Goal: Task Accomplishment & Management: Manage account settings

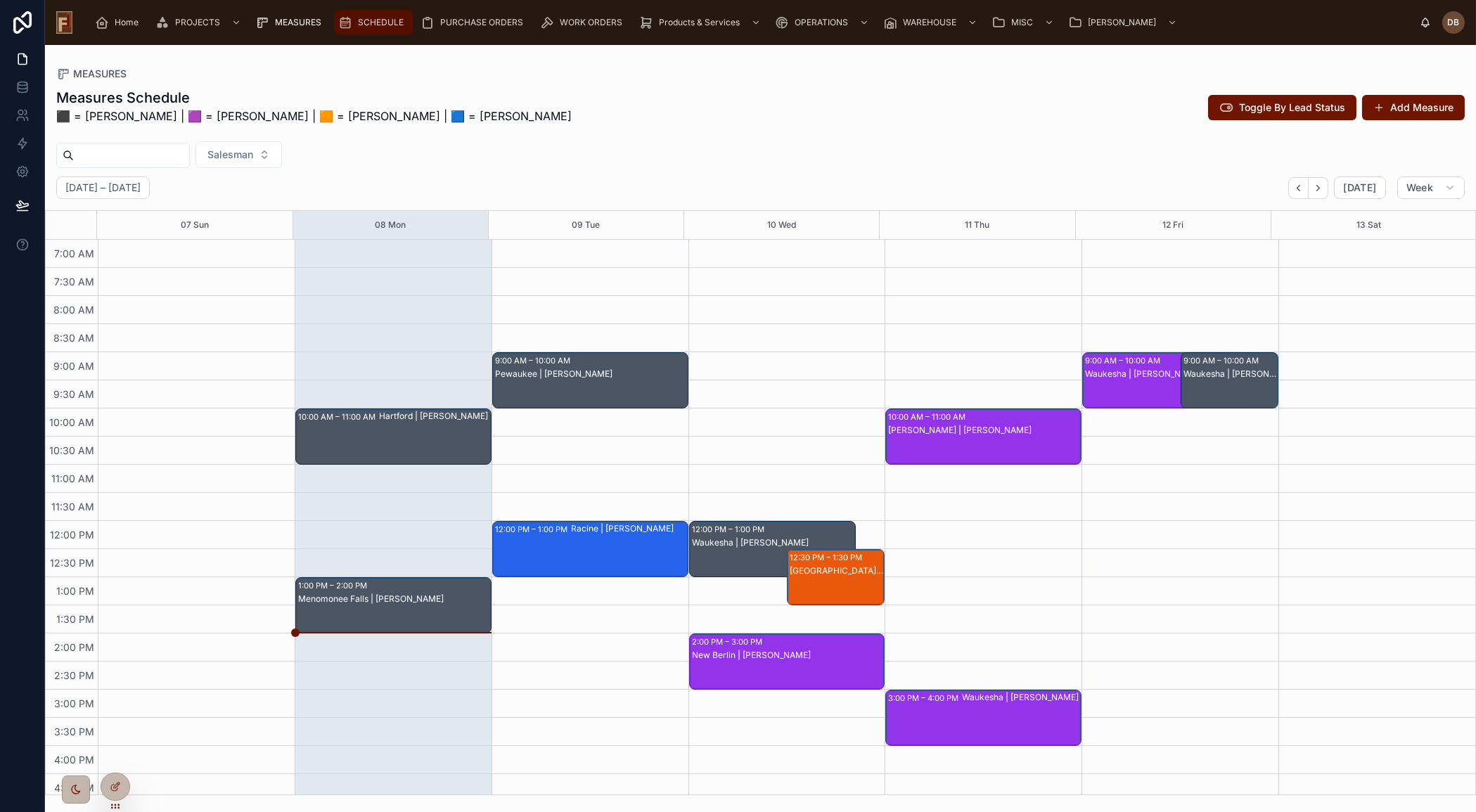
drag, startPoint x: 371, startPoint y: 14, endPoint x: 386, endPoint y: 24, distance: 18.0
click at [371, 14] on div "SCHEDULE" at bounding box center [373, 22] width 71 height 23
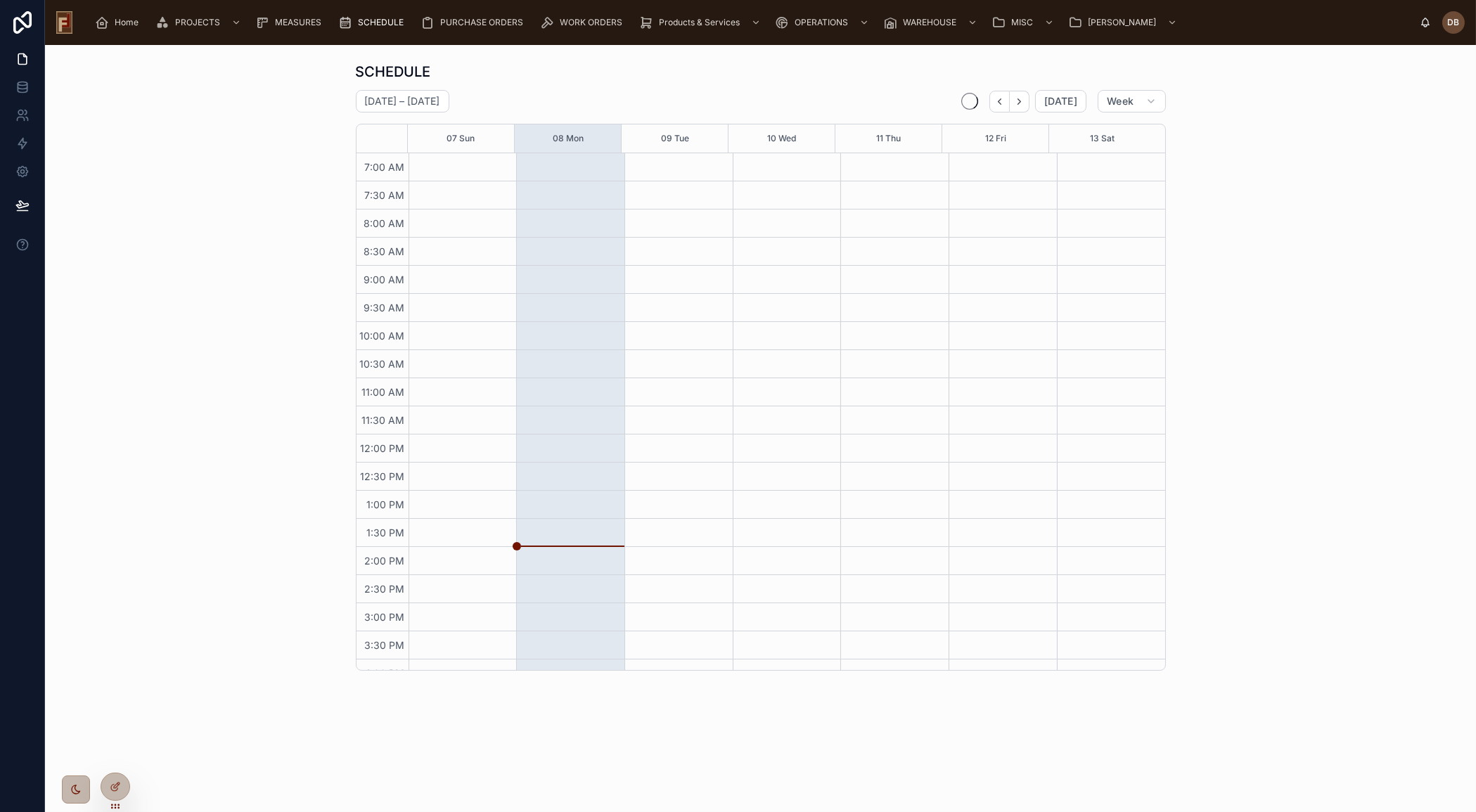
scroll to position [45, 0]
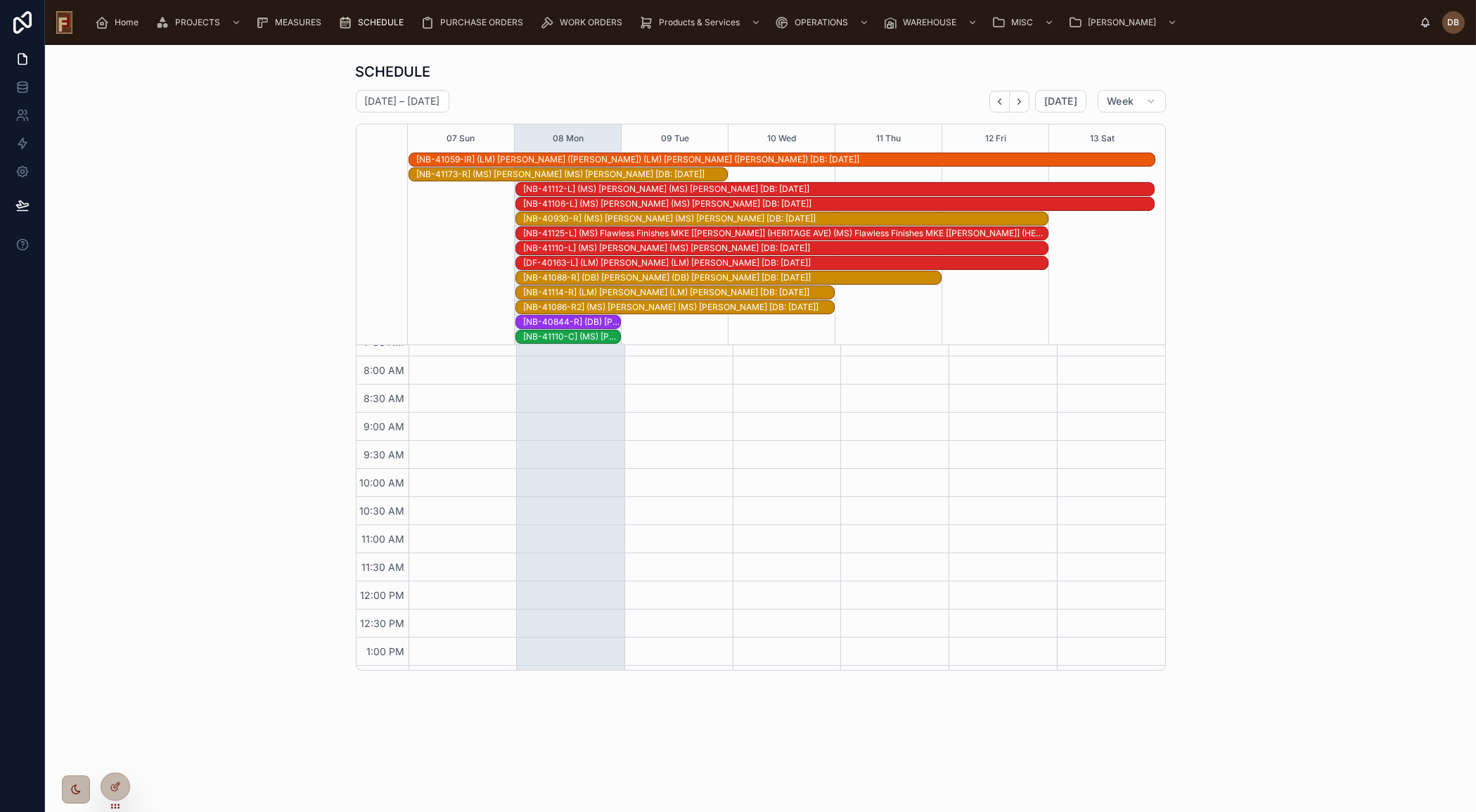
click at [591, 338] on div "[NB-41110-C] (MS) [PERSON_NAME] (MS) [PERSON_NAME] [DB: [DATE]]" at bounding box center [571, 336] width 97 height 11
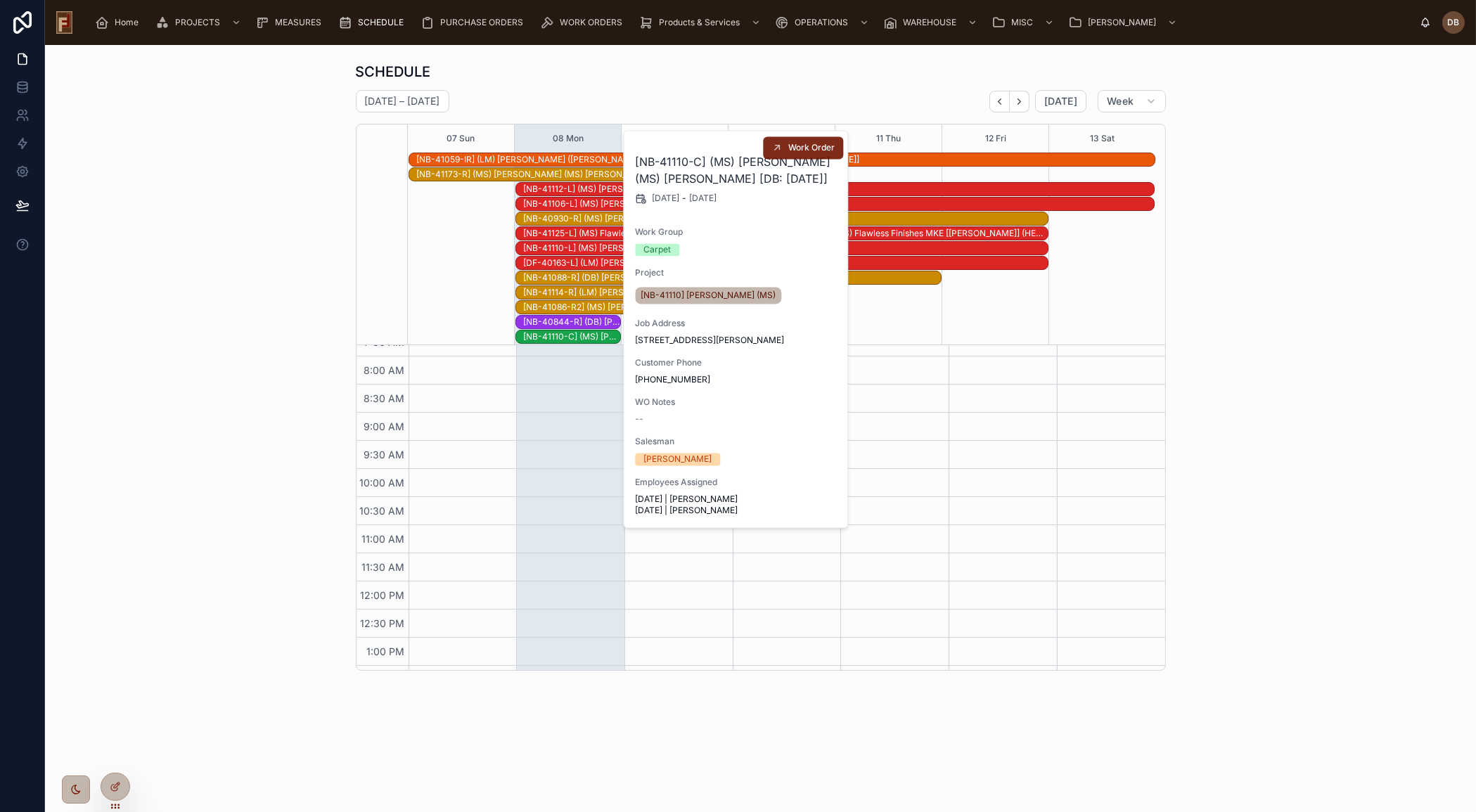
click at [792, 147] on span "Work Order" at bounding box center [811, 147] width 46 height 11
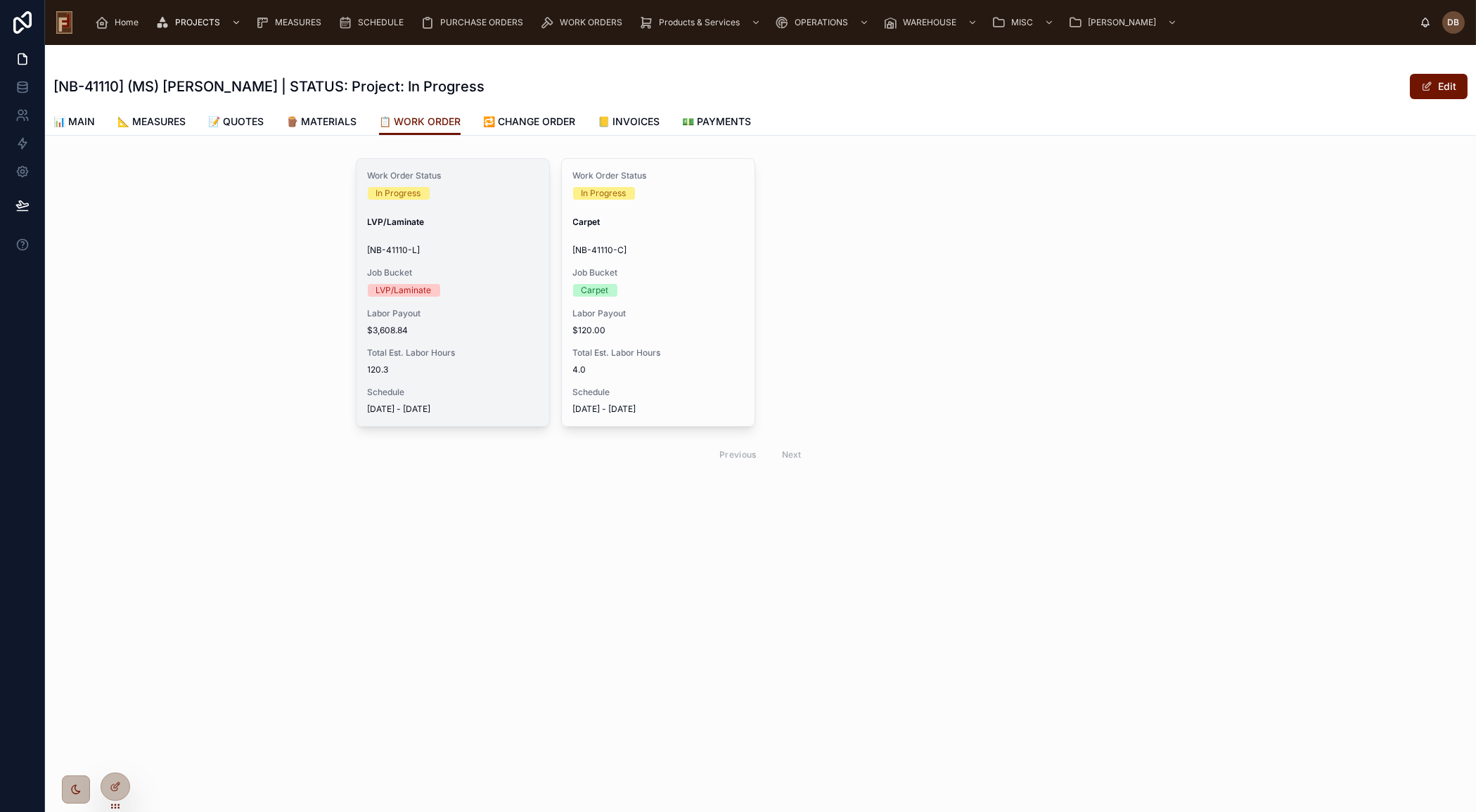
click at [467, 305] on div "Work Order Status In Progress LVP/Laminate [NB-41110-L] Job Bucket LVP/Laminate…" at bounding box center [453, 293] width 193 height 267
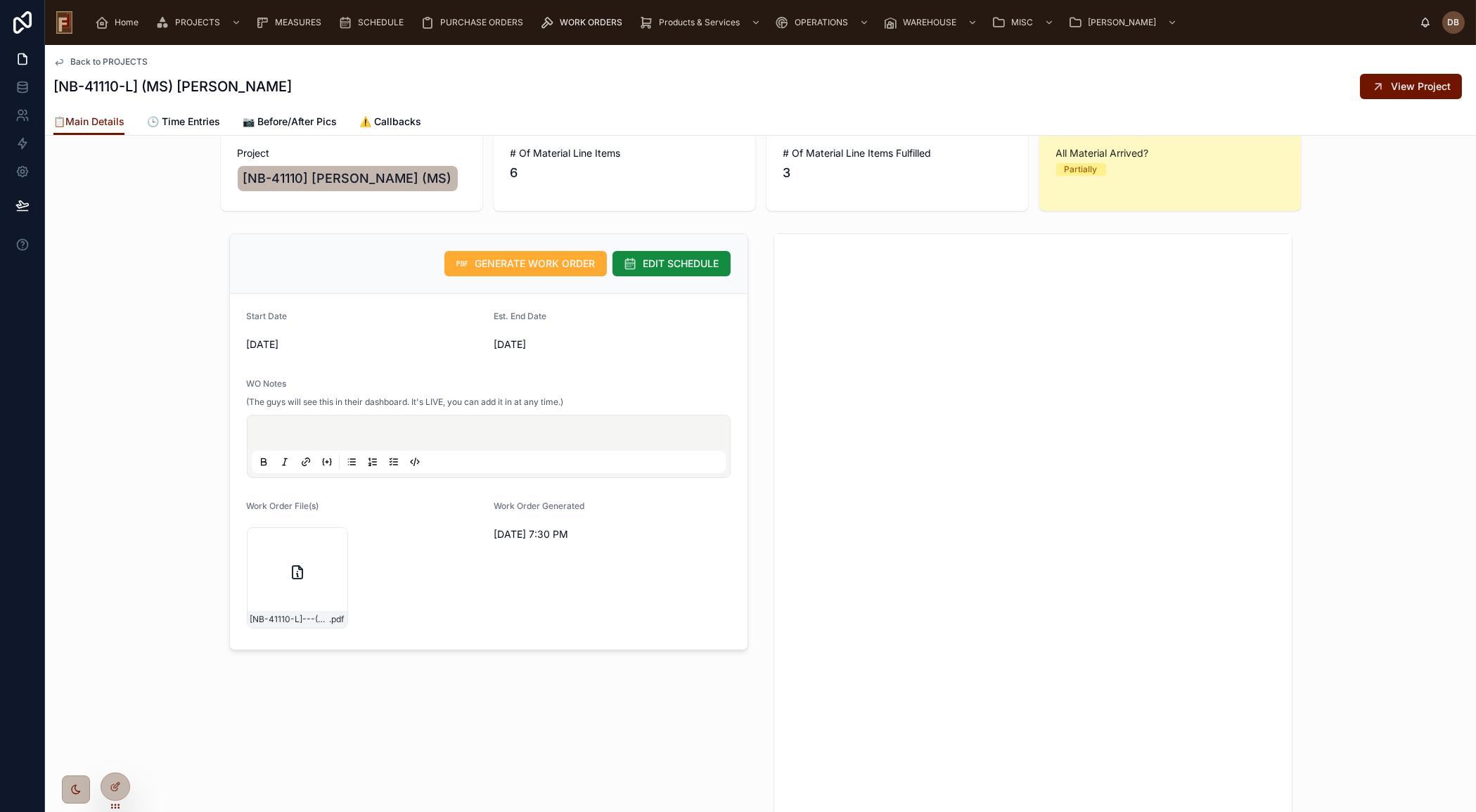
scroll to position [191, 0]
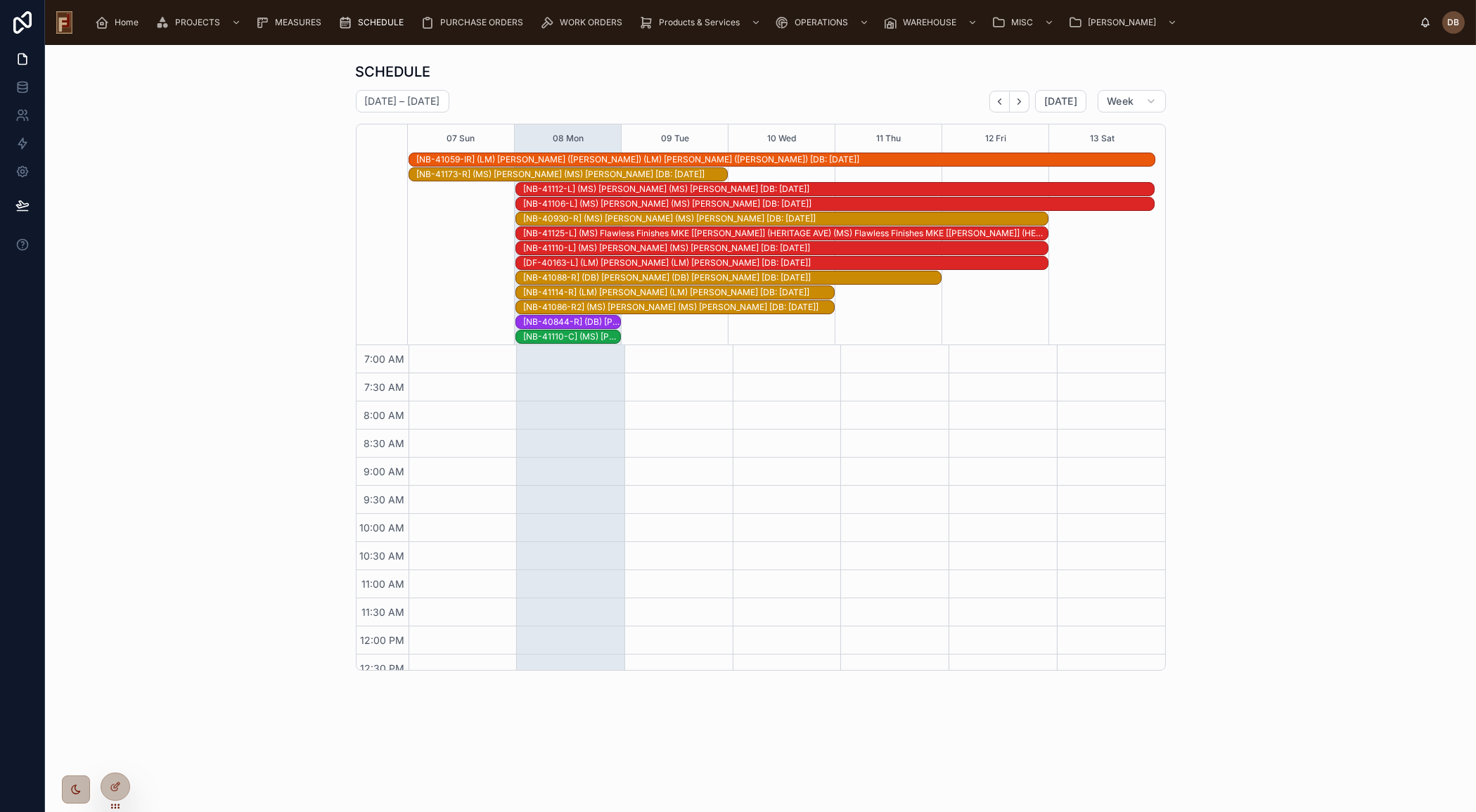
scroll to position [235, 0]
click at [602, 317] on div "[NB-40844-R] (DB) [PERSON_NAME] [[PERSON_NAME]] (Aghjian) (DB) [PERSON_NAME] [[…" at bounding box center [571, 321] width 97 height 11
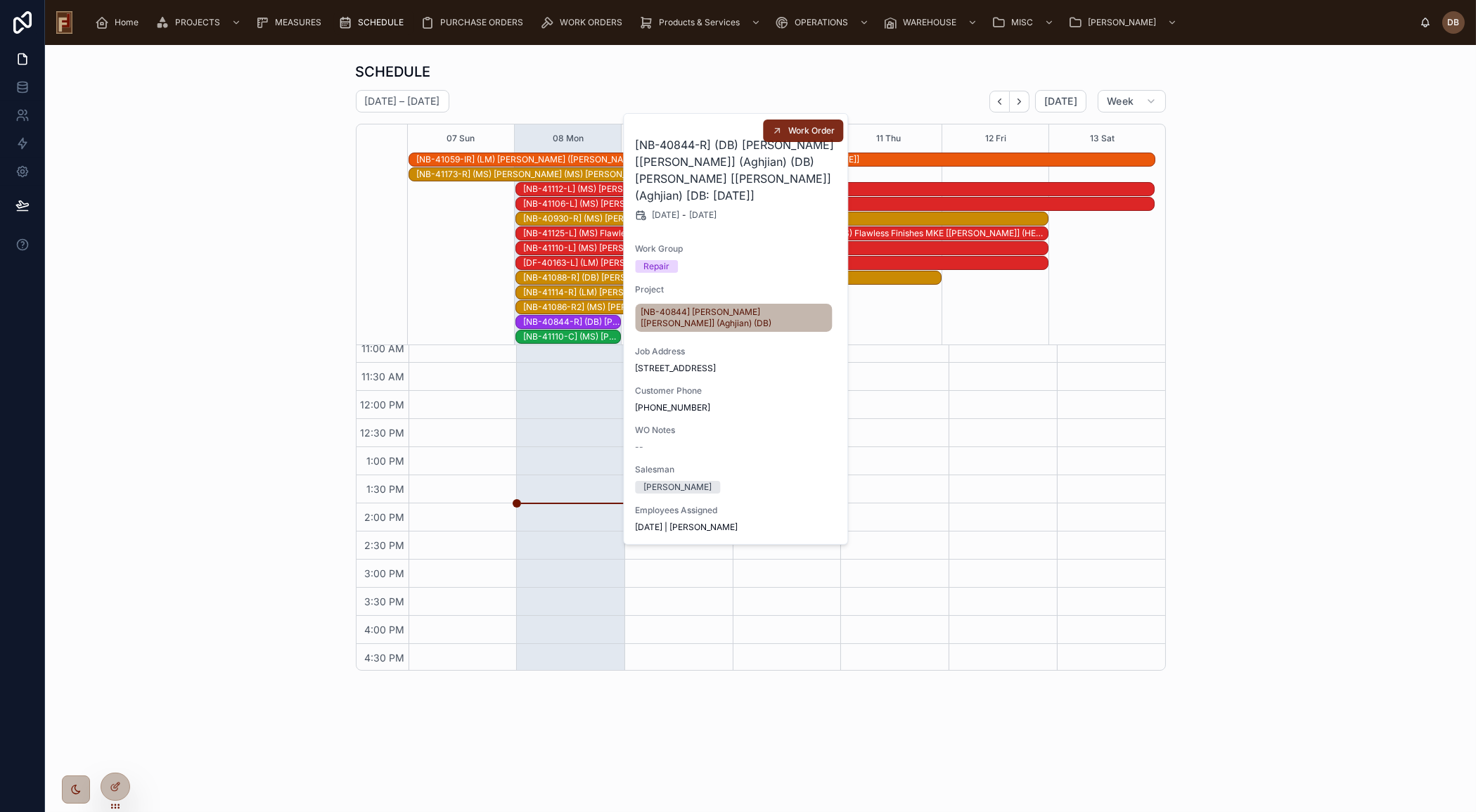
click at [797, 132] on span "Work Order" at bounding box center [811, 131] width 46 height 11
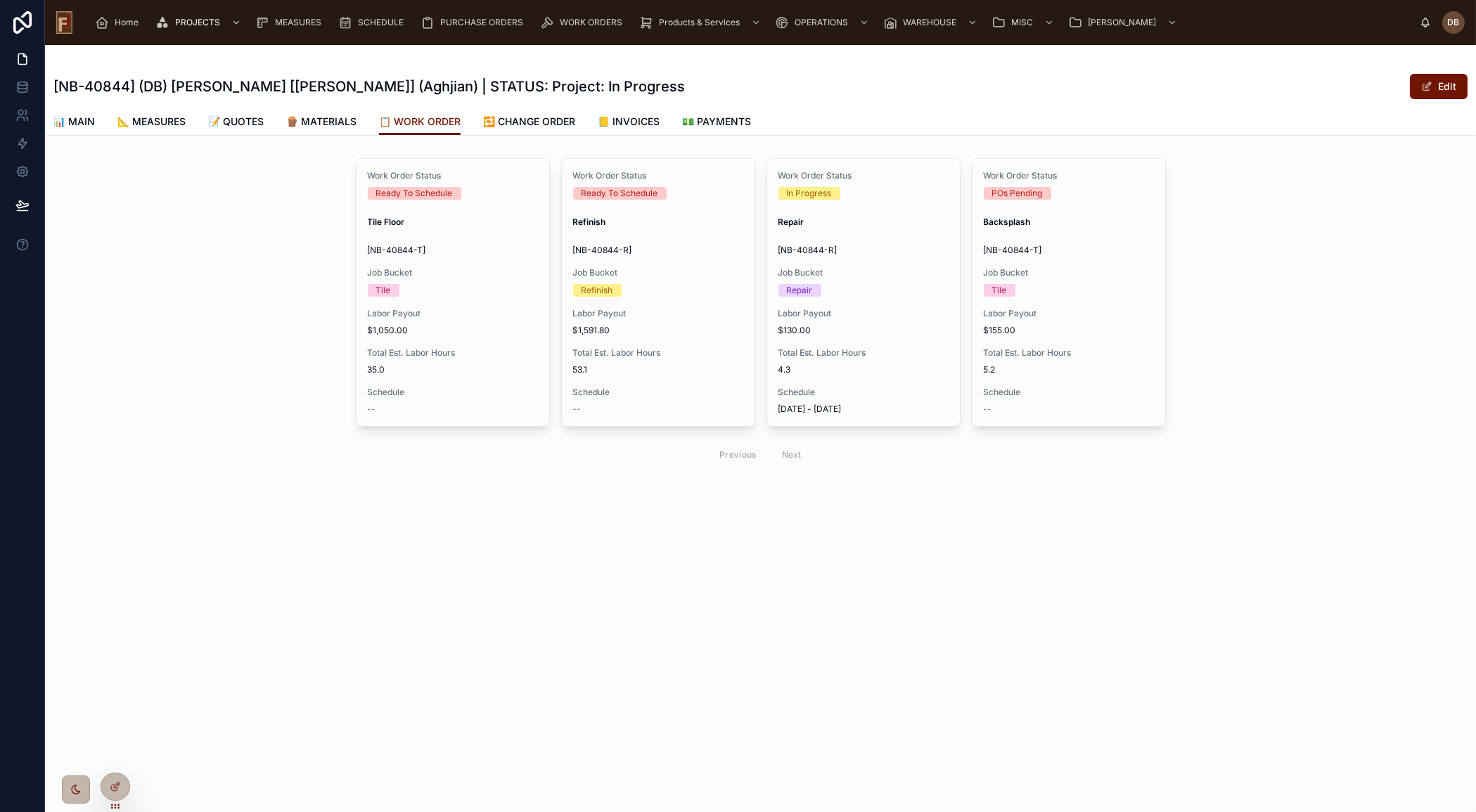
click at [312, 84] on h1 "[NB-40844] (DB) [PERSON_NAME] [[PERSON_NAME]] (Aghjian) | STATUS: Project: In P…" at bounding box center [369, 86] width 632 height 20
click at [312, 84] on h1 "[NB-40844] (DB) [PERSON_NAME] [[PERSON_NAME]] (Aghjian) | STATUS: Project: In P…" at bounding box center [369, 86] width 632 height 20
copy h1 "Aghjian"
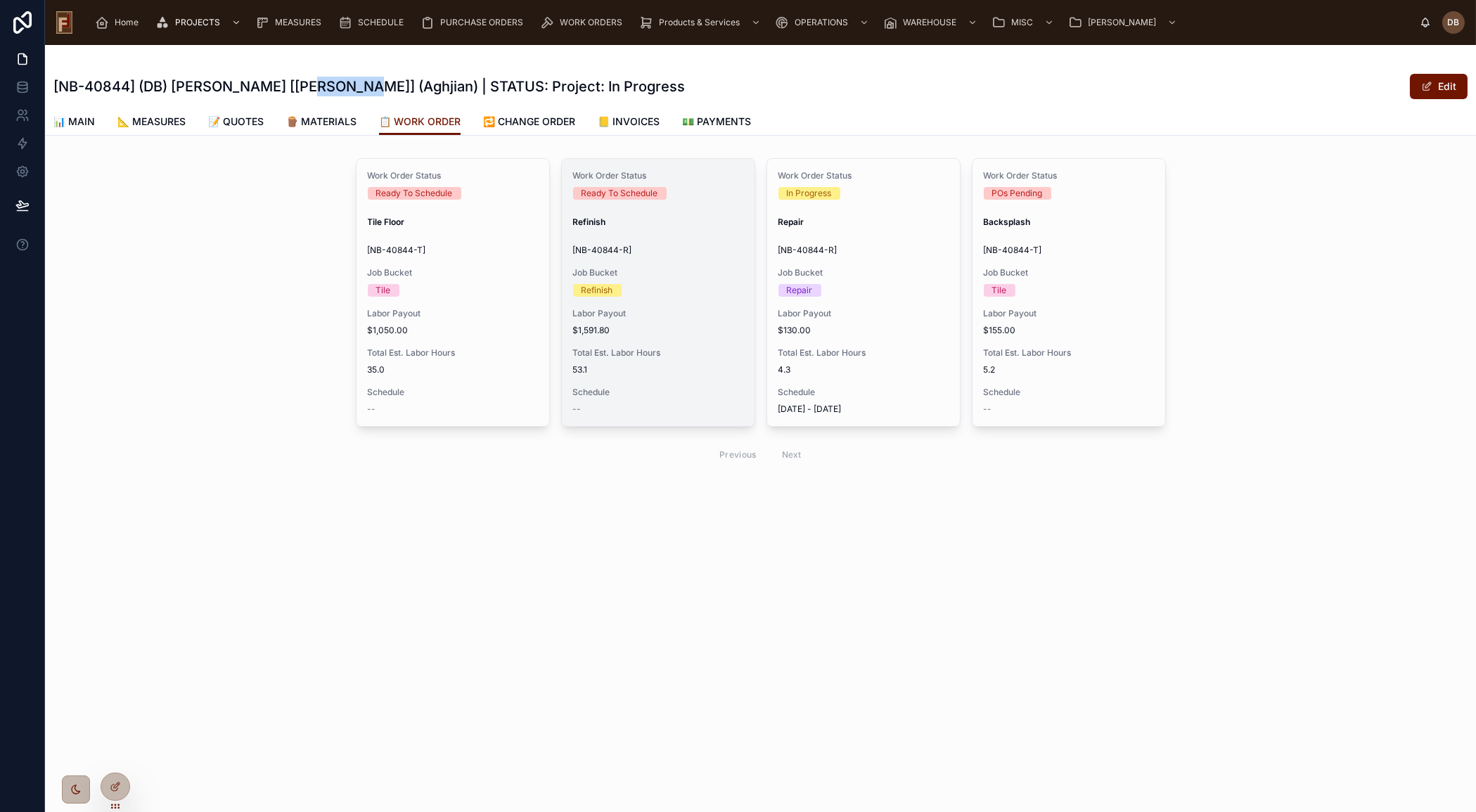
click at [695, 299] on div "Work Order Status Ready To Schedule Refinish [NB-40844-R] Job Bucket Refinish L…" at bounding box center [658, 293] width 193 height 267
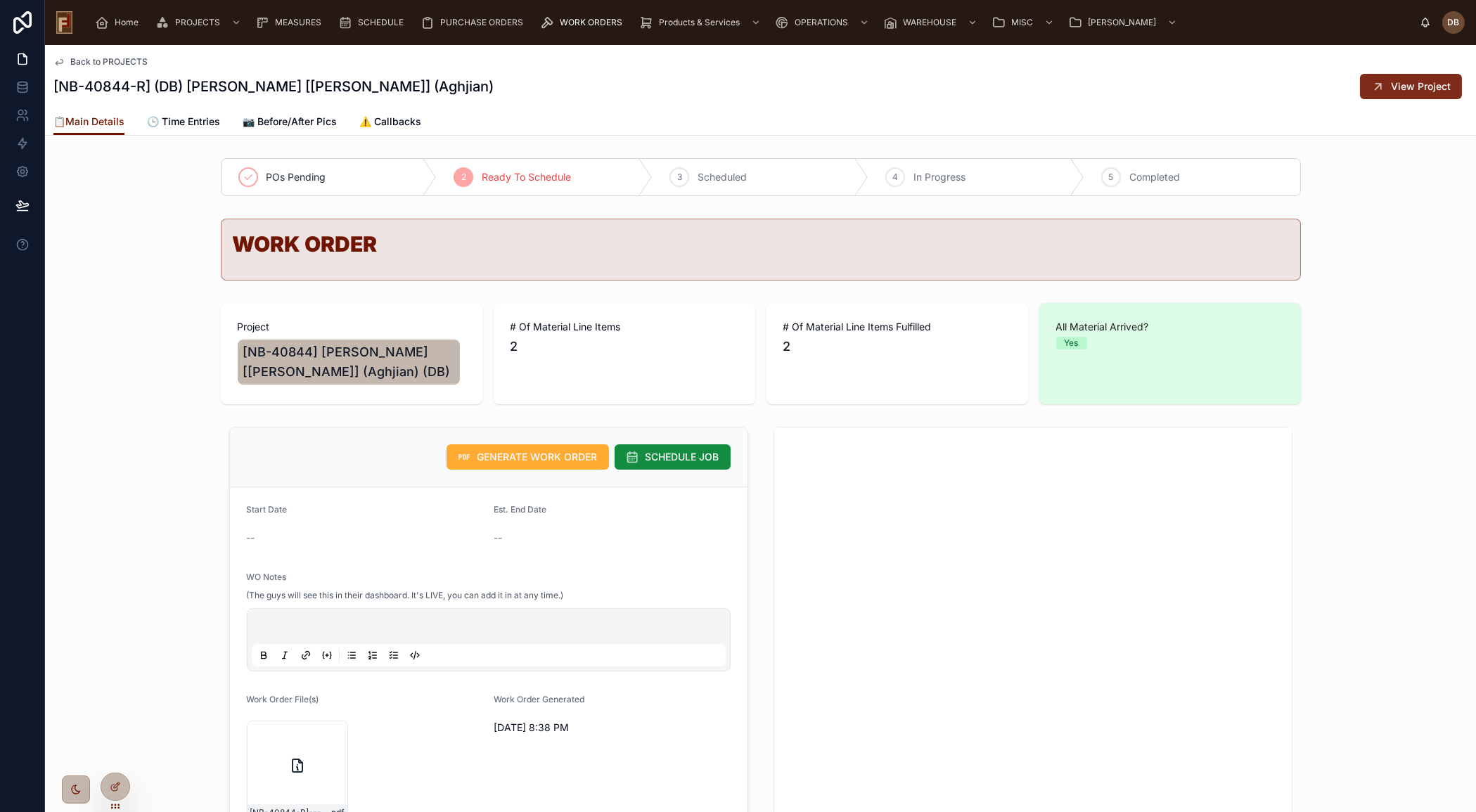
click at [1404, 84] on span "View Project" at bounding box center [1420, 86] width 59 height 14
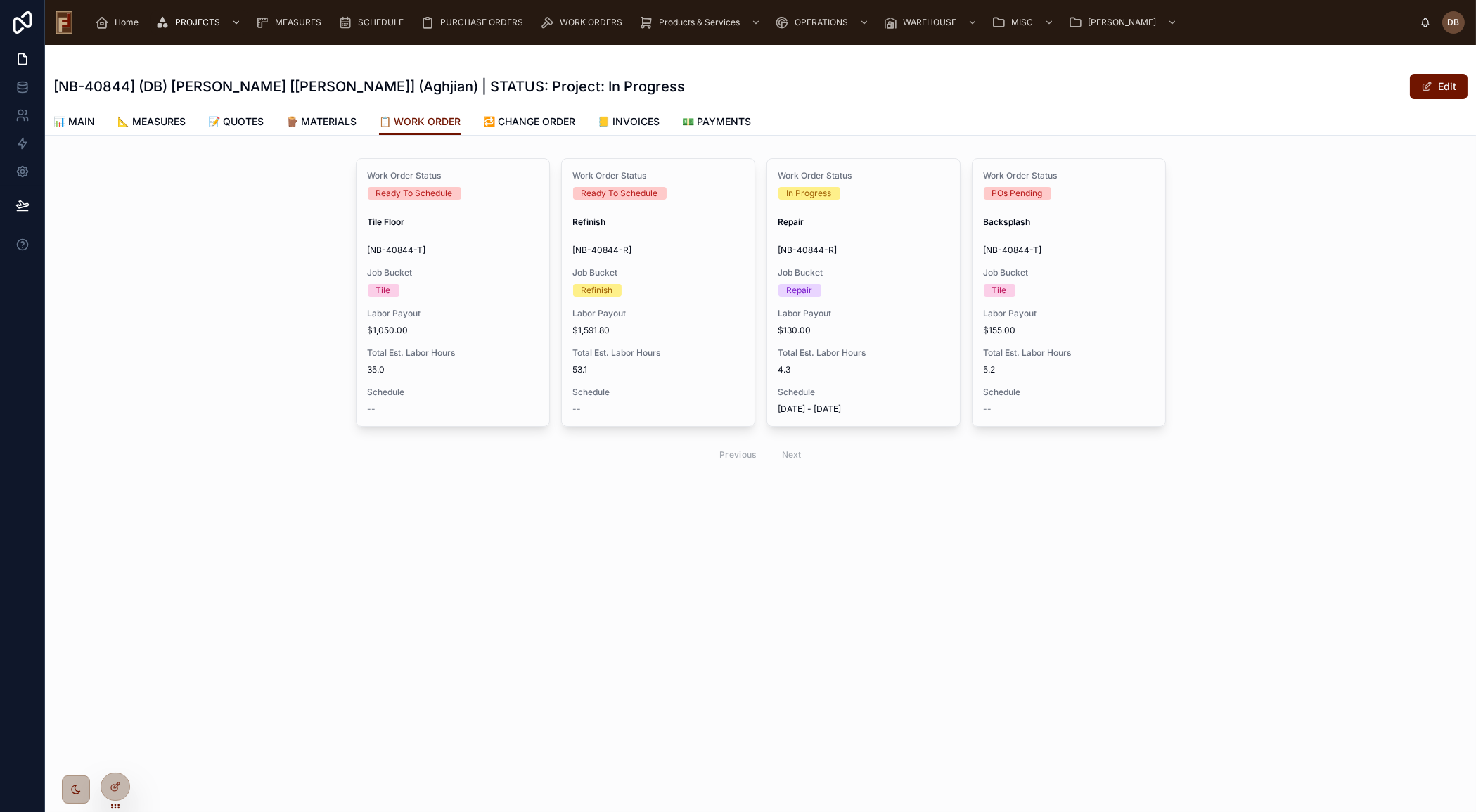
click at [886, 350] on span "Total Est. Labor Hours" at bounding box center [863, 352] width 170 height 11
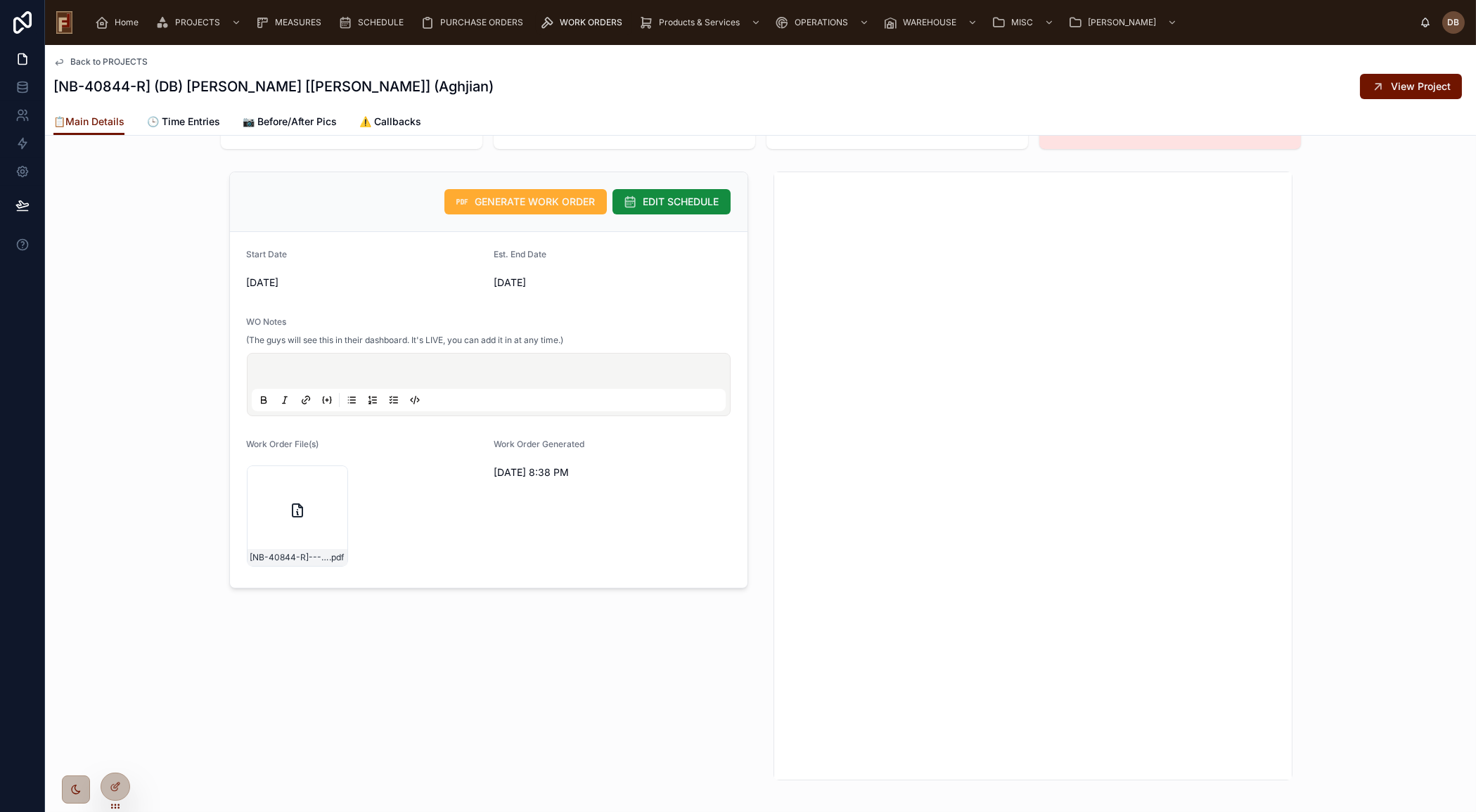
scroll to position [191, 0]
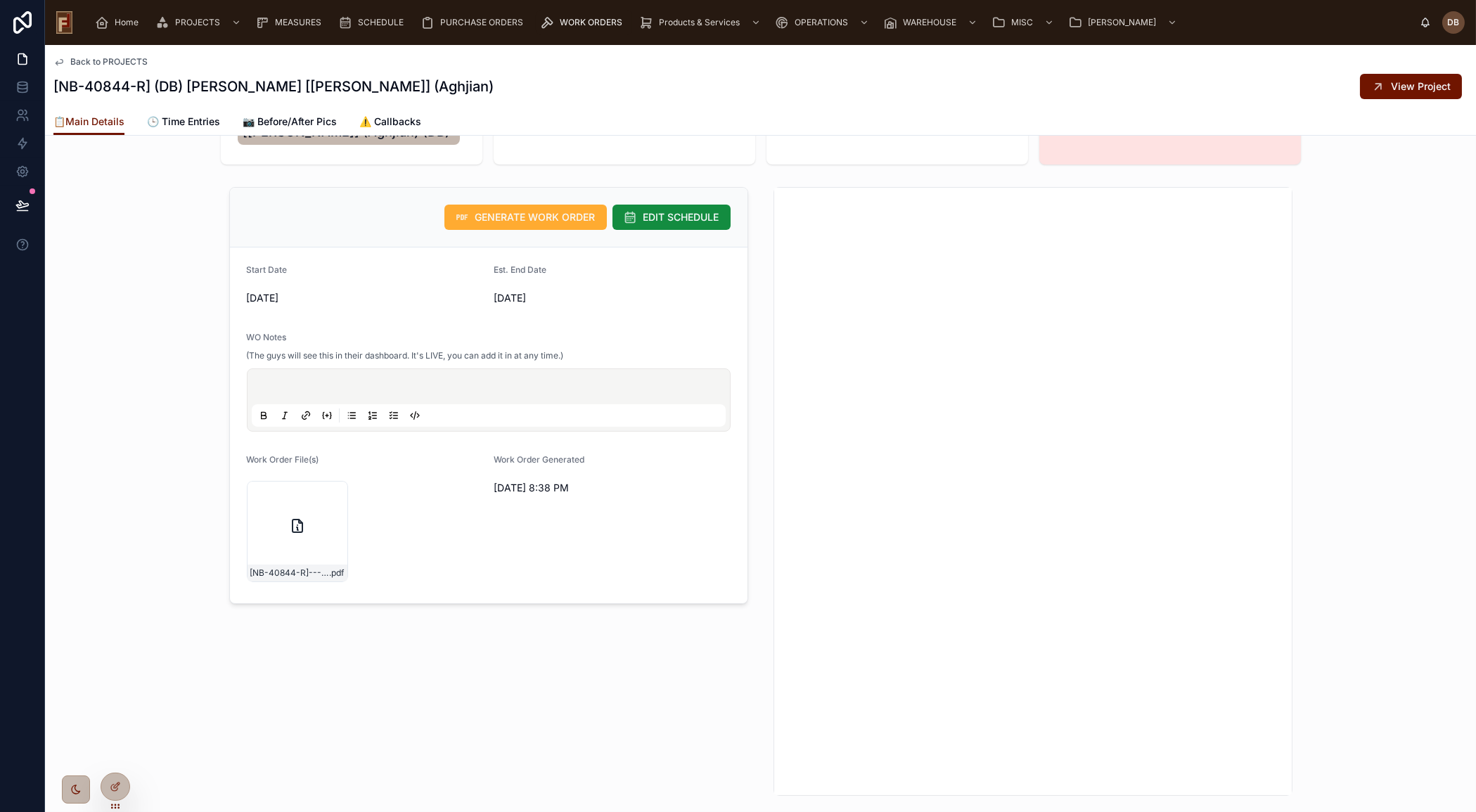
scroll to position [255, 0]
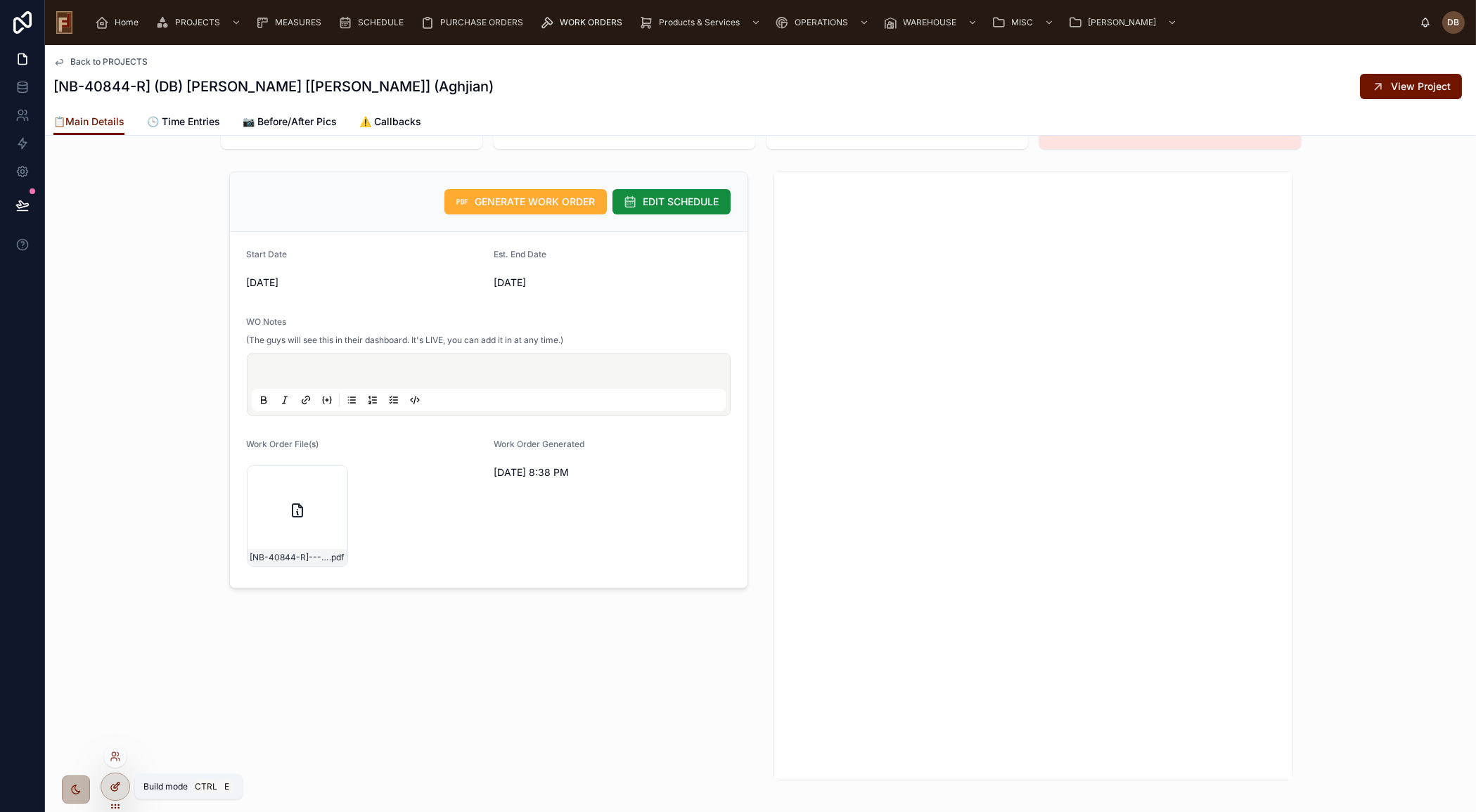
click at [112, 786] on icon at bounding box center [115, 786] width 11 height 11
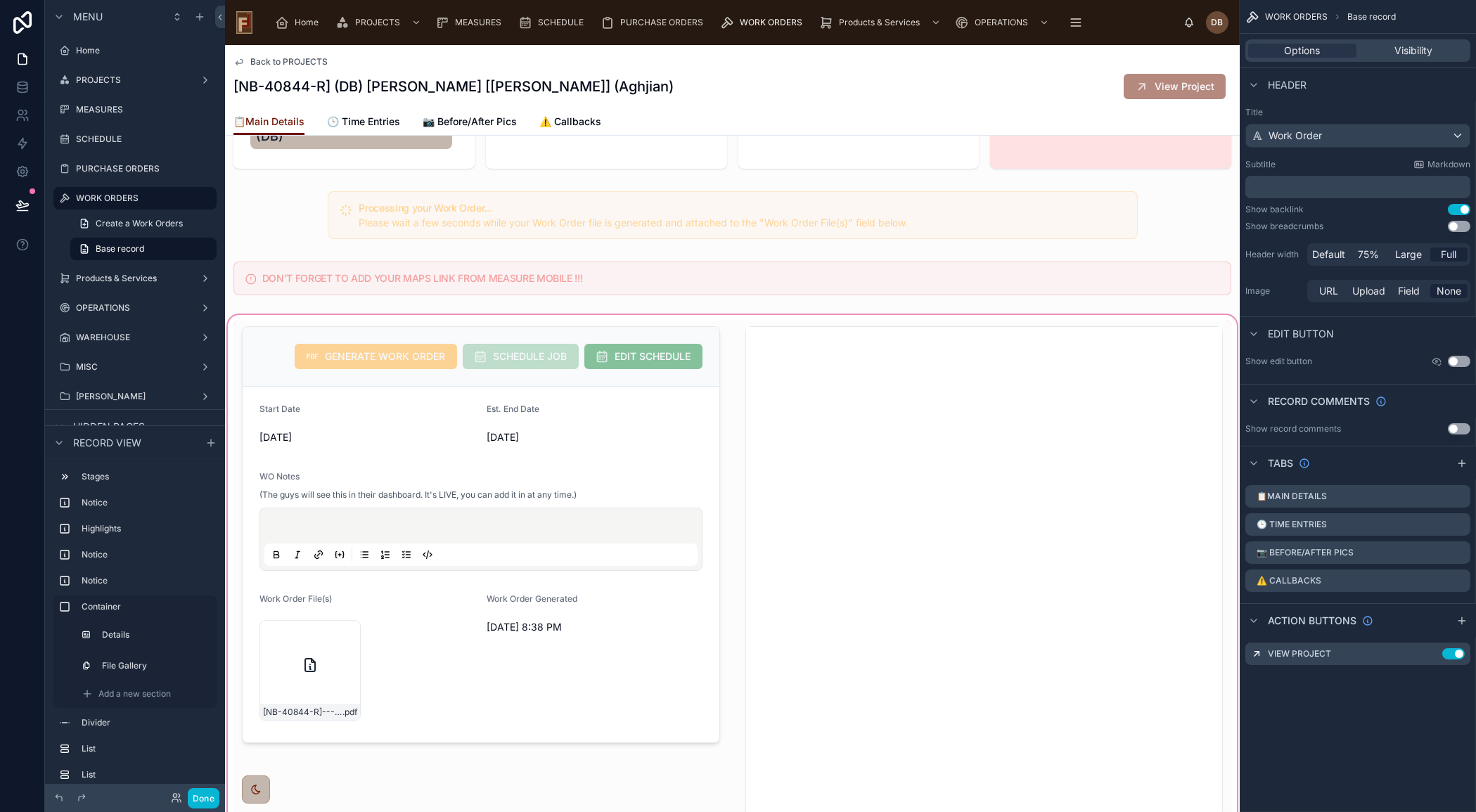
click at [448, 624] on div at bounding box center [732, 631] width 1015 height 637
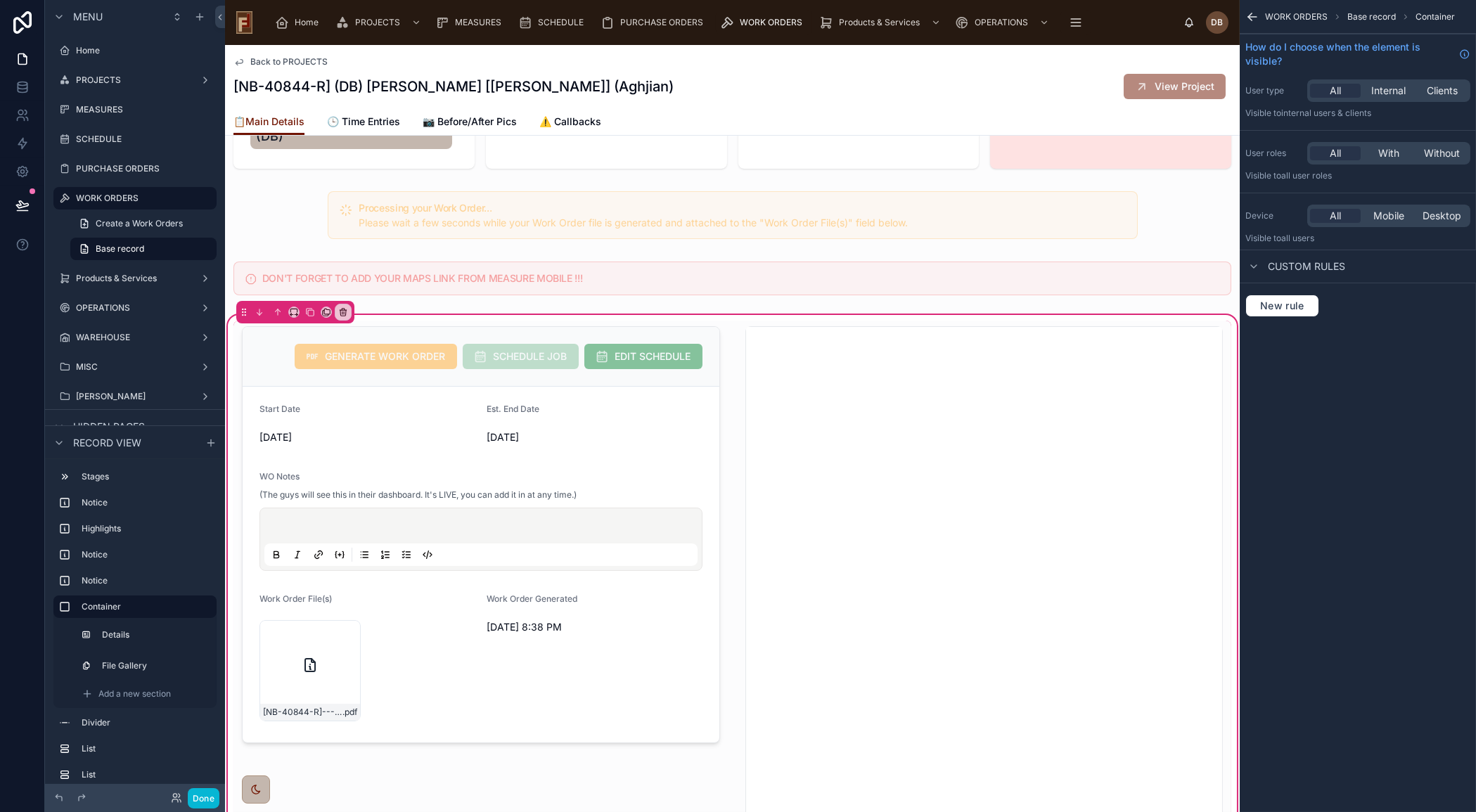
click at [448, 624] on div at bounding box center [481, 630] width 495 height 620
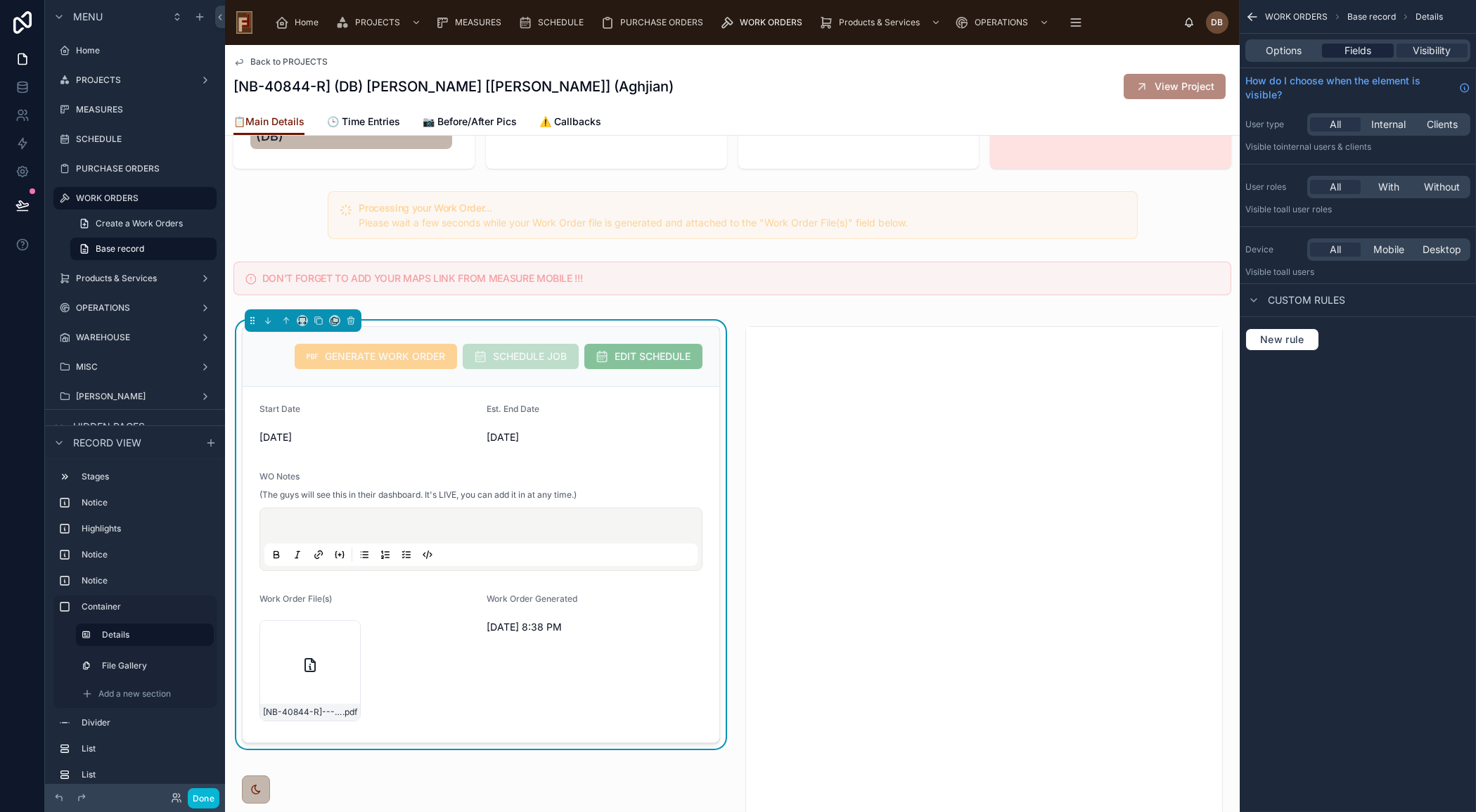
click at [1359, 51] on span "Fields" at bounding box center [1357, 50] width 26 height 14
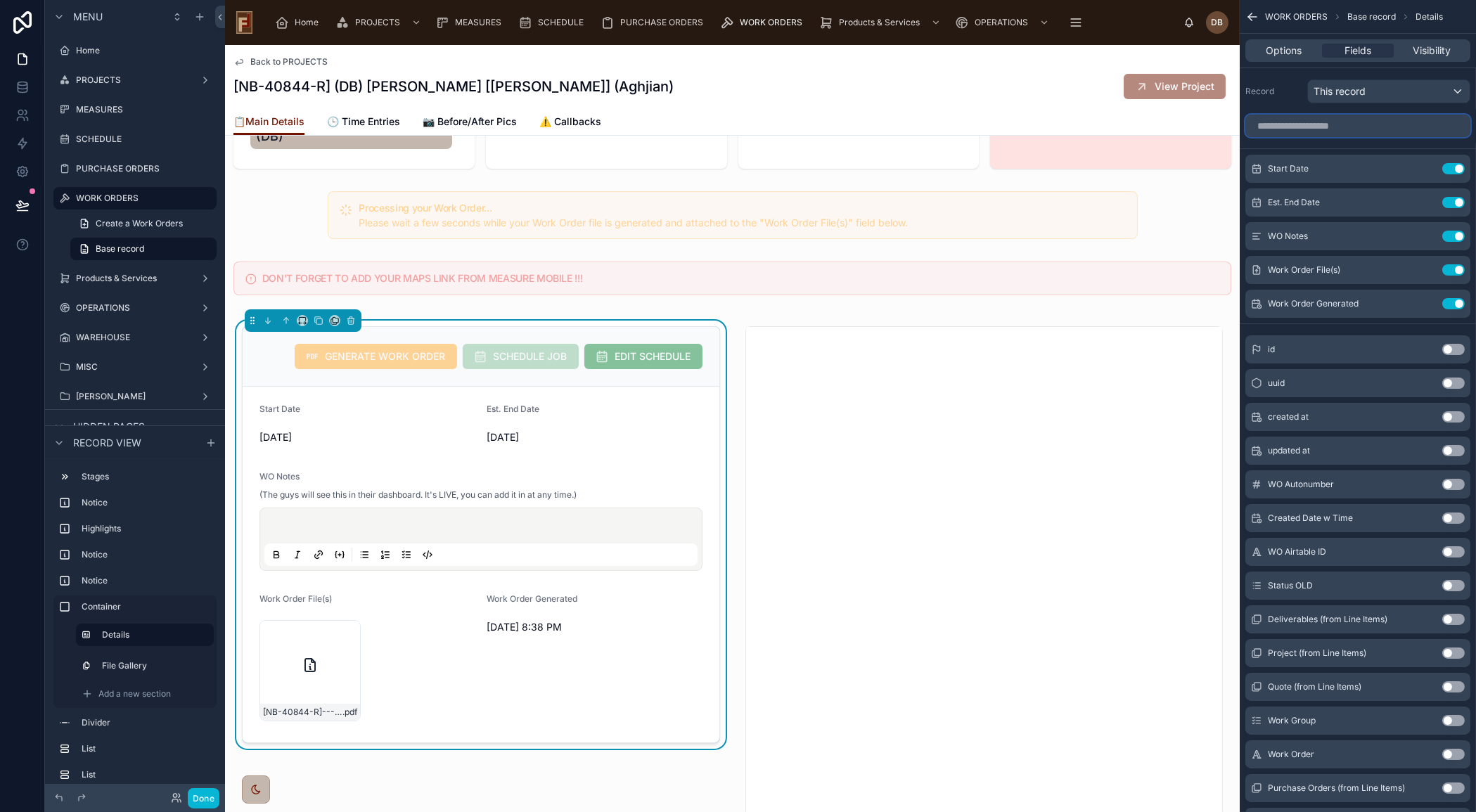
click at [1307, 120] on input "scrollable content" at bounding box center [1357, 125] width 225 height 23
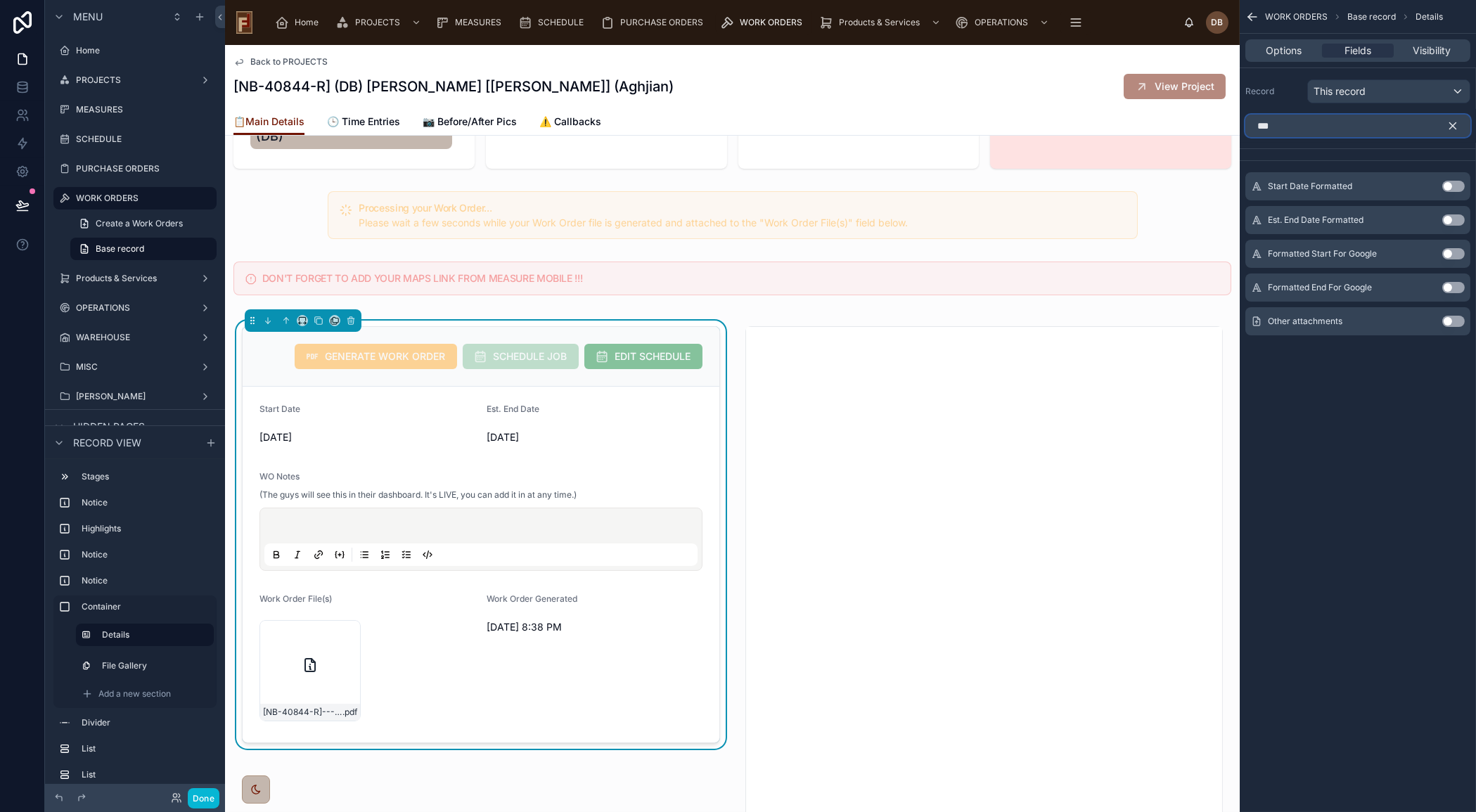
type input "***"
click at [1453, 318] on button "Use setting" at bounding box center [1453, 321] width 23 height 11
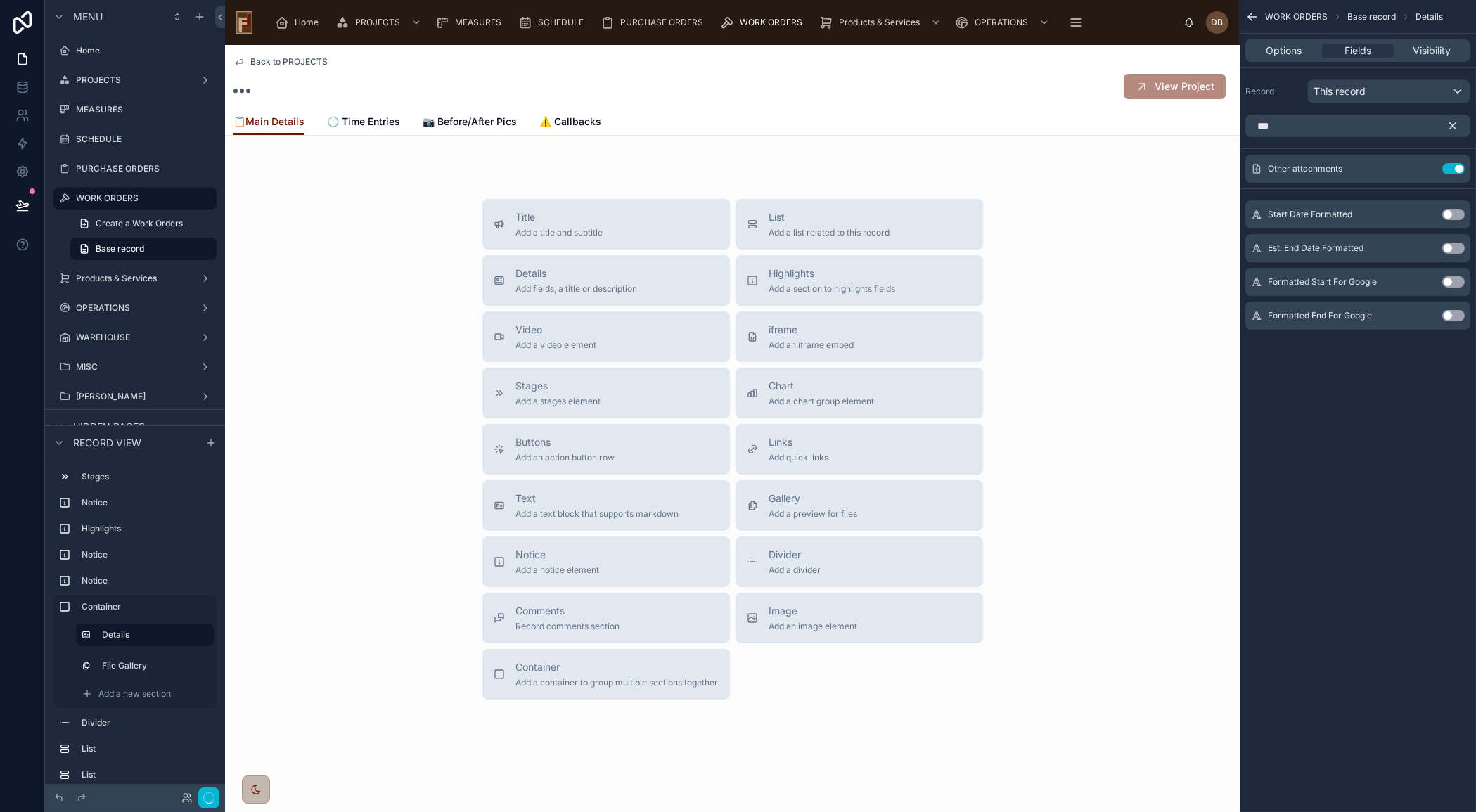
scroll to position [197, 0]
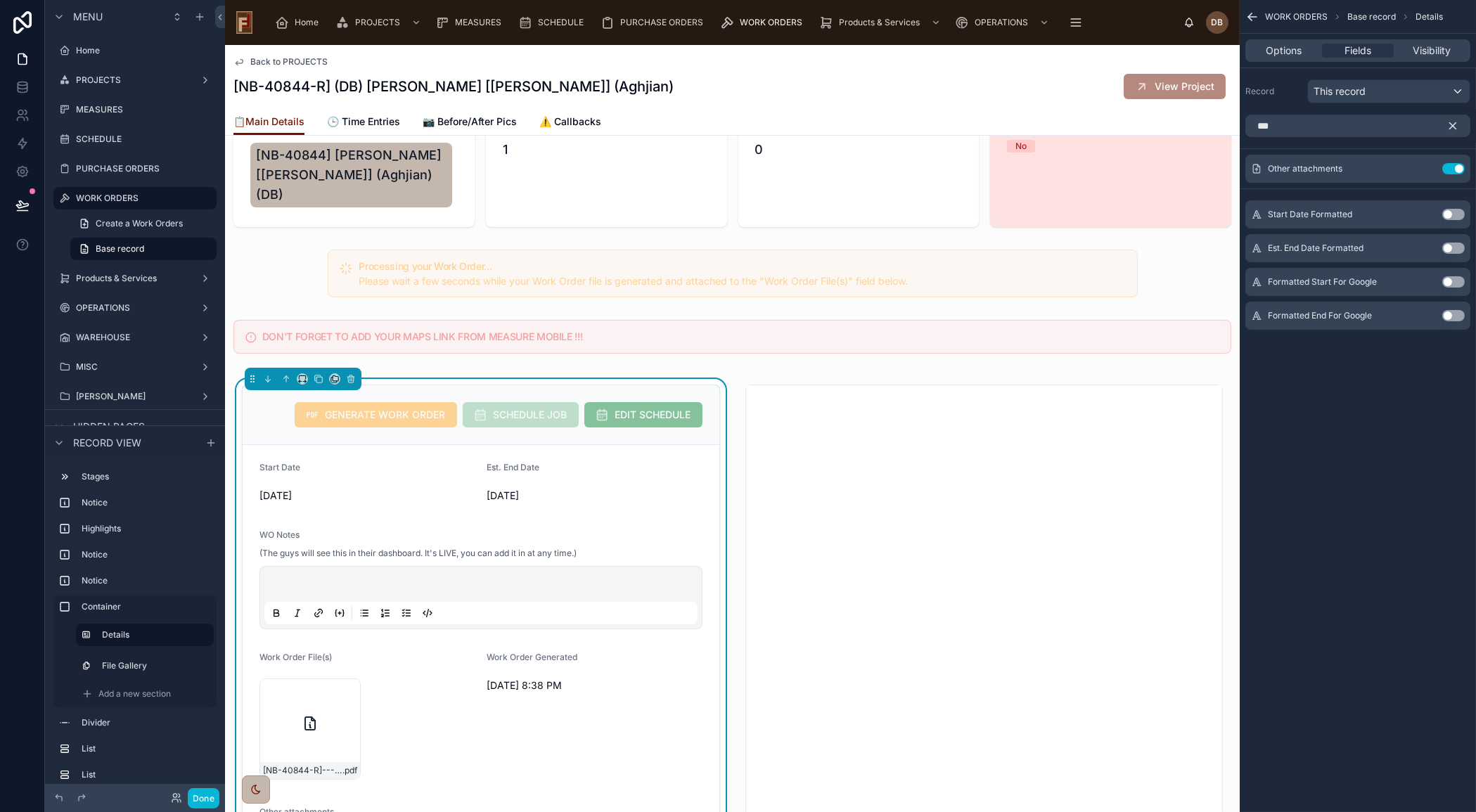
click at [1455, 123] on icon "scrollable content" at bounding box center [1453, 126] width 7 height 7
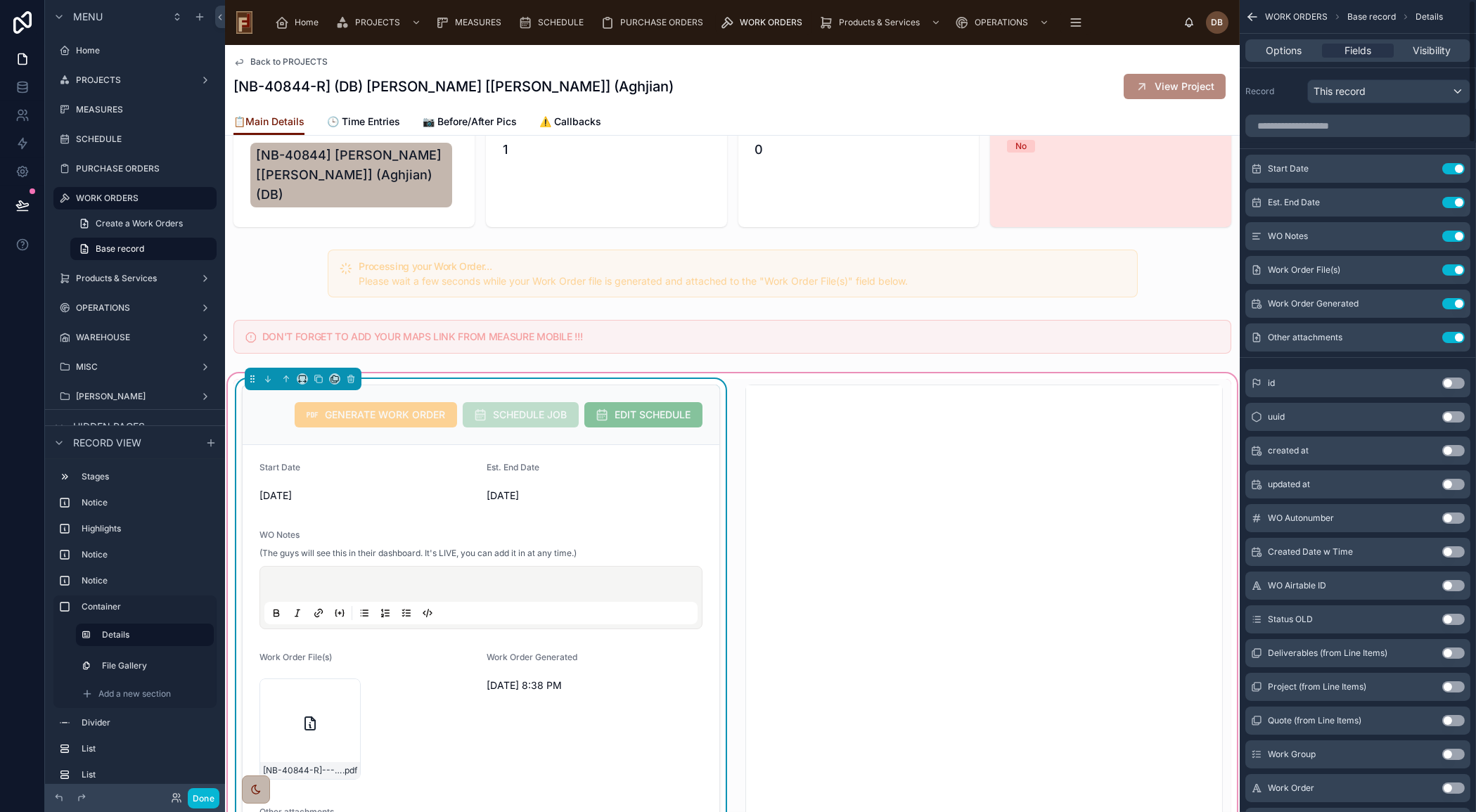
scroll to position [453, 0]
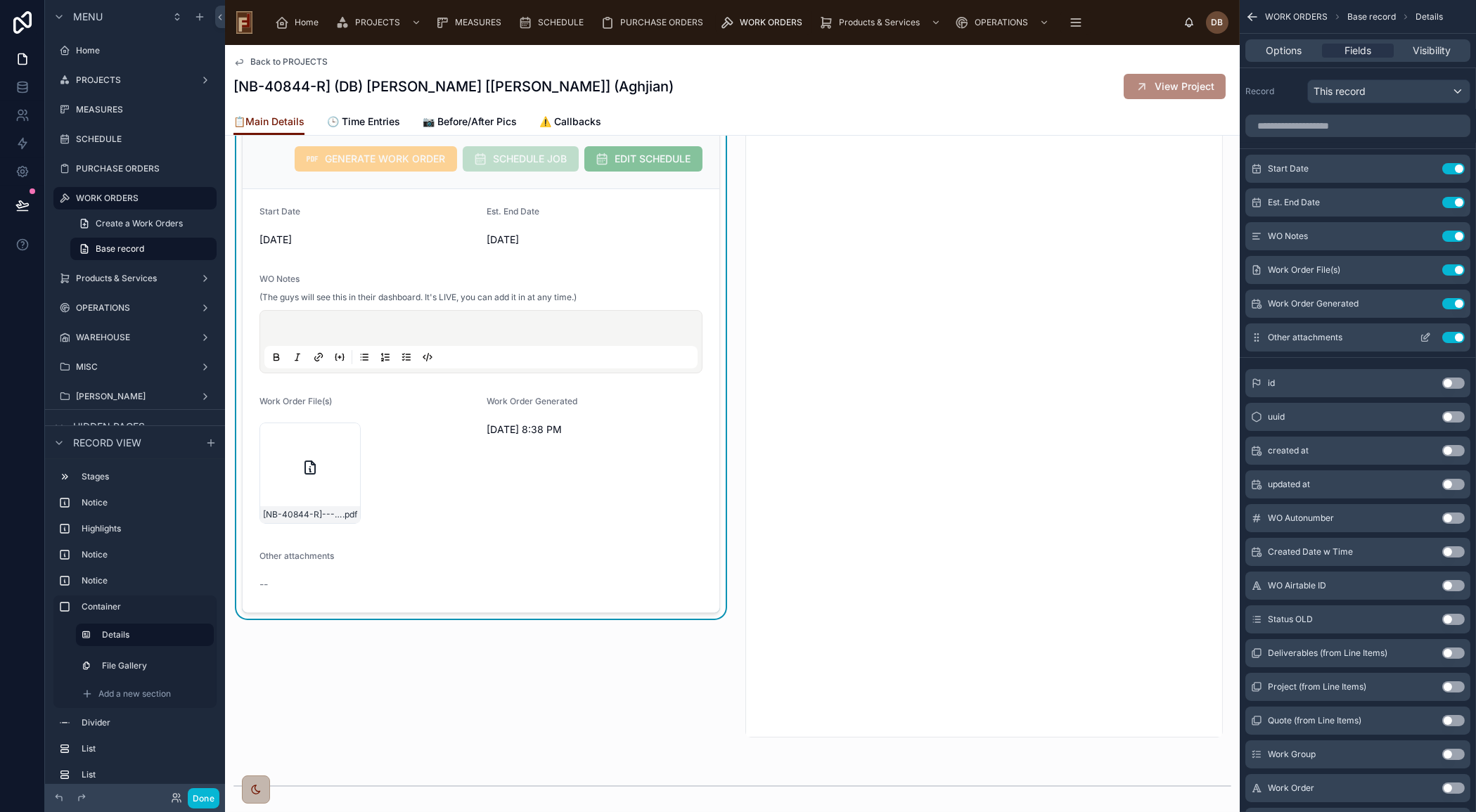
click at [1427, 335] on icon "scrollable content" at bounding box center [1425, 337] width 11 height 11
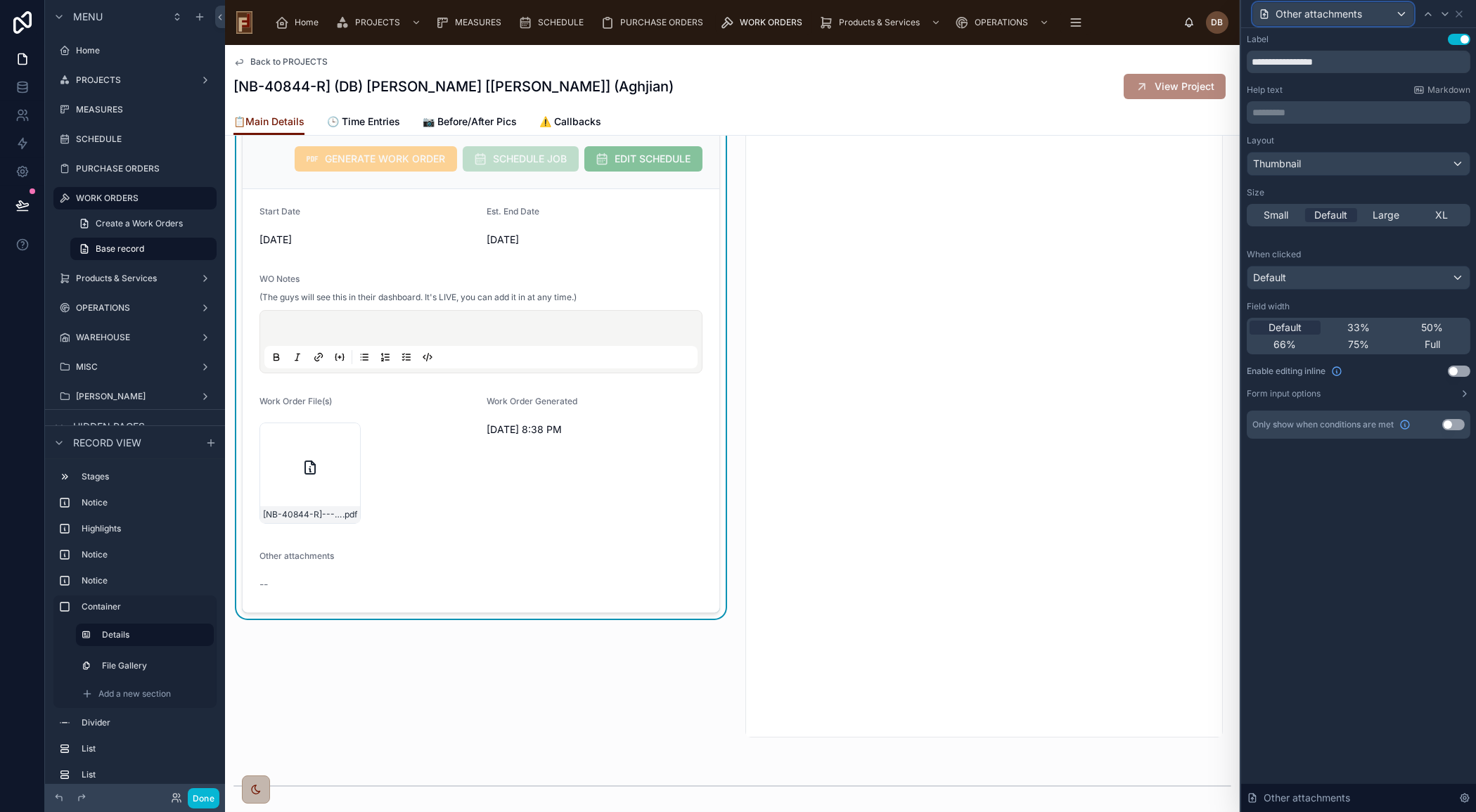
click at [1381, 12] on div "Other attachments" at bounding box center [1333, 14] width 161 height 23
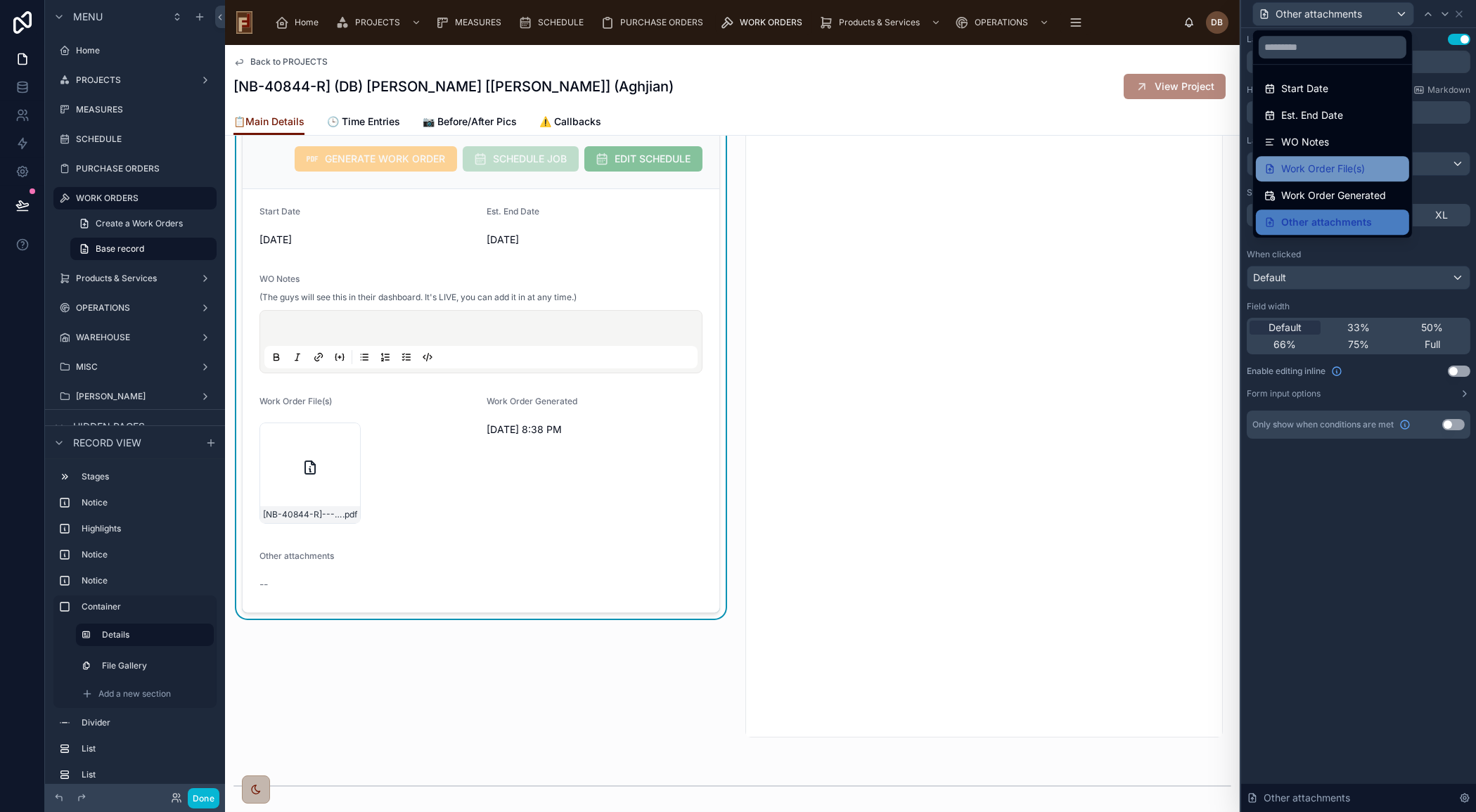
click at [1327, 168] on span "Work Order File(s)" at bounding box center [1323, 169] width 84 height 17
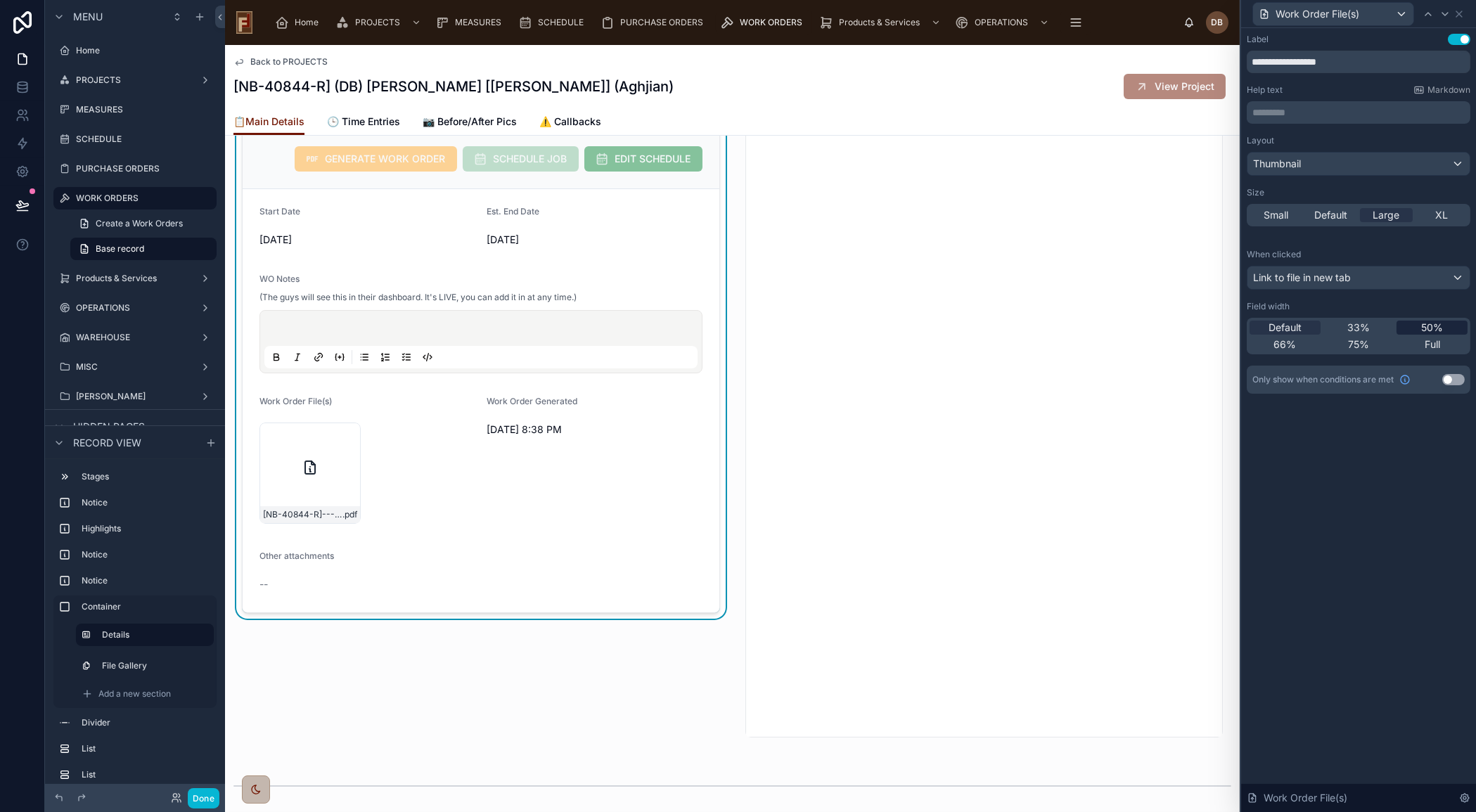
click at [1425, 323] on span "50%" at bounding box center [1432, 327] width 22 height 14
click at [1342, 10] on span "Work Order File(s)" at bounding box center [1317, 14] width 84 height 14
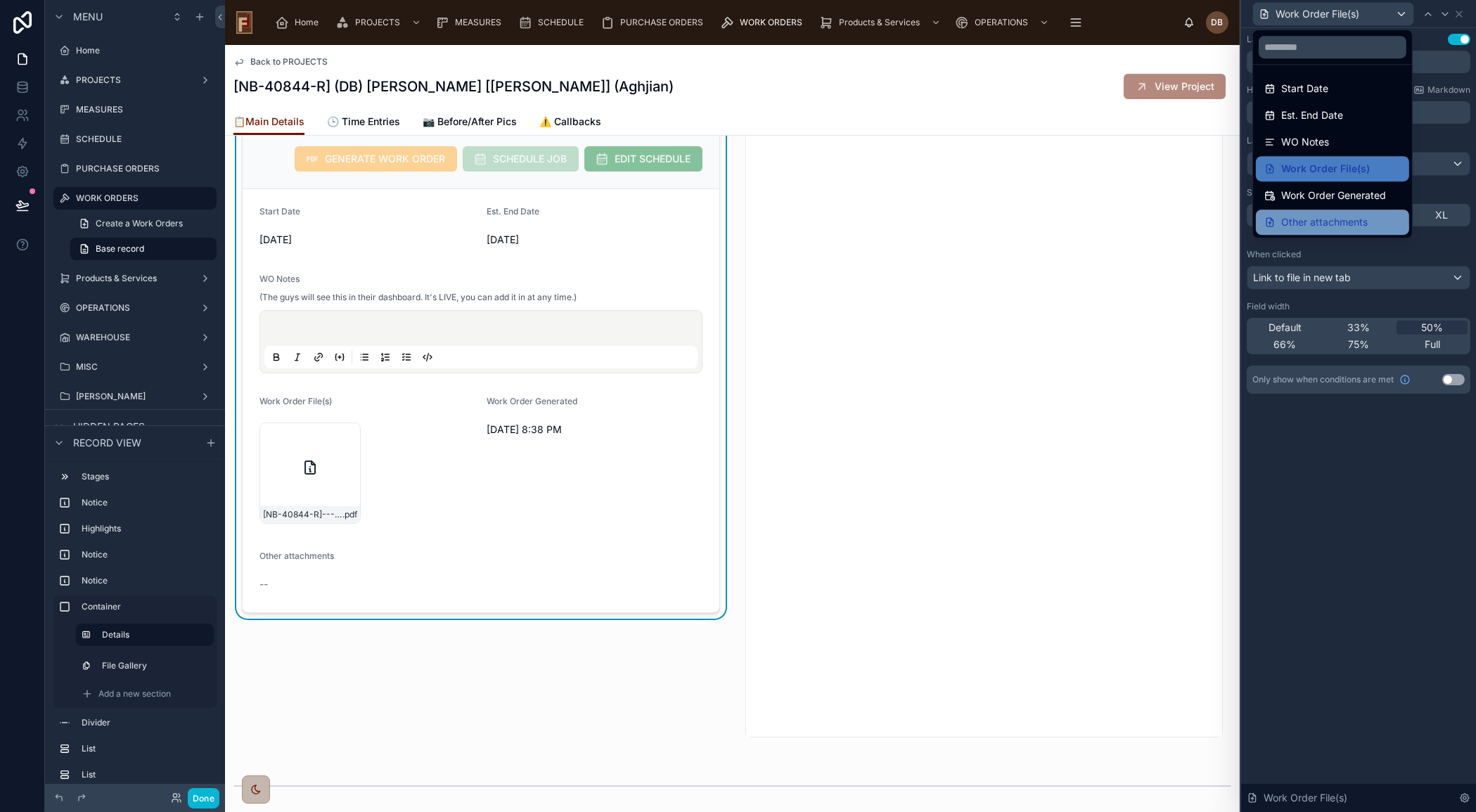
click at [1339, 214] on span "Other attachments" at bounding box center [1324, 222] width 87 height 17
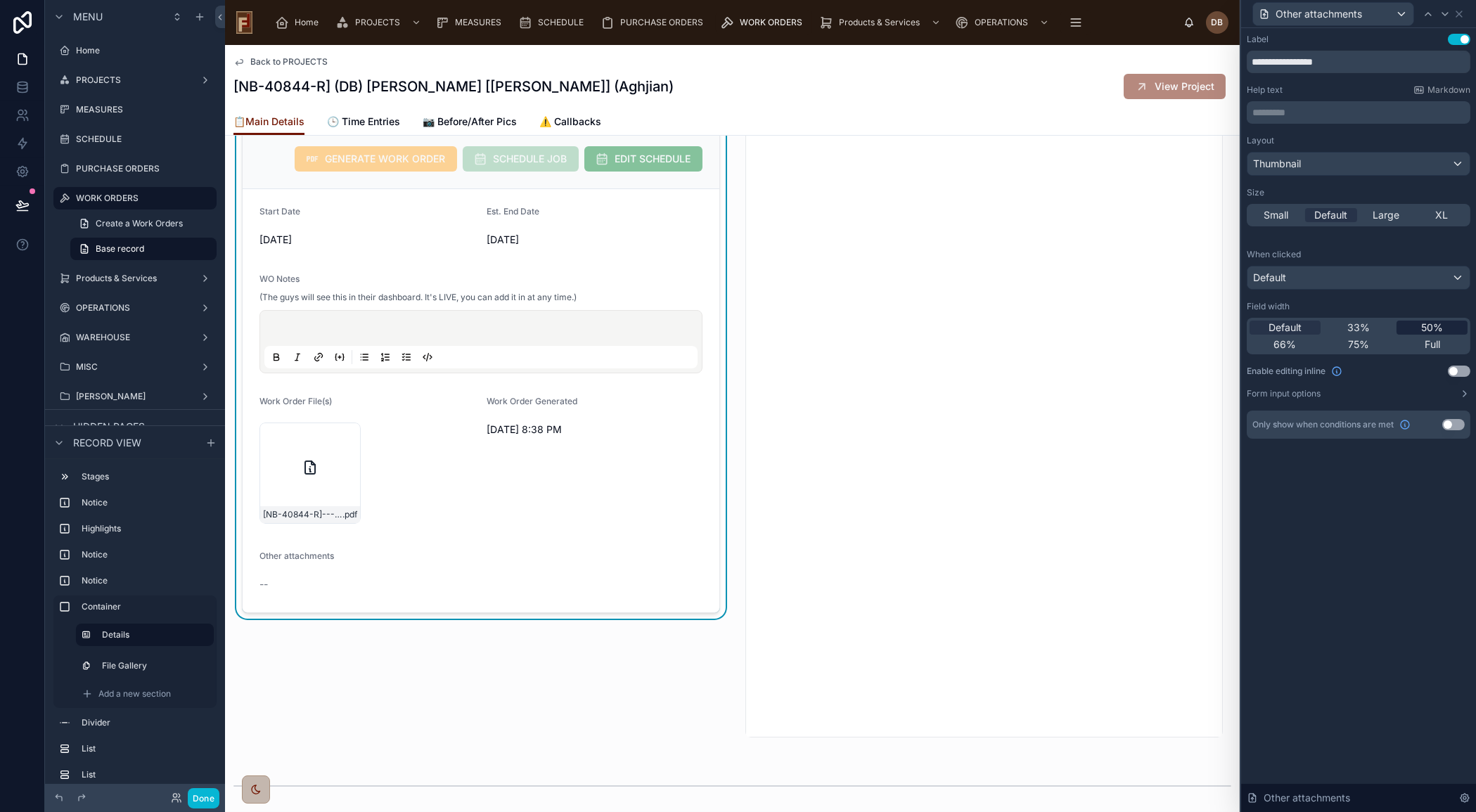
click at [1433, 326] on span "50%" at bounding box center [1432, 327] width 22 height 14
click at [1462, 14] on icon at bounding box center [1458, 14] width 11 height 11
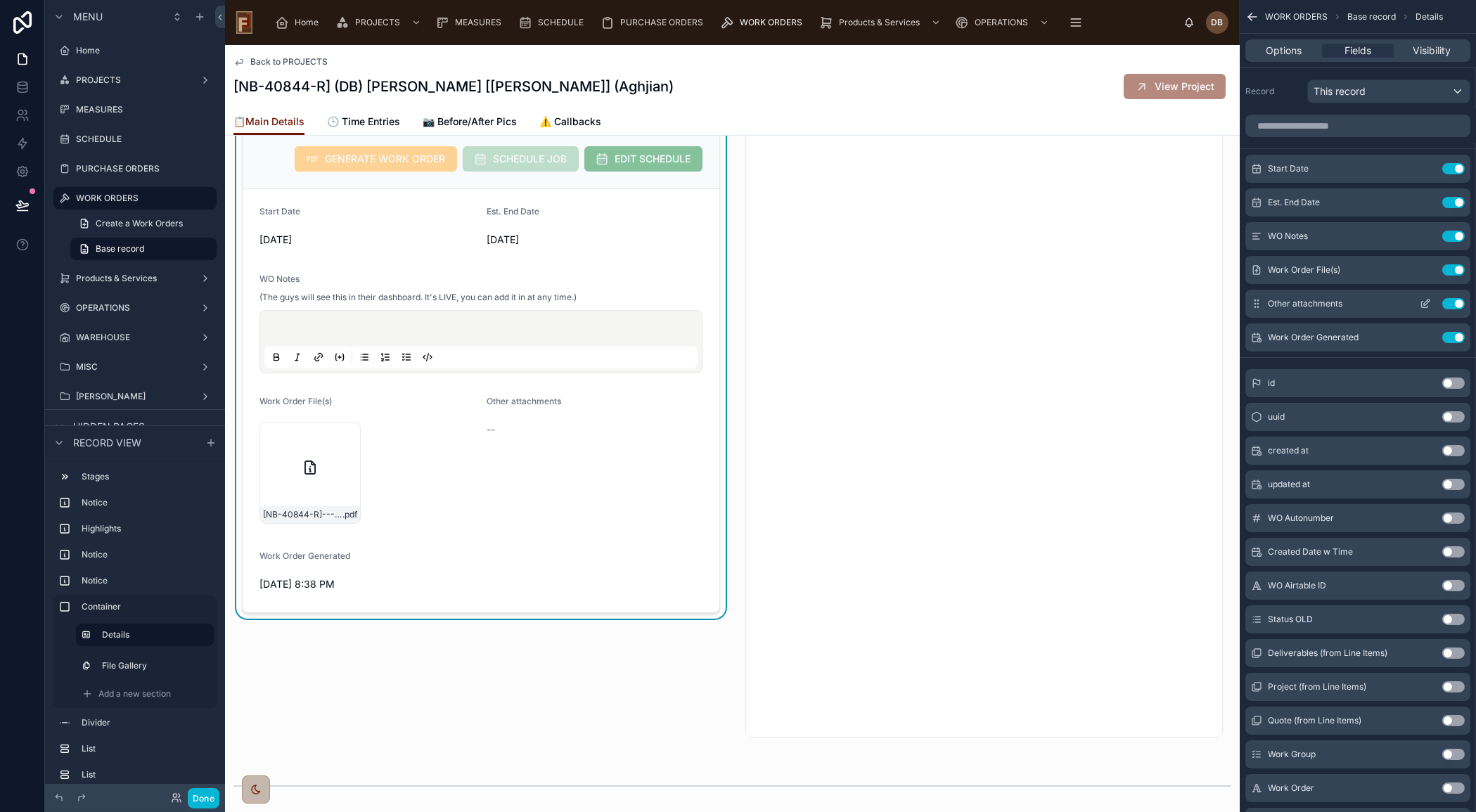
click at [1422, 304] on icon "scrollable content" at bounding box center [1425, 304] width 7 height 7
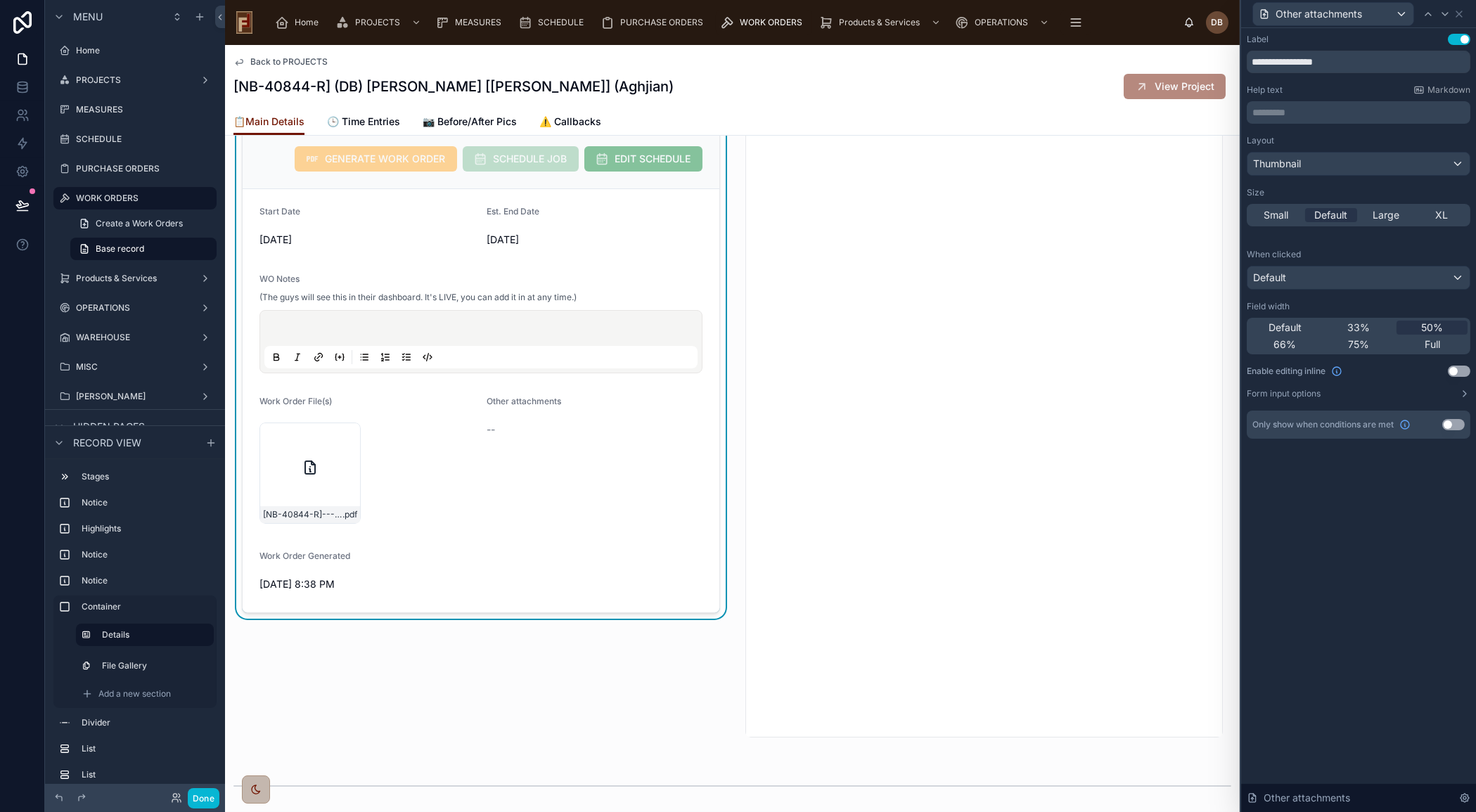
click at [1458, 369] on button "Use setting" at bounding box center [1458, 370] width 23 height 11
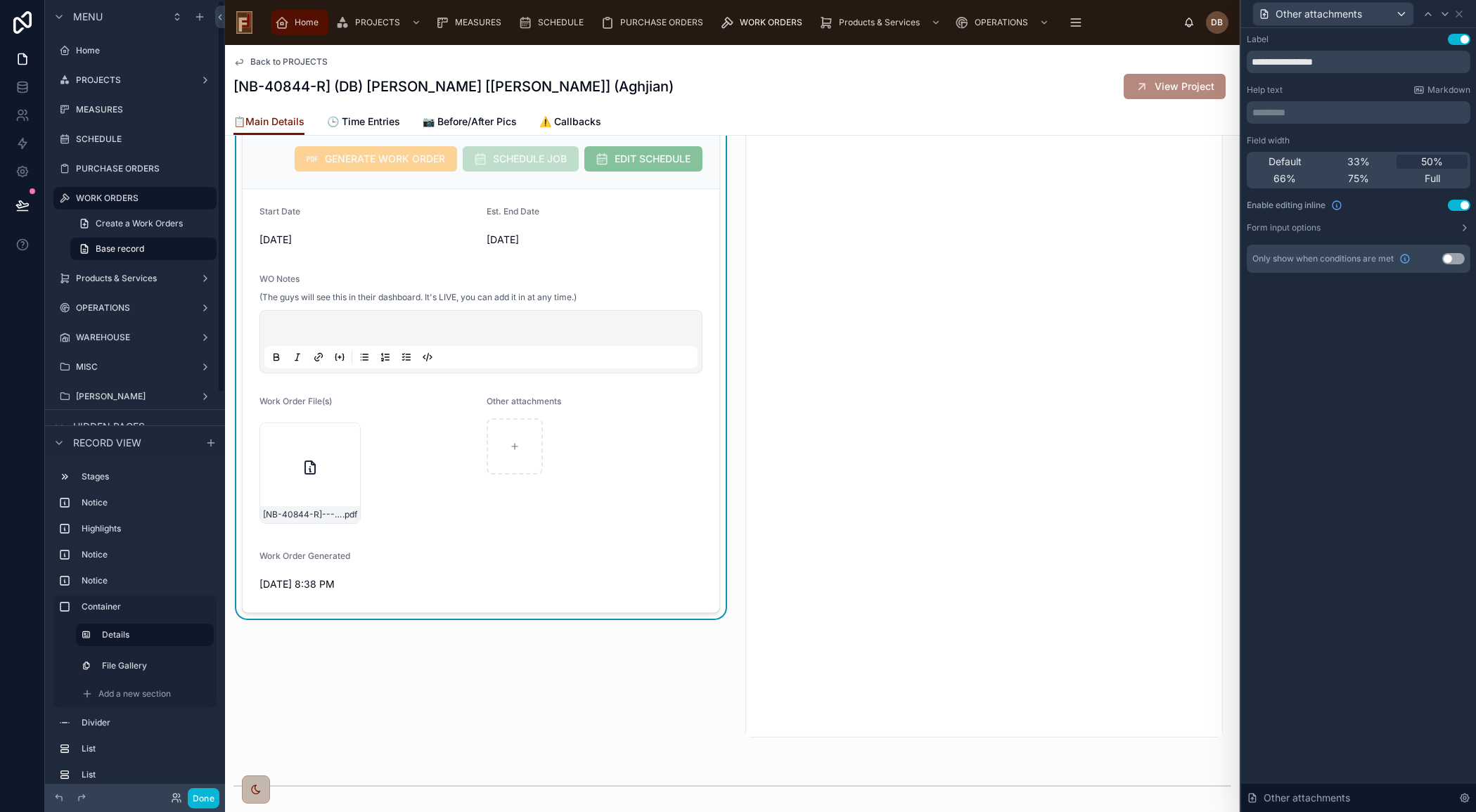
drag, startPoint x: 305, startPoint y: 24, endPoint x: 311, endPoint y: 37, distance: 14.3
click at [305, 24] on span "Home" at bounding box center [307, 22] width 24 height 11
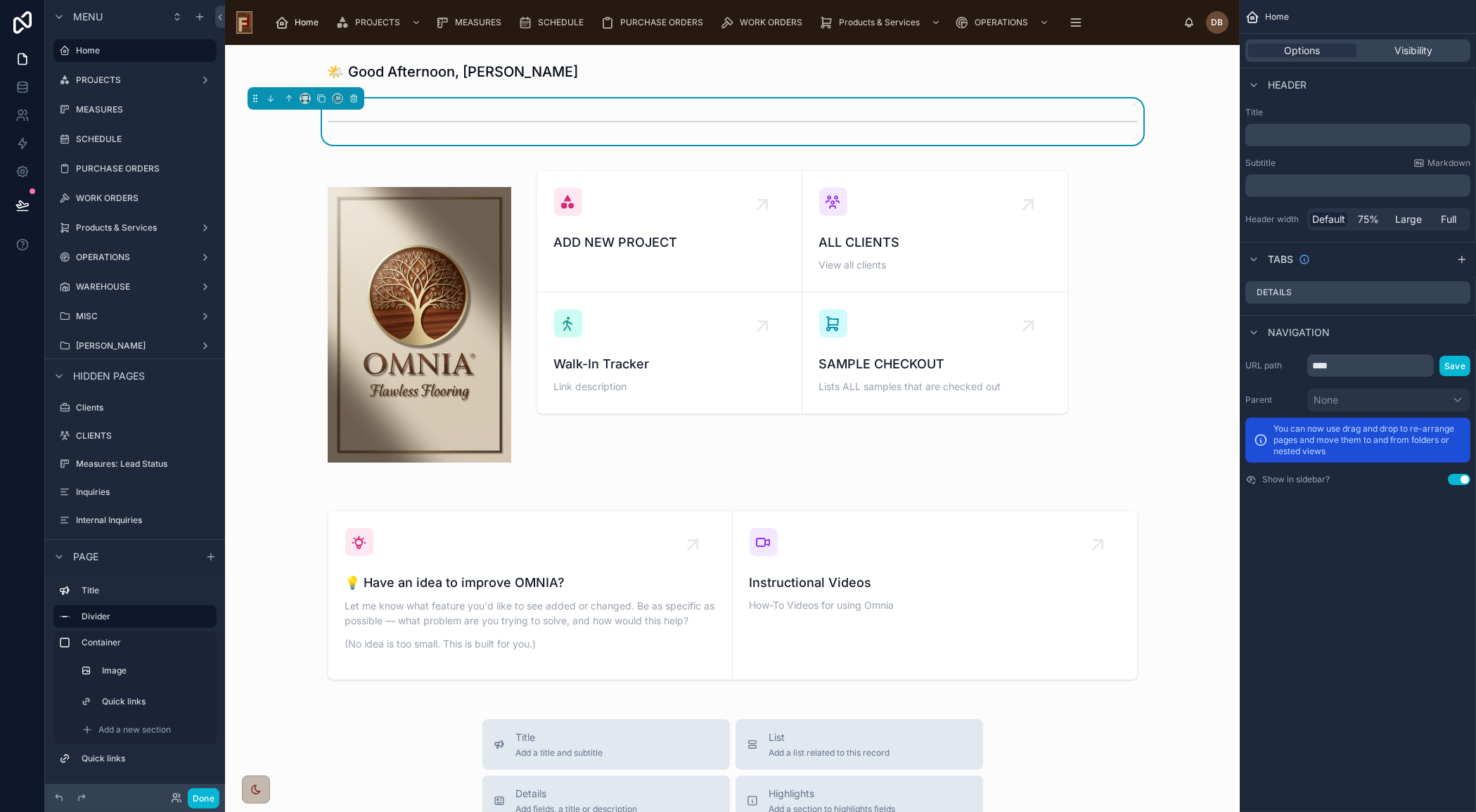
click at [296, 21] on span "Home" at bounding box center [307, 22] width 24 height 11
click at [1106, 197] on div at bounding box center [732, 325] width 992 height 337
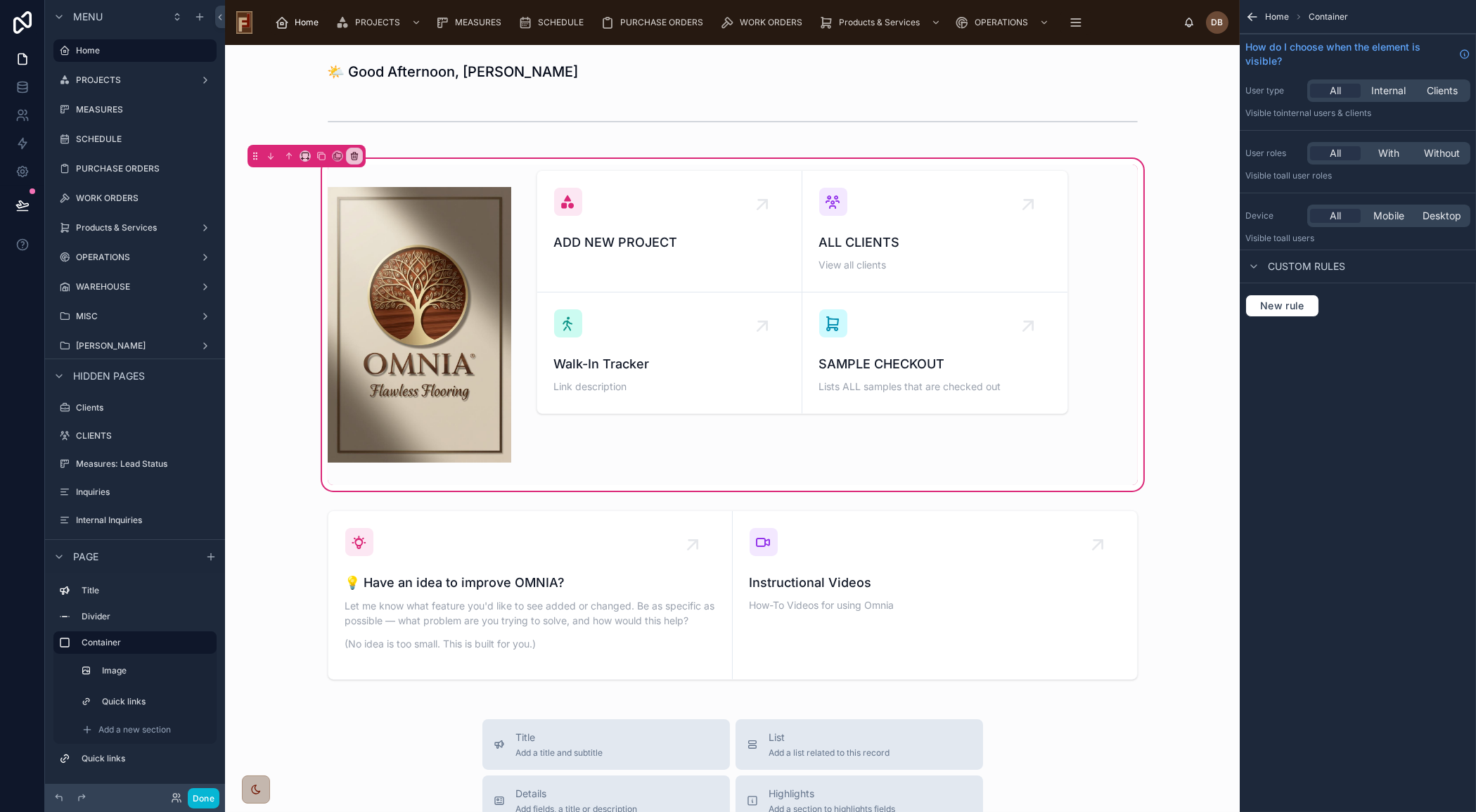
click at [1100, 299] on div "ADD NEW PROJECT ALL CLIENTS View all clients Walk-In Tracker Link description S…" at bounding box center [732, 324] width 827 height 321
click at [690, 271] on div at bounding box center [803, 324] width 549 height 321
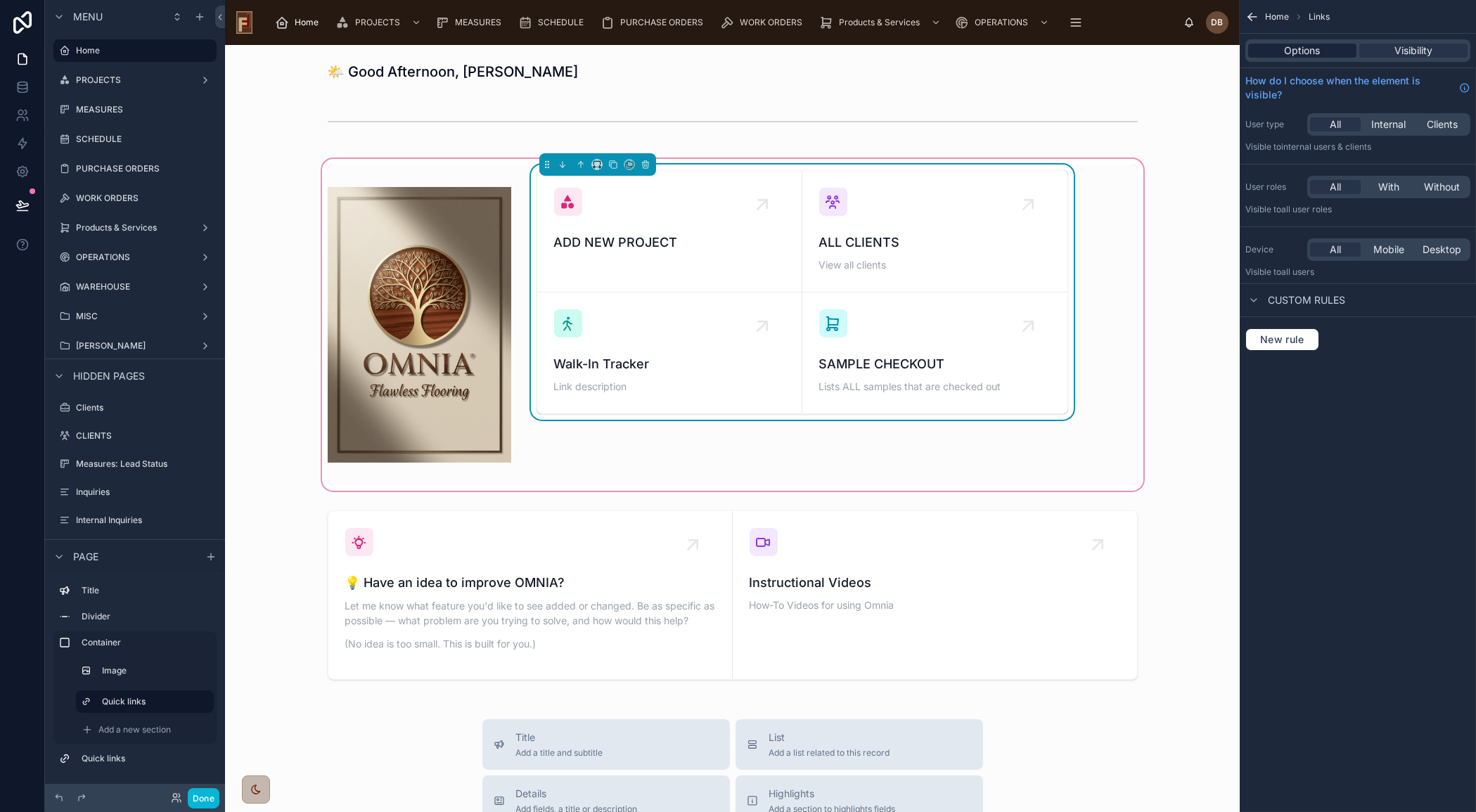
click at [1293, 48] on span "Options" at bounding box center [1302, 50] width 36 height 14
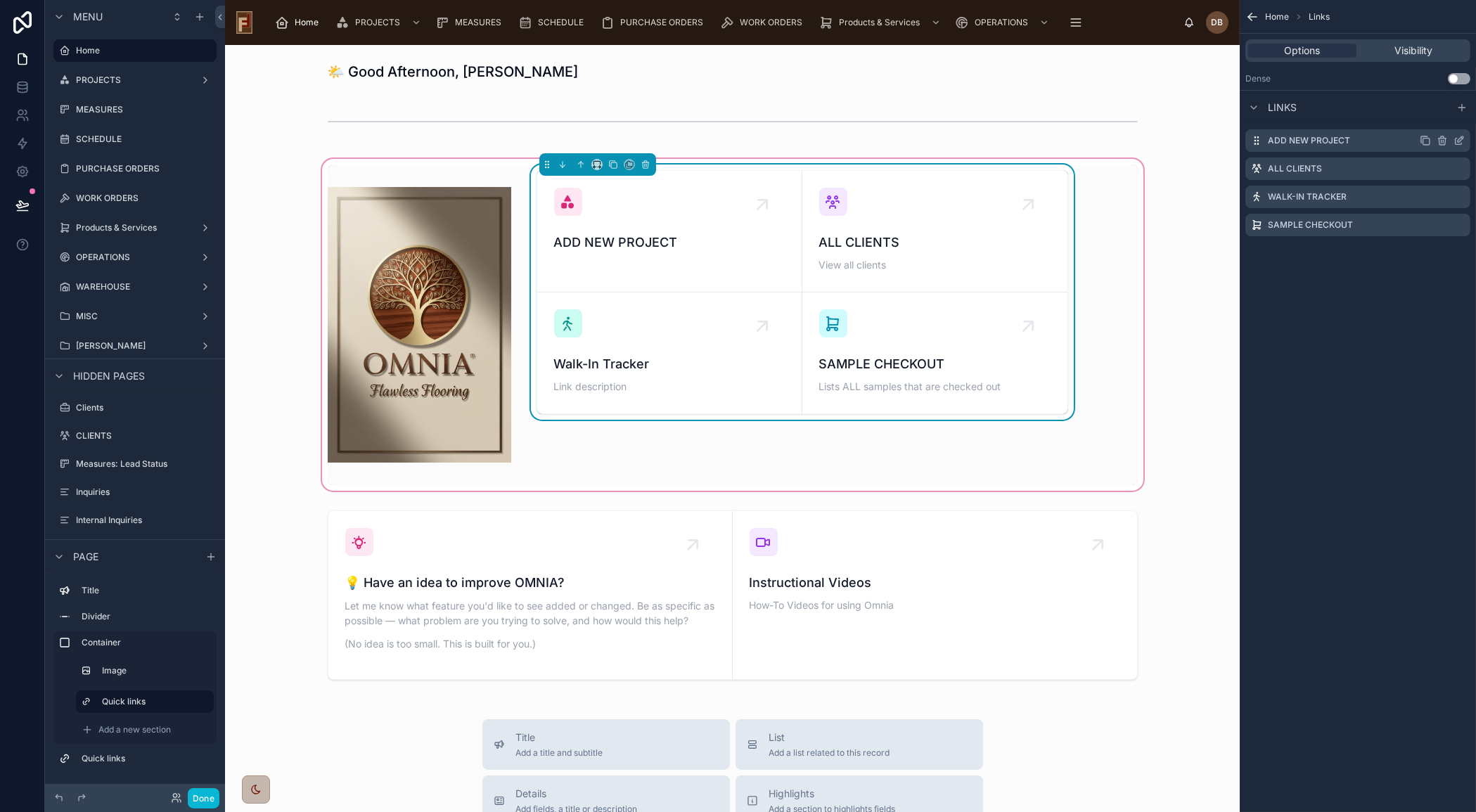
click at [1455, 140] on icon "scrollable content" at bounding box center [1458, 140] width 11 height 11
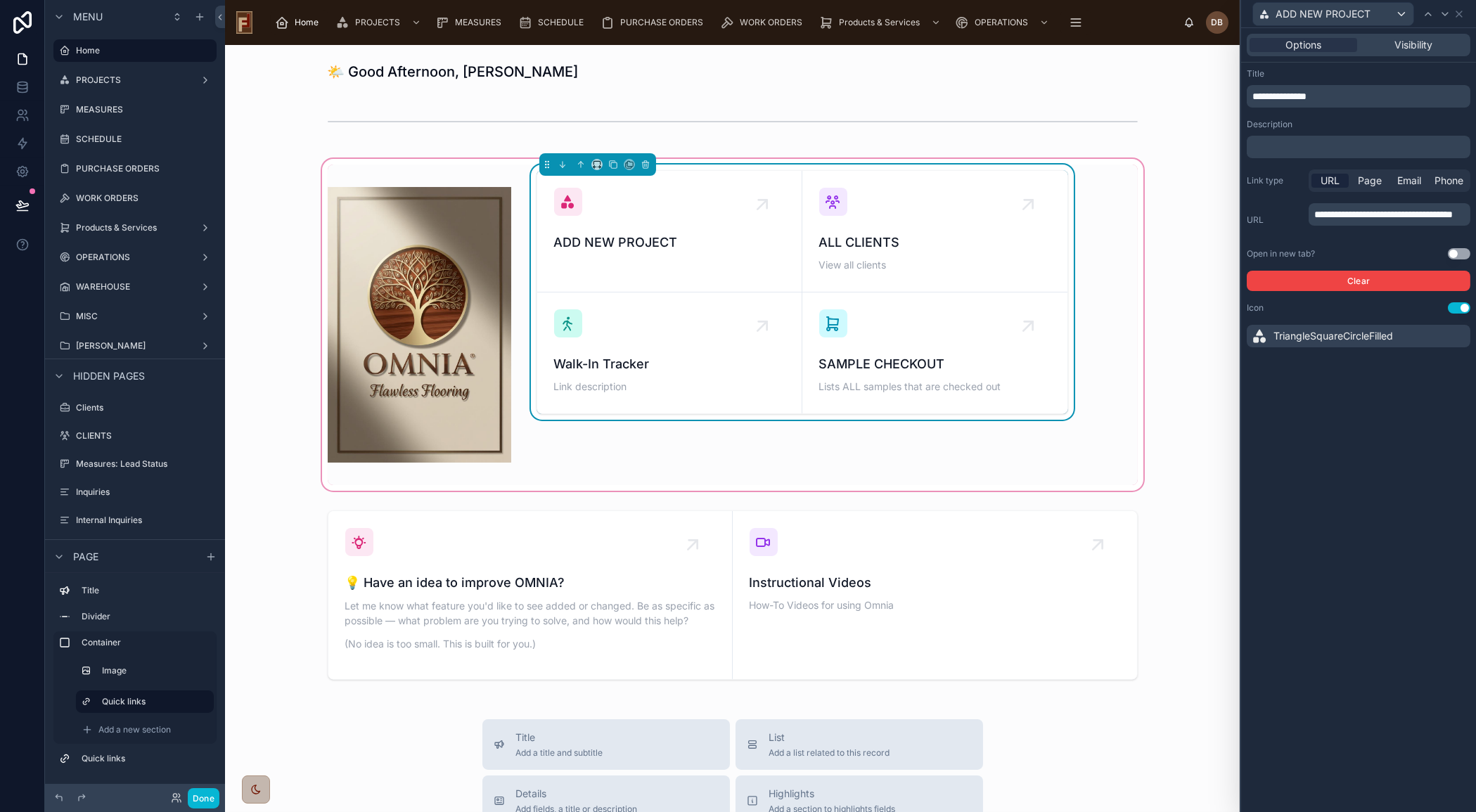
click at [1353, 222] on p "**********" at bounding box center [1390, 214] width 153 height 14
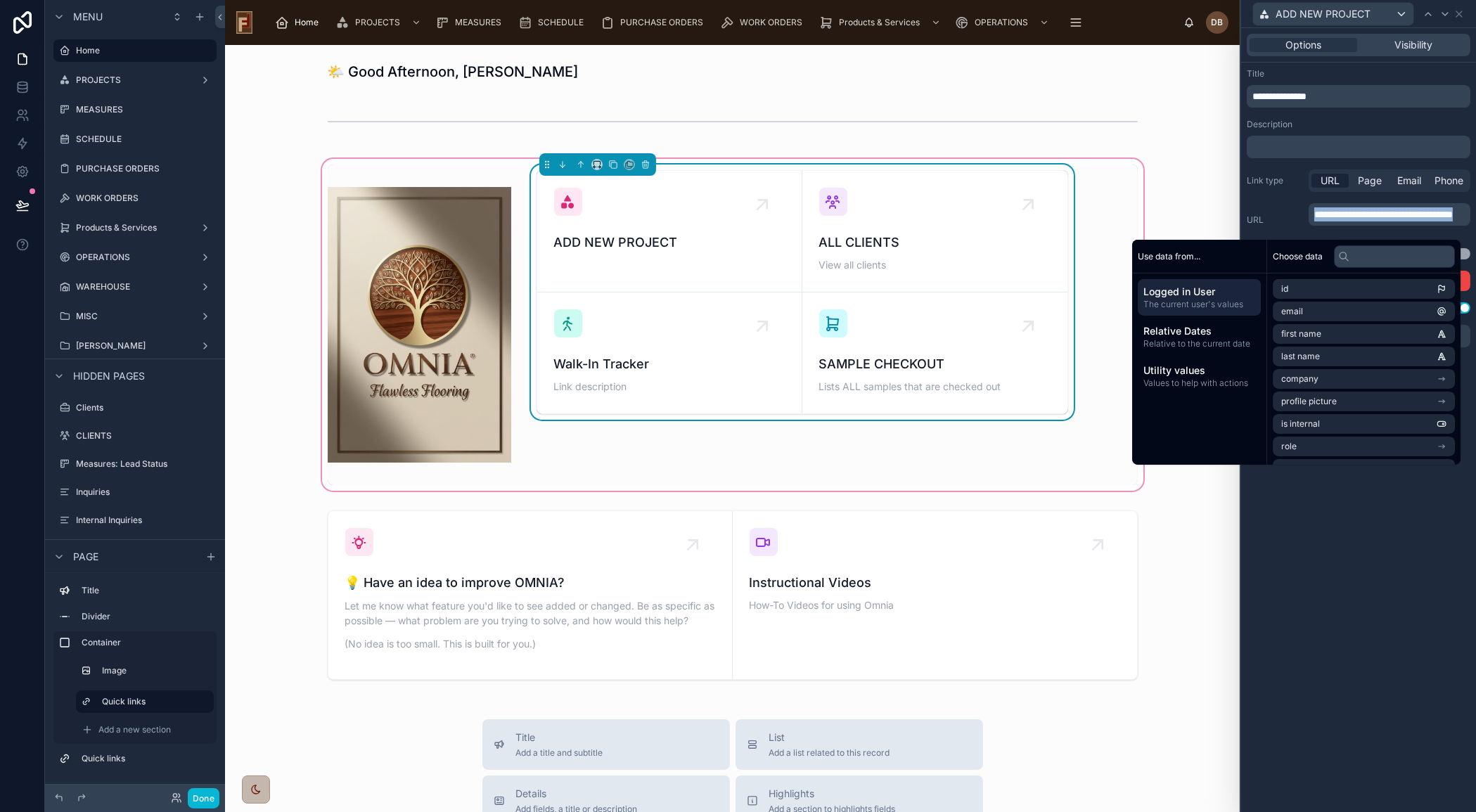
copy span "**********"
click at [296, 26] on span "Home" at bounding box center [307, 22] width 24 height 11
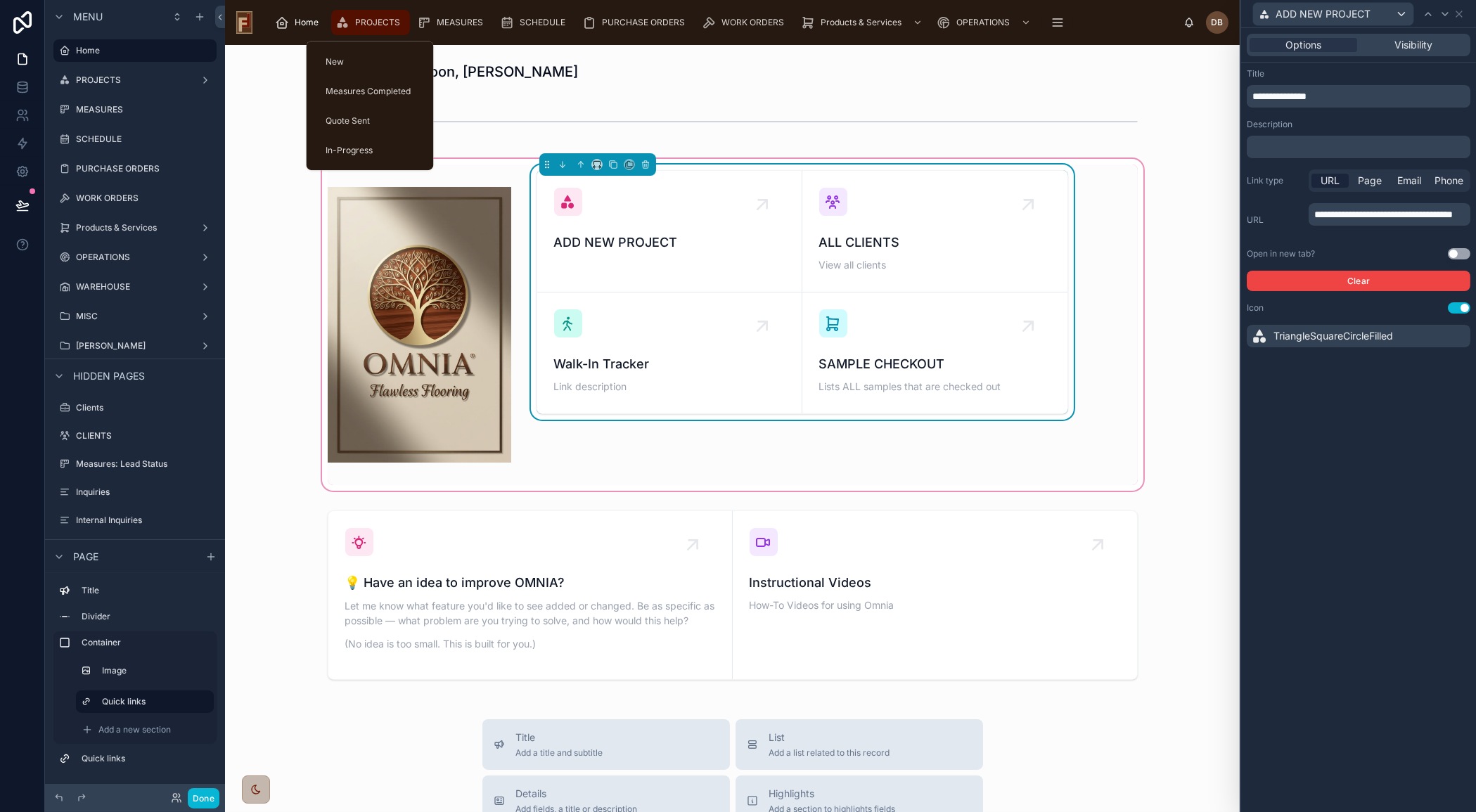
click at [357, 18] on span "PROJECTS" at bounding box center [377, 22] width 45 height 11
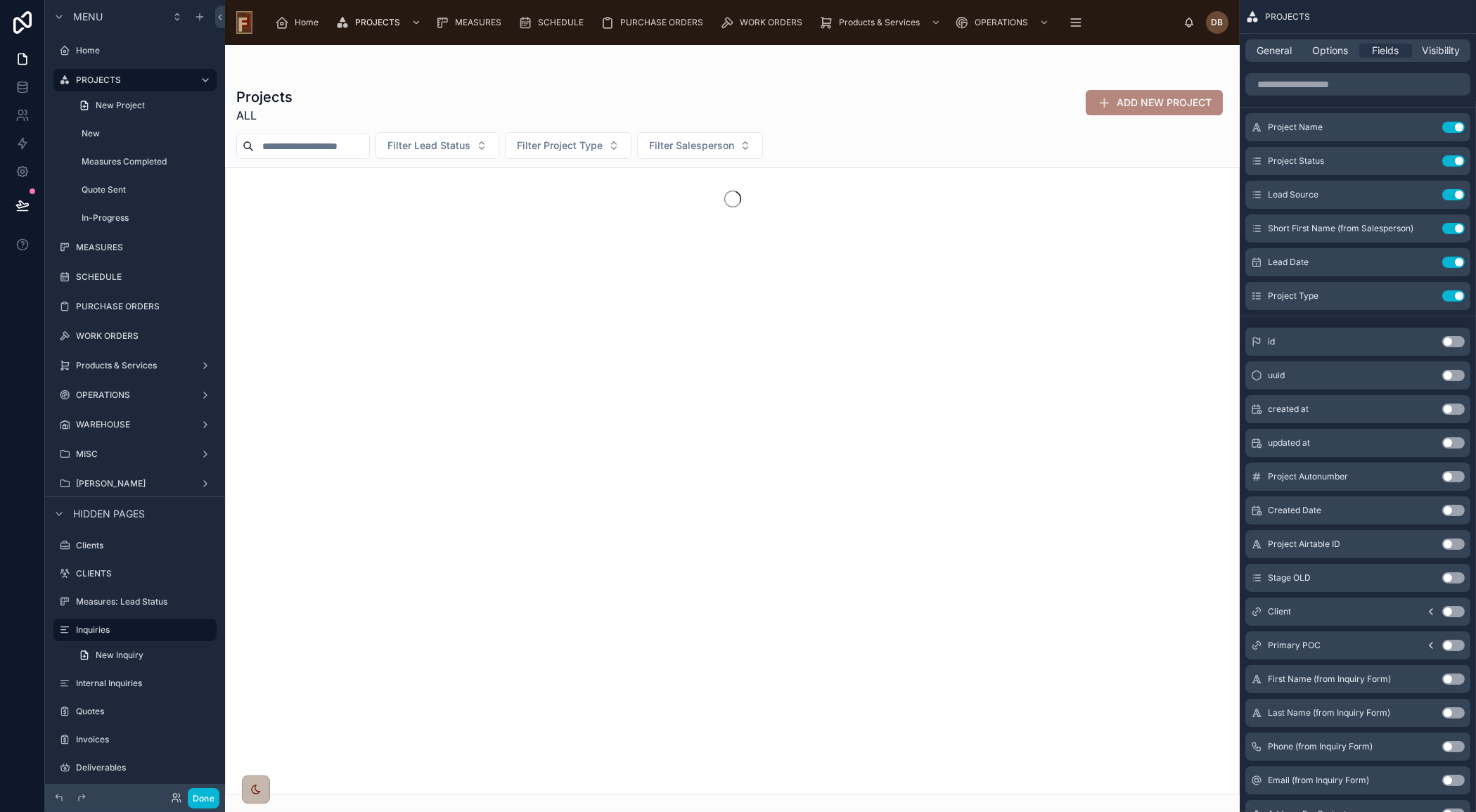
click at [1015, 100] on div at bounding box center [732, 428] width 1015 height 767
click at [1328, 47] on span "Options" at bounding box center [1329, 50] width 36 height 14
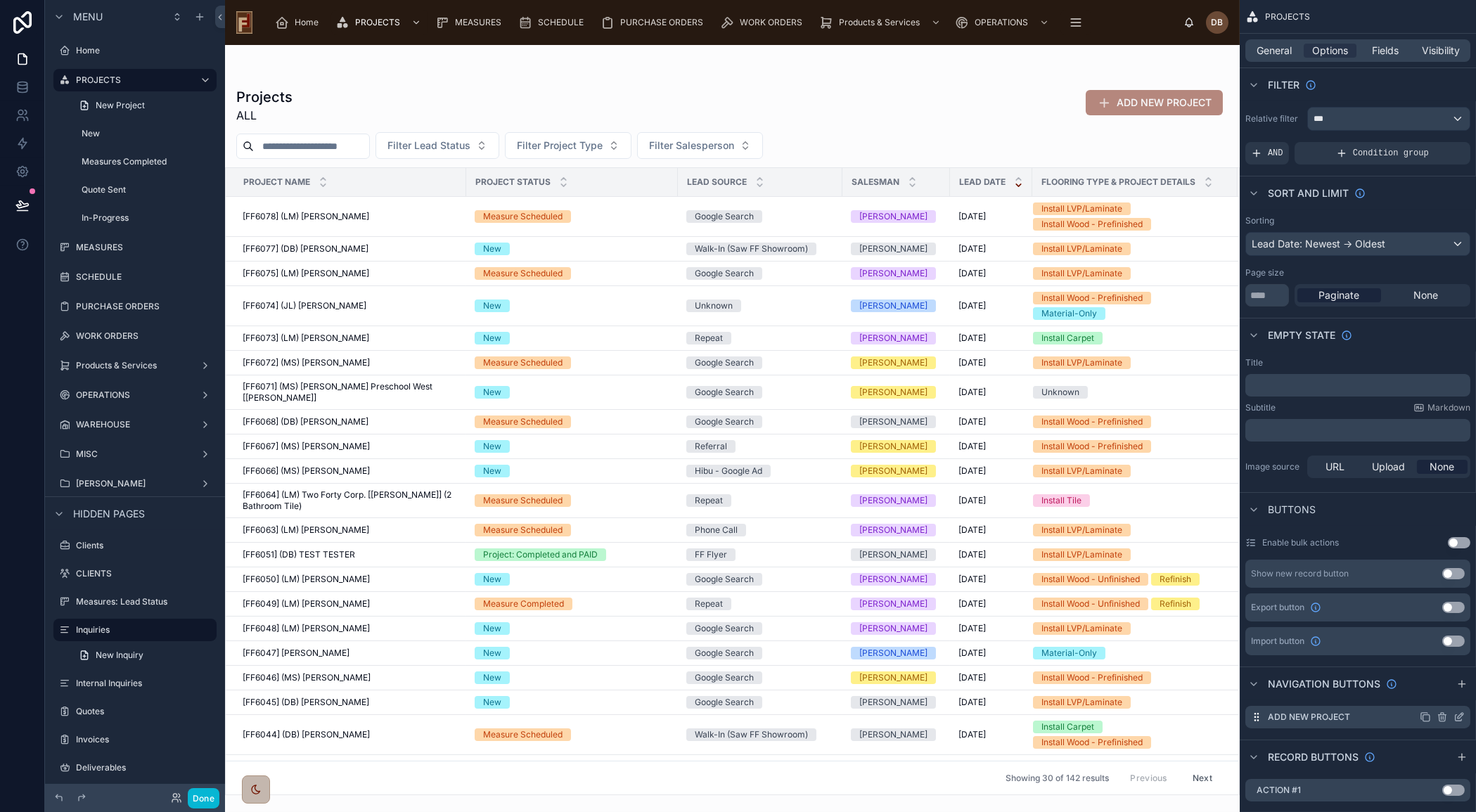
click at [1460, 714] on icon "scrollable content" at bounding box center [1461, 716] width 6 height 6
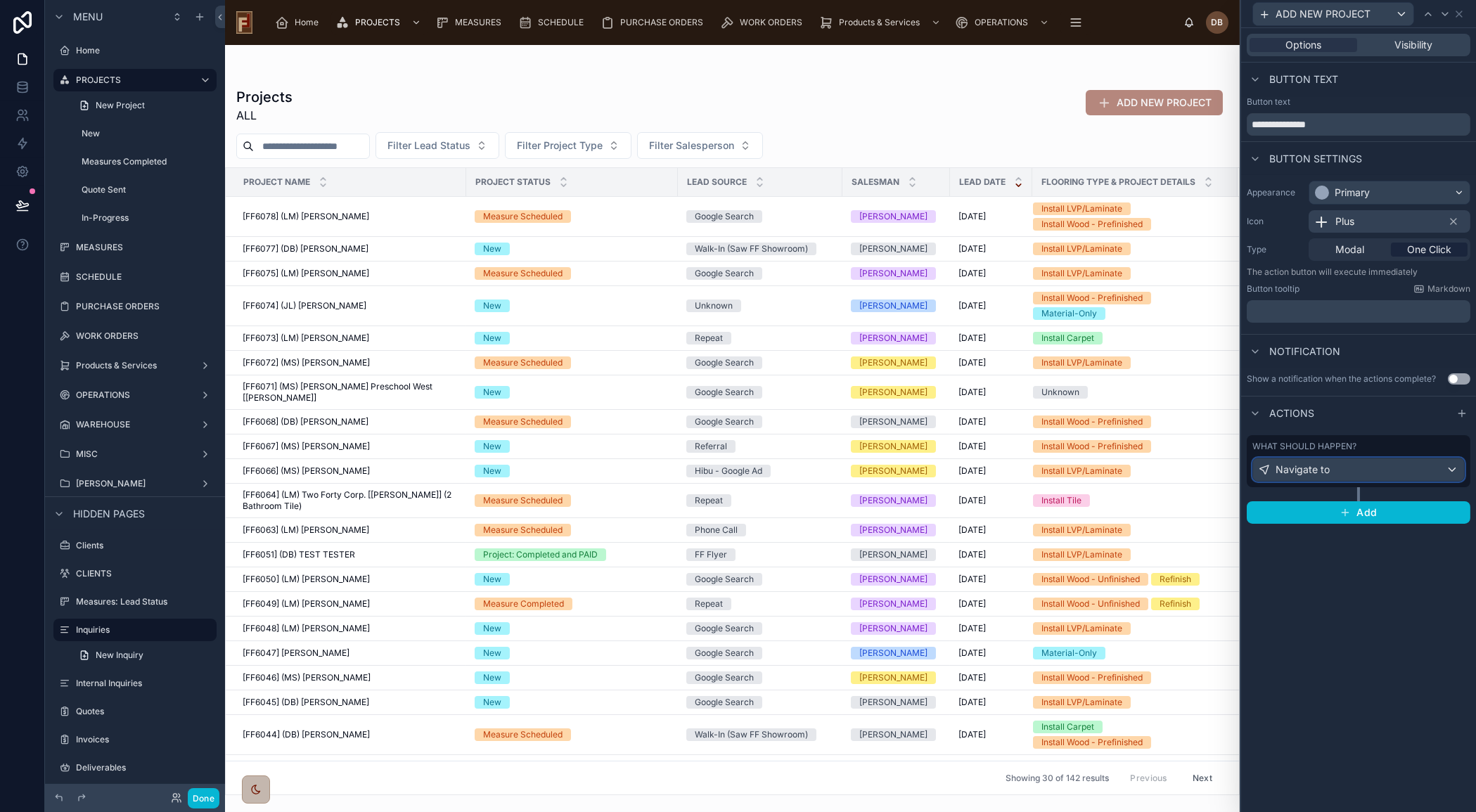
click at [1362, 464] on div "Navigate to" at bounding box center [1359, 469] width 211 height 23
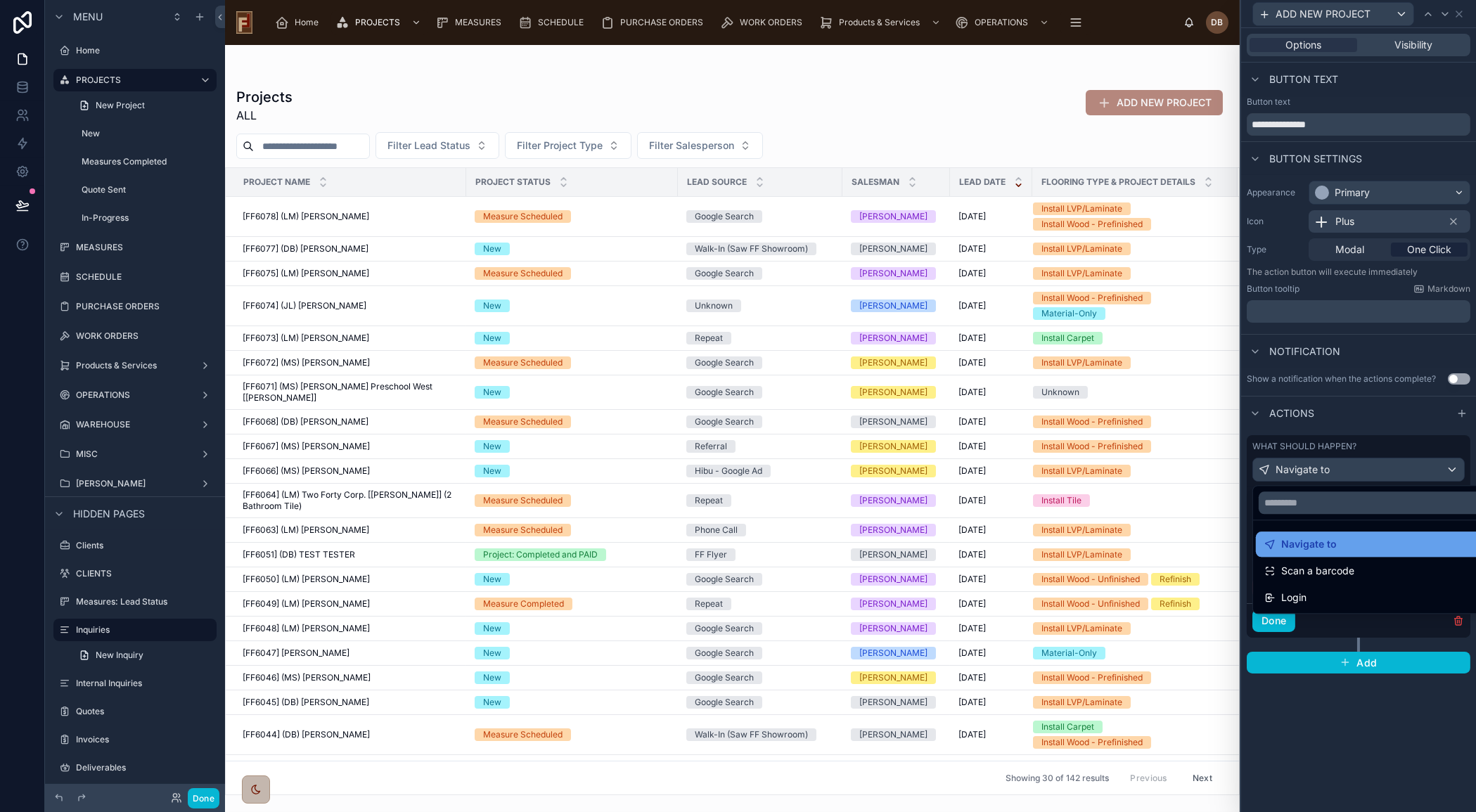
click at [1342, 541] on div "Navigate to" at bounding box center [1374, 544] width 221 height 17
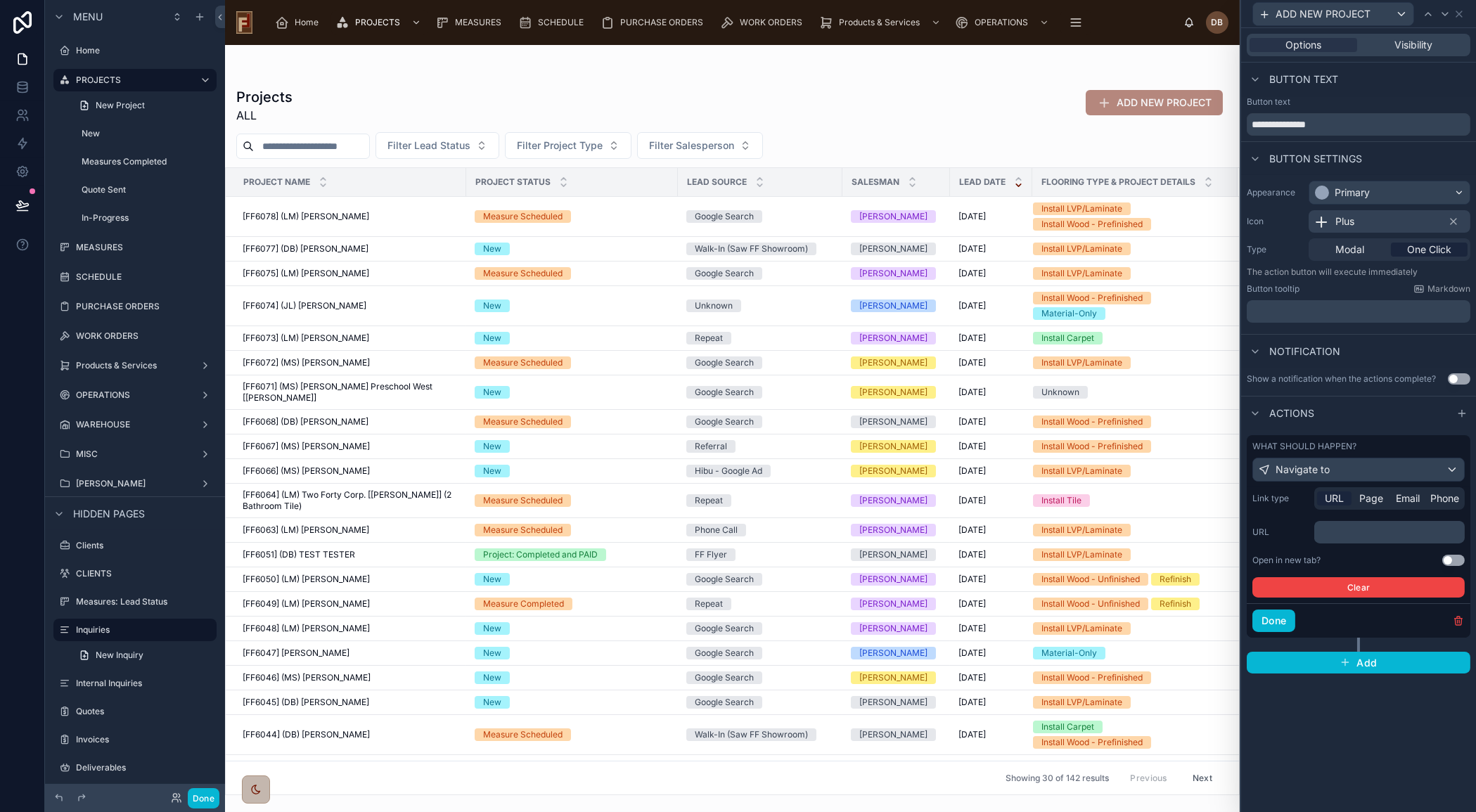
click at [1331, 499] on span "URL" at bounding box center [1334, 498] width 19 height 14
click at [1351, 533] on p "﻿" at bounding box center [1391, 532] width 142 height 14
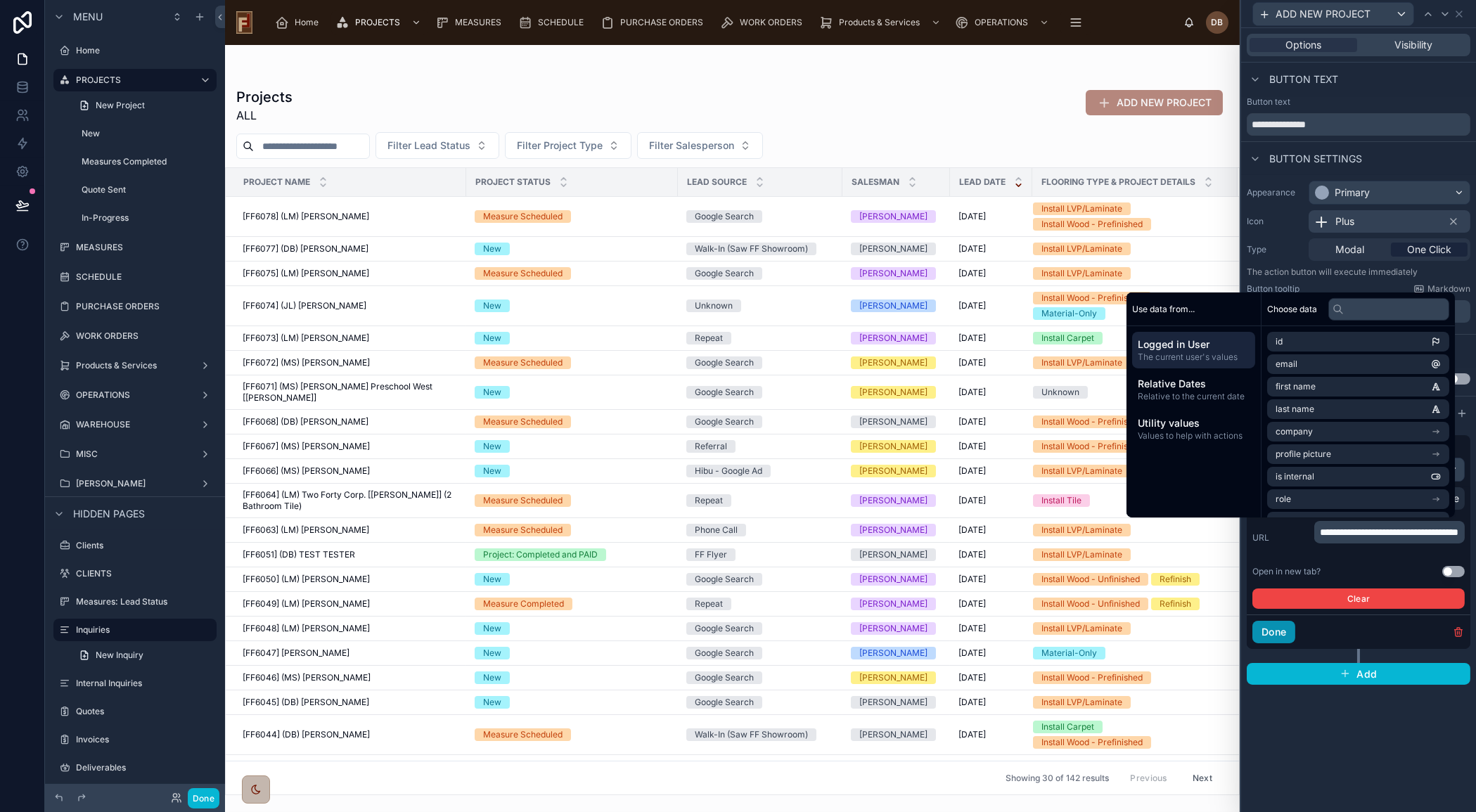
click at [1281, 626] on button "Done" at bounding box center [1274, 632] width 43 height 23
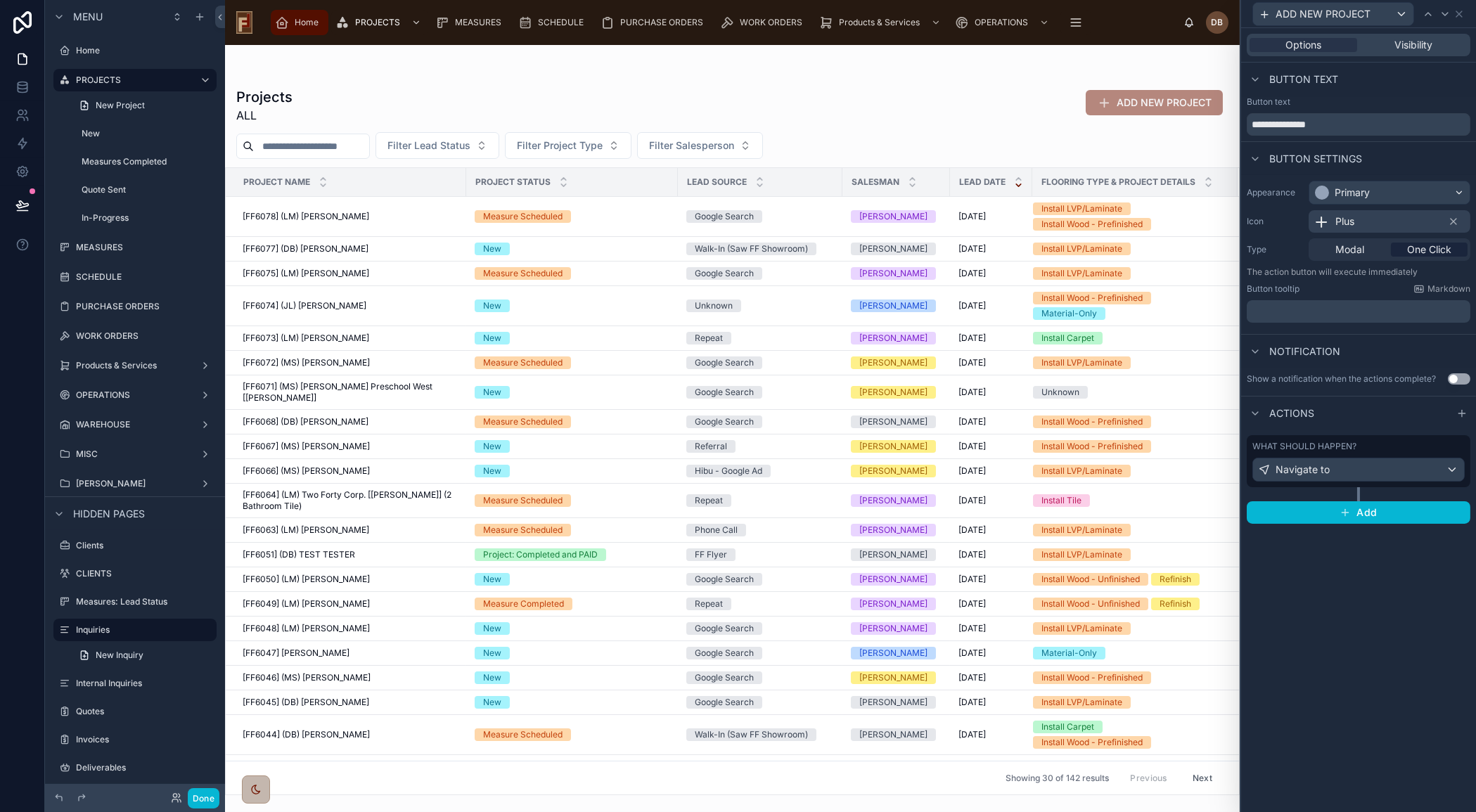
click at [305, 22] on span "Home" at bounding box center [307, 22] width 24 height 11
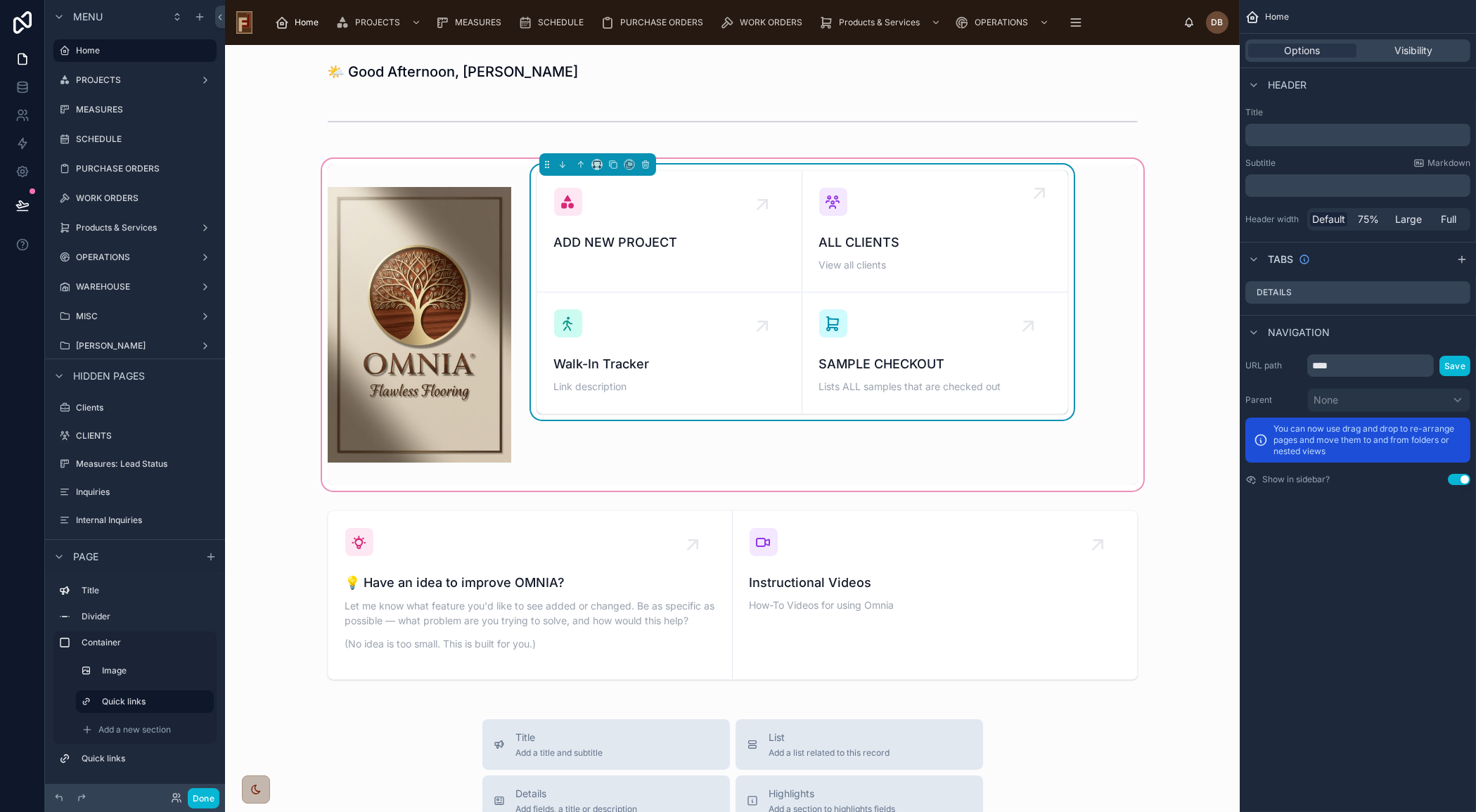
click at [919, 253] on div "ALL CLIENTS View all clients" at bounding box center [934, 254] width 231 height 43
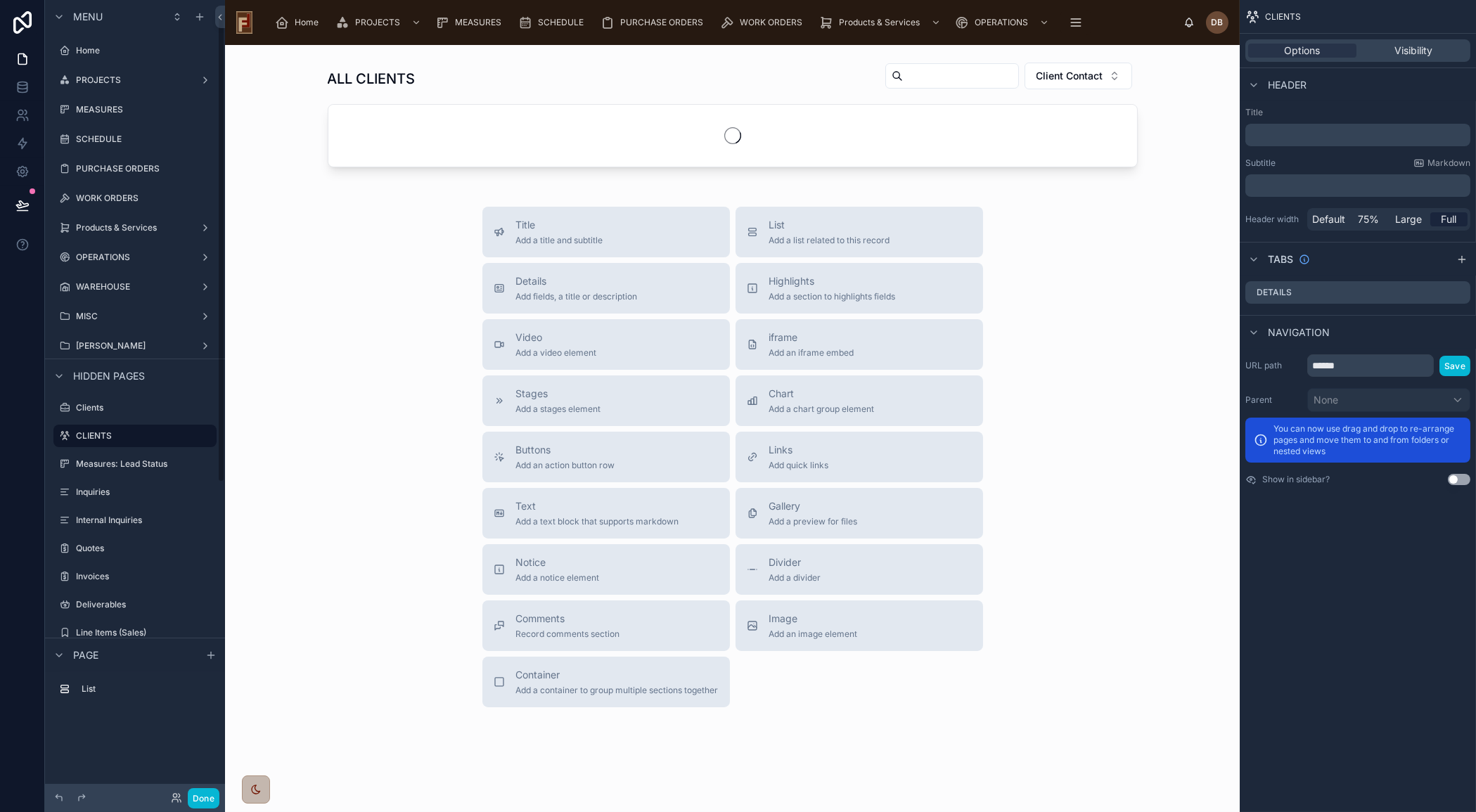
scroll to position [23, 0]
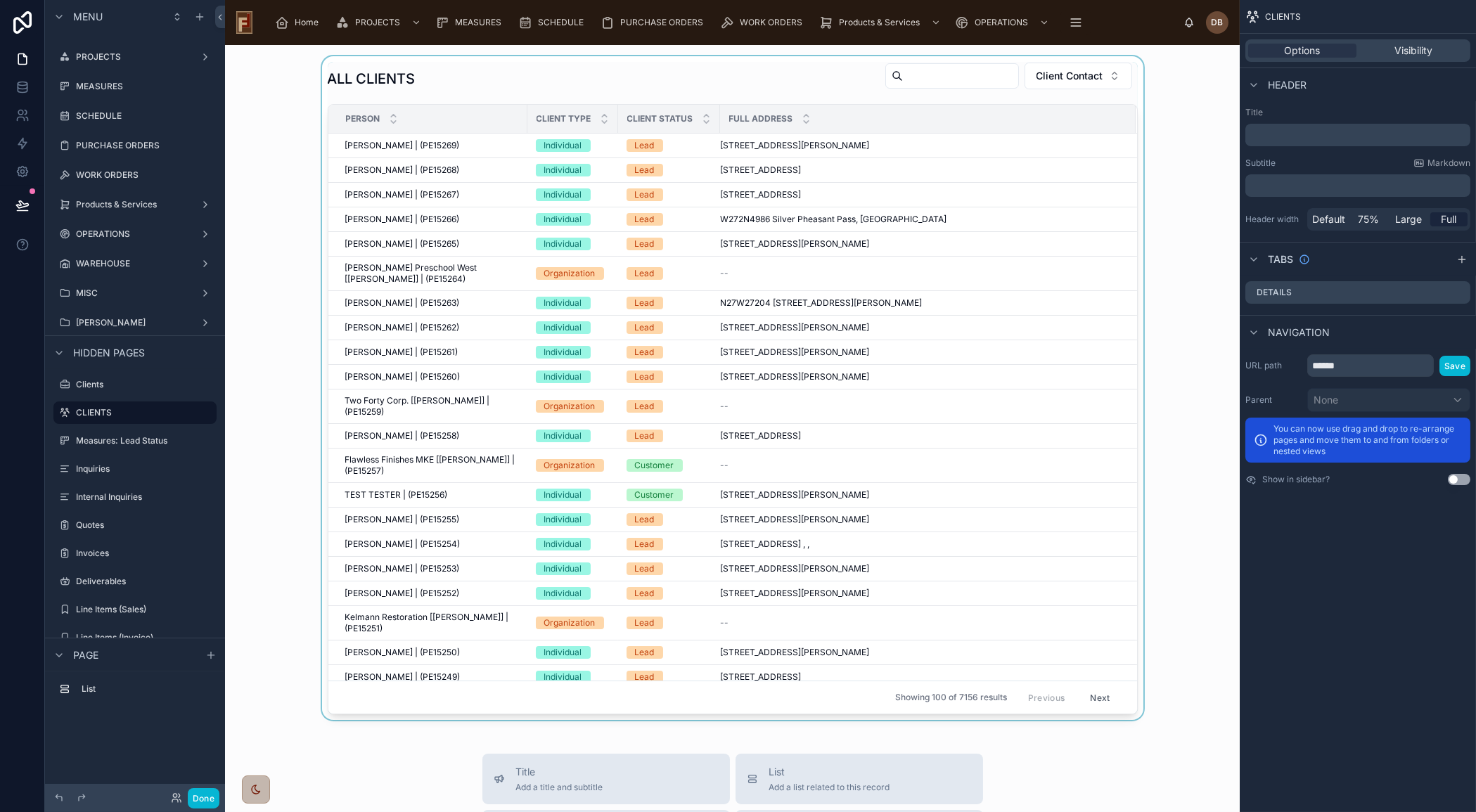
click at [786, 75] on div at bounding box center [732, 388] width 992 height 664
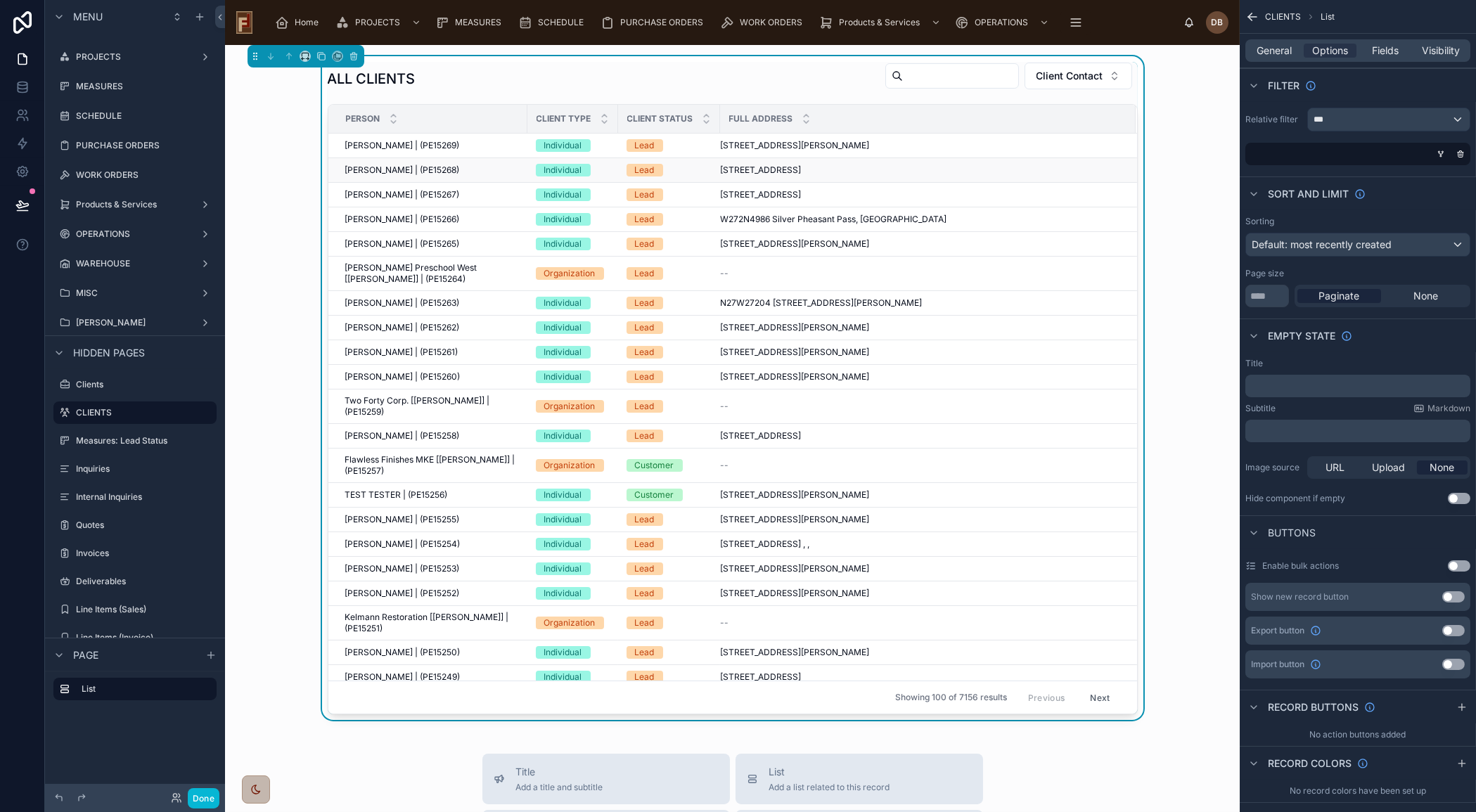
click at [460, 164] on span "Theresa Adamczyk | (PE15268)" at bounding box center [403, 169] width 114 height 11
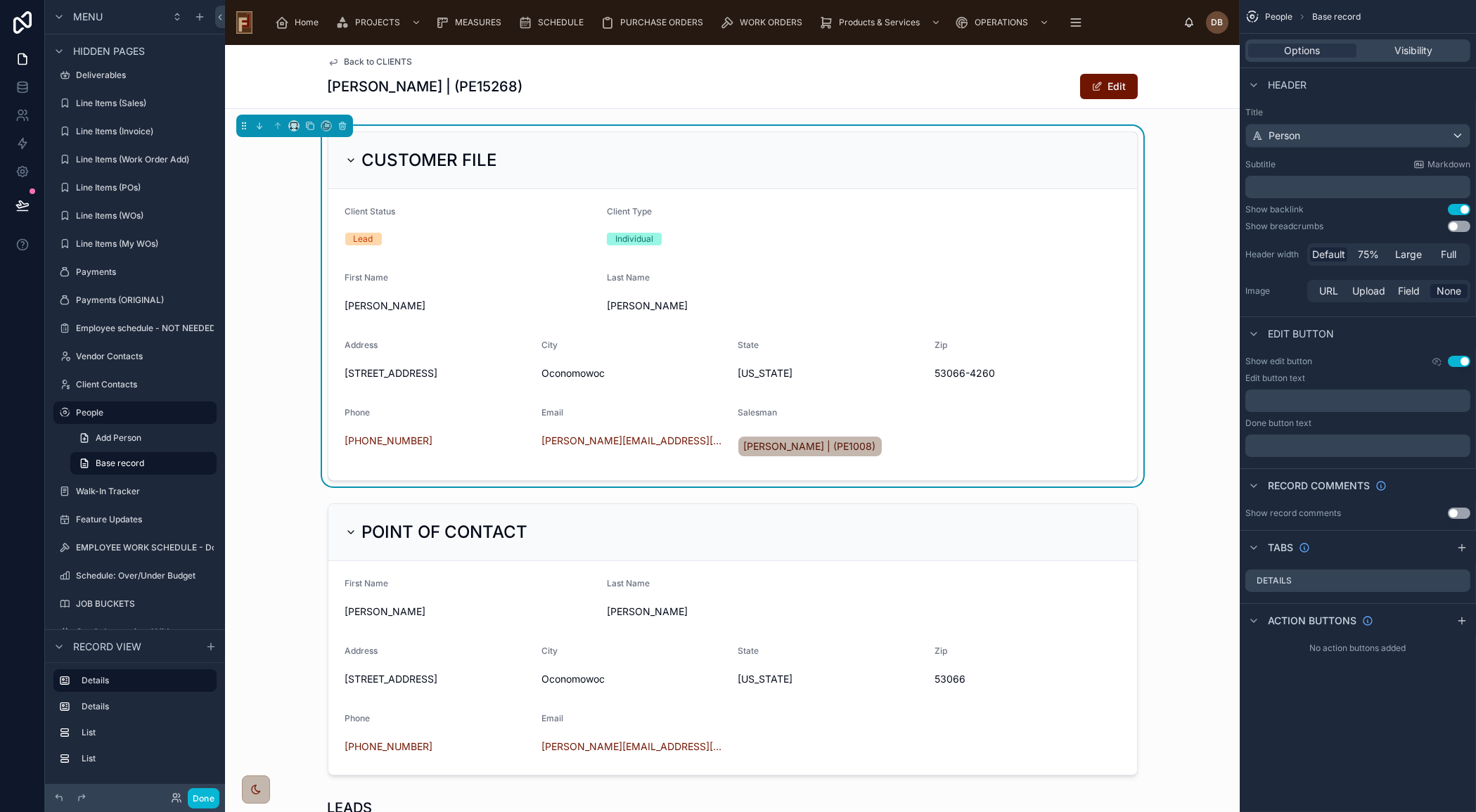
click at [962, 78] on div "Theresa Adamczyk | (PE15268) Edit" at bounding box center [733, 87] width 810 height 26
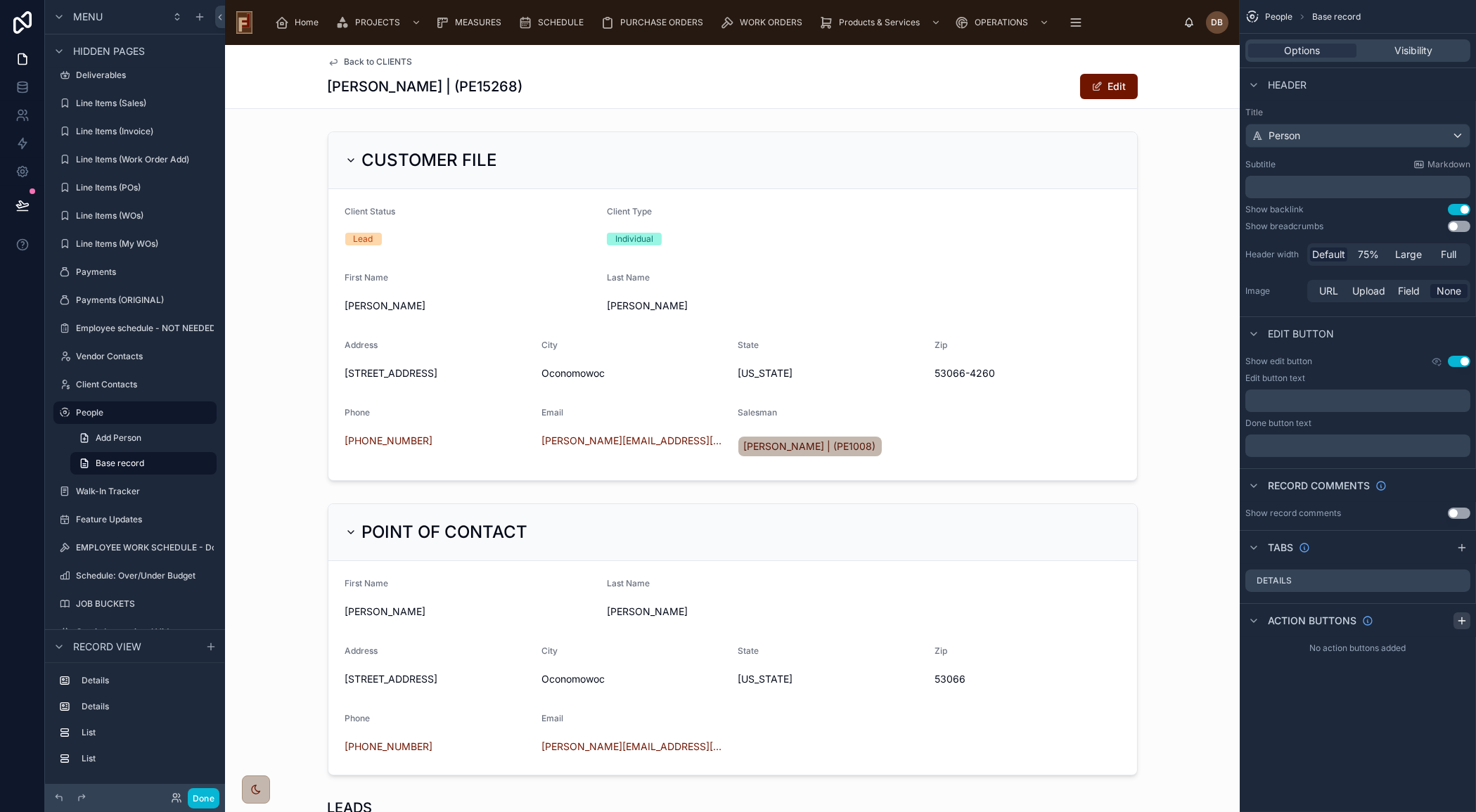
click at [1464, 622] on icon "scrollable content" at bounding box center [1461, 621] width 11 height 11
click at [1429, 653] on icon "scrollable content" at bounding box center [1432, 653] width 6 height 6
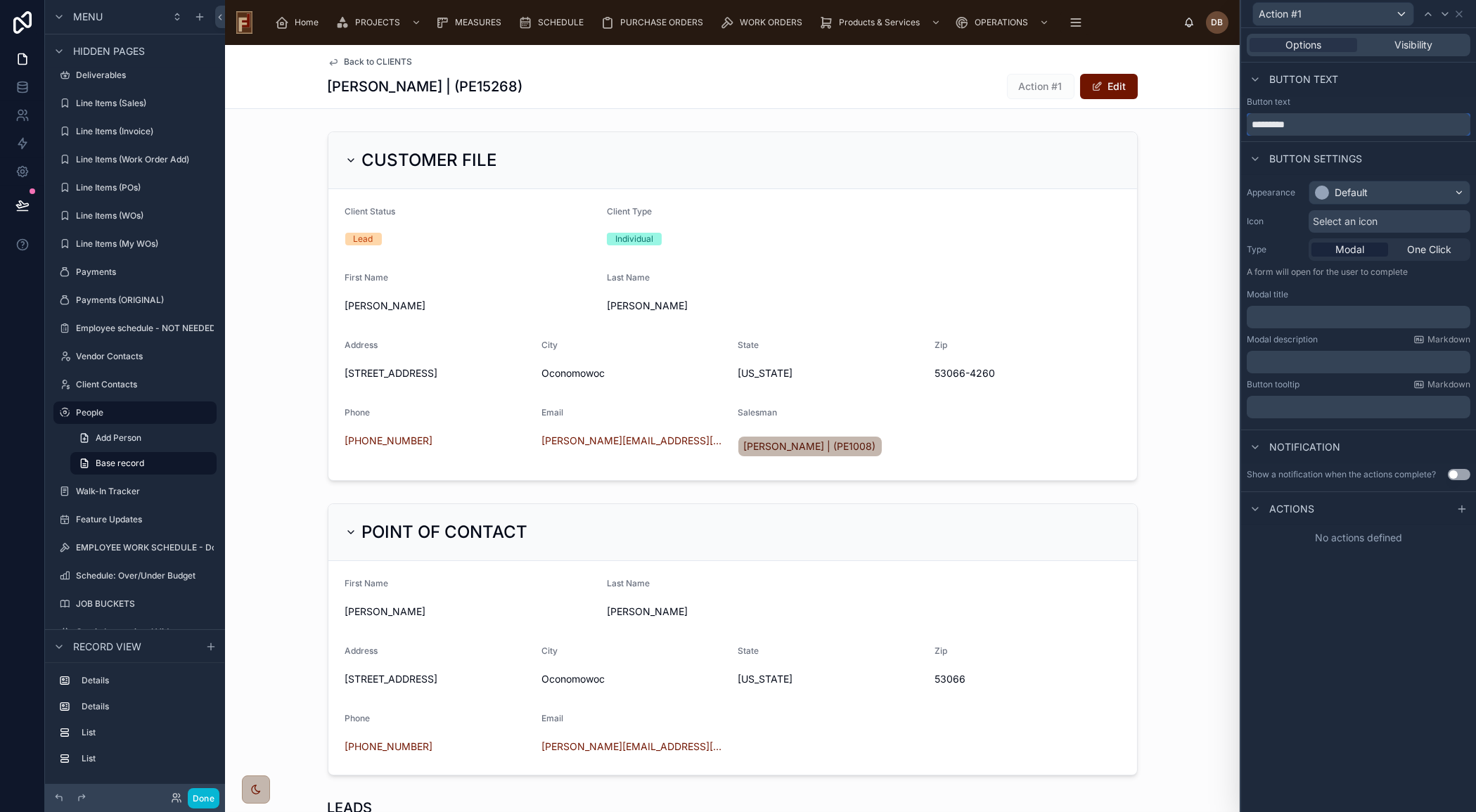
drag, startPoint x: 1309, startPoint y: 126, endPoint x: 1246, endPoint y: 125, distance: 63.0
click at [1246, 125] on input "*********" at bounding box center [1358, 124] width 224 height 23
type input "**********"
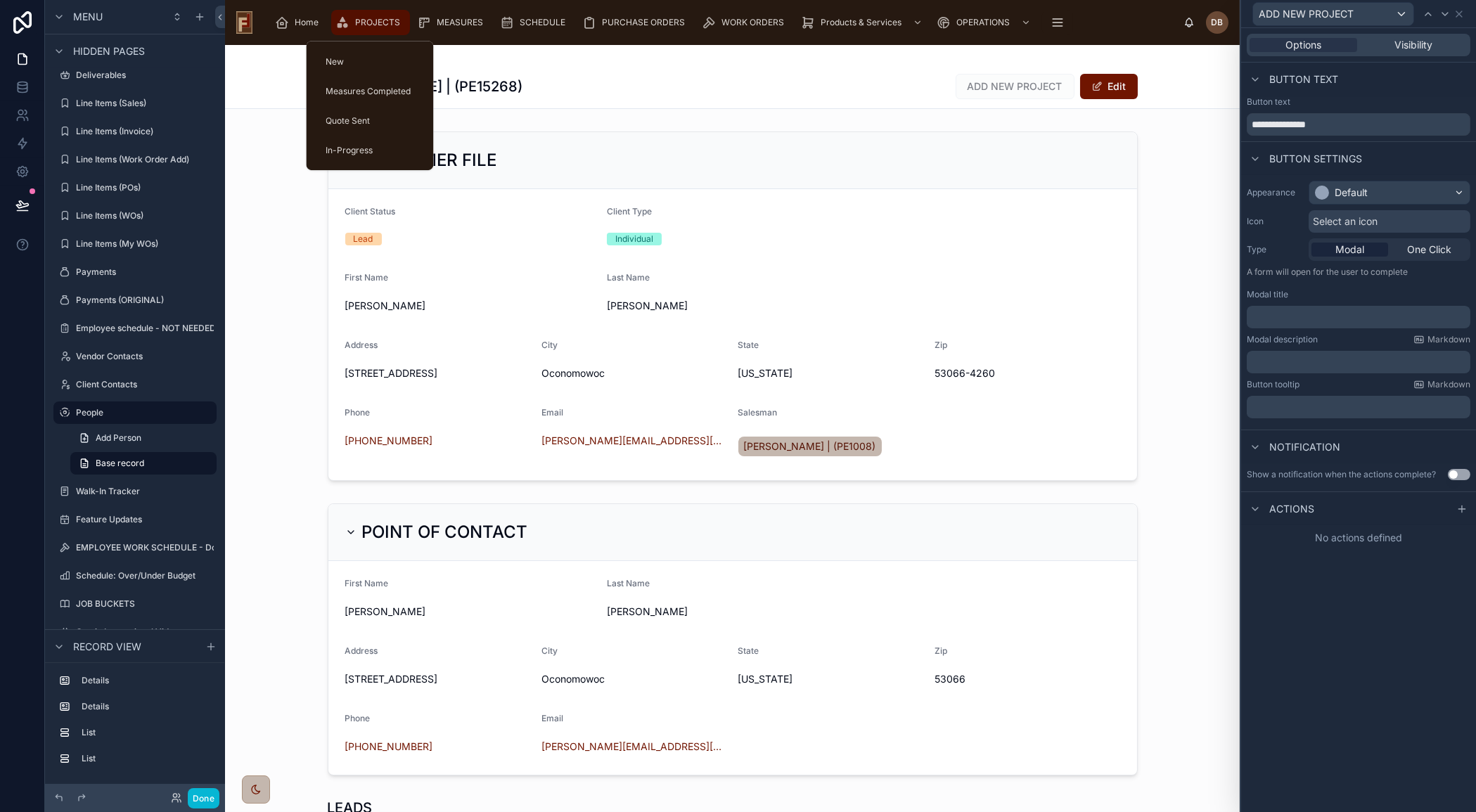
click at [367, 23] on span "PROJECTS" at bounding box center [377, 22] width 45 height 11
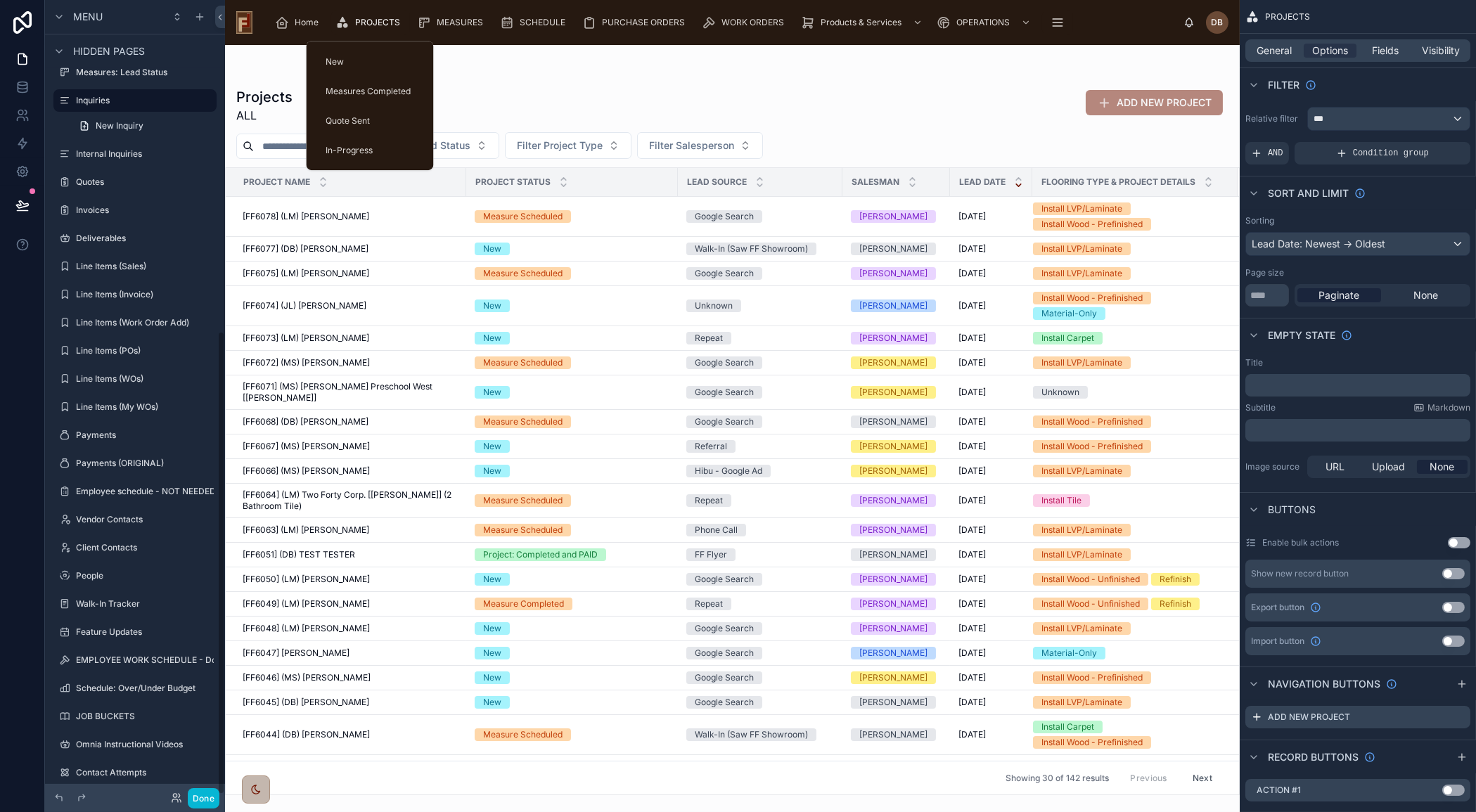
scroll to position [568, 0]
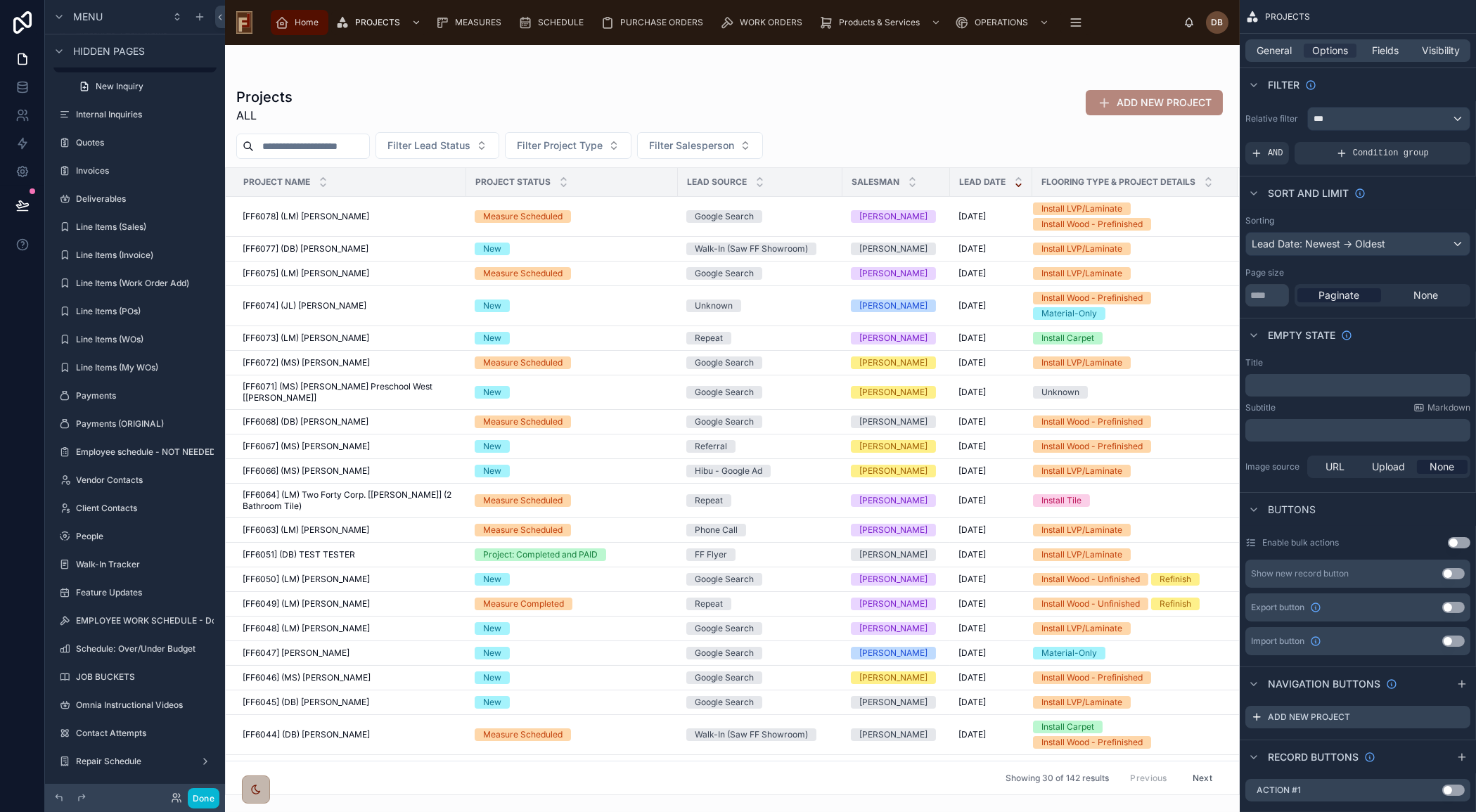
click at [292, 25] on div "Home" at bounding box center [299, 22] width 49 height 23
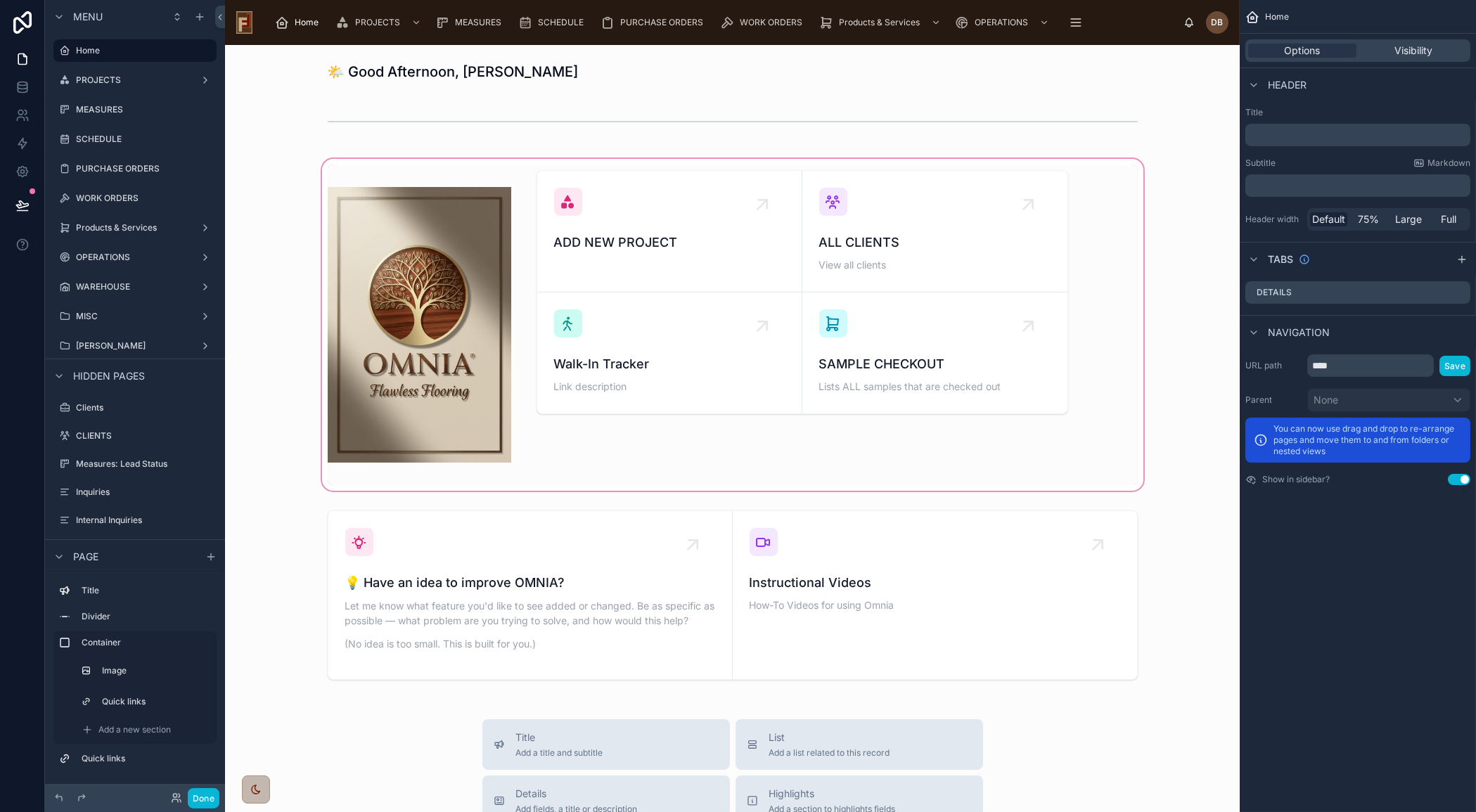
click at [869, 249] on div at bounding box center [732, 325] width 992 height 337
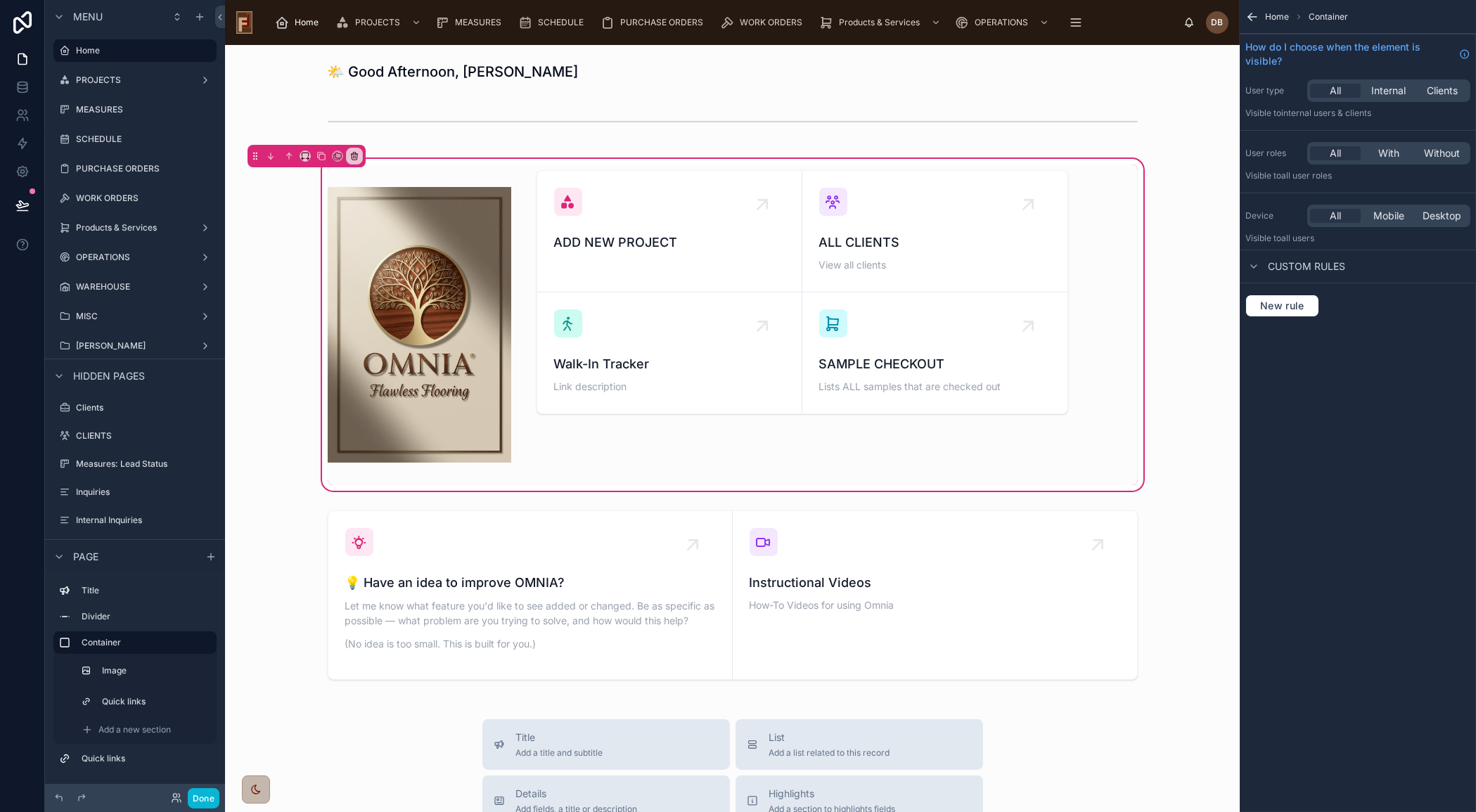
click at [869, 249] on div at bounding box center [803, 324] width 549 height 321
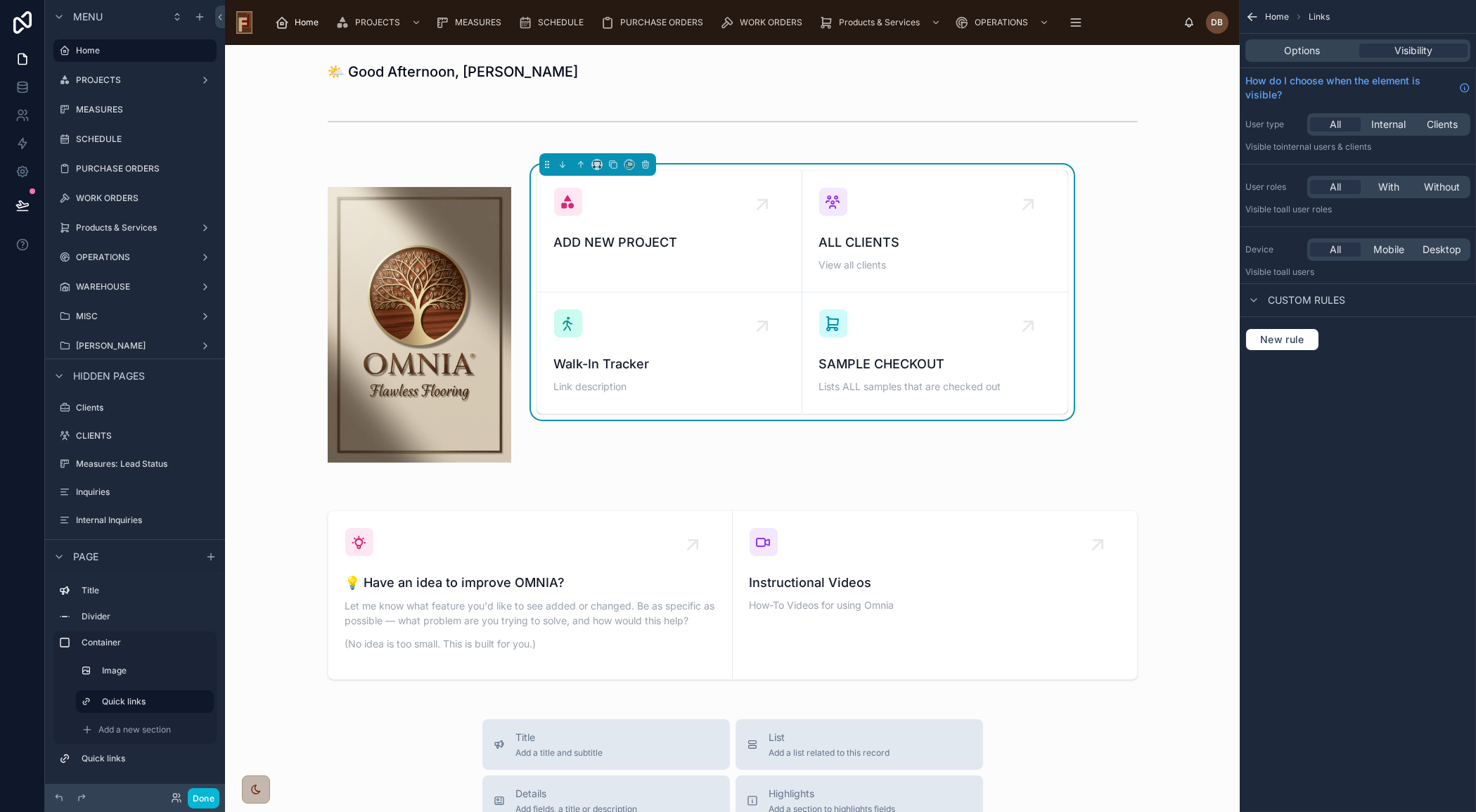
click at [869, 249] on span "ALL CLIENTS" at bounding box center [934, 242] width 231 height 20
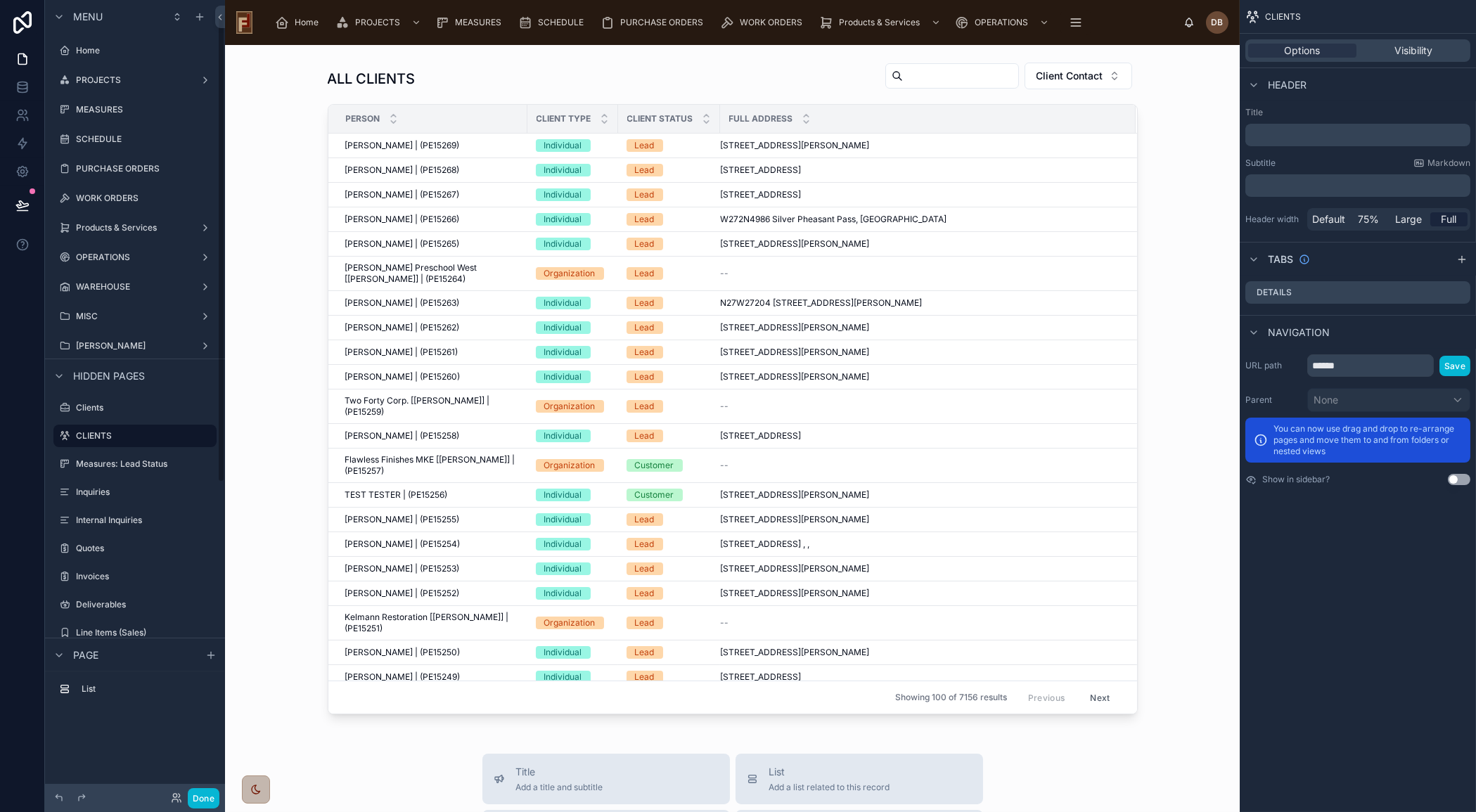
scroll to position [23, 0]
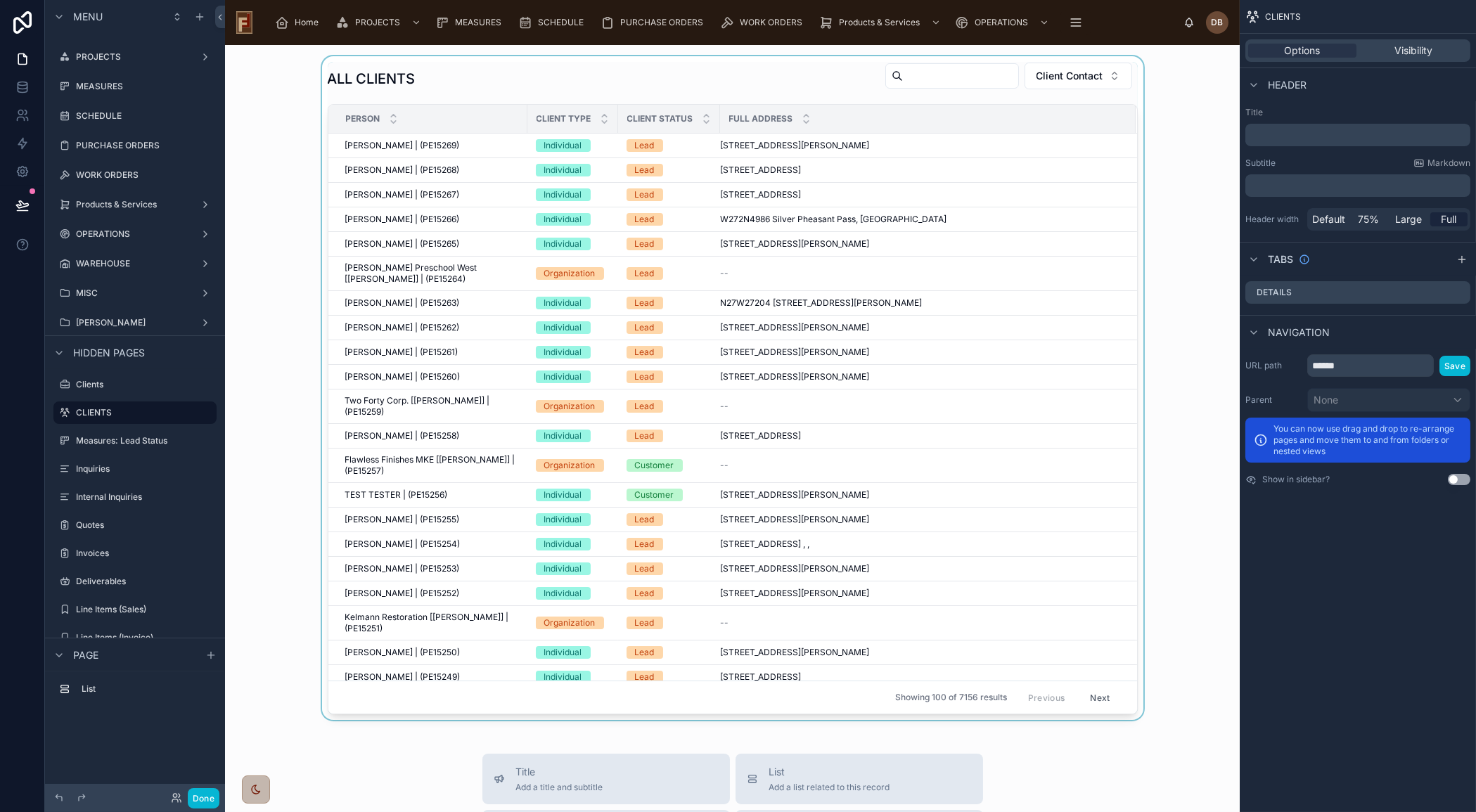
click at [836, 164] on div at bounding box center [732, 388] width 992 height 664
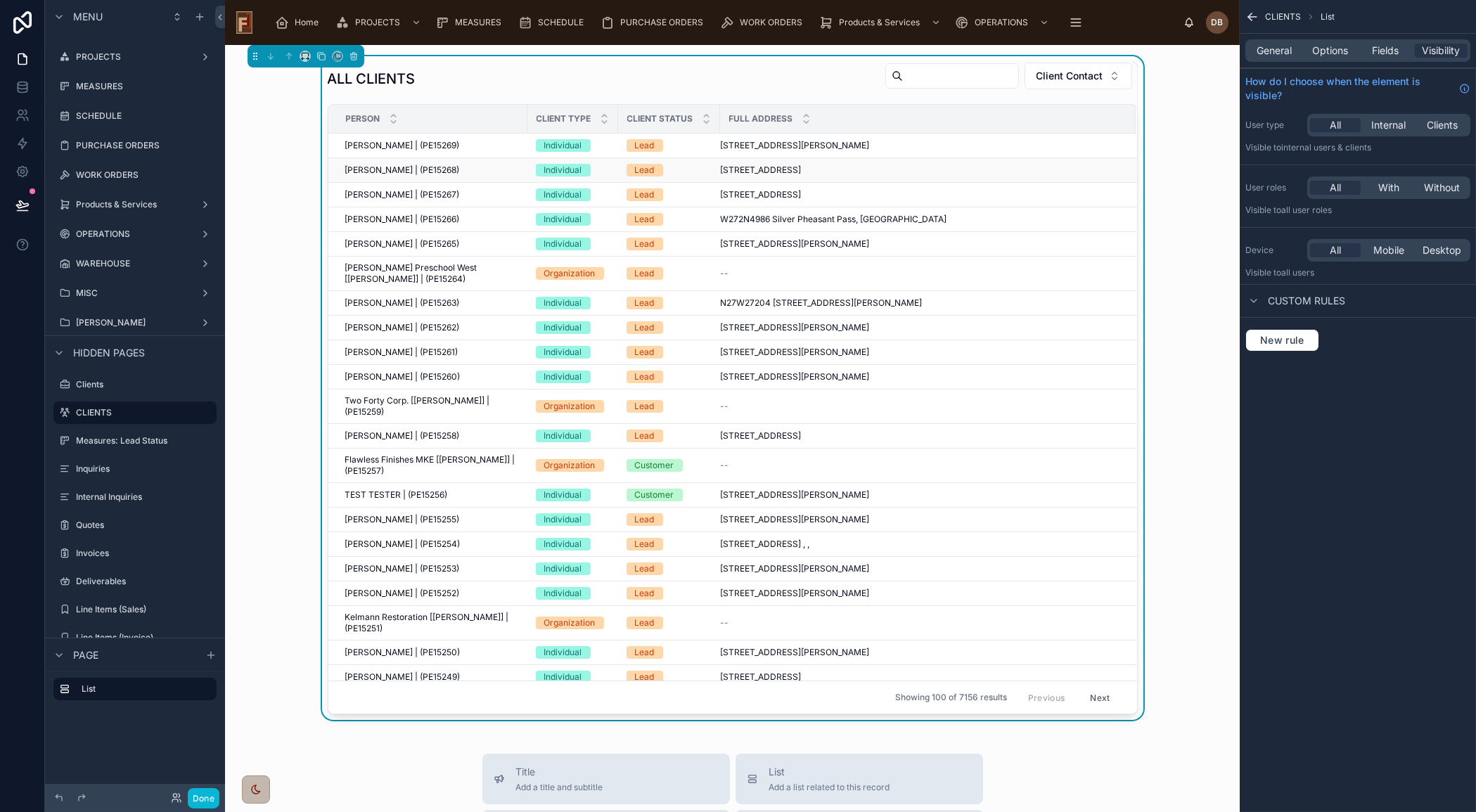
click at [802, 167] on span "[STREET_ADDRESS]" at bounding box center [761, 169] width 81 height 11
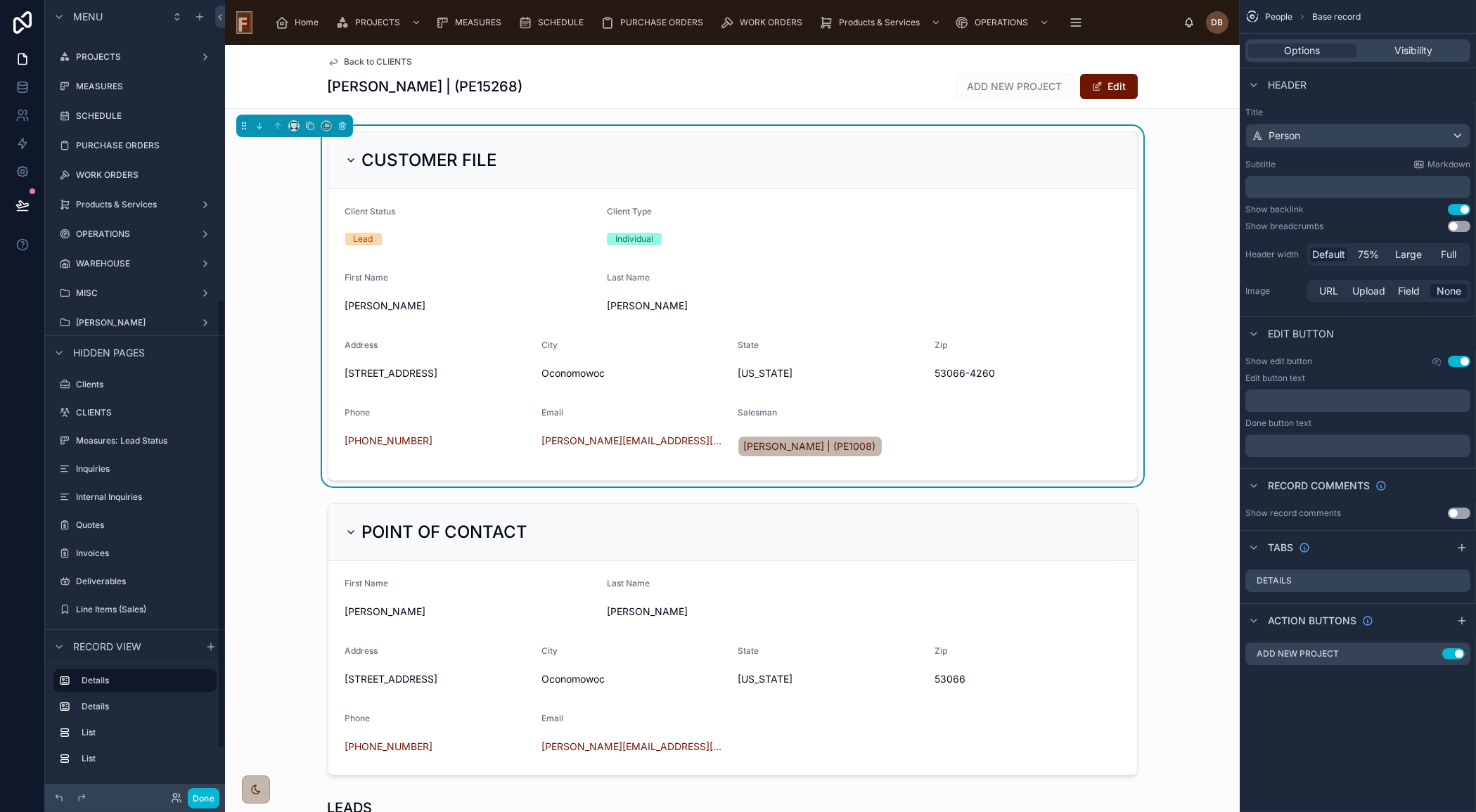
scroll to position [530, 0]
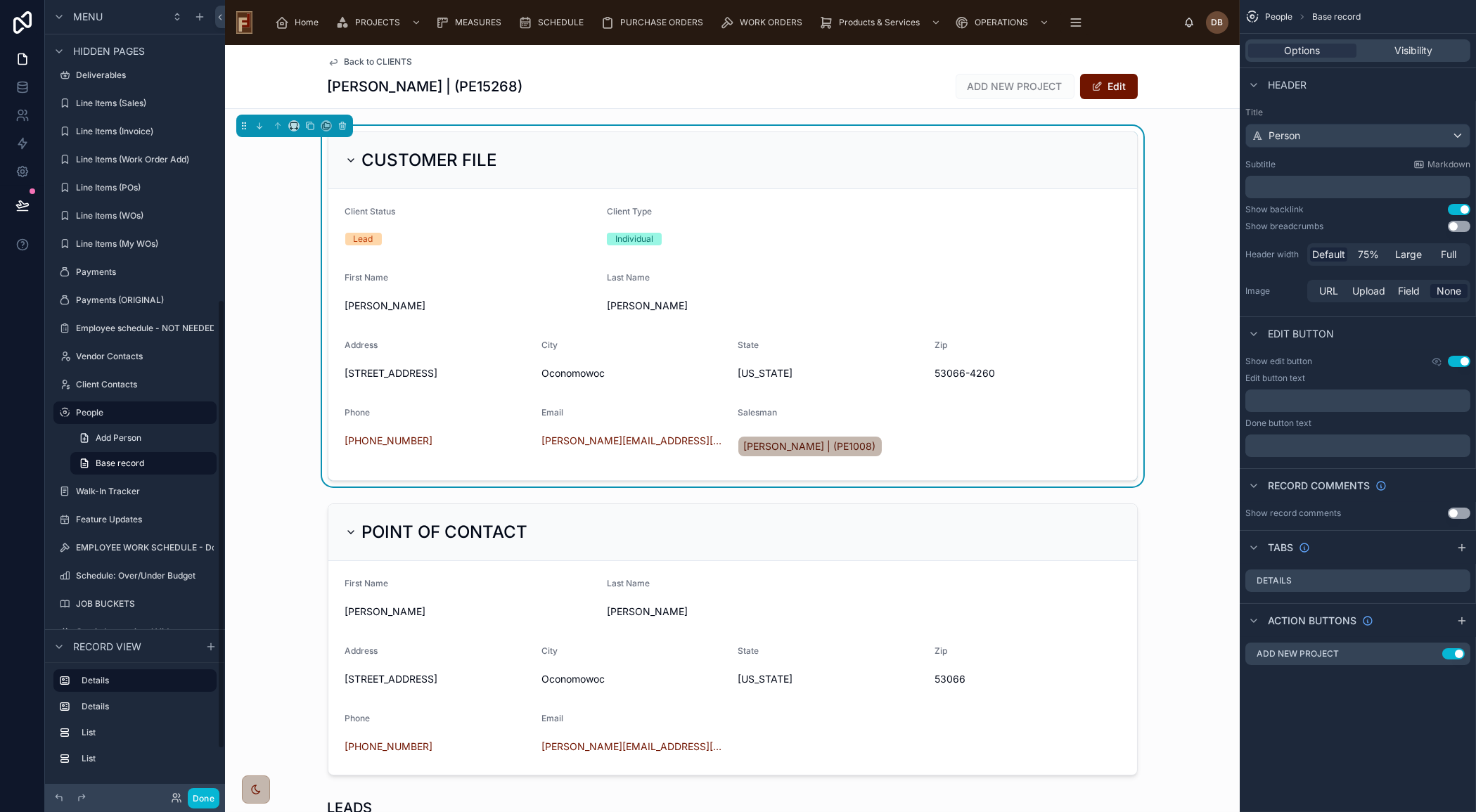
click at [883, 79] on div "Theresa Adamczyk | (PE15268) ADD NEW PROJECT Edit" at bounding box center [733, 87] width 810 height 26
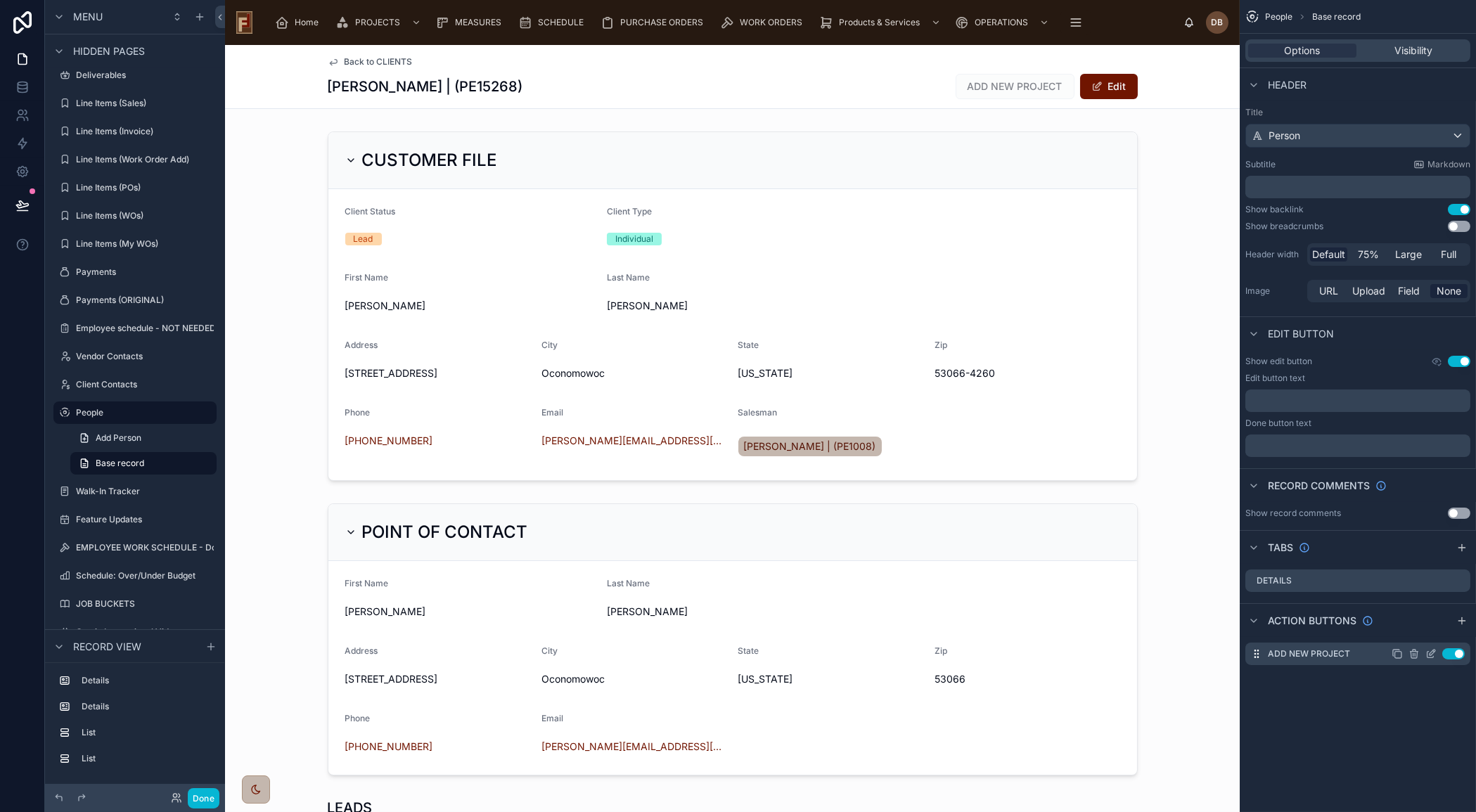
click at [1433, 653] on icon "scrollable content" at bounding box center [1431, 654] width 11 height 11
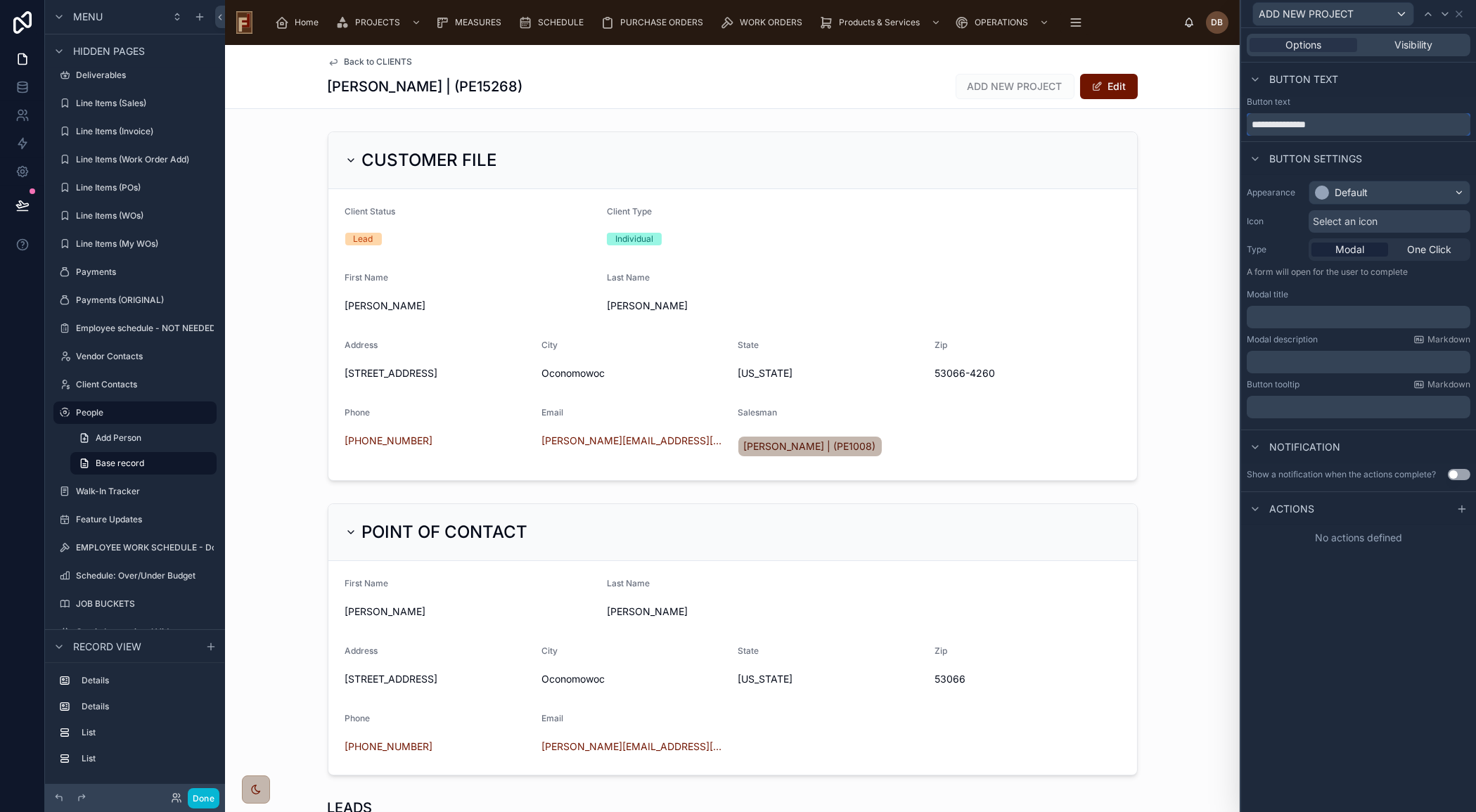
click at [1251, 125] on input "**********" at bounding box center [1358, 124] width 224 height 23
click at [1381, 222] on div "Select an icon" at bounding box center [1389, 222] width 161 height 23
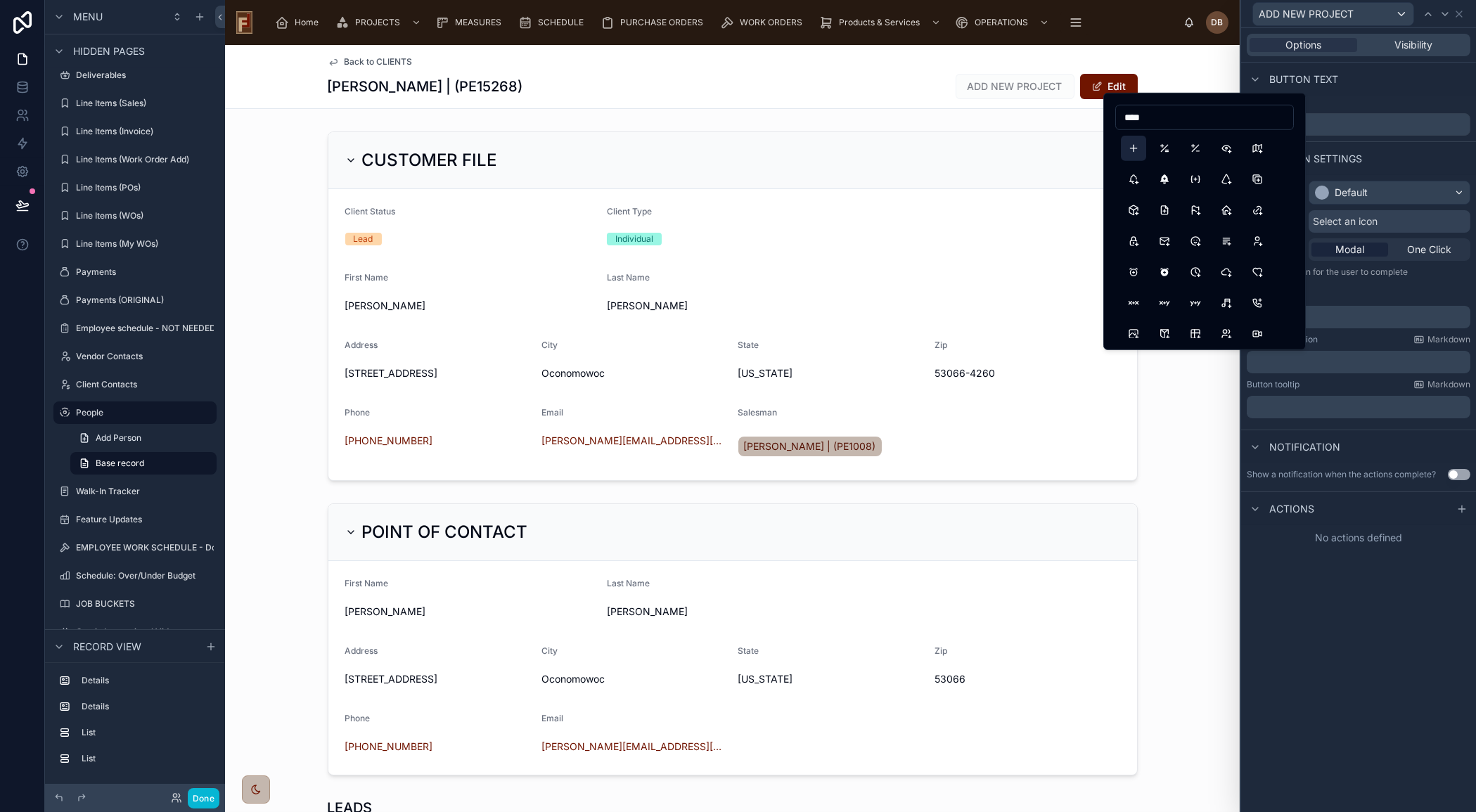
type input "****"
click at [1134, 149] on button "Plus" at bounding box center [1133, 148] width 26 height 26
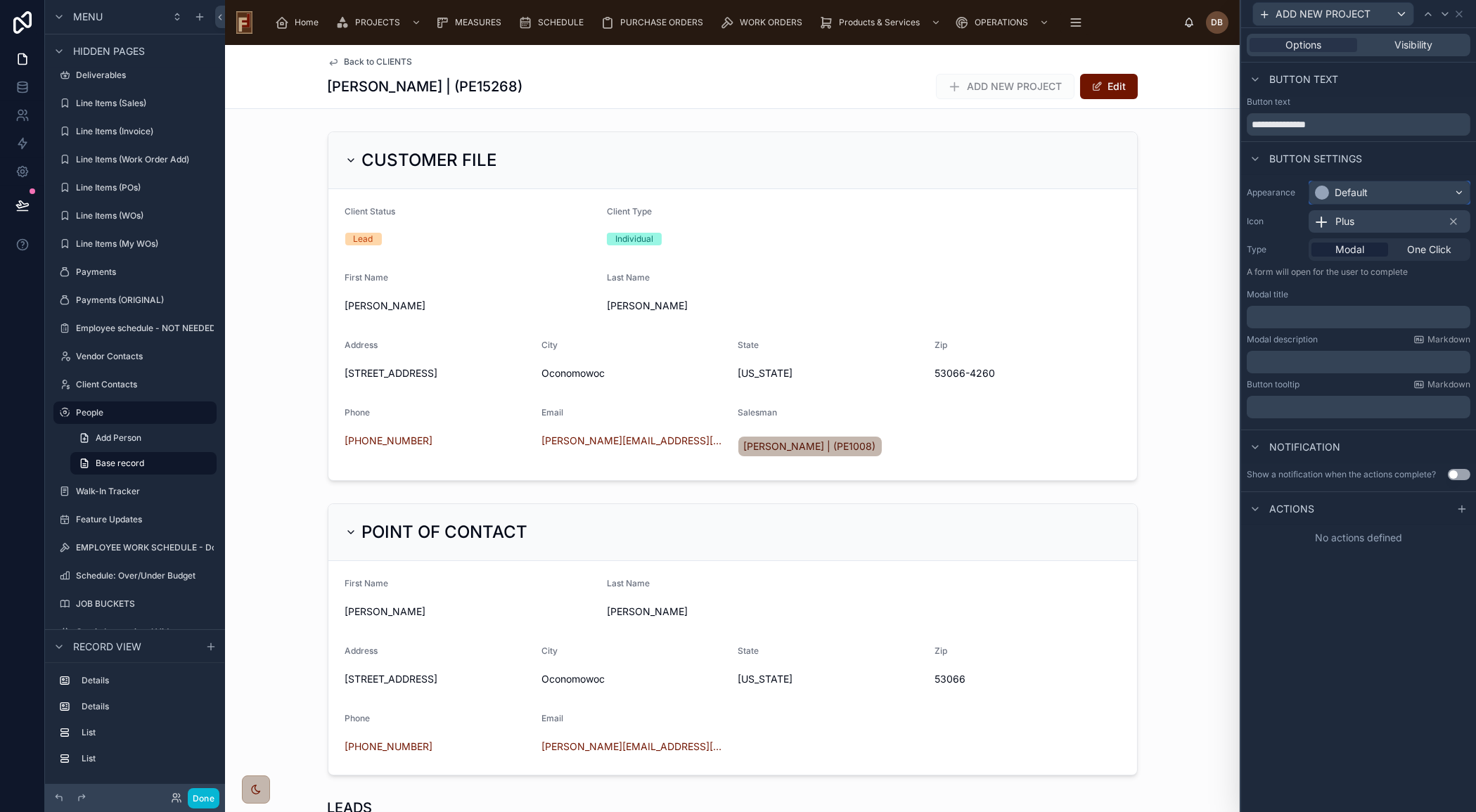
click at [1374, 191] on div "Default" at bounding box center [1389, 192] width 161 height 23
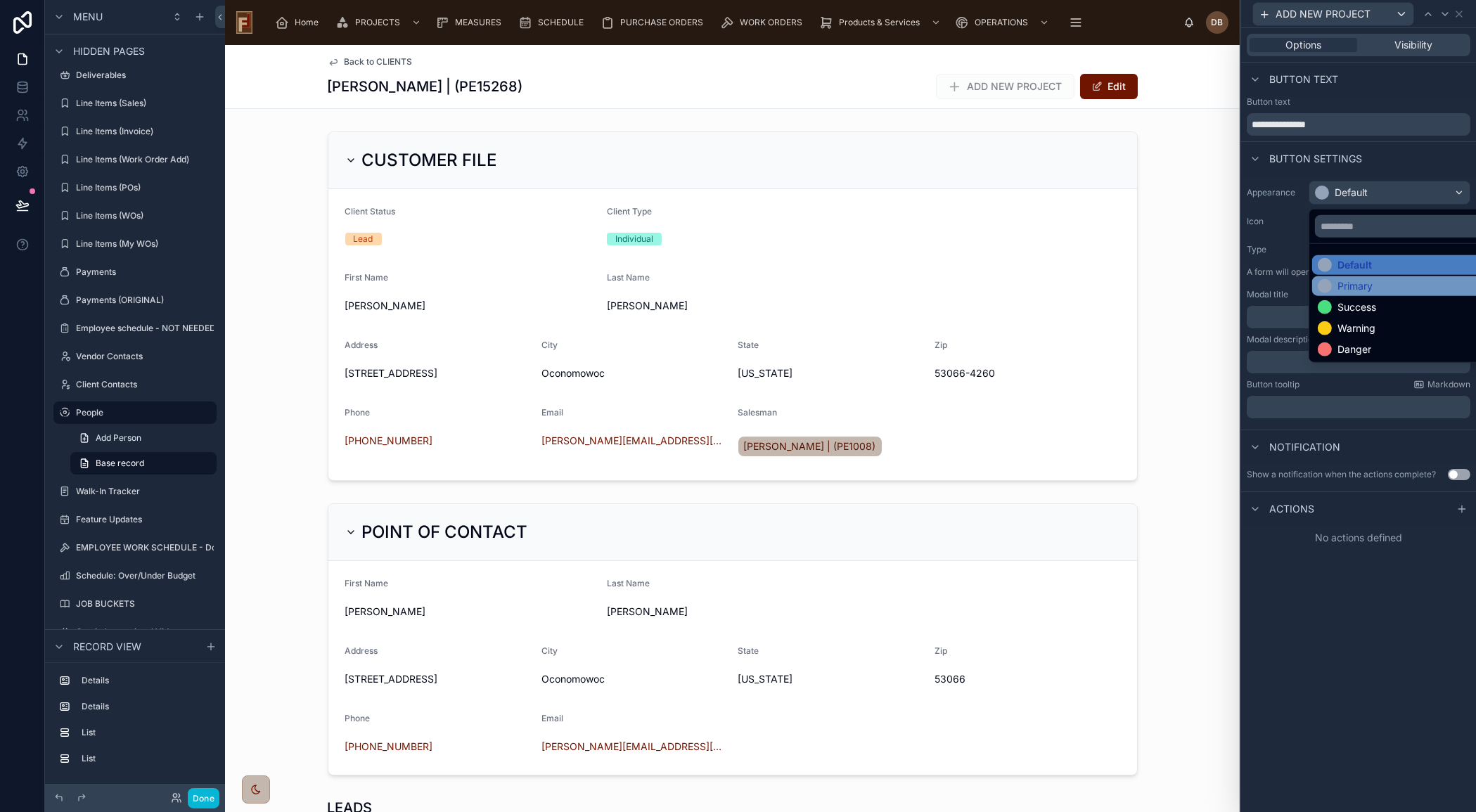
click at [1384, 282] on div "Primary" at bounding box center [1406, 285] width 176 height 14
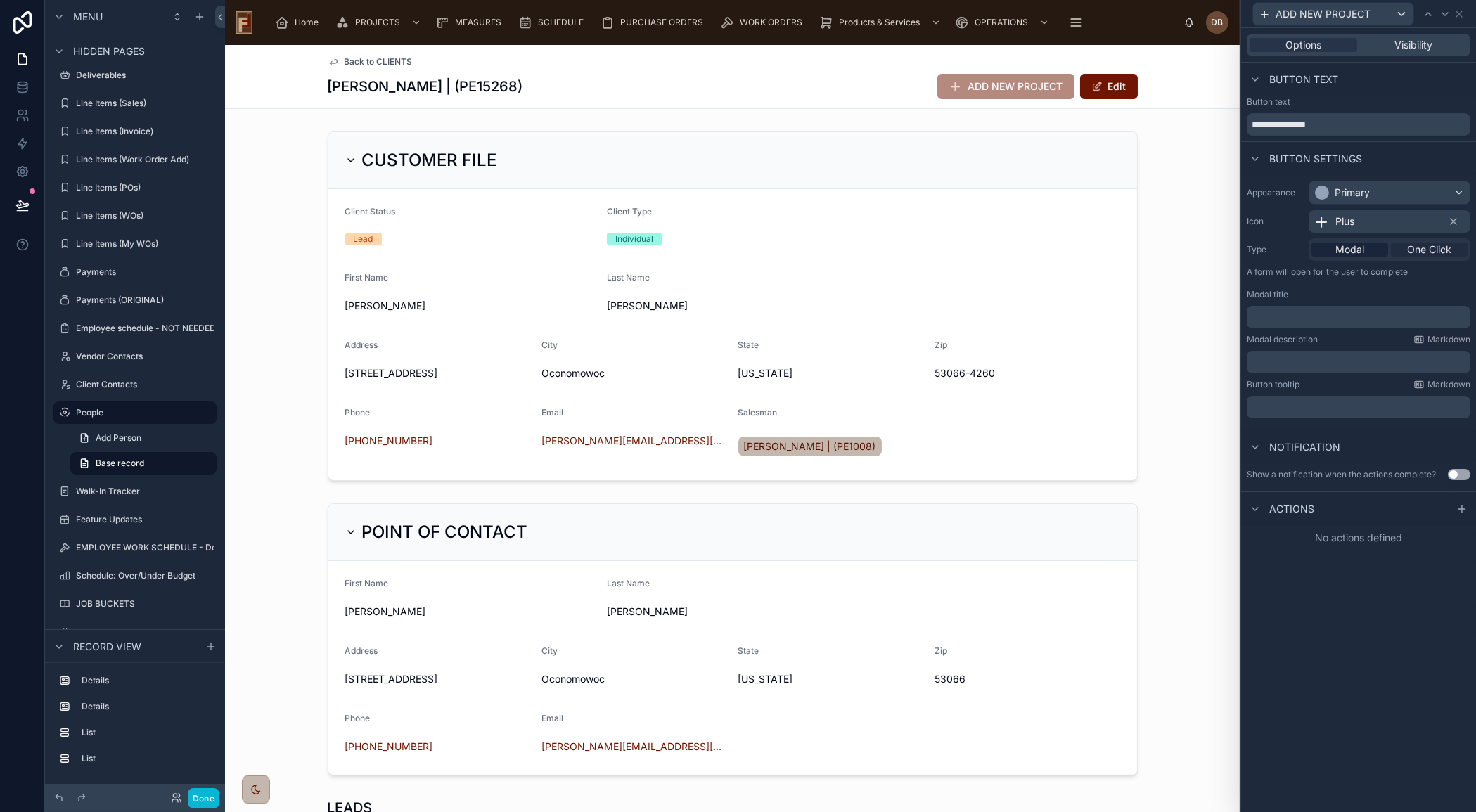
click at [1424, 246] on span "One Click" at bounding box center [1429, 249] width 44 height 14
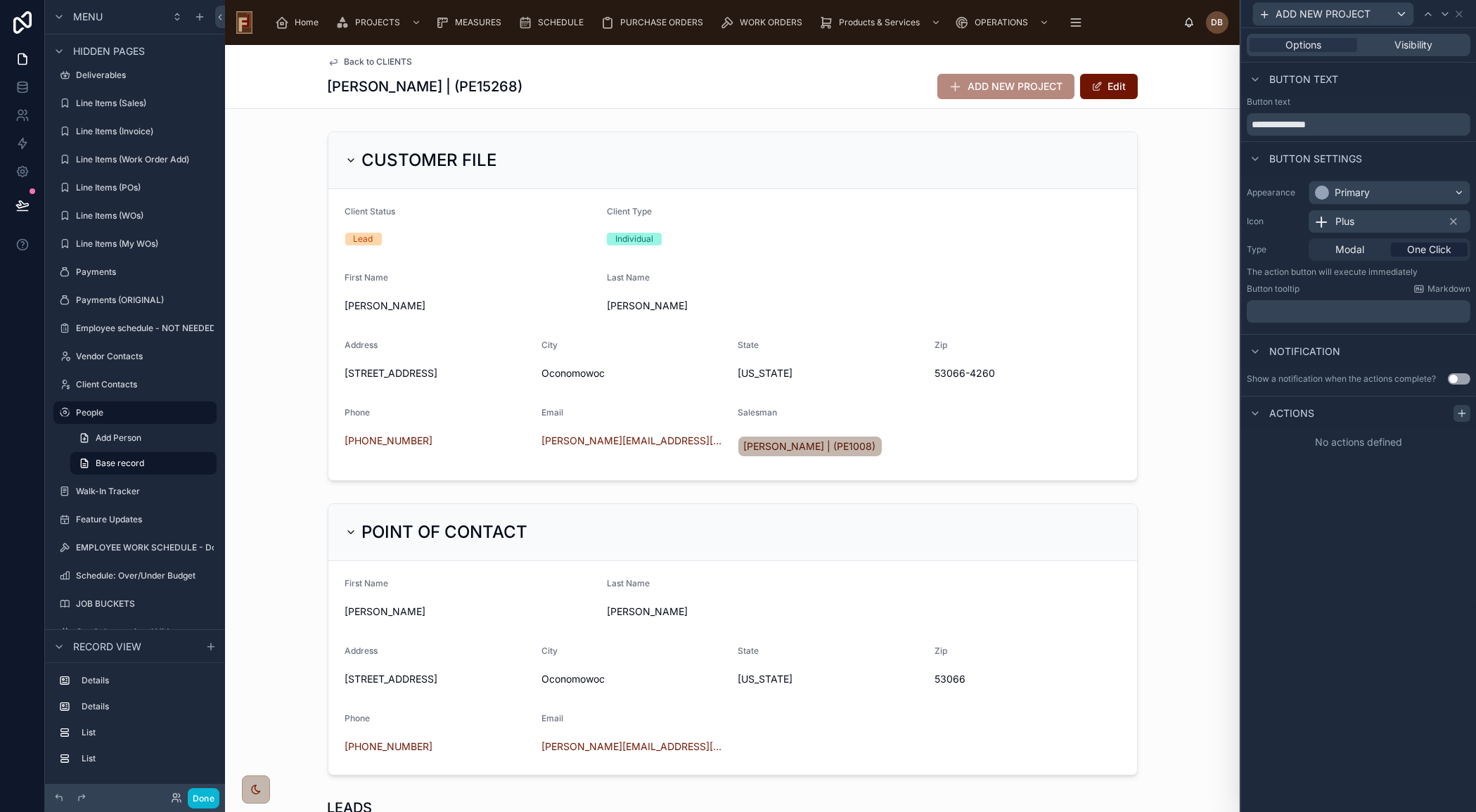
click at [1461, 412] on icon at bounding box center [1461, 413] width 0 height 7
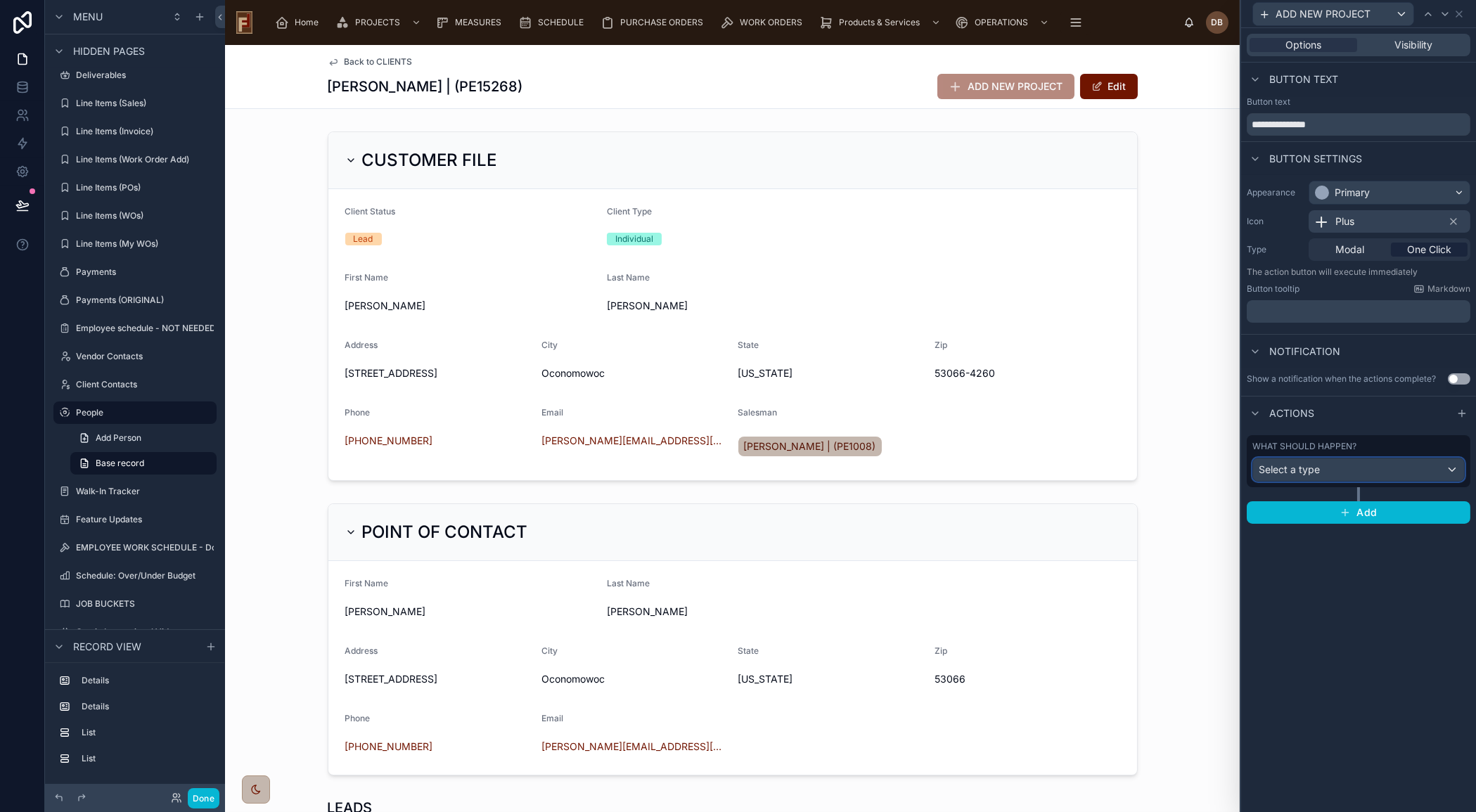
click at [1337, 478] on div "Select a type" at bounding box center [1359, 469] width 211 height 23
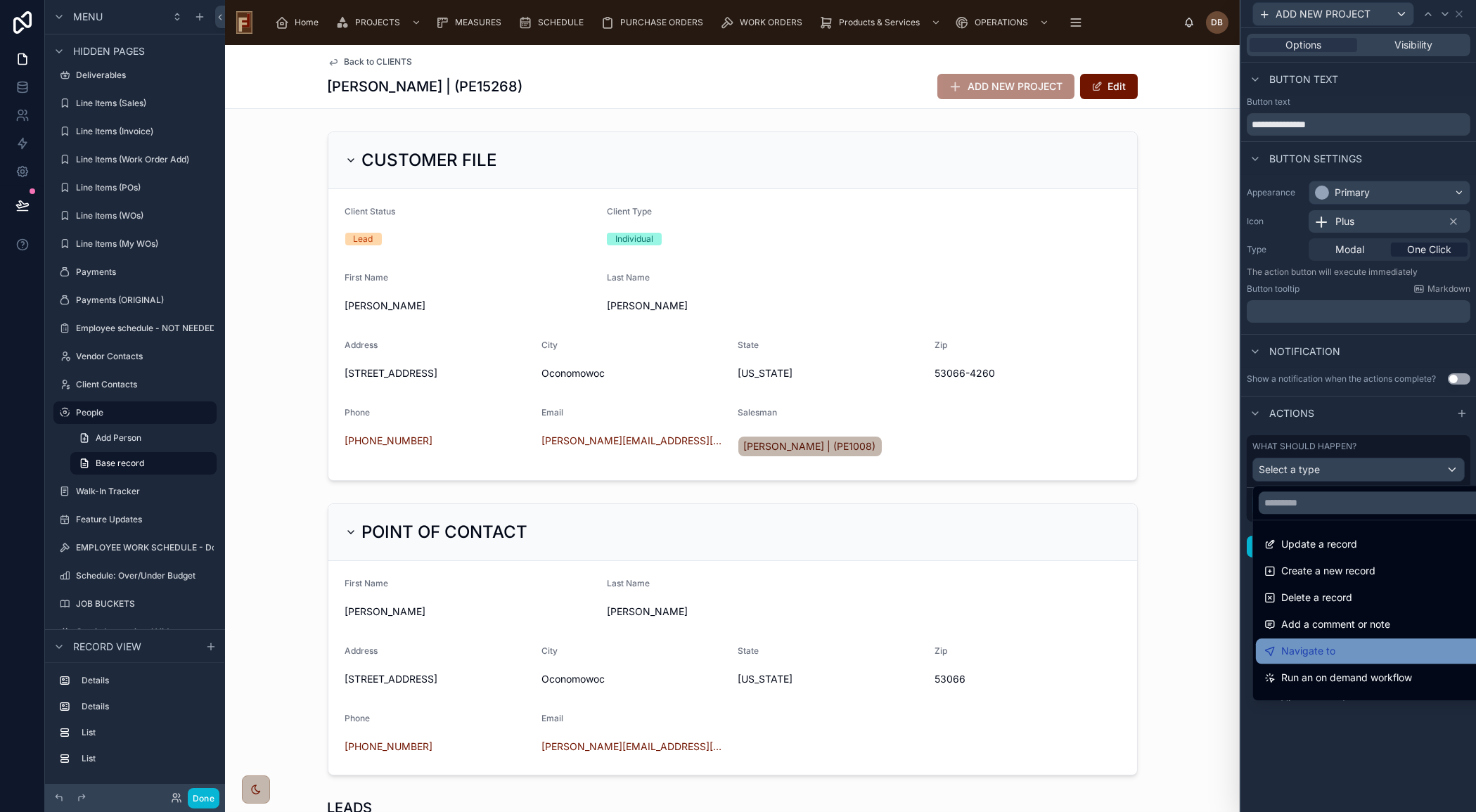
click at [1333, 650] on span "Navigate to" at bounding box center [1308, 651] width 54 height 17
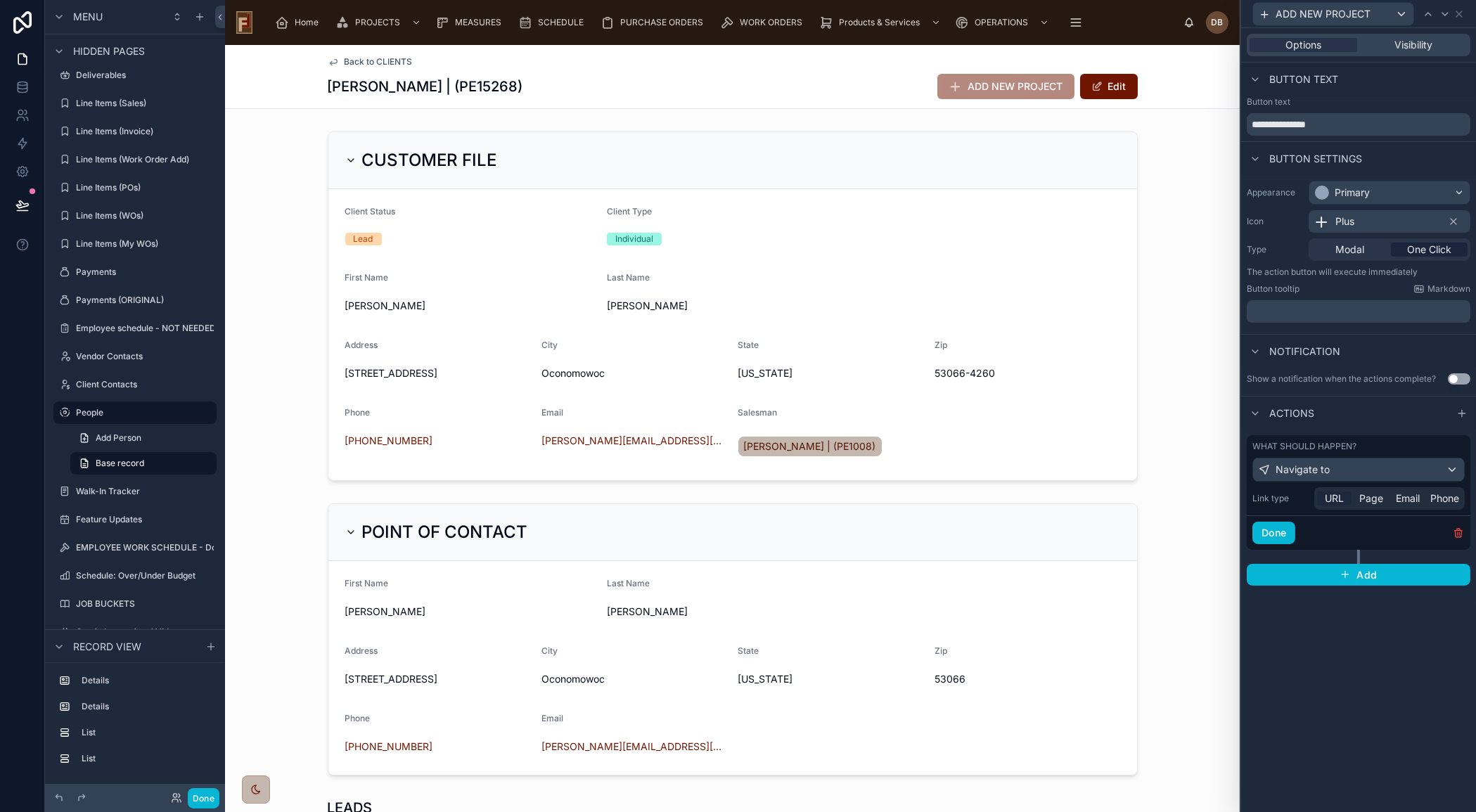
click at [1334, 498] on span "URL" at bounding box center [1334, 498] width 19 height 14
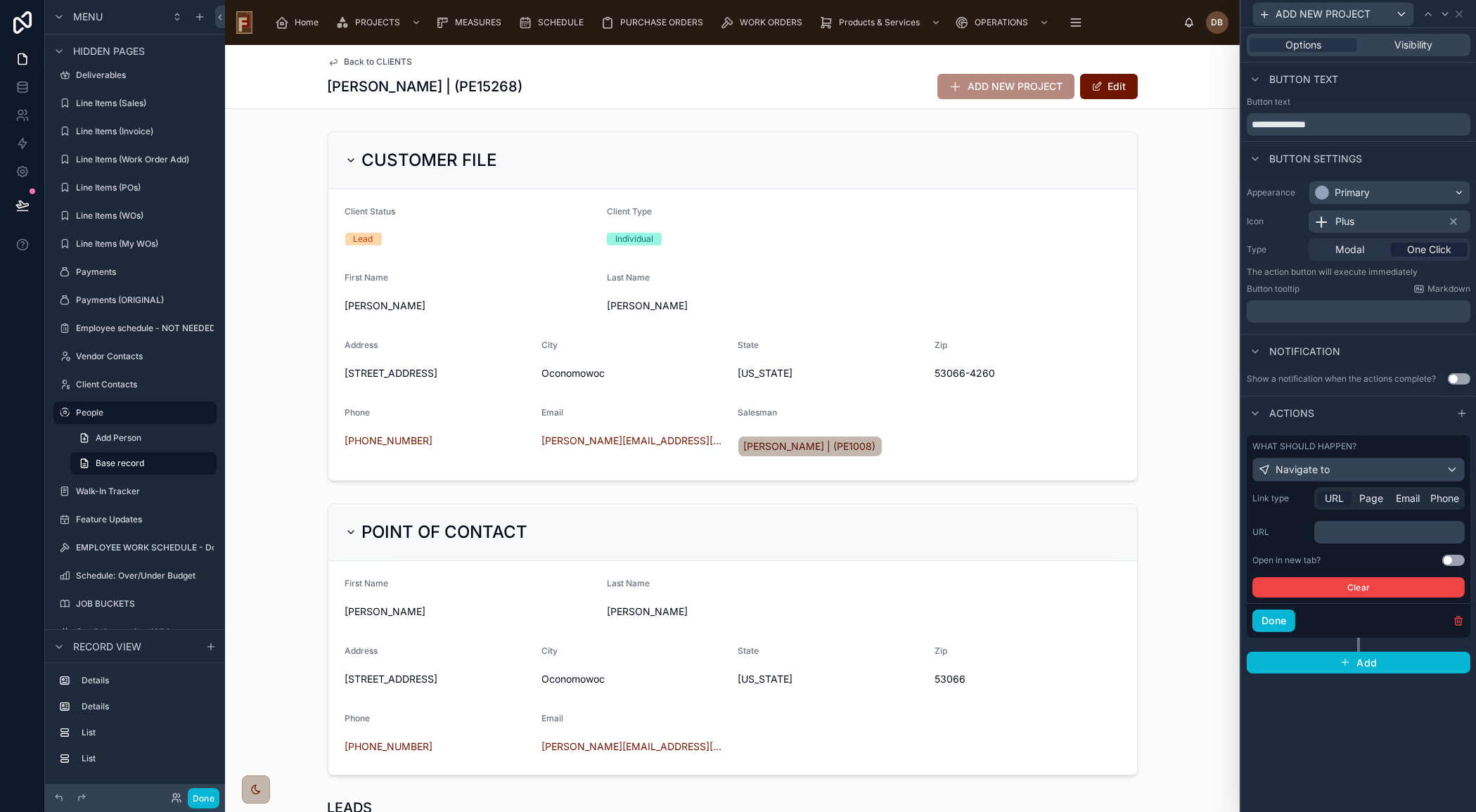
click at [1369, 530] on p "﻿" at bounding box center [1391, 532] width 142 height 14
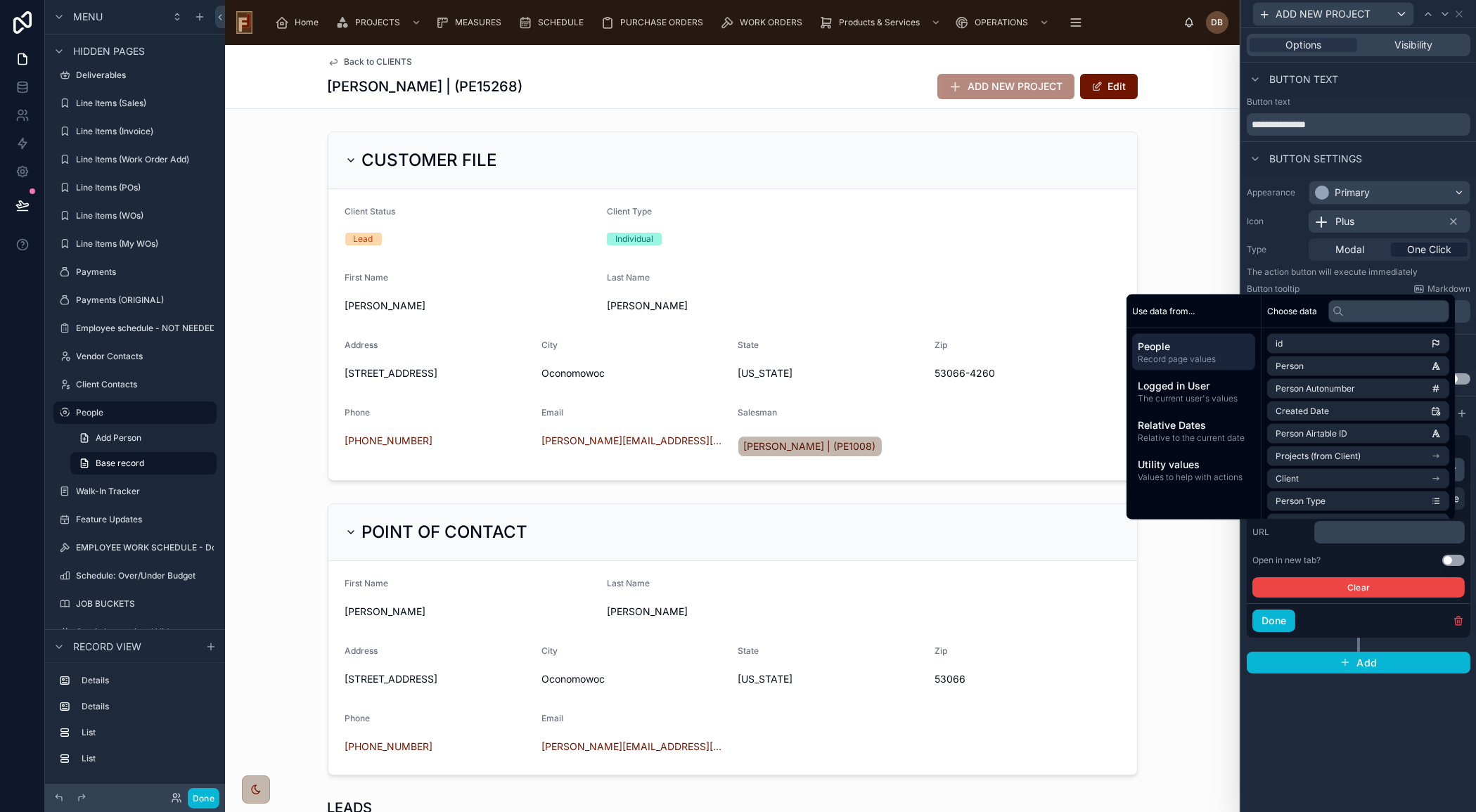
scroll to position [0, 0]
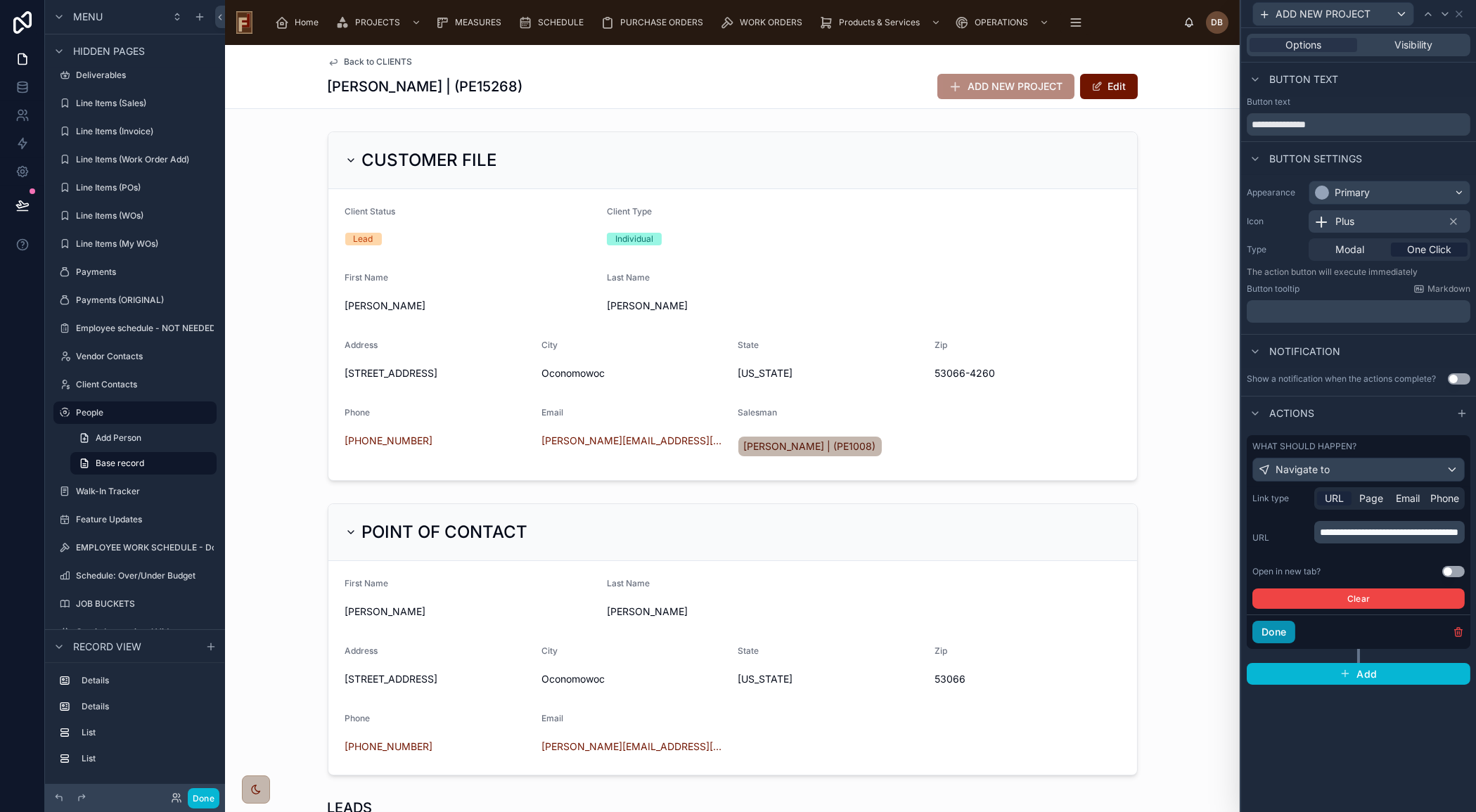
click at [1279, 629] on button "Done" at bounding box center [1274, 632] width 43 height 23
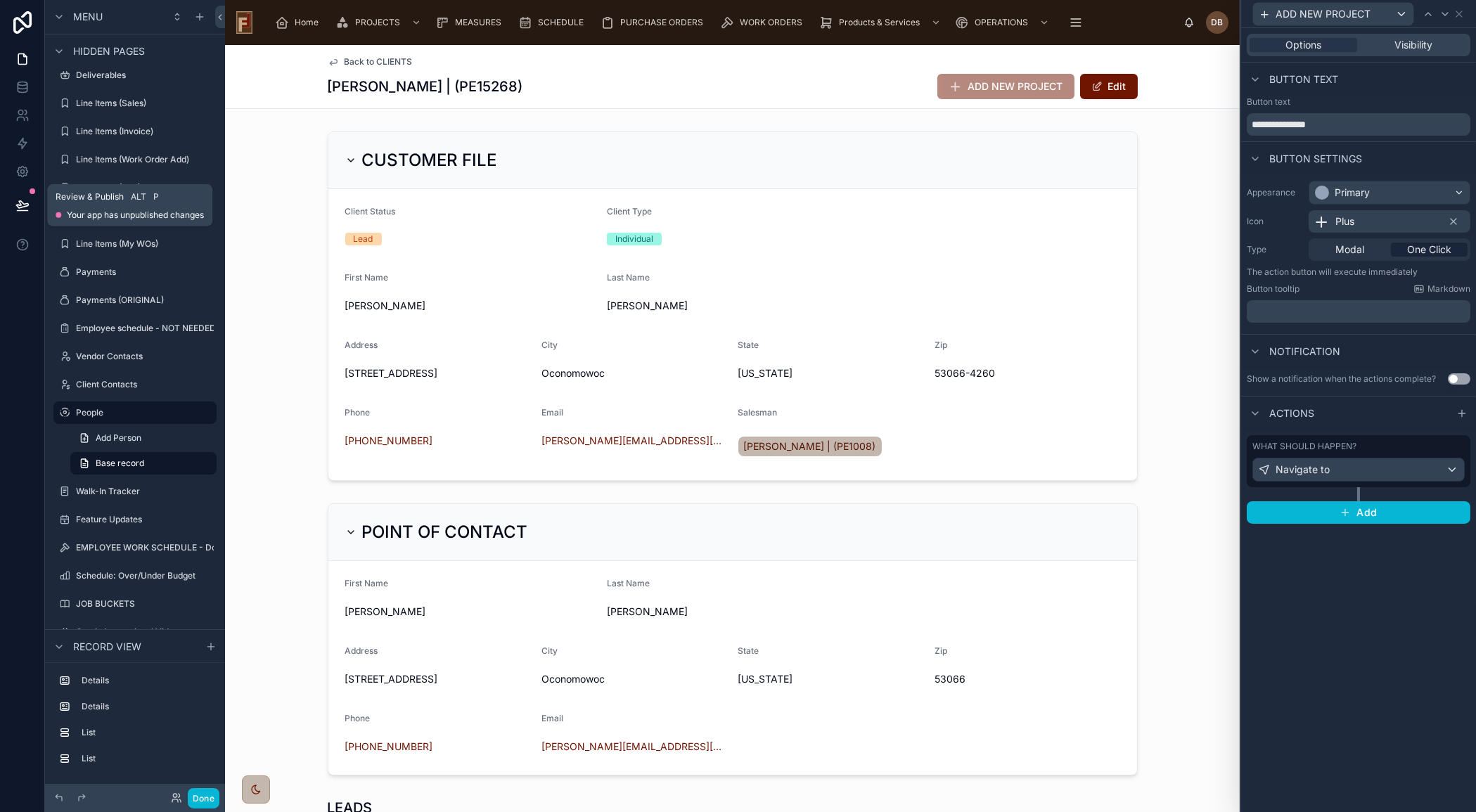
click at [21, 202] on icon at bounding box center [22, 205] width 12 height 7
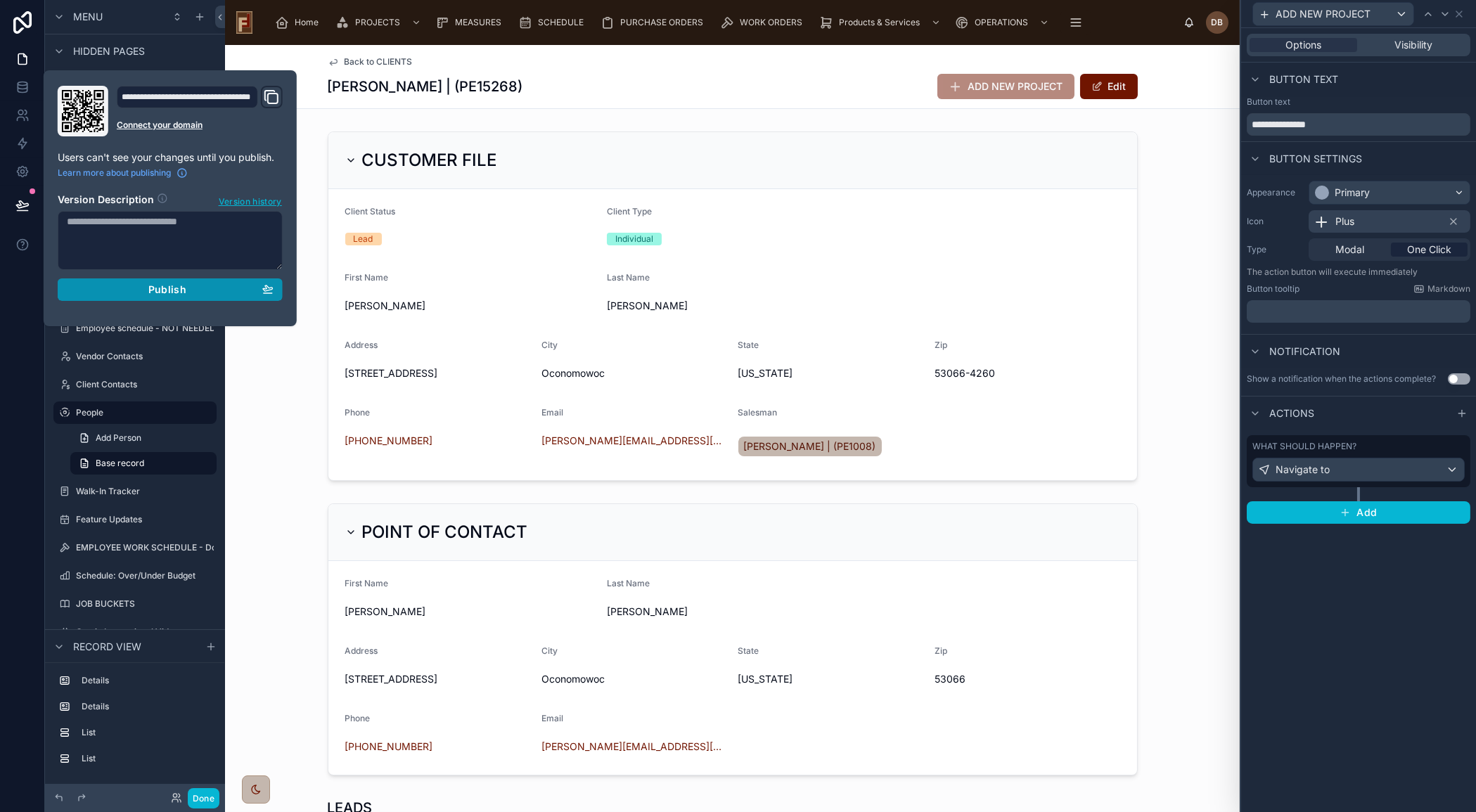
click at [164, 288] on span "Publish" at bounding box center [167, 289] width 38 height 12
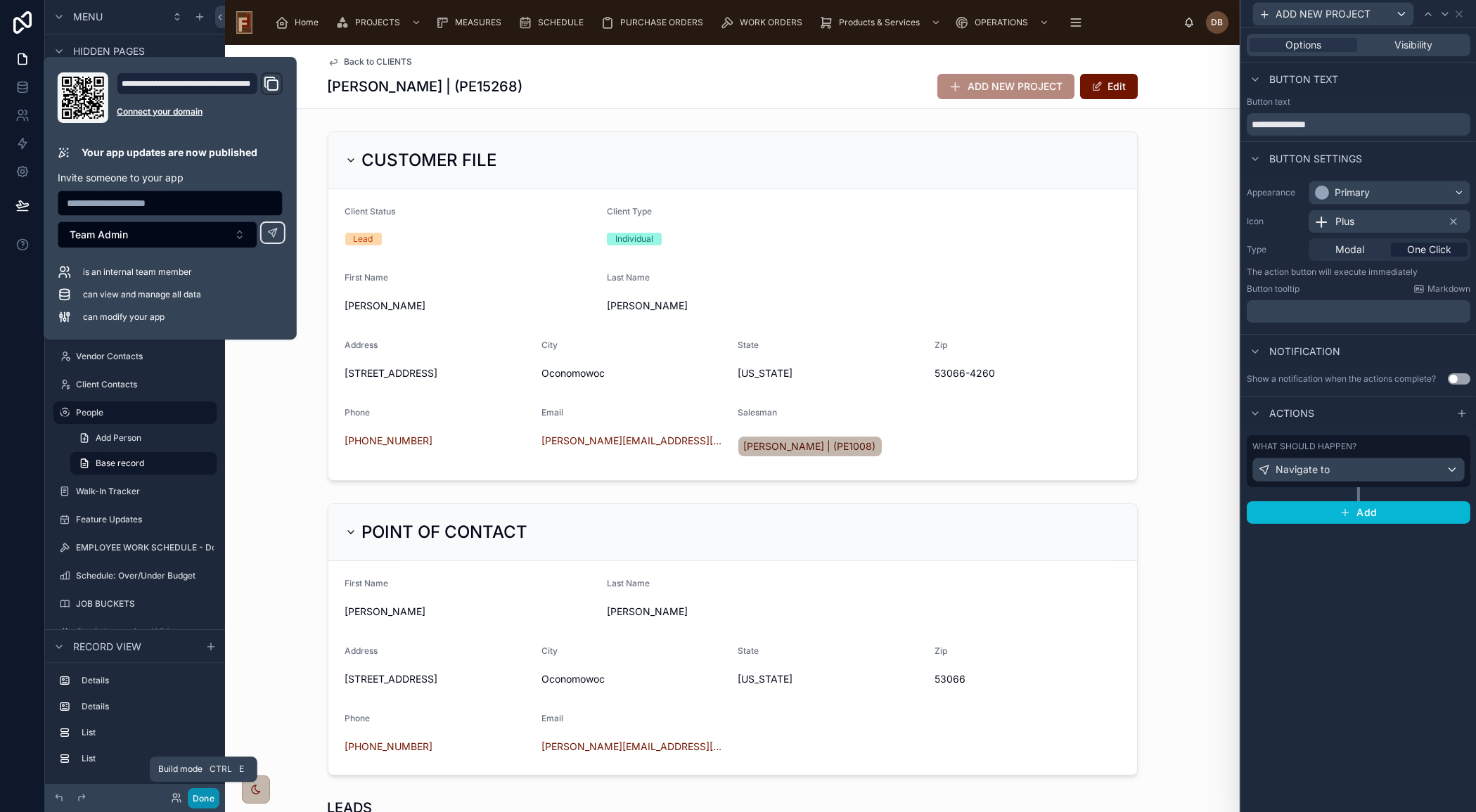
click at [205, 797] on button "Done" at bounding box center [203, 798] width 32 height 21
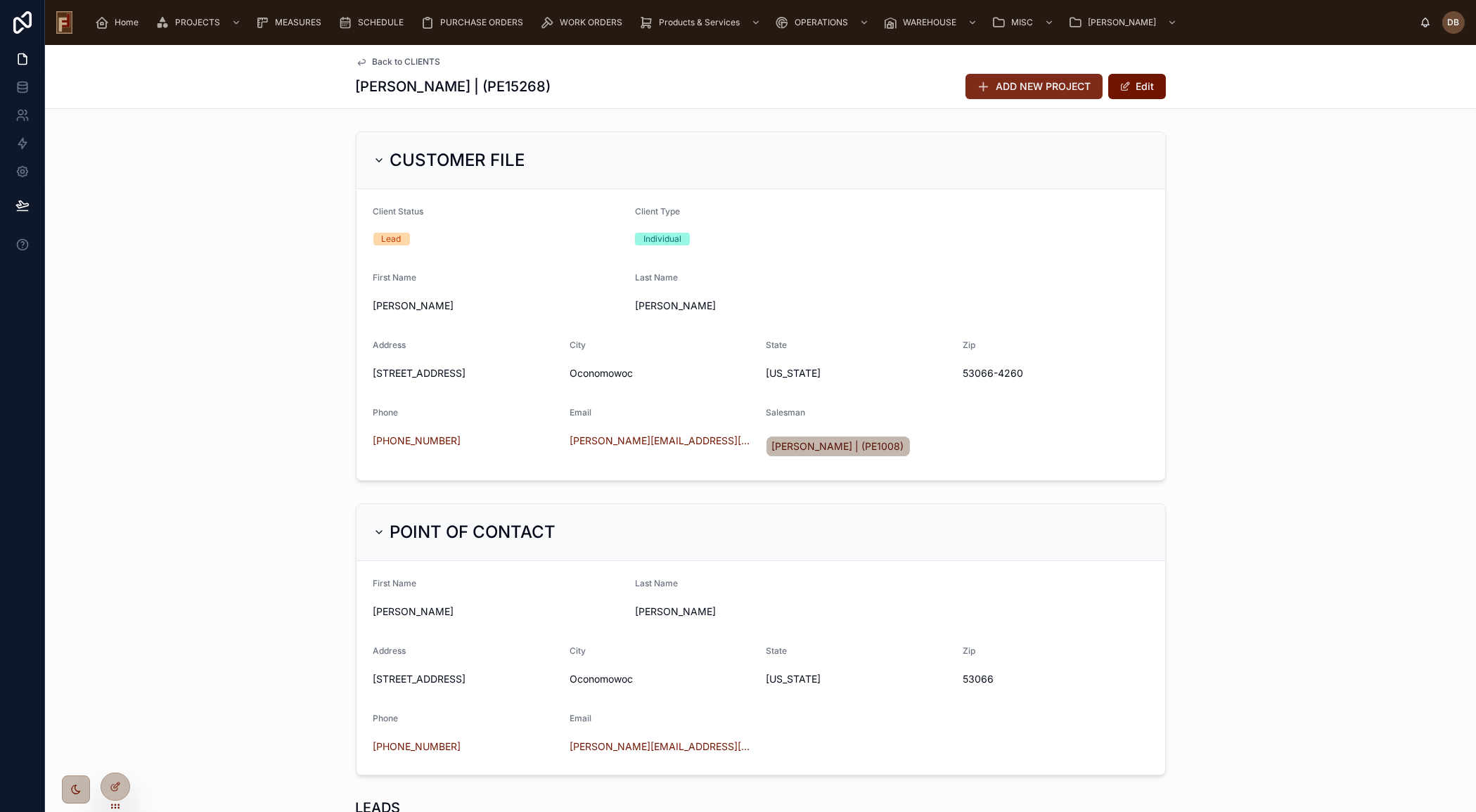
click at [1028, 92] on span "ADD NEW PROJECT" at bounding box center [1043, 86] width 95 height 14
click at [268, 230] on div "CUSTOMER FILE Client Status Lead Client Type Individual First Name [PERSON_NAME…" at bounding box center [760, 307] width 1431 height 361
click at [475, 161] on h2 "CUSTOMER FILE" at bounding box center [458, 160] width 135 height 23
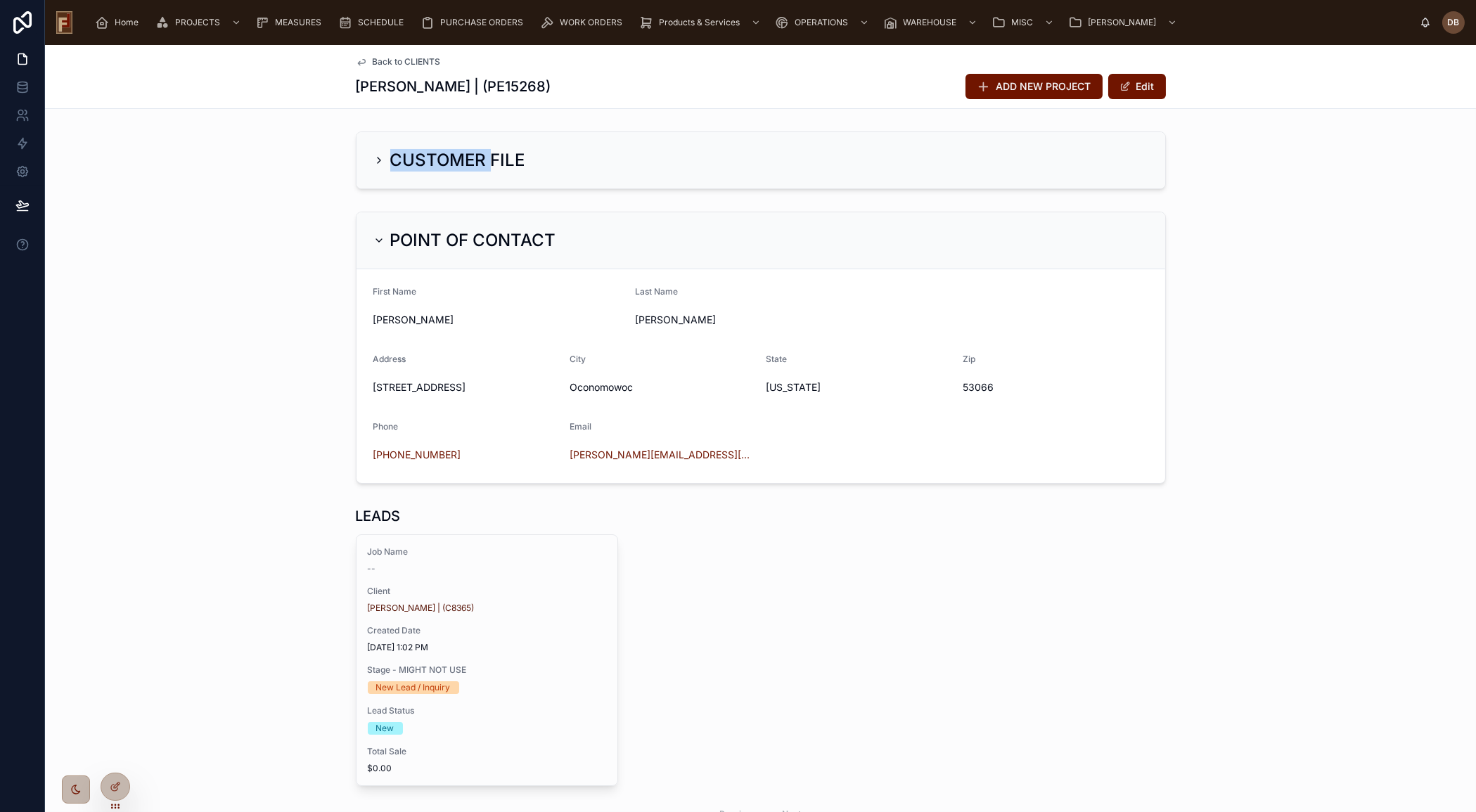
click at [475, 161] on h2 "CUSTOMER FILE" at bounding box center [458, 160] width 135 height 23
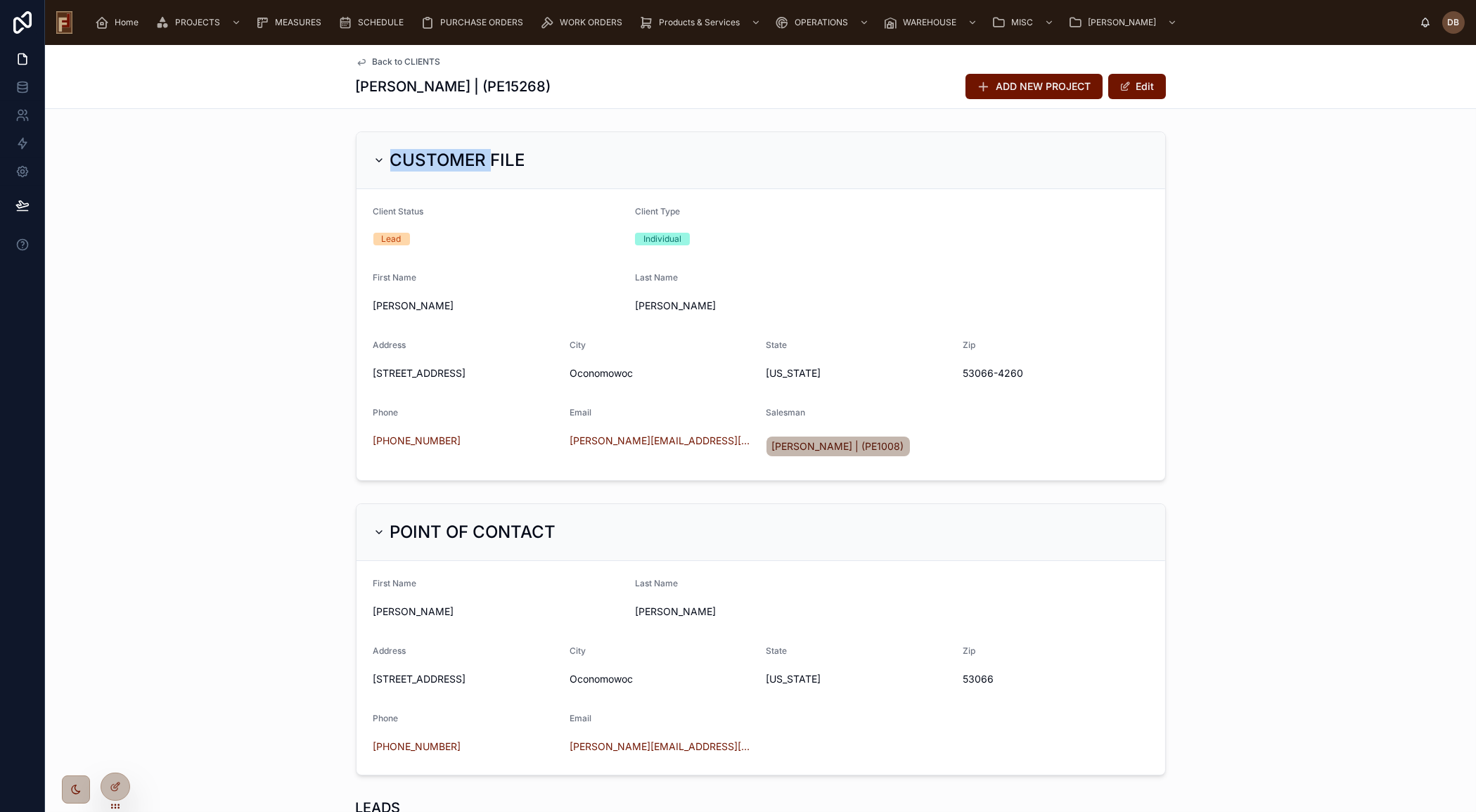
click at [475, 161] on h2 "CUSTOMER FILE" at bounding box center [458, 160] width 135 height 23
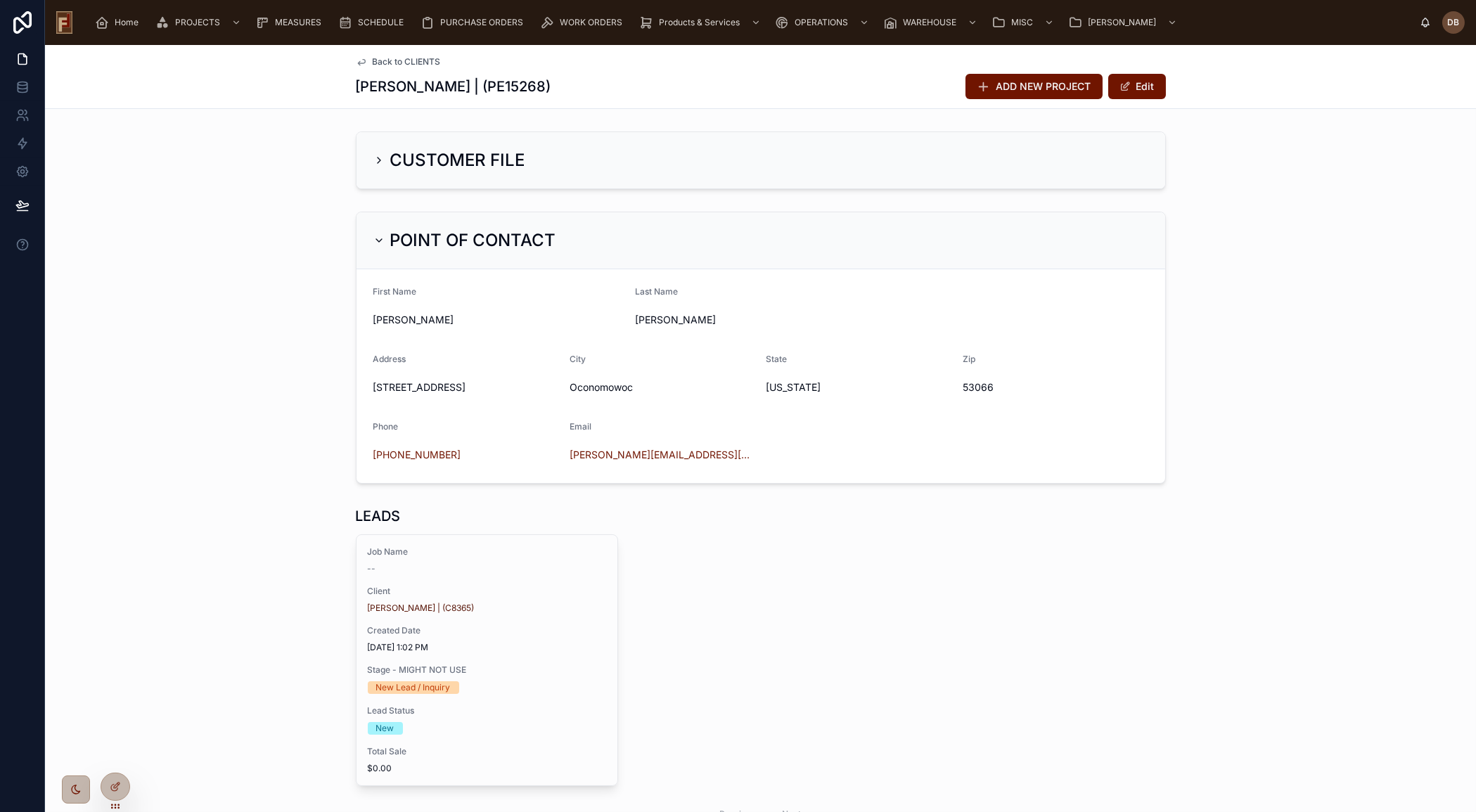
click at [466, 237] on h2 "POINT OF CONTACT" at bounding box center [473, 240] width 166 height 23
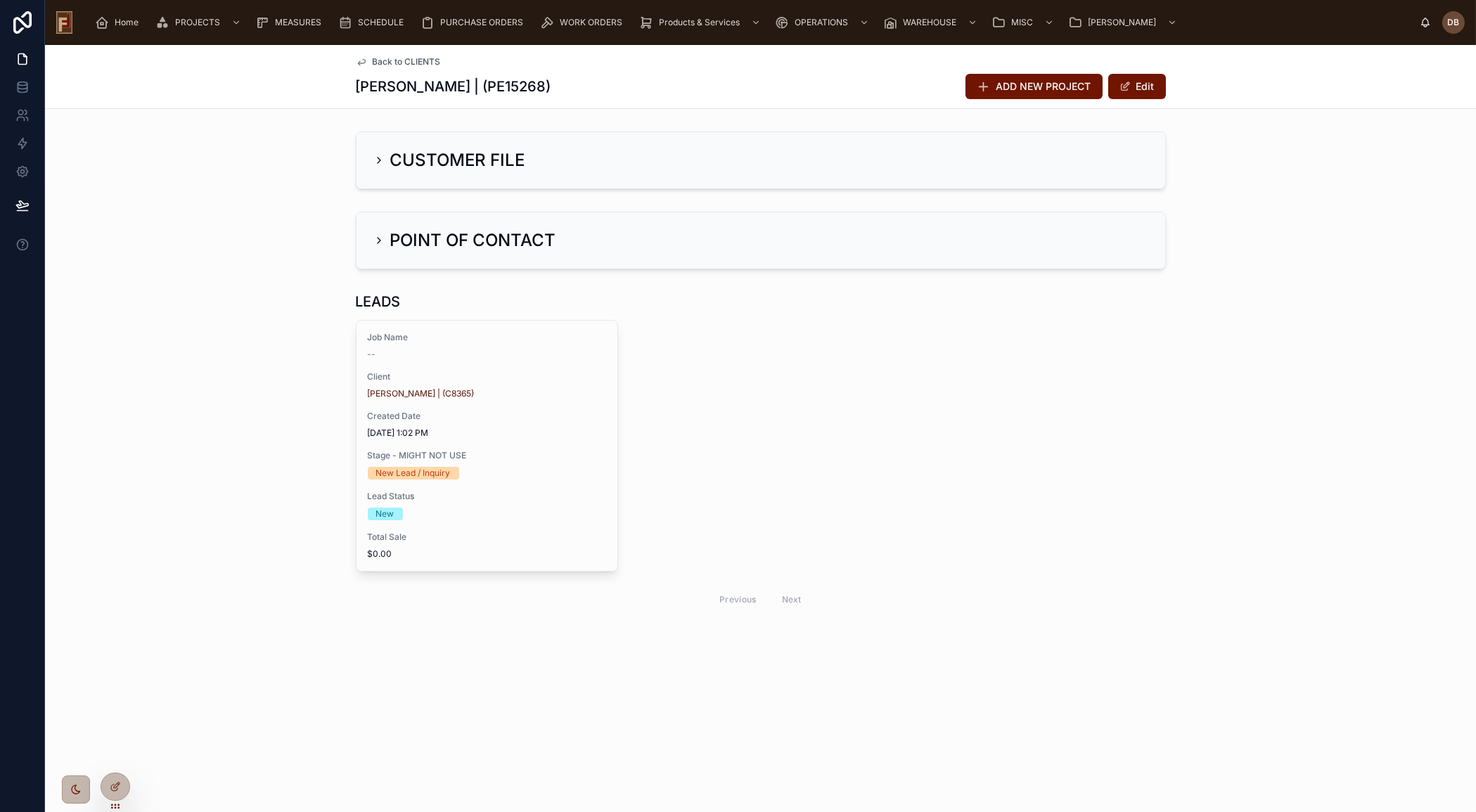
click at [419, 61] on span "Back to CLIENTS" at bounding box center [406, 62] width 68 height 11
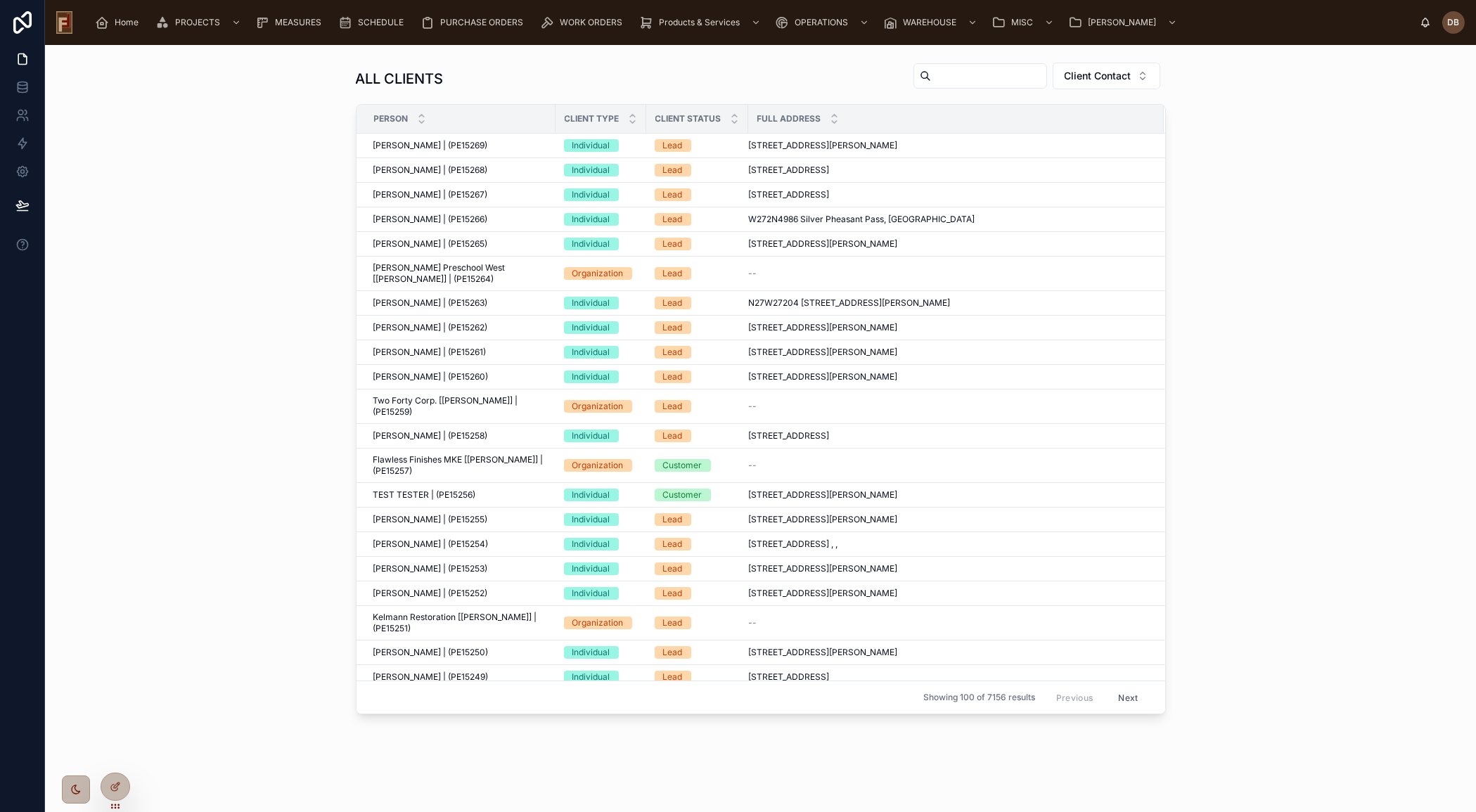
drag, startPoint x: 222, startPoint y: 206, endPoint x: 218, endPoint y: 197, distance: 9.8
click at [222, 206] on div "ALL CLIENTS Client Contact Person Client Type Client Status Full Address [PERSO…" at bounding box center [761, 388] width 1409 height 664
click at [127, 21] on span "Home" at bounding box center [126, 22] width 24 height 11
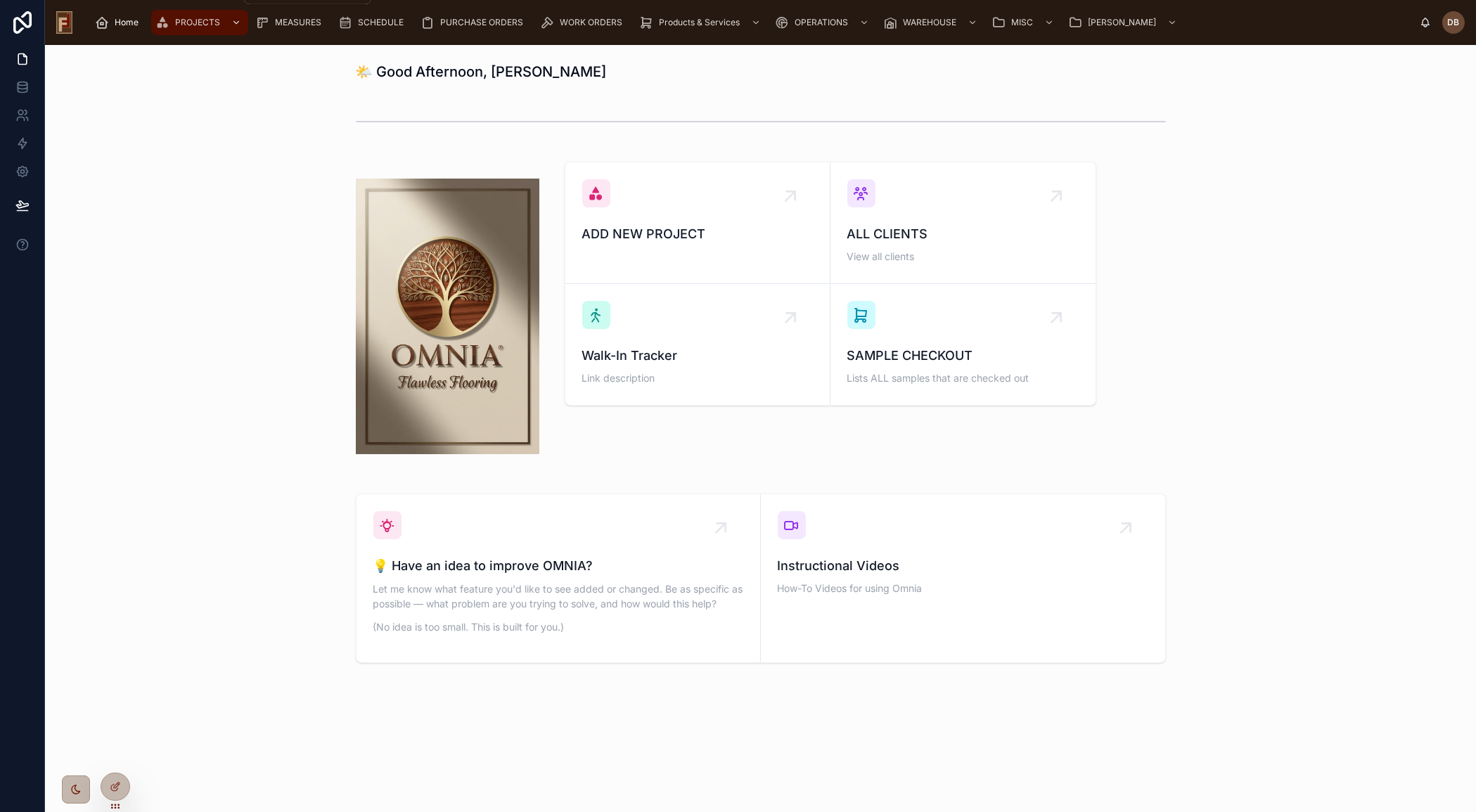
click at [194, 26] on span "PROJECTS" at bounding box center [197, 22] width 45 height 11
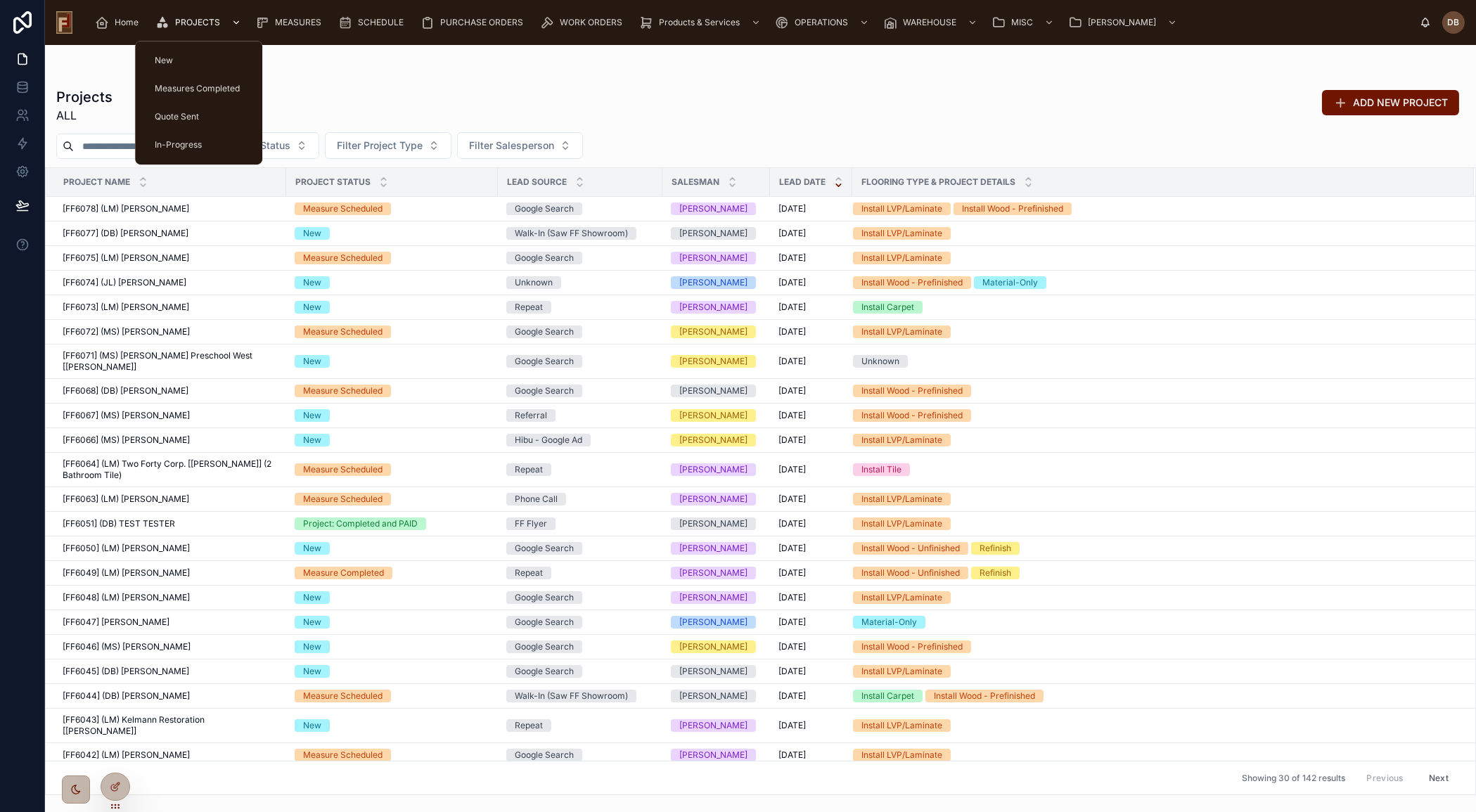
click at [184, 26] on span "PROJECTS" at bounding box center [197, 22] width 45 height 11
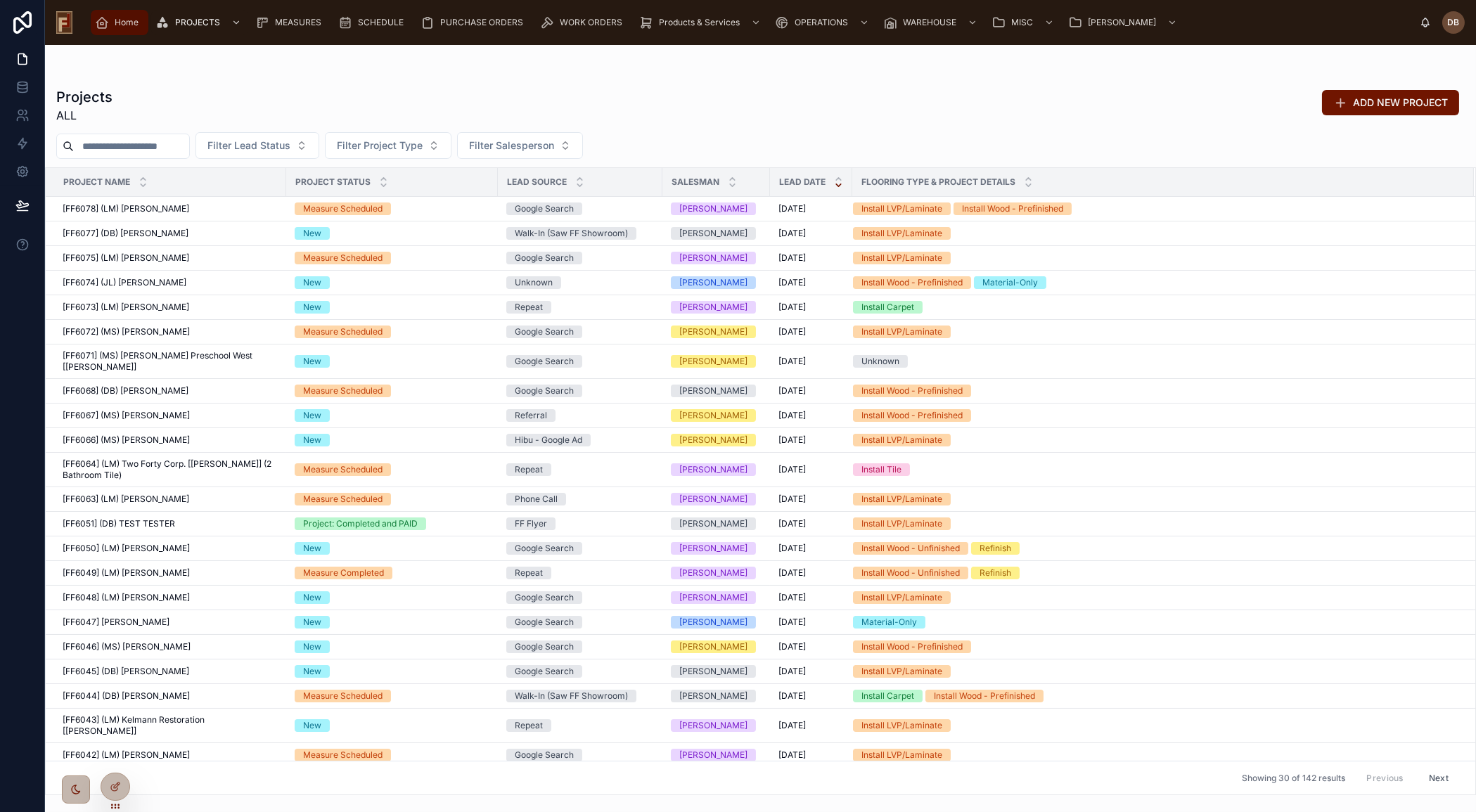
click at [123, 25] on span "Home" at bounding box center [126, 22] width 24 height 11
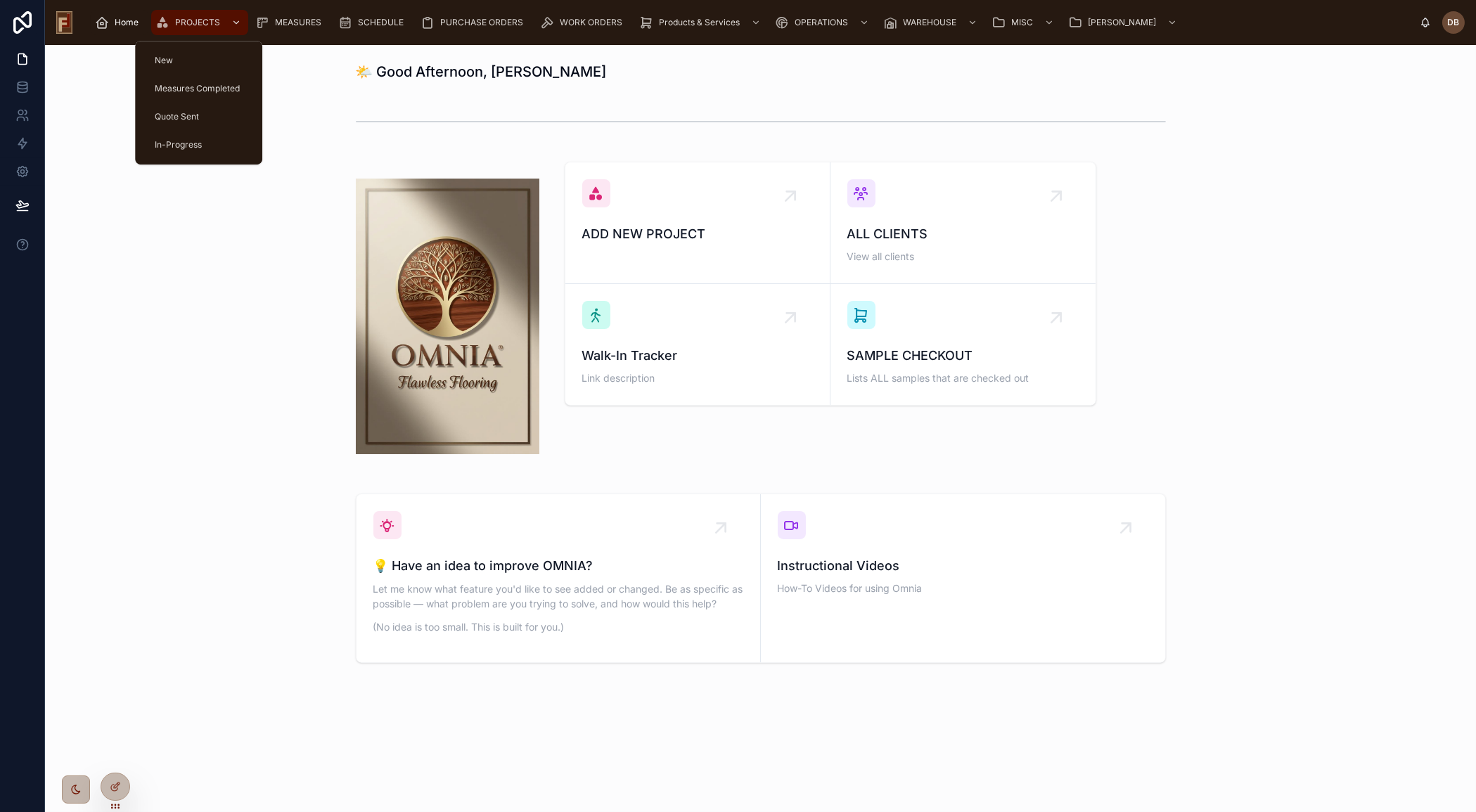
click at [198, 25] on span "PROJECTS" at bounding box center [197, 22] width 45 height 11
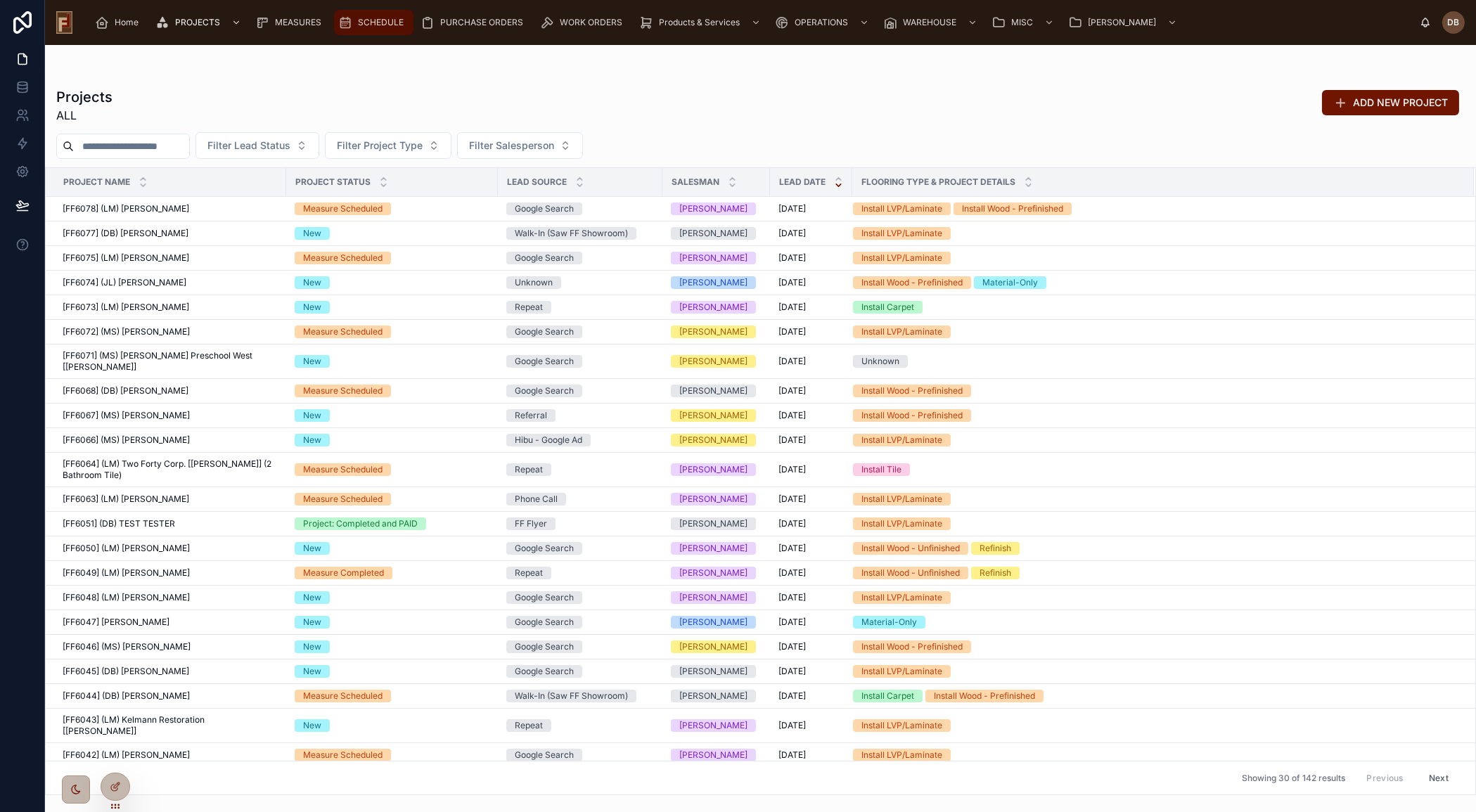
click at [359, 24] on span "SCHEDULE" at bounding box center [381, 22] width 45 height 11
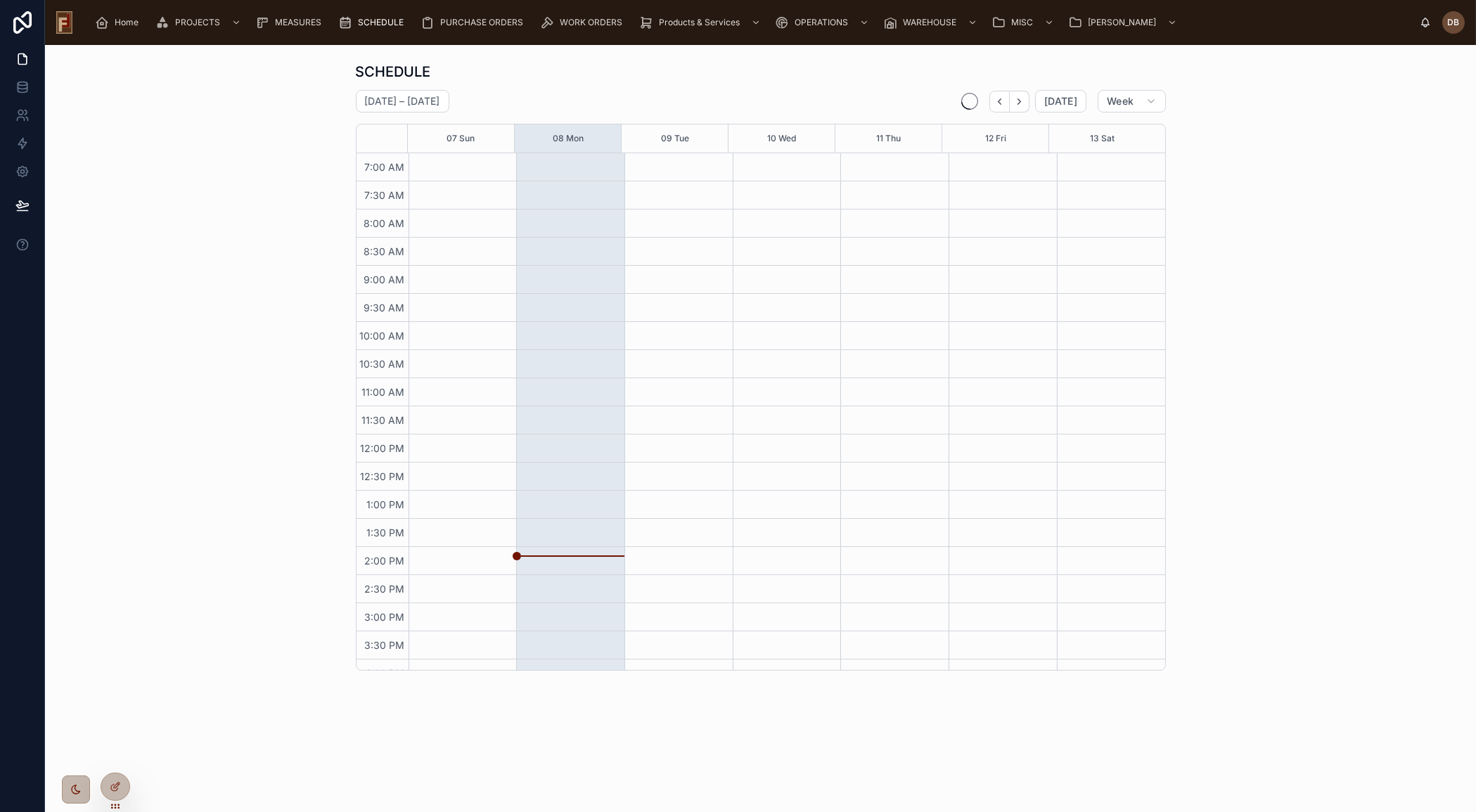
scroll to position [45, 0]
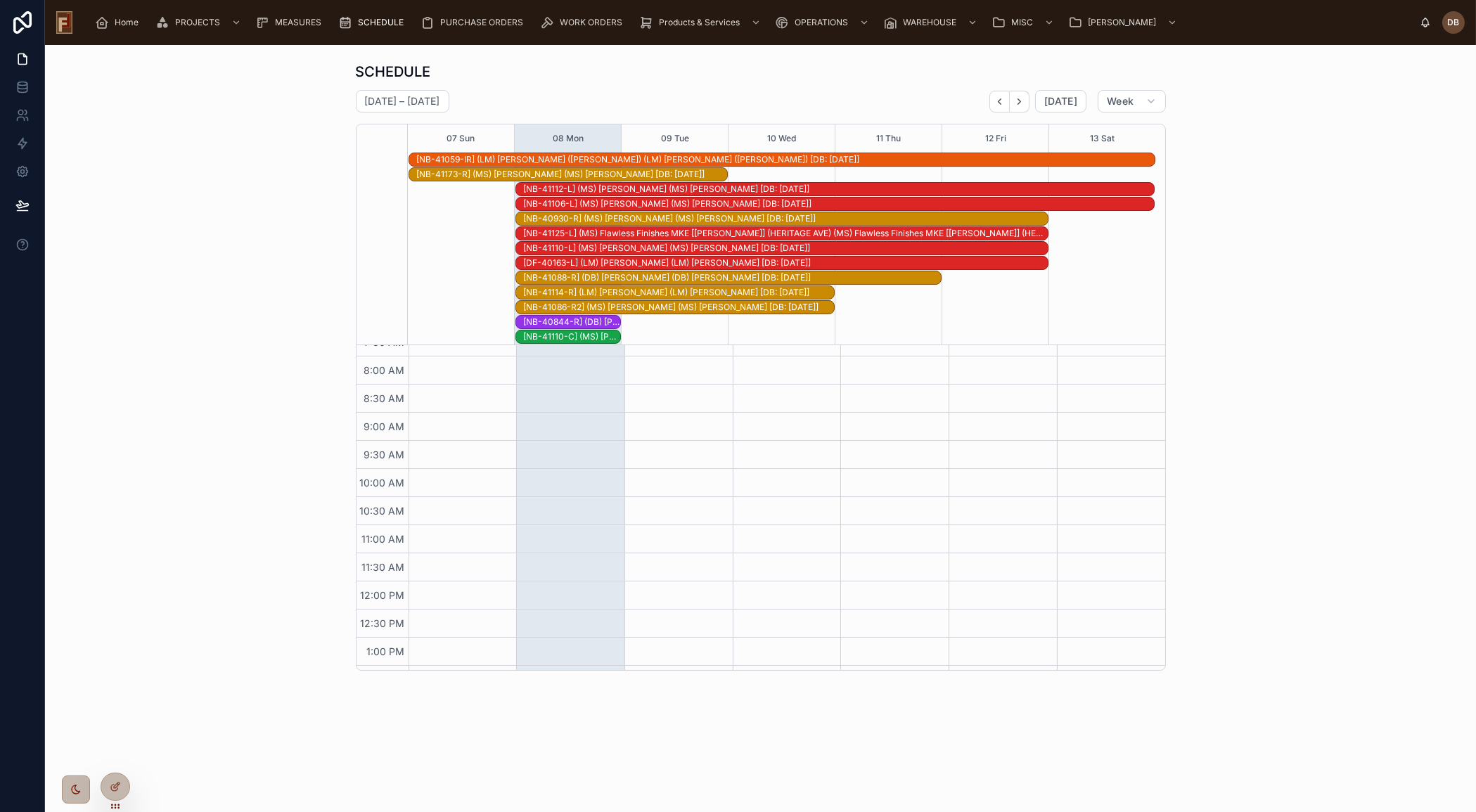
click at [593, 316] on div "[NB-40844-R] (DB) [PERSON_NAME] [[PERSON_NAME]] (Aghjian) (DB) [PERSON_NAME] [[…" at bounding box center [571, 321] width 97 height 11
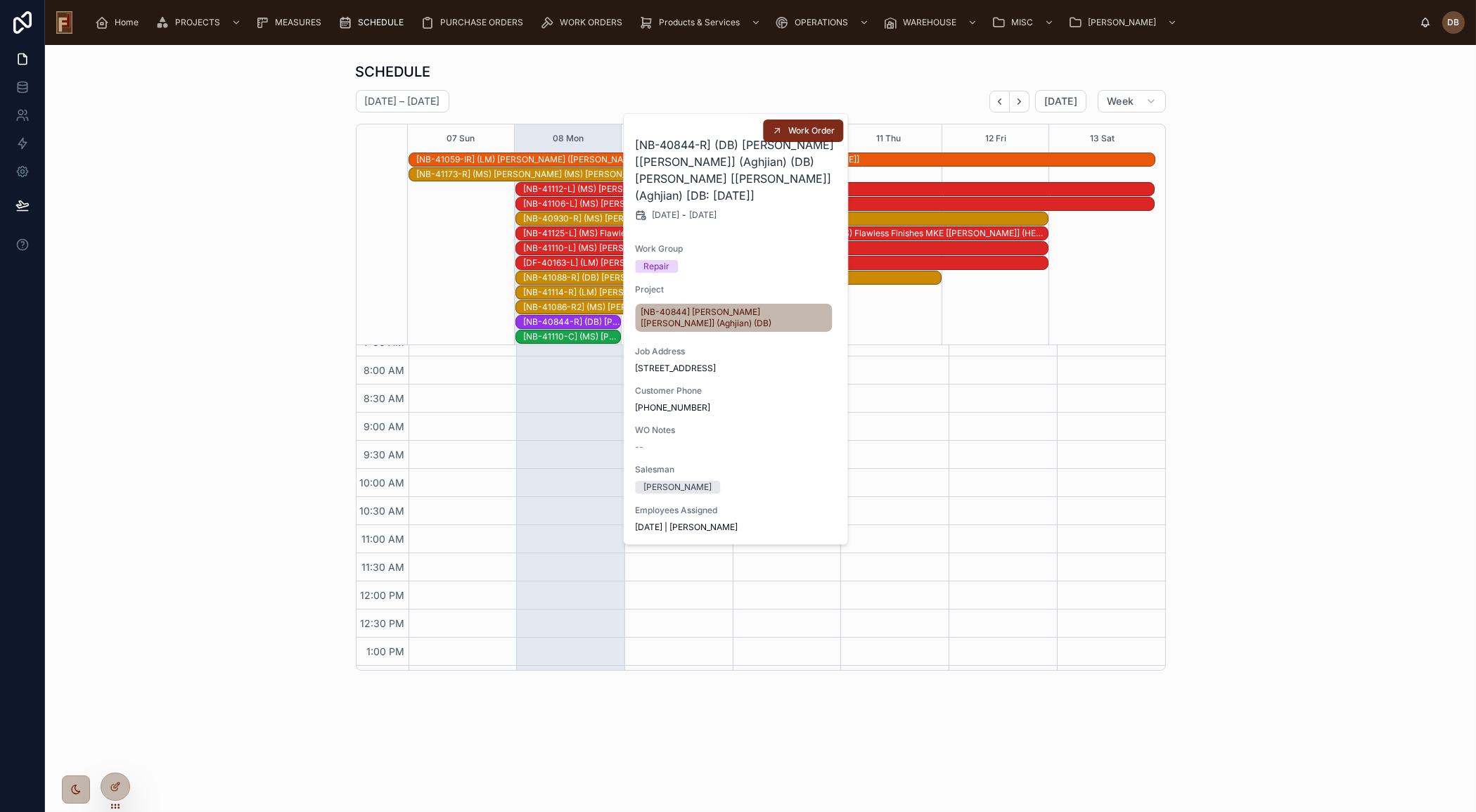
click at [797, 131] on span "Work Order" at bounding box center [811, 131] width 46 height 11
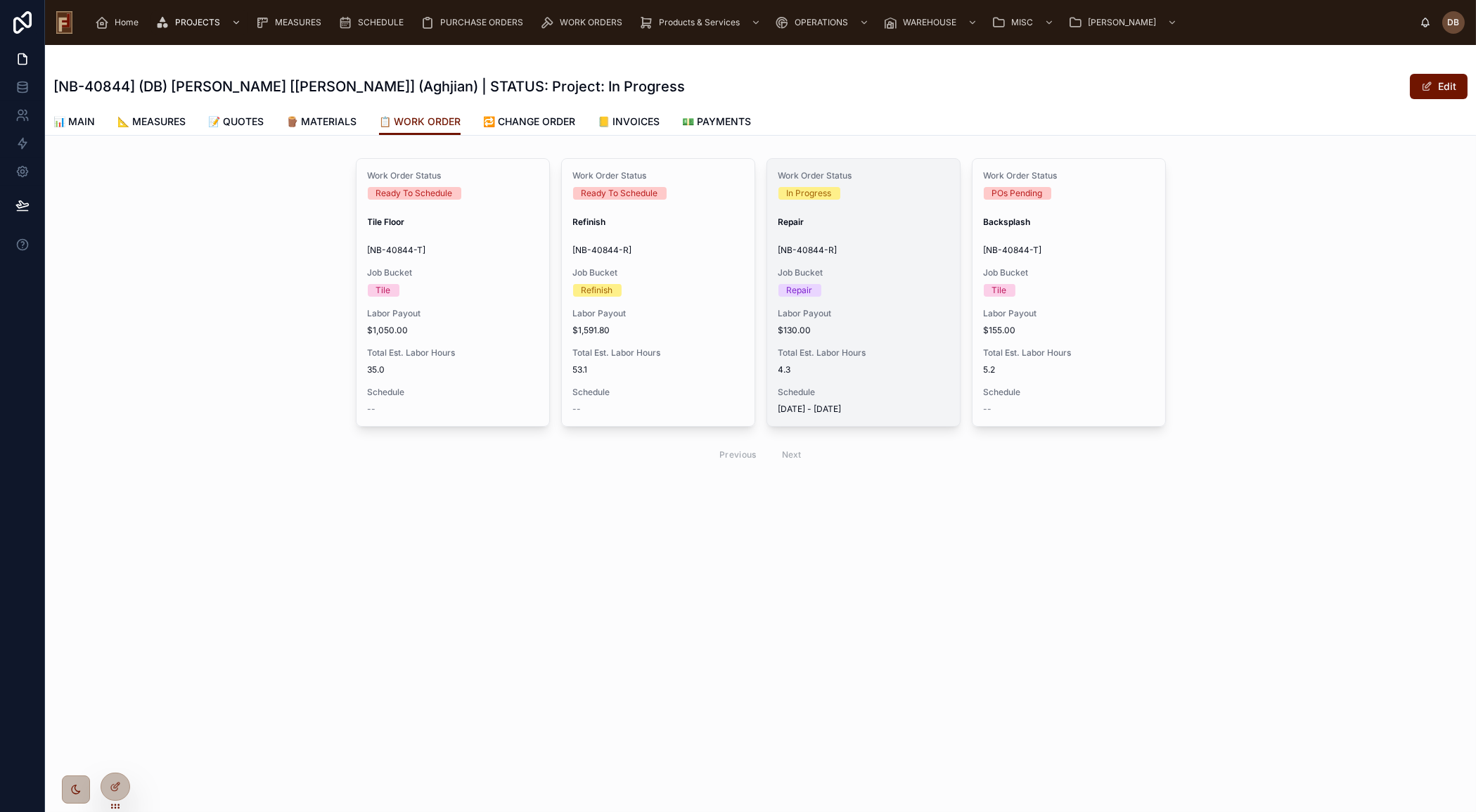
click at [893, 365] on span "4.3" at bounding box center [863, 369] width 170 height 11
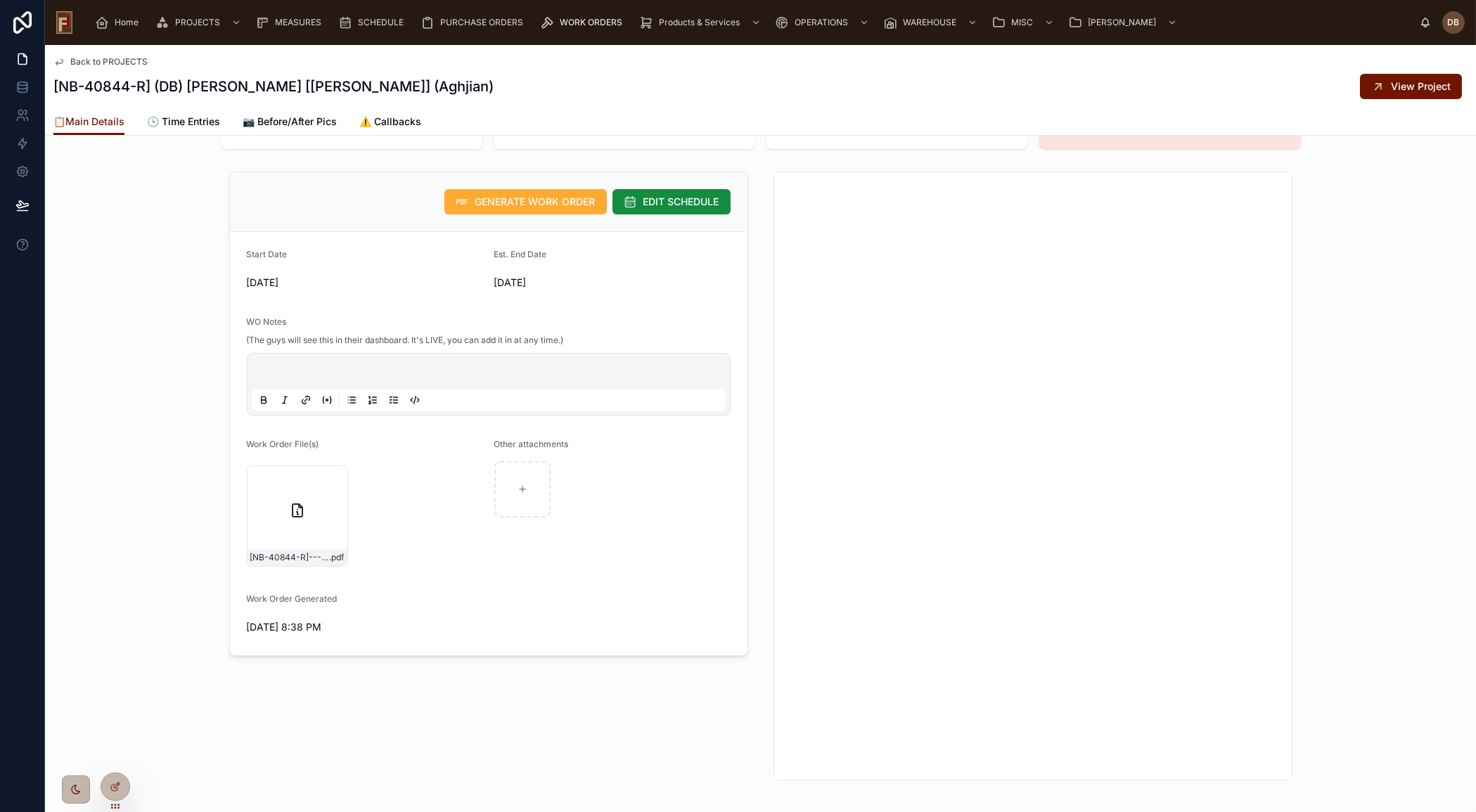
scroll to position [319, 0]
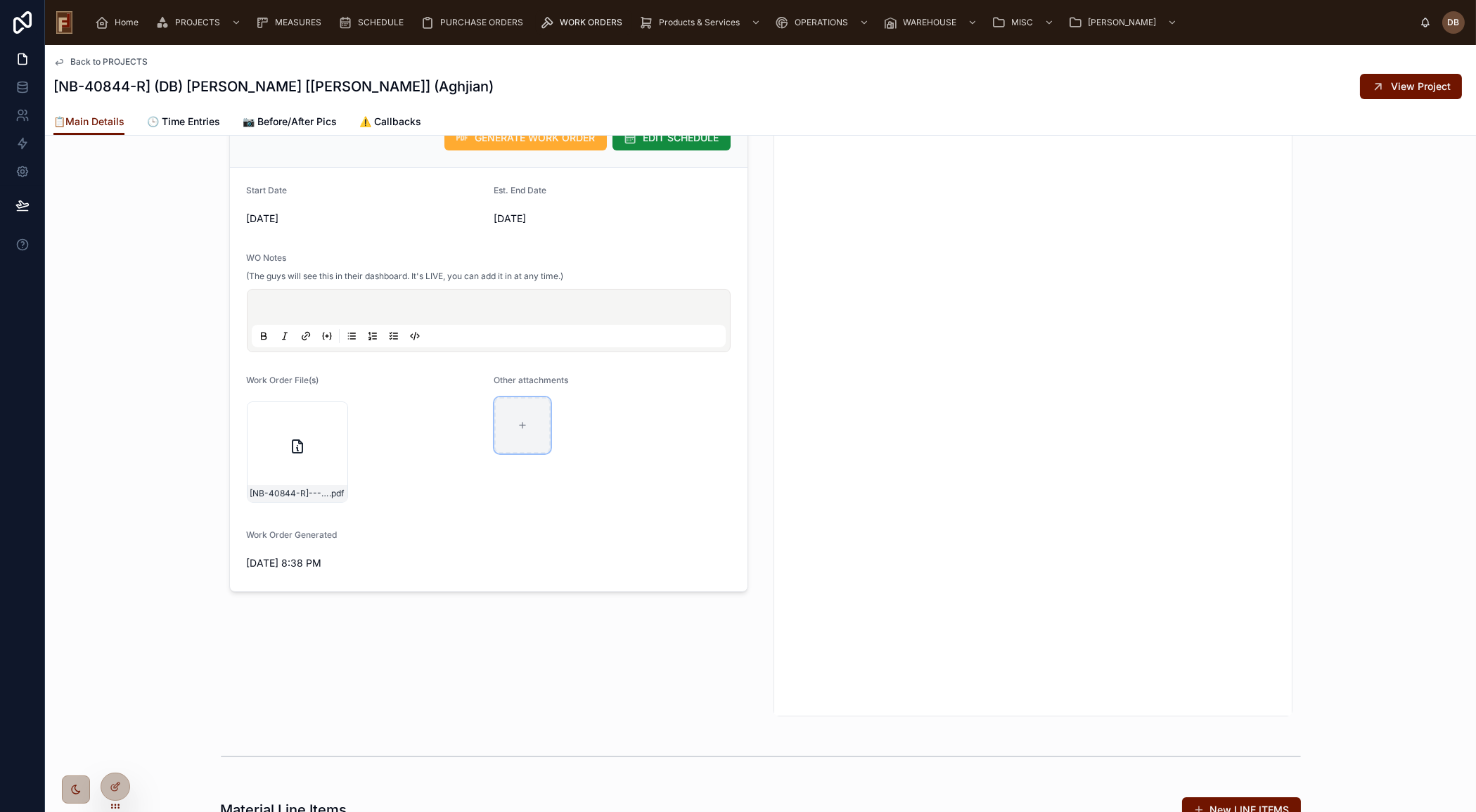
click at [517, 421] on icon at bounding box center [522, 425] width 10 height 10
click at [523, 412] on div at bounding box center [522, 425] width 56 height 56
type input "**********"
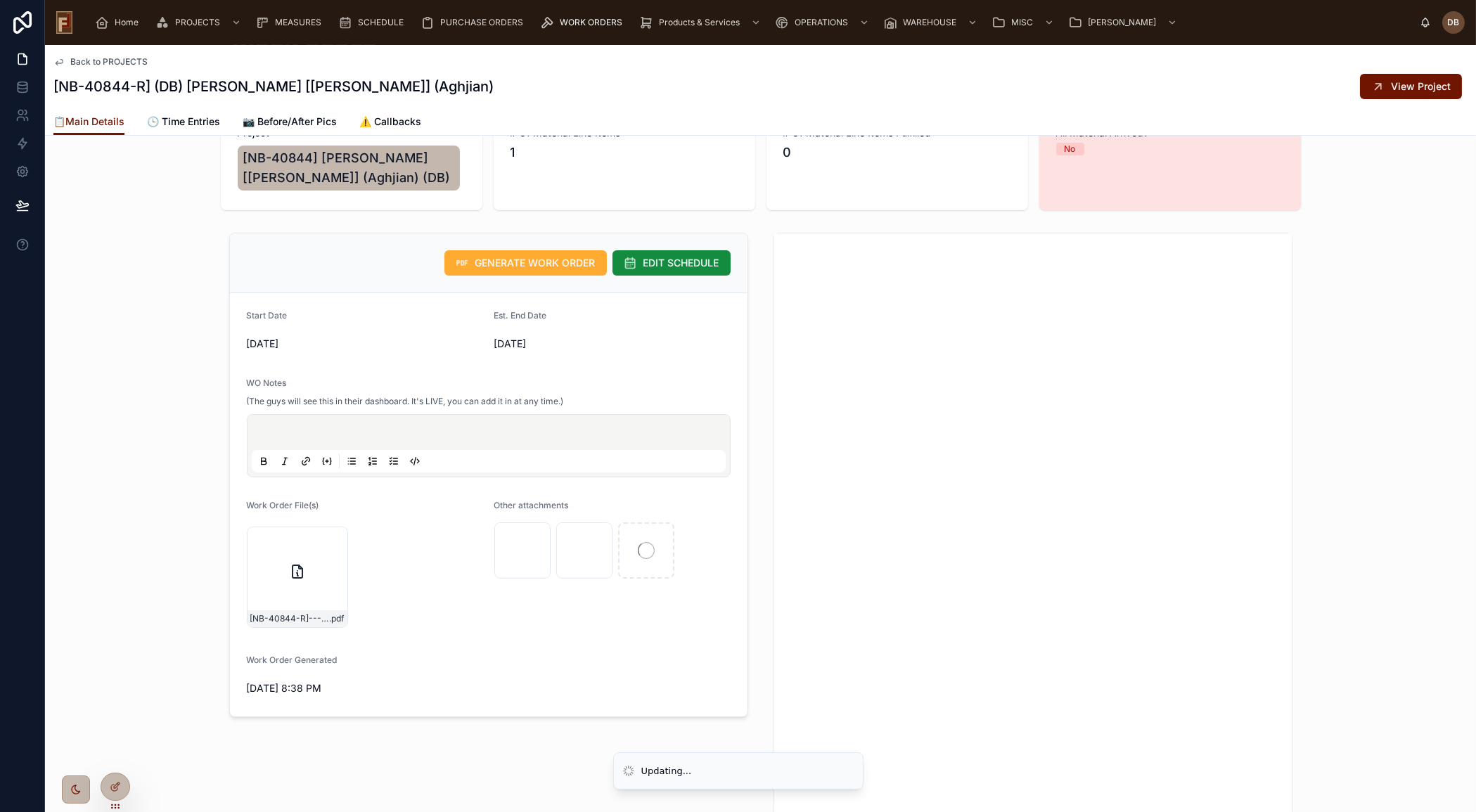
scroll to position [191, 0]
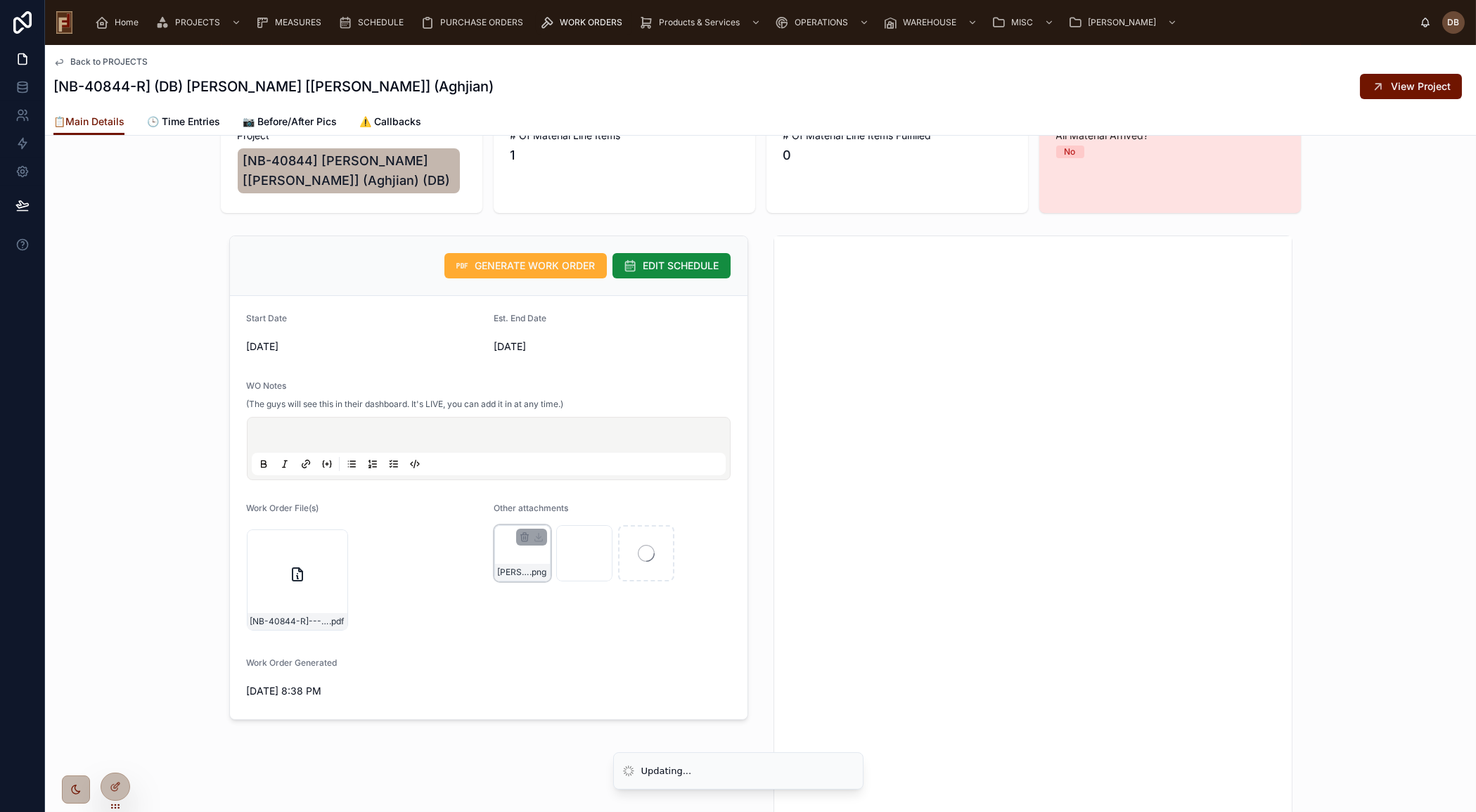
click at [516, 556] on div "Callen - Floor plan .png" at bounding box center [522, 553] width 56 height 56
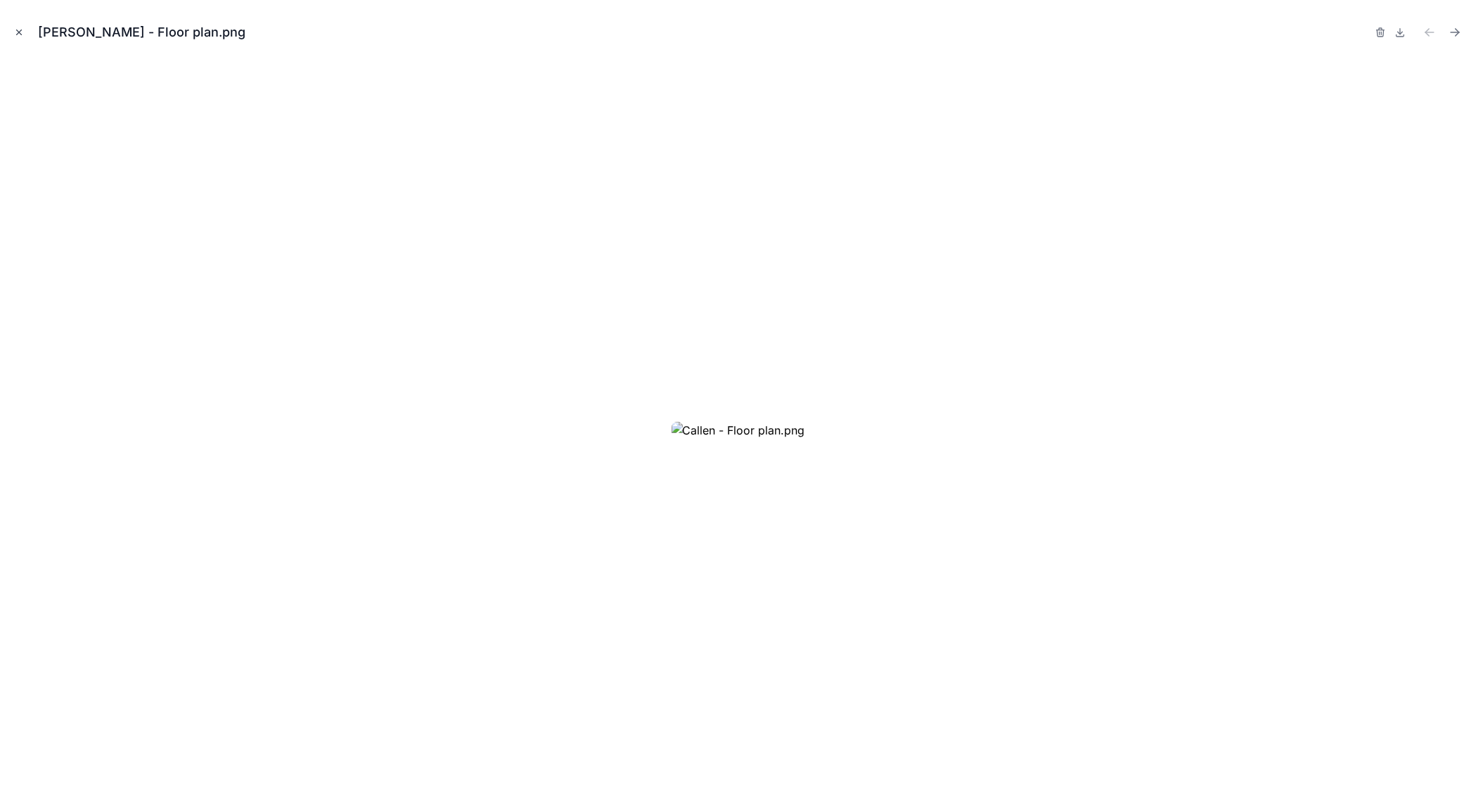
click at [15, 34] on icon "Close modal" at bounding box center [18, 32] width 10 height 10
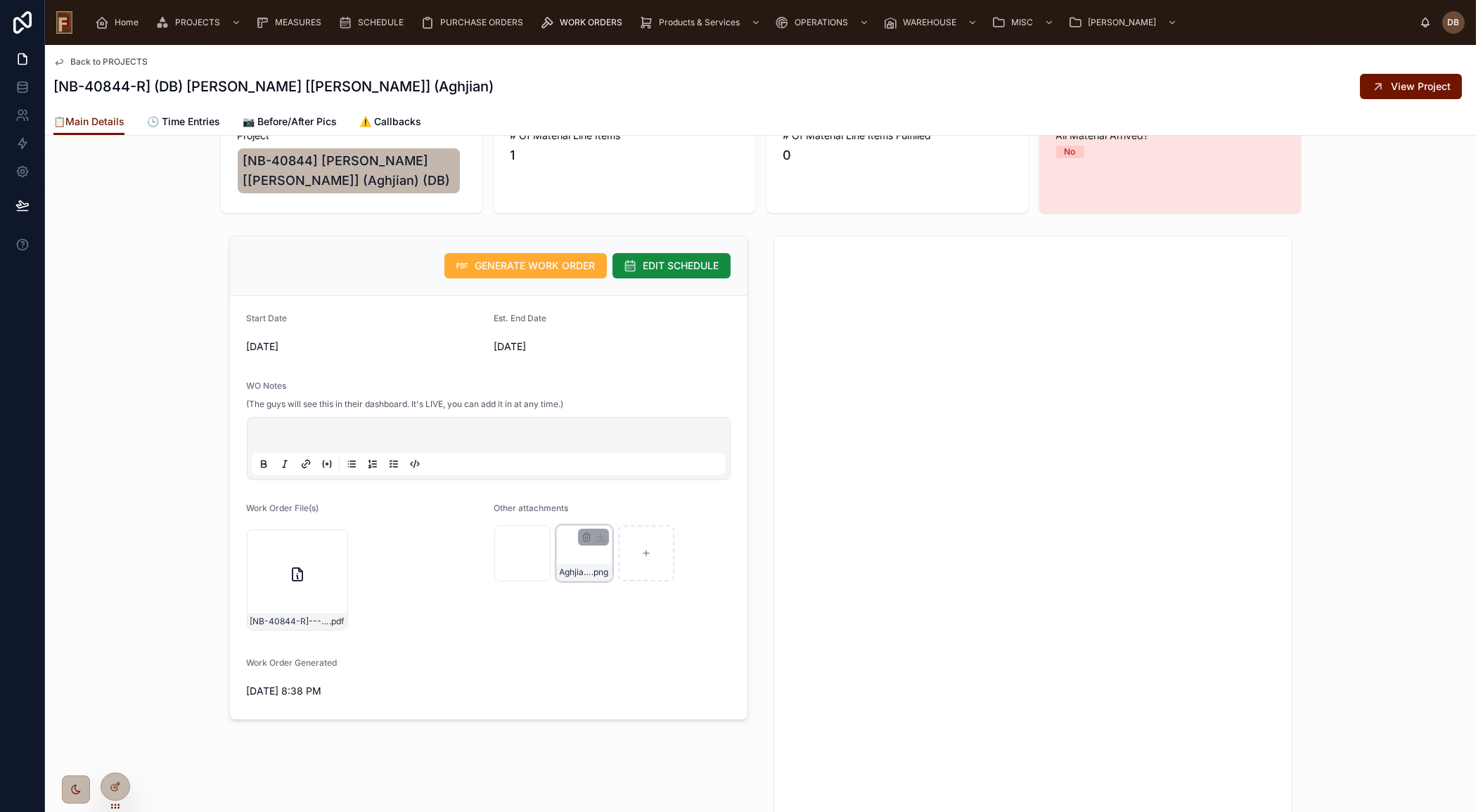
click at [566, 549] on div "Aghjian - Work Order .png" at bounding box center [584, 553] width 56 height 56
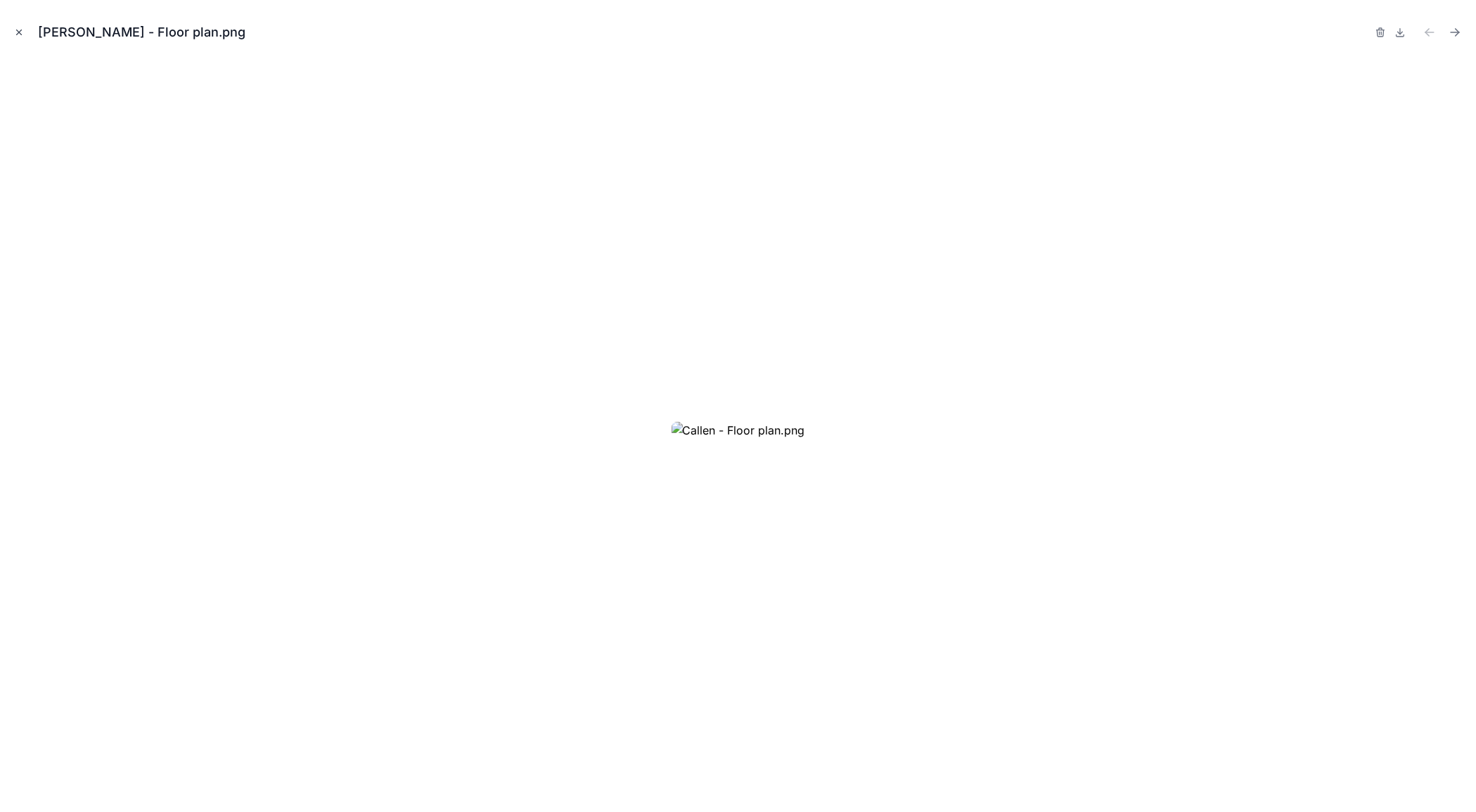
click at [18, 36] on icon "Close modal" at bounding box center [18, 32] width 10 height 10
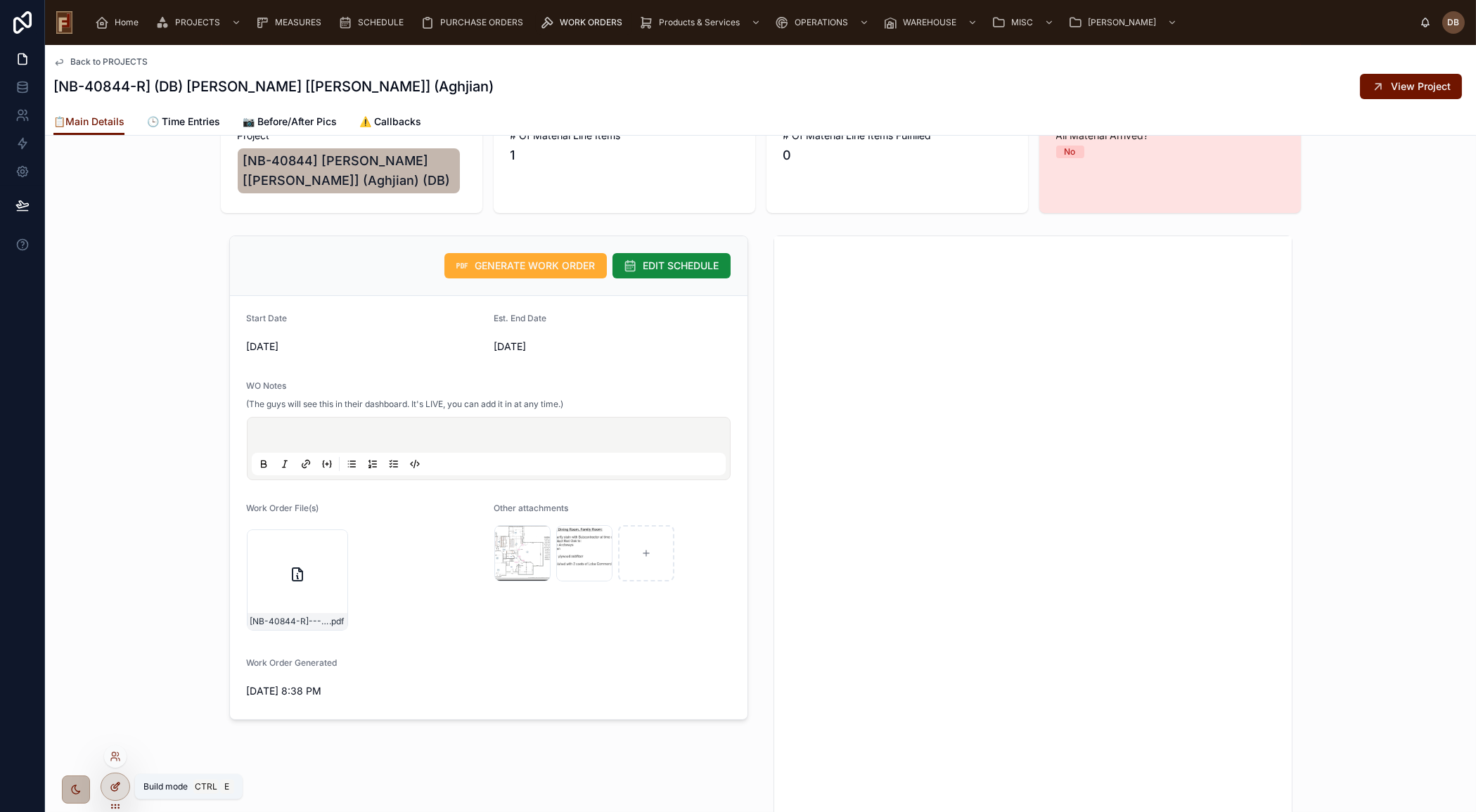
click at [119, 781] on icon at bounding box center [115, 786] width 11 height 11
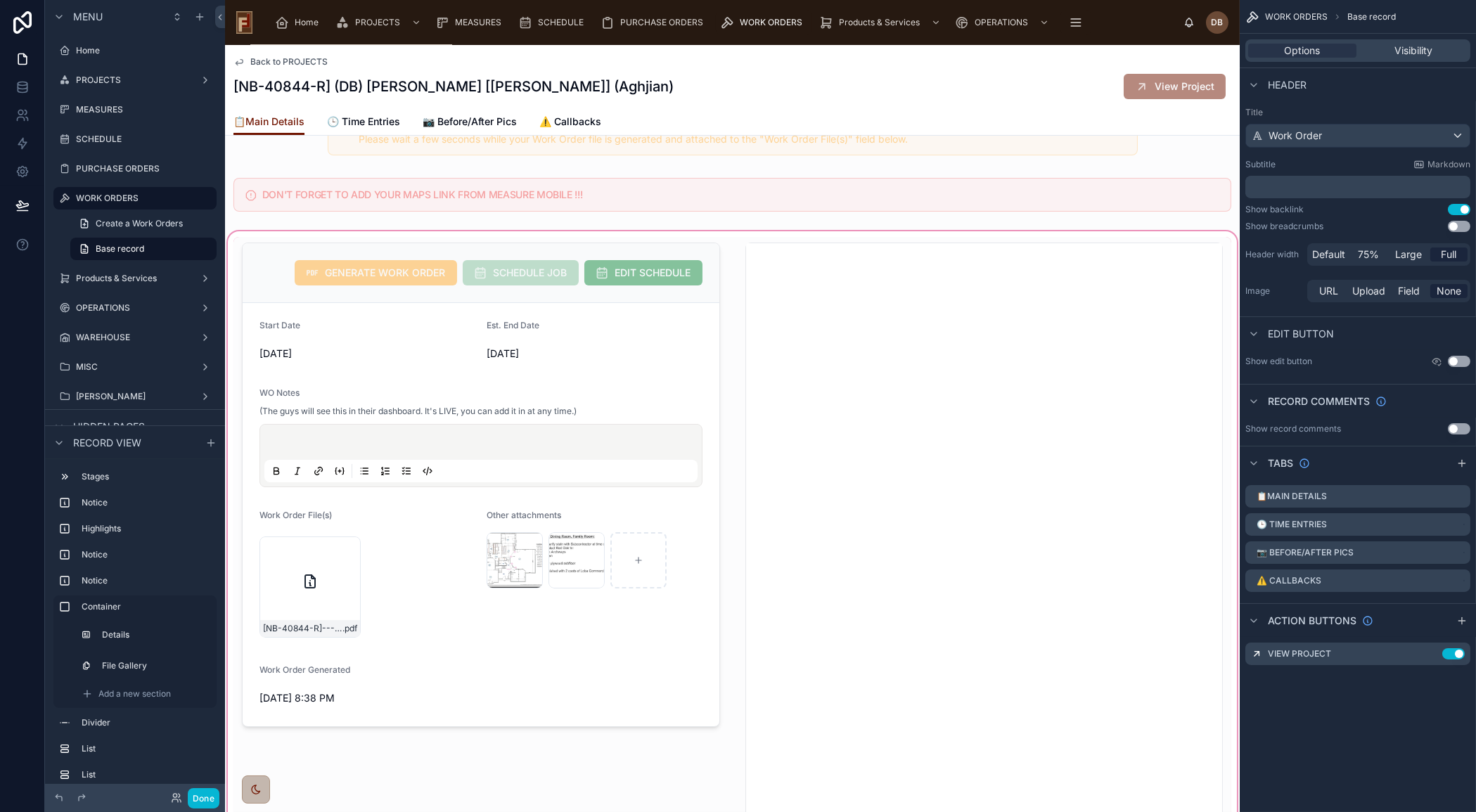
scroll to position [383, 0]
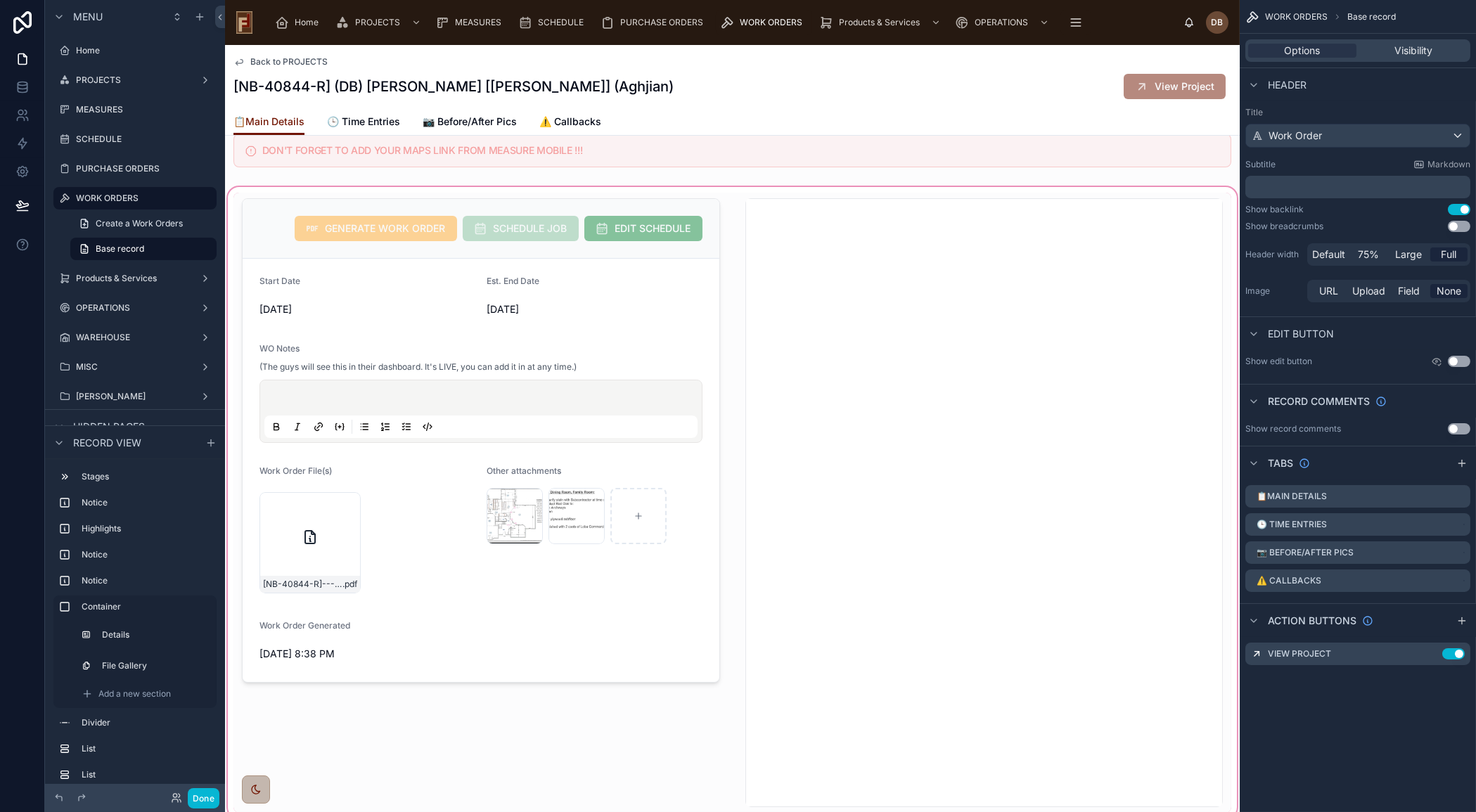
click at [533, 447] on div at bounding box center [732, 502] width 1015 height 637
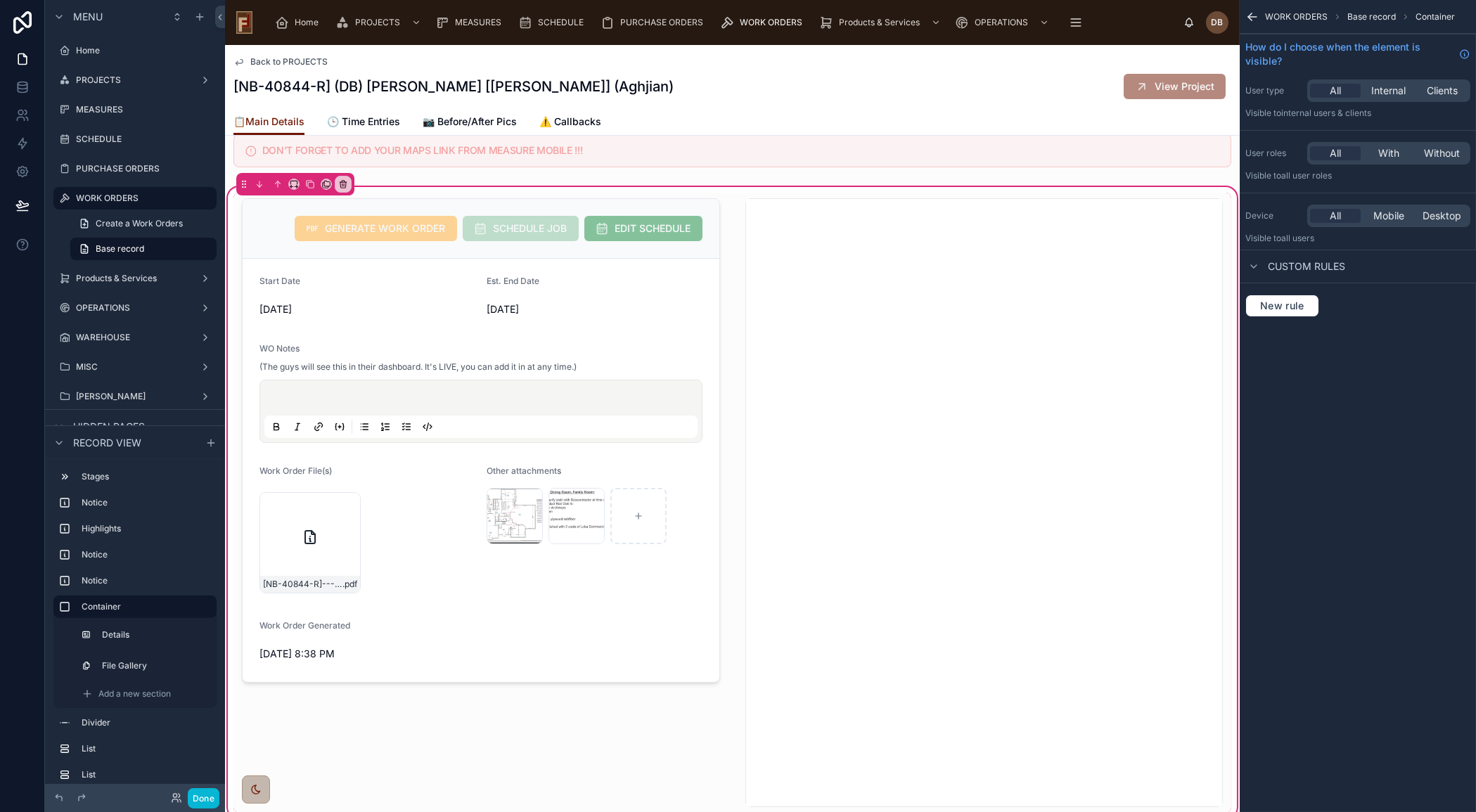
click at [1251, 14] on icon "scrollable content" at bounding box center [1252, 16] width 14 height 14
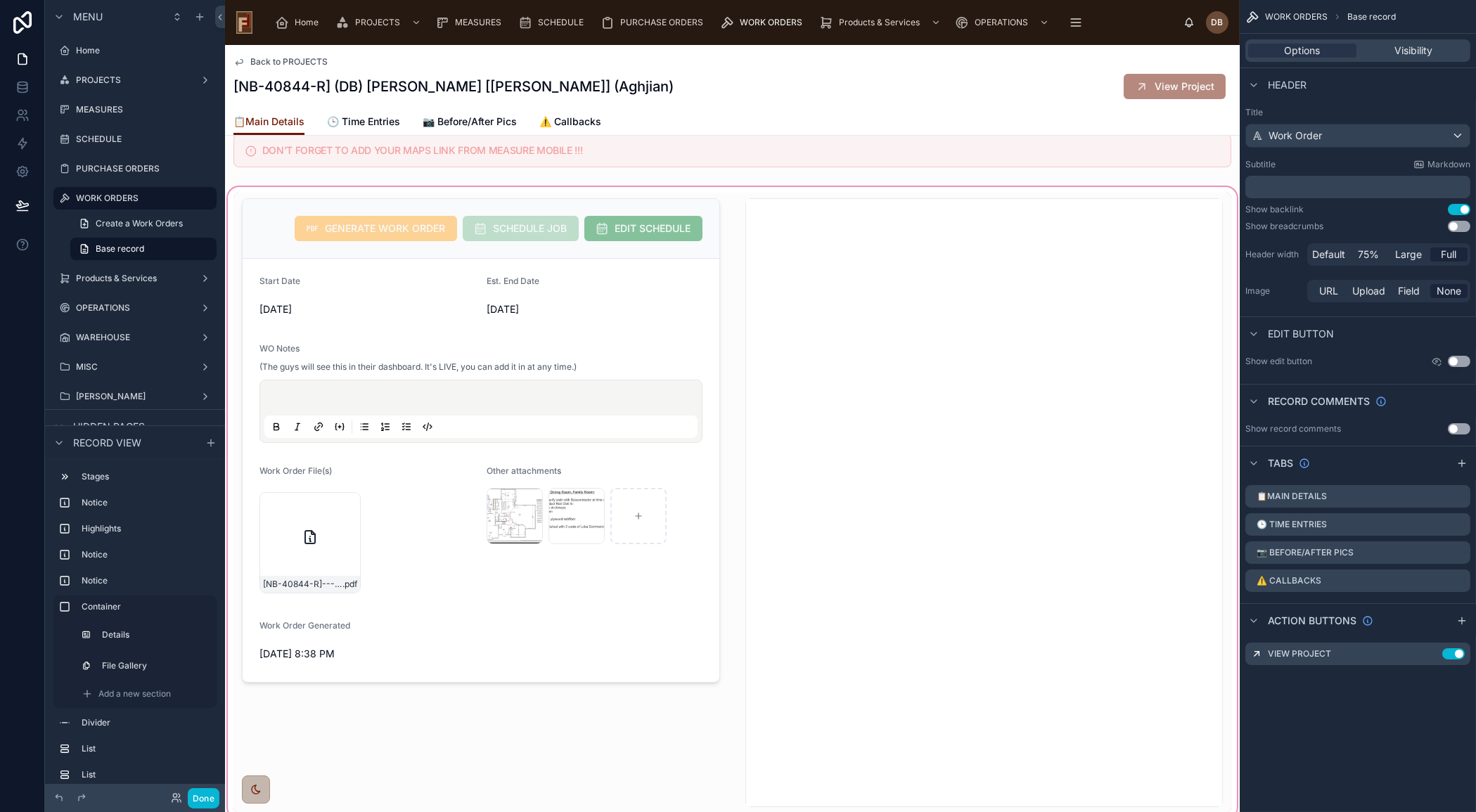
click at [452, 546] on div at bounding box center [732, 502] width 1015 height 637
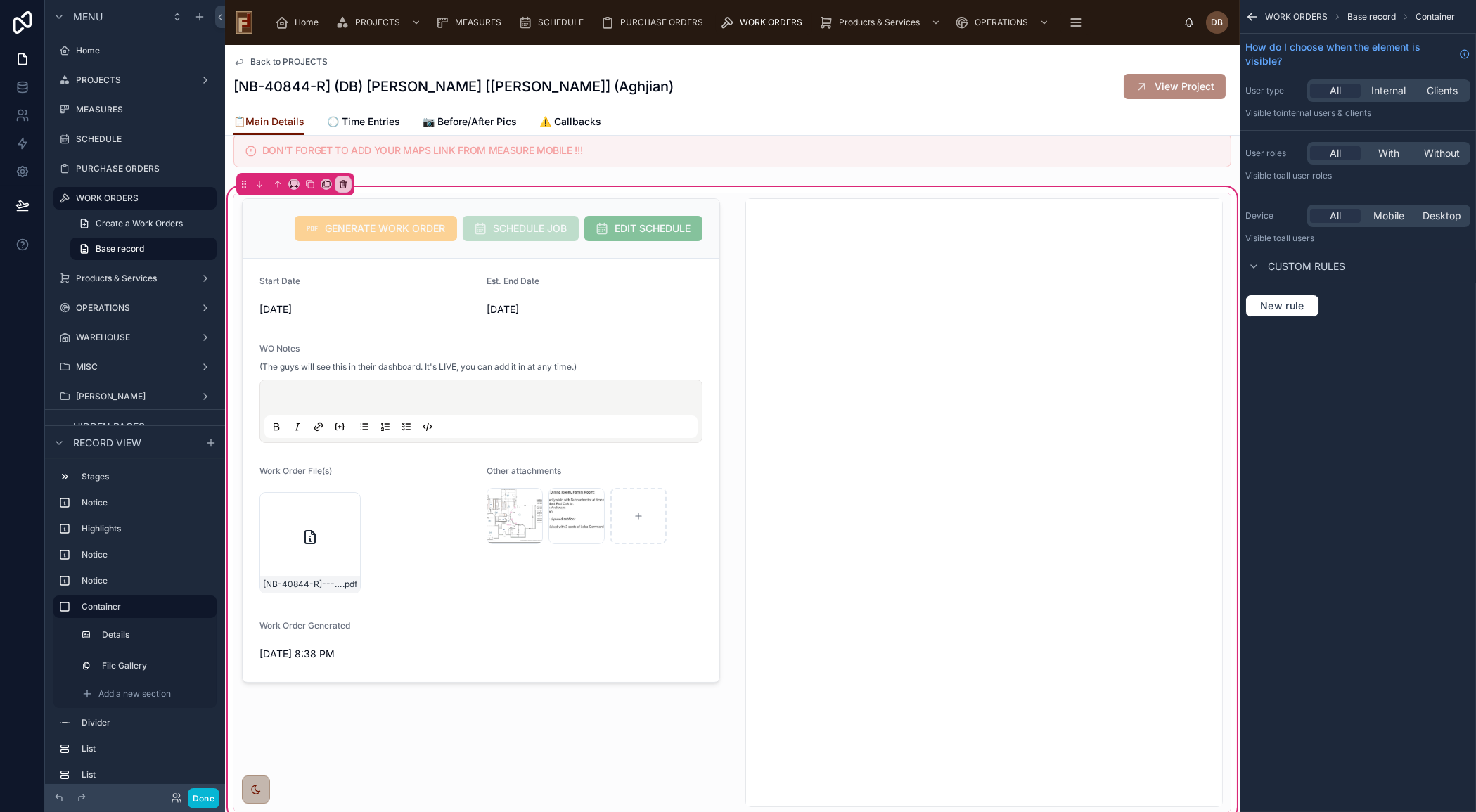
click at [452, 546] on div at bounding box center [481, 502] width 495 height 620
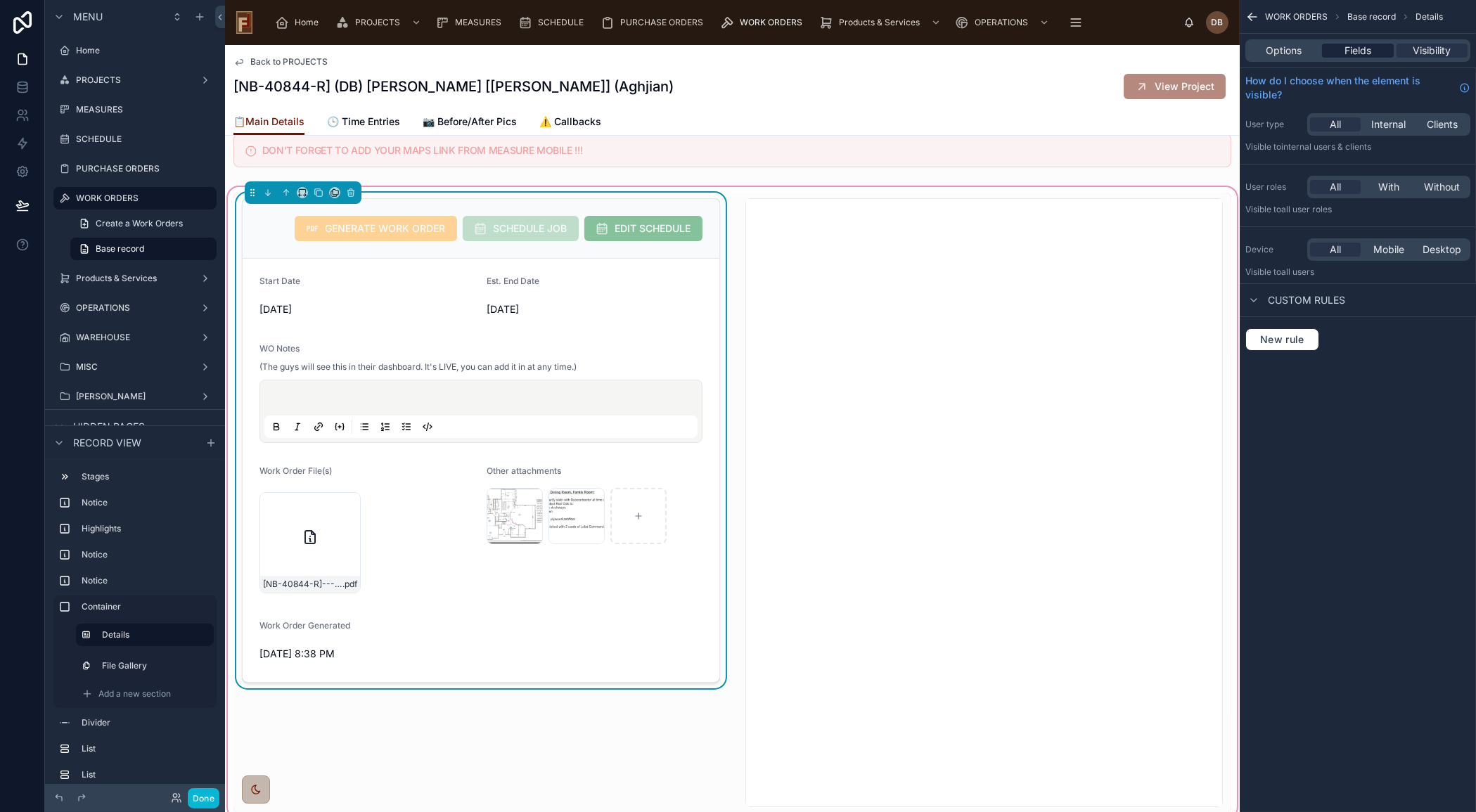
click at [1357, 52] on span "Fields" at bounding box center [1357, 50] width 26 height 14
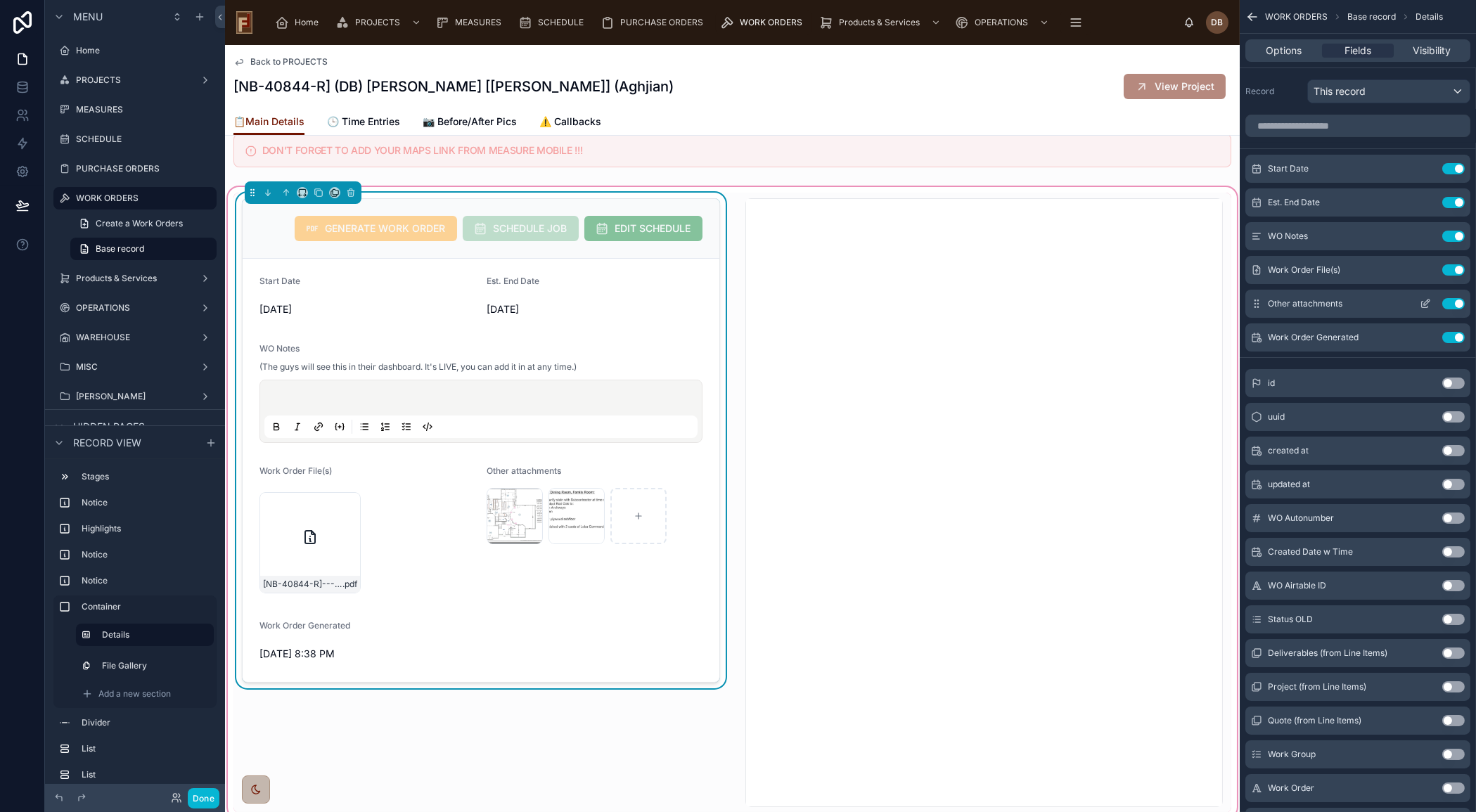
click at [1425, 301] on icon "scrollable content" at bounding box center [1425, 303] width 11 height 11
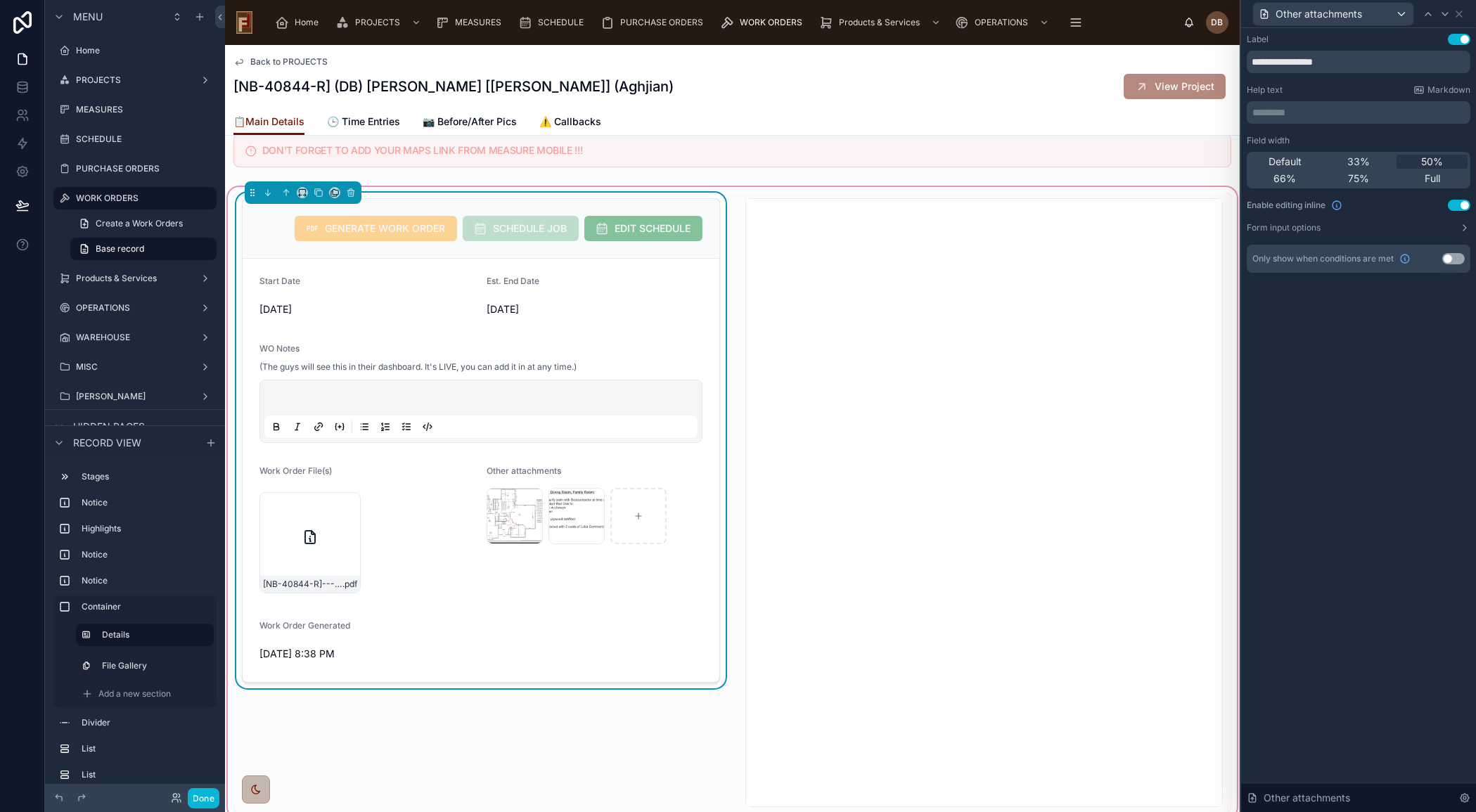
click at [1304, 109] on p "********* ﻿" at bounding box center [1359, 112] width 215 height 14
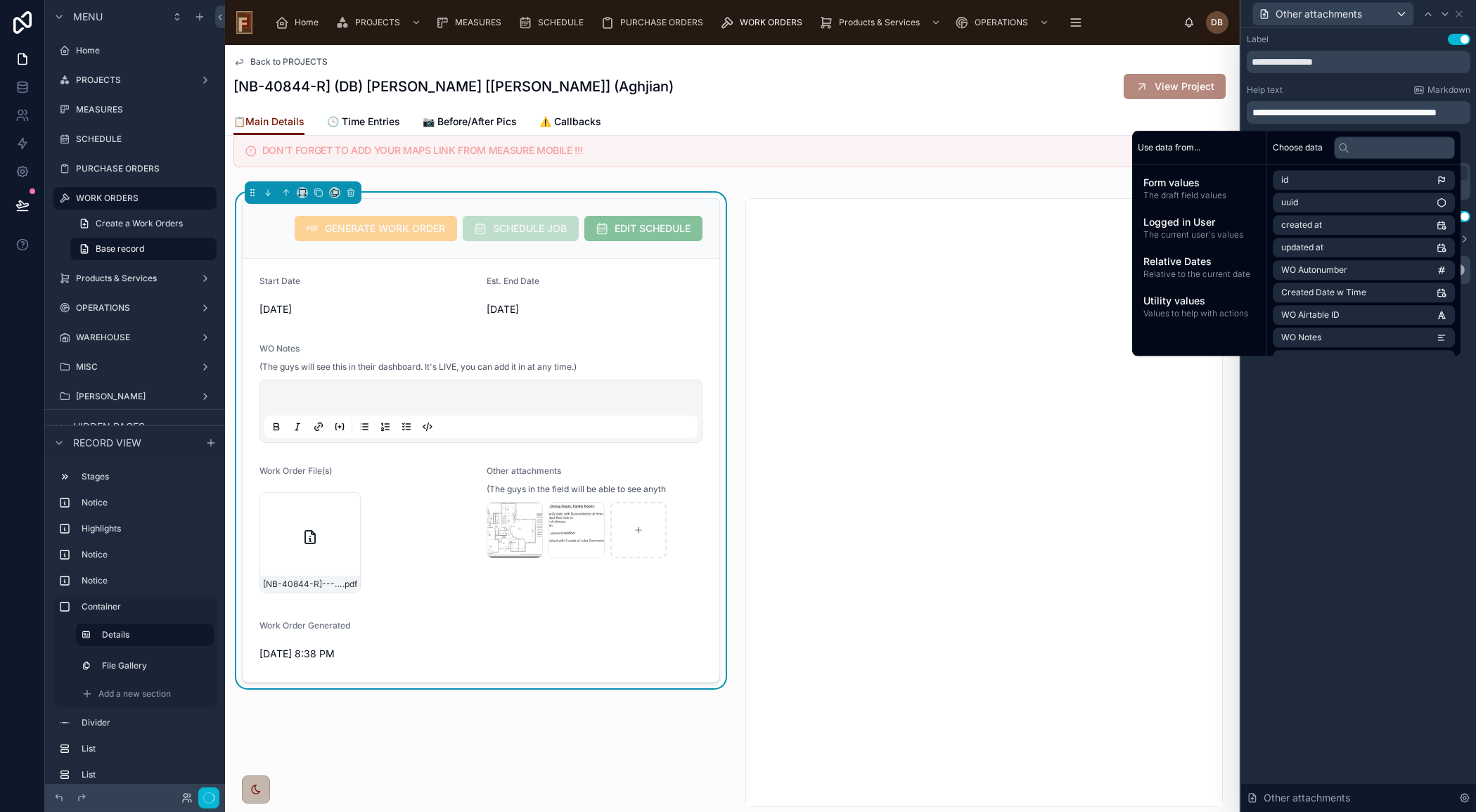
scroll to position [0, 0]
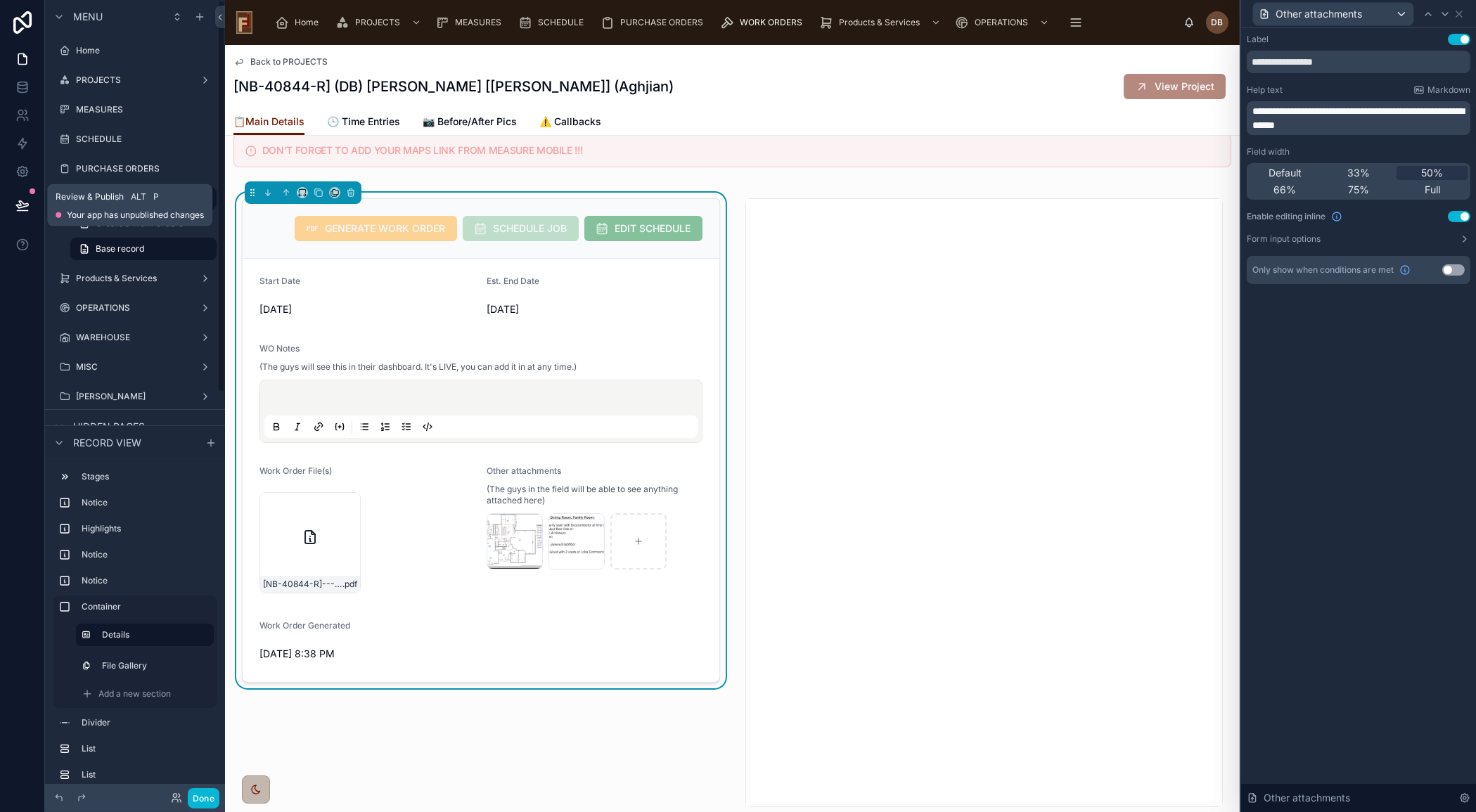
click at [28, 202] on icon at bounding box center [22, 205] width 14 height 14
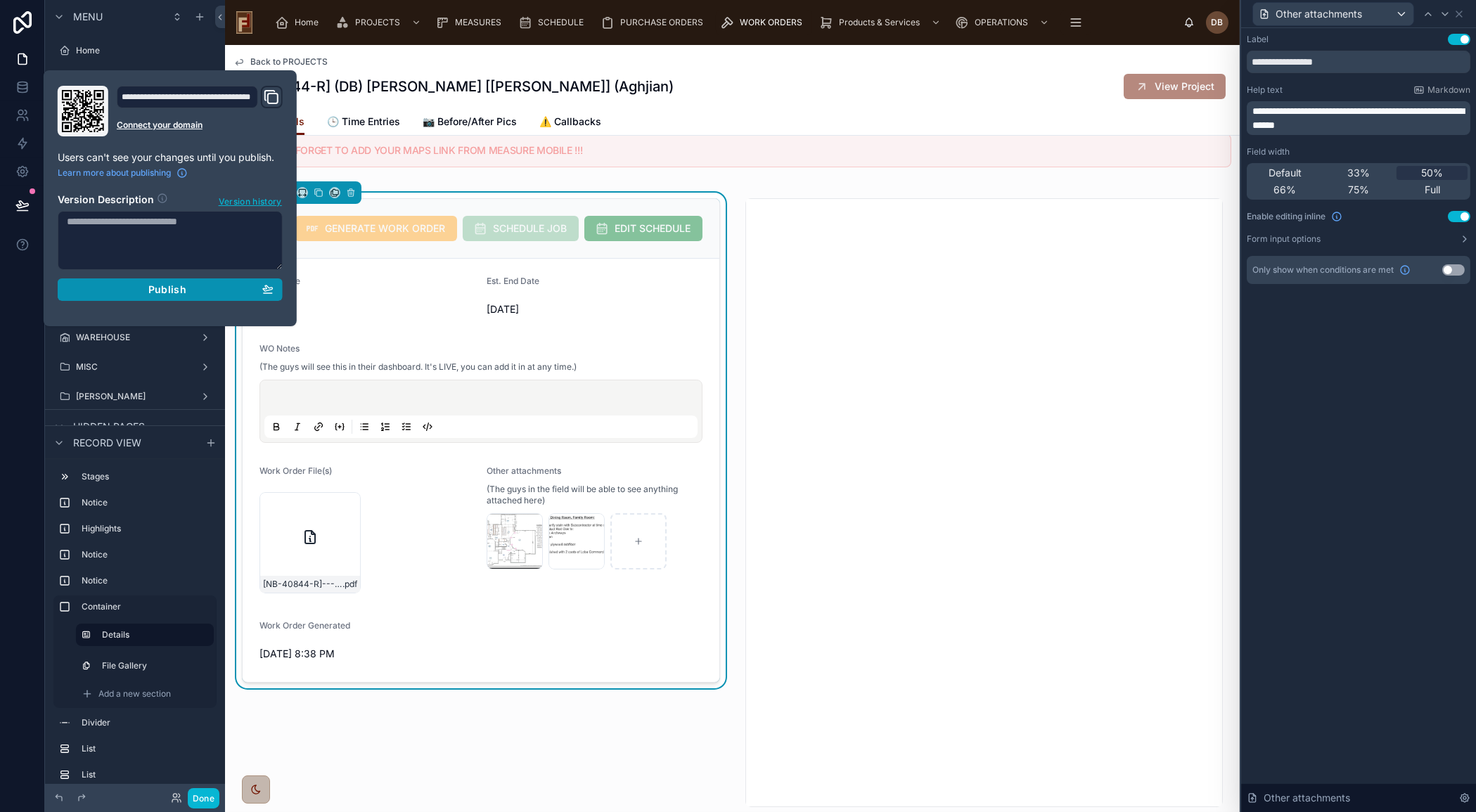
click at [163, 289] on span "Publish" at bounding box center [167, 289] width 38 height 12
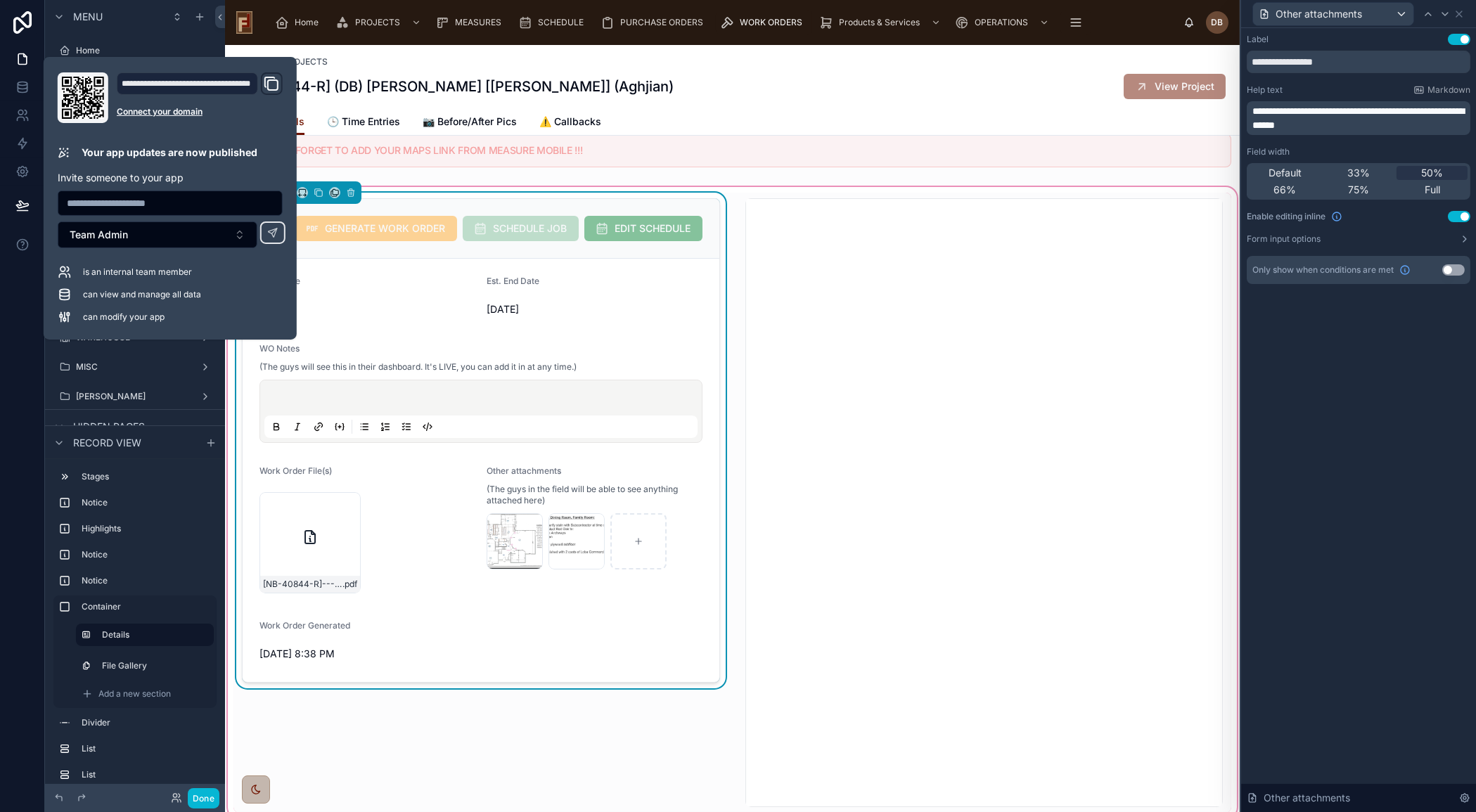
click at [478, 719] on div "GENERATE WORK ORDER SCHEDULE JOB EDIT SCHEDULE Start Date 9/8/2025 Est. End Dat…" at bounding box center [481, 502] width 495 height 620
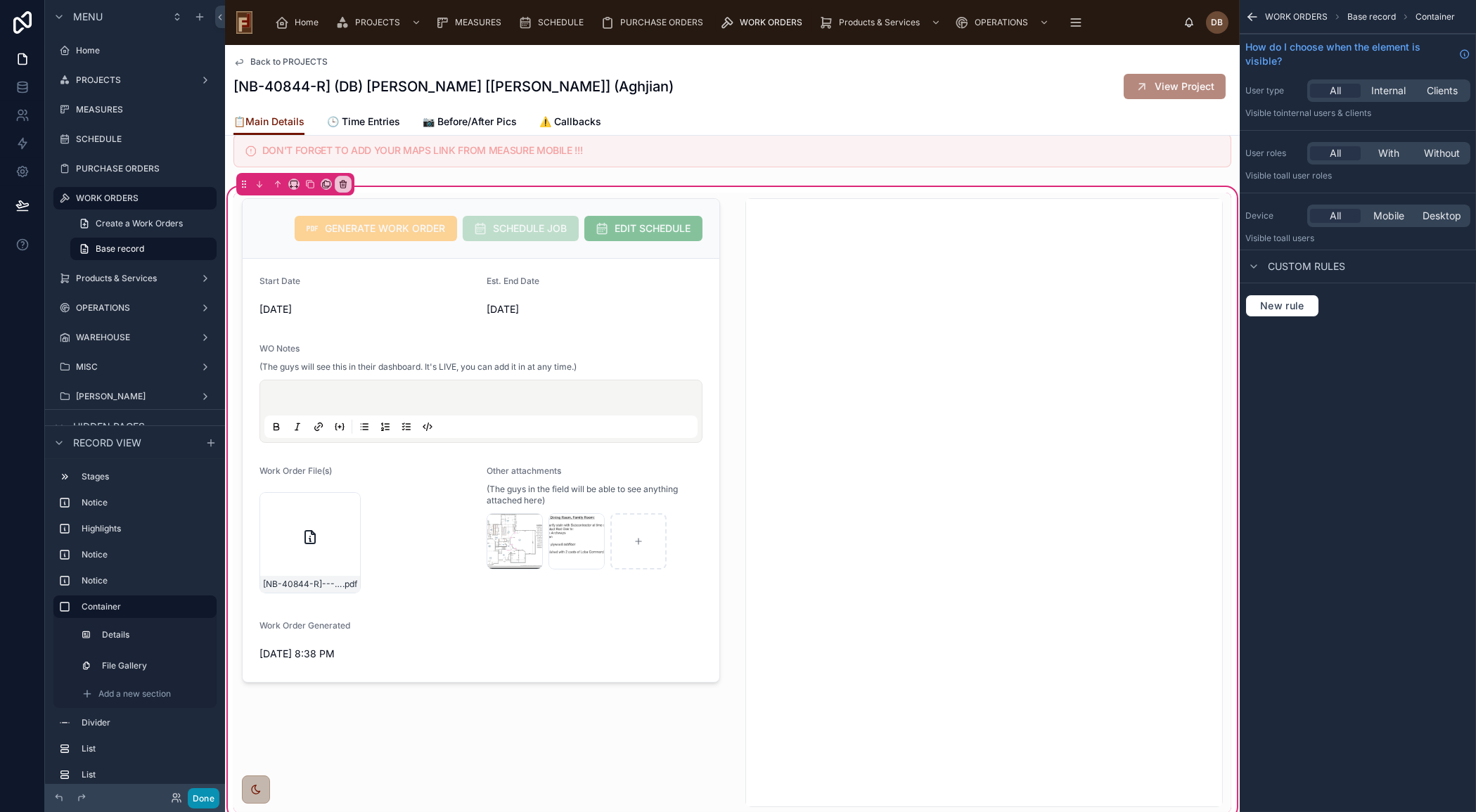
click at [202, 800] on button "Done" at bounding box center [203, 798] width 32 height 21
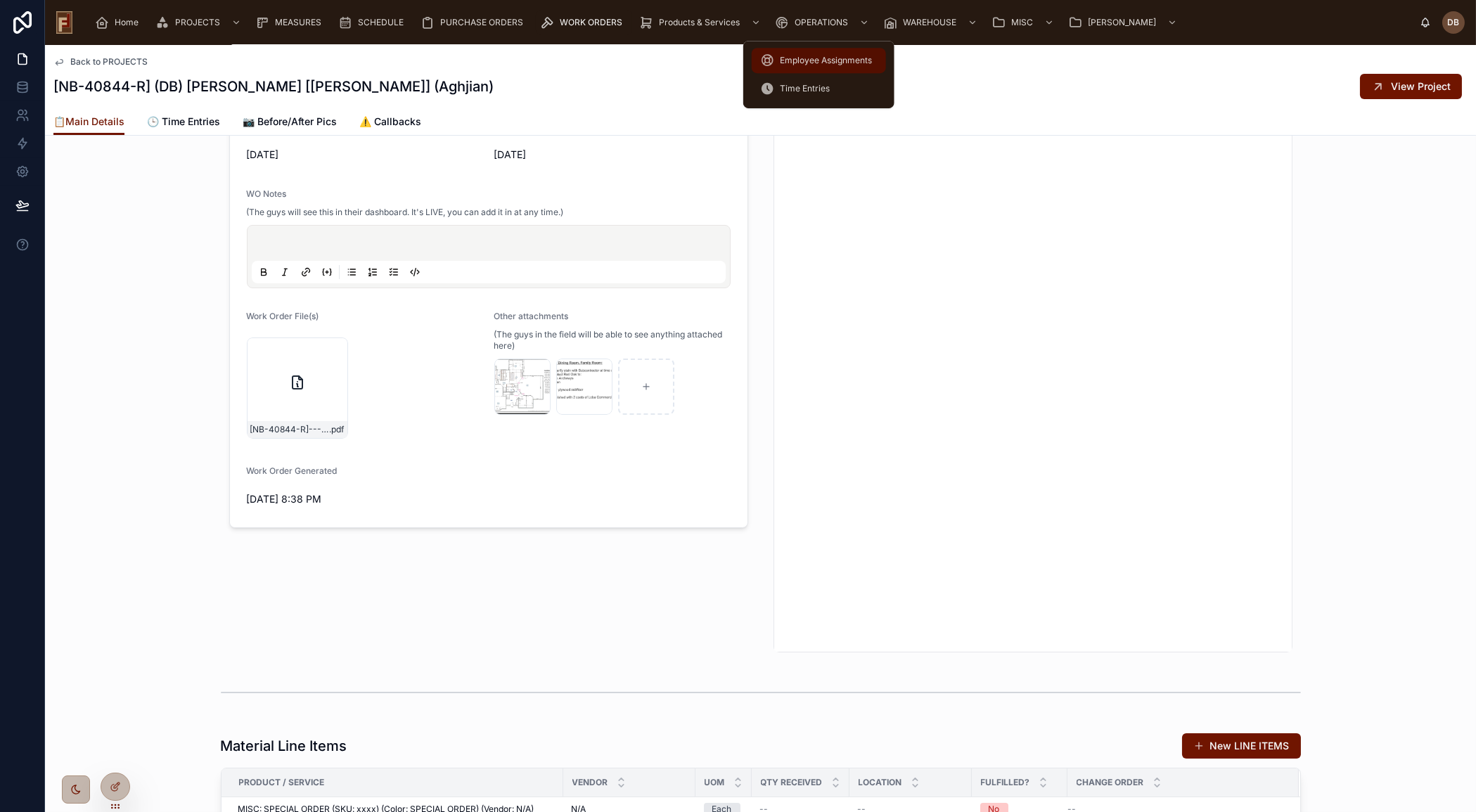
click at [816, 54] on div "Employee Assignments" at bounding box center [819, 60] width 117 height 23
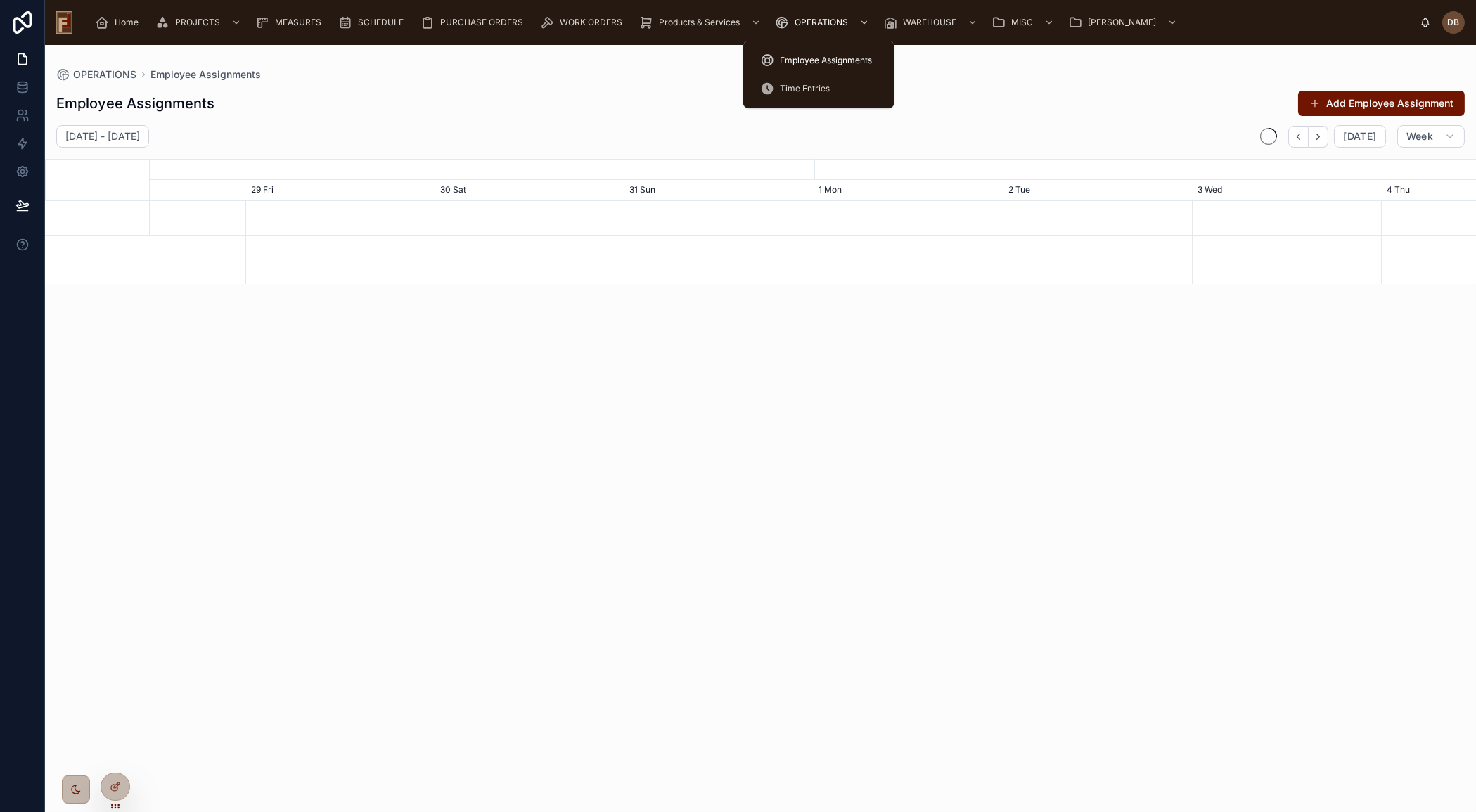
scroll to position [0, 1988]
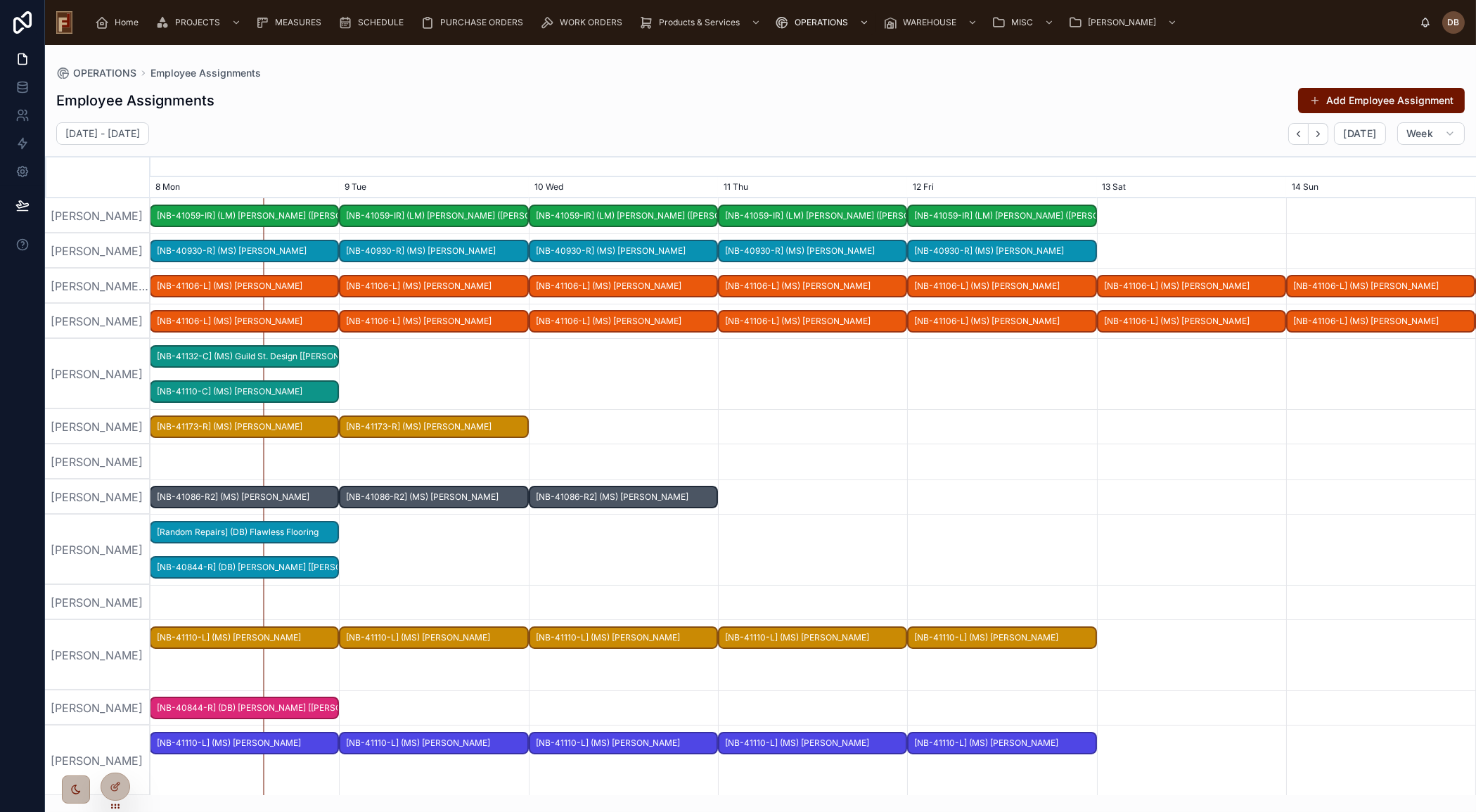
click at [402, 98] on div "Employee Assignments Add Employee Assignment" at bounding box center [761, 100] width 1409 height 26
click at [1174, 519] on div at bounding box center [813, 550] width 5301 height 70
click at [276, 497] on span "[NB-41086-R2] (MS) [PERSON_NAME]" at bounding box center [244, 497] width 186 height 23
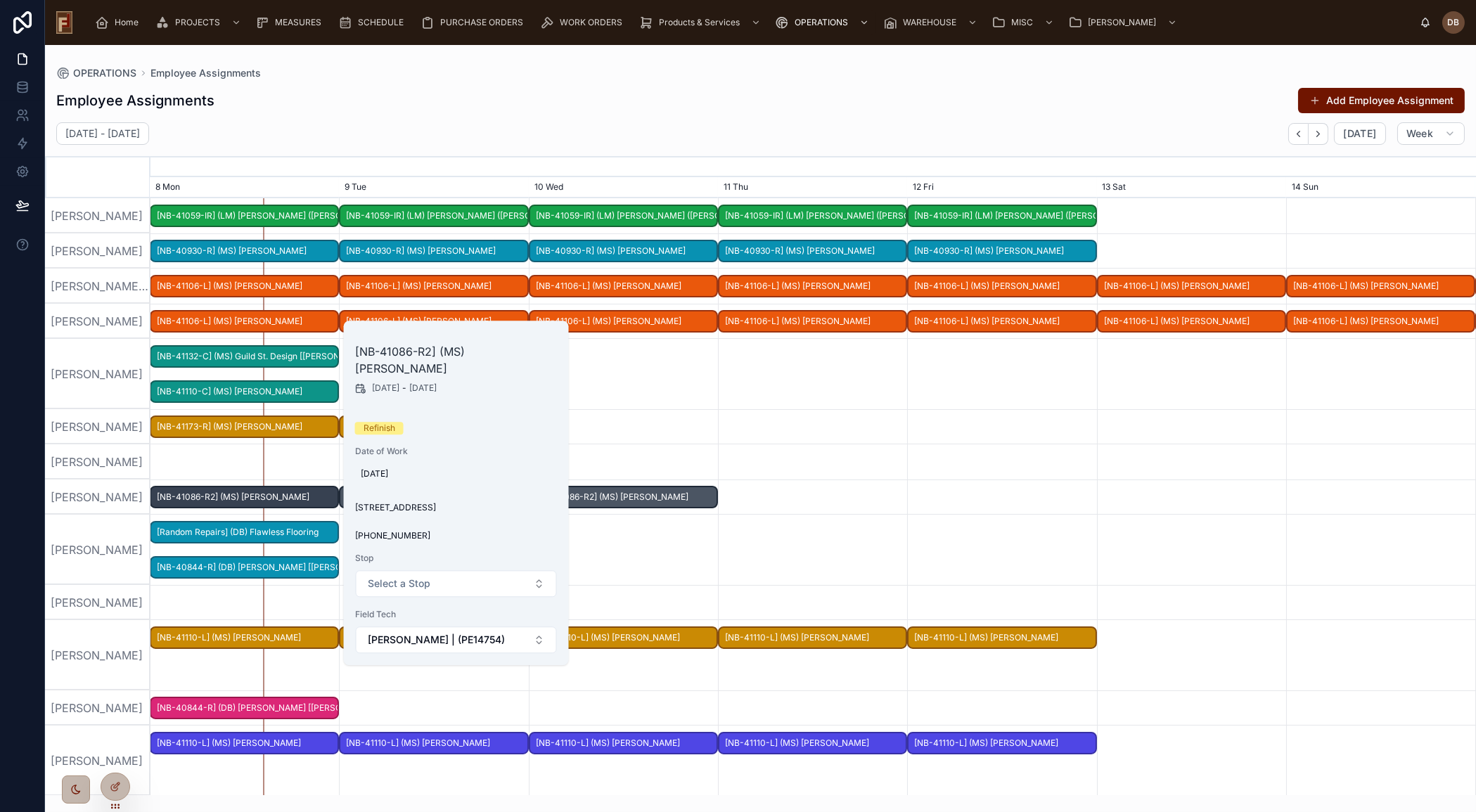
click at [90, 391] on div "[PERSON_NAME]" at bounding box center [98, 374] width 106 height 70
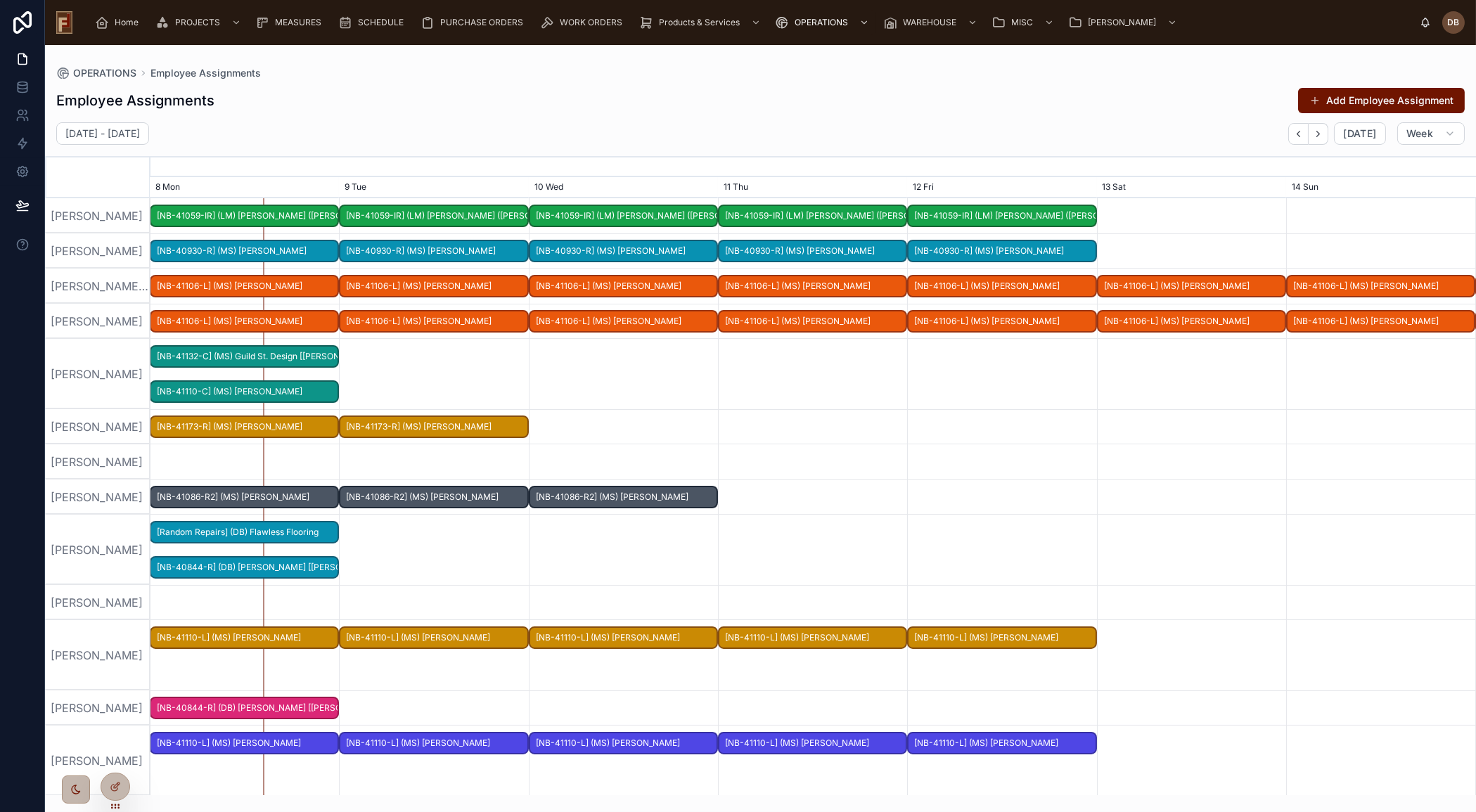
drag, startPoint x: 106, startPoint y: 729, endPoint x: 194, endPoint y: 719, distance: 88.6
click at [106, 730] on div "[PERSON_NAME]" at bounding box center [98, 761] width 106 height 70
click at [84, 492] on div "[PERSON_NAME]" at bounding box center [98, 497] width 106 height 35
click at [296, 491] on span "[NB-41086-R2] (MS) [PERSON_NAME]" at bounding box center [244, 497] width 186 height 23
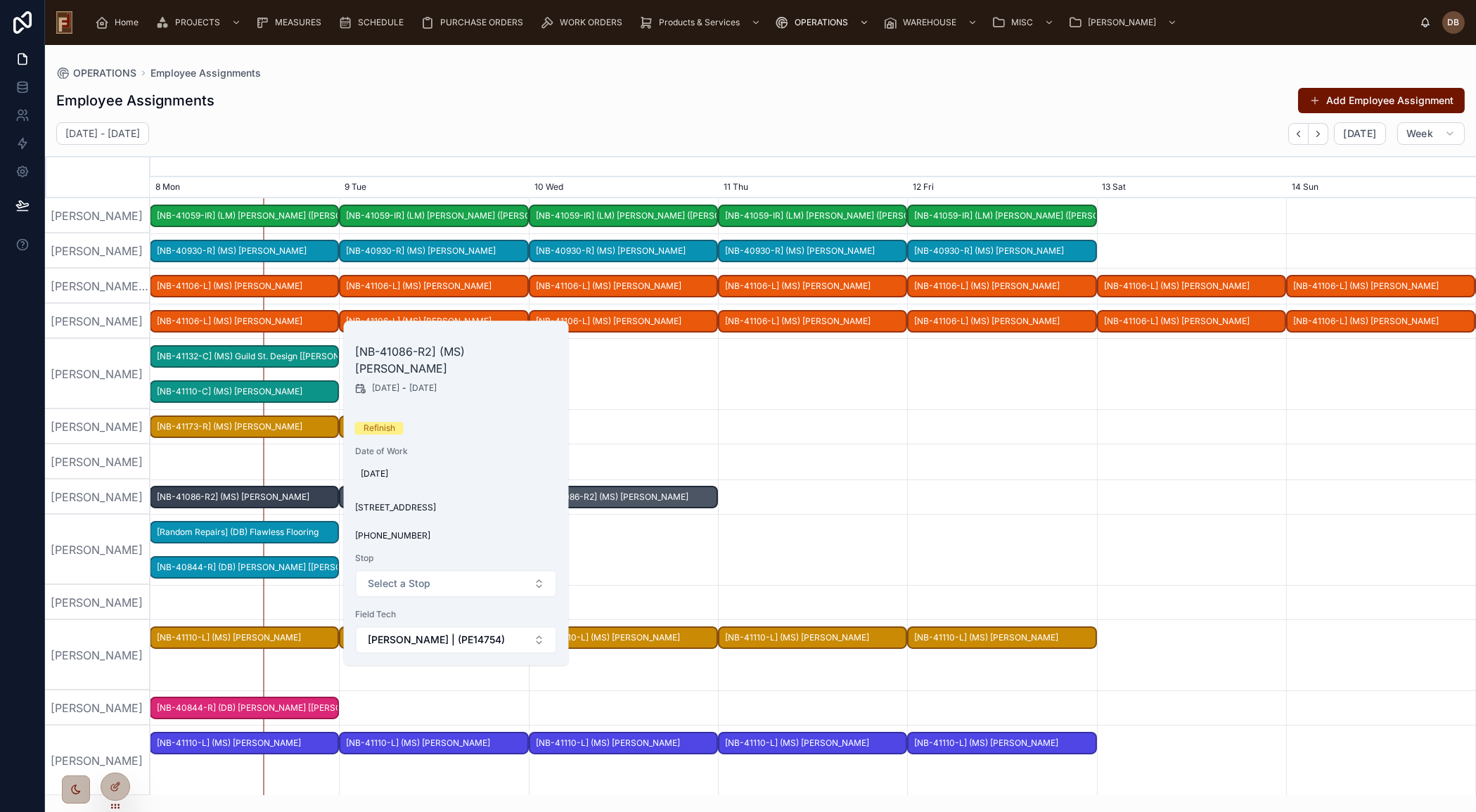
click at [121, 439] on div "[PERSON_NAME]" at bounding box center [98, 427] width 106 height 35
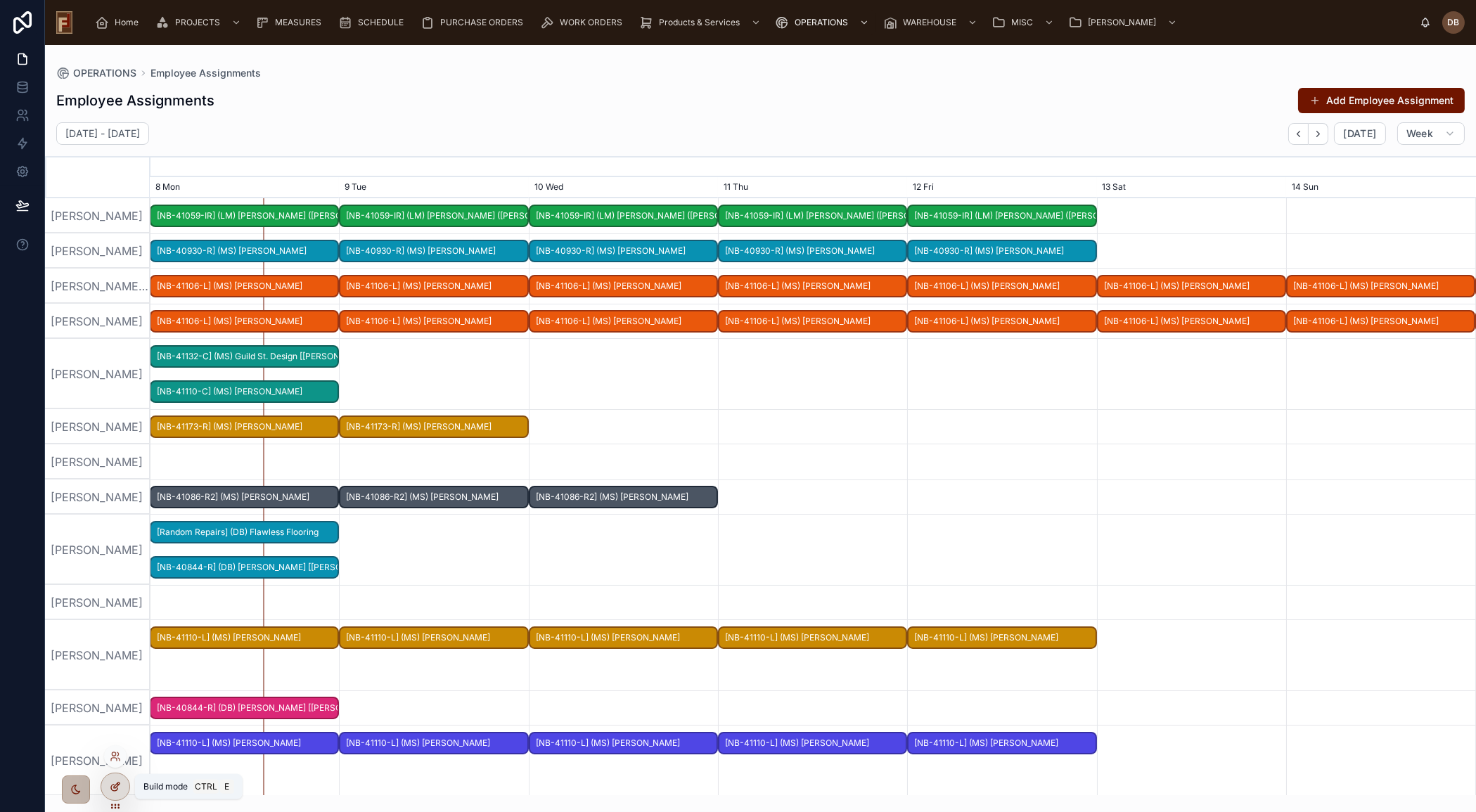
click at [112, 787] on icon at bounding box center [115, 786] width 11 height 11
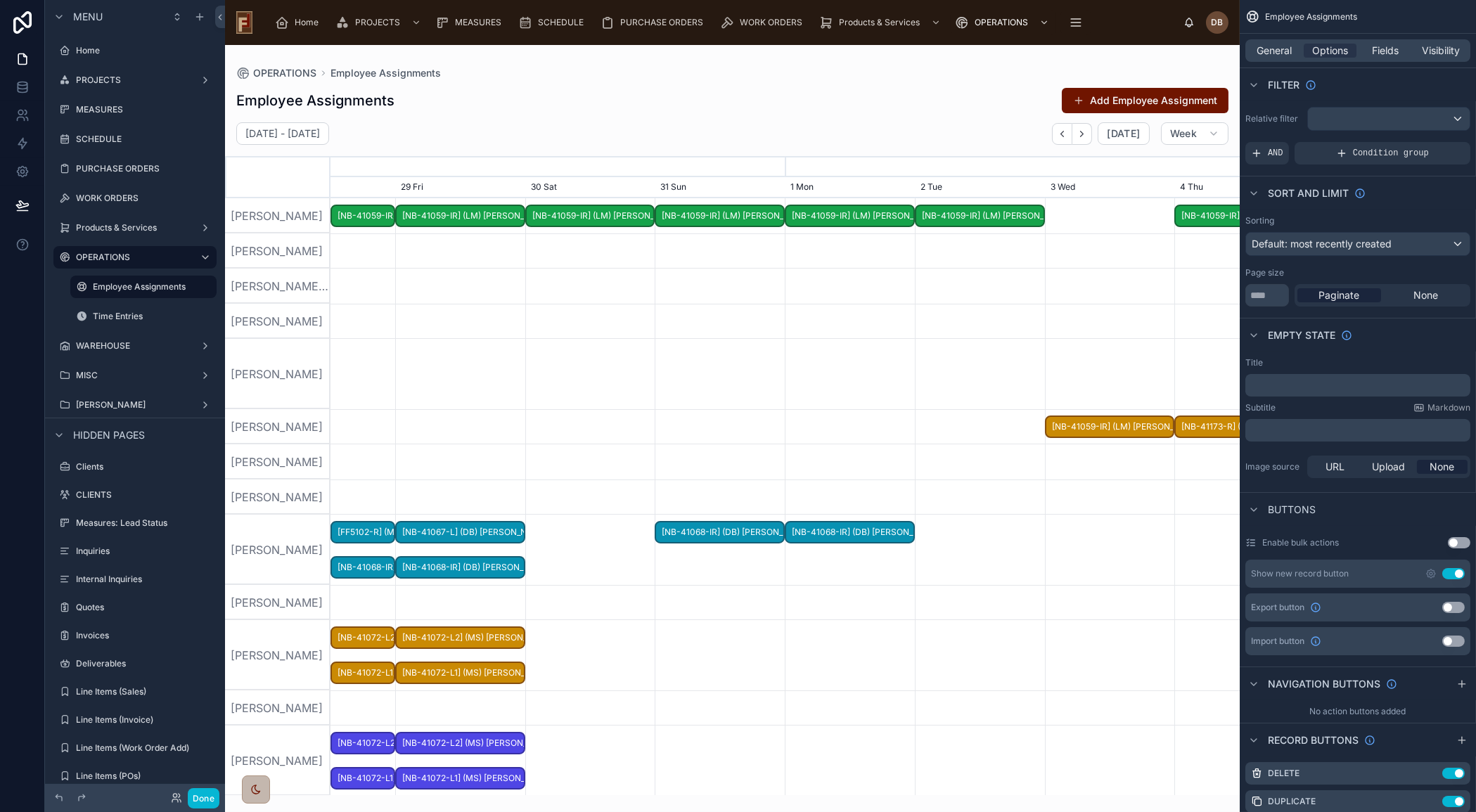
scroll to position [0, 1364]
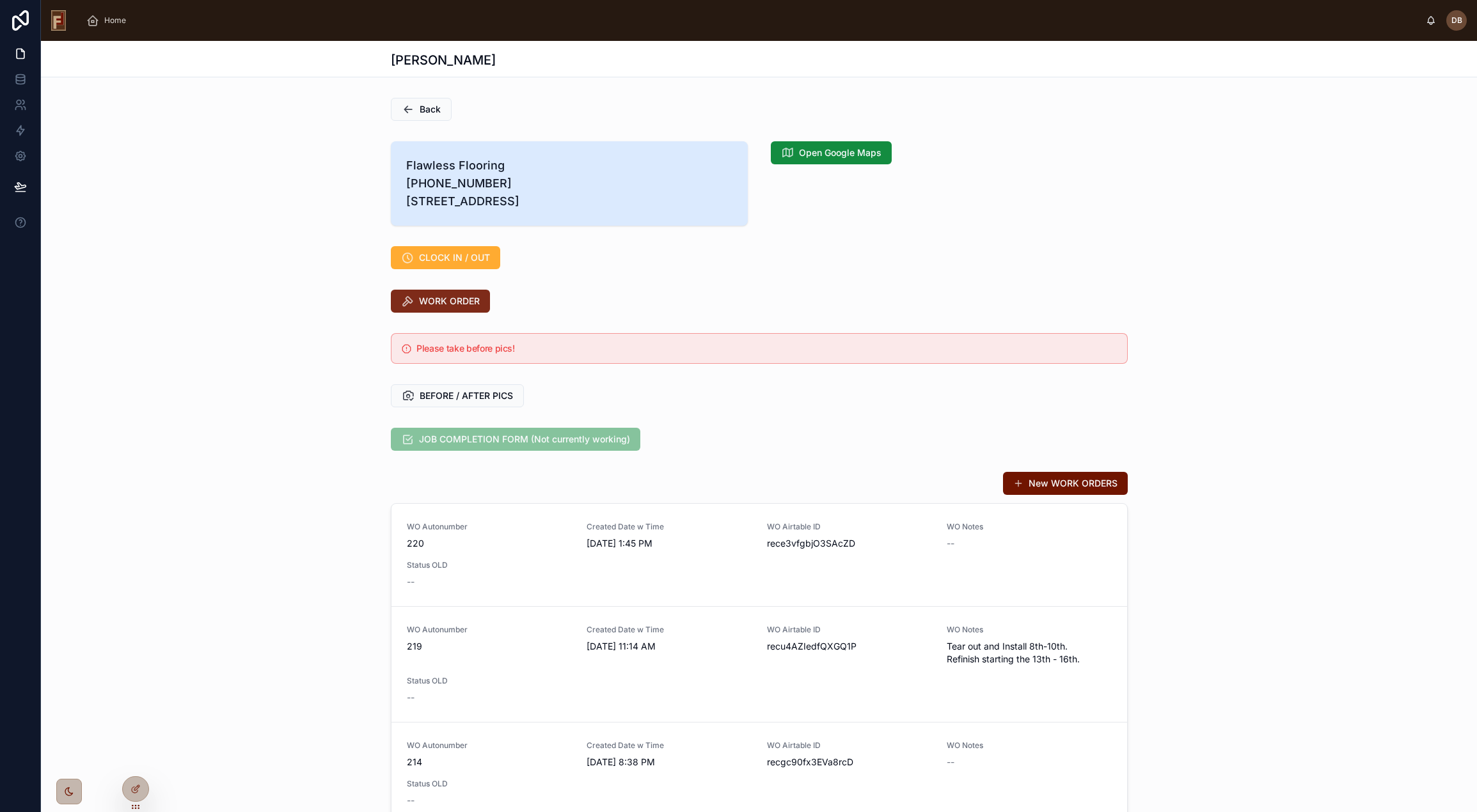
click at [462, 308] on span "WORK ORDER" at bounding box center [449, 301] width 61 height 13
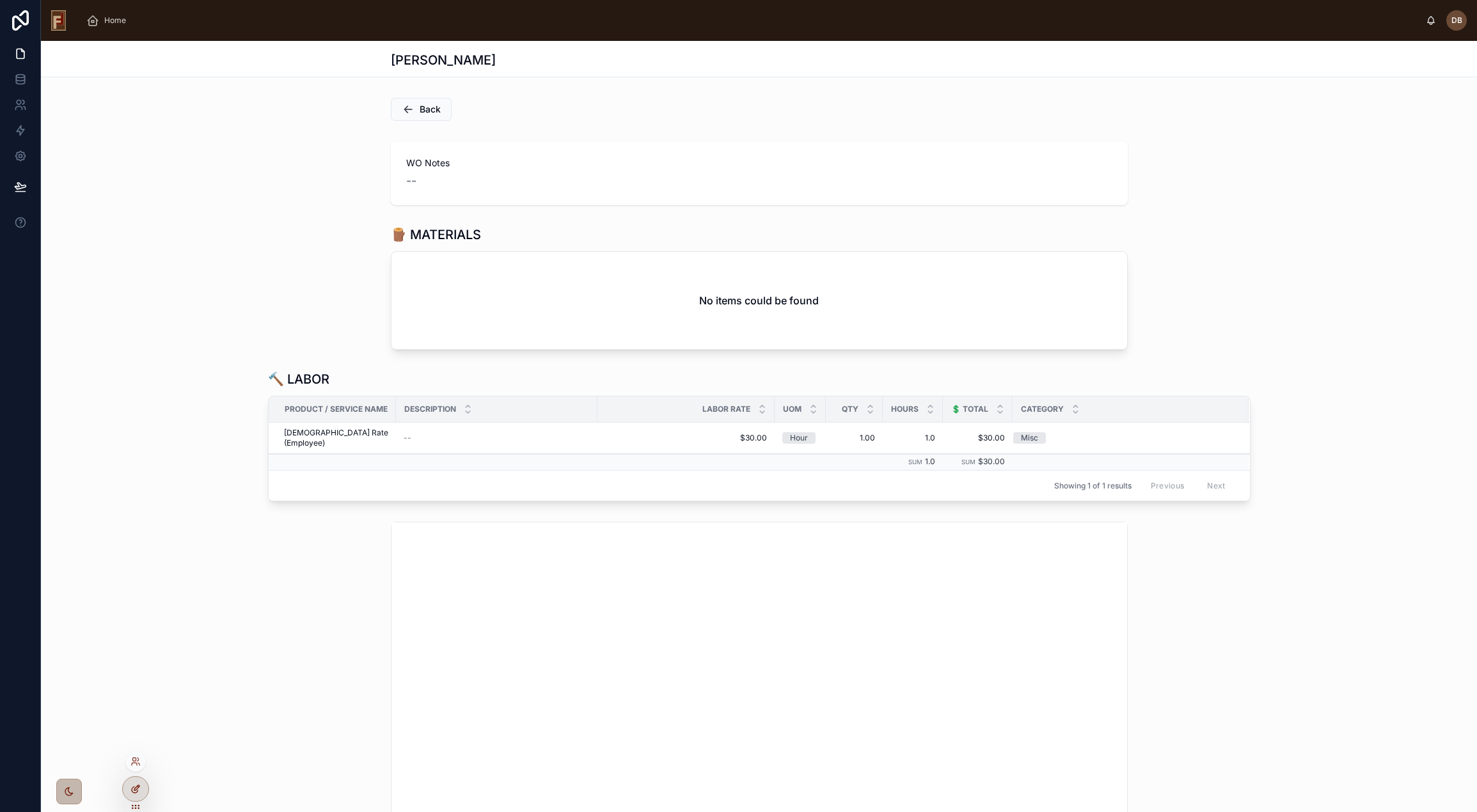
click at [137, 782] on div at bounding box center [135, 789] width 25 height 24
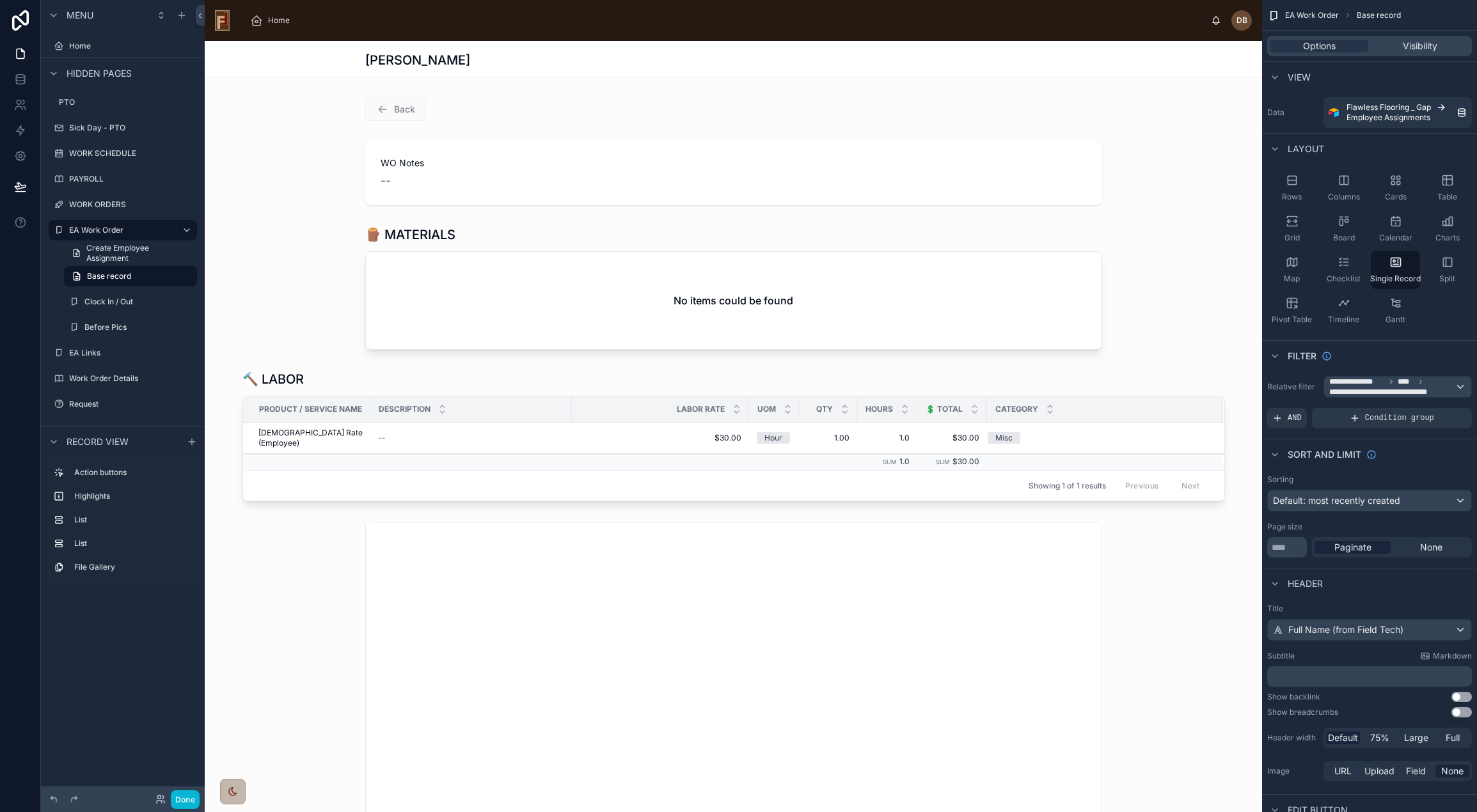
click at [660, 189] on div at bounding box center [733, 173] width 1057 height 74
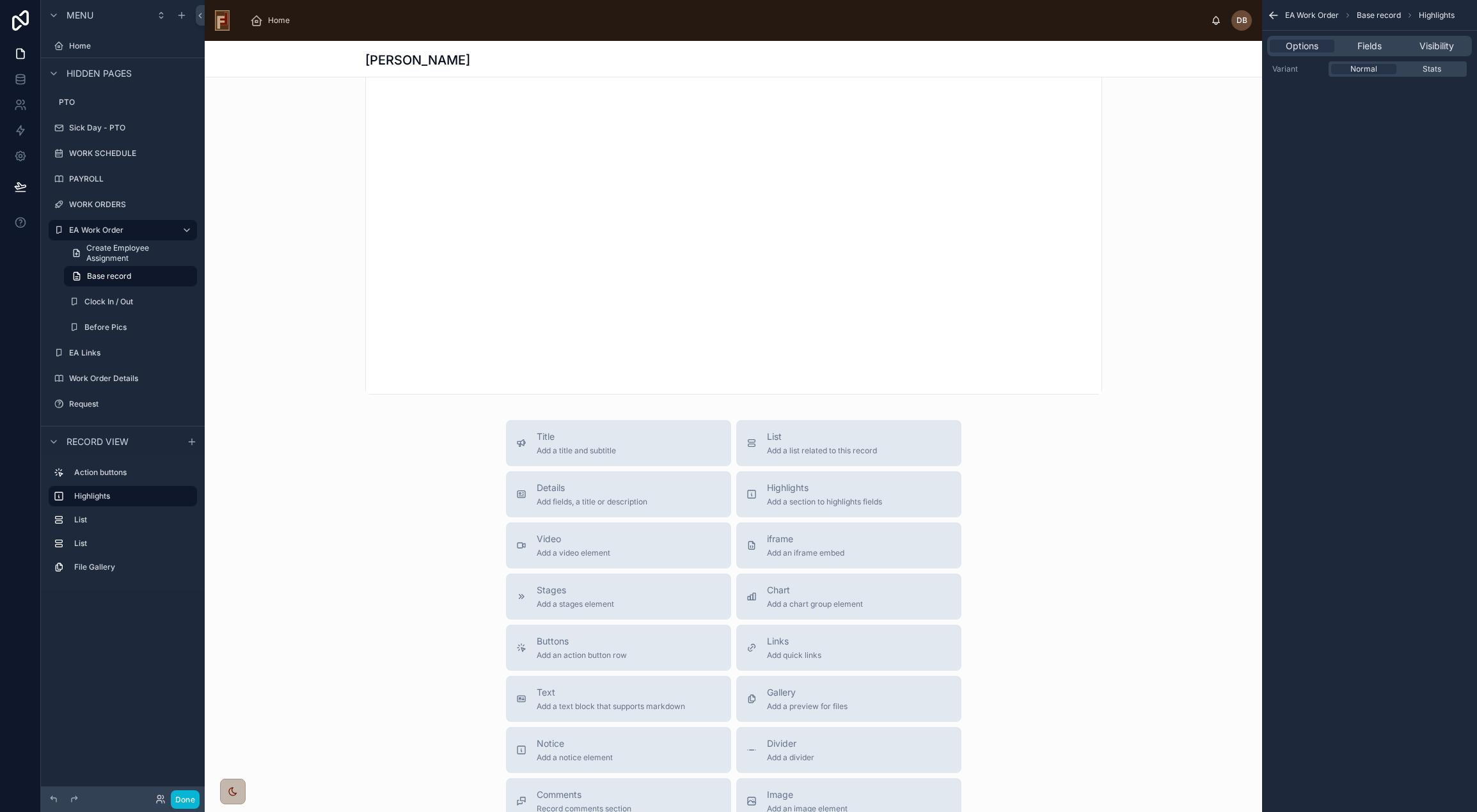
scroll to position [831, 0]
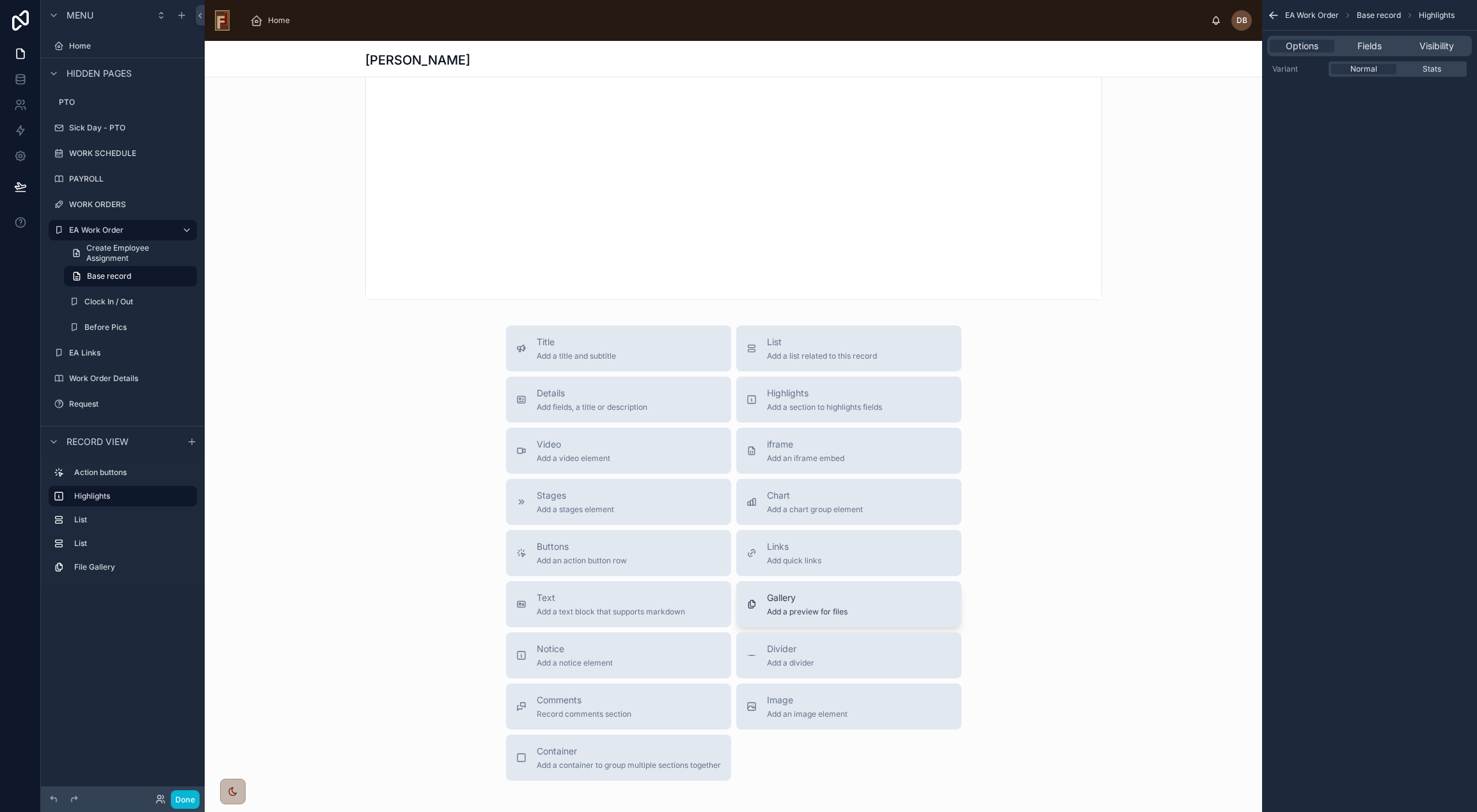
click at [886, 604] on div "Gallery Add a preview for files" at bounding box center [848, 604] width 205 height 25
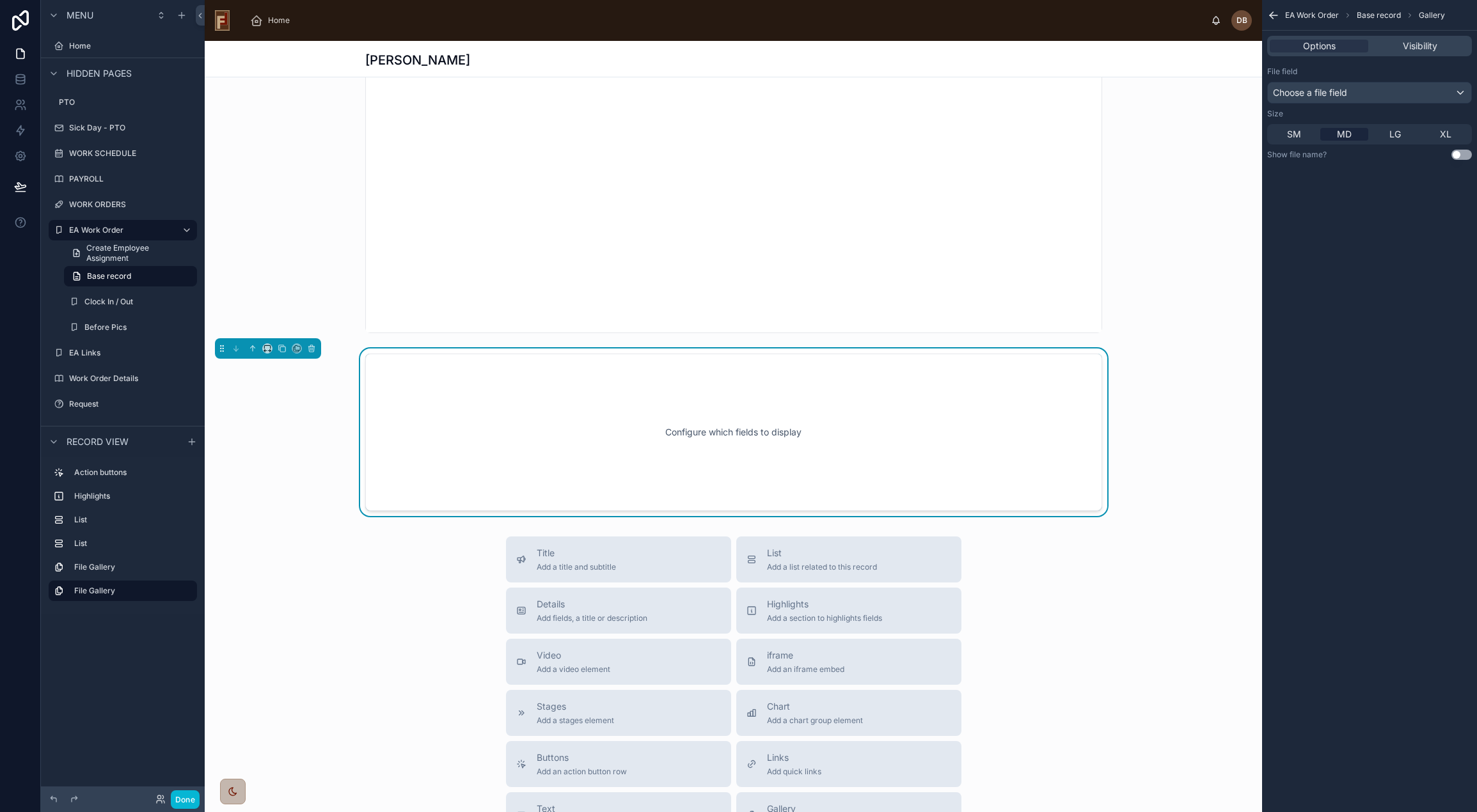
scroll to position [795, 0]
click at [783, 422] on div "Configure which fields to display" at bounding box center [733, 435] width 695 height 115
click at [962, 404] on div "Configure which fields to display" at bounding box center [733, 435] width 695 height 115
click at [1343, 93] on span "Choose a file field" at bounding box center [1309, 92] width 74 height 11
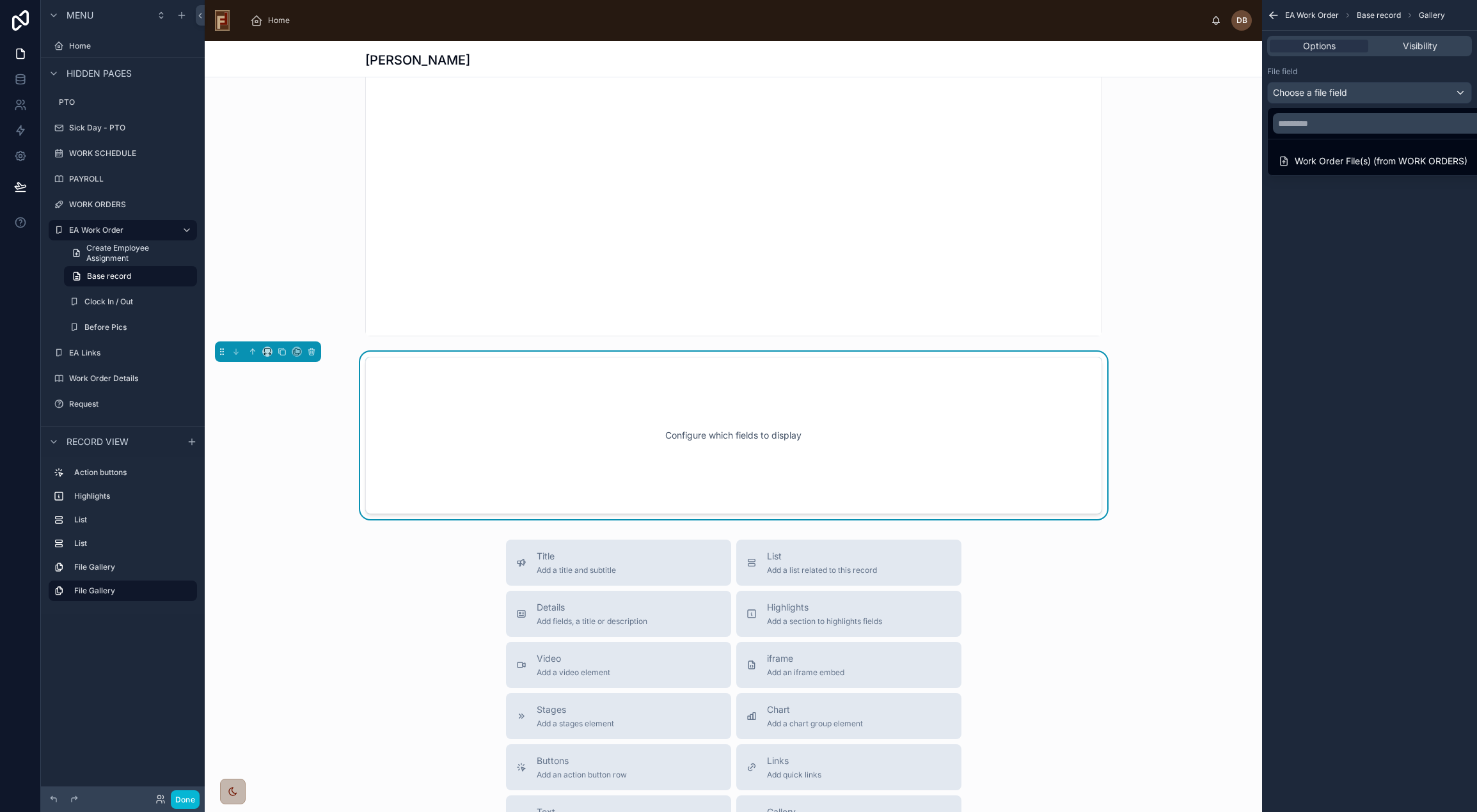
click at [356, 596] on div "Title Add a title and subtitle List Add a list related to this record Details A…" at bounding box center [733, 767] width 1057 height 455
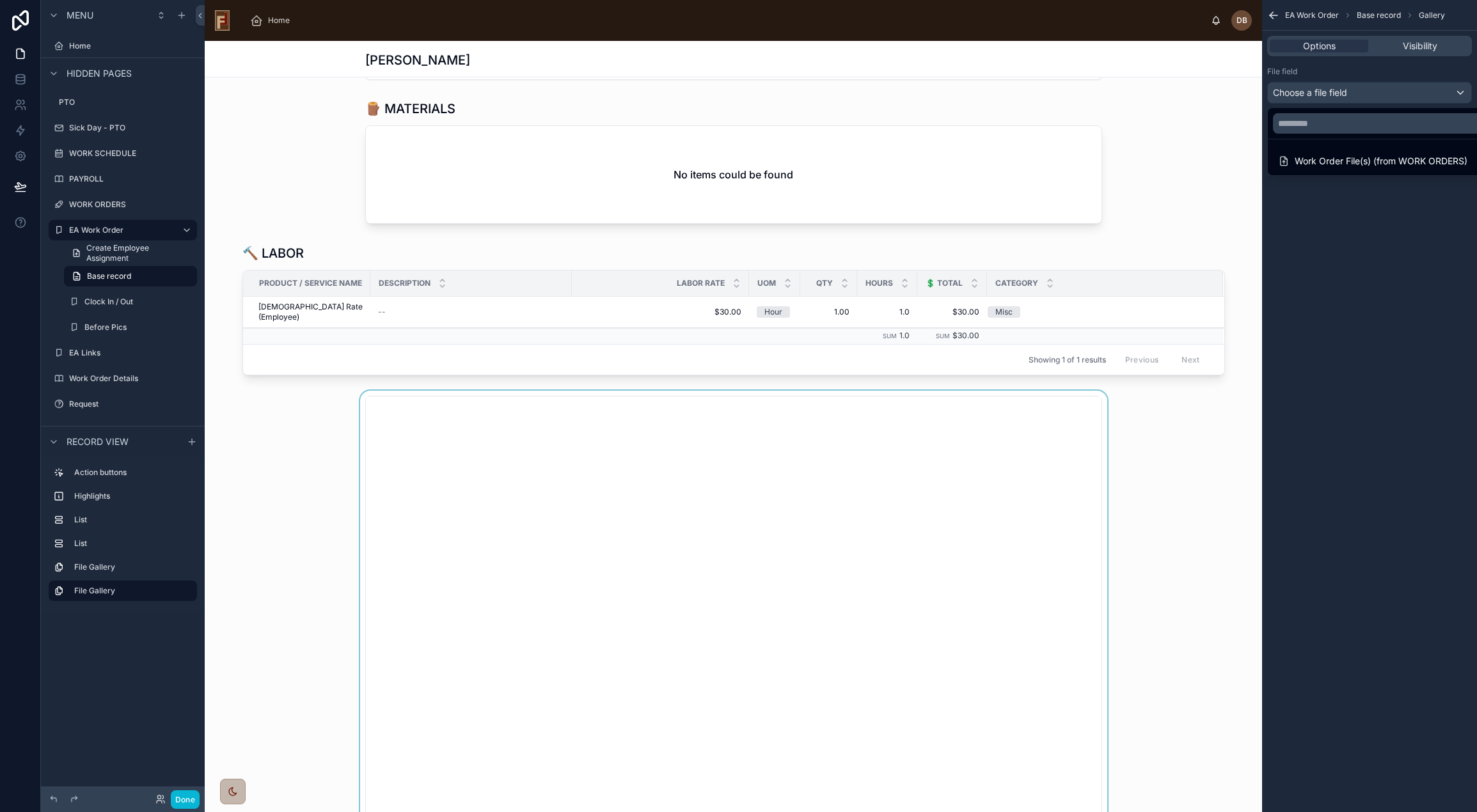
scroll to position [0, 0]
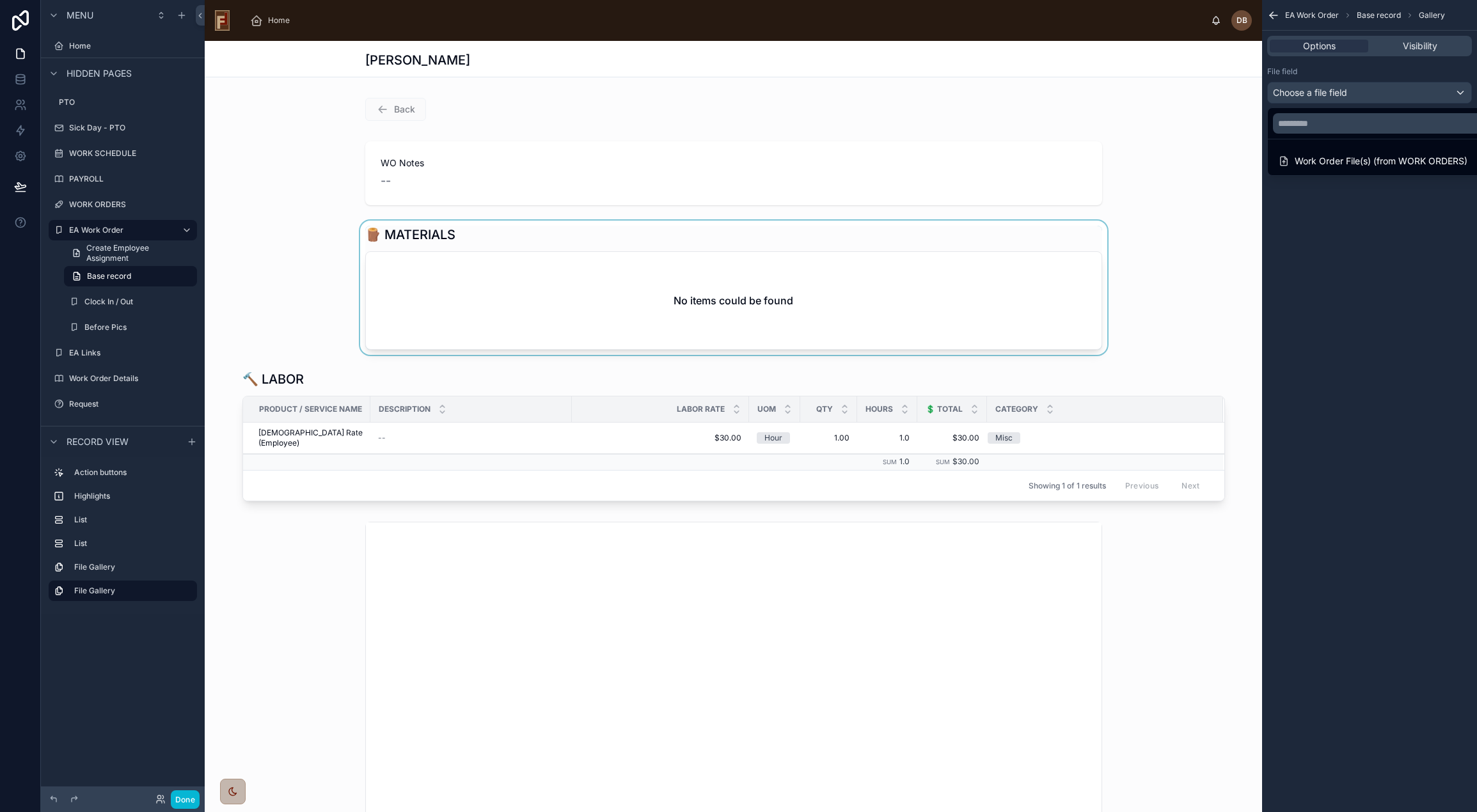
click at [503, 288] on div at bounding box center [733, 288] width 1057 height 134
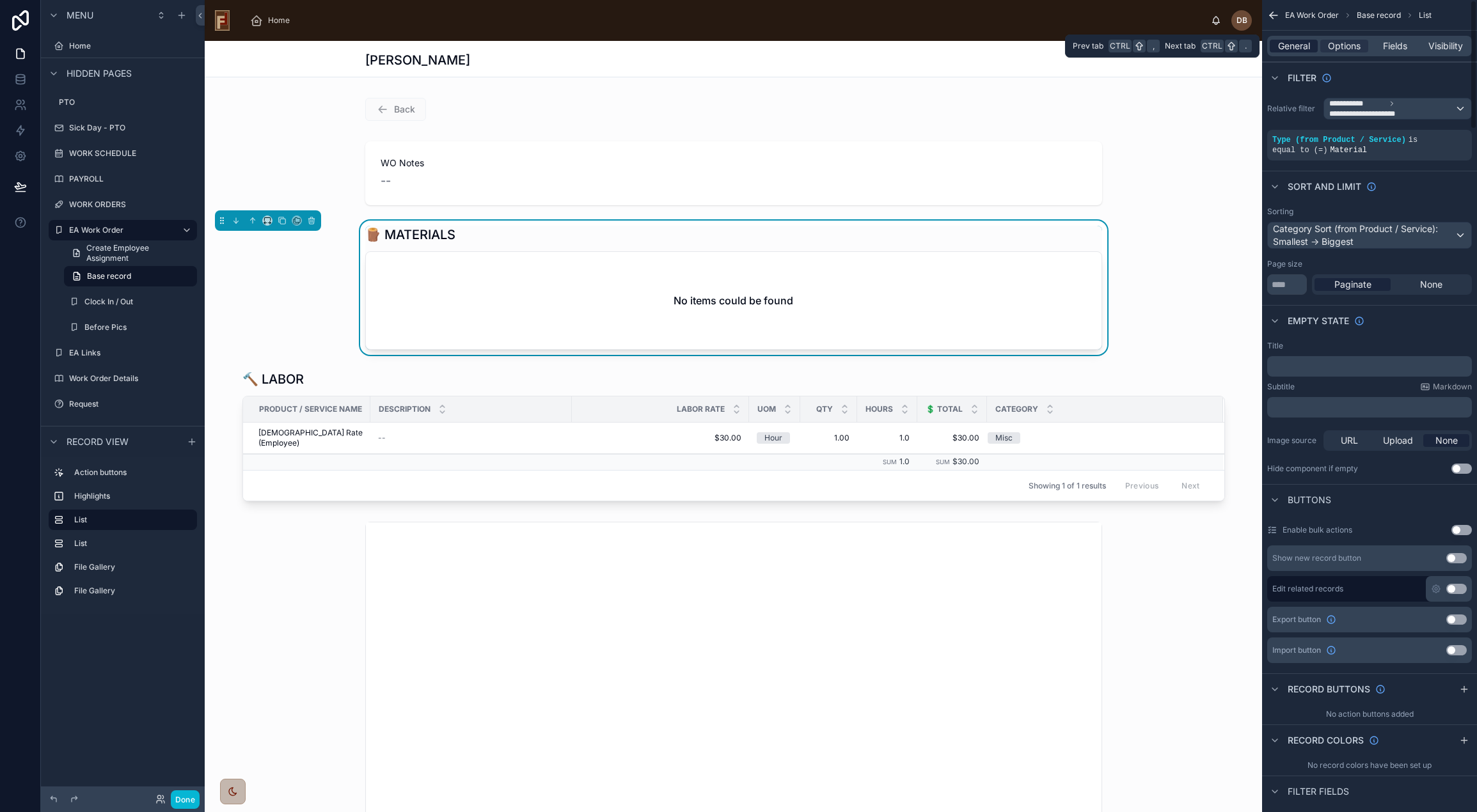
click at [1294, 43] on span "General" at bounding box center [1294, 45] width 32 height 13
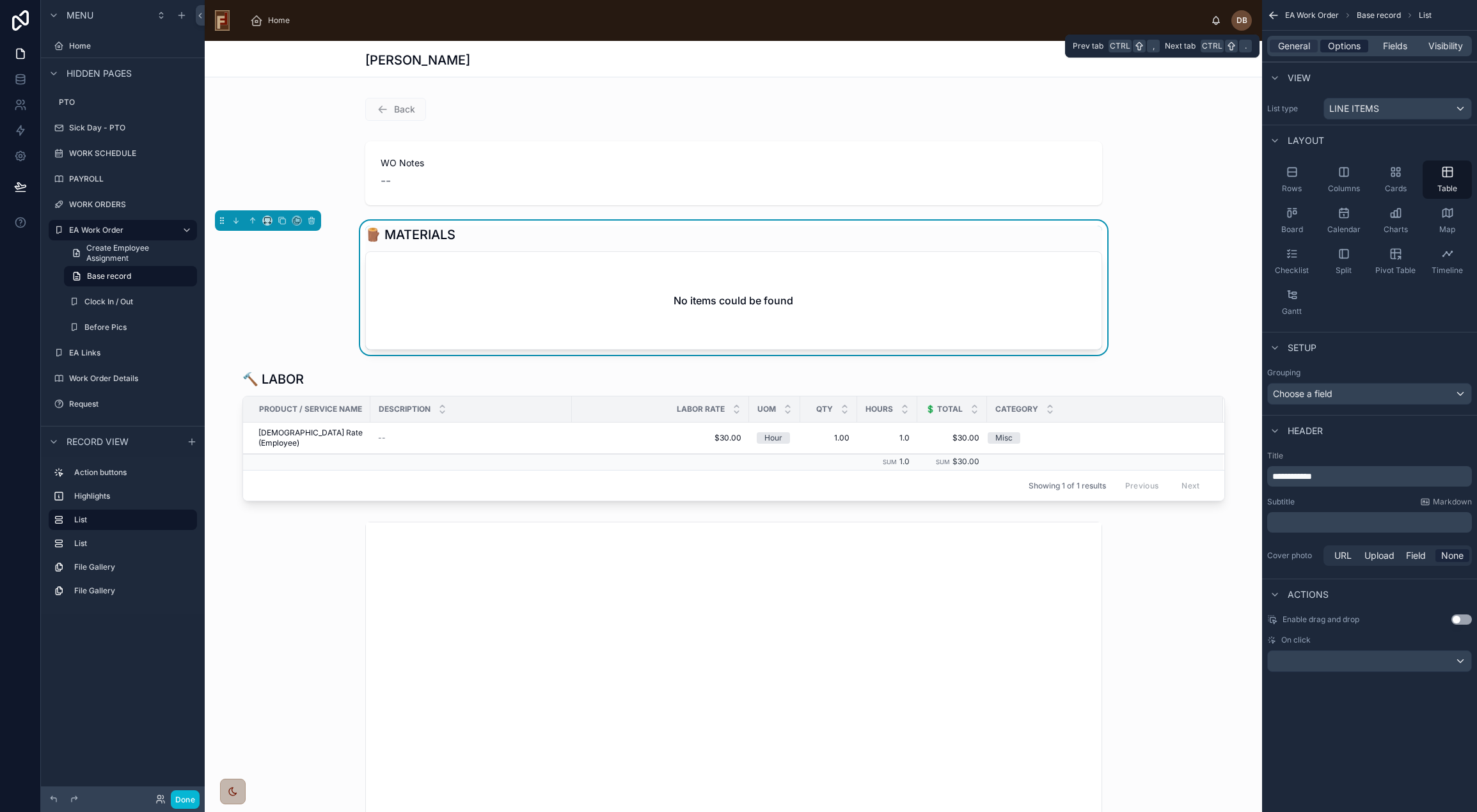
click at [1342, 45] on span "Options" at bounding box center [1344, 45] width 33 height 13
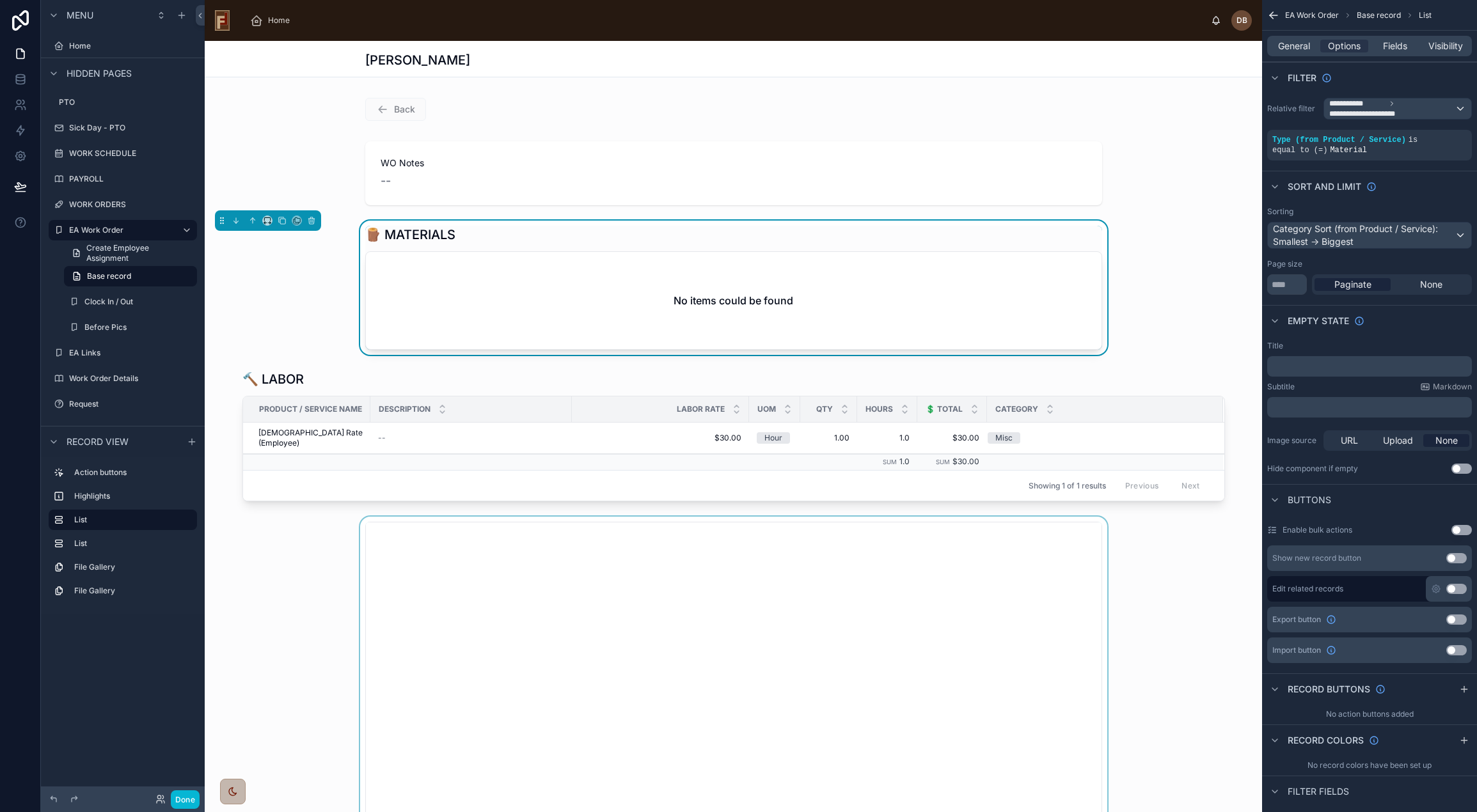
click at [277, 516] on div at bounding box center [733, 826] width 1057 height 620
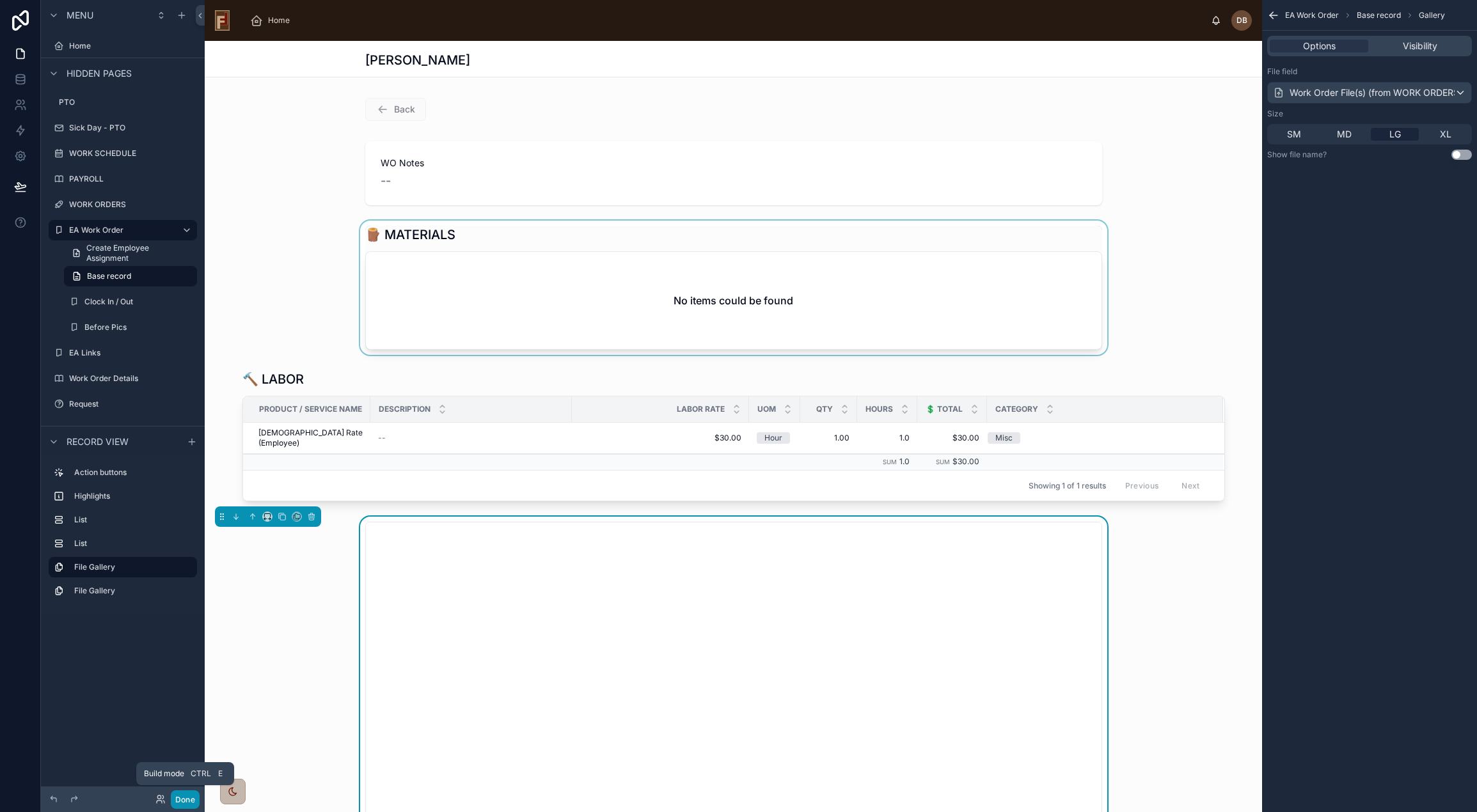
click at [192, 797] on button "Done" at bounding box center [185, 800] width 29 height 19
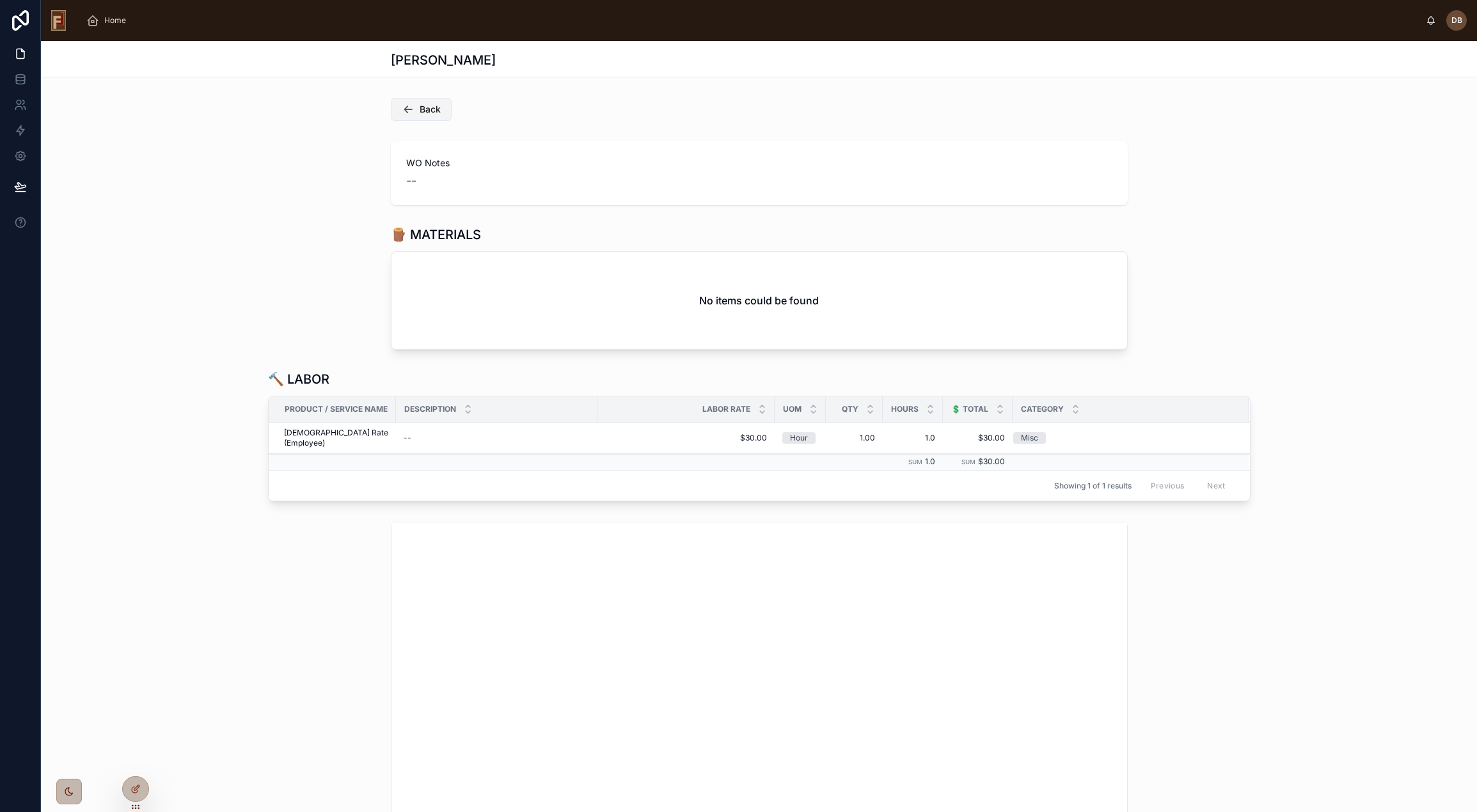
click at [422, 115] on span "Back" at bounding box center [430, 109] width 21 height 13
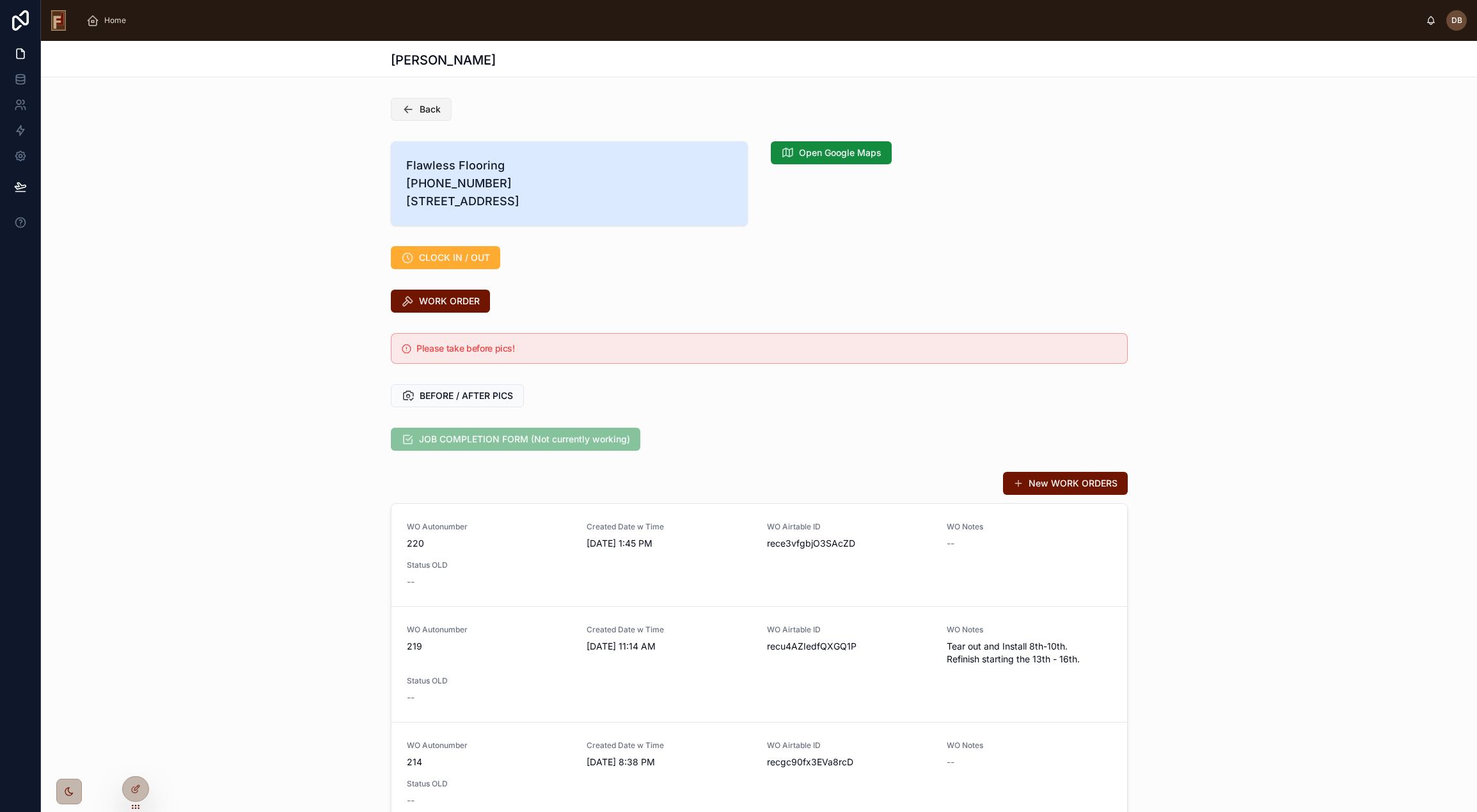
click at [409, 114] on button "Back" at bounding box center [421, 109] width 61 height 23
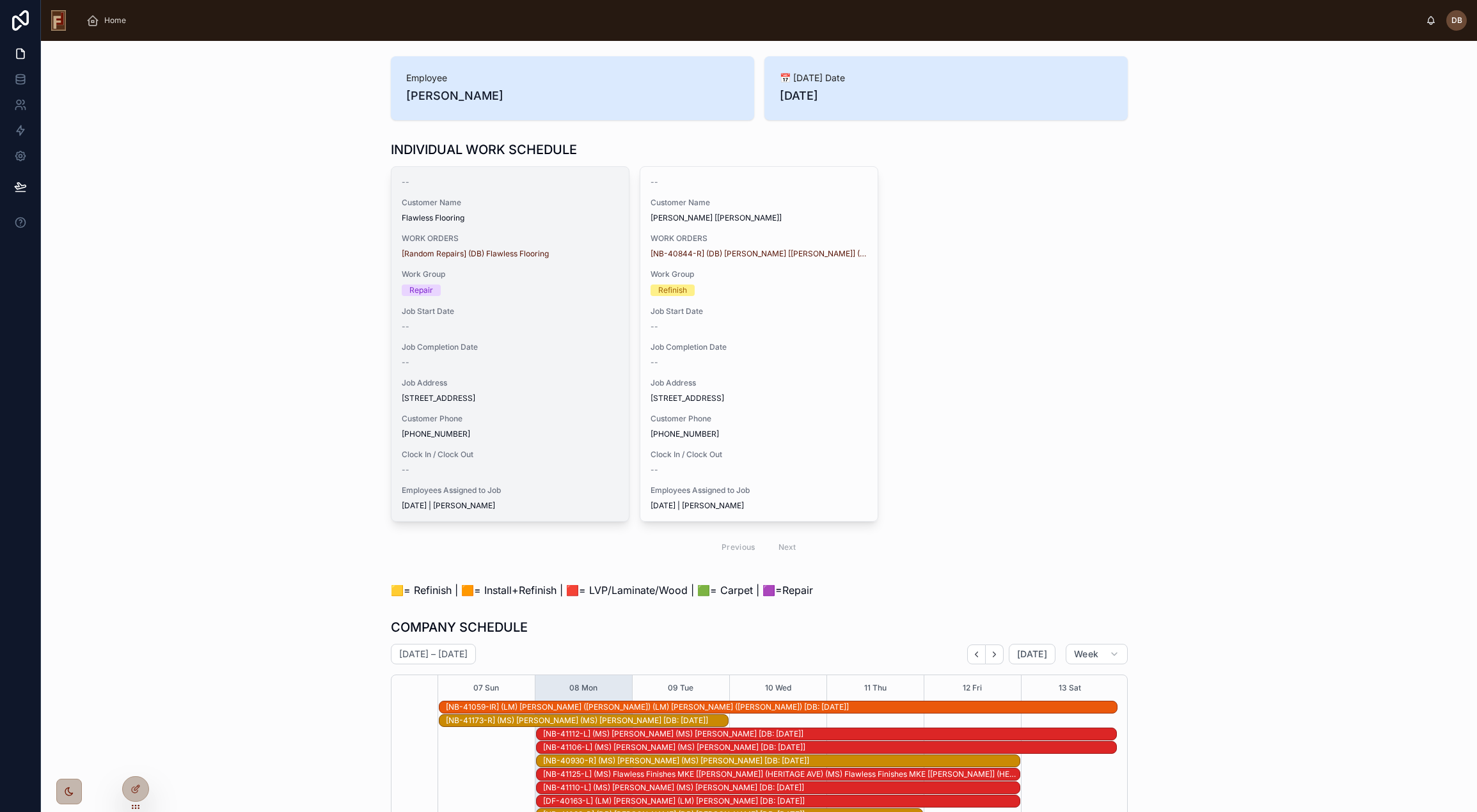
click at [530, 322] on div "--" at bounding box center [510, 326] width 217 height 10
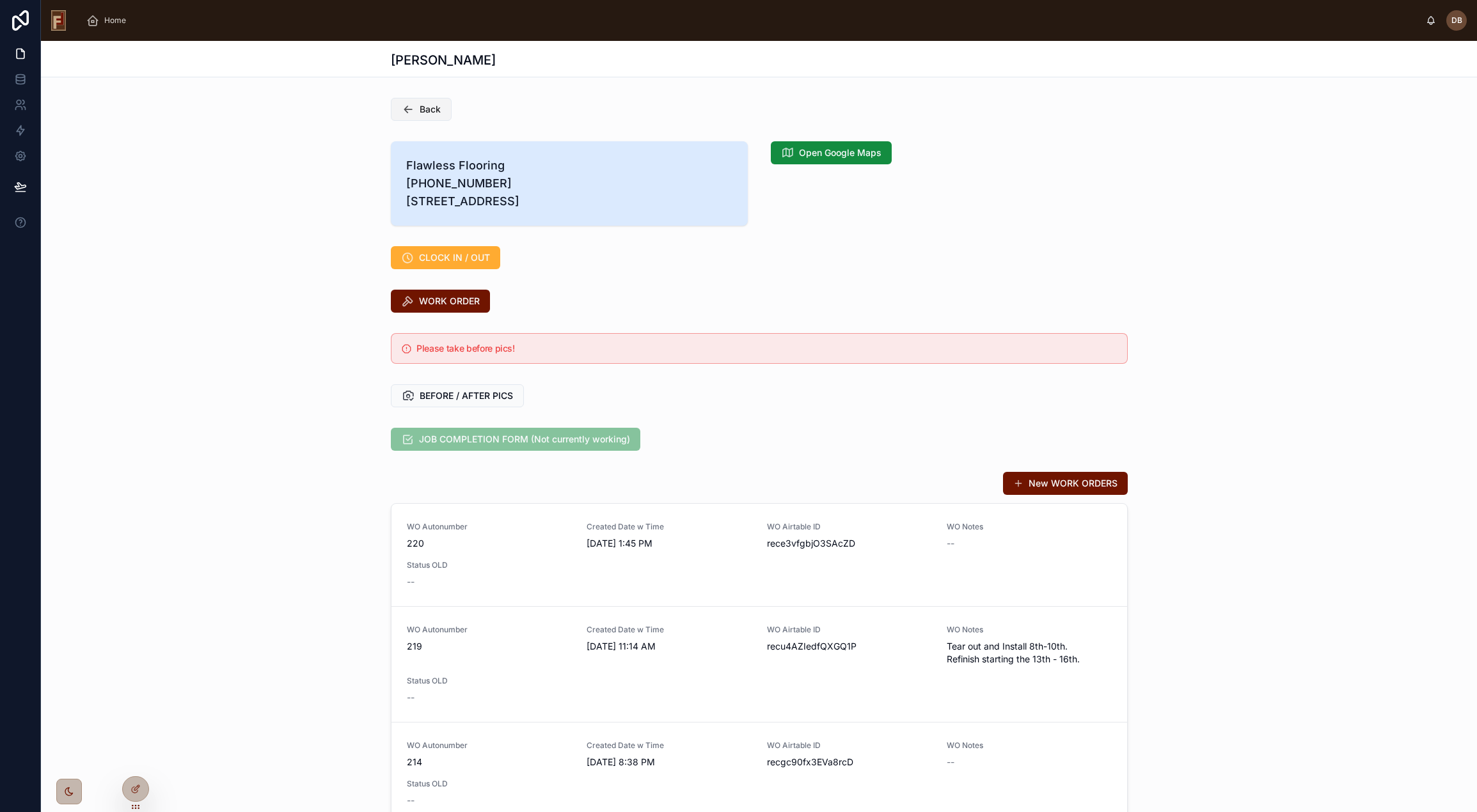
click at [420, 111] on span "Back" at bounding box center [430, 109] width 21 height 13
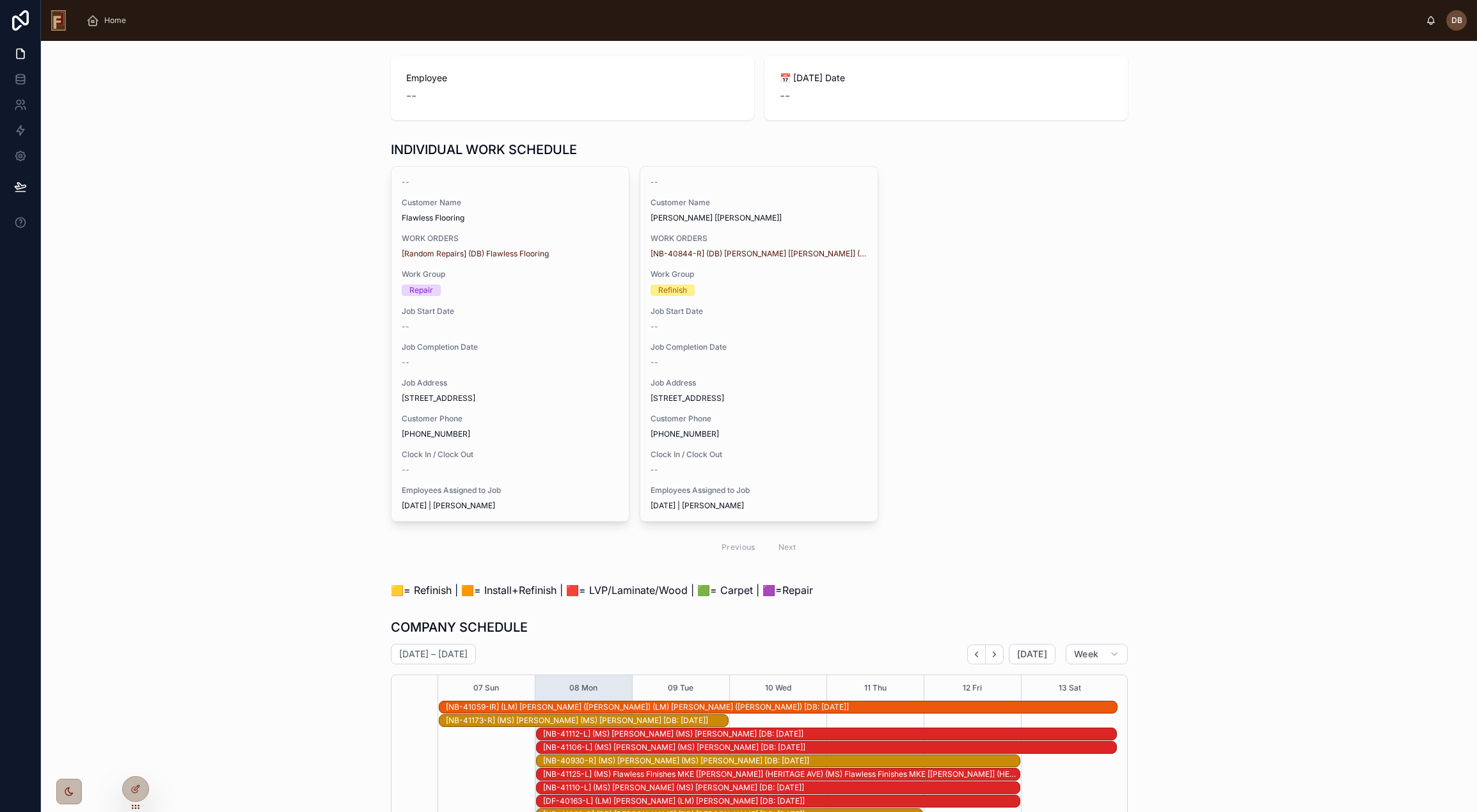
scroll to position [161, 0]
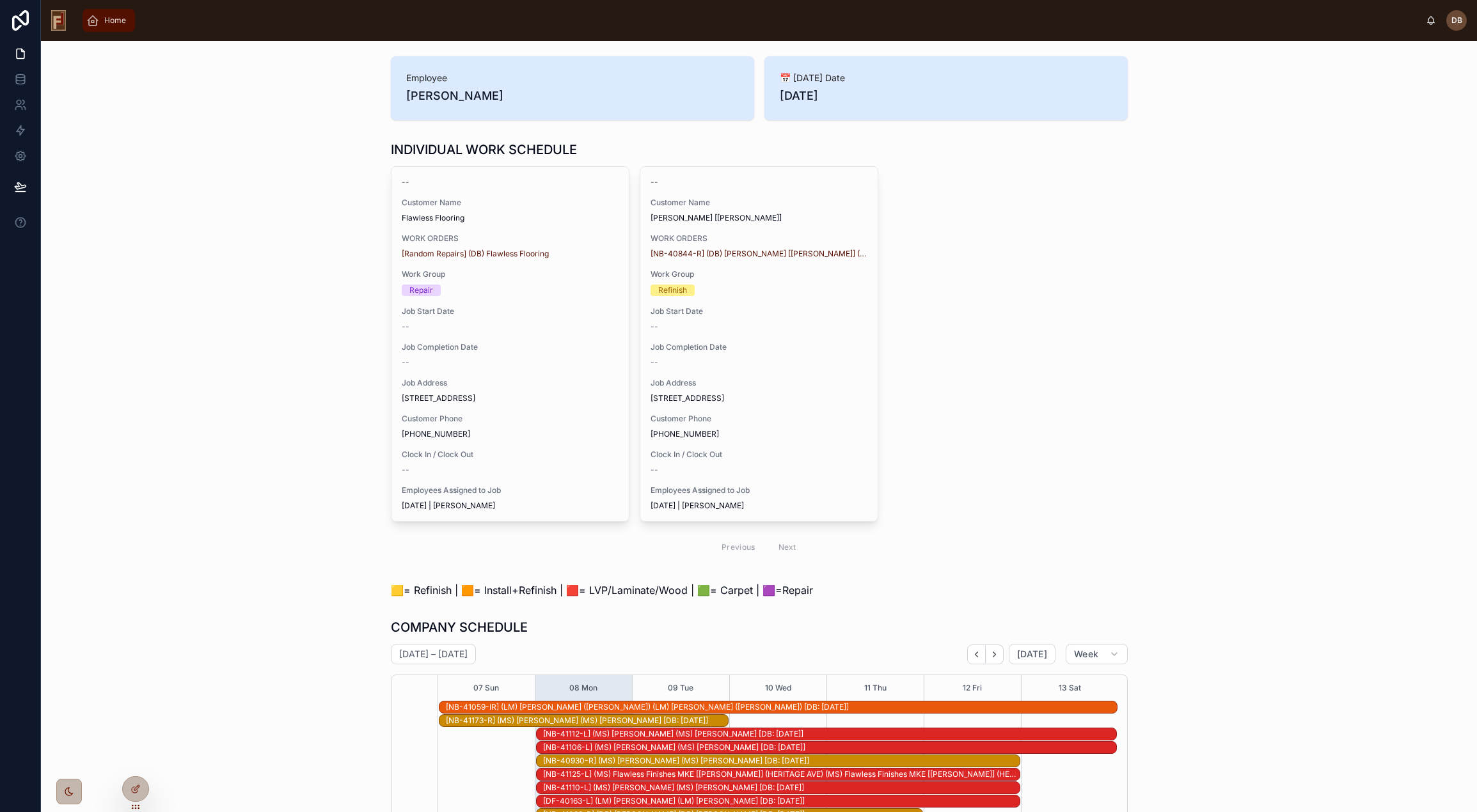
click at [111, 21] on span "Home" at bounding box center [115, 20] width 22 height 10
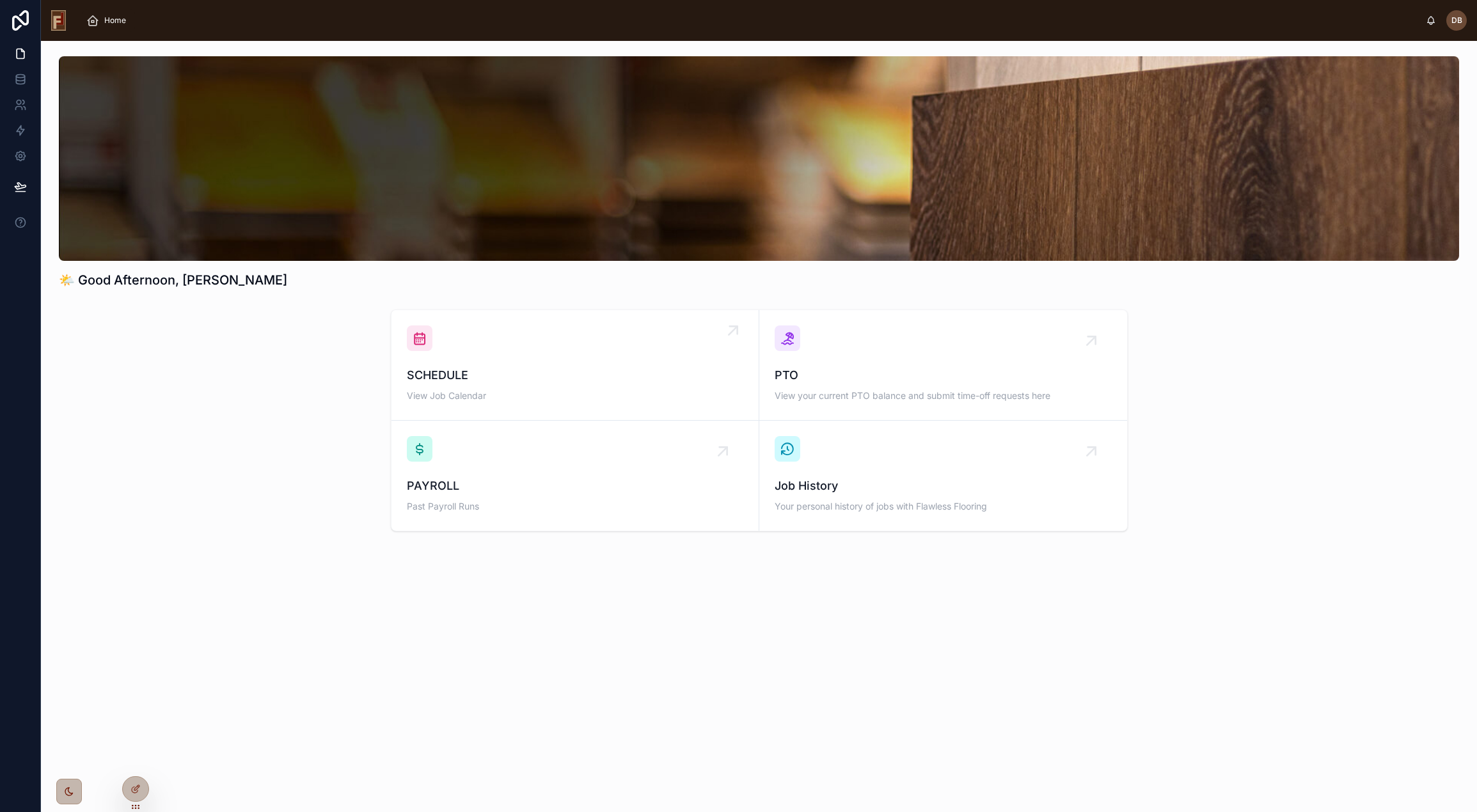
click at [553, 370] on span "SCHEDULE" at bounding box center [575, 375] width 336 height 18
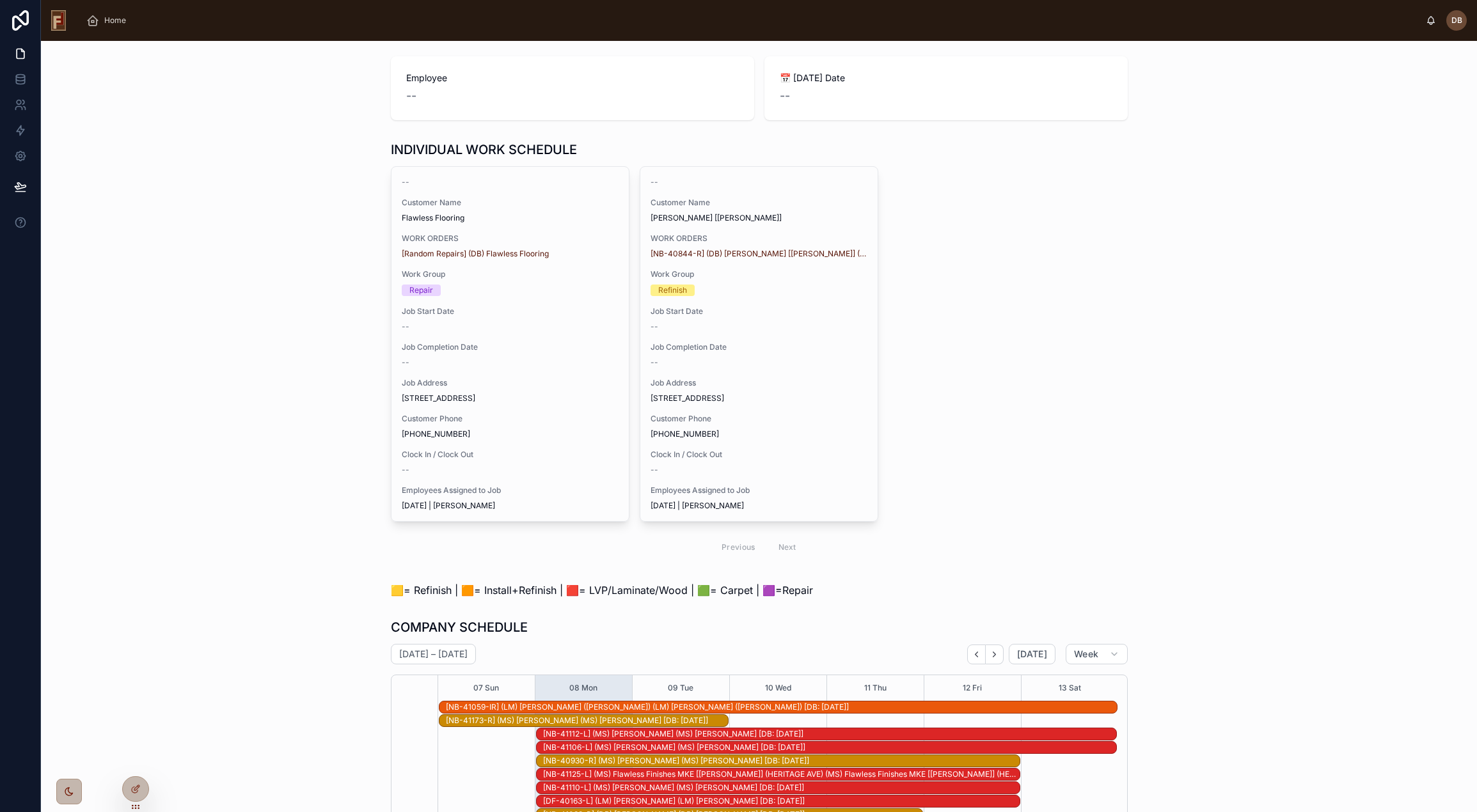
scroll to position [161, 0]
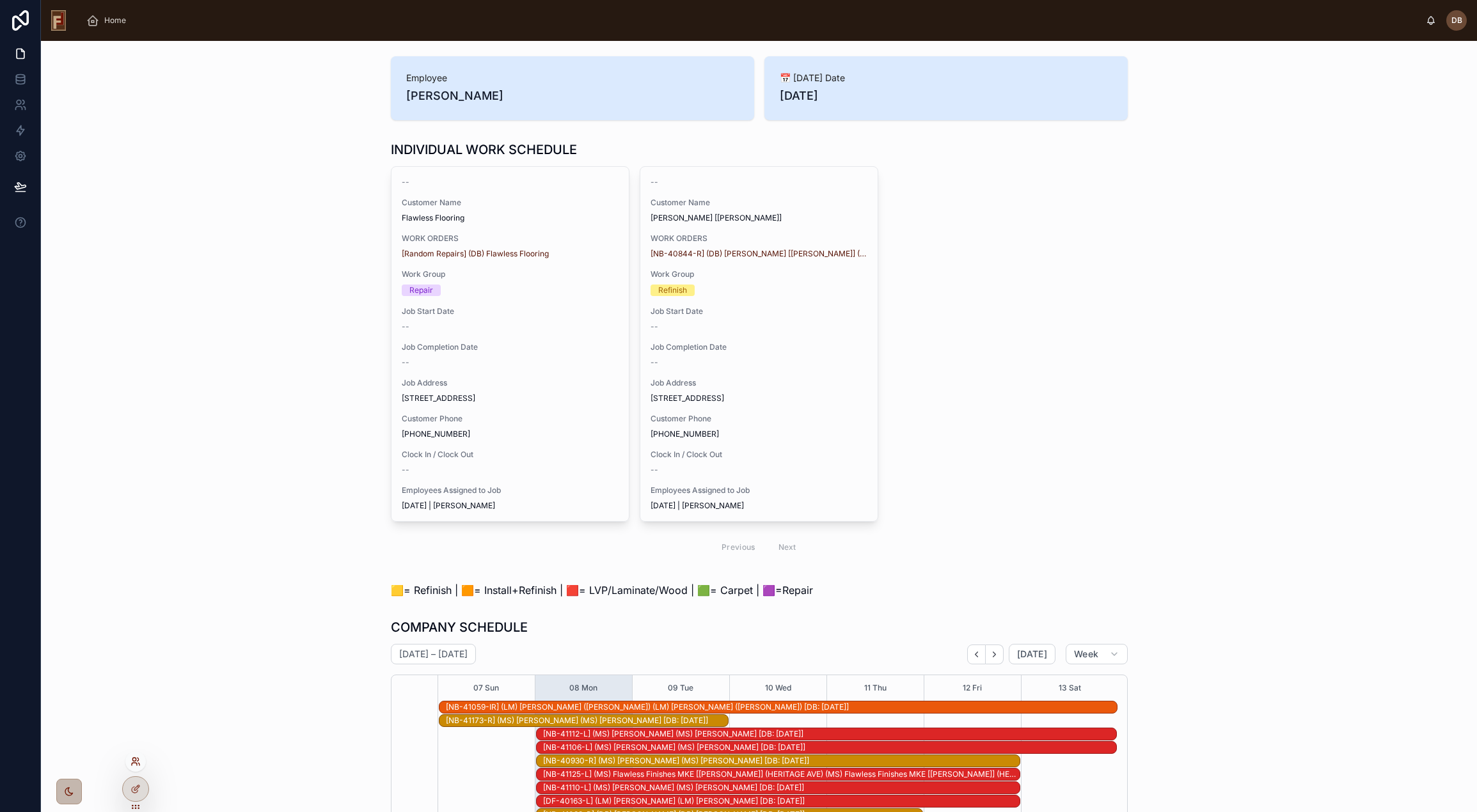
click at [137, 760] on icon at bounding box center [135, 761] width 10 height 10
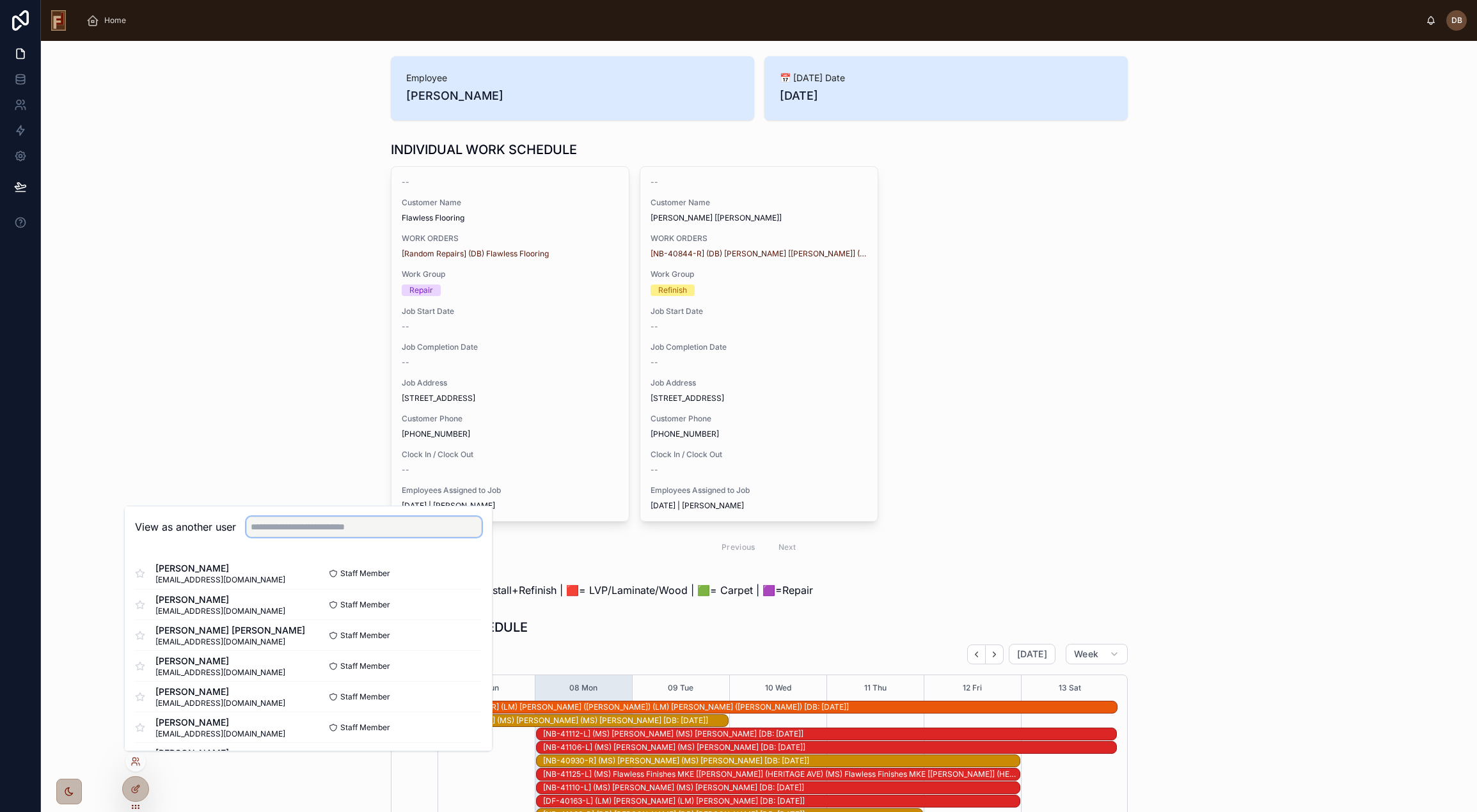
click at [340, 530] on input "text" at bounding box center [364, 526] width 236 height 21
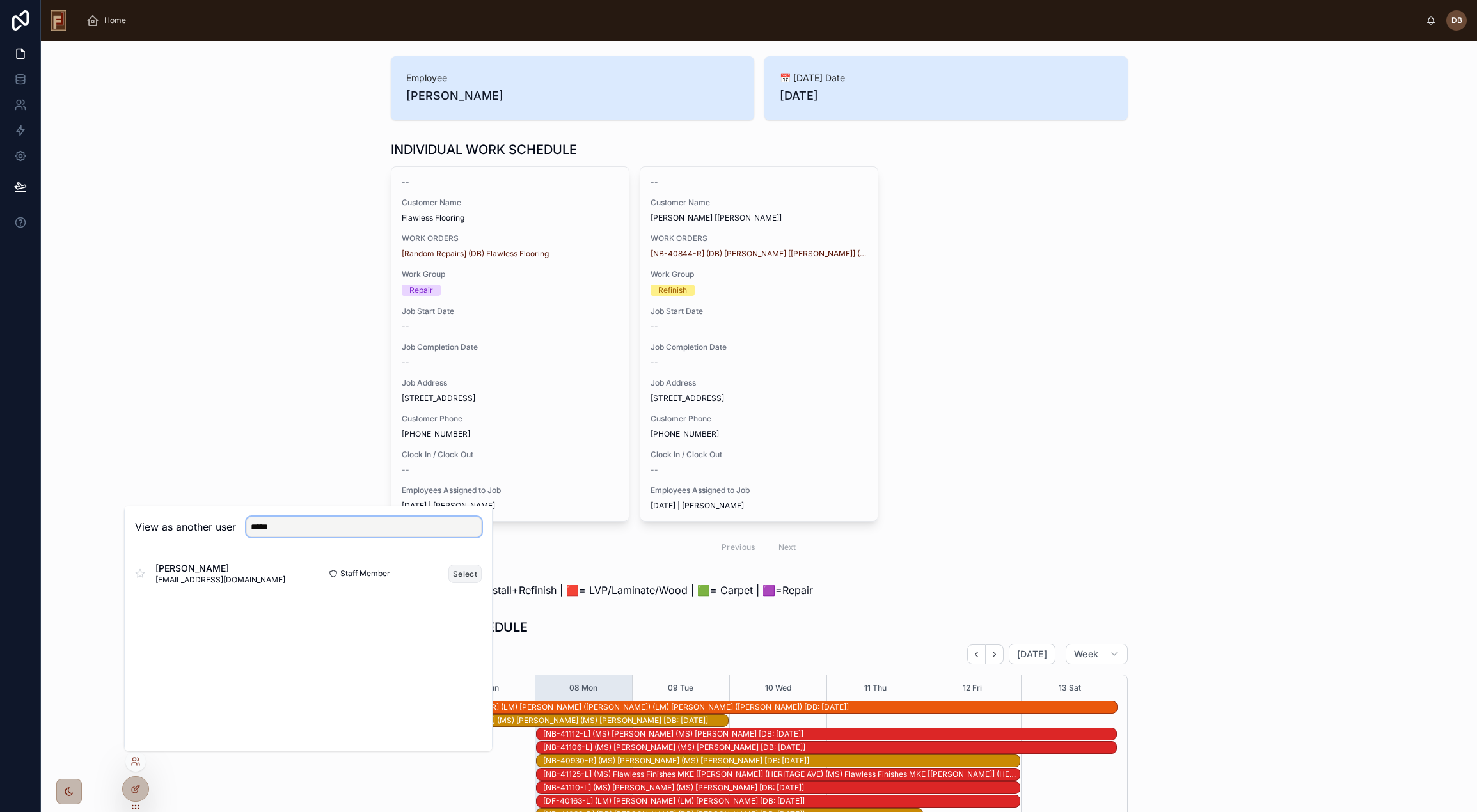
type input "*****"
click at [456, 576] on button "Select" at bounding box center [465, 574] width 33 height 19
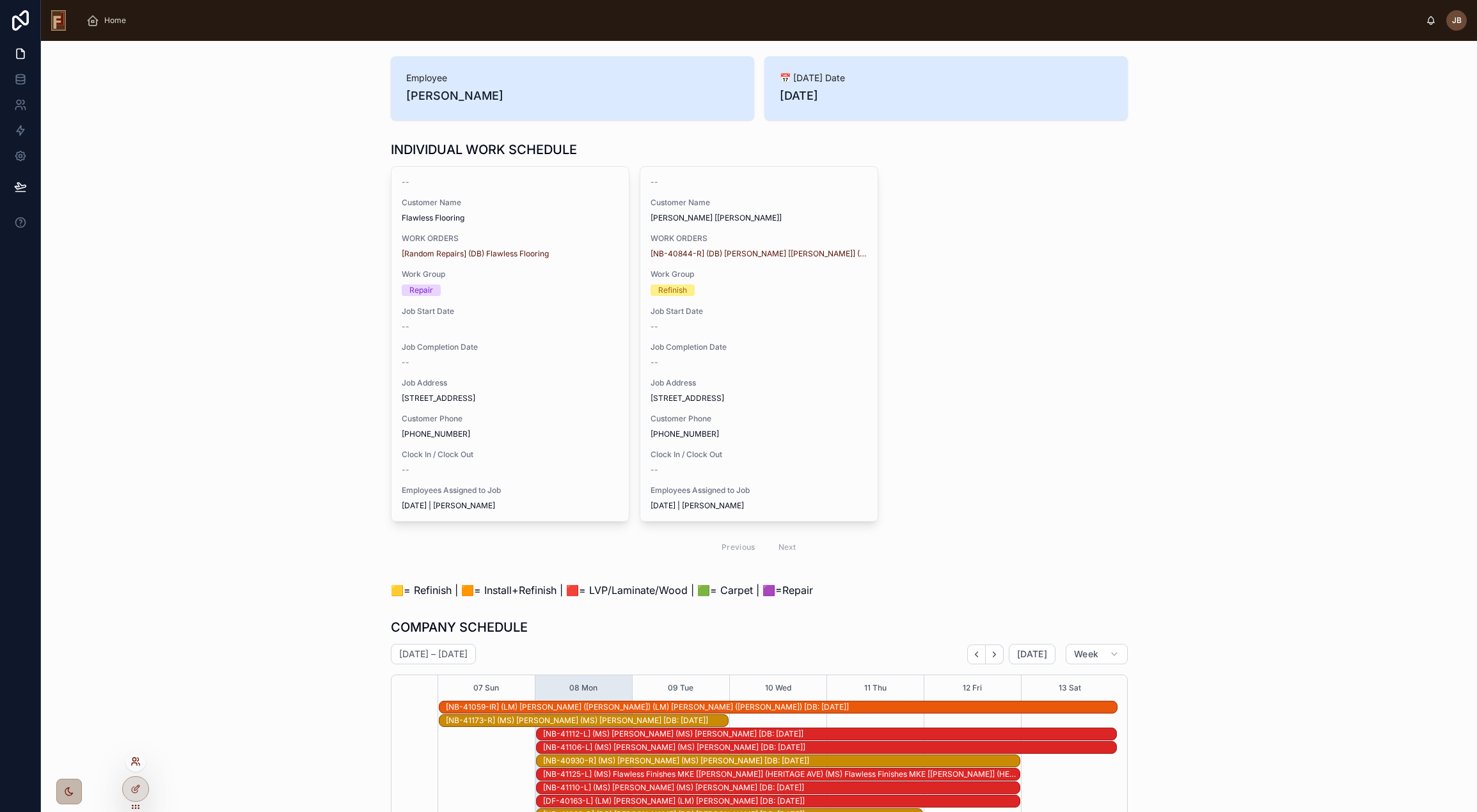
click at [137, 761] on icon at bounding box center [135, 761] width 10 height 10
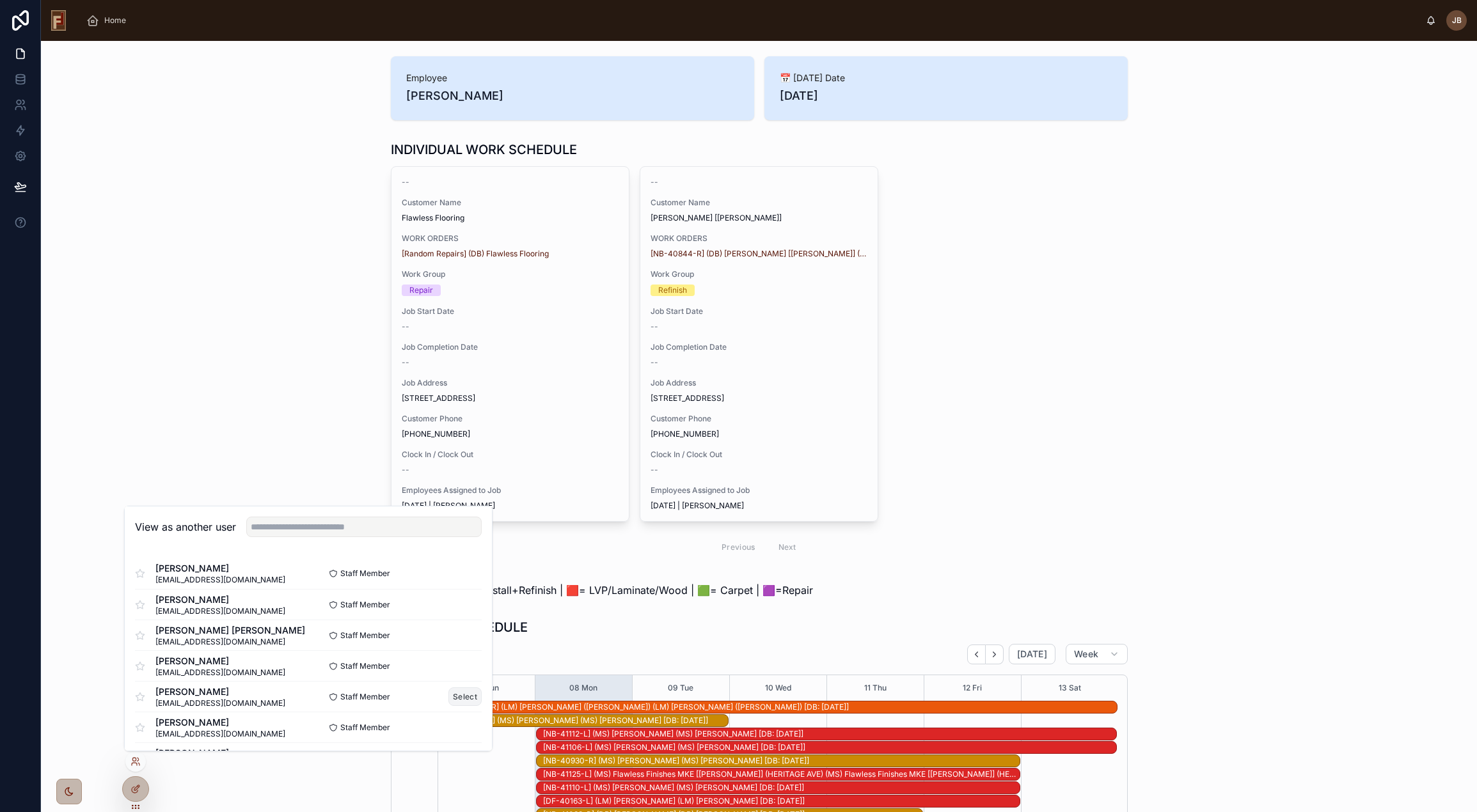
click at [450, 695] on button "Select" at bounding box center [465, 697] width 33 height 19
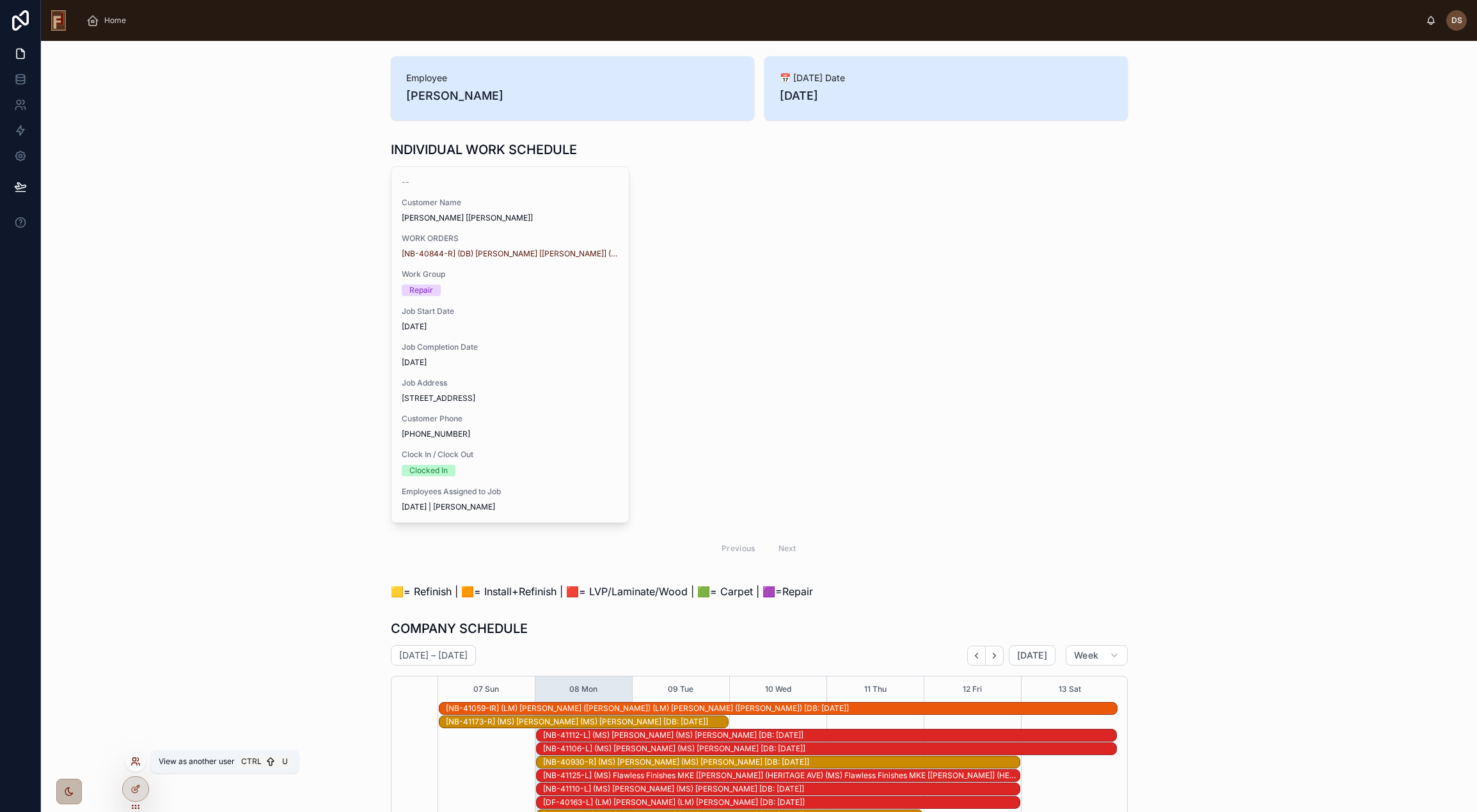
click at [132, 763] on icon at bounding box center [134, 764] width 5 height 3
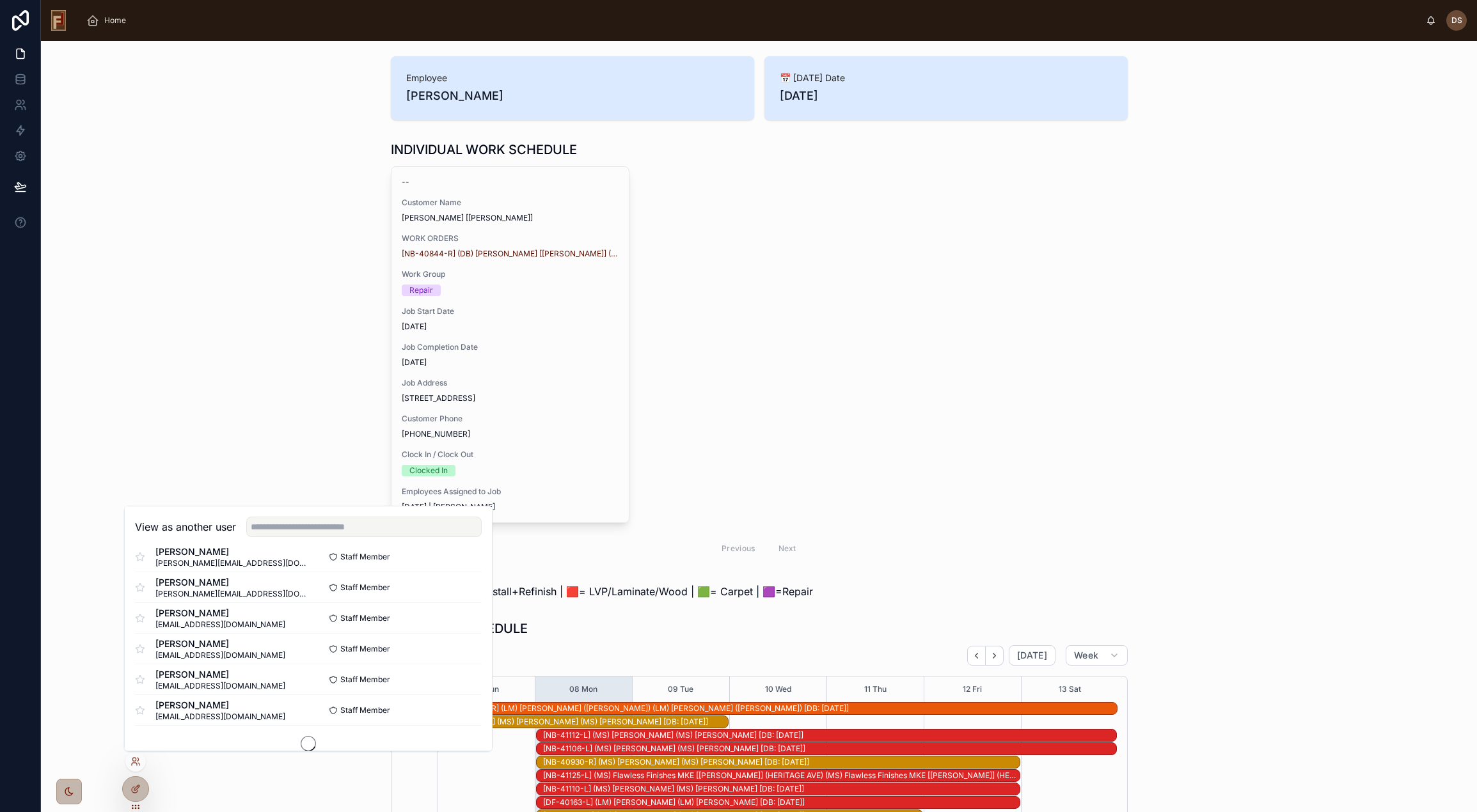
scroll to position [767, 0]
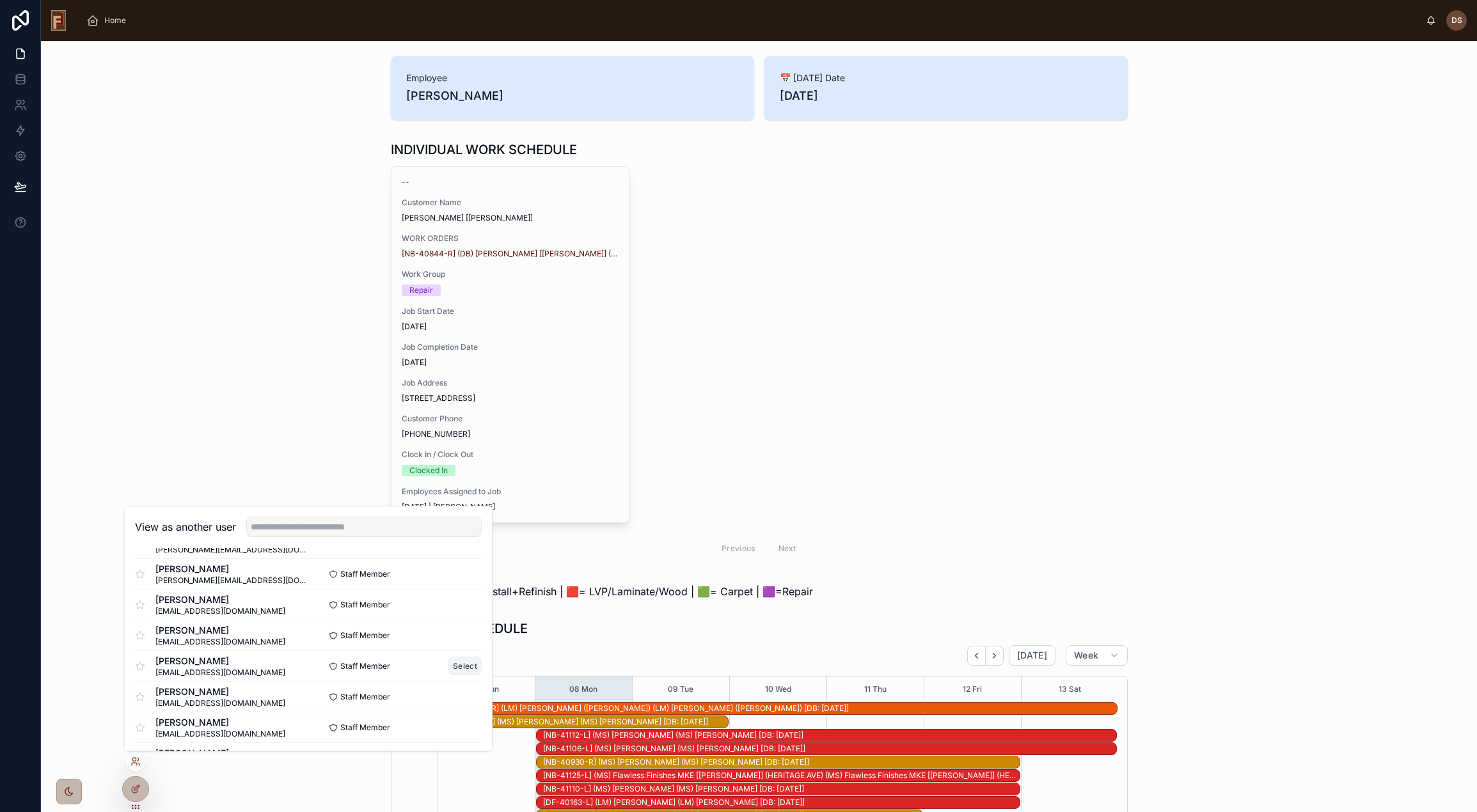
click at [450, 663] on button "Select" at bounding box center [465, 666] width 33 height 19
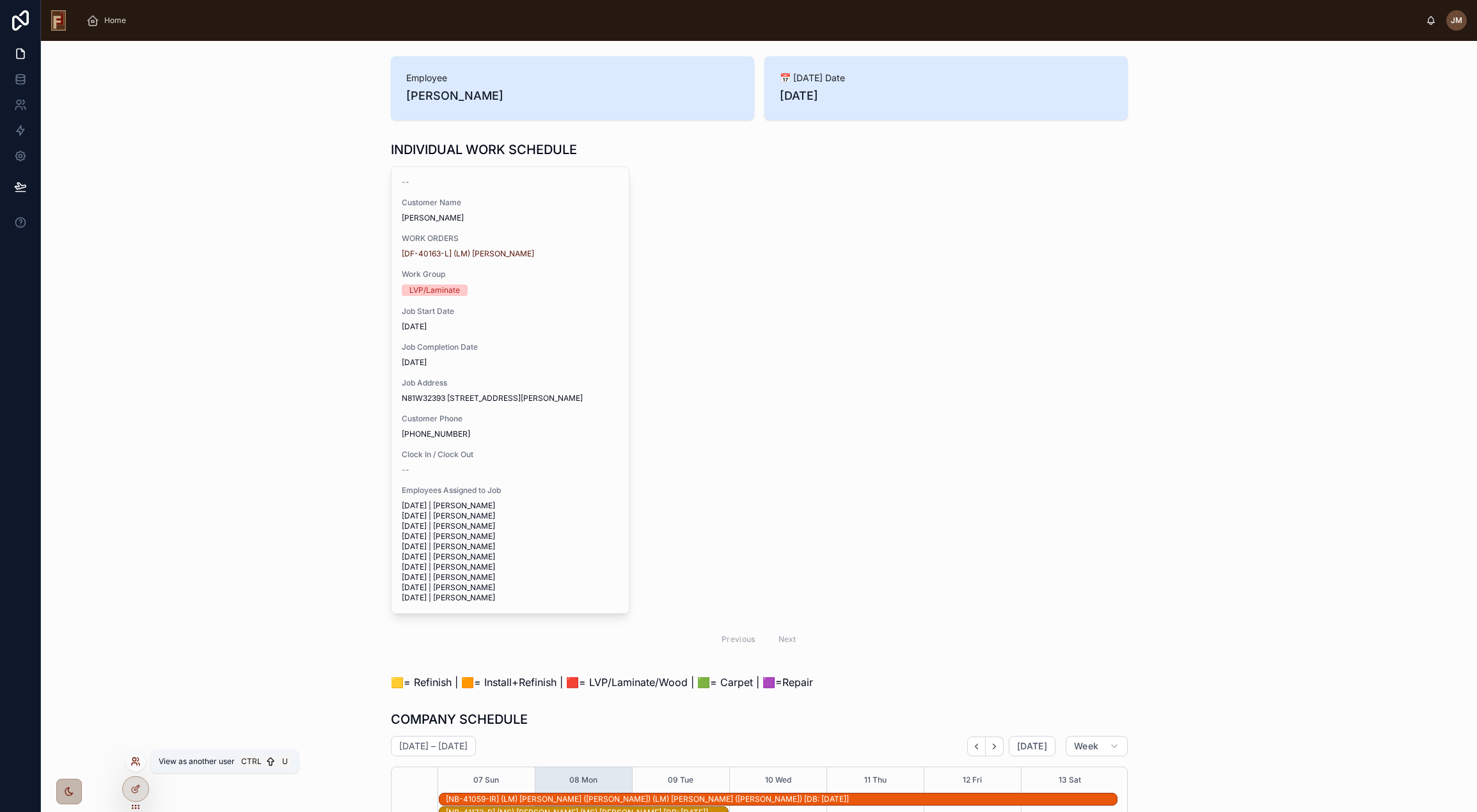
click at [135, 760] on icon at bounding box center [135, 761] width 10 height 10
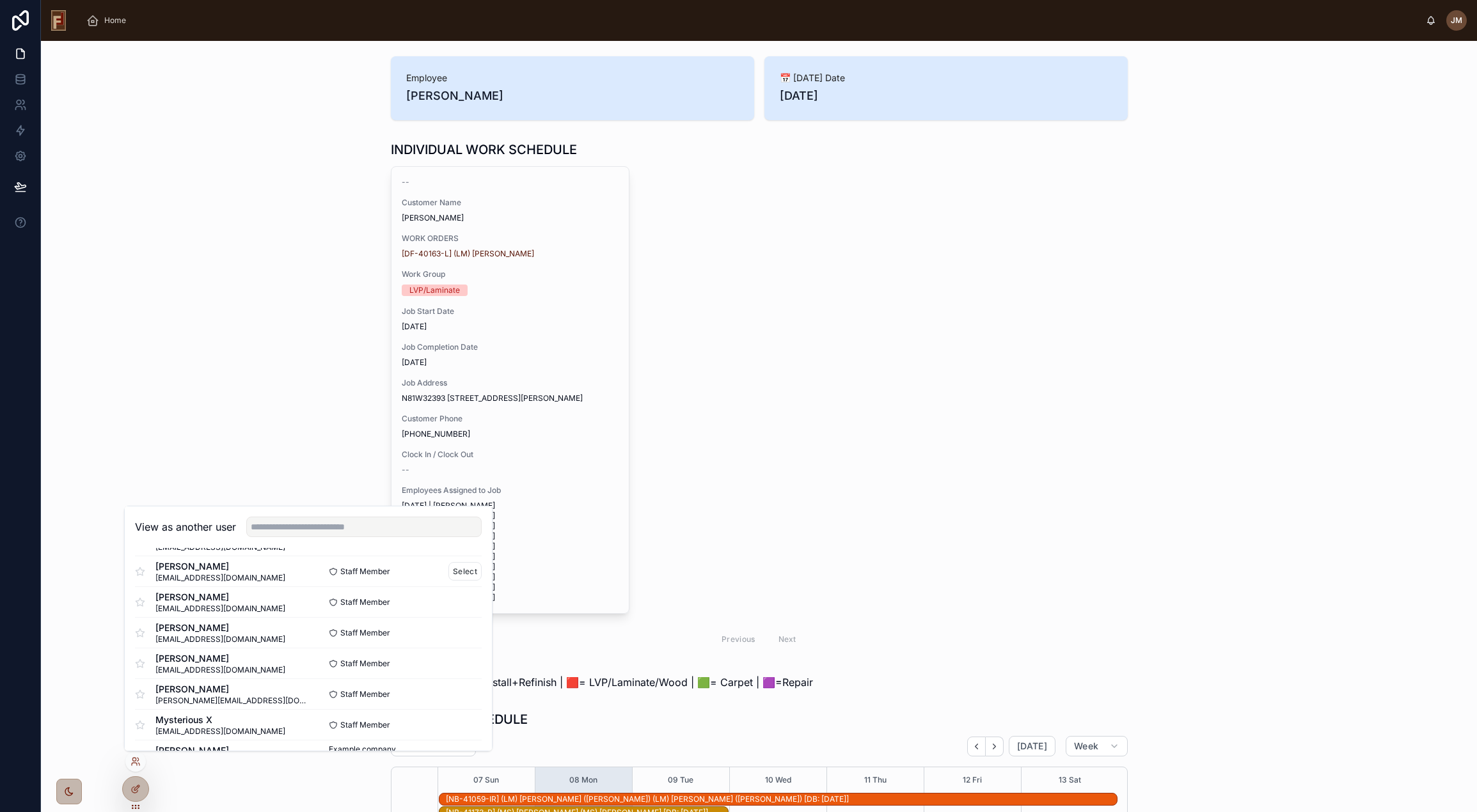
scroll to position [861, 0]
click at [449, 661] on button "Select" at bounding box center [465, 664] width 33 height 19
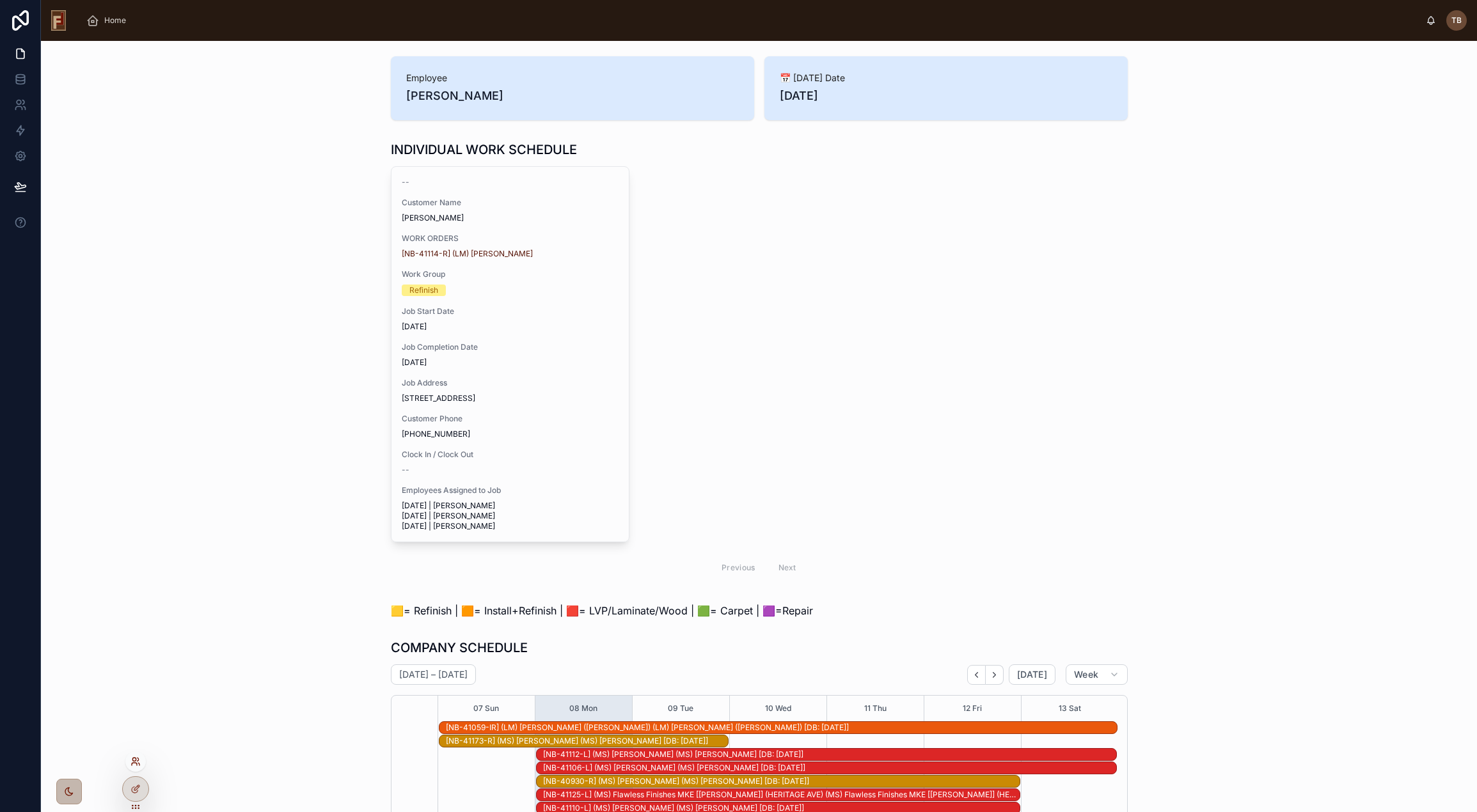
click at [131, 757] on icon at bounding box center [135, 761] width 10 height 10
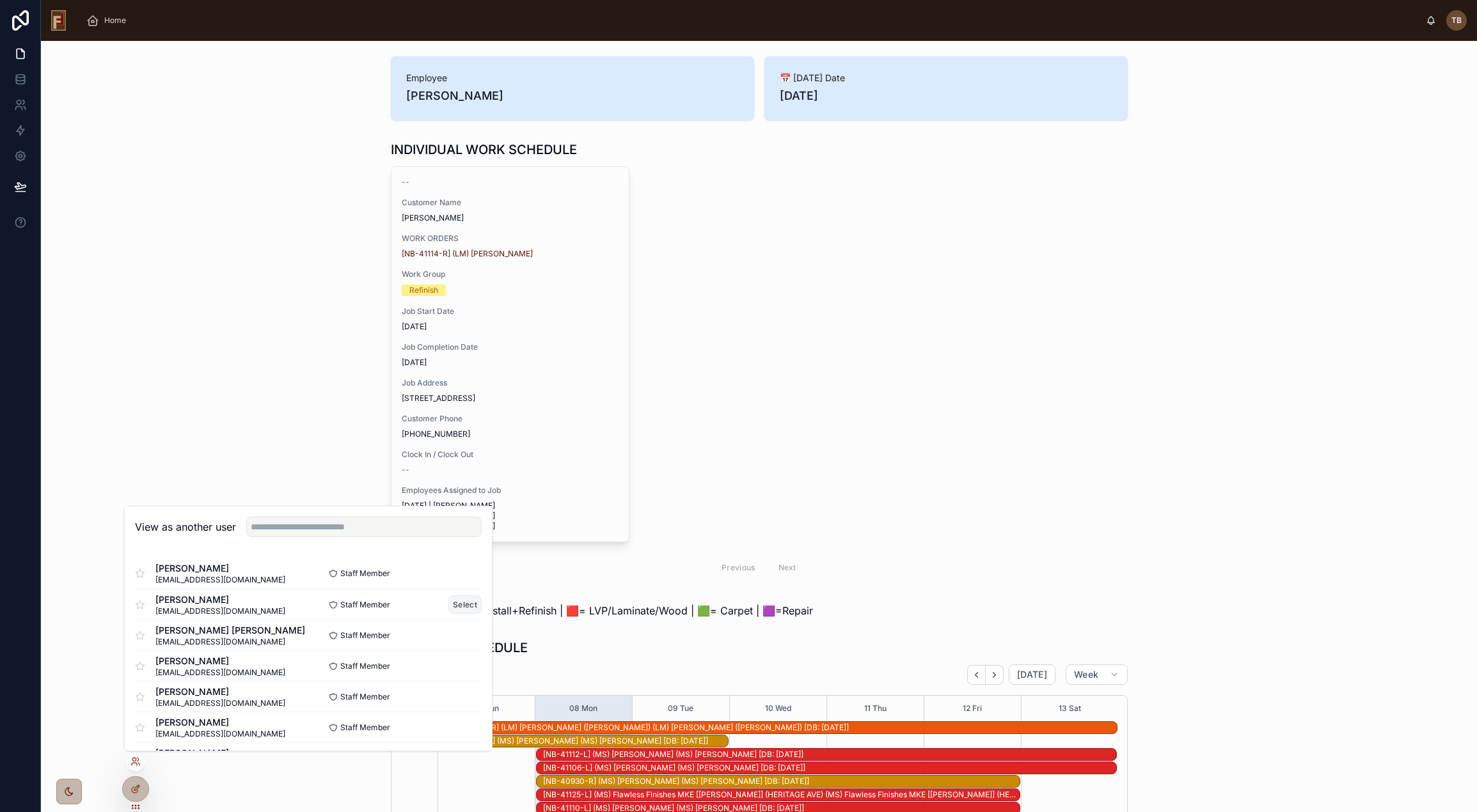
click at [449, 606] on button "Select" at bounding box center [465, 604] width 33 height 19
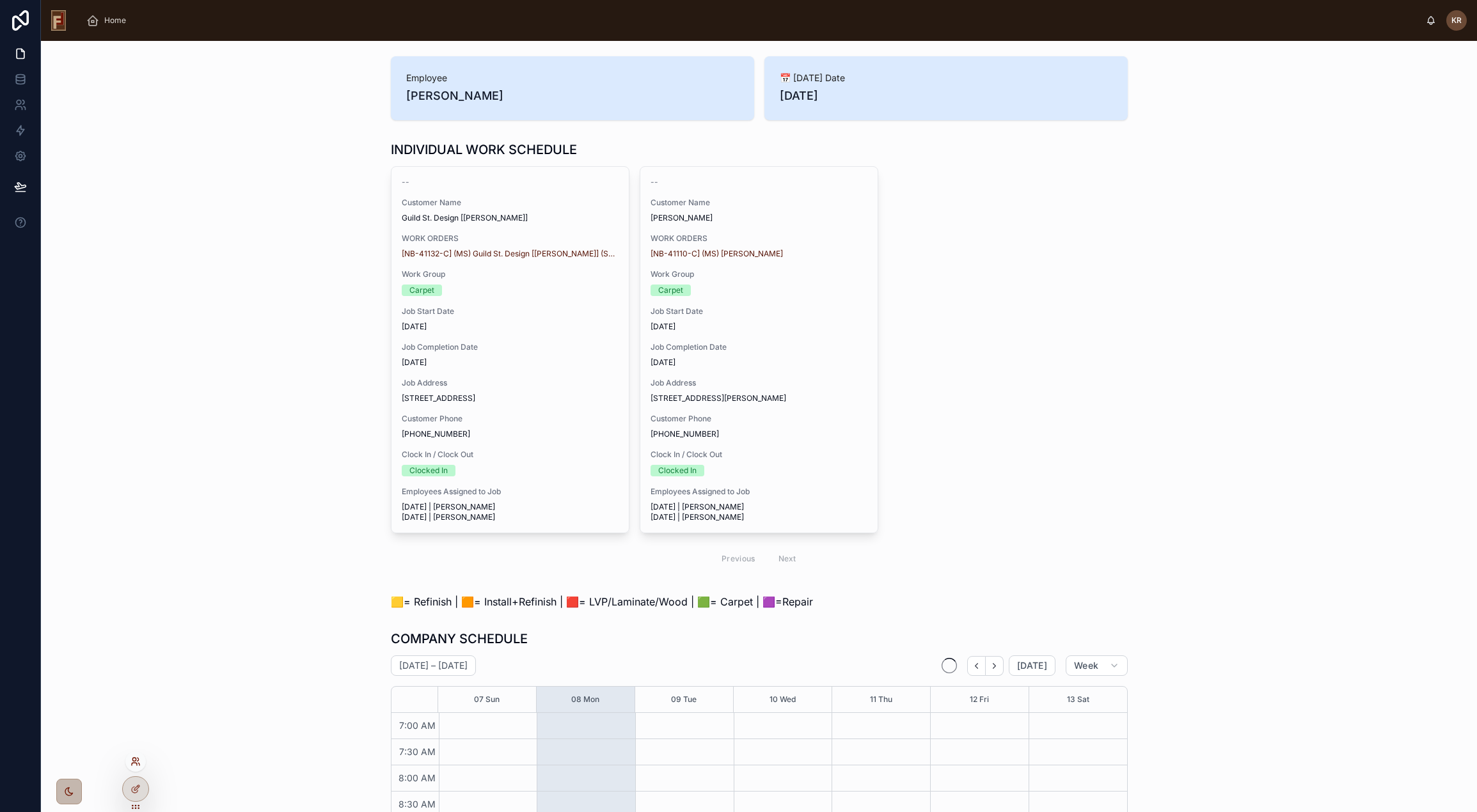
click at [134, 761] on icon at bounding box center [133, 759] width 3 height 3
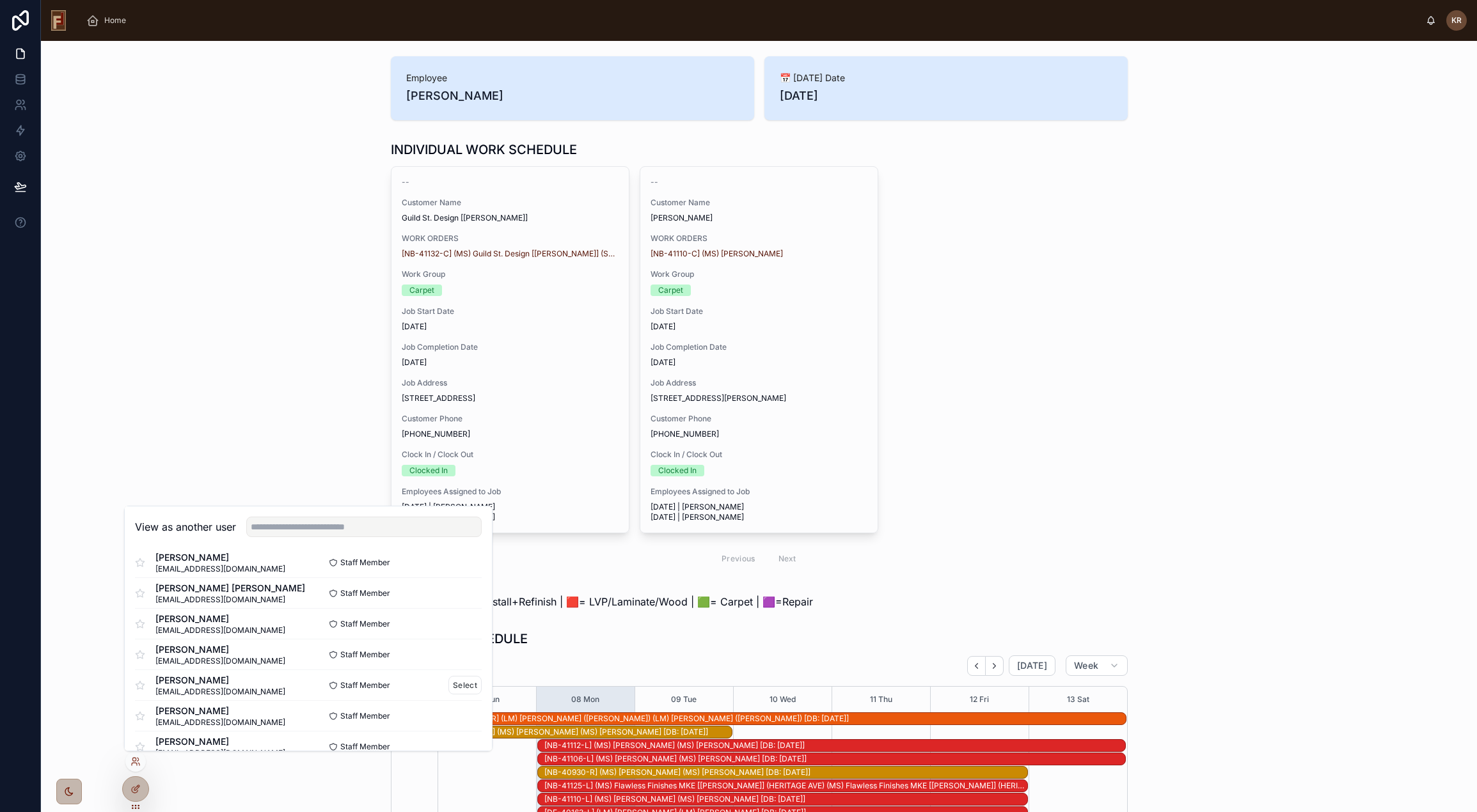
scroll to position [64, 0]
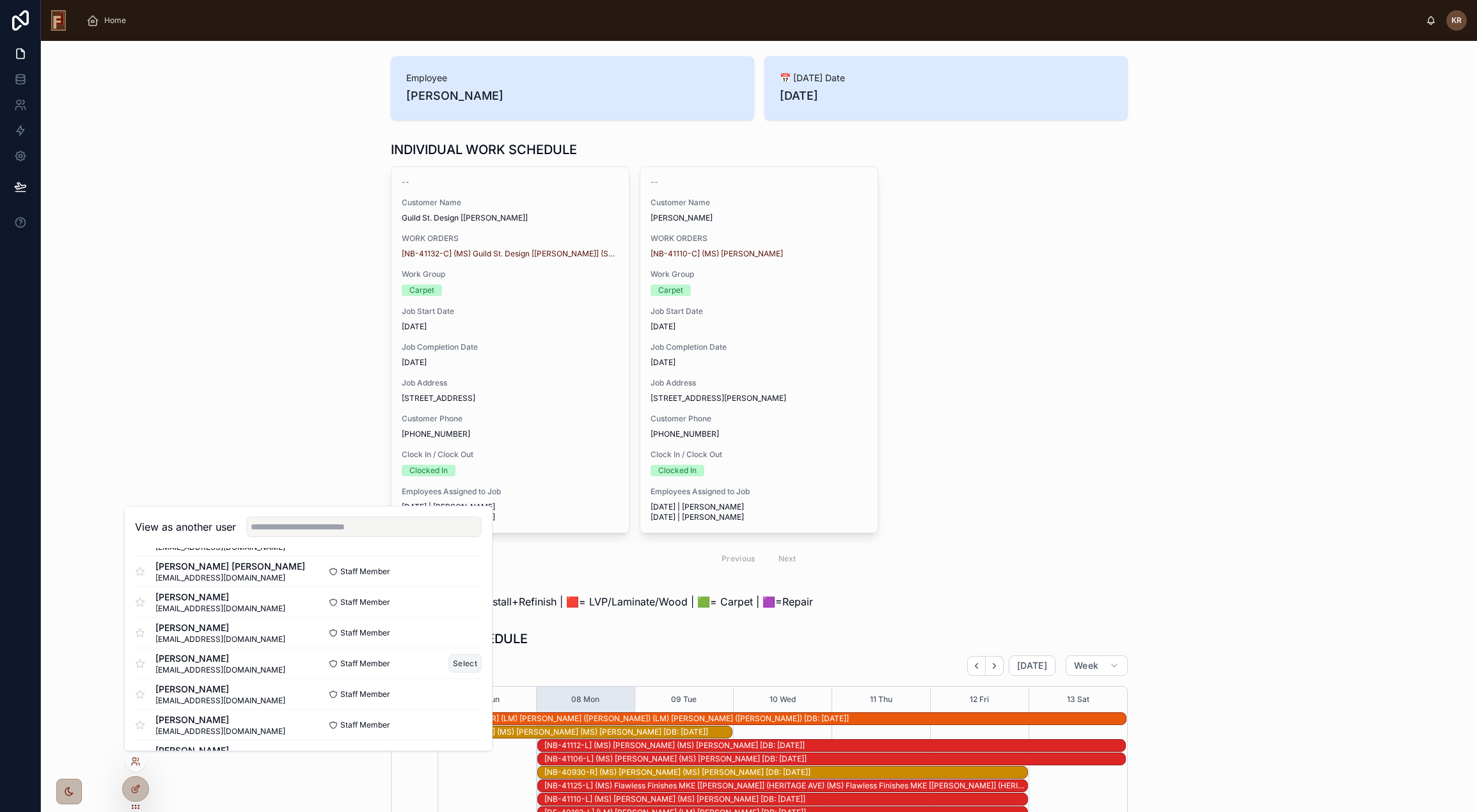
click at [449, 659] on button "Select" at bounding box center [465, 663] width 33 height 19
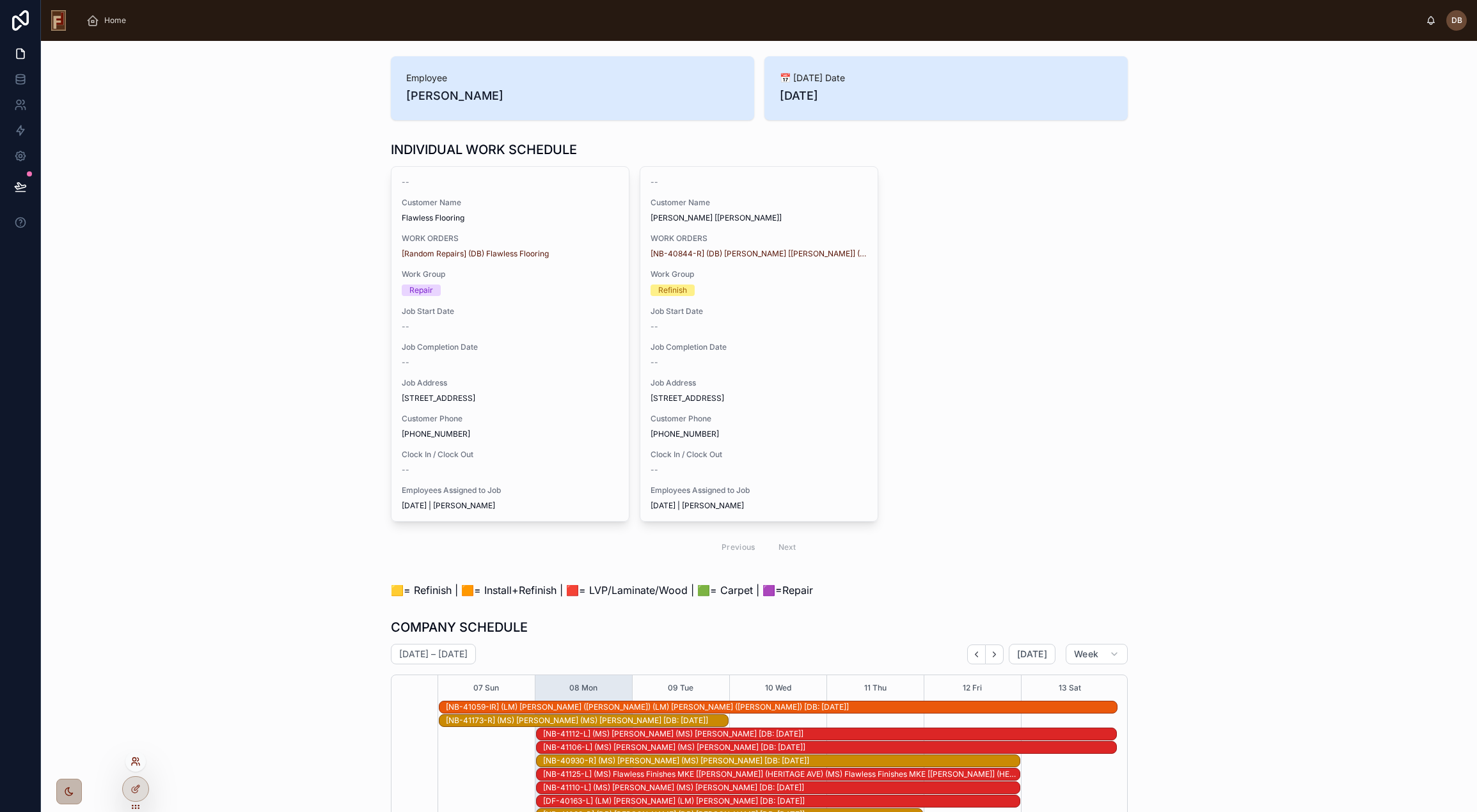
click at [133, 759] on icon at bounding box center [133, 759] width 3 height 3
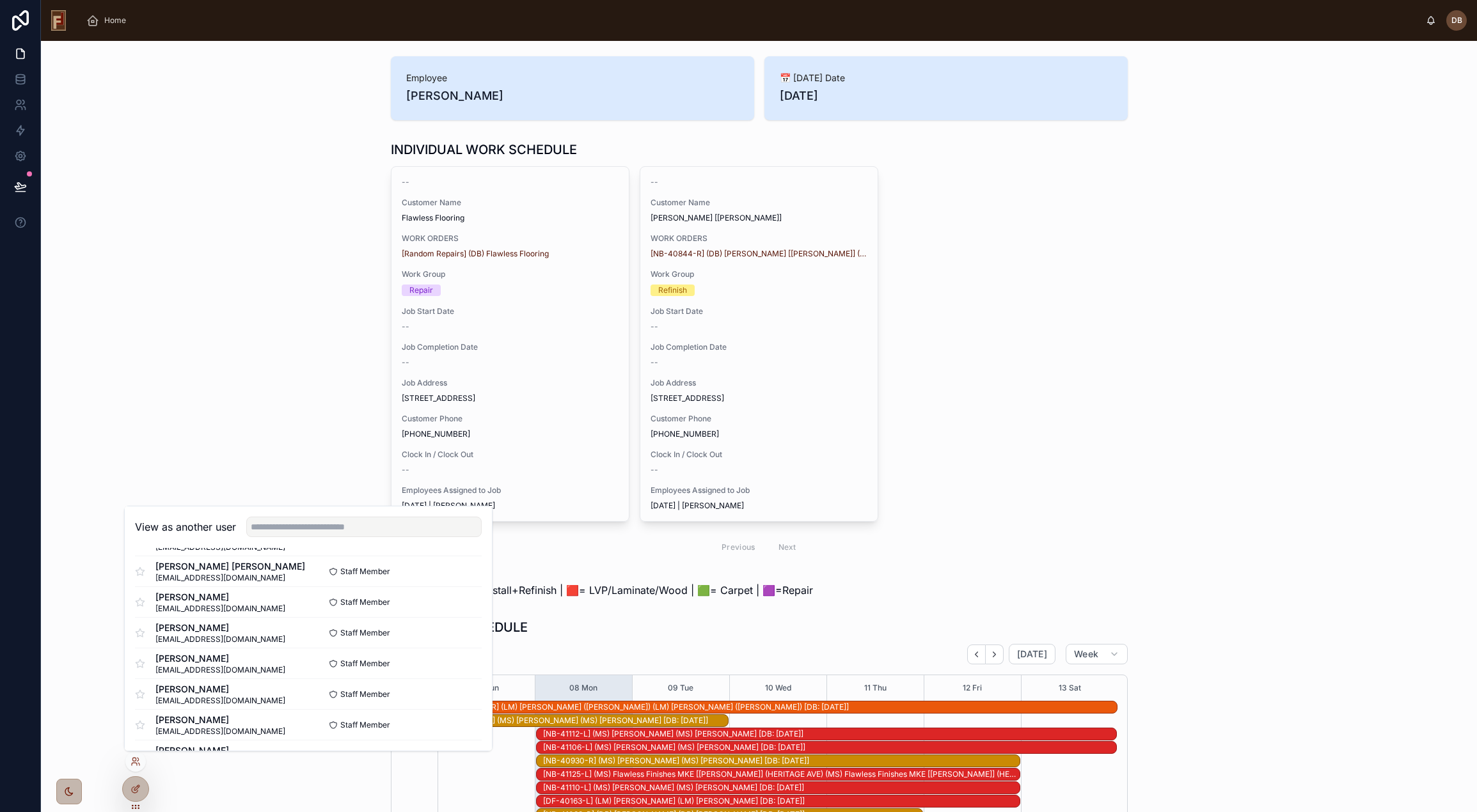
scroll to position [128, 0]
click at [469, 599] on button "Select" at bounding box center [465, 600] width 33 height 19
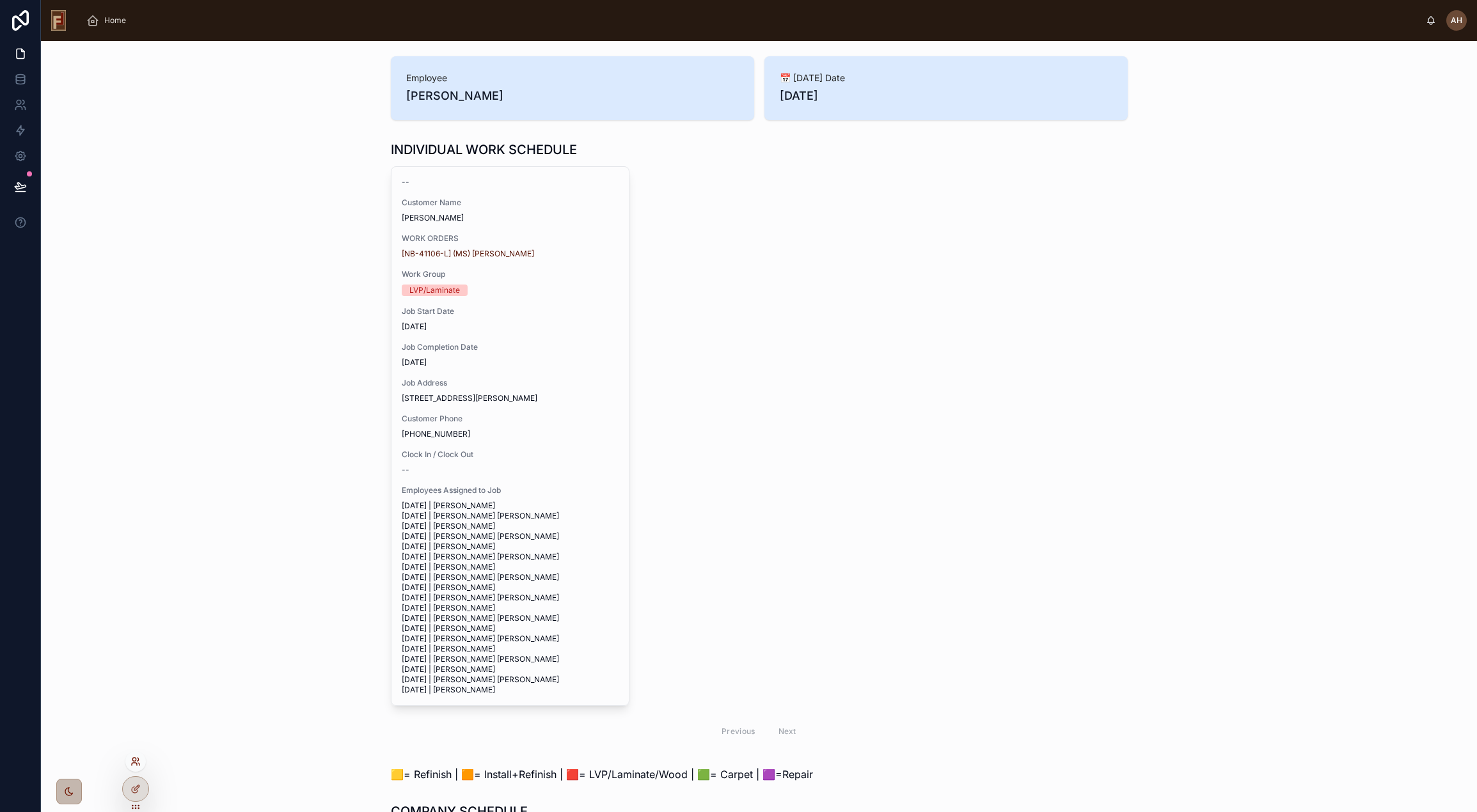
click at [133, 757] on icon at bounding box center [135, 761] width 10 height 10
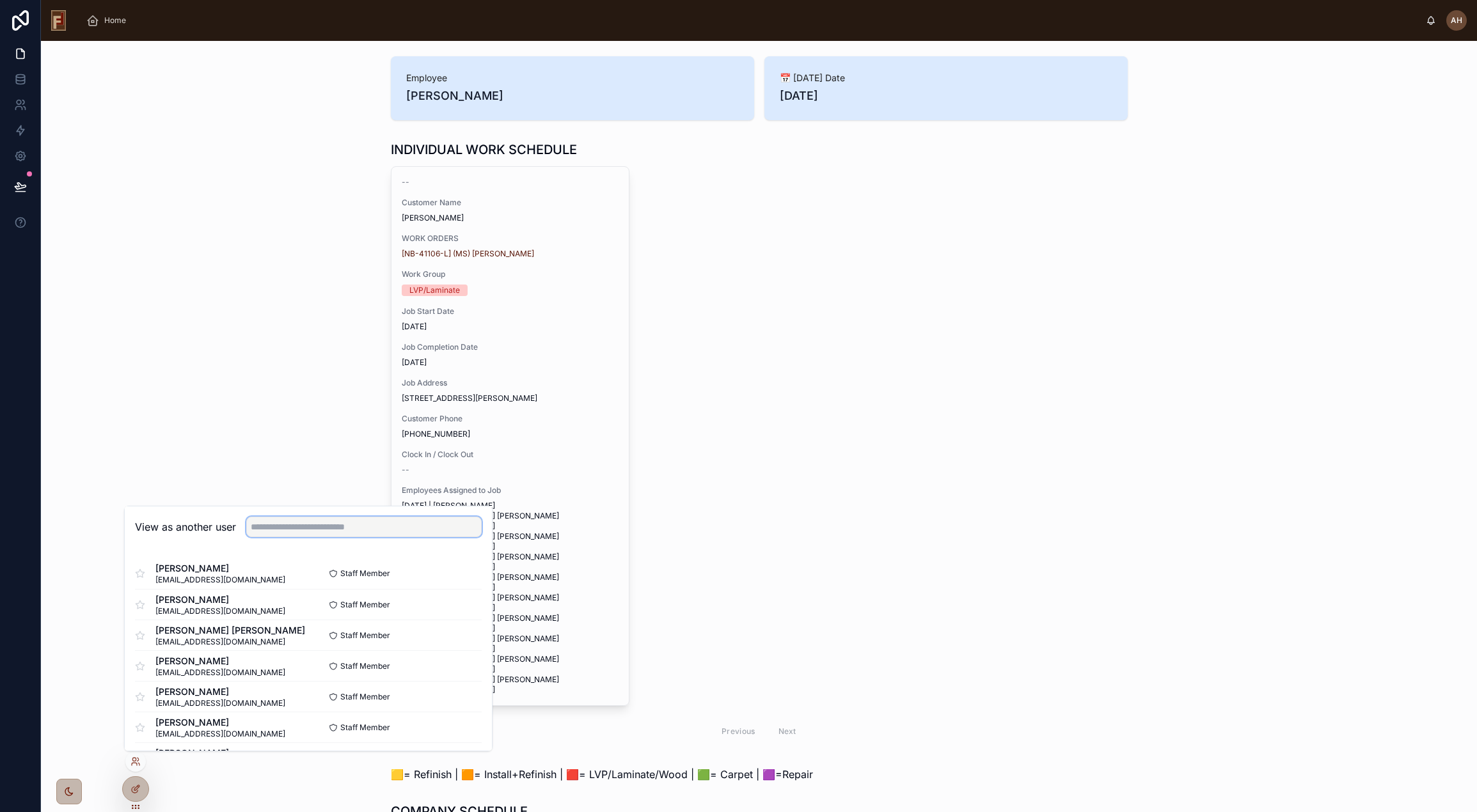
click at [280, 528] on input "text" at bounding box center [364, 526] width 236 height 21
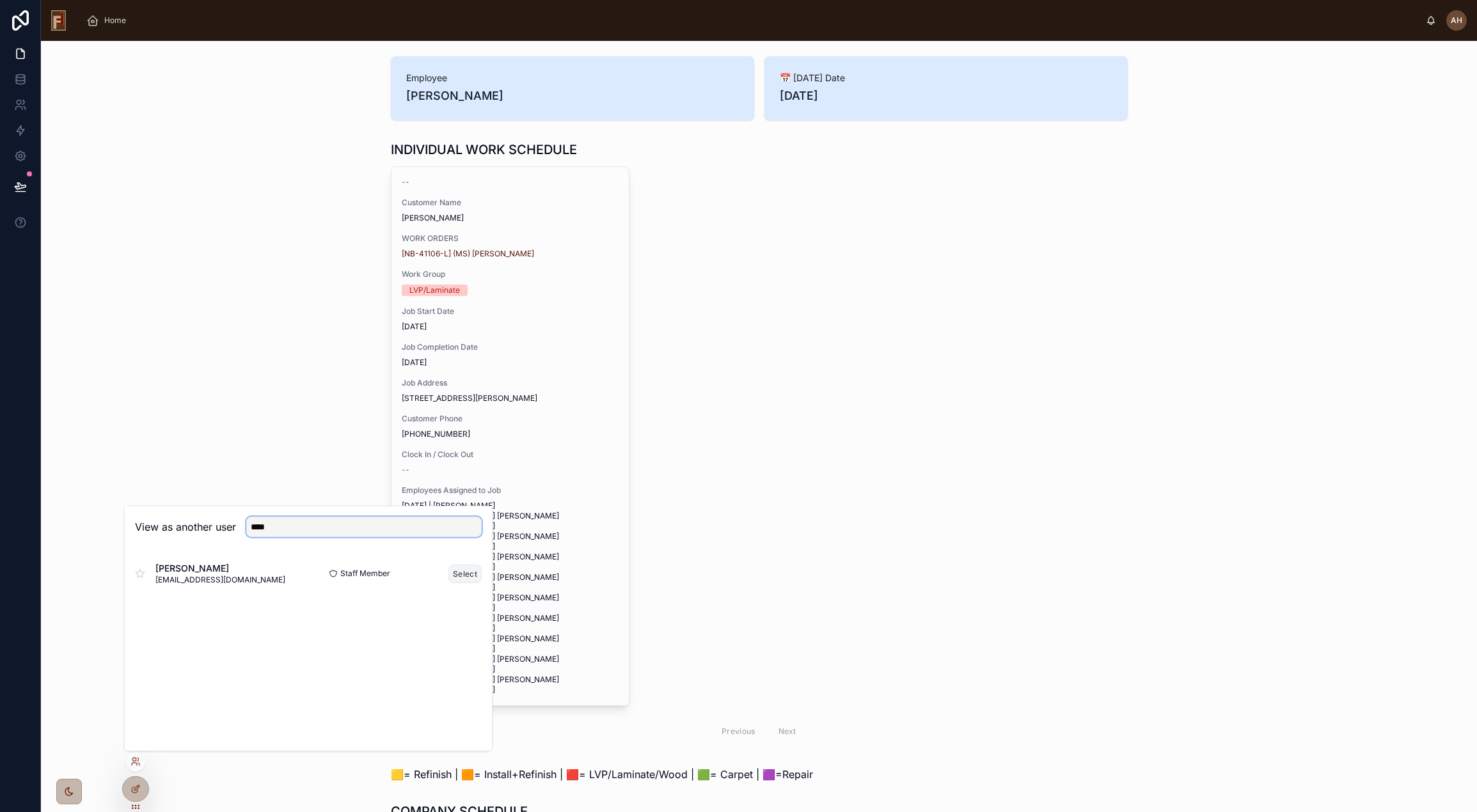
type input "****"
click at [468, 573] on button "Select" at bounding box center [465, 574] width 33 height 19
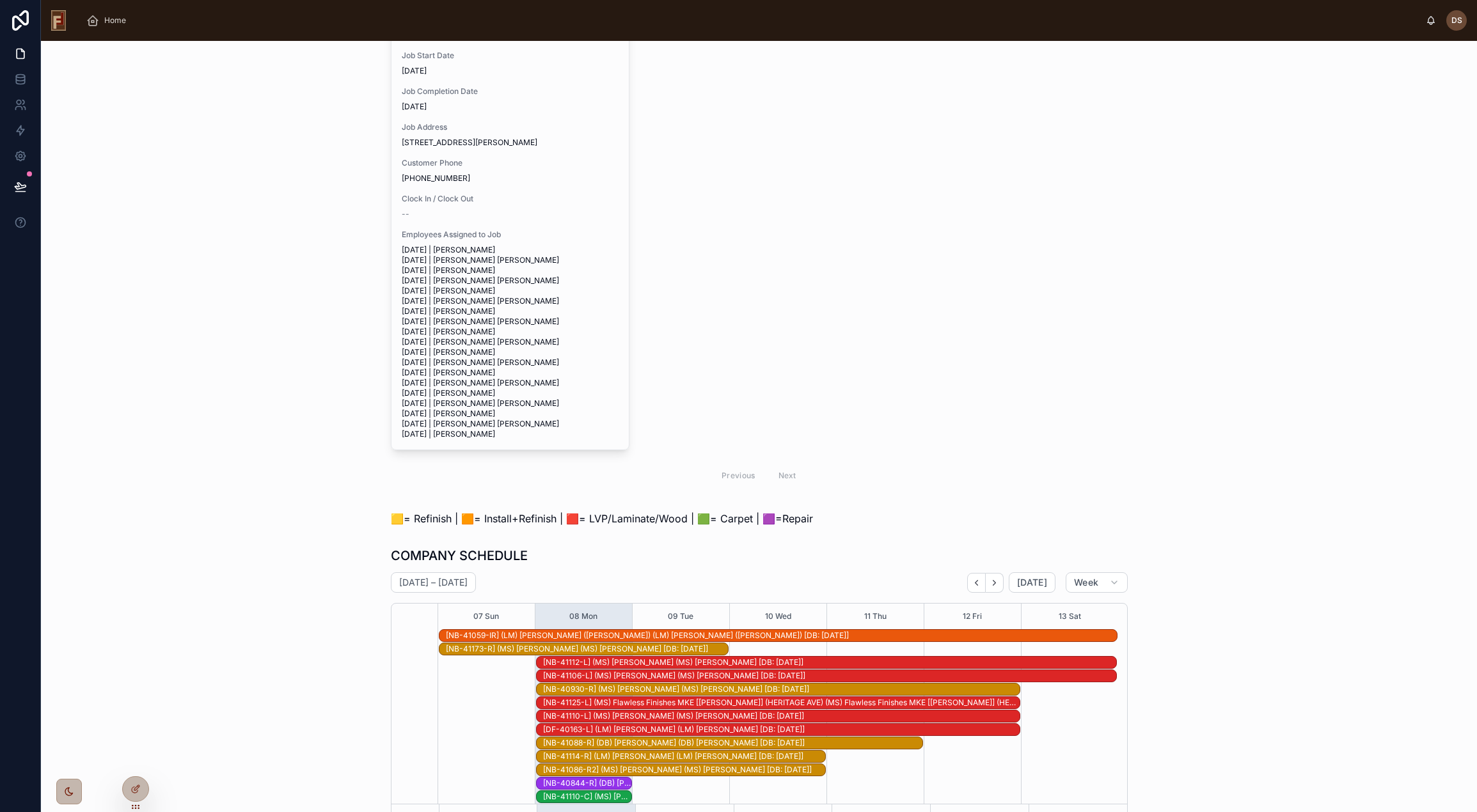
scroll to position [512, 0]
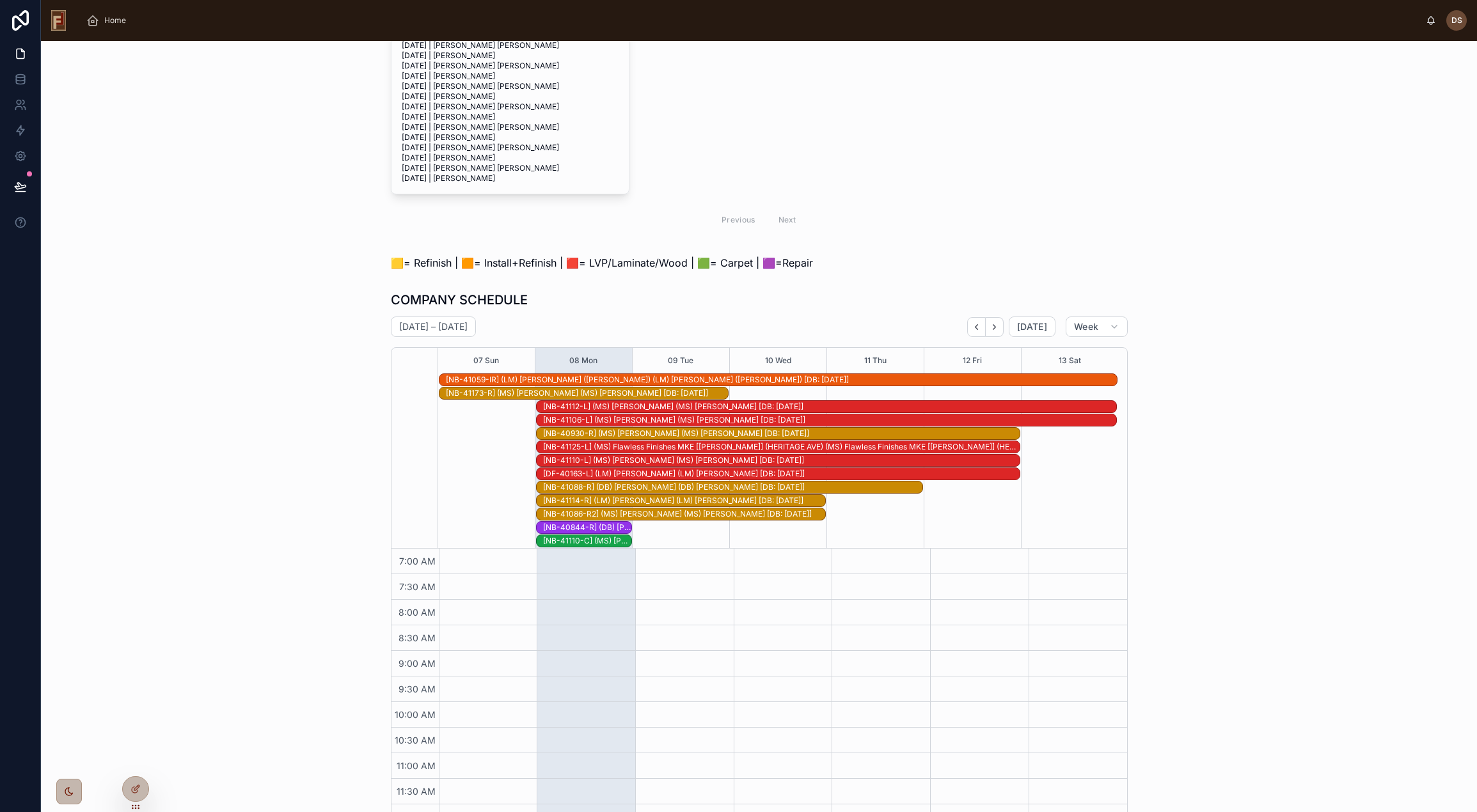
click at [628, 492] on div "[NB-41088-R] (DB) [PERSON_NAME] (DB) [PERSON_NAME] [DB: [DATE]]" at bounding box center [733, 487] width 379 height 10
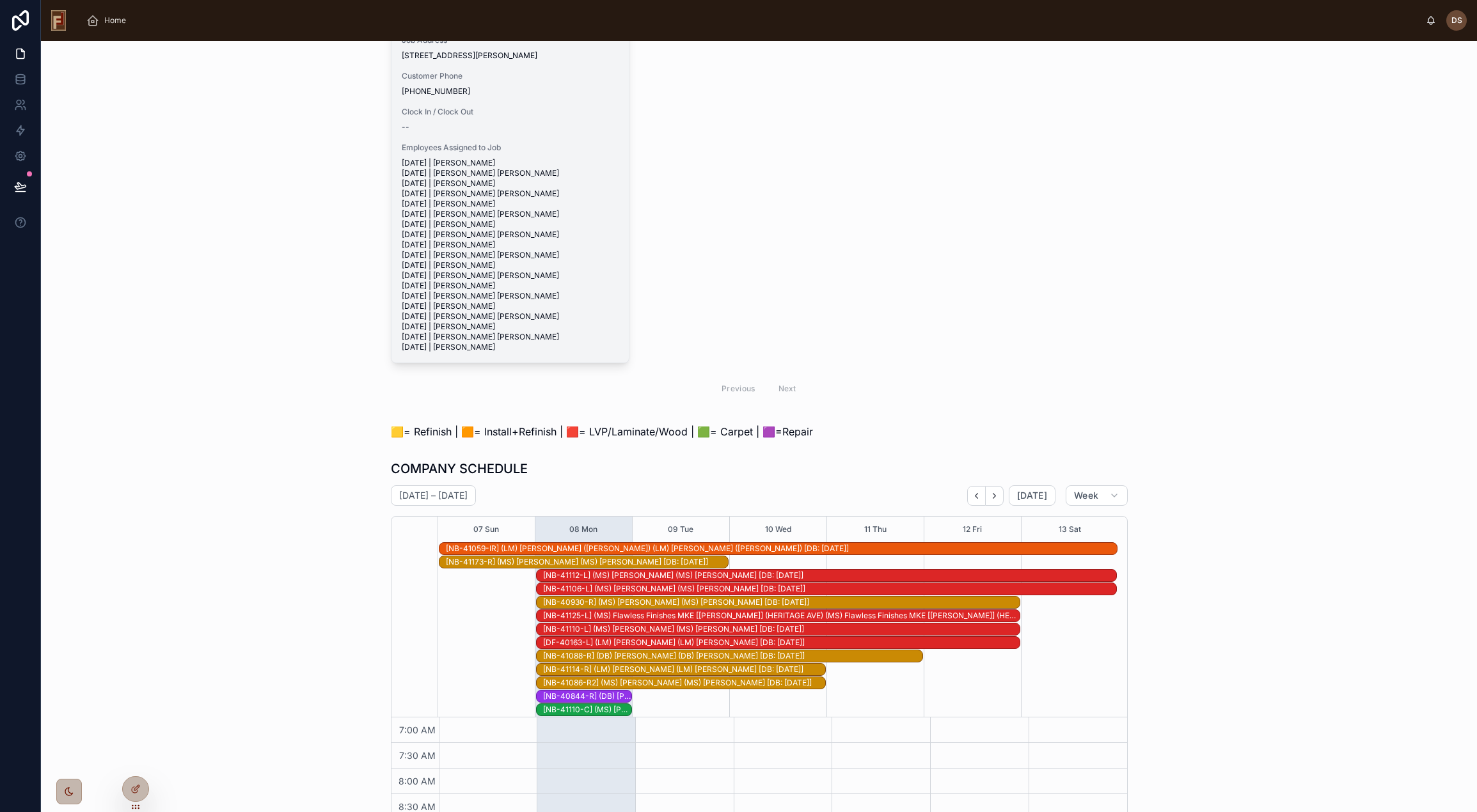
scroll to position [0, 0]
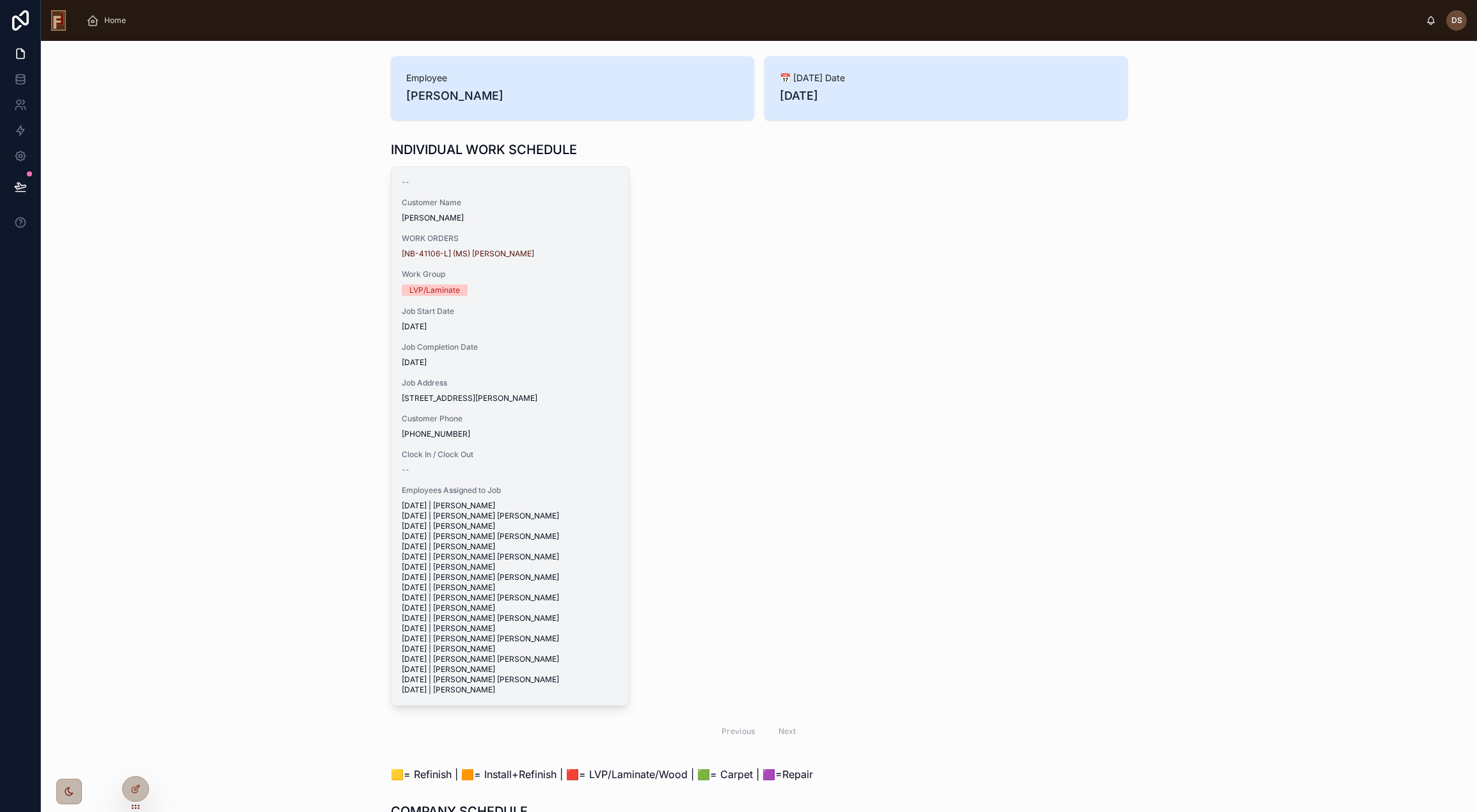
click at [503, 424] on span "Customer Phone" at bounding box center [510, 418] width 217 height 10
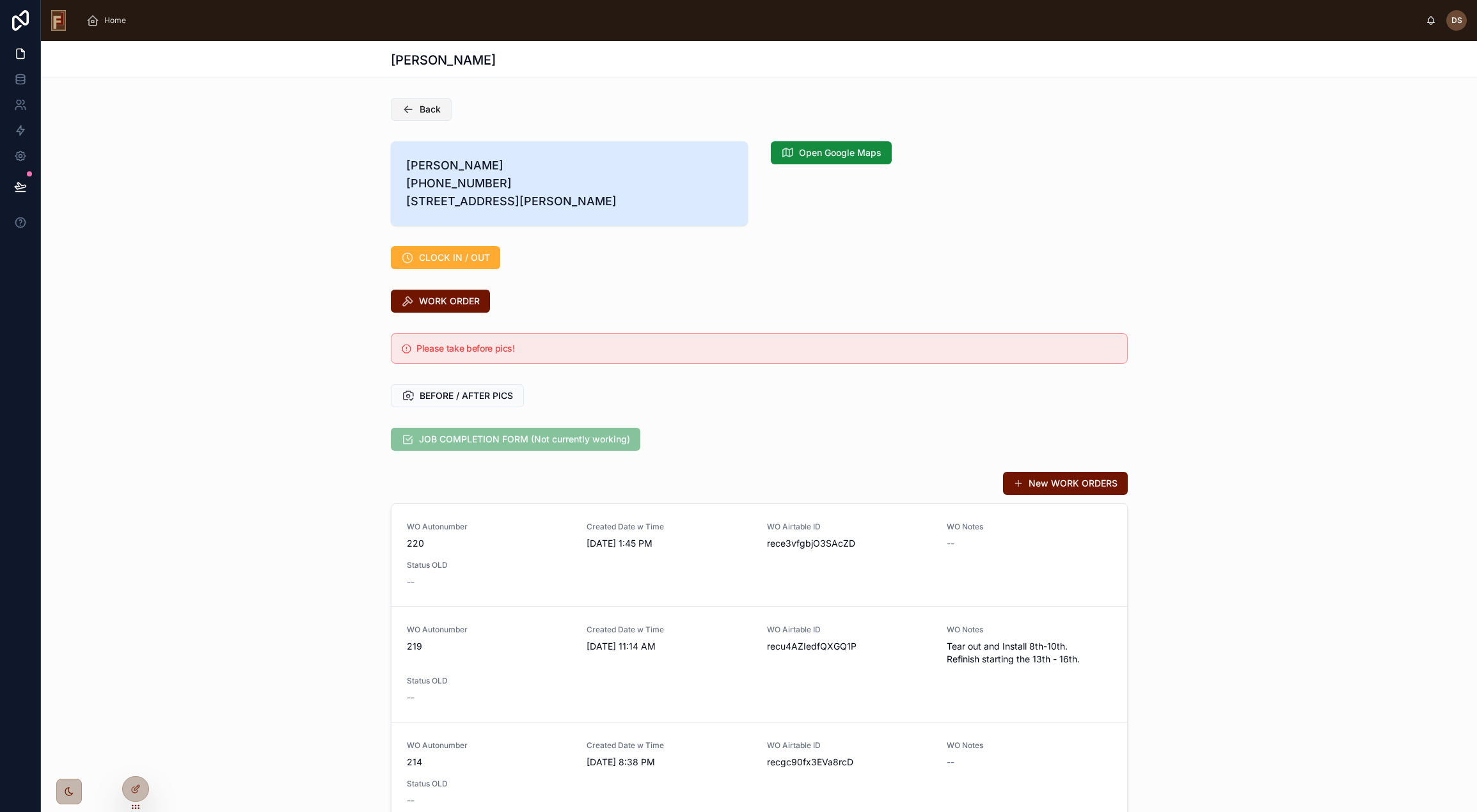
click at [422, 106] on span "Back" at bounding box center [430, 109] width 21 height 13
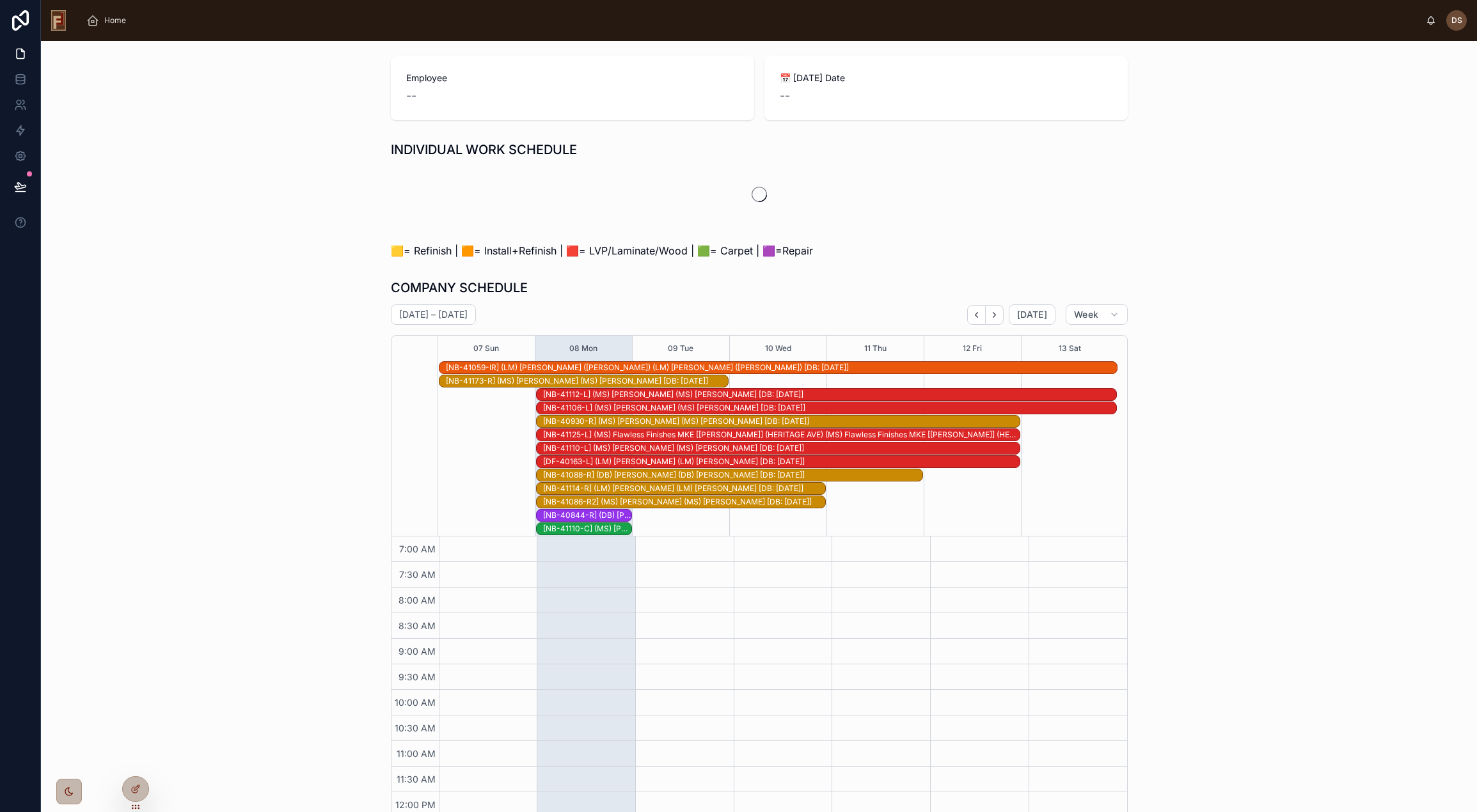
scroll to position [161, 0]
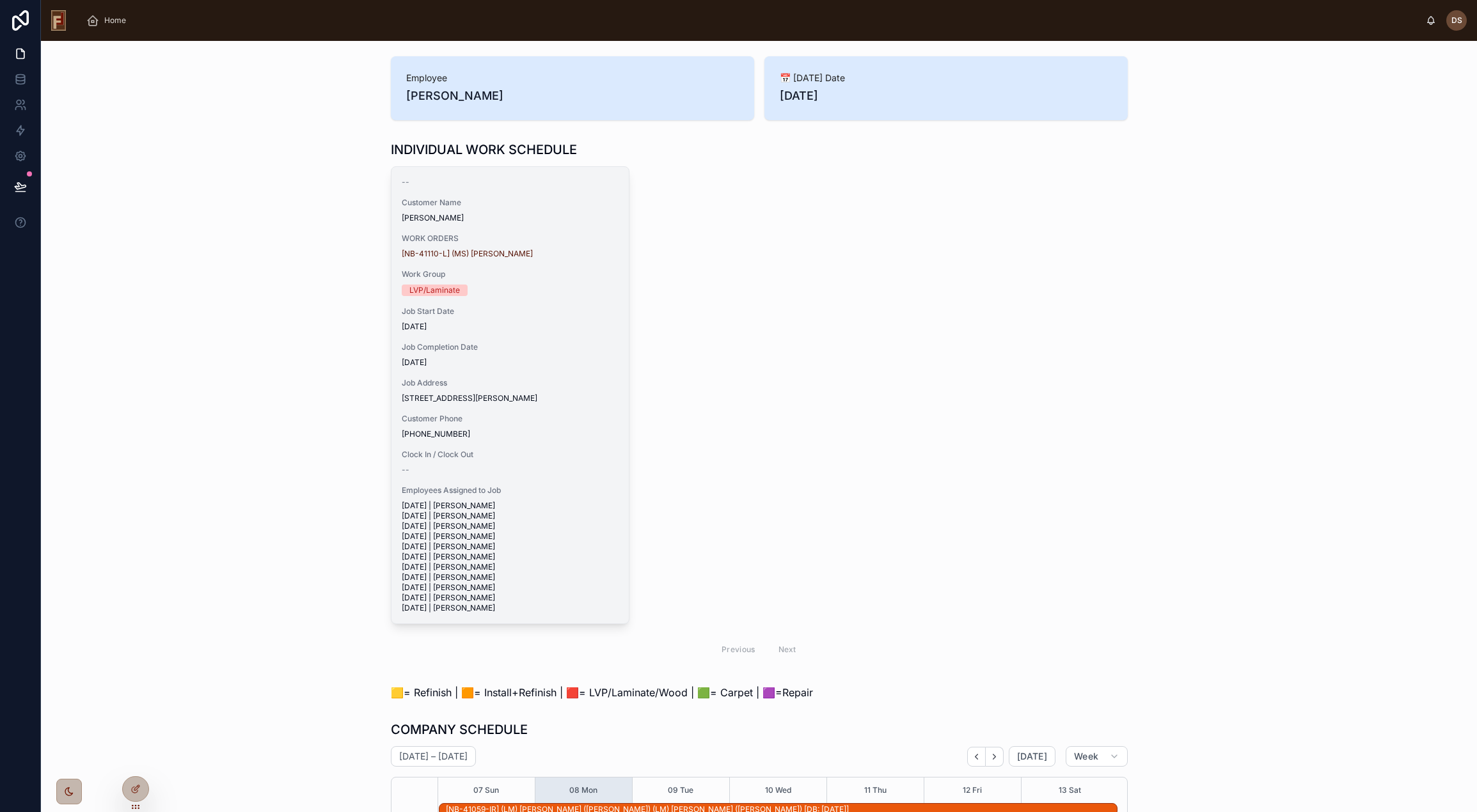
click at [543, 403] on span "[STREET_ADDRESS][PERSON_NAME]" at bounding box center [510, 398] width 217 height 10
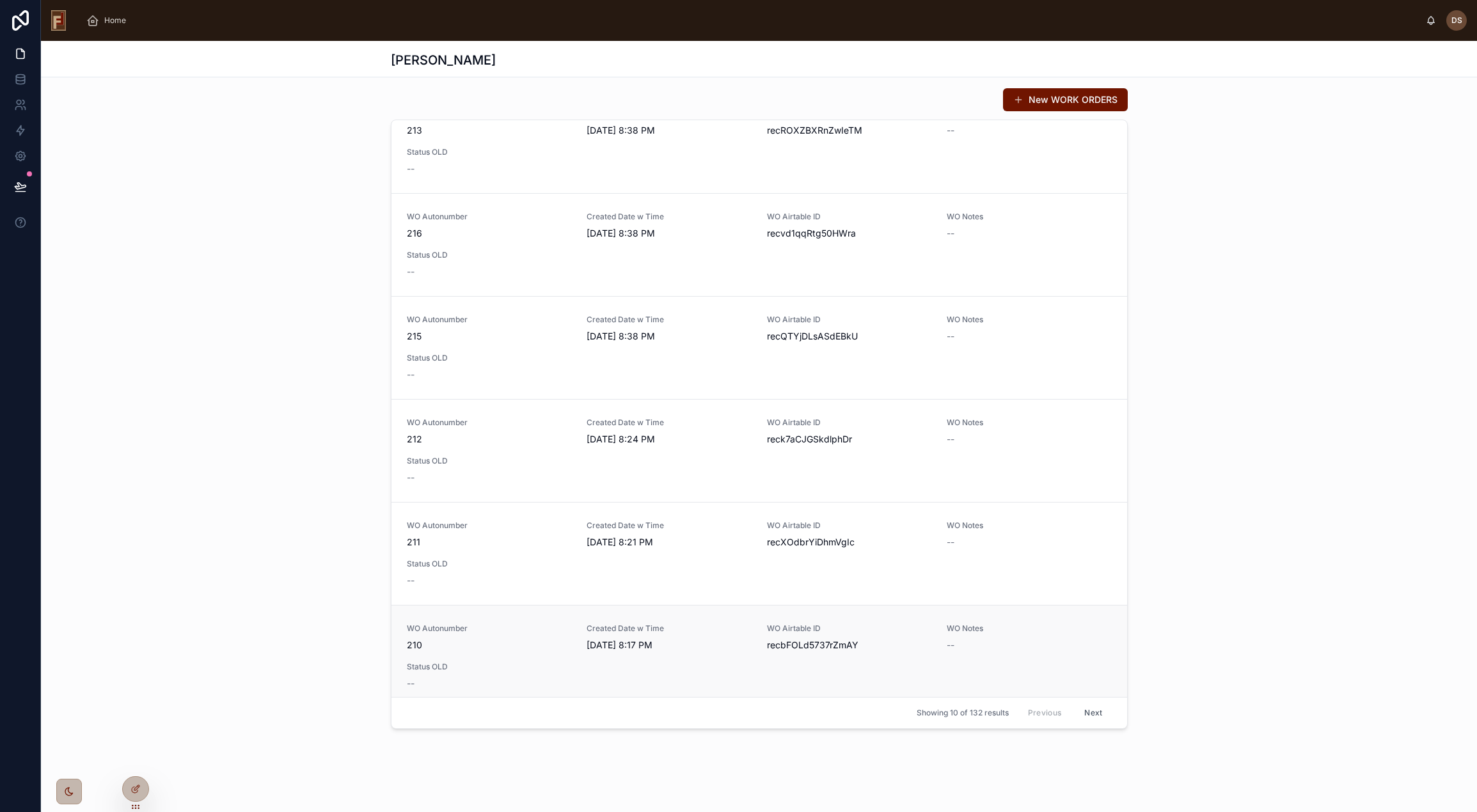
scroll to position [464, 0]
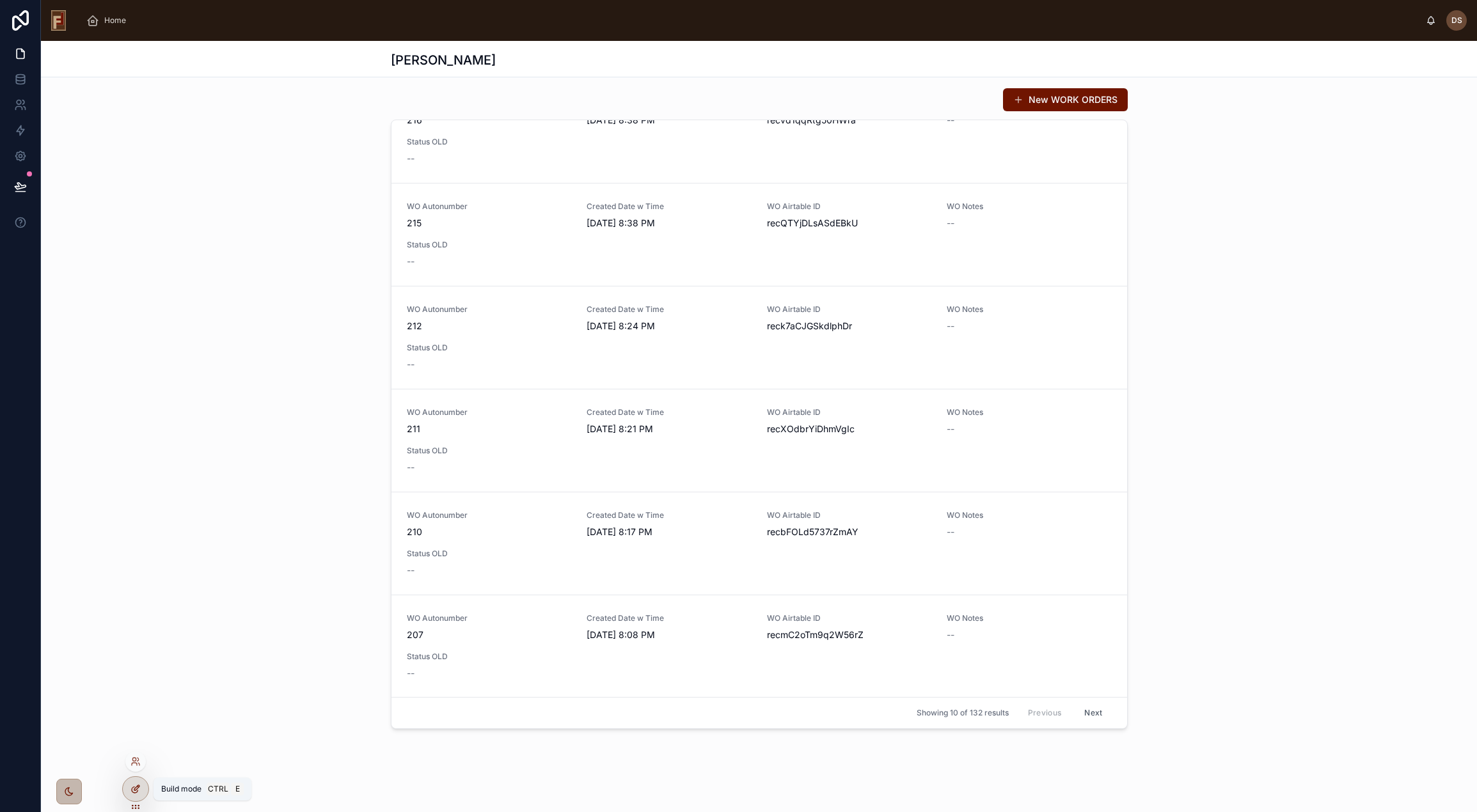
click at [135, 790] on icon at bounding box center [135, 789] width 10 height 10
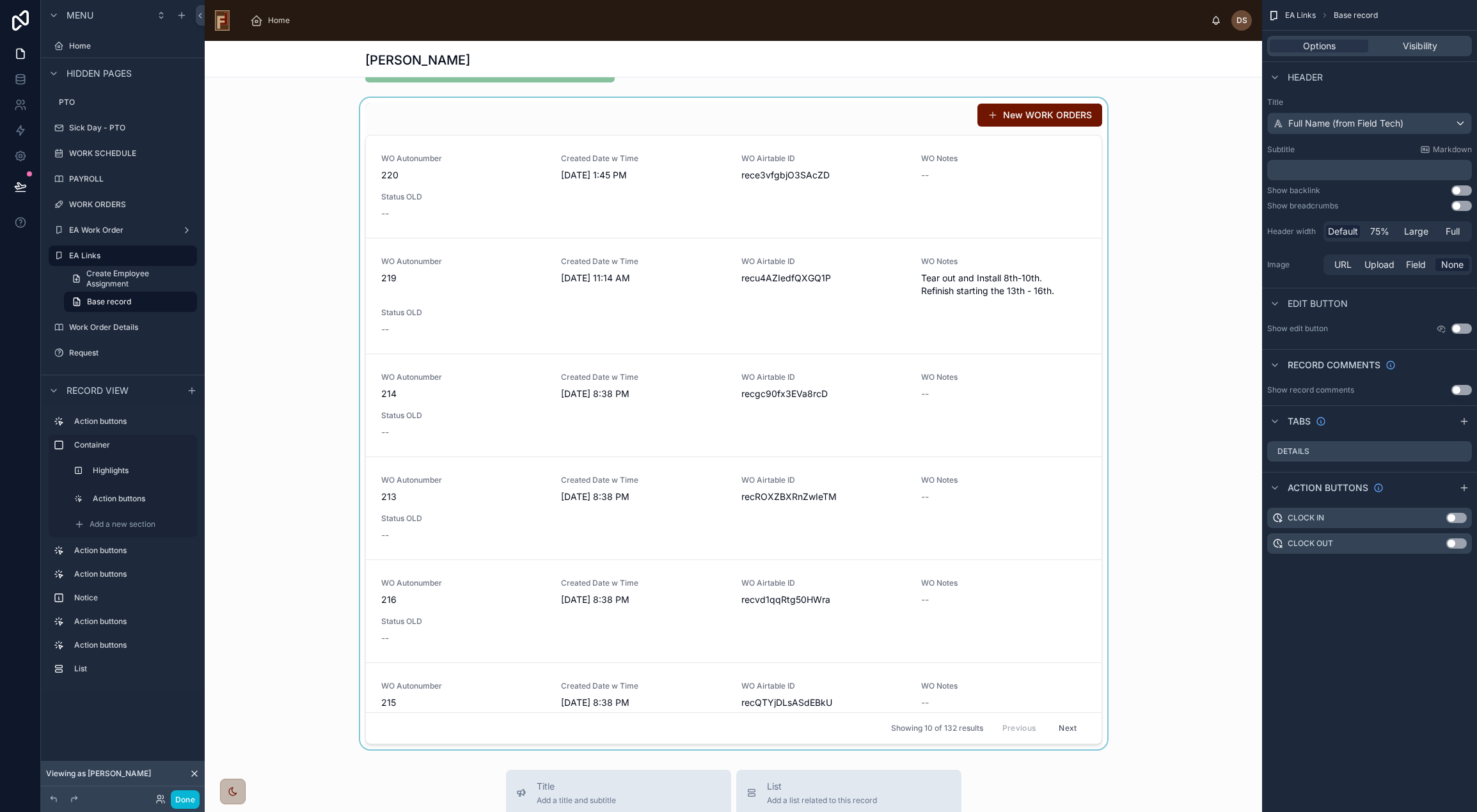
scroll to position [64, 0]
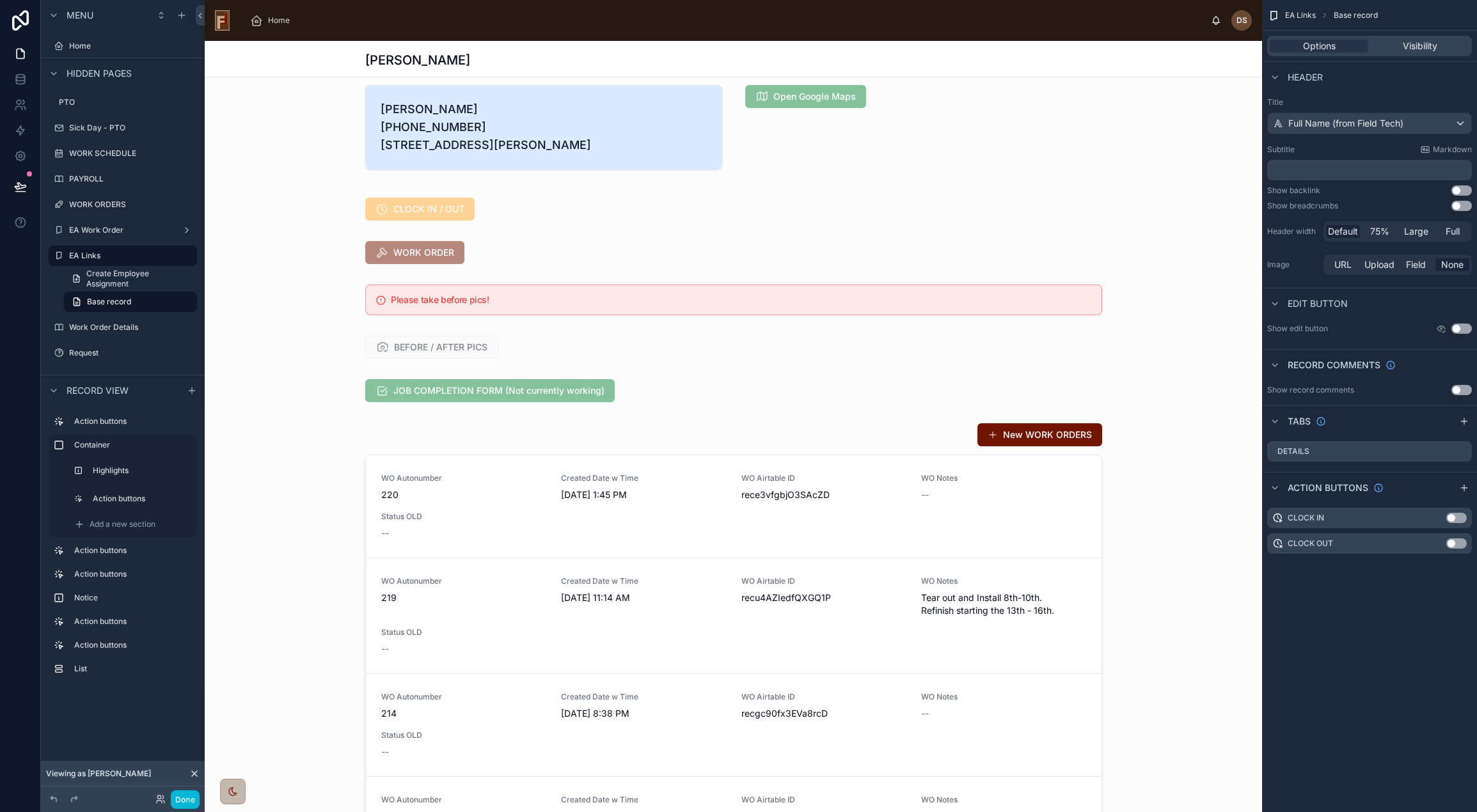
click at [803, 434] on div "Back Curt Diesner (224) 440-4462 9180 N Fielding Rd Bayside, WI 53217 Open Goog…" at bounding box center [733, 548] width 1057 height 1040
click at [807, 448] on div at bounding box center [733, 743] width 1057 height 652
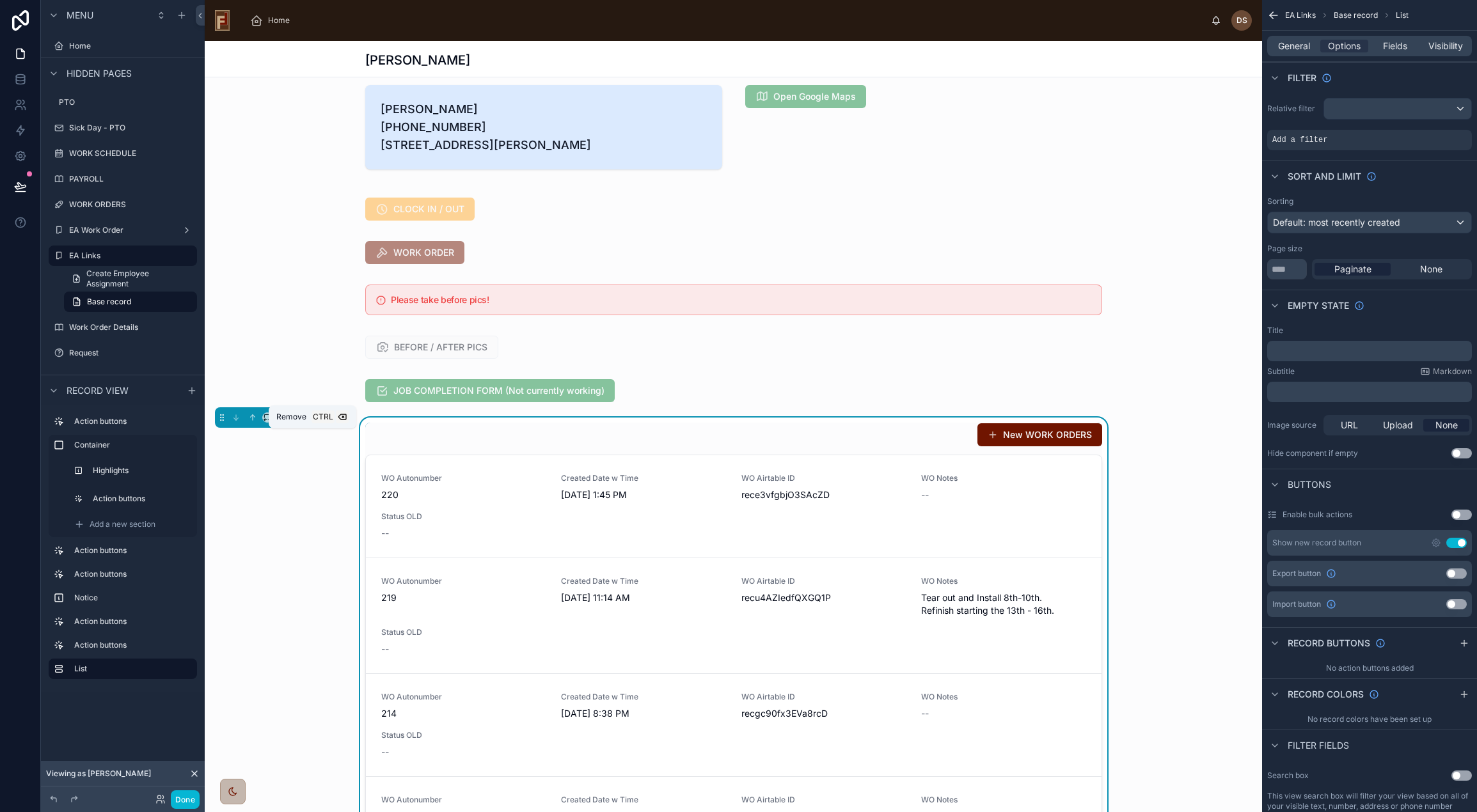
click at [312, 422] on icon at bounding box center [311, 417] width 9 height 9
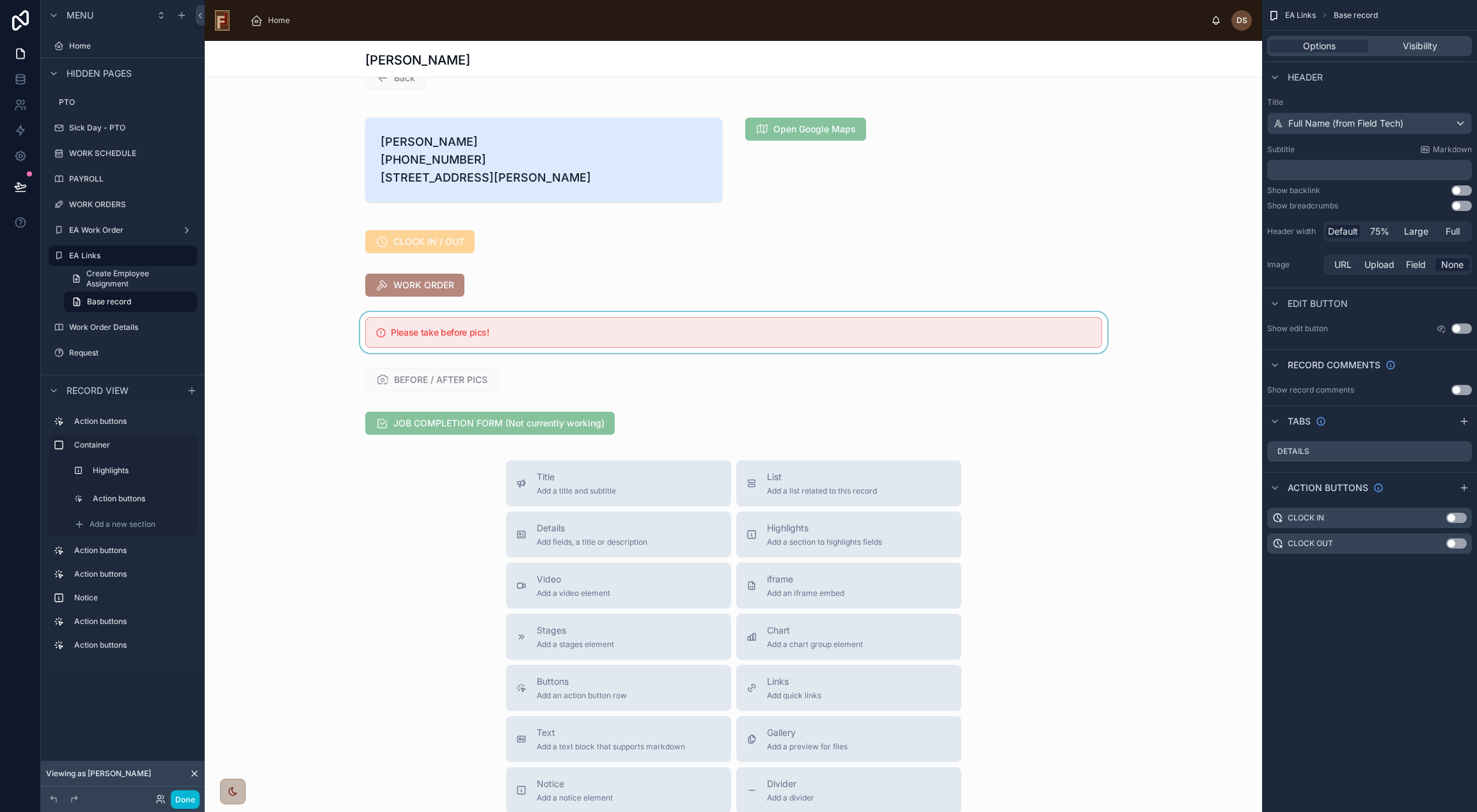
scroll to position [0, 0]
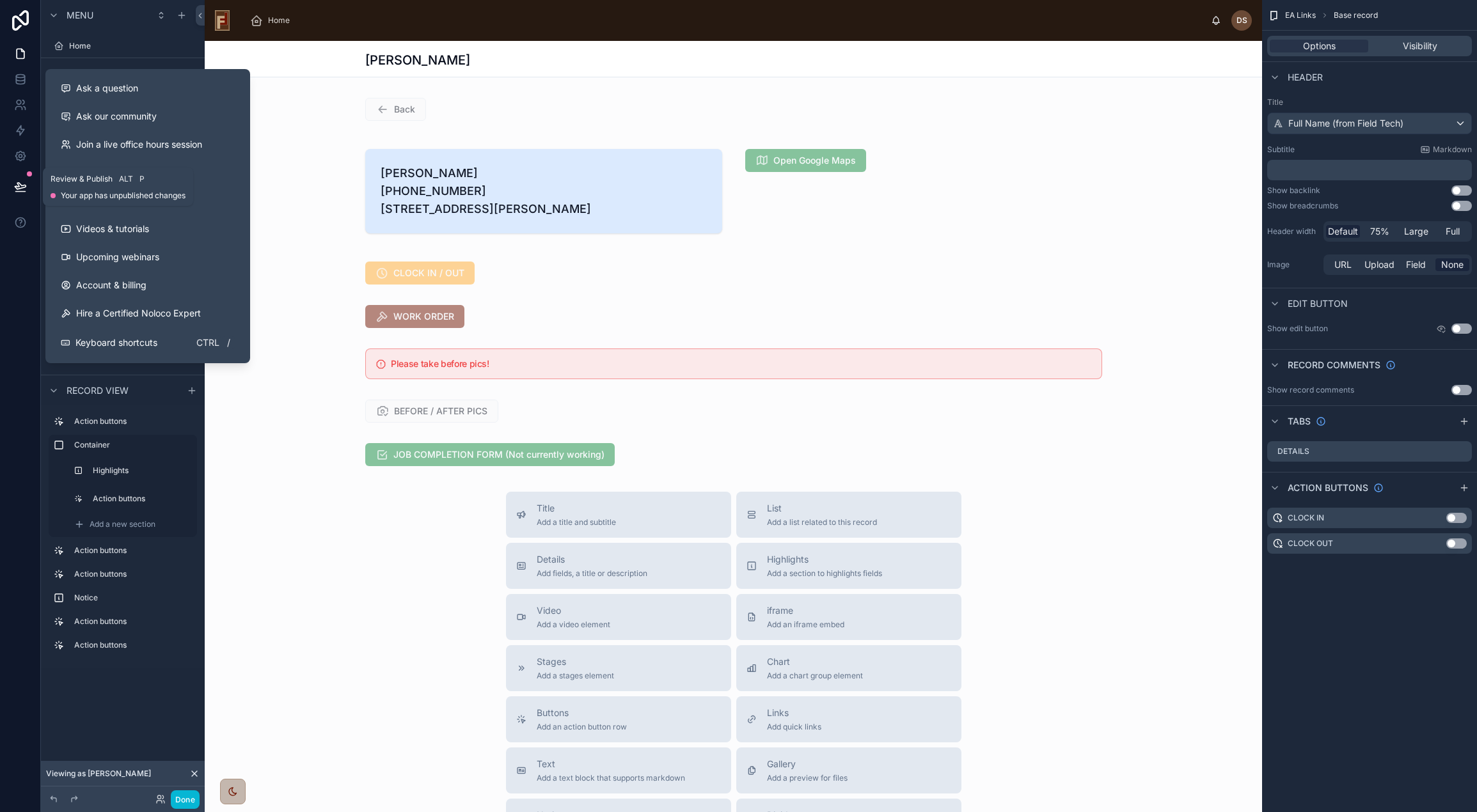
click at [22, 187] on icon at bounding box center [20, 186] width 13 height 13
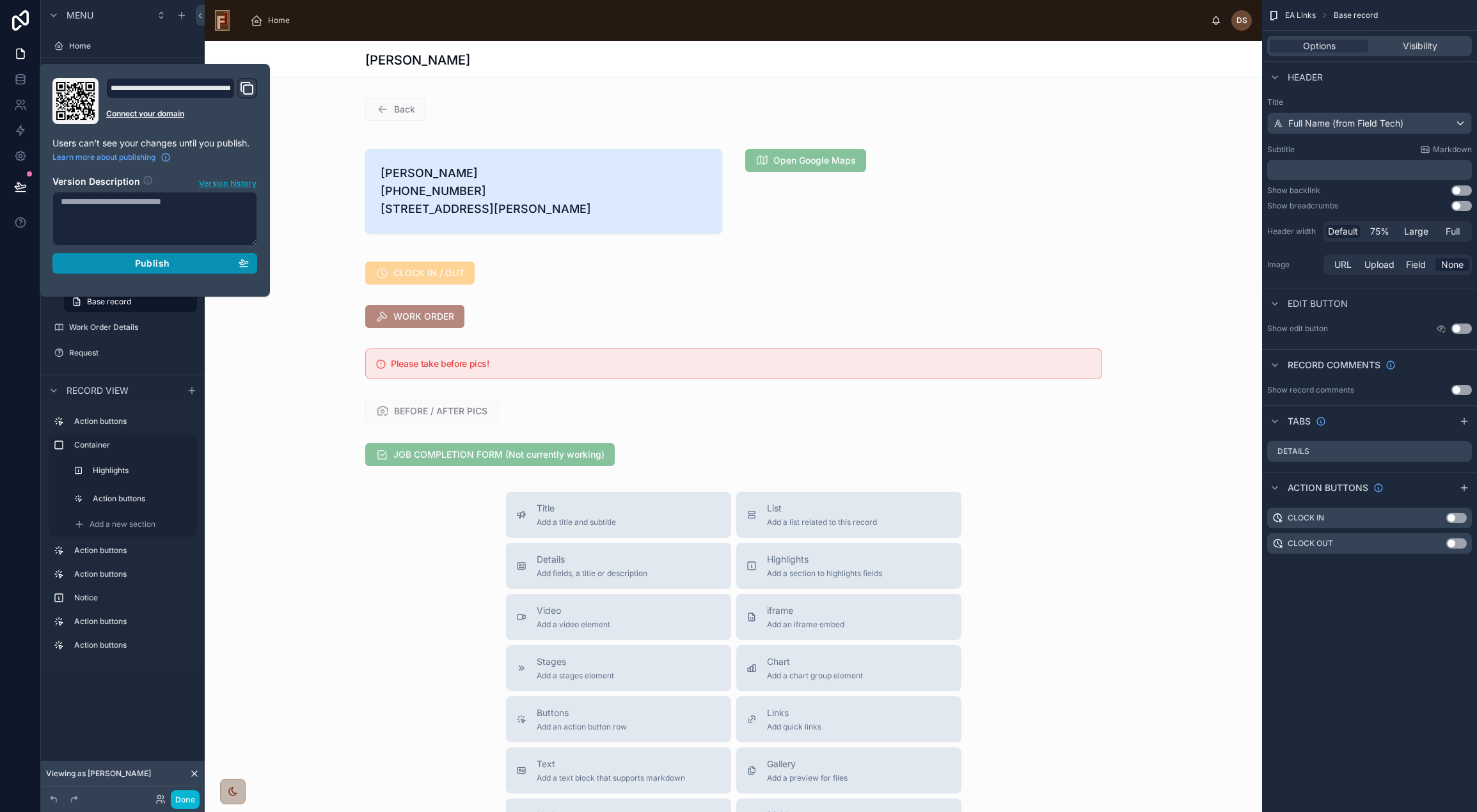
click at [141, 263] on span "Publish" at bounding box center [152, 263] width 35 height 11
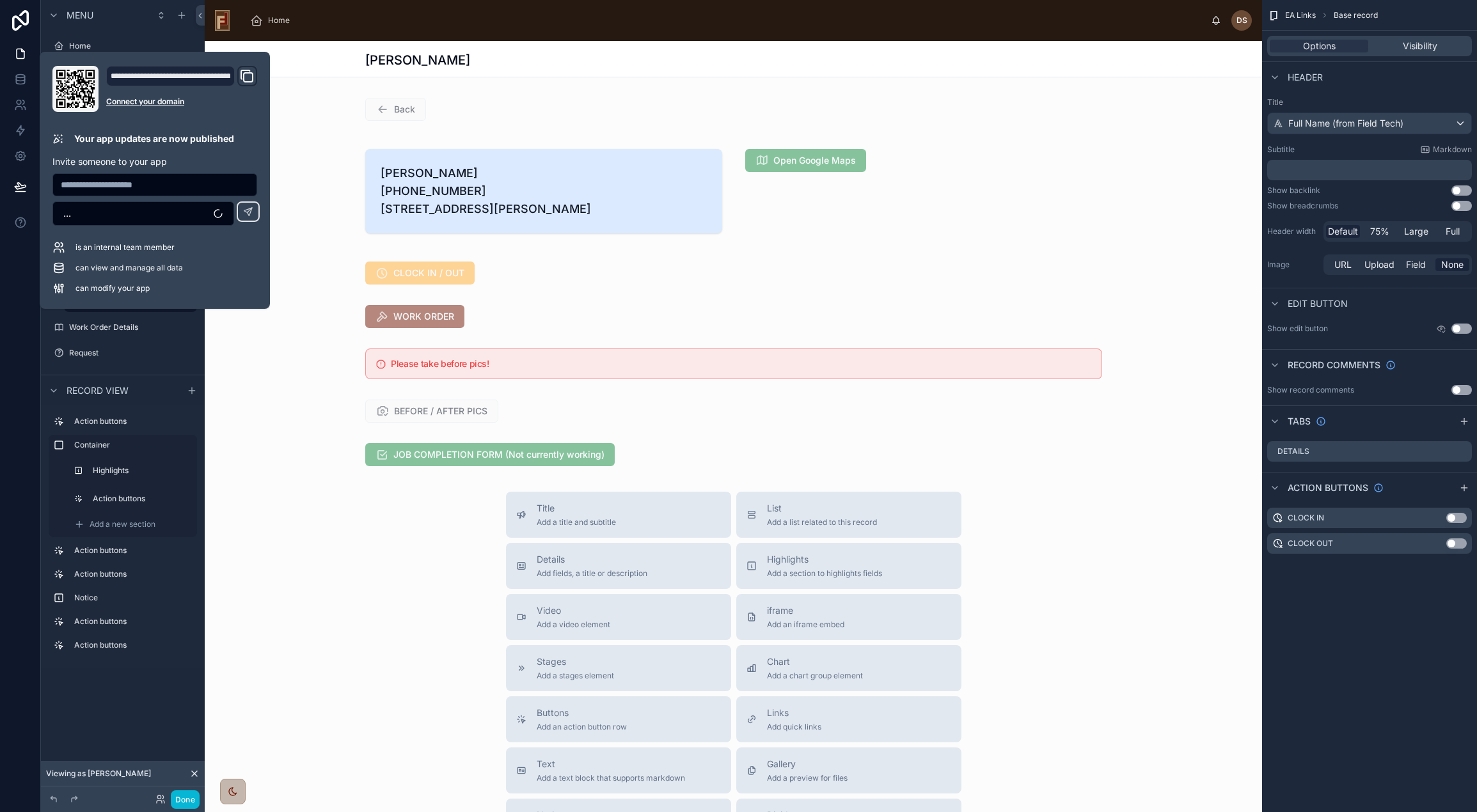
click at [471, 633] on div "Title Add a title and subtitle List Add a list related to this record Details A…" at bounding box center [733, 719] width 1057 height 455
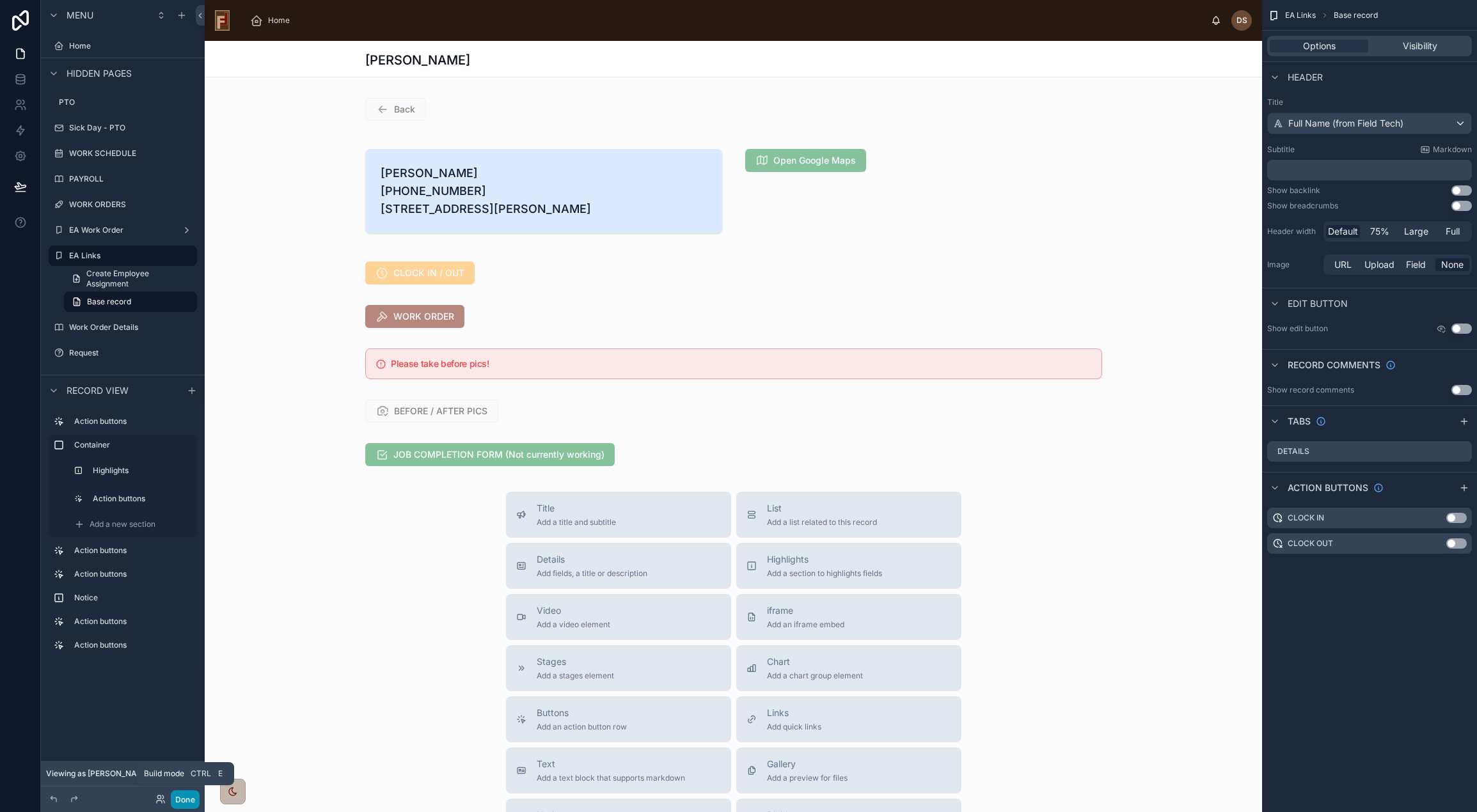
click at [190, 799] on button "Done" at bounding box center [185, 800] width 29 height 19
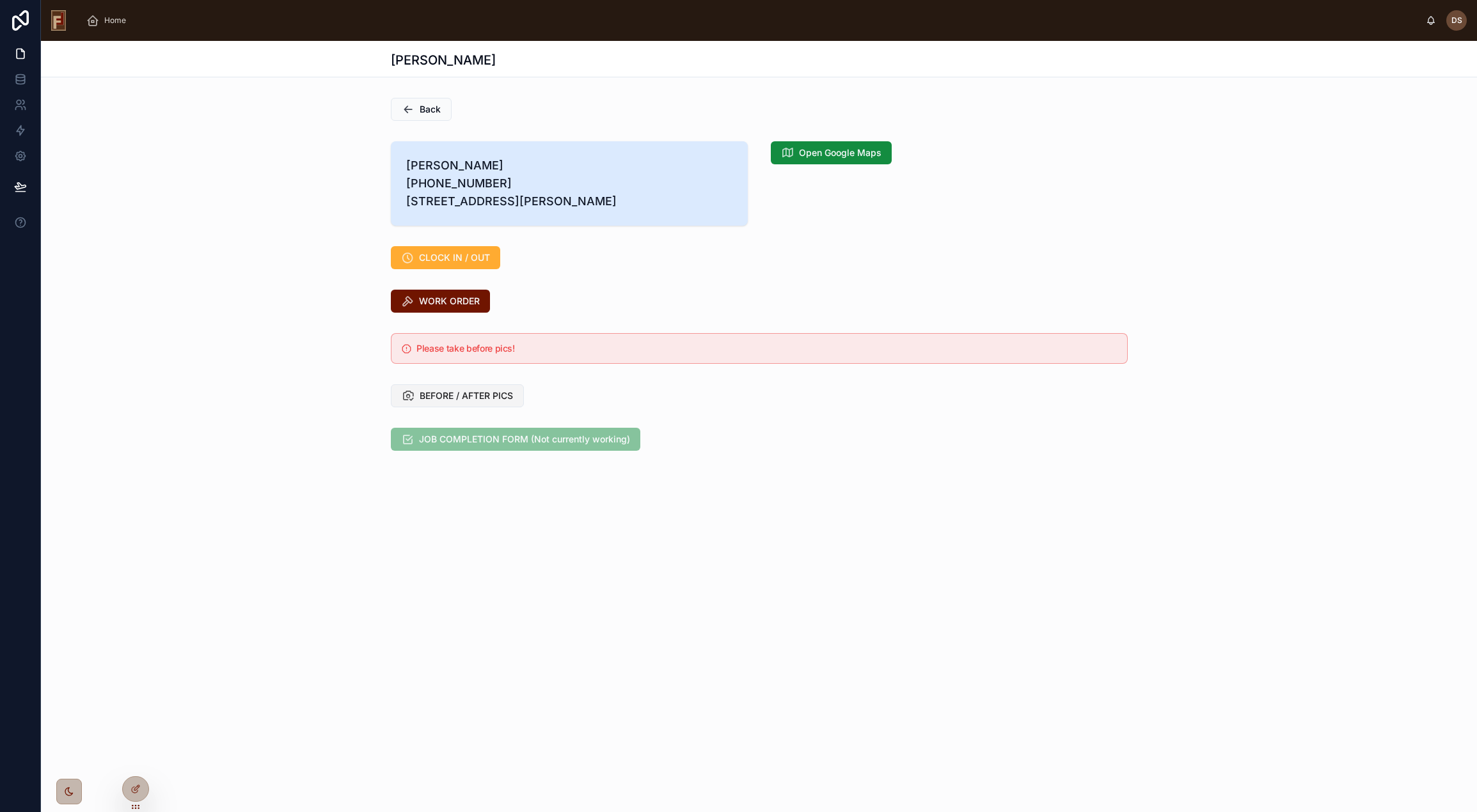
click at [469, 407] on button "BEFORE / AFTER PICS" at bounding box center [457, 396] width 133 height 23
click at [436, 113] on span "Back" at bounding box center [430, 109] width 21 height 13
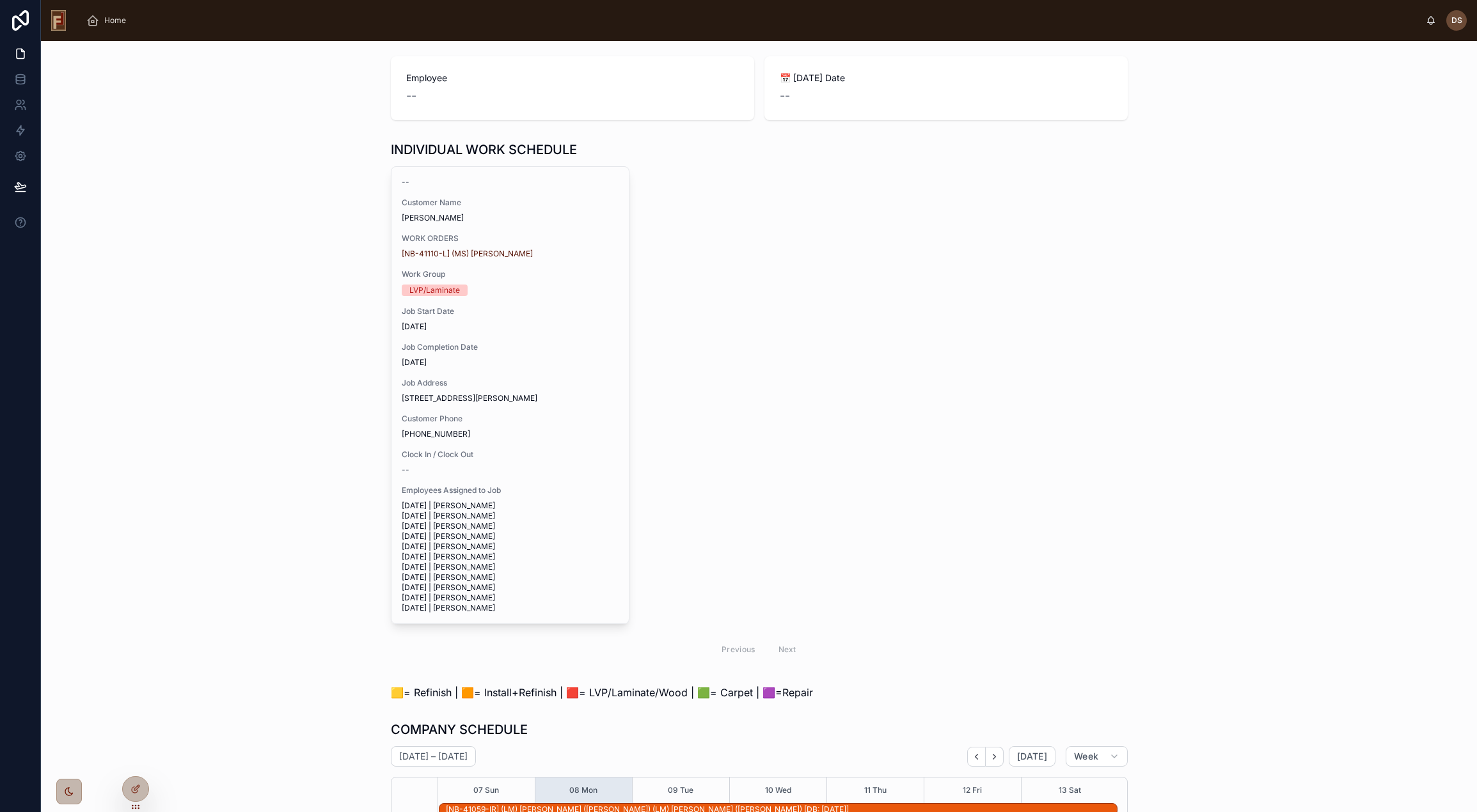
scroll to position [161, 0]
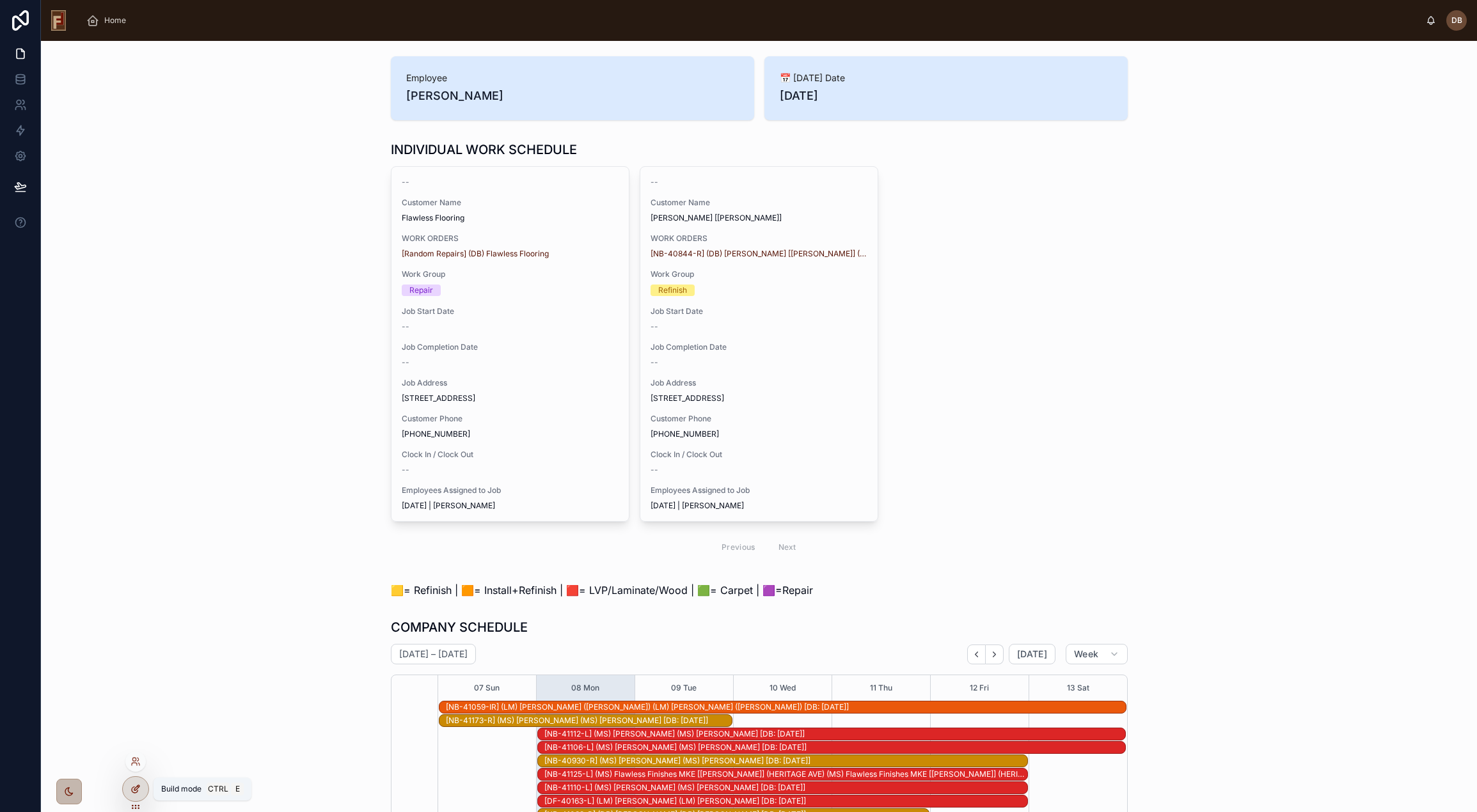
click at [133, 781] on div at bounding box center [135, 789] width 25 height 24
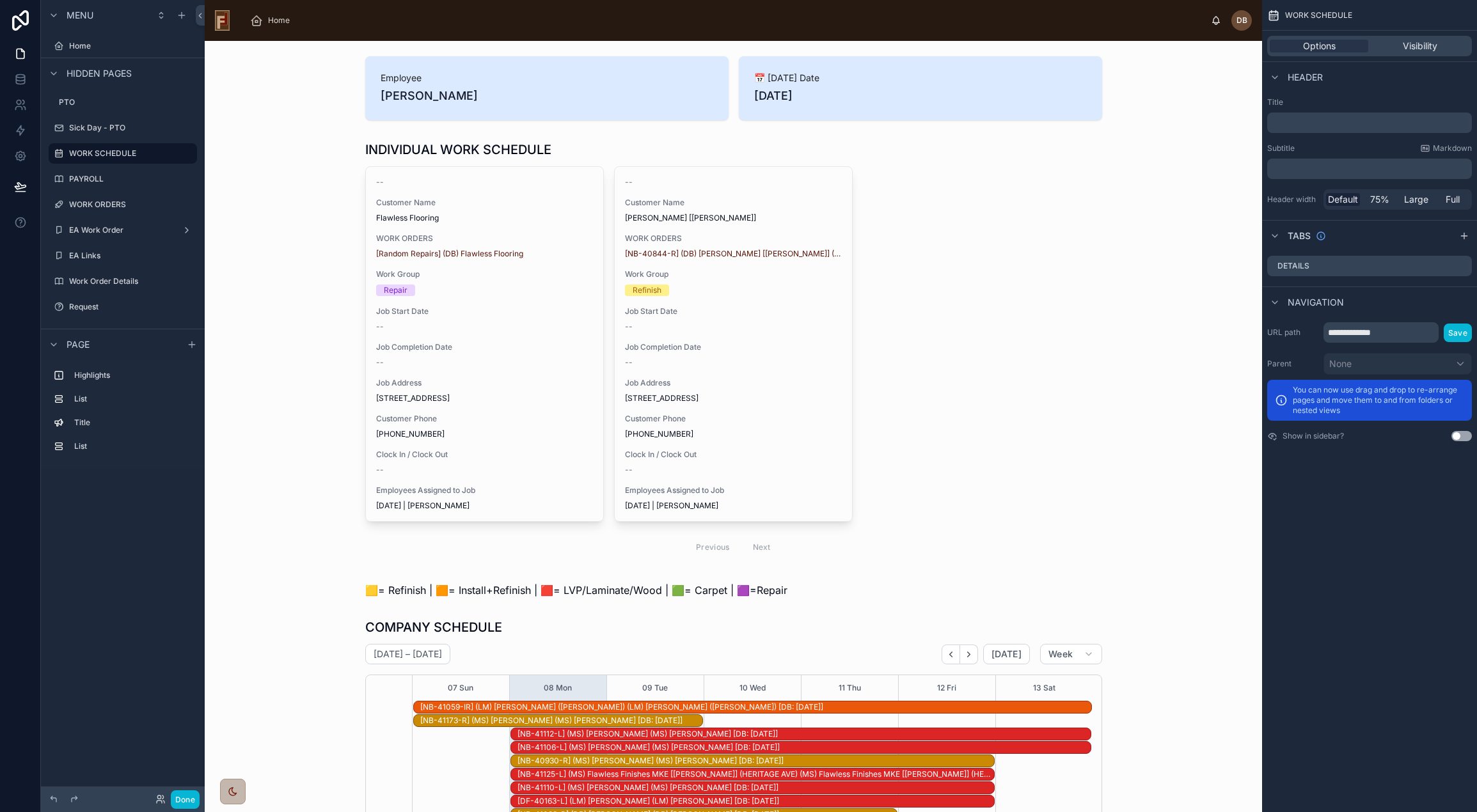
scroll to position [161, 0]
click at [162, 799] on icon at bounding box center [160, 799] width 10 height 10
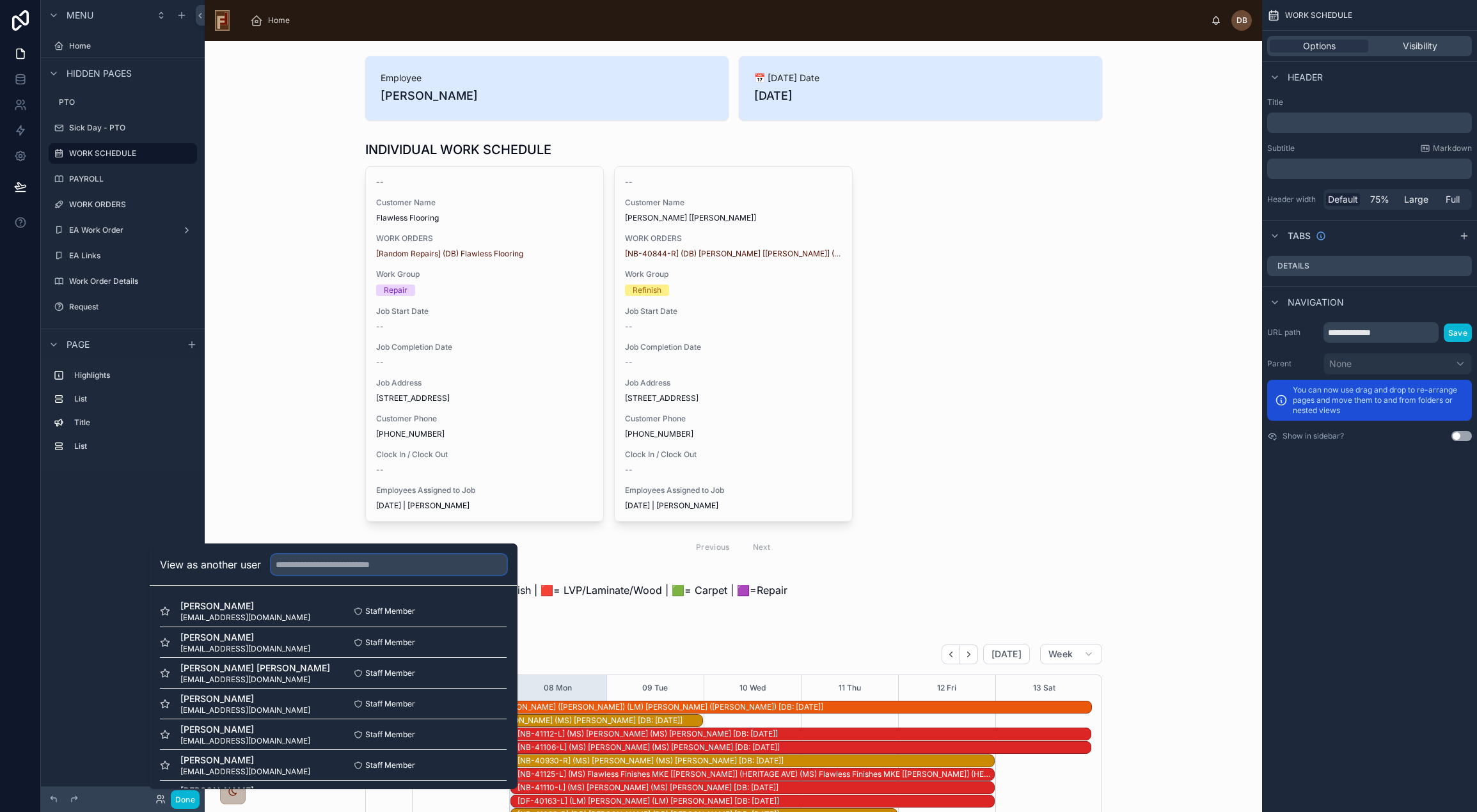
click at [330, 566] on input "text" at bounding box center [388, 564] width 236 height 21
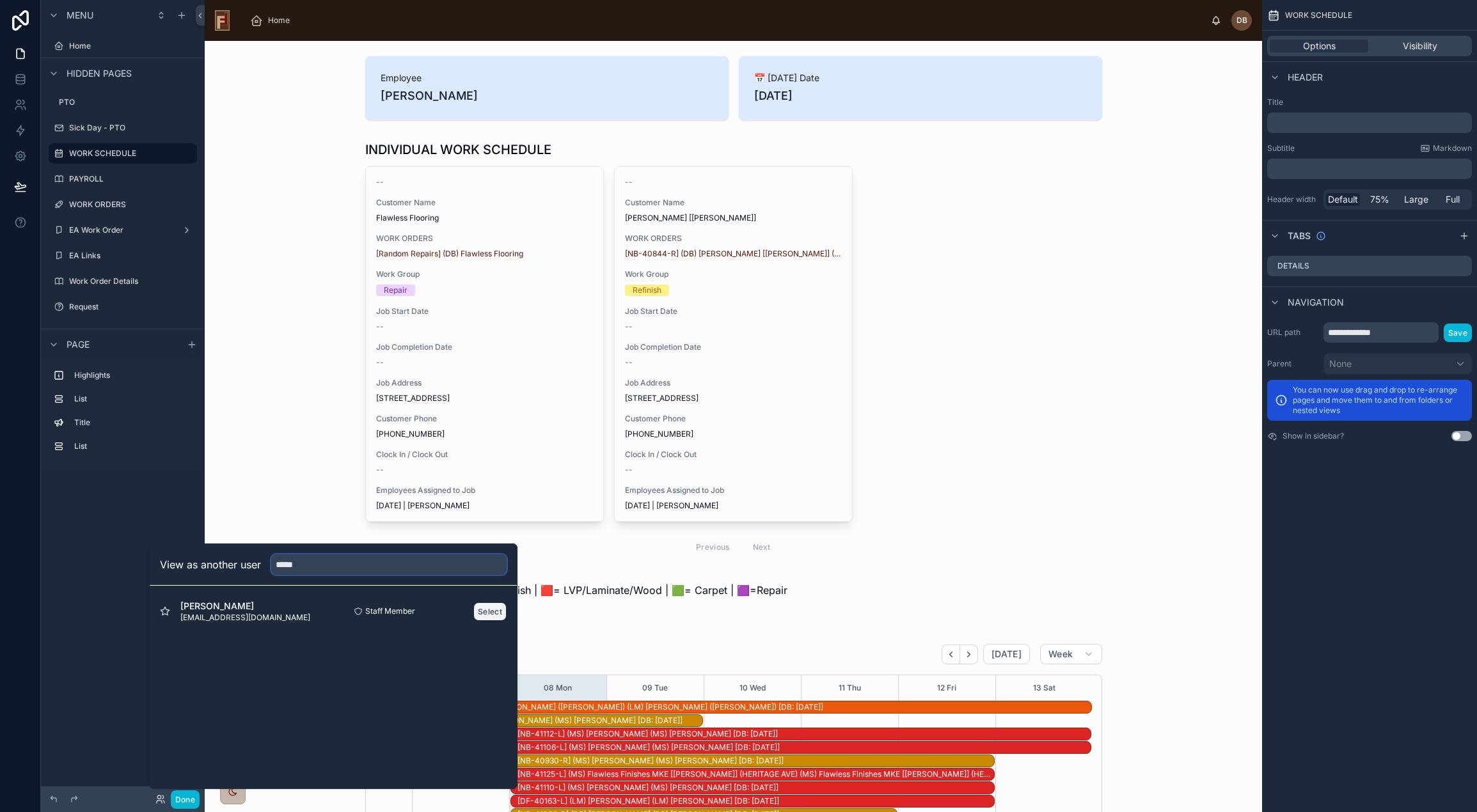
type input "*****"
click at [489, 606] on button "Select" at bounding box center [490, 612] width 33 height 19
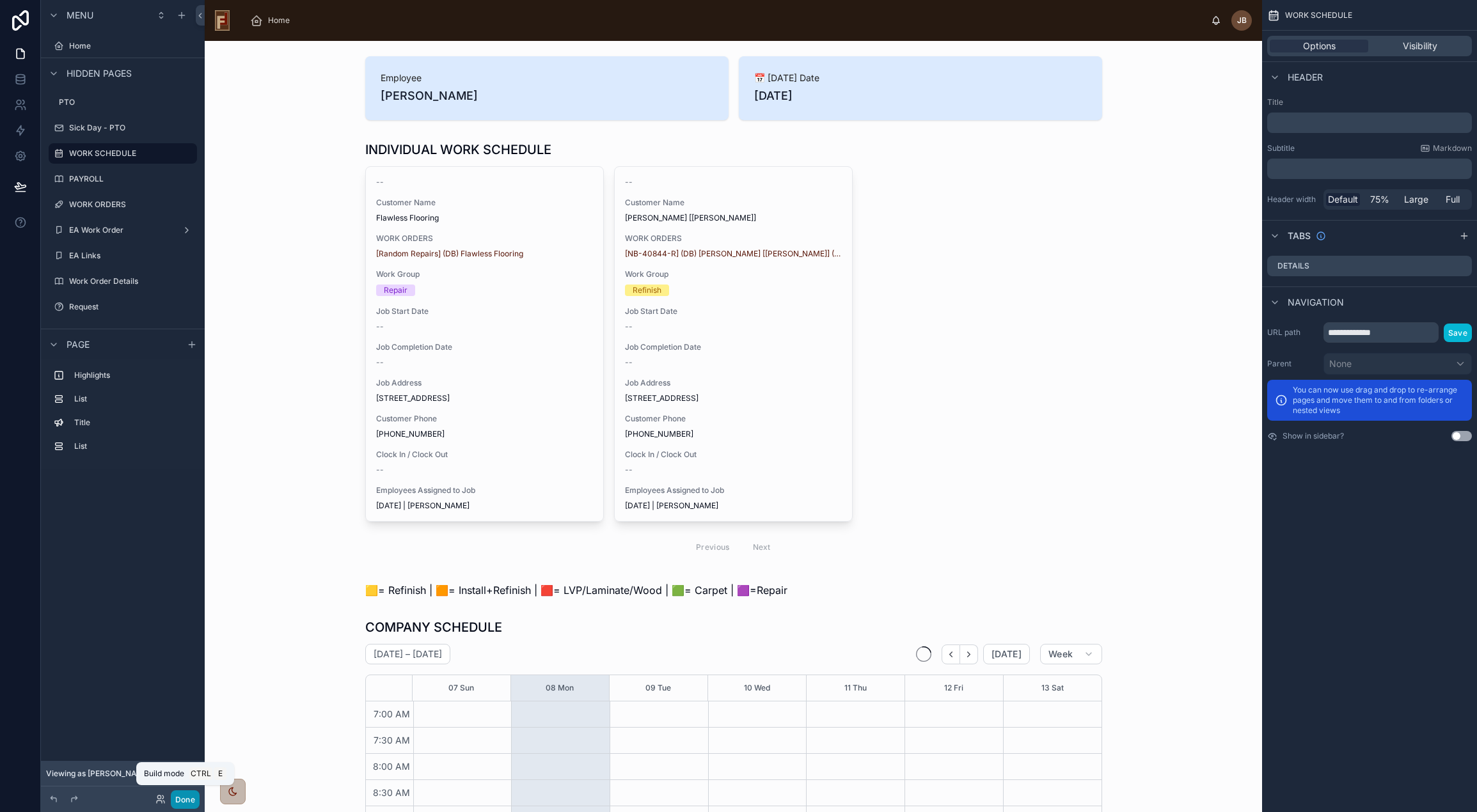
click at [182, 801] on button "Done" at bounding box center [185, 800] width 29 height 19
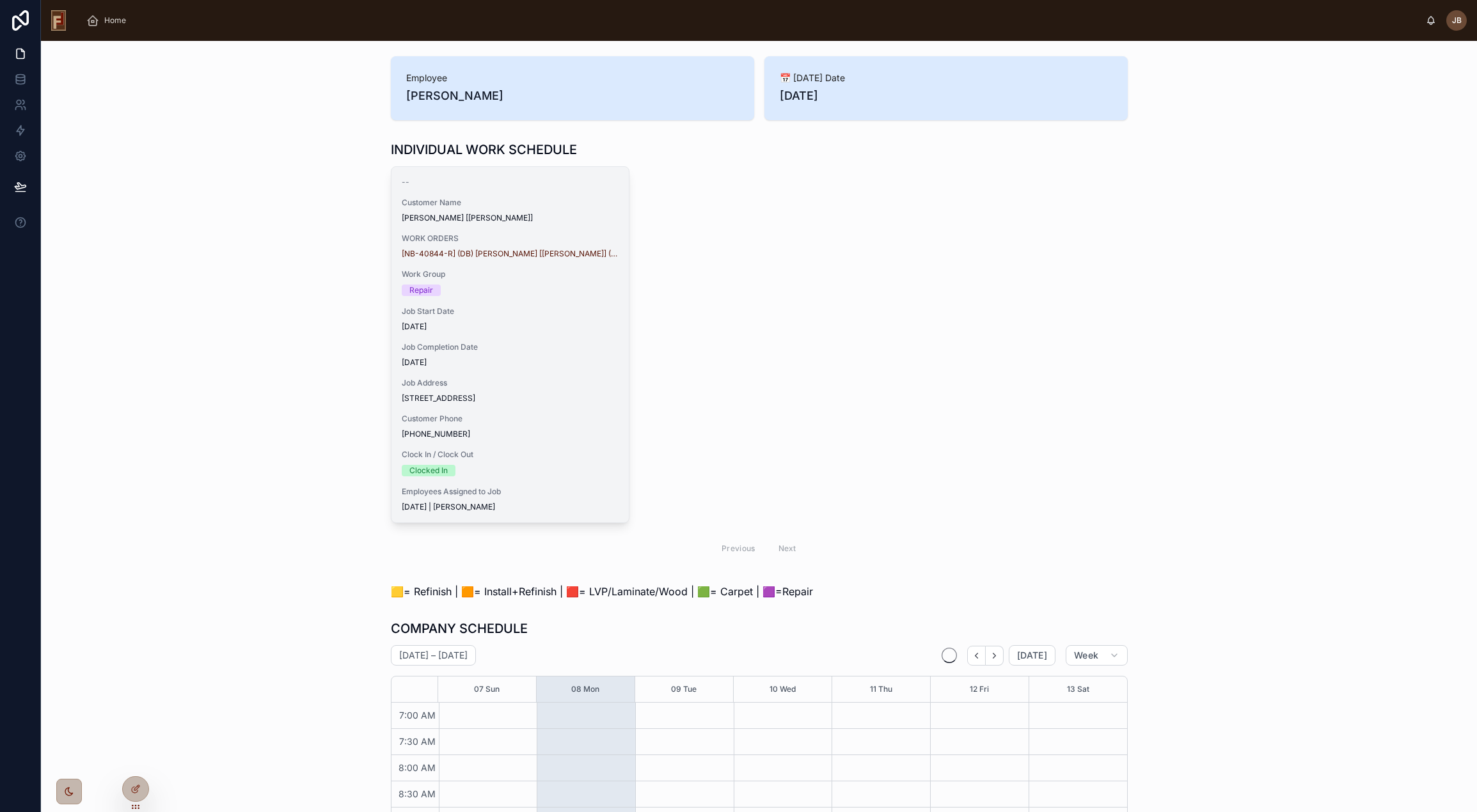
click at [518, 352] on span "Job Completion Date" at bounding box center [510, 347] width 217 height 10
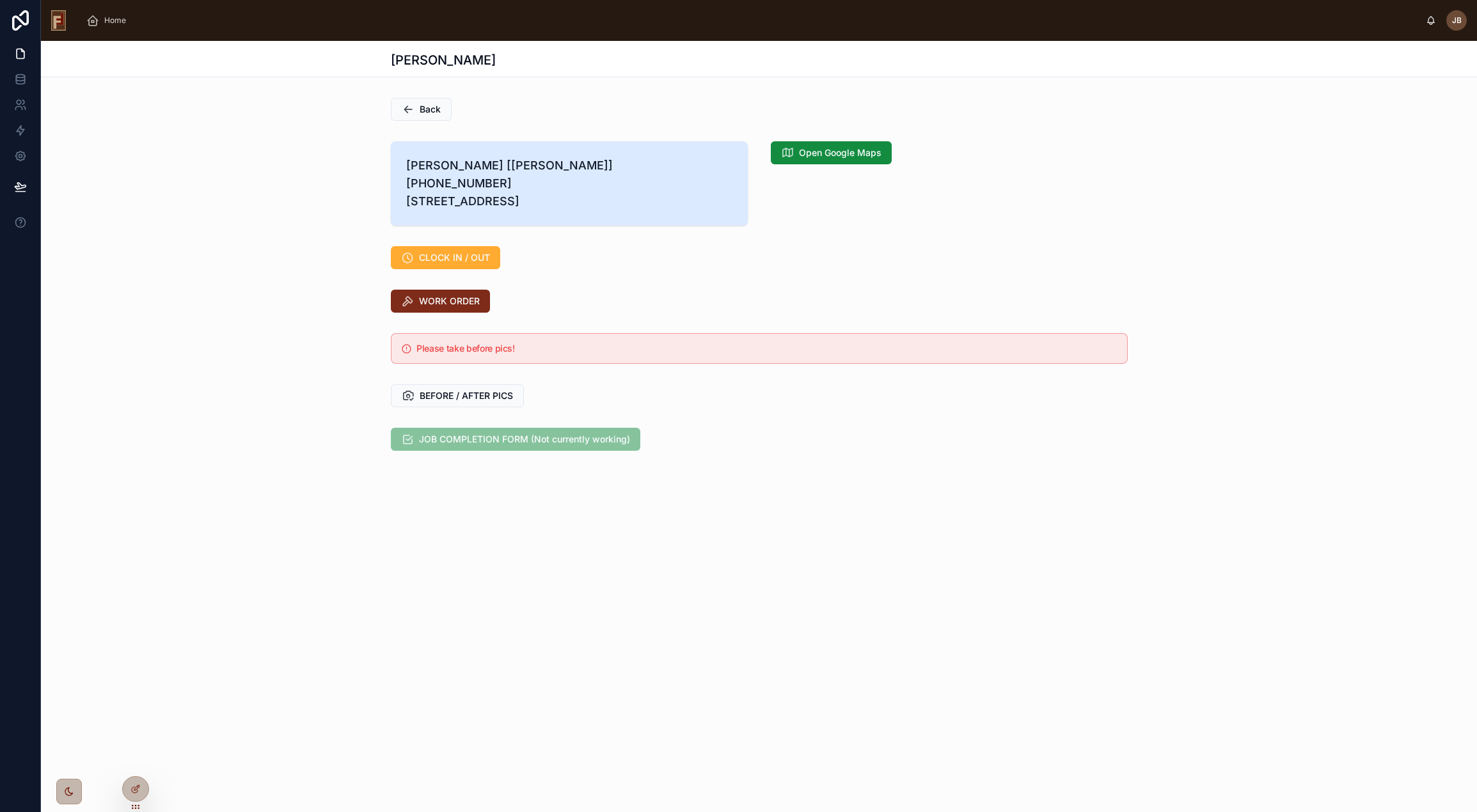
click at [447, 308] on span "WORK ORDER" at bounding box center [449, 301] width 61 height 13
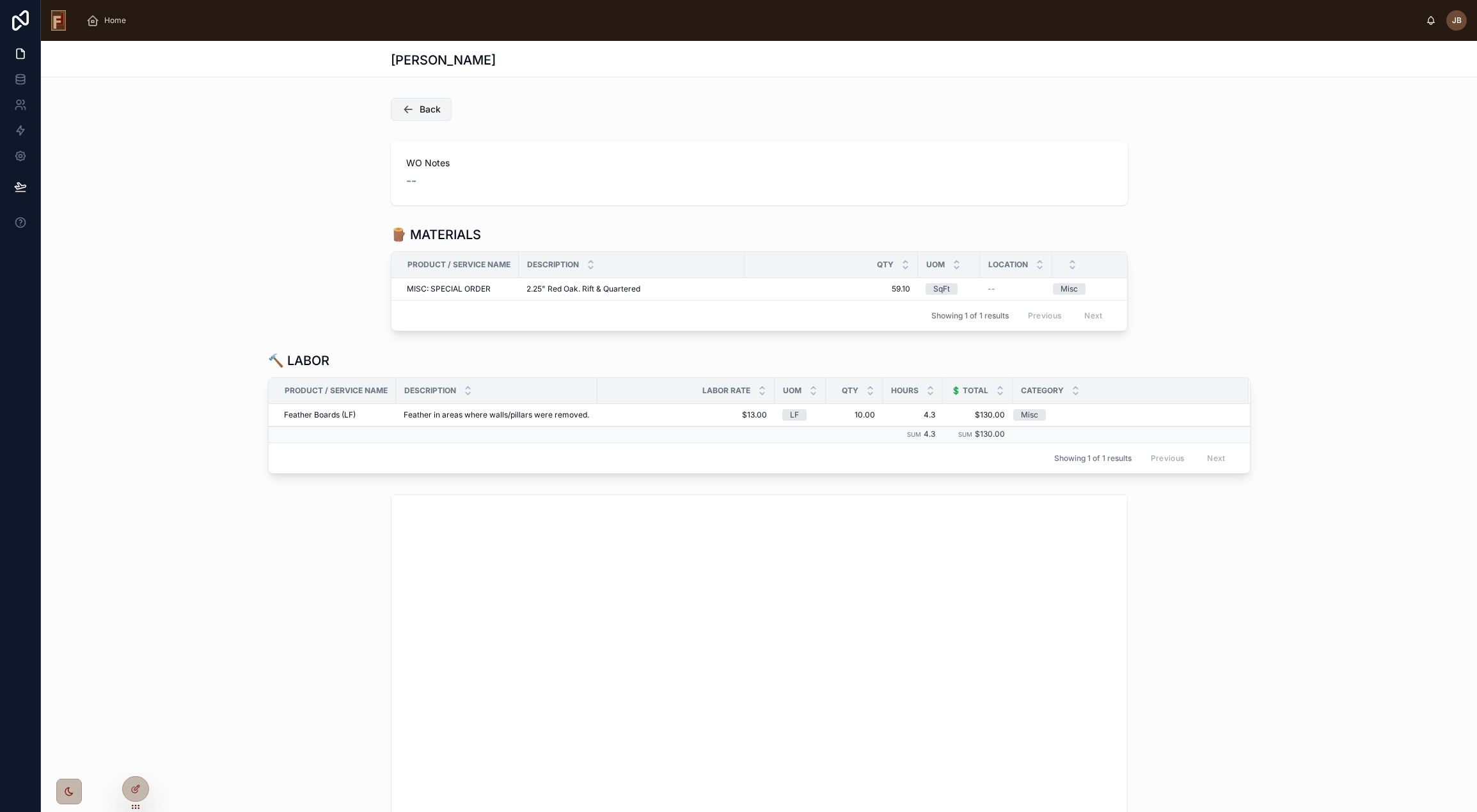
click at [420, 109] on span "Back" at bounding box center [430, 109] width 21 height 13
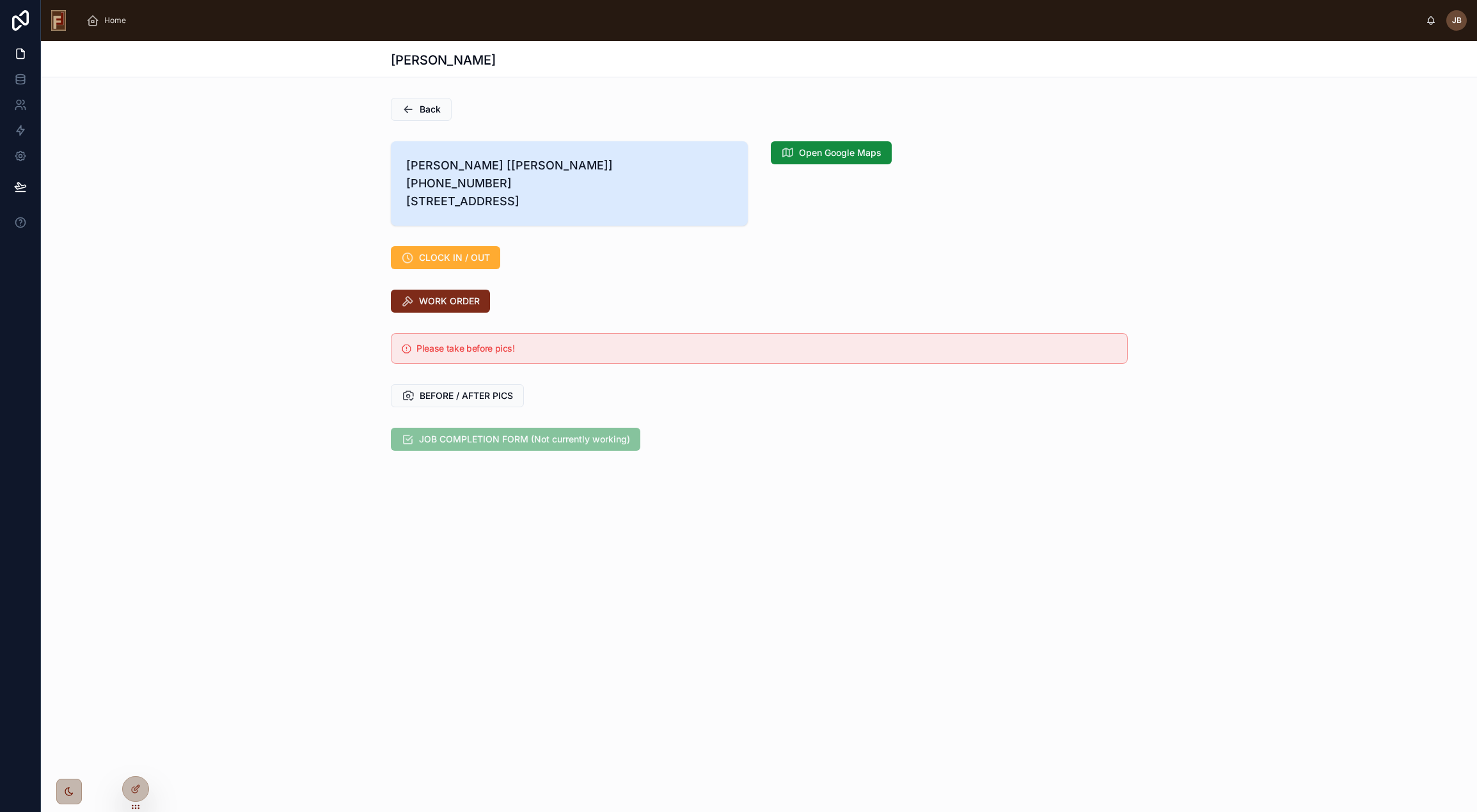
click at [460, 308] on span "WORK ORDER" at bounding box center [449, 301] width 61 height 13
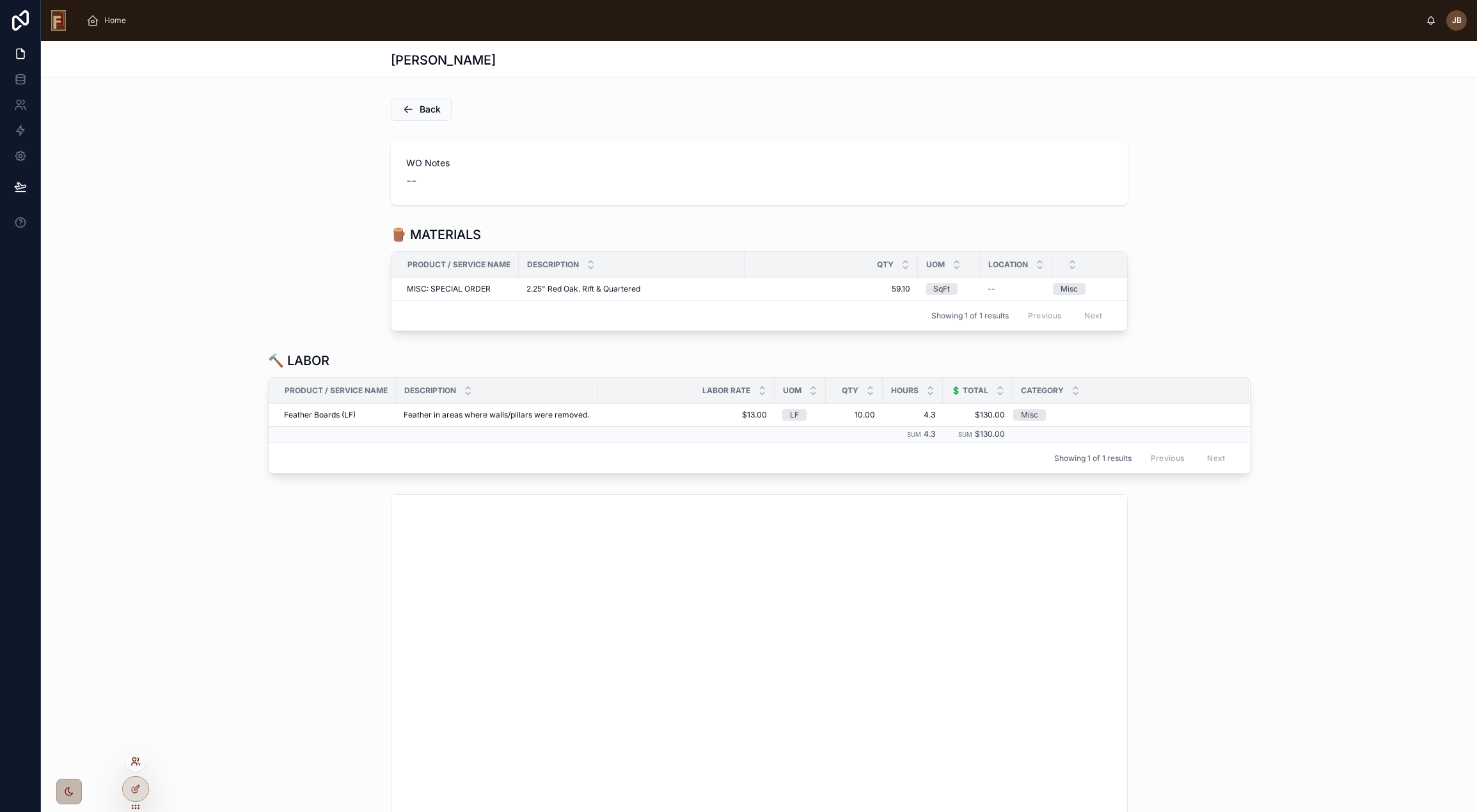
click at [131, 761] on icon at bounding box center [135, 761] width 10 height 10
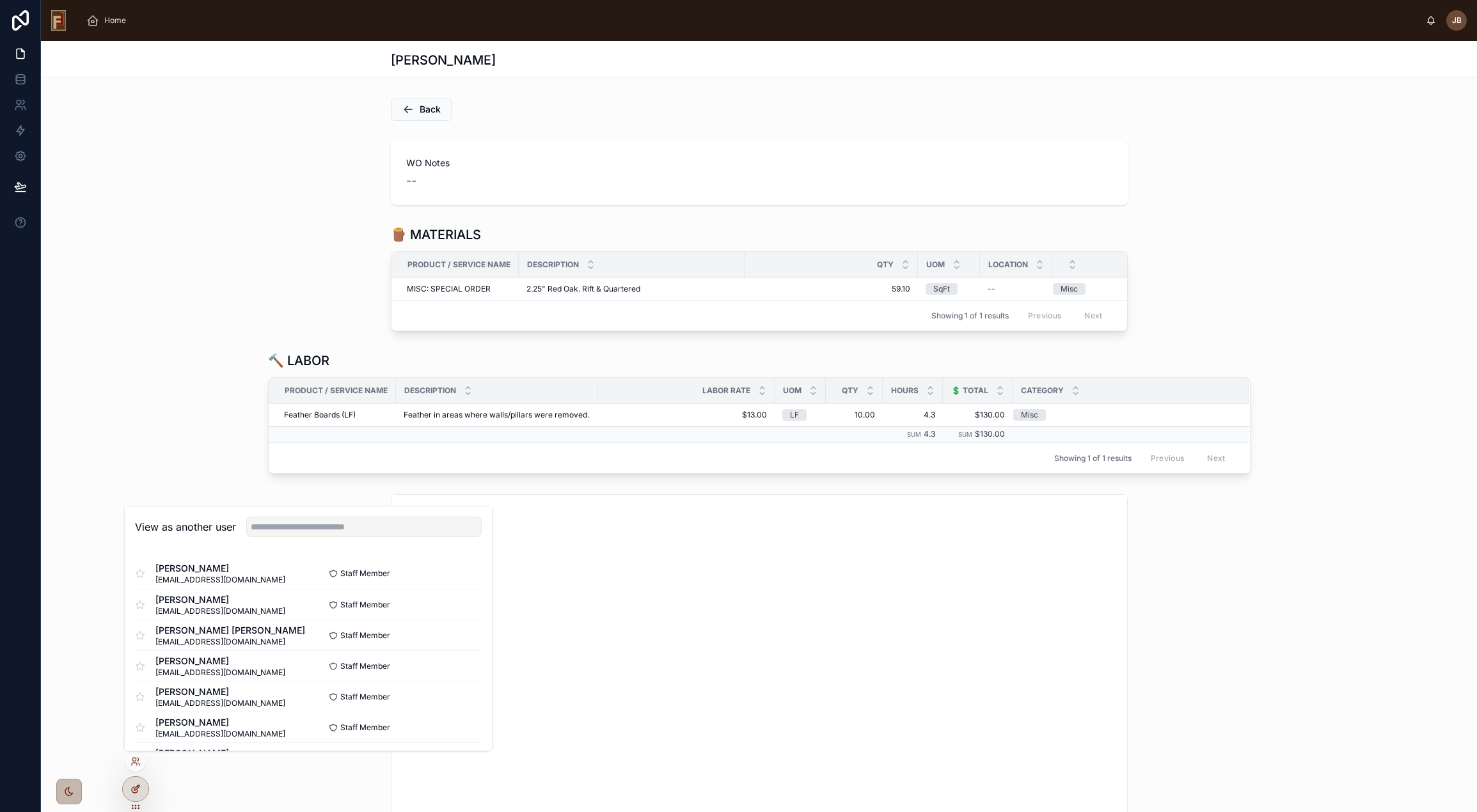
click at [137, 782] on div at bounding box center [135, 789] width 25 height 24
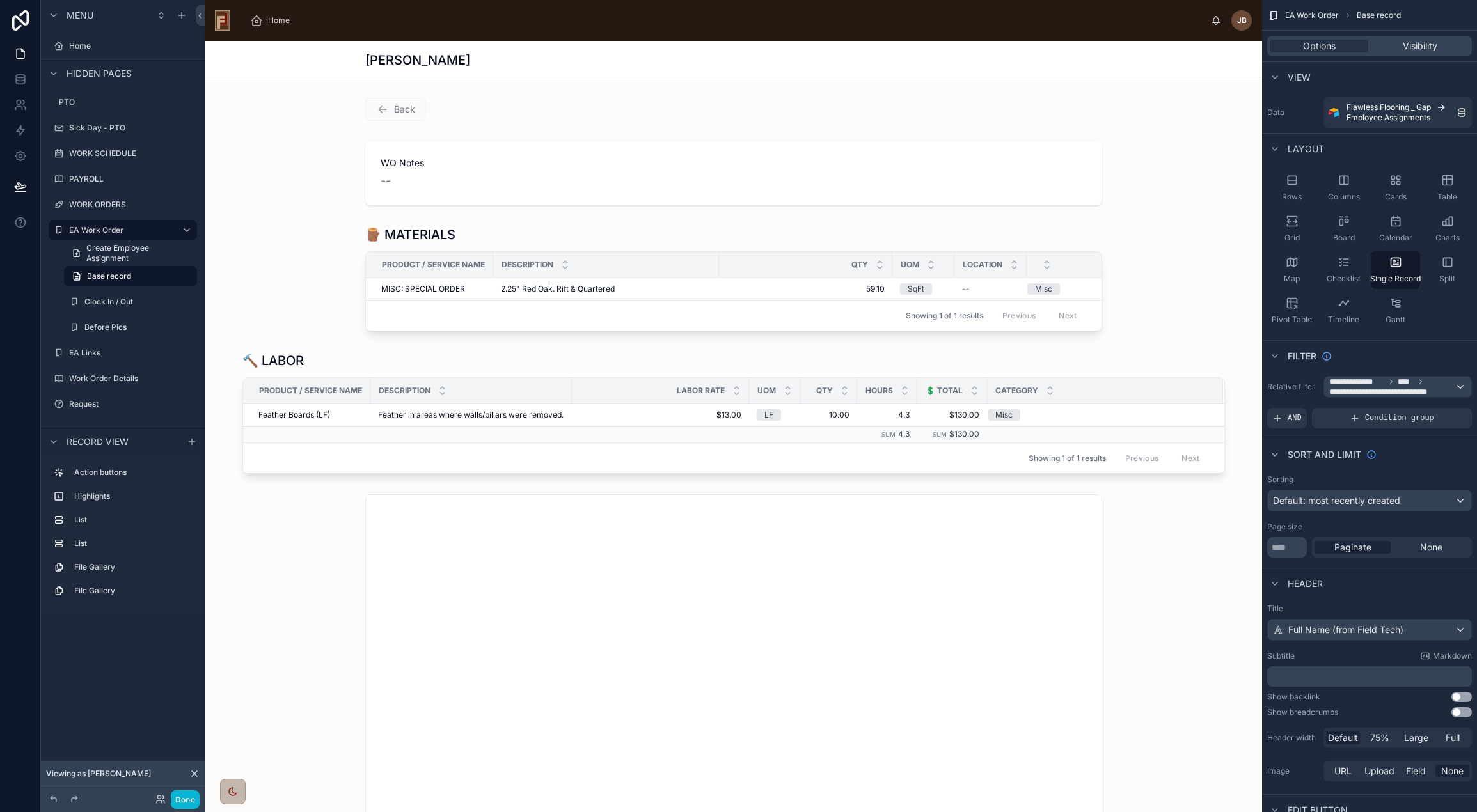
click at [748, 164] on div at bounding box center [733, 173] width 1057 height 74
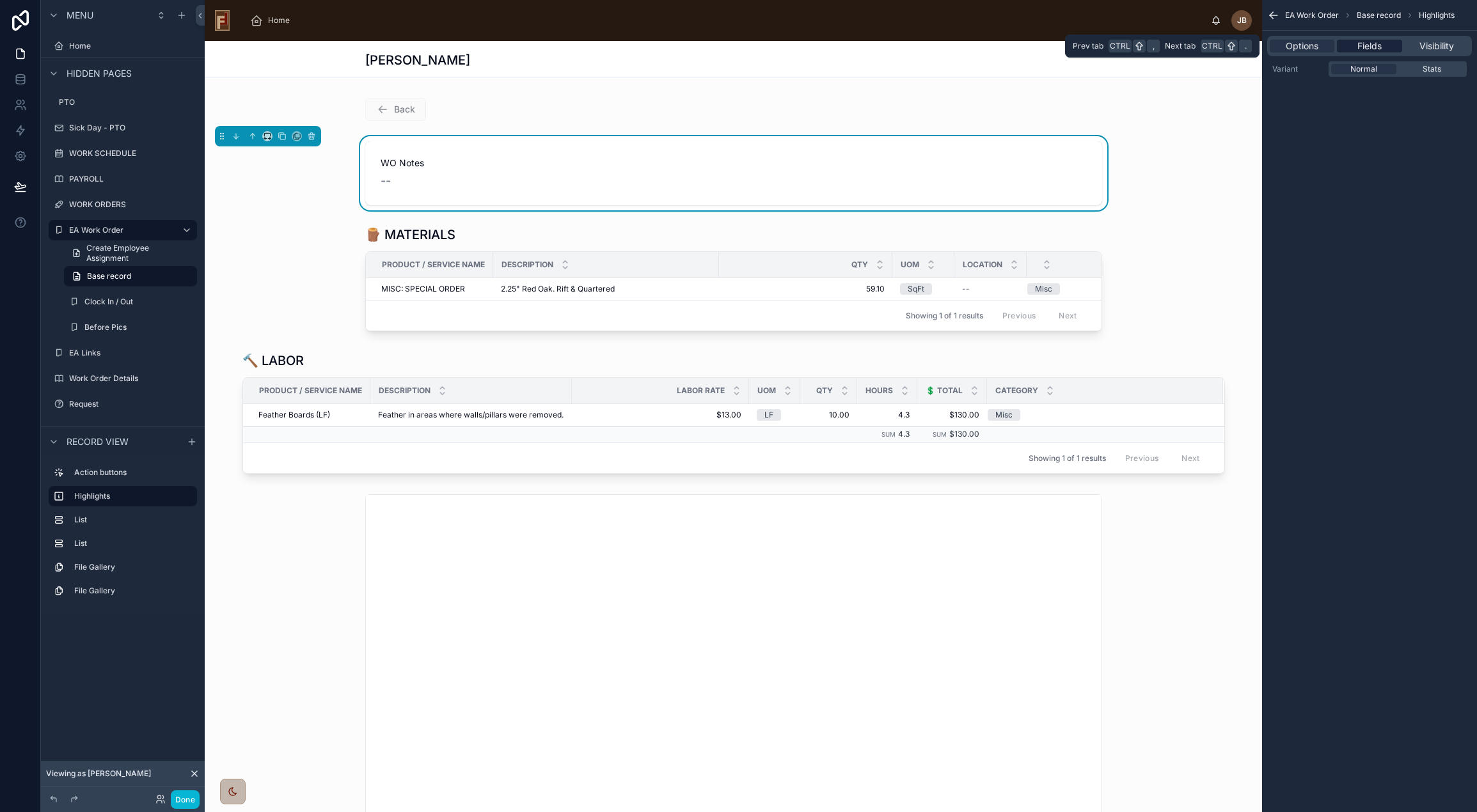
click at [1368, 44] on span "Fields" at bounding box center [1370, 45] width 24 height 13
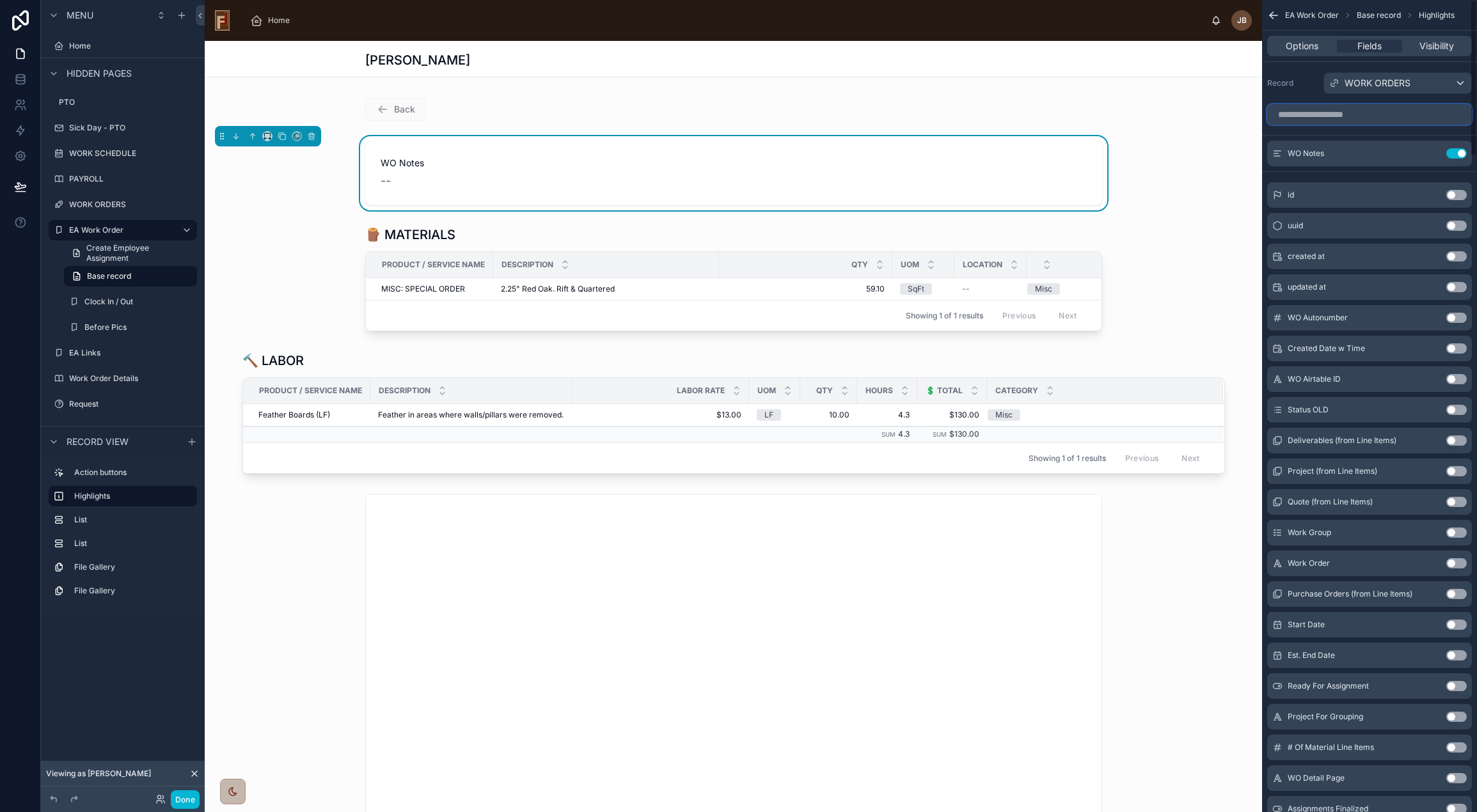
click at [1340, 115] on input "scrollable content" at bounding box center [1370, 114] width 205 height 21
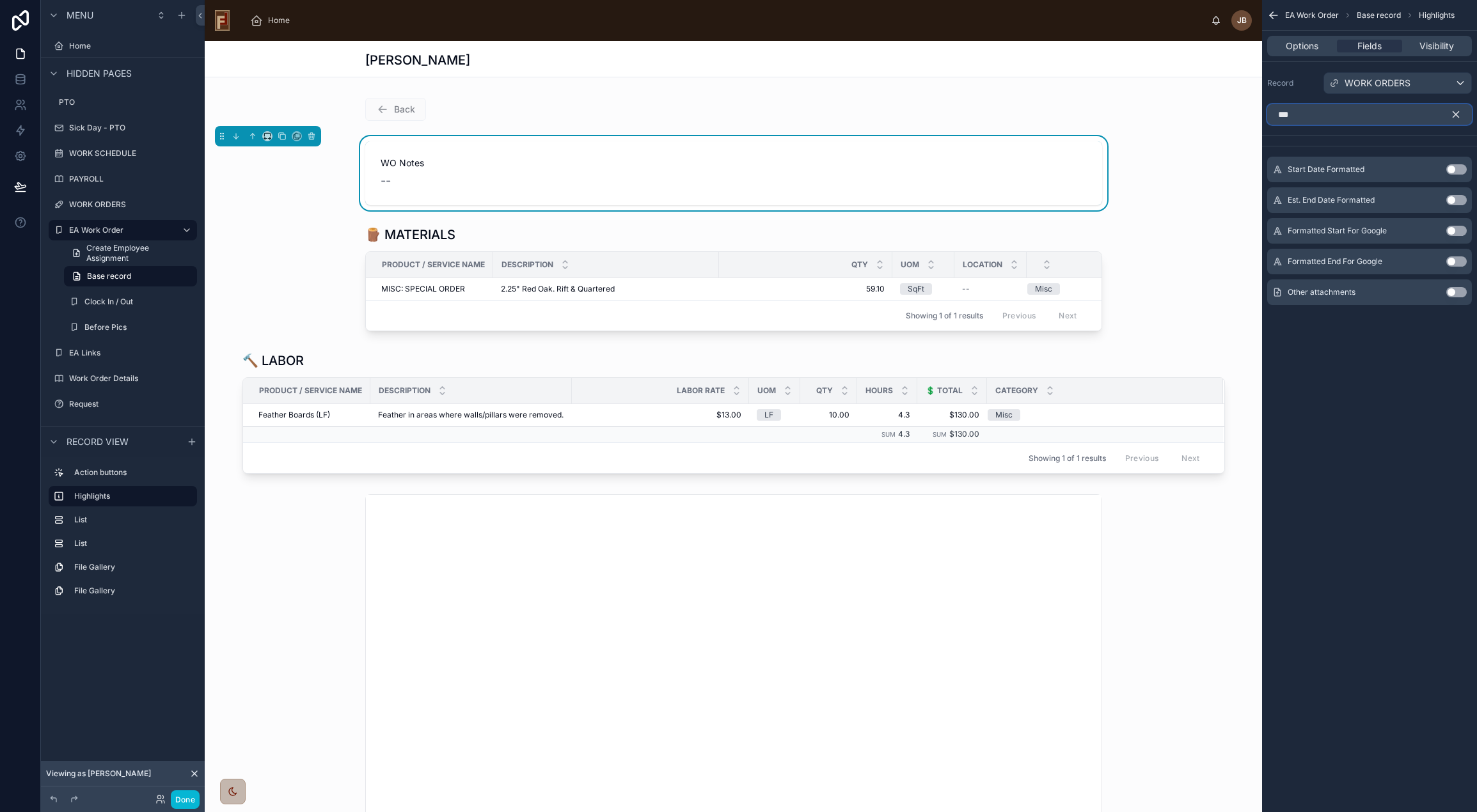
type input "***"
click at [1452, 291] on button "Use setting" at bounding box center [1456, 292] width 21 height 10
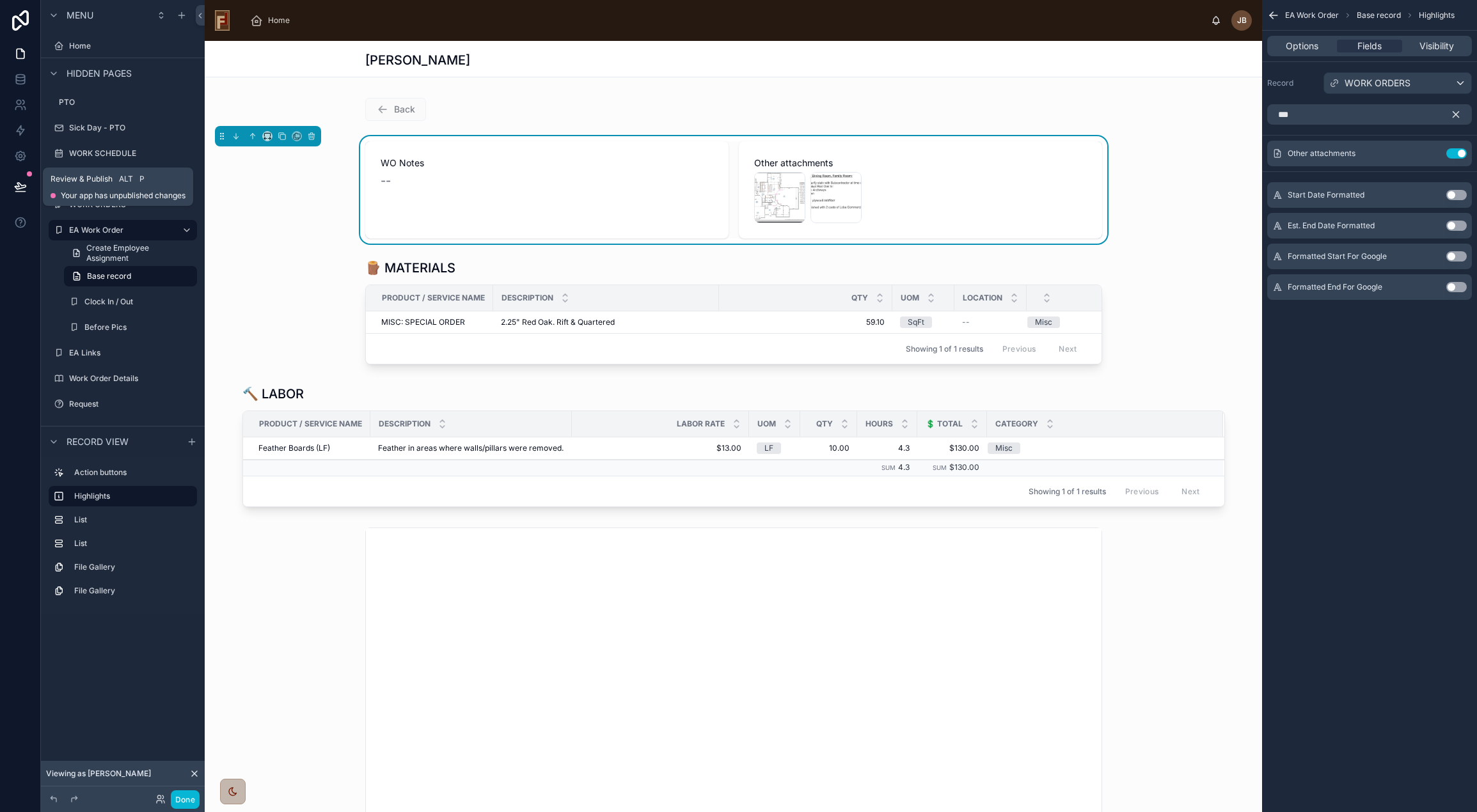
click at [18, 183] on icon at bounding box center [20, 186] width 11 height 7
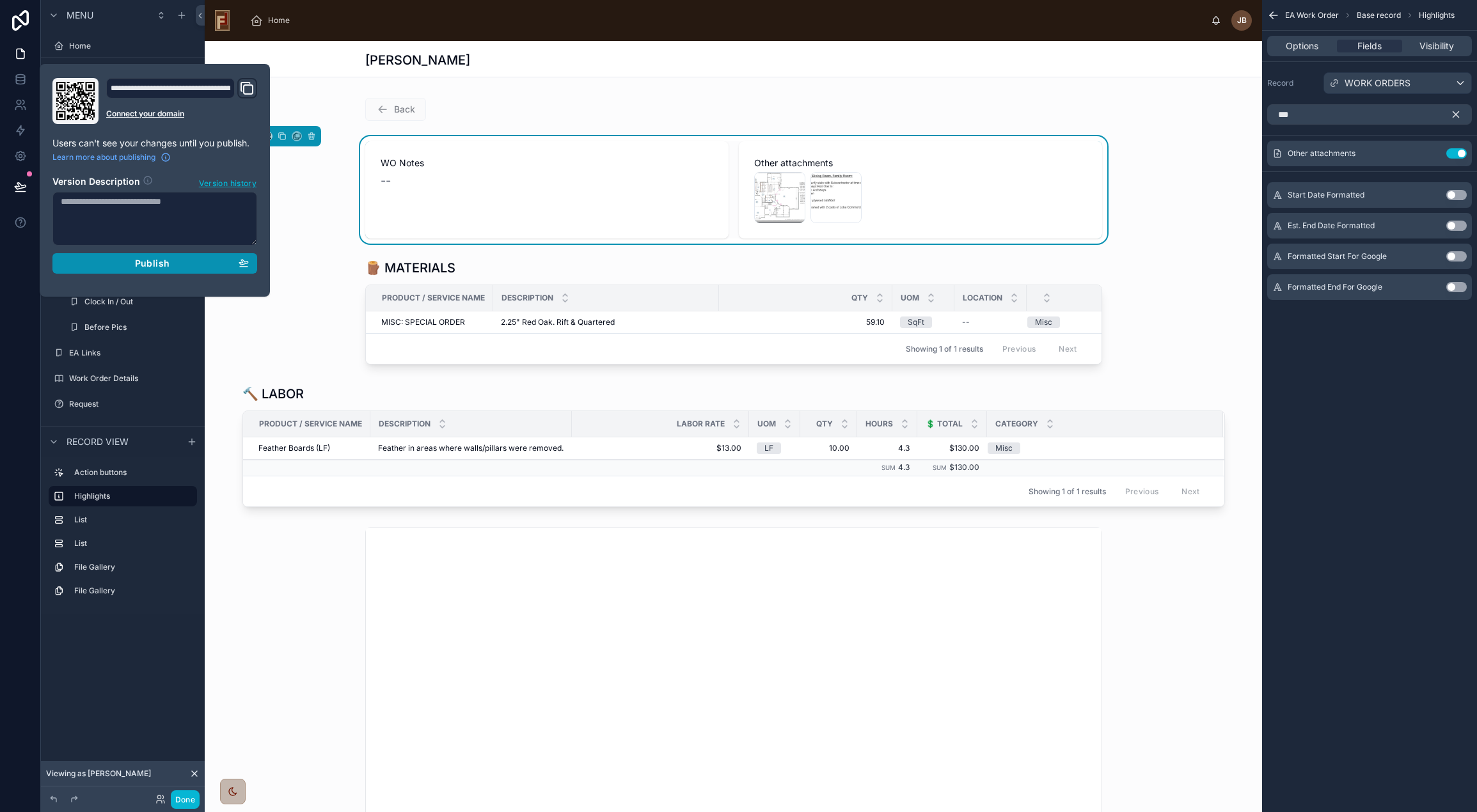
click at [162, 264] on span "Publish" at bounding box center [152, 263] width 35 height 11
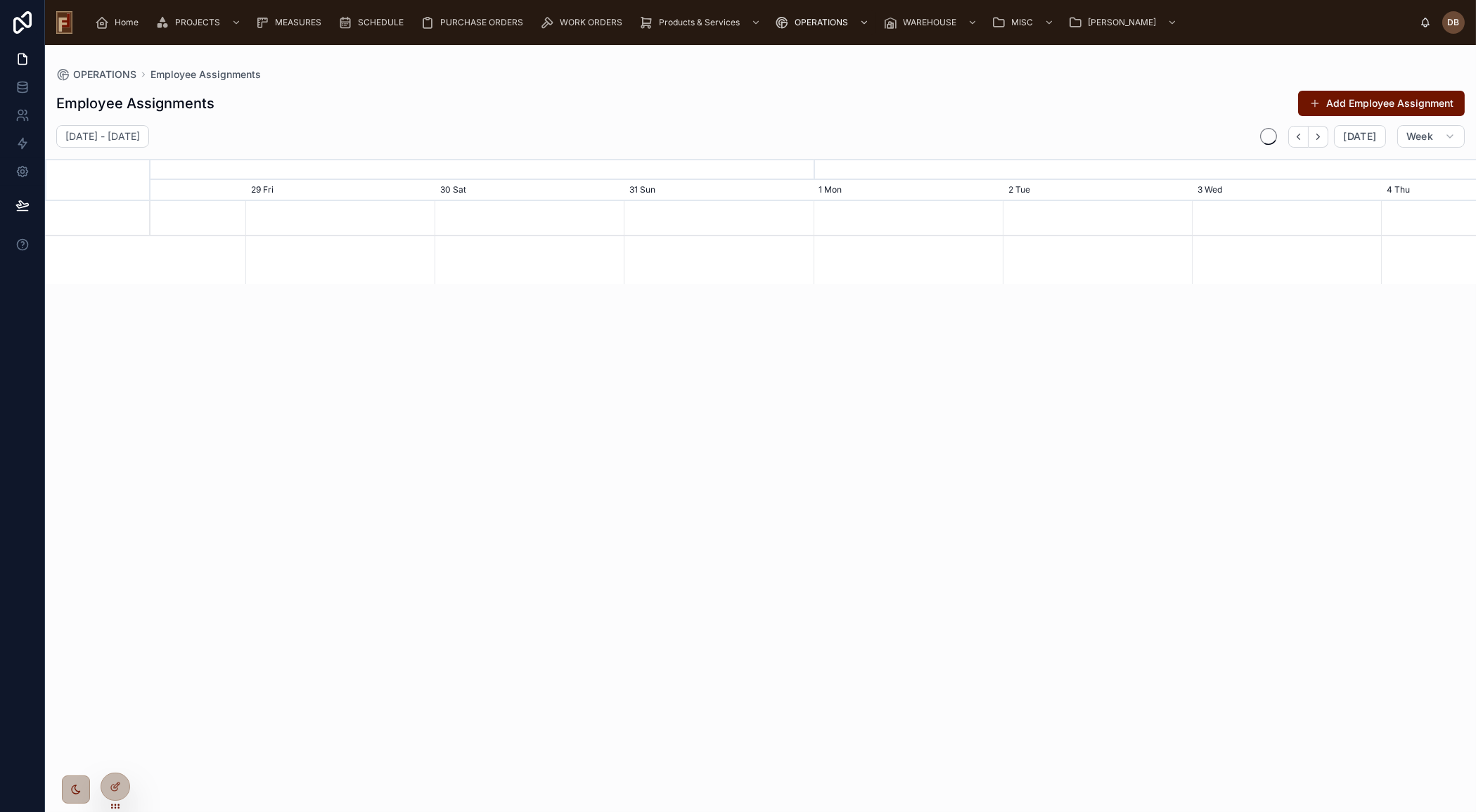
scroll to position [0, 1988]
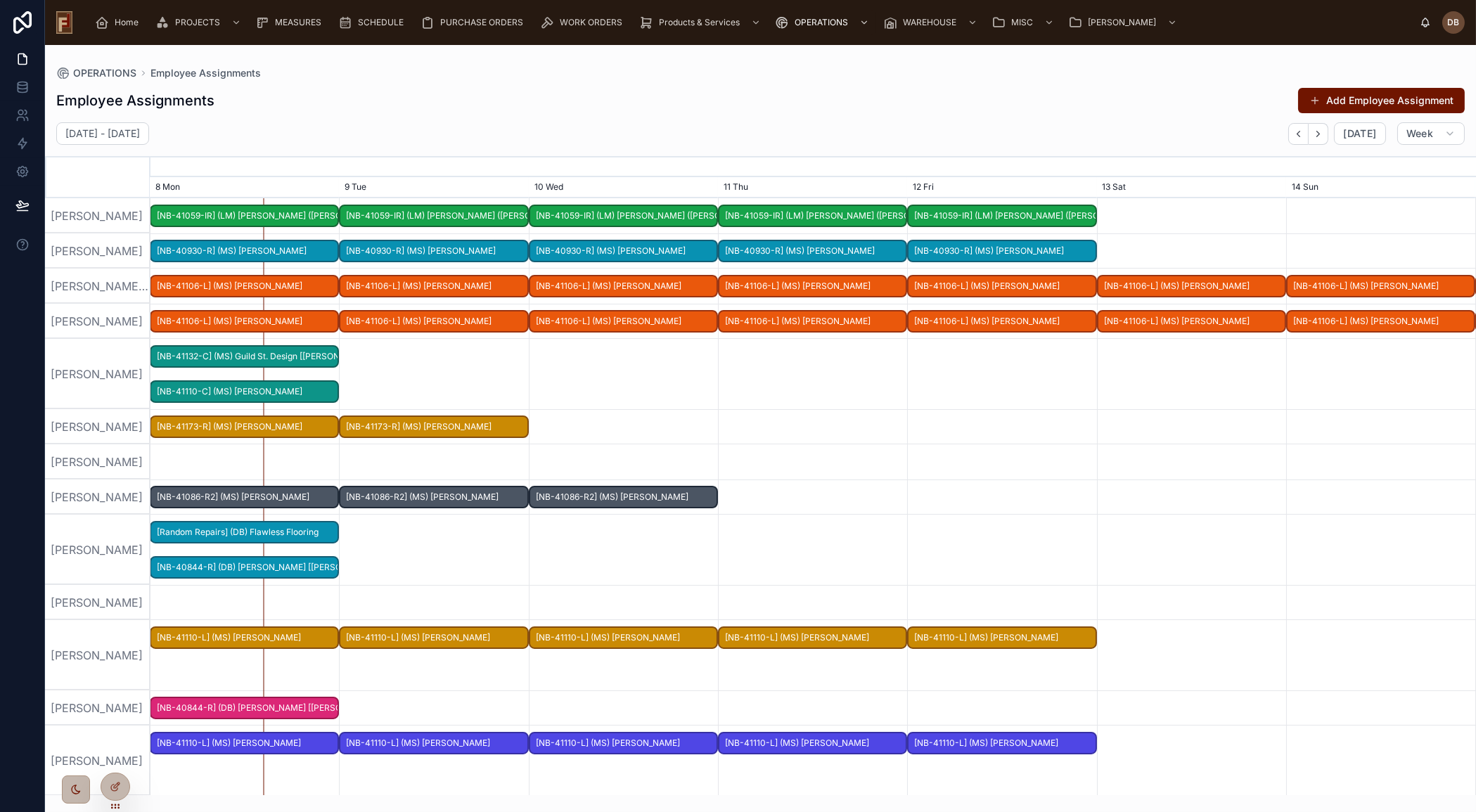
click at [267, 497] on span "[NB-41086-R2] (MS) [PERSON_NAME]" at bounding box center [244, 497] width 186 height 23
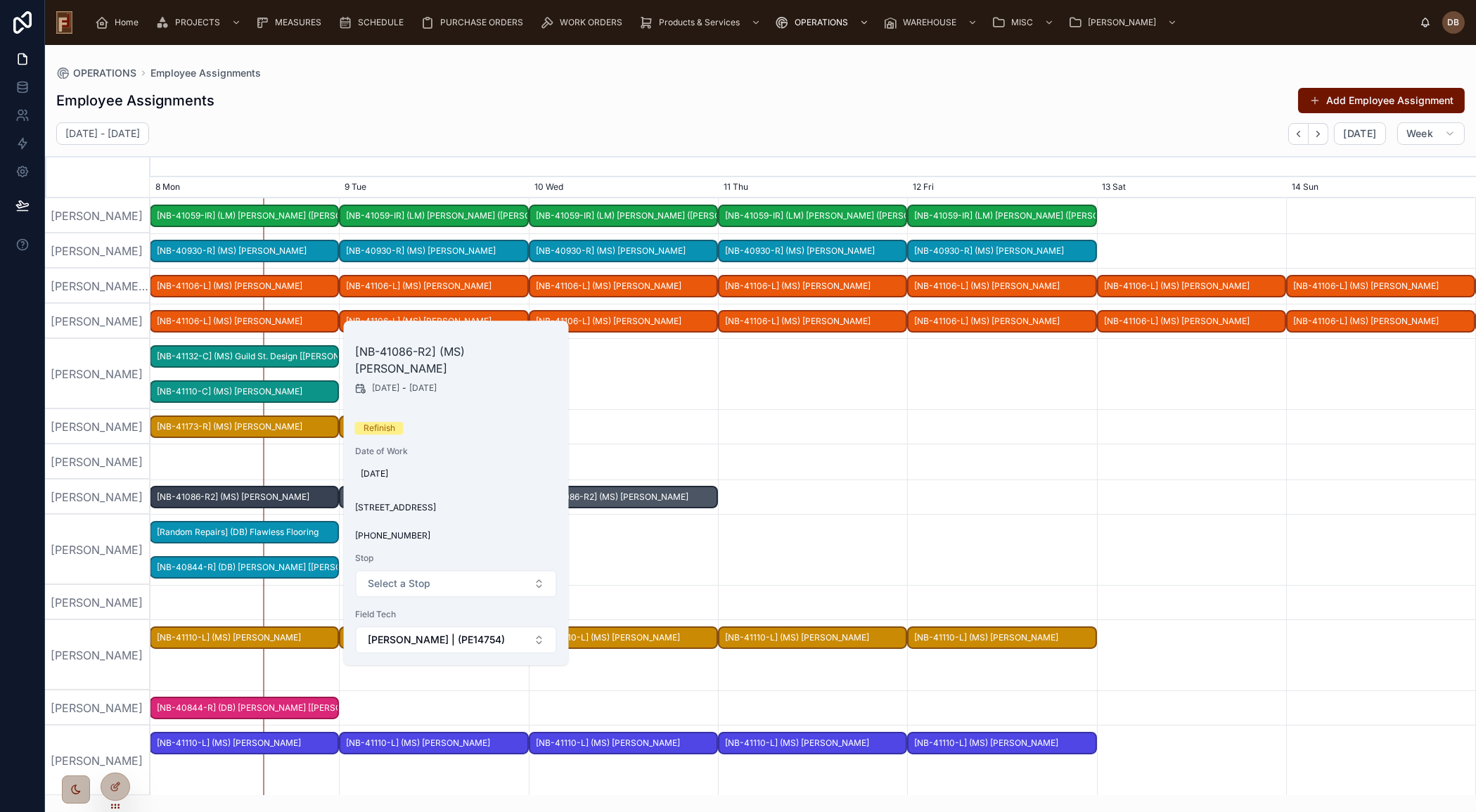
click at [108, 359] on div "[PERSON_NAME]" at bounding box center [98, 374] width 106 height 70
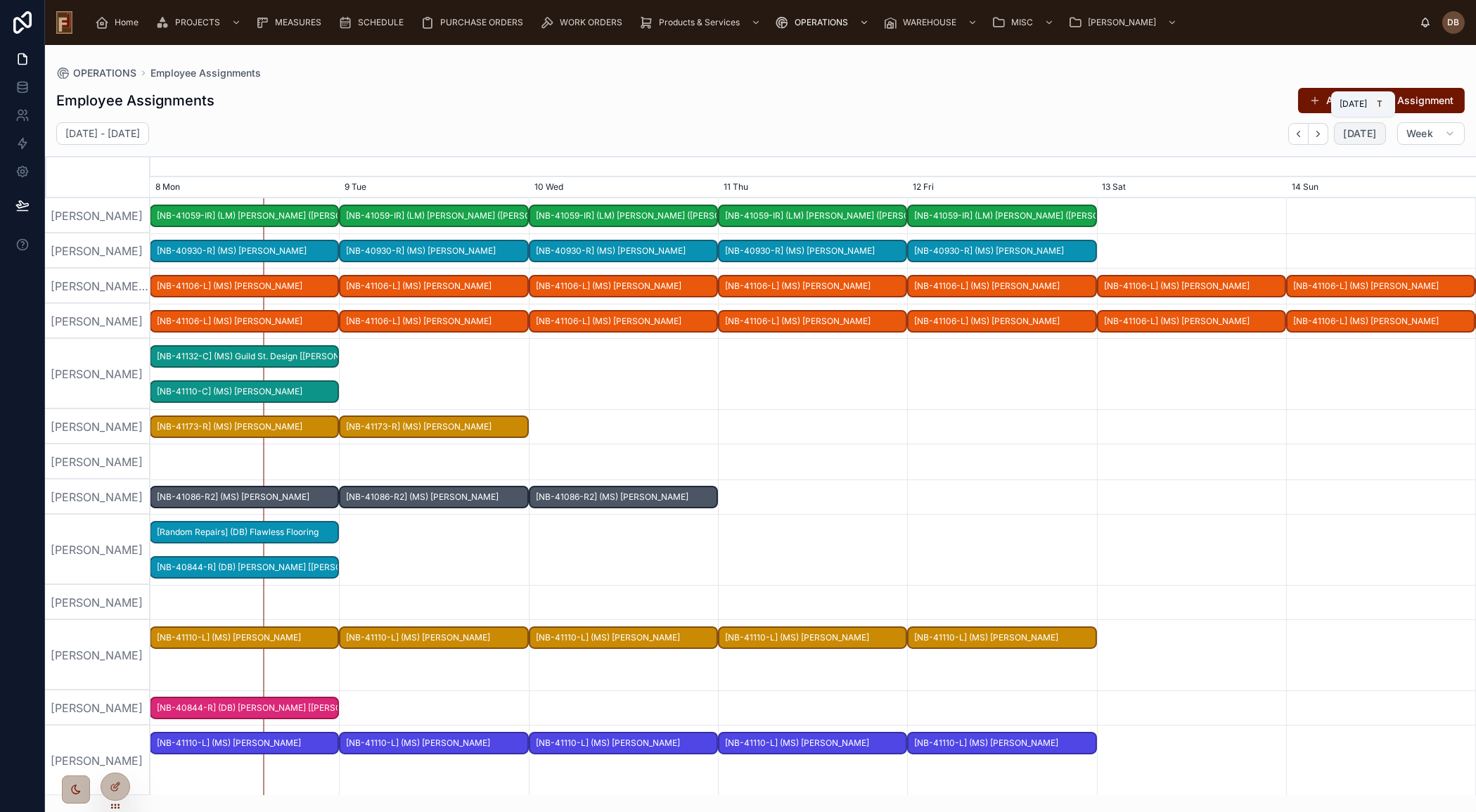
click at [1342, 131] on button "Today" at bounding box center [1359, 133] width 51 height 23
click at [1318, 131] on icon "button" at bounding box center [1318, 133] width 10 height 10
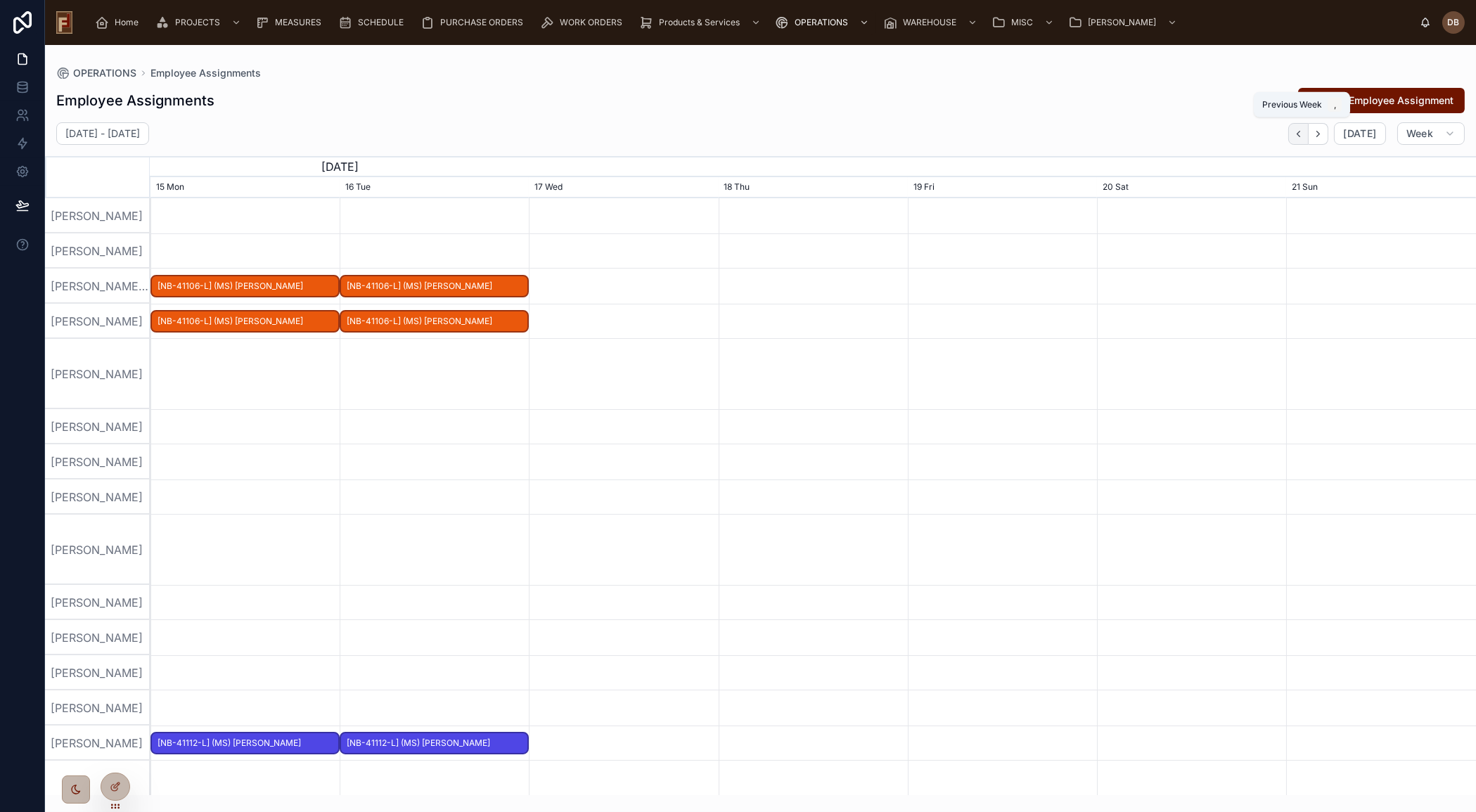
click at [1302, 136] on icon "button" at bounding box center [1298, 133] width 10 height 10
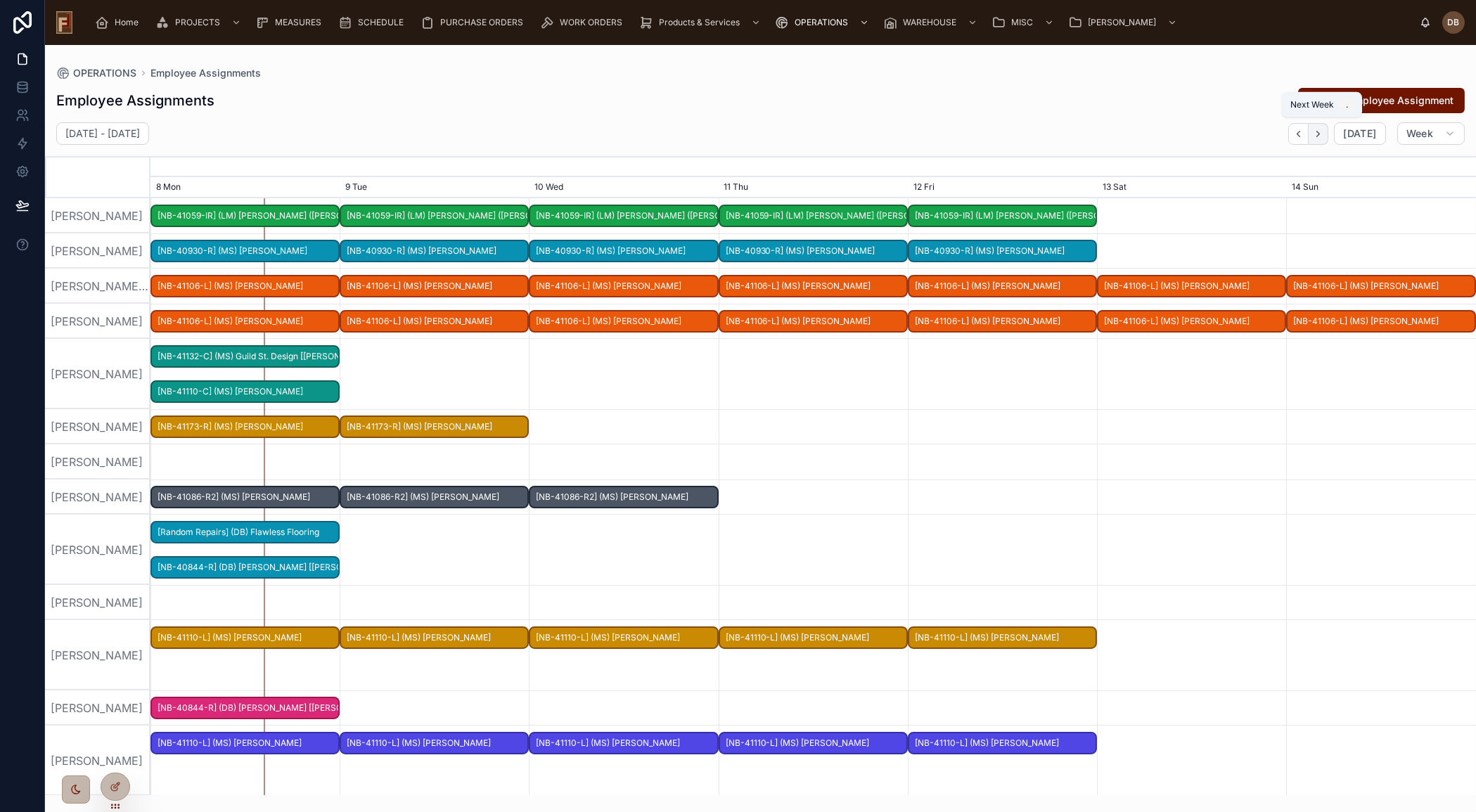
click at [1323, 135] on icon "button" at bounding box center [1318, 133] width 10 height 10
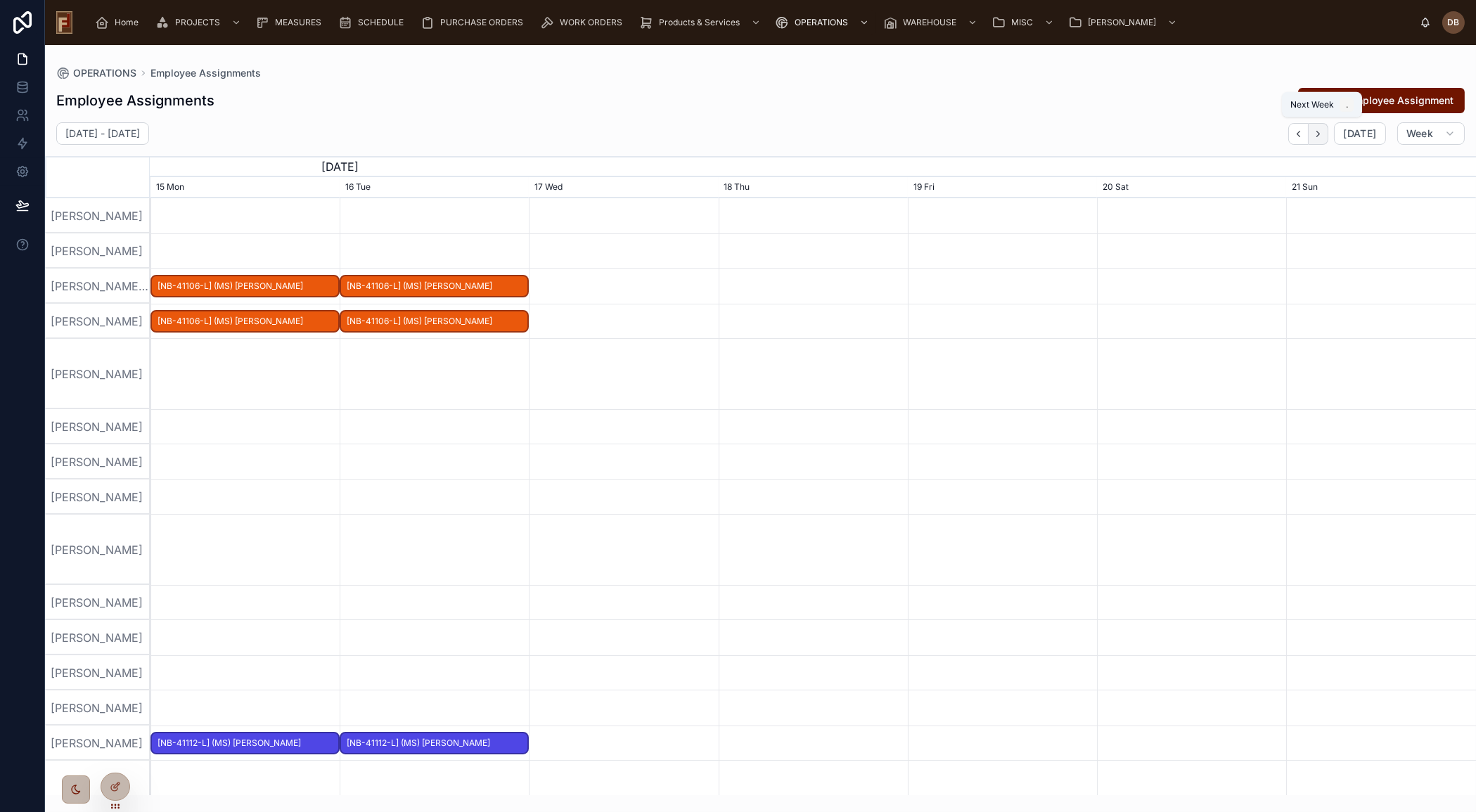
click at [1323, 135] on icon "button" at bounding box center [1318, 133] width 10 height 10
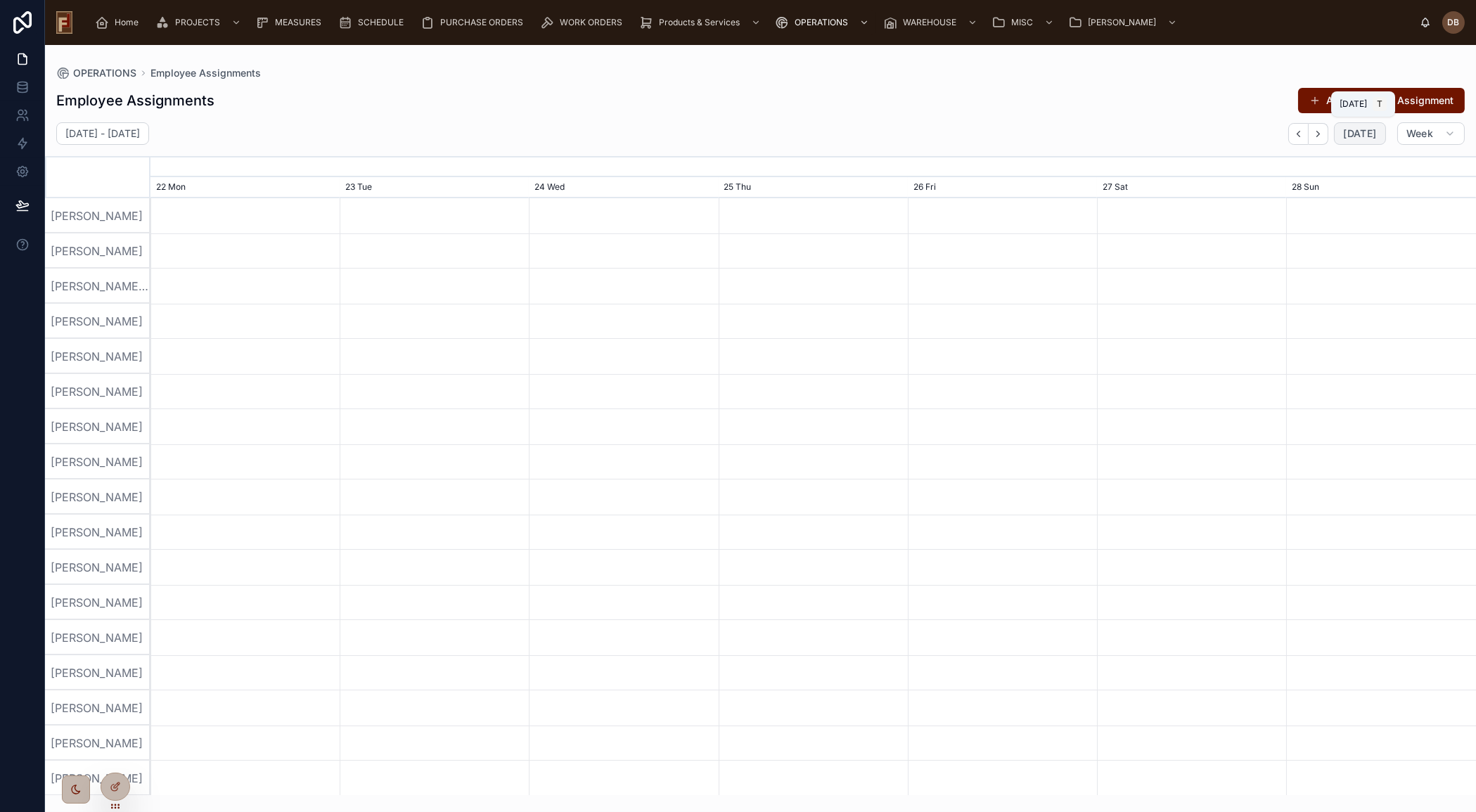
click at [1363, 135] on span "[DATE]" at bounding box center [1359, 133] width 33 height 12
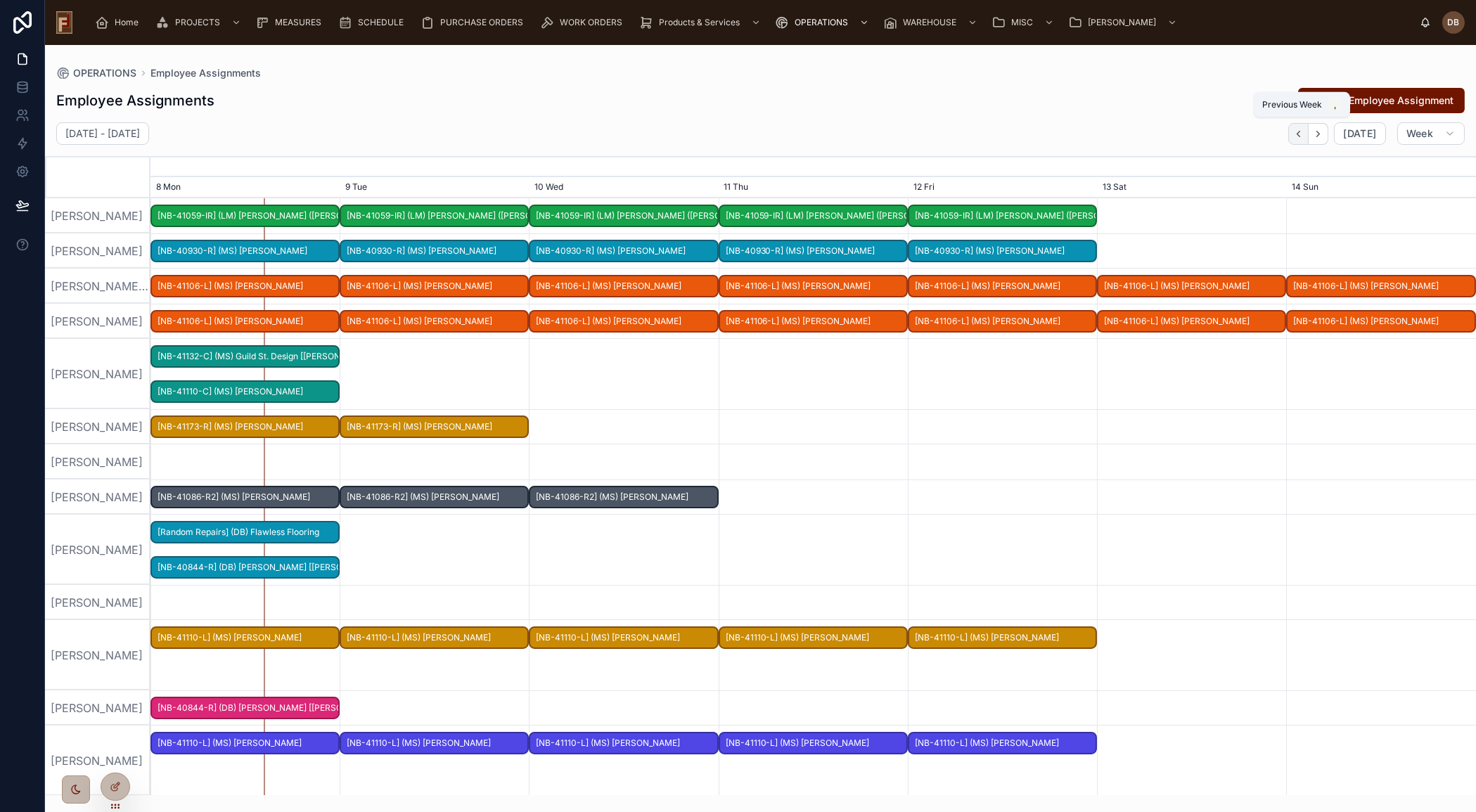
click at [1304, 134] on icon "button" at bounding box center [1298, 133] width 10 height 10
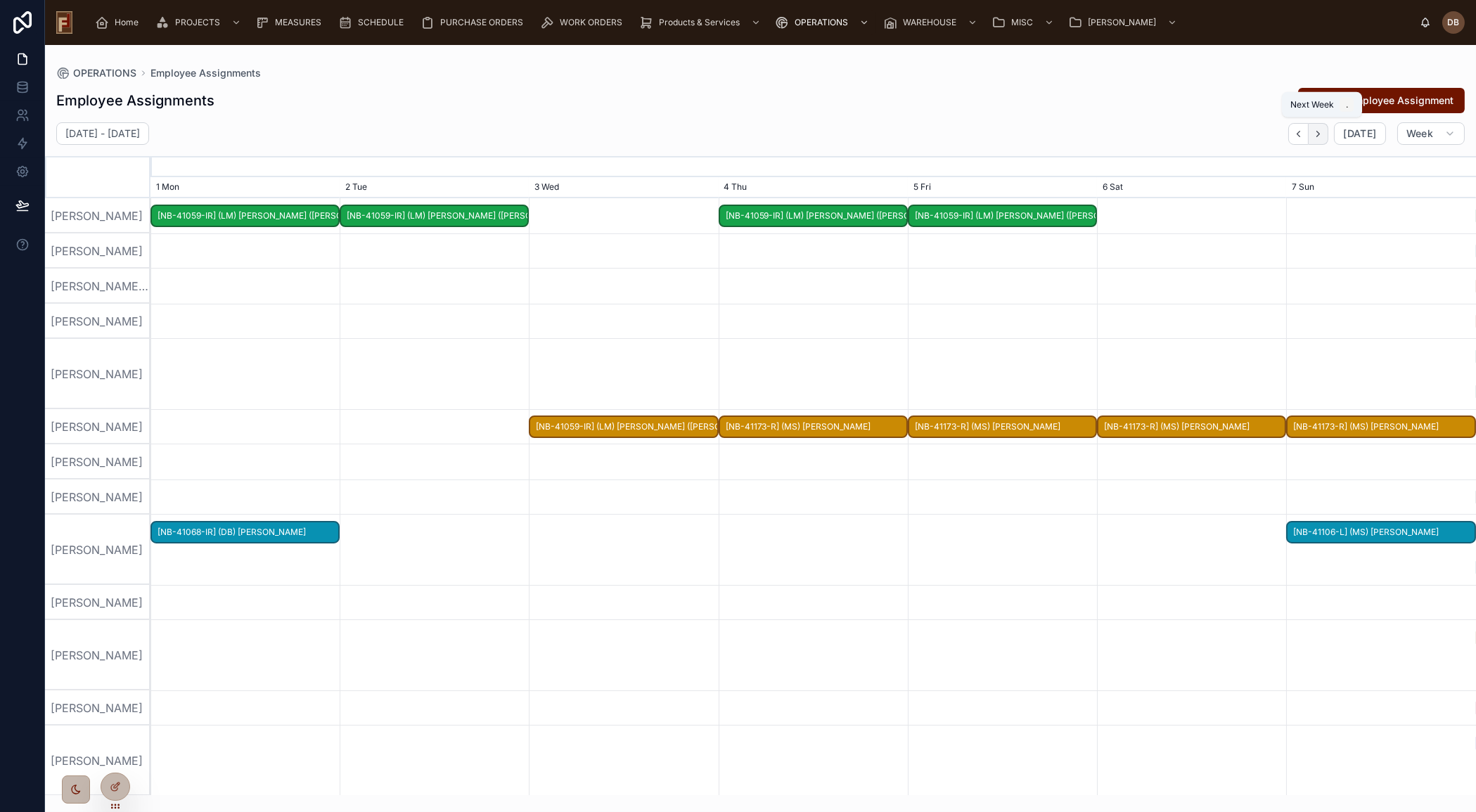
click at [1327, 136] on button "button" at bounding box center [1318, 134] width 20 height 22
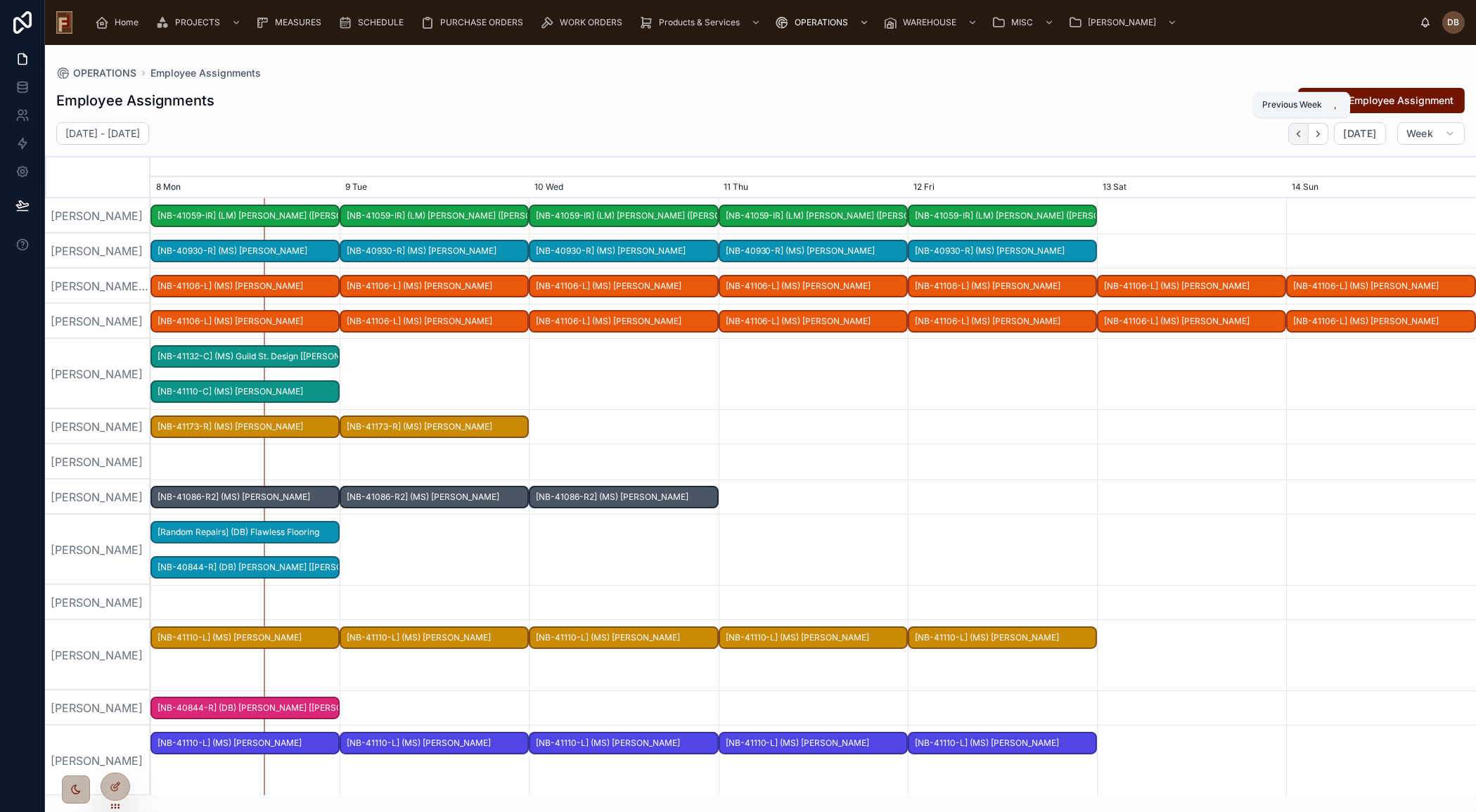
click at [1301, 136] on icon "button" at bounding box center [1298, 133] width 10 height 10
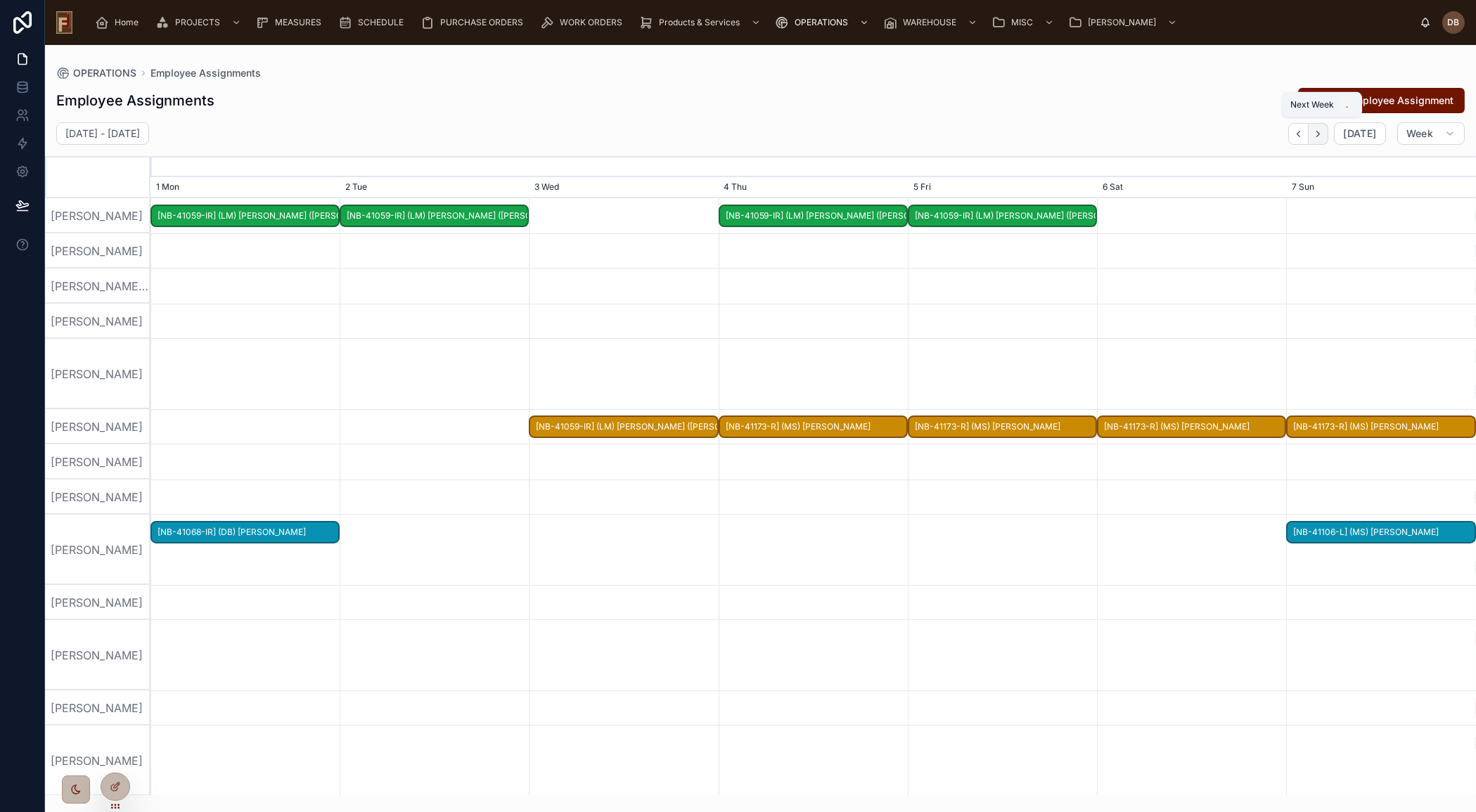
click at [1323, 137] on icon "button" at bounding box center [1318, 133] width 10 height 10
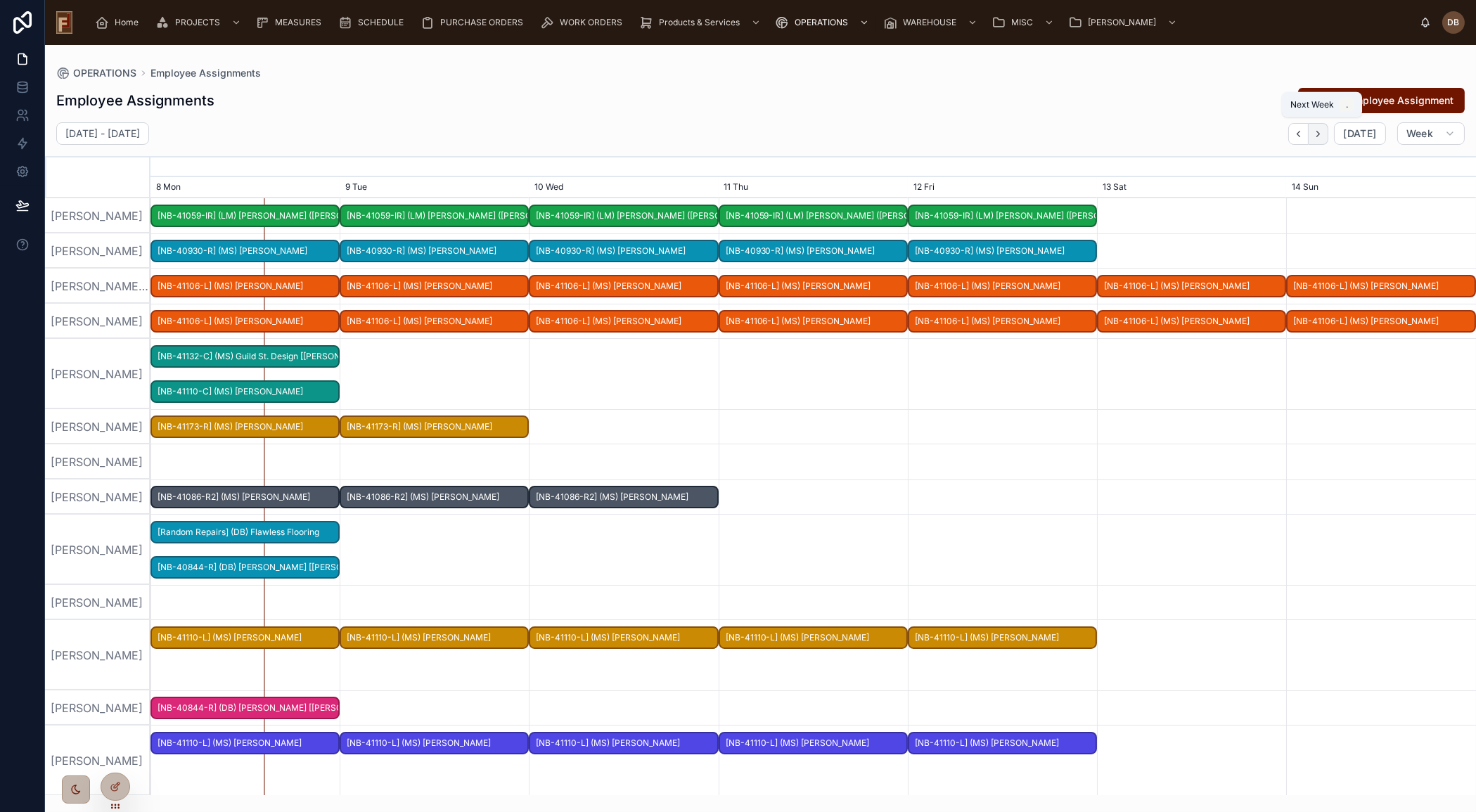
click at [1323, 137] on icon "button" at bounding box center [1318, 133] width 10 height 10
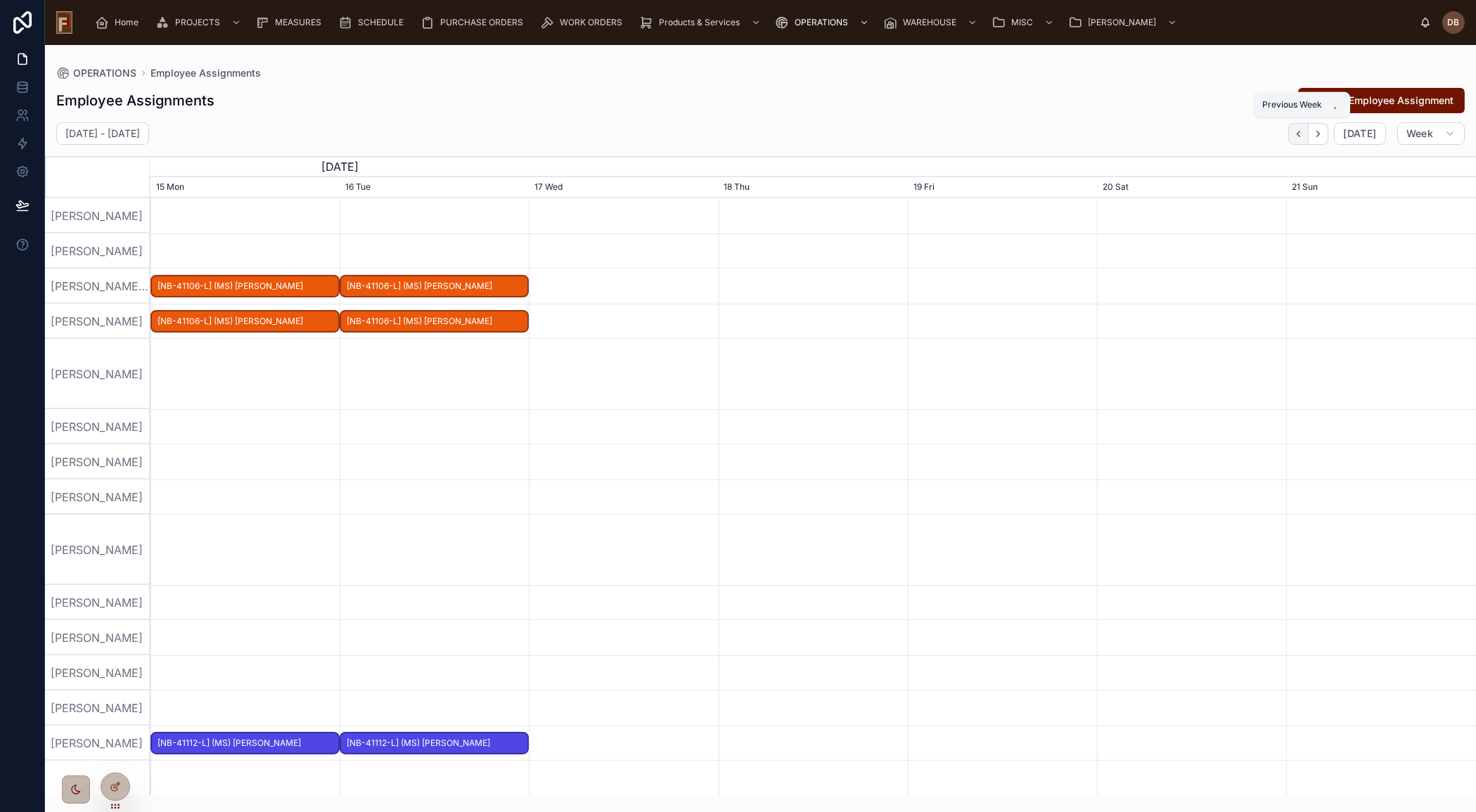
click at [1304, 138] on icon "button" at bounding box center [1298, 133] width 10 height 10
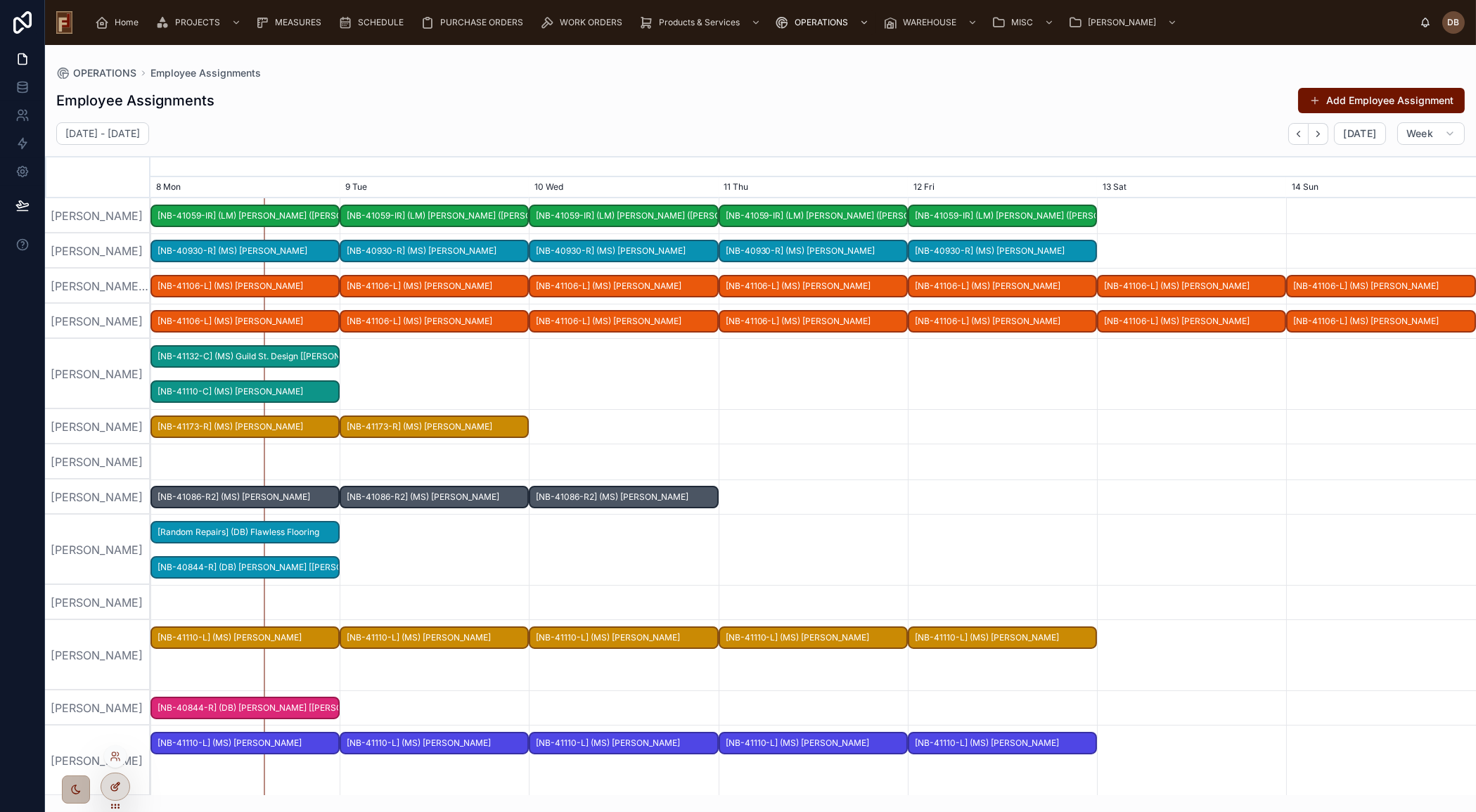
click at [113, 789] on icon at bounding box center [115, 786] width 11 height 11
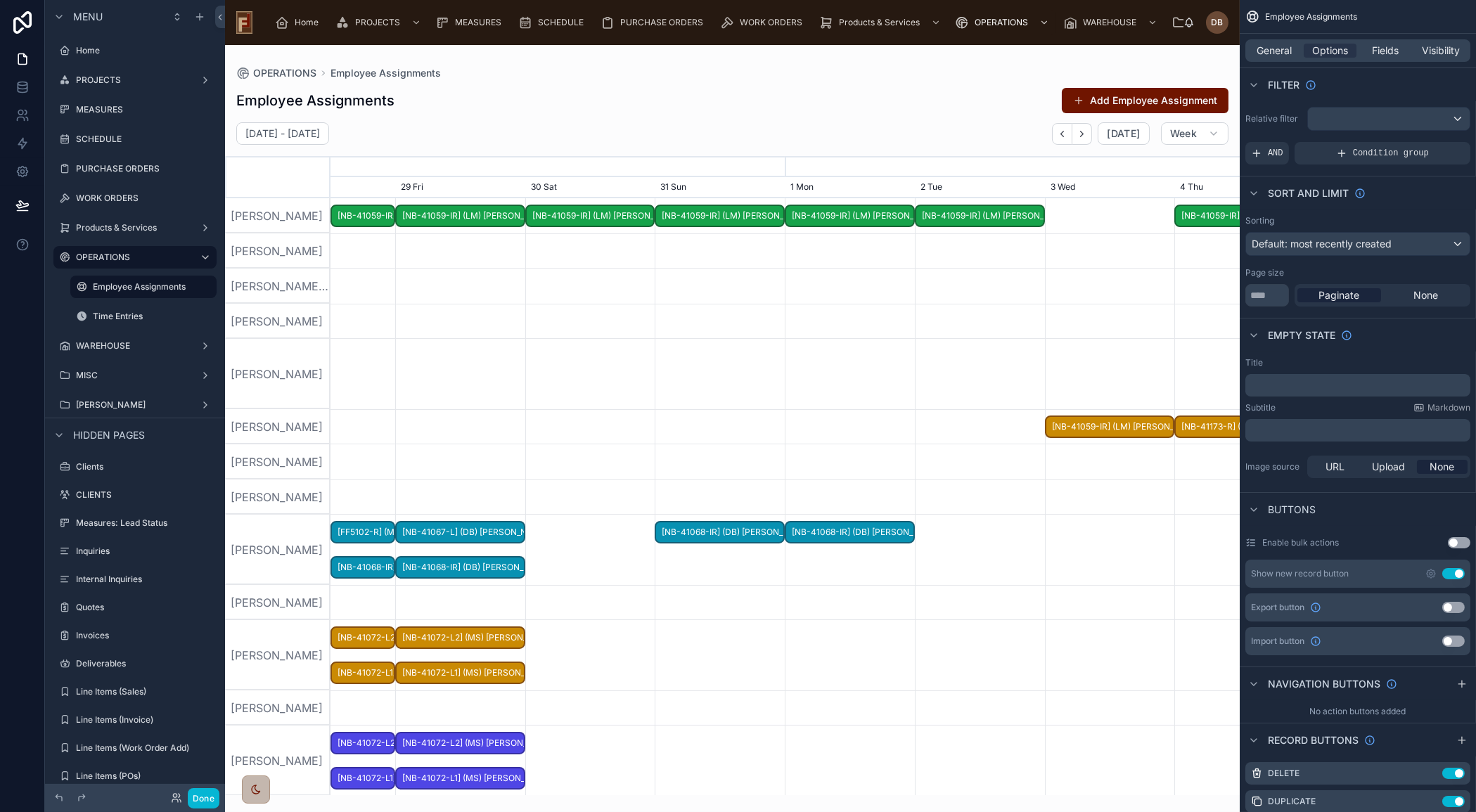
scroll to position [0, 1364]
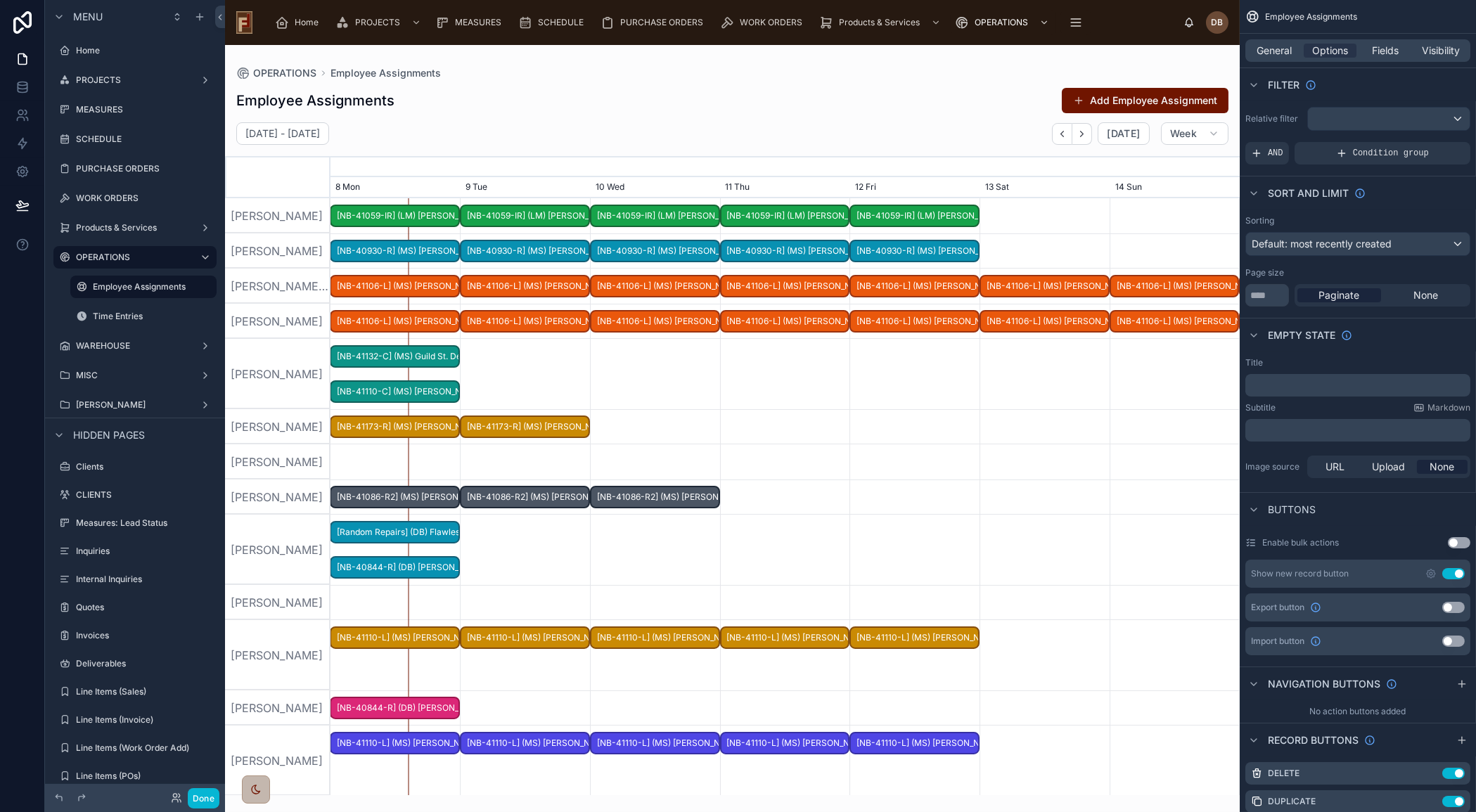
click at [894, 784] on div at bounding box center [732, 420] width 1015 height 750
click at [205, 799] on button "Done" at bounding box center [203, 798] width 32 height 21
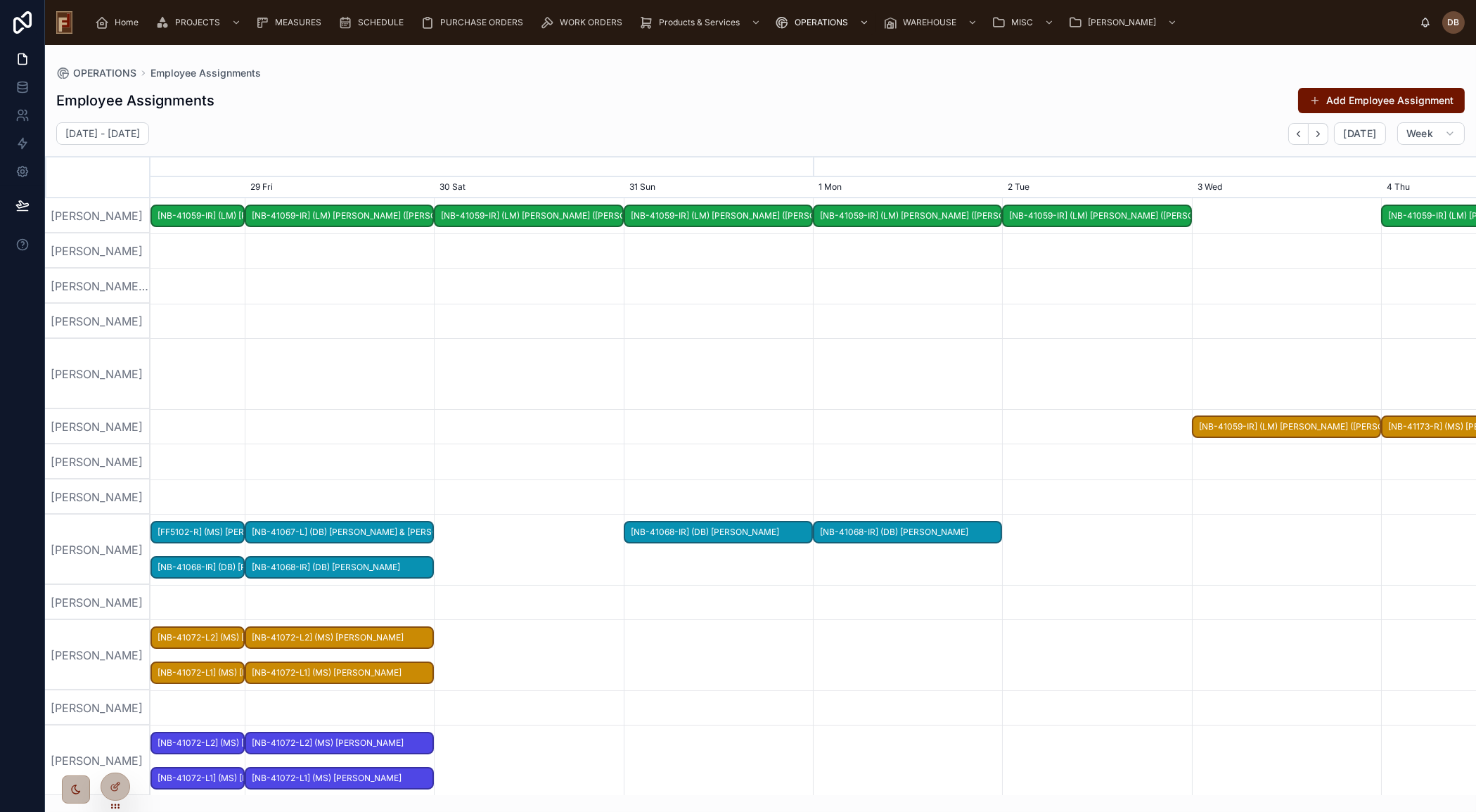
scroll to position [0, 1988]
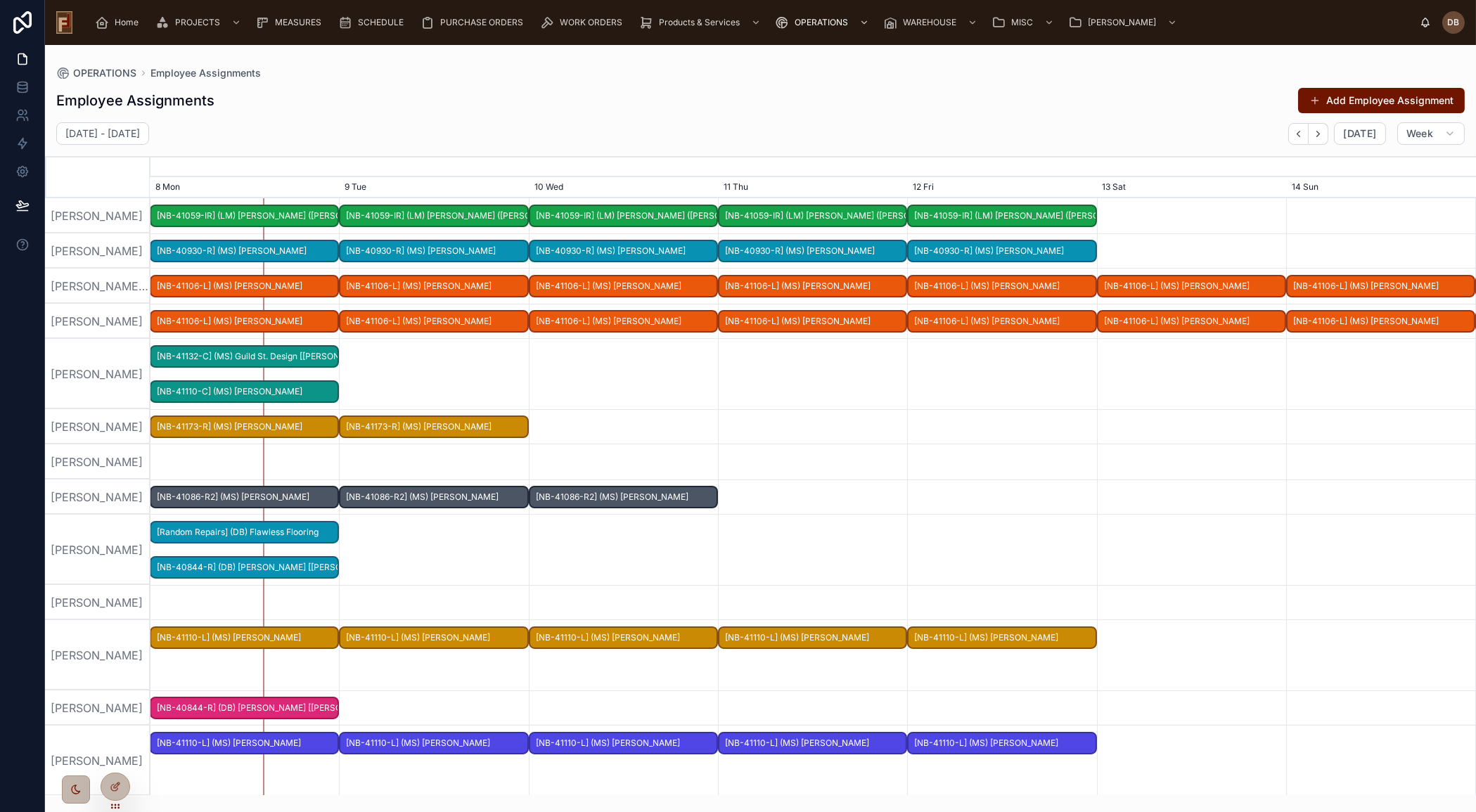
click at [246, 709] on span "[NB-40844-R] (DB) [PERSON_NAME] [[PERSON_NAME]] (Aghjian)" at bounding box center [244, 709] width 186 height 23
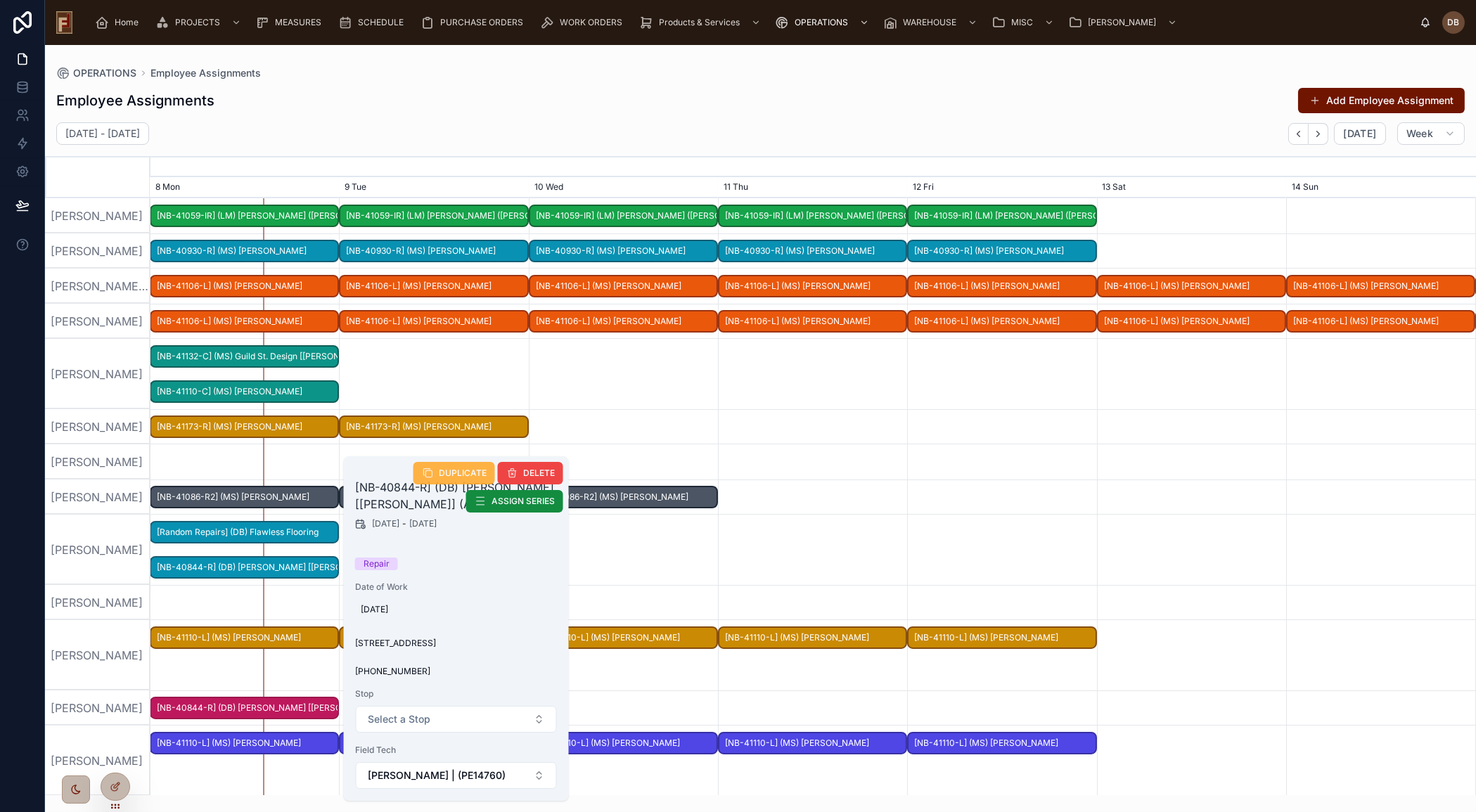
click at [462, 477] on span "DUPLICATE" at bounding box center [462, 472] width 48 height 11
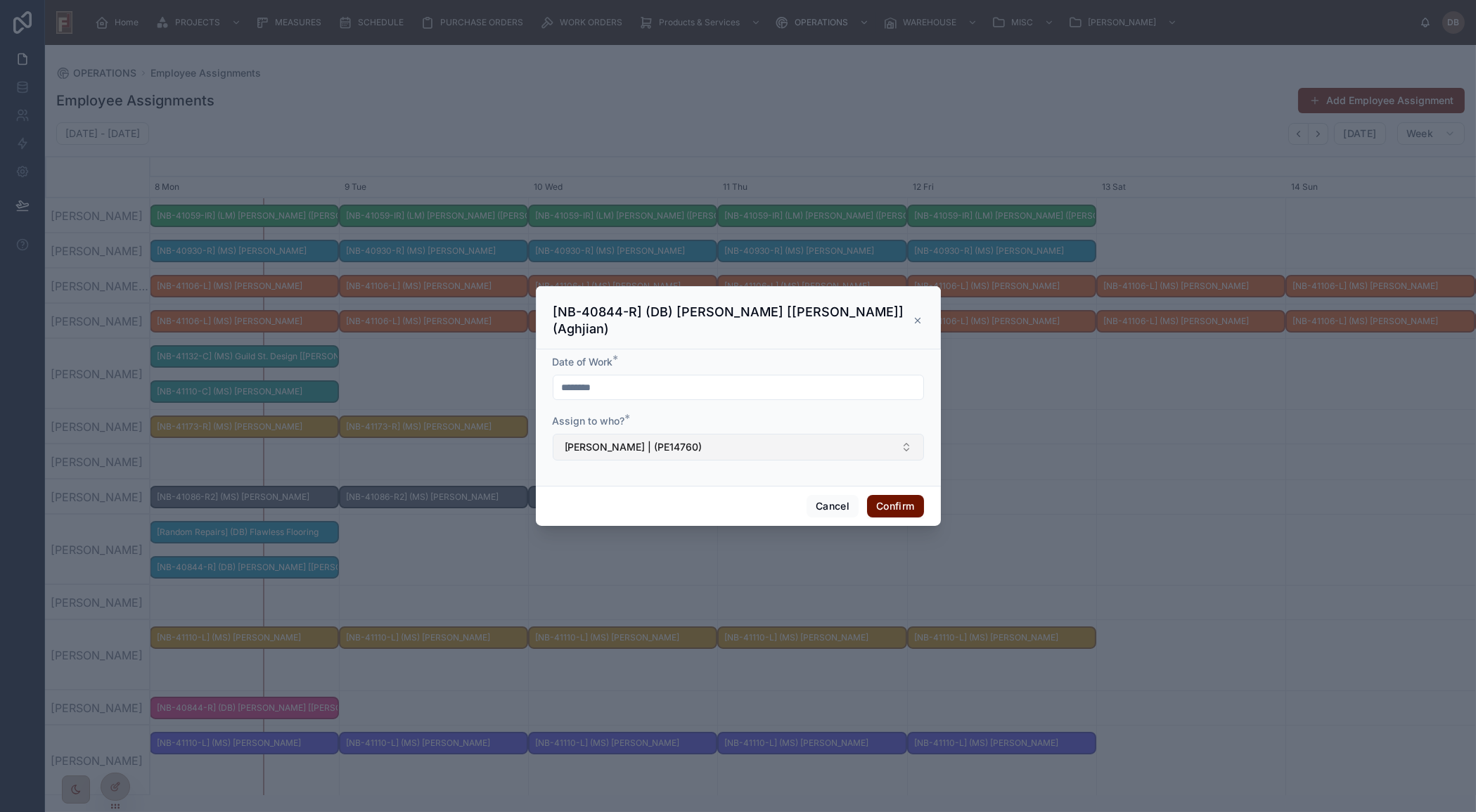
click at [644, 441] on span "[PERSON_NAME] | (PE14760)" at bounding box center [634, 447] width 138 height 14
type input "***"
drag, startPoint x: 558, startPoint y: 320, endPoint x: 633, endPoint y: 323, distance: 75.1
click at [633, 323] on h3 "[NB-40844-R] (DB) [PERSON_NAME] [[PERSON_NAME]] (Aghjian)" at bounding box center [733, 321] width 360 height 34
copy h3 "NB-40844-R"
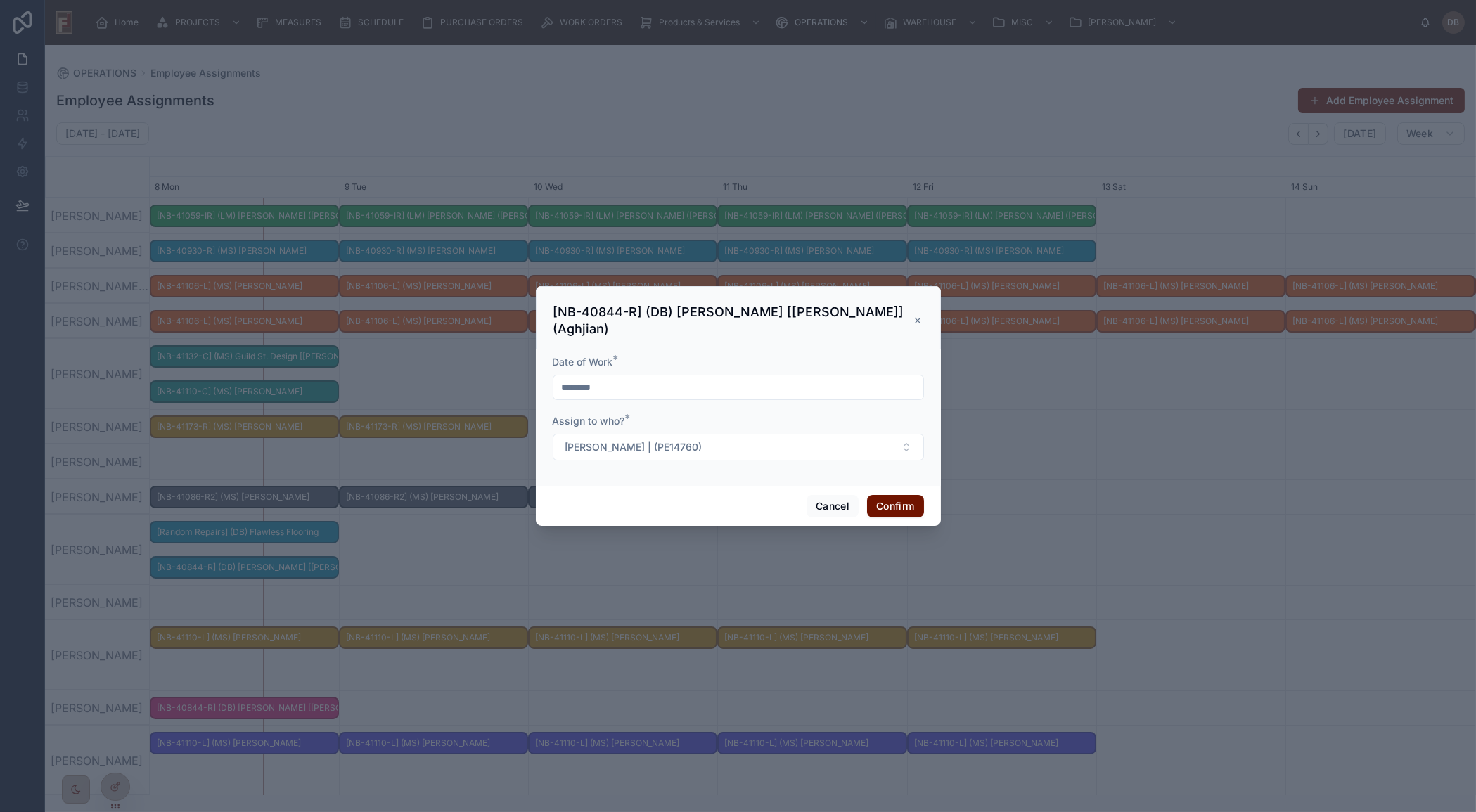
drag, startPoint x: 917, startPoint y: 318, endPoint x: 1128, endPoint y: 257, distance: 219.6
click at [917, 318] on icon at bounding box center [917, 320] width 10 height 11
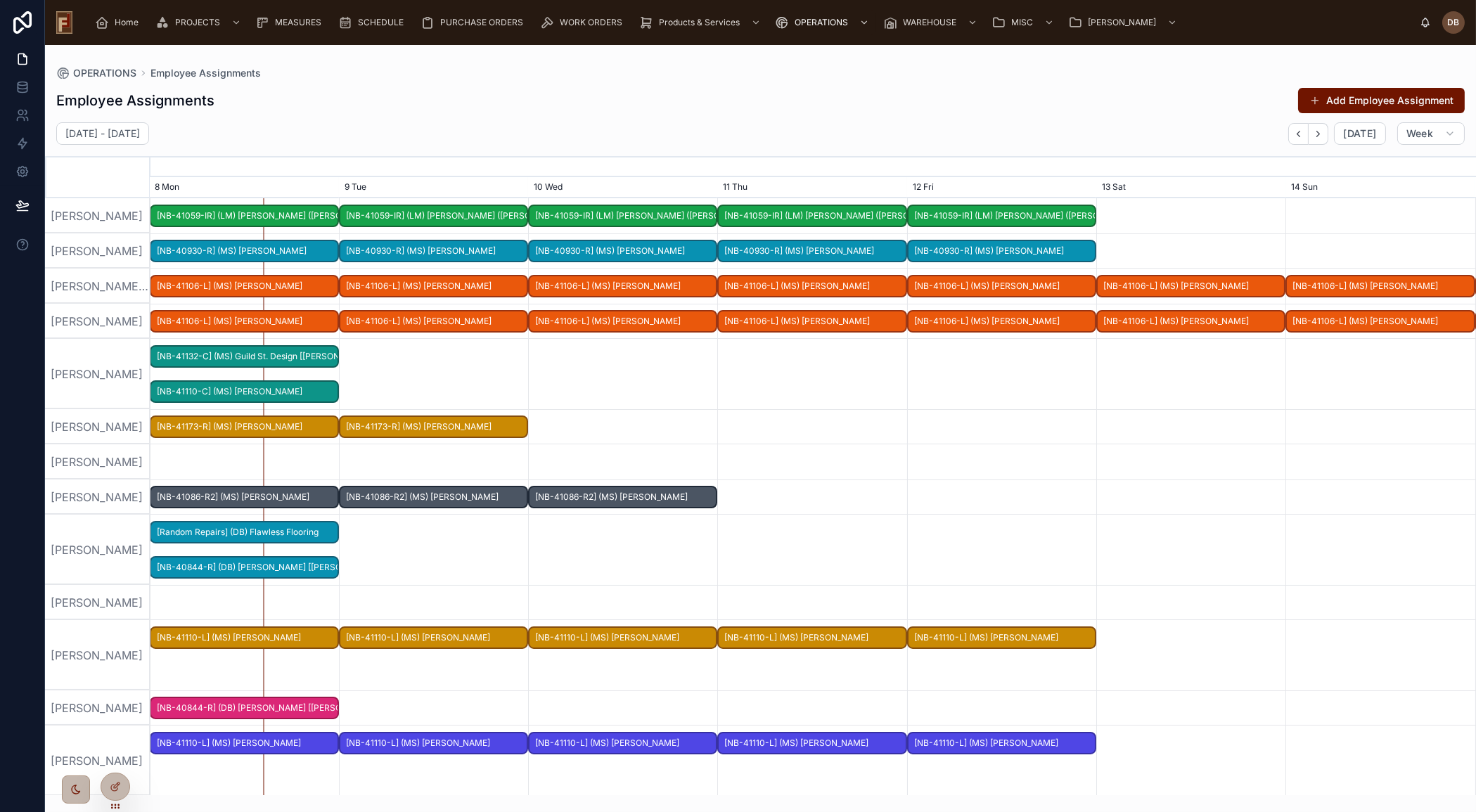
drag, startPoint x: 1412, startPoint y: 95, endPoint x: 1320, endPoint y: 138, distance: 101.6
click at [1412, 95] on button "Add Employee Assignment" at bounding box center [1381, 100] width 167 height 26
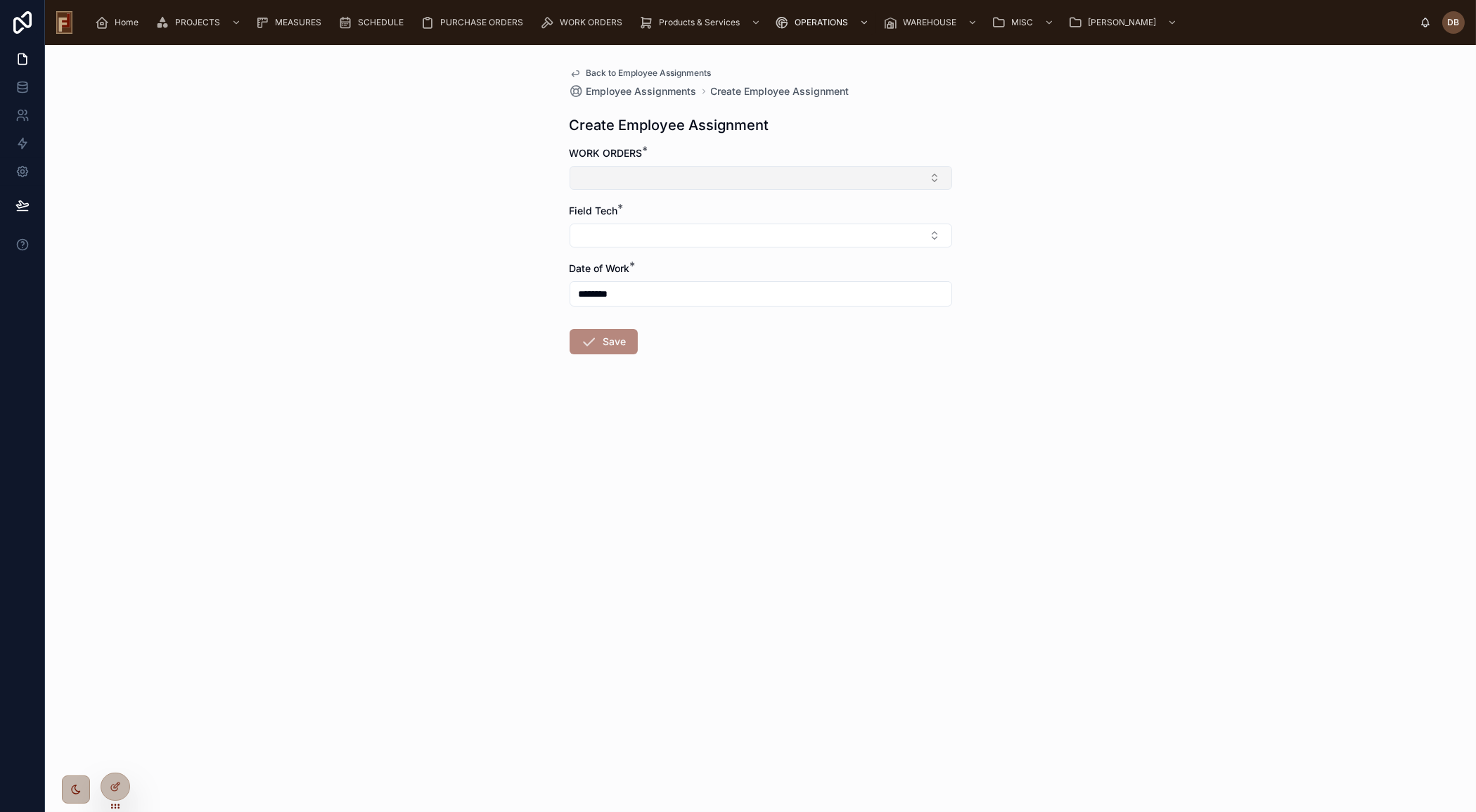
click at [657, 178] on button "Select Button" at bounding box center [760, 178] width 382 height 24
type input "**********"
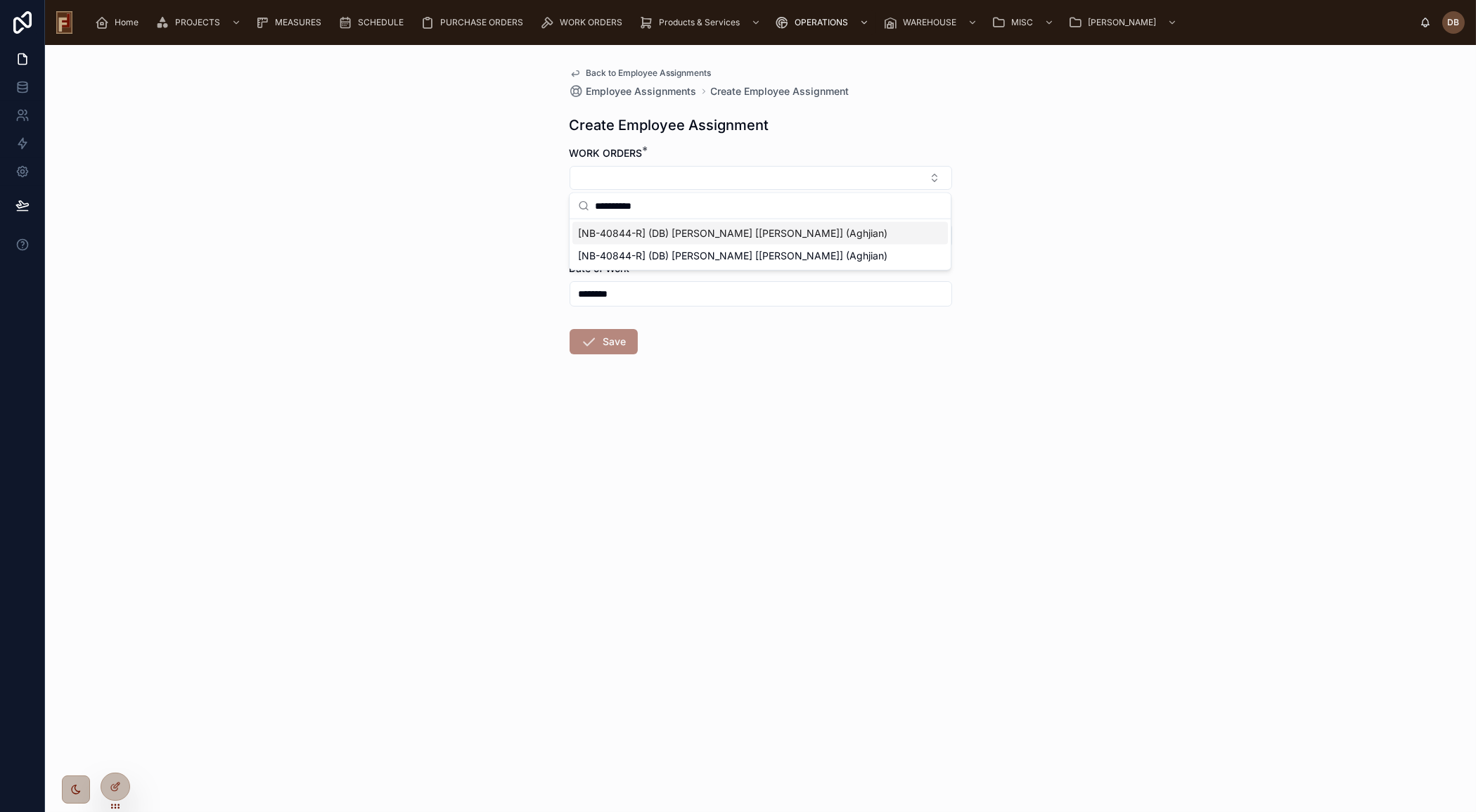
click at [701, 233] on span "[NB-40844-R] (DB) [PERSON_NAME] [[PERSON_NAME]] (Aghjian)" at bounding box center [733, 233] width 310 height 14
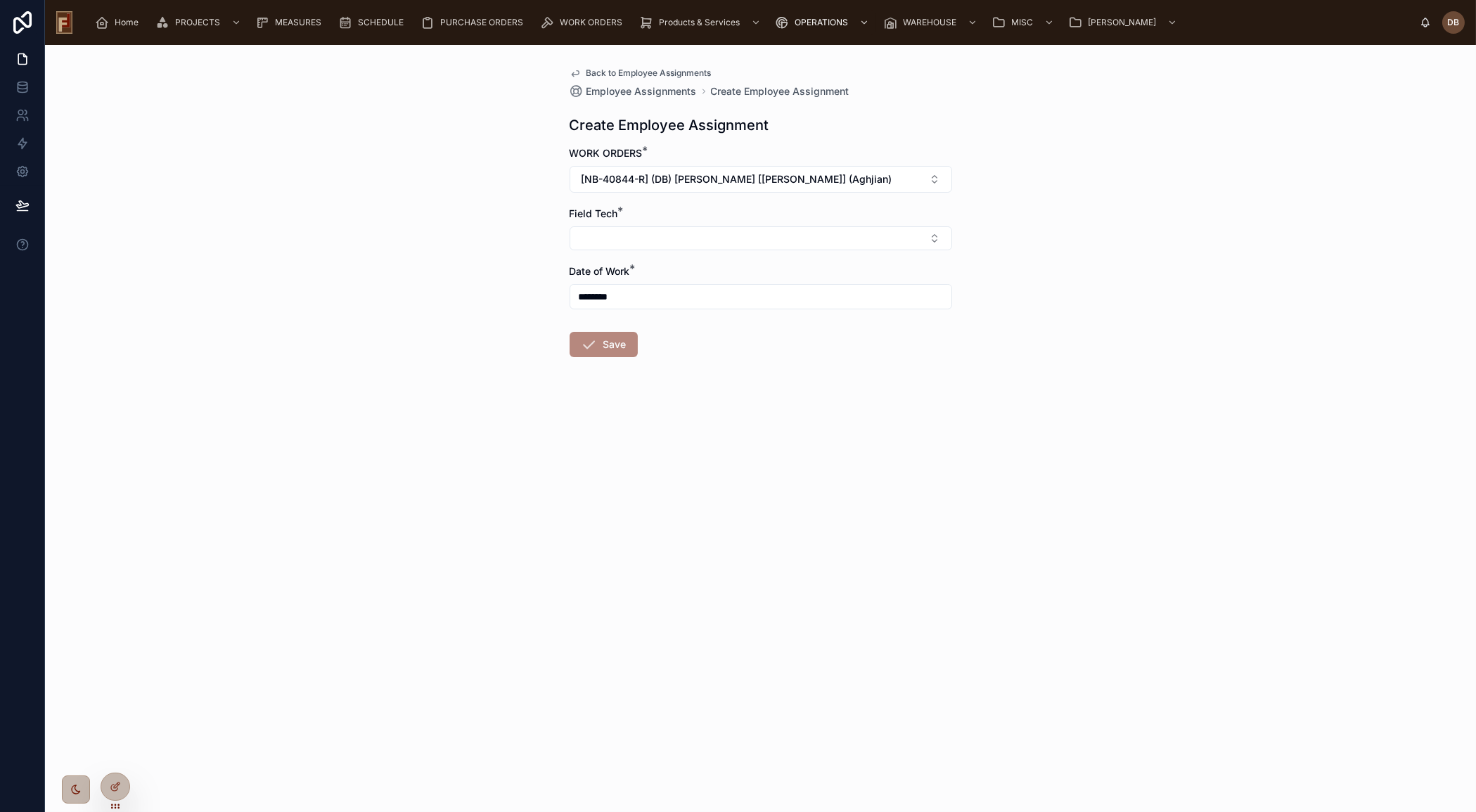
click at [701, 233] on button "Select Button" at bounding box center [760, 238] width 382 height 24
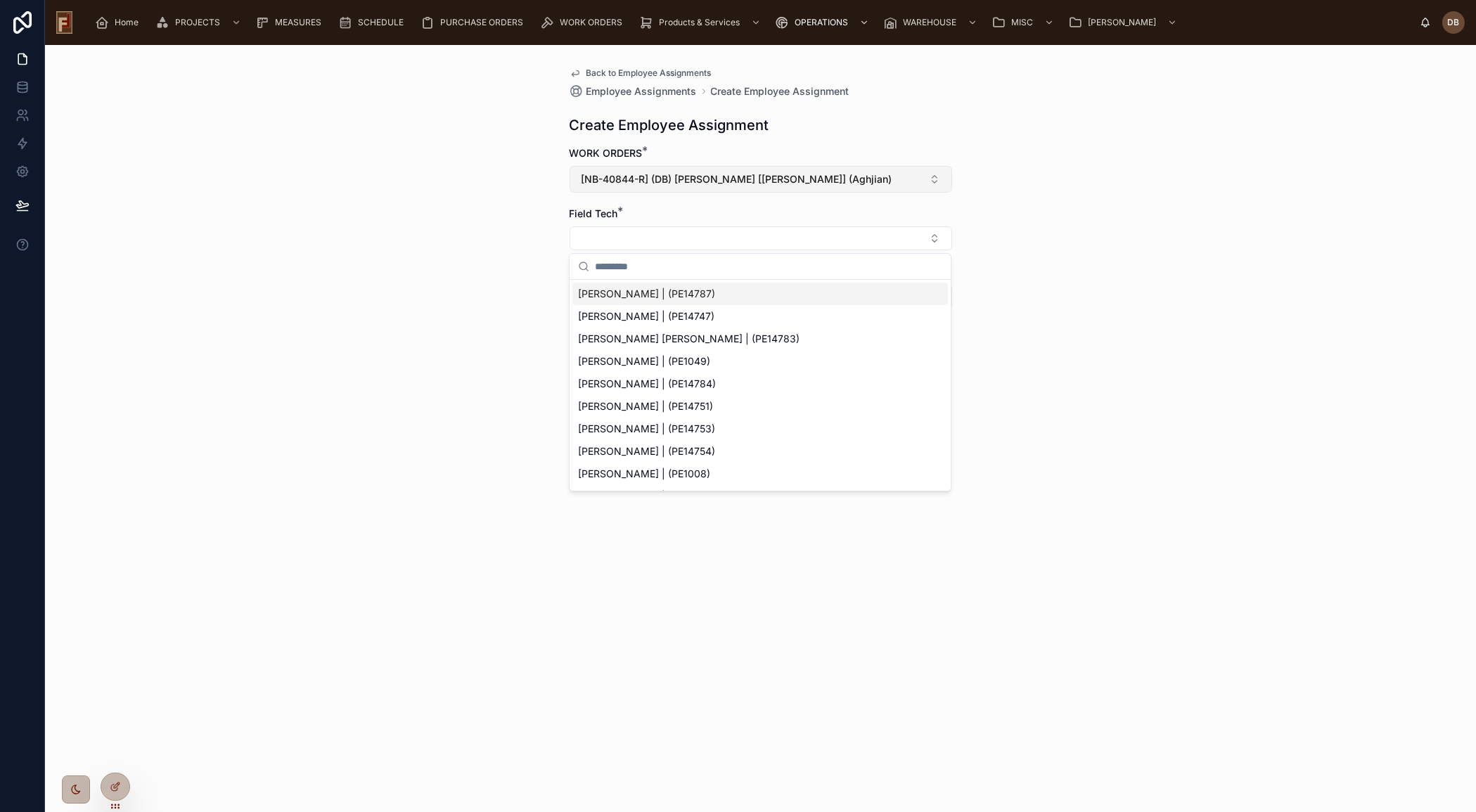
click at [720, 181] on span "[NB-40844-R] (DB) [PERSON_NAME] [[PERSON_NAME]] (Aghjian)" at bounding box center [737, 179] width 311 height 14
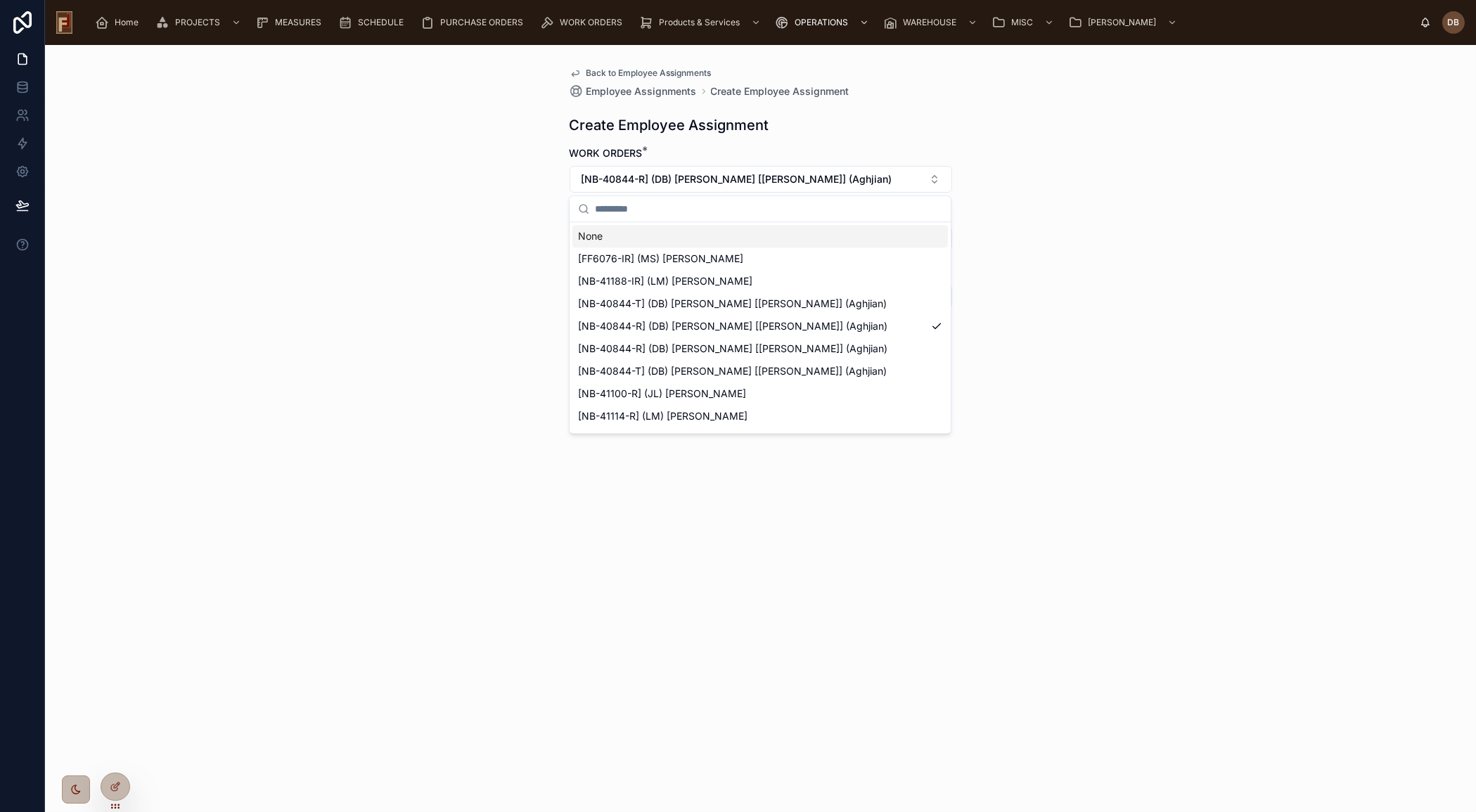
click at [349, 172] on div "Back to Employee Assignments Employee Assignments Create Employee Assignment Cr…" at bounding box center [760, 428] width 1431 height 767
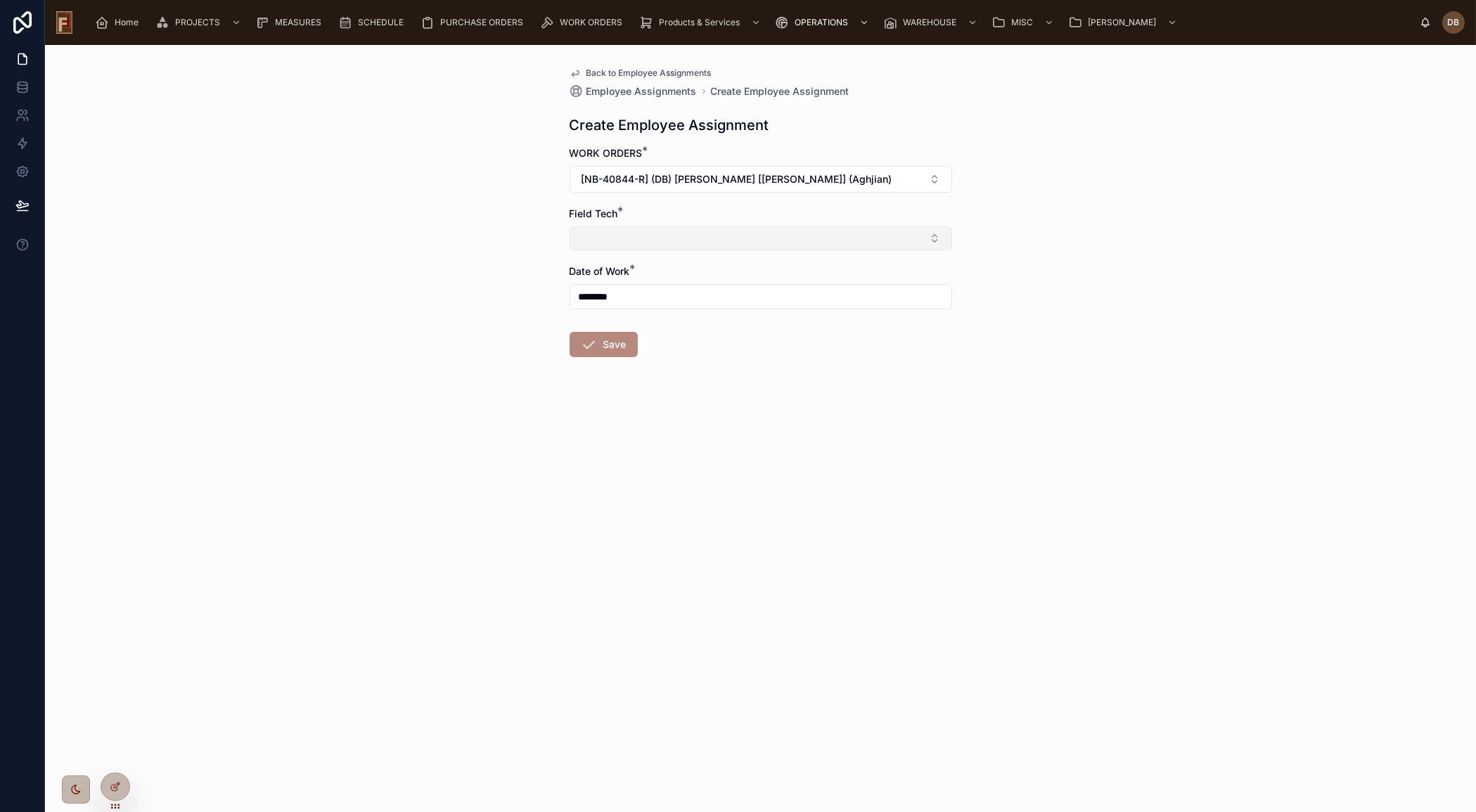
click at [680, 238] on button "Select Button" at bounding box center [760, 238] width 382 height 24
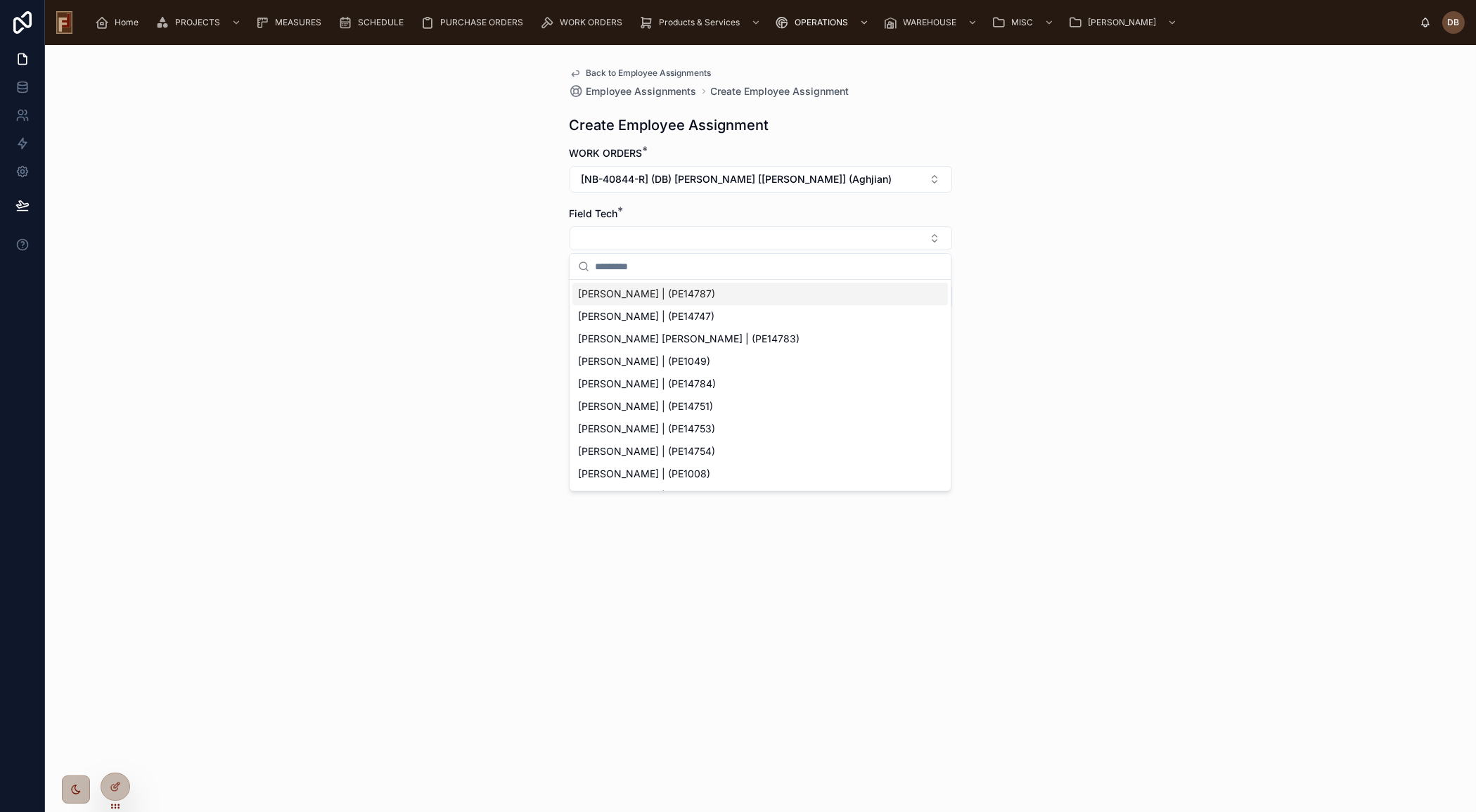
click at [401, 200] on div "Back to Employee Assignments Employee Assignments Create Employee Assignment Cr…" at bounding box center [760, 428] width 1431 height 767
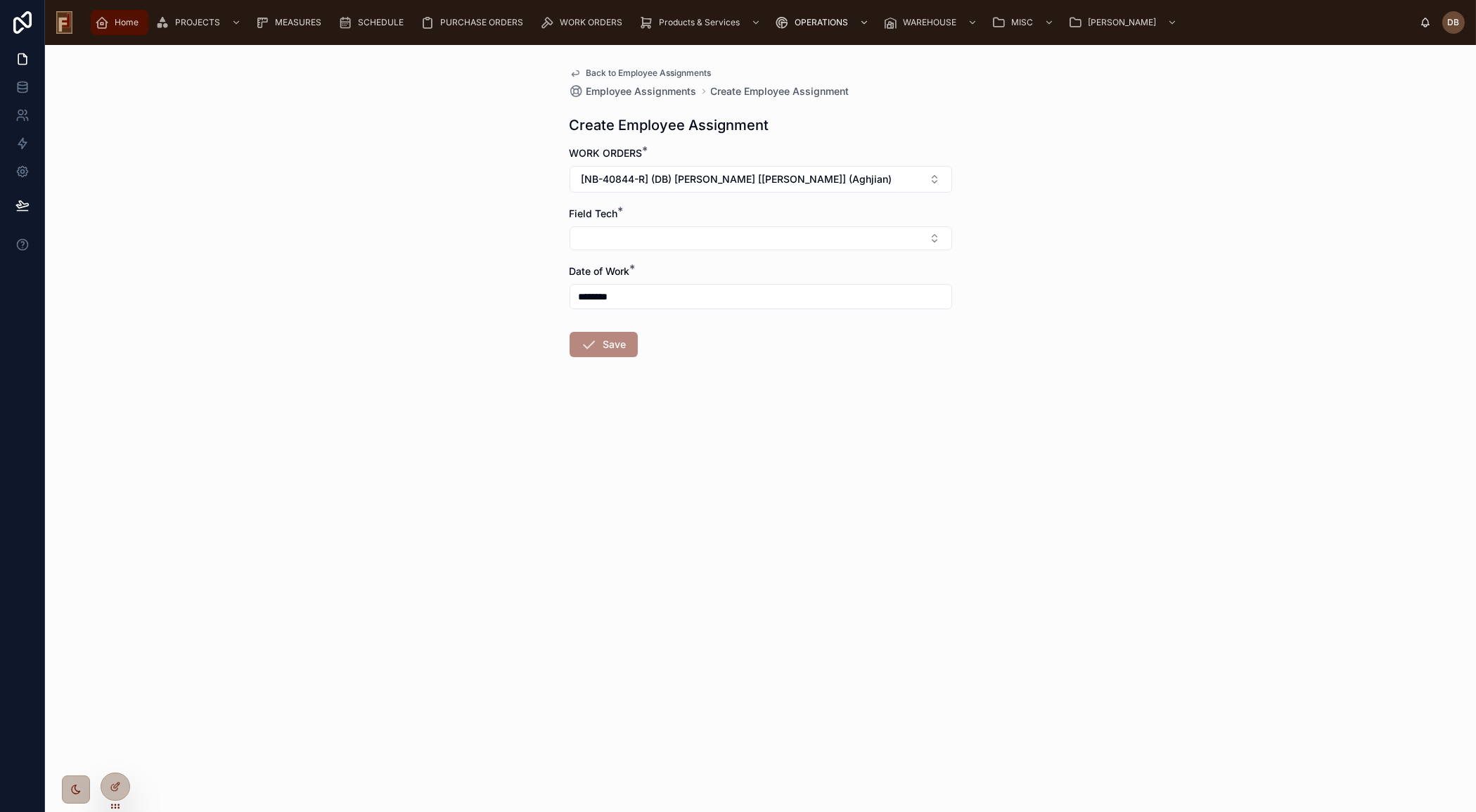
drag, startPoint x: 126, startPoint y: 24, endPoint x: 130, endPoint y: 32, distance: 8.9
click at [126, 23] on span "Home" at bounding box center [126, 22] width 24 height 11
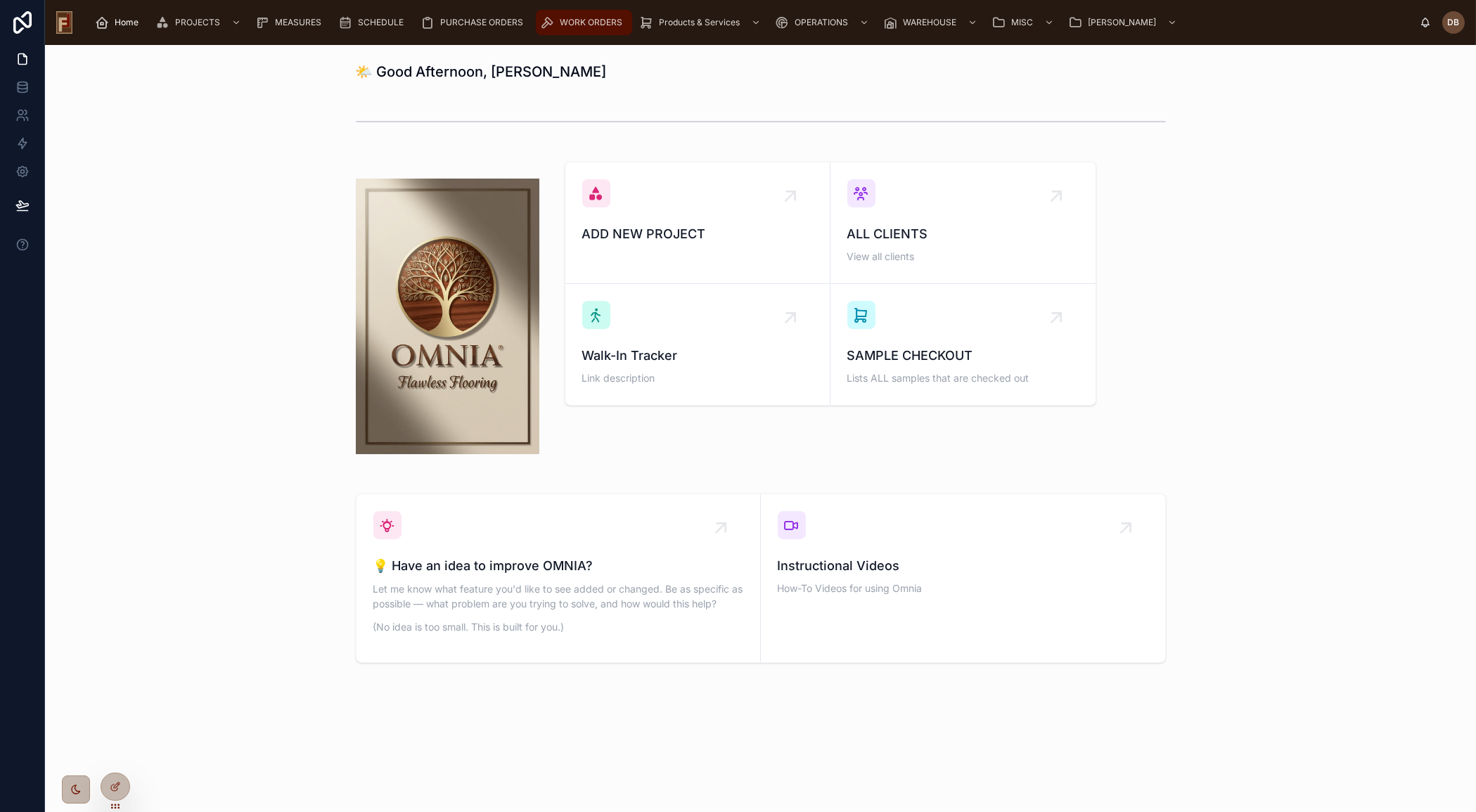
click at [593, 23] on span "WORK ORDERS" at bounding box center [591, 22] width 62 height 11
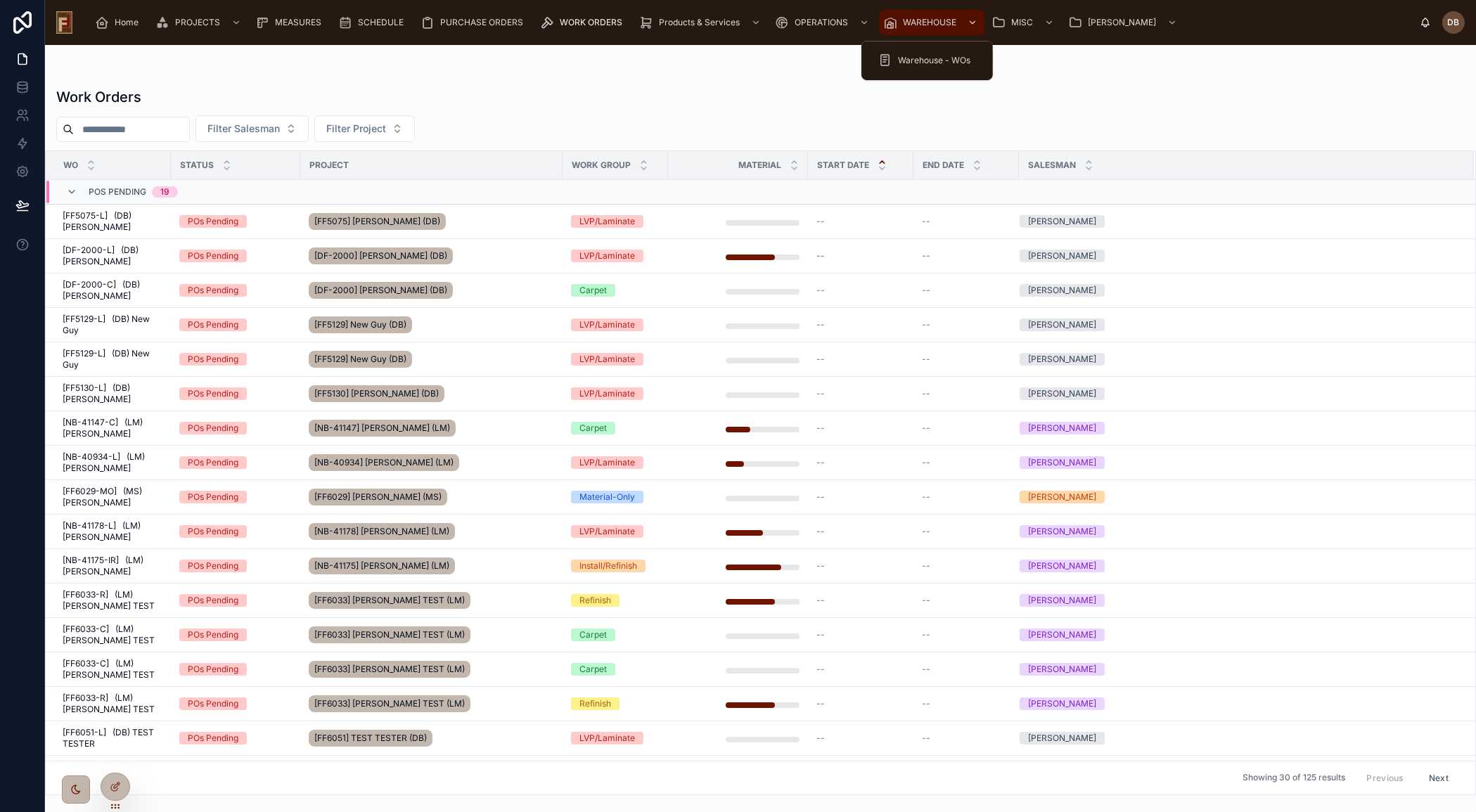
click at [922, 23] on span "WAREHOUSE" at bounding box center [929, 22] width 54 height 11
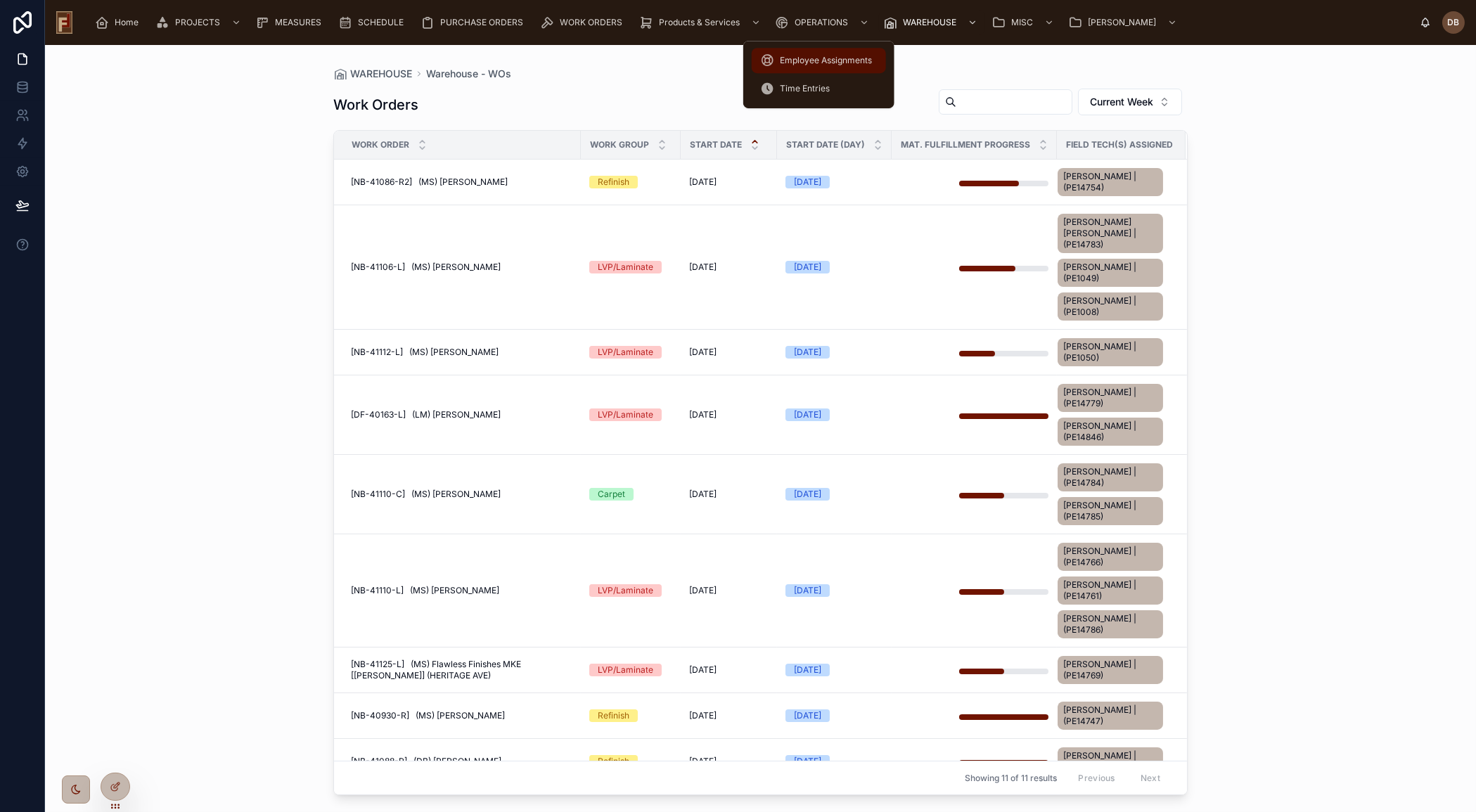
click at [818, 66] on div "Employee Assignments" at bounding box center [819, 60] width 117 height 23
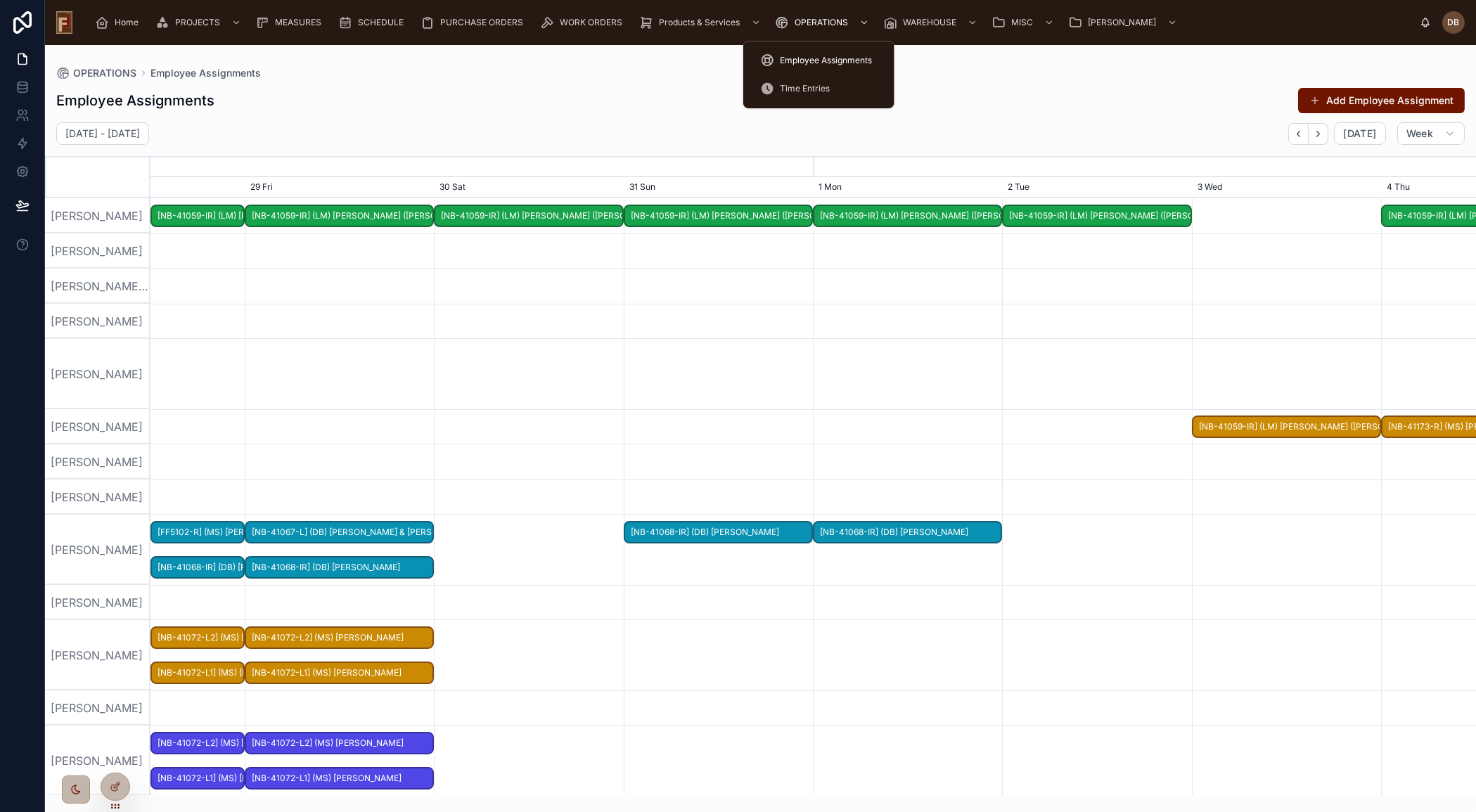
scroll to position [0, 1988]
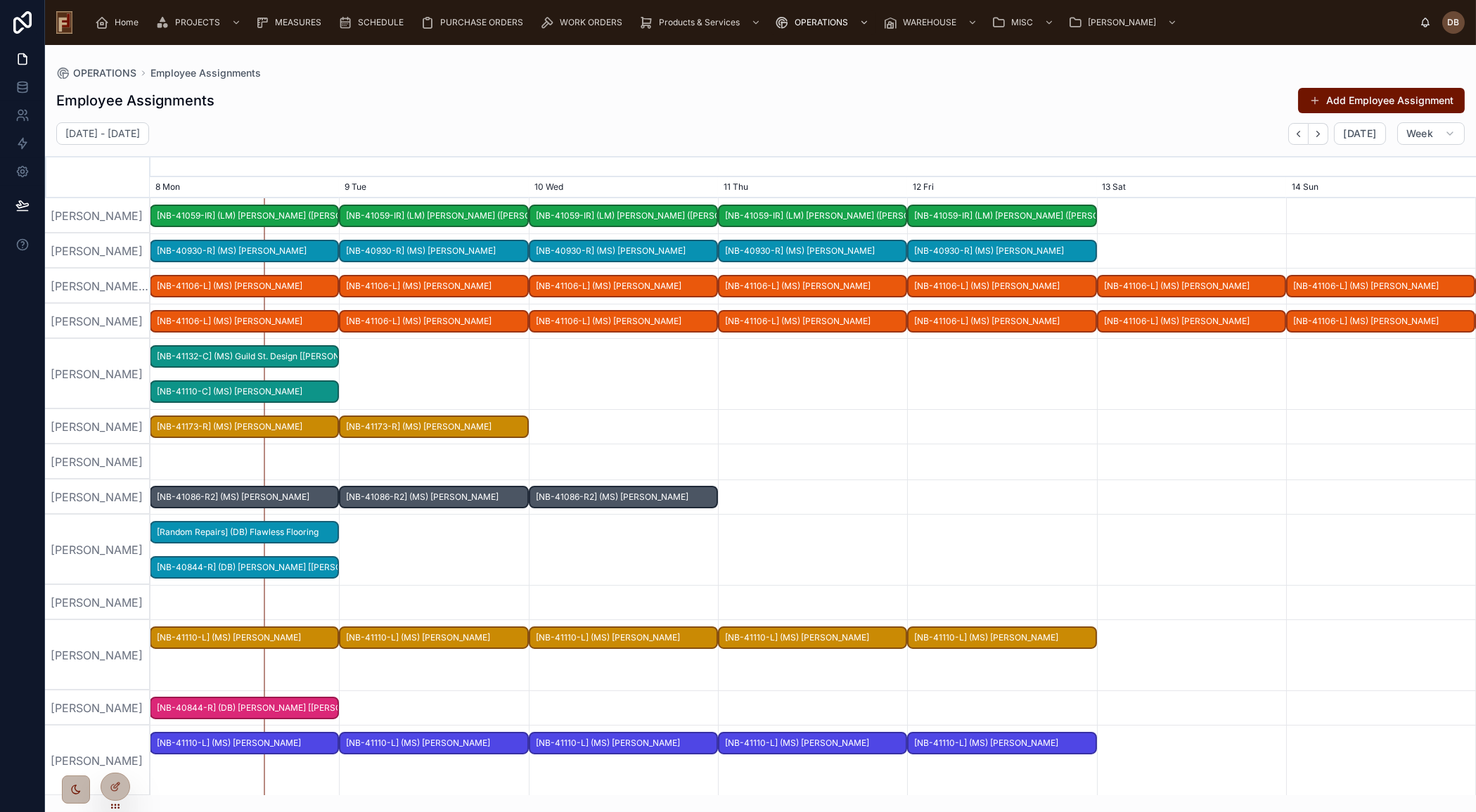
click at [962, 83] on div "Employee Assignments Add Employee Assignment [DATE] - [DATE] [DATE] Week [DATE]…" at bounding box center [760, 436] width 1431 height 717
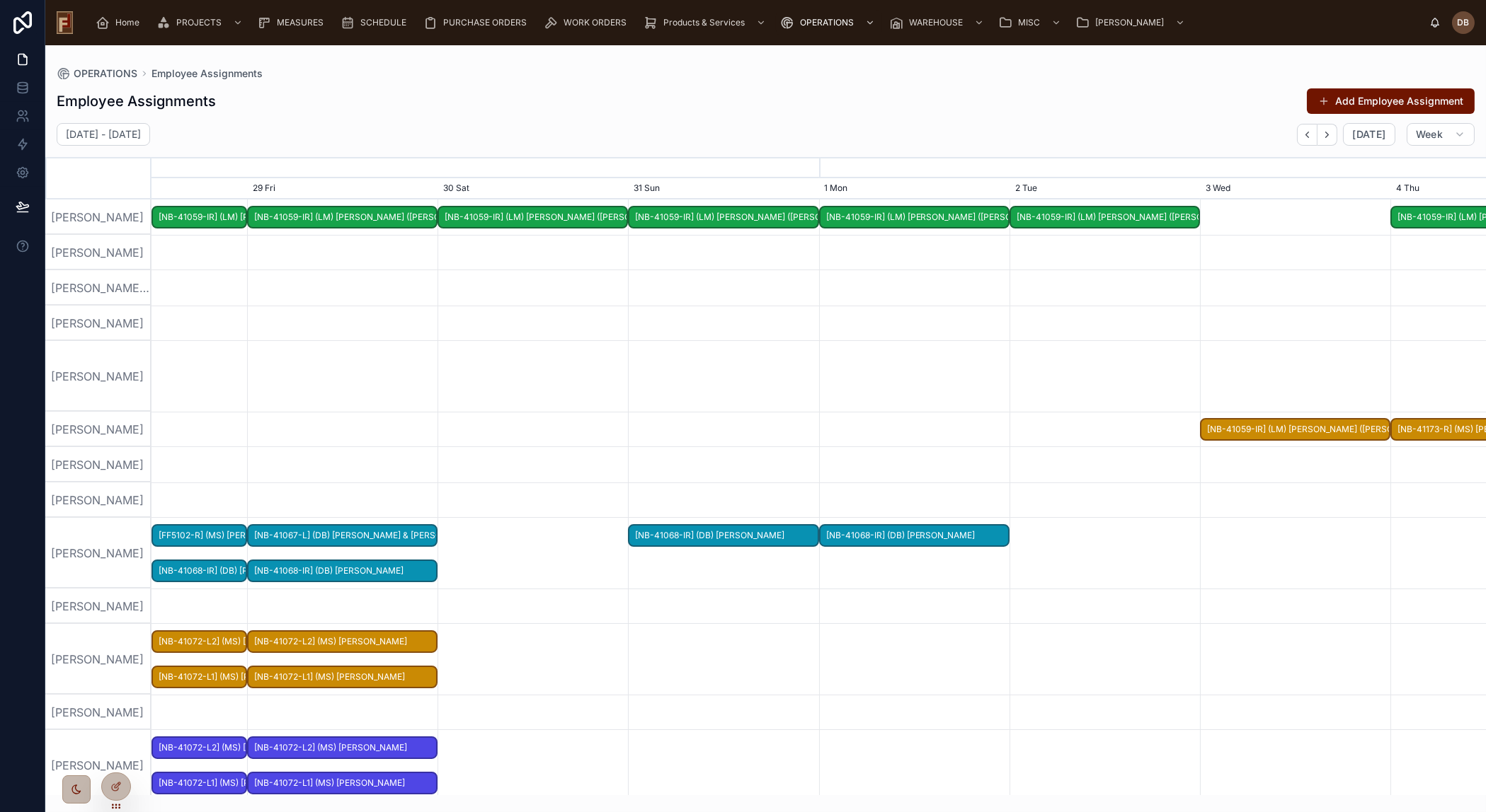
scroll to position [0, 2002]
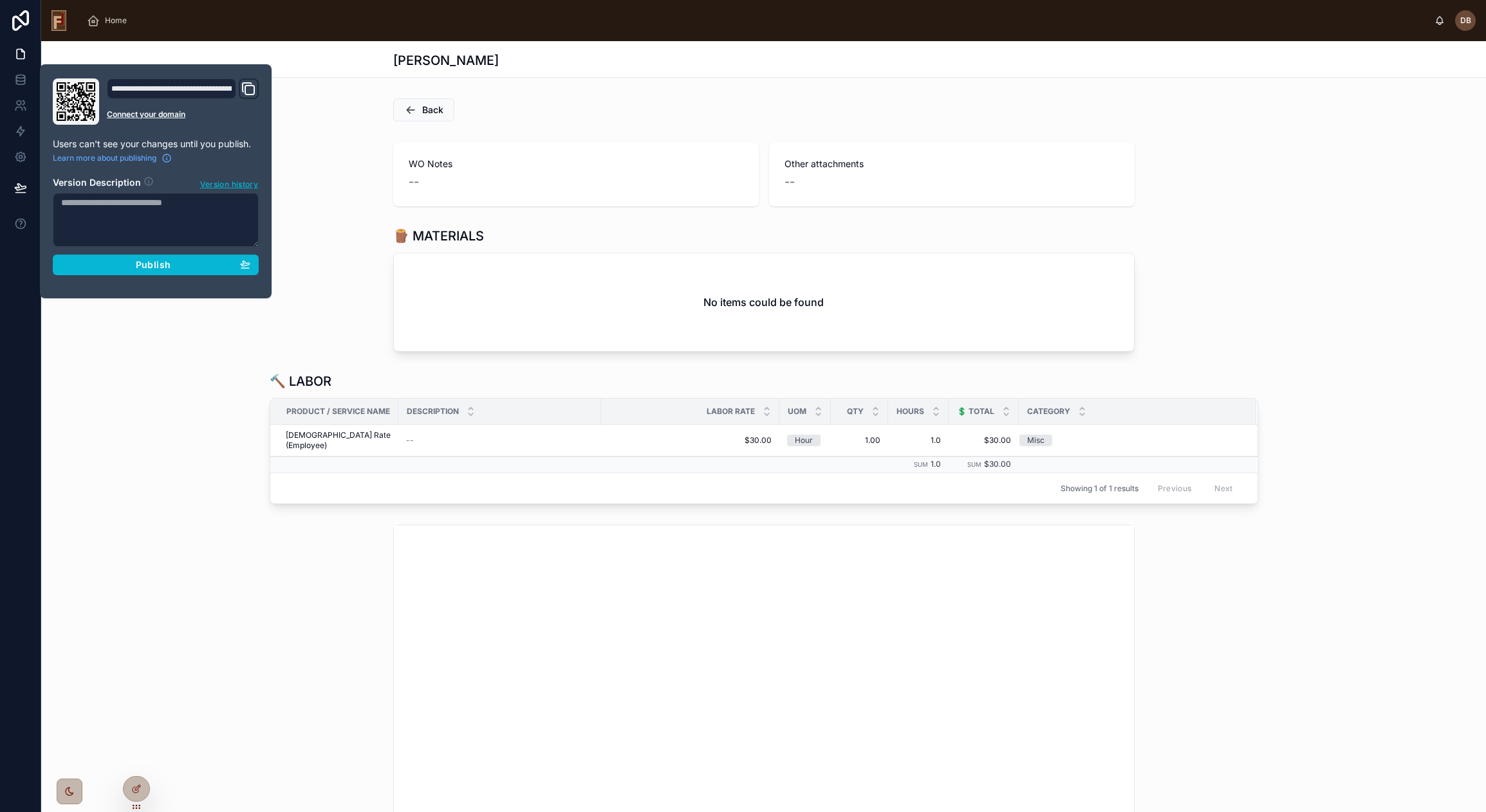
click at [326, 114] on div "Back" at bounding box center [763, 110] width 1445 height 34
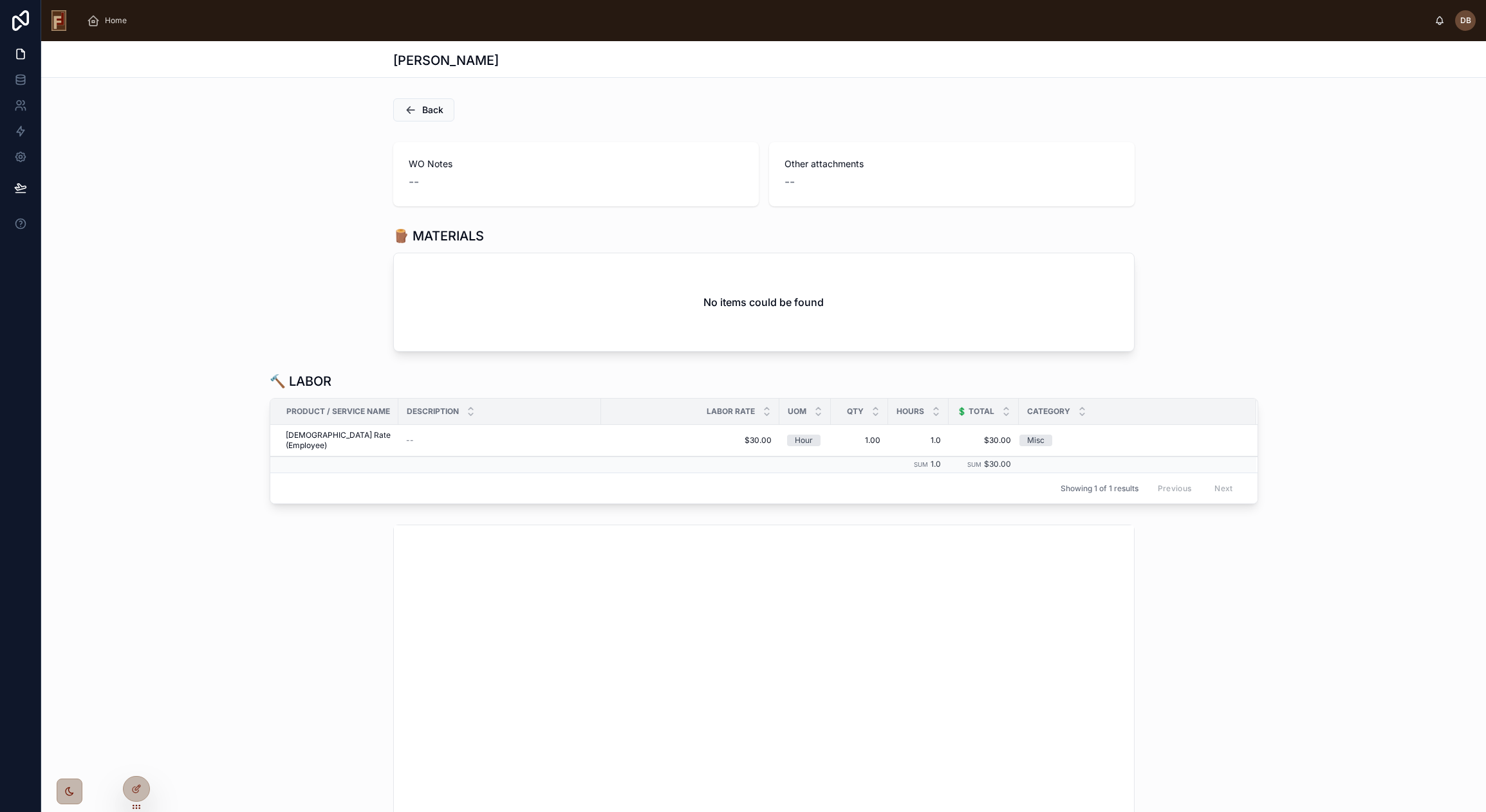
click at [443, 232] on h1 "🪵 MATERIALS" at bounding box center [438, 236] width 91 height 18
click at [373, 160] on div "WO Notes -- Other attachments --" at bounding box center [763, 174] width 1445 height 74
click at [322, 144] on div "WO Notes -- Other attachments --" at bounding box center [763, 174] width 1445 height 74
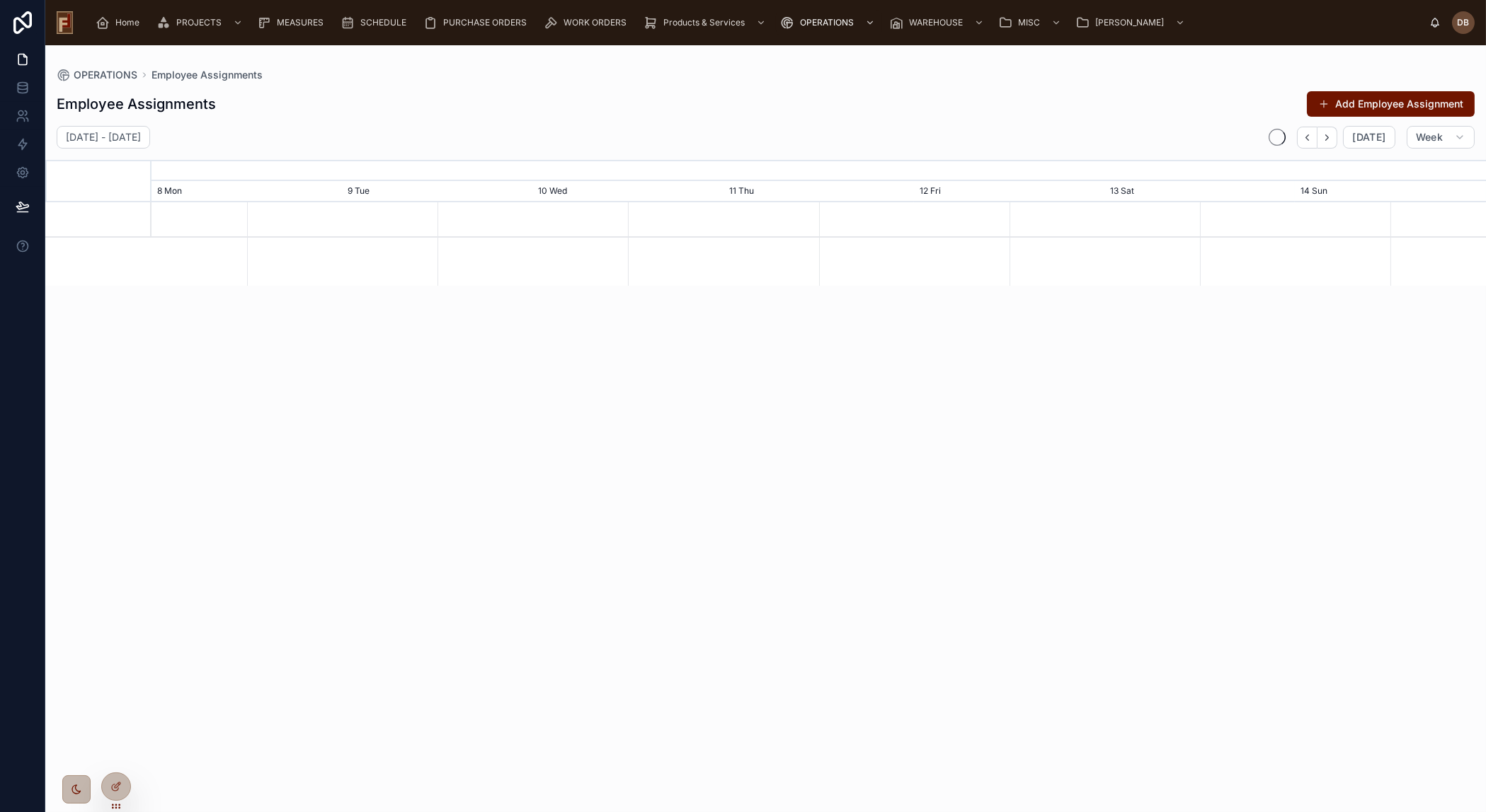
scroll to position [0, 2002]
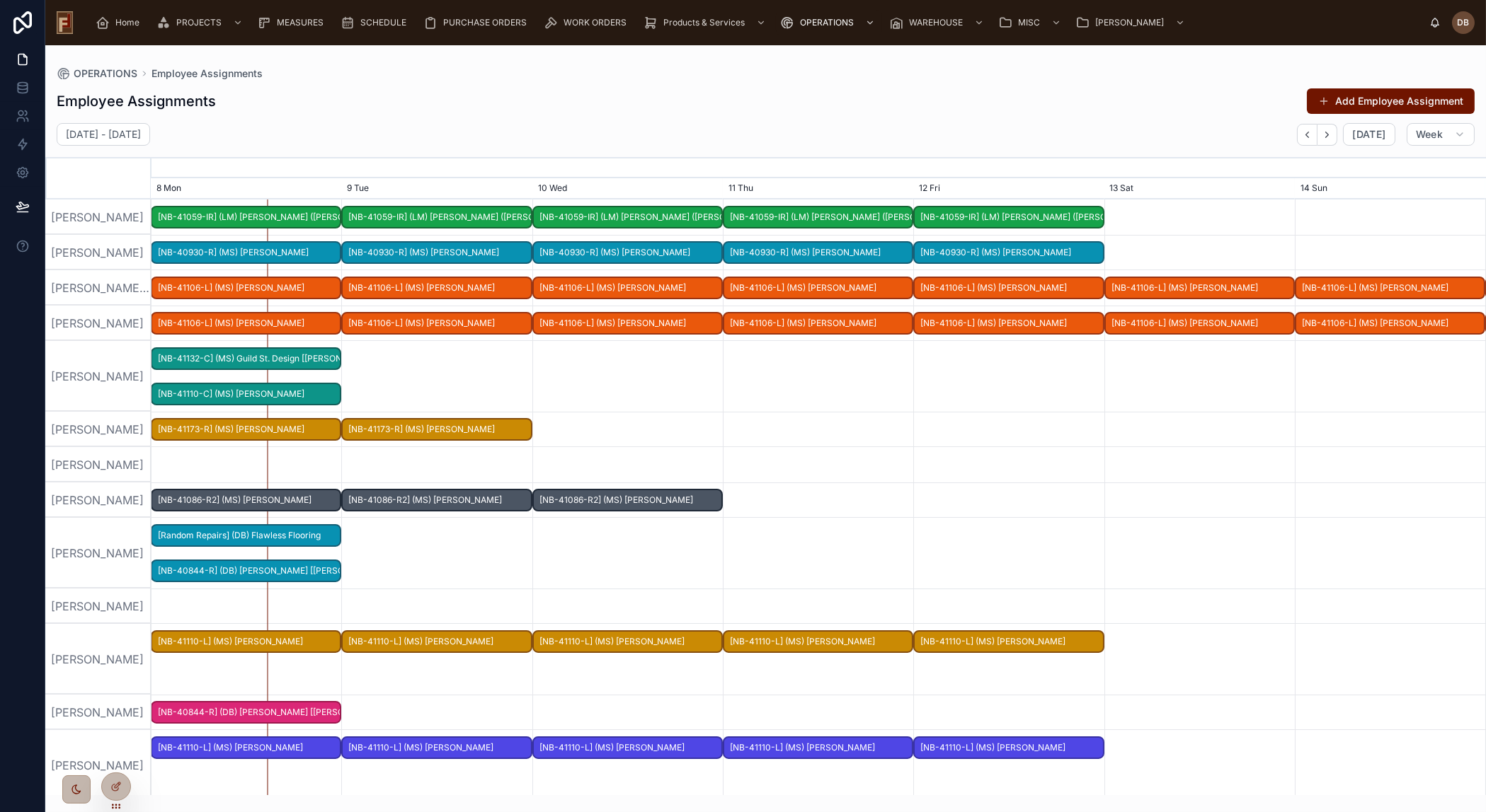
click at [121, 652] on div "[PERSON_NAME]" at bounding box center [98, 659] width 106 height 71
click at [101, 389] on div "[PERSON_NAME]" at bounding box center [98, 376] width 106 height 71
click at [119, 777] on div at bounding box center [116, 786] width 28 height 27
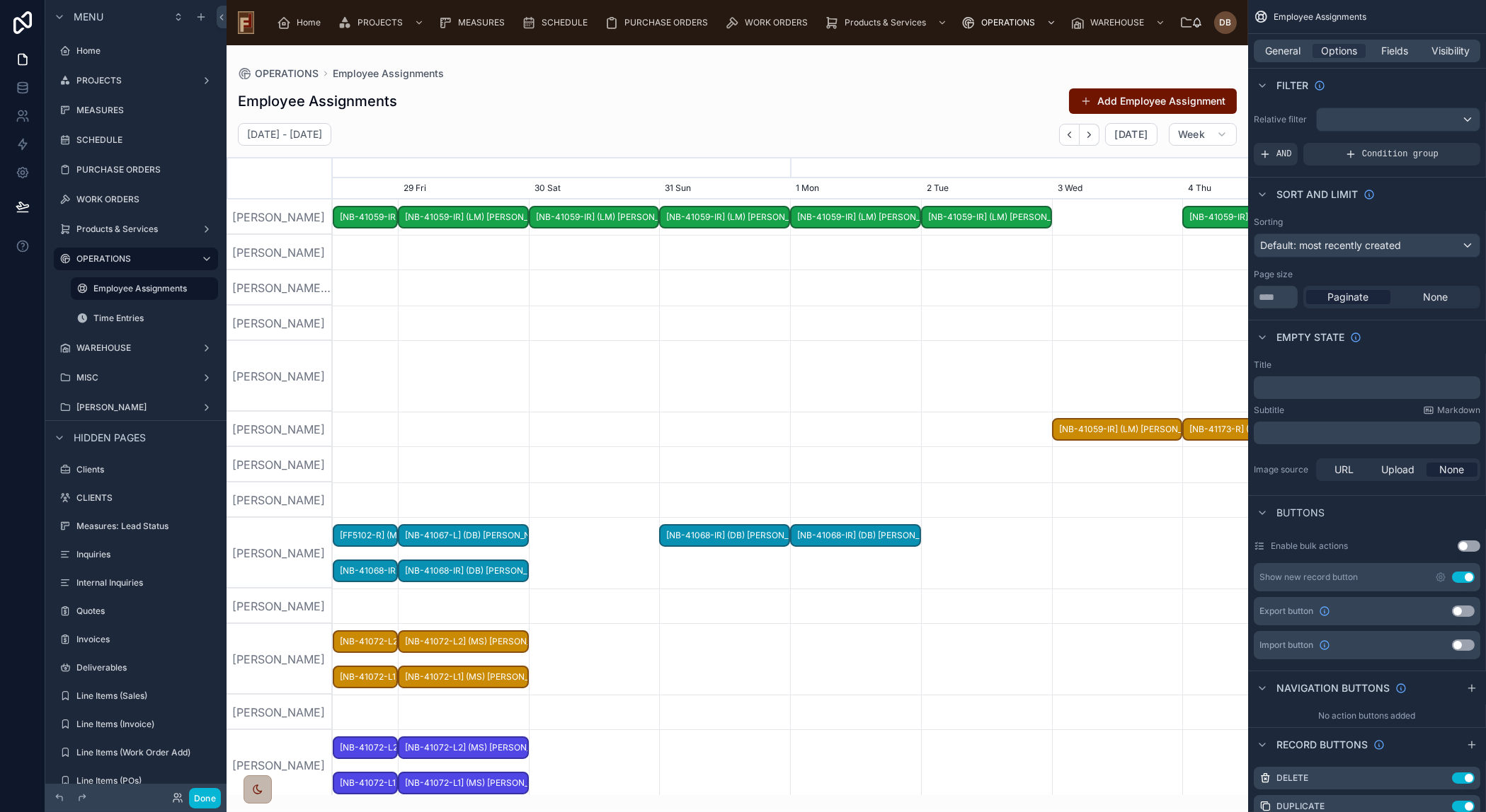
scroll to position [0, 1373]
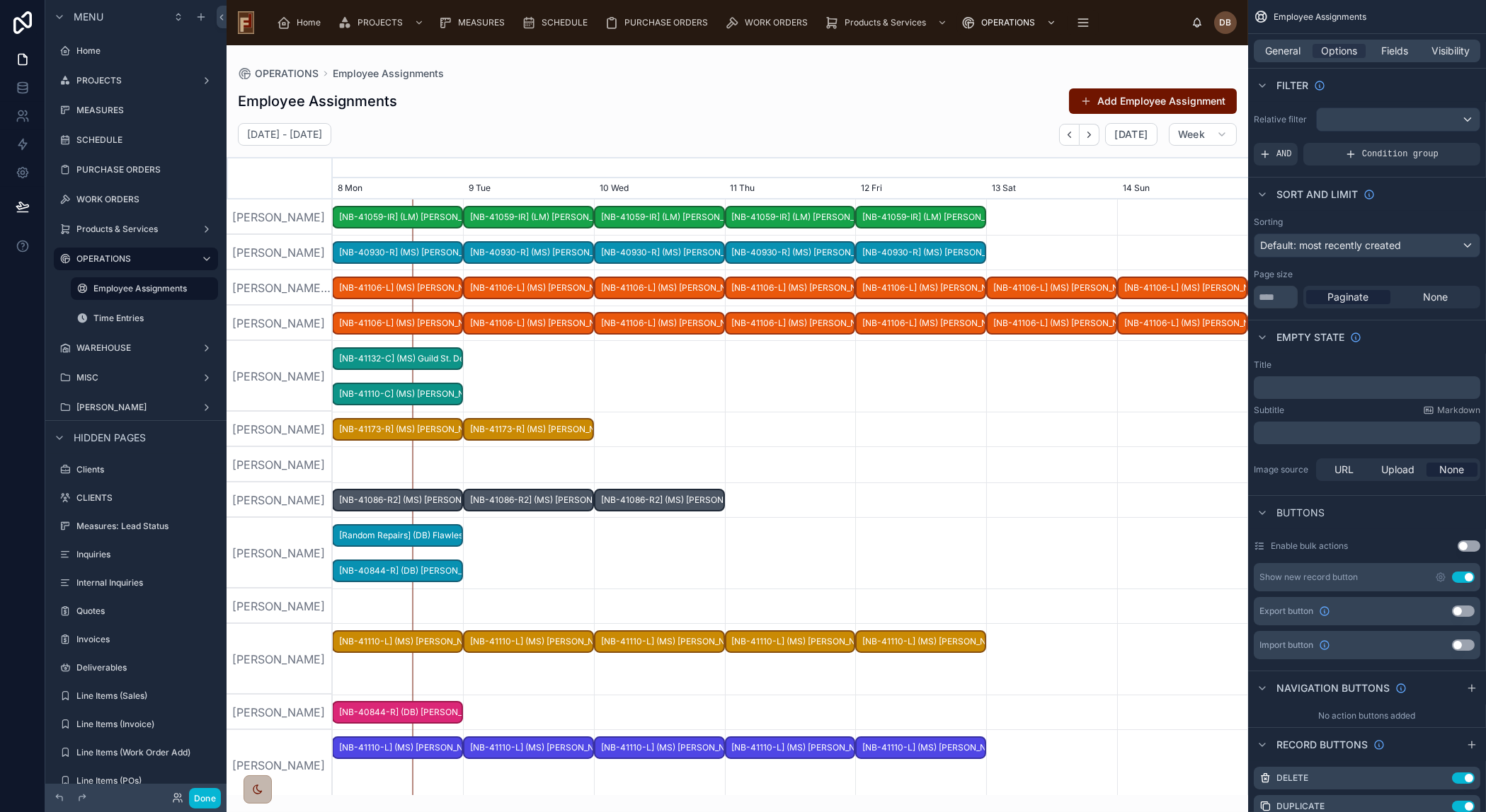
click at [1013, 106] on div at bounding box center [737, 420] width 1021 height 750
click at [1281, 297] on input "**" at bounding box center [1275, 297] width 44 height 23
drag, startPoint x: 1282, startPoint y: 297, endPoint x: 1238, endPoint y: 299, distance: 44.0
click at [1238, 299] on div "Home PROJECTS MEASURES SCHEDULE PURCHASE ORDERS WORK ORDERS Products & Services…" at bounding box center [856, 406] width 1259 height 812
type input "**"
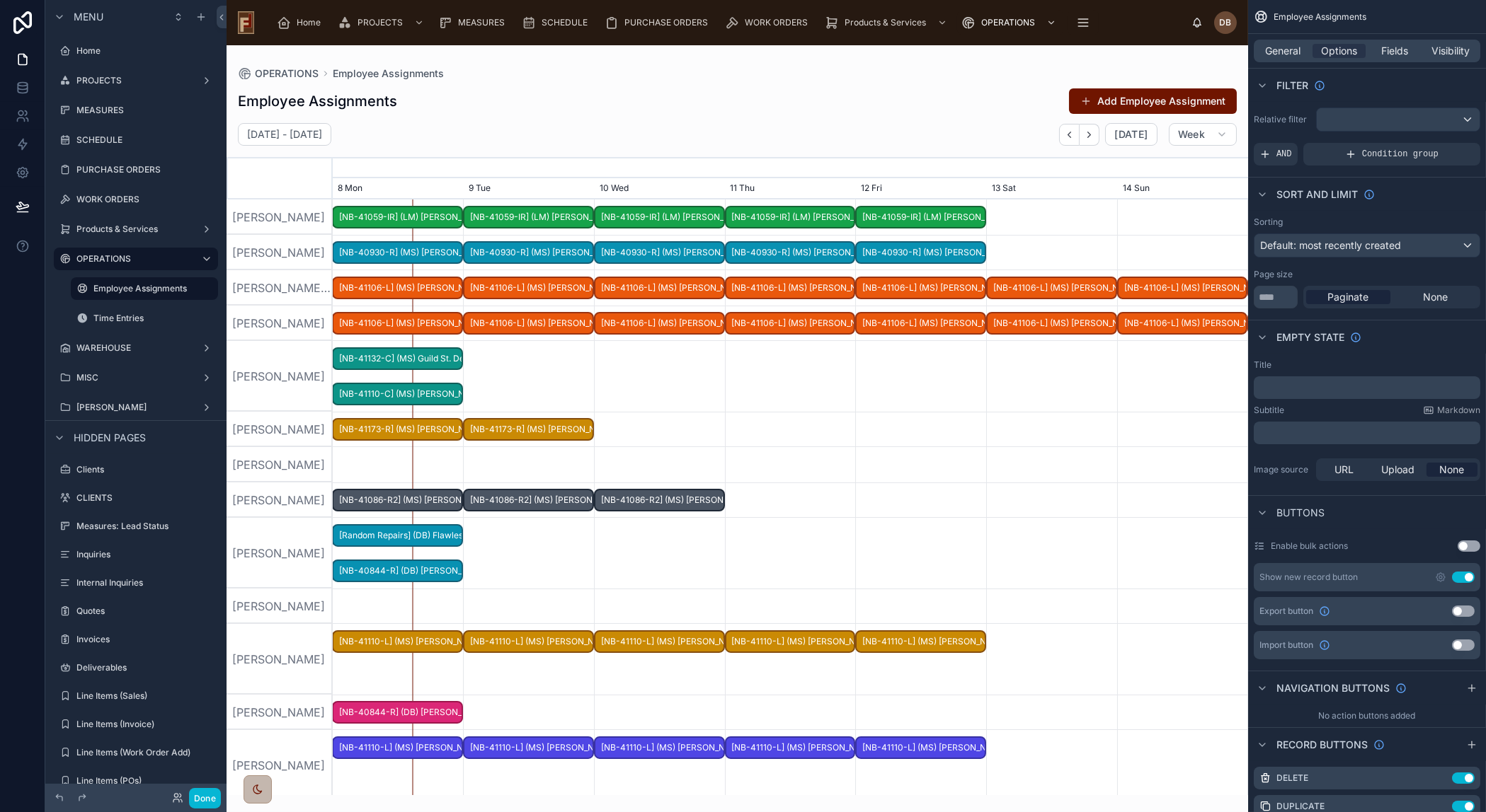
click at [298, 388] on div "[PERSON_NAME]" at bounding box center [280, 376] width 106 height 71
click at [674, 391] on div at bounding box center [790, 376] width 3661 height 71
drag, startPoint x: 685, startPoint y: 445, endPoint x: 687, endPoint y: 319, distance: 126.0
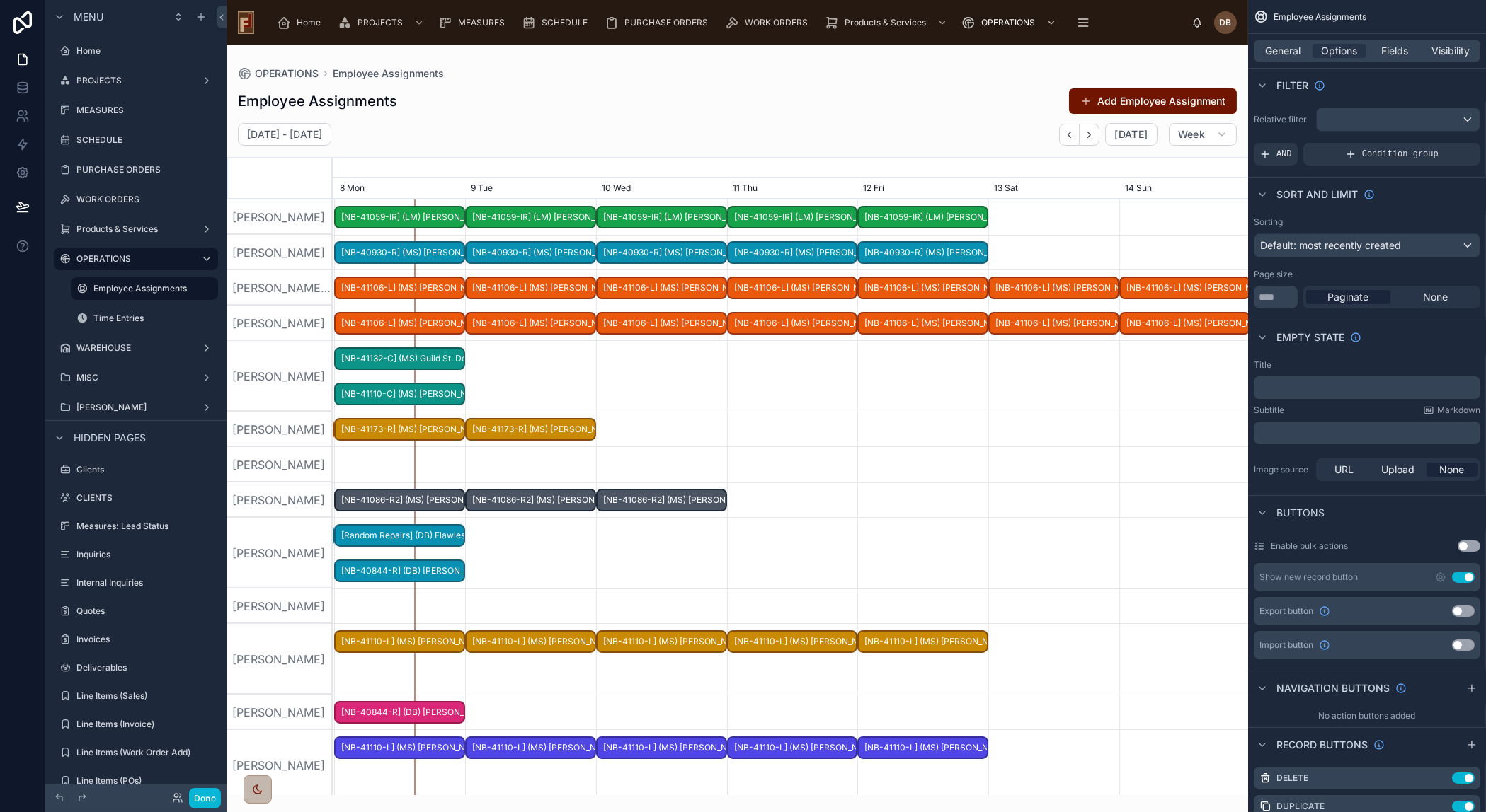
scroll to position [0, 1373]
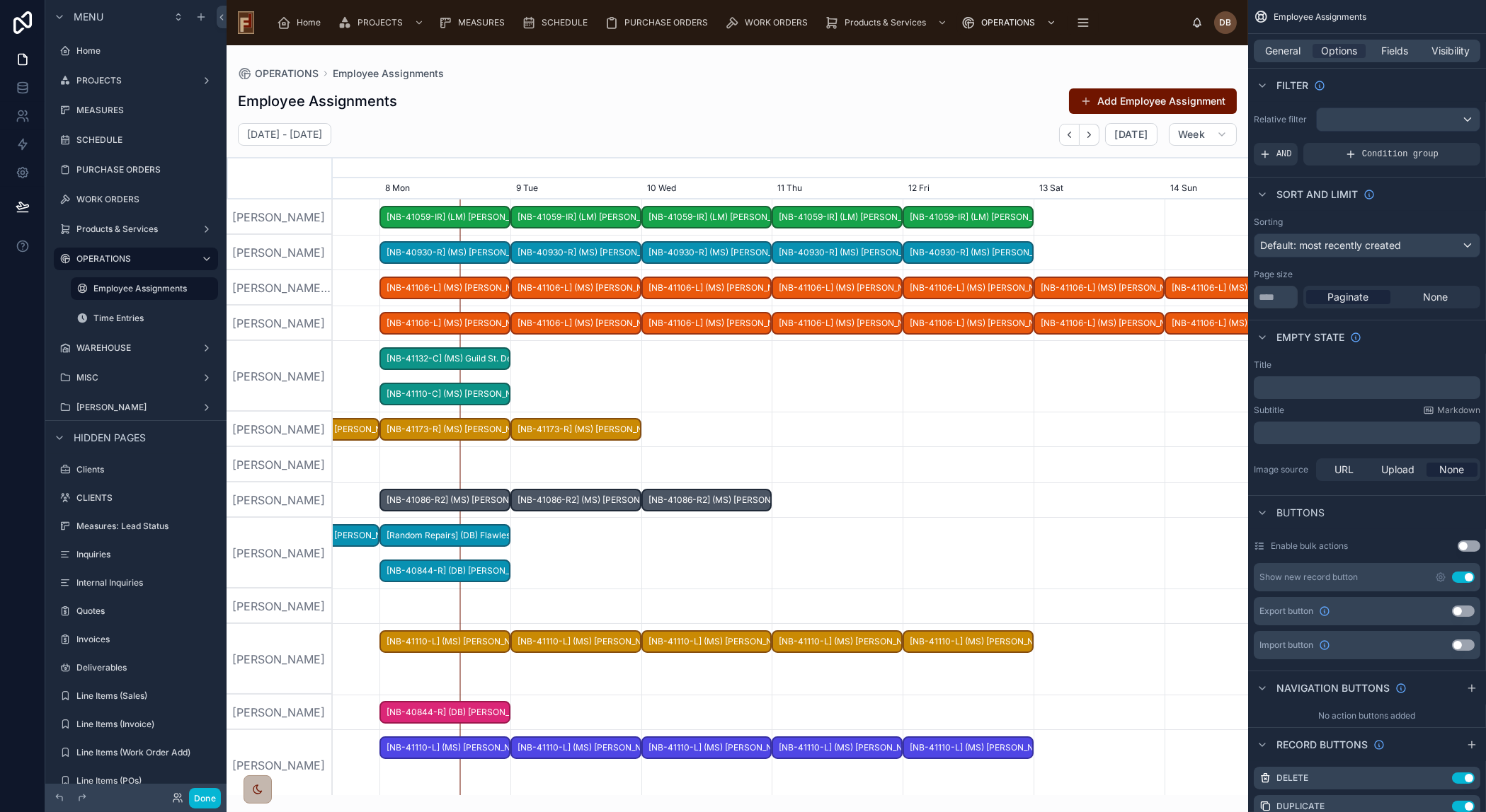
scroll to position [0, 1373]
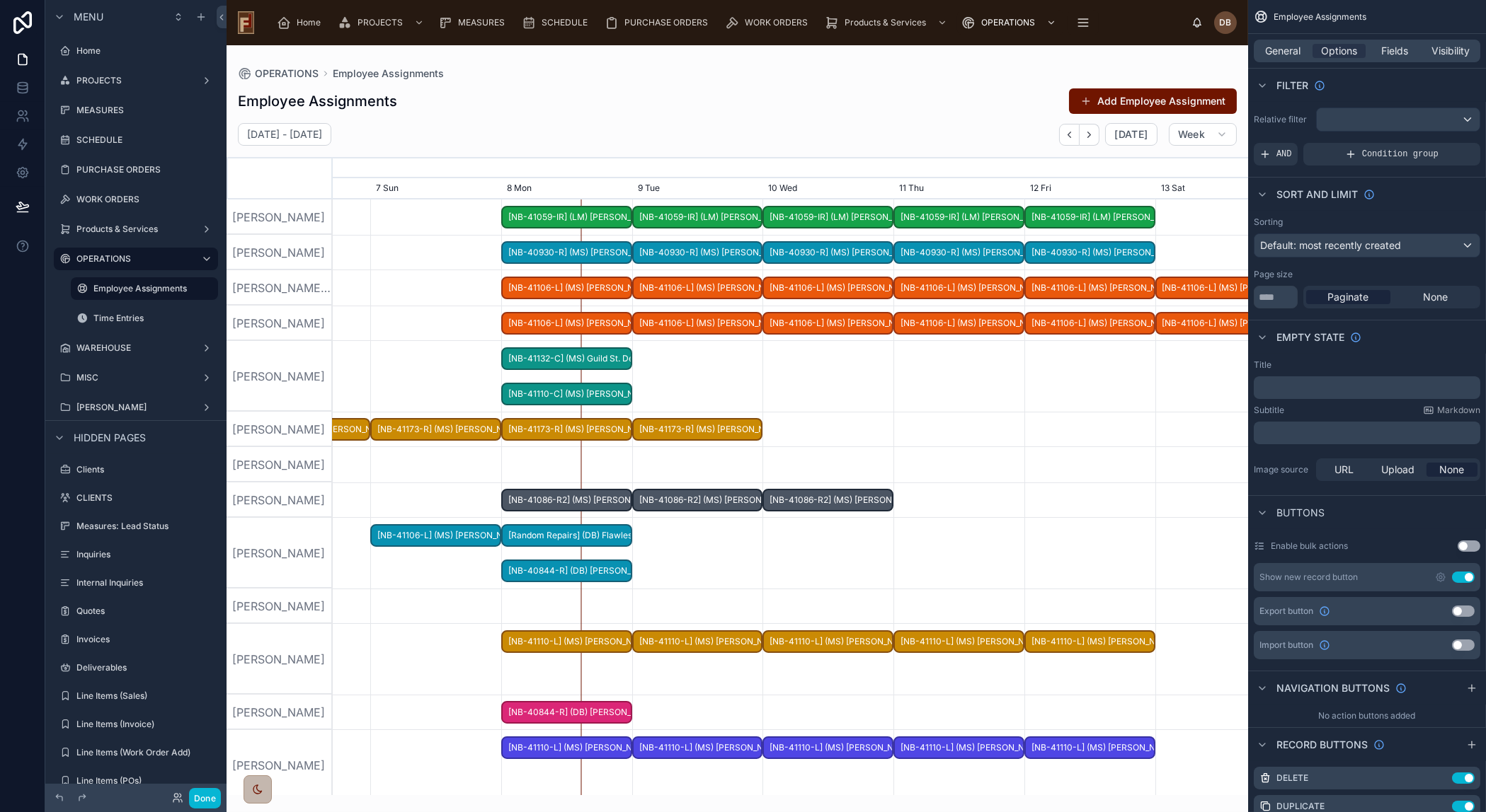
drag, startPoint x: 700, startPoint y: 407, endPoint x: 1040, endPoint y: 430, distance: 340.8
click at [473, 753] on div at bounding box center [790, 765] width 3661 height 71
click at [1281, 55] on span "General" at bounding box center [1284, 50] width 35 height 14
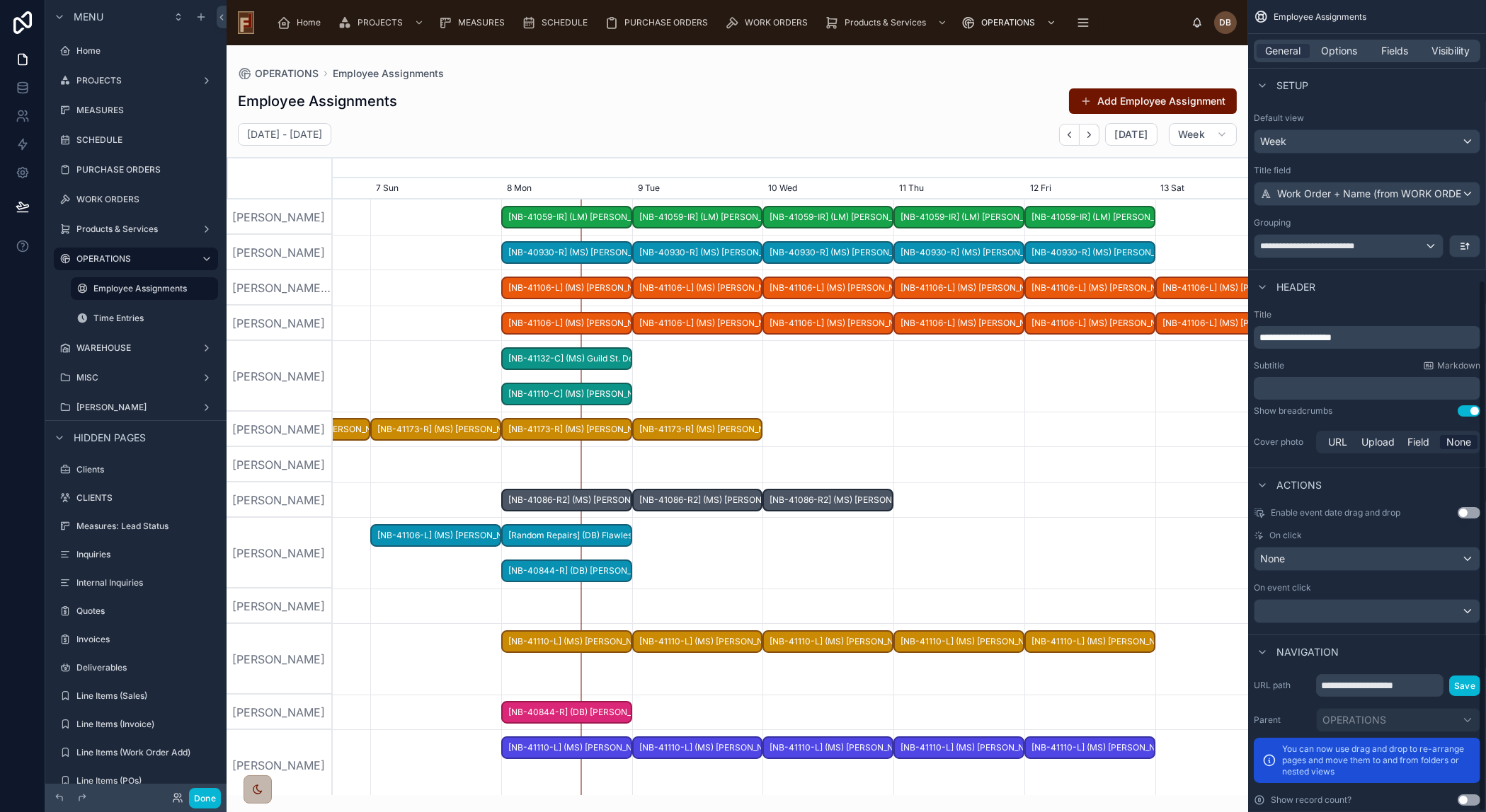
scroll to position [428, 0]
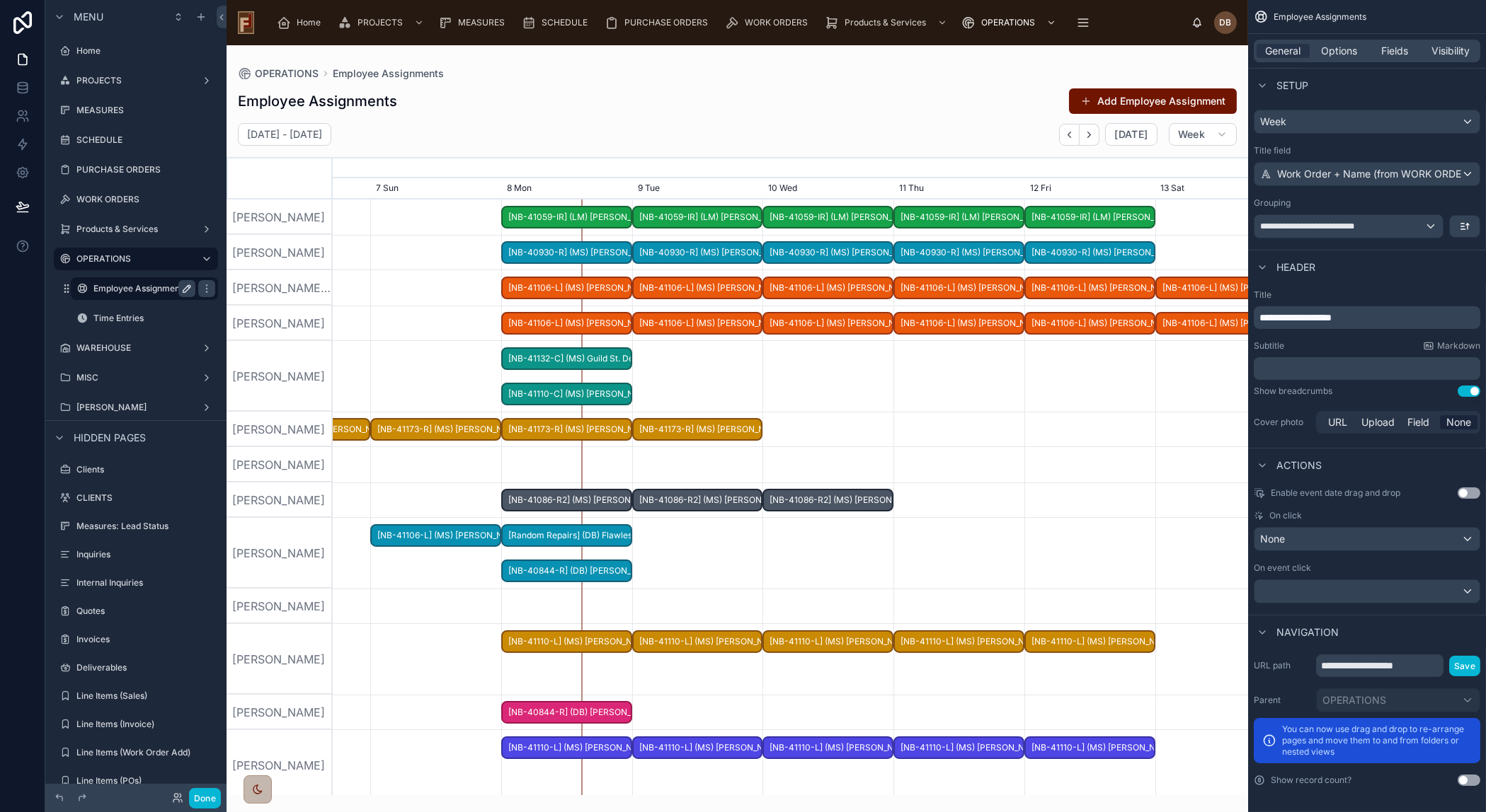
click at [184, 288] on icon "scrollable content" at bounding box center [187, 289] width 7 height 7
click at [202, 284] on icon "scrollable content" at bounding box center [206, 288] width 11 height 11
click at [268, 301] on span "Clone" at bounding box center [264, 303] width 26 height 14
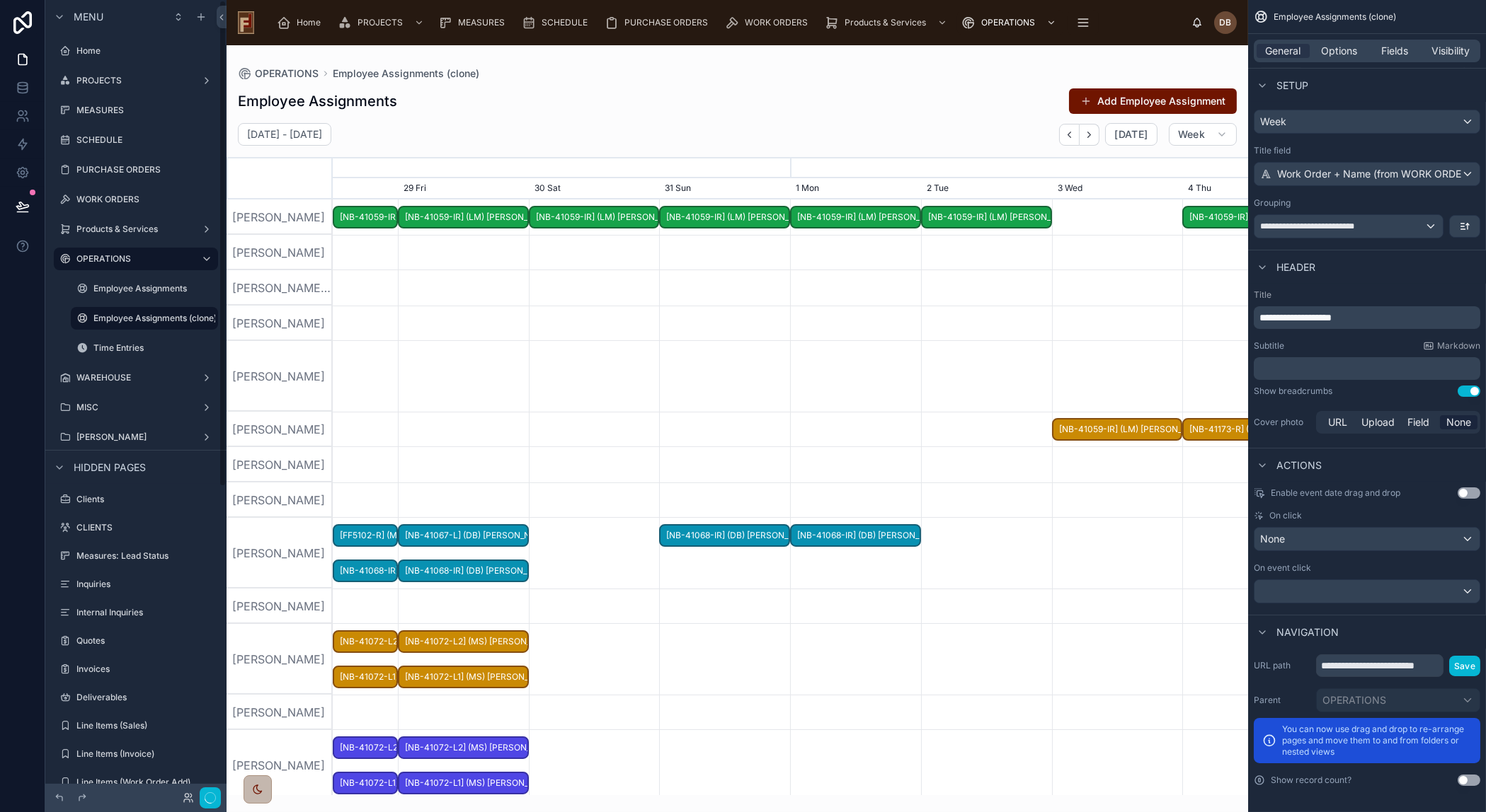
scroll to position [0, 1373]
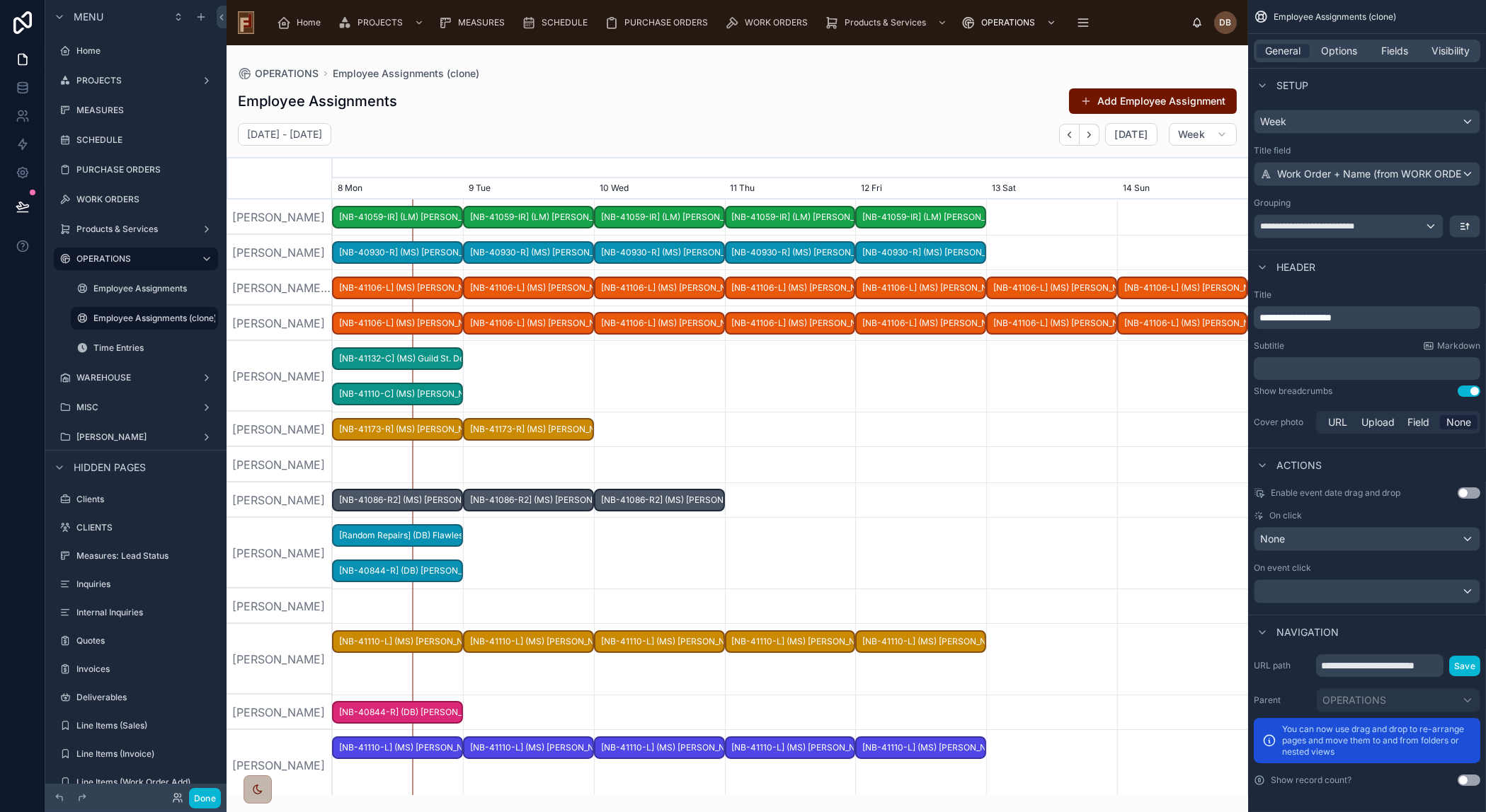
click at [613, 349] on div at bounding box center [737, 420] width 1021 height 750
click at [1281, 49] on span "General" at bounding box center [1284, 50] width 35 height 14
click at [1335, 48] on span "Options" at bounding box center [1338, 50] width 36 height 14
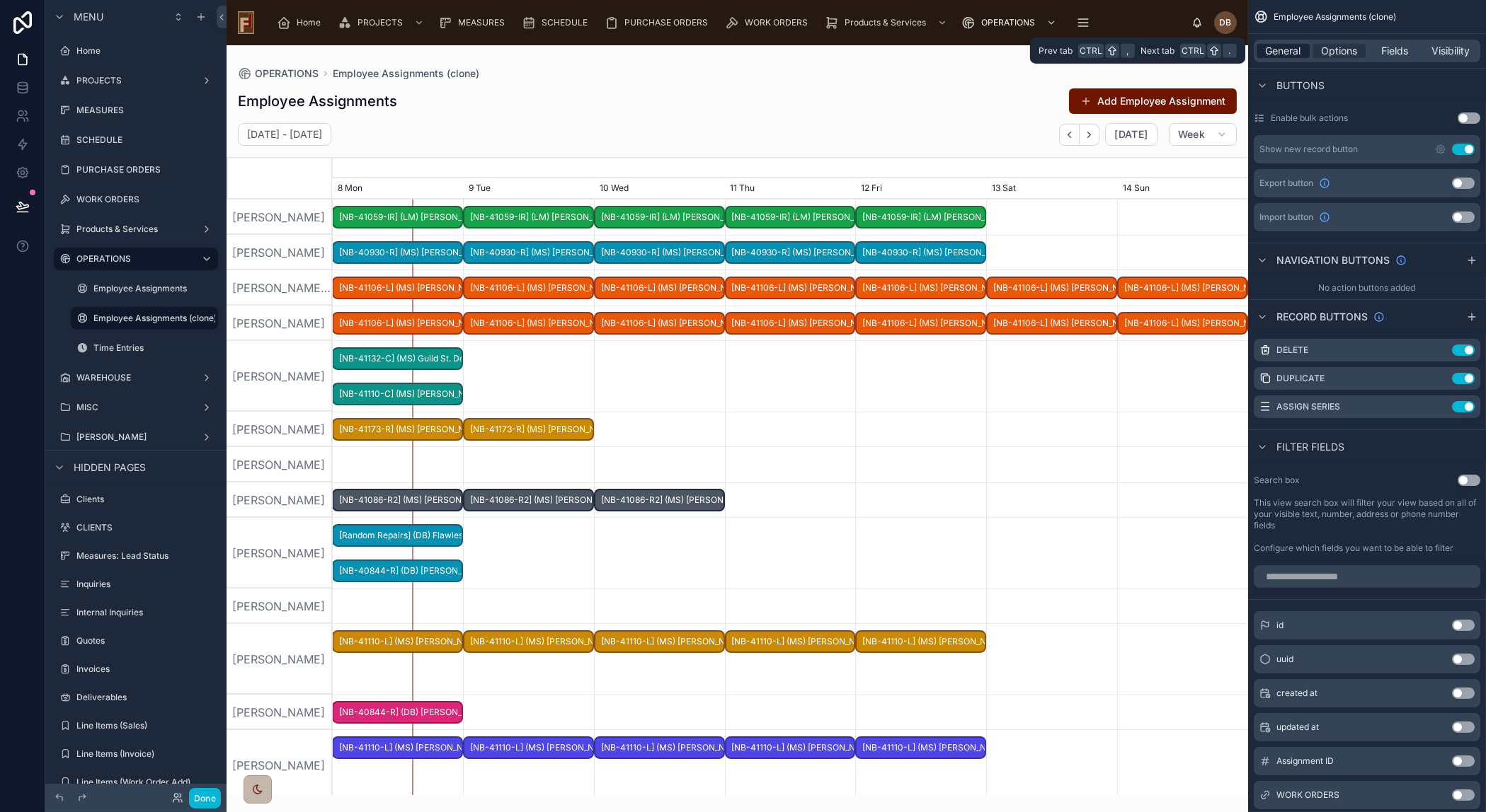
click at [1281, 49] on span "General" at bounding box center [1284, 50] width 35 height 14
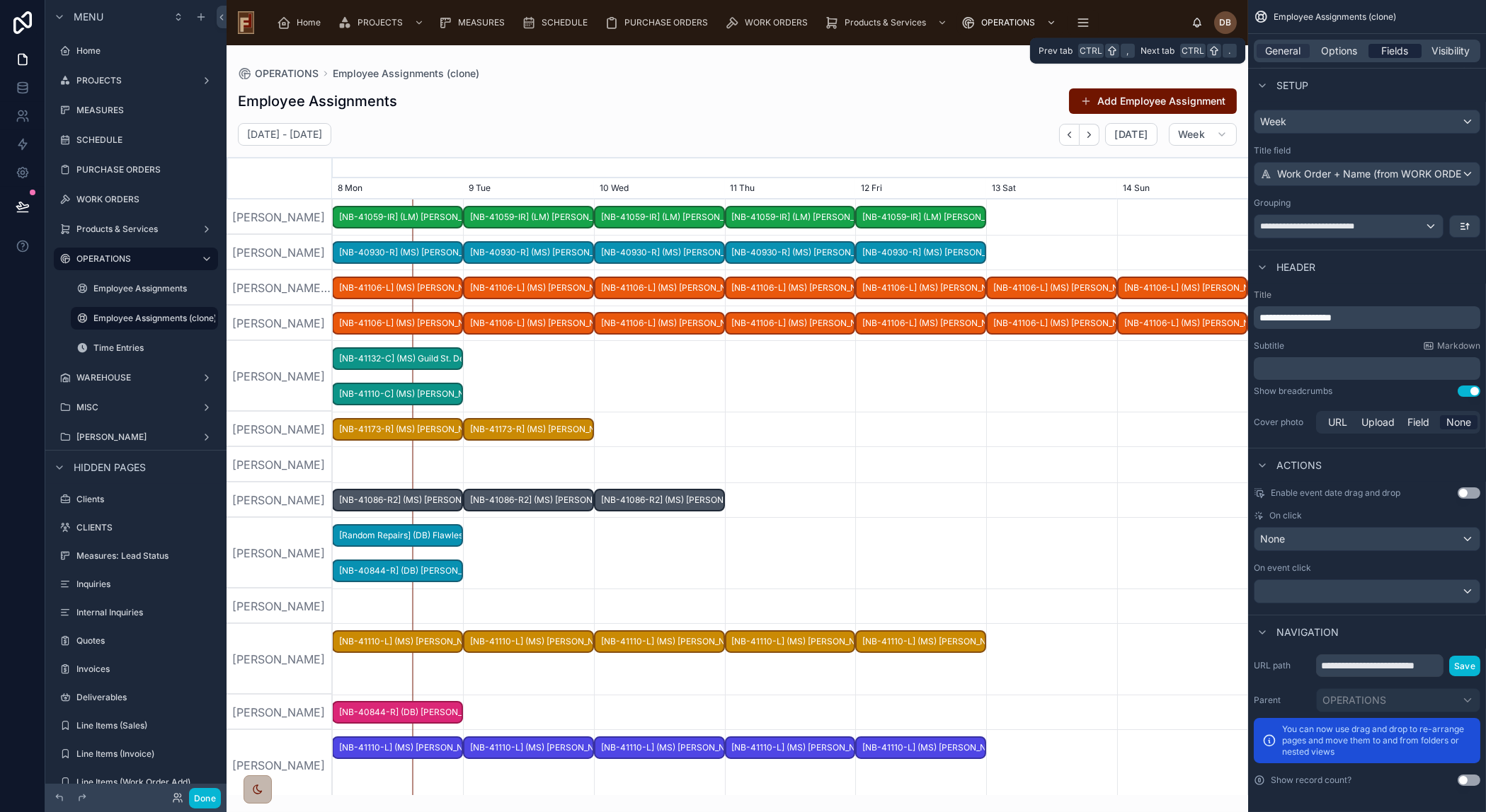
click at [1398, 47] on span "Fields" at bounding box center [1395, 50] width 27 height 14
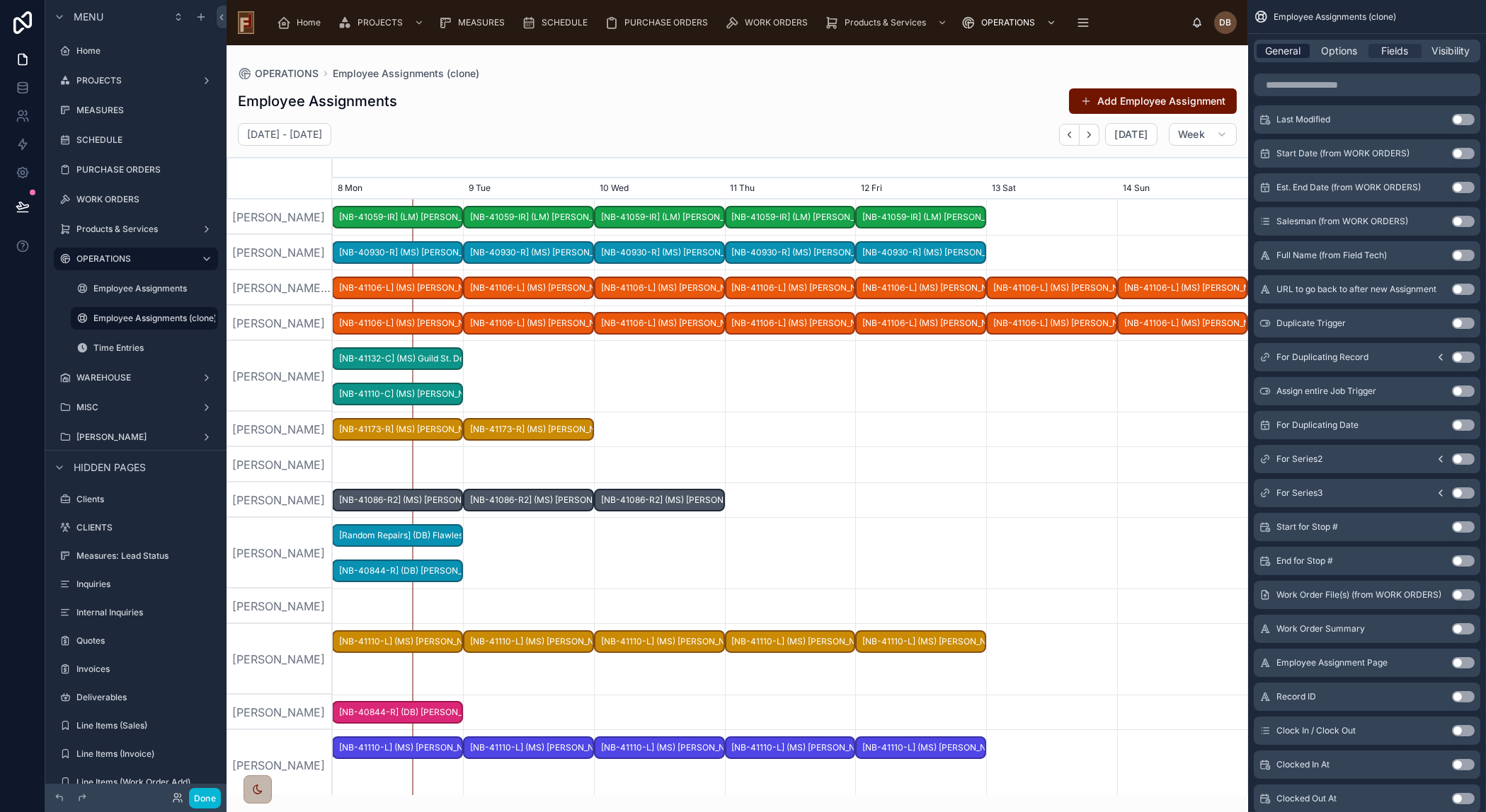
click at [1284, 47] on span "General" at bounding box center [1284, 50] width 35 height 14
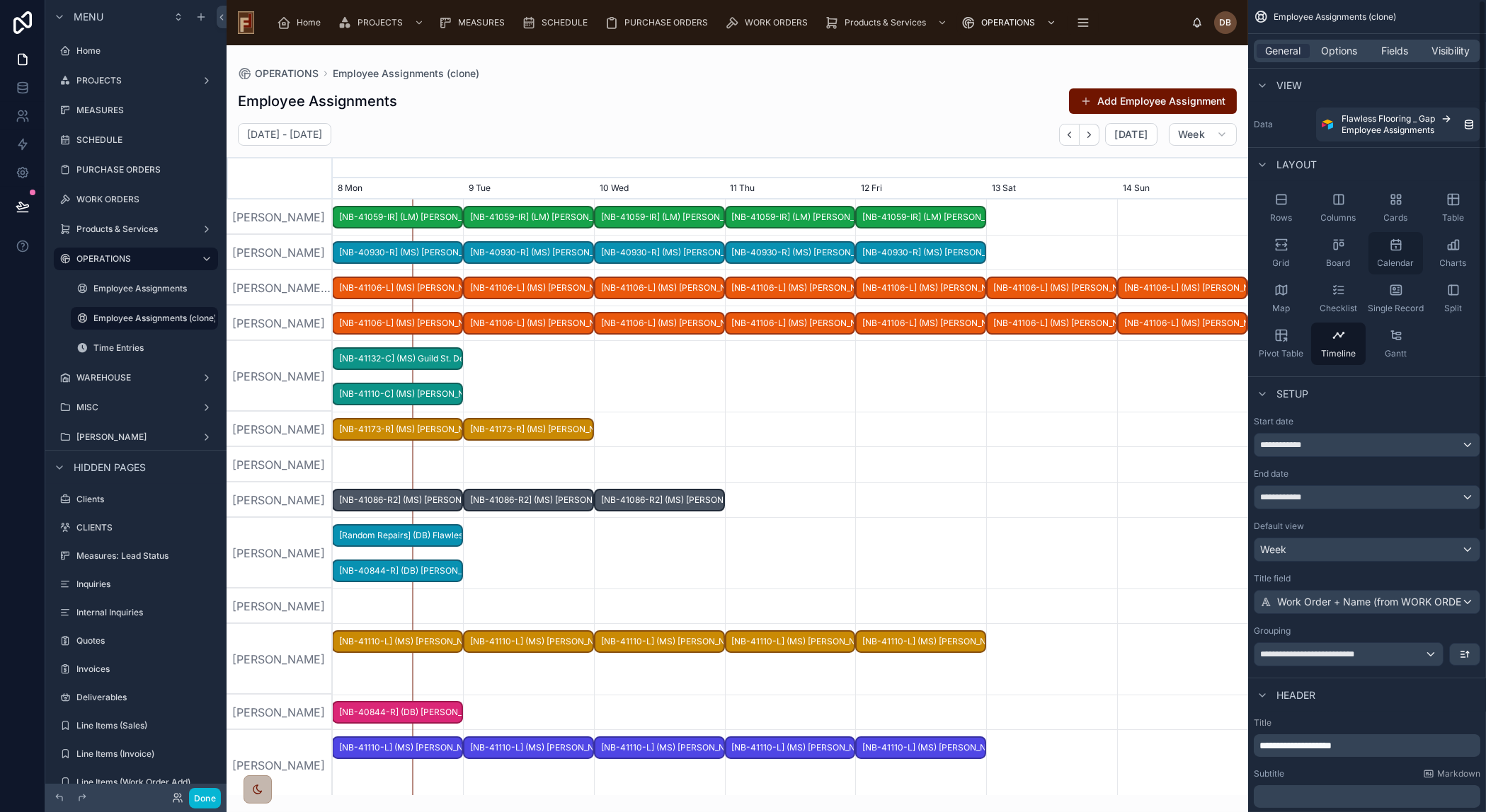
scroll to position [0, 0]
click at [578, 545] on div at bounding box center [790, 554] width 3661 height 71
click at [1283, 248] on icon "scrollable content" at bounding box center [1281, 244] width 14 height 14
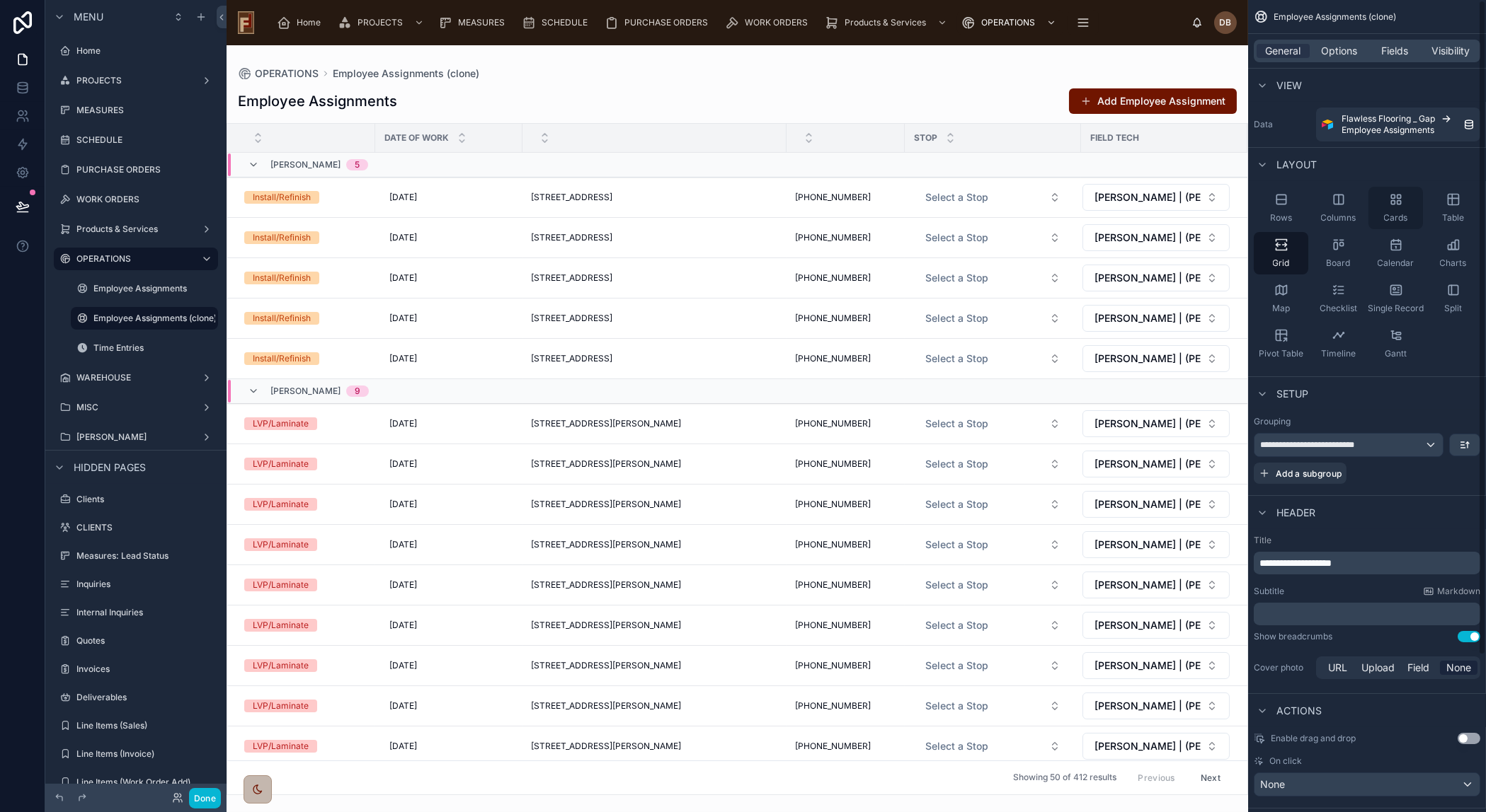
click at [1400, 205] on icon "scrollable content" at bounding box center [1395, 199] width 14 height 14
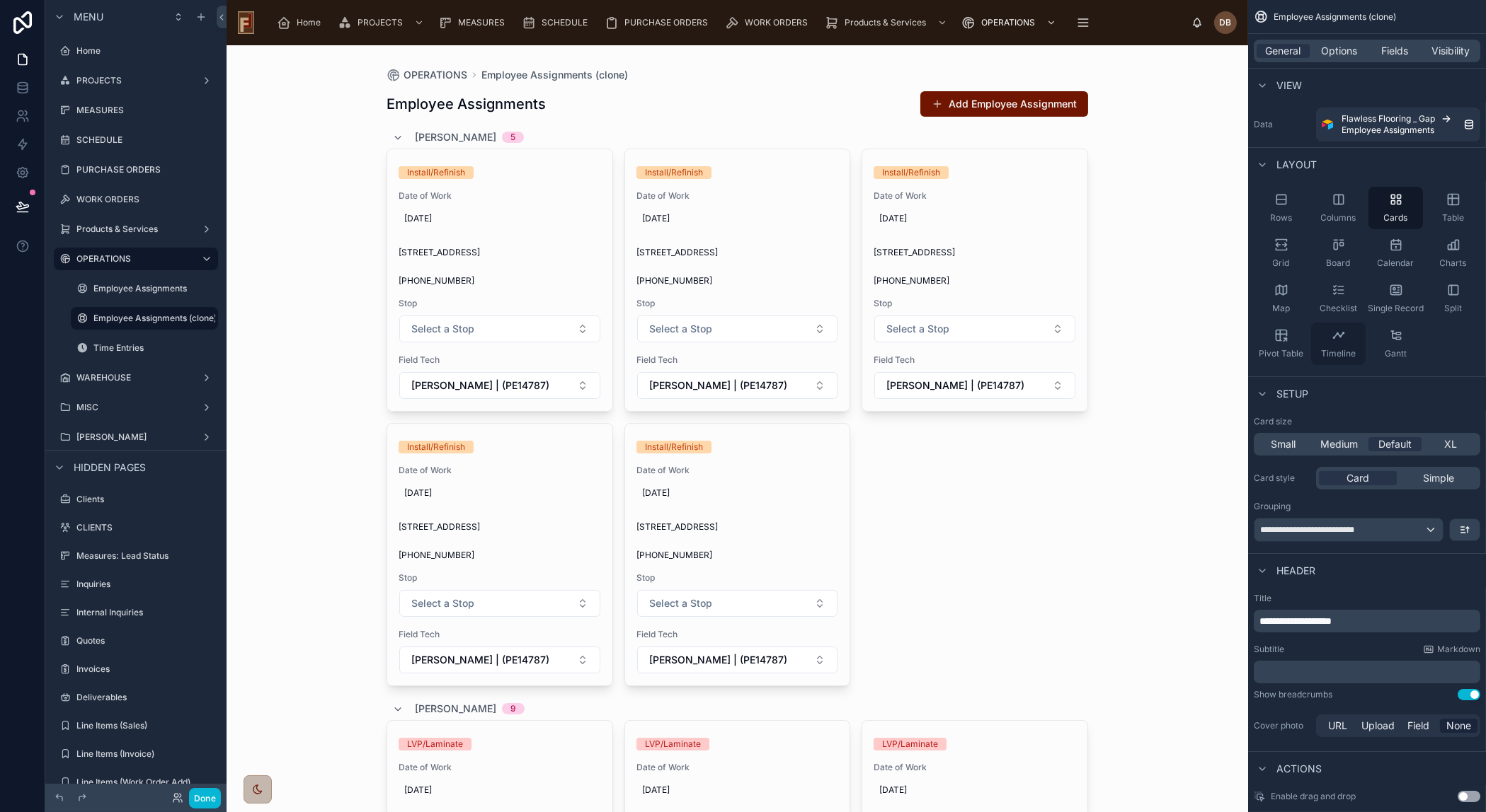
click at [1343, 337] on icon "scrollable content" at bounding box center [1338, 335] width 14 height 14
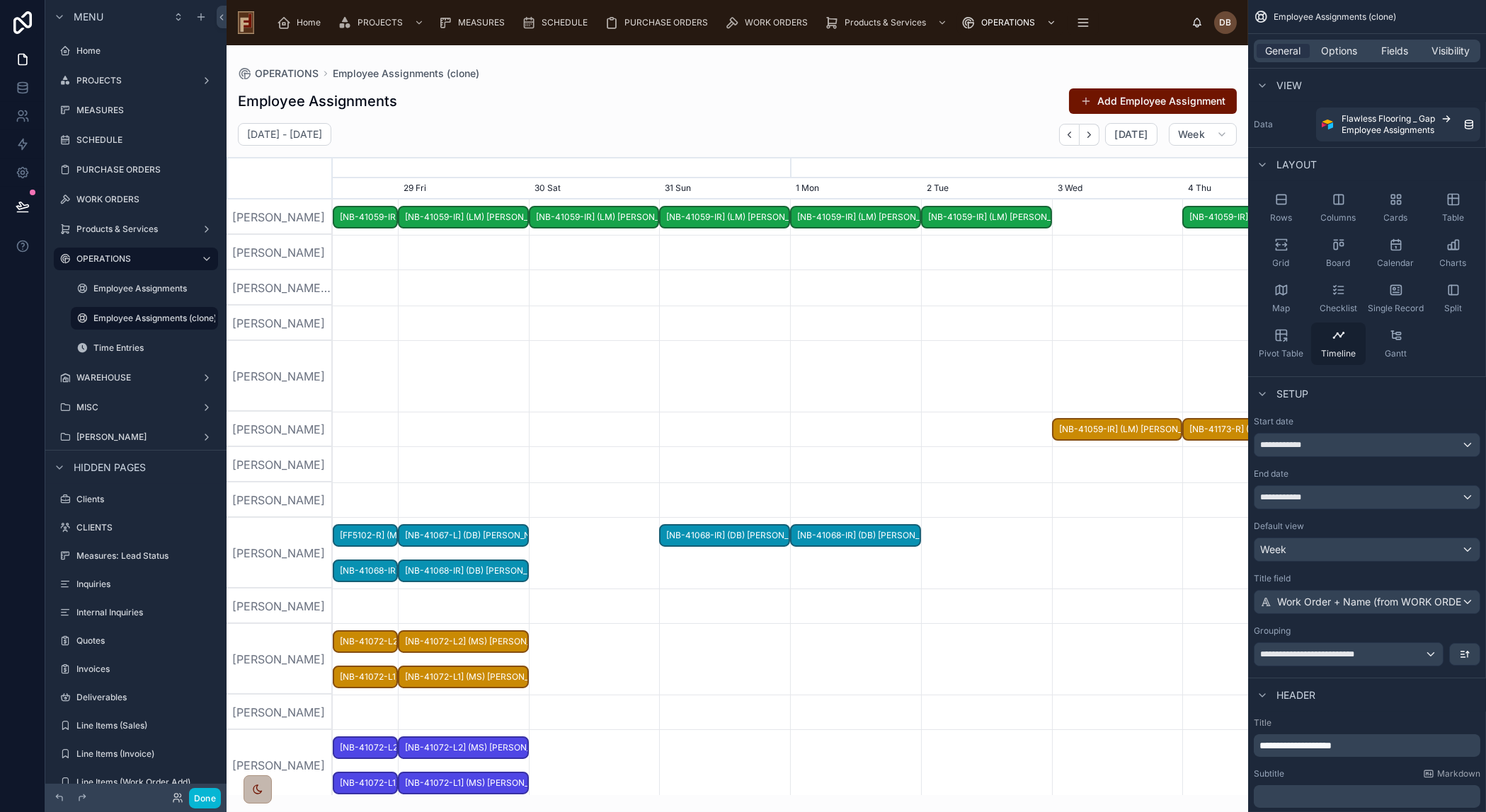
scroll to position [0, 1373]
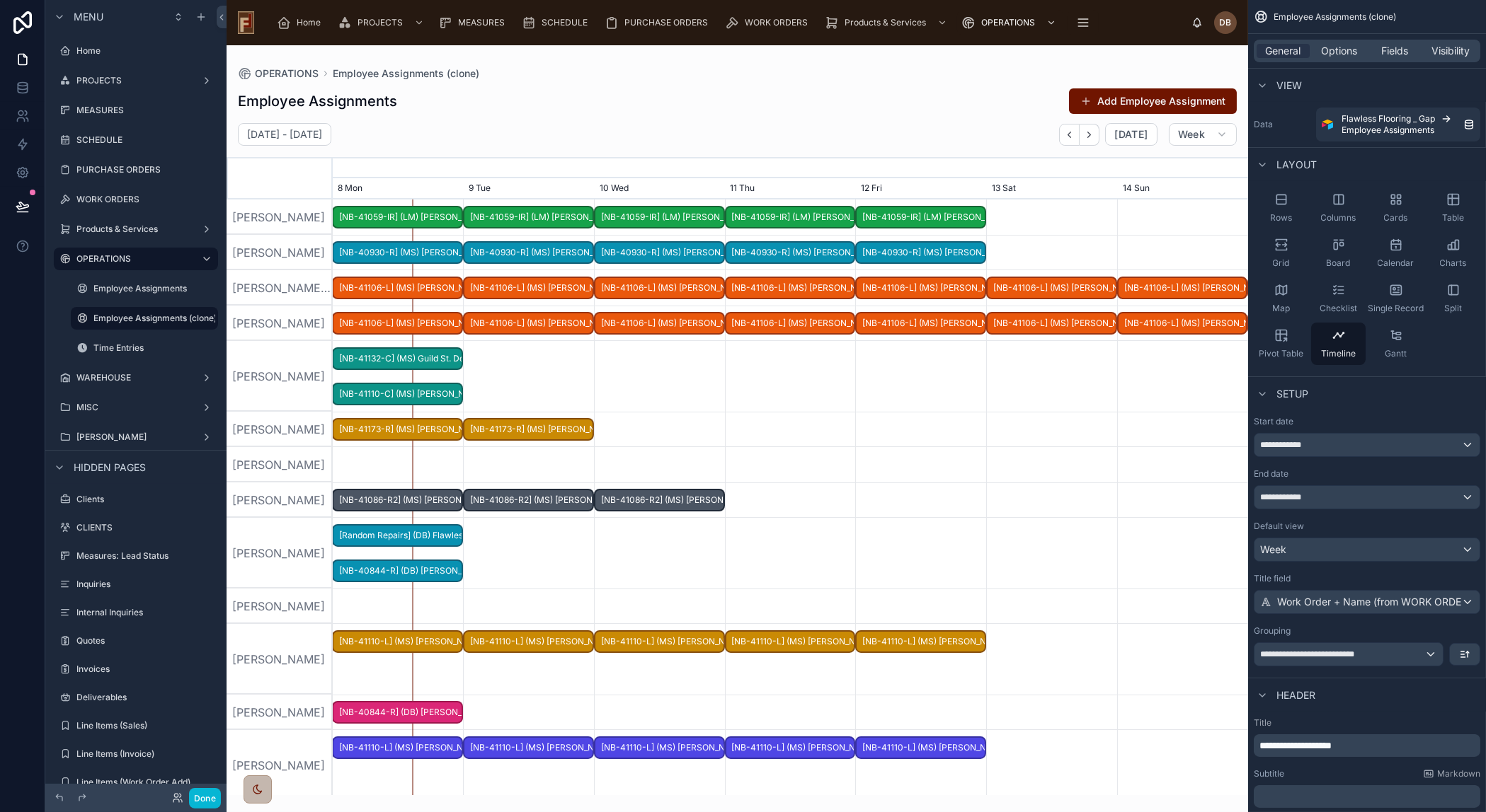
click at [893, 364] on div at bounding box center [790, 376] width 3661 height 71
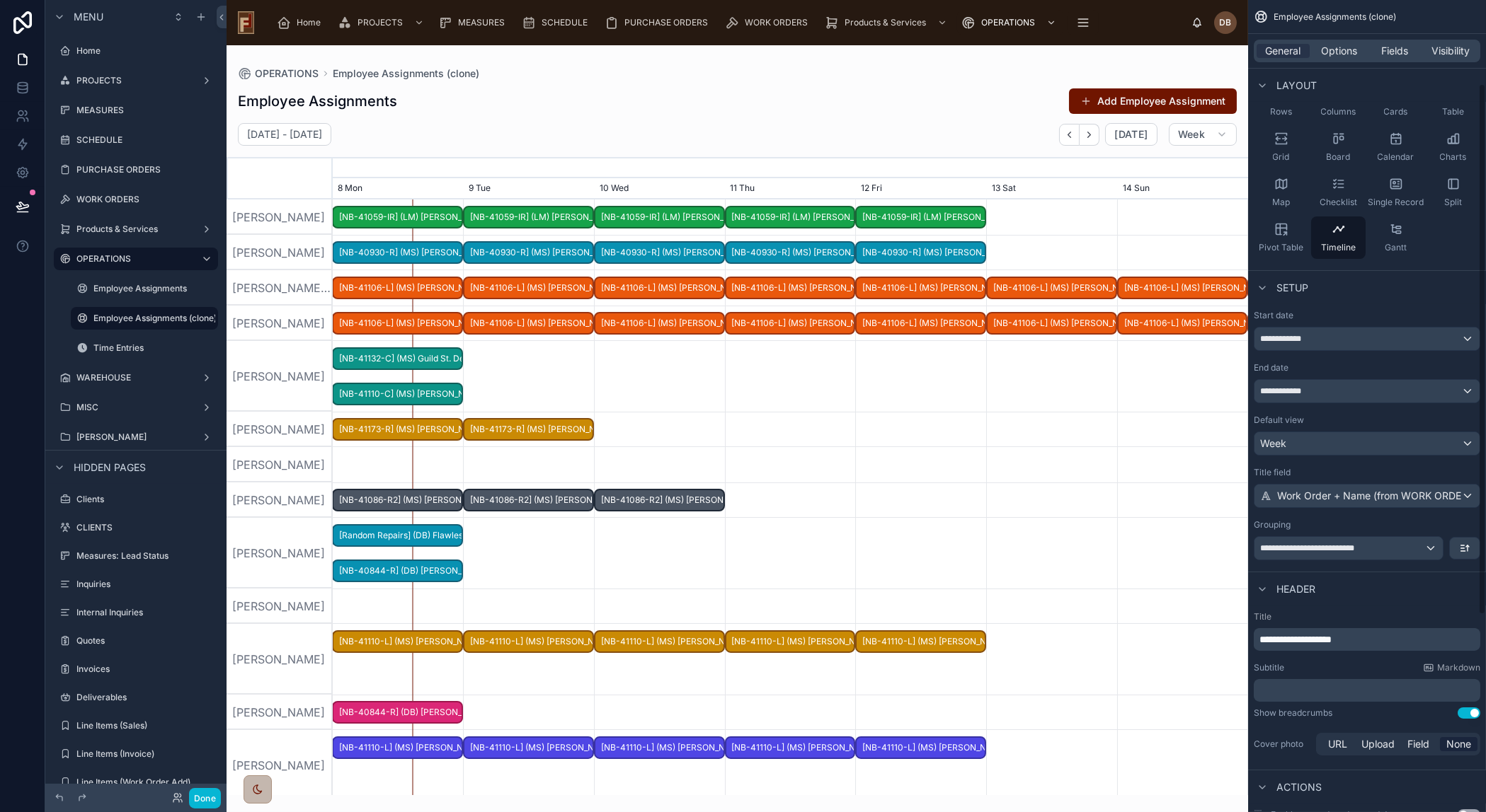
scroll to position [128, 0]
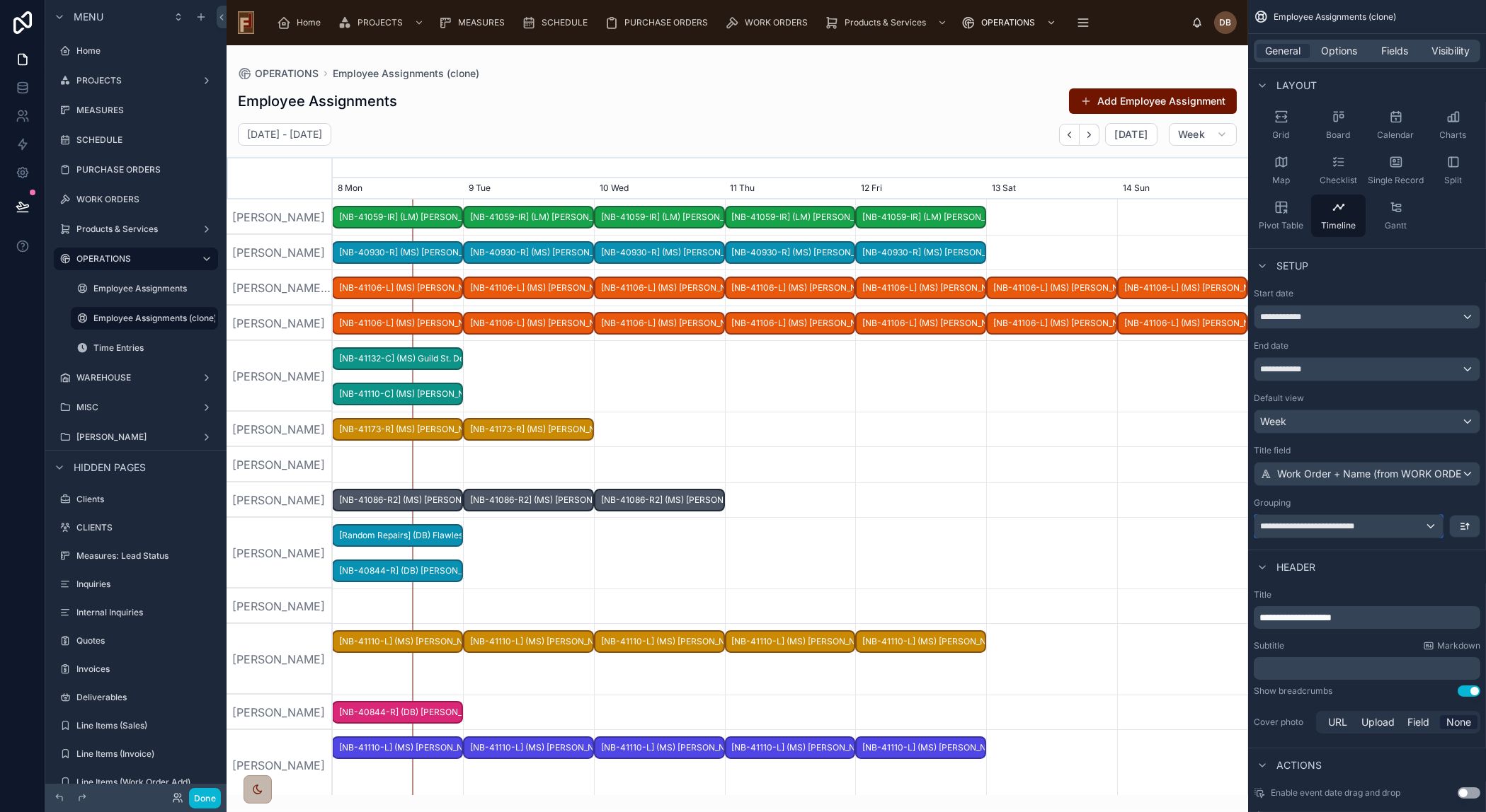
click at [1366, 523] on span "**********" at bounding box center [1315, 526] width 111 height 11
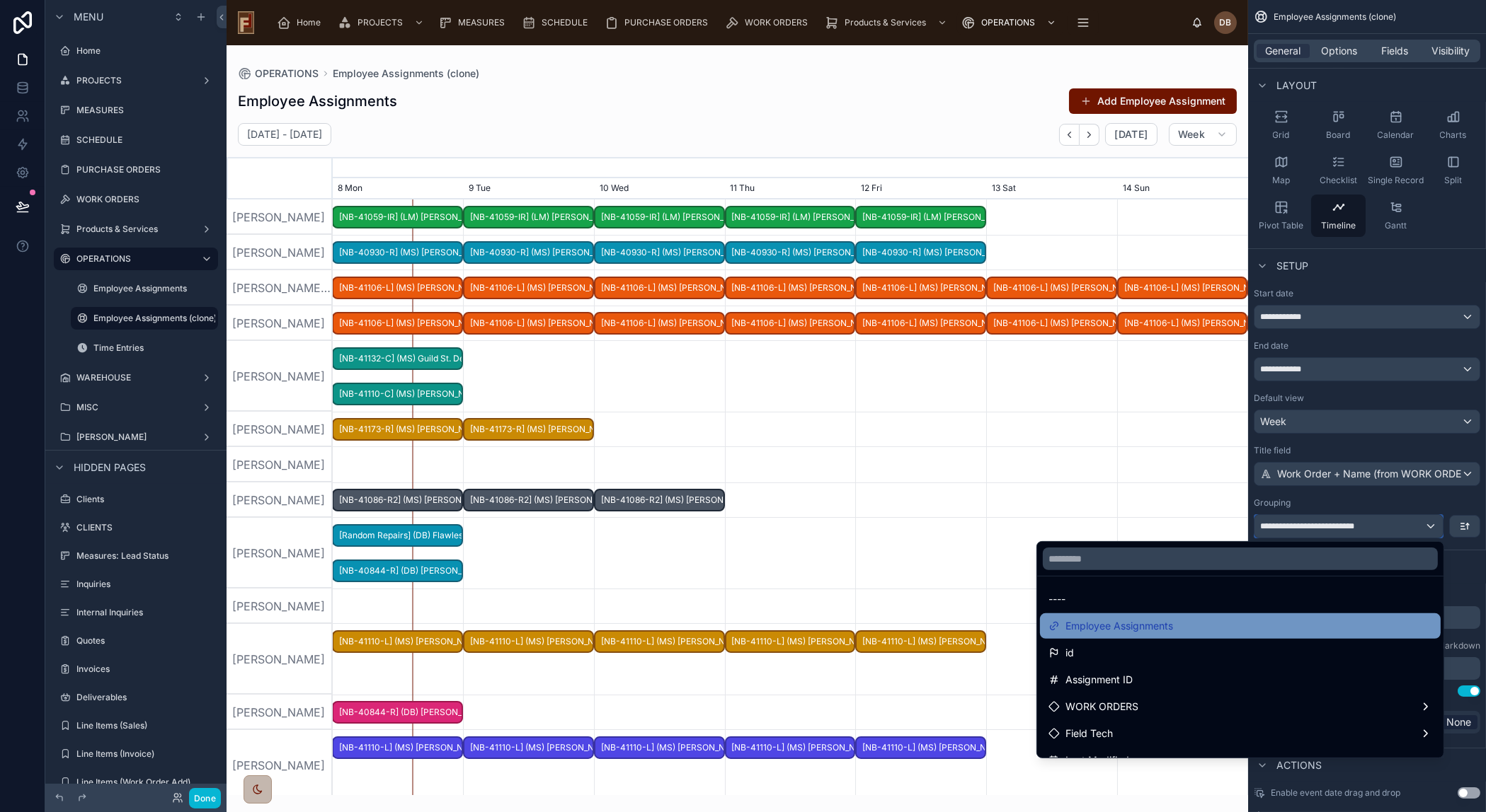
scroll to position [0, 0]
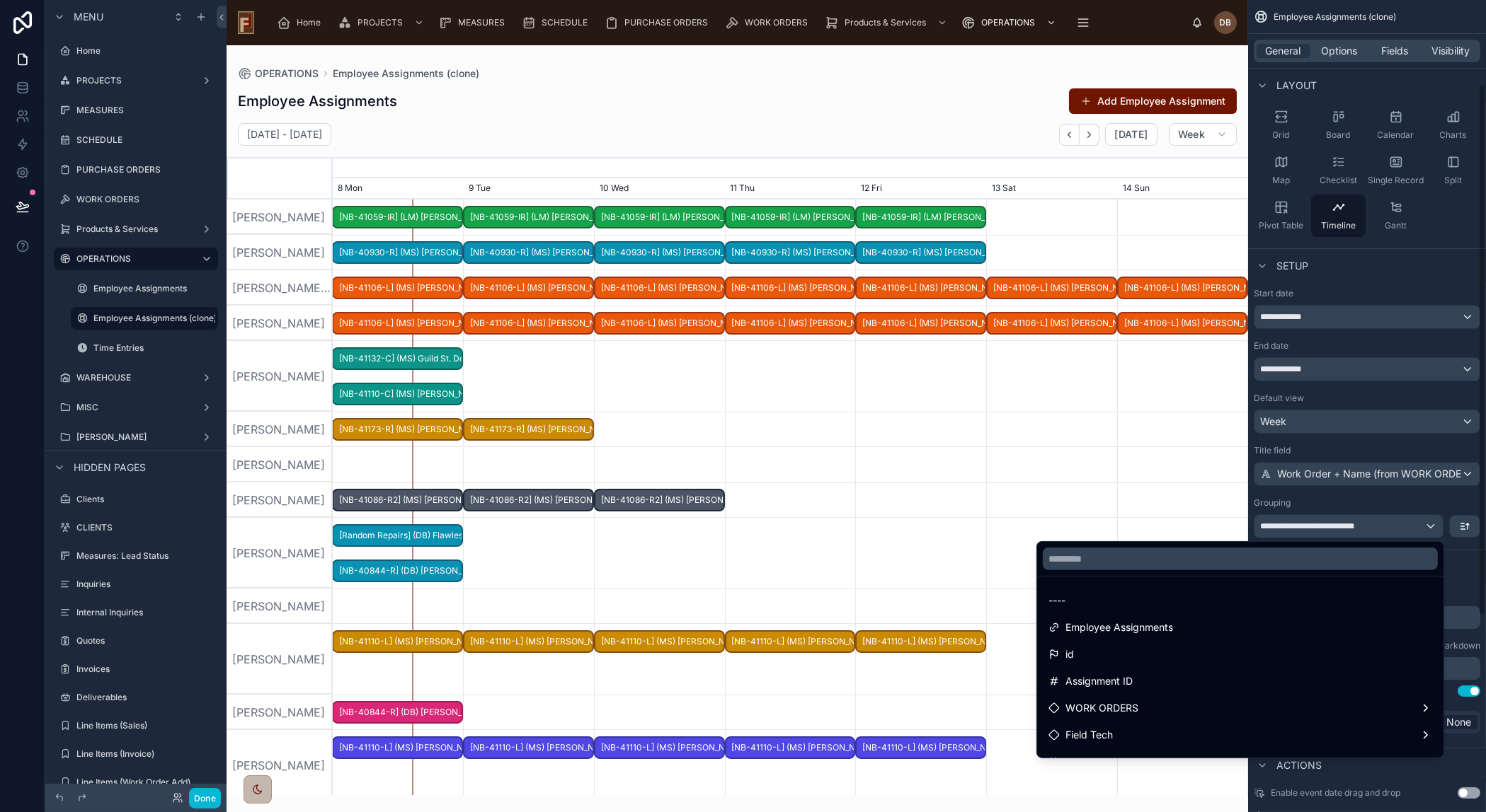
click at [1346, 444] on div "scrollable content" at bounding box center [743, 406] width 1486 height 812
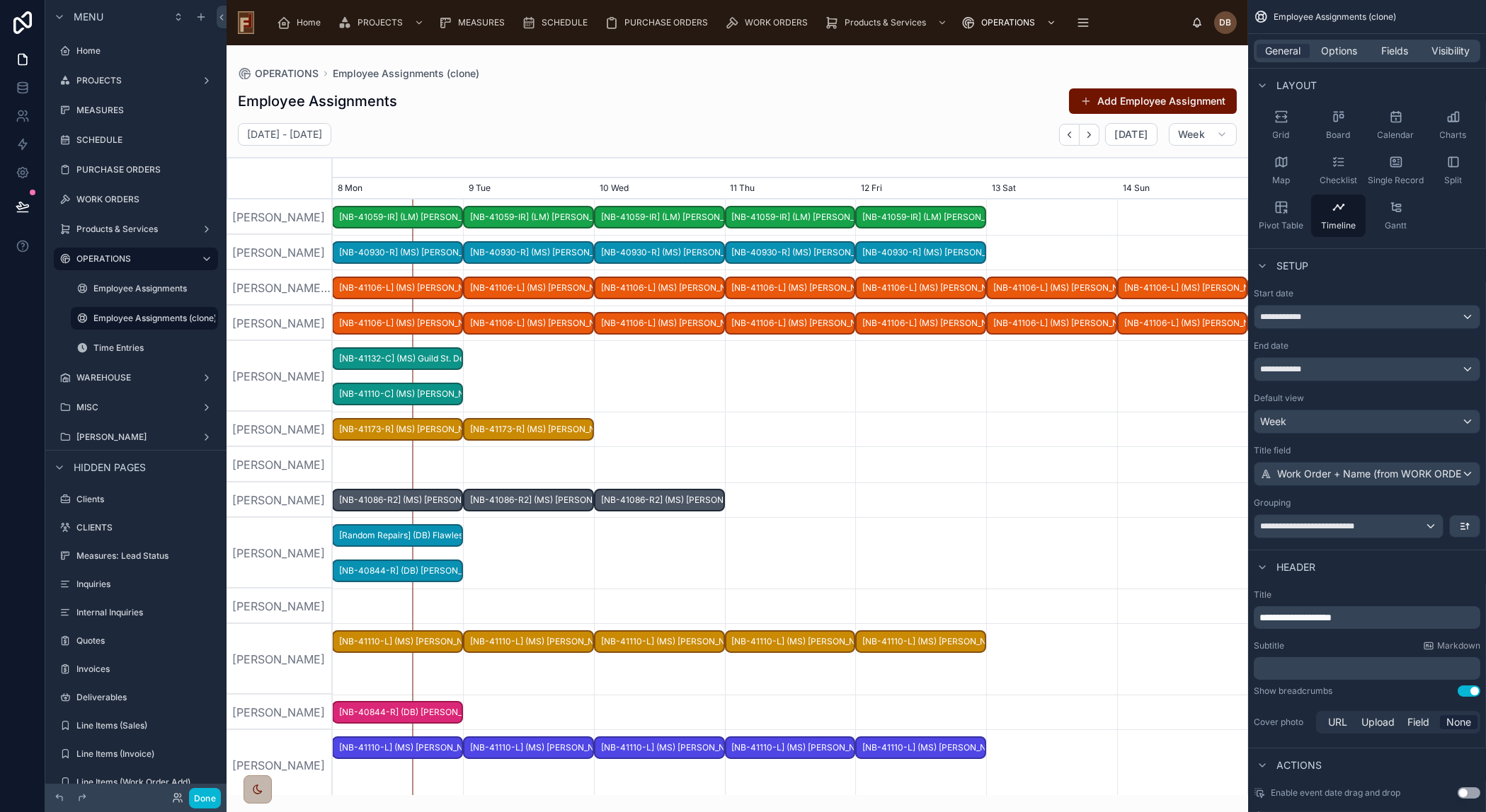
click at [569, 117] on div "Employee Assignments Add Employee Assignment September 08 - September 14 Today …" at bounding box center [737, 437] width 1021 height 716
click at [322, 139] on h2 "[DATE] - [DATE]" at bounding box center [284, 134] width 75 height 14
select select "****"
select select "*"
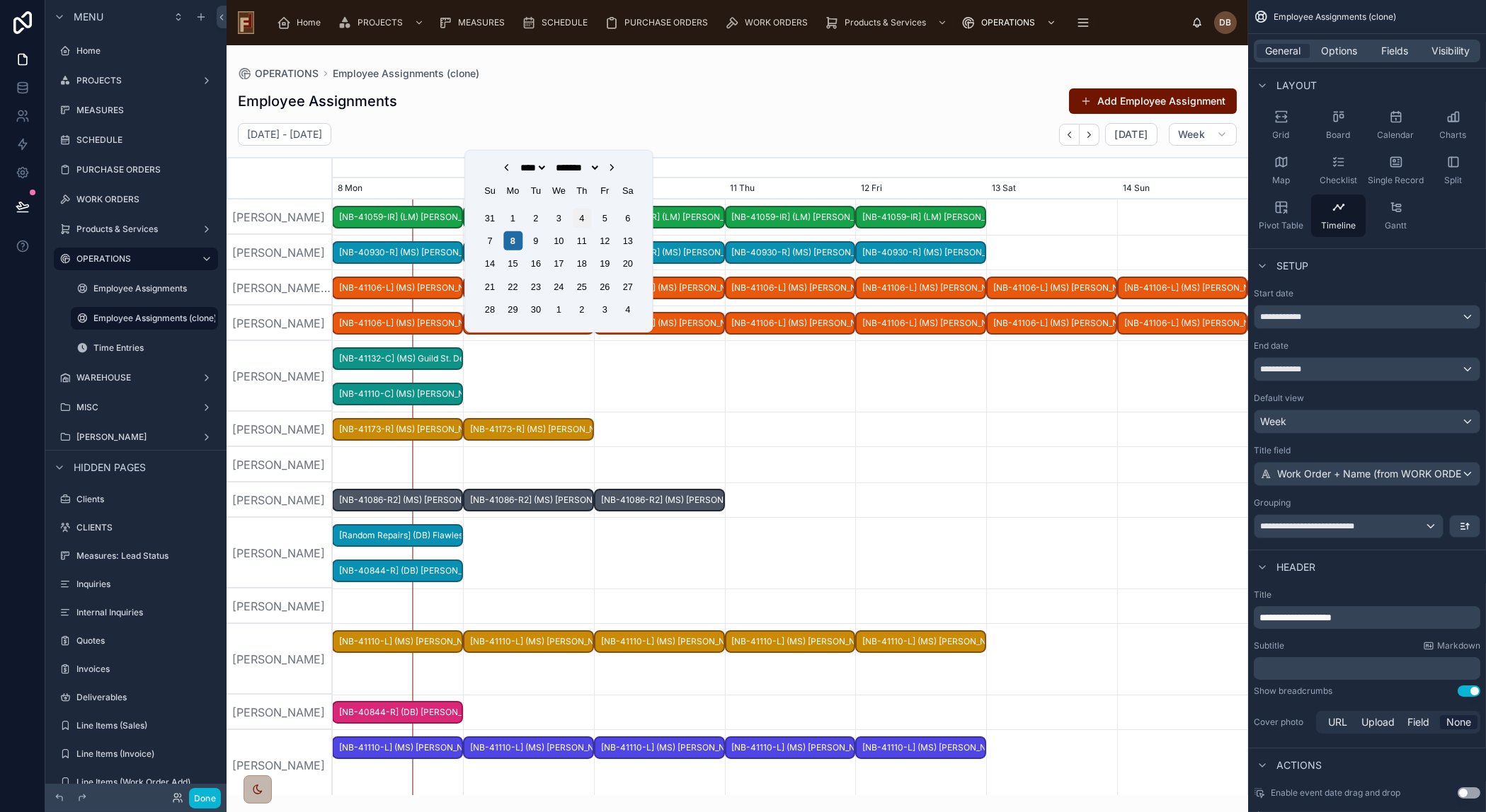
click at [572, 217] on div "4" at bounding box center [581, 218] width 19 height 19
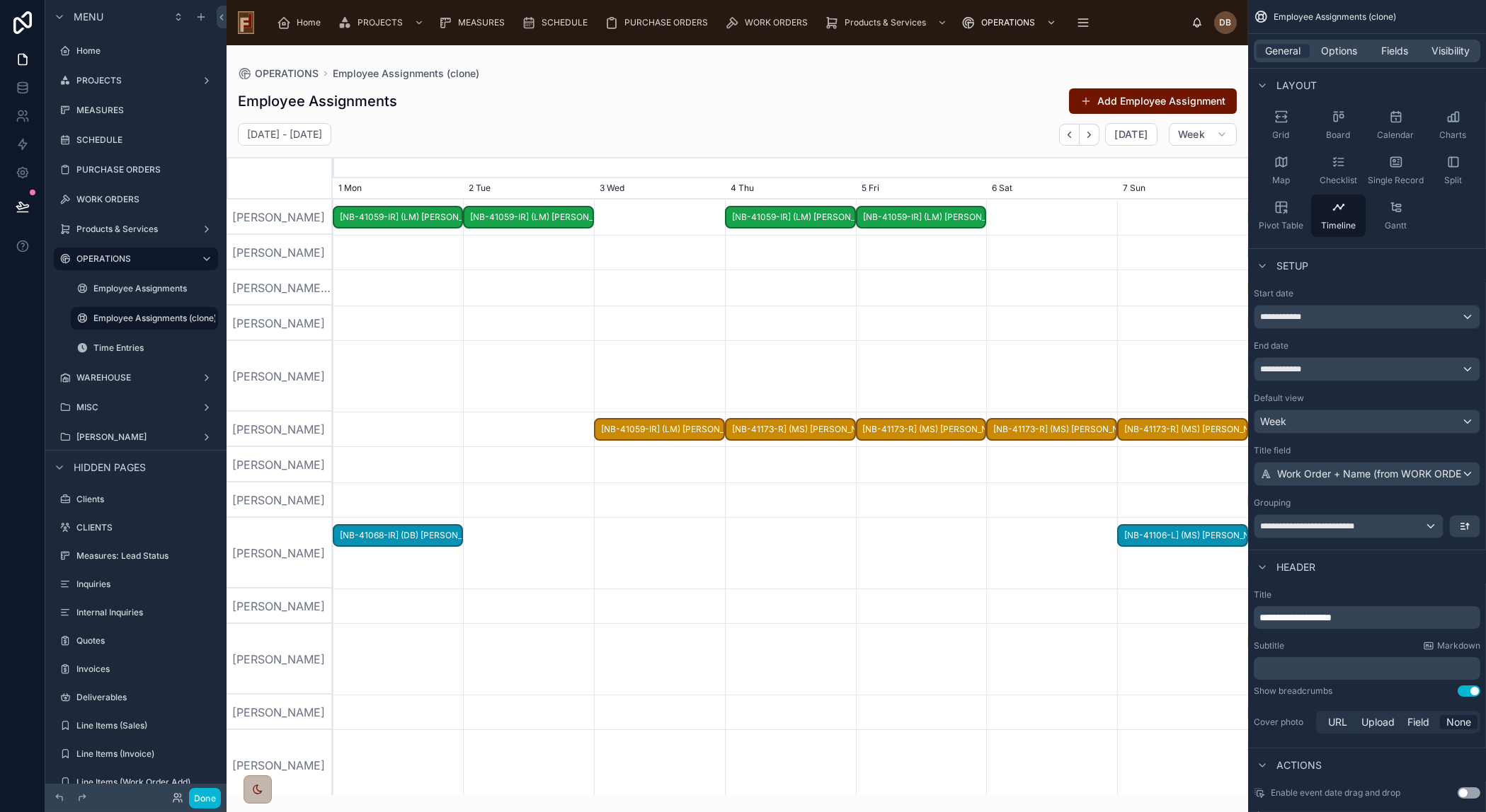
drag, startPoint x: 516, startPoint y: 101, endPoint x: 381, endPoint y: 182, distance: 157.4
click at [515, 102] on div "Employee Assignments Add Employee Assignment" at bounding box center [737, 101] width 999 height 27
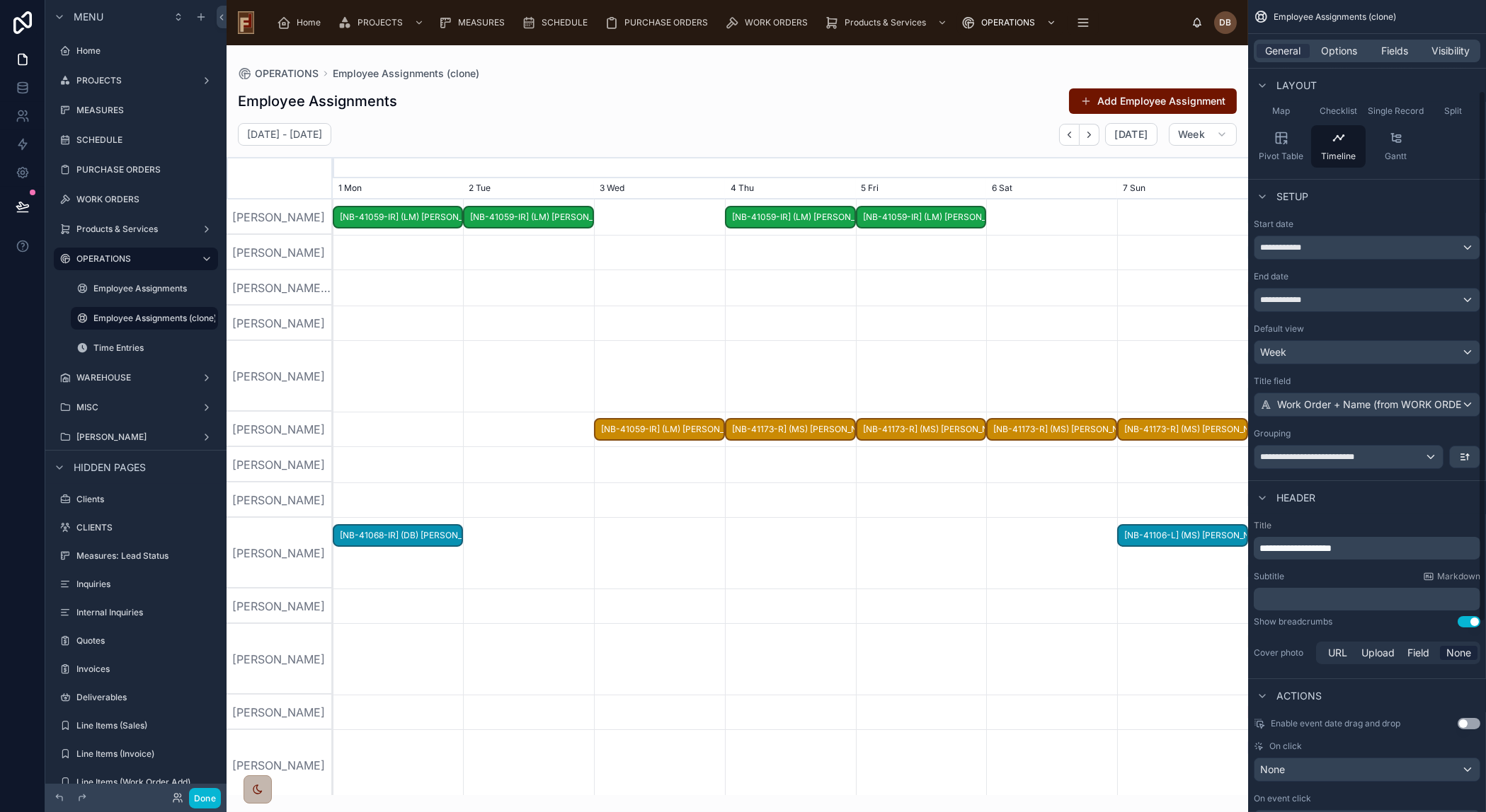
scroll to position [385, 0]
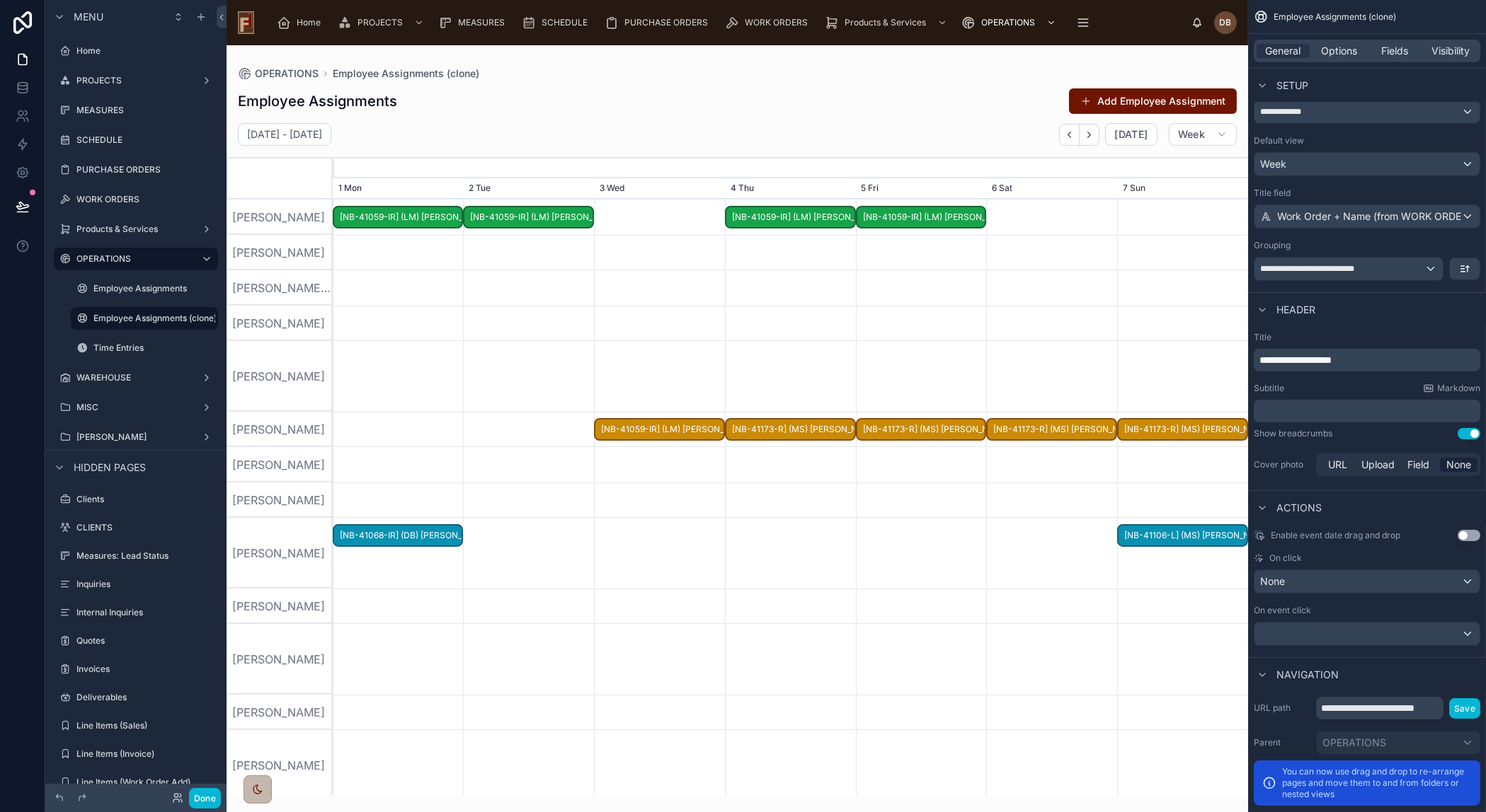
click at [1465, 534] on button "Use setting" at bounding box center [1468, 535] width 23 height 11
drag, startPoint x: 1147, startPoint y: 430, endPoint x: 1135, endPoint y: 382, distance: 49.5
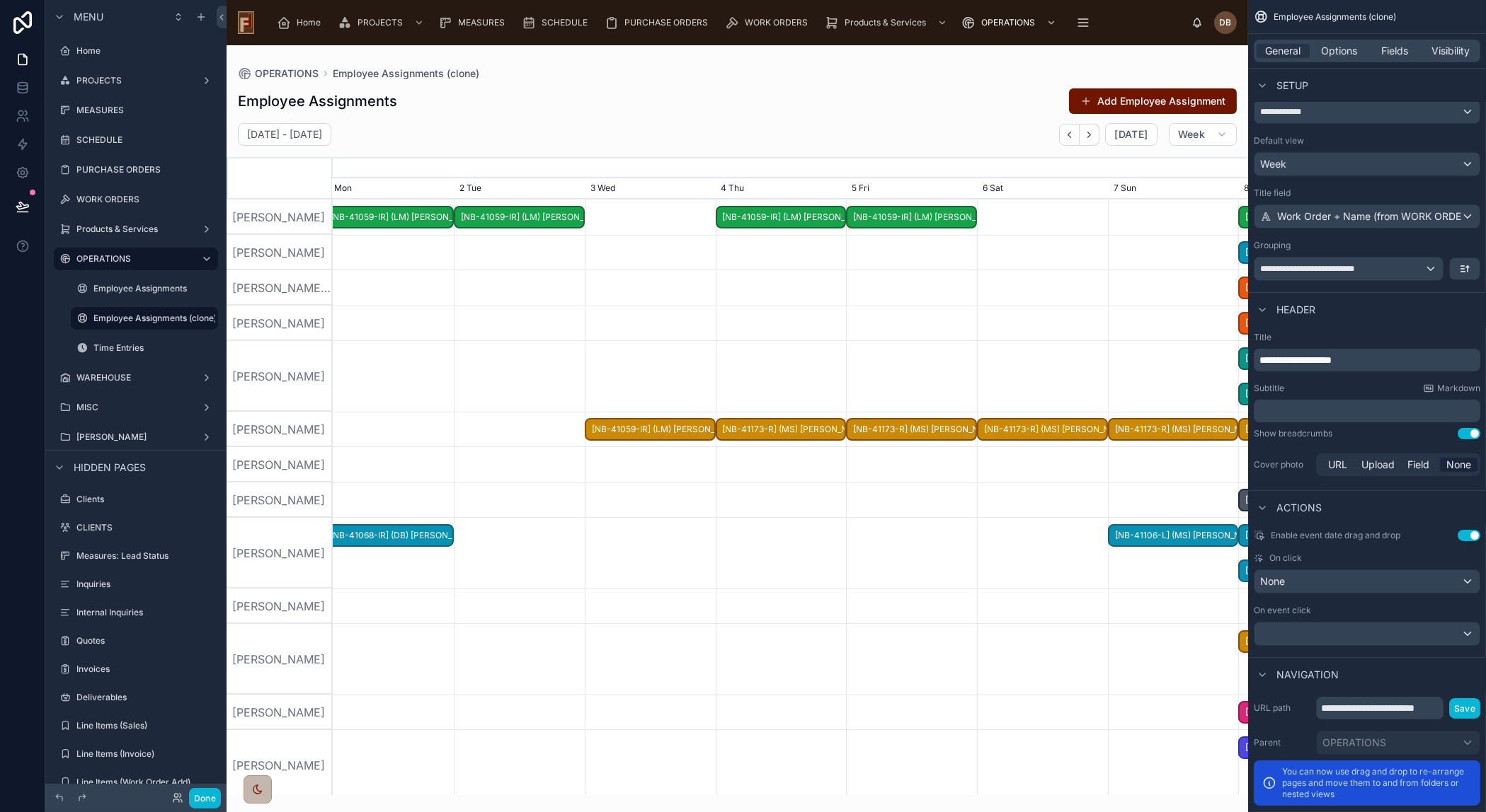
drag, startPoint x: 1143, startPoint y: 424, endPoint x: 1135, endPoint y: 399, distance: 26.2
click at [1140, 426] on span "[NB-41173-R] (MS) [PERSON_NAME]" at bounding box center [1173, 430] width 128 height 24
drag, startPoint x: 1140, startPoint y: 428, endPoint x: 1138, endPoint y: 447, distance: 19.1
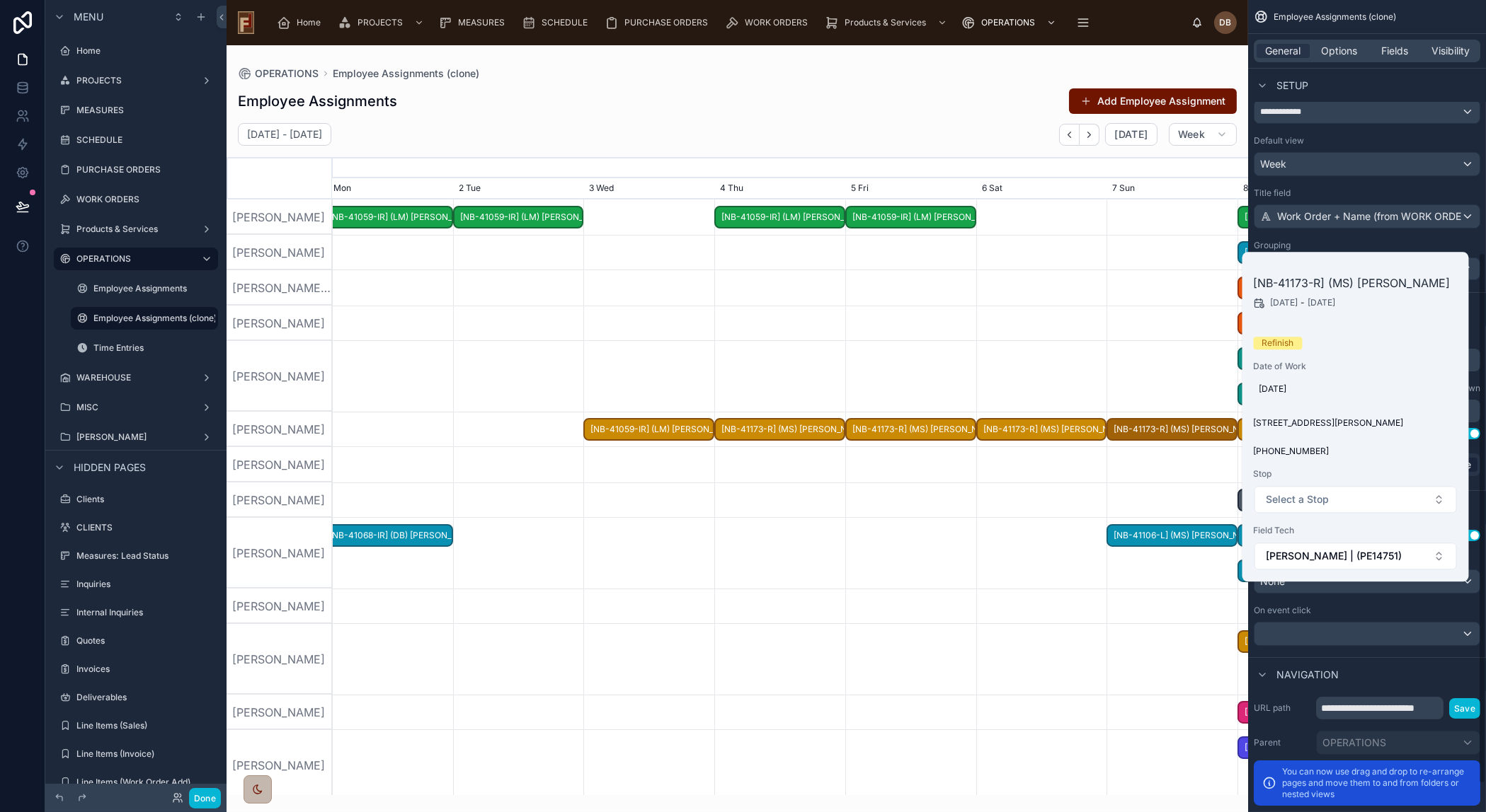
click at [1408, 661] on div "Navigation" at bounding box center [1367, 674] width 238 height 34
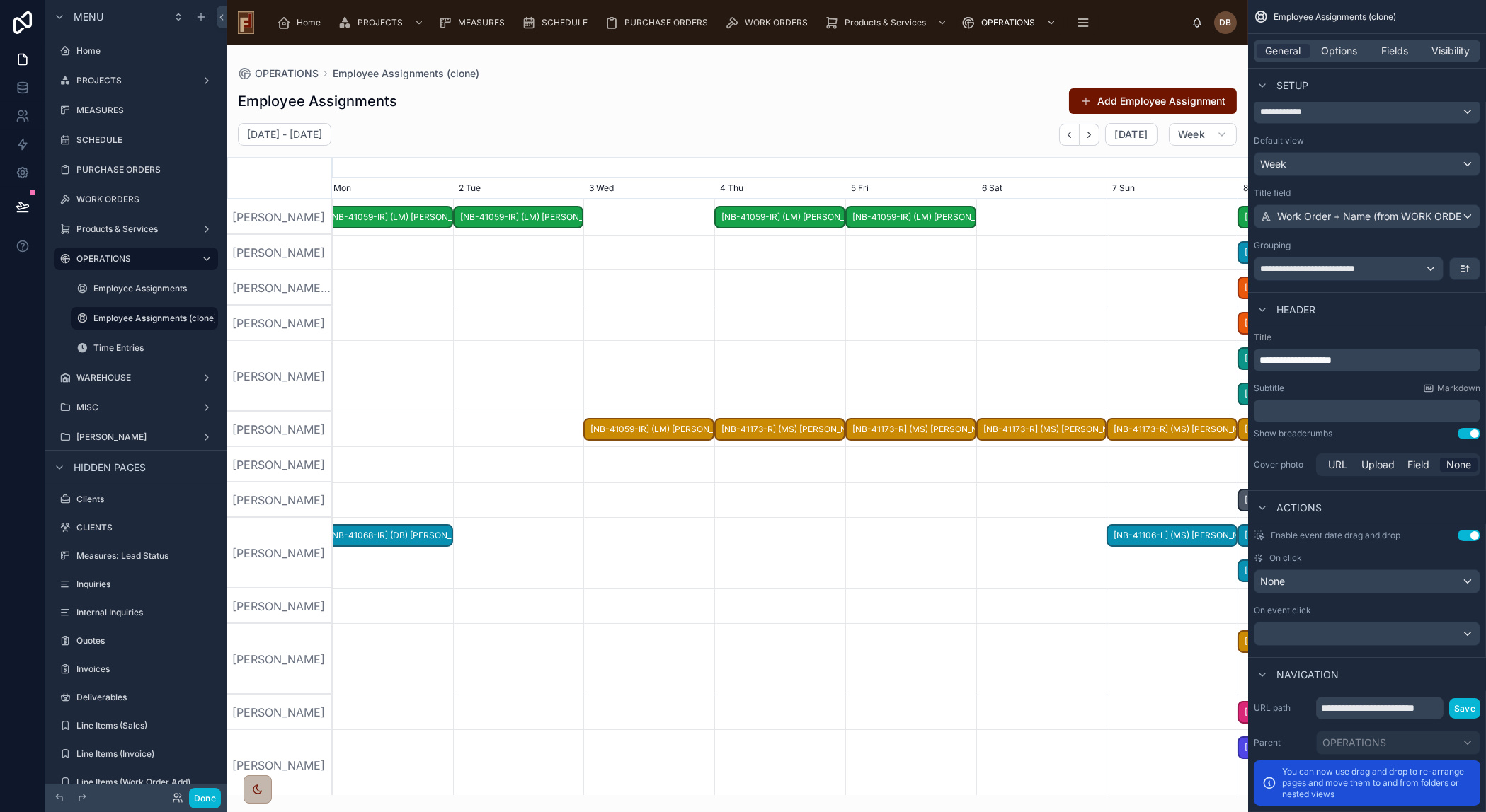
click at [282, 711] on div "James Brown" at bounding box center [280, 712] width 106 height 35
click at [1421, 263] on div "**********" at bounding box center [1348, 269] width 188 height 23
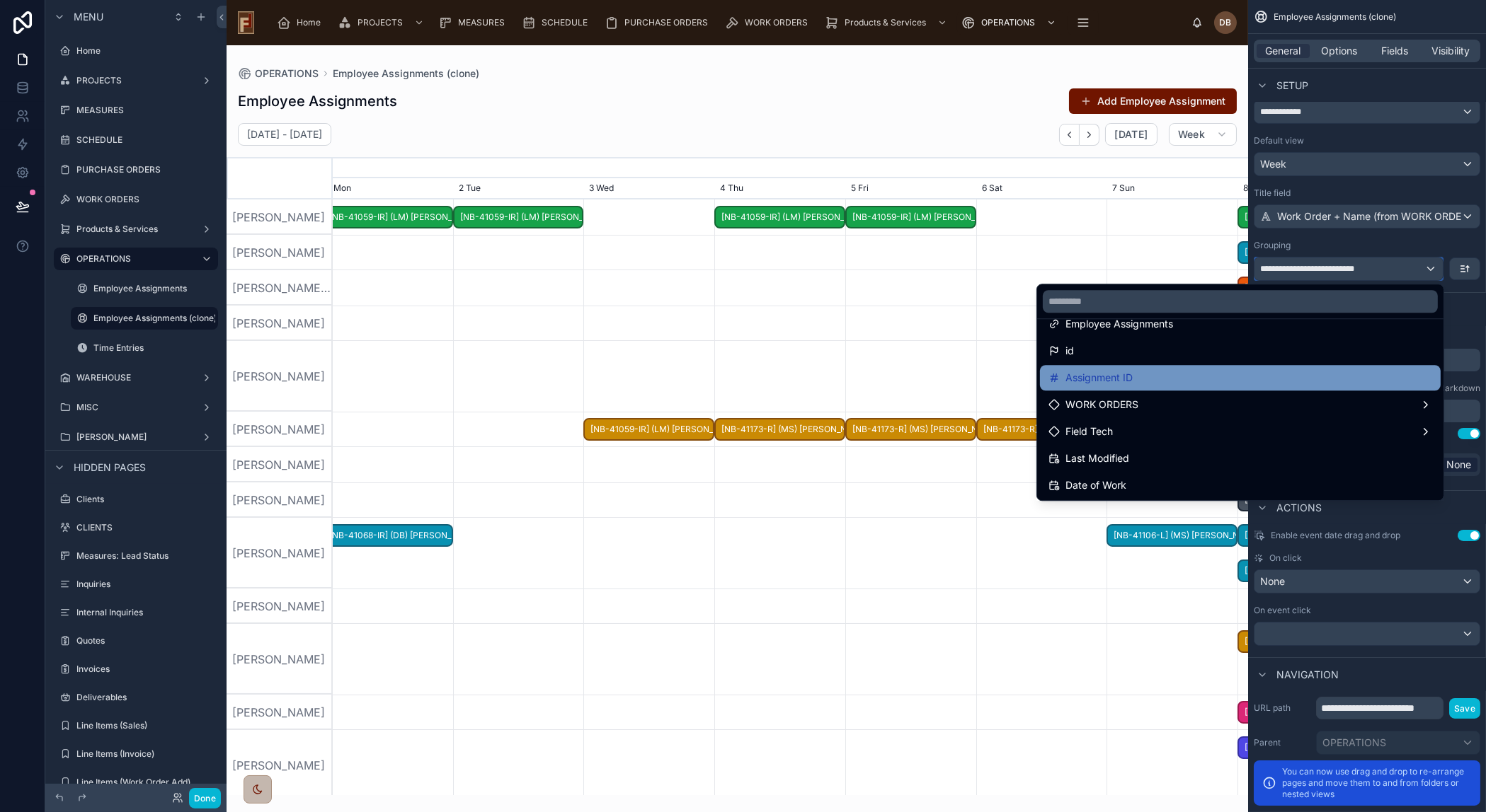
scroll to position [63, 0]
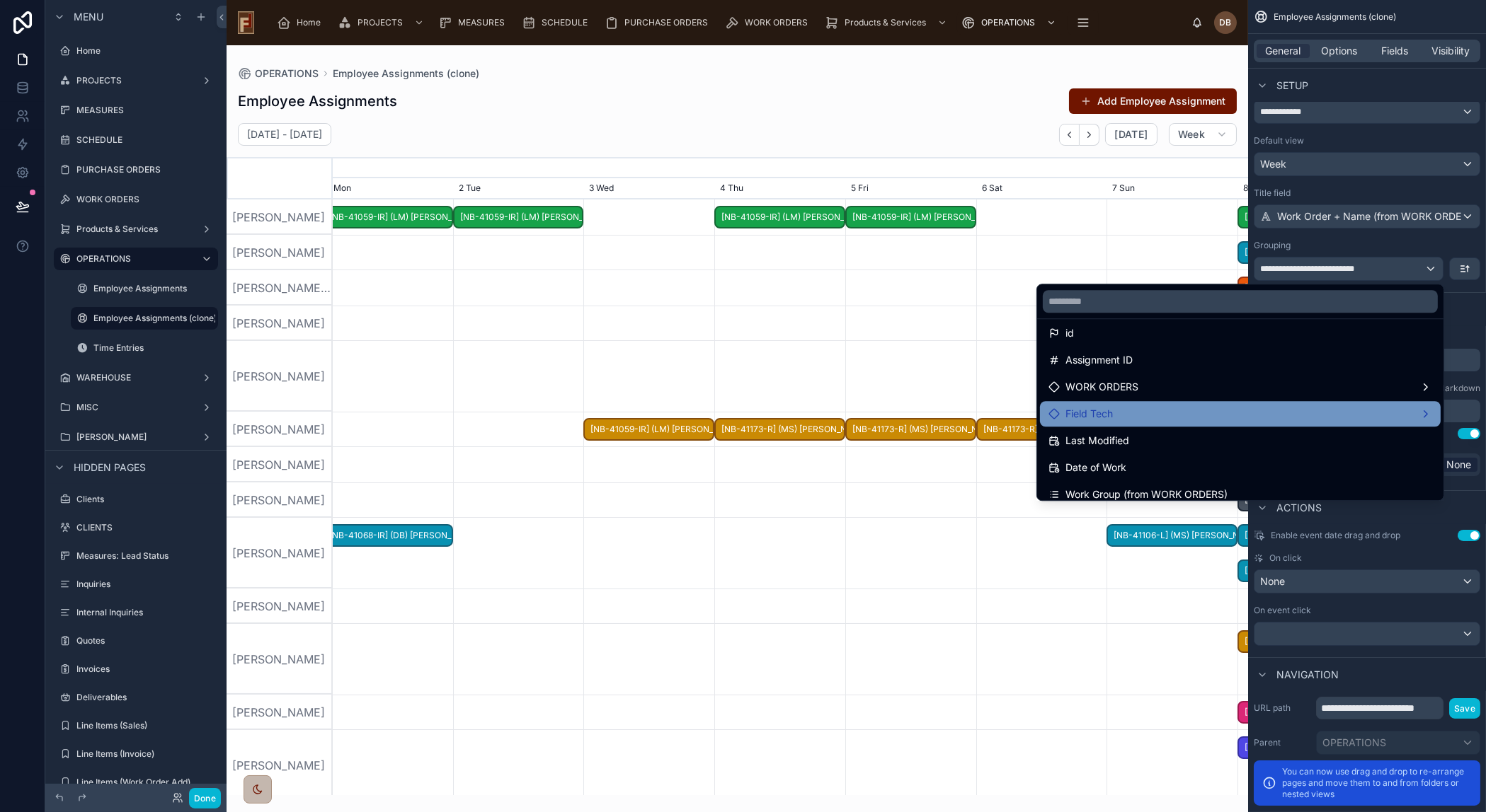
click at [1148, 408] on div "Field Tech" at bounding box center [1239, 413] width 383 height 17
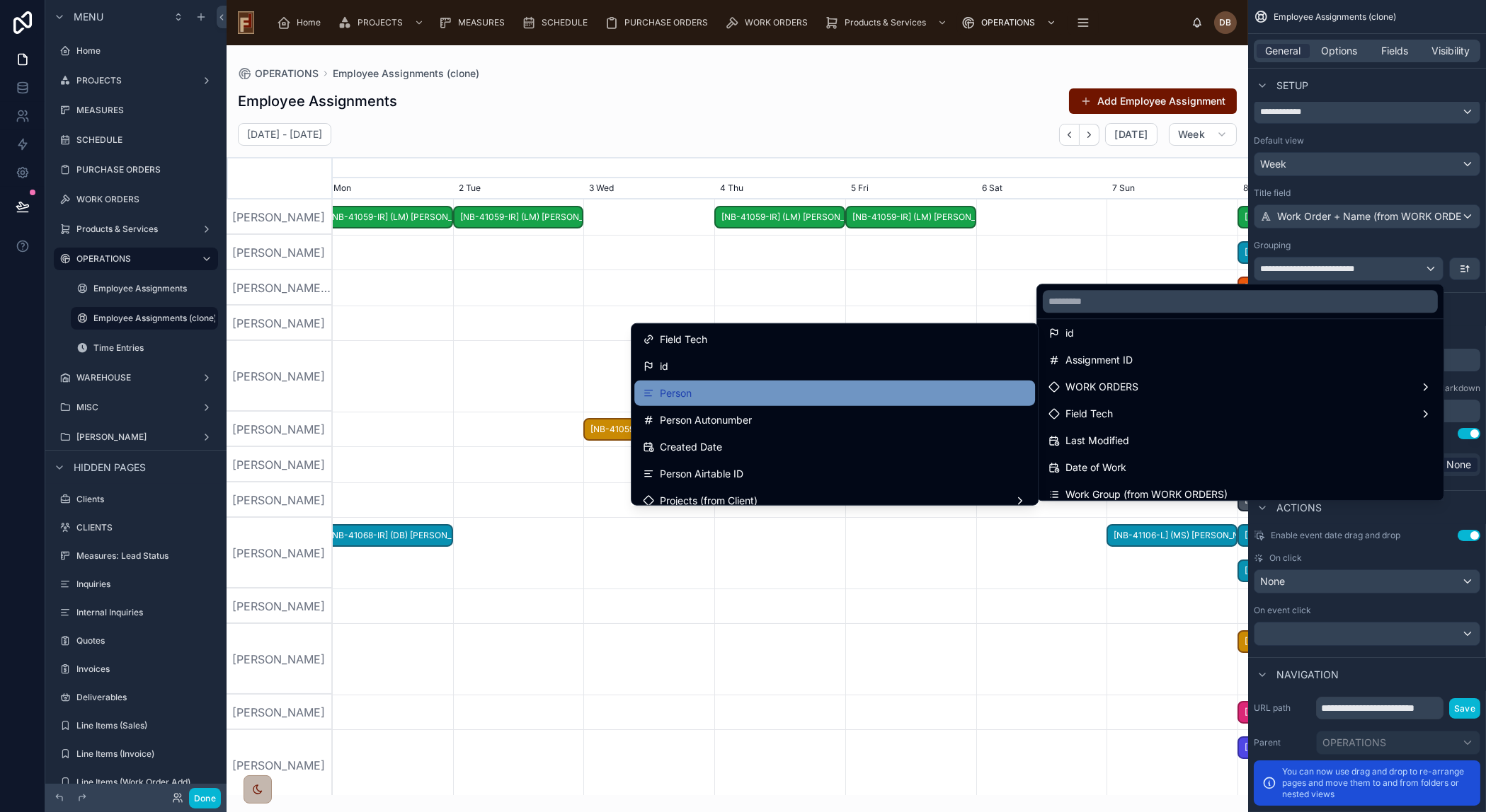
click at [809, 396] on div "Person" at bounding box center [834, 393] width 383 height 17
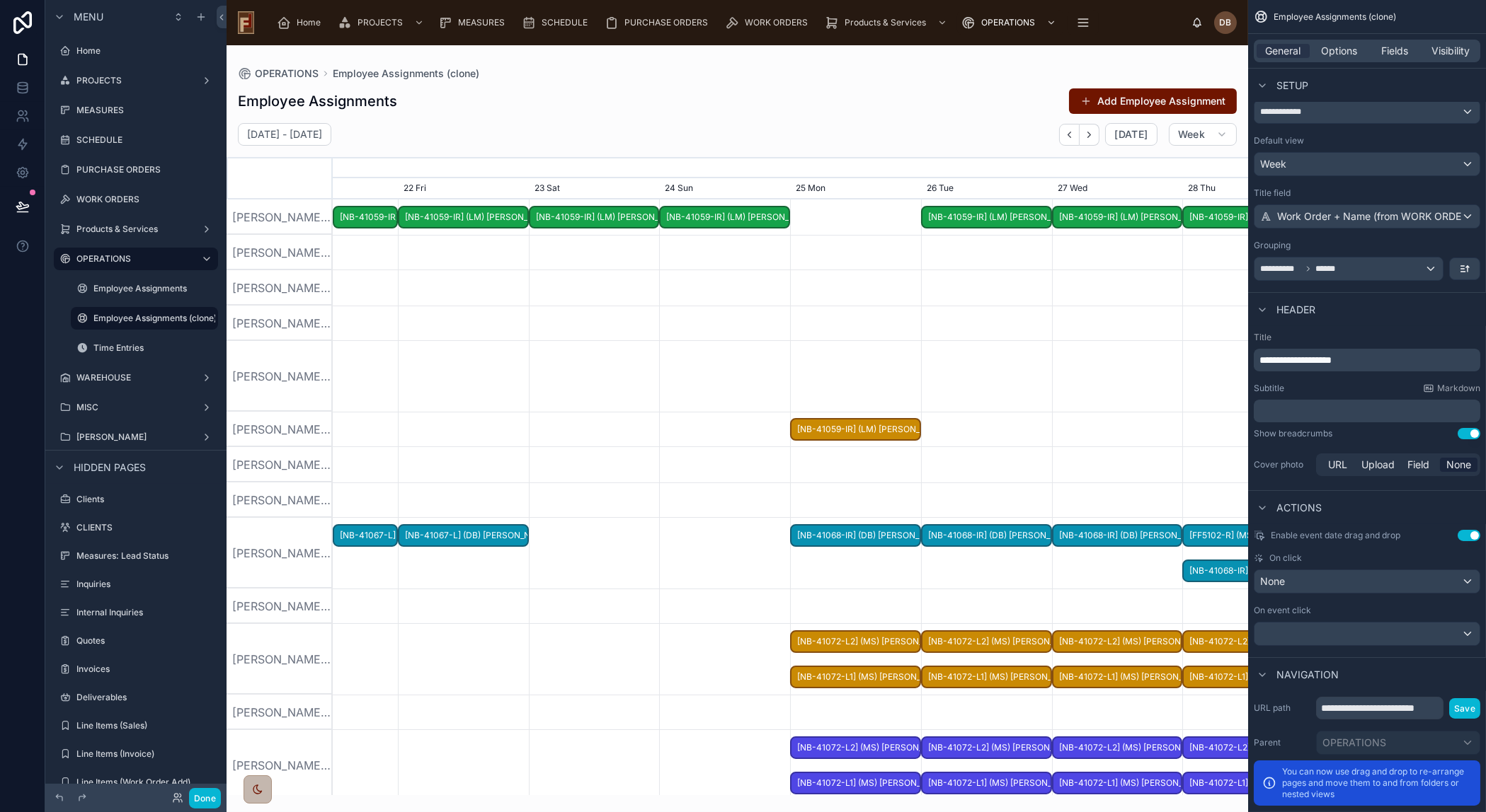
scroll to position [0, 1373]
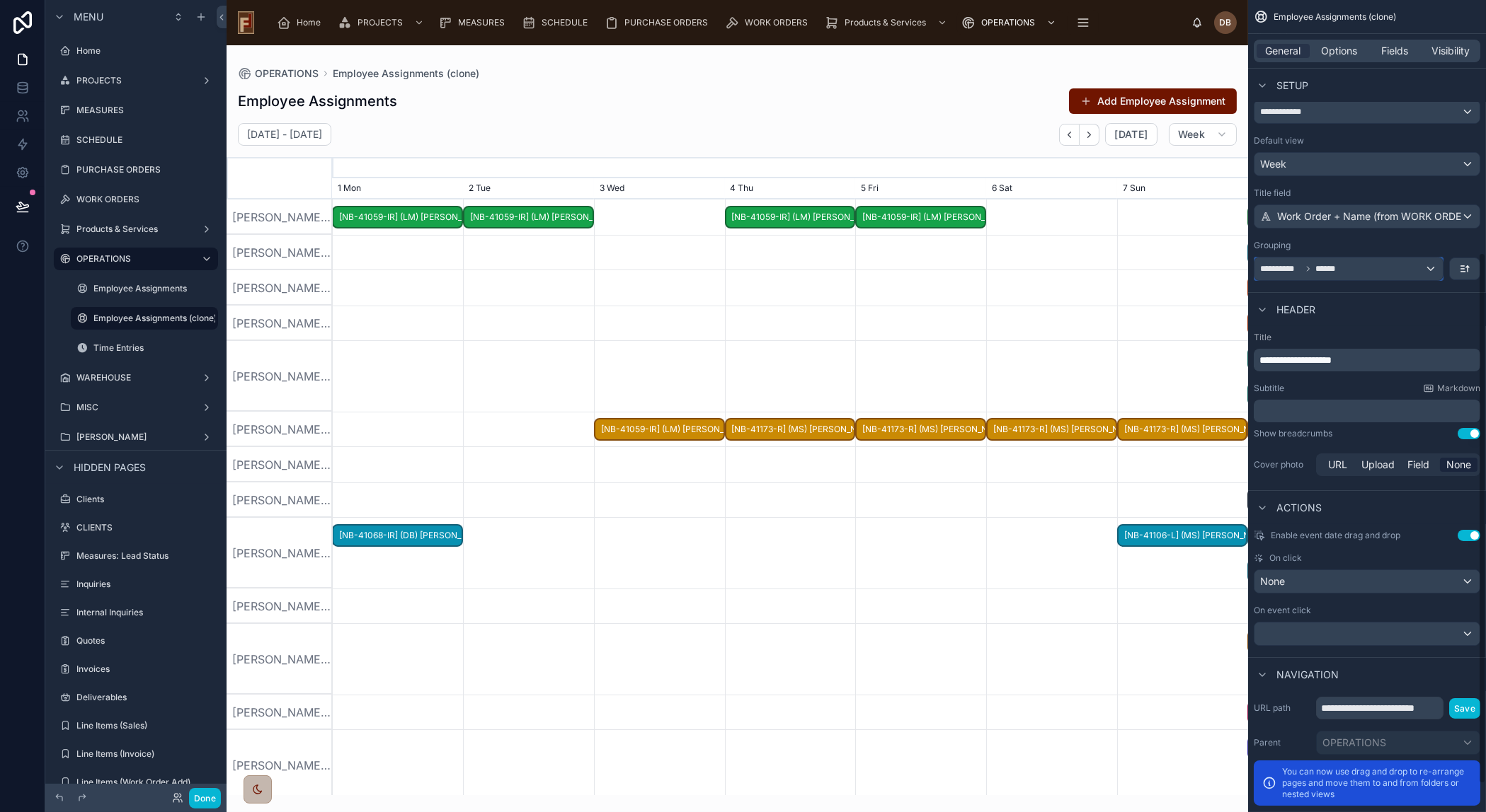
click at [1321, 272] on span "******" at bounding box center [1329, 269] width 28 height 11
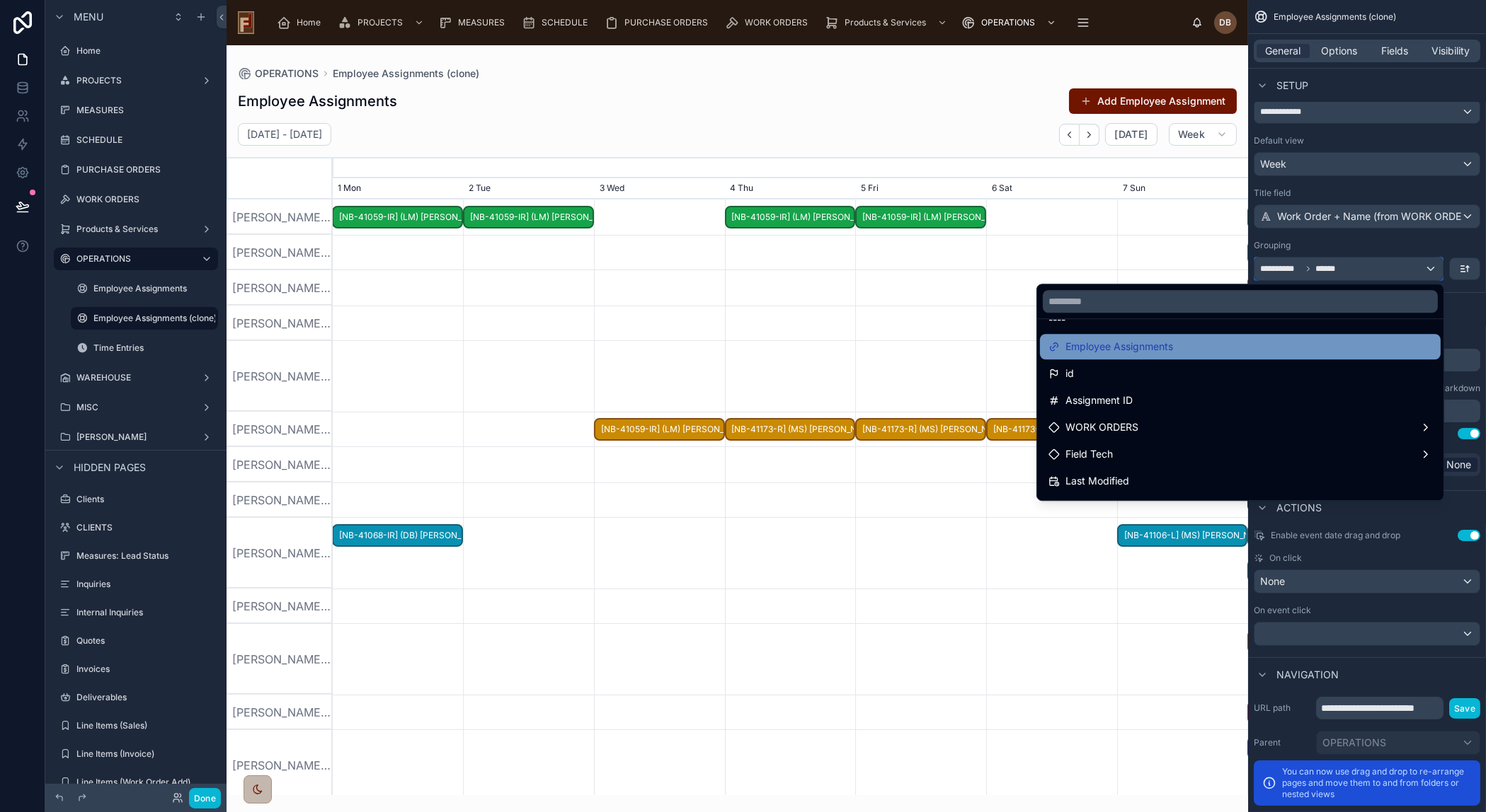
scroll to position [63, 0]
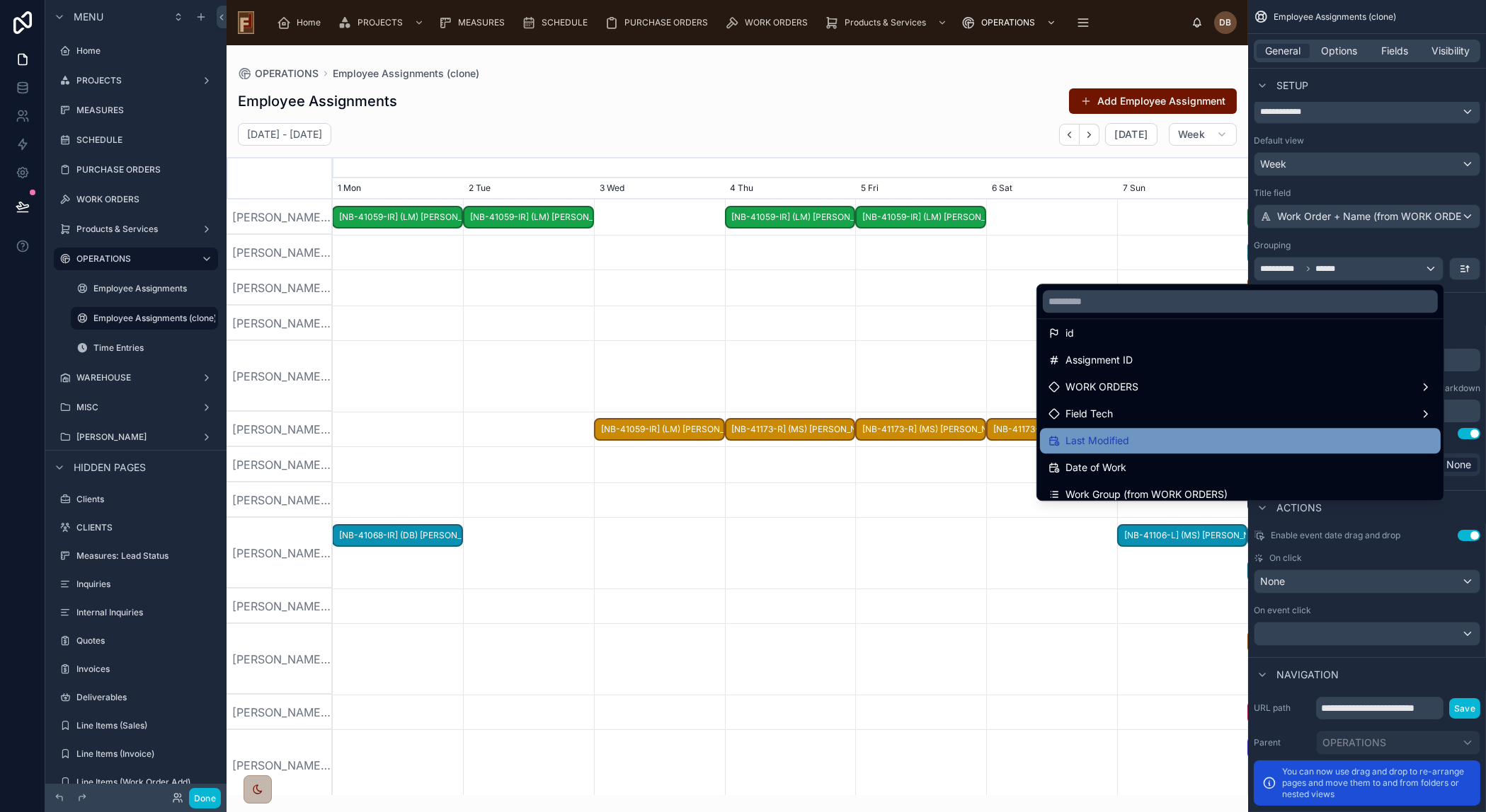
click at [1211, 440] on div "Last Modified" at bounding box center [1239, 441] width 383 height 17
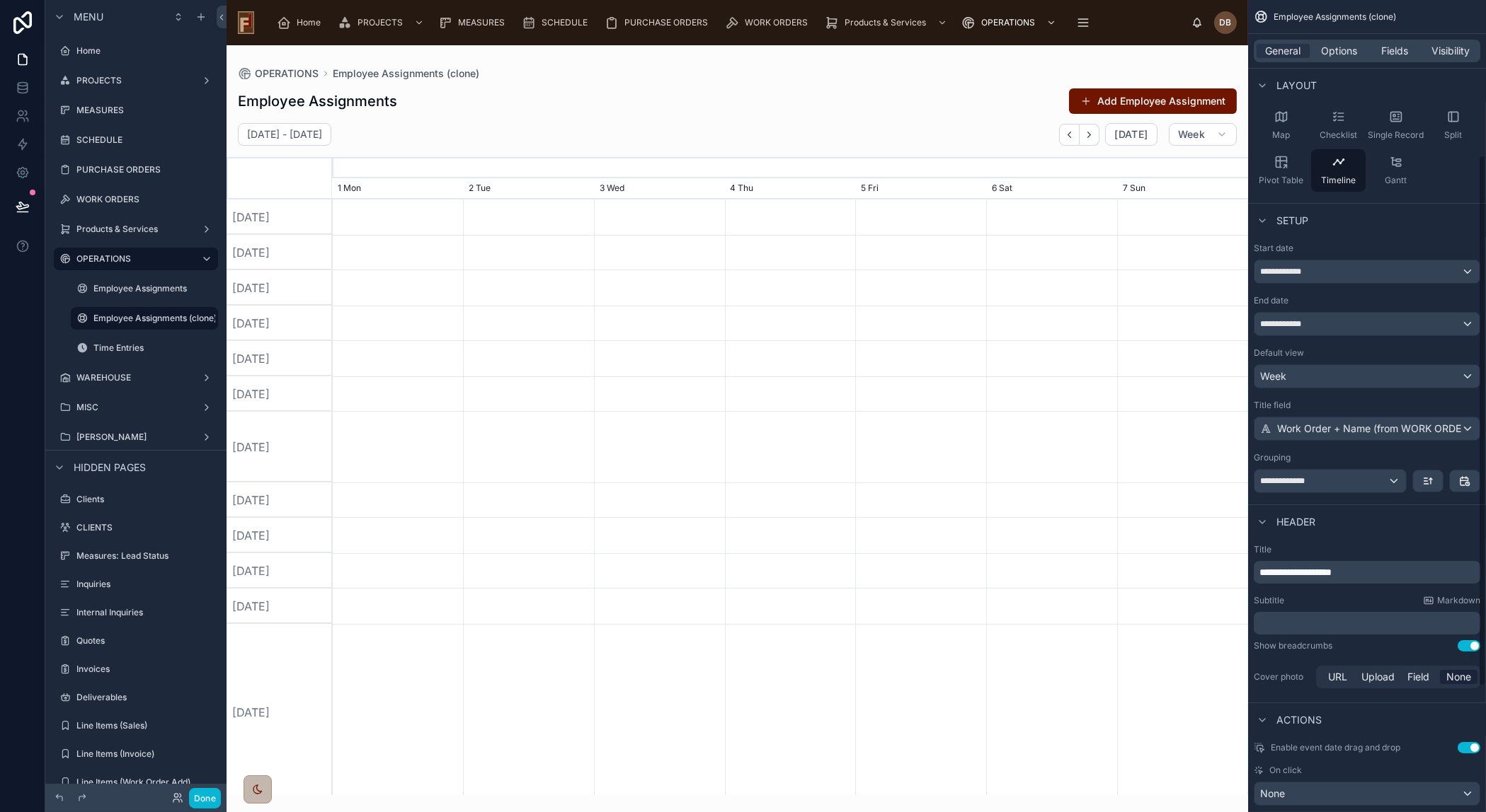
scroll to position [171, 0]
click at [1468, 478] on icon "scrollable content" at bounding box center [1464, 484] width 11 height 11
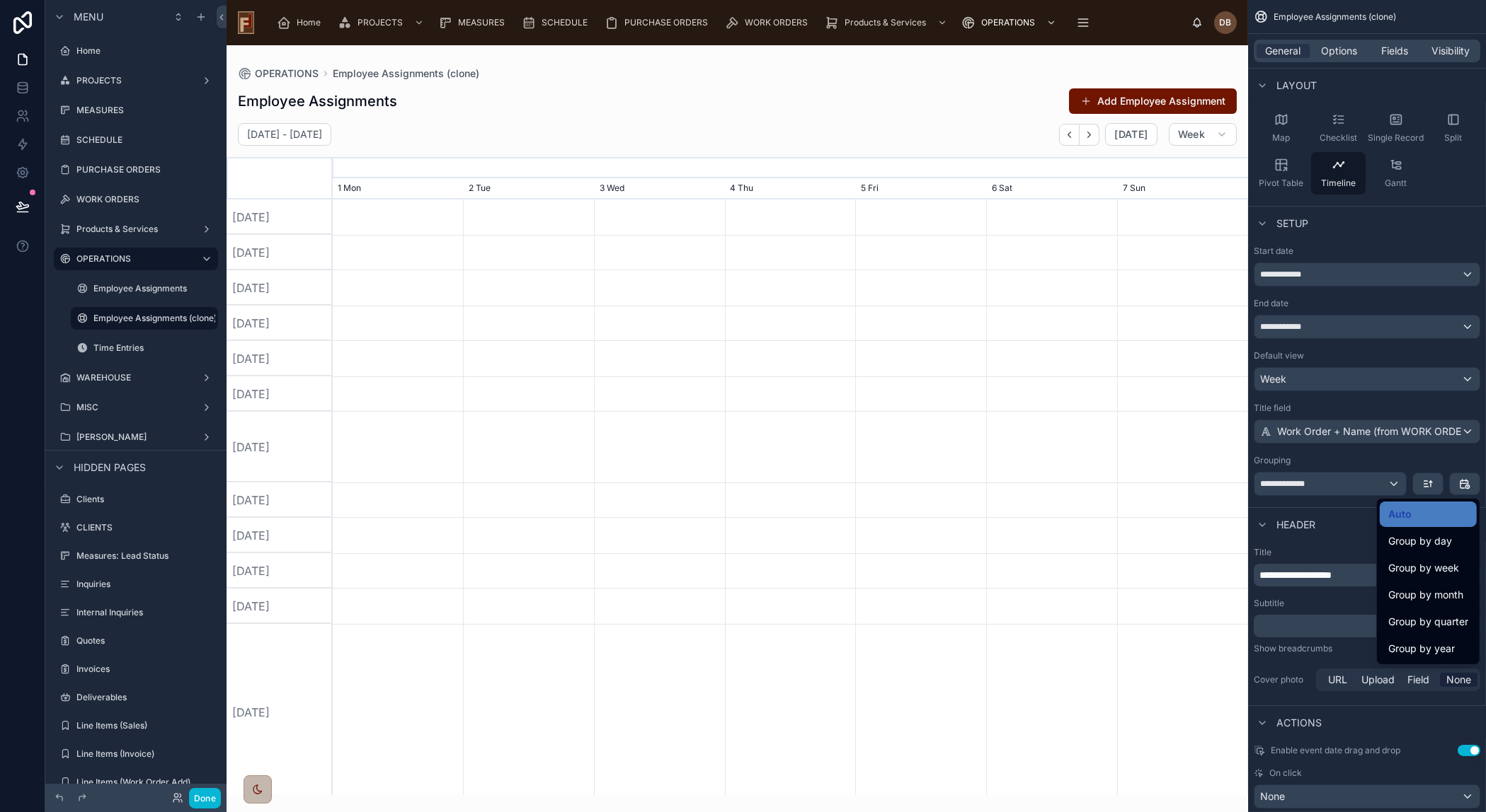
click at [1308, 483] on div "scrollable content" at bounding box center [743, 406] width 1486 height 812
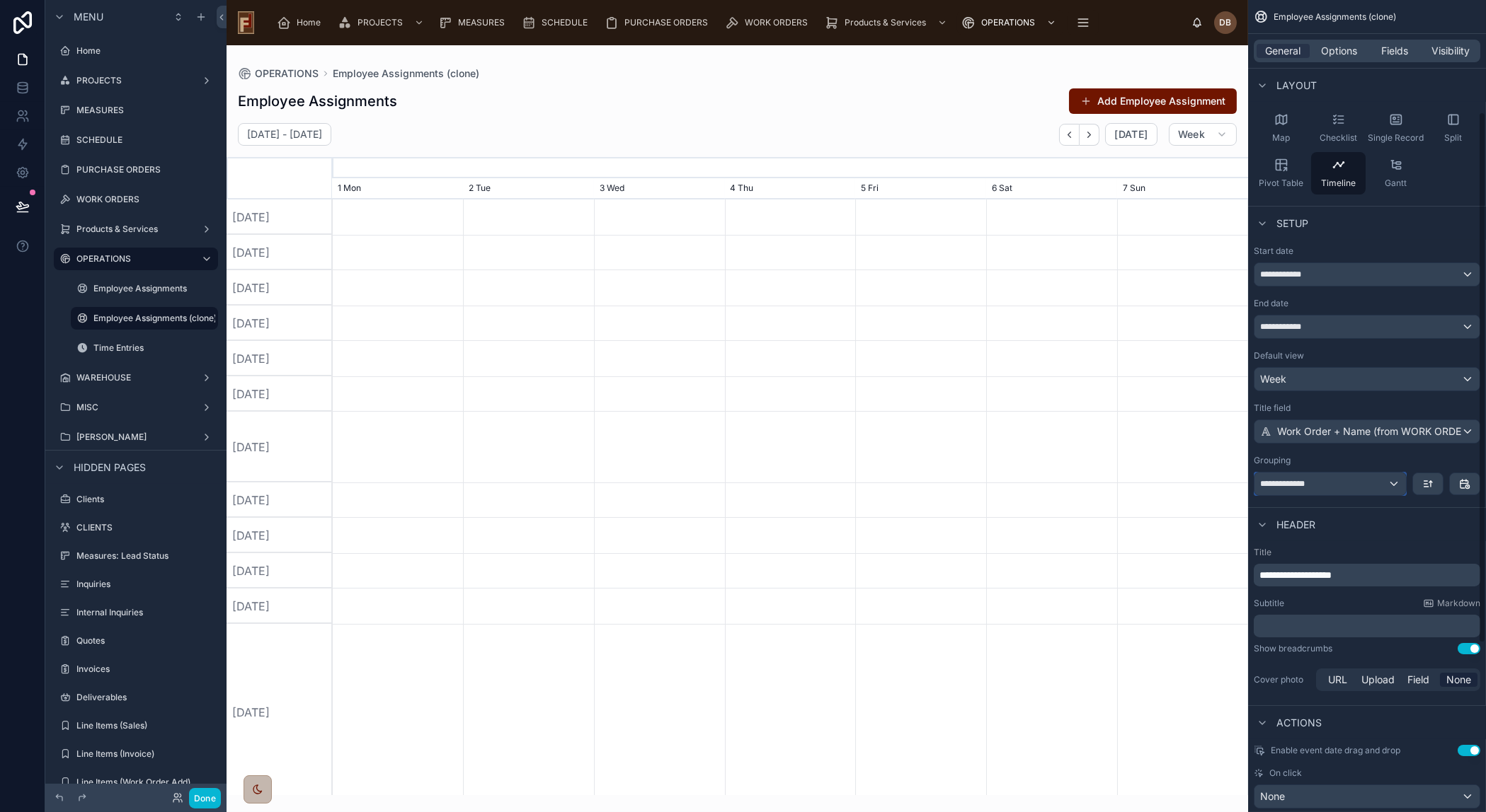
click at [1308, 483] on span "**********" at bounding box center [1287, 484] width 55 height 11
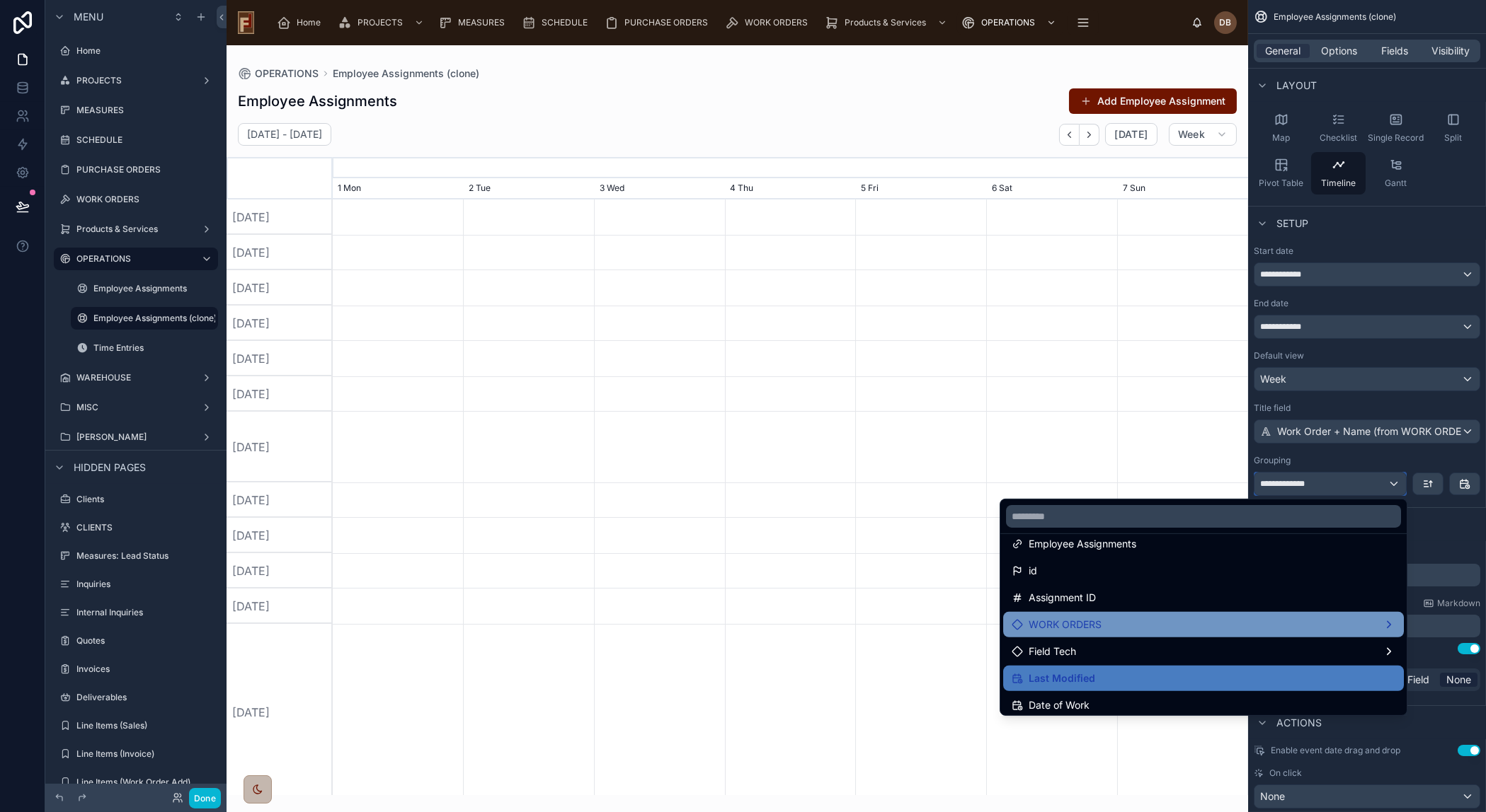
scroll to position [63, 0]
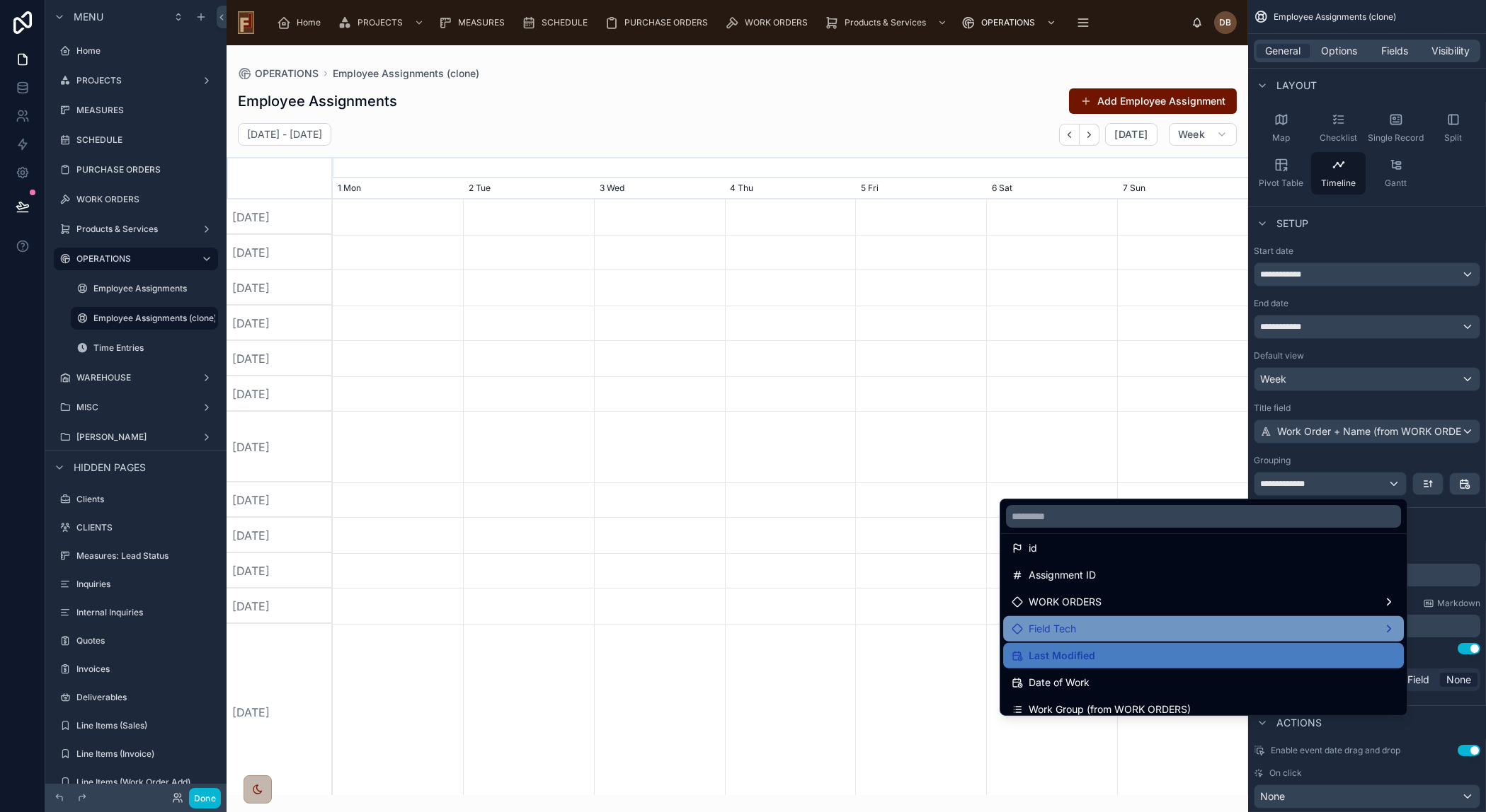
click at [1129, 632] on div "Field Tech" at bounding box center [1203, 628] width 383 height 17
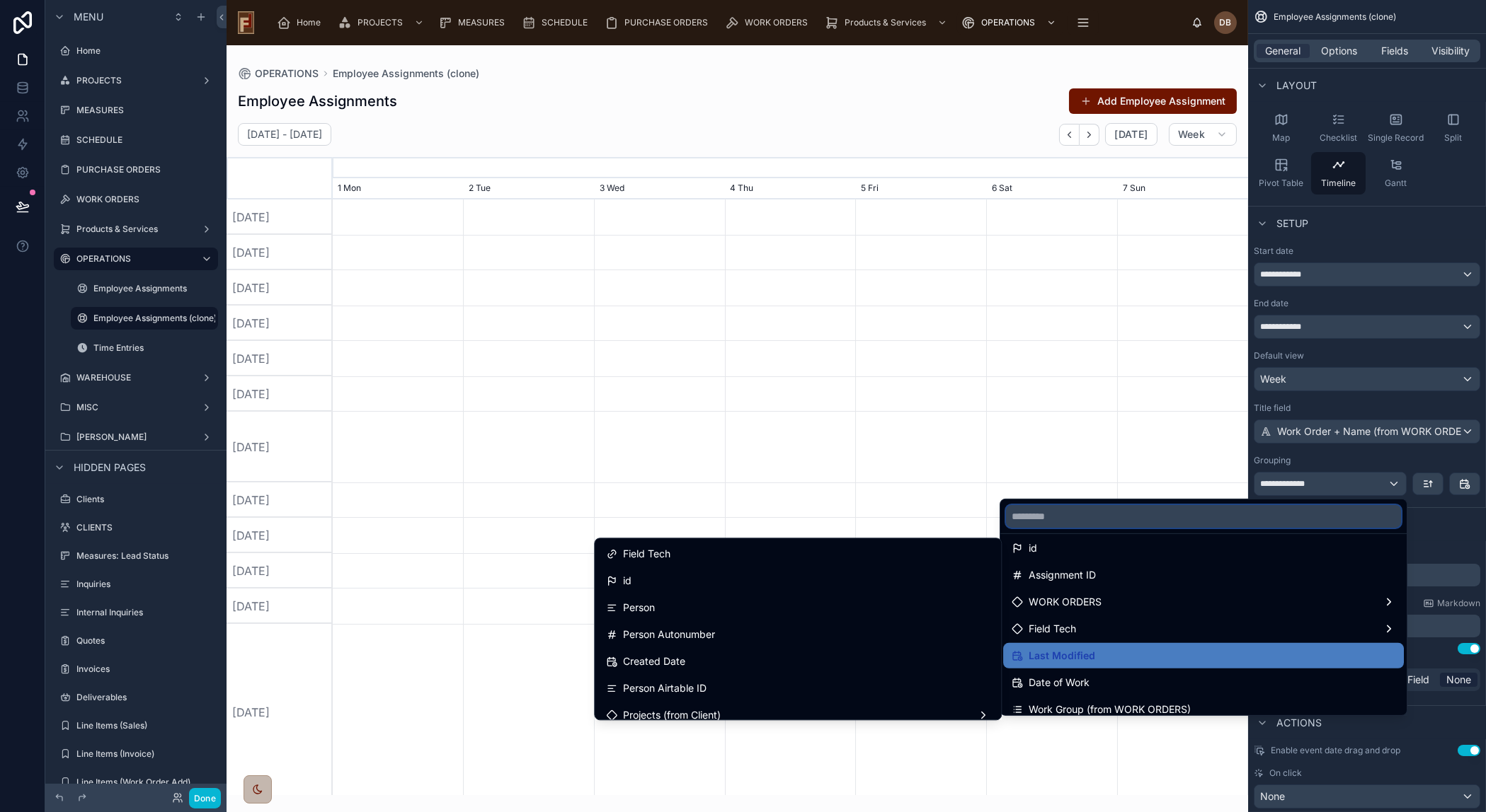
click at [1110, 516] on input "text" at bounding box center [1203, 516] width 395 height 23
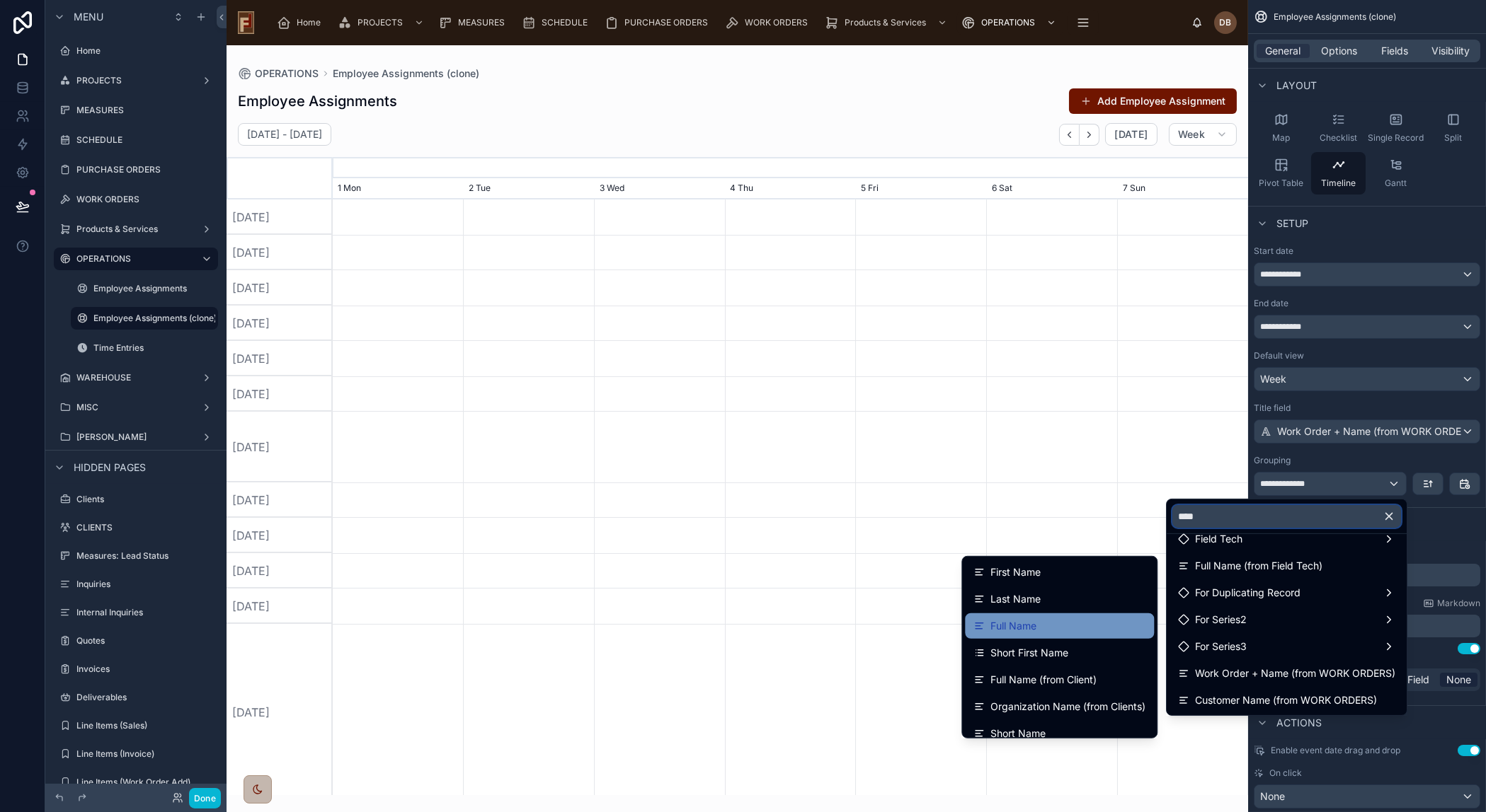
type input "****"
click at [1063, 627] on div "Full Name" at bounding box center [1059, 626] width 172 height 17
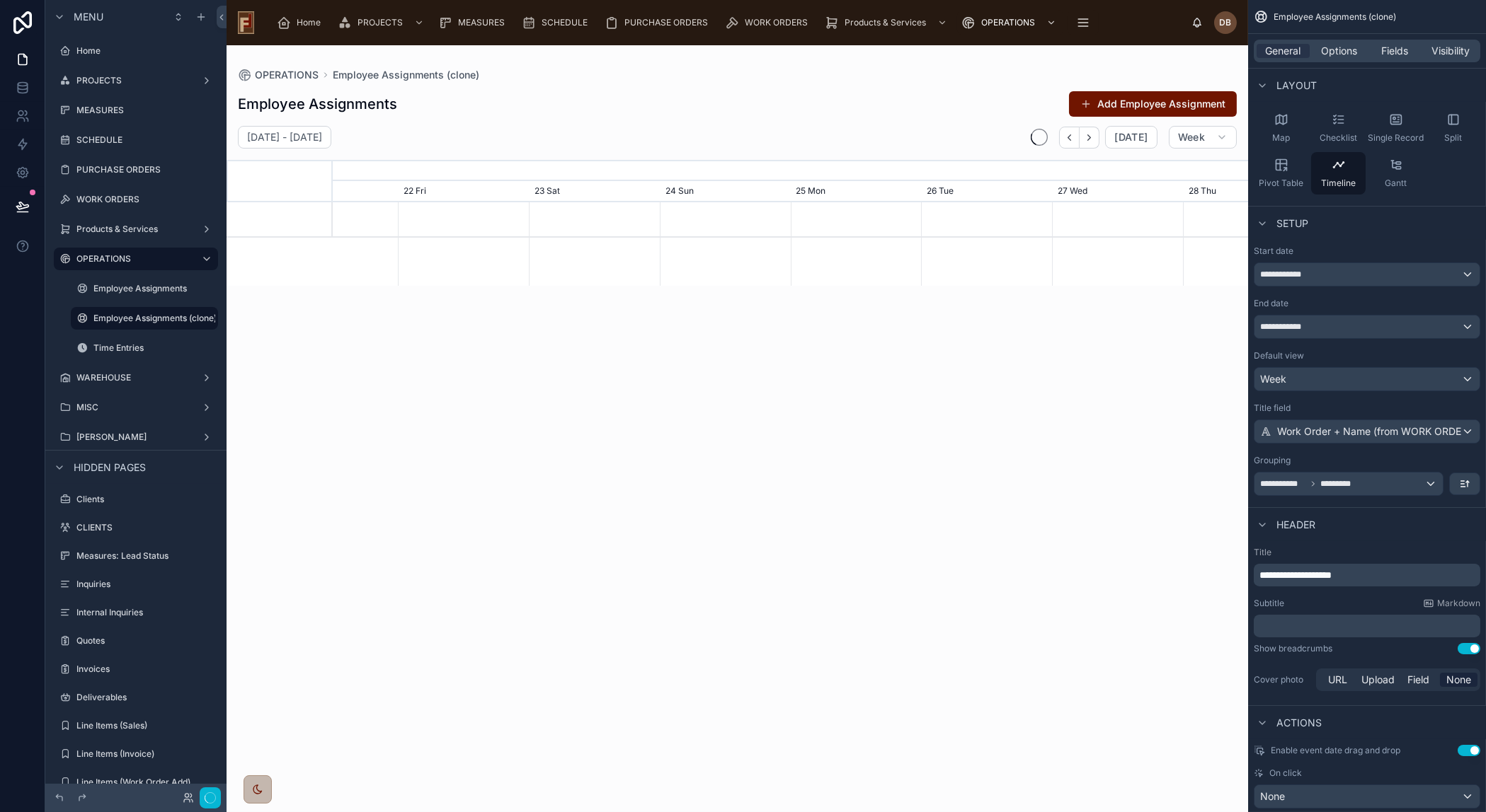
scroll to position [0, 1373]
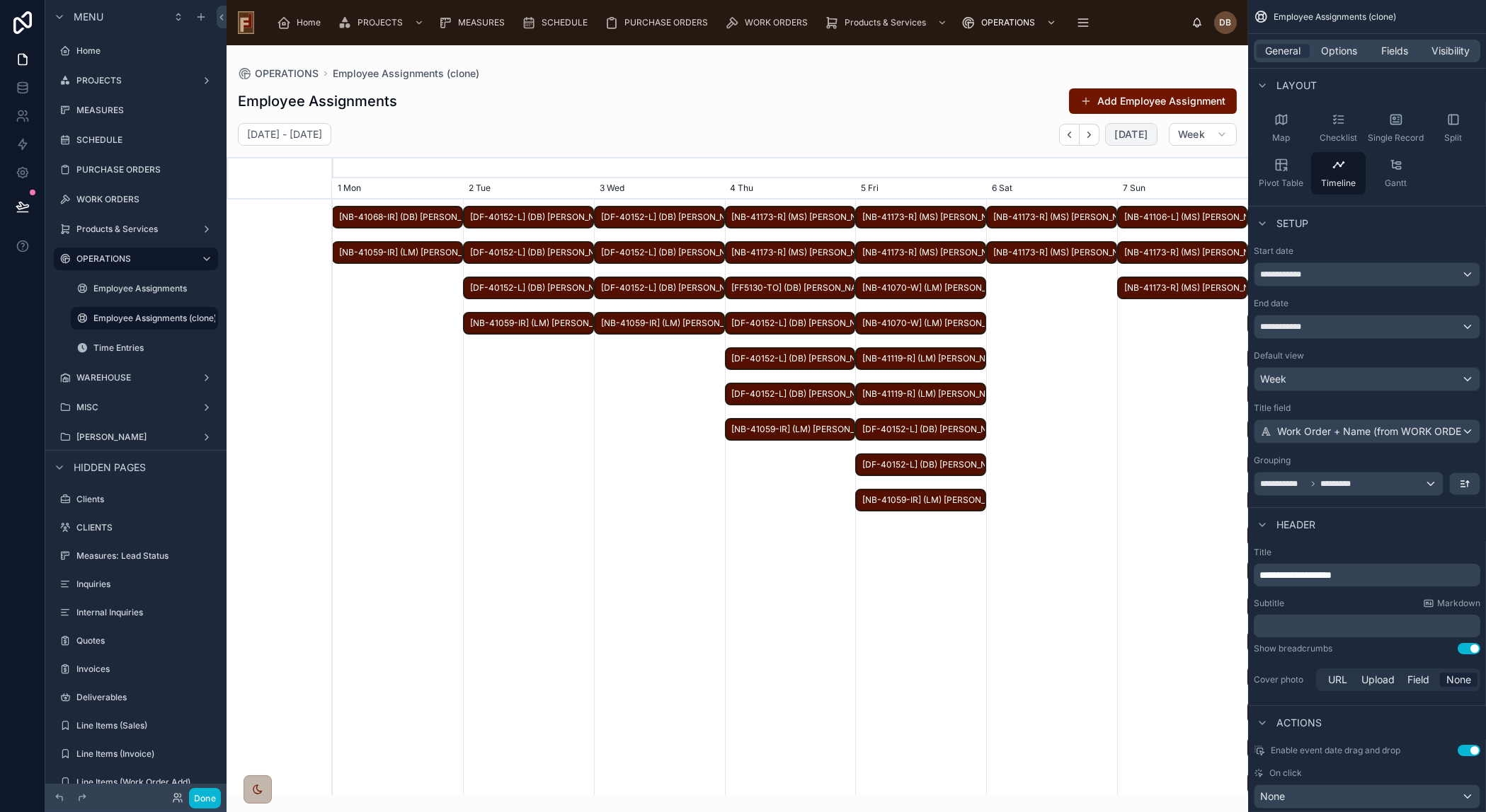
click at [1136, 137] on span "[DATE]" at bounding box center [1130, 134] width 33 height 13
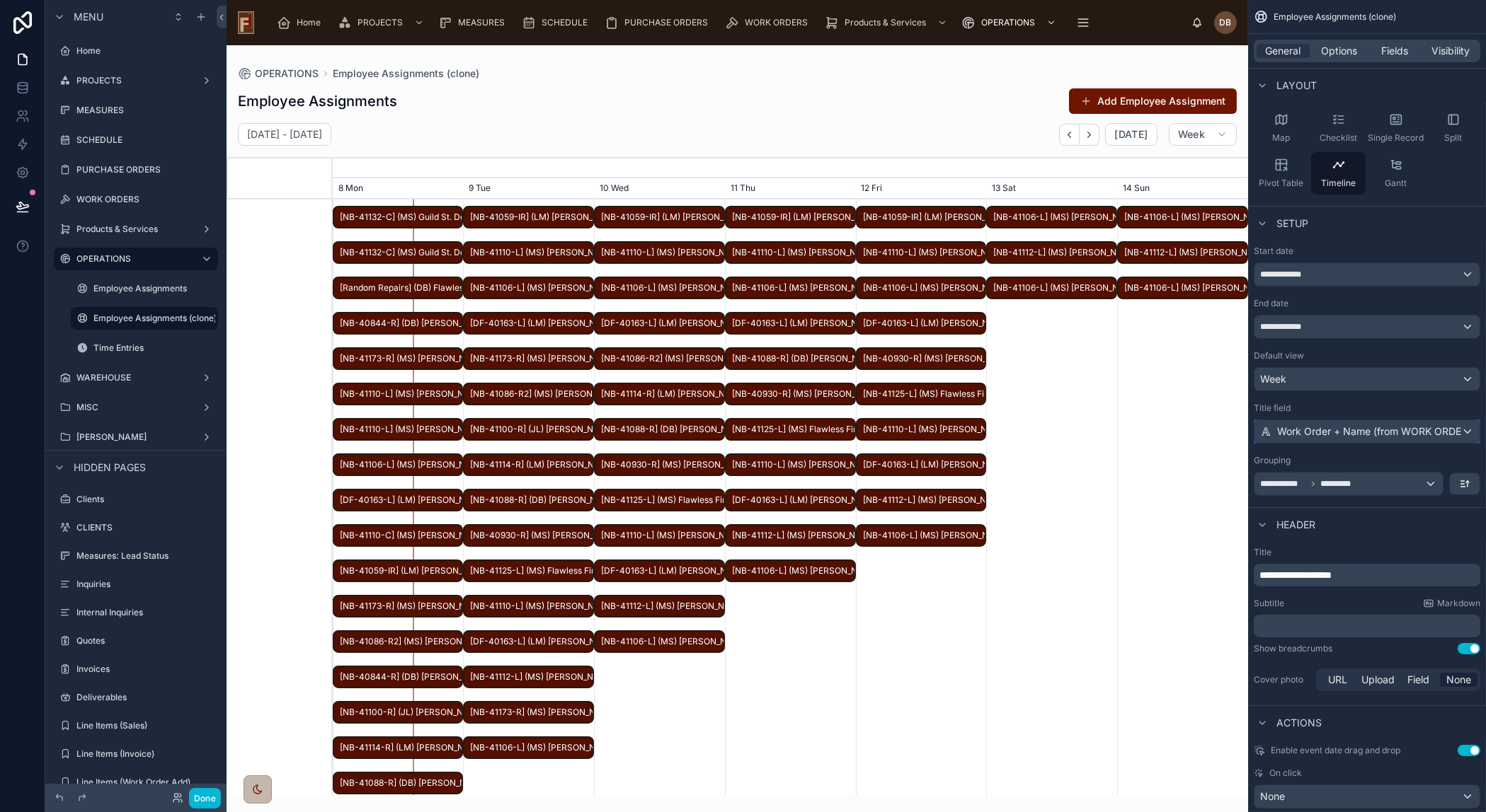
click at [1386, 428] on span "Work Order + Name (from WORK ORDERS)" at bounding box center [1377, 431] width 200 height 14
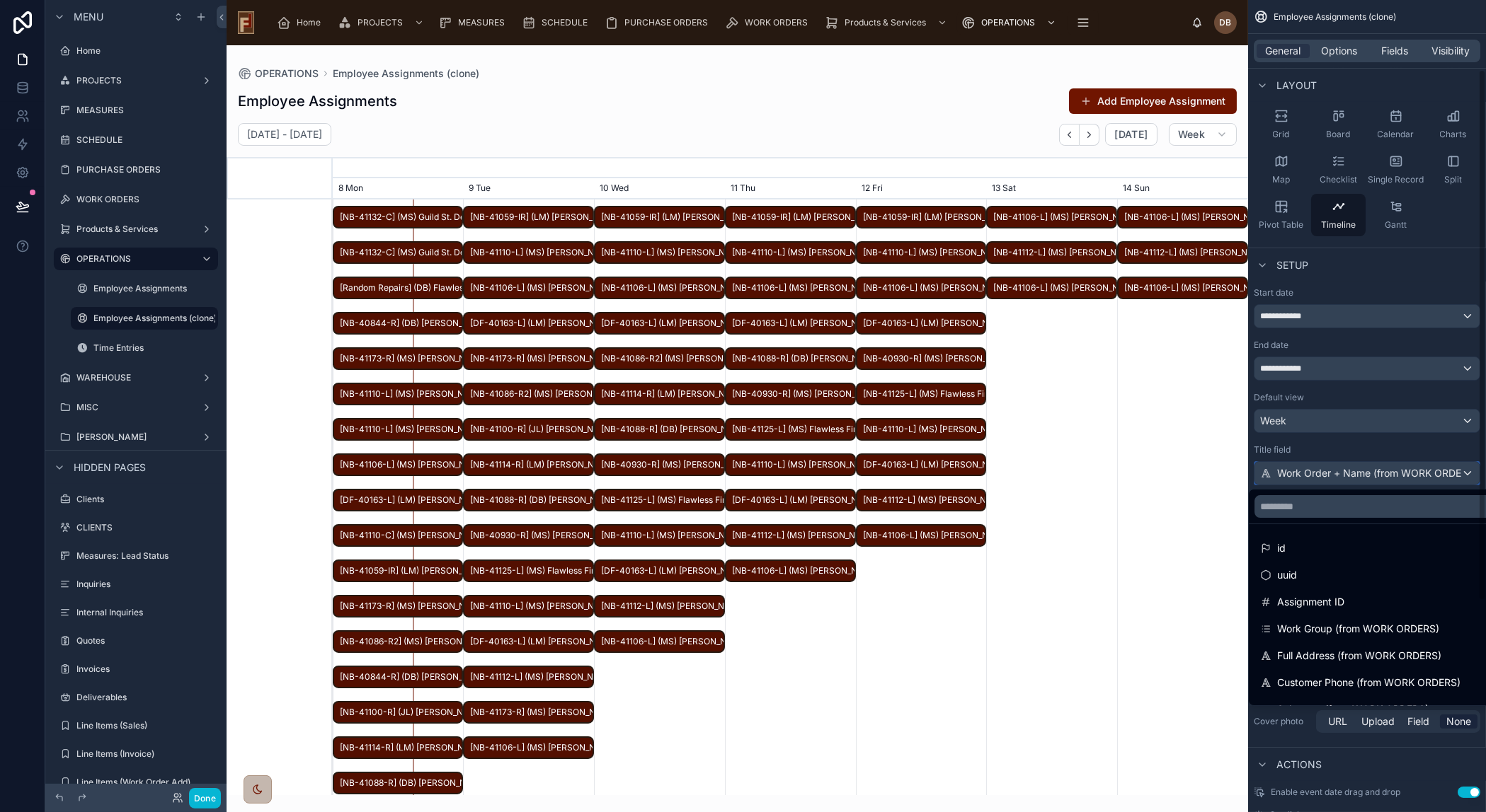
scroll to position [106, 0]
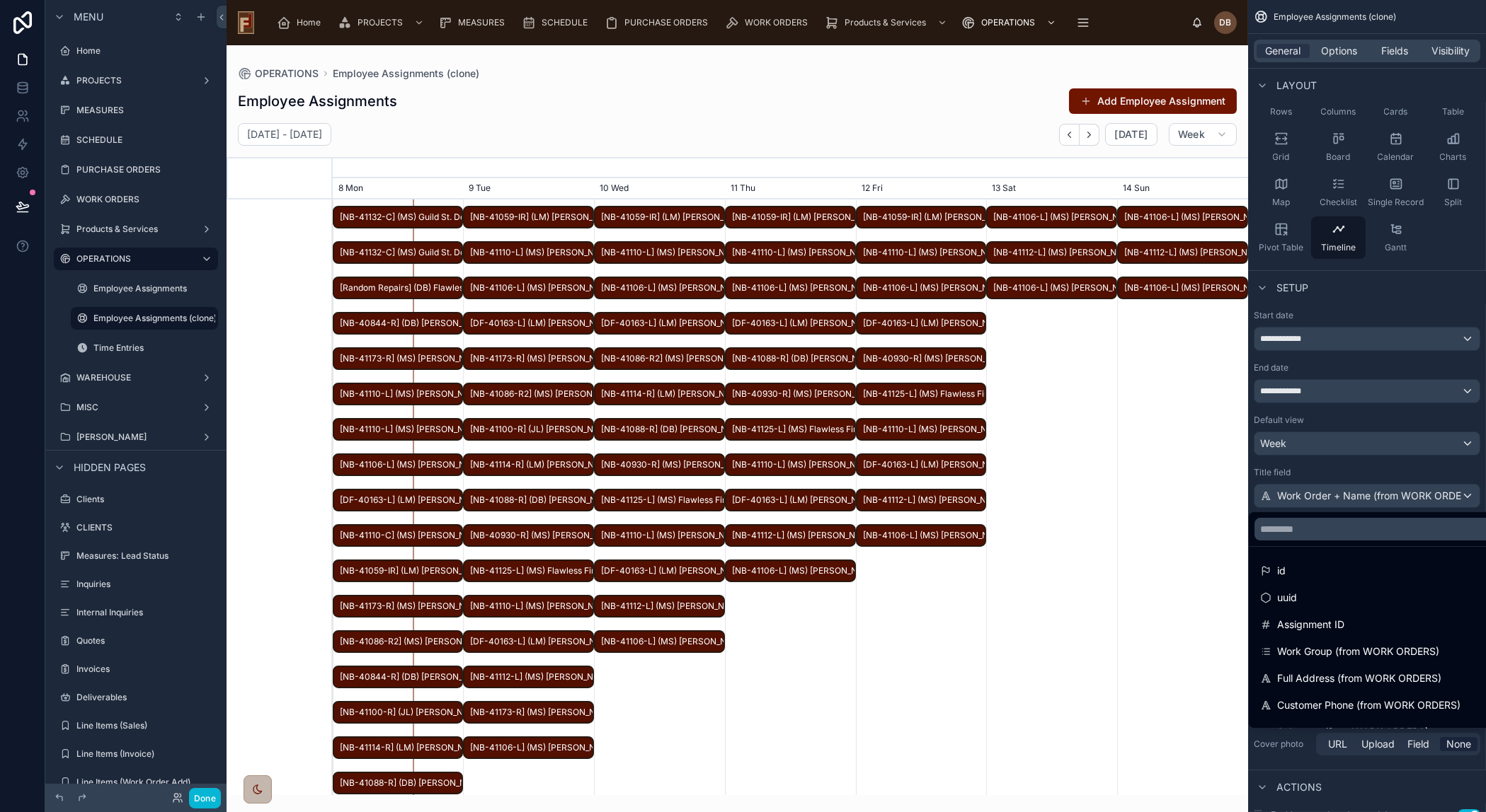
click at [1369, 473] on div "scrollable content" at bounding box center [743, 406] width 1486 height 812
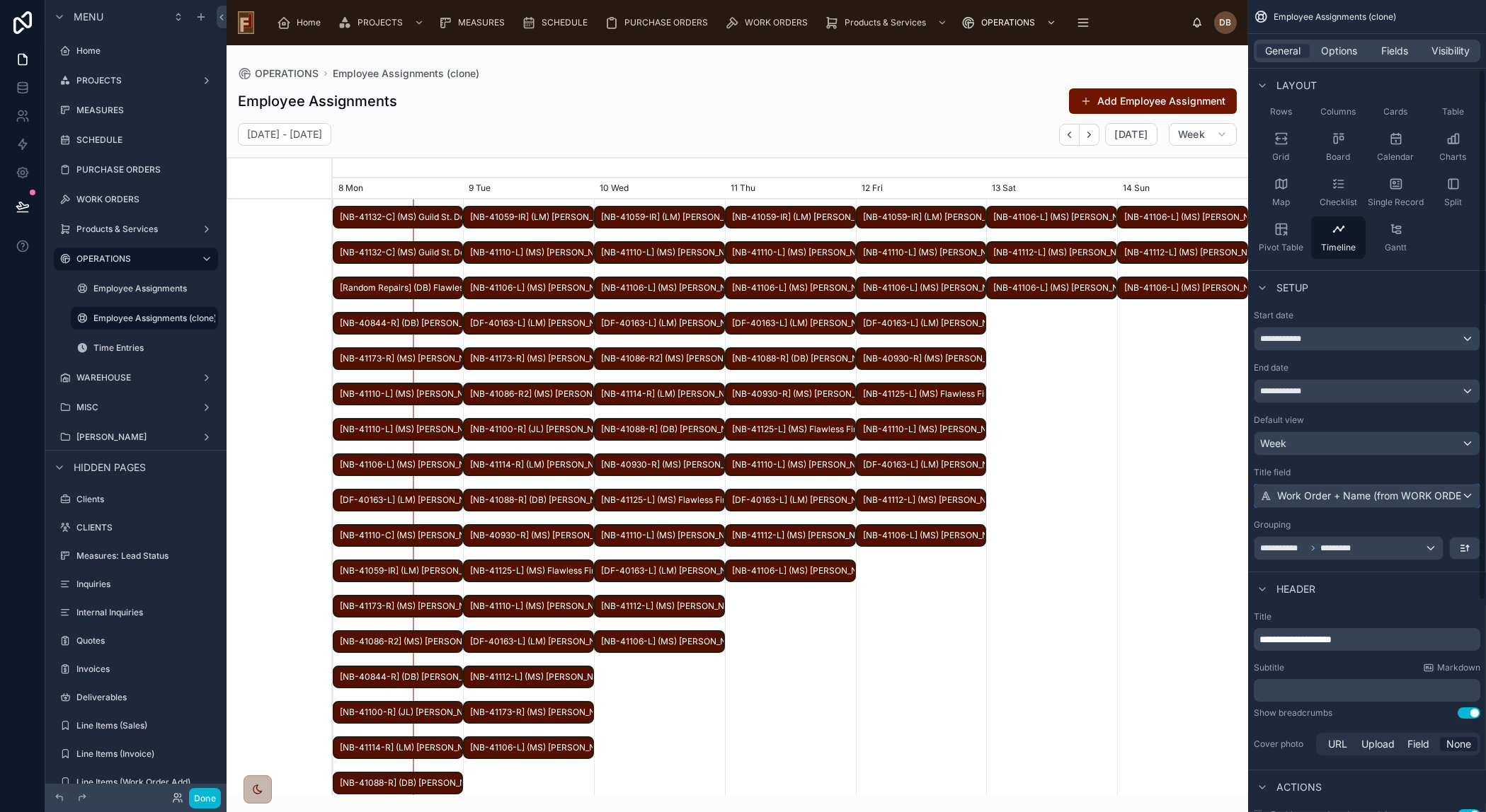
click at [1341, 495] on span "Work Order + Name (from WORK ORDERS)" at bounding box center [1377, 495] width 200 height 14
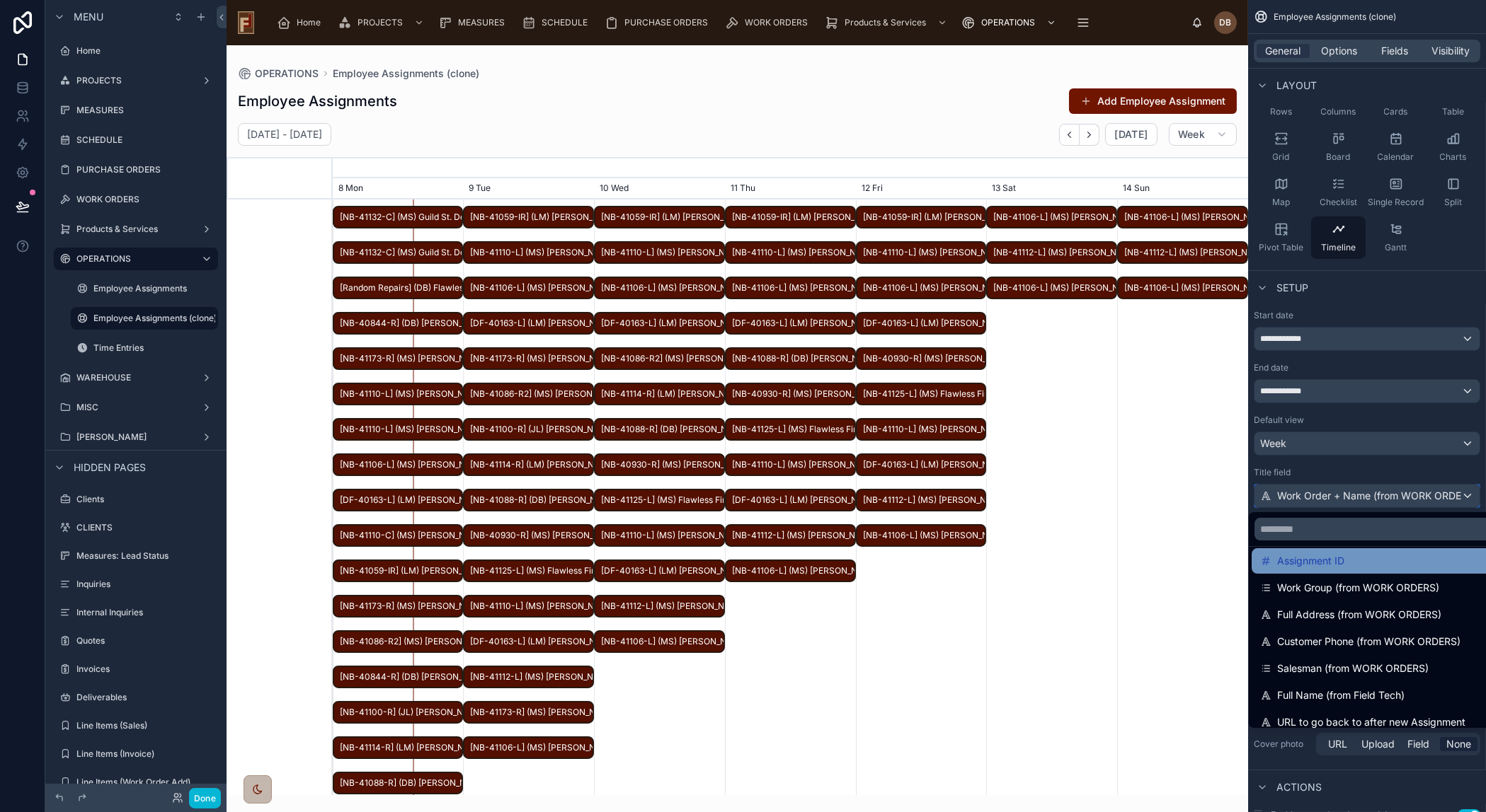
scroll to position [128, 0]
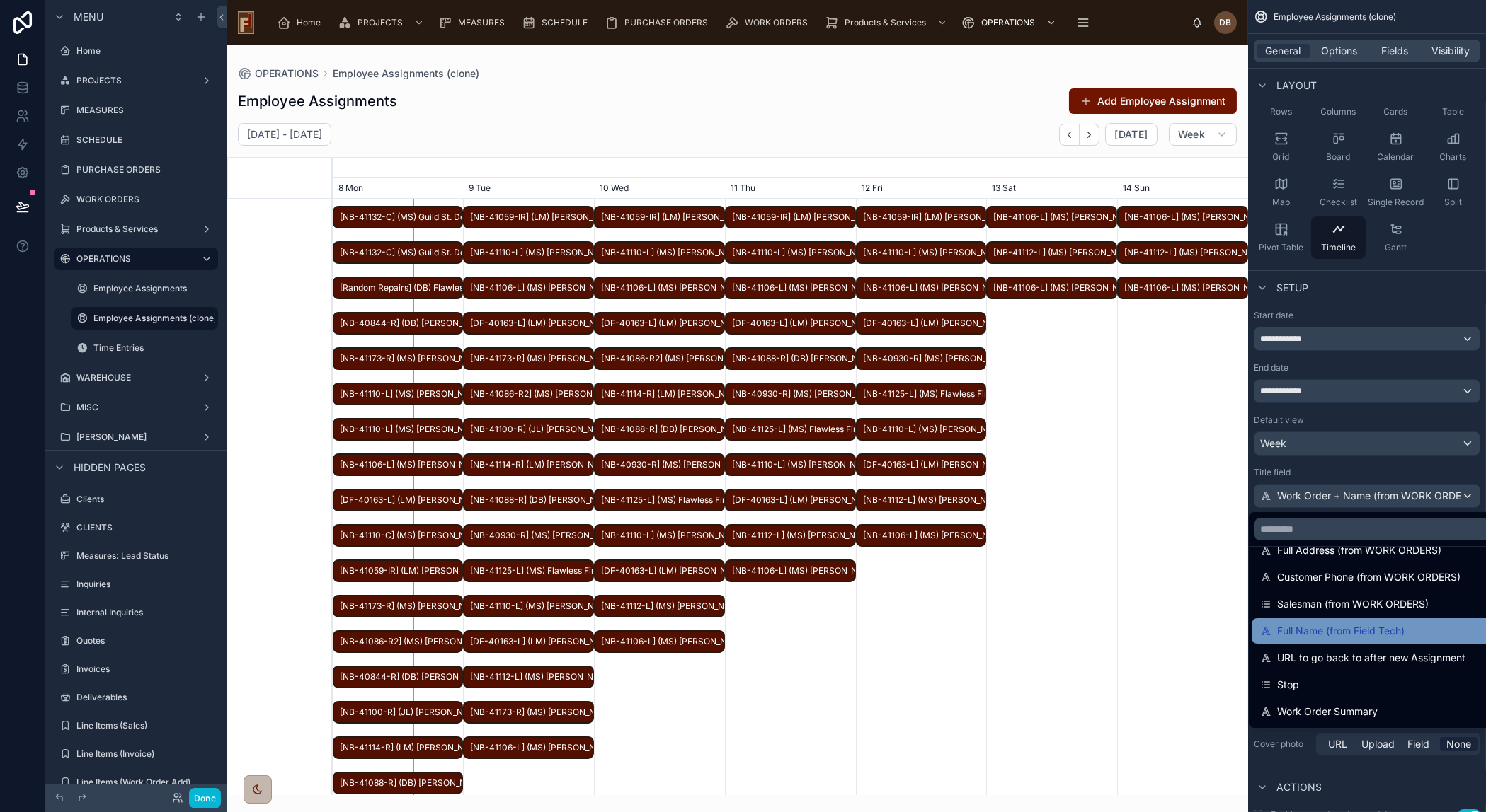
click at [1445, 622] on div "Full Name (from Field Tech)" at bounding box center [1451, 630] width 383 height 17
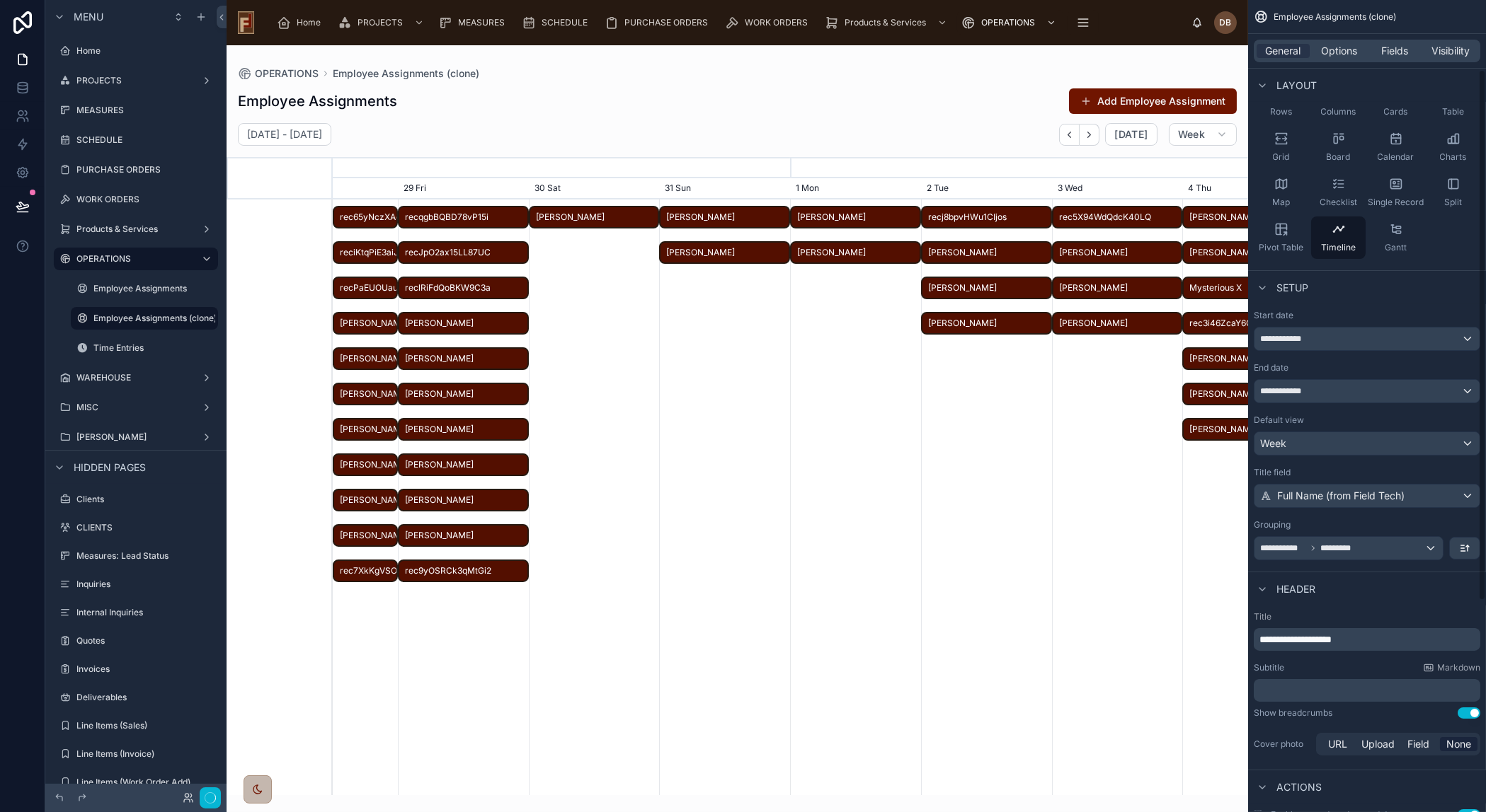
scroll to position [0, 1373]
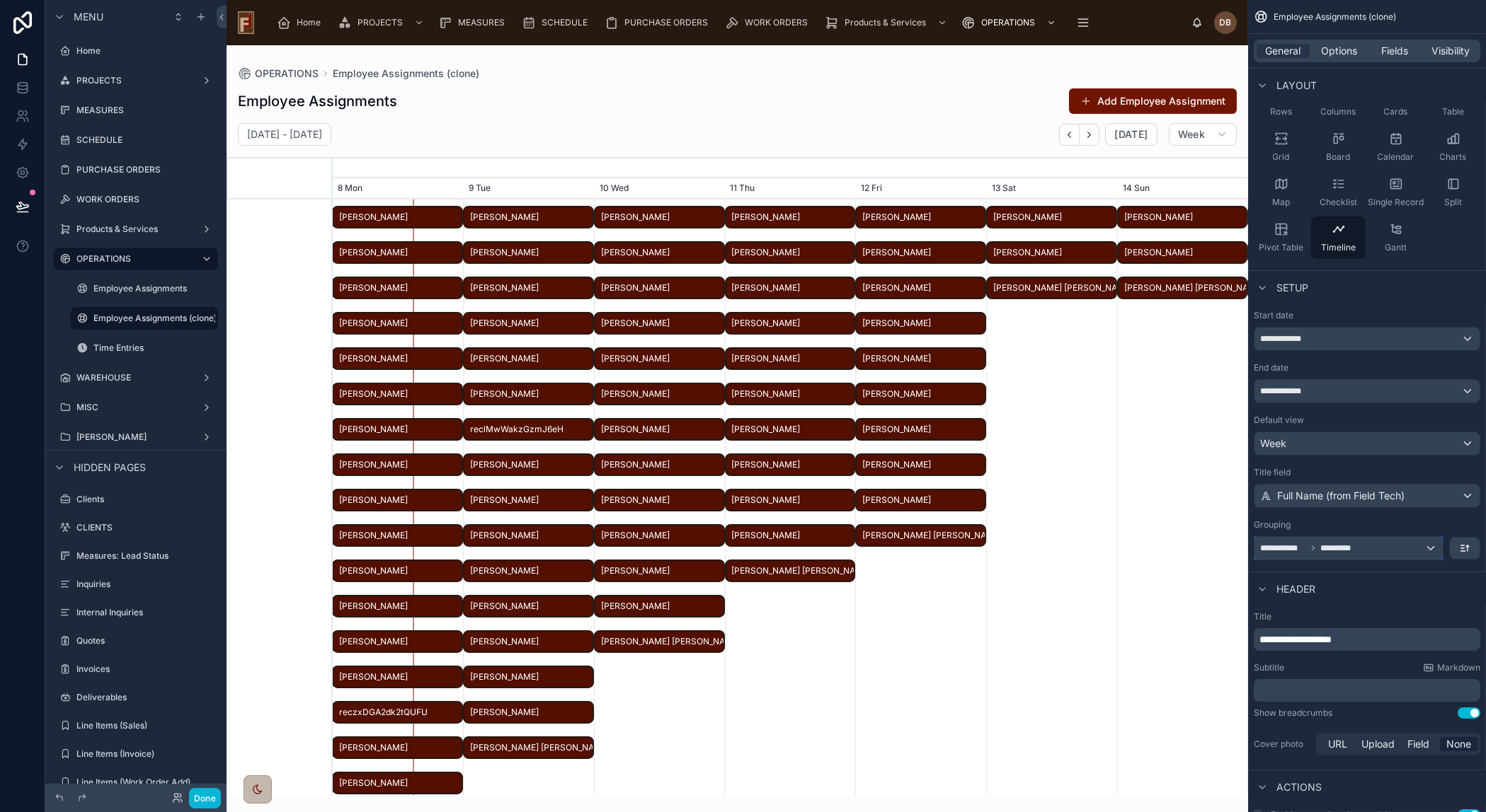
click at [1360, 543] on div "**********" at bounding box center [1348, 548] width 188 height 23
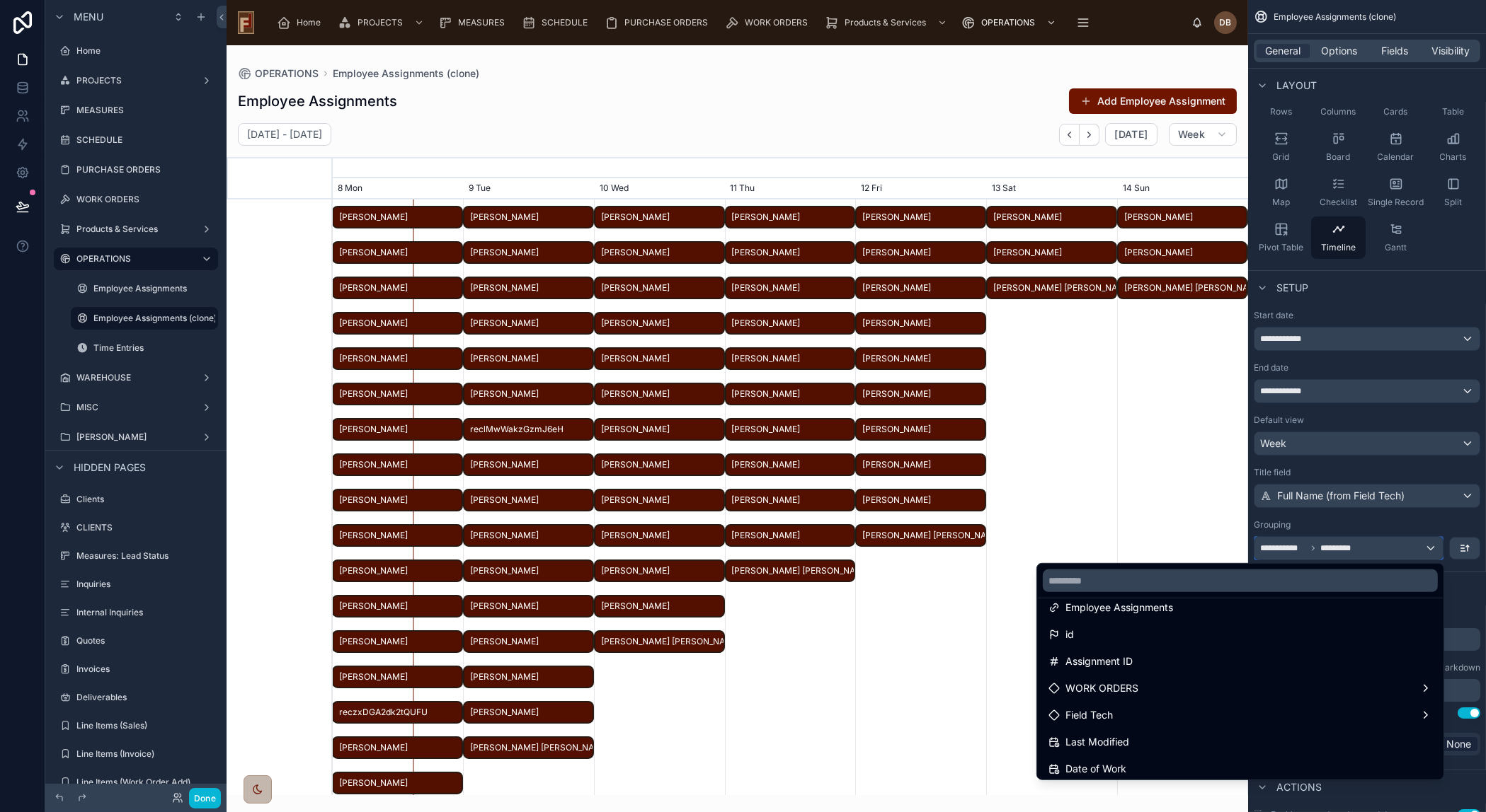
scroll to position [63, 0]
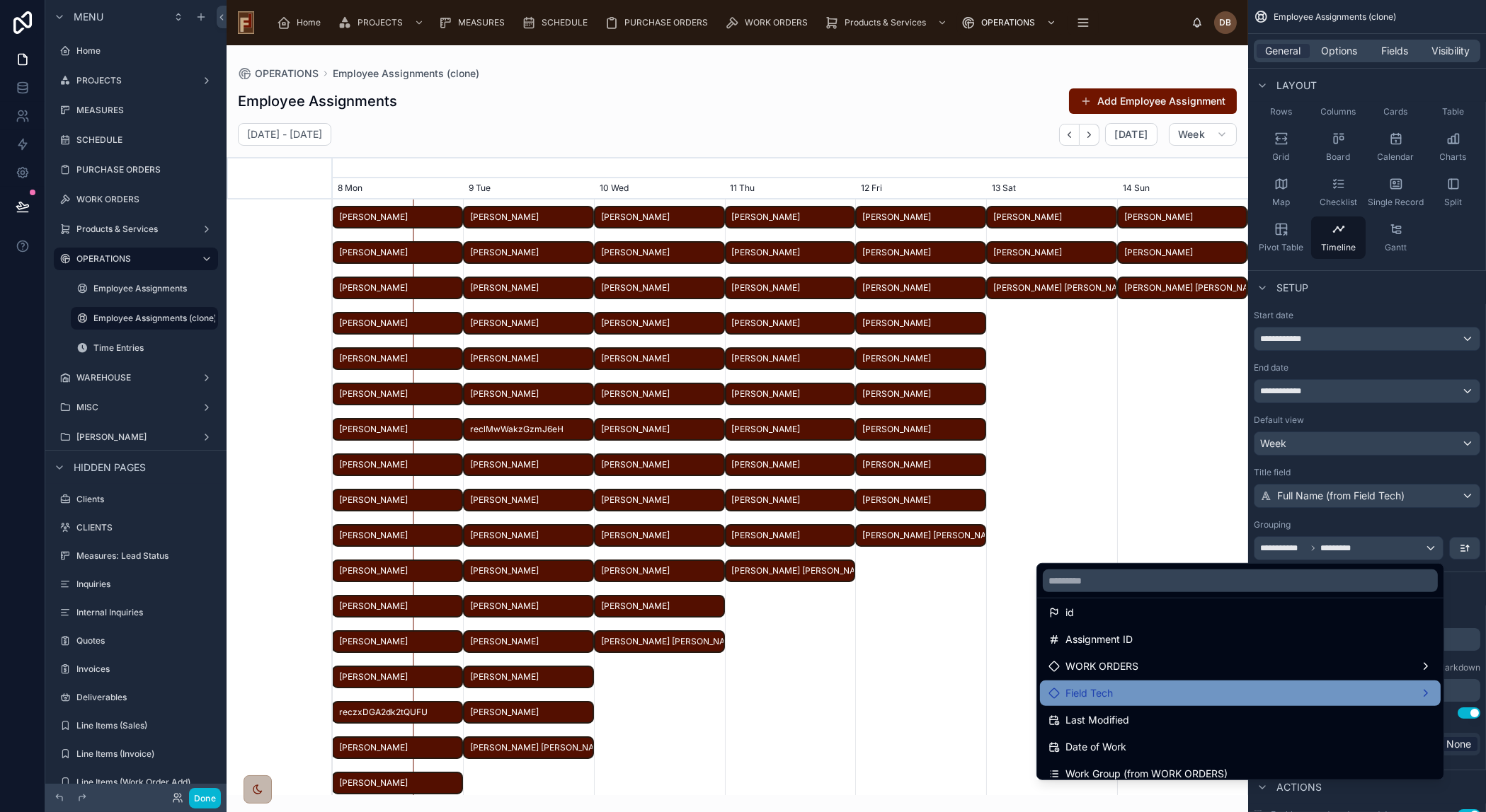
click at [1206, 688] on div "Field Tech" at bounding box center [1239, 693] width 383 height 17
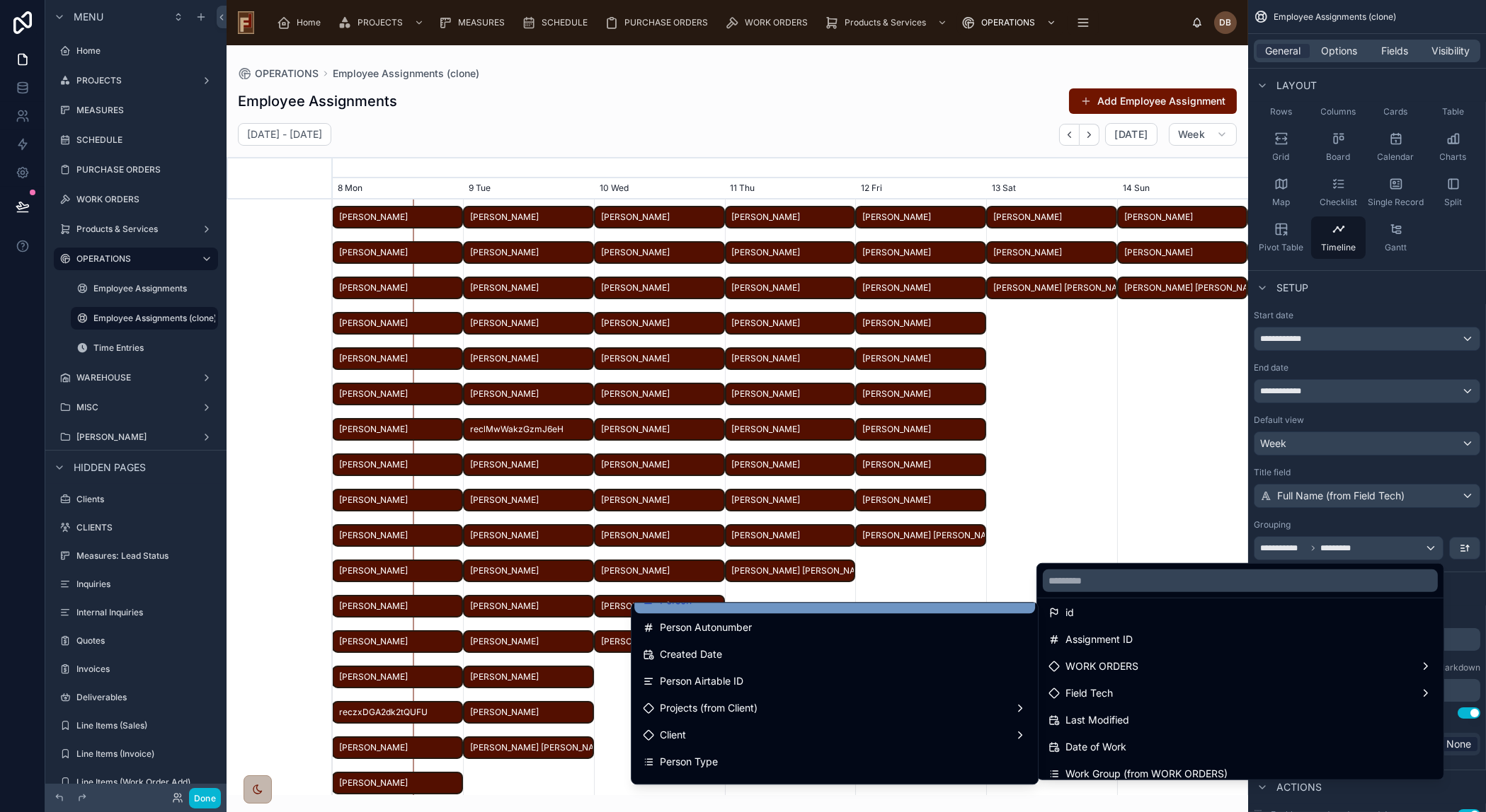
scroll to position [0, 0]
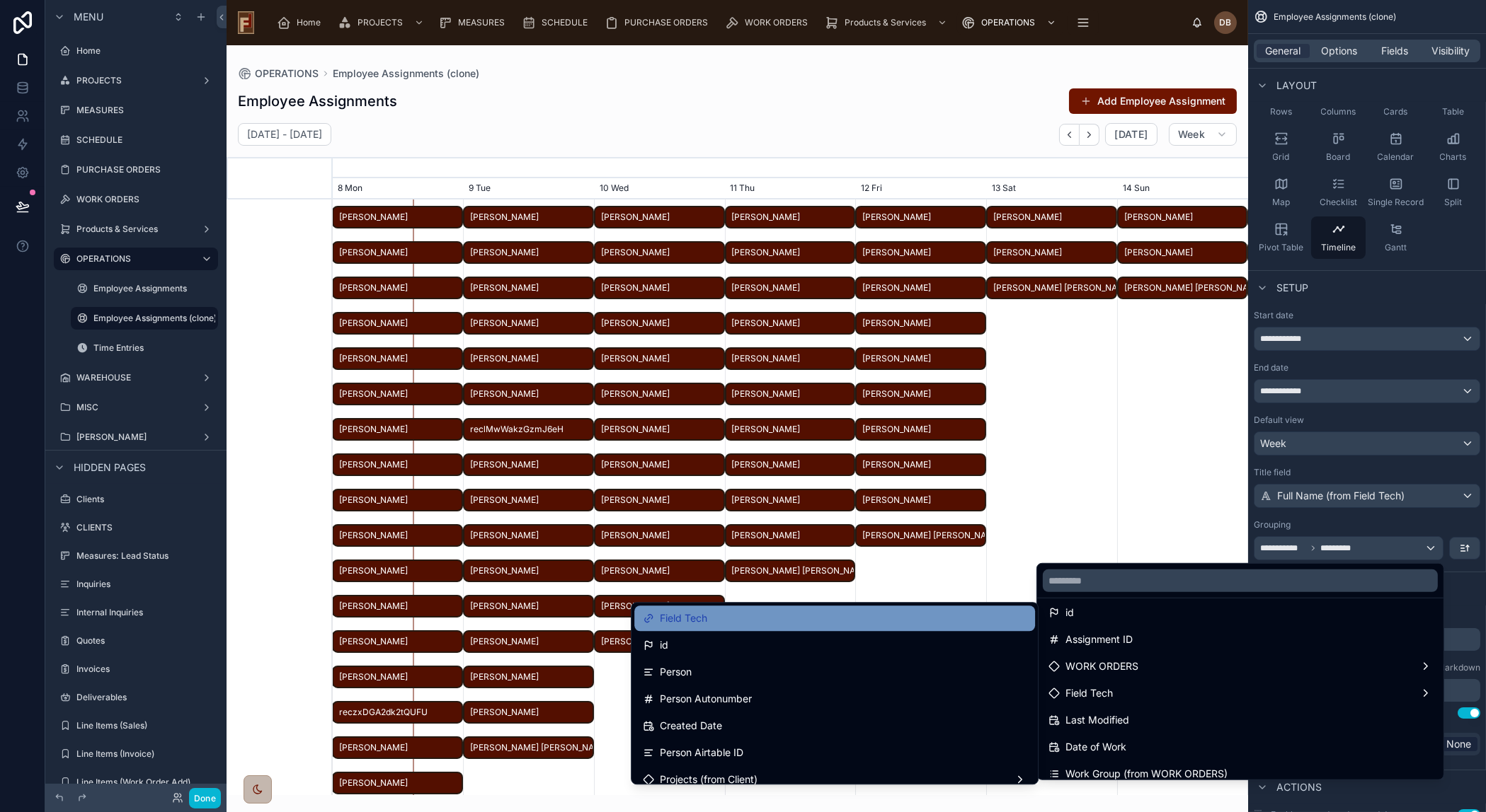
click at [730, 616] on div "Field Tech" at bounding box center [834, 618] width 383 height 17
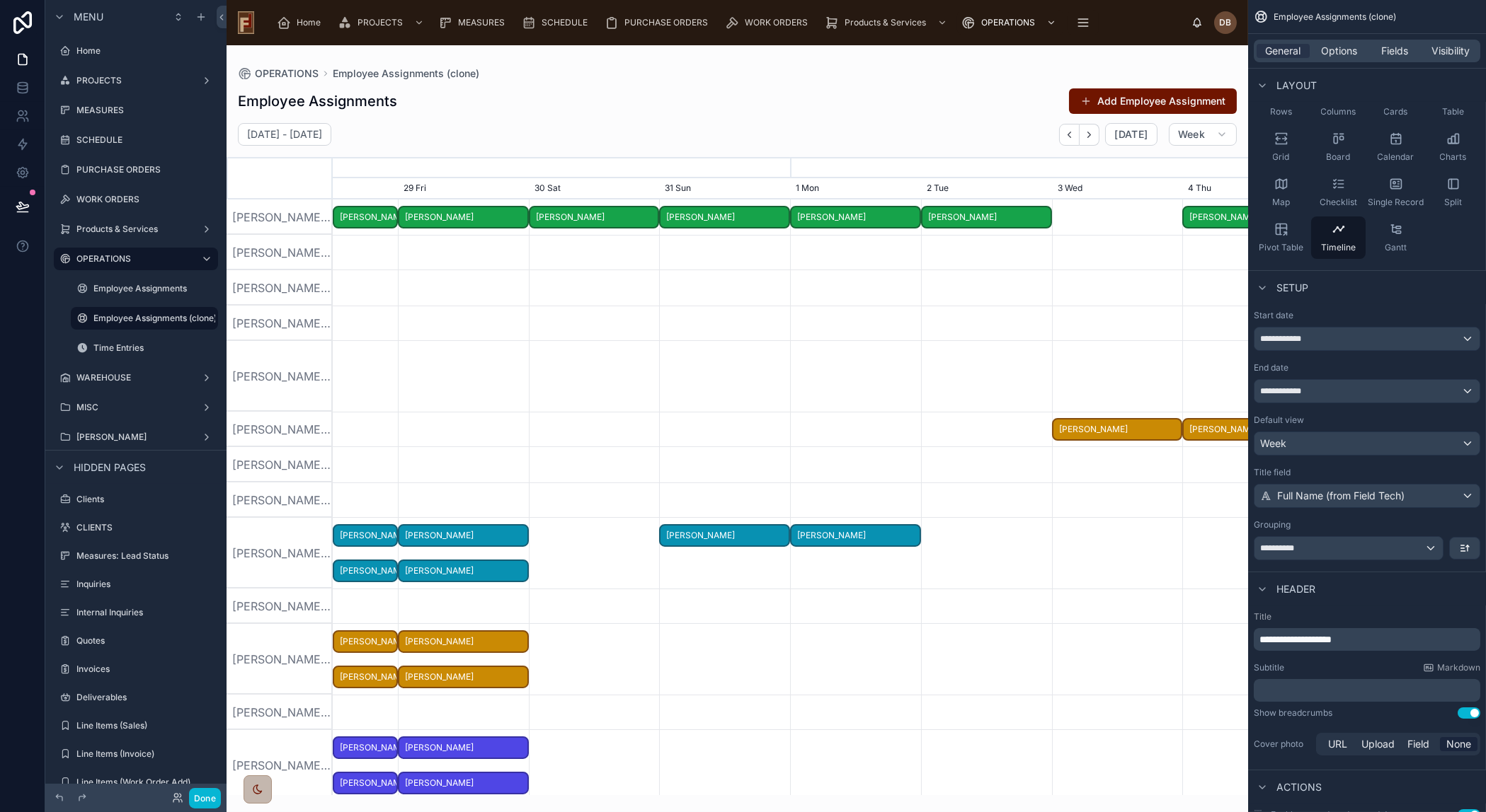
scroll to position [0, 1373]
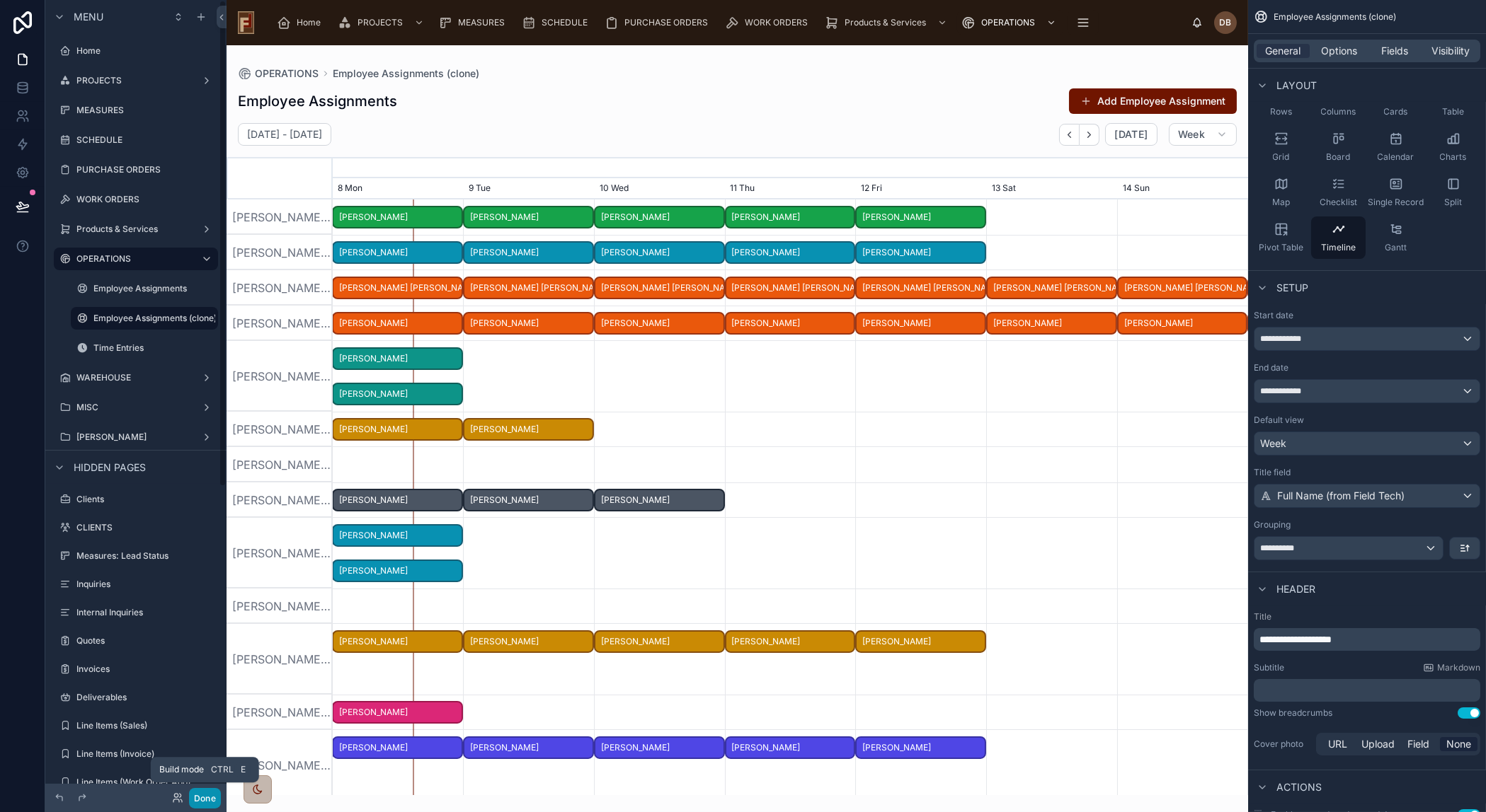
click at [205, 798] on button "Done" at bounding box center [205, 799] width 32 height 21
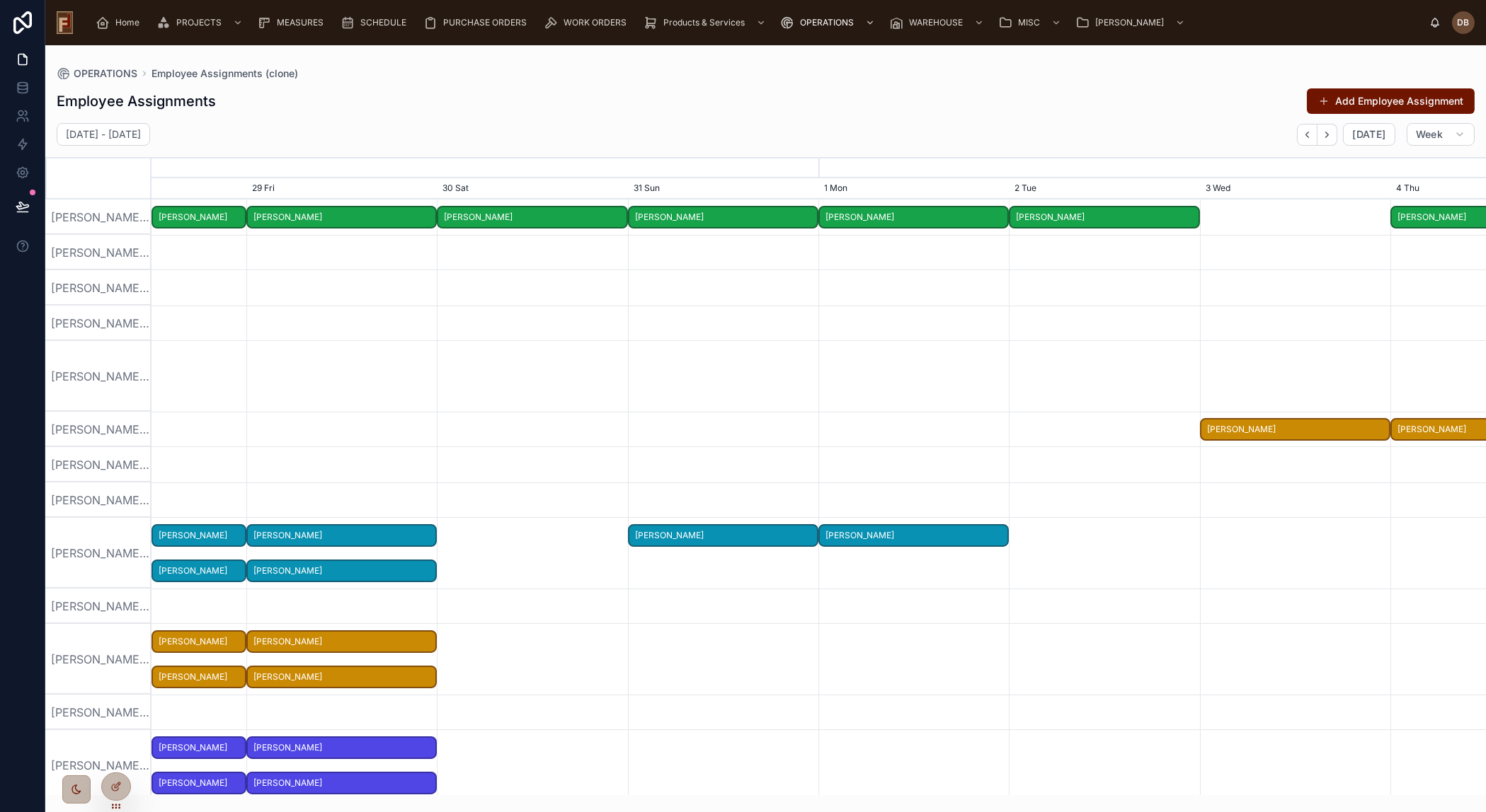
scroll to position [0, 2002]
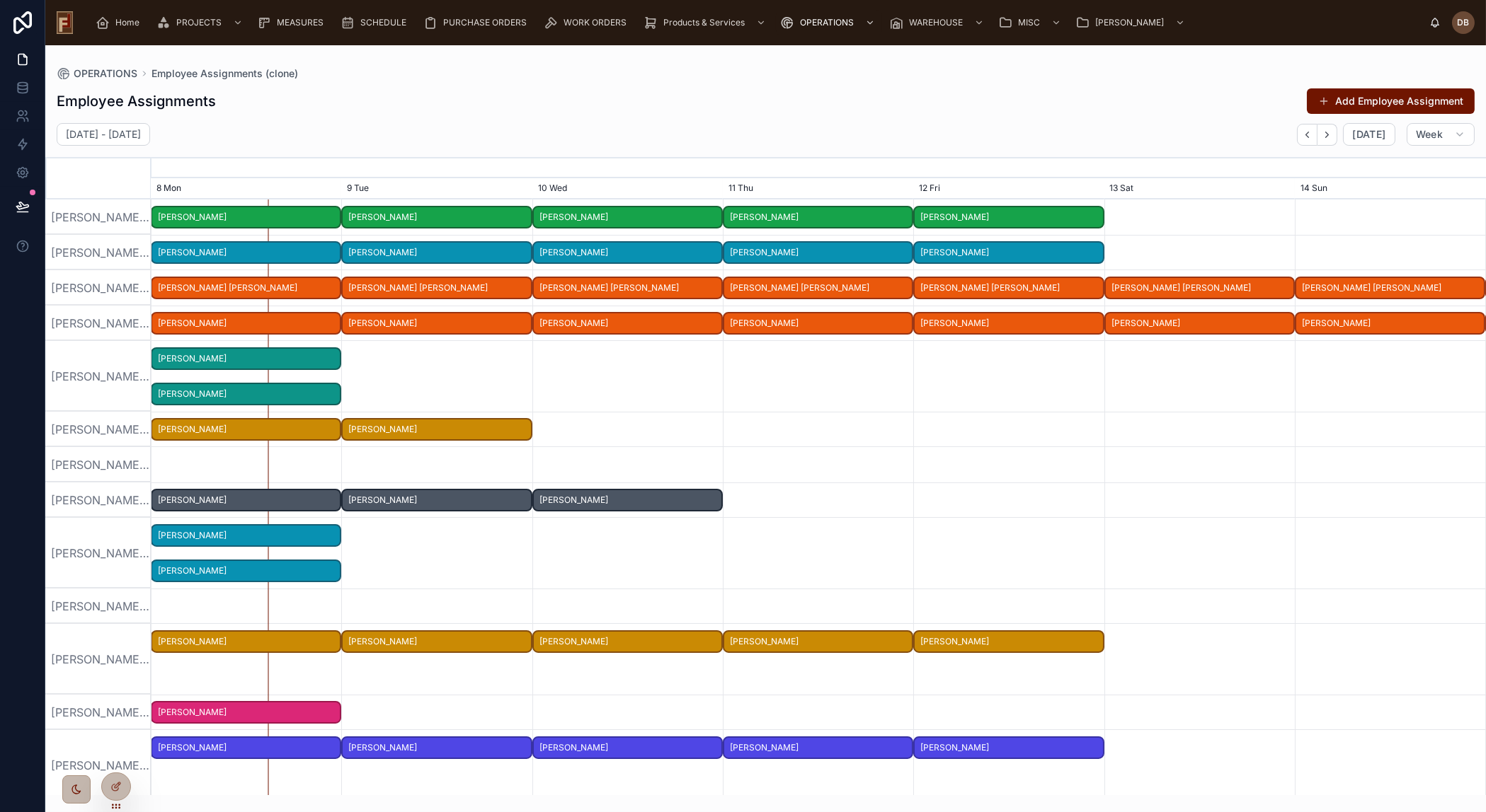
click at [302, 568] on span "[PERSON_NAME]" at bounding box center [246, 571] width 188 height 24
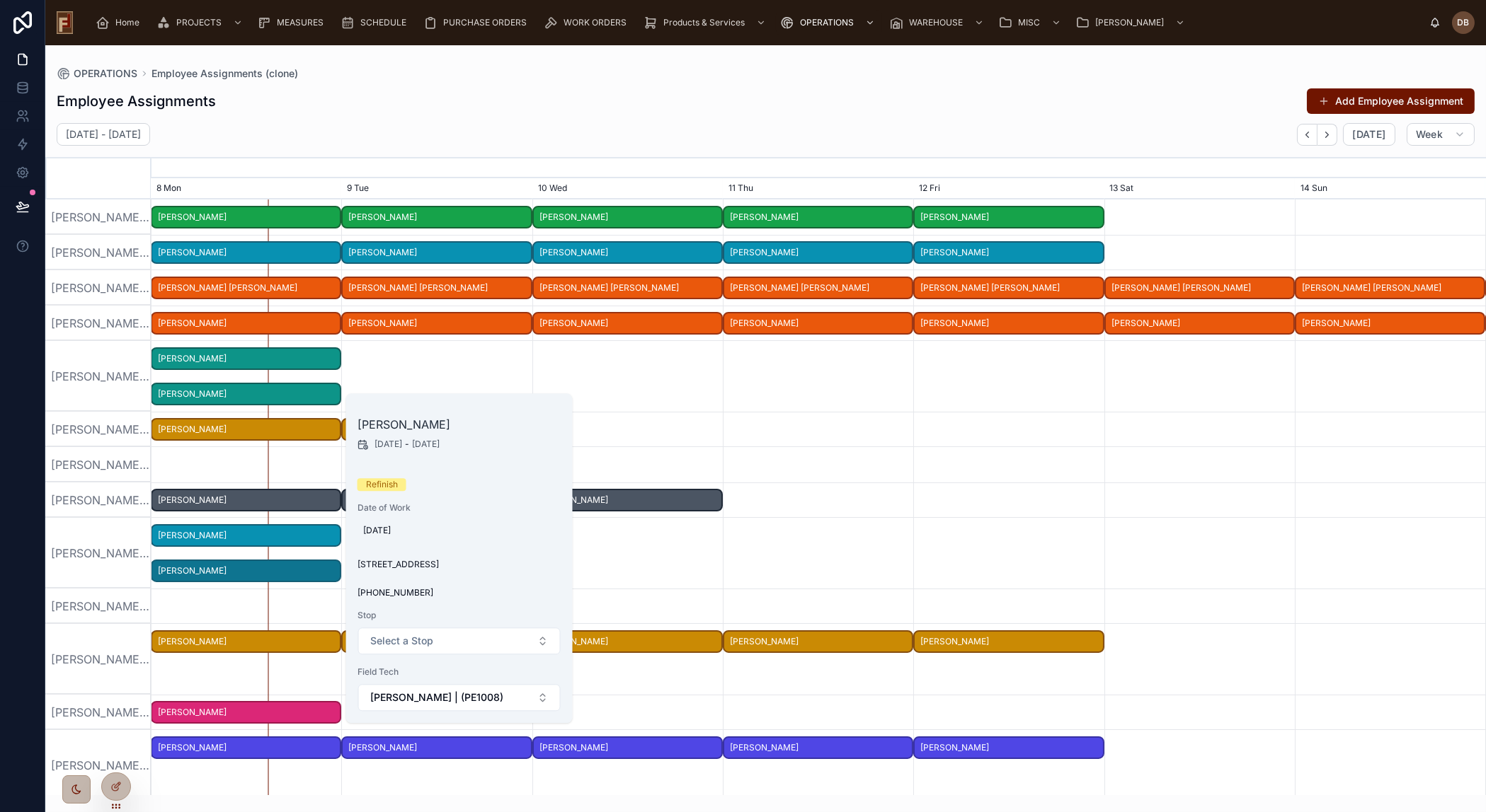
click at [773, 348] on div at bounding box center [818, 376] width 5337 height 71
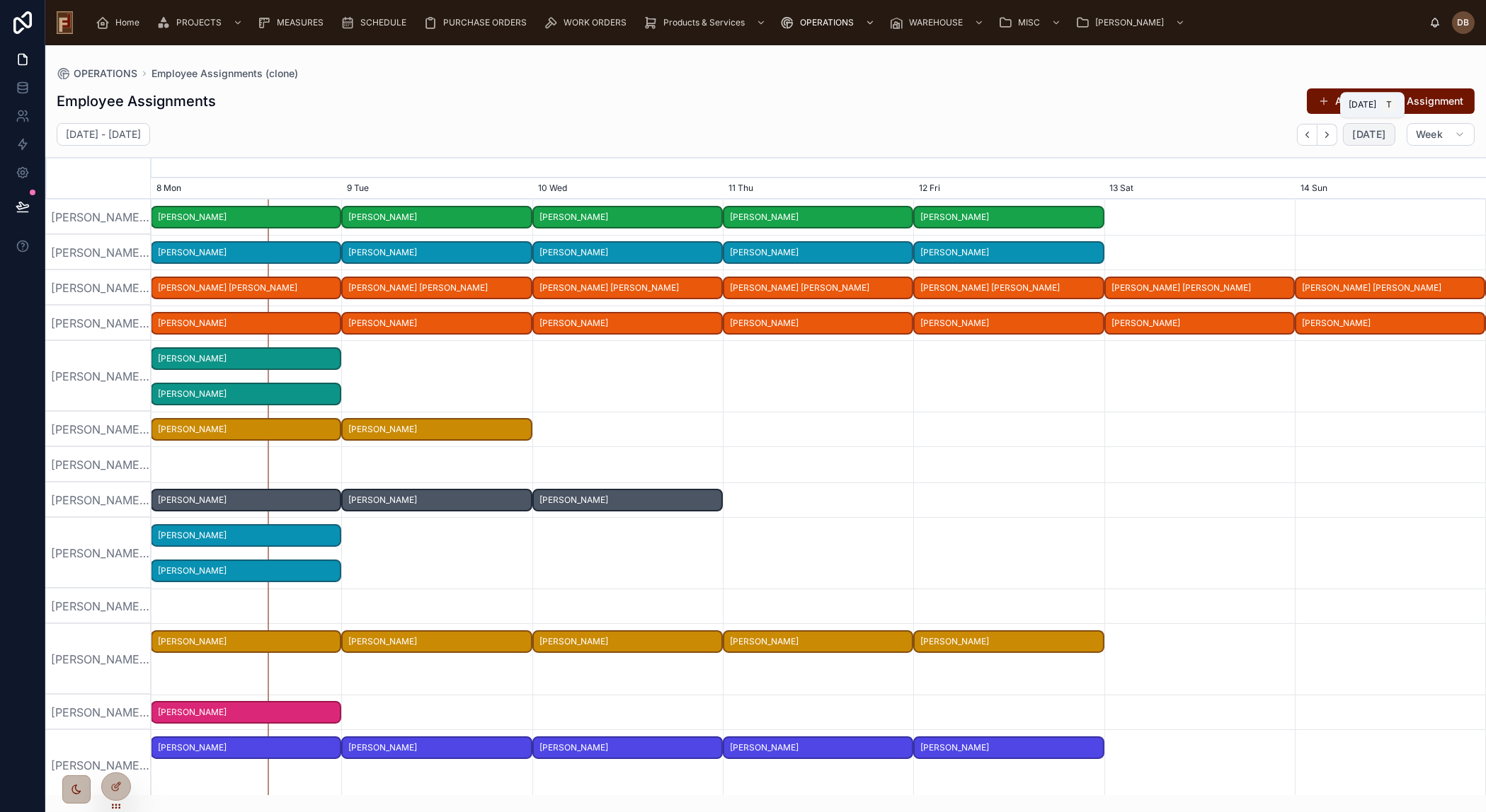
click at [1359, 138] on span "[DATE]" at bounding box center [1368, 134] width 33 height 13
click at [1329, 135] on icon "button" at bounding box center [1327, 134] width 3 height 6
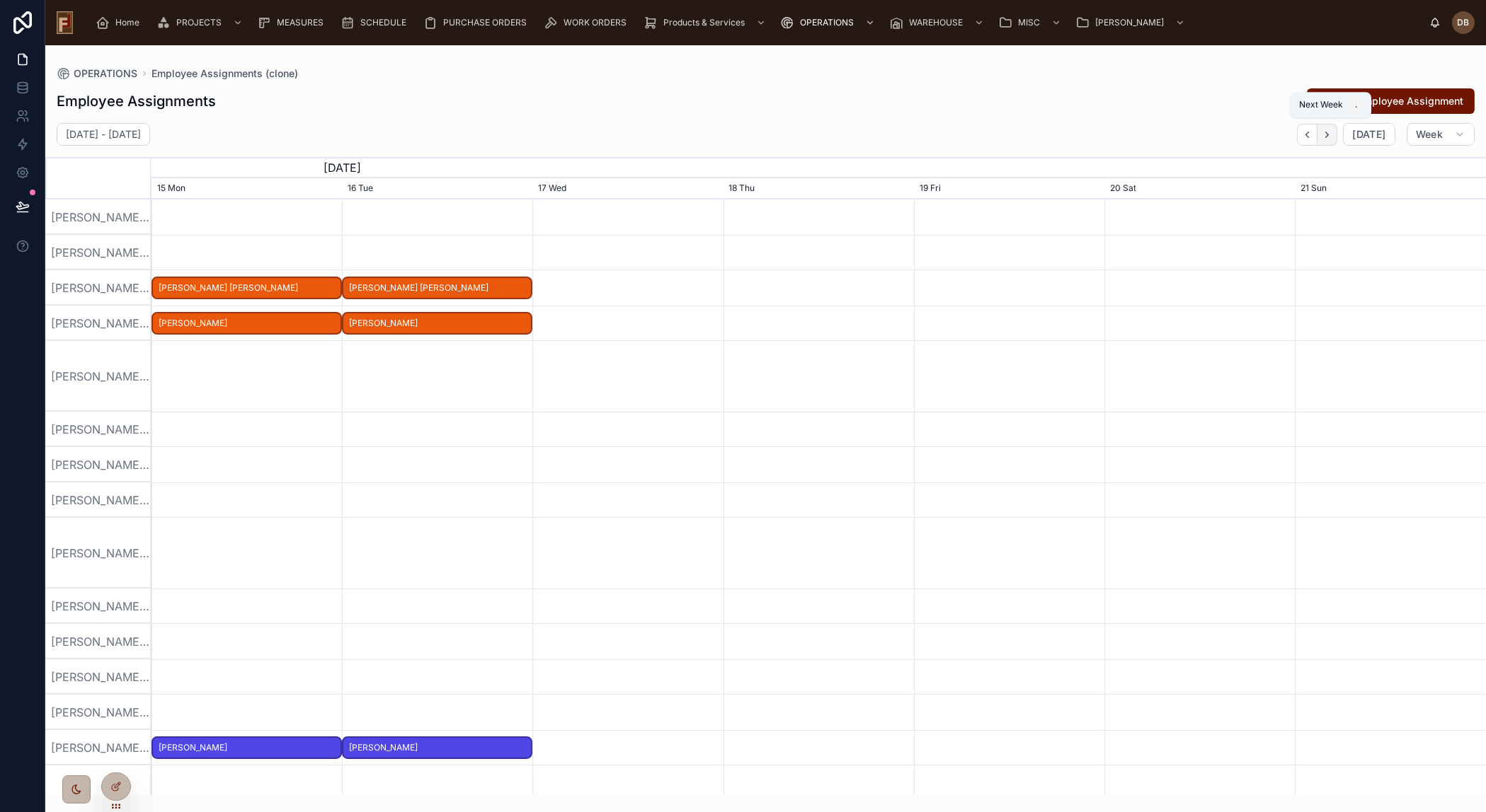
click at [1329, 135] on icon "button" at bounding box center [1327, 134] width 3 height 6
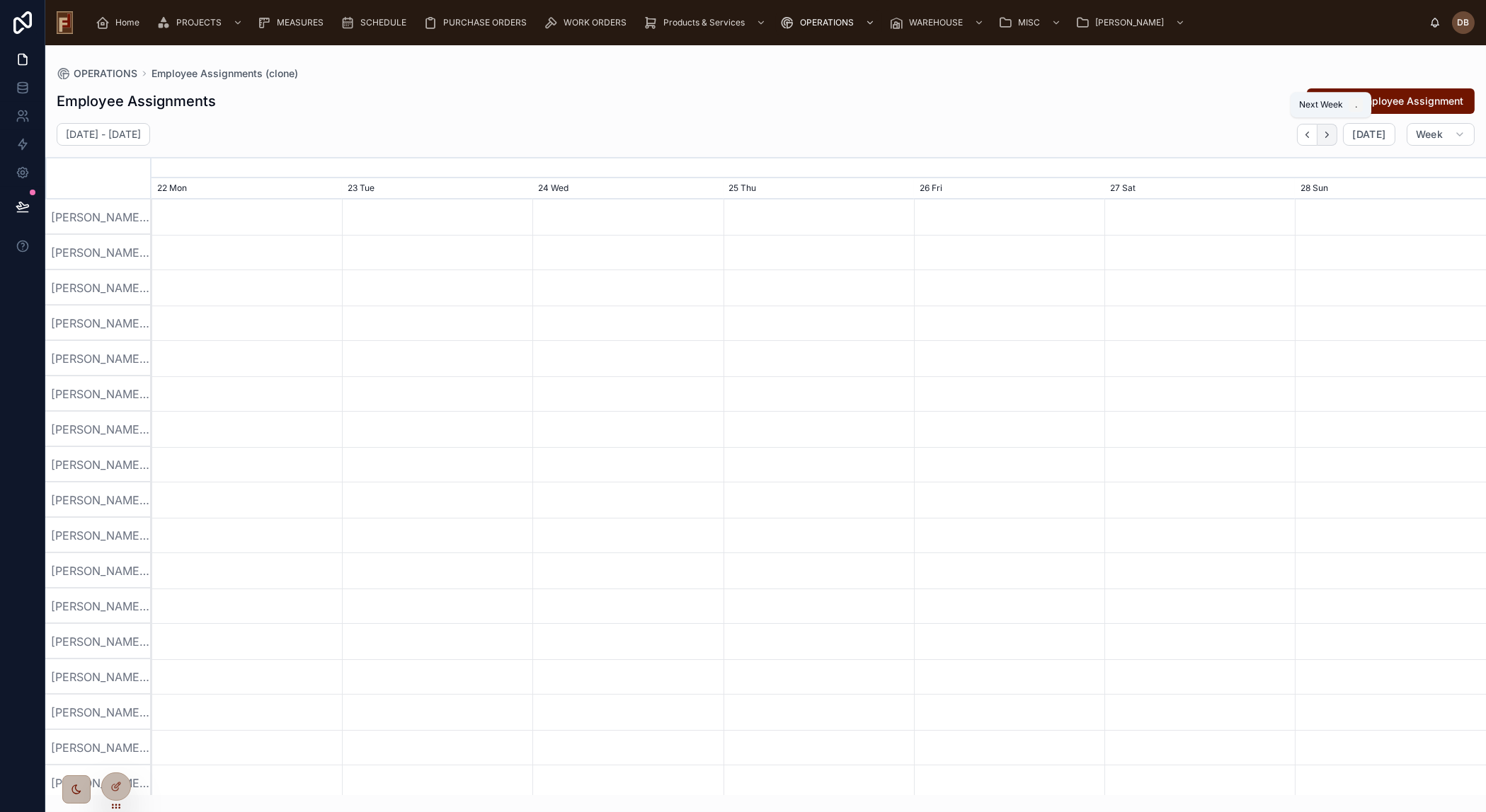
click at [1329, 135] on icon "button" at bounding box center [1327, 134] width 3 height 6
click at [1308, 135] on icon "button" at bounding box center [1307, 134] width 10 height 10
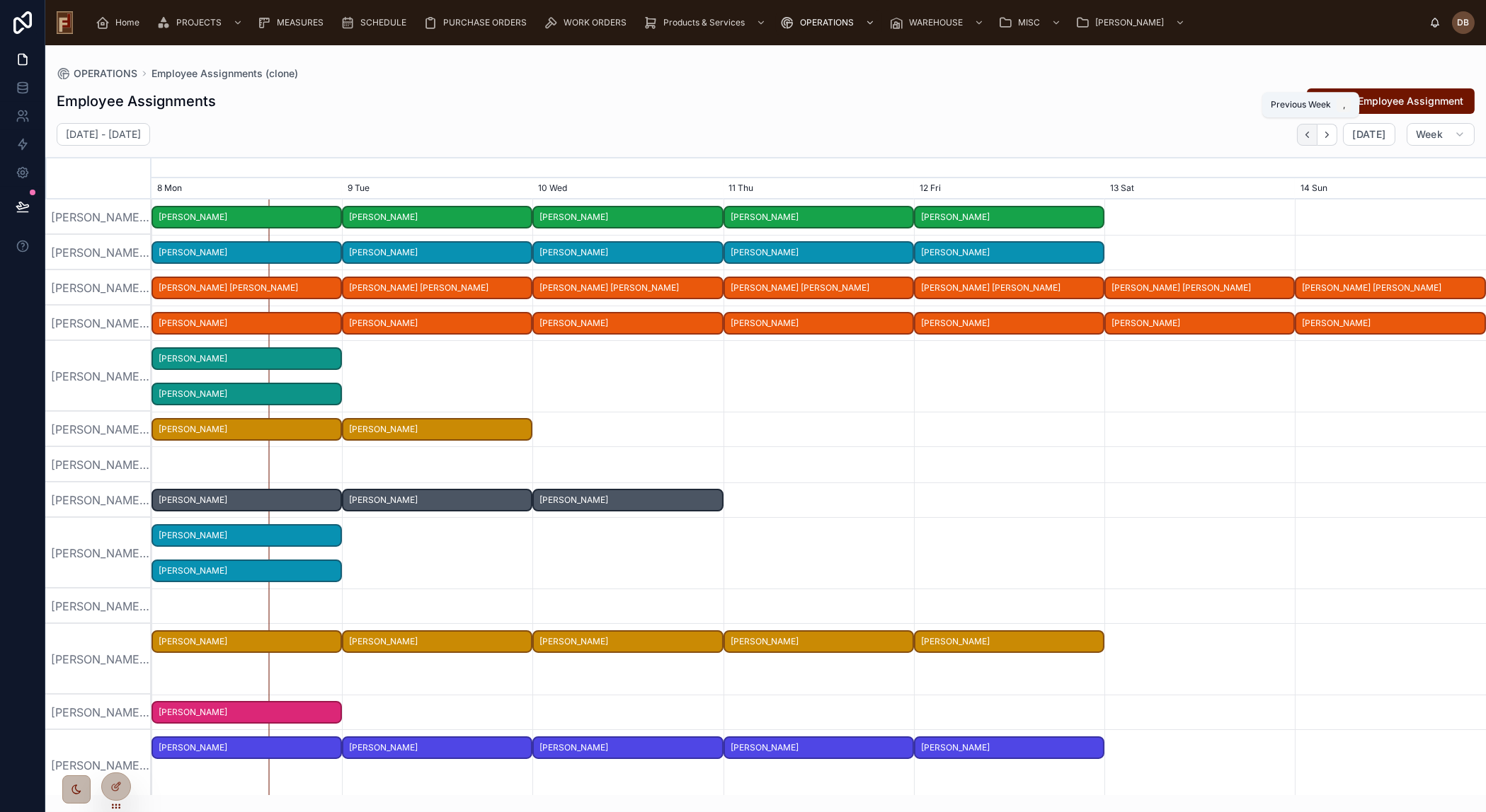
click at [1308, 135] on icon "button" at bounding box center [1307, 134] width 10 height 10
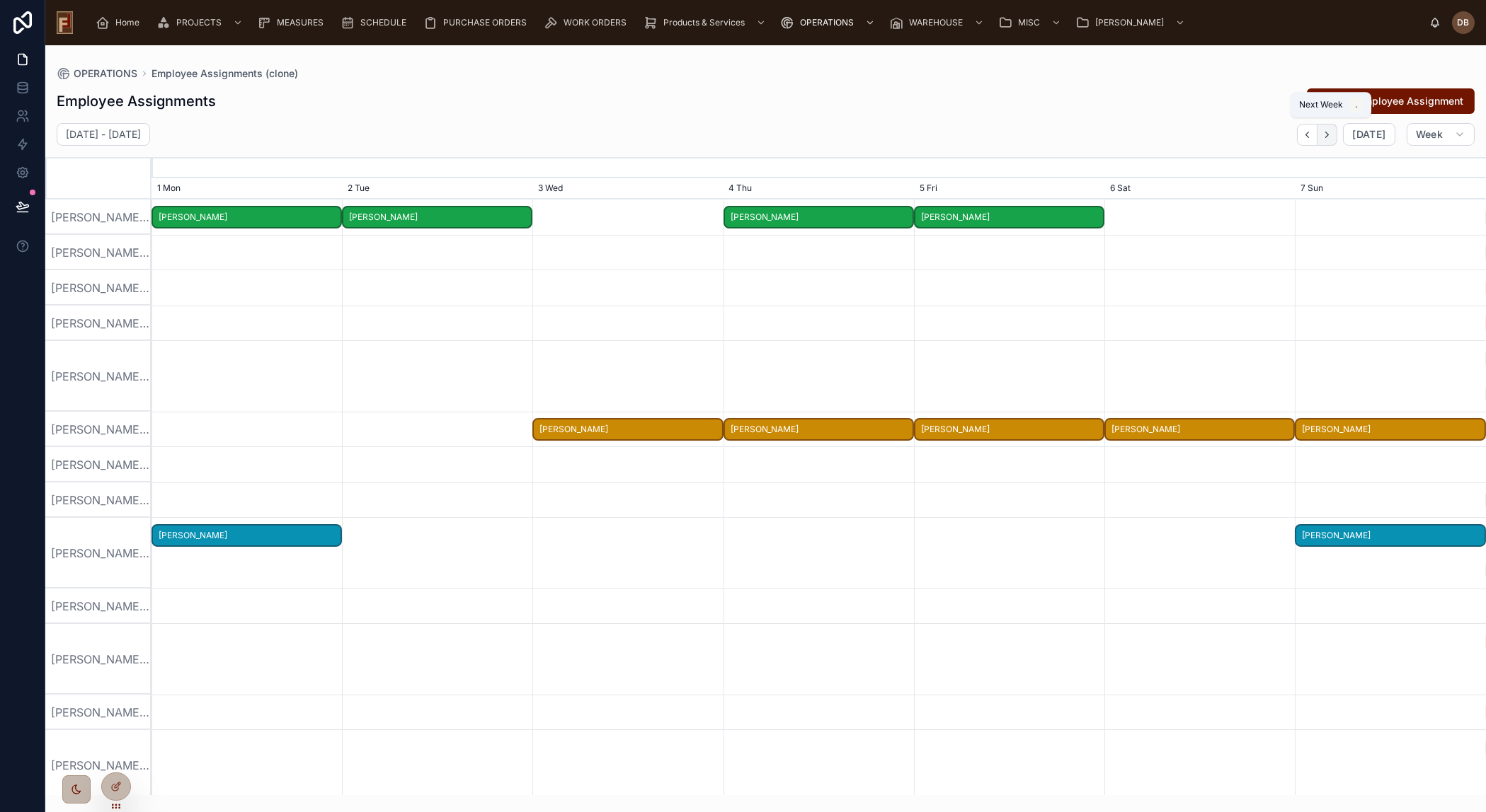
click at [1328, 137] on icon "button" at bounding box center [1326, 134] width 10 height 10
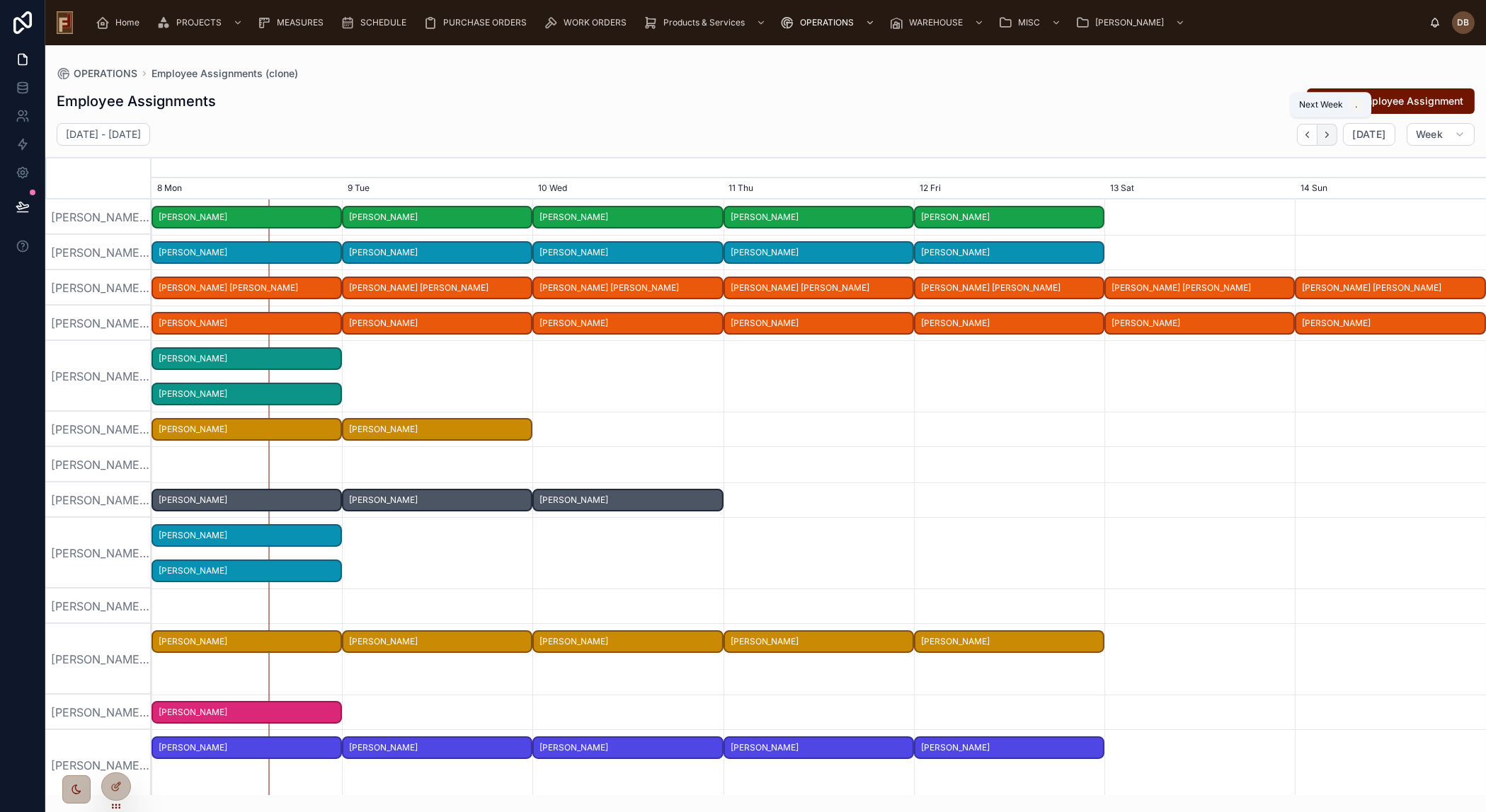
click at [1328, 137] on icon "button" at bounding box center [1326, 134] width 10 height 10
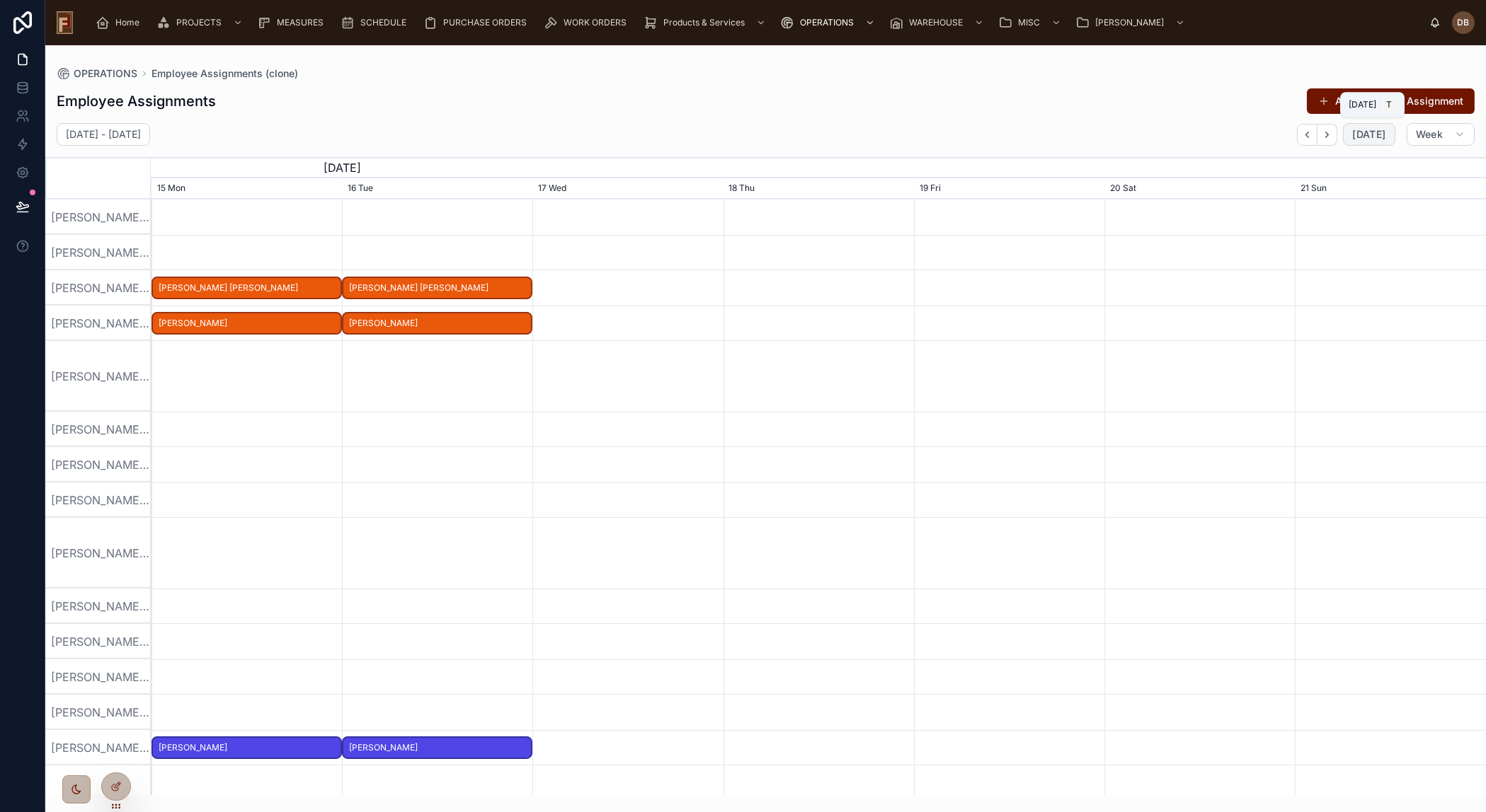
click at [1371, 132] on span "[DATE]" at bounding box center [1368, 134] width 33 height 13
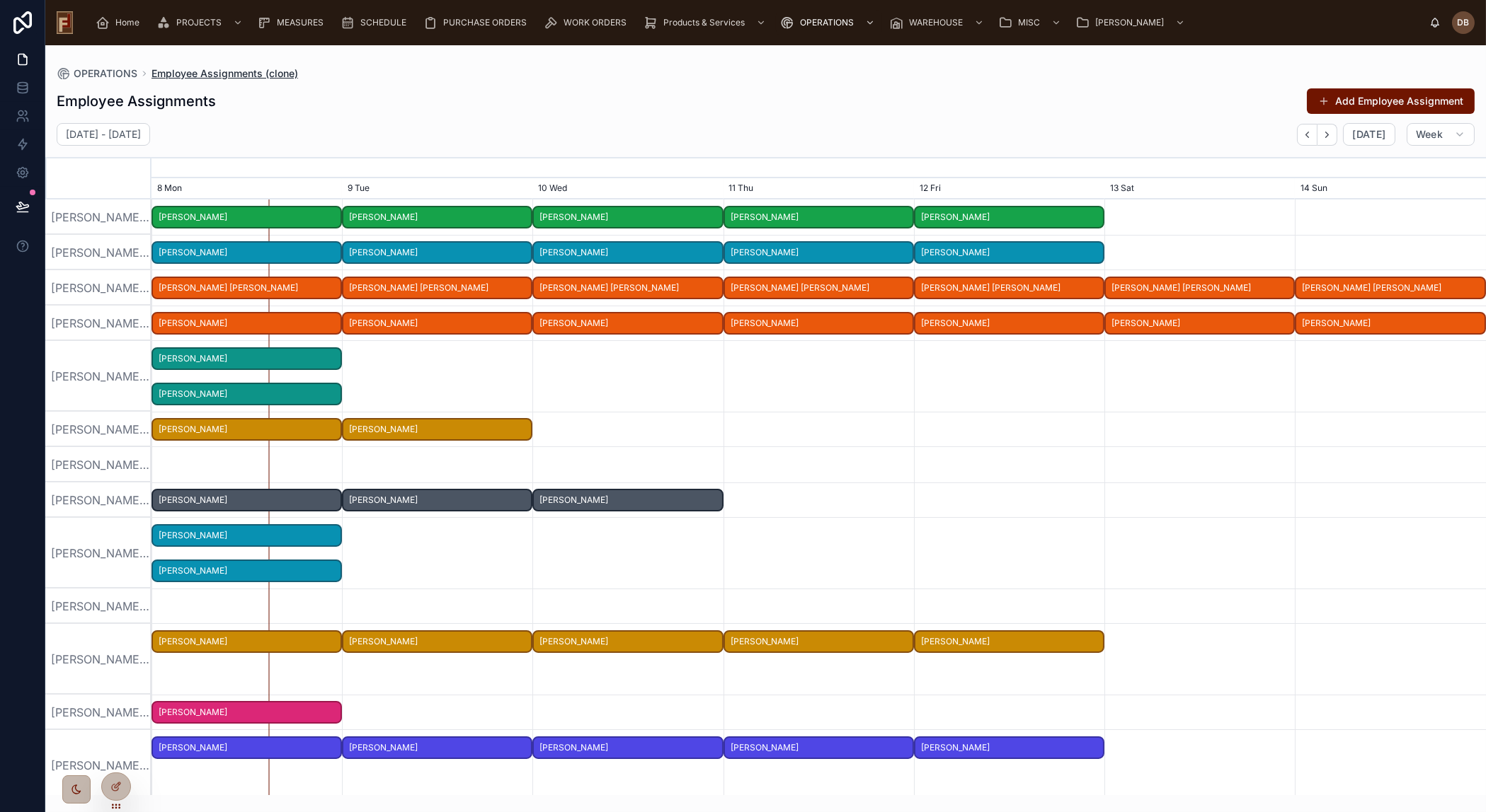
click at [208, 75] on span "Employee Assignments (clone)" at bounding box center [225, 73] width 146 height 14
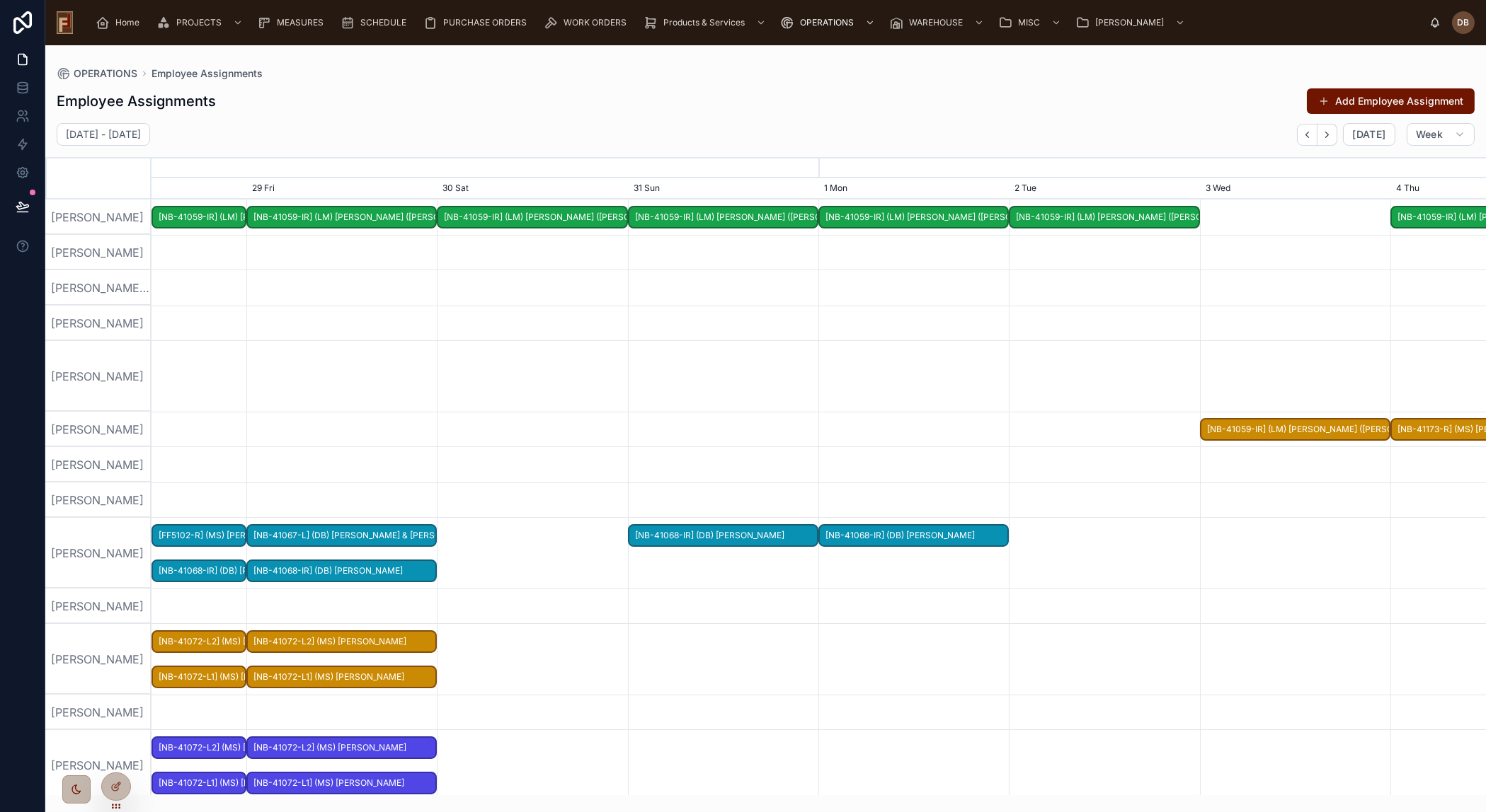
scroll to position [0, 2002]
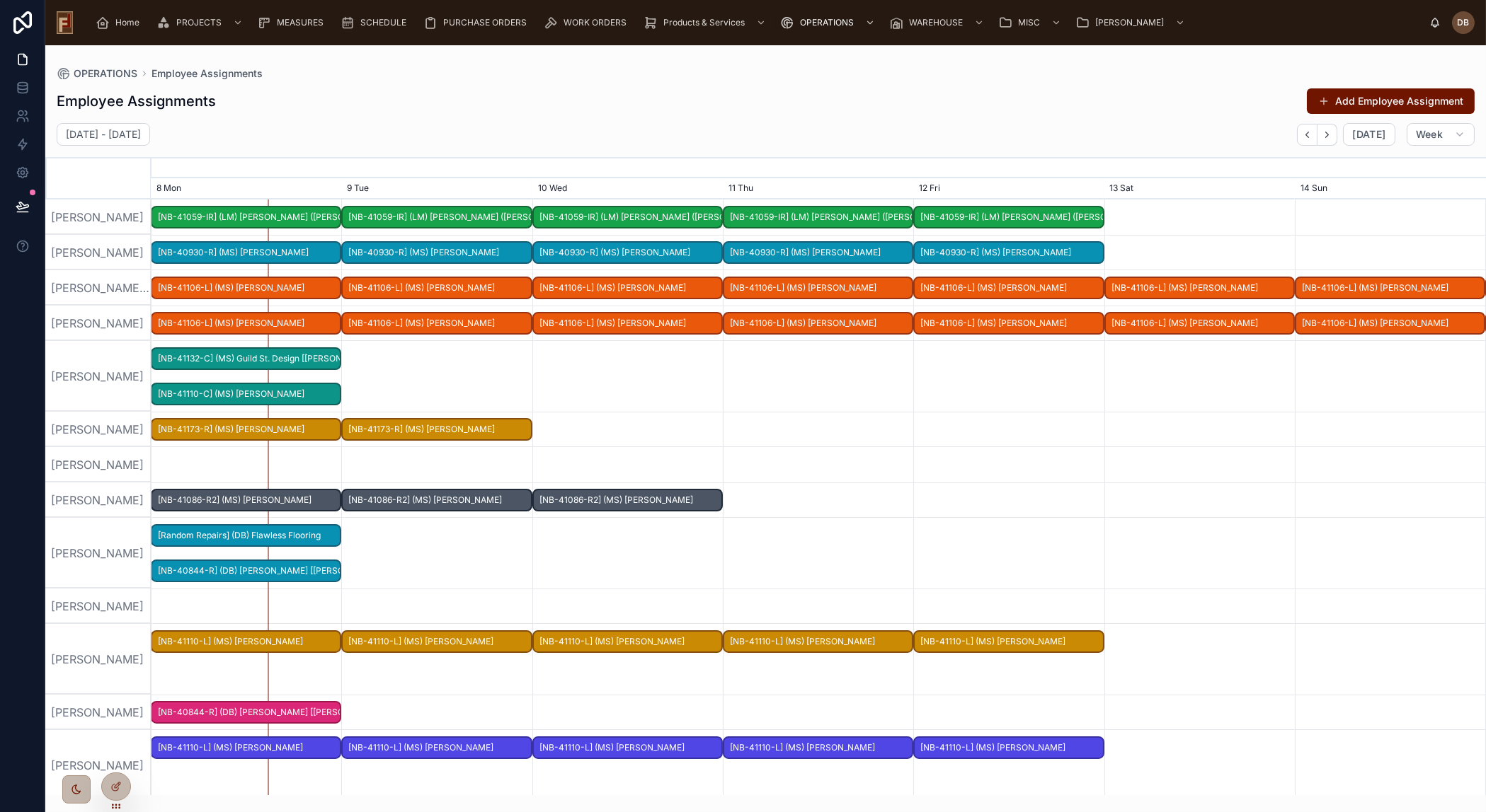
click at [224, 461] on div at bounding box center [818, 465] width 5337 height 35
drag, startPoint x: 224, startPoint y: 461, endPoint x: 220, endPoint y: 314, distance: 147.1
click at [120, 782] on icon at bounding box center [116, 786] width 11 height 11
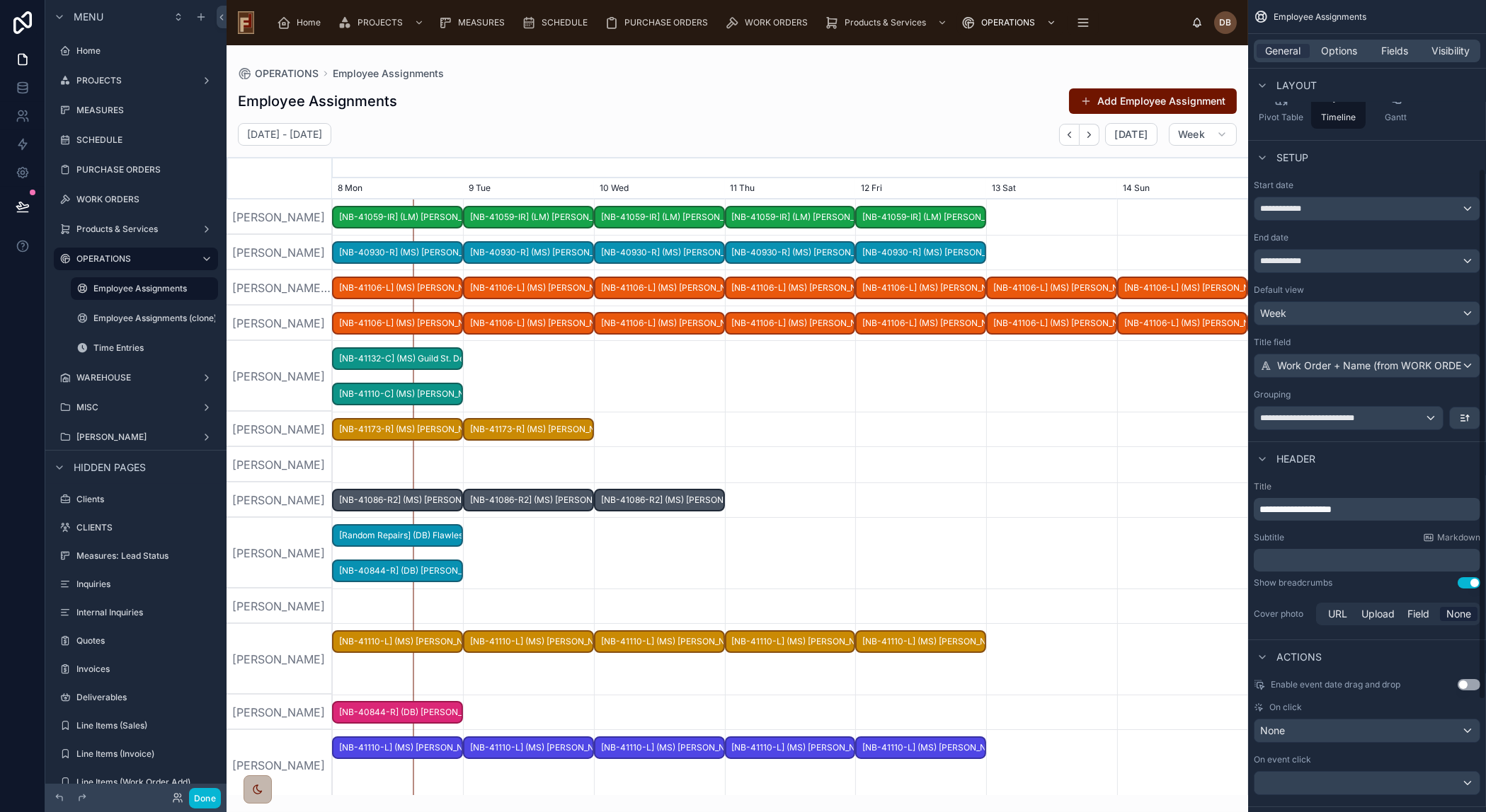
scroll to position [257, 0]
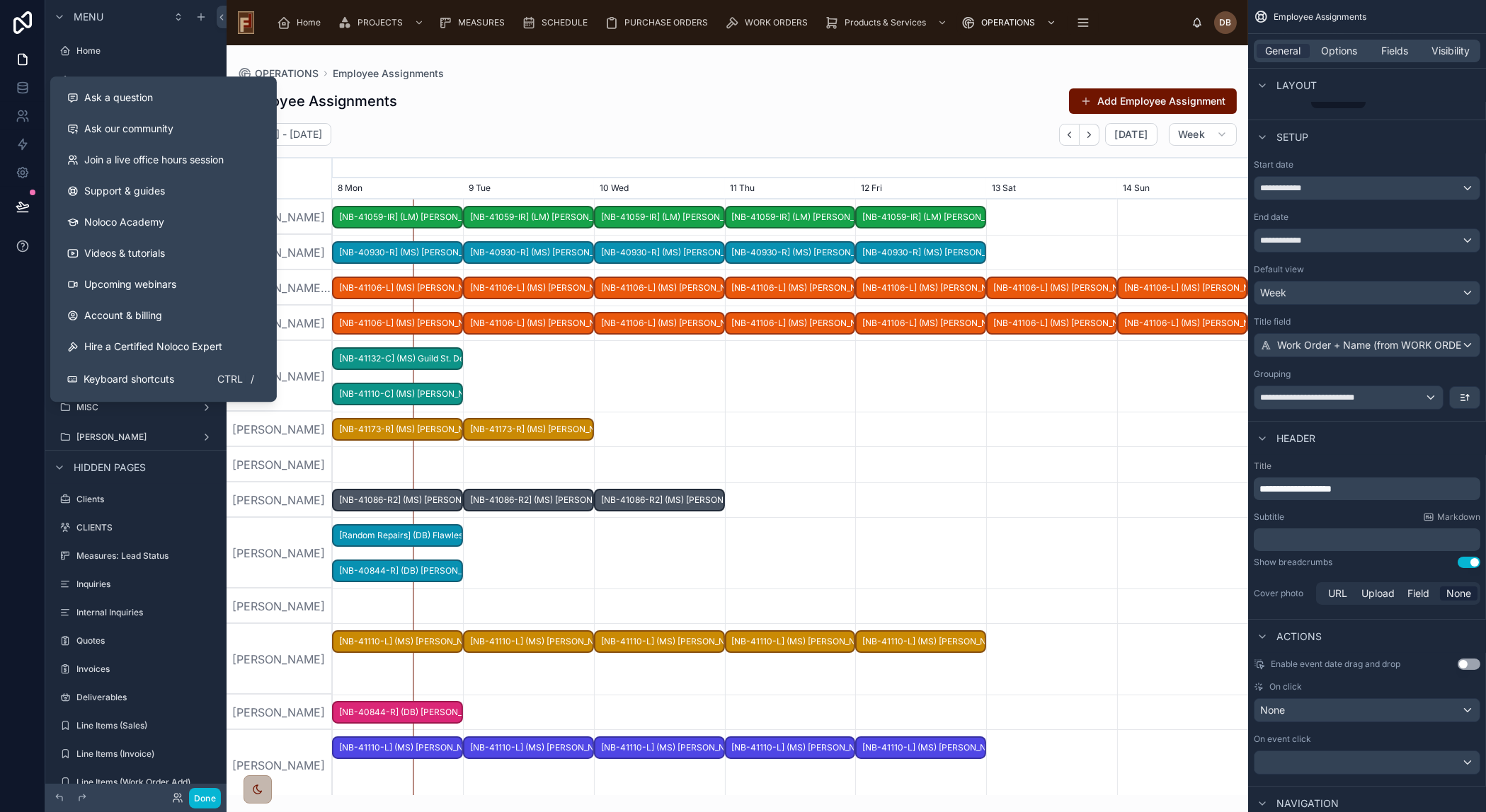
click at [21, 241] on icon at bounding box center [22, 246] width 14 height 14
click at [151, 97] on span "Ask a question" at bounding box center [118, 97] width 69 height 14
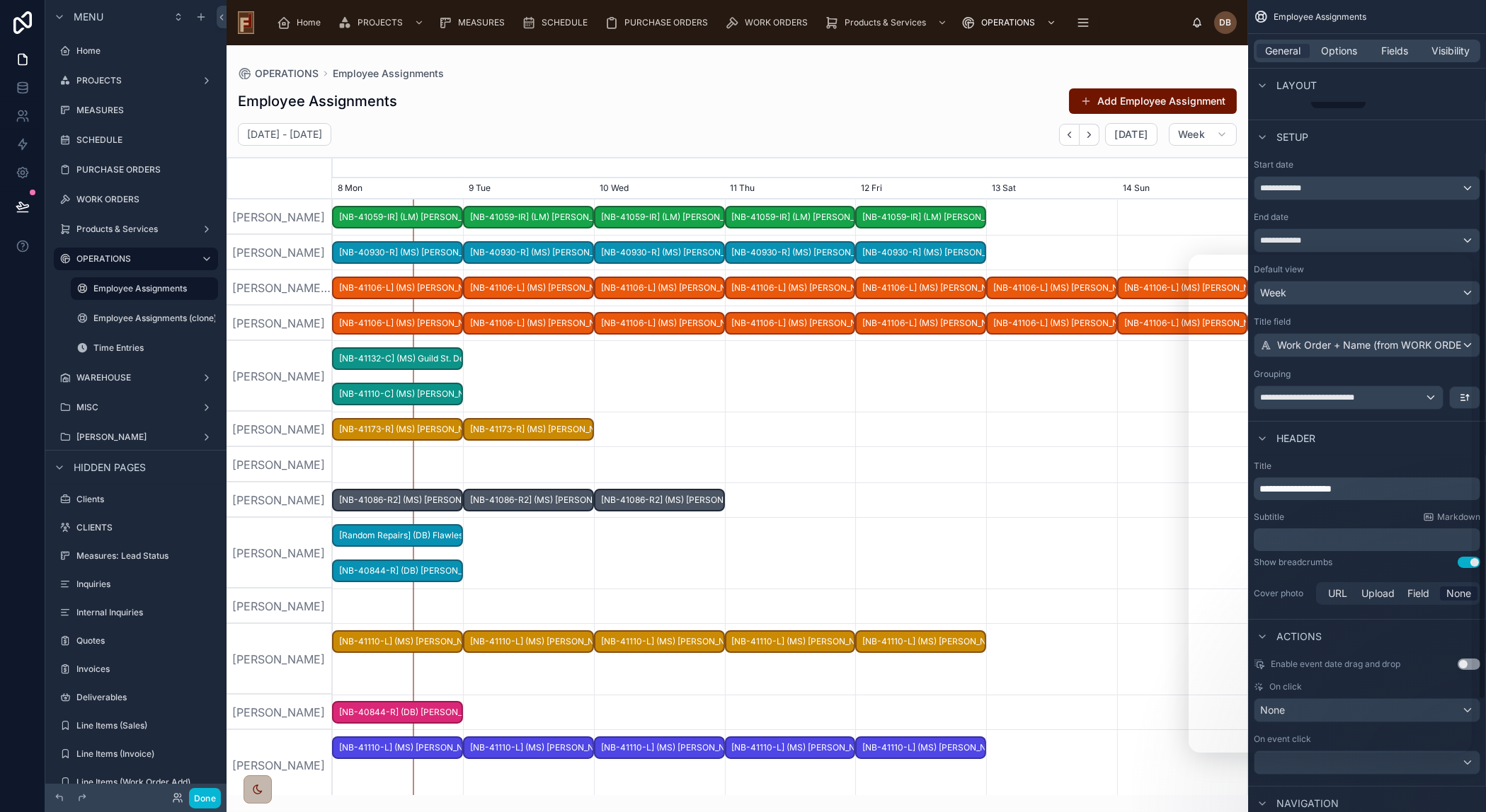
click at [1377, 125] on div "Setup" at bounding box center [1367, 137] width 238 height 34
click at [1295, 49] on span "General" at bounding box center [1284, 50] width 35 height 14
click at [549, 645] on span "[NB-41110-L] (MS) [PERSON_NAME]" at bounding box center [528, 642] width 128 height 24
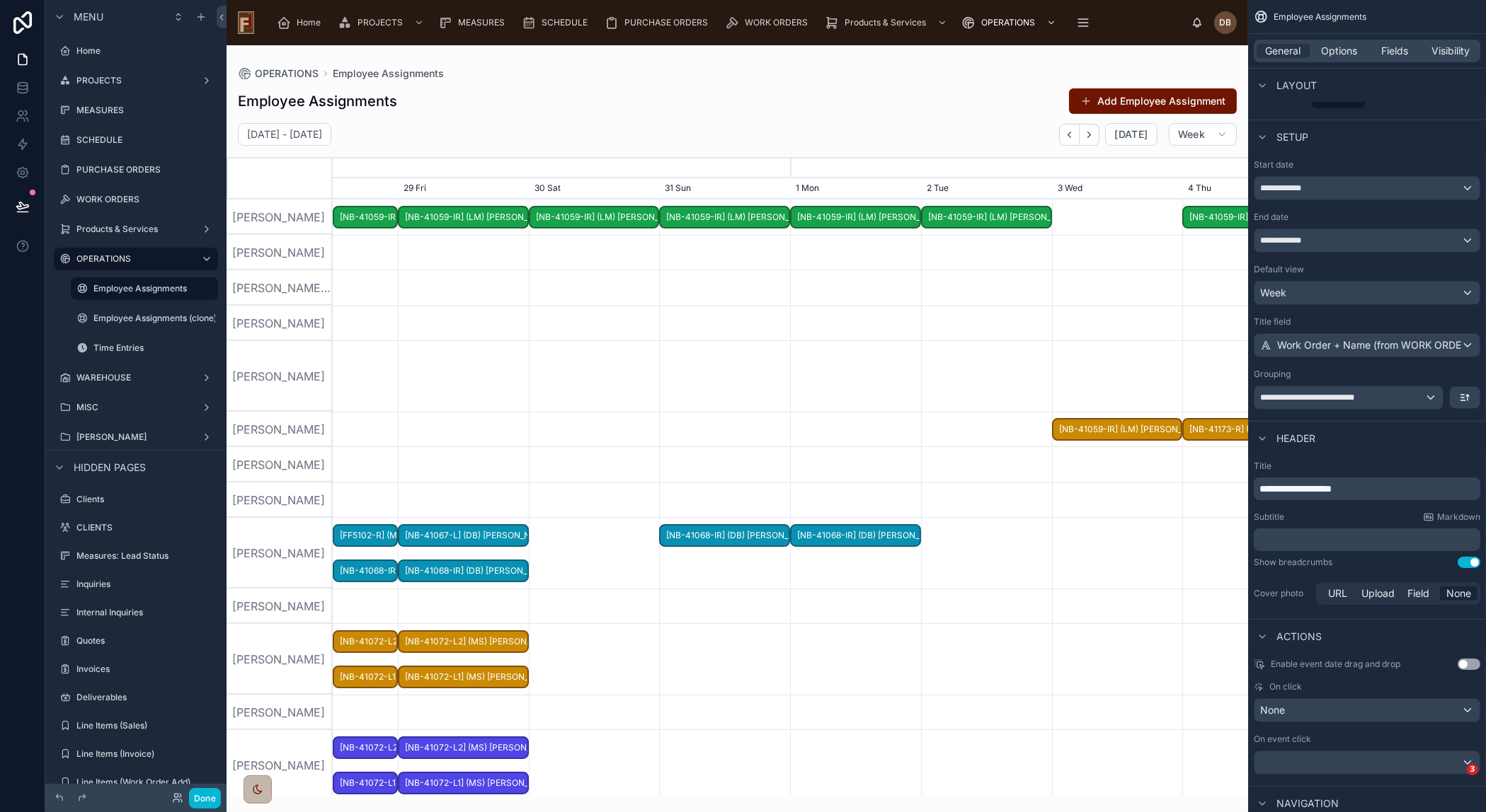
scroll to position [0, 1373]
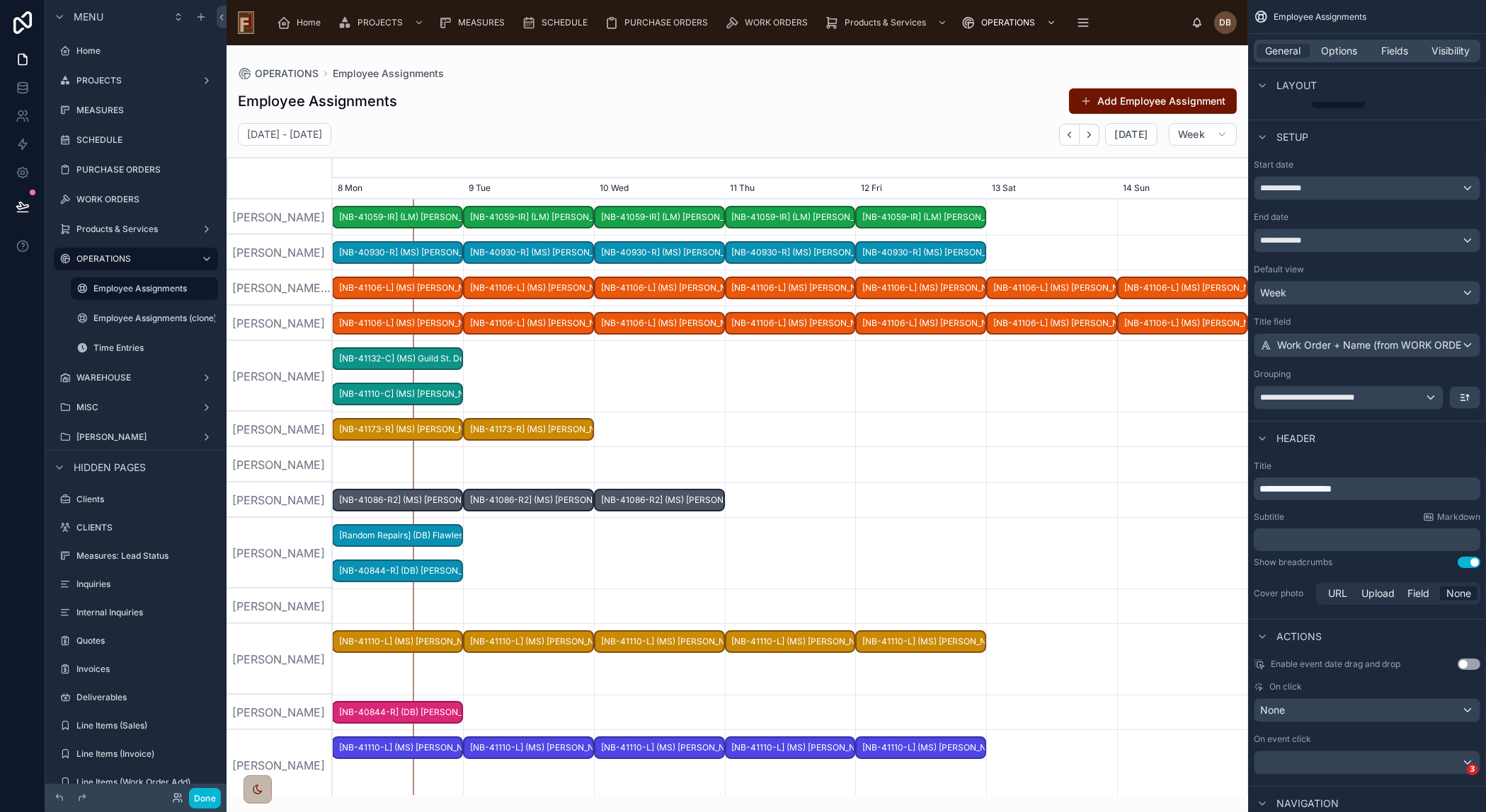
click at [549, 645] on span "[NB-41110-L] (MS) [PERSON_NAME]" at bounding box center [528, 642] width 128 height 24
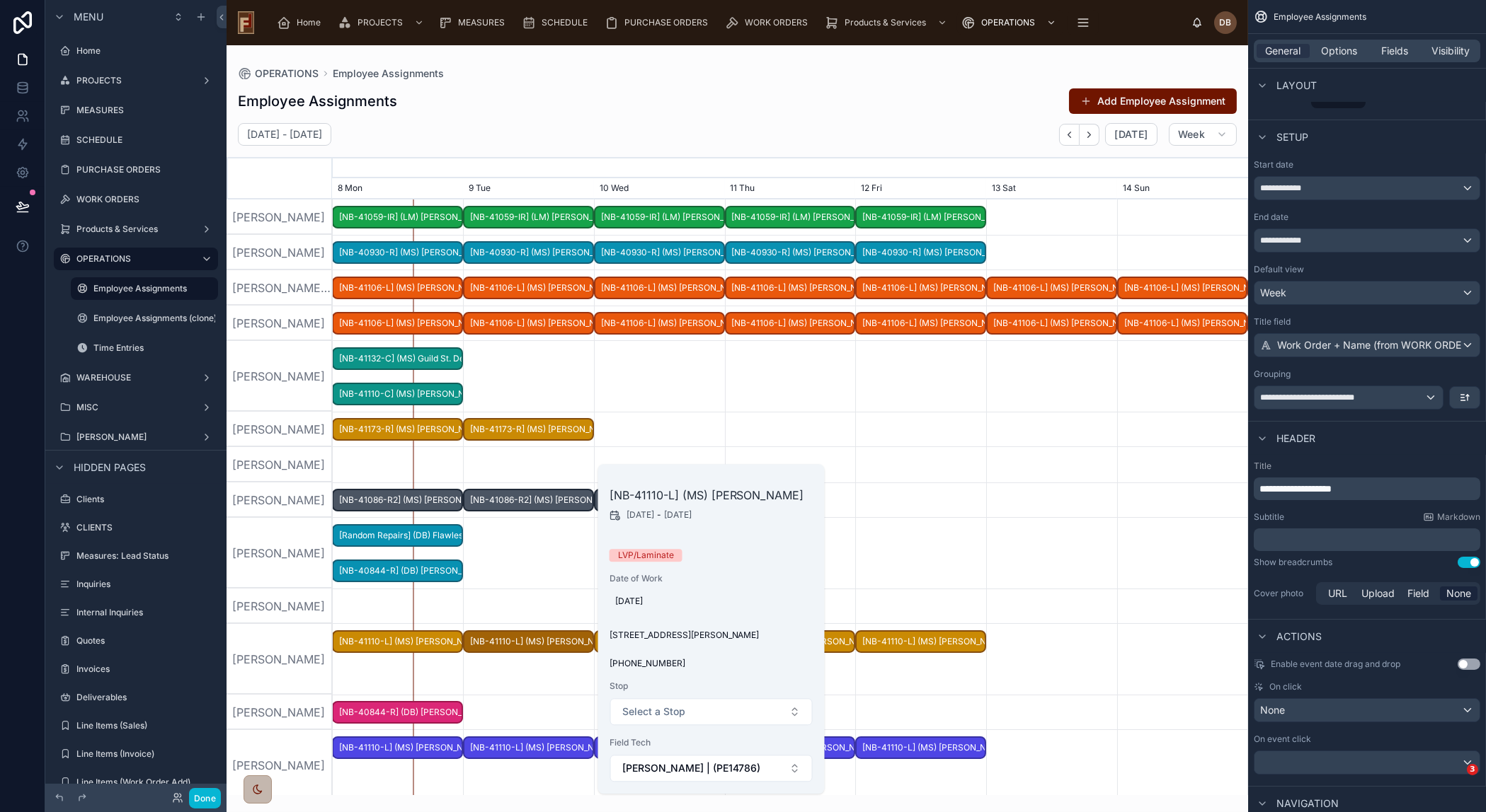
click at [497, 557] on div at bounding box center [790, 554] width 3661 height 71
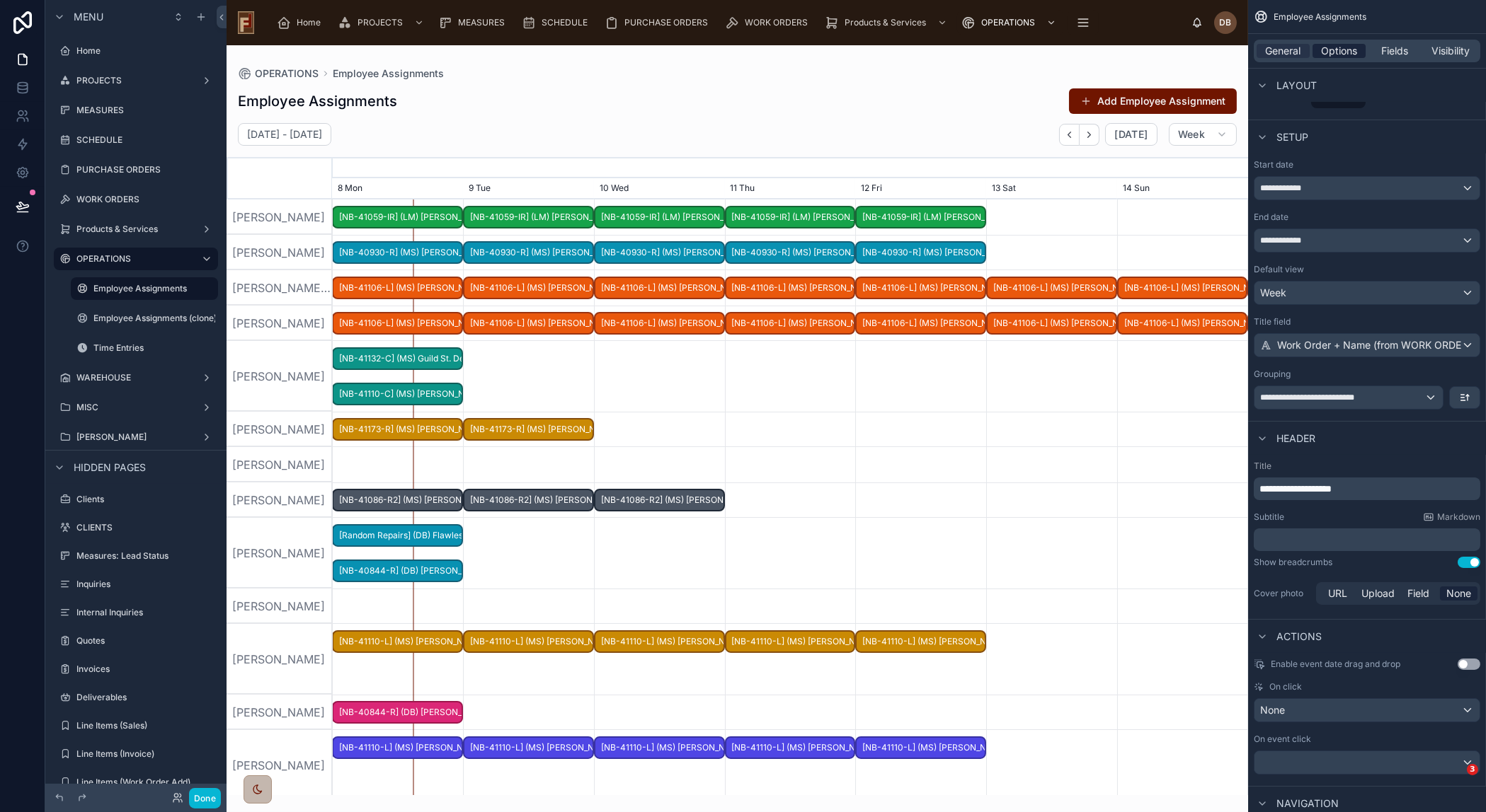
click at [1350, 49] on span "Options" at bounding box center [1338, 50] width 36 height 14
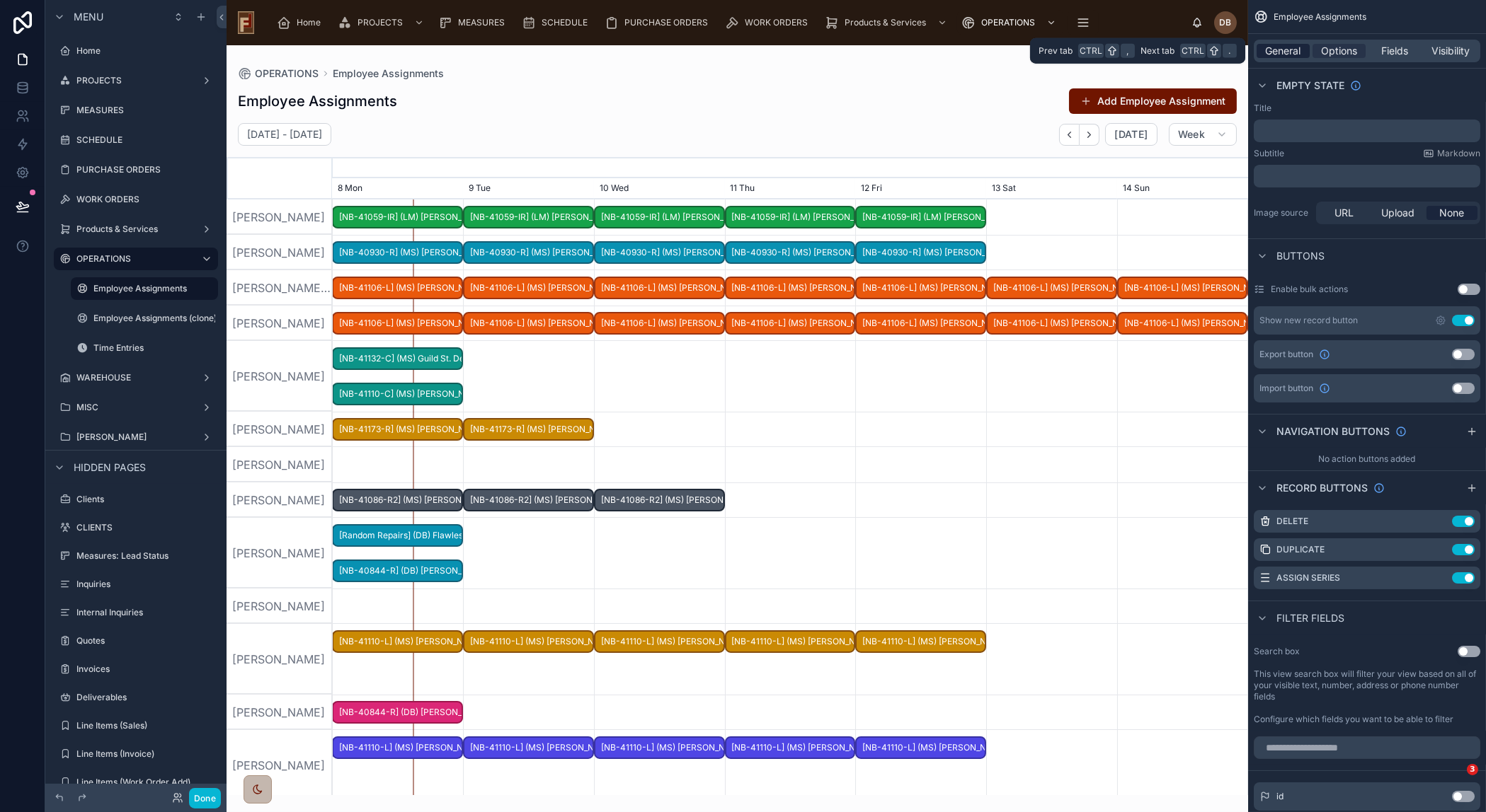
click at [1285, 55] on span "General" at bounding box center [1284, 50] width 35 height 14
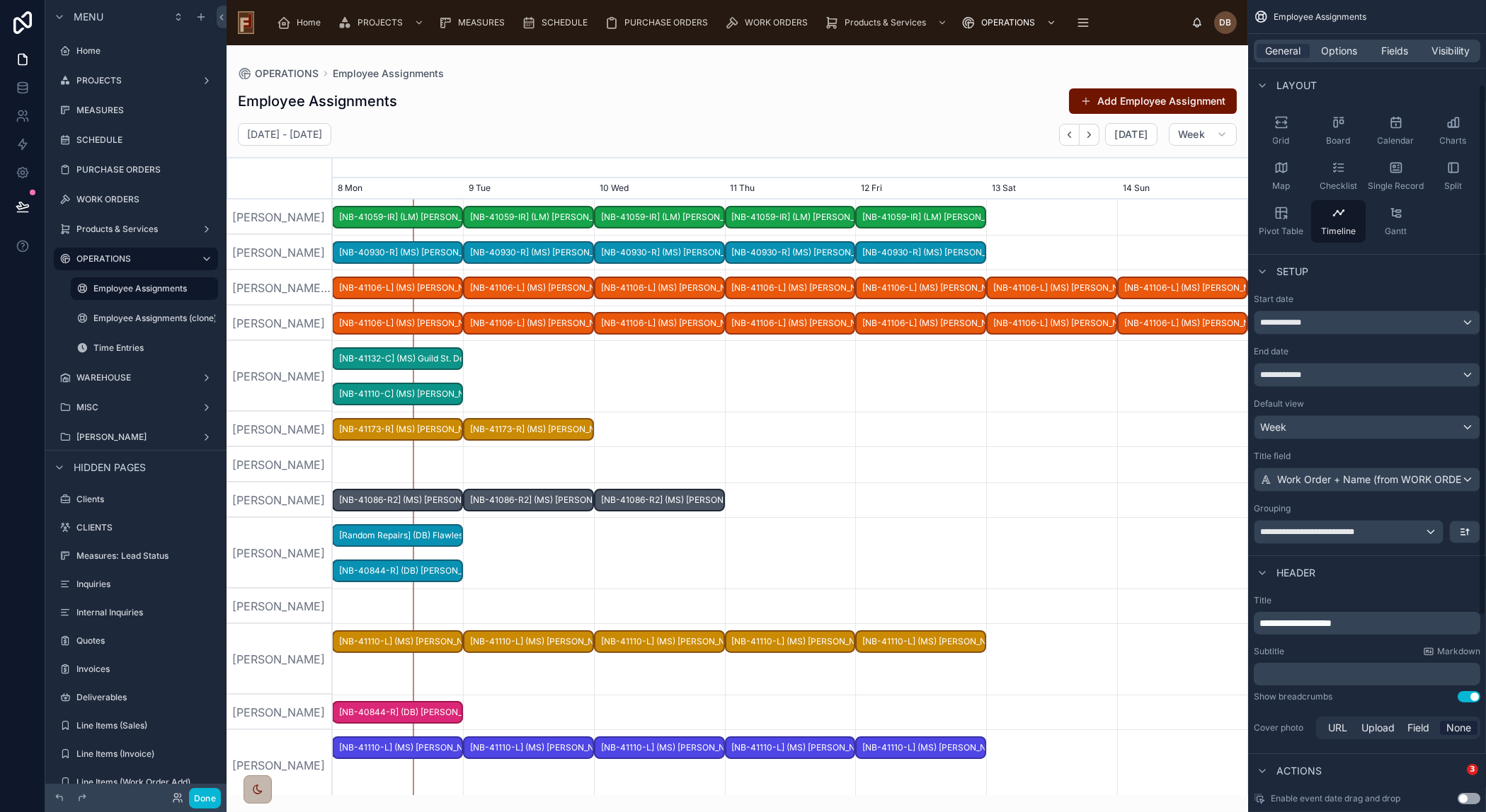
scroll to position [128, 0]
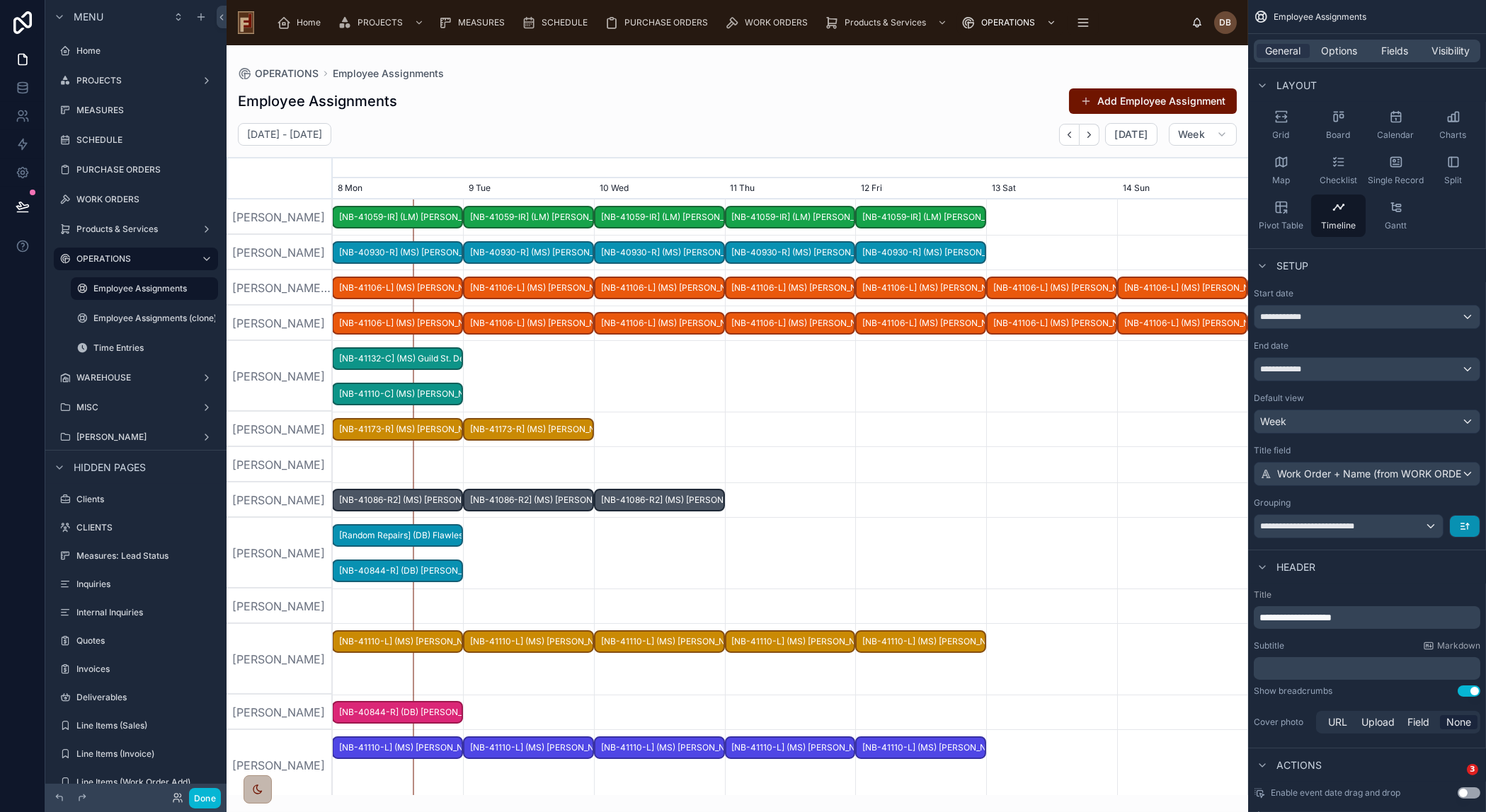
click at [1458, 523] on button "scrollable content" at bounding box center [1465, 526] width 30 height 21
click at [1410, 495] on div "scrollable content" at bounding box center [743, 406] width 1486 height 812
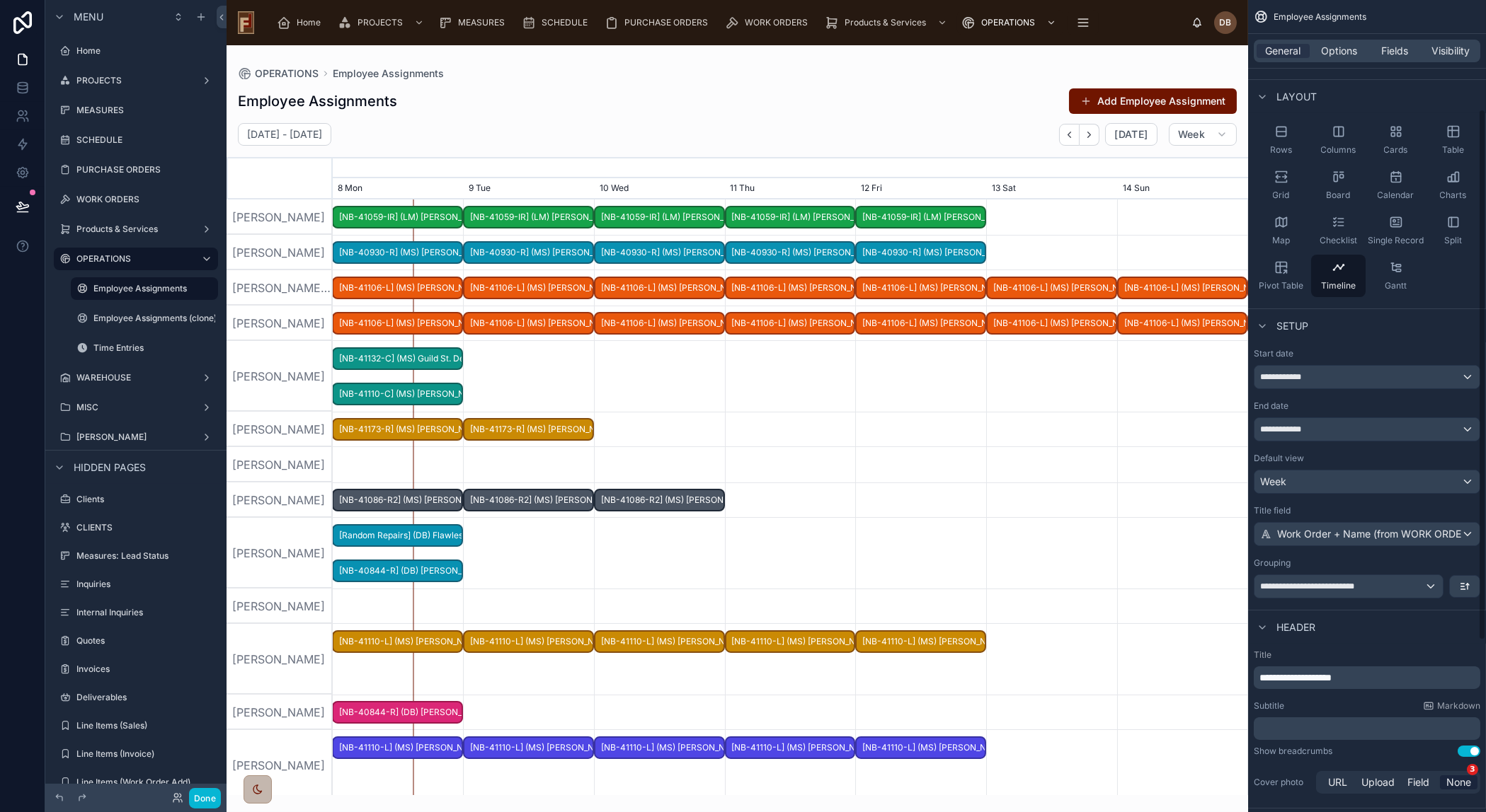
scroll to position [0, 0]
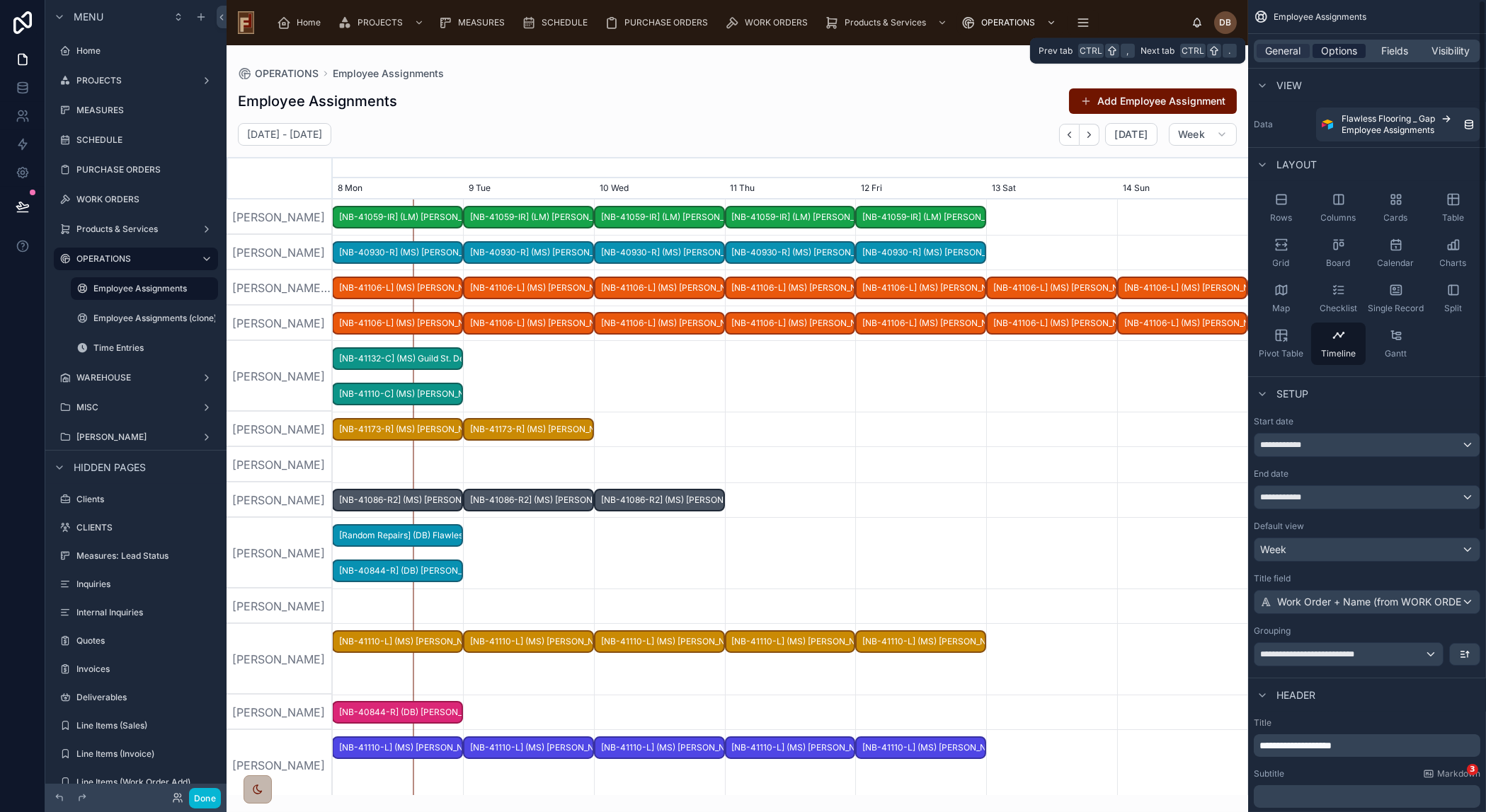
click at [1349, 49] on span "Options" at bounding box center [1338, 50] width 36 height 14
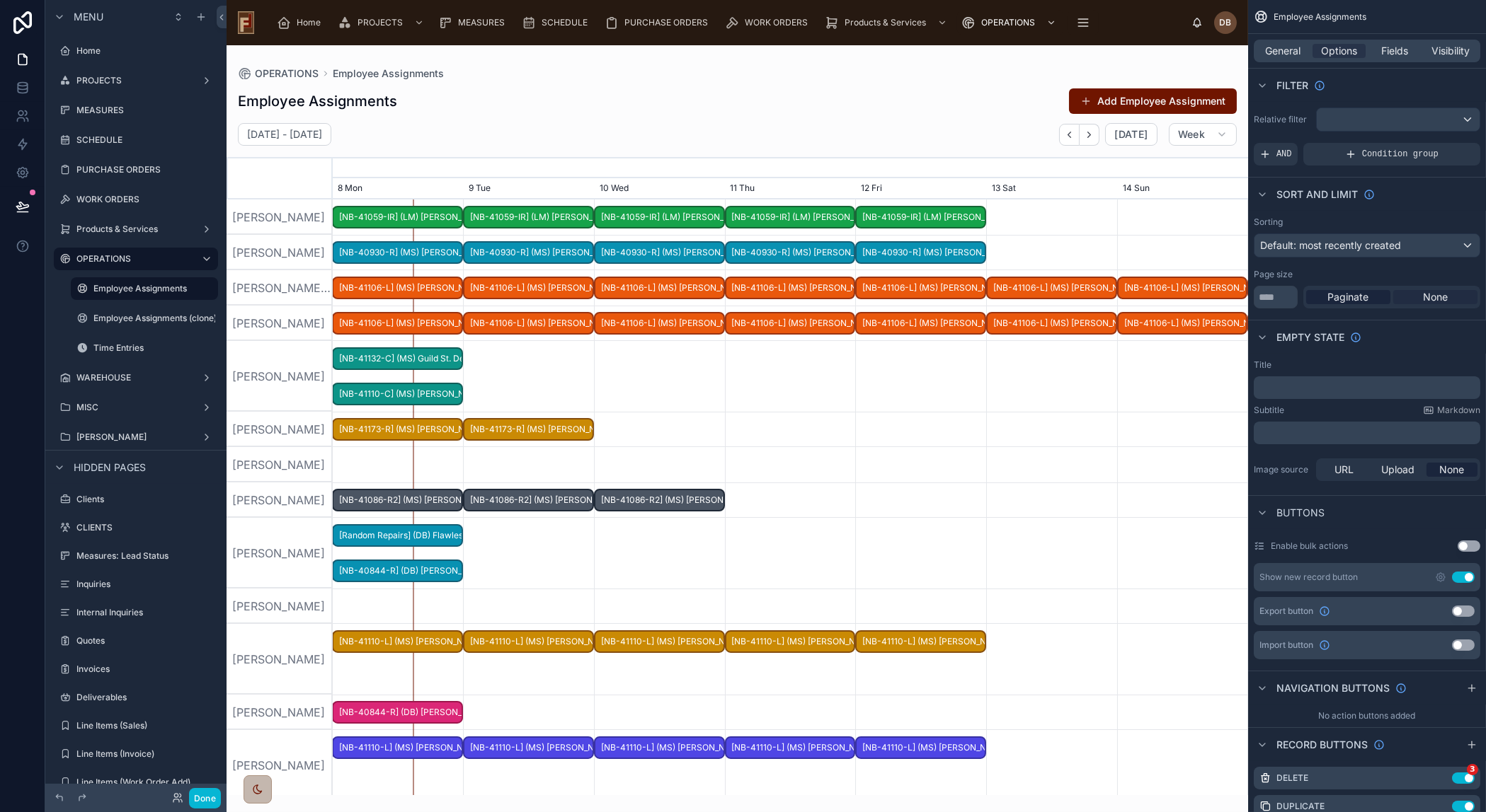
click at [1444, 294] on span "None" at bounding box center [1435, 297] width 25 height 14
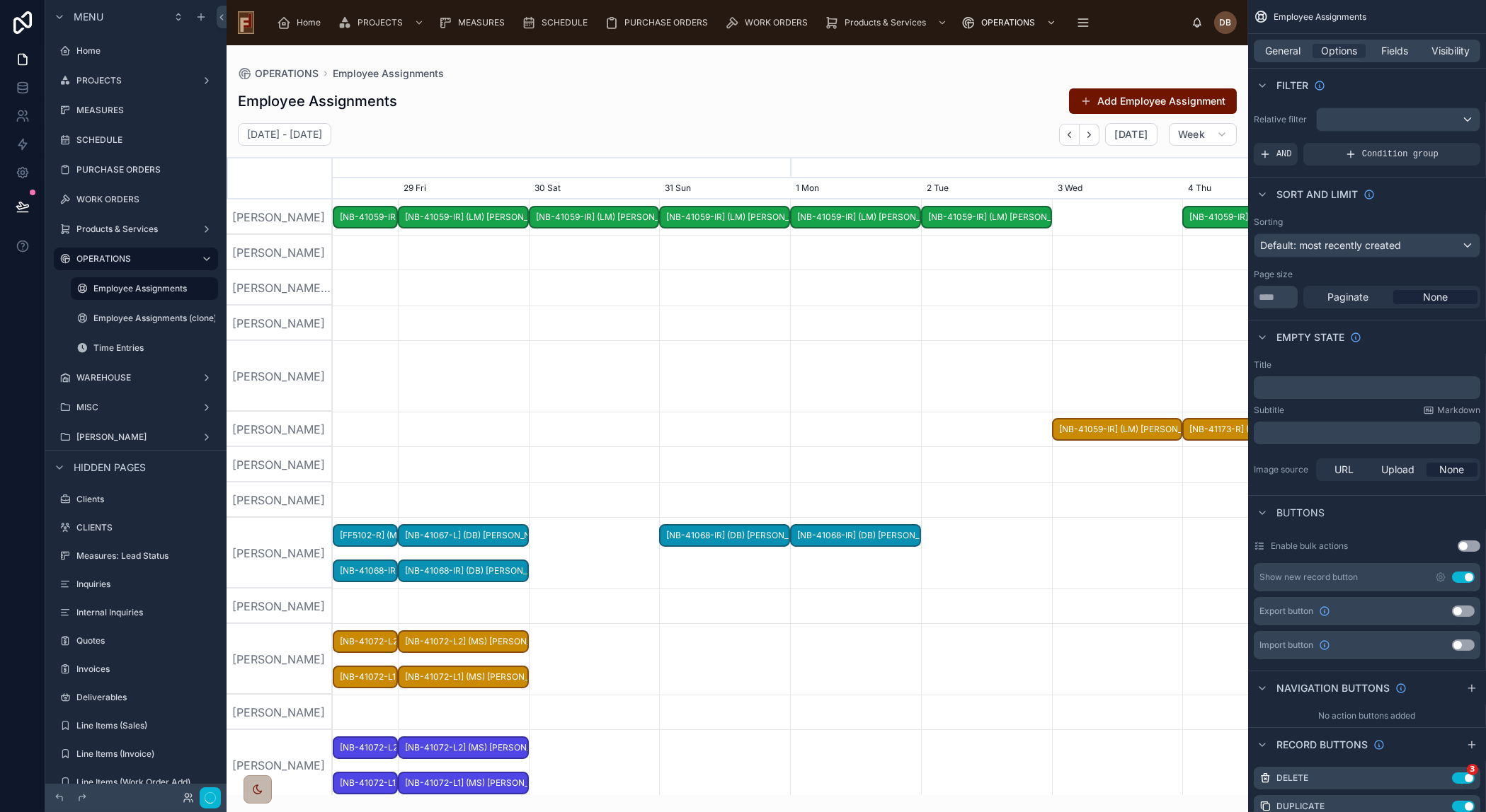
scroll to position [0, 1373]
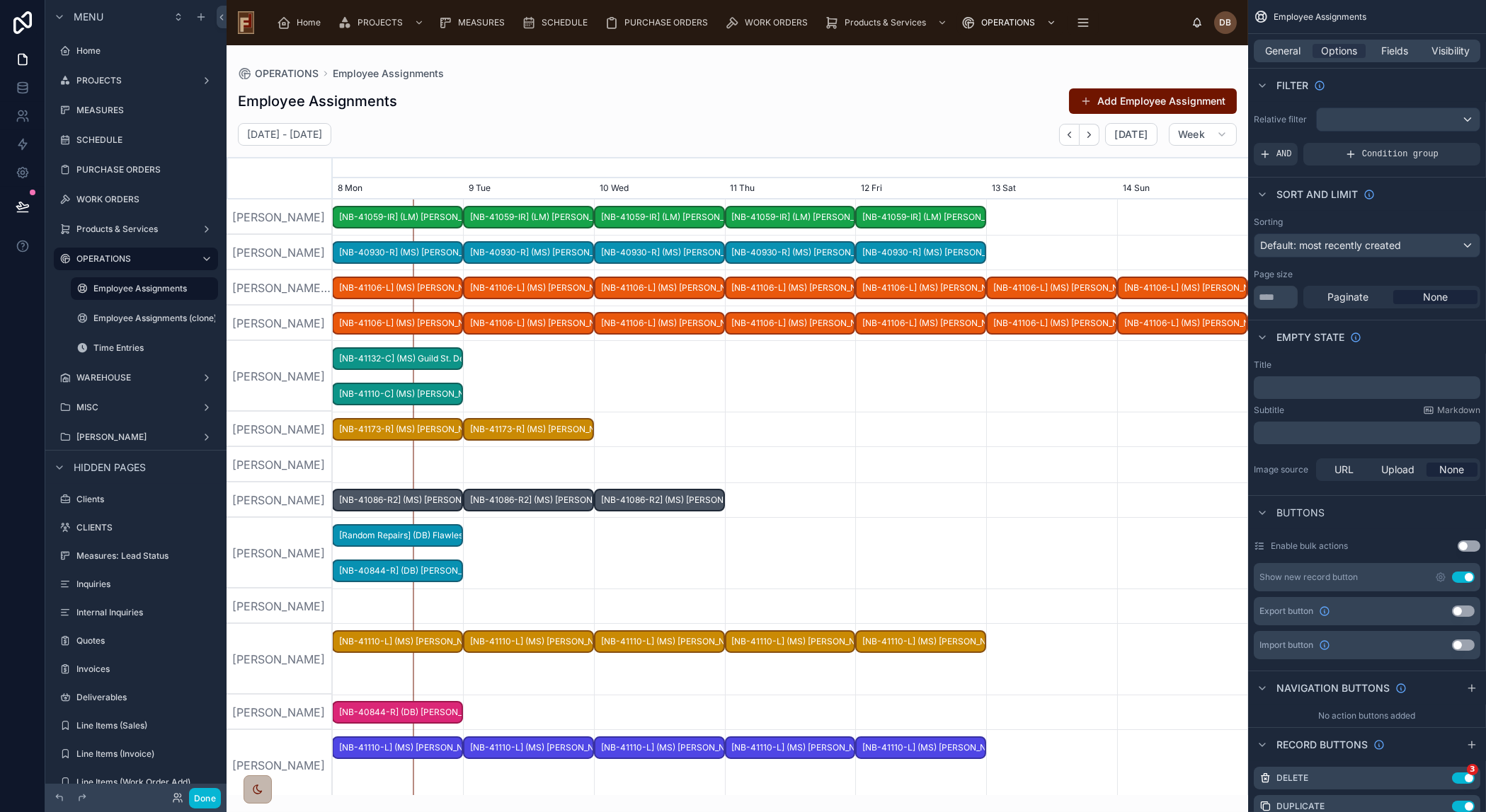
click at [563, 548] on div at bounding box center [790, 554] width 3661 height 71
click at [284, 348] on div "[PERSON_NAME]" at bounding box center [280, 376] width 106 height 71
click at [275, 479] on div "Daniel Castaneda" at bounding box center [280, 465] width 106 height 35
click at [1278, 297] on input "**" at bounding box center [1275, 297] width 44 height 23
drag, startPoint x: 1284, startPoint y: 297, endPoint x: 1236, endPoint y: 298, distance: 48.0
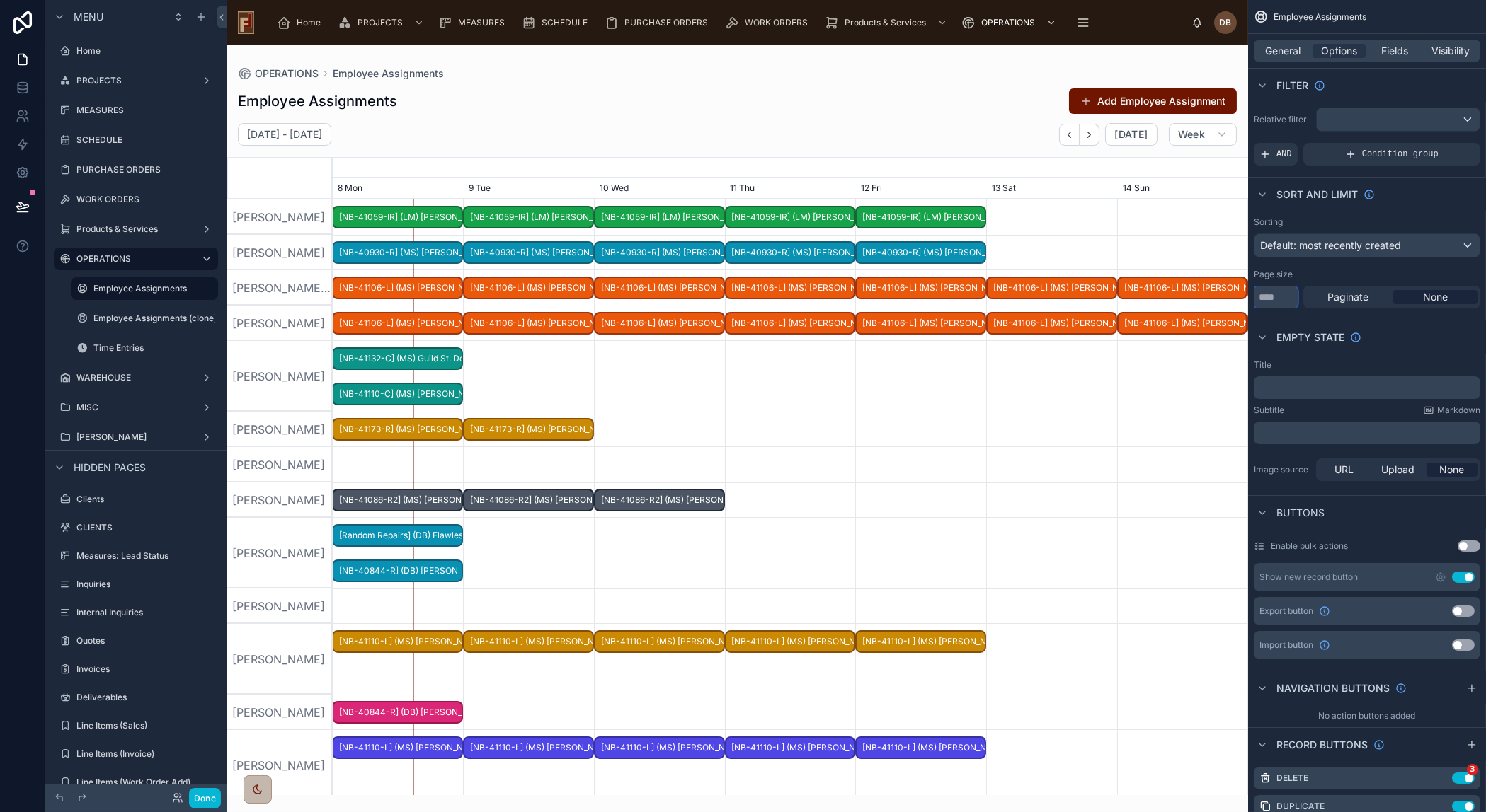
click at [1236, 298] on div "Home PROJECTS MEASURES SCHEDULE PURCHASE ORDERS WORK ORDERS Products & Services…" at bounding box center [856, 406] width 1259 height 812
type input "***"
click at [1363, 269] on div "Page size" at bounding box center [1366, 274] width 227 height 11
click at [1047, 256] on div at bounding box center [790, 252] width 3661 height 35
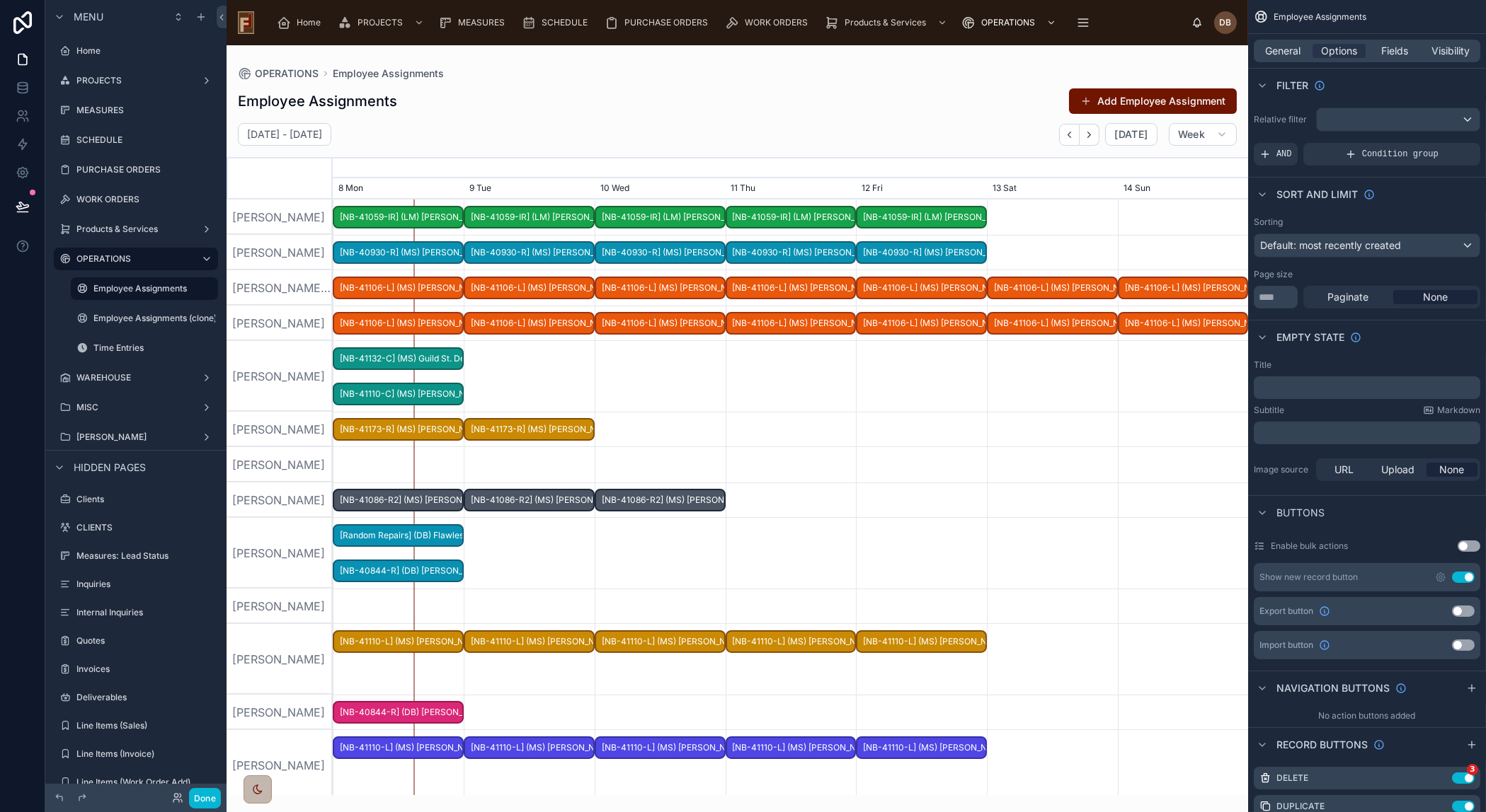
drag, startPoint x: 778, startPoint y: 552, endPoint x: 780, endPoint y: 344, distance: 208.0
click at [801, 557] on div at bounding box center [790, 554] width 3661 height 71
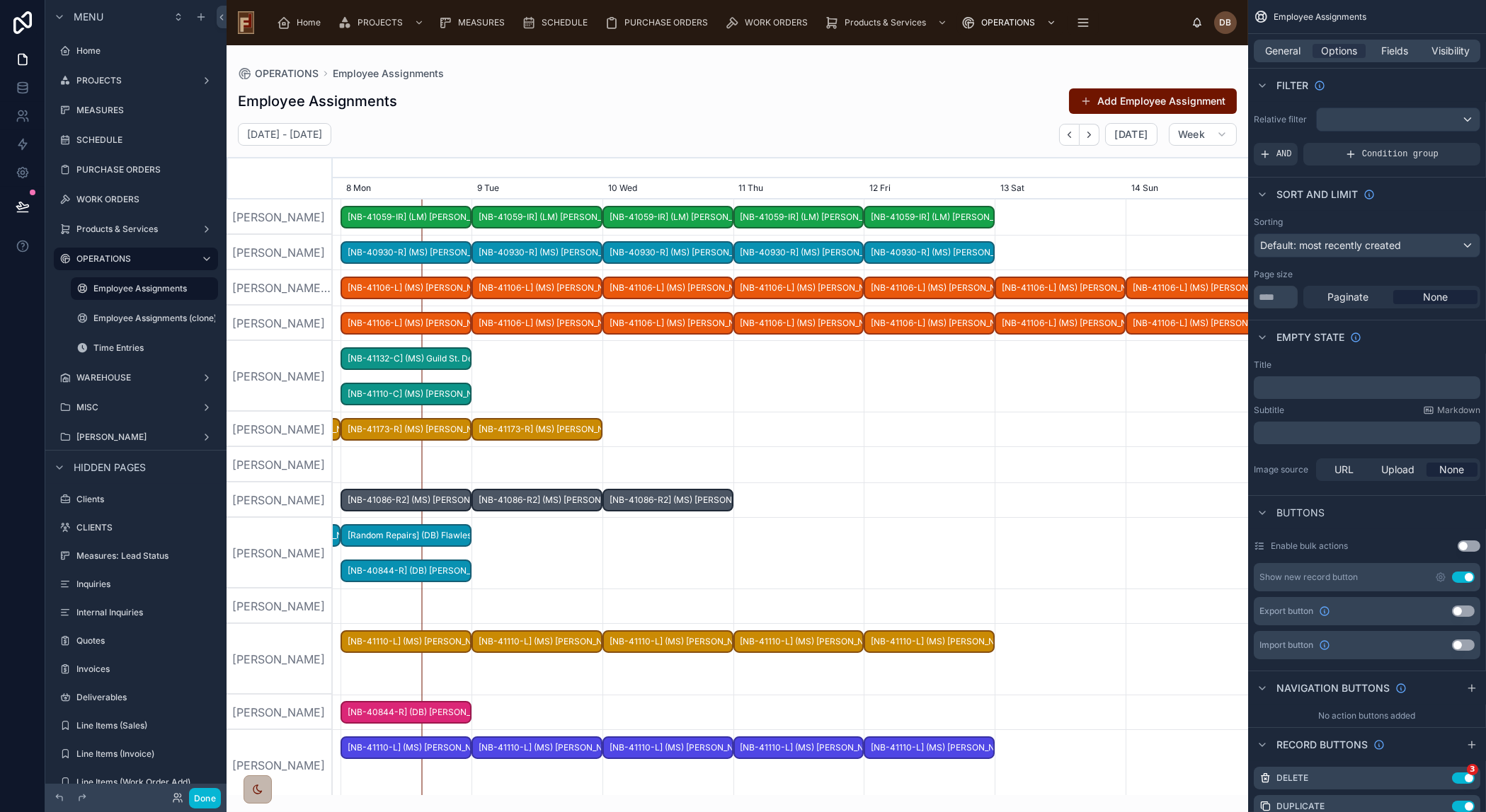
drag, startPoint x: 590, startPoint y: 684, endPoint x: 603, endPoint y: 574, distance: 110.8
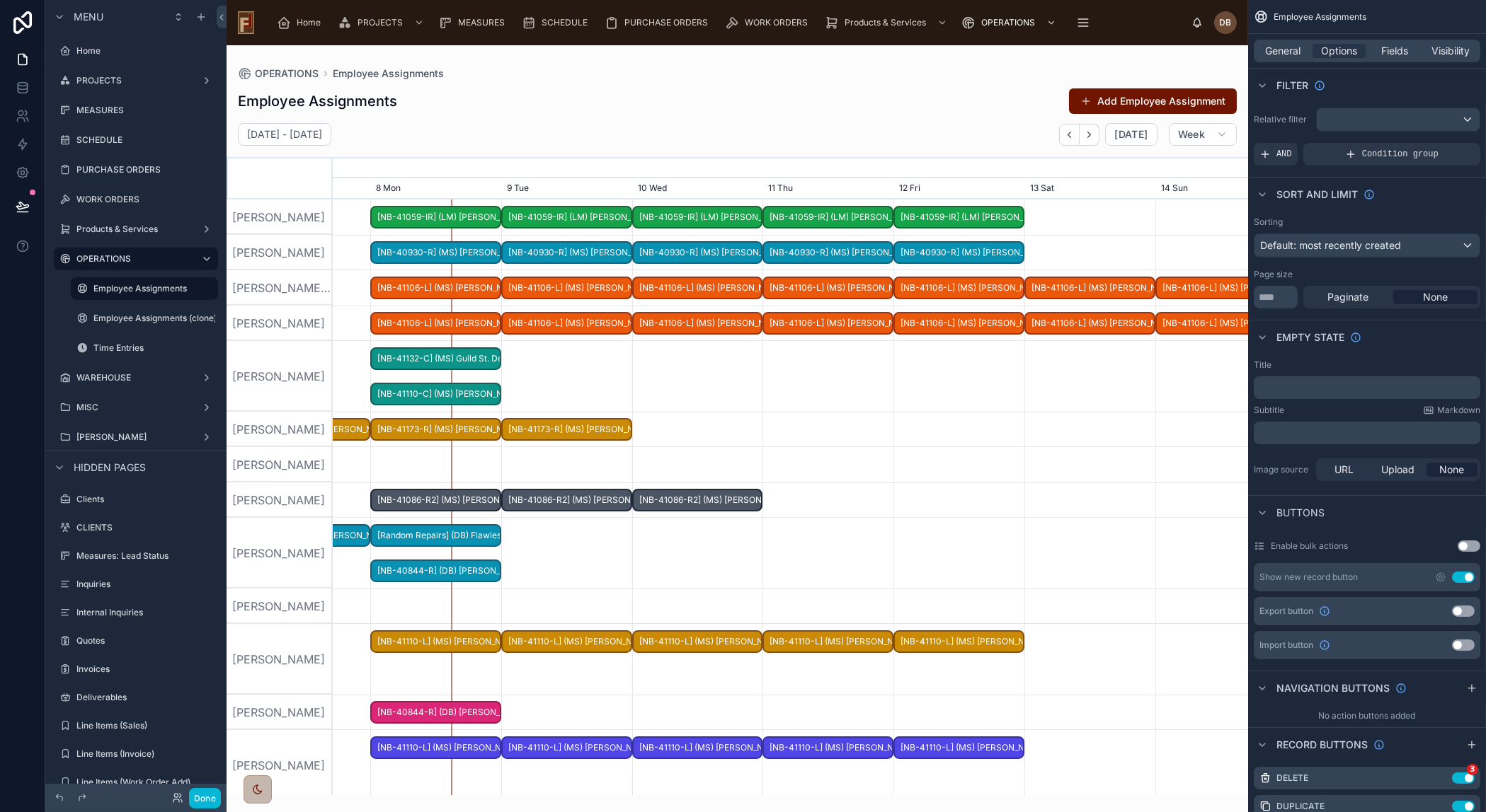
drag, startPoint x: 591, startPoint y: 579, endPoint x: 993, endPoint y: 570, distance: 402.1
click at [993, 570] on div at bounding box center [799, 554] width 3661 height 71
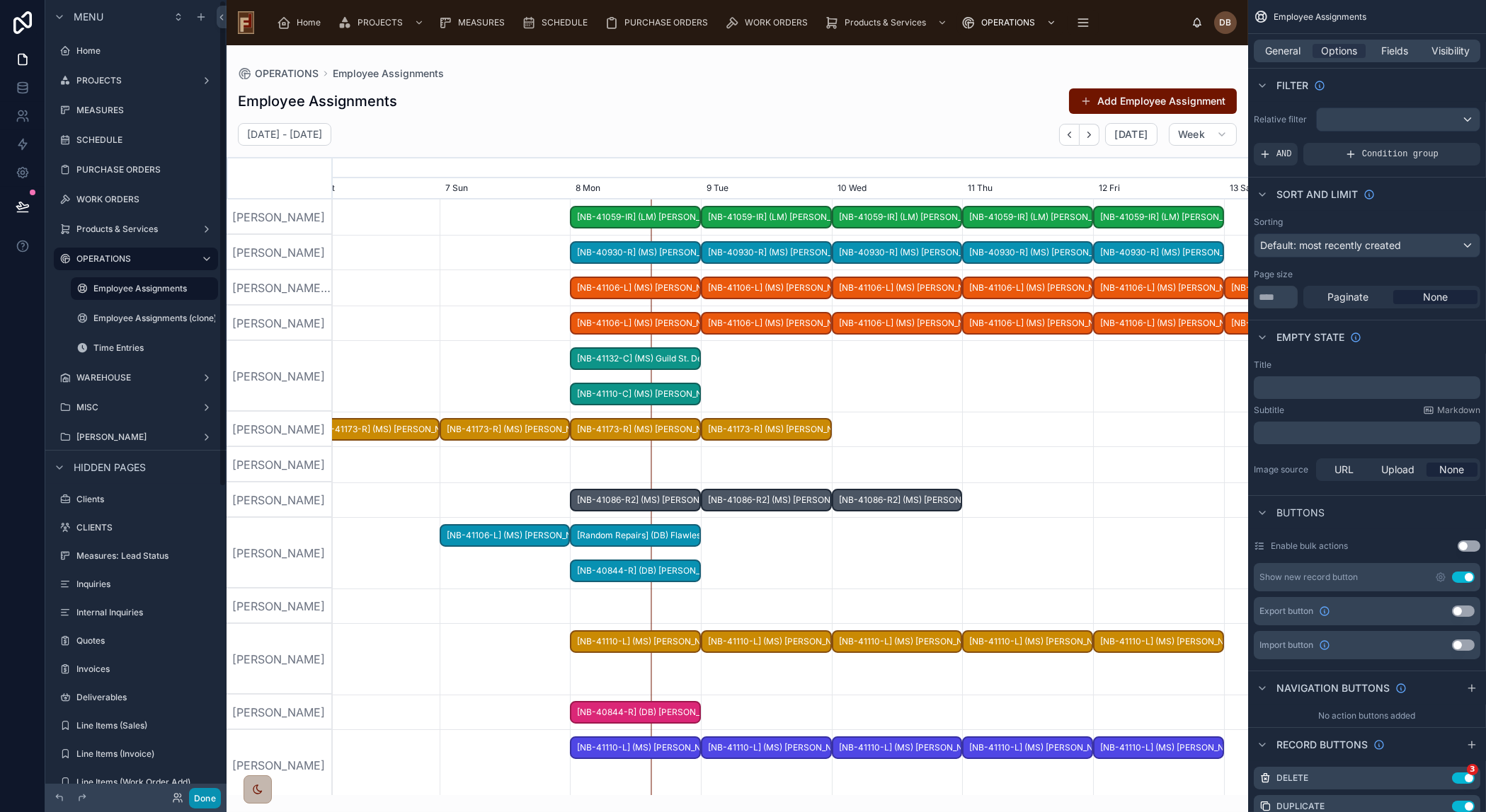
click at [208, 802] on button "Done" at bounding box center [205, 799] width 32 height 21
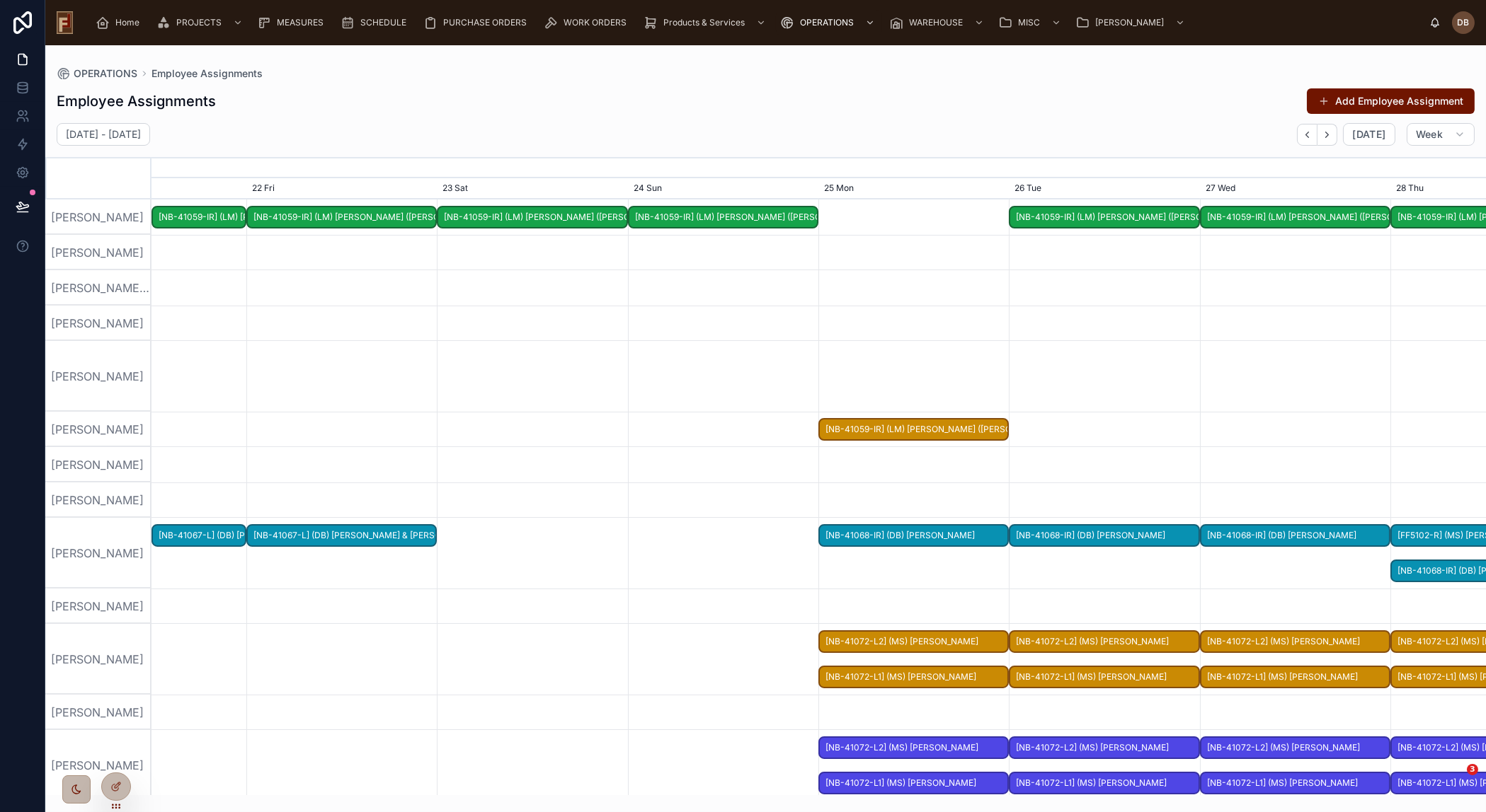
scroll to position [0, 2002]
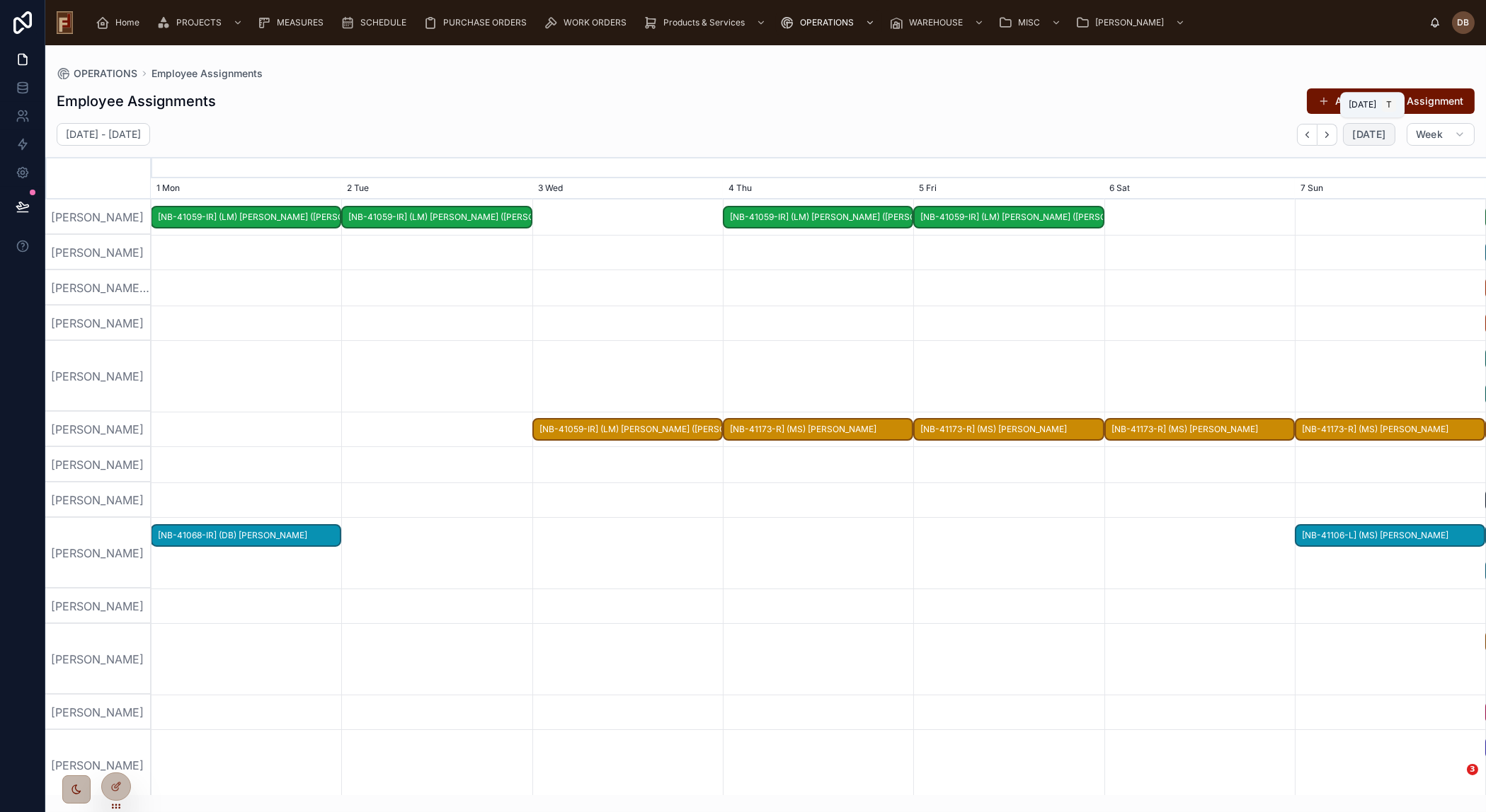
click at [1374, 133] on span "[DATE]" at bounding box center [1368, 134] width 33 height 13
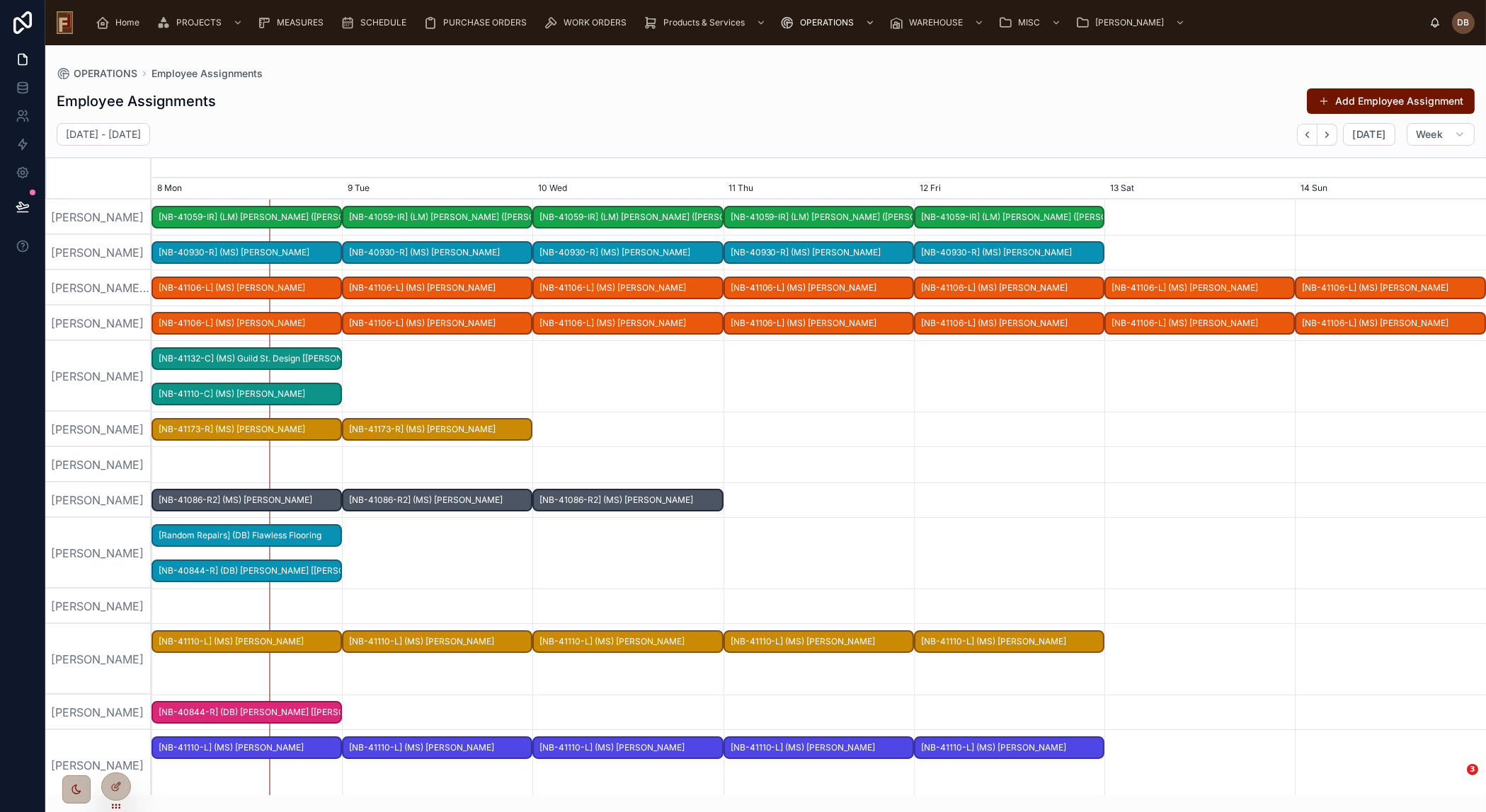
click at [485, 365] on div at bounding box center [818, 376] width 5337 height 71
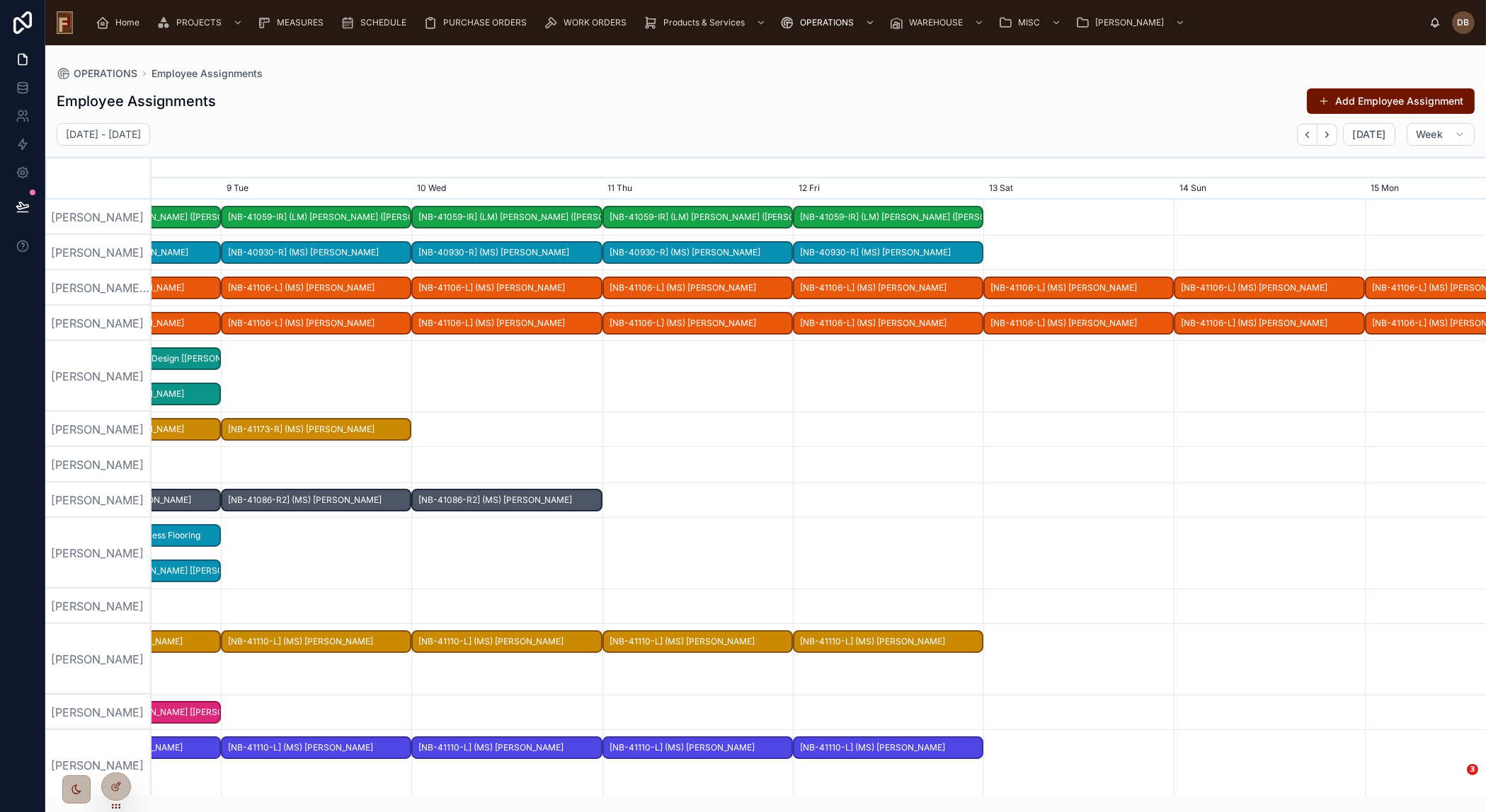
scroll to position [0, 2134]
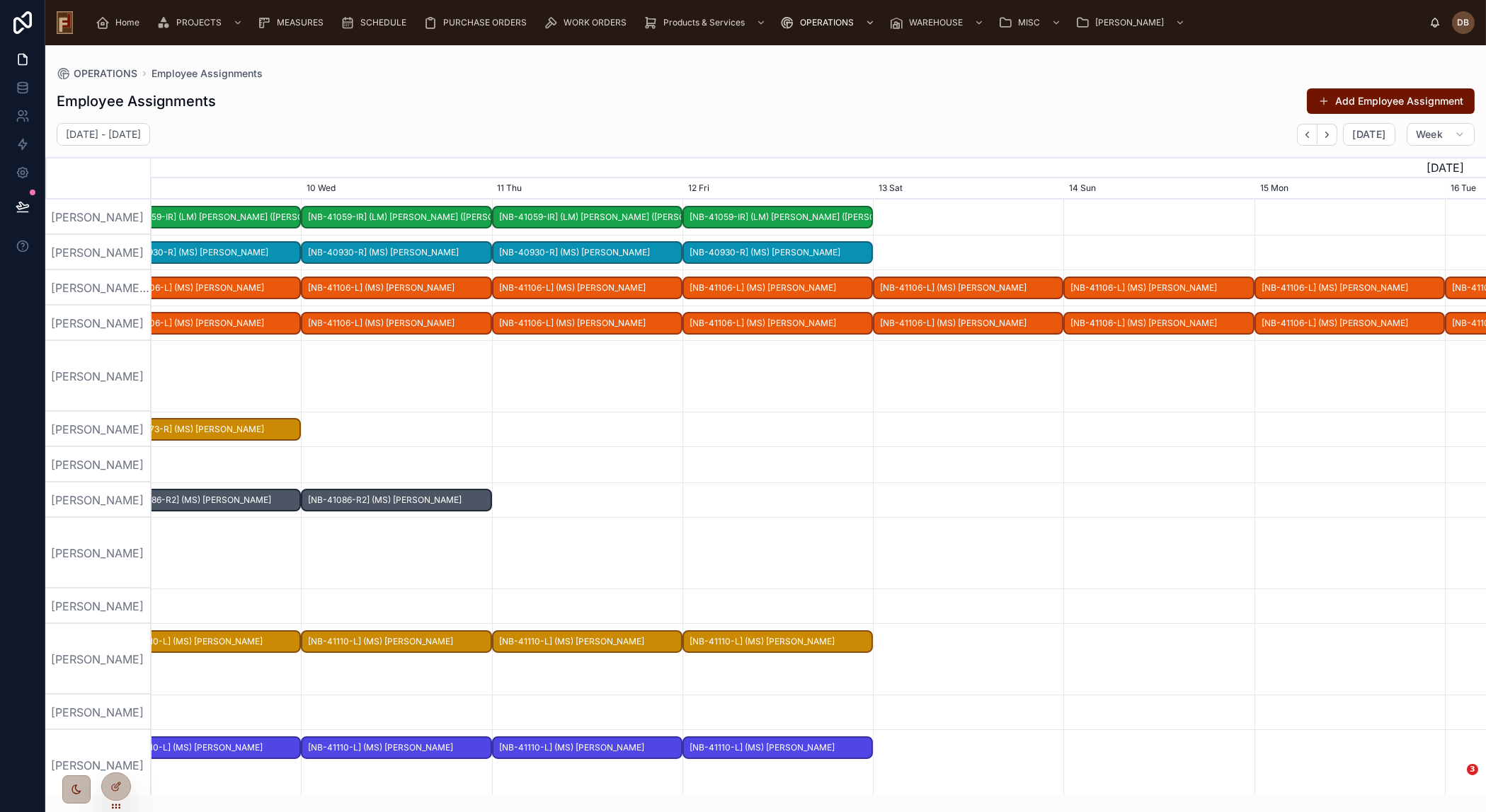
drag, startPoint x: 705, startPoint y: 393, endPoint x: 235, endPoint y: 410, distance: 470.3
click at [236, 410] on div at bounding box center [586, 376] width 5337 height 71
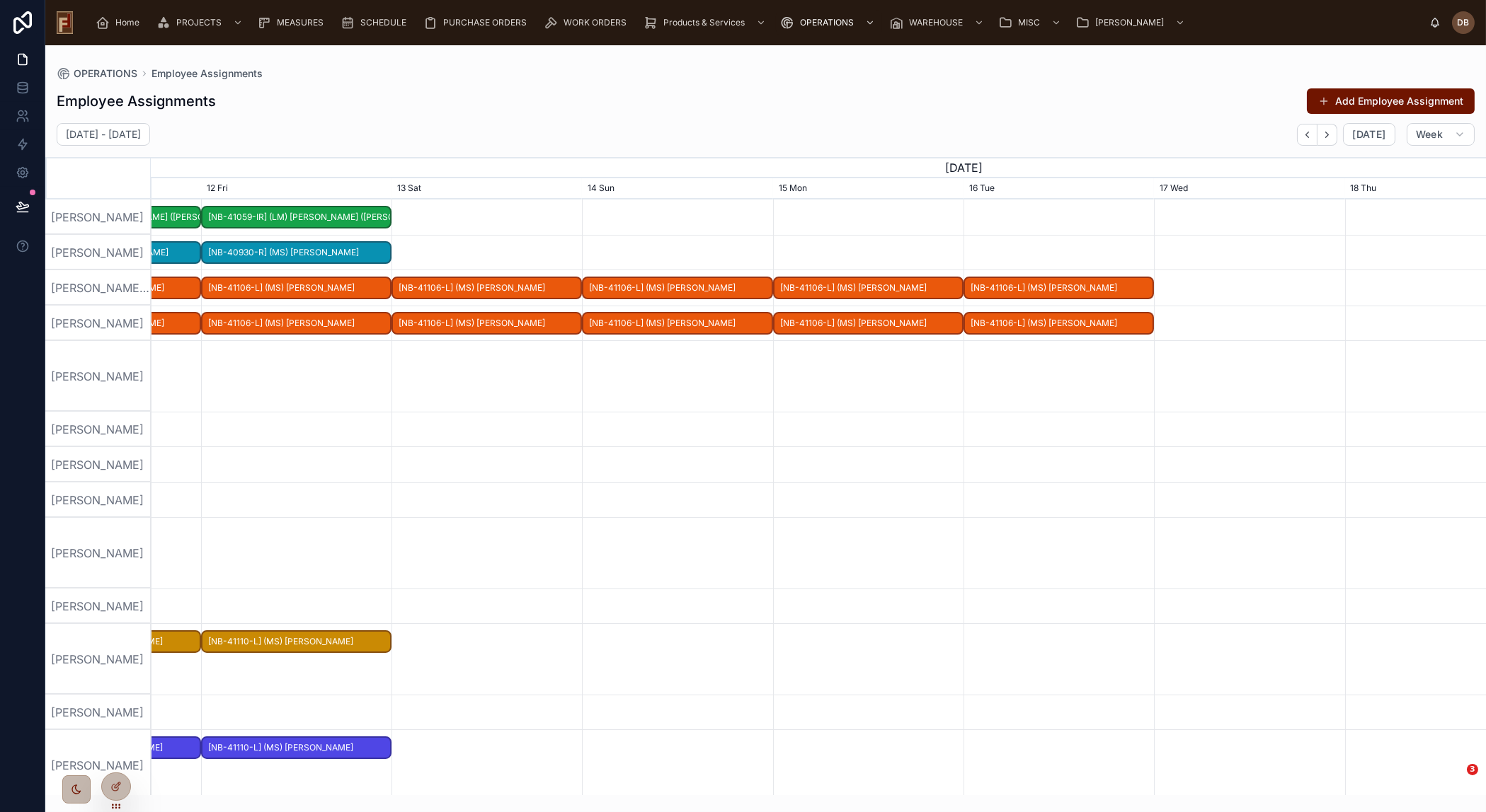
drag, startPoint x: 1120, startPoint y: 436, endPoint x: 432, endPoint y: 483, distance: 689.6
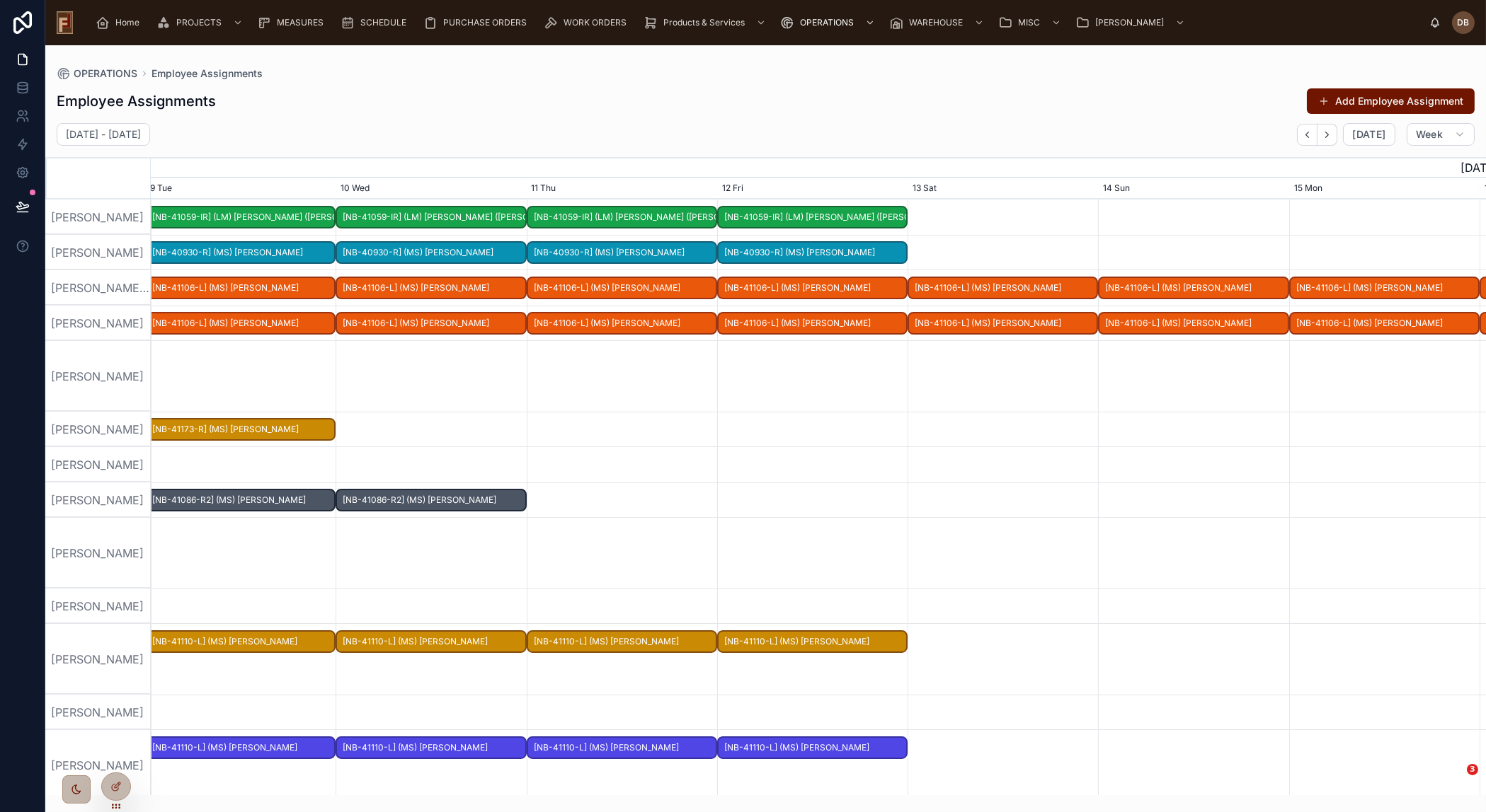
drag, startPoint x: 205, startPoint y: 527, endPoint x: 1456, endPoint y: 441, distance: 1254.0
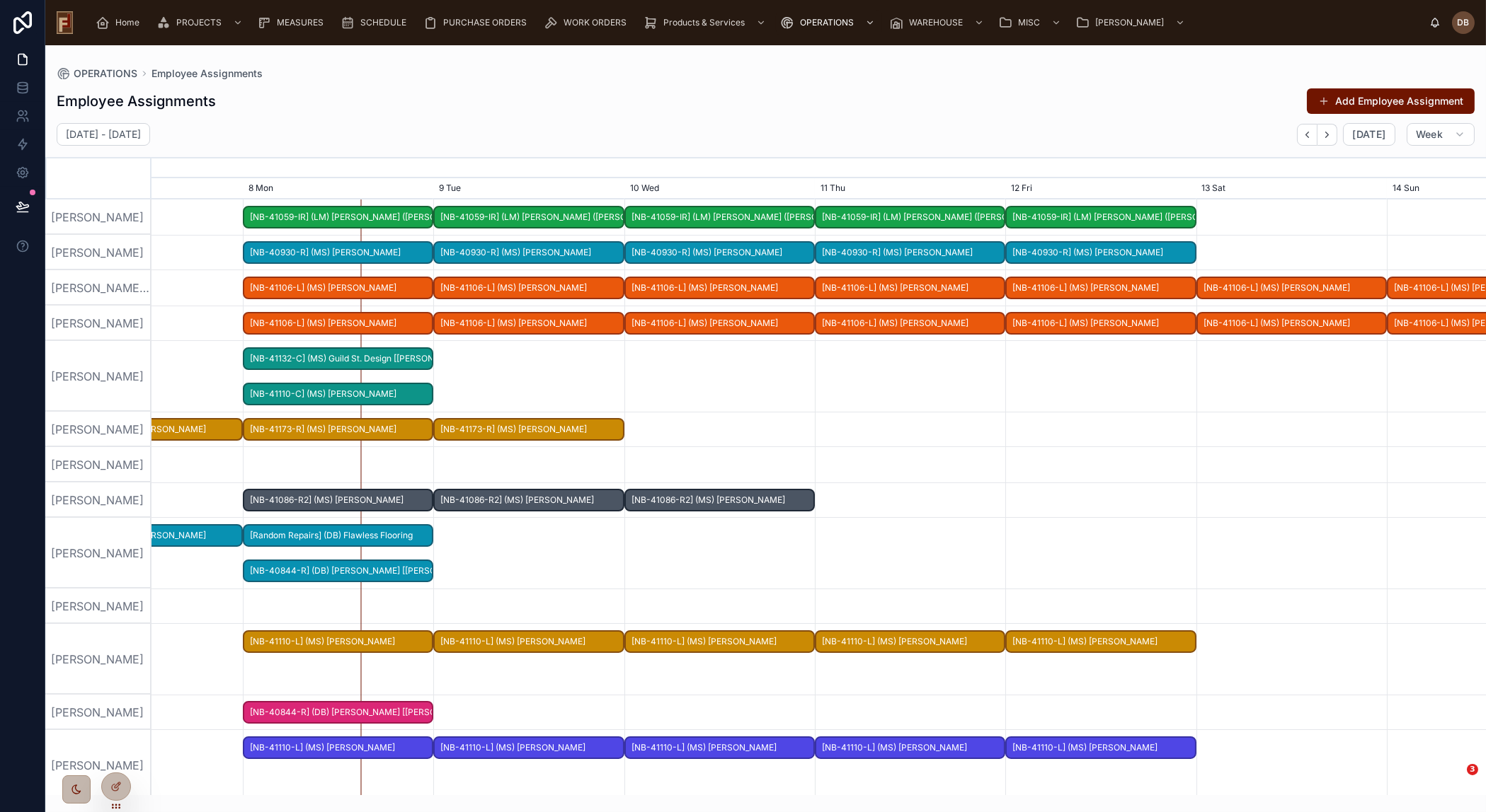
drag, startPoint x: 238, startPoint y: 585, endPoint x: 1035, endPoint y: 574, distance: 797.1
click at [1035, 574] on div at bounding box center [818, 554] width 5337 height 71
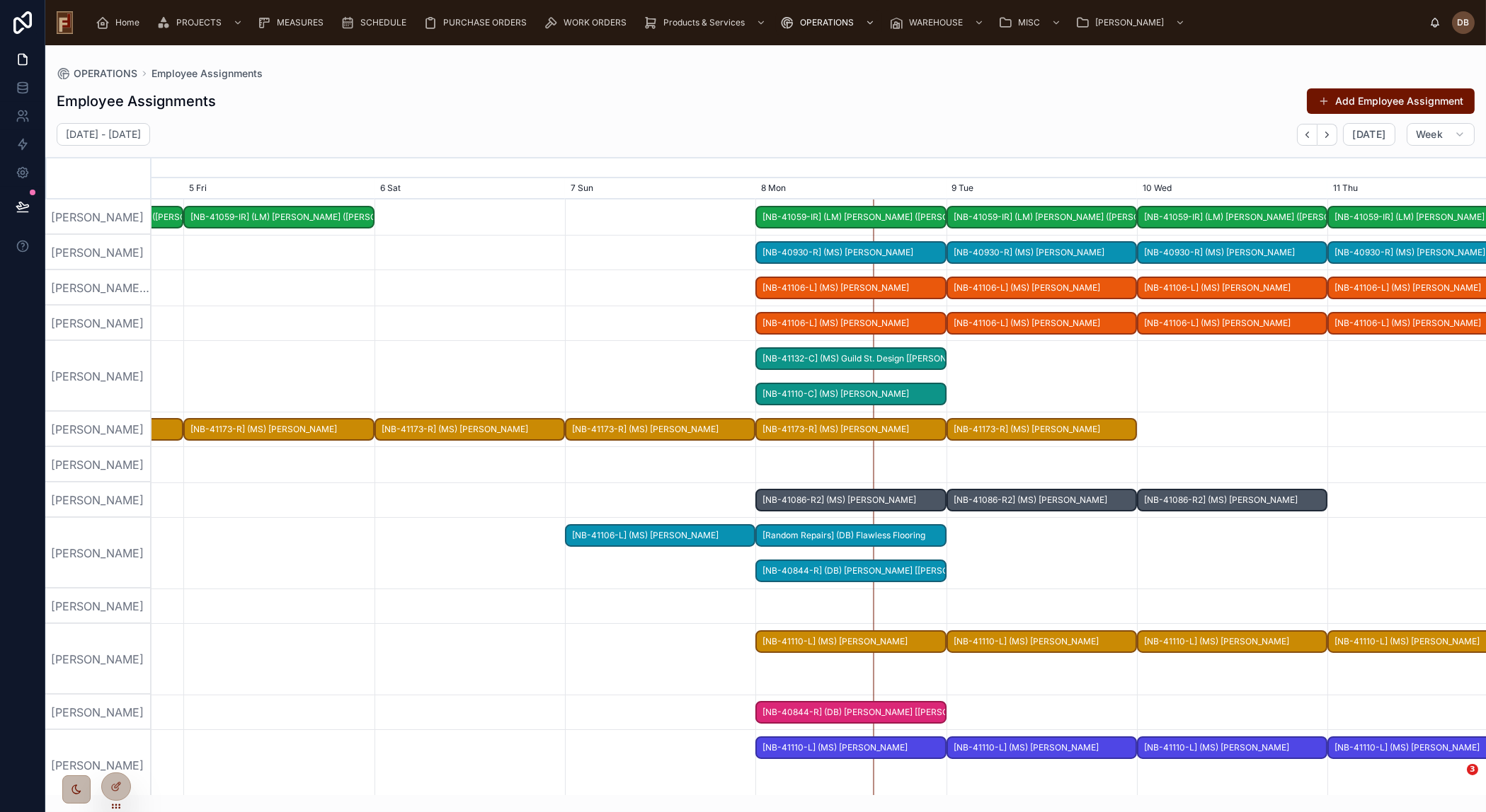
drag, startPoint x: 202, startPoint y: 460, endPoint x: 927, endPoint y: 479, distance: 725.2
click at [948, 474] on div at bounding box center [818, 465] width 5337 height 35
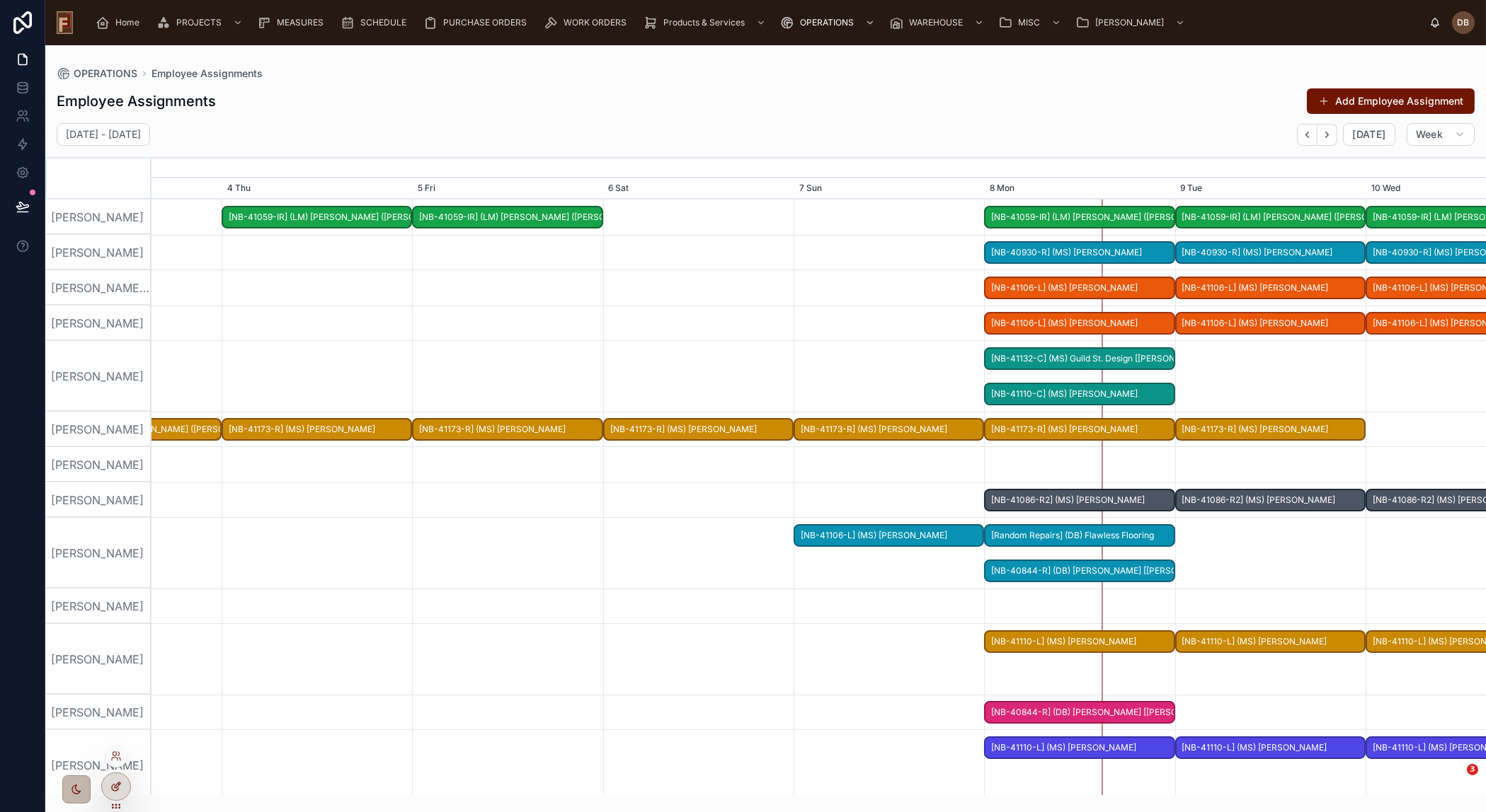
click at [113, 786] on icon at bounding box center [116, 786] width 11 height 11
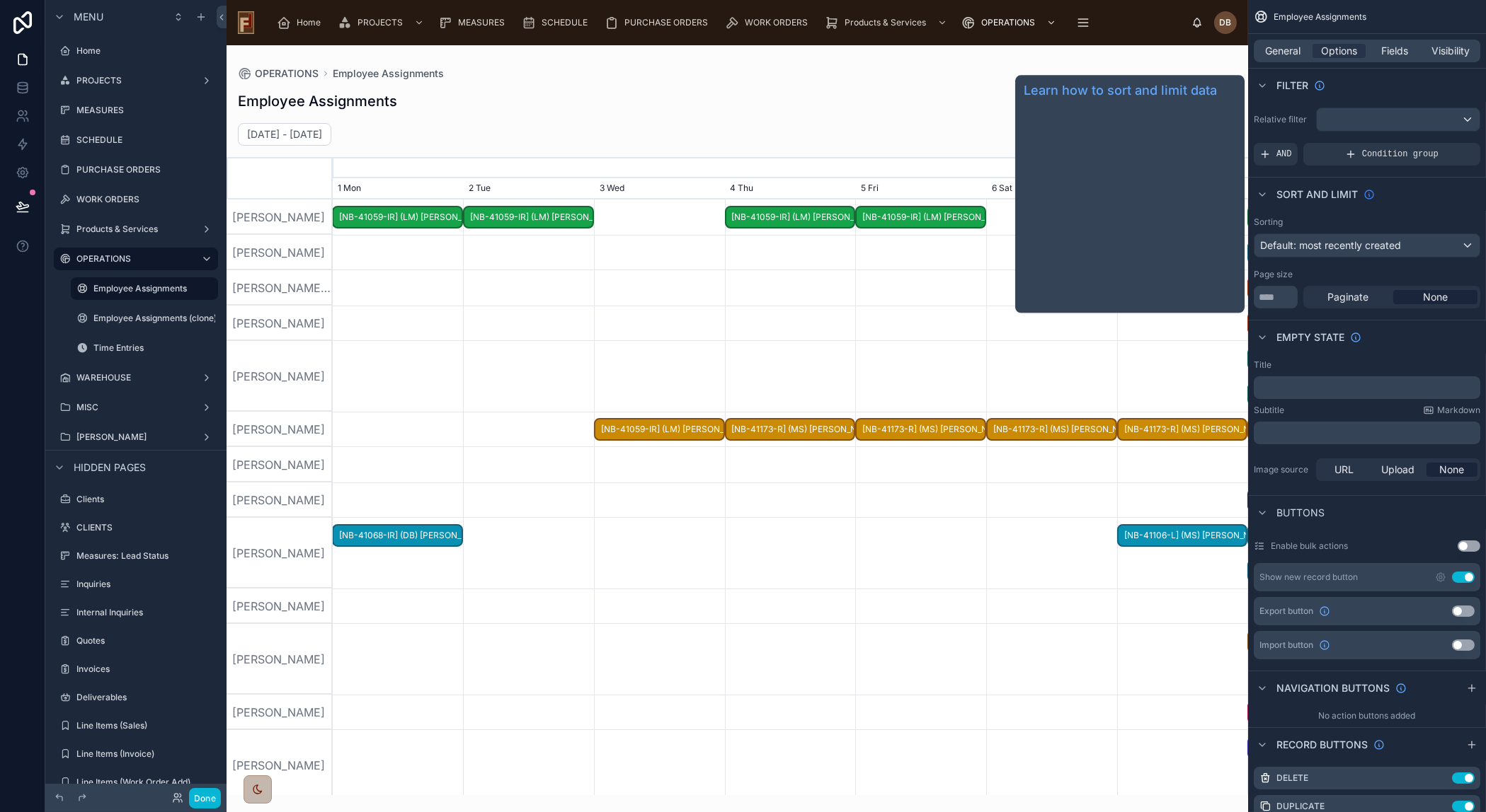
click at [1366, 192] on icon "scrollable content" at bounding box center [1369, 194] width 11 height 11
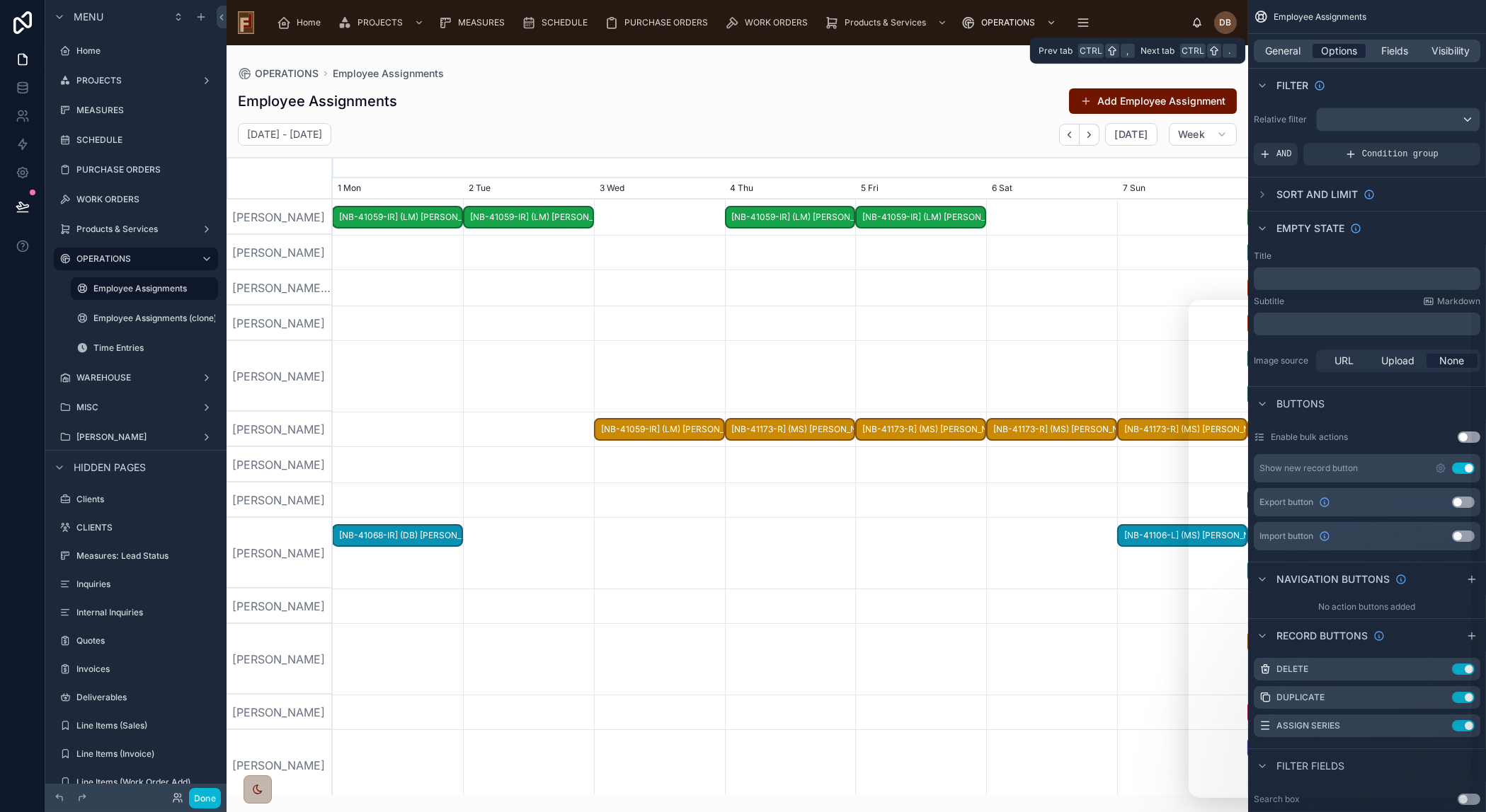
click at [1338, 48] on span "Options" at bounding box center [1338, 50] width 36 height 14
click at [1414, 254] on div "Title" at bounding box center [1366, 255] width 227 height 11
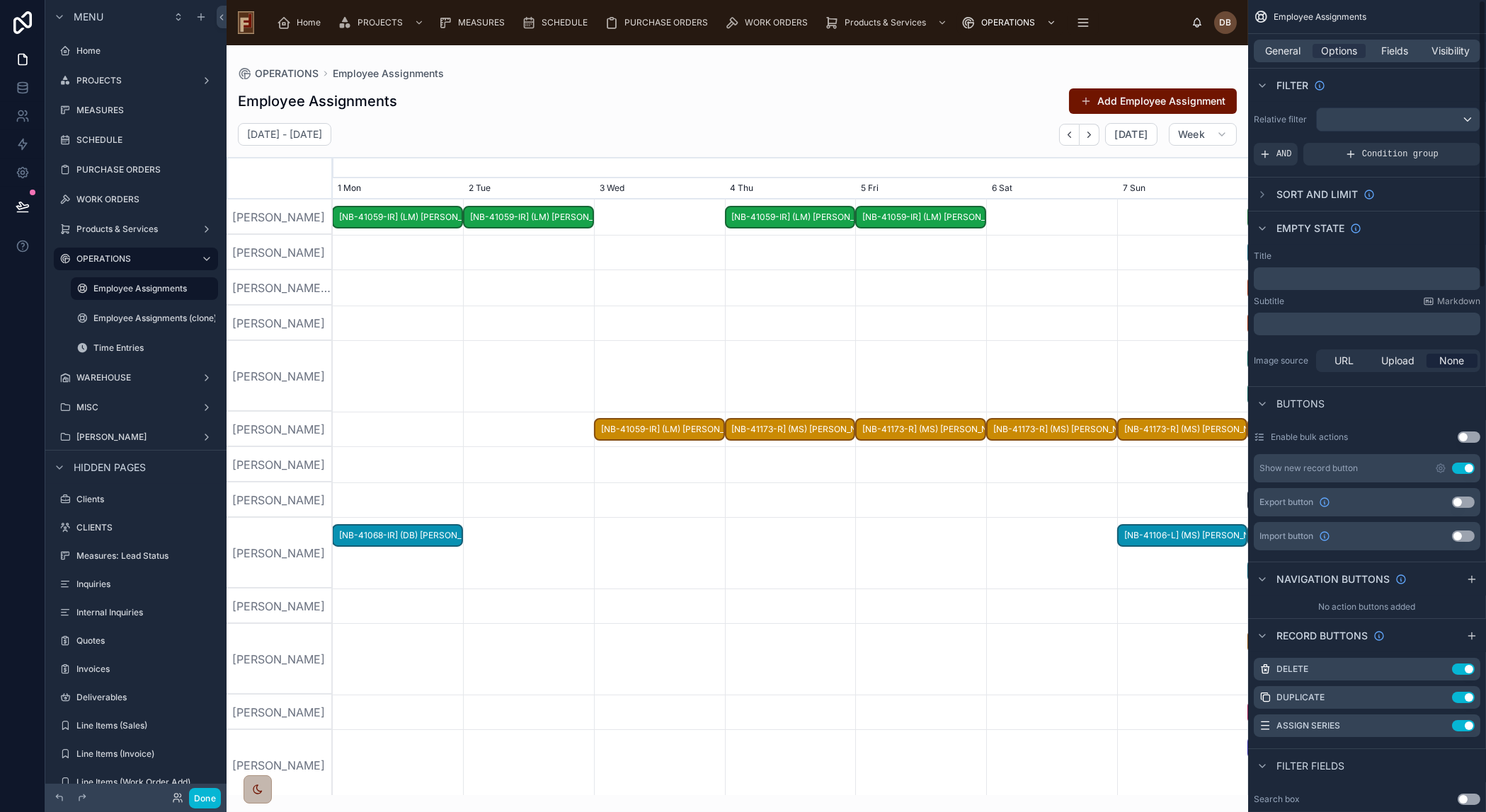
click at [1462, 776] on div "Filter fields" at bounding box center [1367, 765] width 238 height 34
click at [1400, 55] on span "Fields" at bounding box center [1395, 50] width 27 height 14
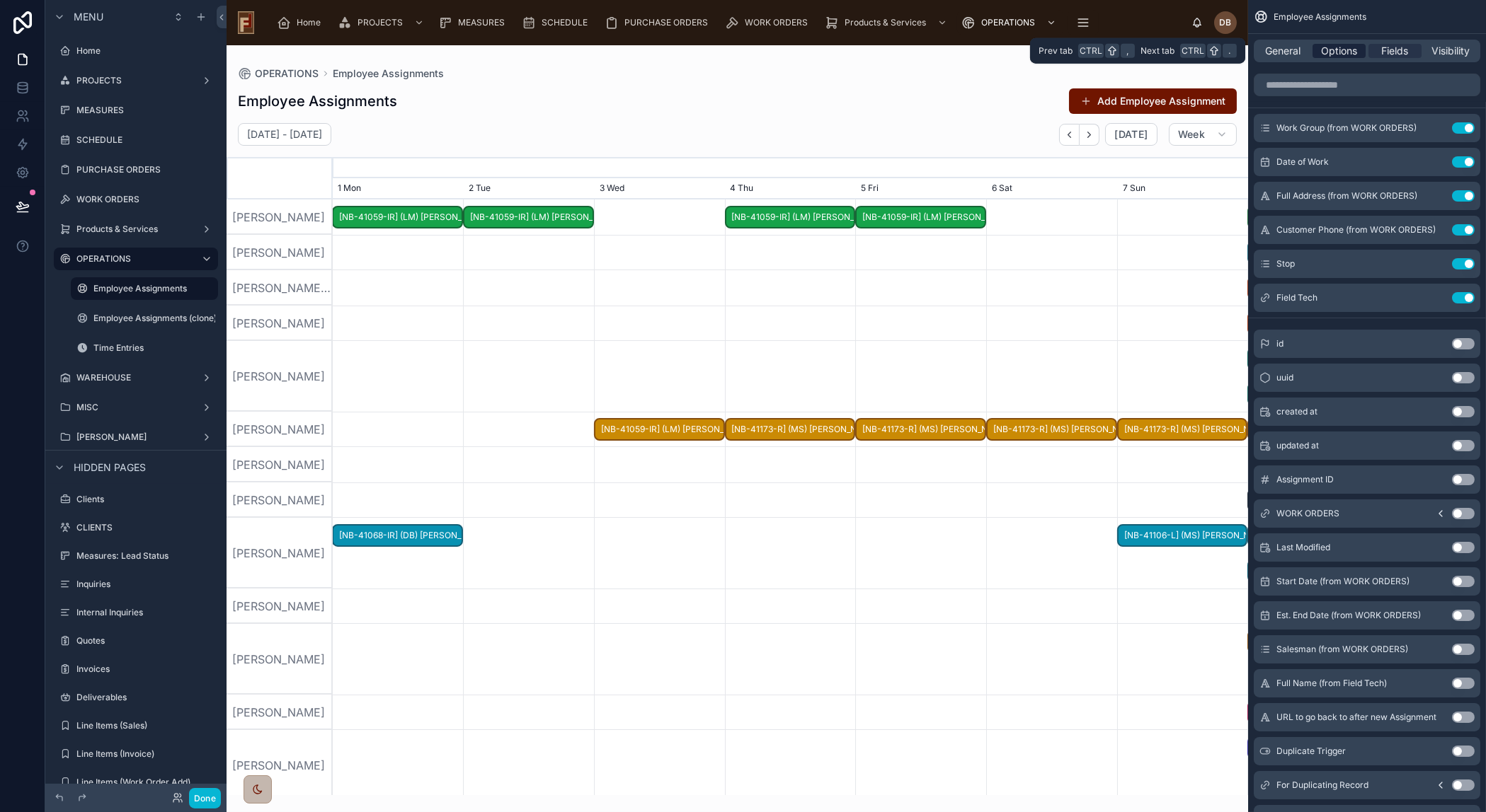
click at [1341, 48] on span "Options" at bounding box center [1338, 50] width 36 height 14
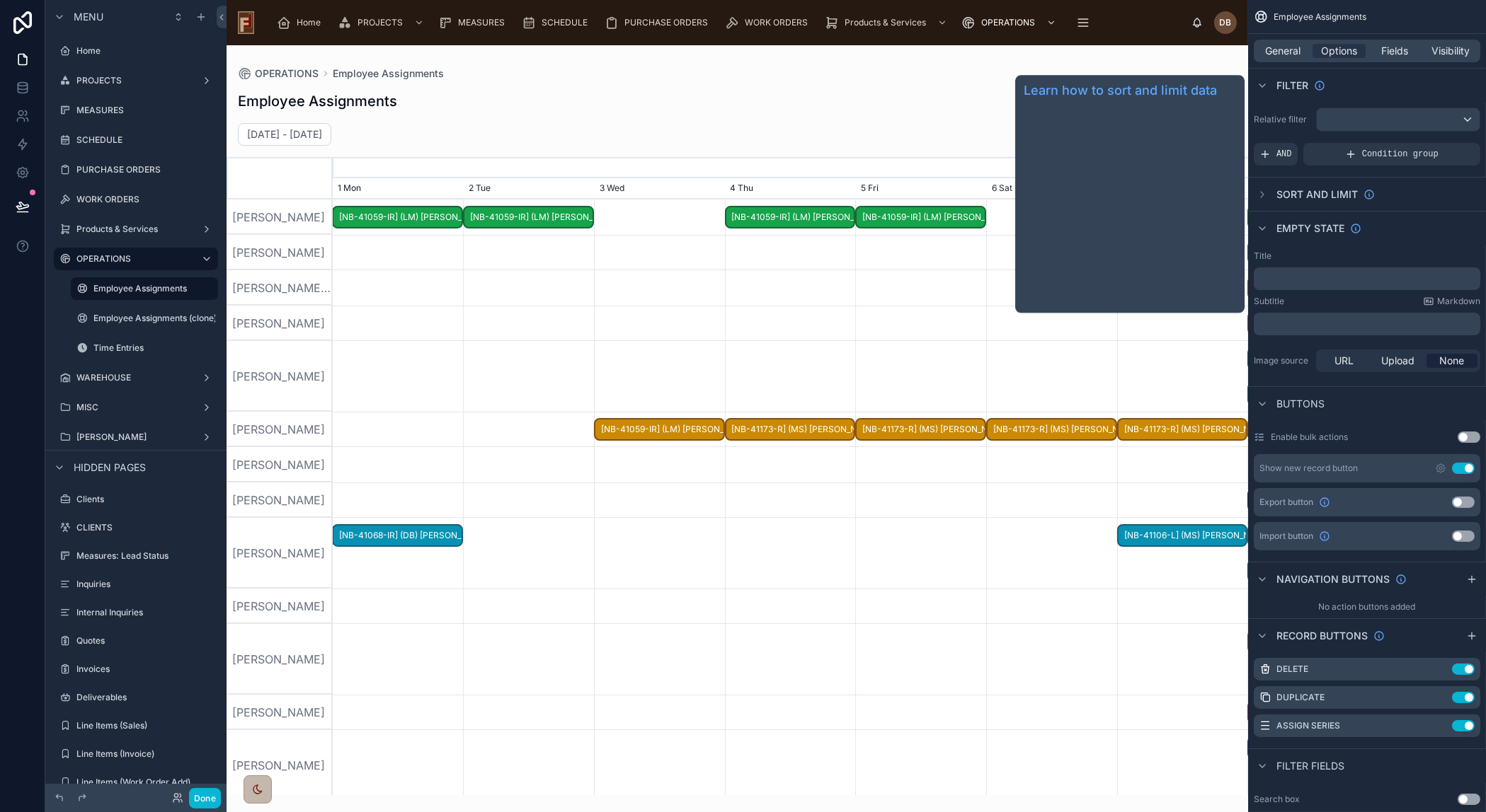
click at [1323, 194] on span "Sort And Limit" at bounding box center [1317, 194] width 81 height 14
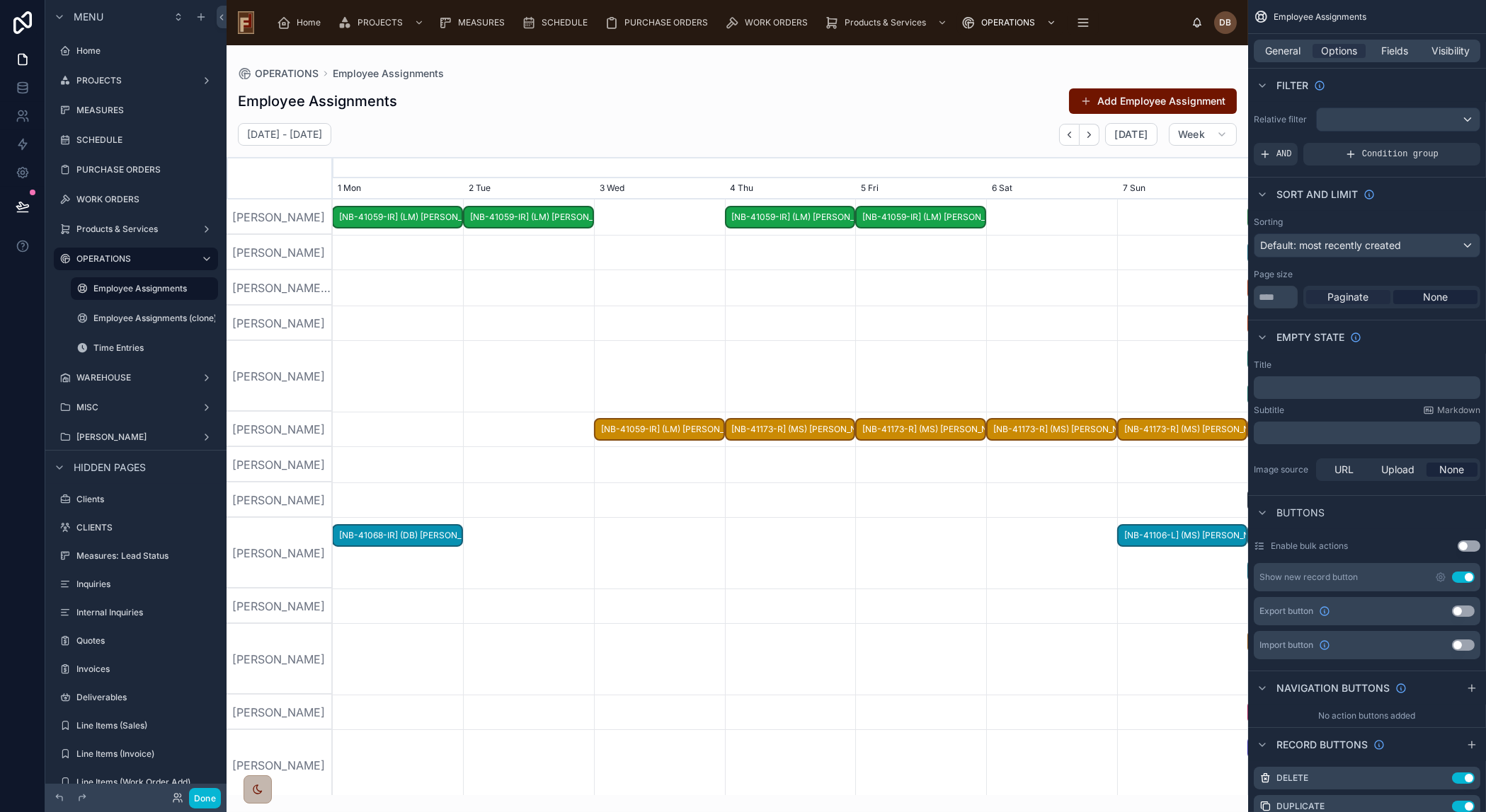
click at [1352, 294] on span "Paginate" at bounding box center [1349, 297] width 41 height 14
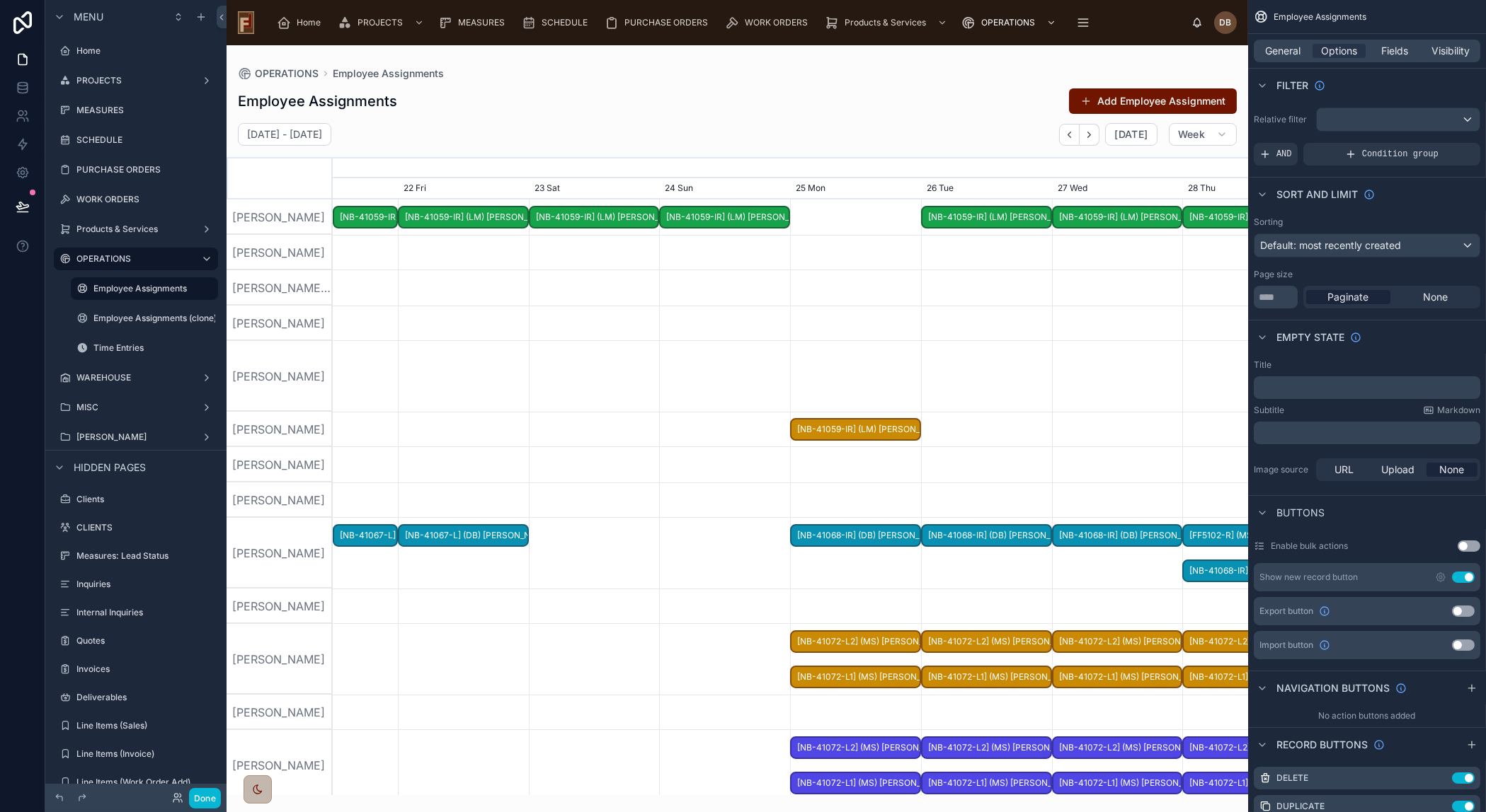
scroll to position [0, 1373]
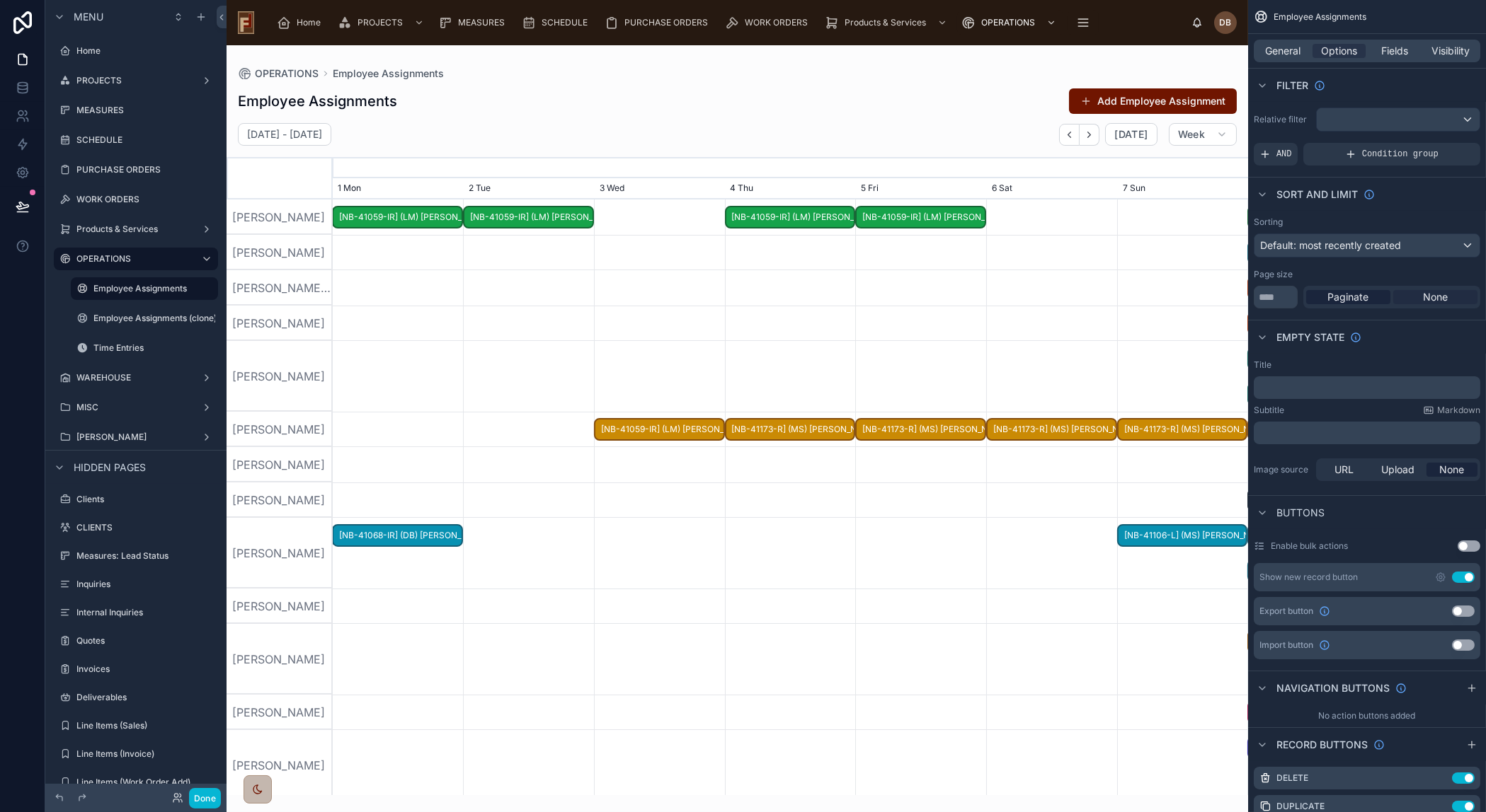
click at [1437, 294] on span "None" at bounding box center [1435, 297] width 25 height 14
click at [851, 317] on div at bounding box center [737, 420] width 1021 height 750
click at [205, 316] on icon "scrollable content" at bounding box center [206, 318] width 11 height 11
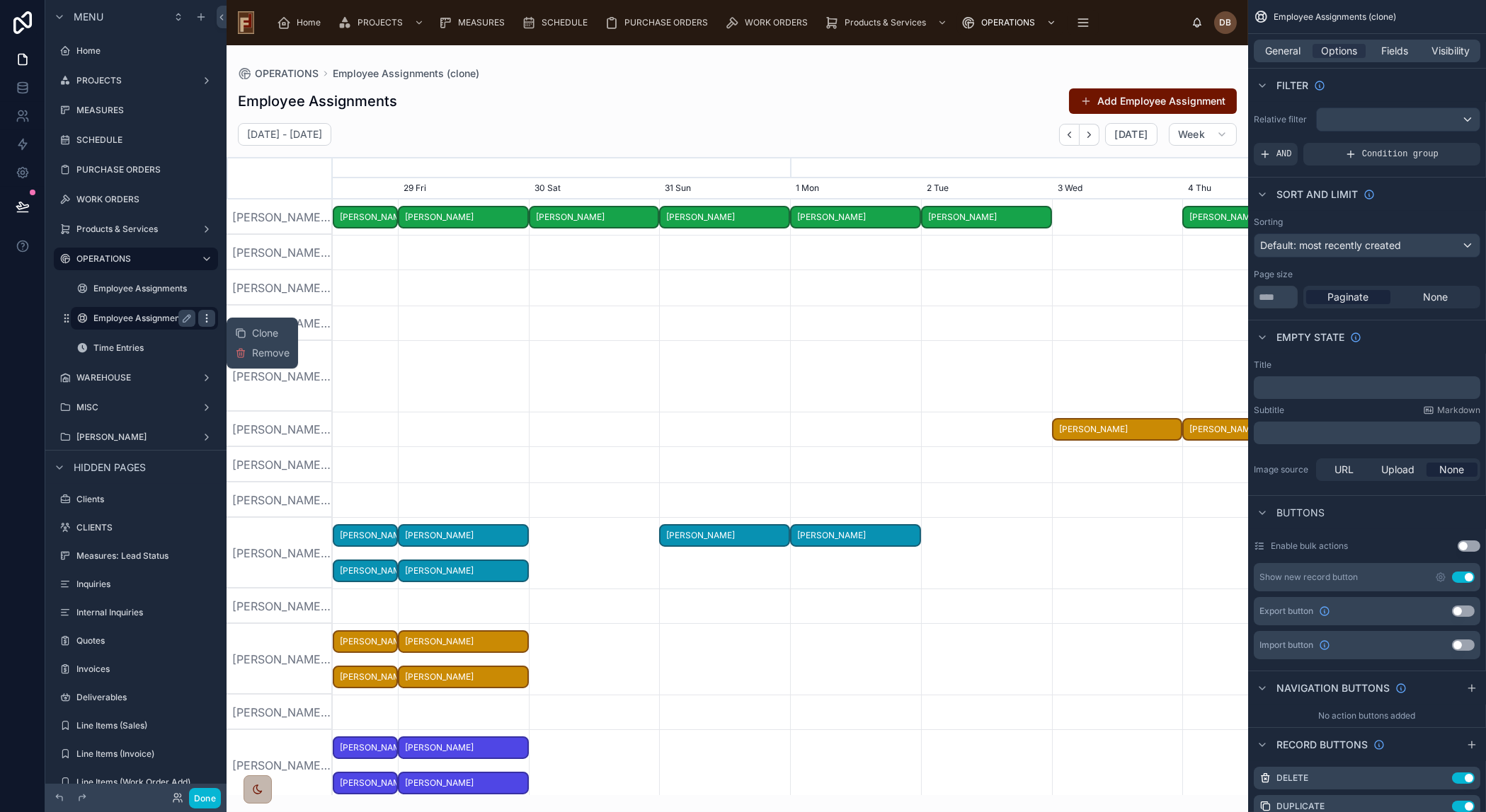
scroll to position [0, 1373]
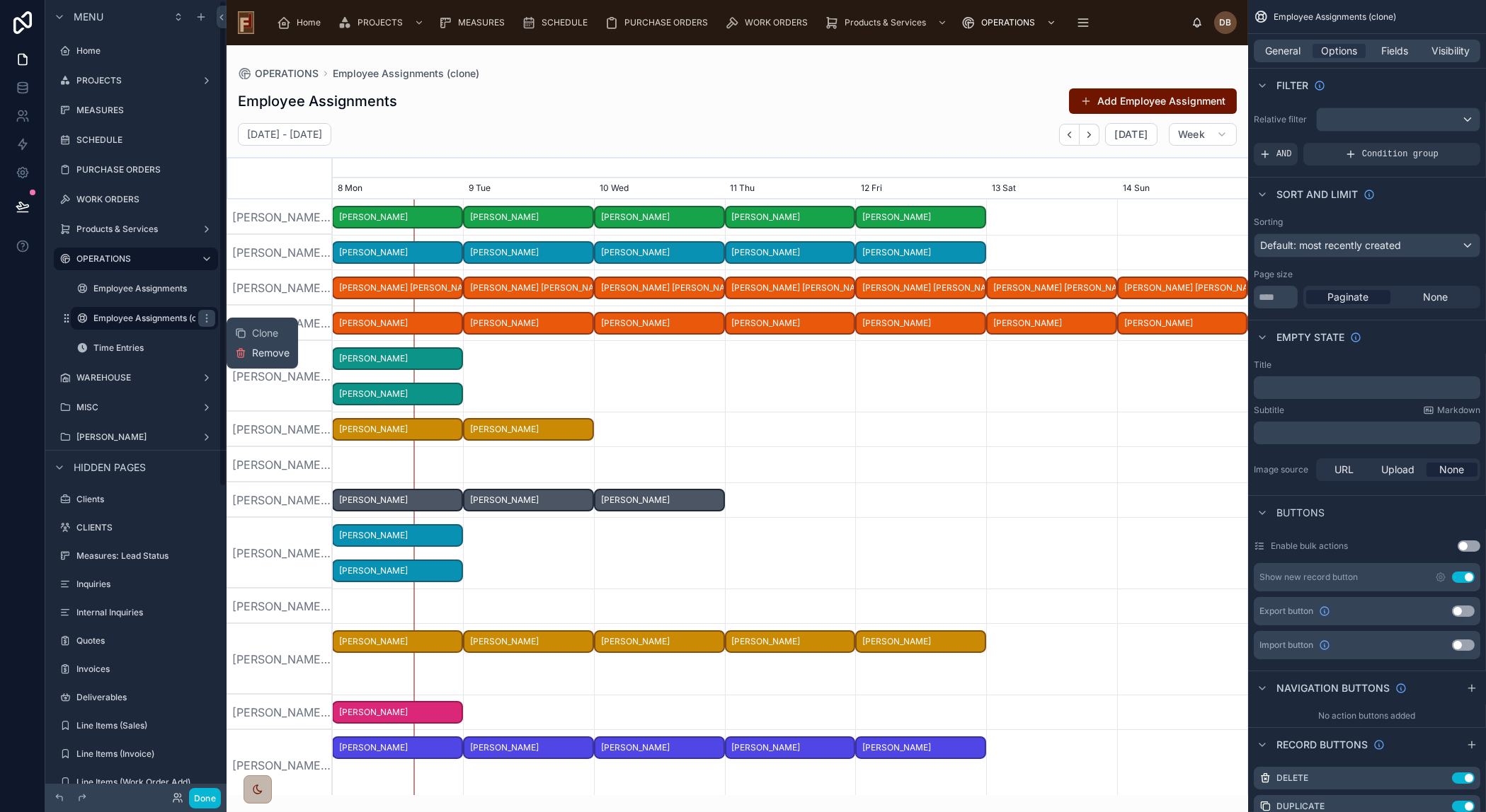
click at [279, 350] on span "Remove" at bounding box center [270, 353] width 38 height 14
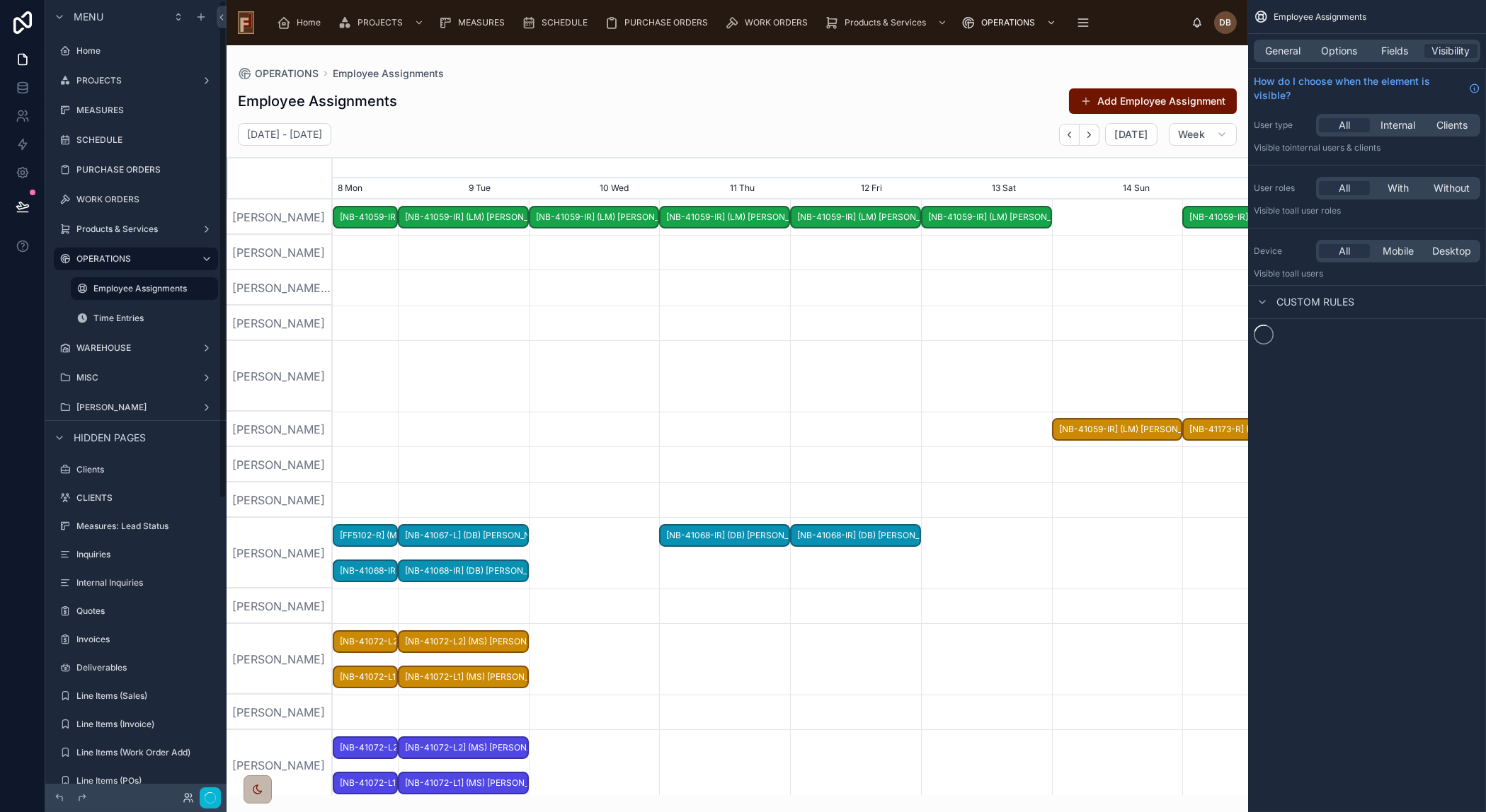
scroll to position [0, 1373]
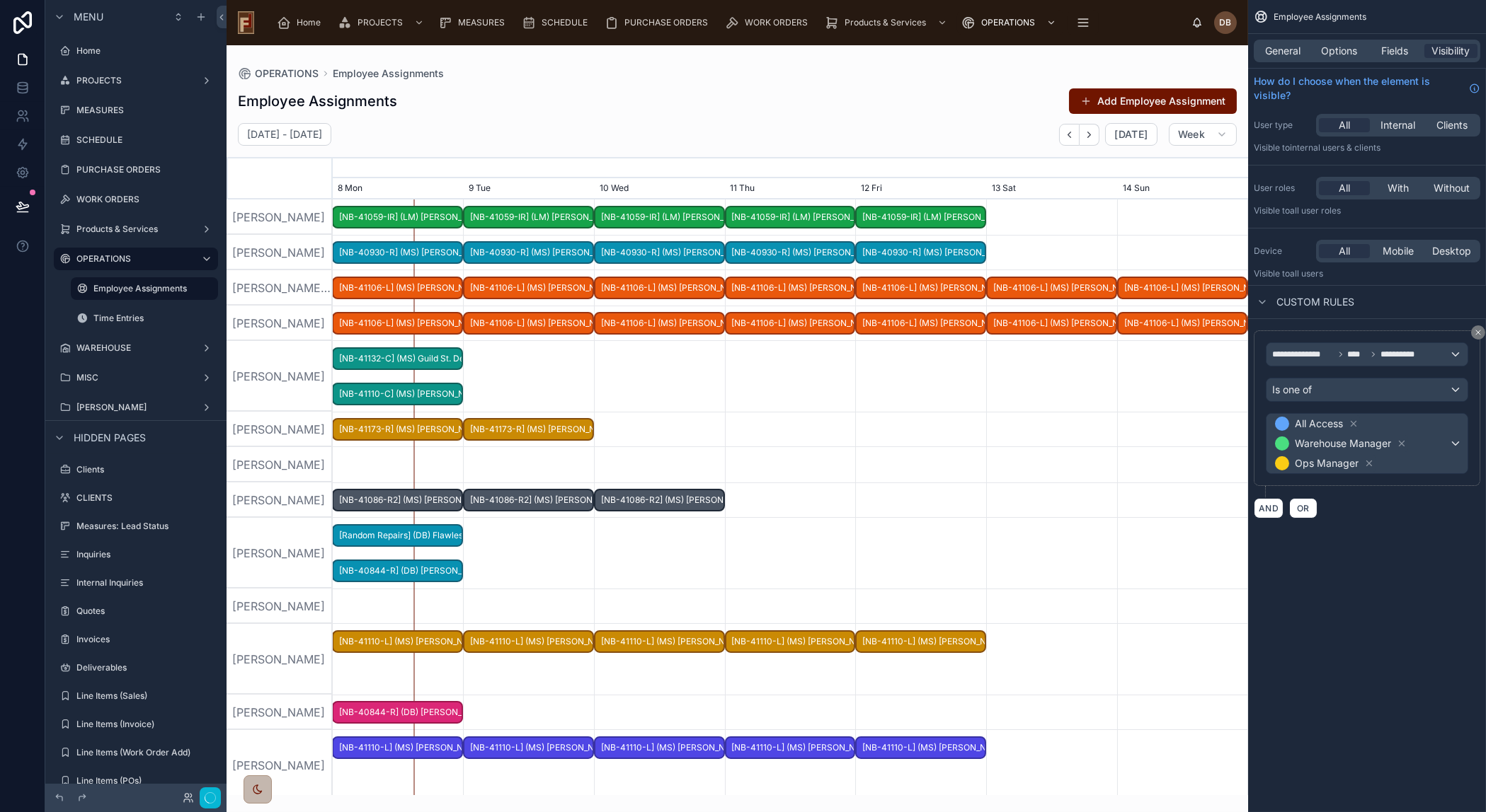
click at [790, 392] on div at bounding box center [737, 420] width 1021 height 750
click at [1407, 617] on div "**********" at bounding box center [1367, 406] width 238 height 812
click at [1287, 47] on span "General" at bounding box center [1284, 50] width 35 height 14
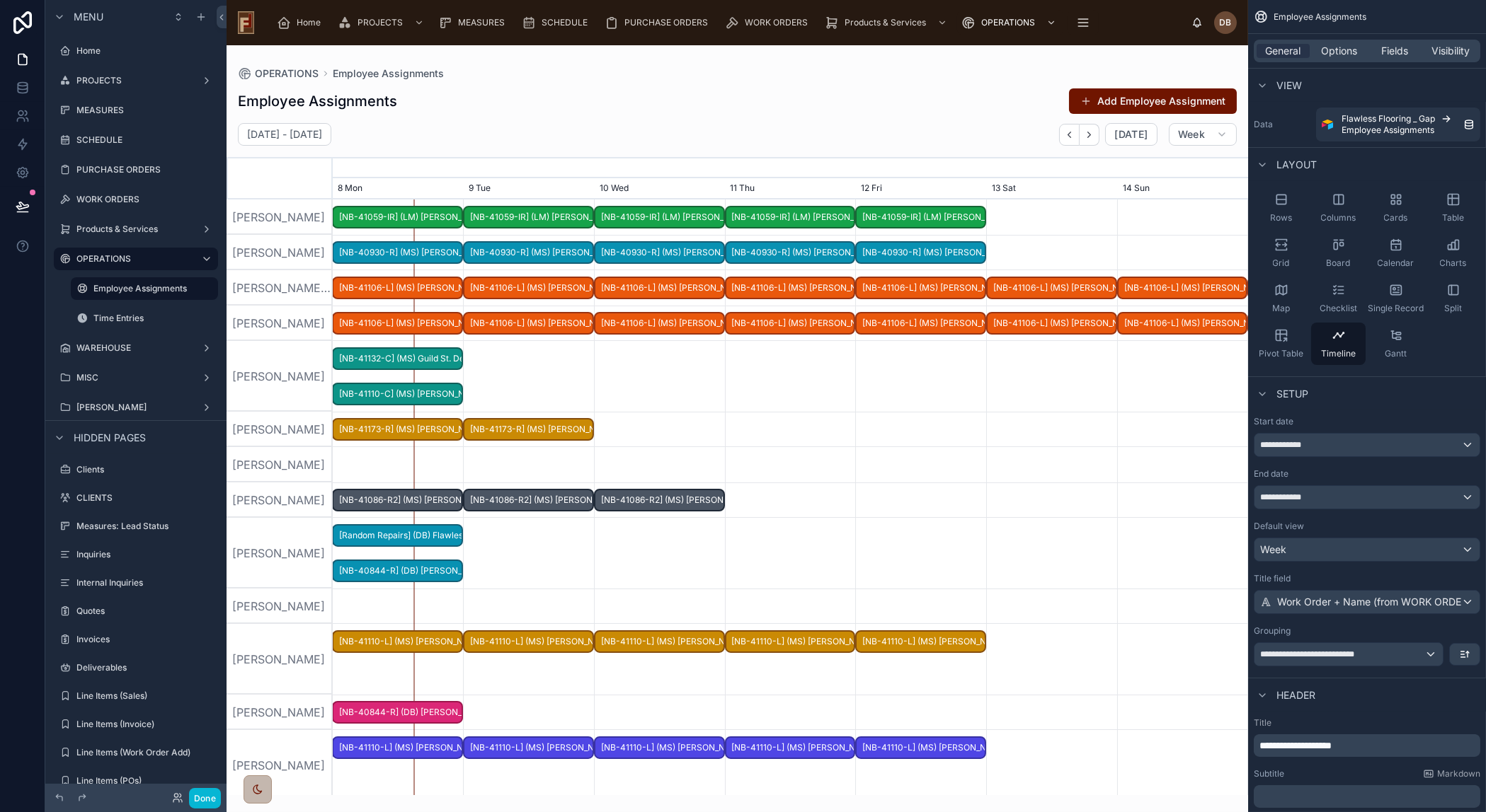
click at [935, 120] on div "Employee Assignments Add Employee Assignment September 08 - September 14 Today …" at bounding box center [737, 437] width 1021 height 716
click at [1320, 489] on div "**********" at bounding box center [1366, 497] width 225 height 23
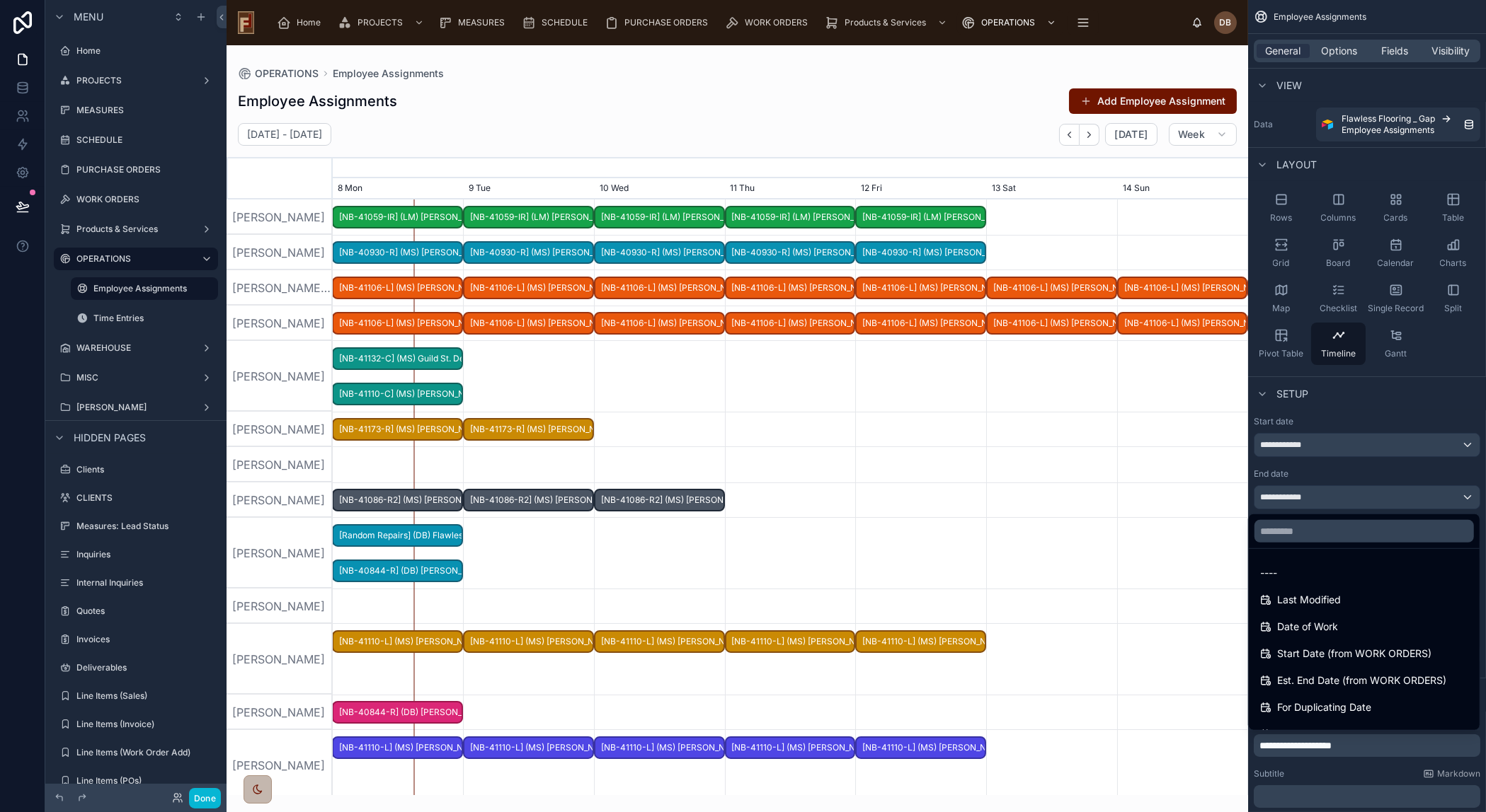
click at [1318, 490] on div "scrollable content" at bounding box center [743, 406] width 1486 height 812
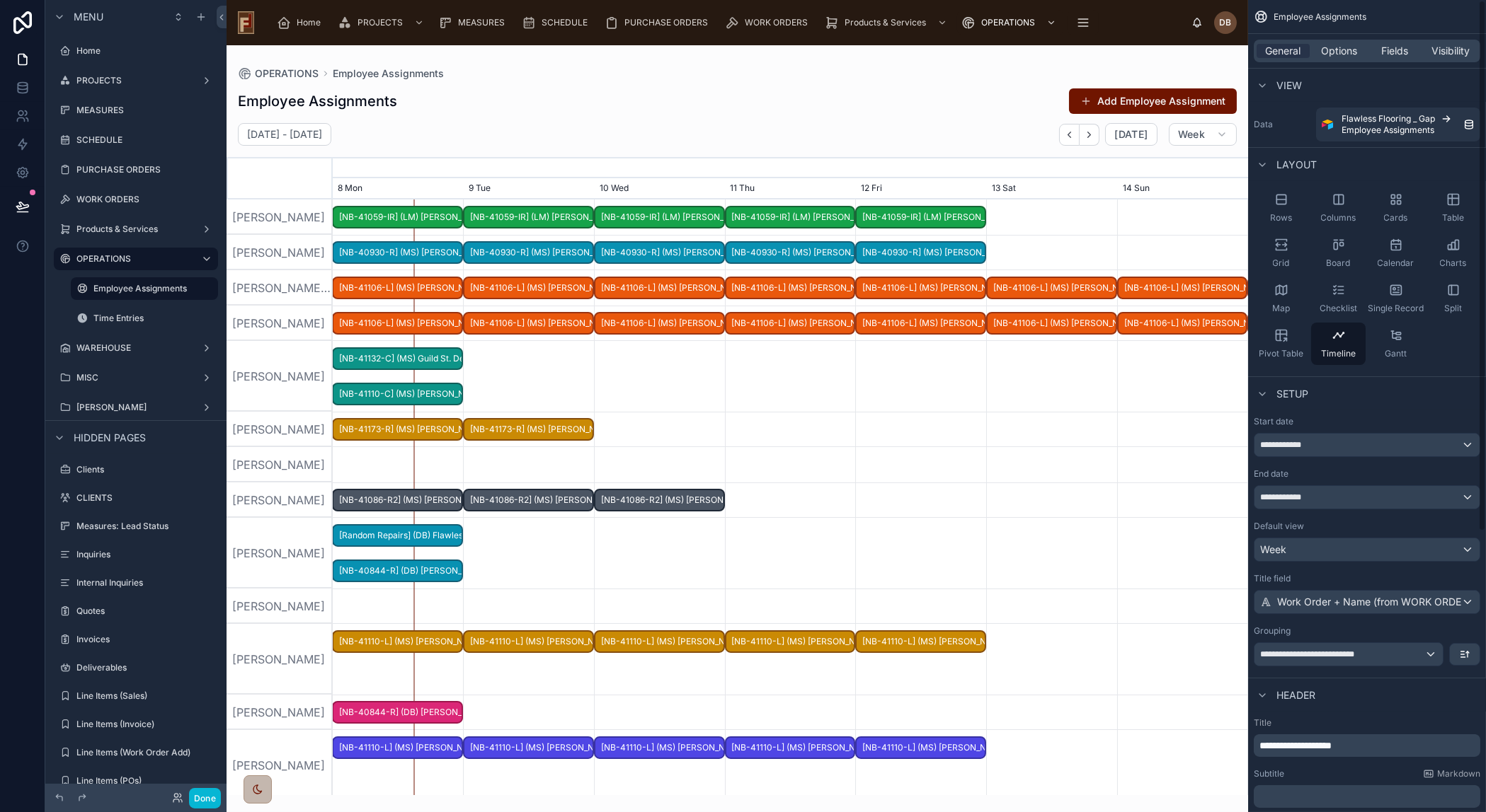
click at [1323, 468] on div "End date" at bounding box center [1366, 473] width 227 height 11
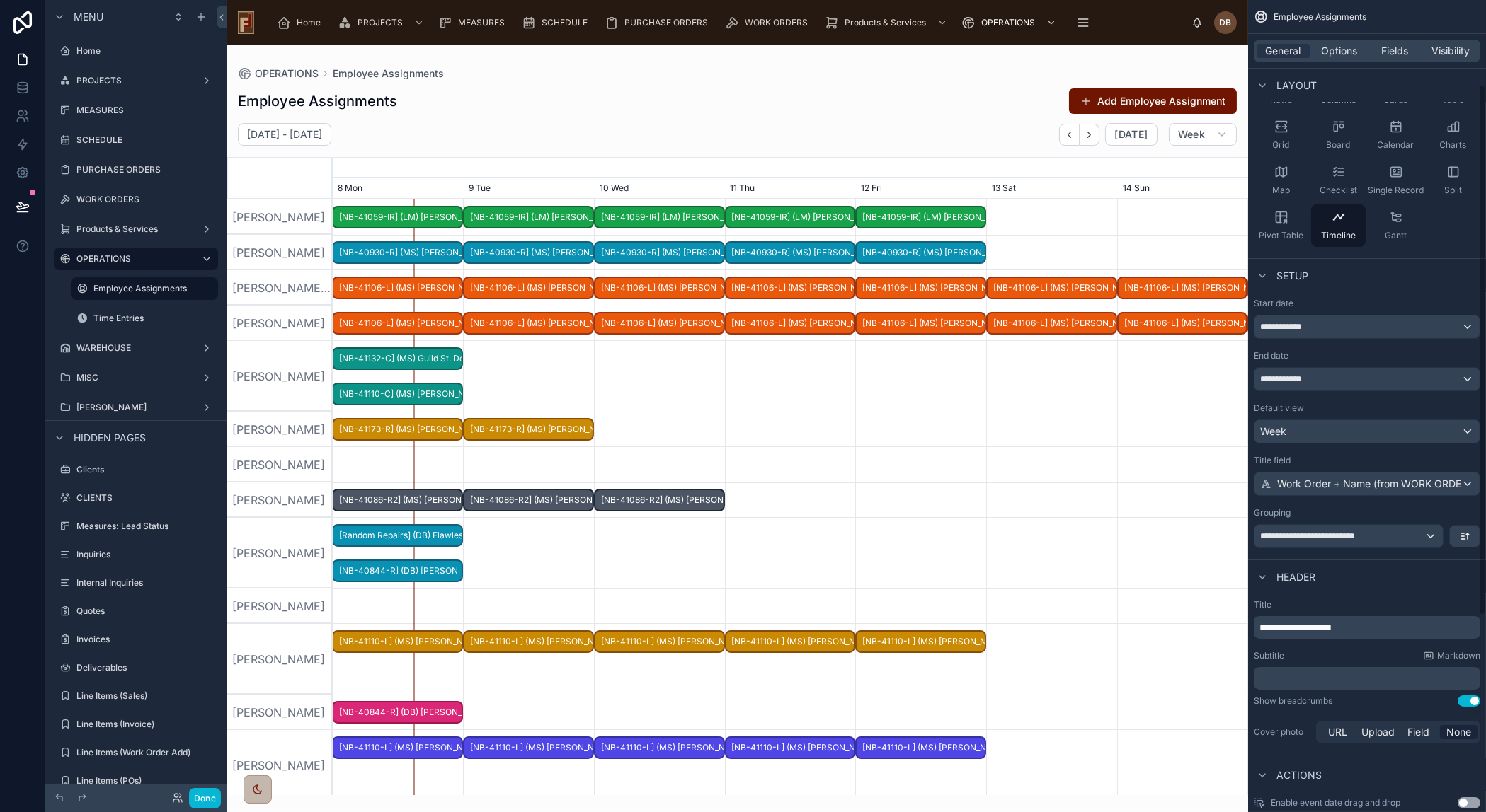
scroll to position [128, 0]
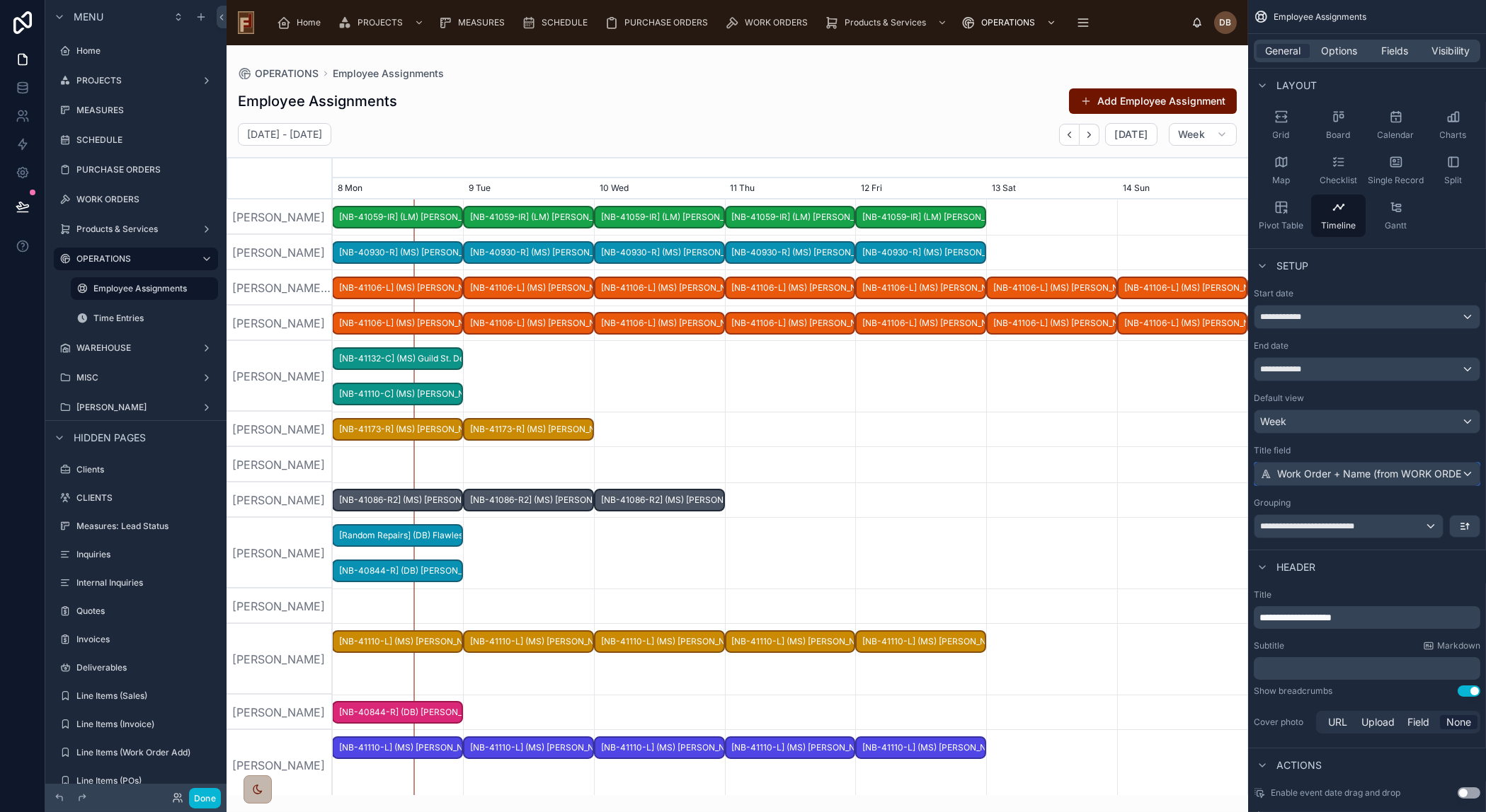
click at [1393, 468] on span "Work Order + Name (from WORK ORDERS)" at bounding box center [1377, 474] width 200 height 14
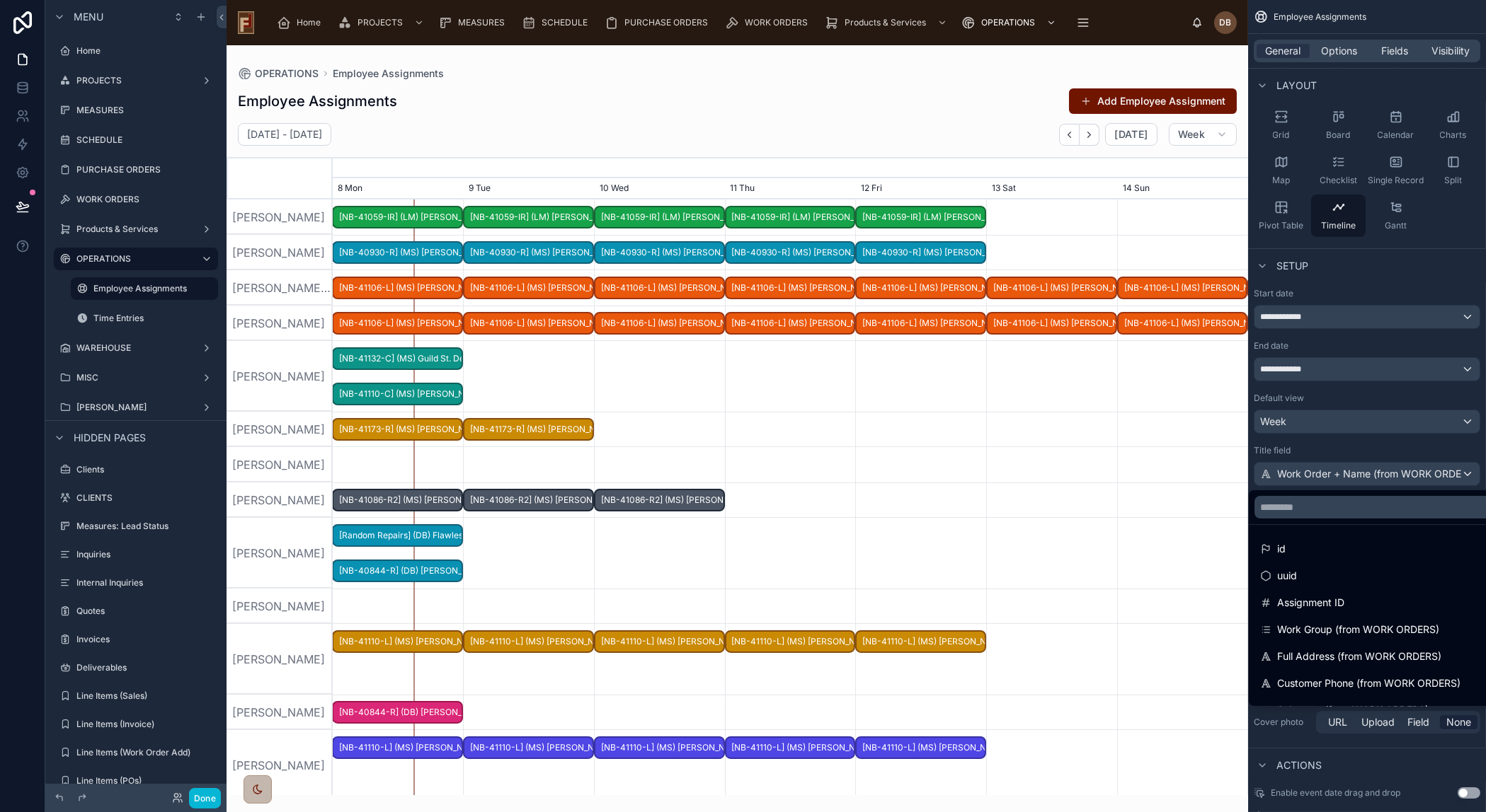
click at [1393, 468] on div "scrollable content" at bounding box center [743, 406] width 1486 height 812
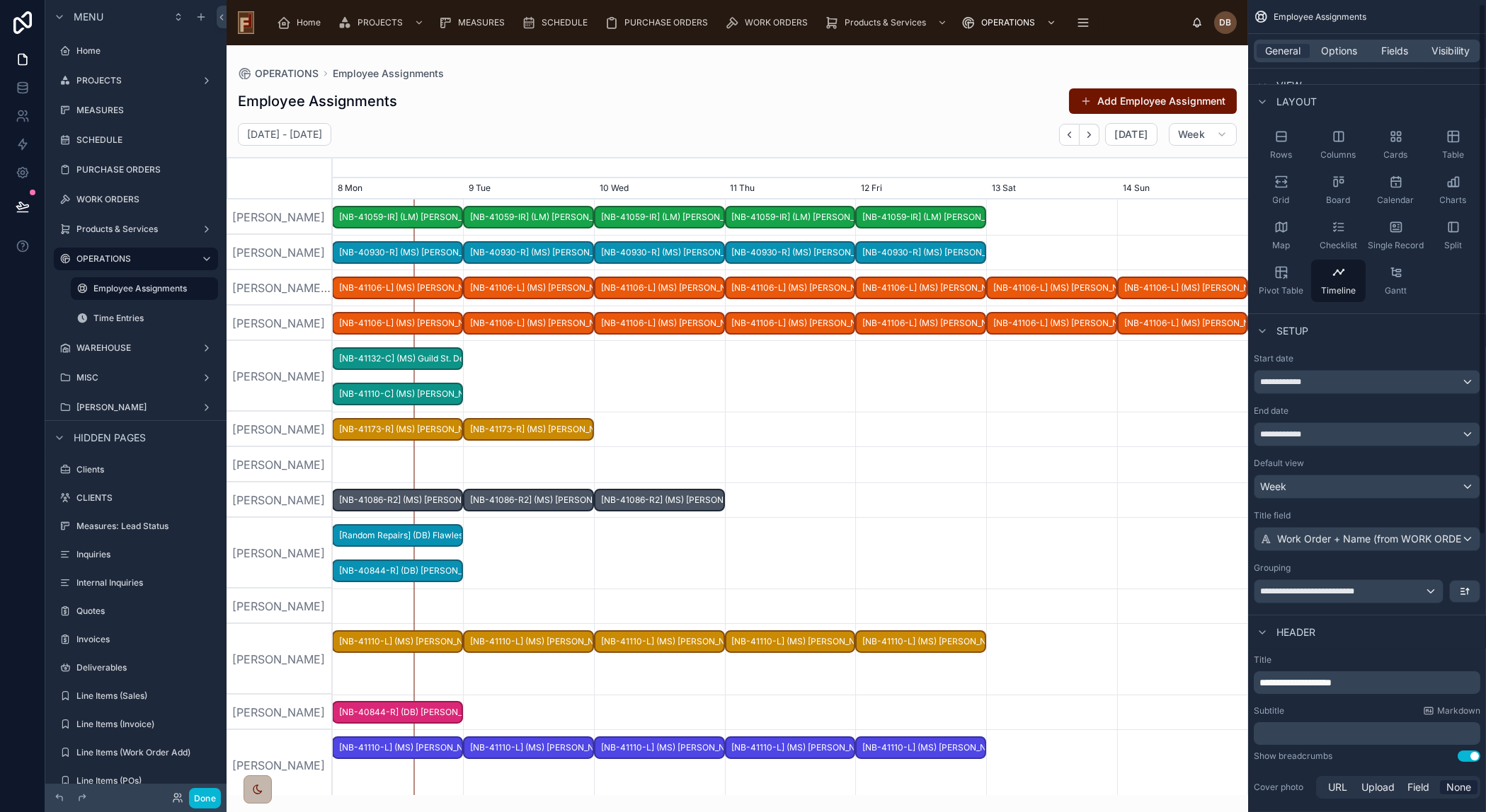
scroll to position [0, 0]
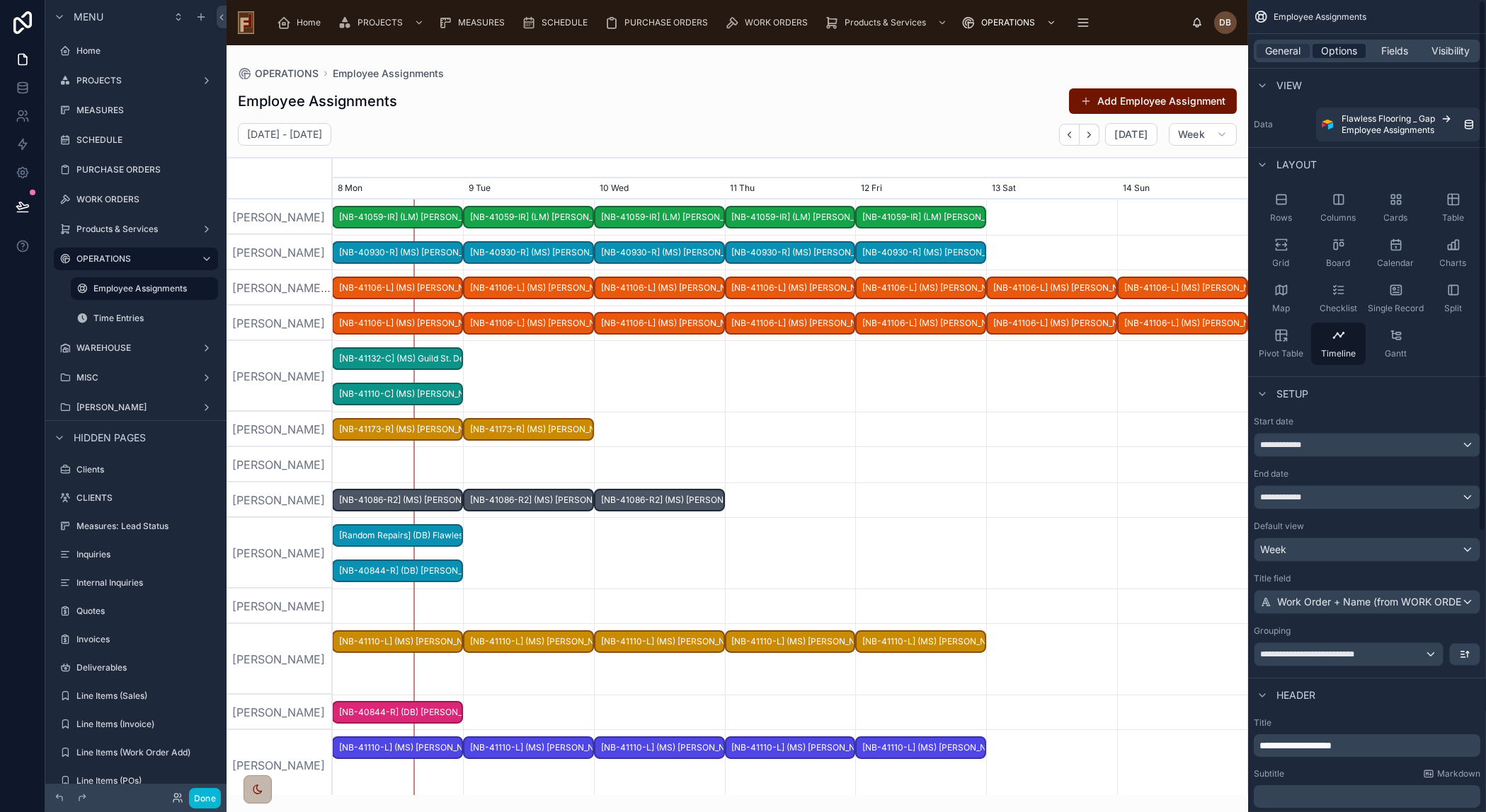
click at [1335, 49] on span "Options" at bounding box center [1338, 50] width 36 height 14
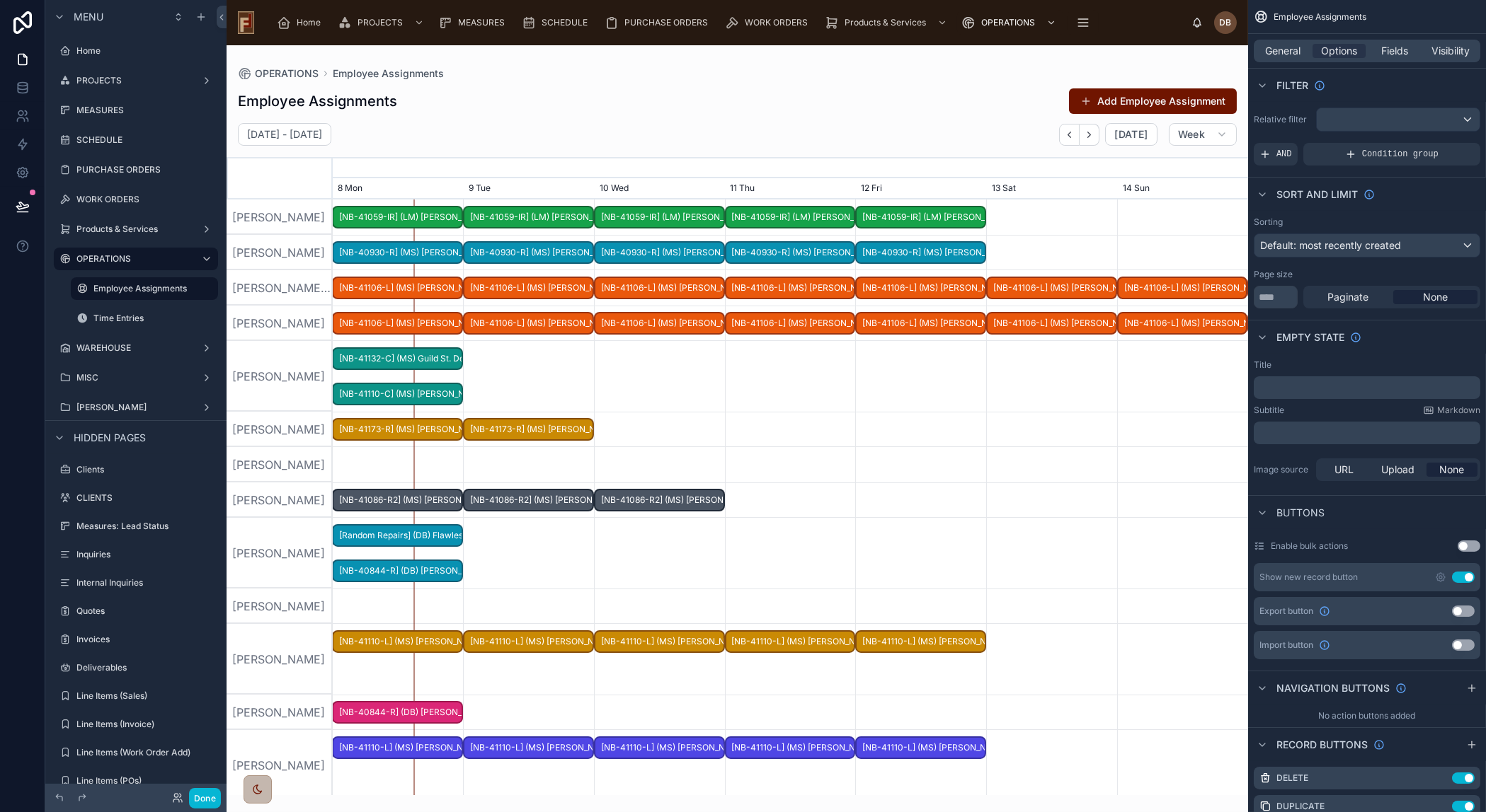
click at [1439, 296] on span "None" at bounding box center [1435, 297] width 25 height 14
click at [1352, 297] on span "Paginate" at bounding box center [1349, 297] width 41 height 14
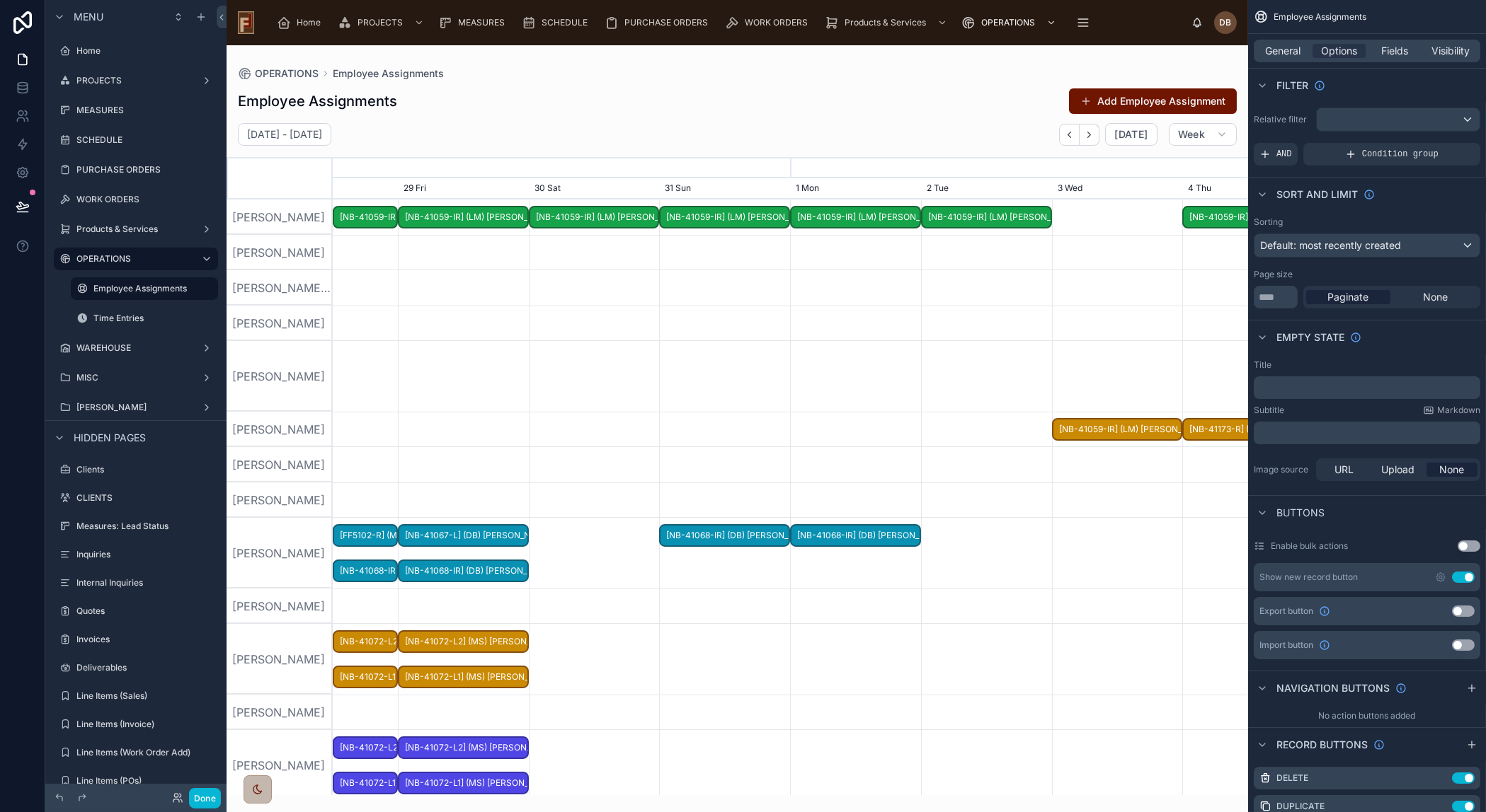
scroll to position [0, 1373]
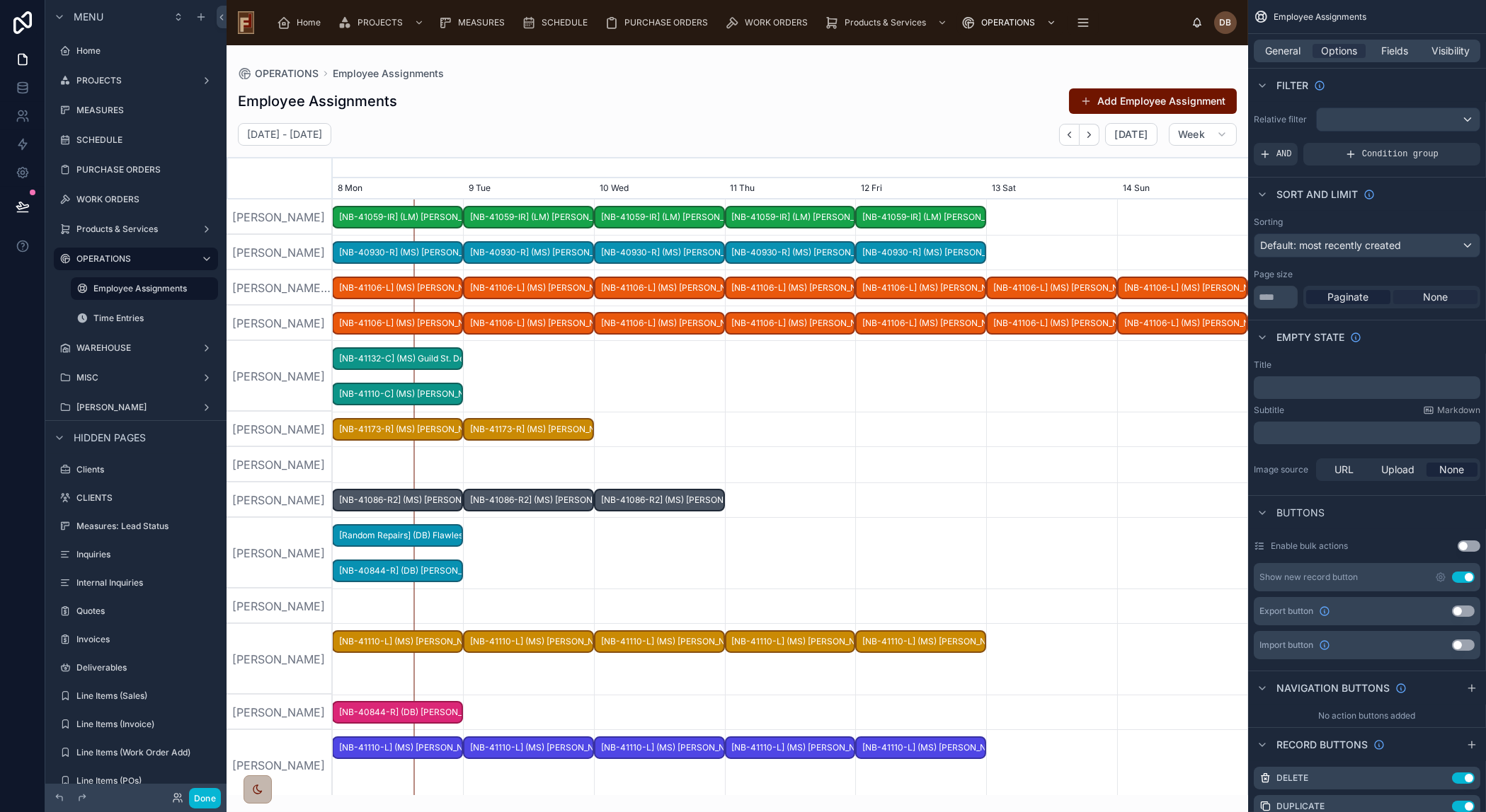
click at [1436, 295] on span "None" at bounding box center [1435, 297] width 25 height 14
click at [1278, 297] on input "**" at bounding box center [1275, 297] width 44 height 23
drag, startPoint x: 1287, startPoint y: 297, endPoint x: 1240, endPoint y: 297, distance: 47.0
click at [1240, 297] on div "Home PROJECTS MEASURES SCHEDULE PURCHASE ORDERS WORK ORDERS Products & Services…" at bounding box center [856, 406] width 1259 height 812
type input "***"
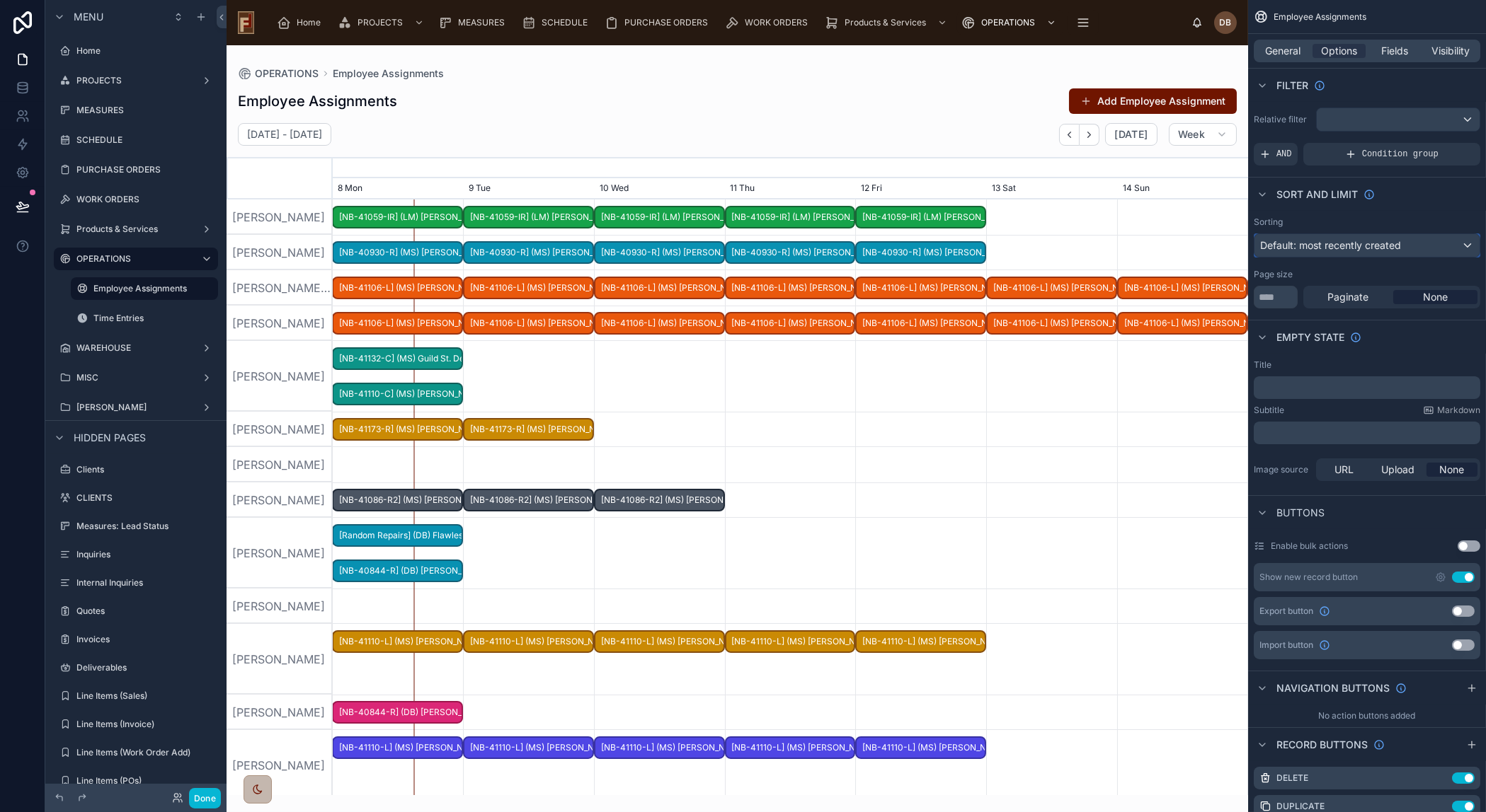
click at [1378, 247] on span "Default: most recently created" at bounding box center [1330, 245] width 141 height 12
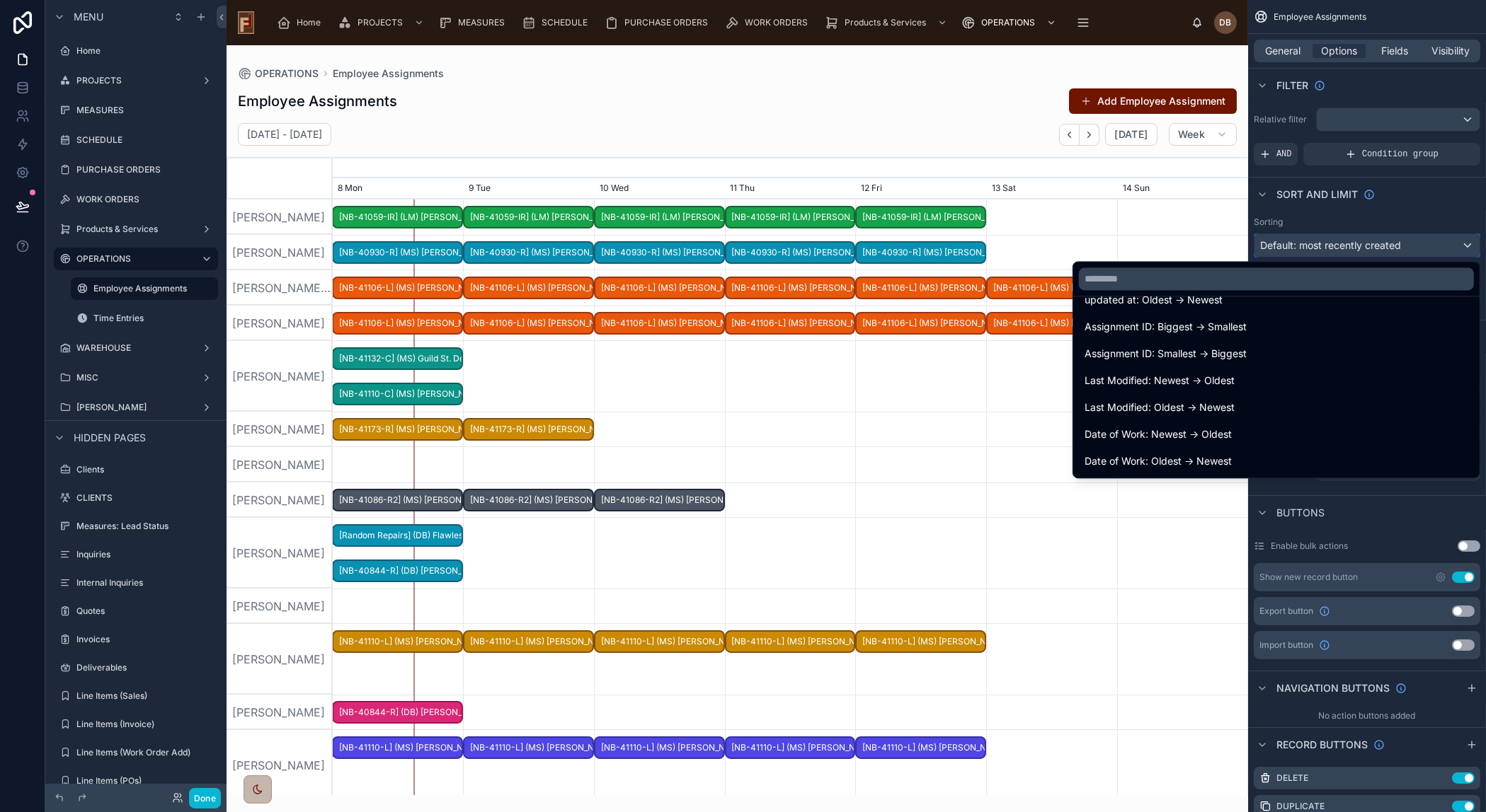
scroll to position [193, 0]
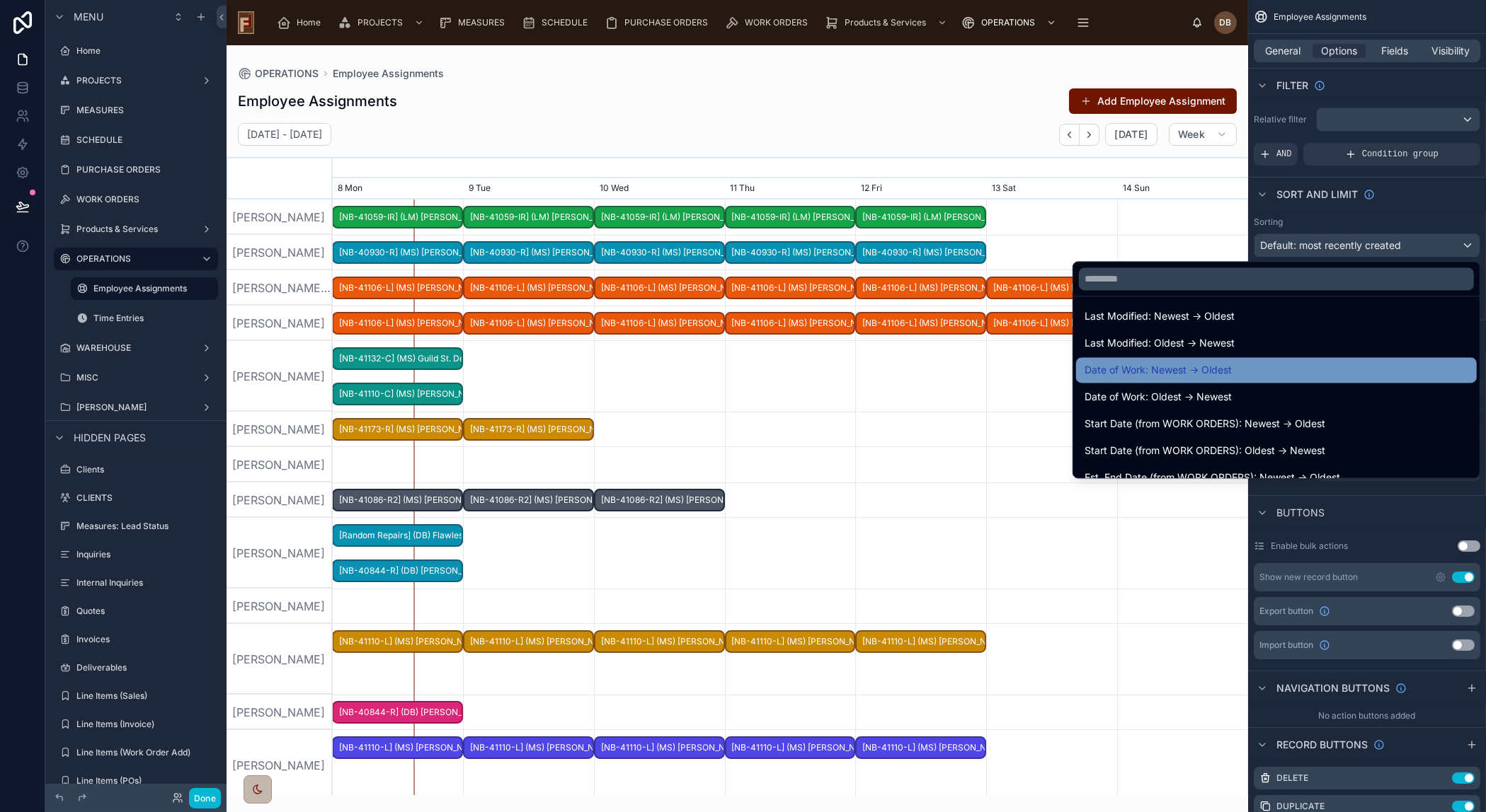
click at [1196, 371] on span "Date of Work: Newest -> Oldest" at bounding box center [1157, 370] width 147 height 17
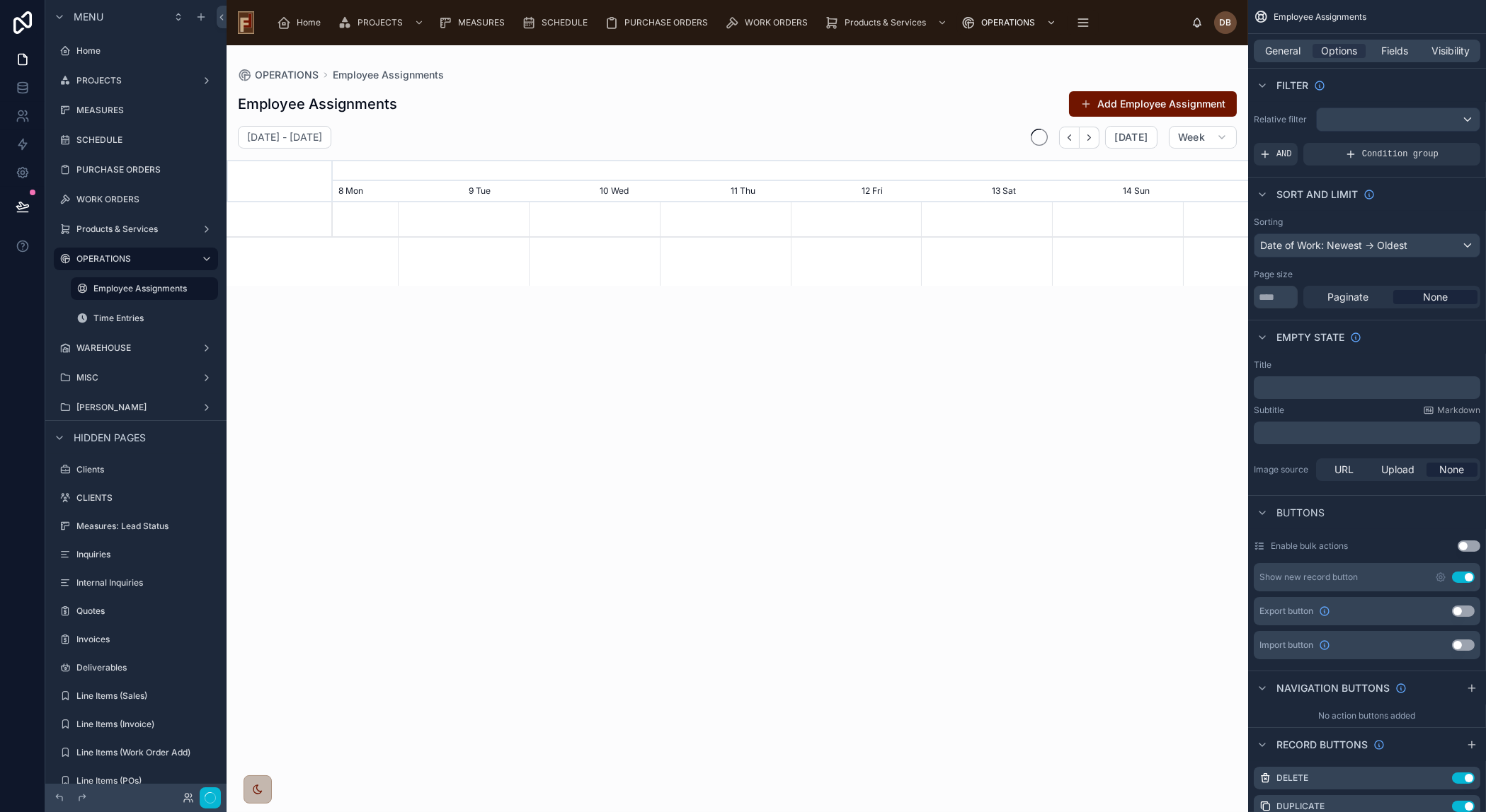
scroll to position [0, 1373]
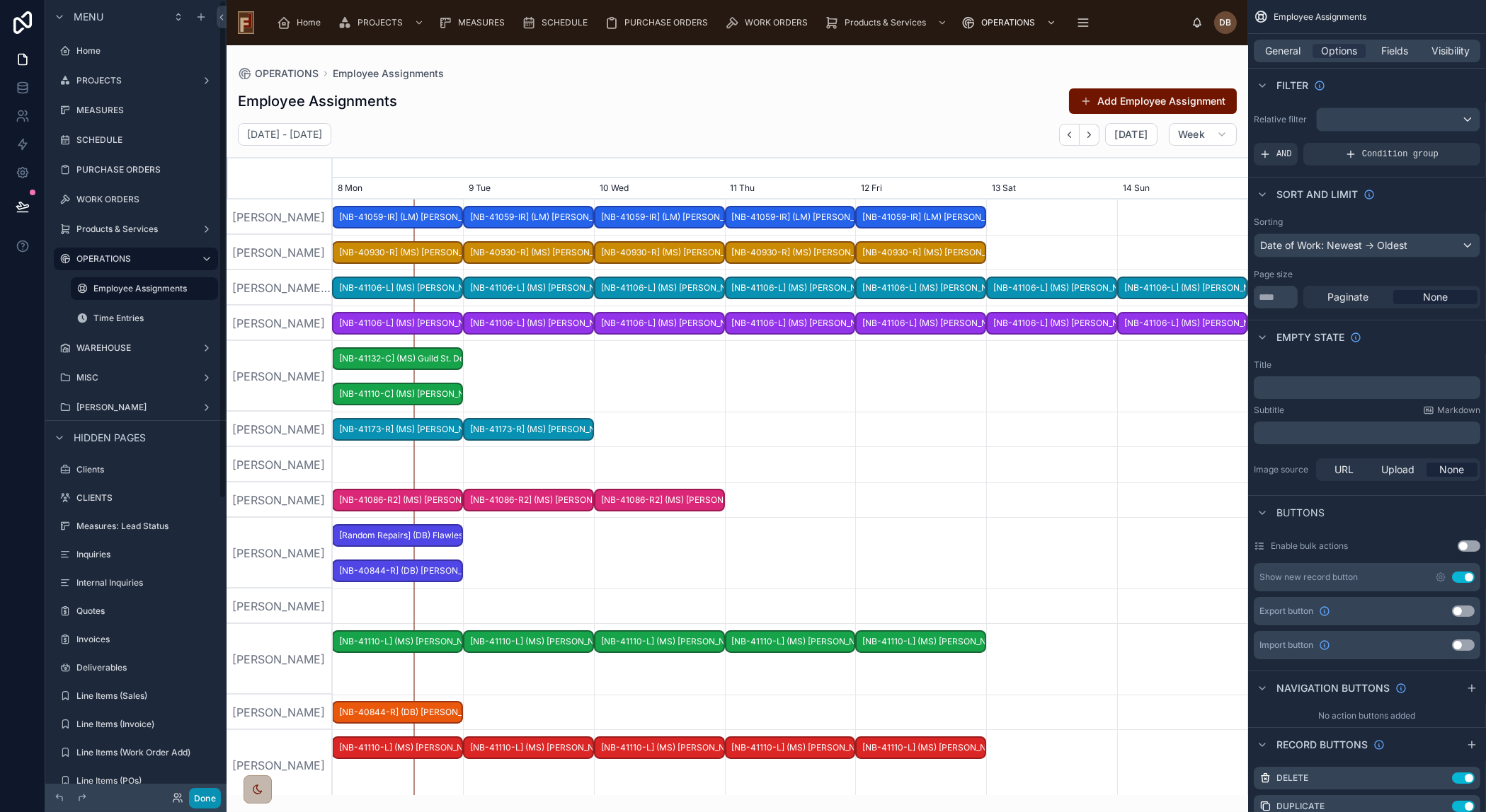
click at [205, 799] on button "Done" at bounding box center [205, 799] width 32 height 21
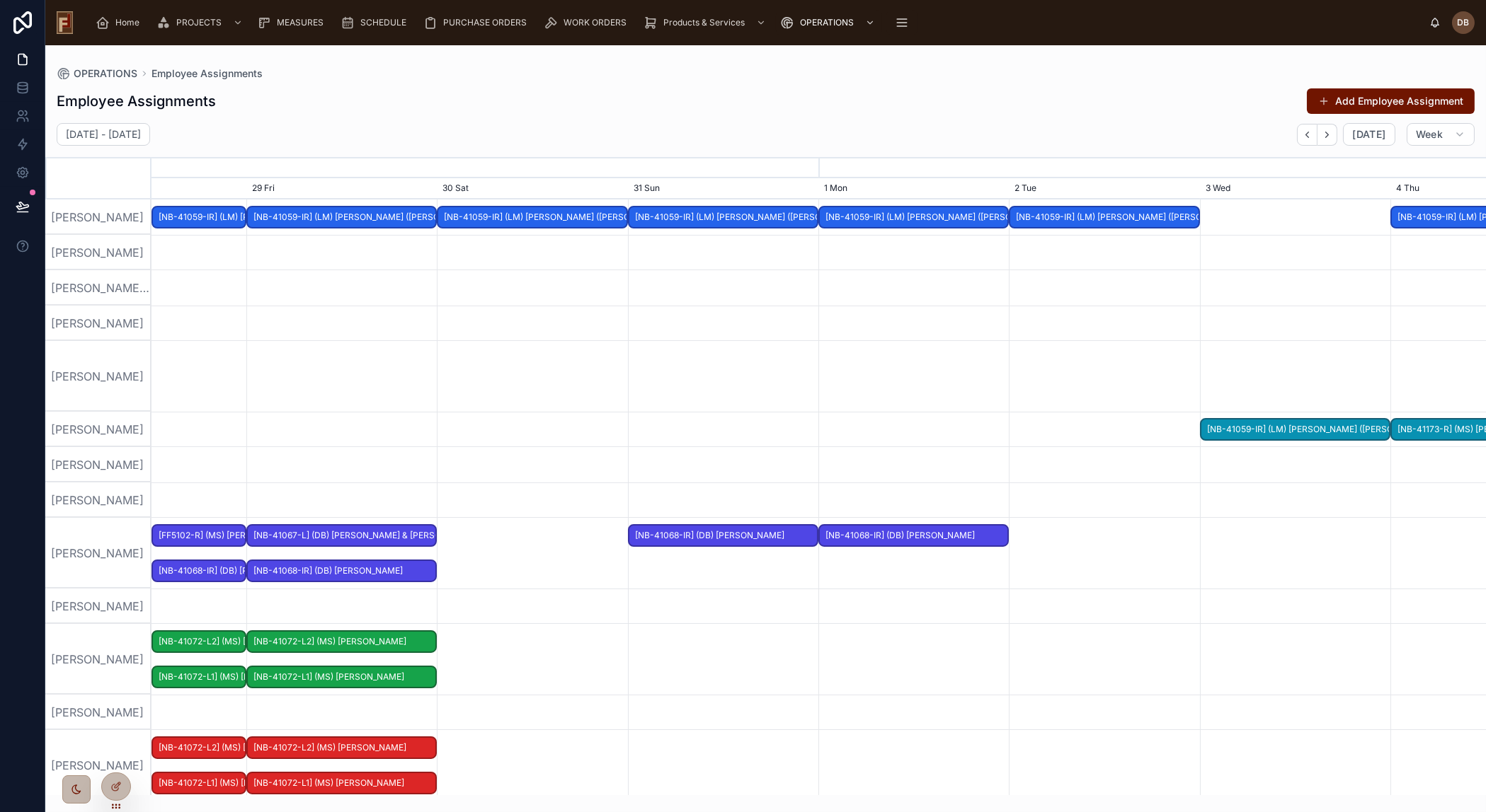
scroll to position [0, 2002]
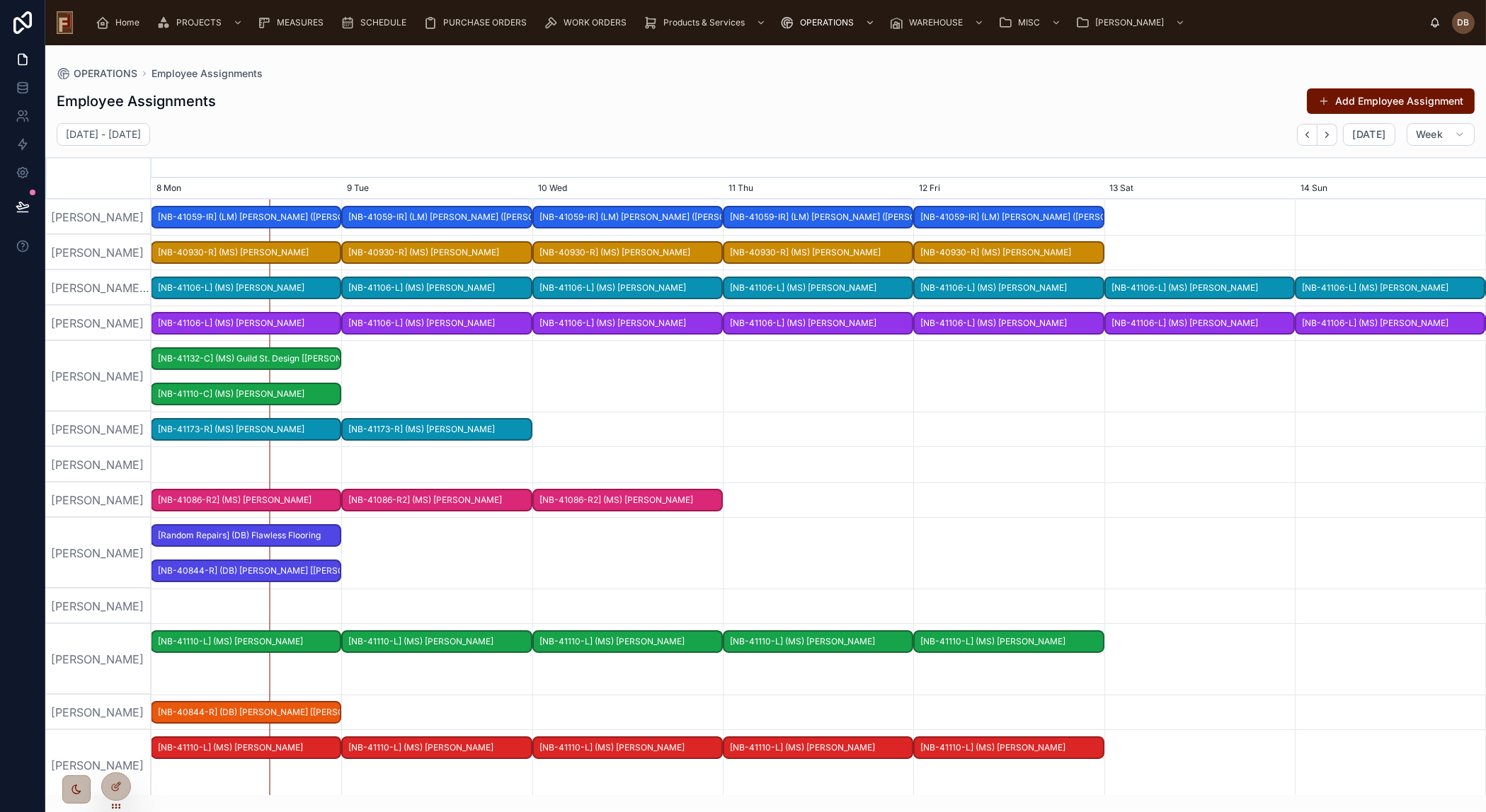
click at [485, 376] on div at bounding box center [818, 376] width 5337 height 71
click at [88, 376] on div "[PERSON_NAME]" at bounding box center [98, 376] width 106 height 71
click at [103, 134] on h2 "September 08 - September 14" at bounding box center [103, 134] width 75 height 14
select select "****"
select select "*"
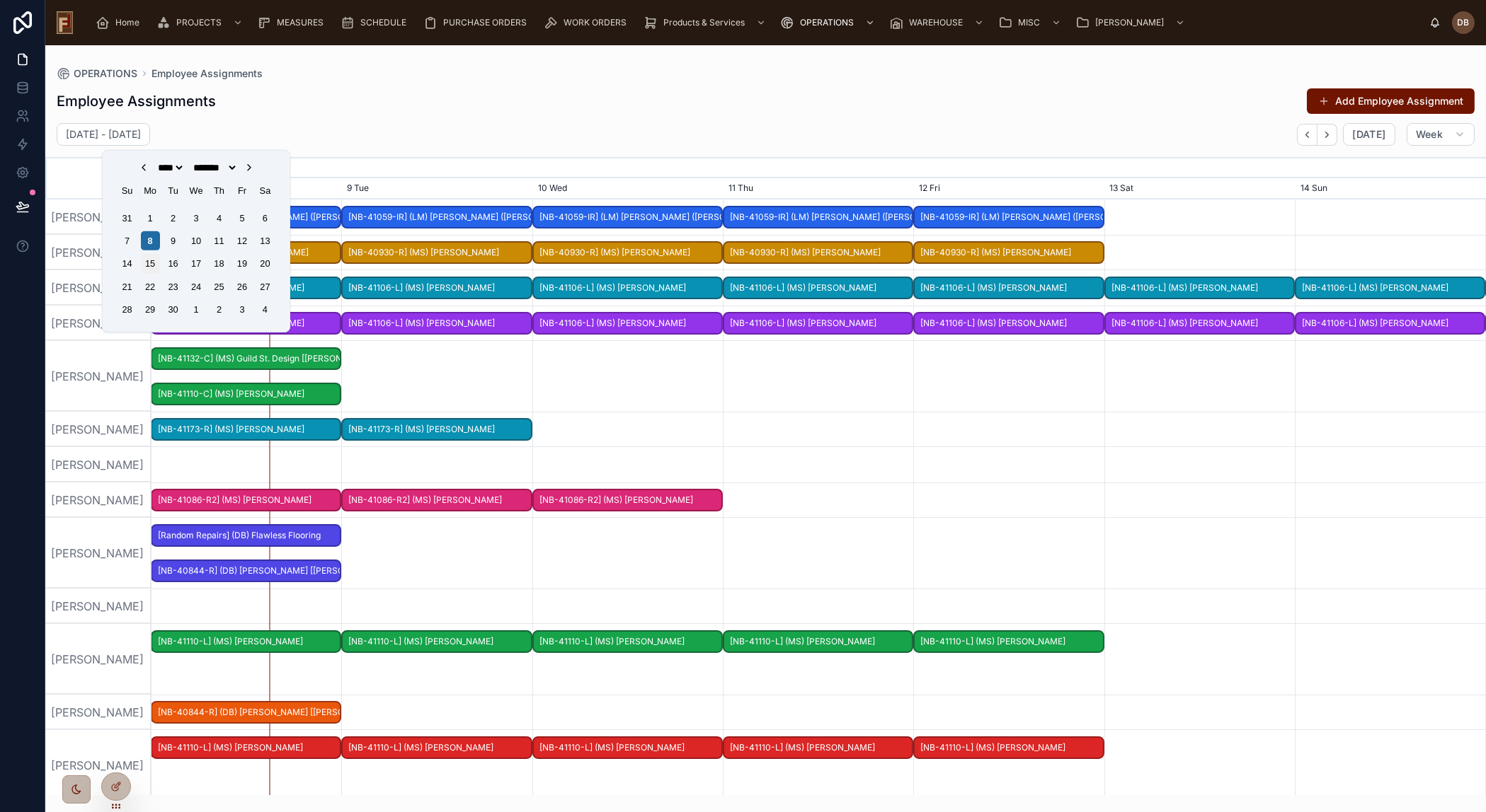
click at [148, 262] on div "15" at bounding box center [151, 264] width 19 height 19
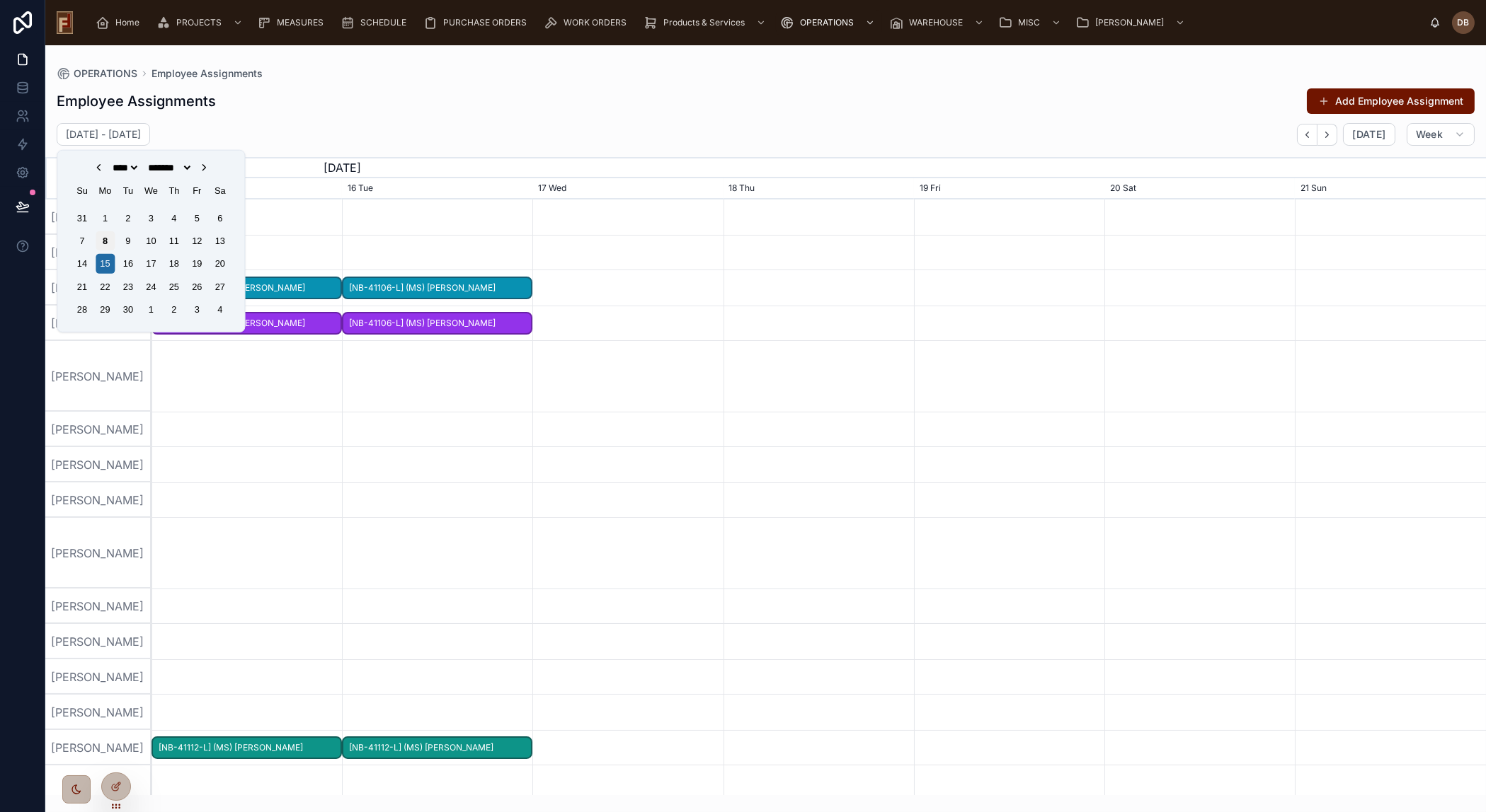
click at [103, 240] on div "8" at bounding box center [105, 241] width 19 height 19
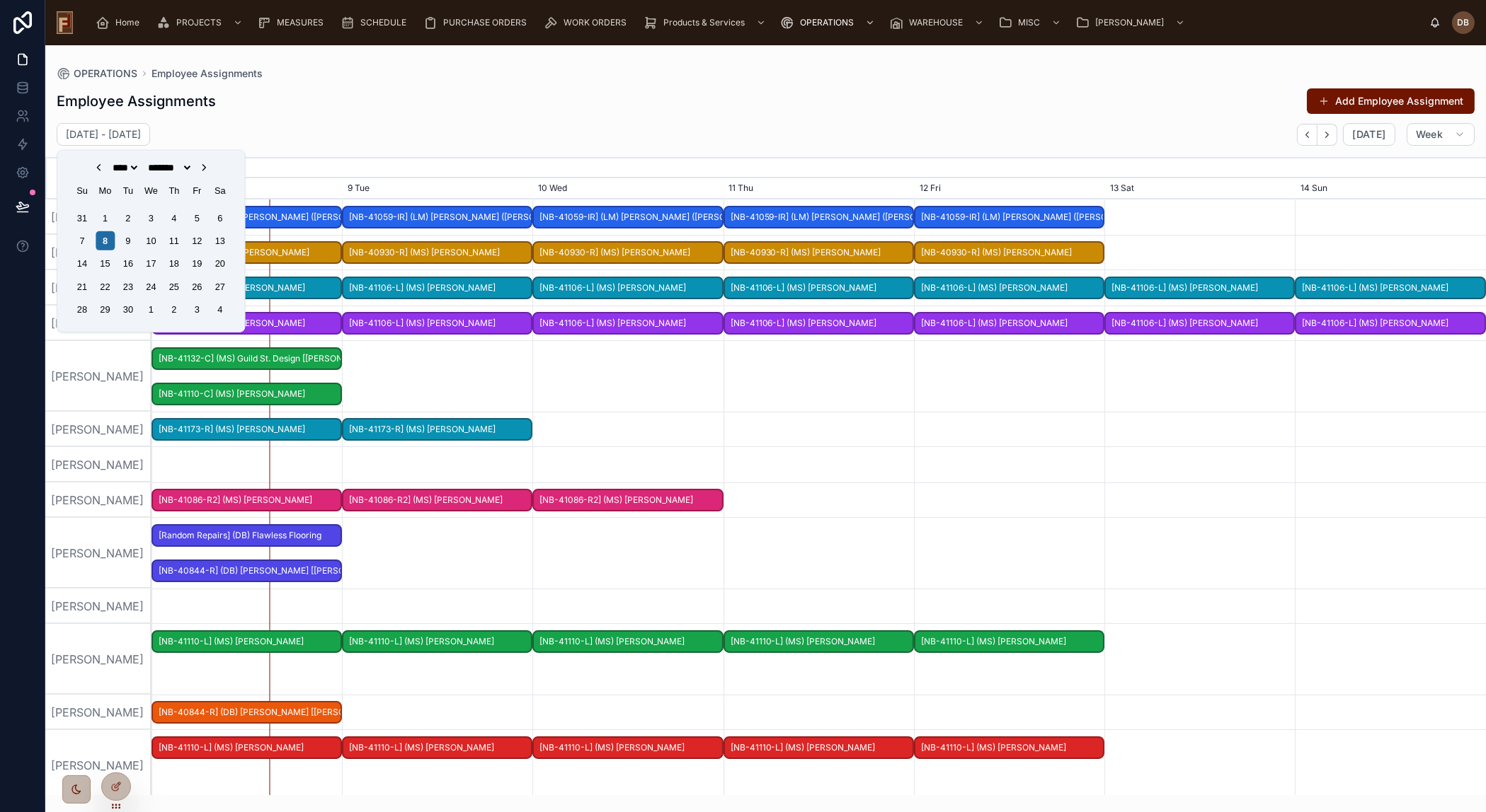
click at [435, 102] on div "Employee Assignments Add Employee Assignment" at bounding box center [766, 101] width 1418 height 27
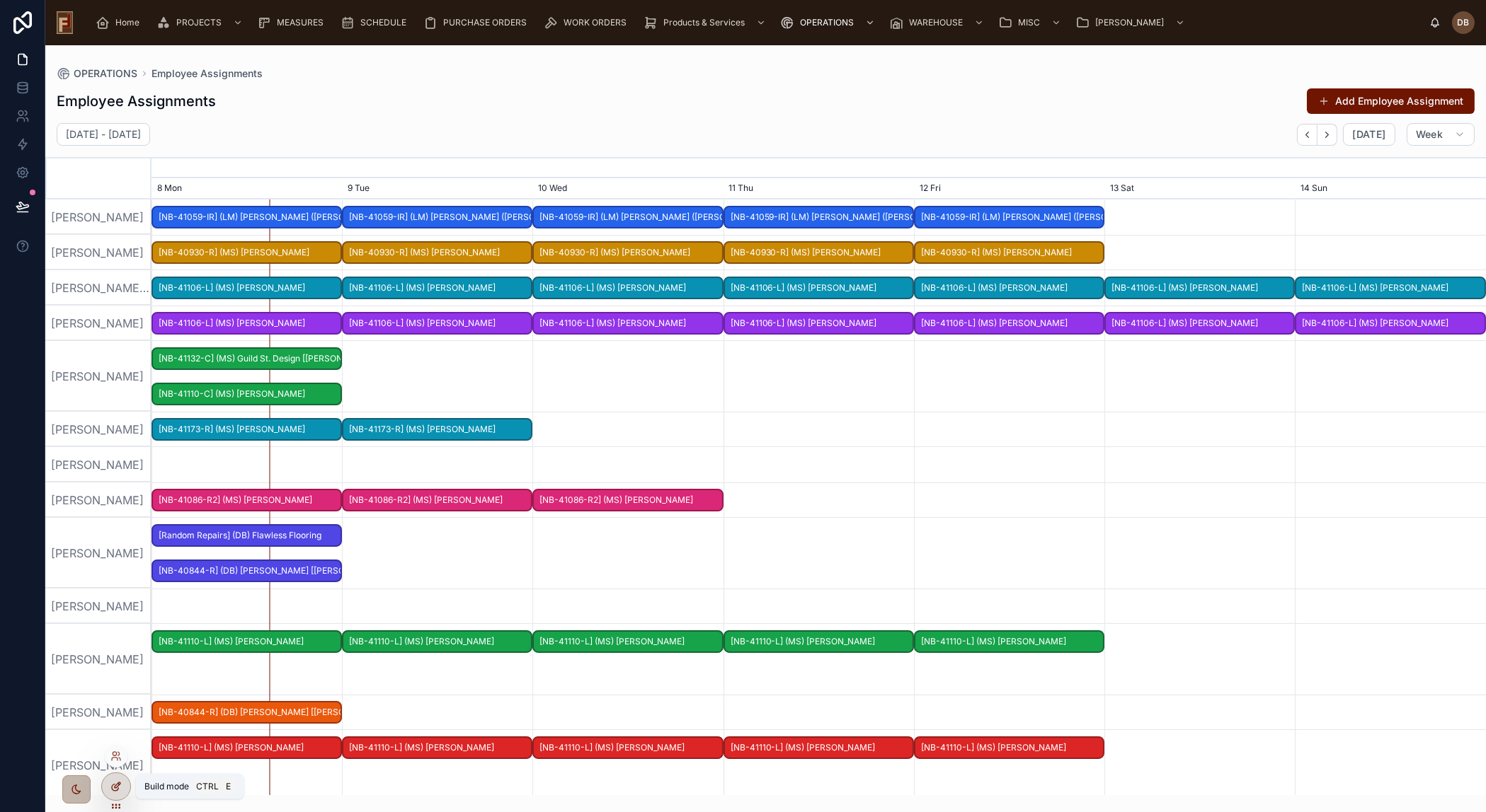
click at [114, 782] on icon at bounding box center [116, 786] width 11 height 11
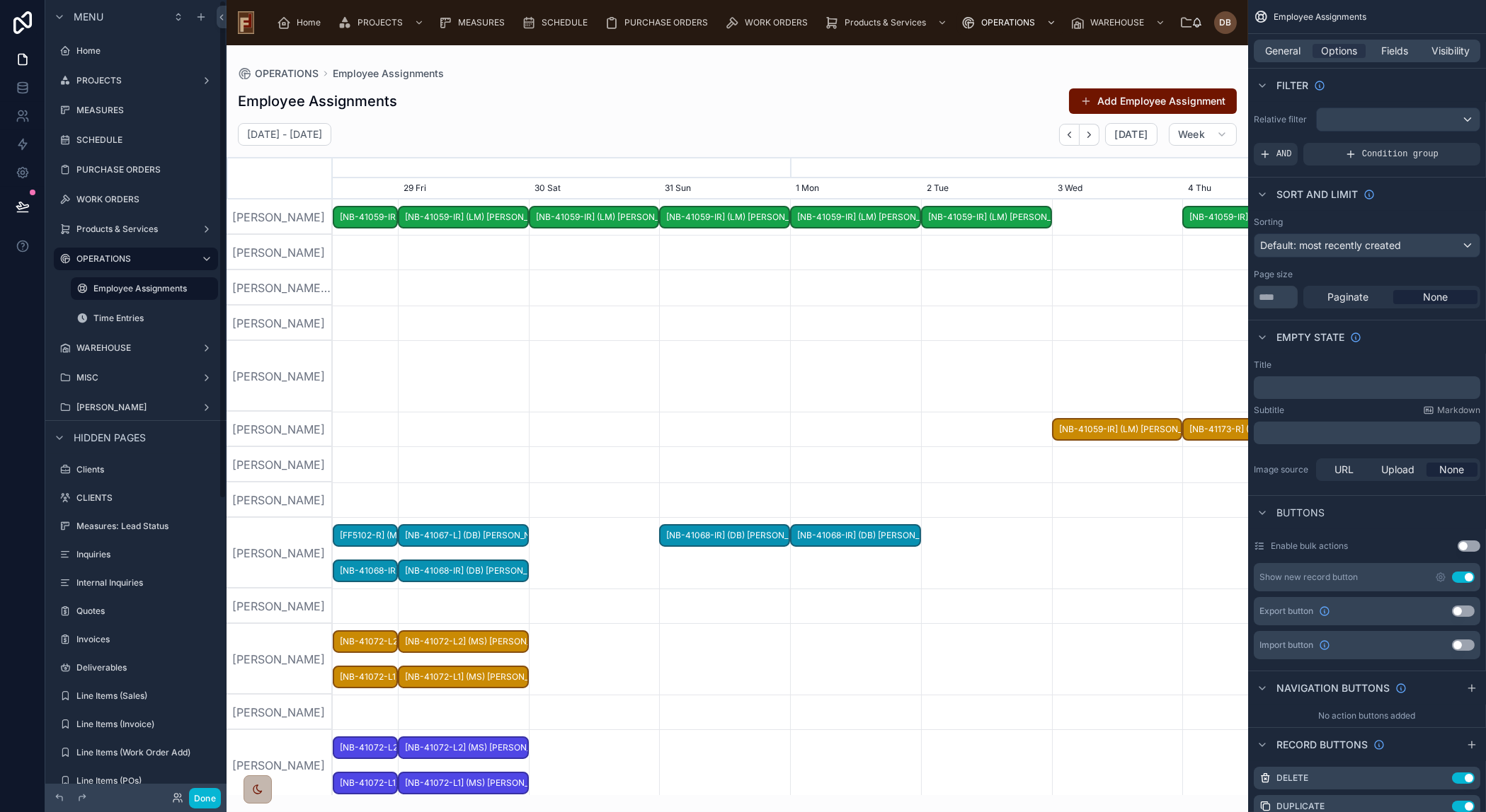
scroll to position [0, 1373]
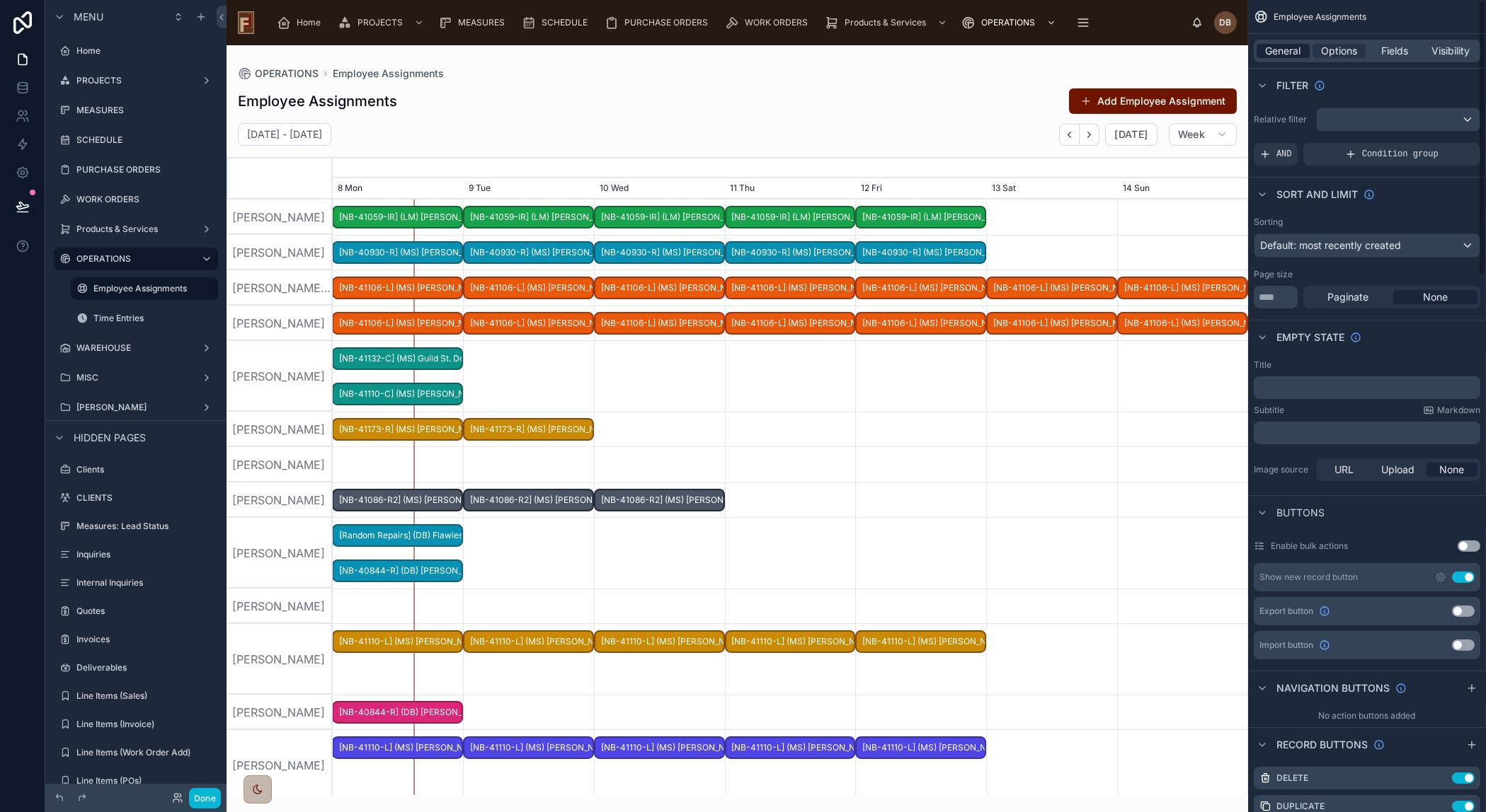
click at [1287, 48] on span "General" at bounding box center [1284, 50] width 35 height 14
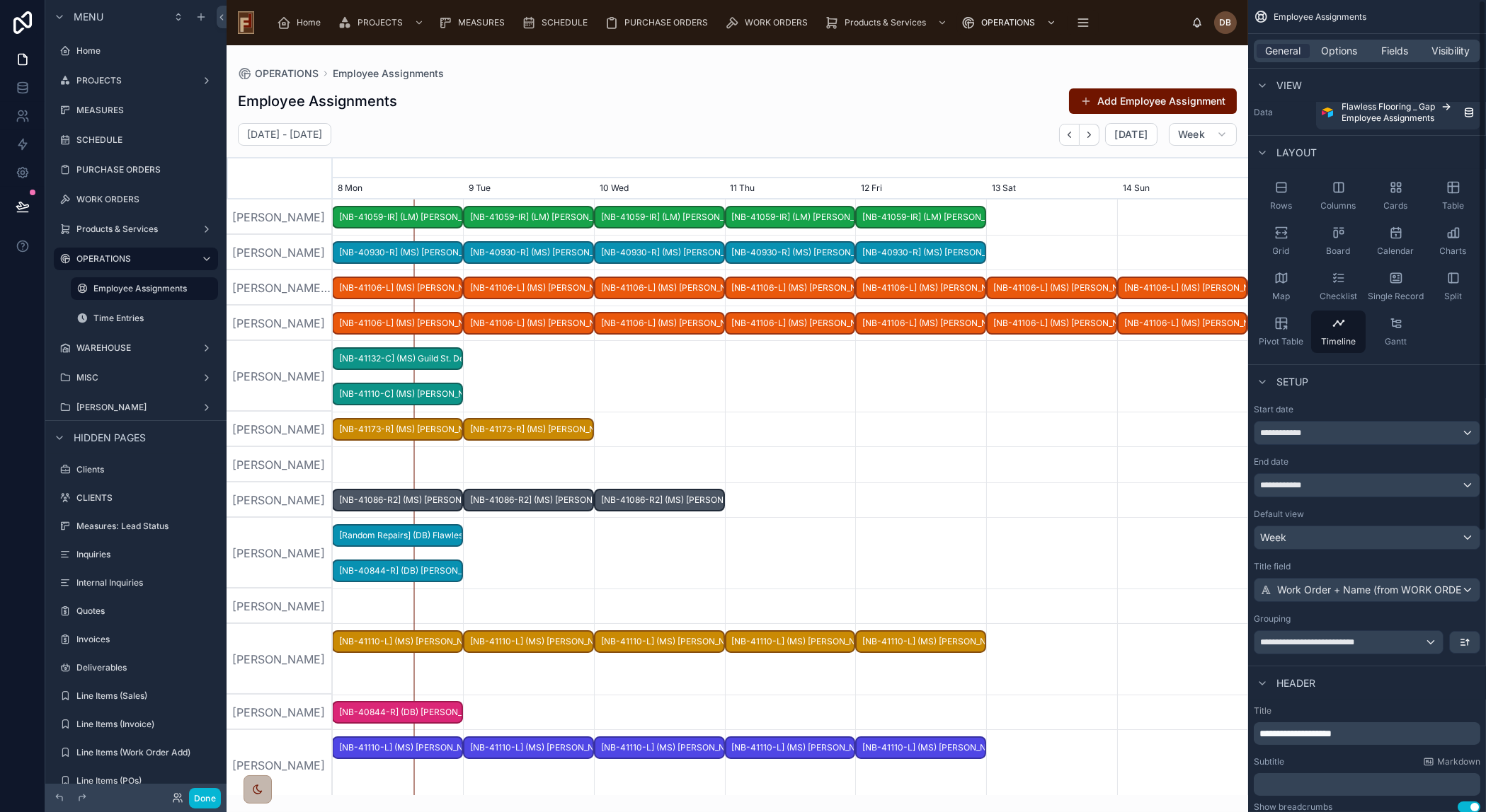
scroll to position [0, 0]
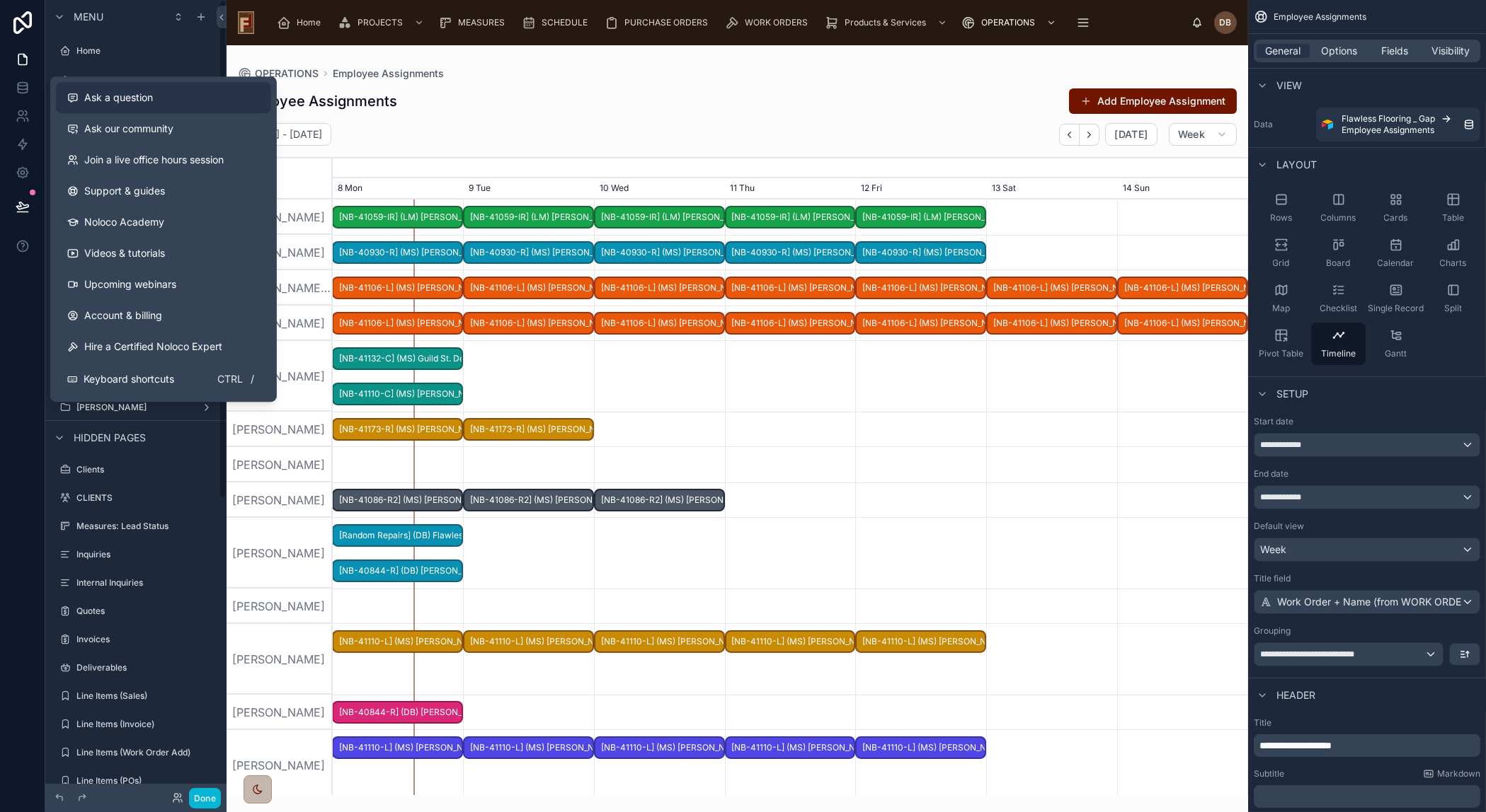
click at [185, 91] on div "Ask a question" at bounding box center [163, 97] width 193 height 14
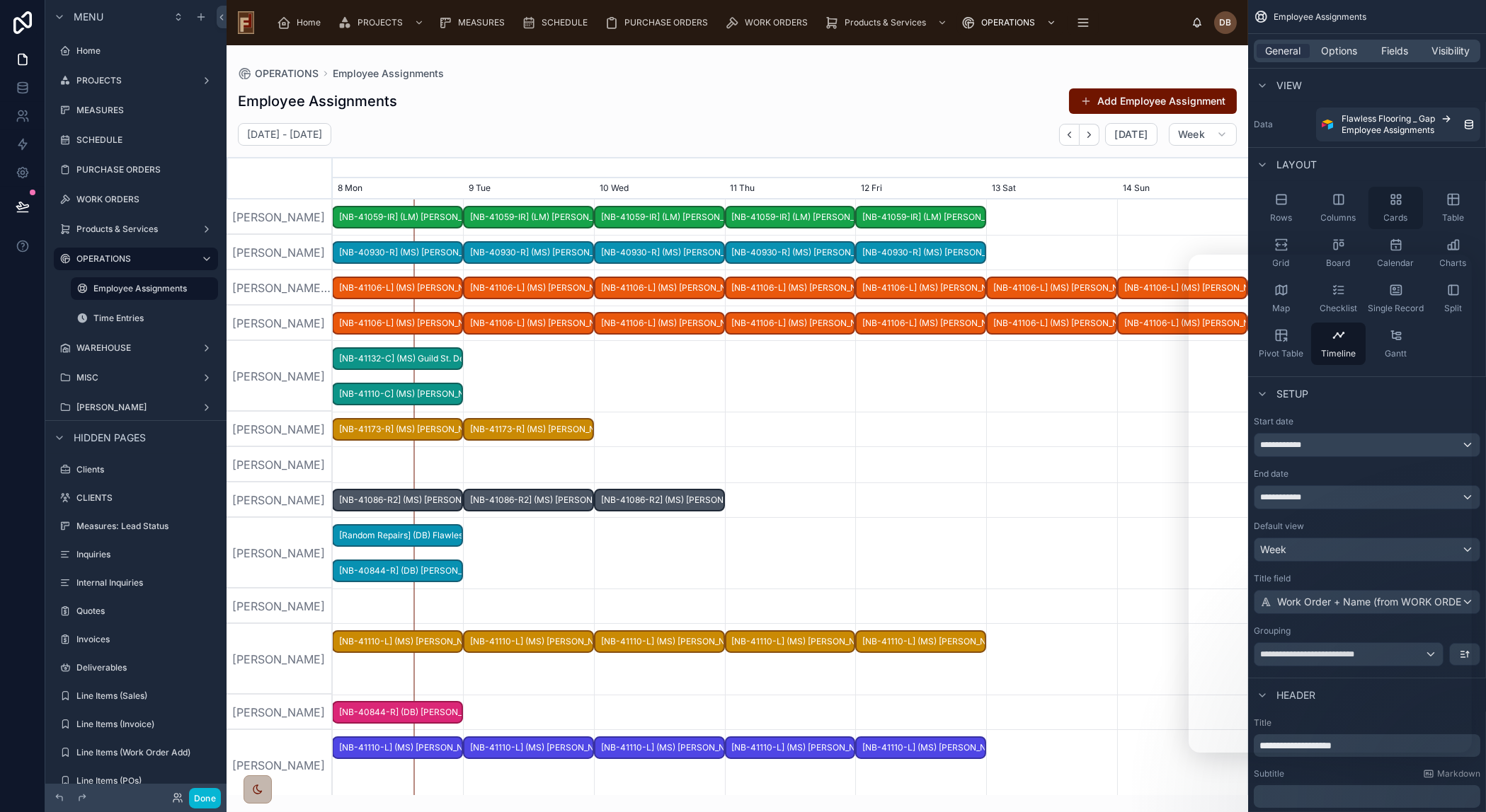
drag, startPoint x: 1388, startPoint y: 176, endPoint x: 1374, endPoint y: 190, distance: 19.8
click at [1388, 176] on div "Layout" at bounding box center [1367, 164] width 238 height 34
click at [209, 803] on button "Done" at bounding box center [205, 799] width 32 height 21
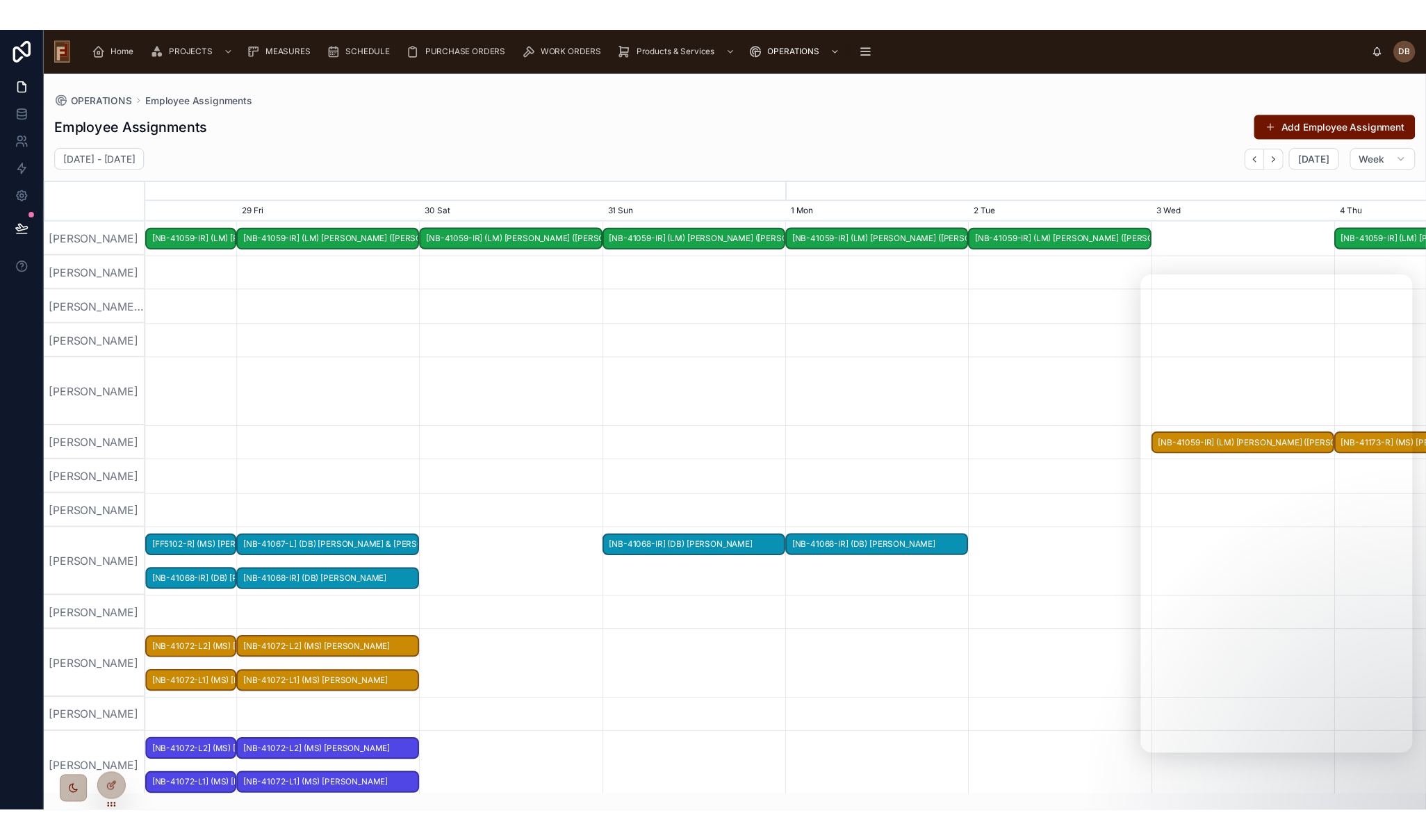
scroll to position [0, 1965]
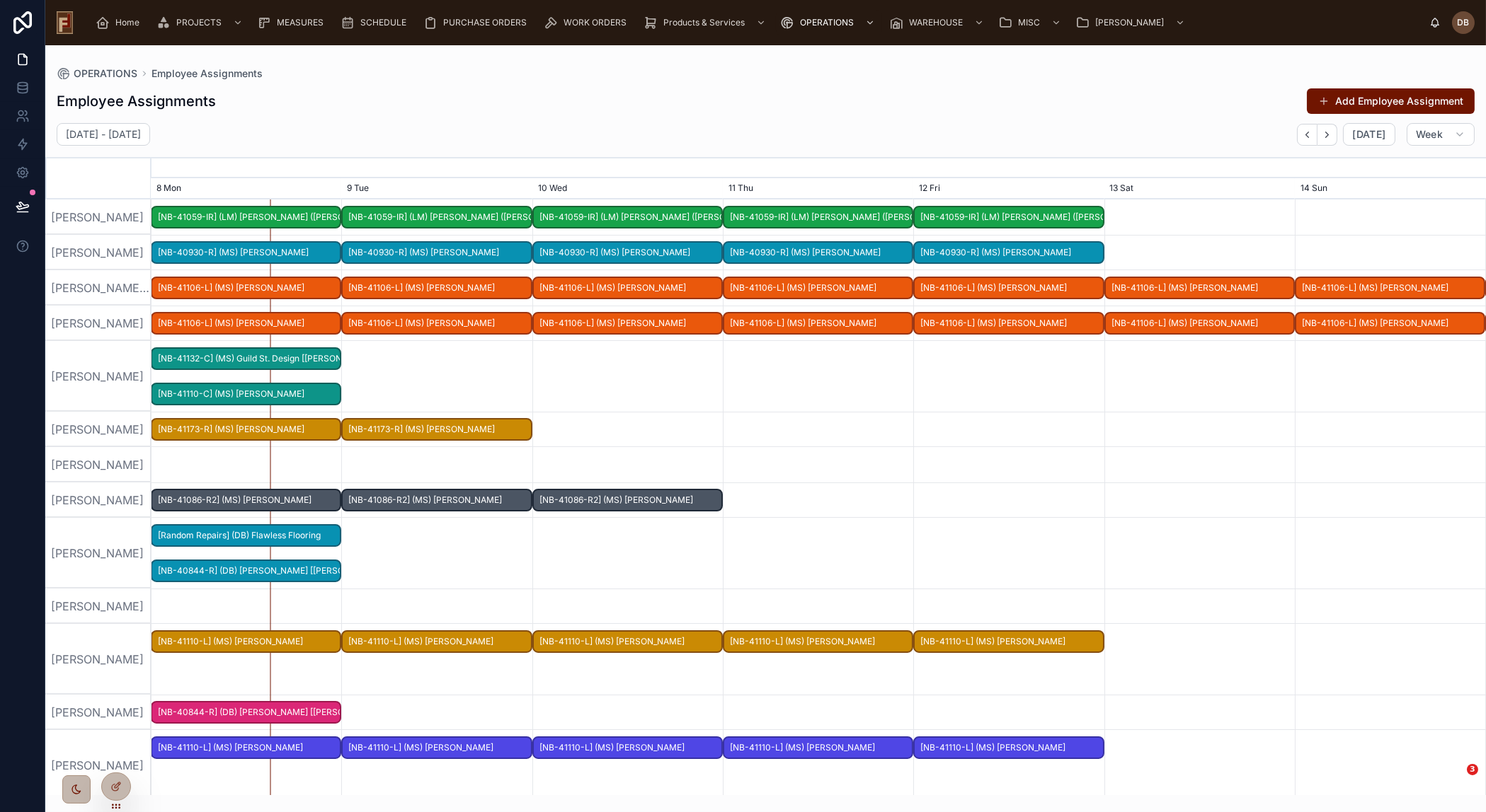
click at [545, 572] on div at bounding box center [818, 554] width 5337 height 71
drag, startPoint x: 1437, startPoint y: 188, endPoint x: 1296, endPoint y: 202, distance: 141.7
click at [474, 353] on div at bounding box center [818, 376] width 5337 height 71
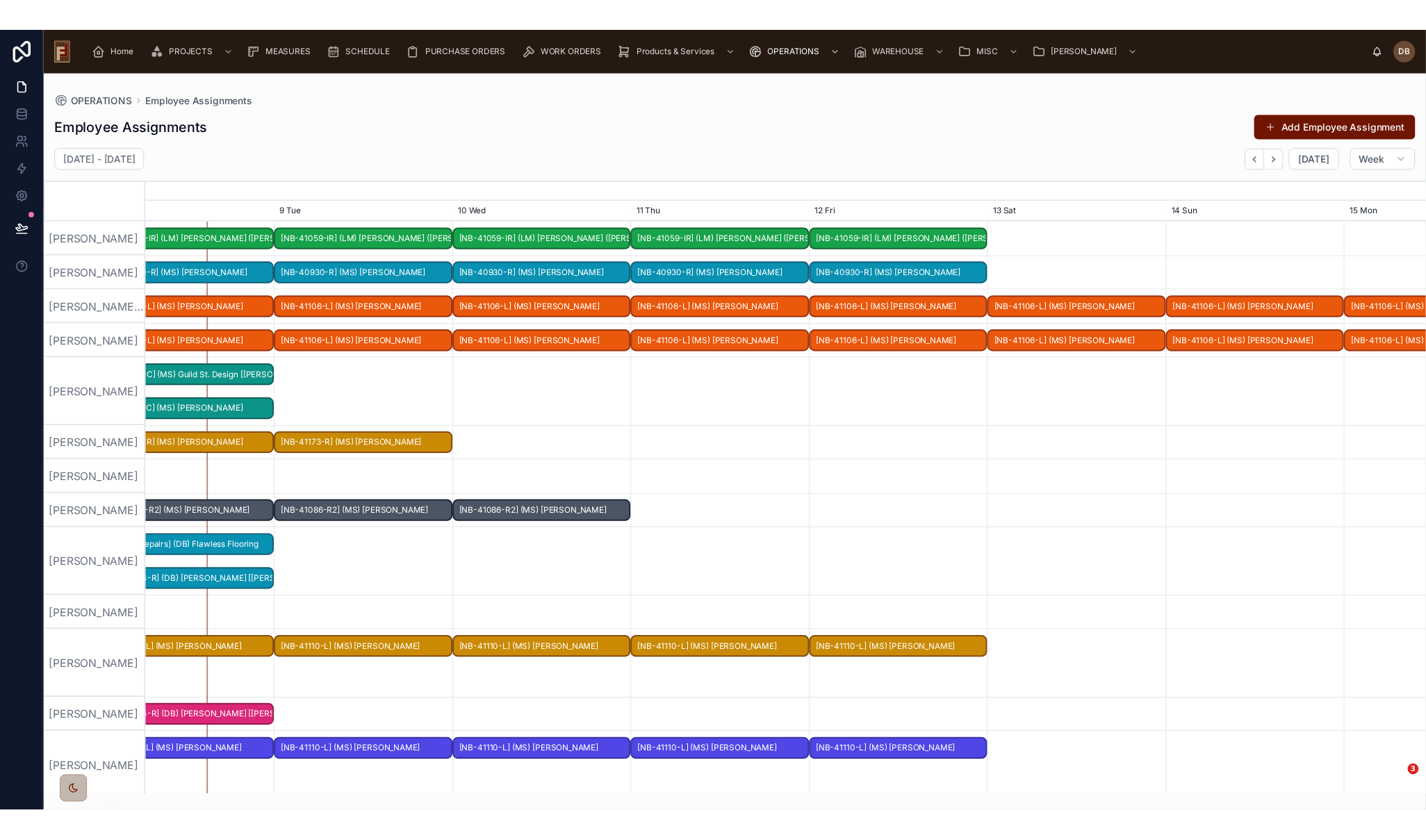
scroll to position [0, 1915]
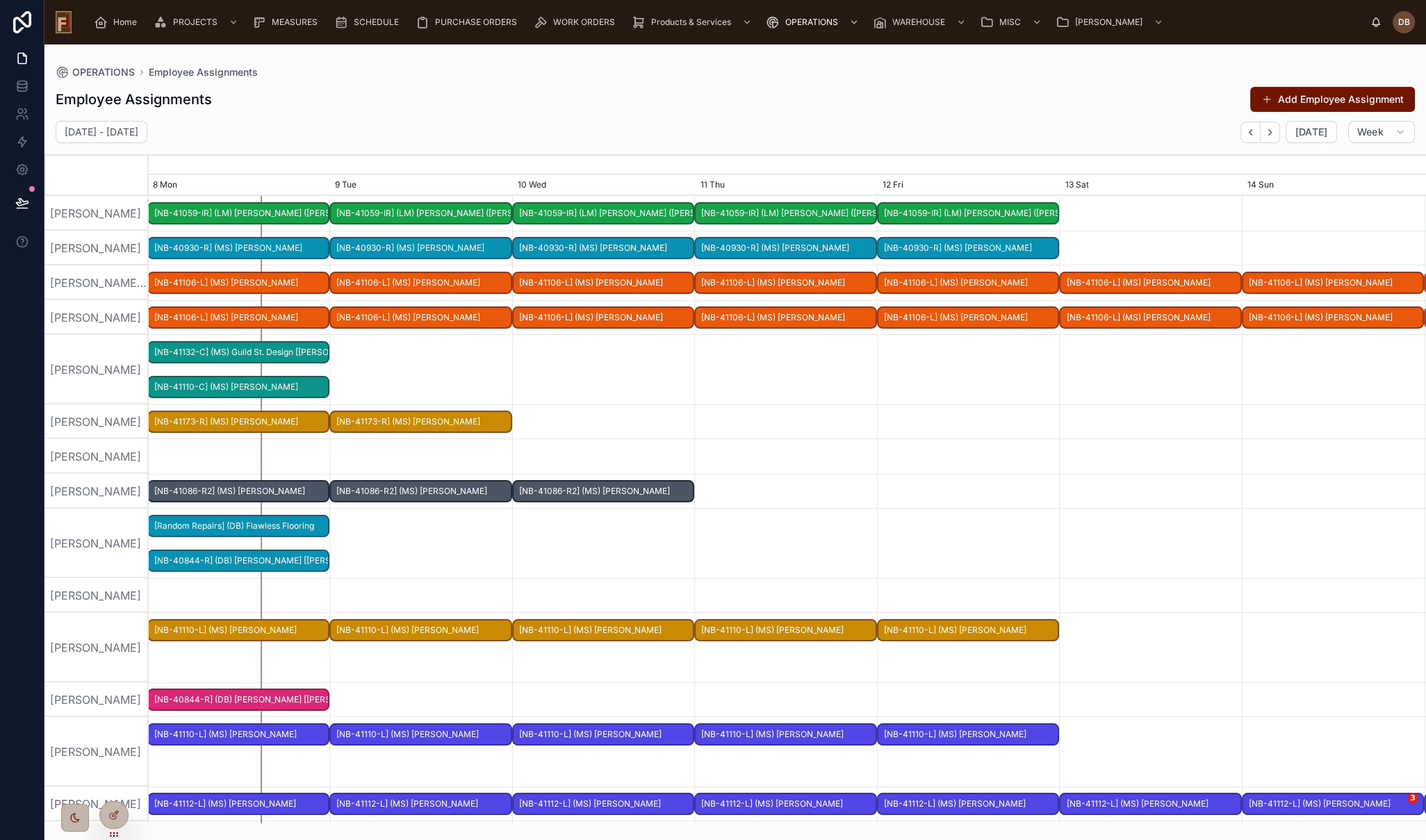
click at [820, 124] on div "September 08 - September 14 Today Week" at bounding box center [734, 132] width 1381 height 22
click at [134, 451] on div "Daniel Castaneda" at bounding box center [96, 457] width 104 height 35
click at [1035, 690] on div at bounding box center [787, 699] width 5107 height 35
click at [104, 542] on div "[PERSON_NAME]" at bounding box center [96, 544] width 104 height 70
drag, startPoint x: 91, startPoint y: 797, endPoint x: 91, endPoint y: 789, distance: 8.0
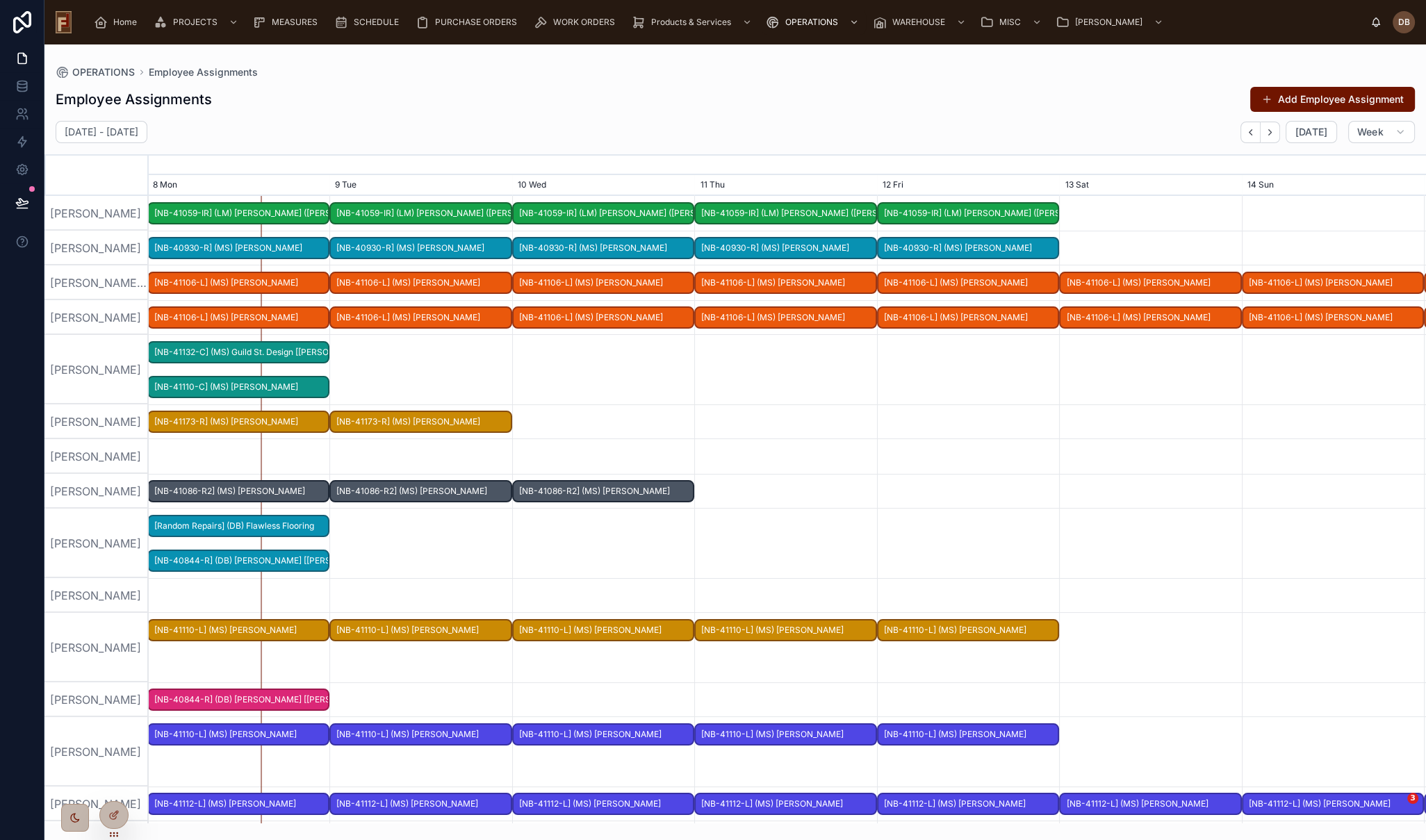
click at [91, 796] on div "[PERSON_NAME]" at bounding box center [96, 804] width 104 height 35
drag, startPoint x: 96, startPoint y: 757, endPoint x: 162, endPoint y: 370, distance: 392.6
click at [96, 757] on div "[PERSON_NAME]" at bounding box center [96, 752] width 104 height 70
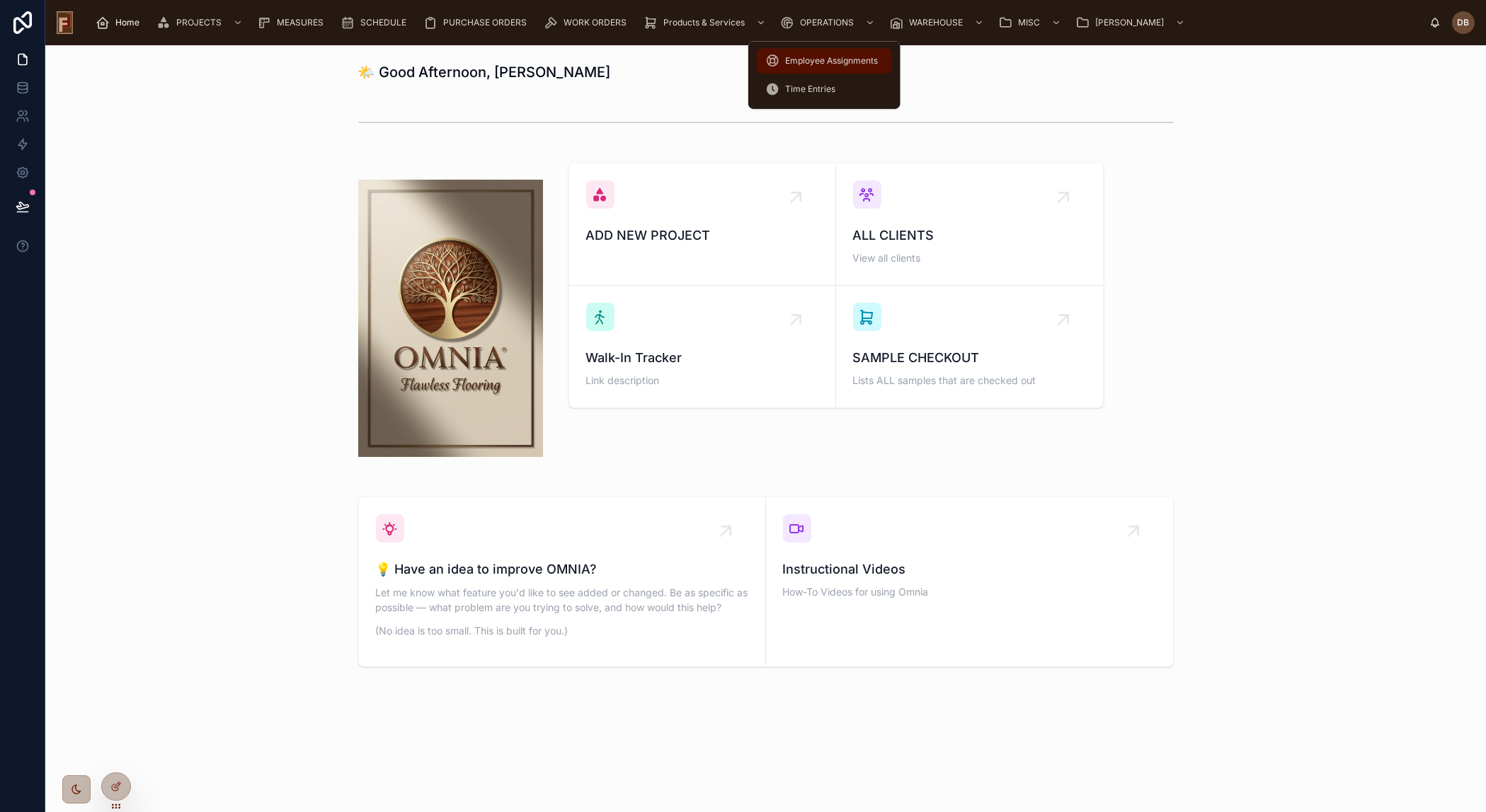
click at [844, 61] on span "Employee Assignments" at bounding box center [832, 61] width 93 height 11
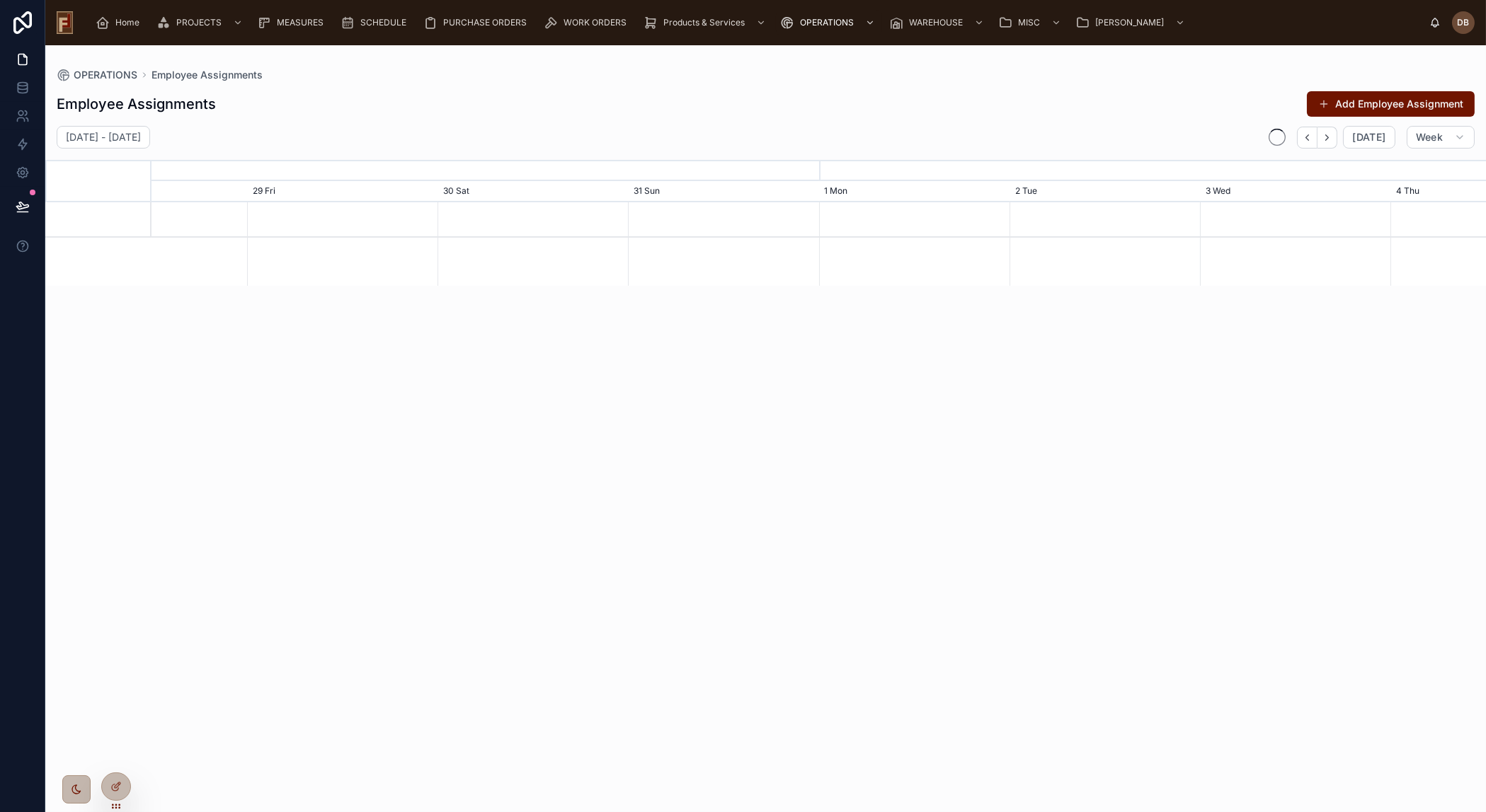
scroll to position [0, 2002]
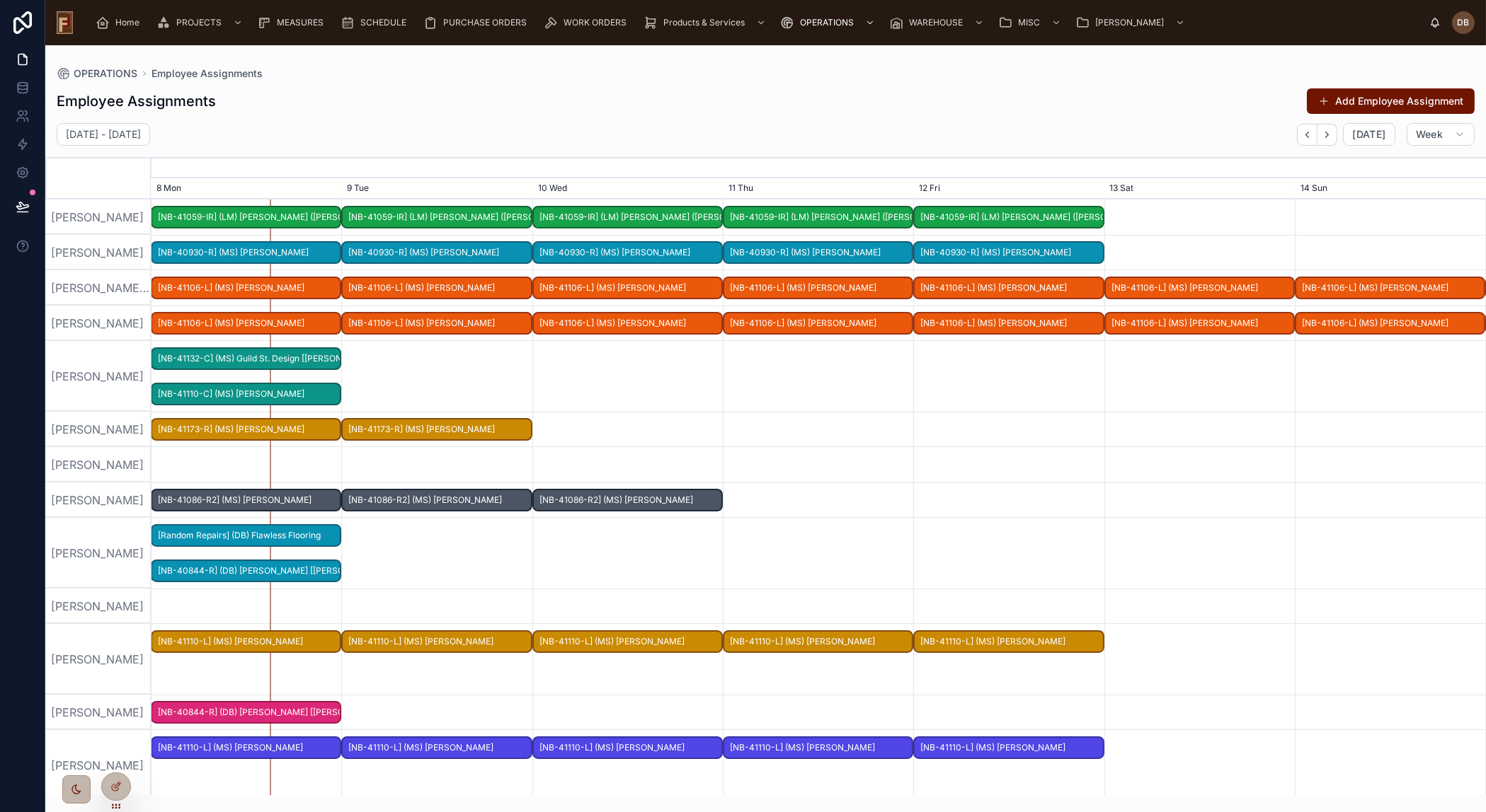
click at [1135, 480] on div at bounding box center [818, 465] width 5337 height 35
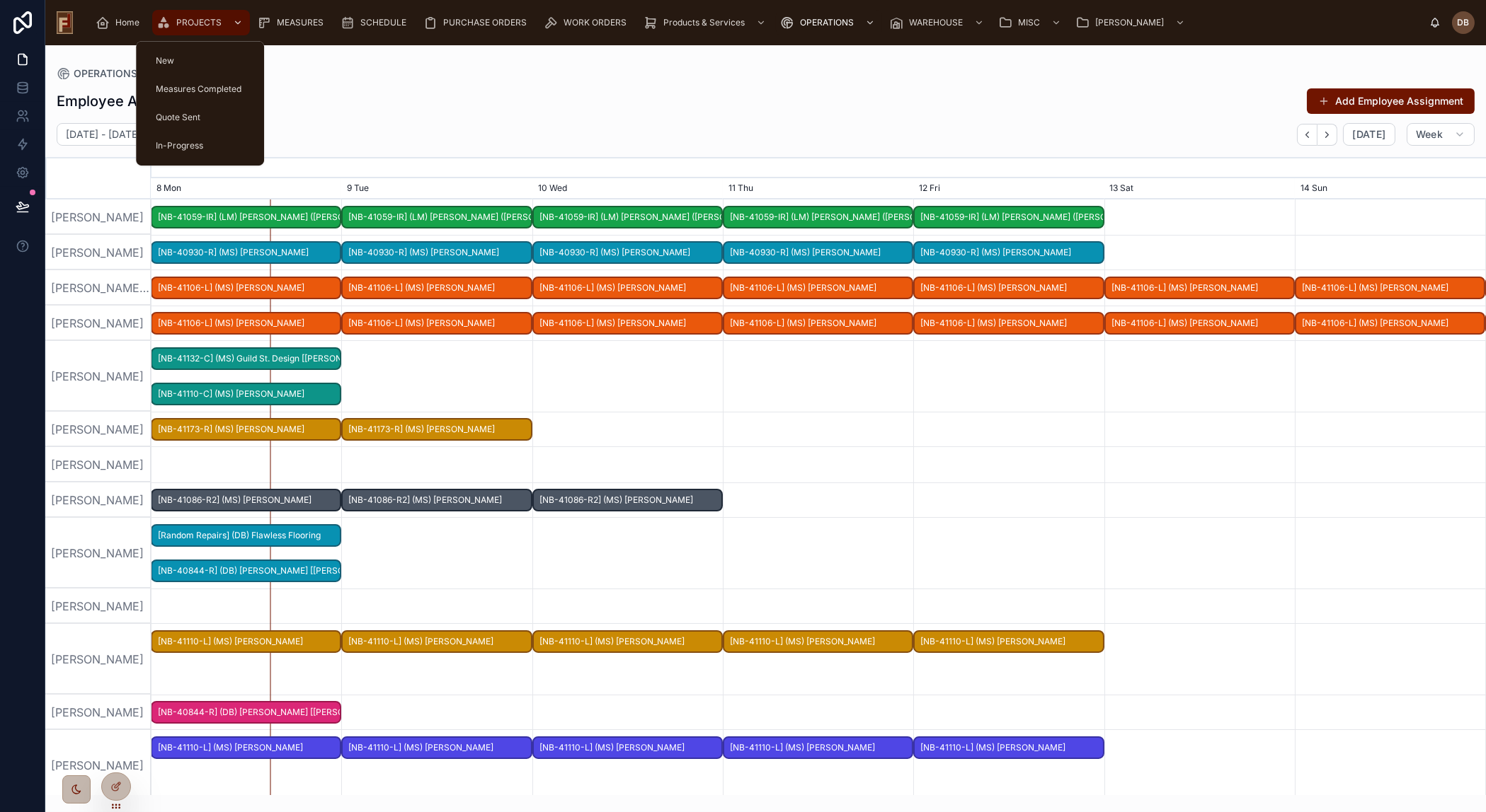
click at [191, 26] on span "PROJECTS" at bounding box center [199, 22] width 45 height 11
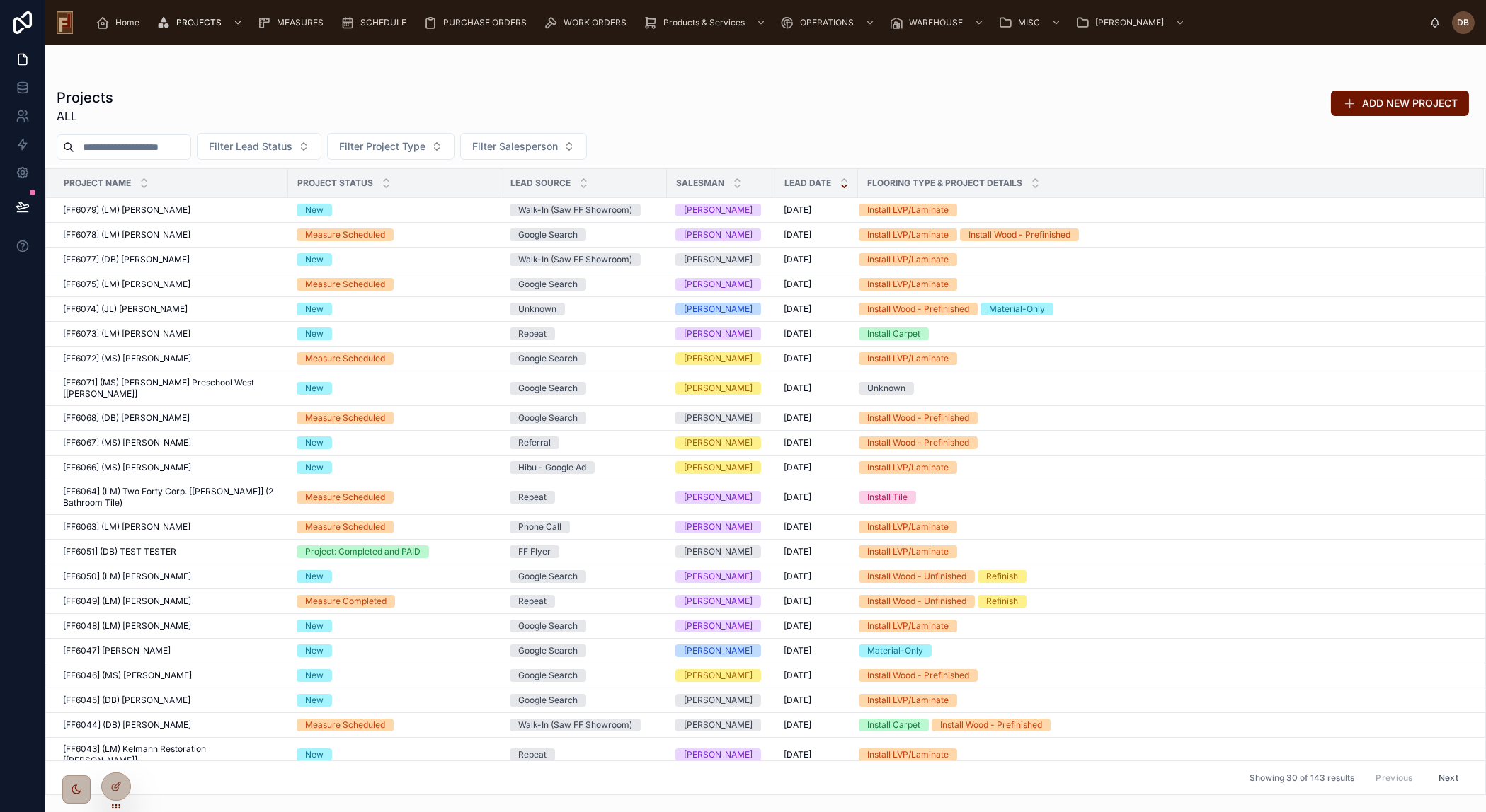
drag, startPoint x: 178, startPoint y: 148, endPoint x: 171, endPoint y: 152, distance: 8.1
click at [177, 148] on input "text" at bounding box center [132, 147] width 116 height 20
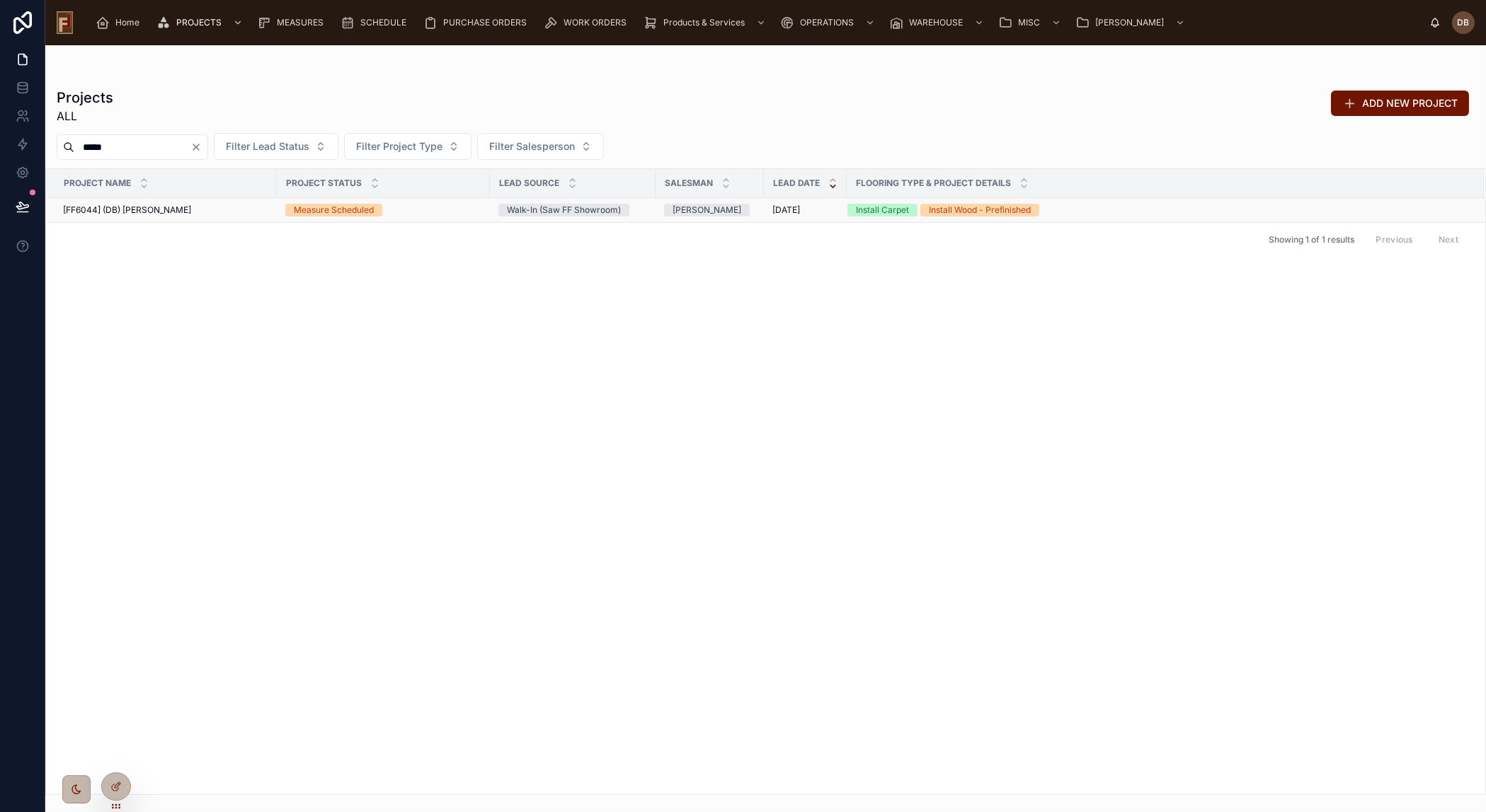
type input "*****"
click at [233, 209] on div "[FF6044] (DB) [PERSON_NAME] [FF6044] (DB) [PERSON_NAME]" at bounding box center [165, 210] width 205 height 11
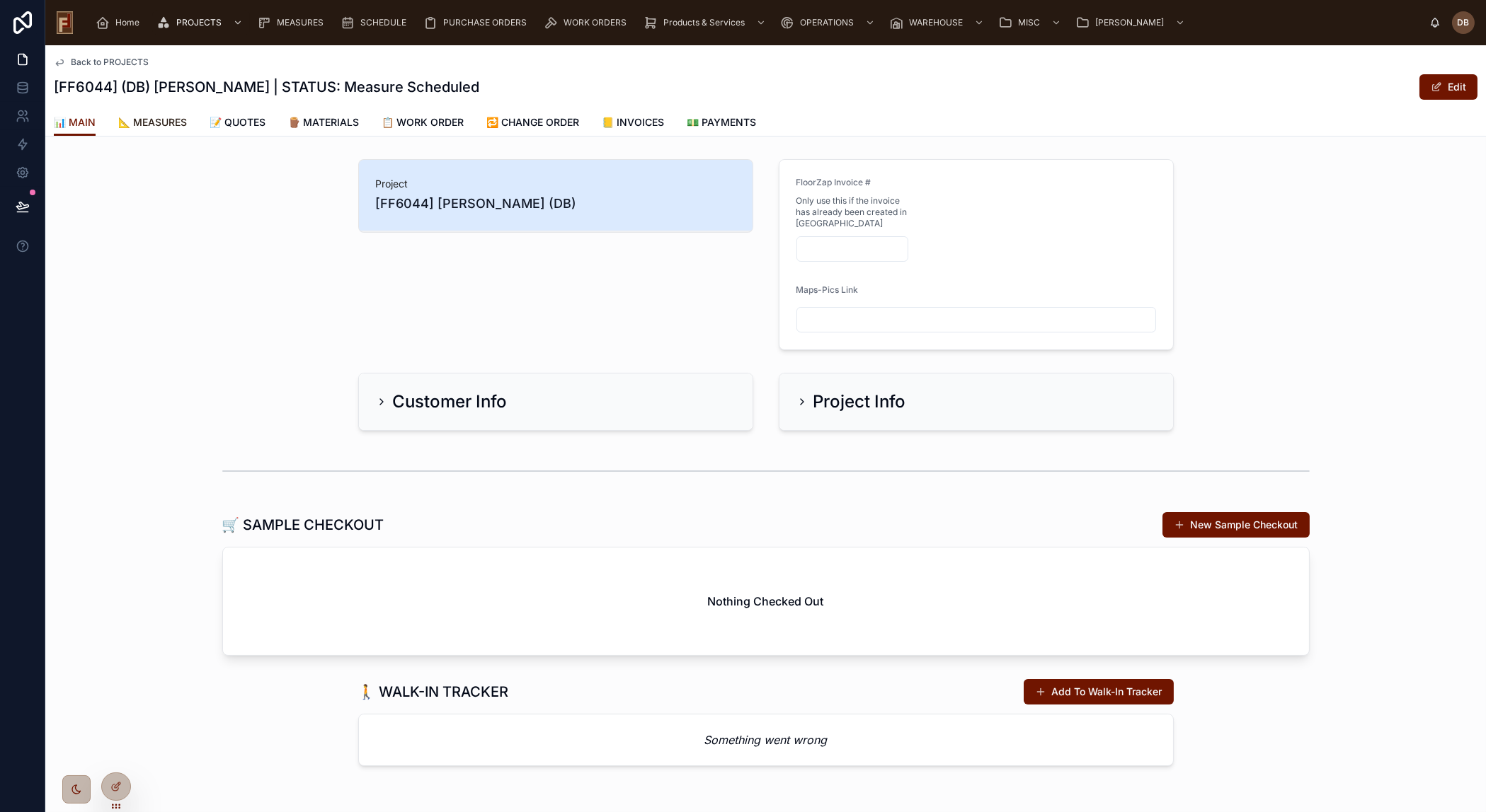
click at [162, 121] on span "📐 MEASURES" at bounding box center [152, 122] width 69 height 14
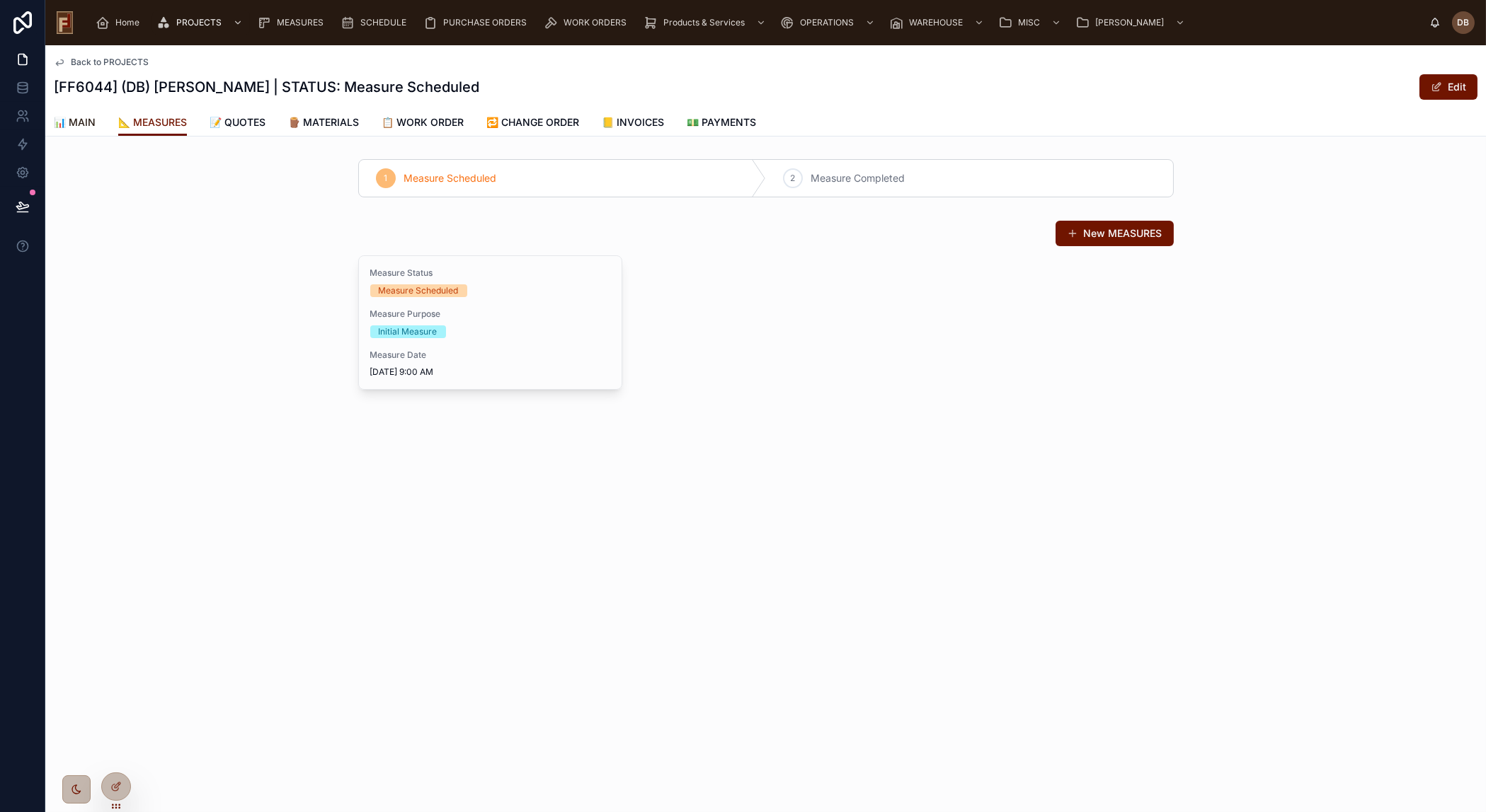
click at [81, 117] on span "📊 MAIN" at bounding box center [75, 122] width 42 height 14
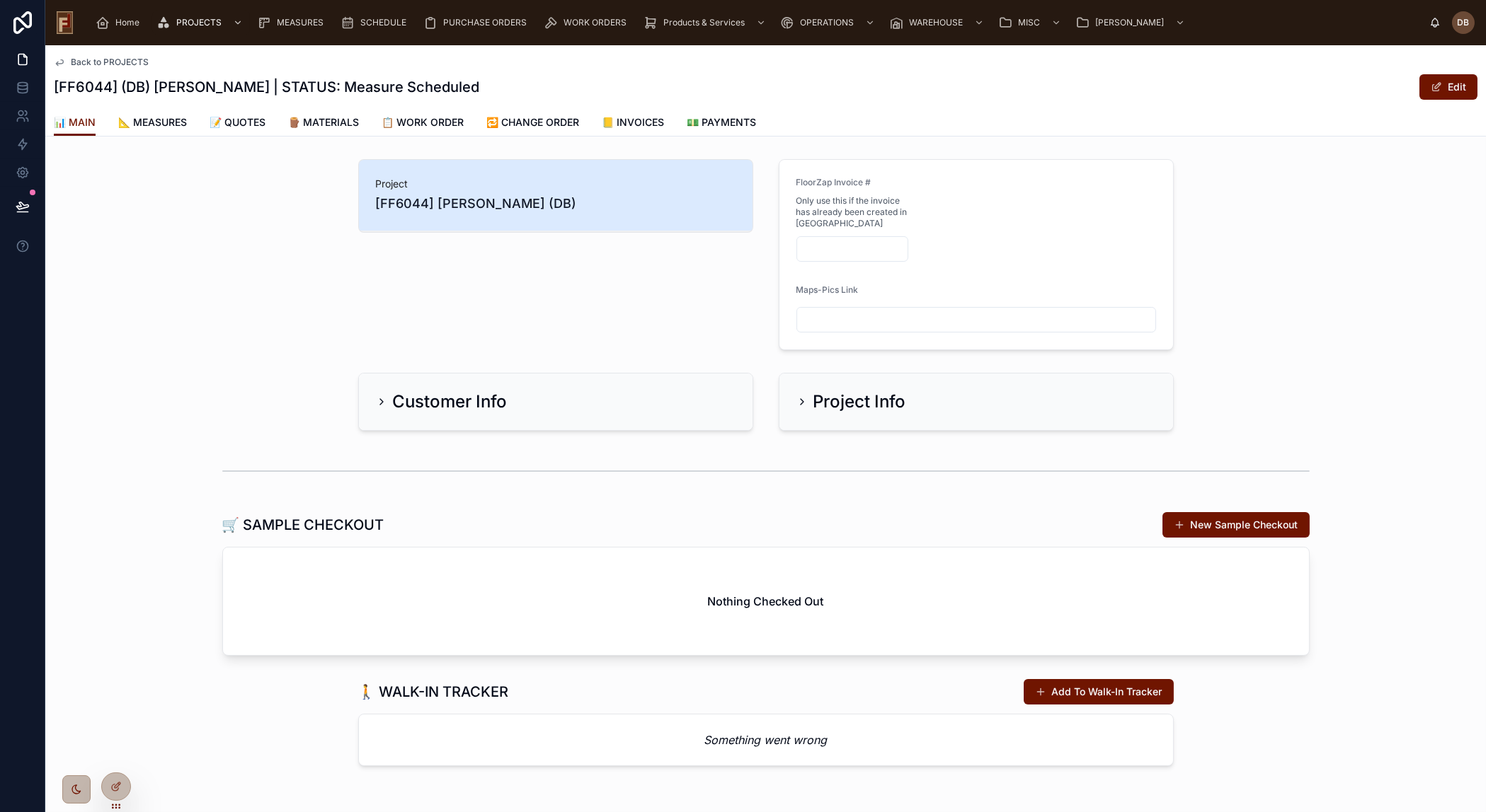
click at [518, 402] on div "Customer Info" at bounding box center [555, 402] width 360 height 23
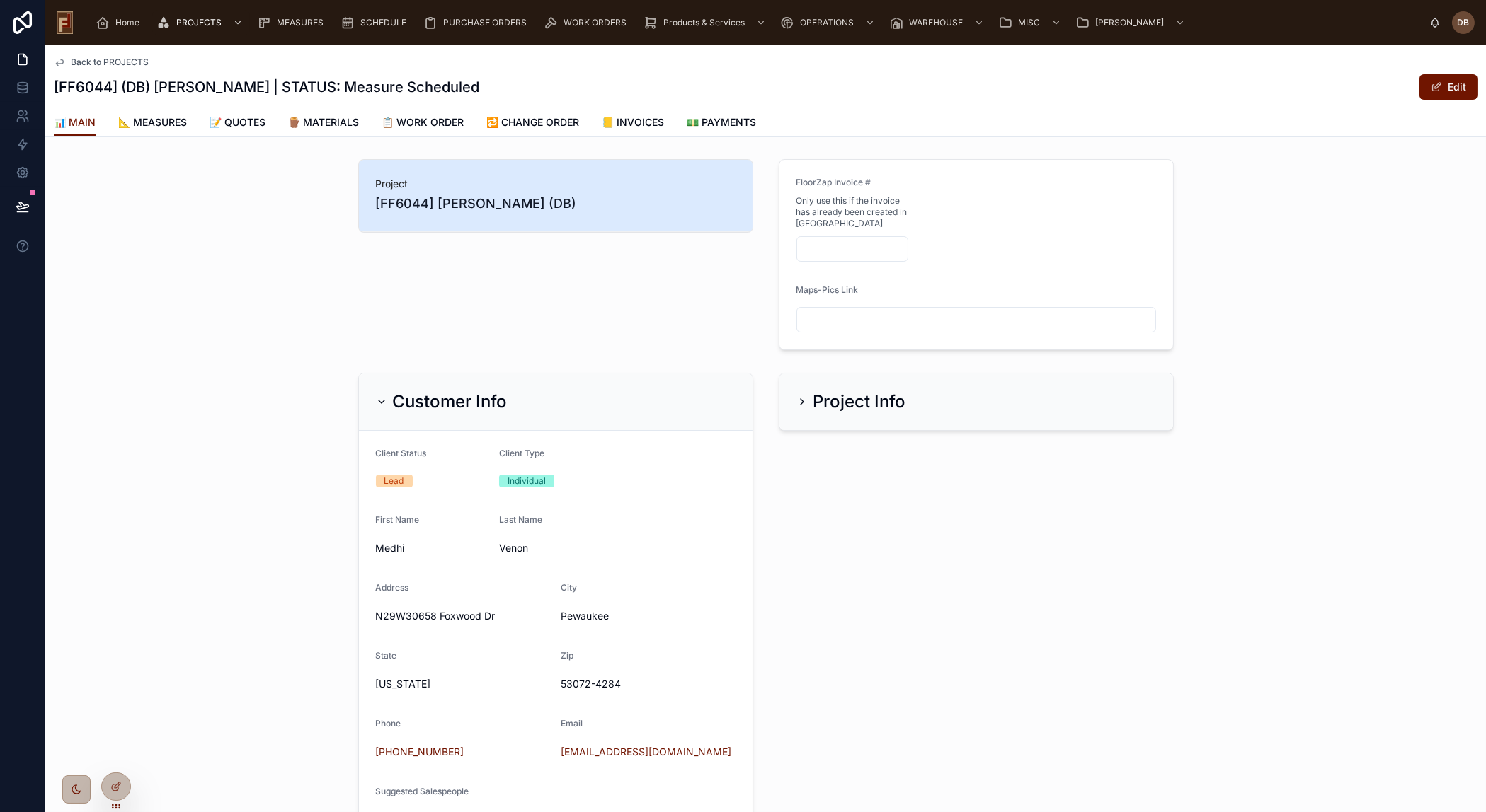
drag, startPoint x: 877, startPoint y: 416, endPoint x: 558, endPoint y: 508, distance: 332.0
click at [877, 414] on div "Project Info" at bounding box center [976, 402] width 394 height 57
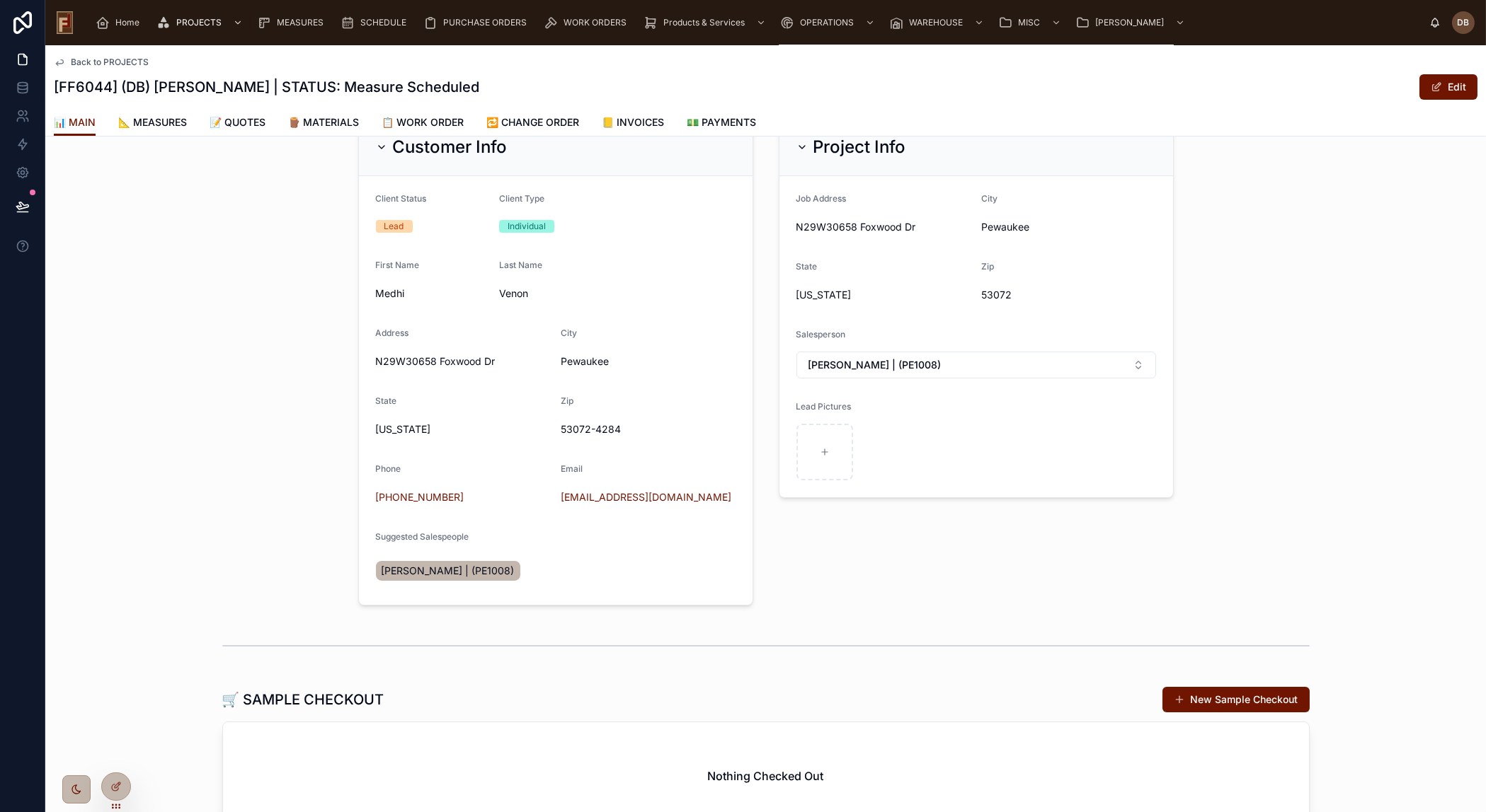
scroll to position [257, 0]
click at [1437, 92] on button "Edit" at bounding box center [1448, 87] width 58 height 26
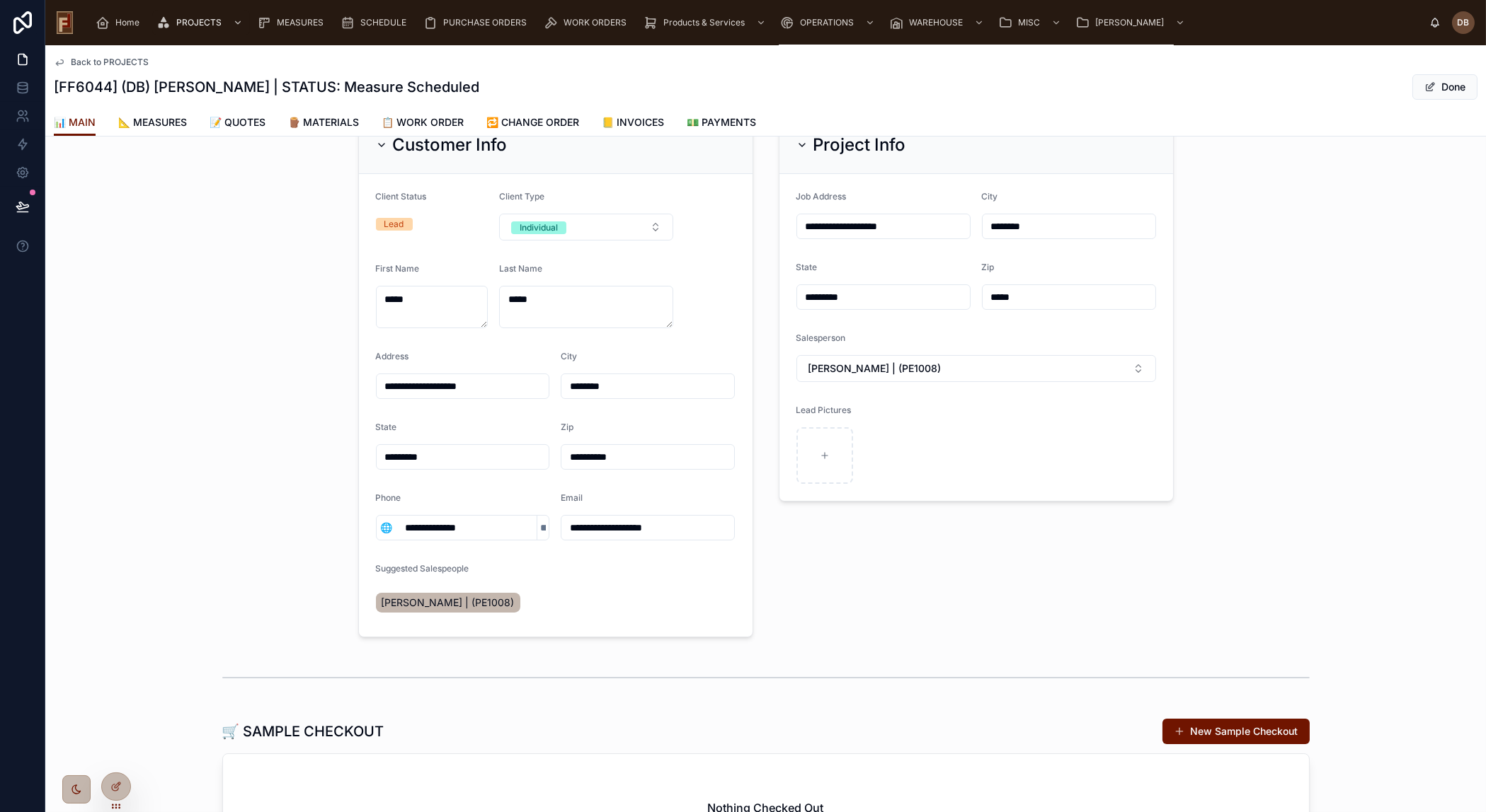
drag, startPoint x: 427, startPoint y: 382, endPoint x: 439, endPoint y: 382, distance: 12.0
click at [439, 382] on input "**********" at bounding box center [463, 386] width 173 height 20
click at [414, 386] on input "**********" at bounding box center [463, 386] width 173 height 20
paste input "text"
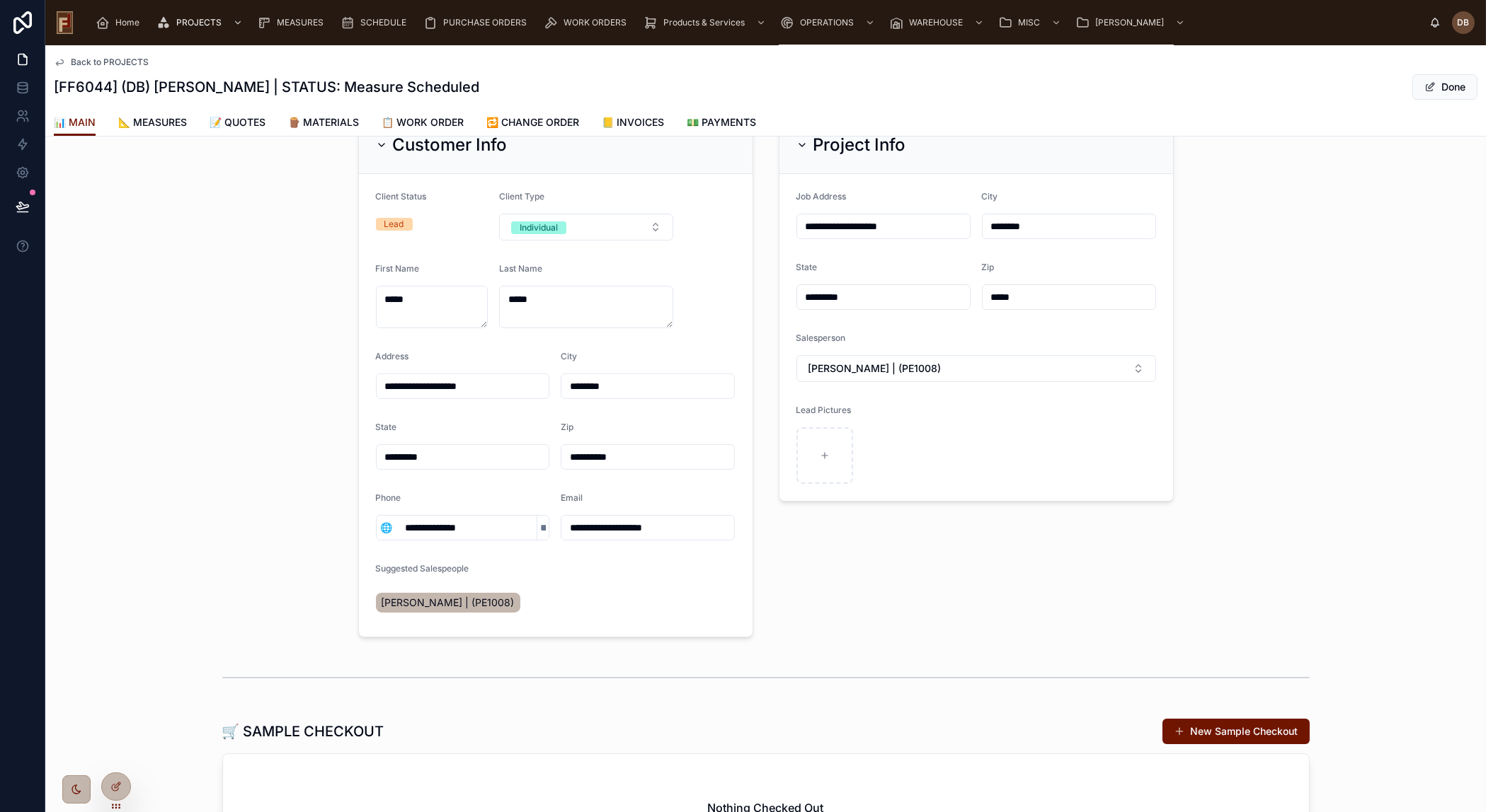
type input "**********"
drag, startPoint x: 859, startPoint y: 223, endPoint x: 798, endPoint y: 223, distance: 61.0
click at [798, 223] on input "**********" at bounding box center [883, 226] width 173 height 20
paste input "text"
type input "**********"
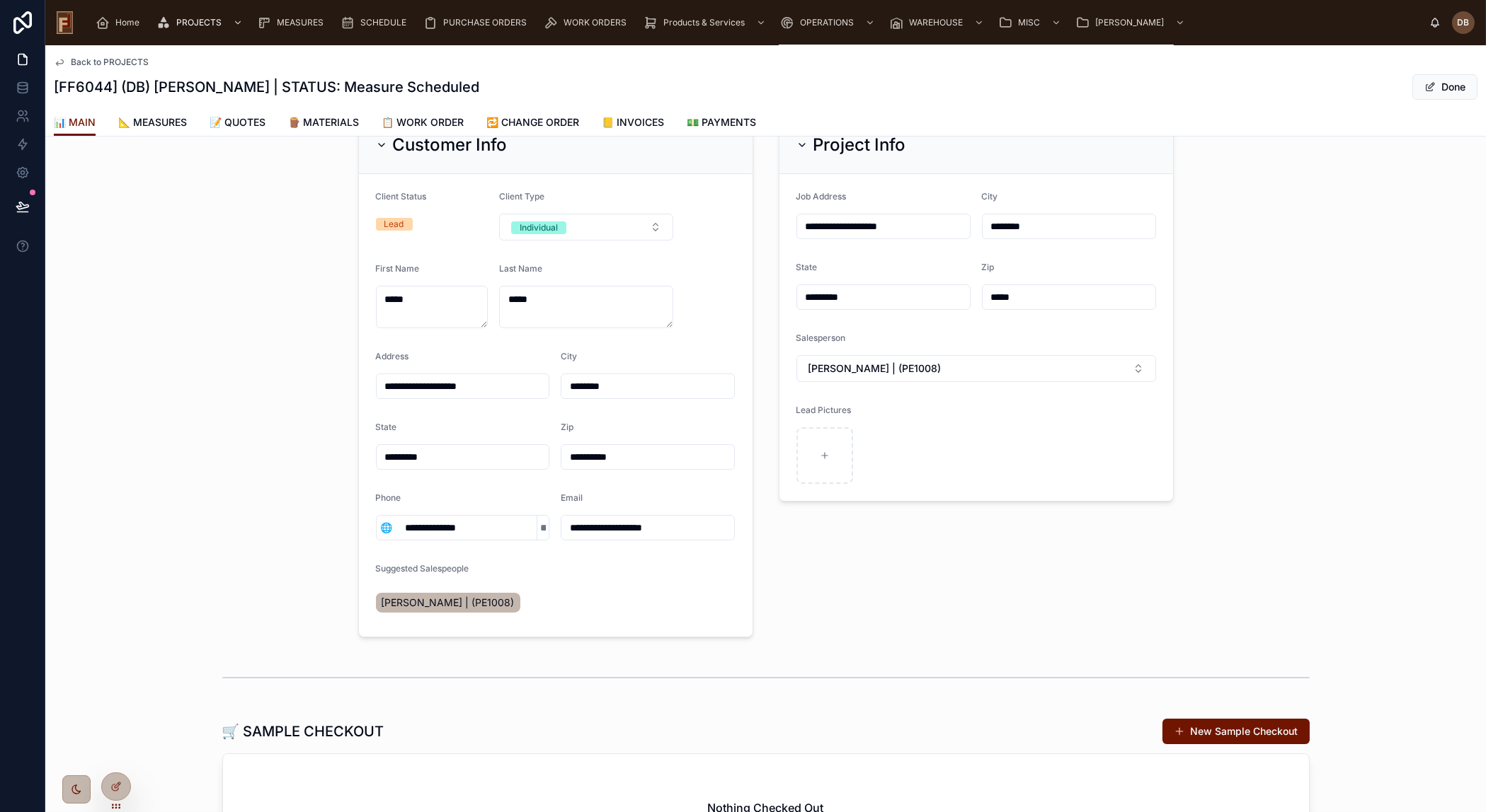
click at [979, 566] on div "**********" at bounding box center [976, 377] width 412 height 533
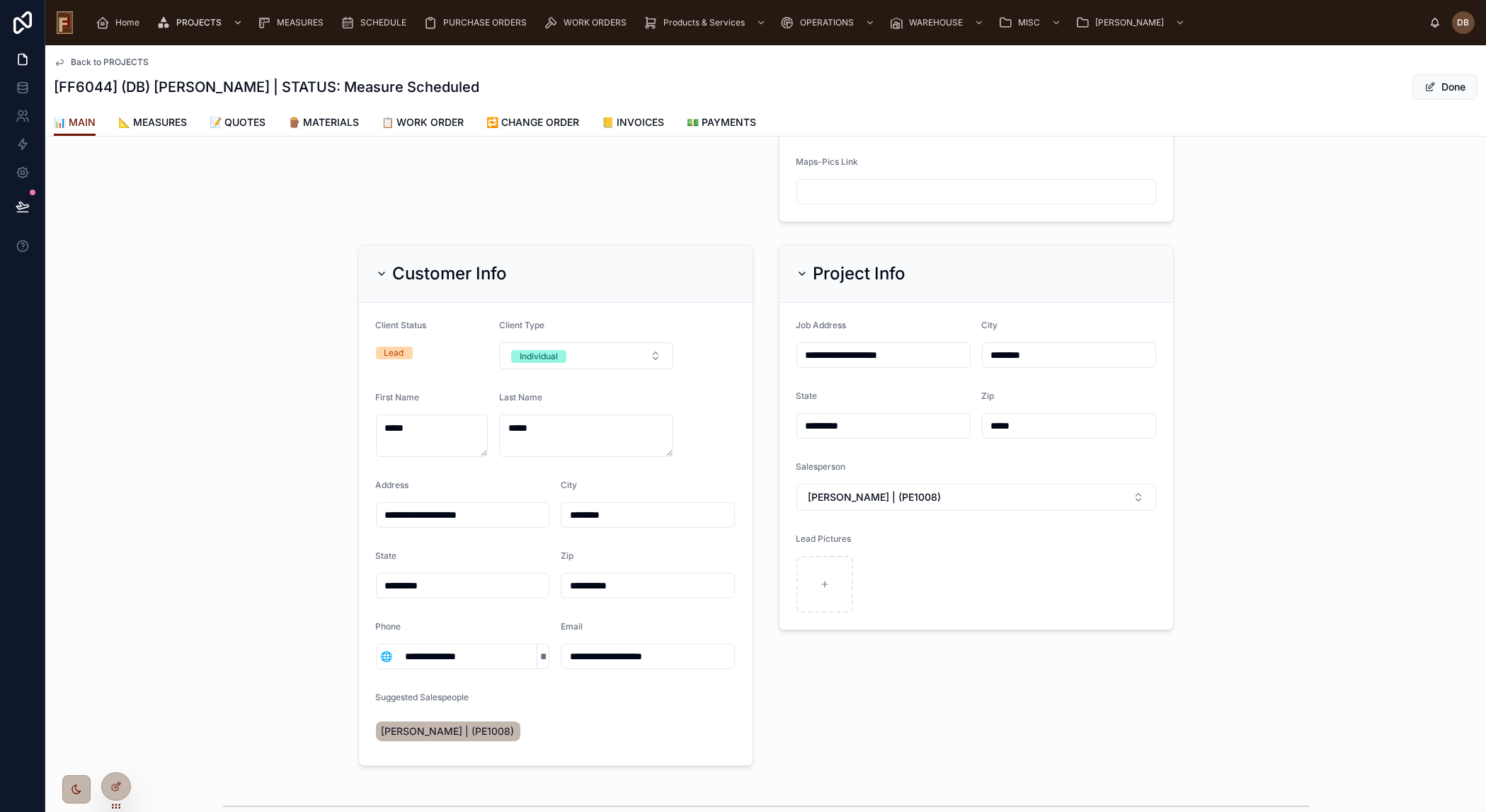
scroll to position [0, 0]
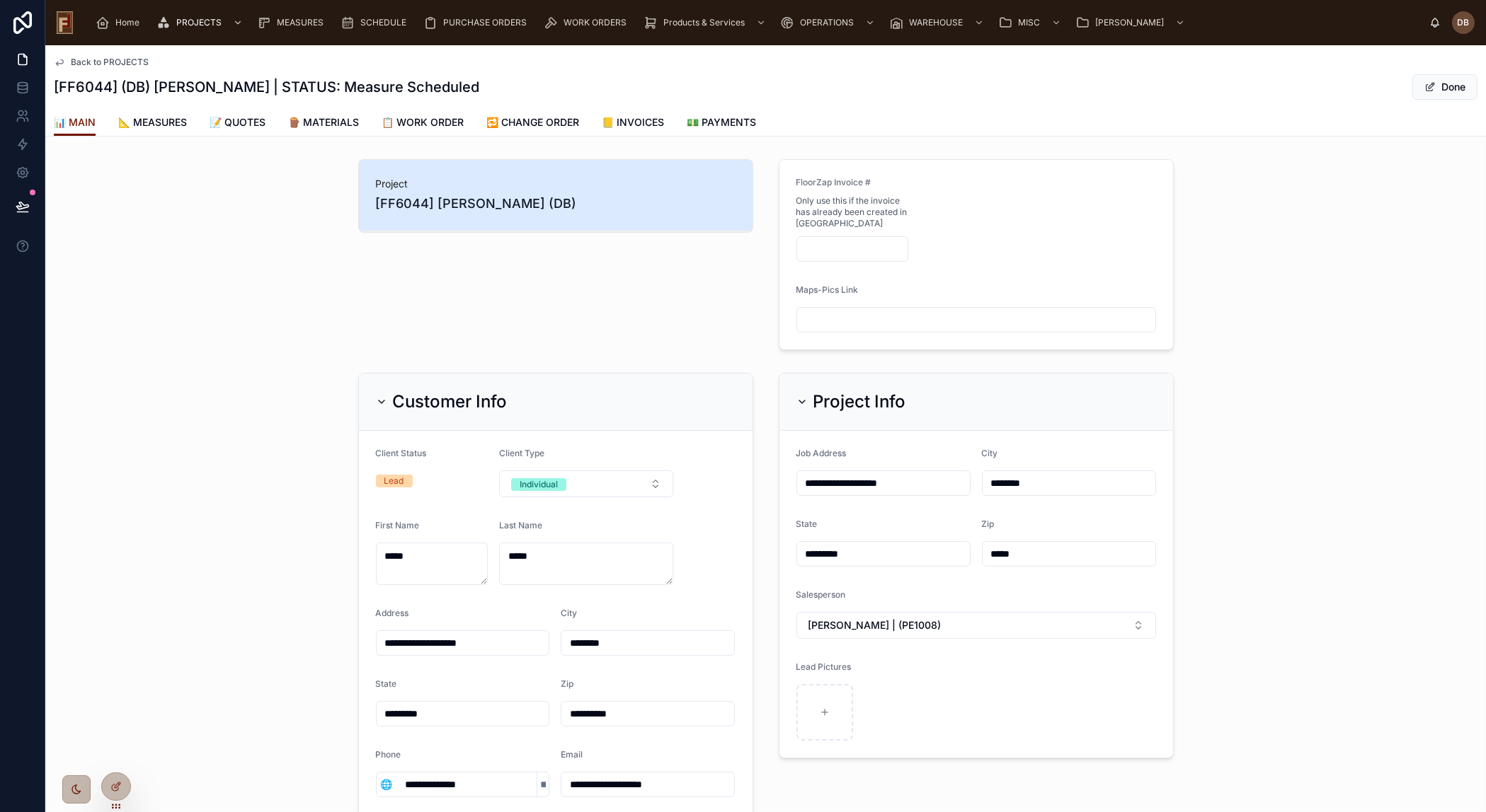
drag, startPoint x: 375, startPoint y: 402, endPoint x: 564, endPoint y: 406, distance: 189.0
click at [376, 402] on icon at bounding box center [381, 402] width 11 height 11
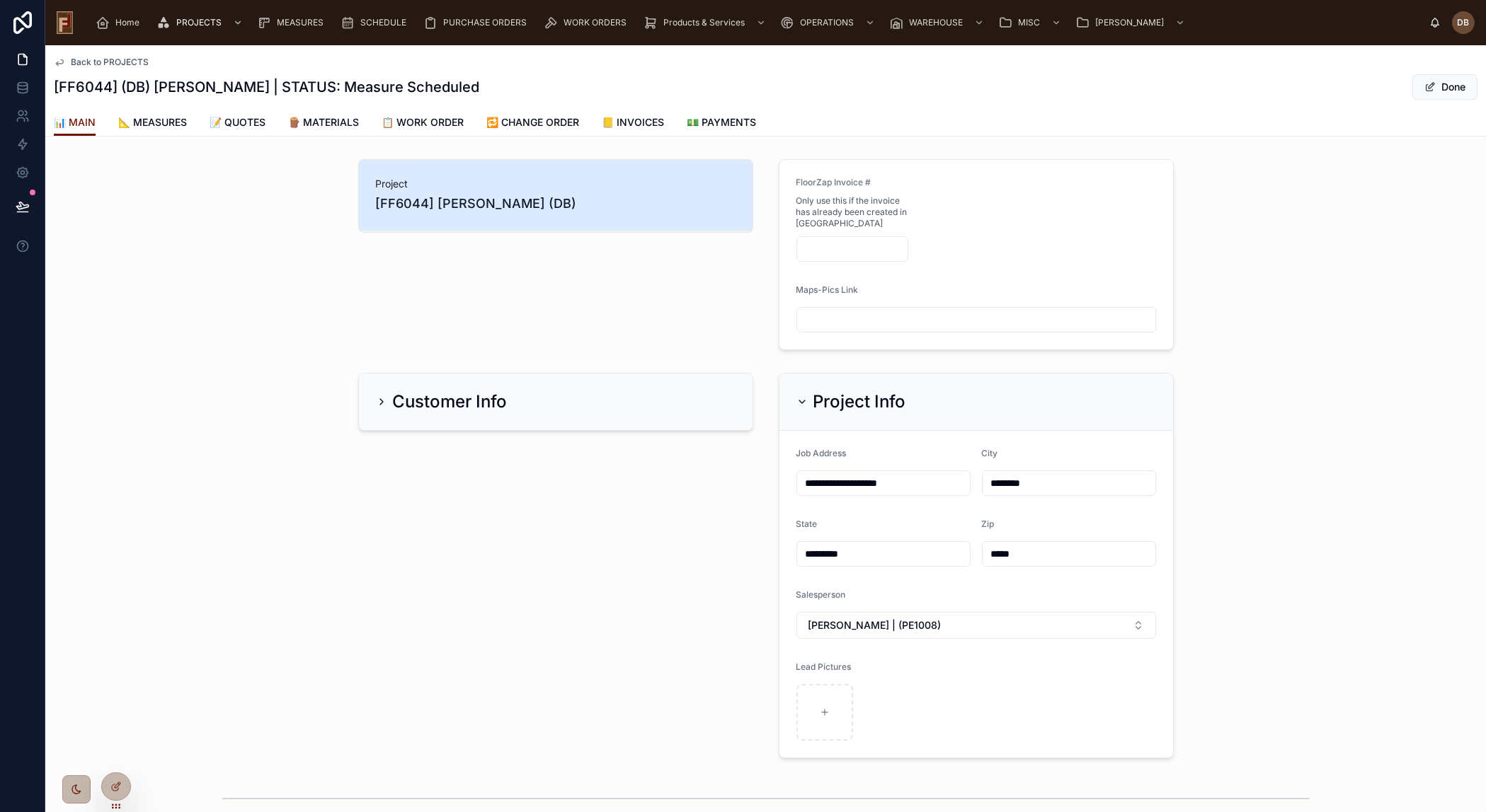
click at [796, 399] on icon at bounding box center [801, 402] width 11 height 11
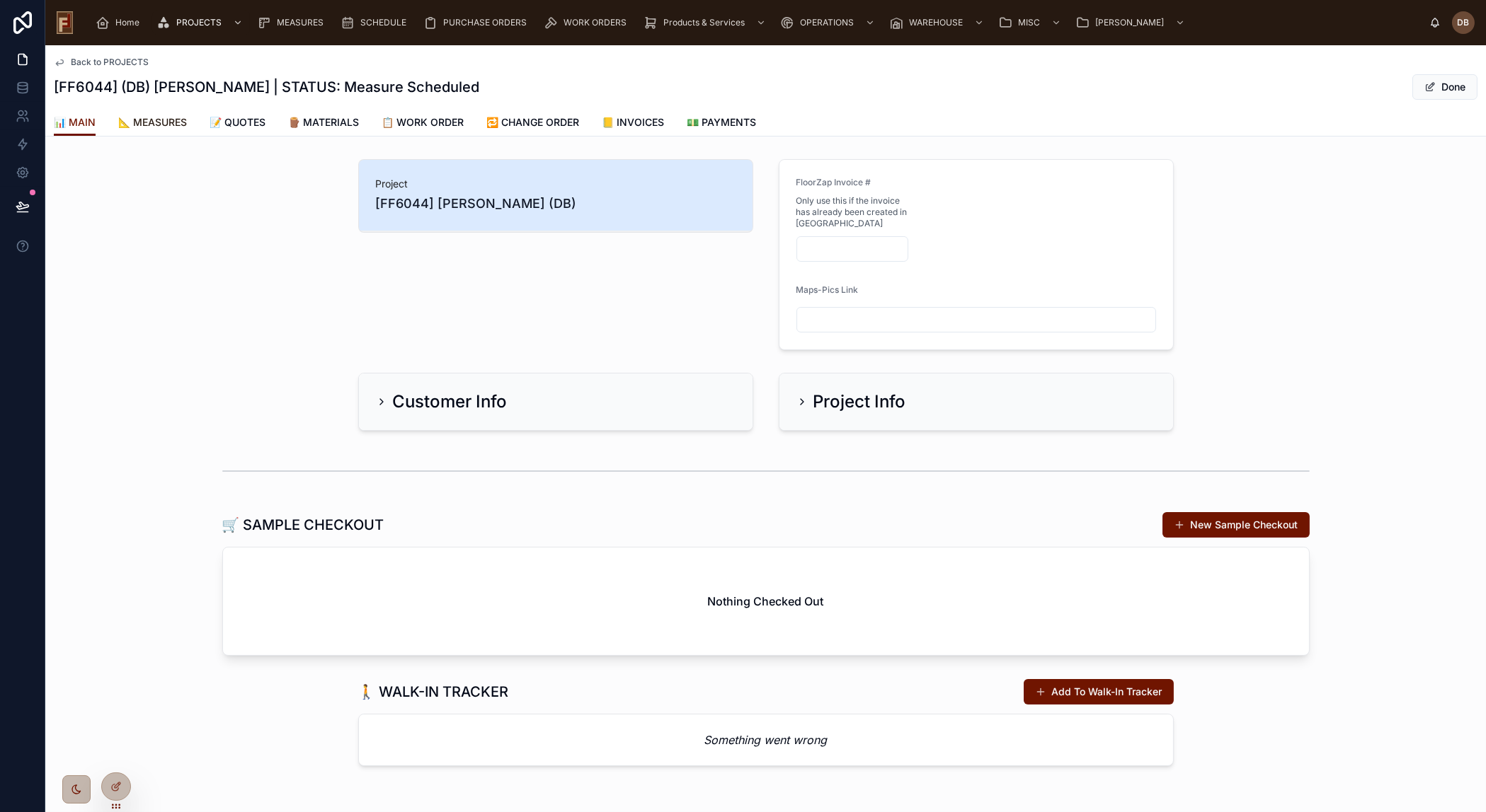
click at [177, 123] on span "📐 MEASURES" at bounding box center [152, 122] width 69 height 14
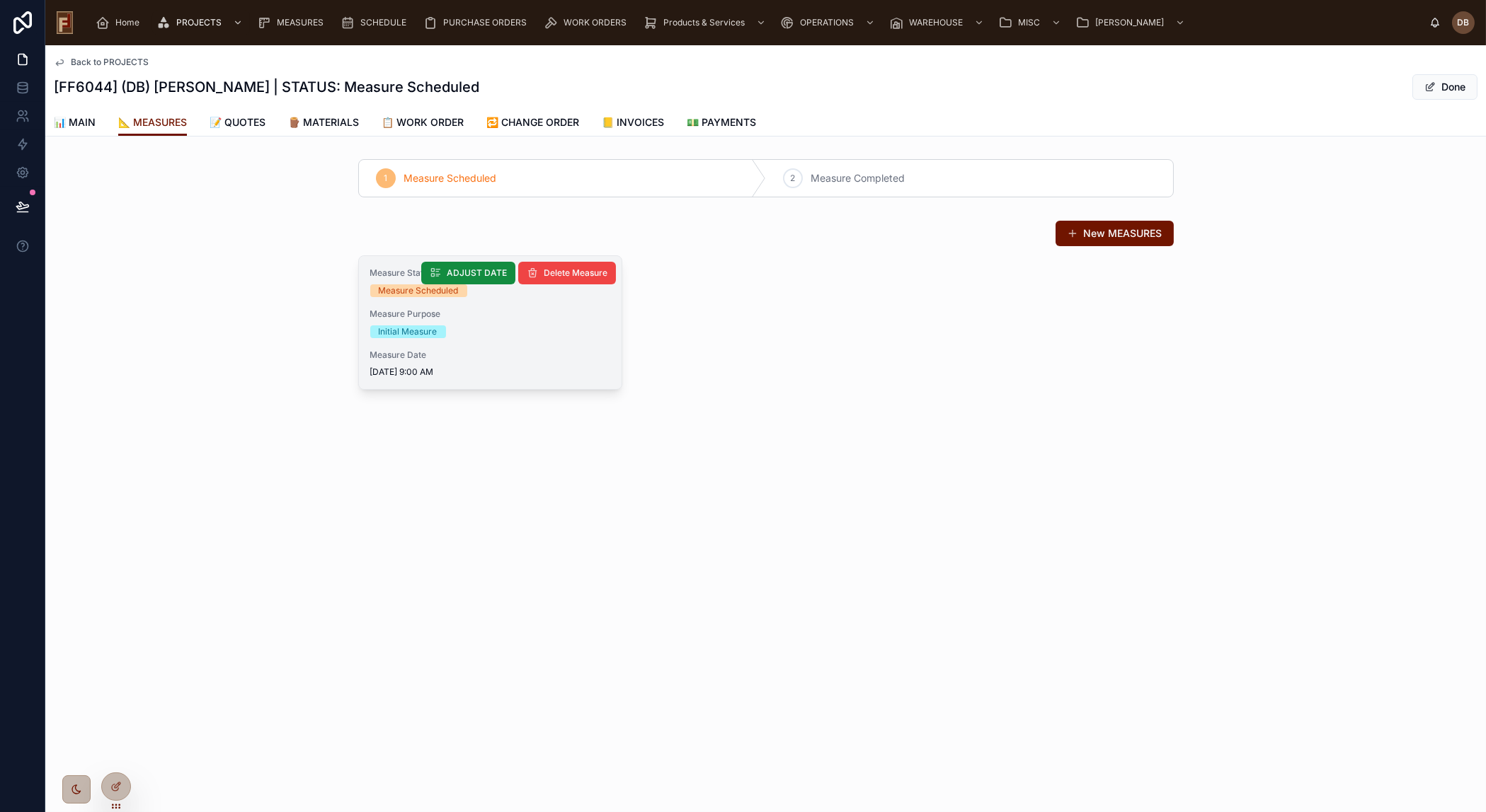
click at [505, 353] on span "Measure Date" at bounding box center [490, 354] width 240 height 11
click at [538, 334] on div "Initial Measure" at bounding box center [490, 331] width 240 height 13
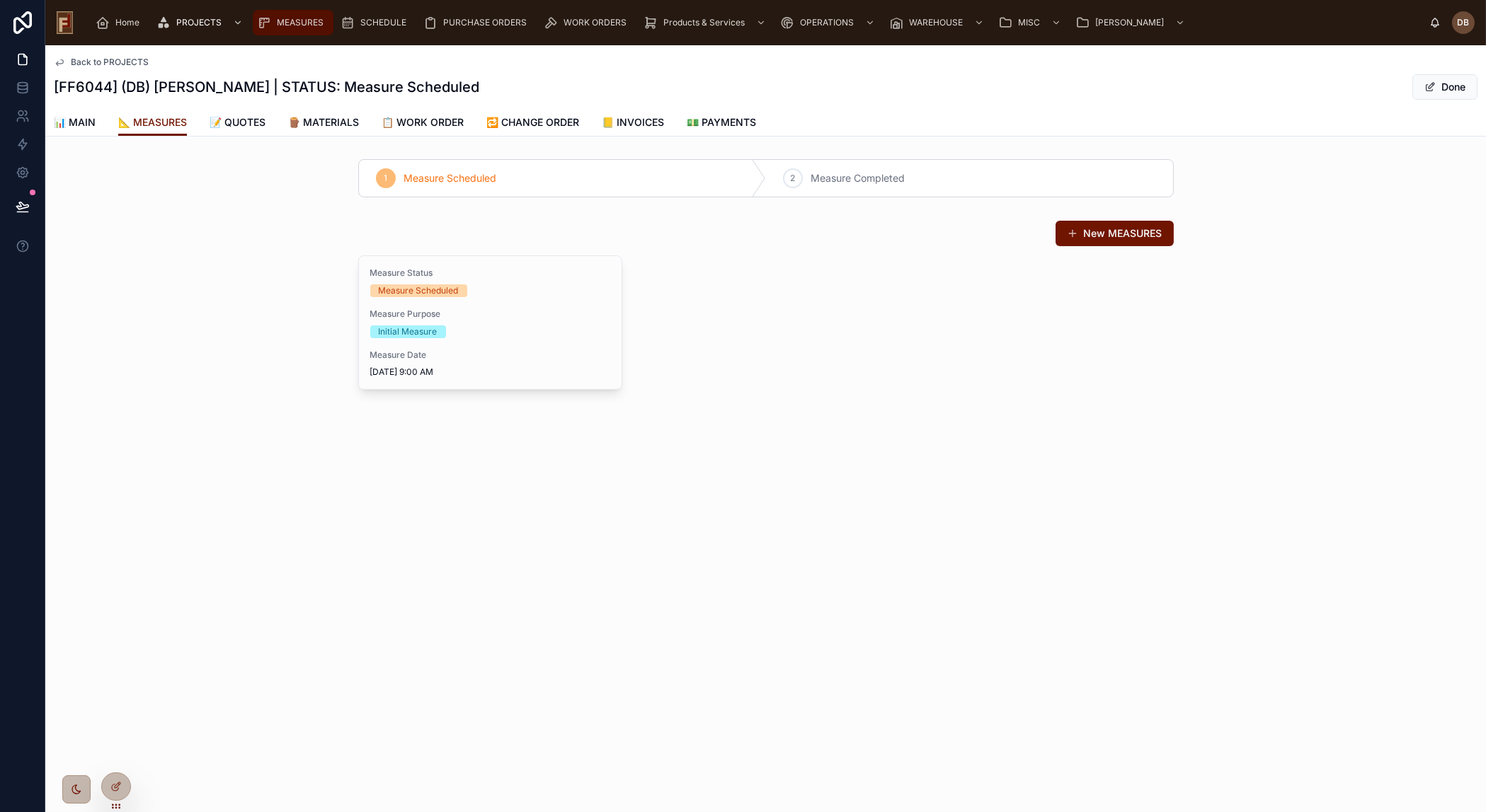
click at [301, 21] on span "MEASURES" at bounding box center [300, 22] width 47 height 11
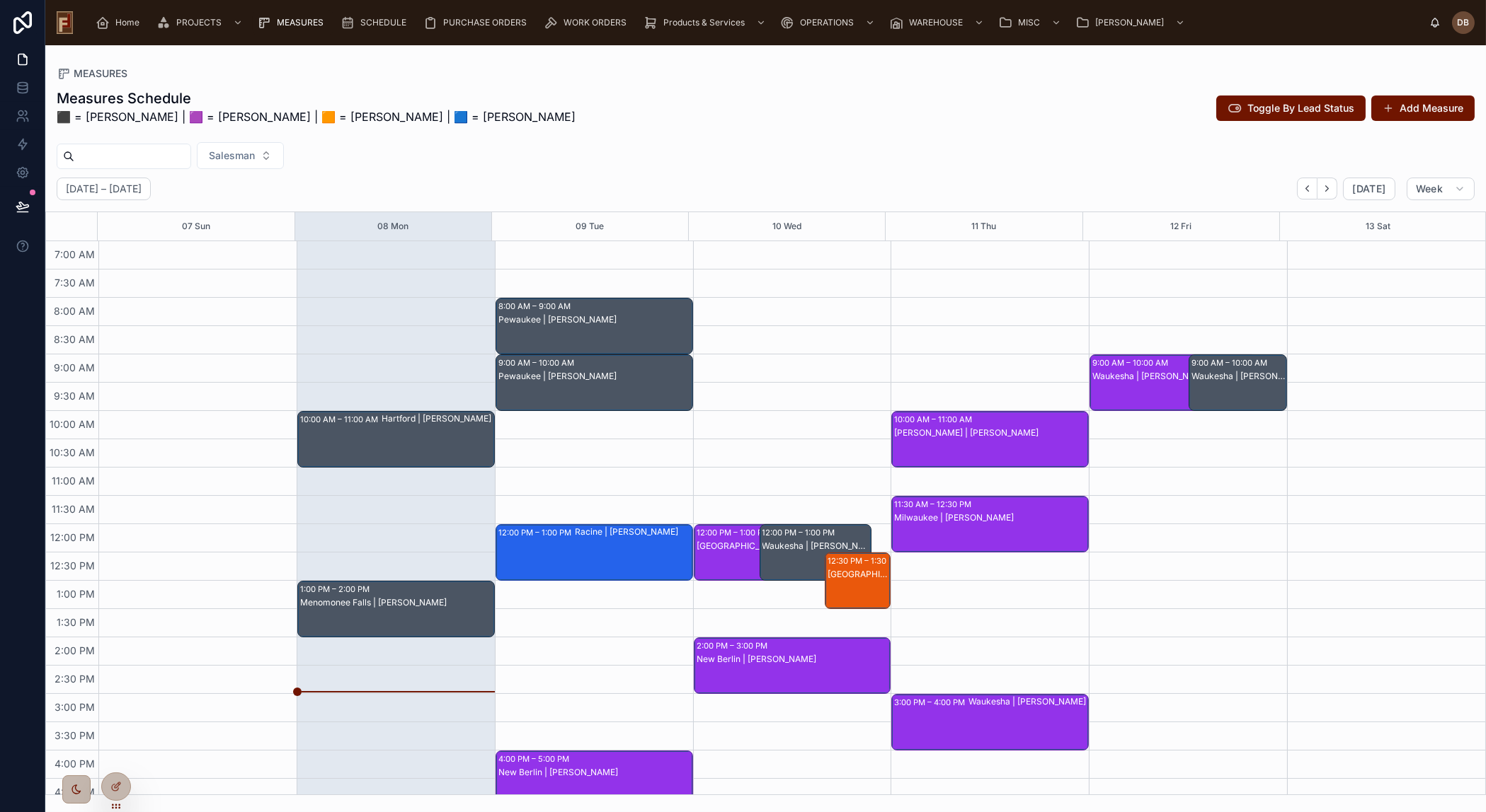
click at [596, 381] on div "Pewaukee | [PERSON_NAME]" at bounding box center [595, 396] width 194 height 54
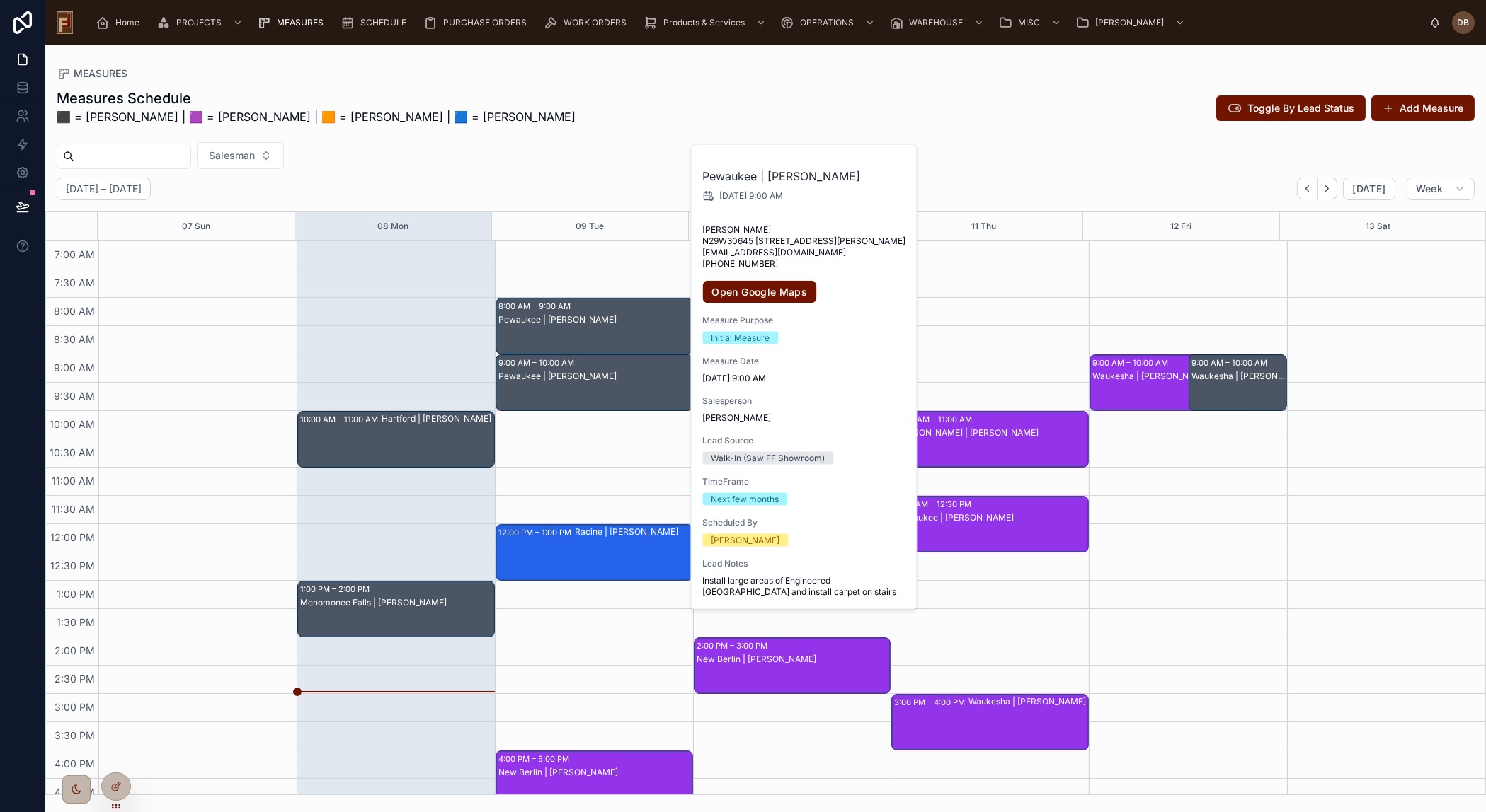
click at [541, 145] on div "Salesman" at bounding box center [765, 156] width 1440 height 27
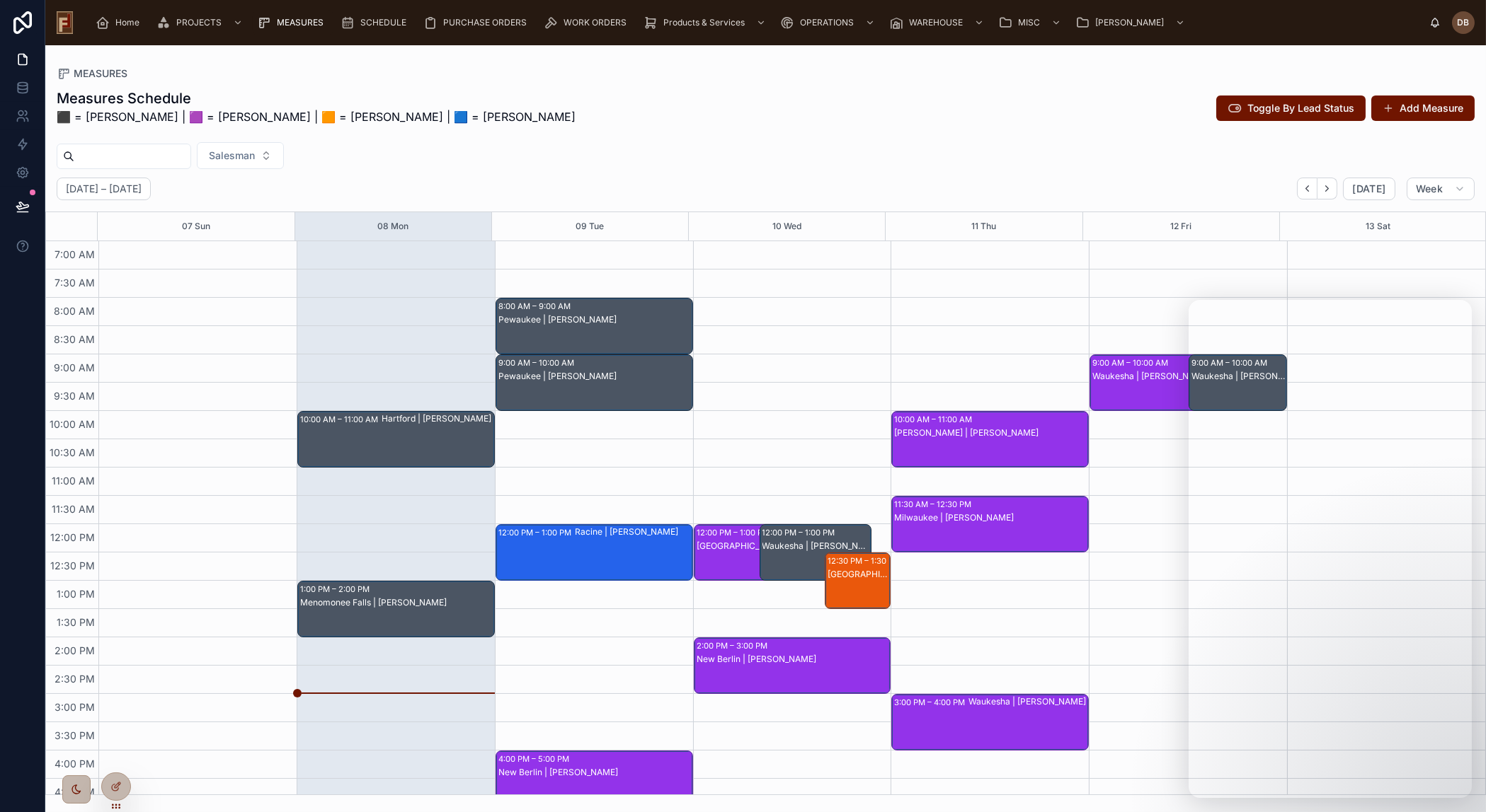
click at [850, 173] on div "Measures Schedule ⬛ = [PERSON_NAME] | 🟪 = [PERSON_NAME] | 🟧 = [PERSON_NAME] | 🟦…" at bounding box center [765, 437] width 1440 height 715
click at [1437, 809] on div "MEASURES Measures Schedule ⬛ = [PERSON_NAME] | 🟪 = [PERSON_NAME] | 🟧 = [PERSON_…" at bounding box center [765, 428] width 1440 height 767
click at [1105, 106] on div "Measures Schedule ⬛ = [PERSON_NAME] | 🟪 = [PERSON_NAME] | 🟧 = [PERSON_NAME] | 🟦…" at bounding box center [766, 111] width 1418 height 45
click at [1027, 134] on div "Measures Schedule ⬛ = [PERSON_NAME] | 🟪 = [PERSON_NAME] | 🟧 = [PERSON_NAME] | 🟦…" at bounding box center [765, 437] width 1440 height 715
click at [1421, 807] on div "MEASURES Measures Schedule ⬛ = [PERSON_NAME] | 🟪 = [PERSON_NAME] | 🟧 = [PERSON_…" at bounding box center [765, 428] width 1440 height 767
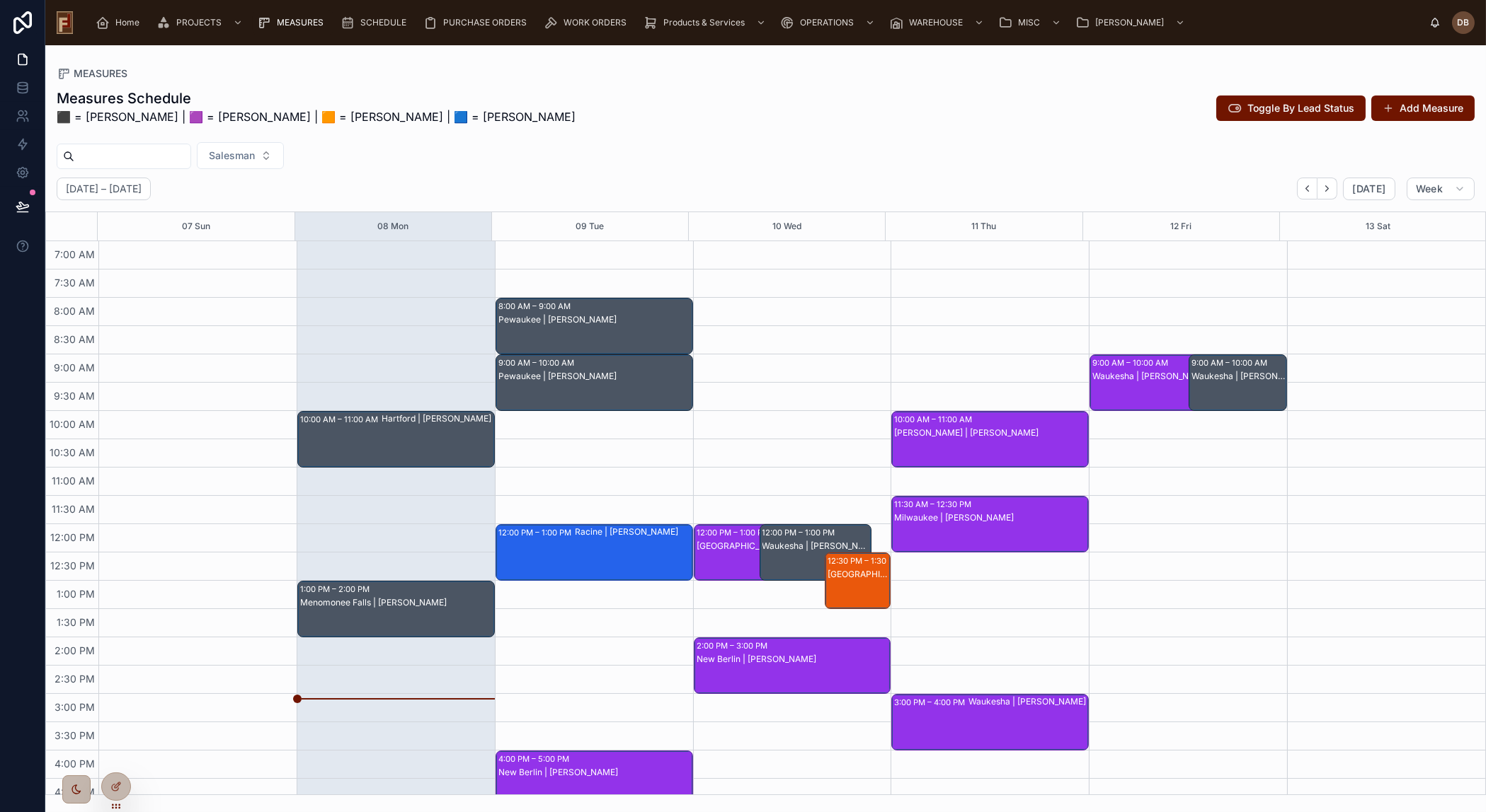
click at [1114, 126] on div "Measures Schedule ⬛ = [PERSON_NAME] | 🟪 = [PERSON_NAME] | 🟧 = [PERSON_NAME] | 🟦…" at bounding box center [766, 111] width 1418 height 45
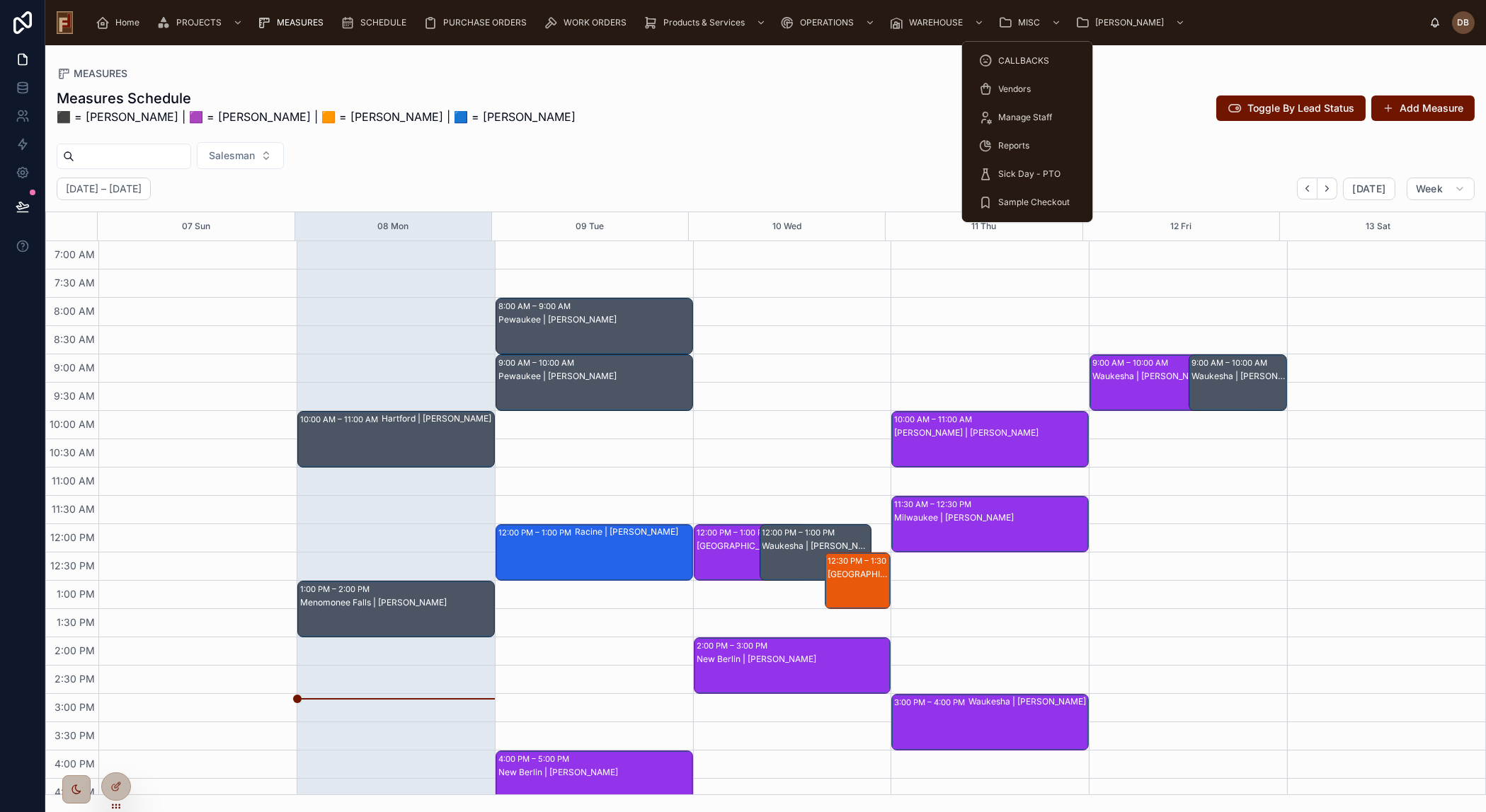
click at [852, 82] on div "Measures Schedule ⬛ = [PERSON_NAME] | 🟪 = [PERSON_NAME] | 🟧 = [PERSON_NAME] | 🟦…" at bounding box center [765, 437] width 1440 height 715
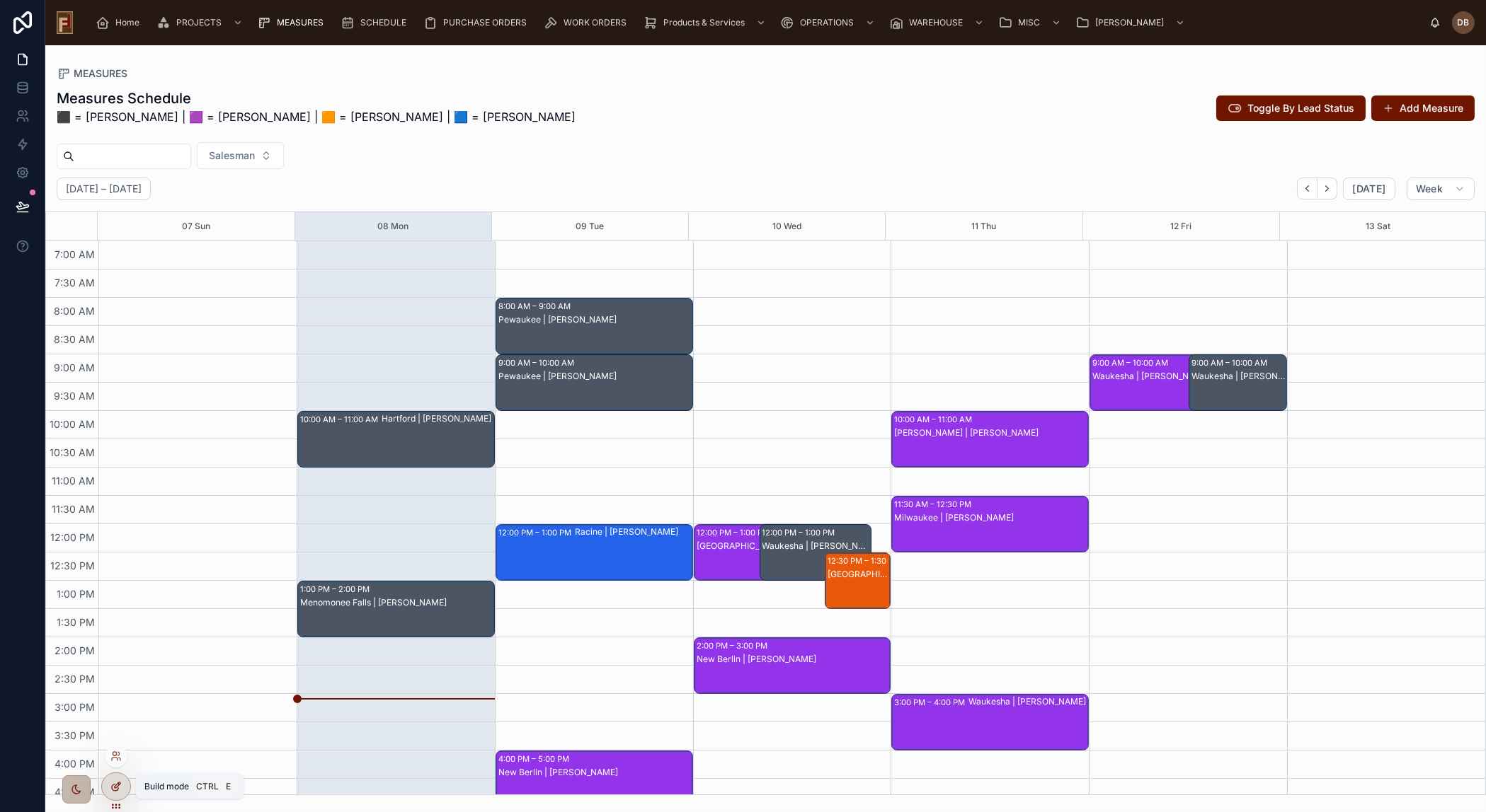
click at [115, 785] on icon at bounding box center [117, 785] width 6 height 6
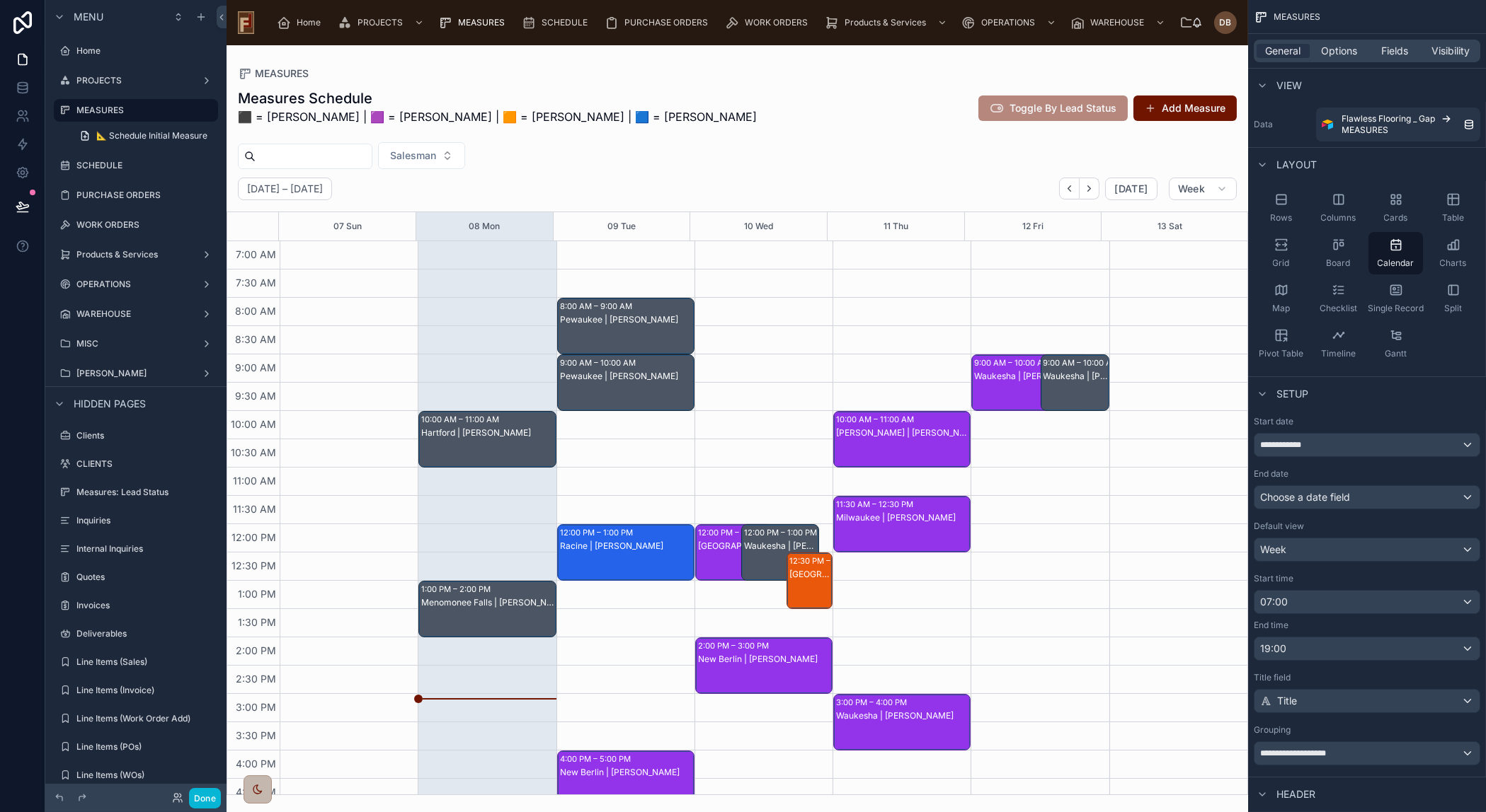
scroll to position [125, 0]
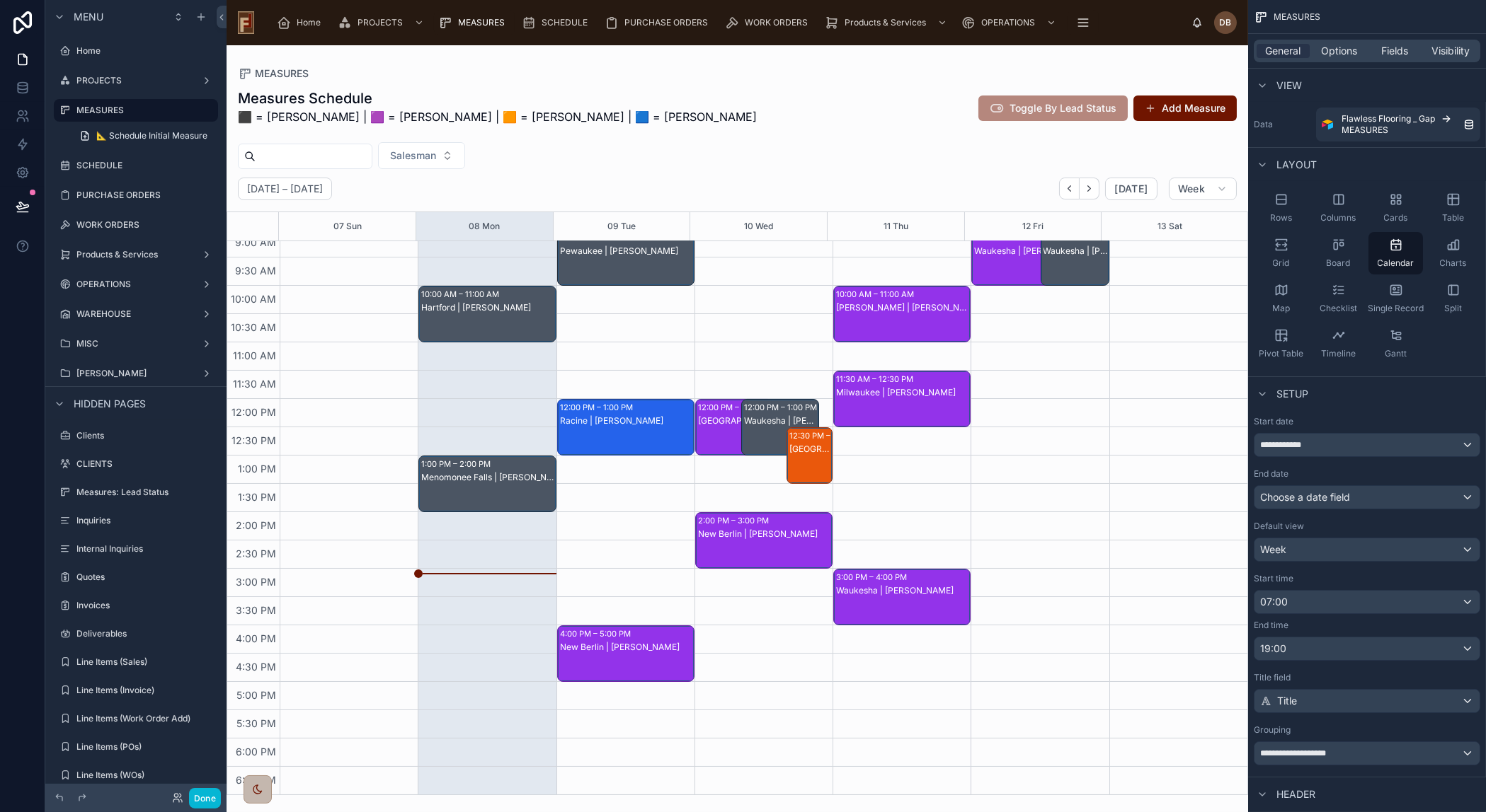
click at [793, 90] on div at bounding box center [737, 428] width 1021 height 767
click at [1188, 109] on button "Add Measure" at bounding box center [1185, 108] width 103 height 26
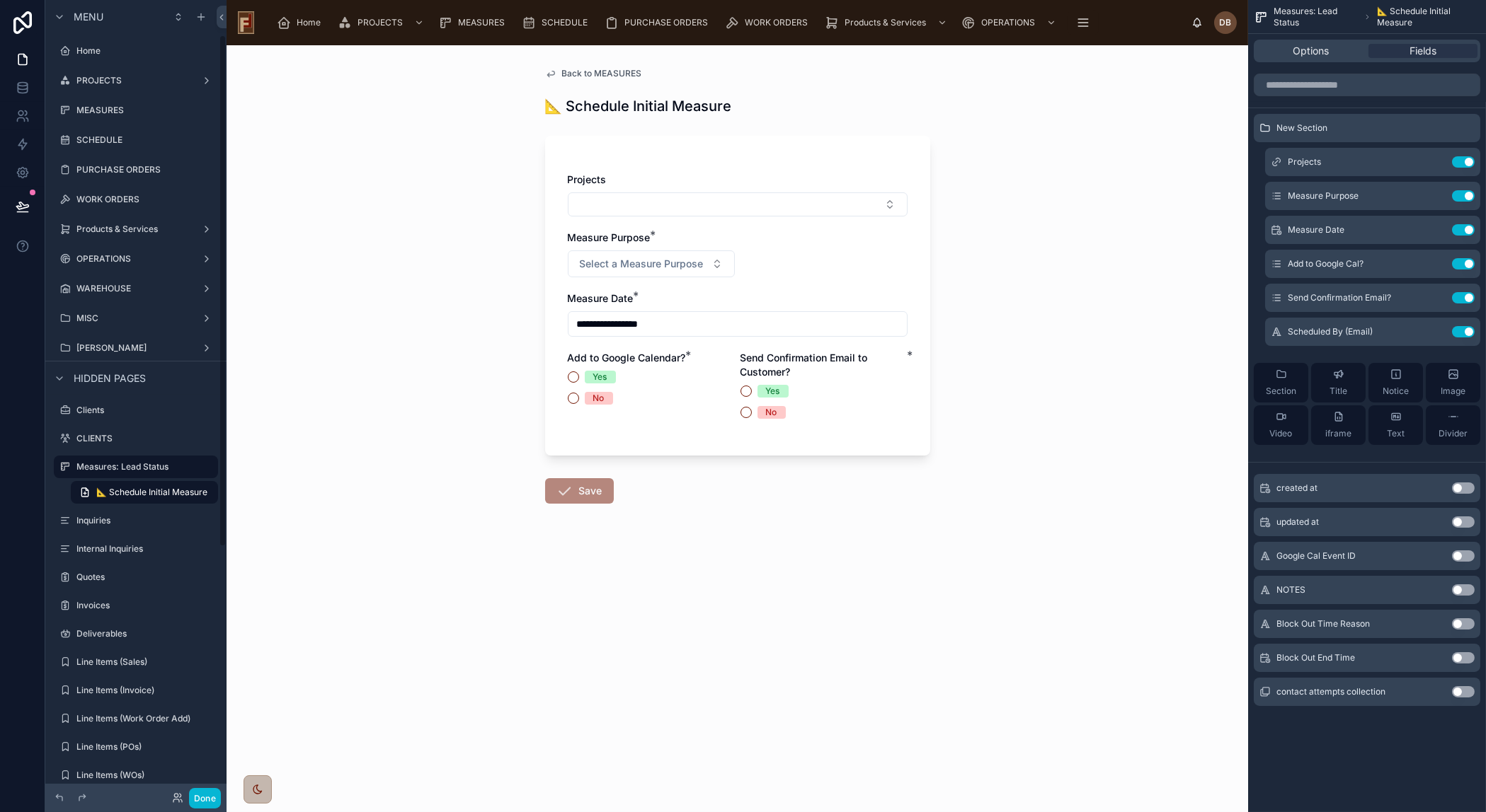
scroll to position [55, 0]
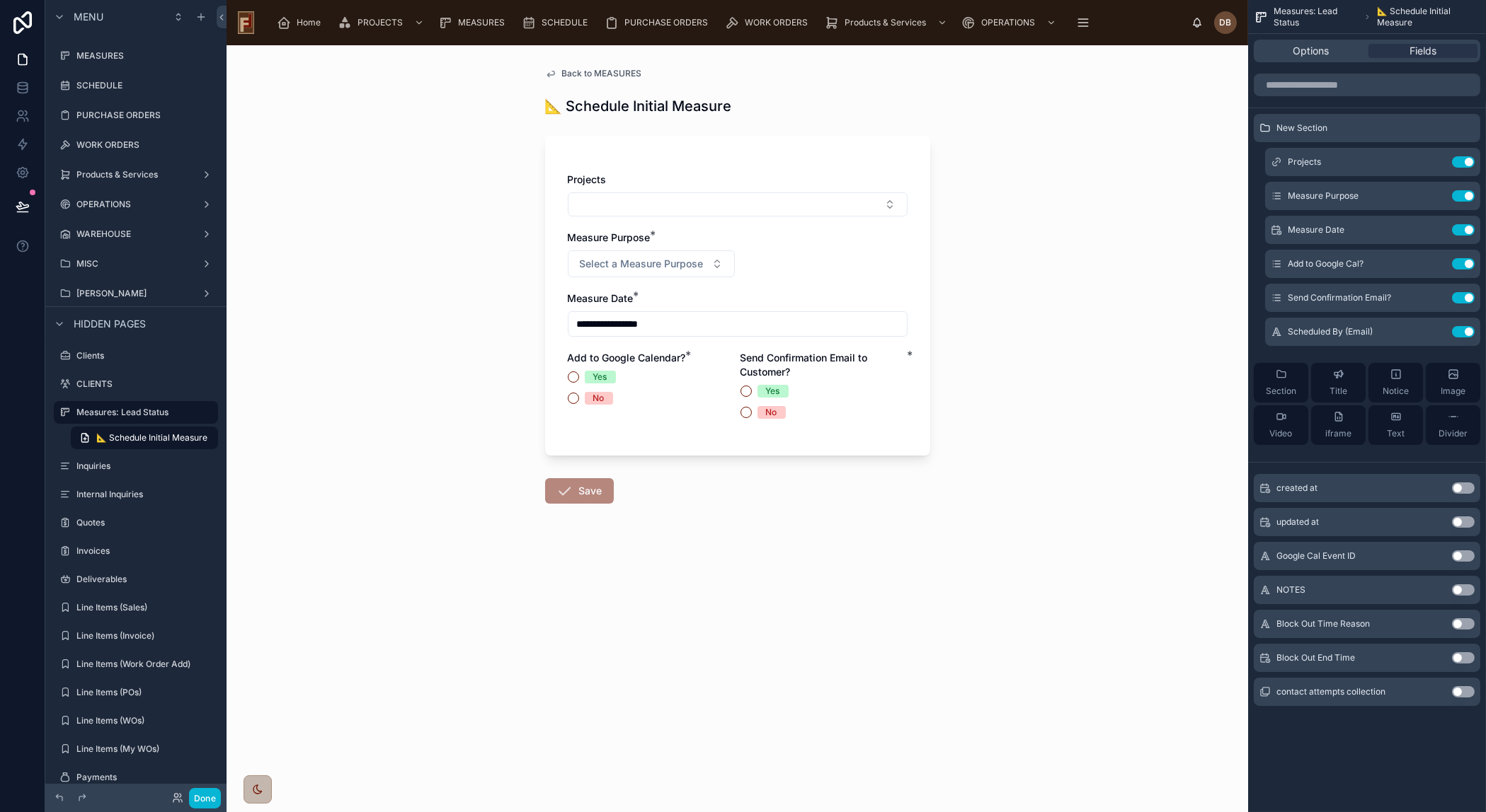
click at [626, 70] on span "Back to MEASURES" at bounding box center [602, 73] width 80 height 11
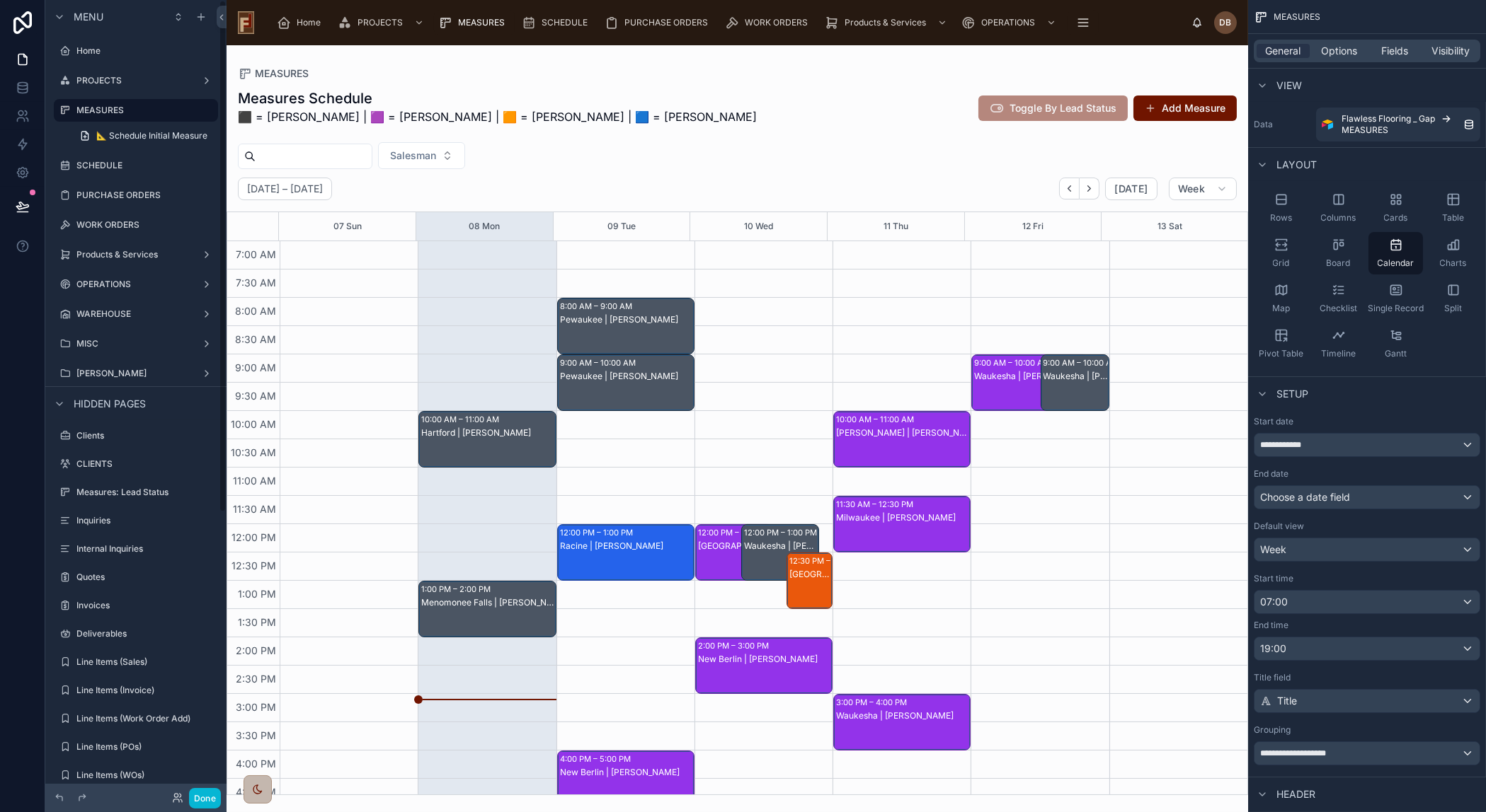
scroll to position [125, 0]
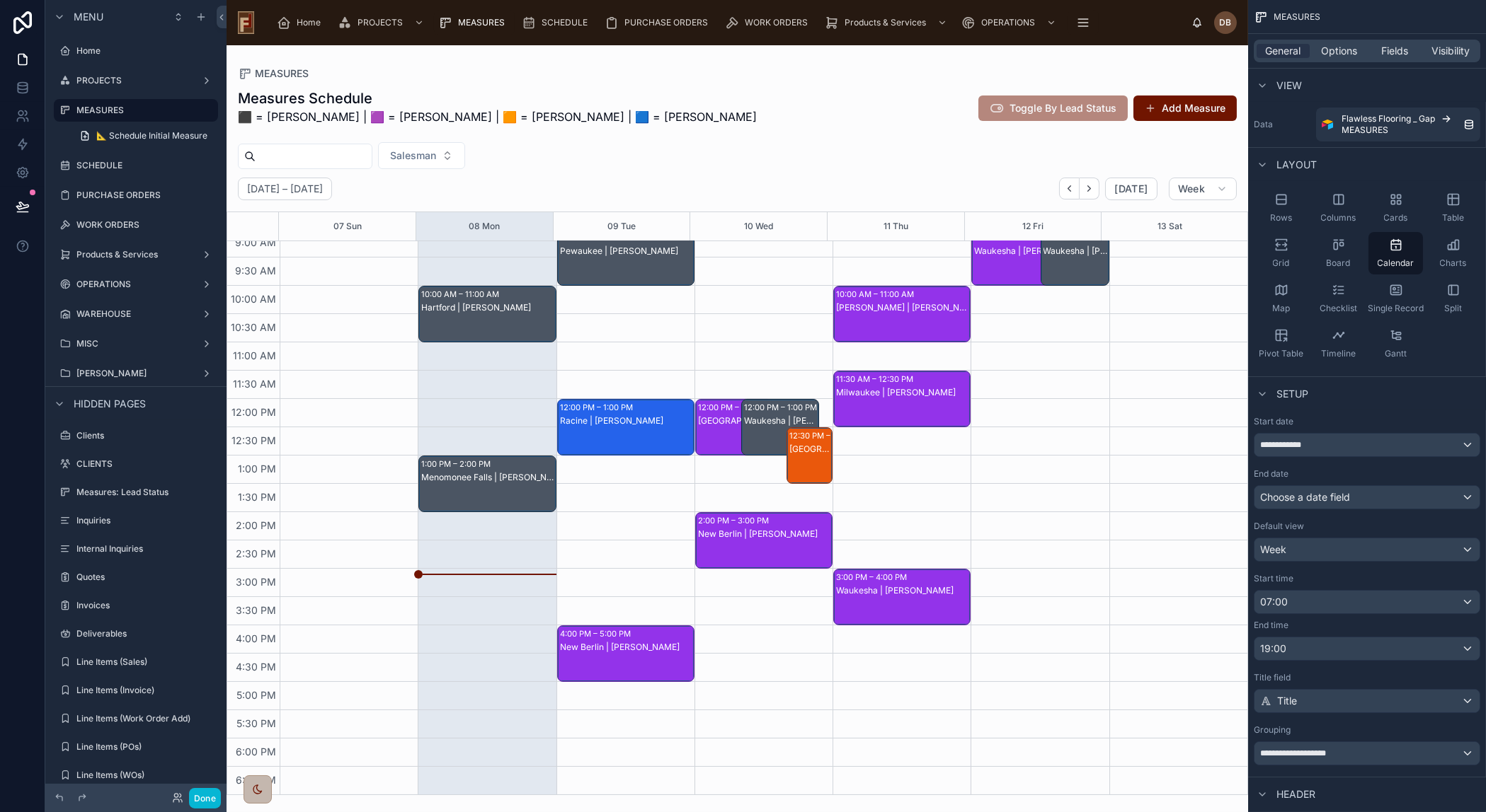
click at [901, 109] on div at bounding box center [737, 428] width 1021 height 767
click at [1346, 49] on span "Options" at bounding box center [1338, 50] width 36 height 14
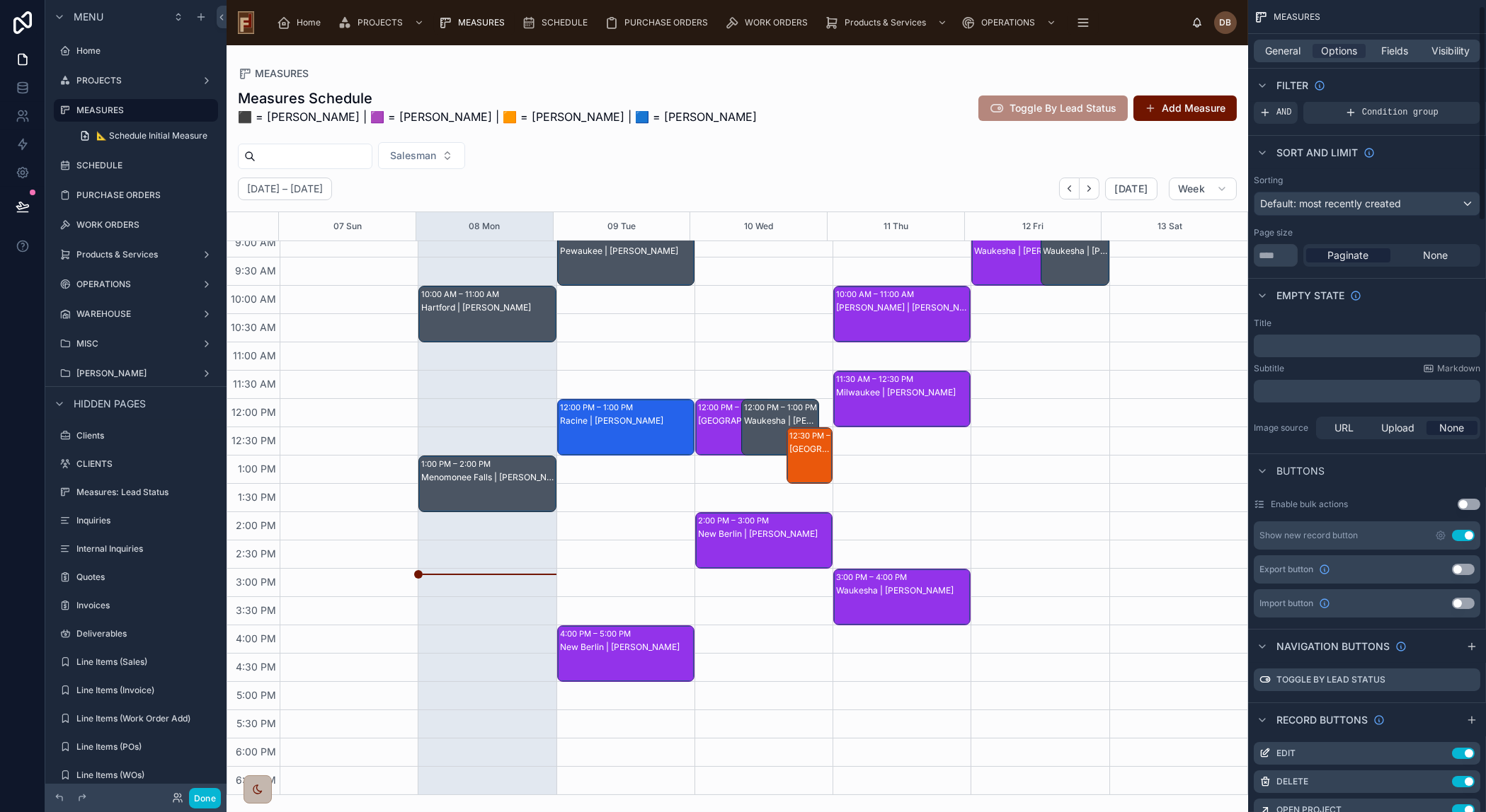
scroll to position [128, 0]
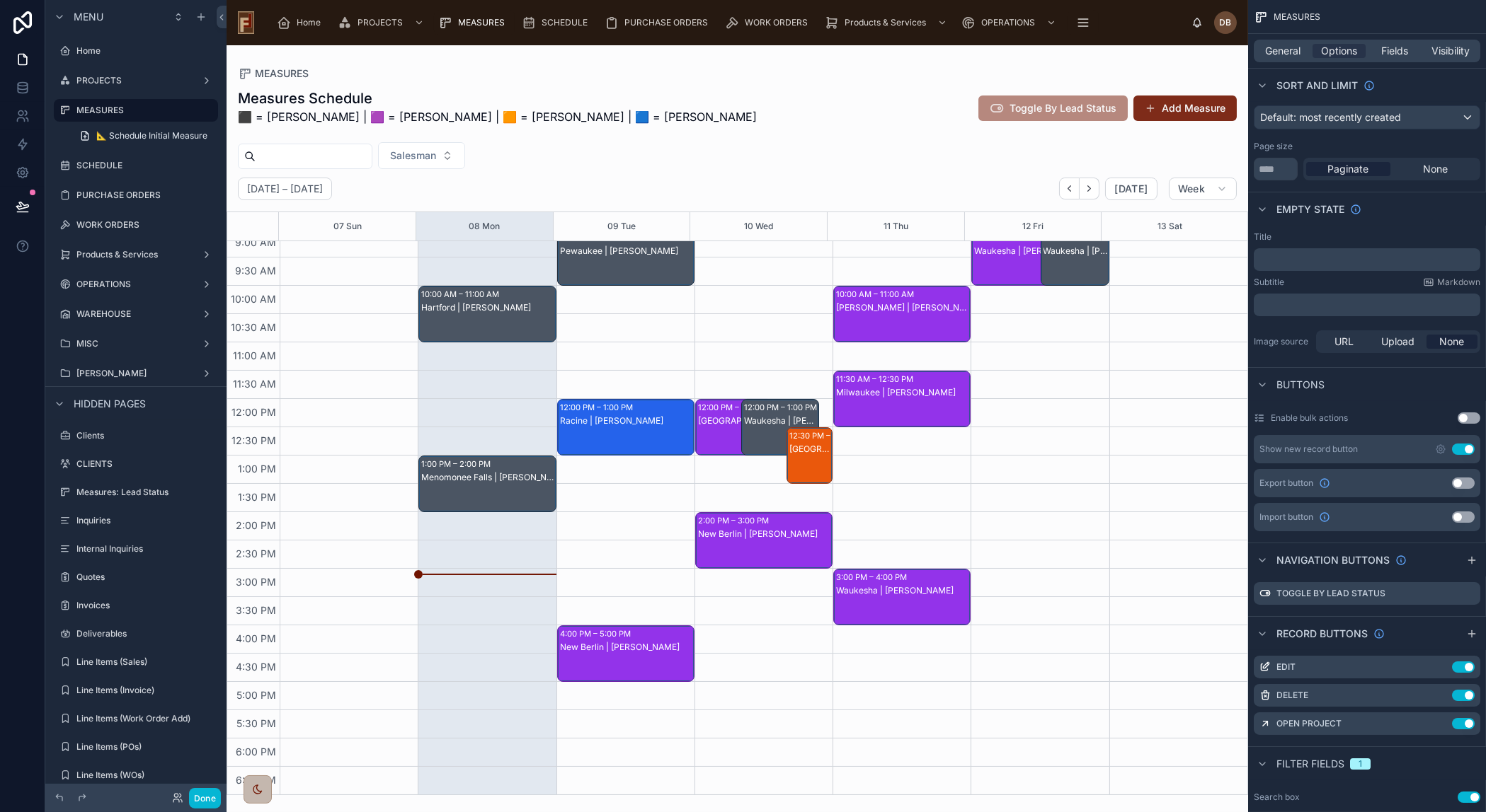
click at [1194, 106] on button "Add Measure" at bounding box center [1185, 108] width 103 height 26
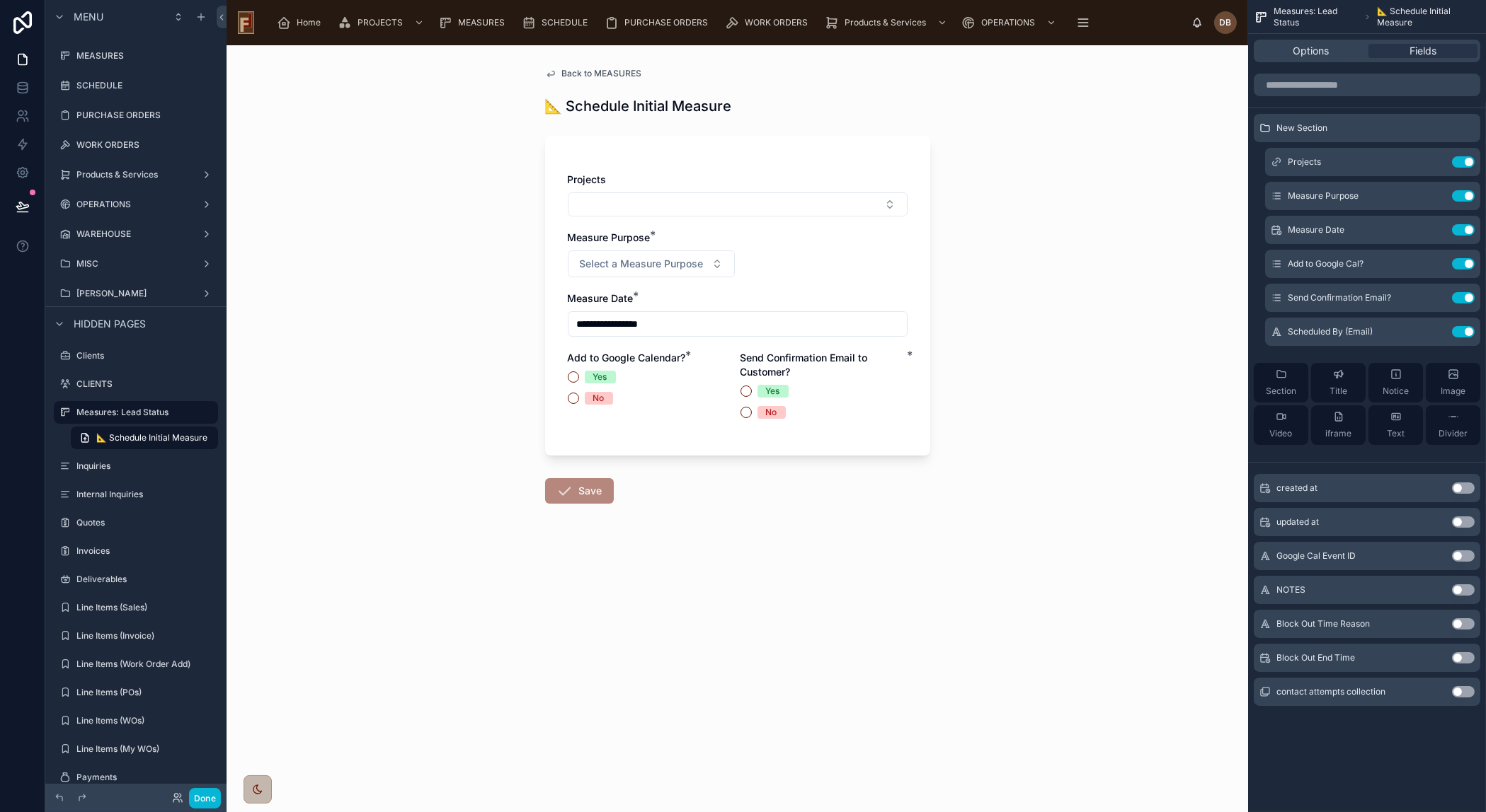
click at [722, 145] on div "**********" at bounding box center [737, 295] width 385 height 320
click at [205, 799] on button "Done" at bounding box center [205, 799] width 32 height 21
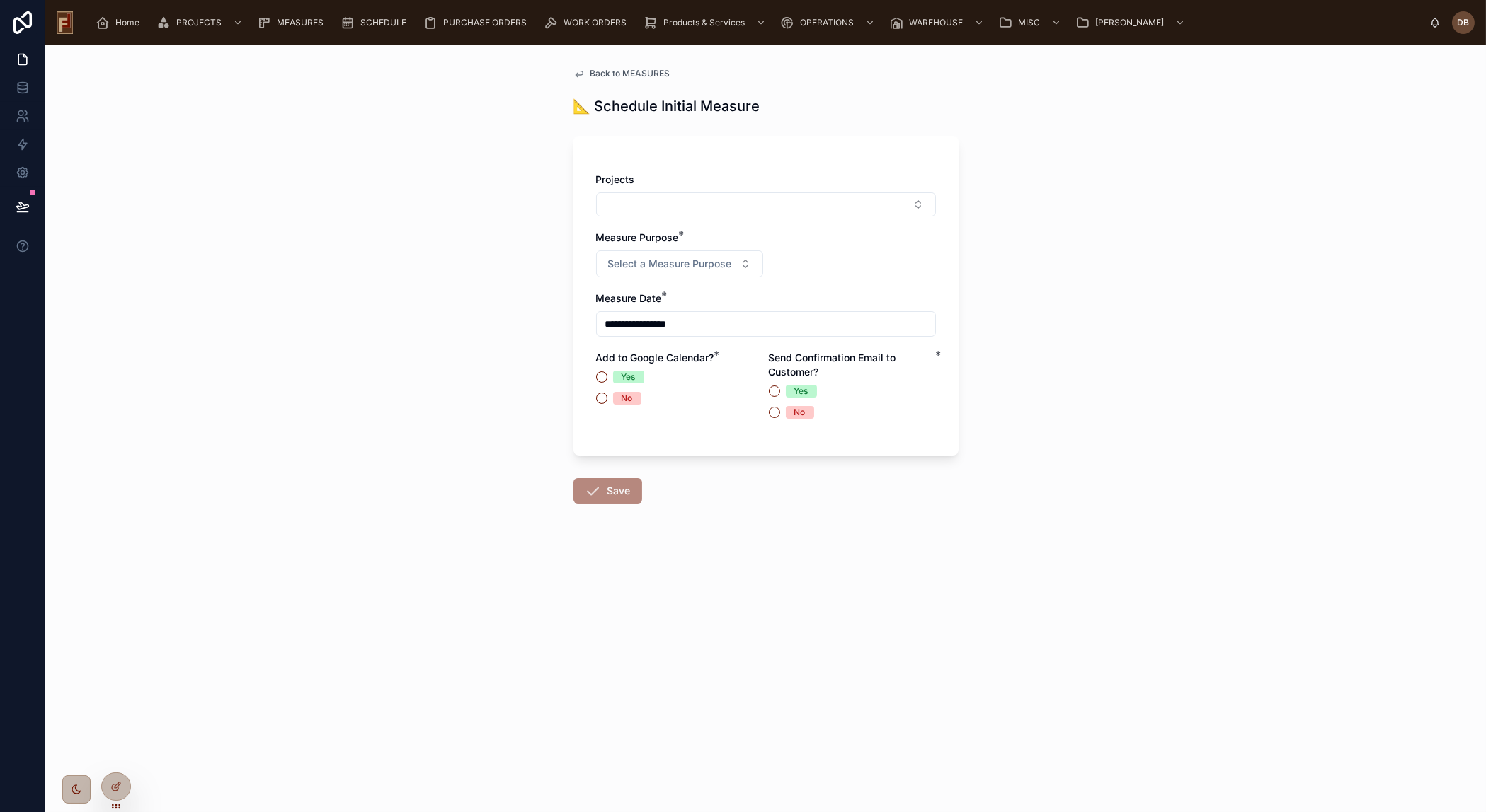
click at [649, 71] on span "Back to MEASURES" at bounding box center [630, 73] width 80 height 11
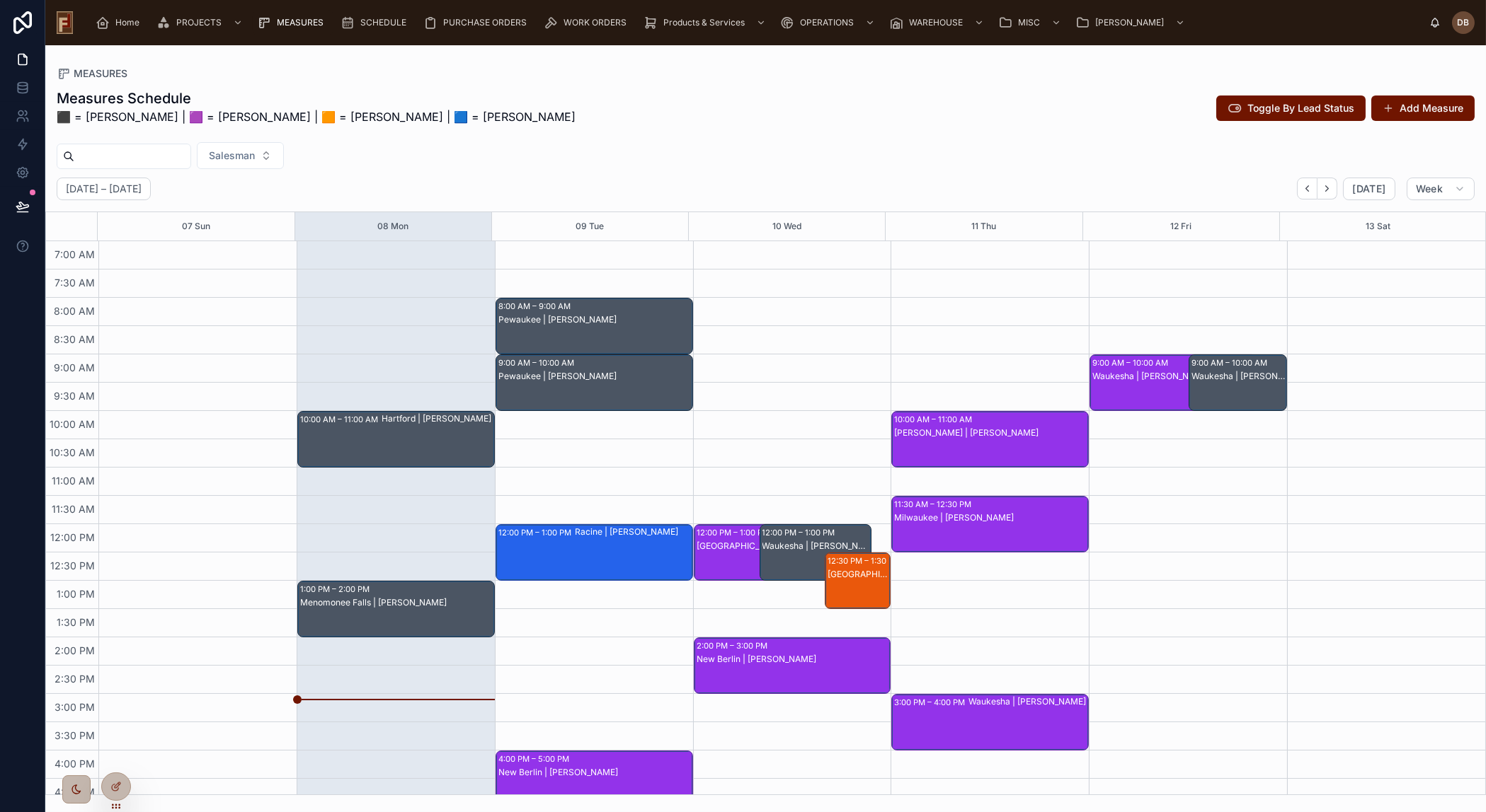
scroll to position [125, 0]
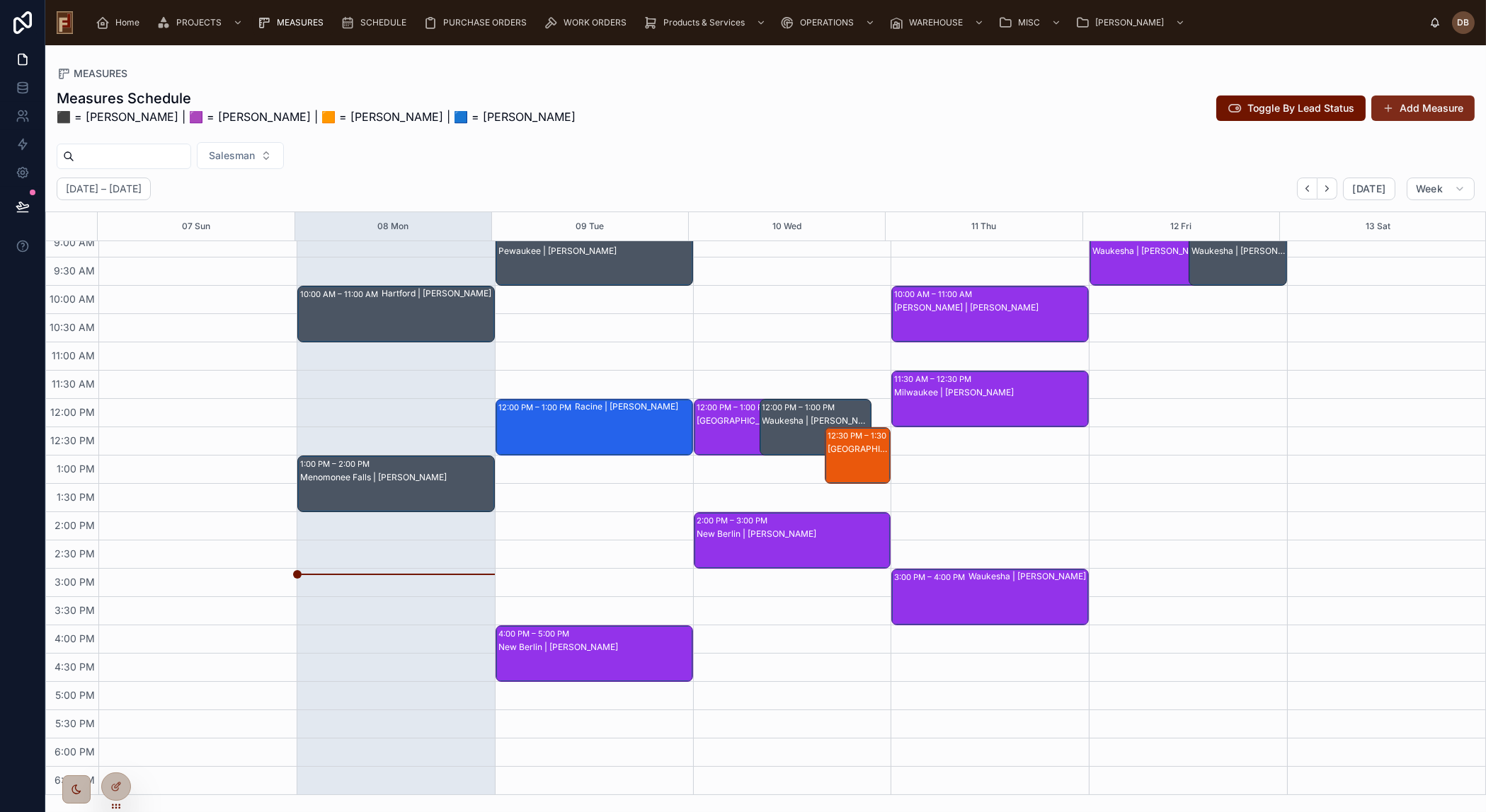
click at [1432, 104] on button "Add Measure" at bounding box center [1422, 108] width 103 height 26
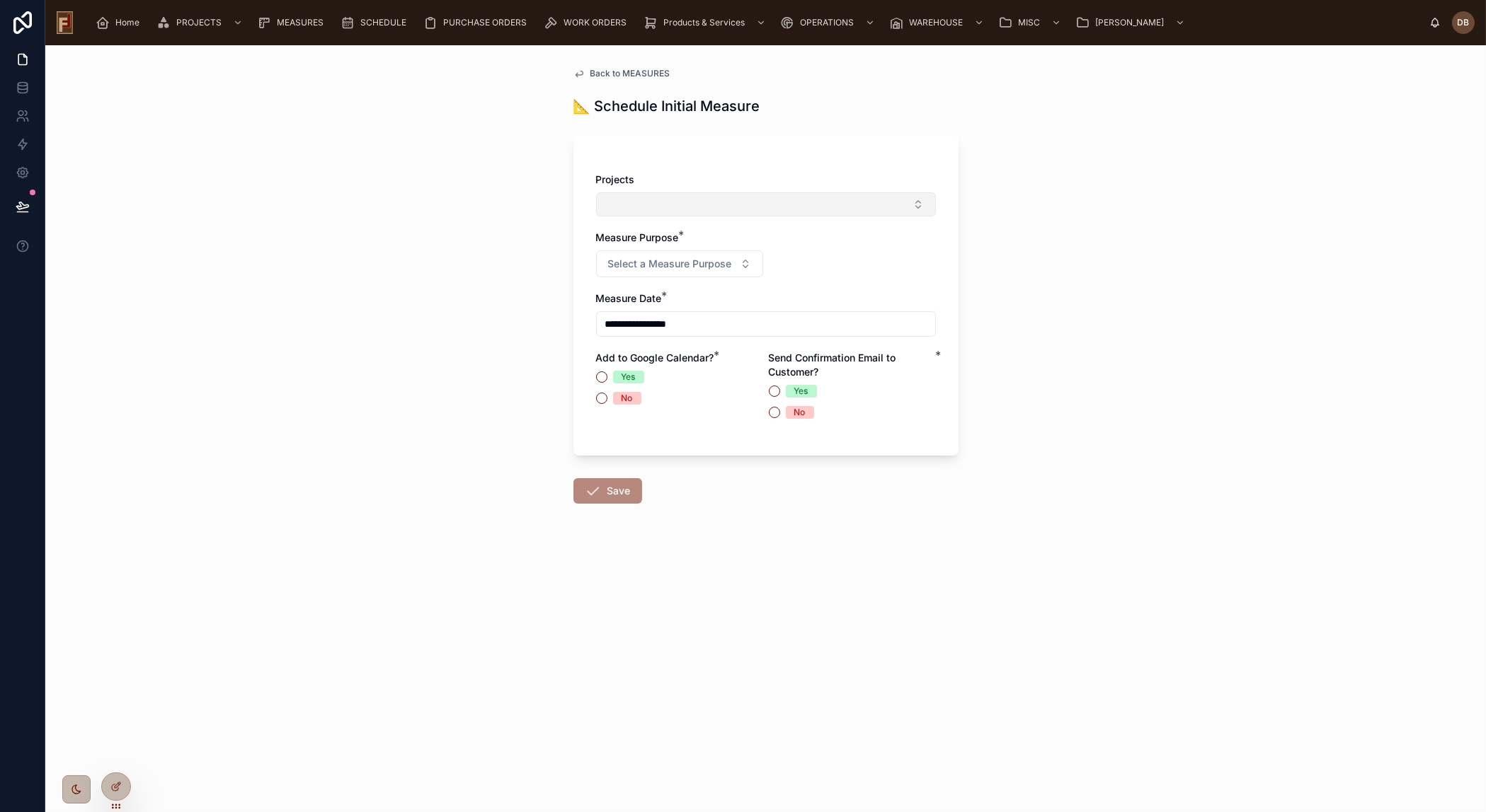
click at [768, 202] on button "Select Button" at bounding box center [766, 204] width 340 height 24
click at [441, 357] on div "**********" at bounding box center [765, 428] width 1440 height 767
click at [117, 781] on icon at bounding box center [116, 786] width 11 height 11
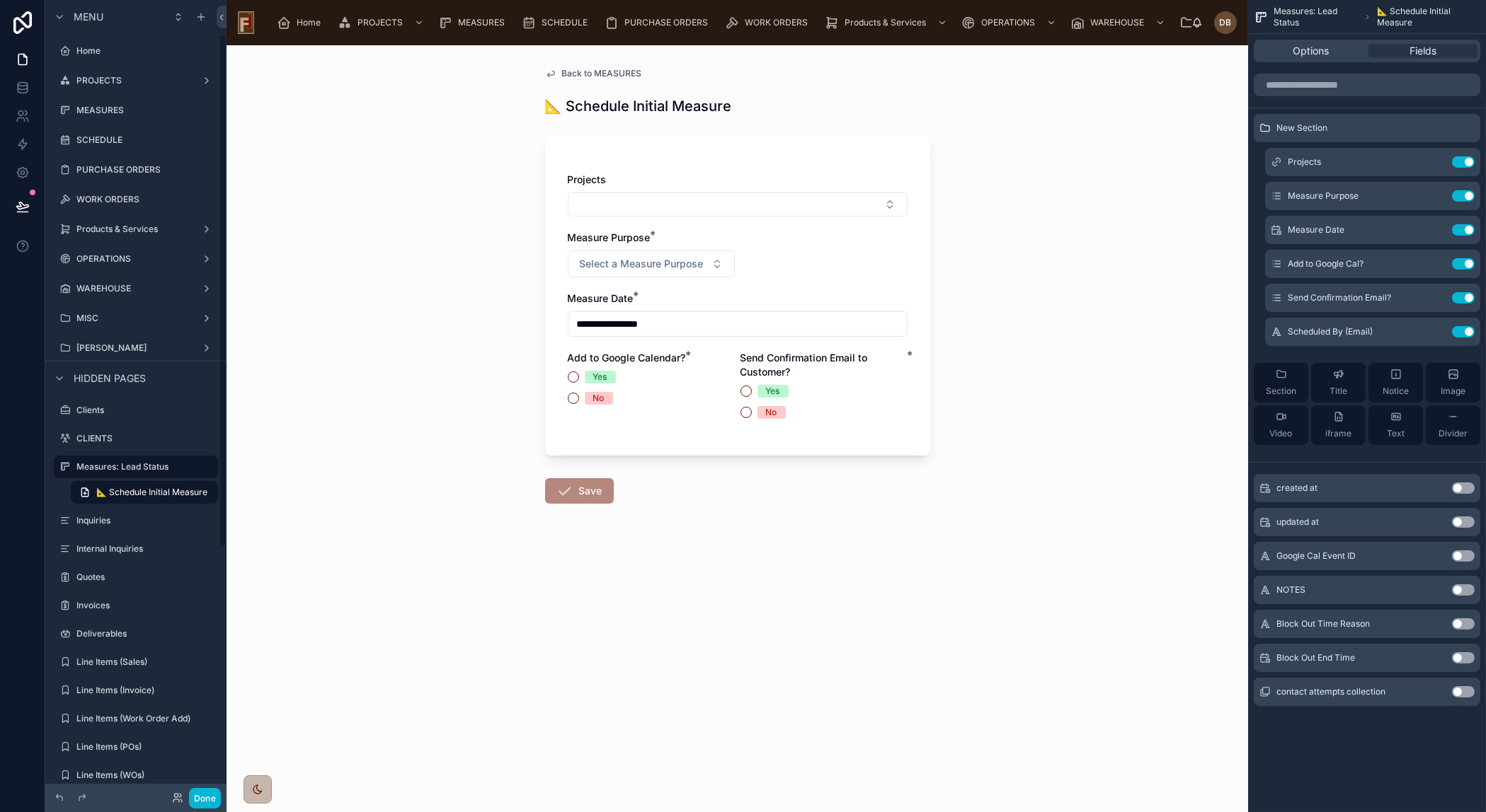
scroll to position [55, 0]
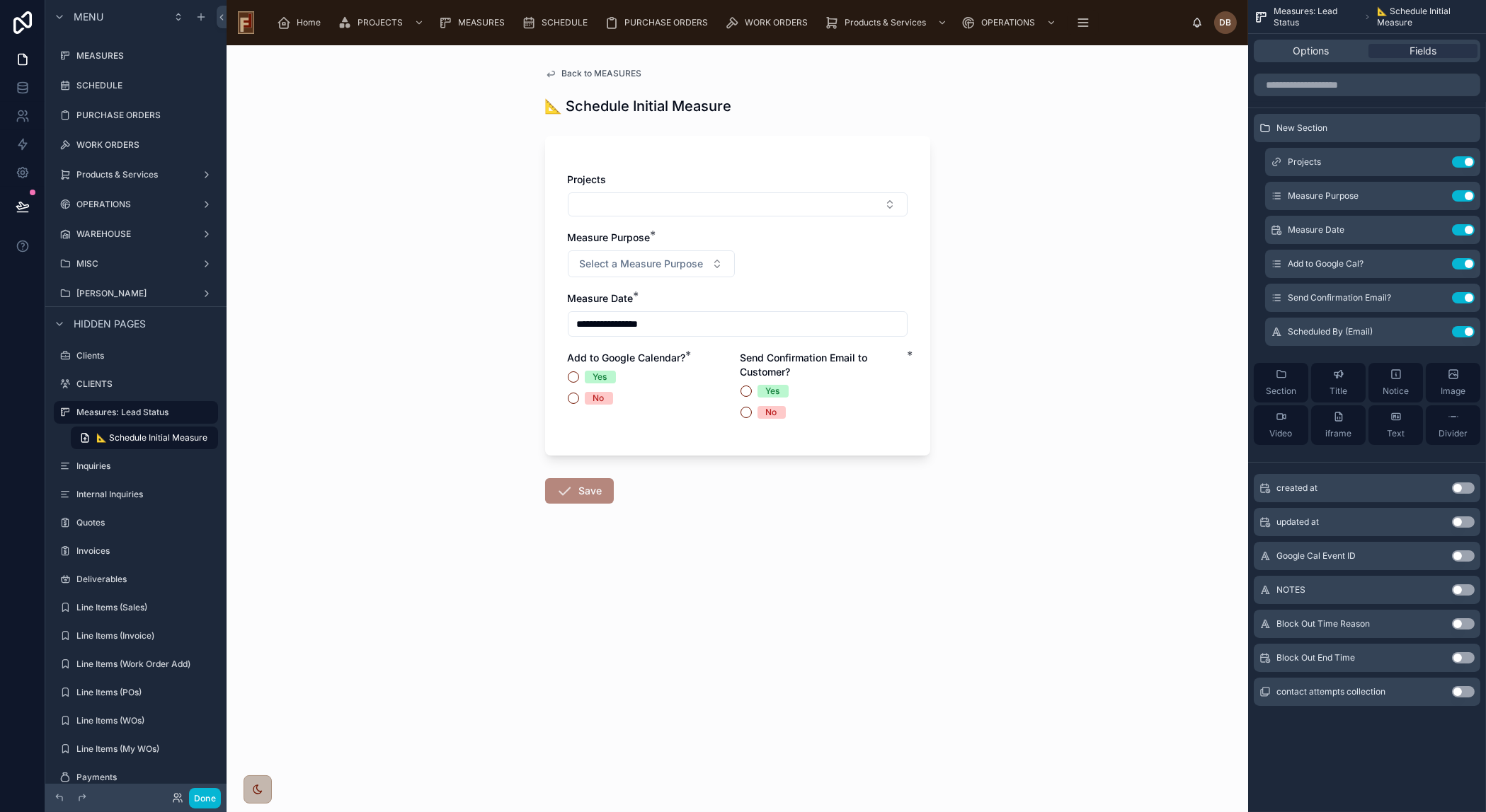
click at [757, 154] on div "**********" at bounding box center [737, 295] width 385 height 320
click at [858, 153] on div "**********" at bounding box center [737, 295] width 385 height 320
click at [1332, 86] on input "scrollable content" at bounding box center [1366, 85] width 227 height 23
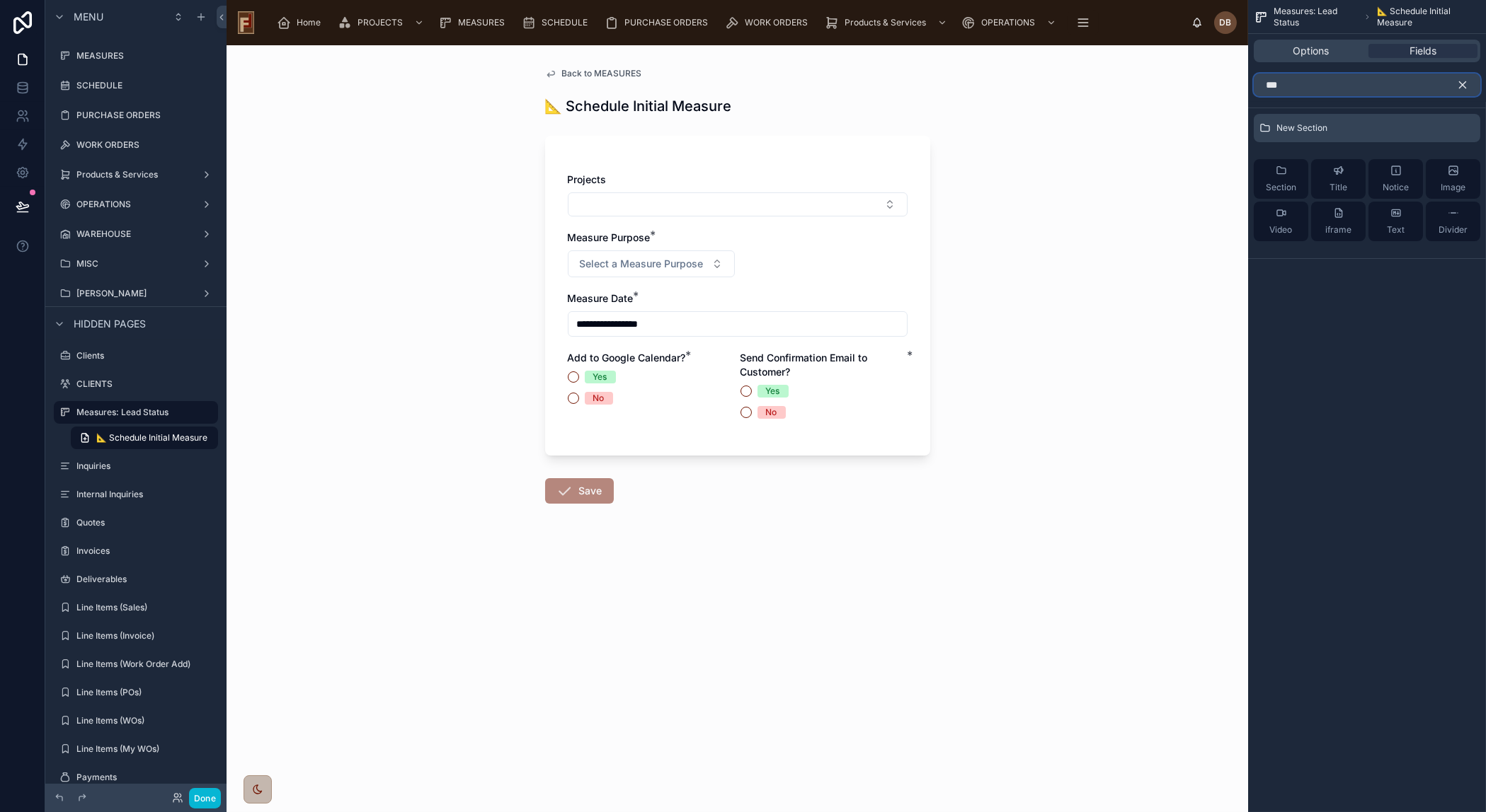
type input "***"
click at [1459, 83] on icon "scrollable content" at bounding box center [1462, 85] width 7 height 7
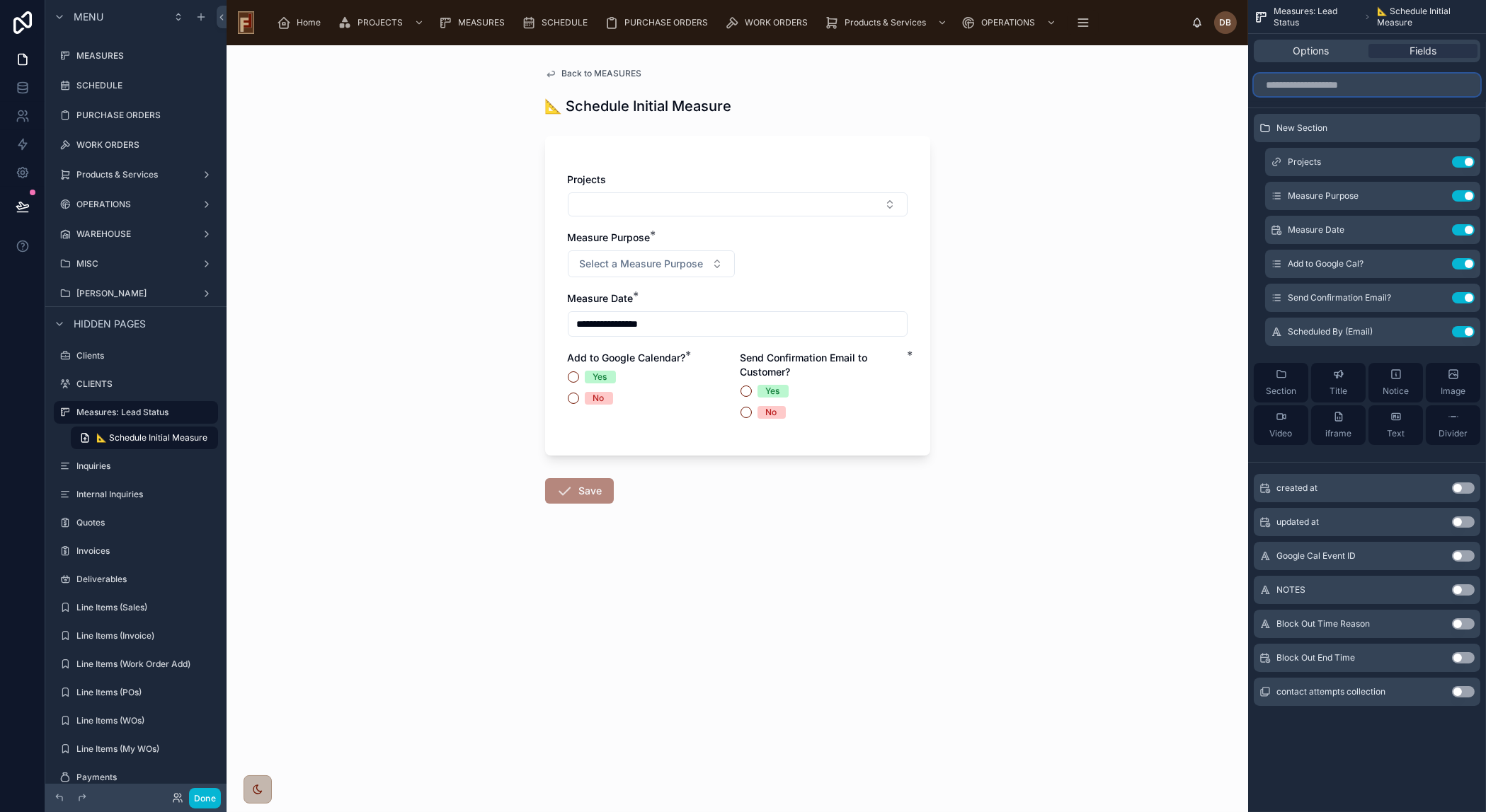
click at [1330, 86] on input "scrollable content" at bounding box center [1366, 85] width 227 height 23
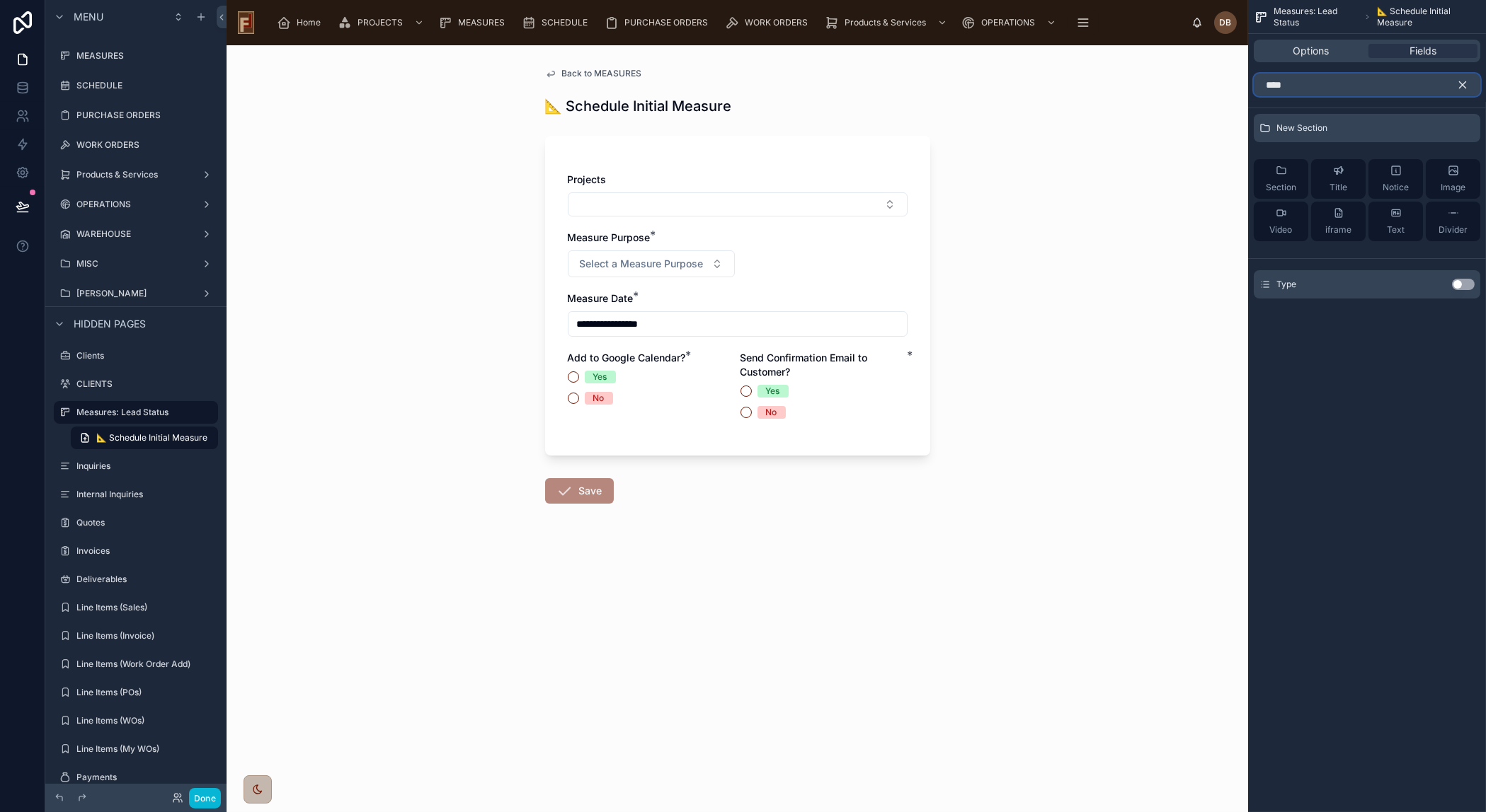
type input "****"
click at [1456, 279] on button "Use setting" at bounding box center [1463, 284] width 23 height 11
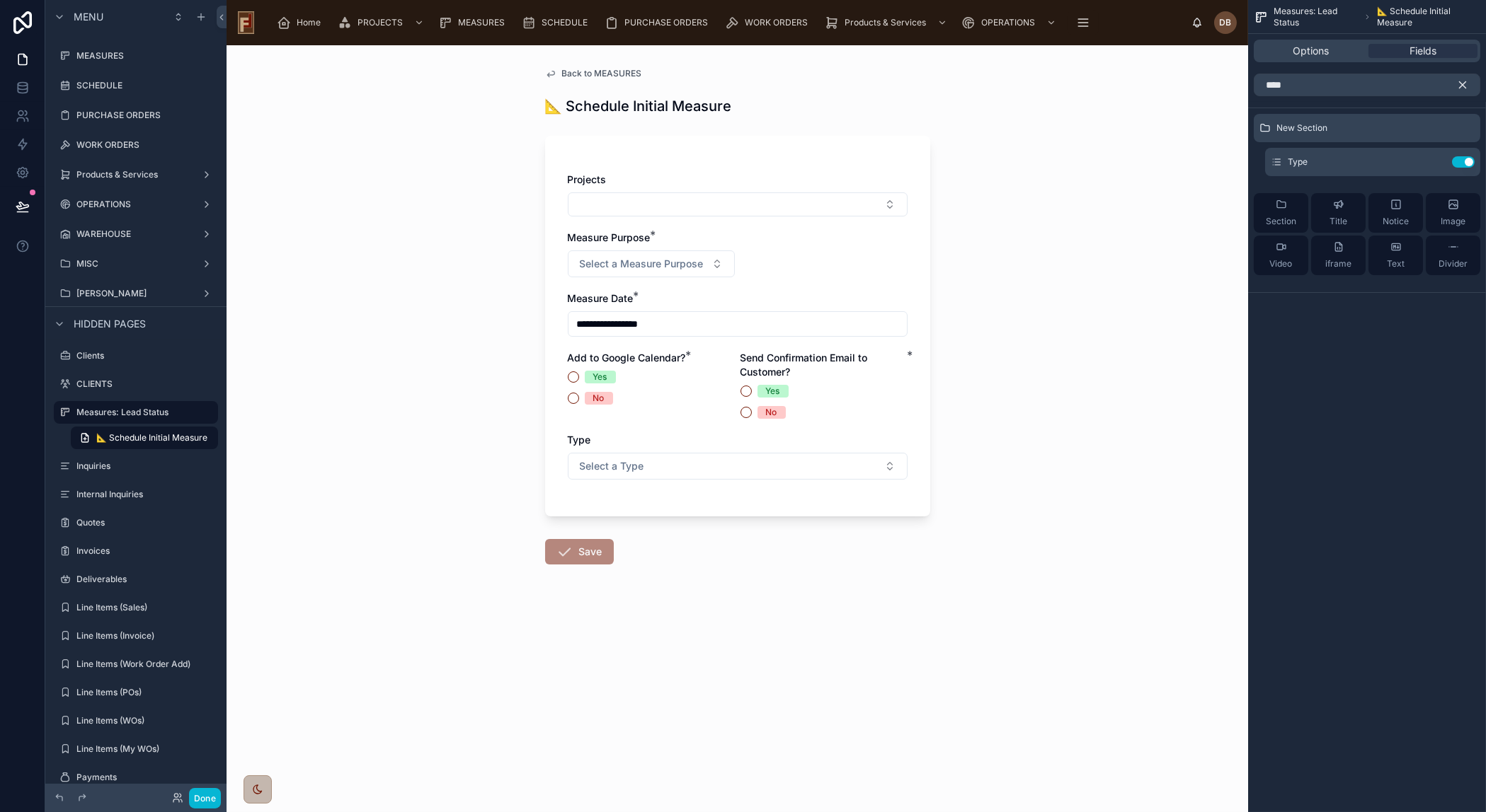
click at [1462, 83] on icon "scrollable content" at bounding box center [1462, 84] width 13 height 13
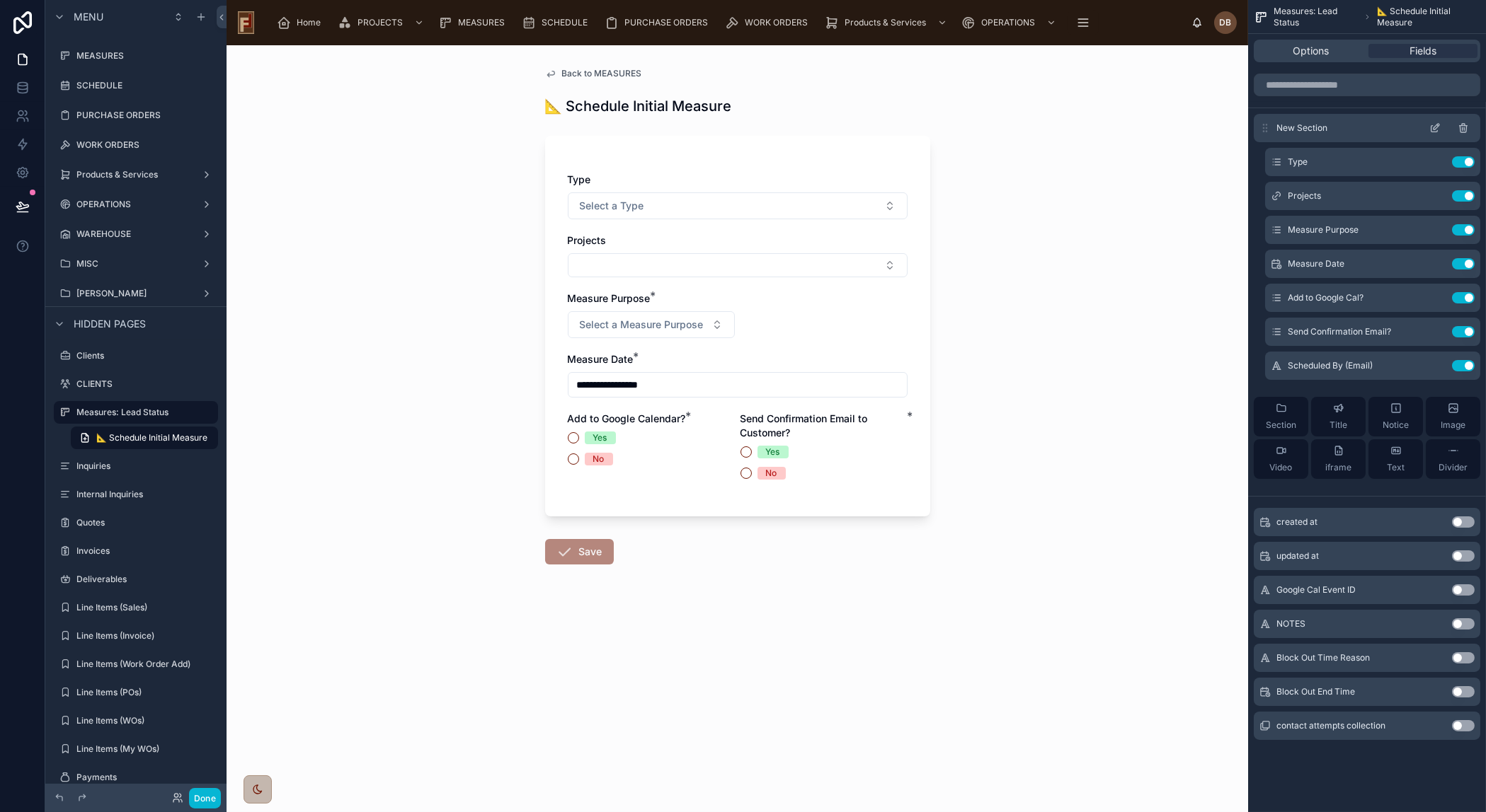
click at [1434, 126] on icon "scrollable content" at bounding box center [1434, 128] width 11 height 11
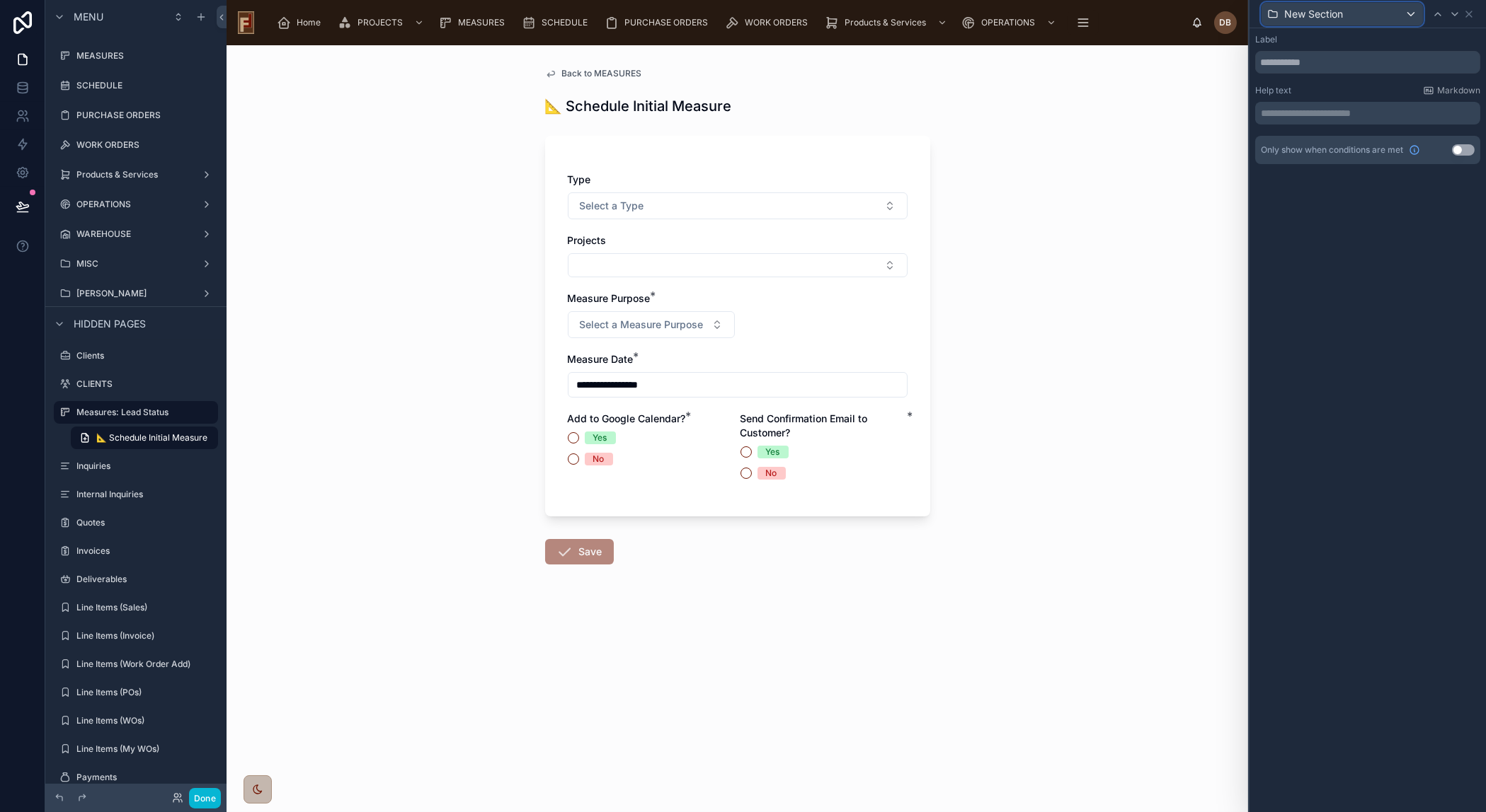
click at [1401, 15] on div "New Section" at bounding box center [1342, 14] width 162 height 23
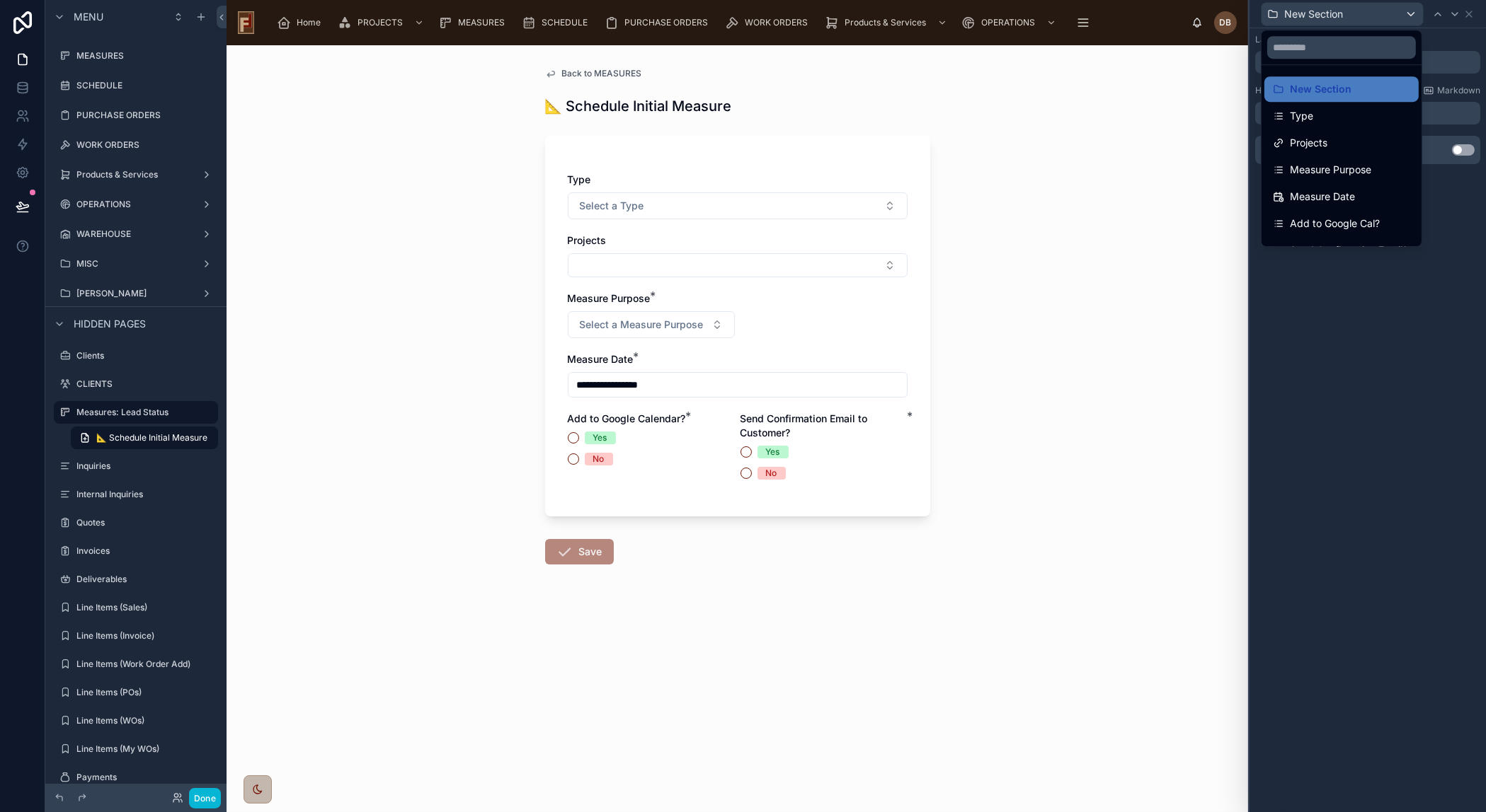
click at [1405, 14] on div at bounding box center [1368, 406] width 236 height 812
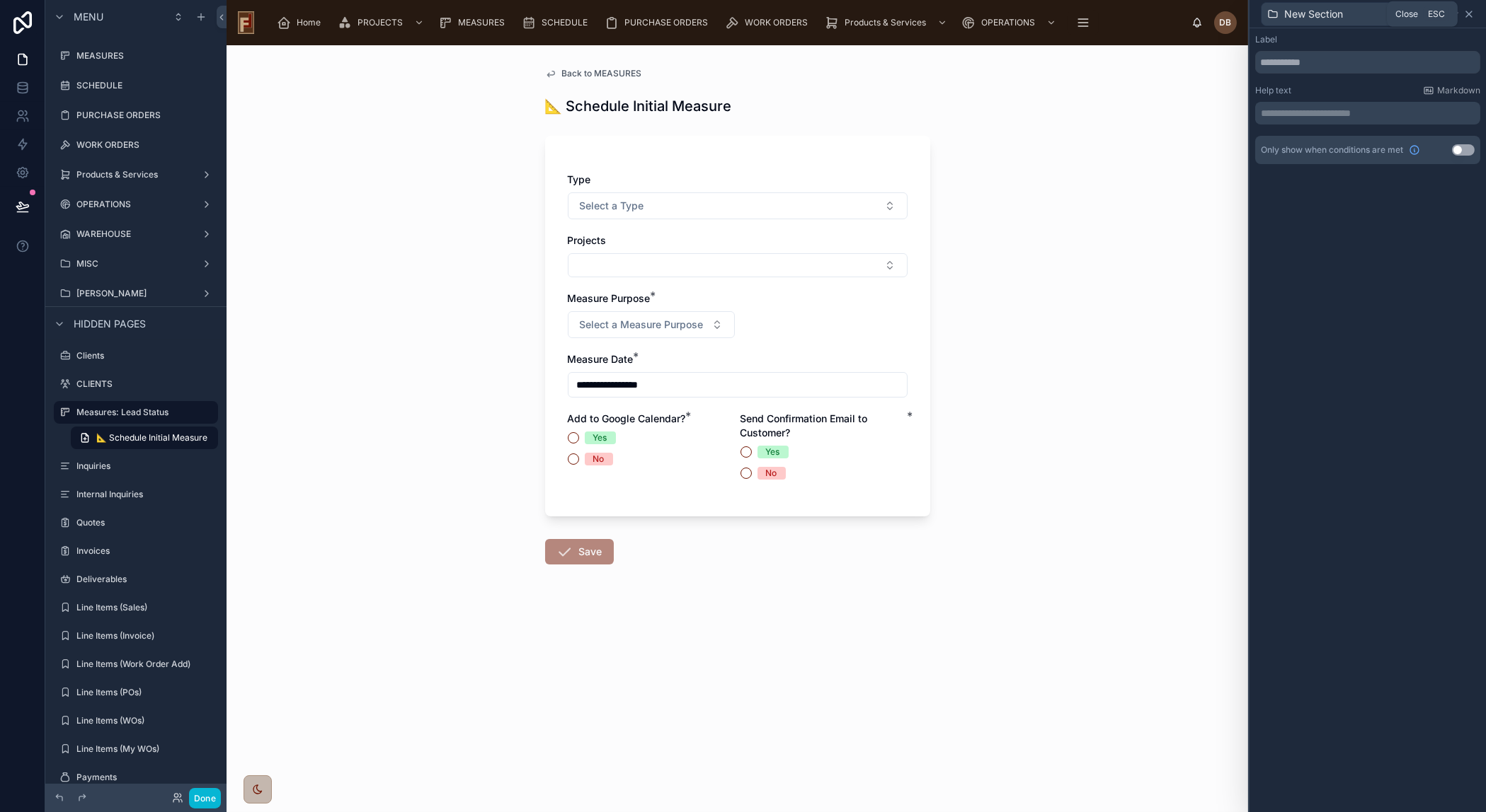
click at [1470, 11] on icon at bounding box center [1468, 14] width 11 height 11
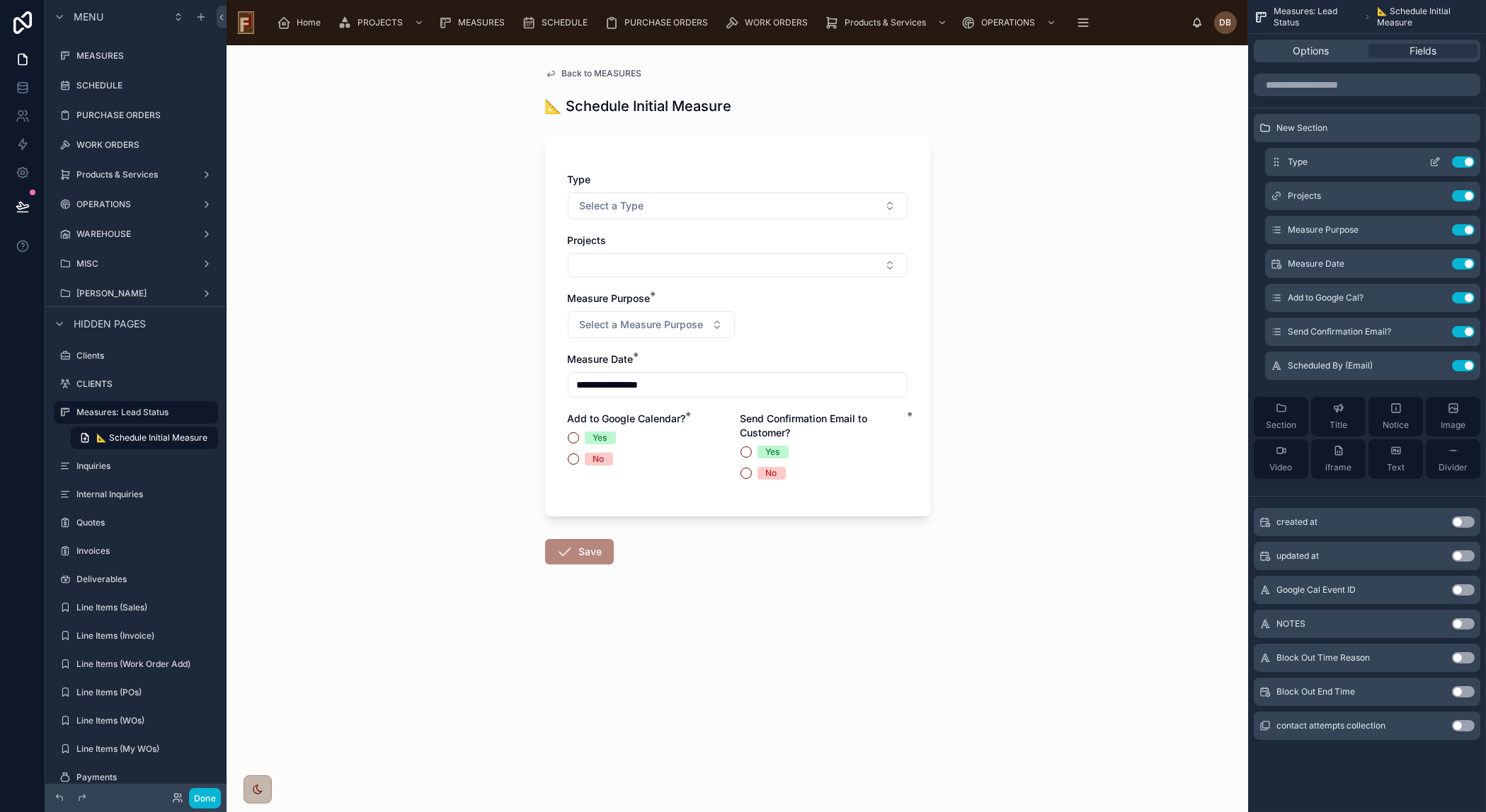
click at [1435, 161] on icon "scrollable content" at bounding box center [1437, 161] width 6 height 6
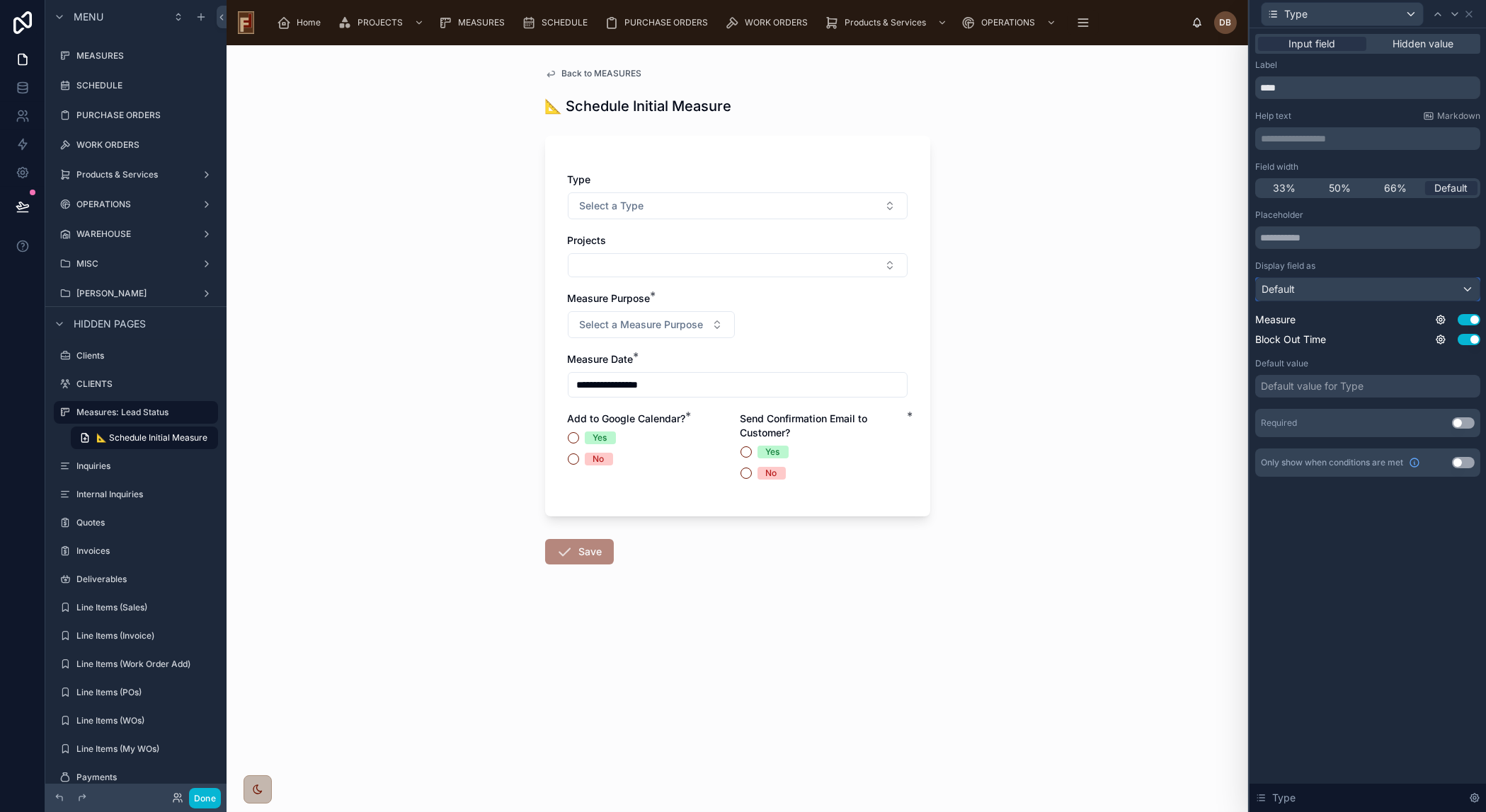
click at [1407, 286] on div "Default" at bounding box center [1367, 289] width 224 height 23
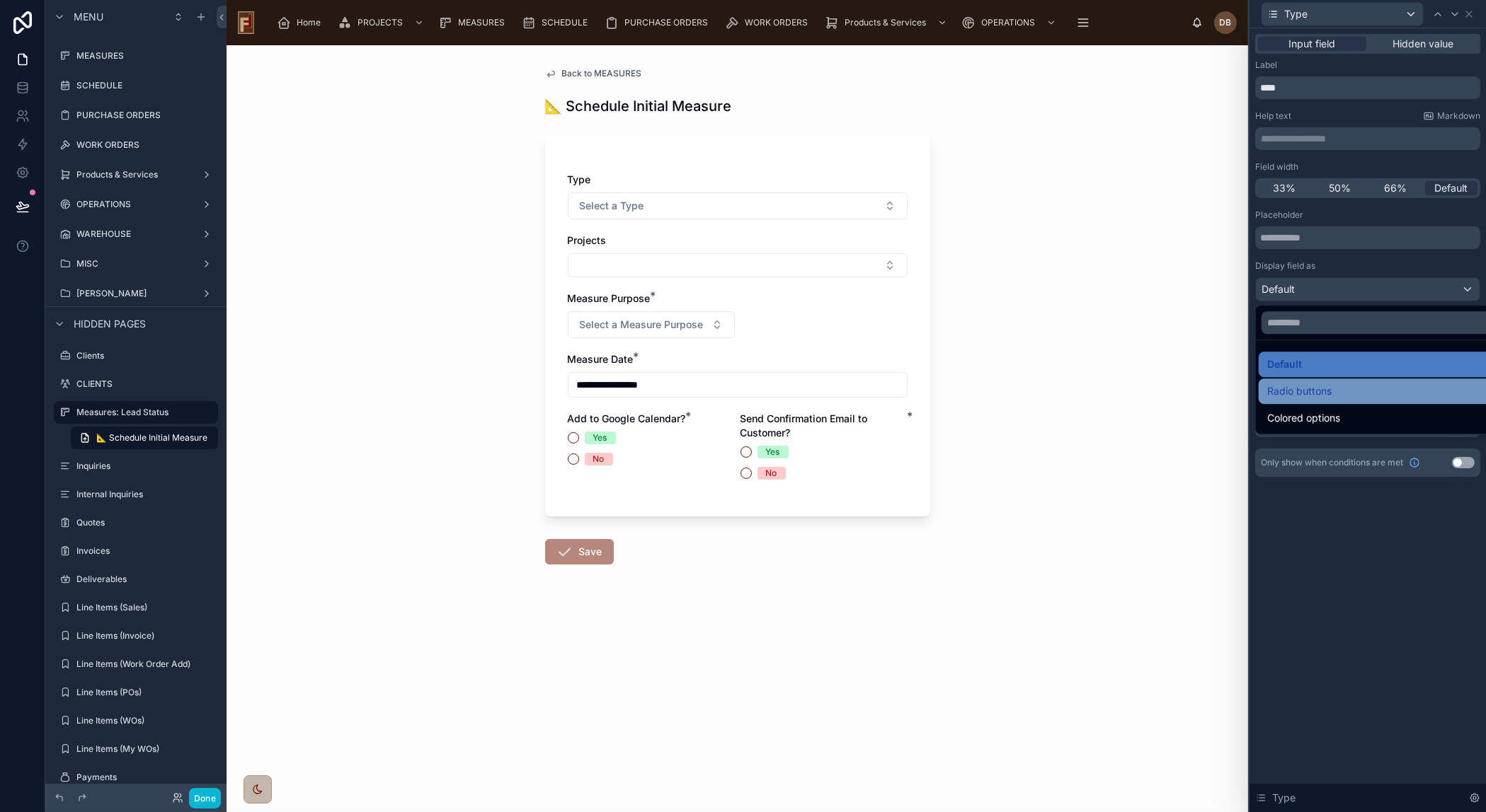
click at [1324, 385] on span "Radio buttons" at bounding box center [1298, 390] width 64 height 17
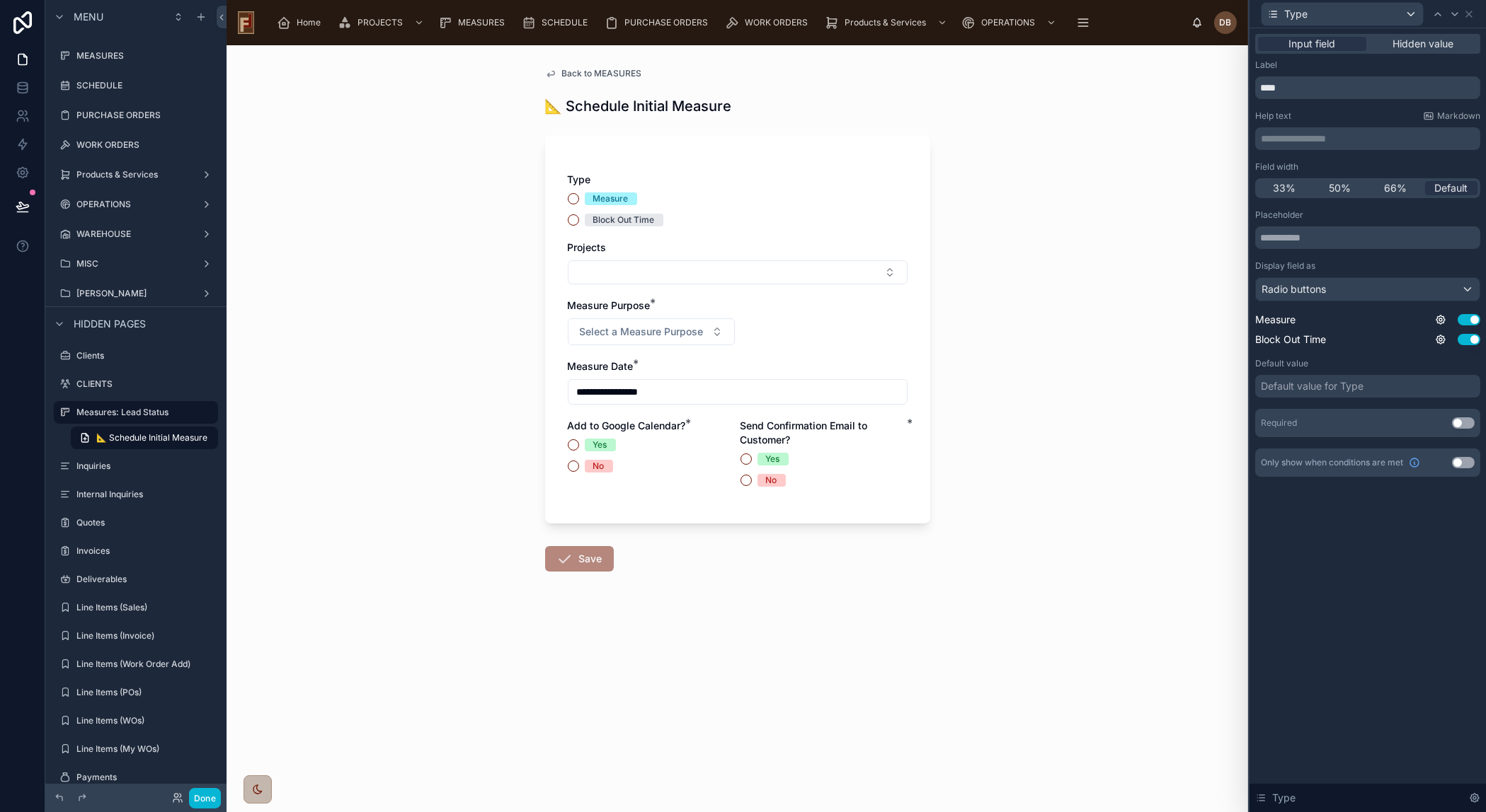
click at [706, 246] on div "Projects" at bounding box center [738, 247] width 340 height 14
click at [1468, 10] on icon at bounding box center [1468, 14] width 11 height 11
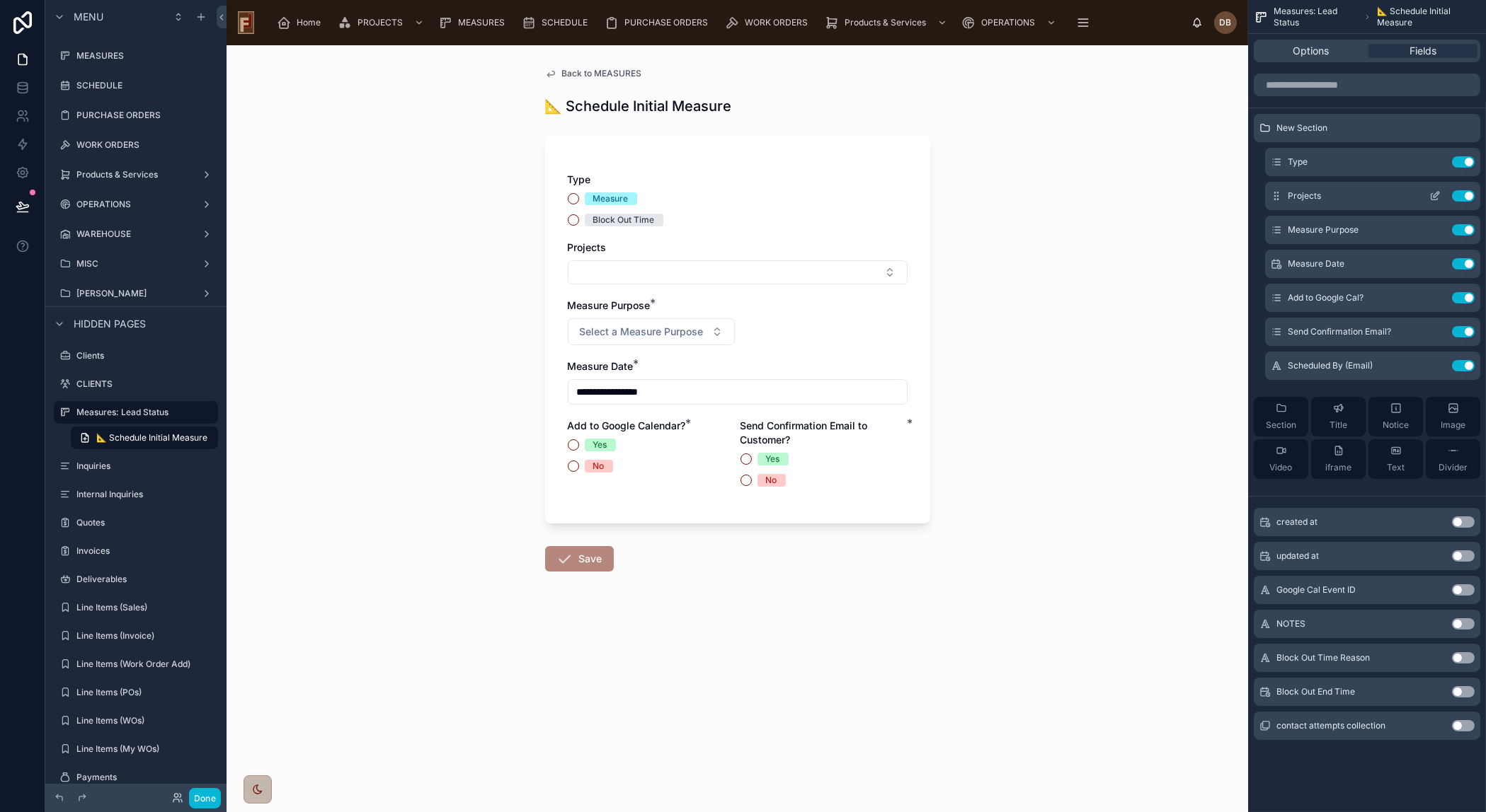
click at [1433, 192] on icon "scrollable content" at bounding box center [1434, 196] width 11 height 11
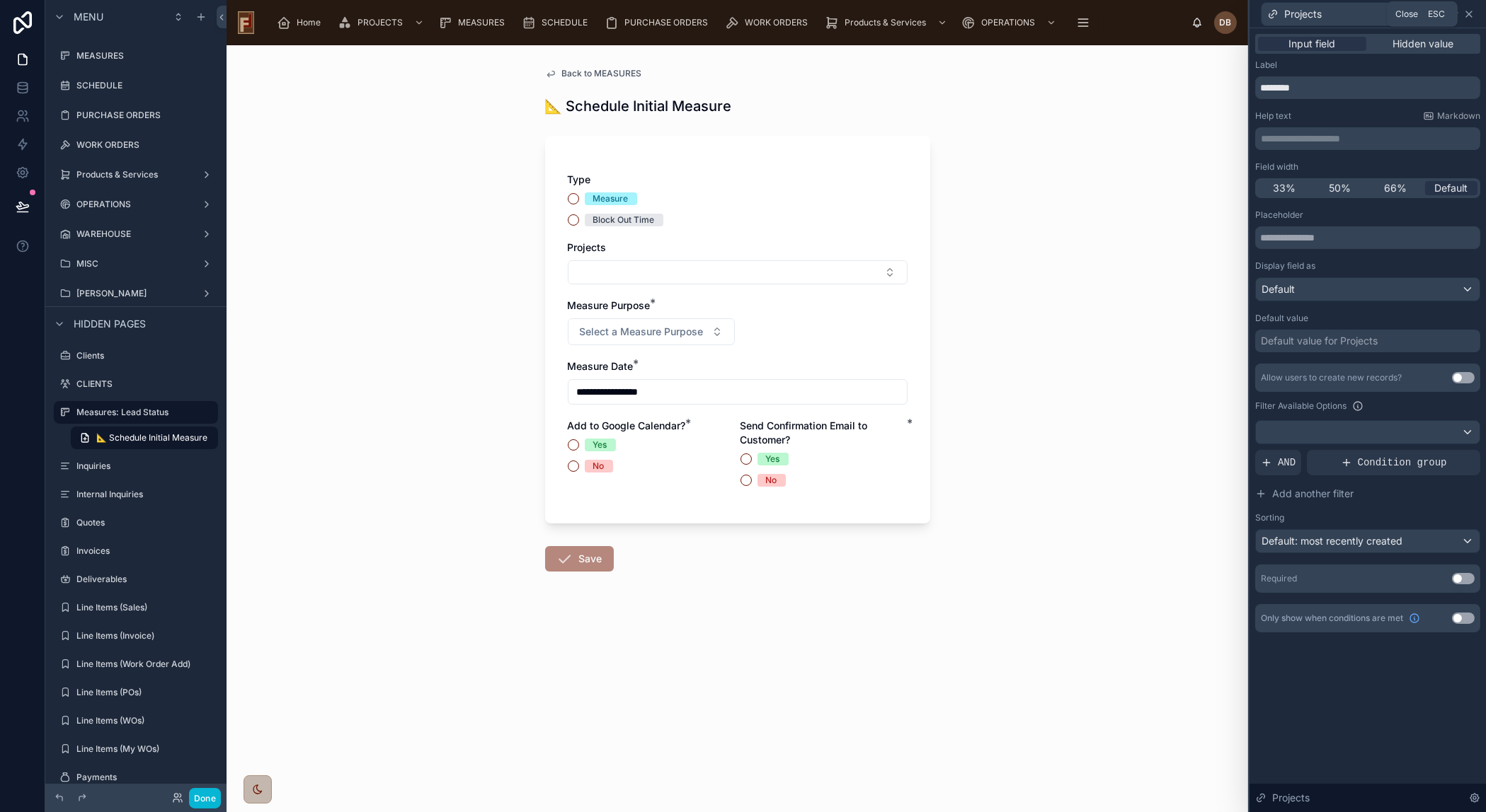
click at [1469, 15] on icon at bounding box center [1468, 14] width 11 height 11
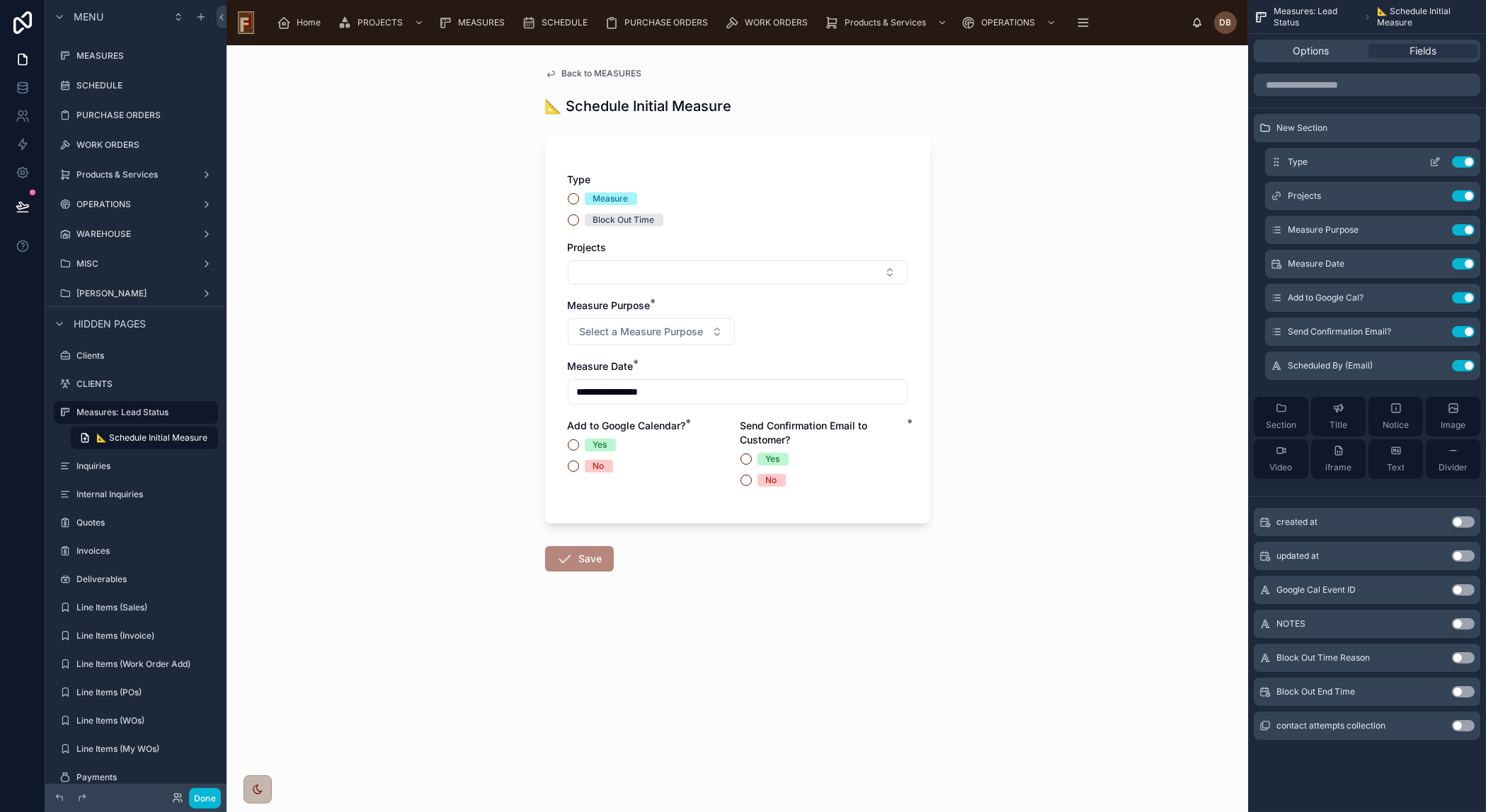
click at [1437, 162] on icon "scrollable content" at bounding box center [1437, 161] width 6 height 6
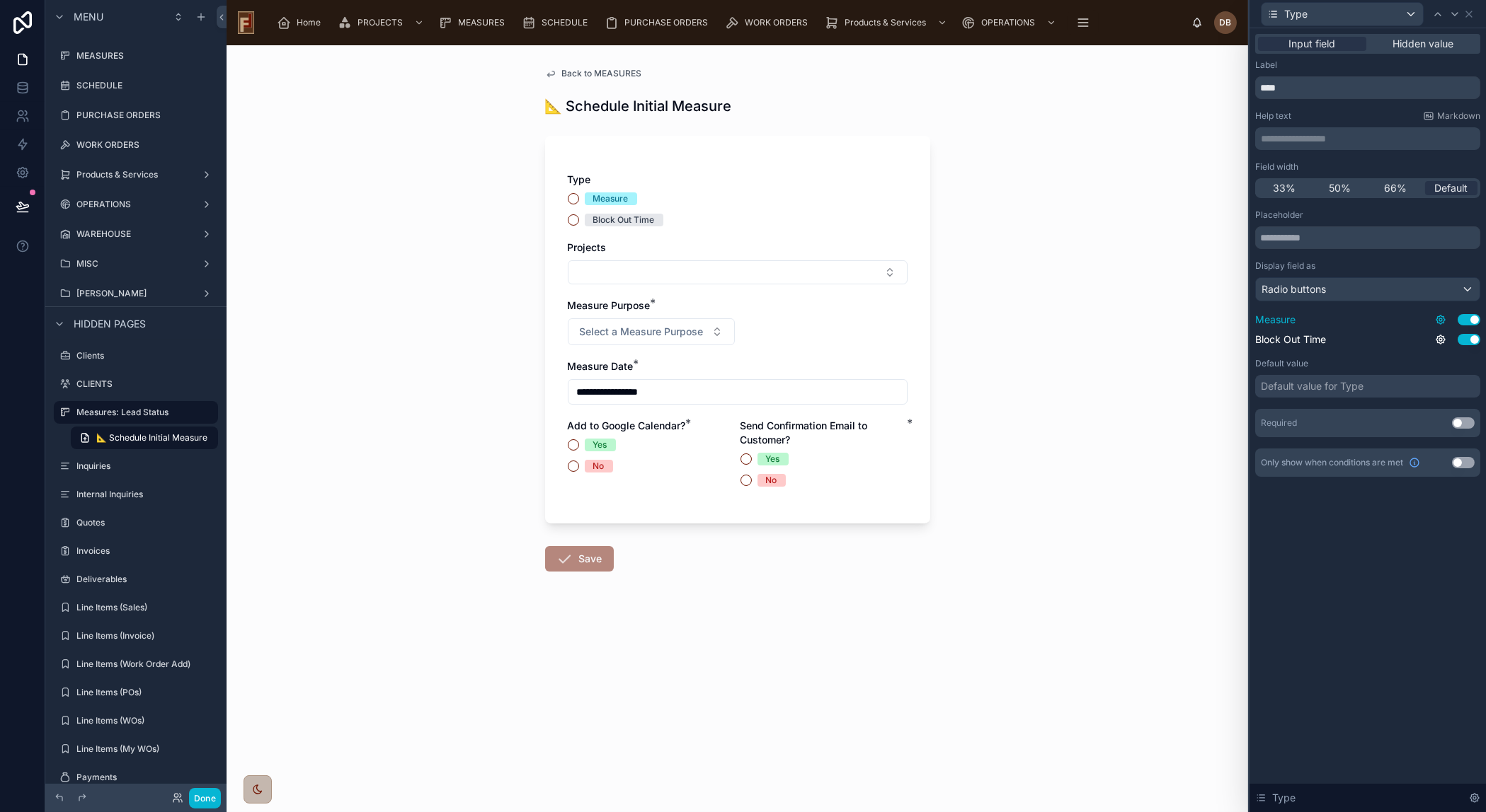
click at [1437, 318] on icon at bounding box center [1440, 320] width 11 height 11
click at [1408, 596] on div "**********" at bounding box center [1368, 420] width 236 height 784
click at [886, 182] on div "Type" at bounding box center [738, 179] width 340 height 14
click at [1381, 18] on div "Type" at bounding box center [1342, 14] width 162 height 23
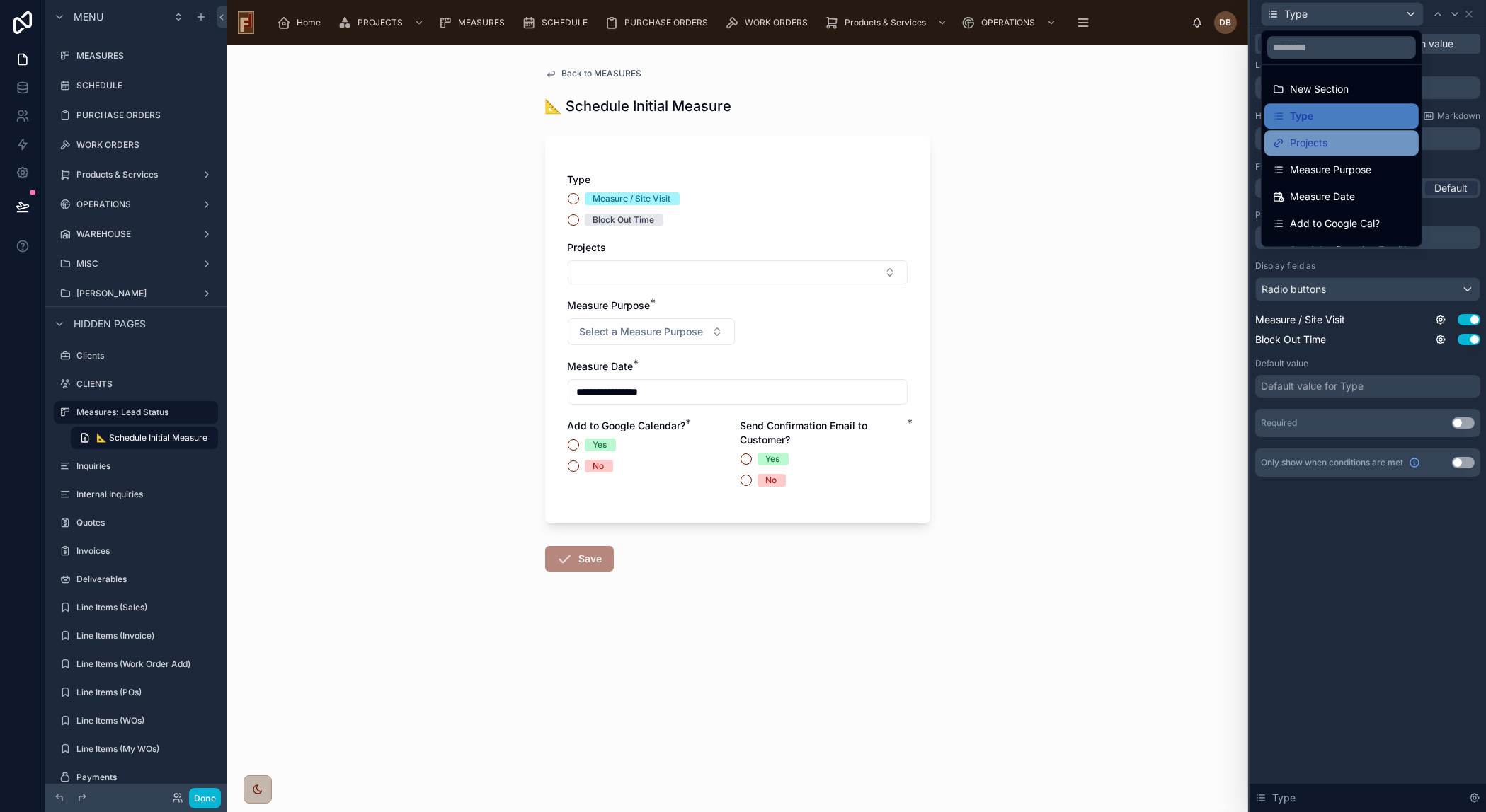
click at [1326, 137] on span "Projects" at bounding box center [1308, 142] width 38 height 17
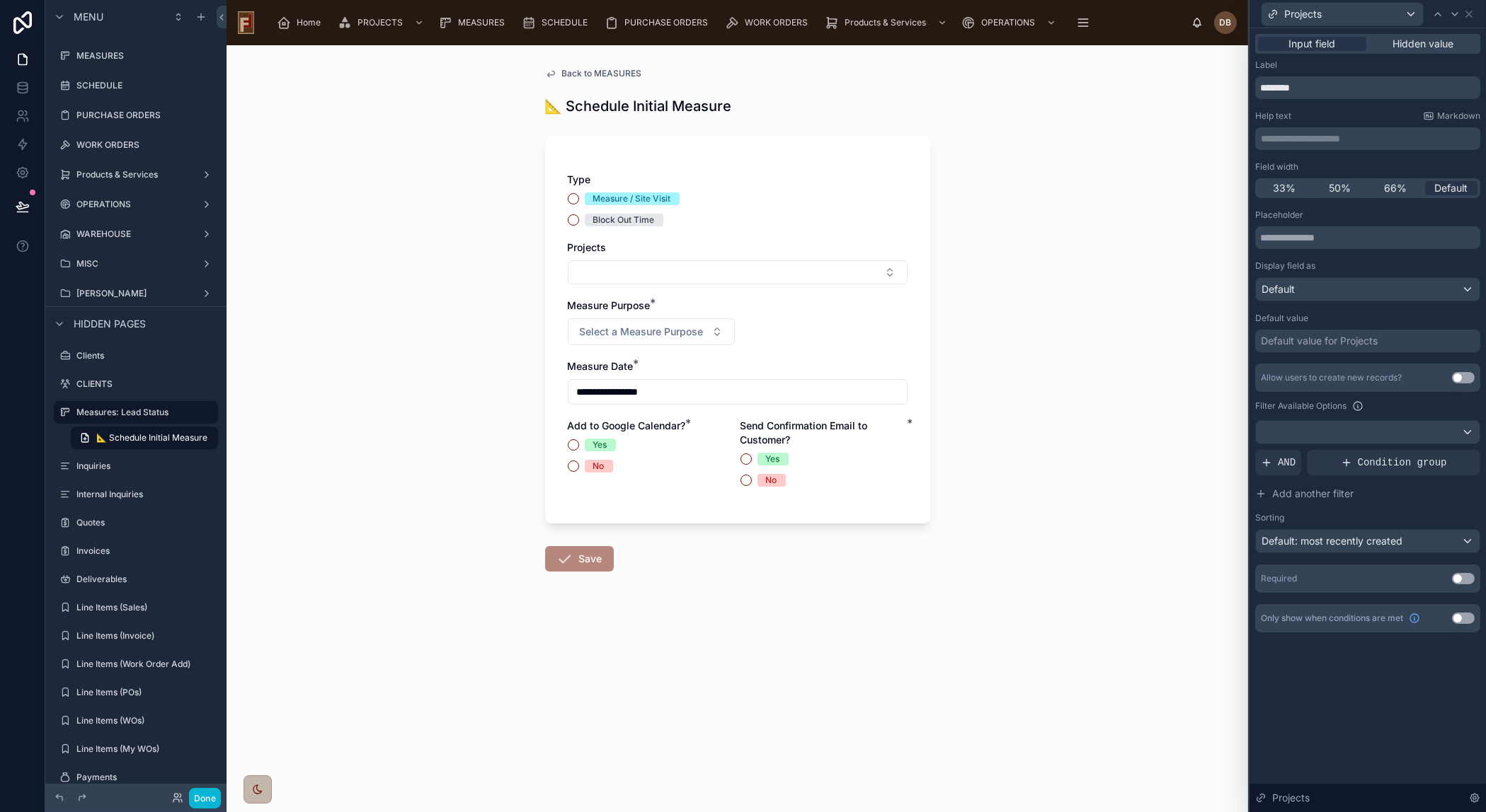
click at [1459, 617] on button "Use setting" at bounding box center [1463, 618] width 23 height 11
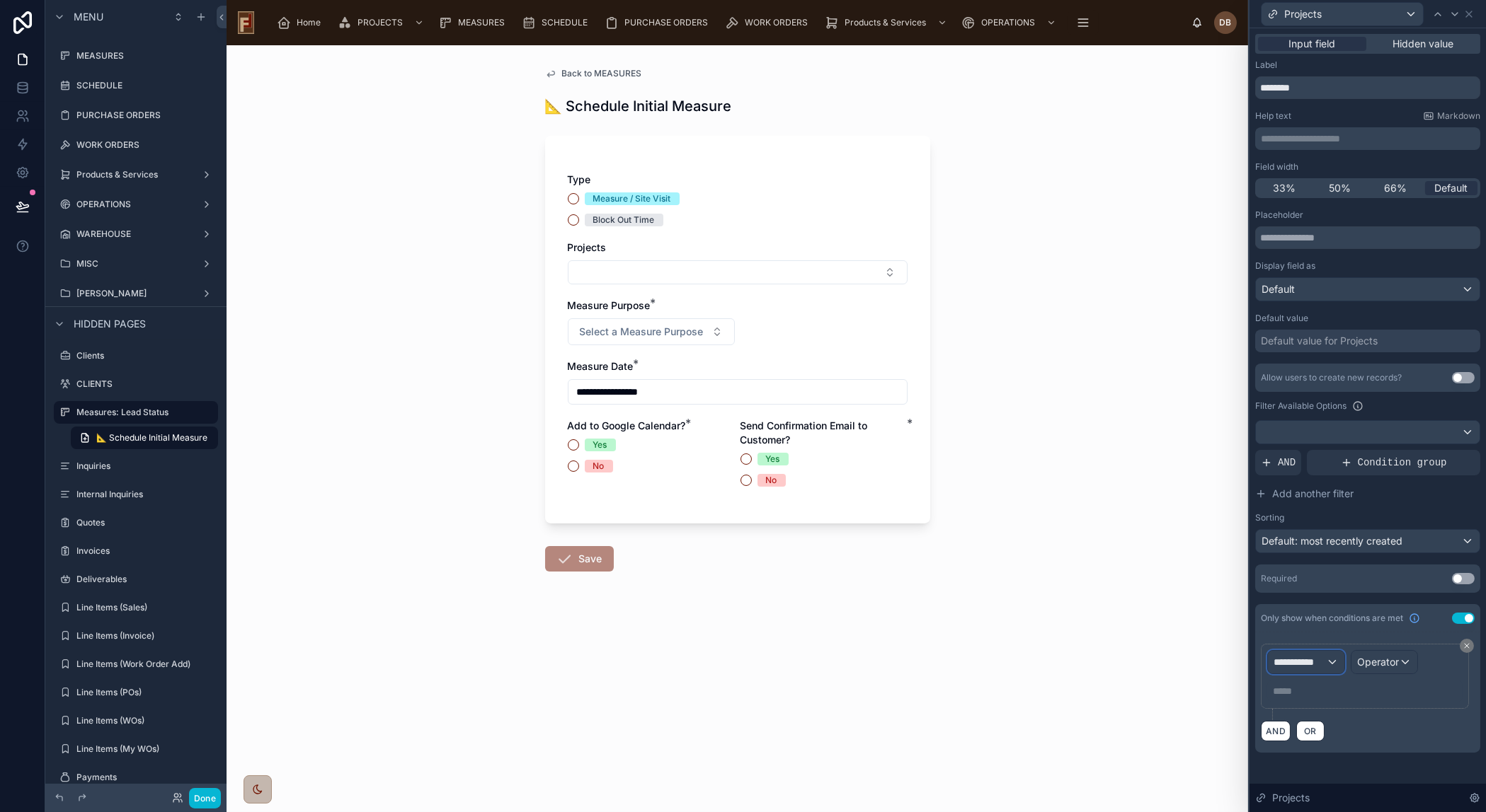
click at [1309, 659] on span "**********" at bounding box center [1299, 661] width 52 height 14
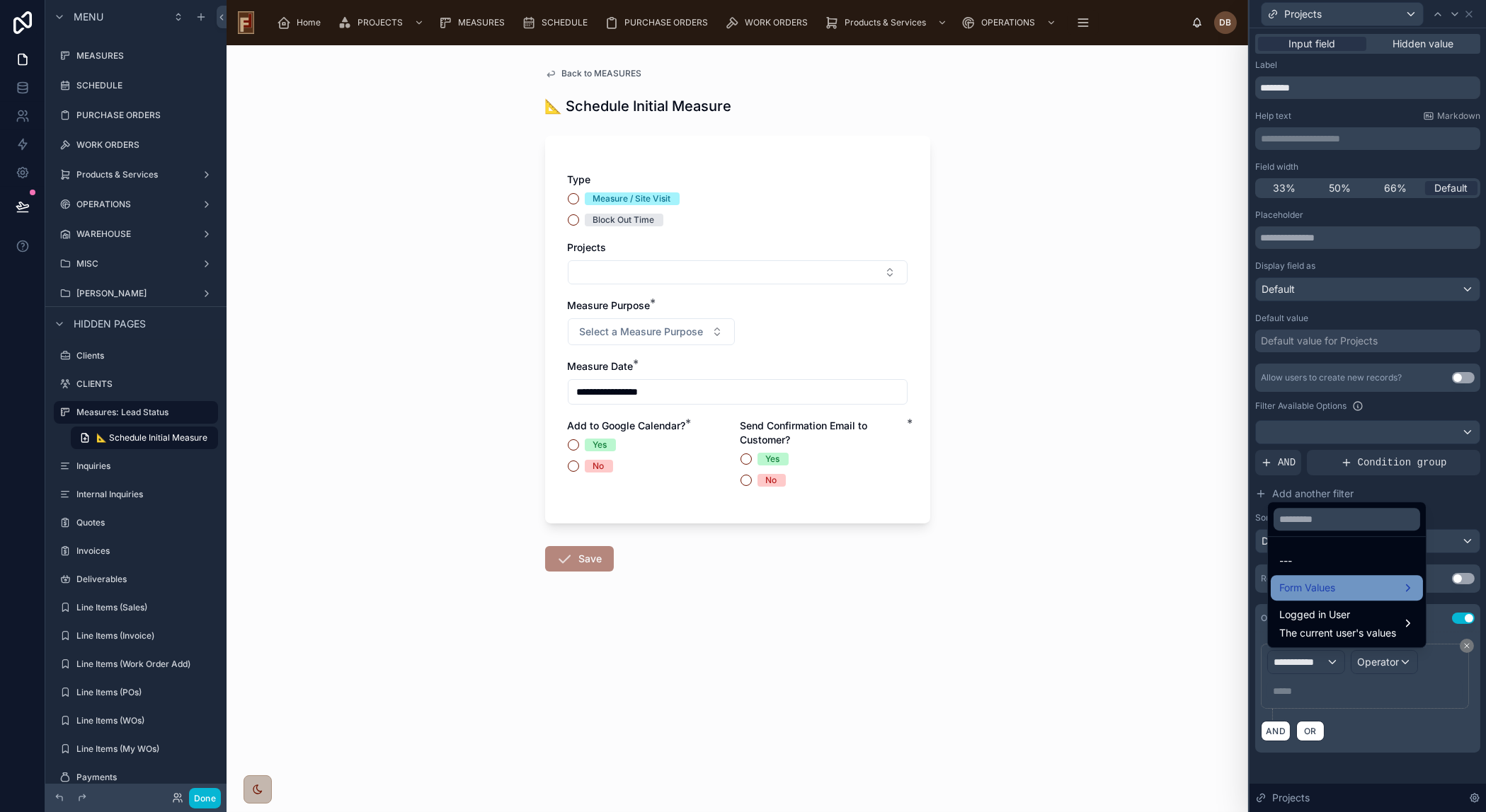
click at [1343, 585] on div "Form Values" at bounding box center [1346, 588] width 135 height 17
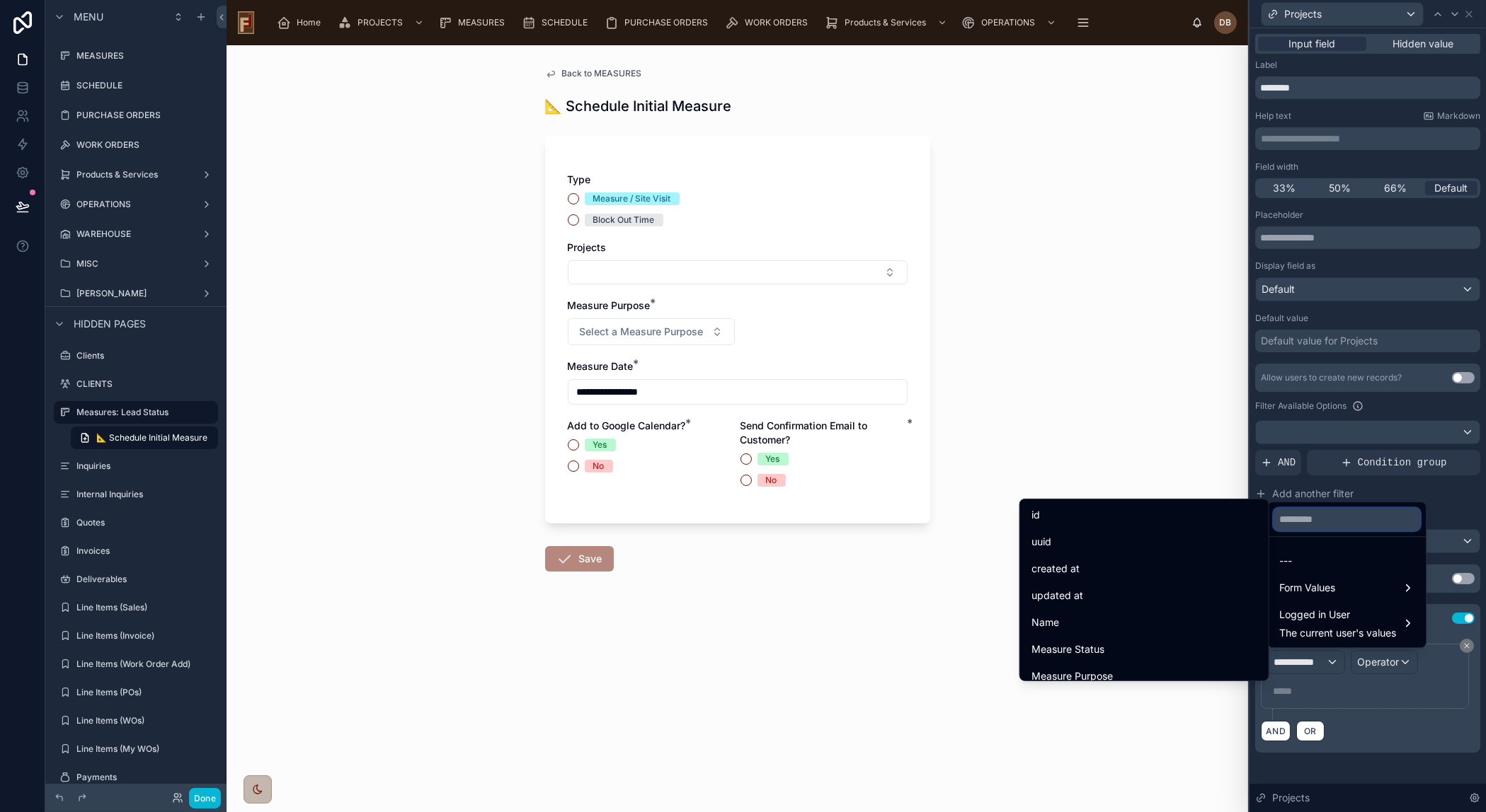
click at [1337, 522] on input "text" at bounding box center [1346, 519] width 146 height 23
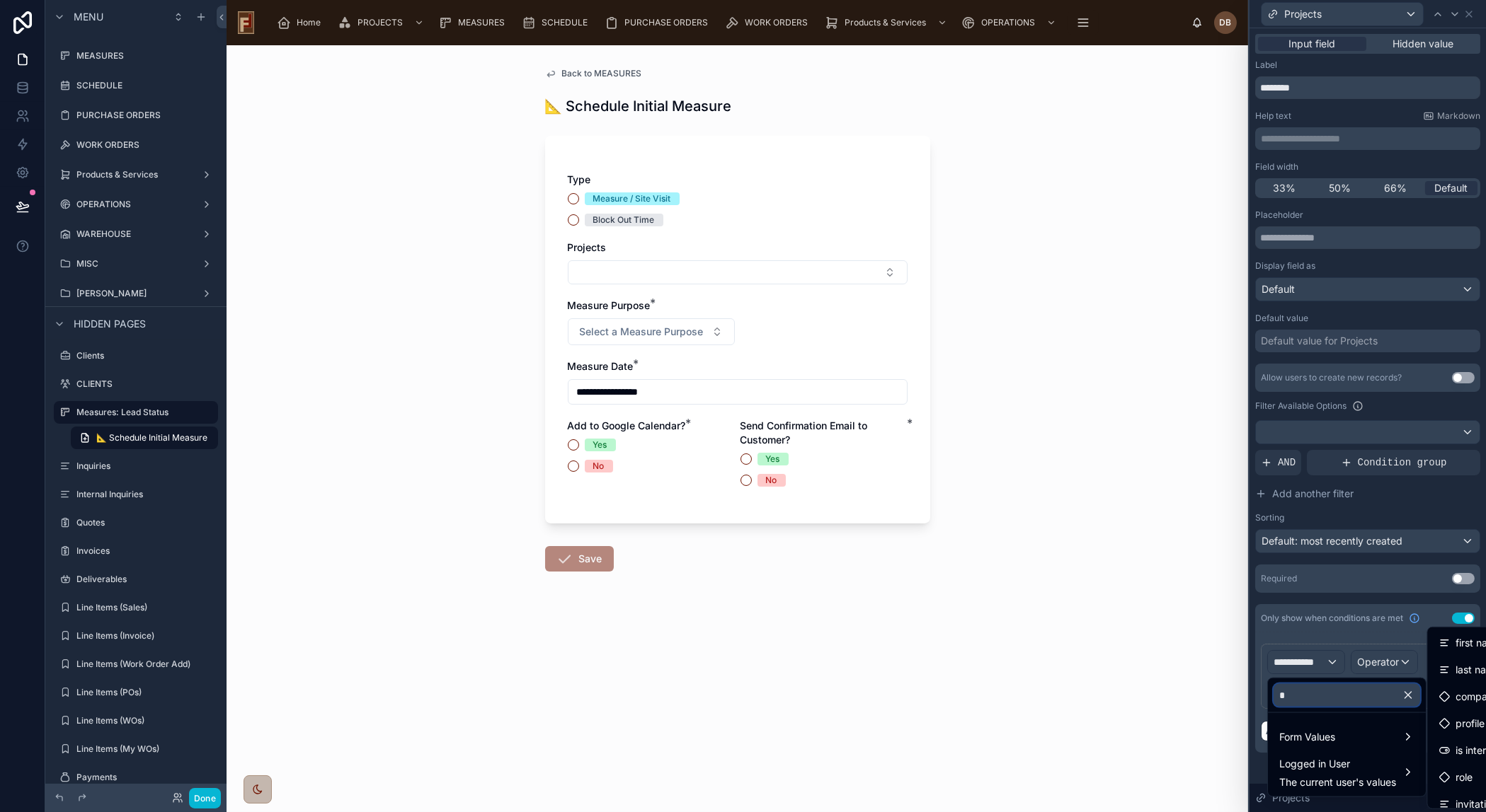
type input "**"
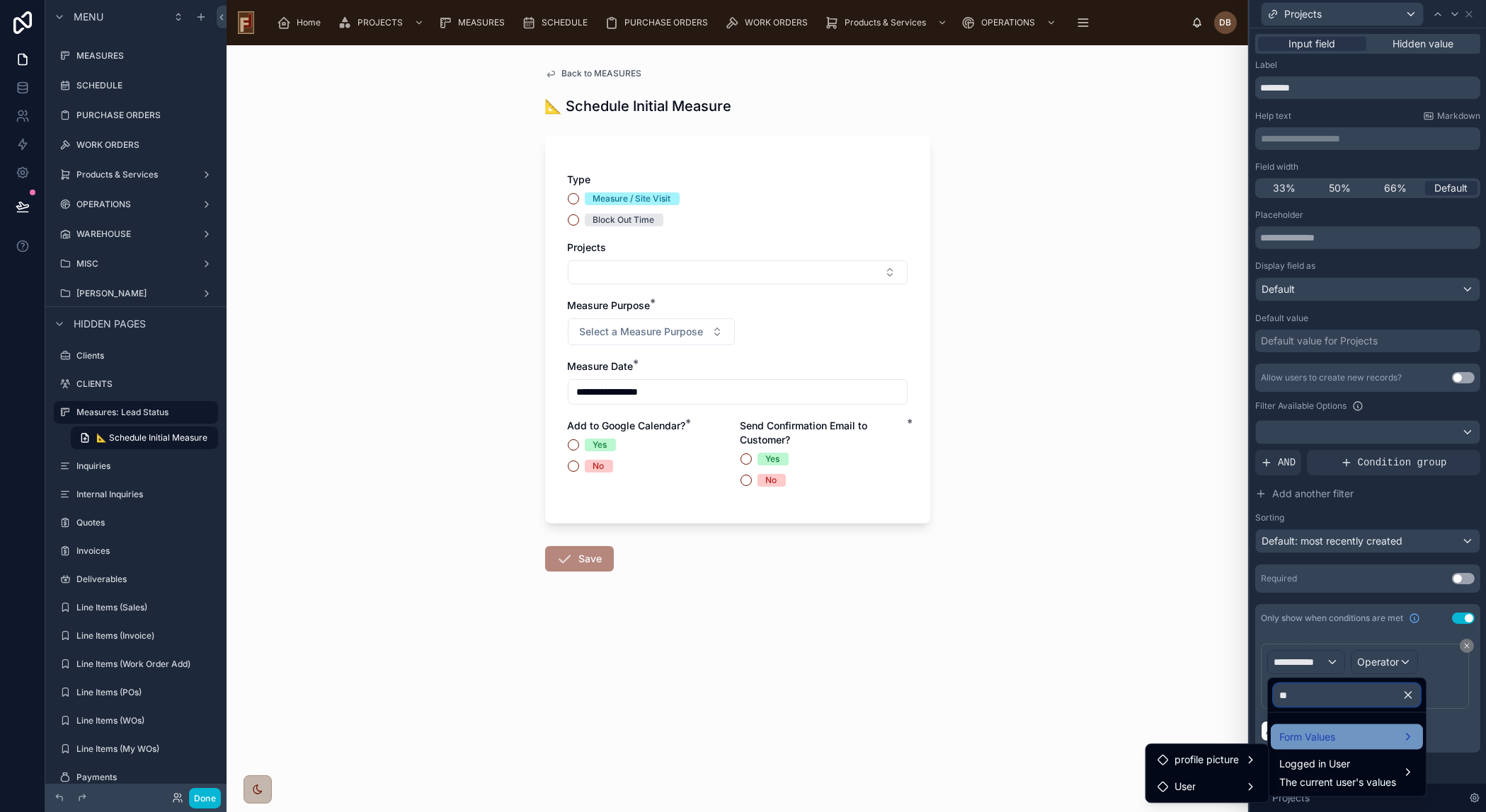
type input "**********"
type input "**"
click at [1377, 726] on div "Form Values" at bounding box center [1346, 737] width 152 height 26
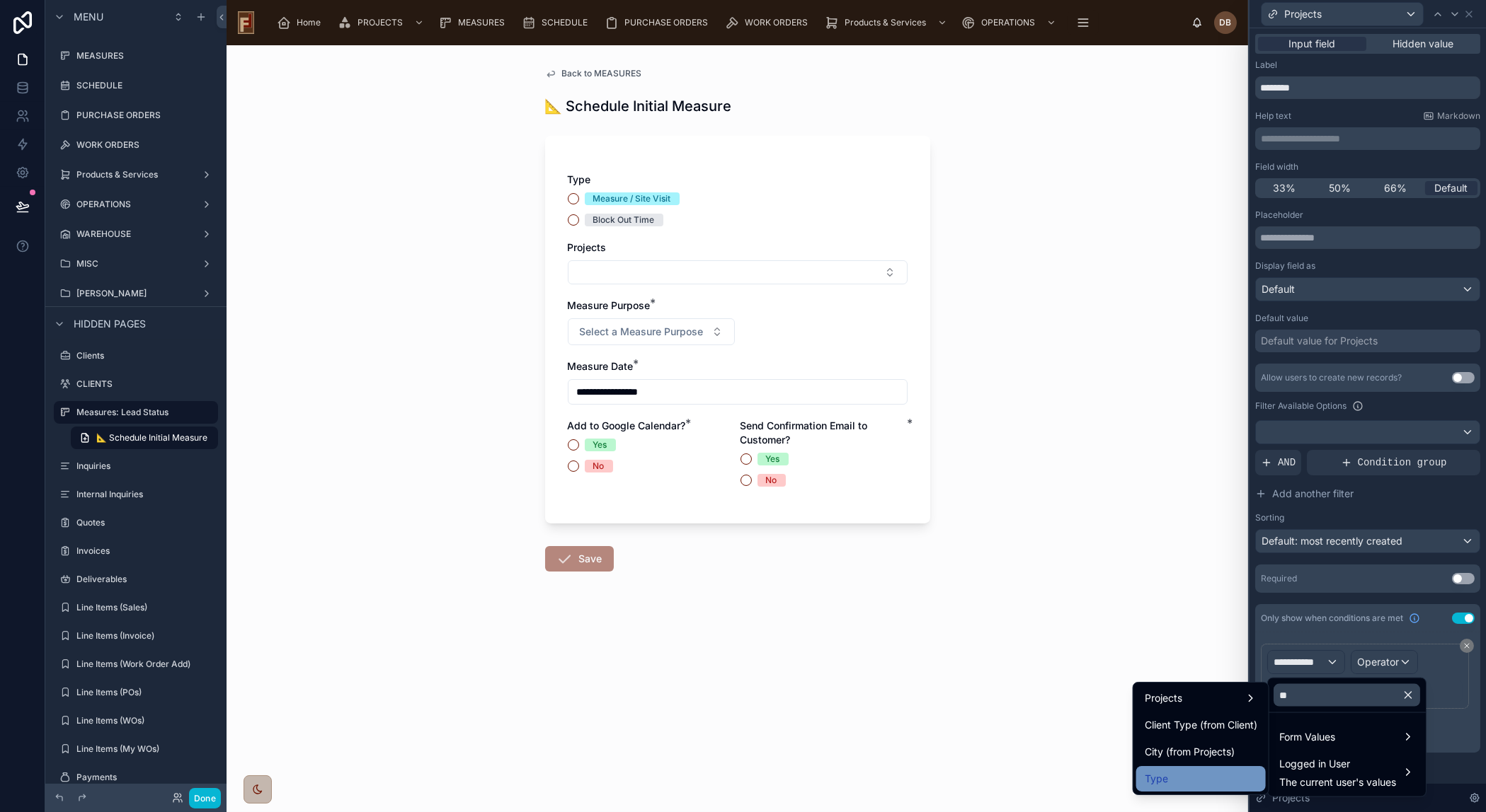
click at [1203, 780] on div "Type" at bounding box center [1201, 779] width 112 height 17
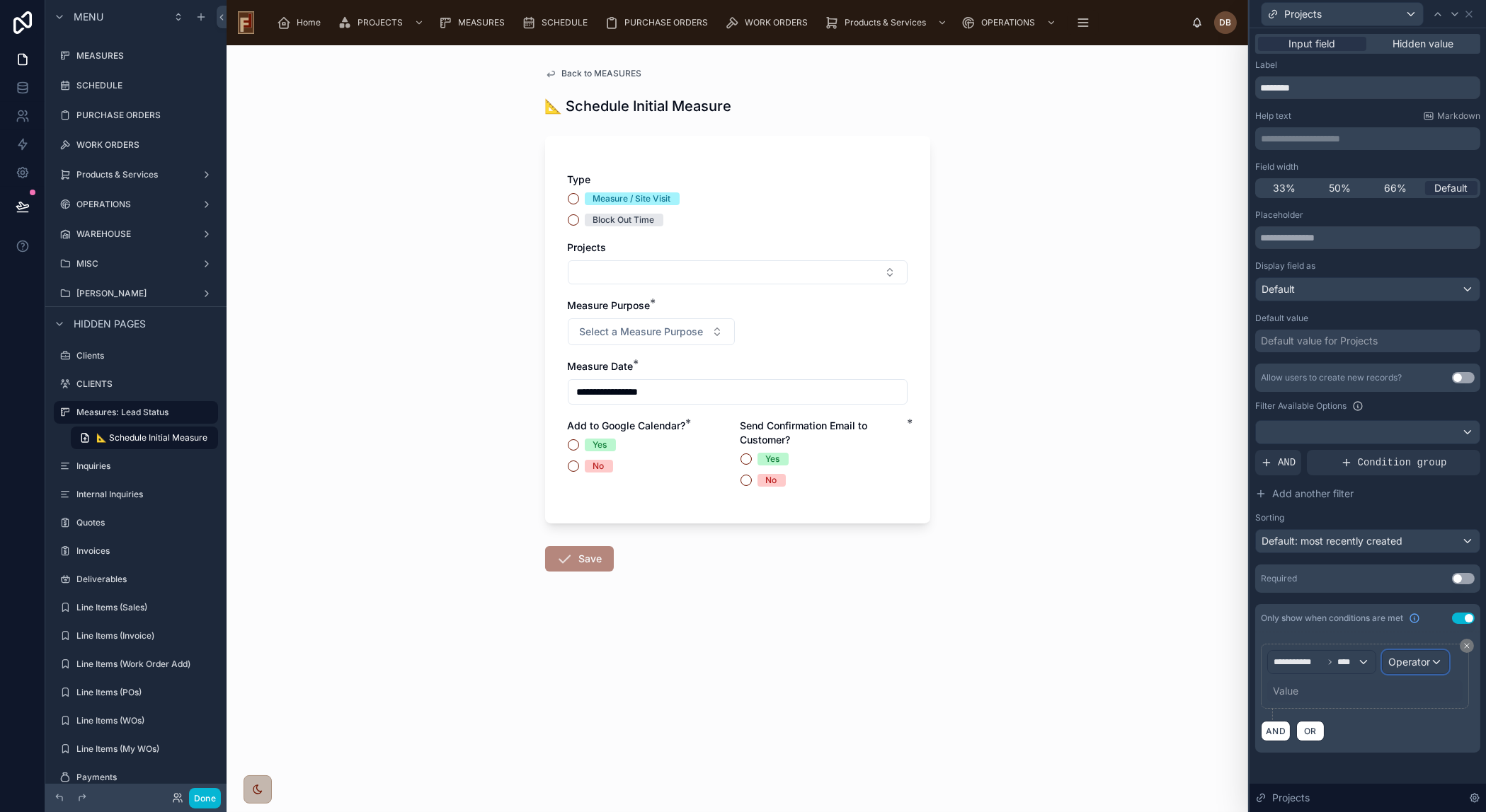
click at [1411, 662] on span "Operator" at bounding box center [1408, 661] width 42 height 12
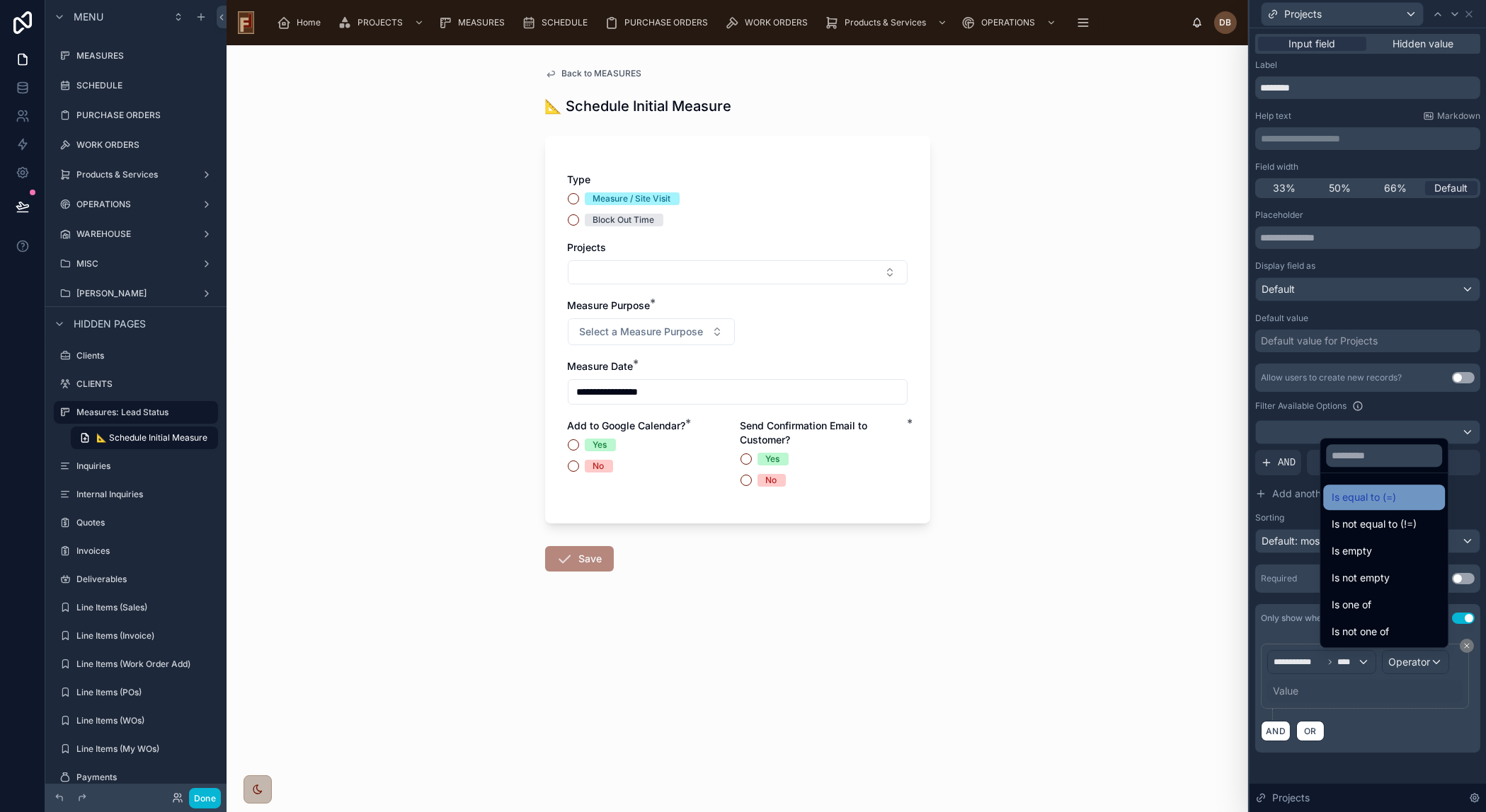
click at [1375, 492] on div "Is equal to (=)" at bounding box center [1384, 497] width 105 height 17
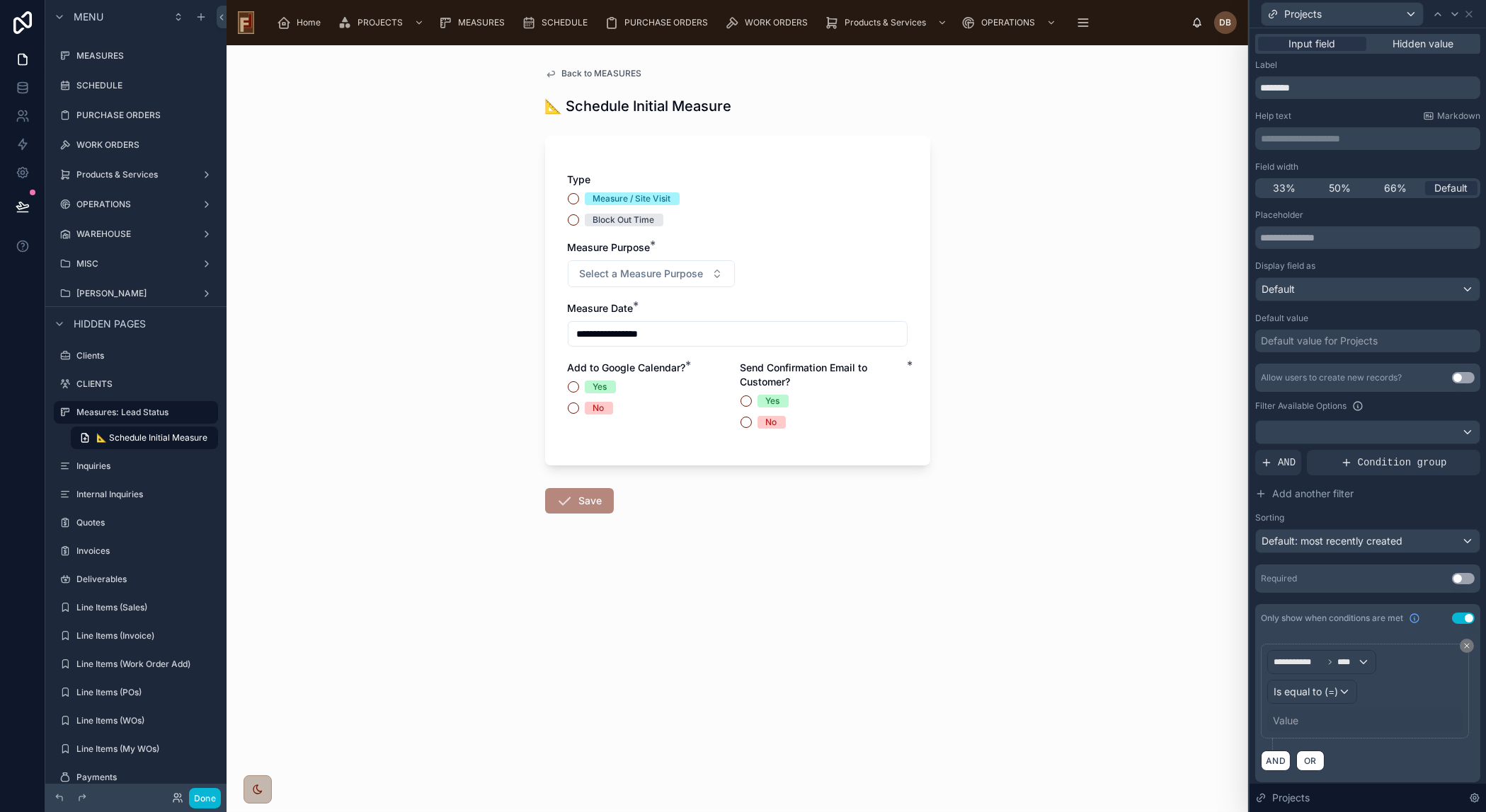
click at [1295, 720] on div "Value" at bounding box center [1285, 720] width 26 height 14
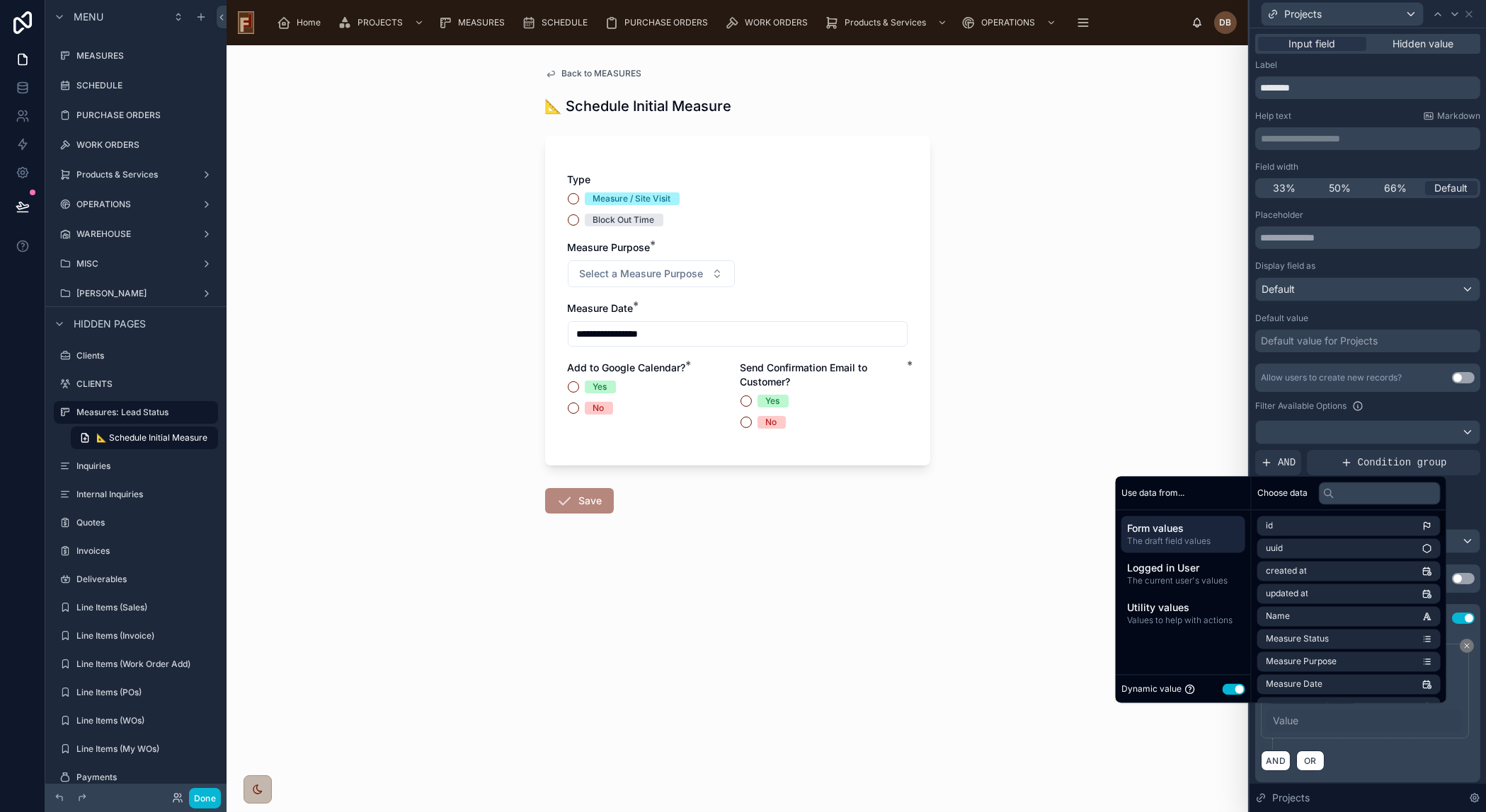
click at [1226, 687] on button "Use setting" at bounding box center [1233, 689] width 23 height 11
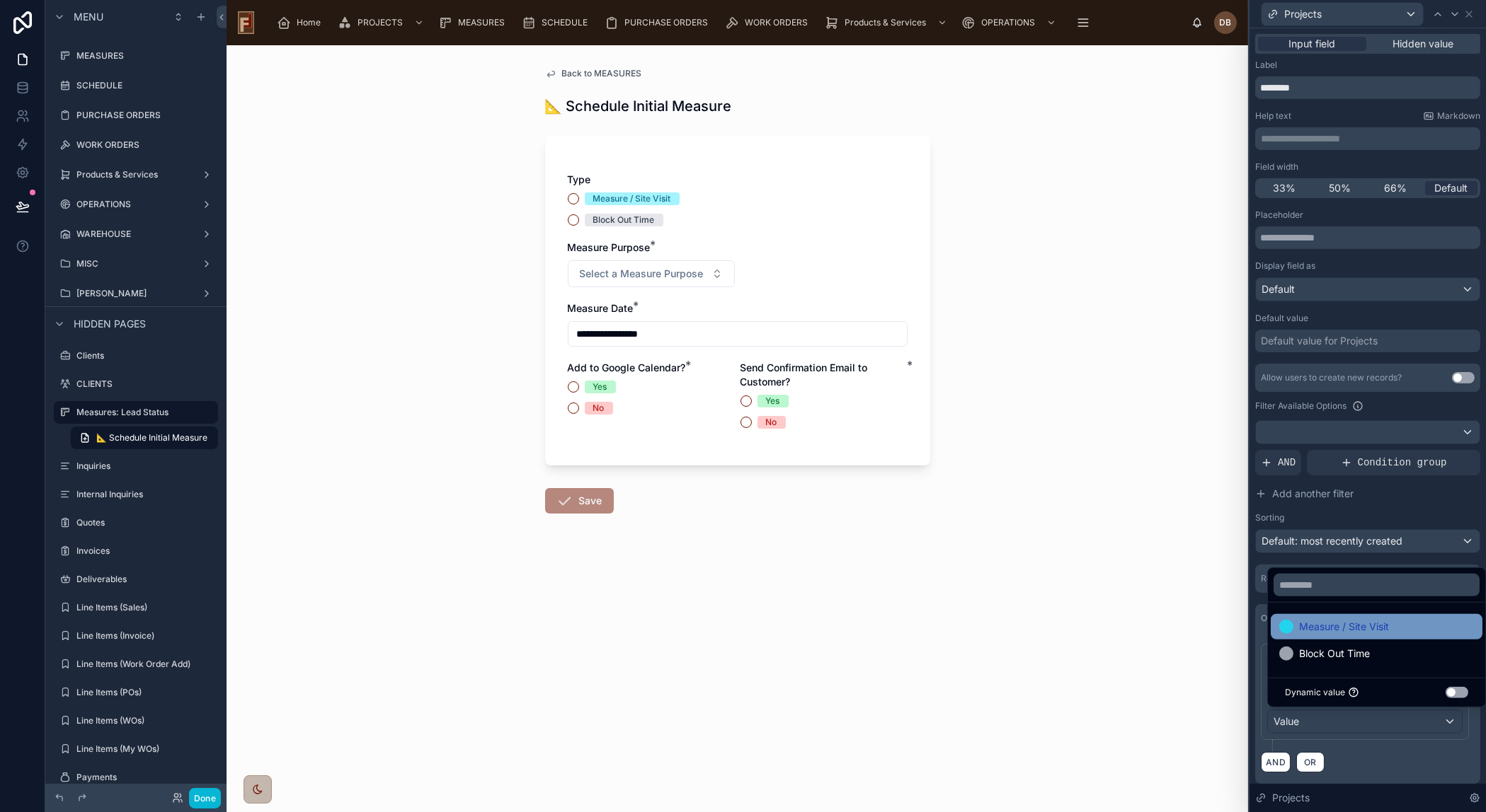
click at [1377, 622] on span "Measure / Site Visit" at bounding box center [1344, 627] width 90 height 17
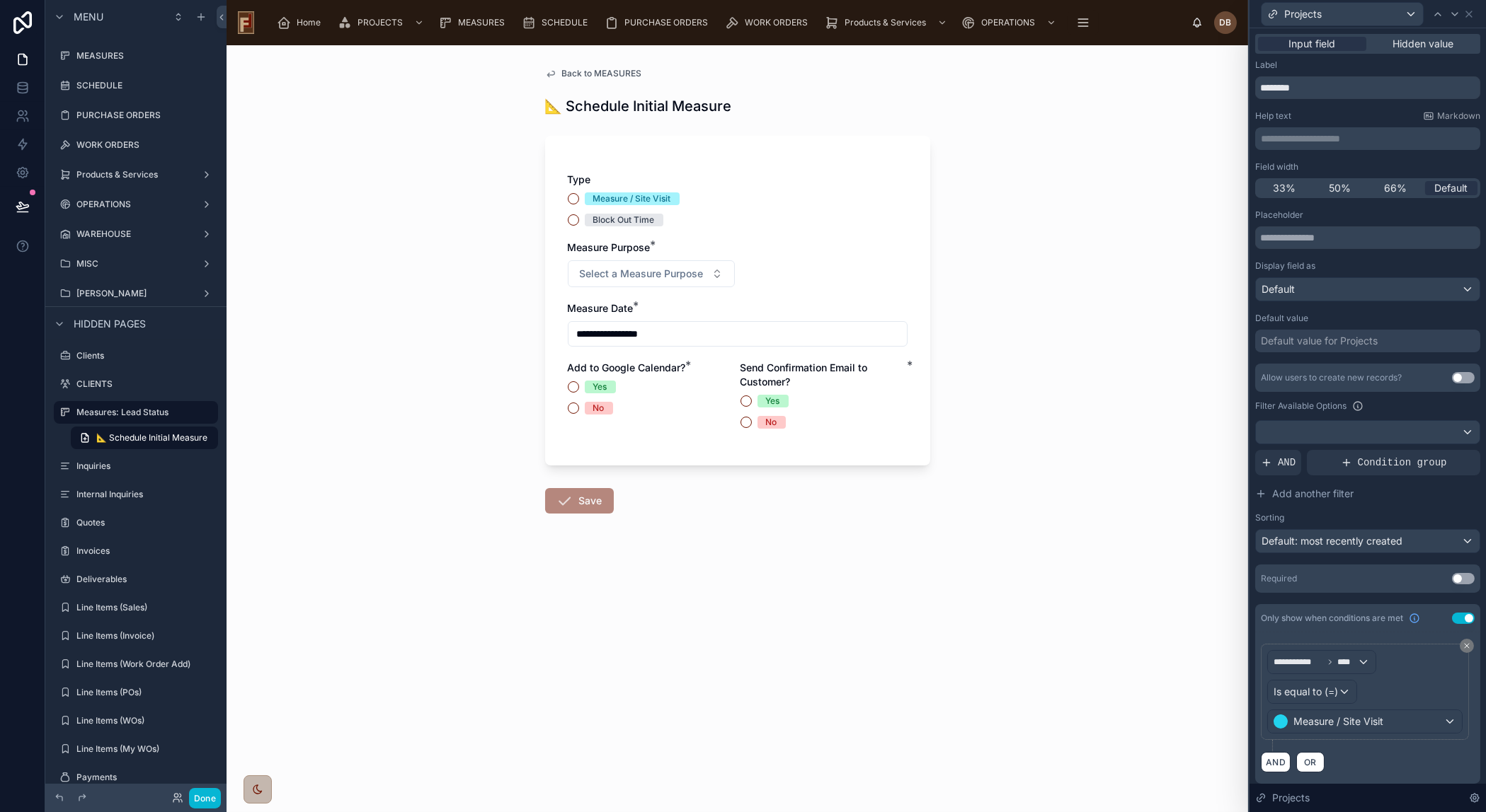
click at [1408, 765] on div "AND OR" at bounding box center [1367, 762] width 213 height 21
click at [1349, 12] on div "Projects" at bounding box center [1342, 14] width 162 height 23
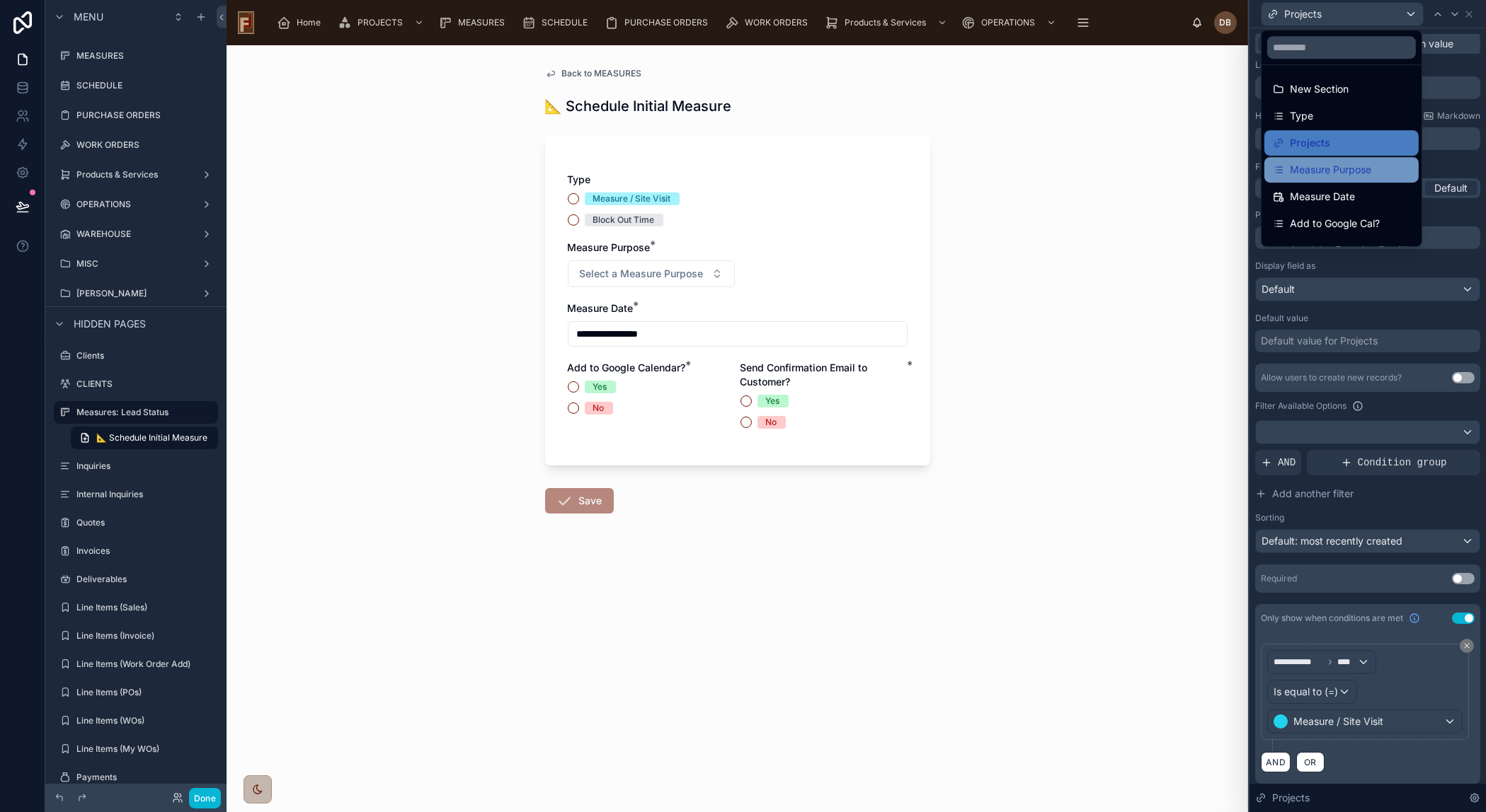
click at [1352, 164] on span "Measure Purpose" at bounding box center [1330, 170] width 81 height 17
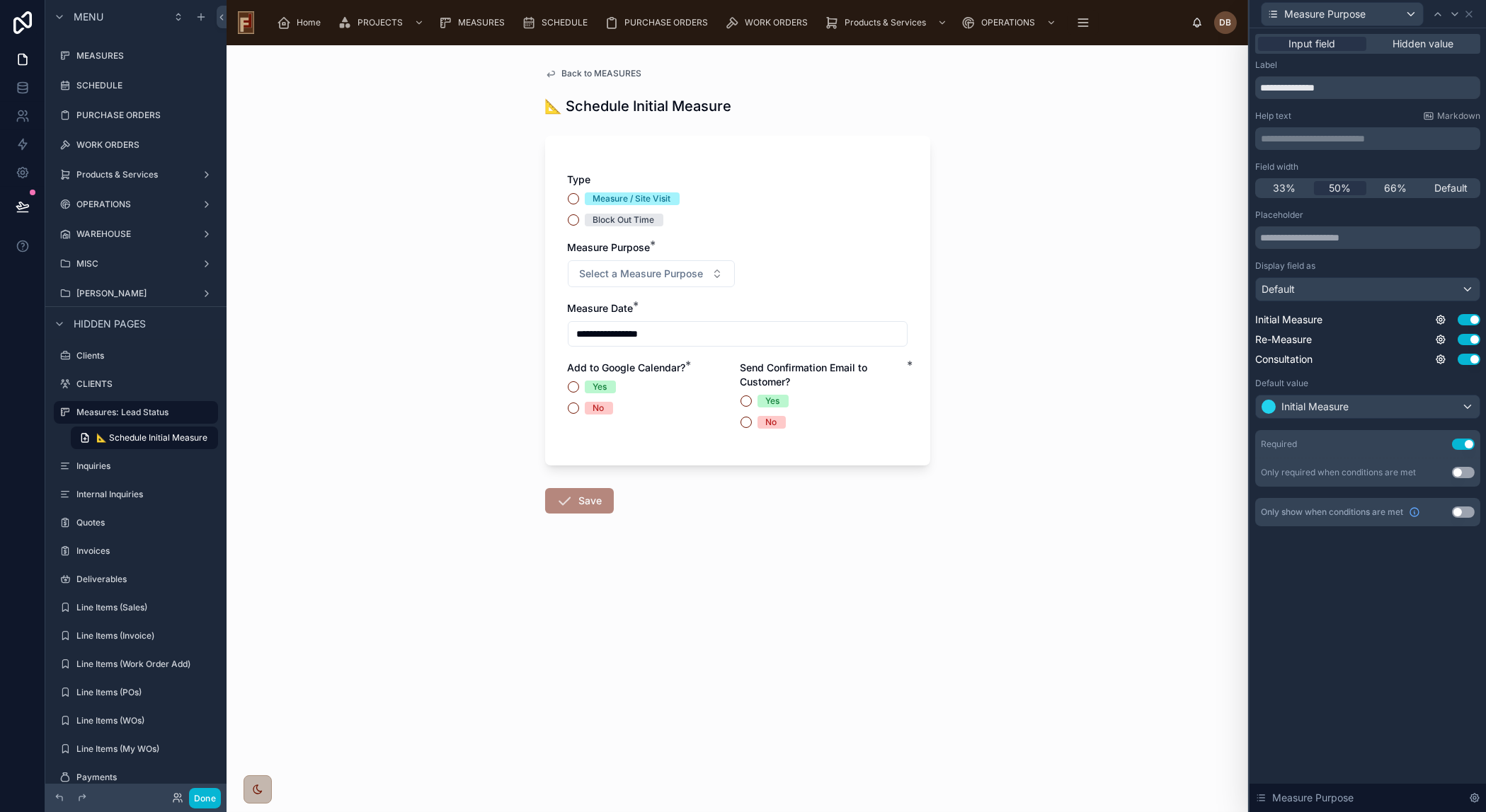
click at [1465, 513] on button "Use setting" at bounding box center [1463, 512] width 23 height 11
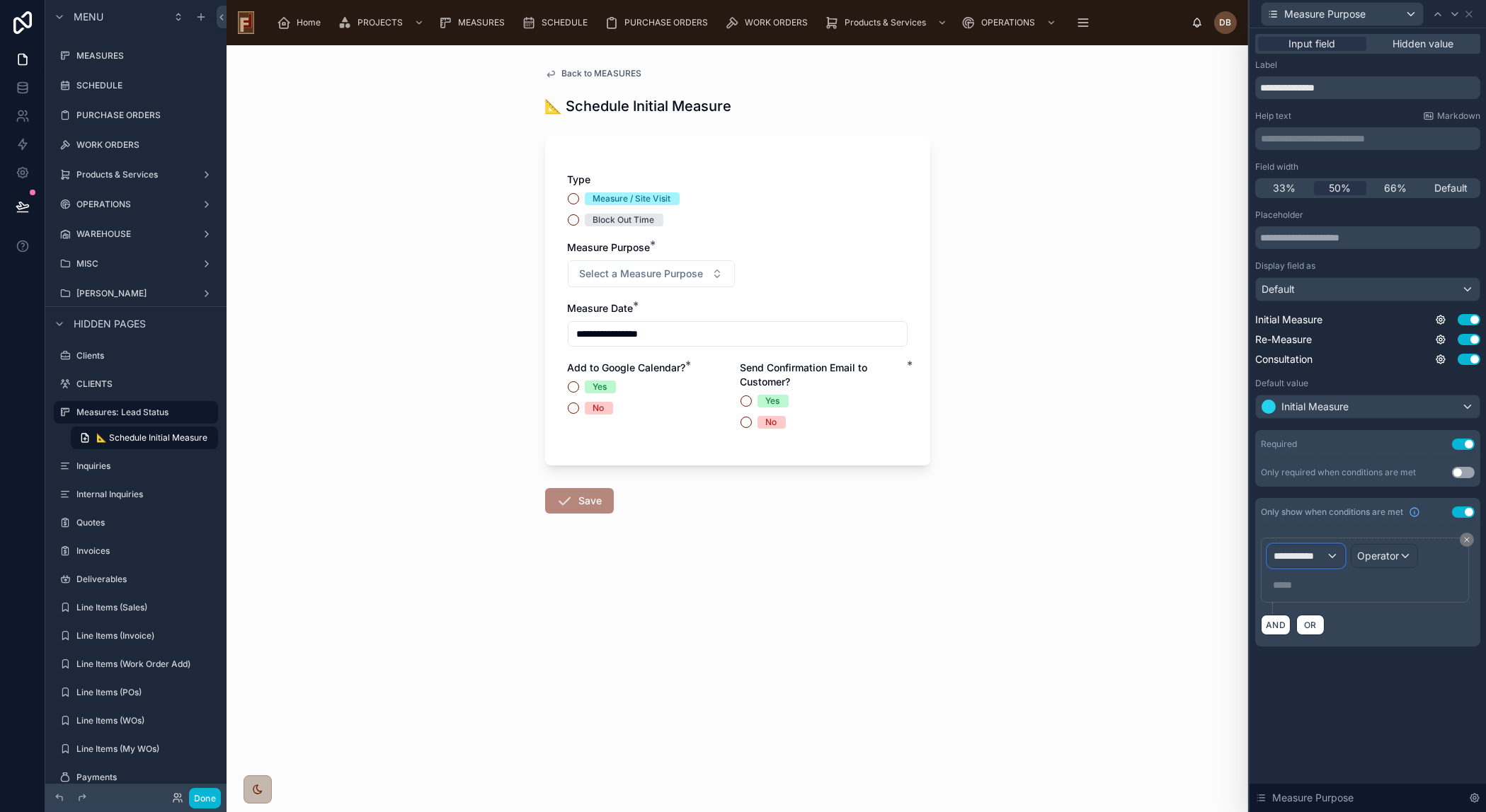
click at [1309, 552] on span "**********" at bounding box center [1299, 556] width 52 height 14
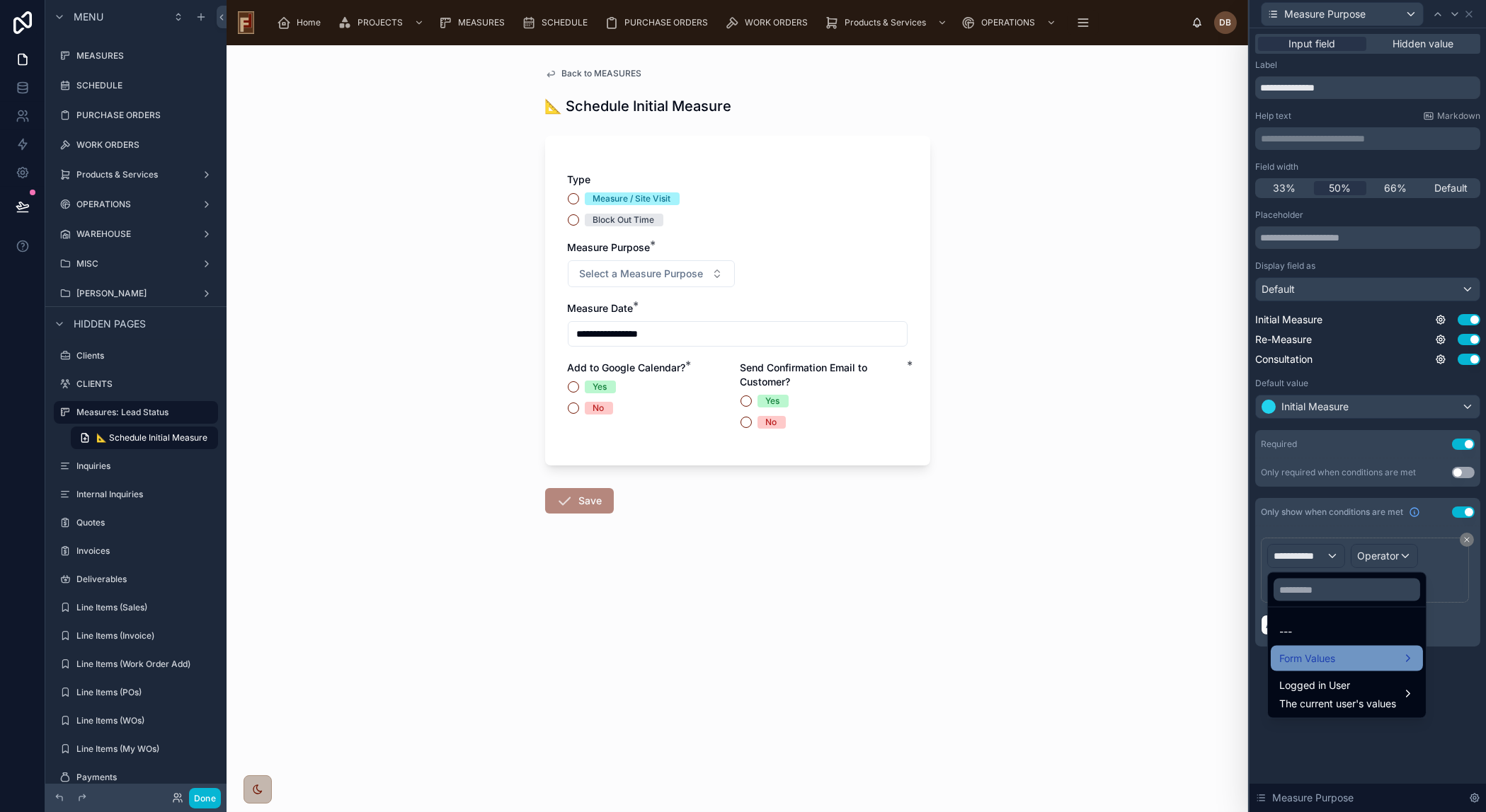
click at [1352, 653] on div "Form Values" at bounding box center [1346, 658] width 135 height 17
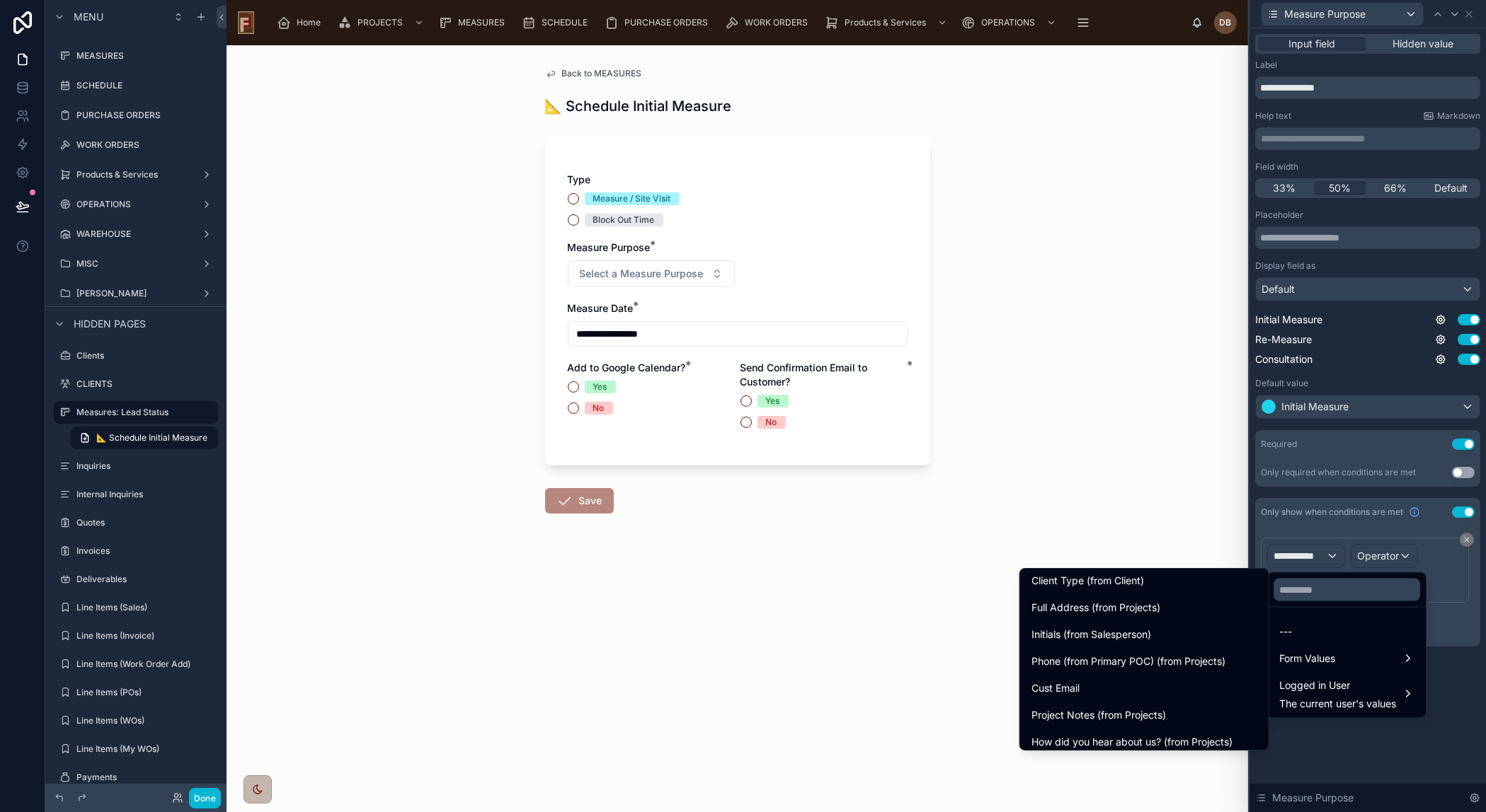
scroll to position [579, 0]
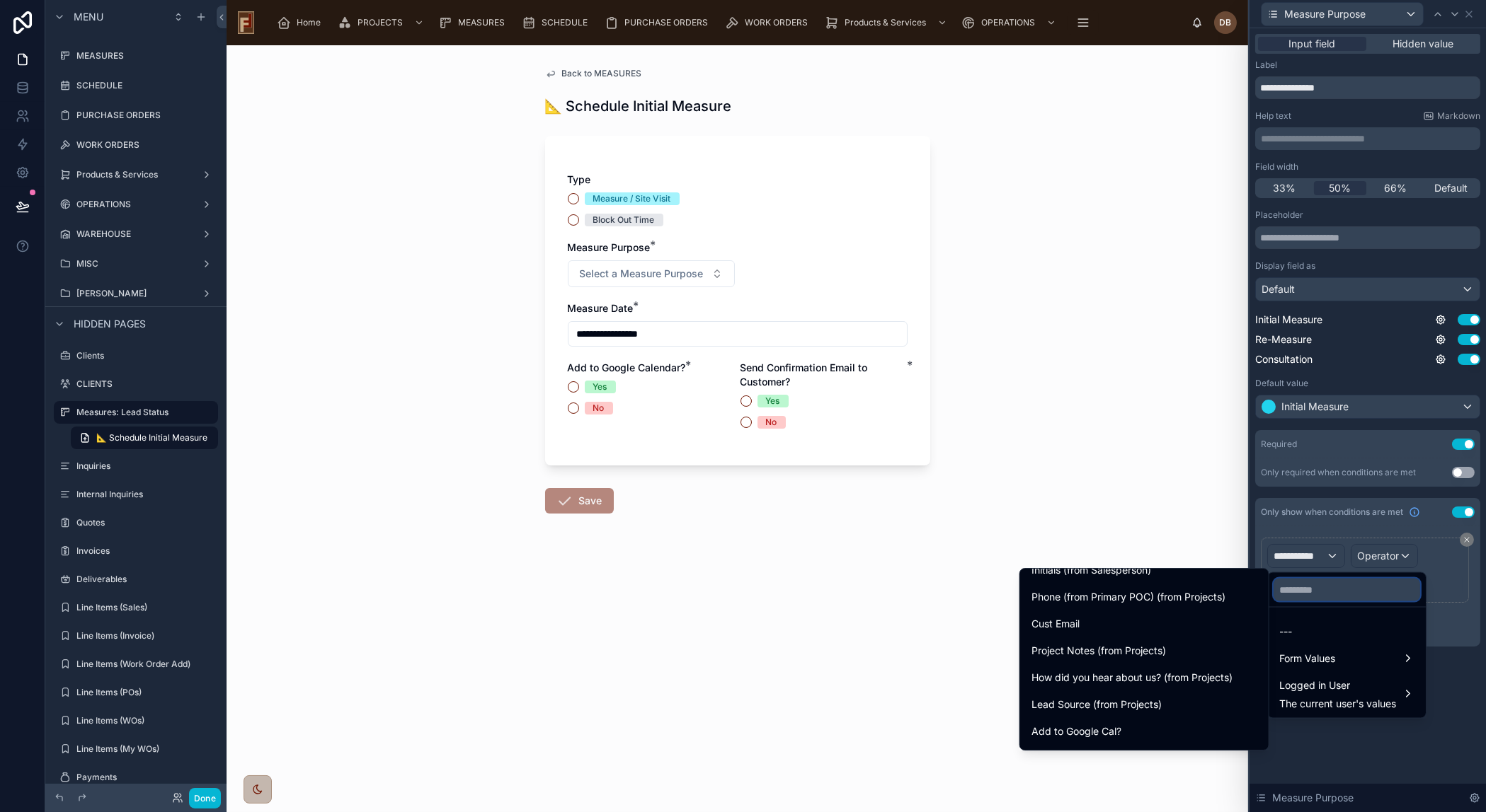
click at [1324, 588] on input "text" at bounding box center [1346, 590] width 146 height 23
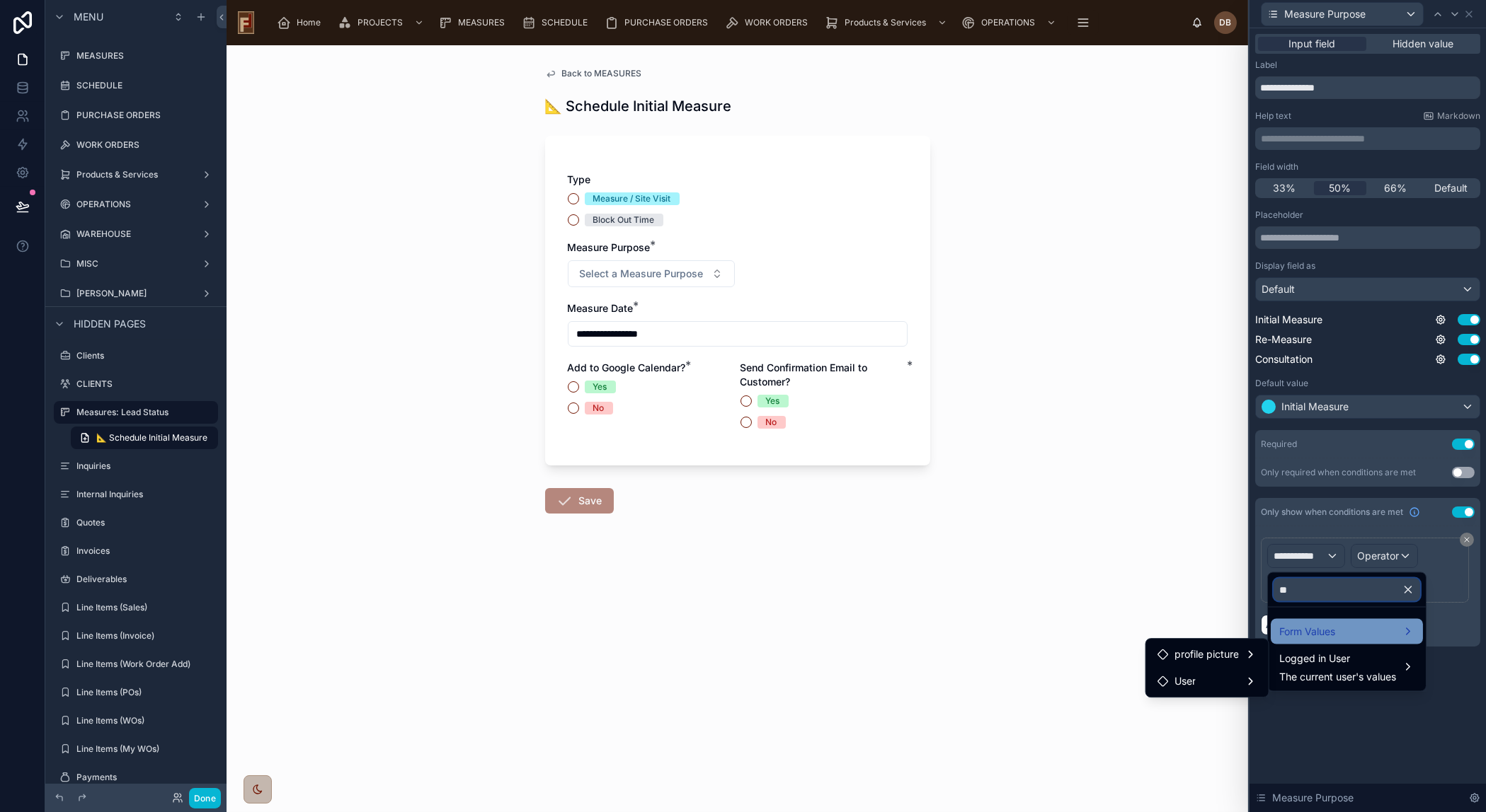
type input "**"
click at [1341, 628] on div "Form Values" at bounding box center [1346, 631] width 135 height 17
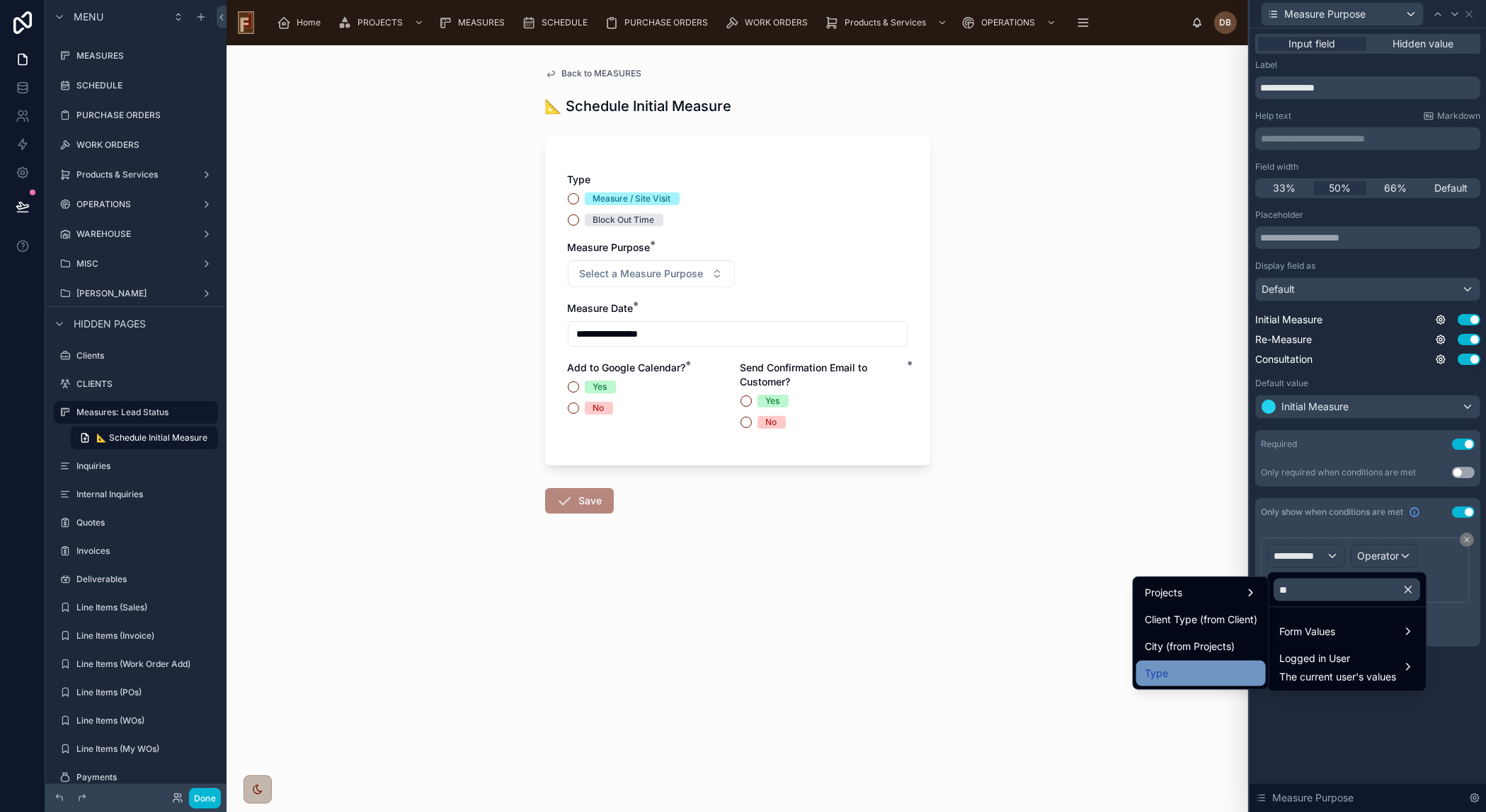
click at [1210, 667] on div "Type" at bounding box center [1201, 673] width 112 height 17
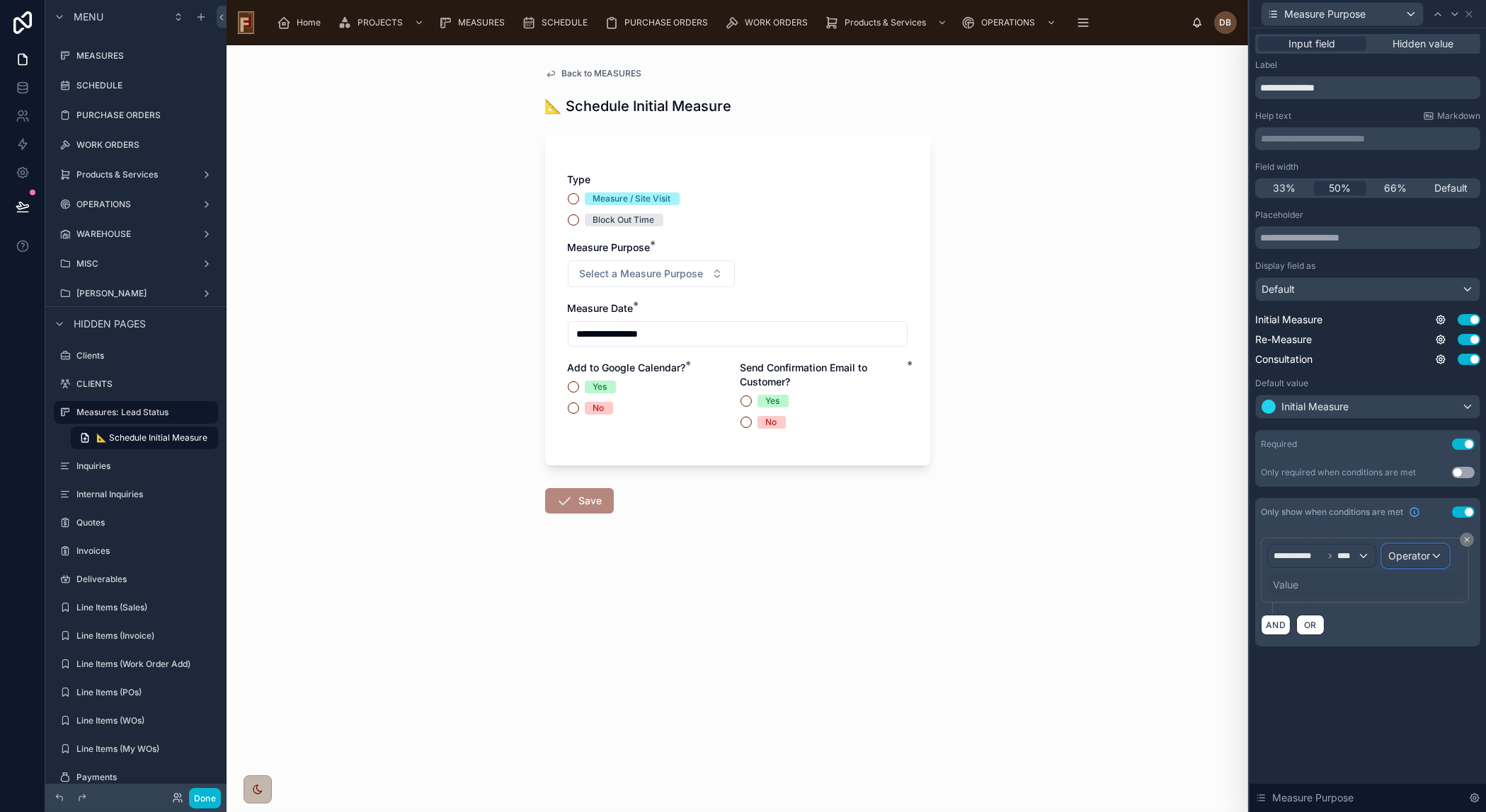
click at [1419, 556] on span "Operator" at bounding box center [1408, 556] width 42 height 12
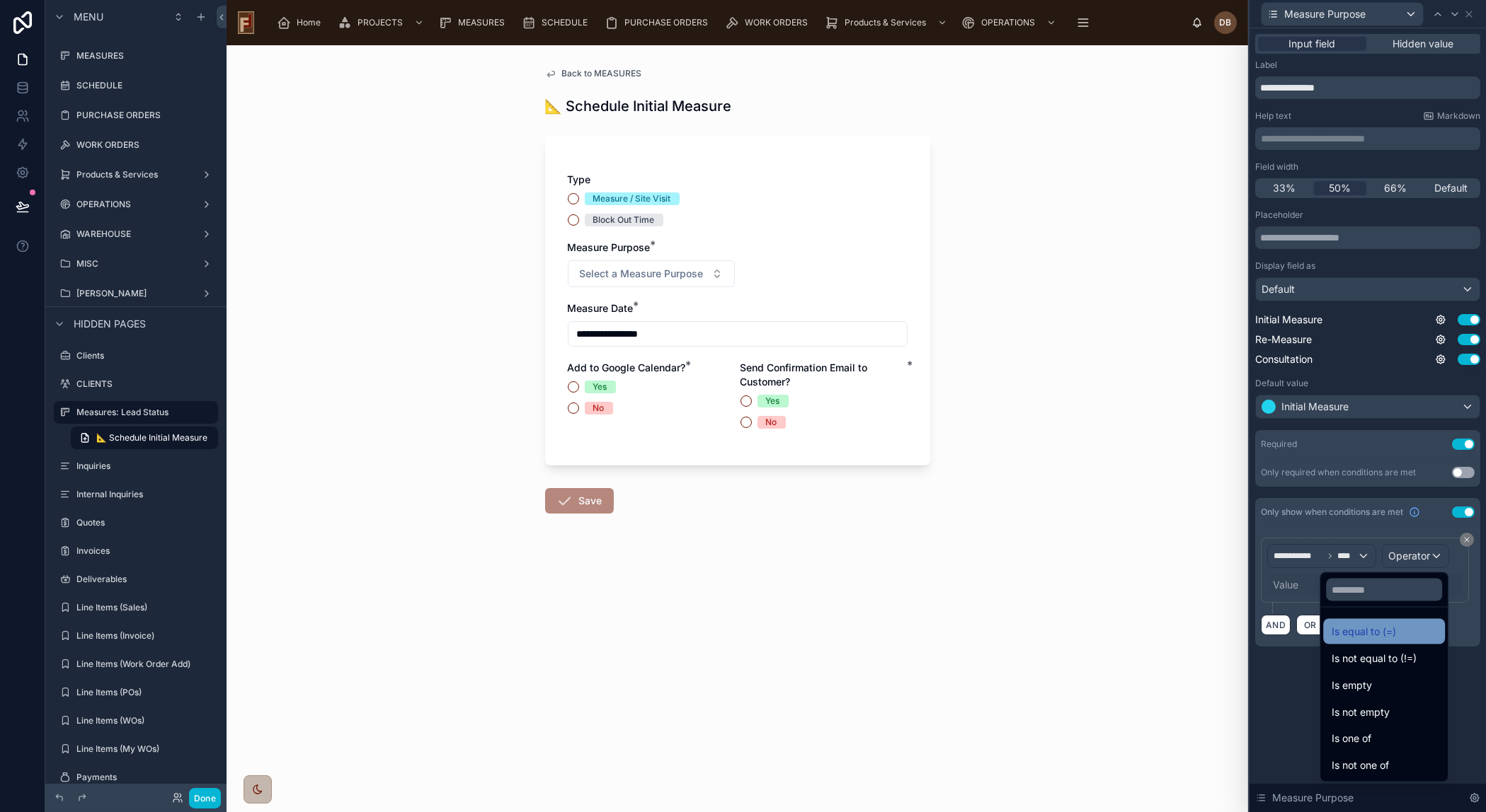
click at [1364, 631] on span "Is equal to (=)" at bounding box center [1363, 631] width 64 height 17
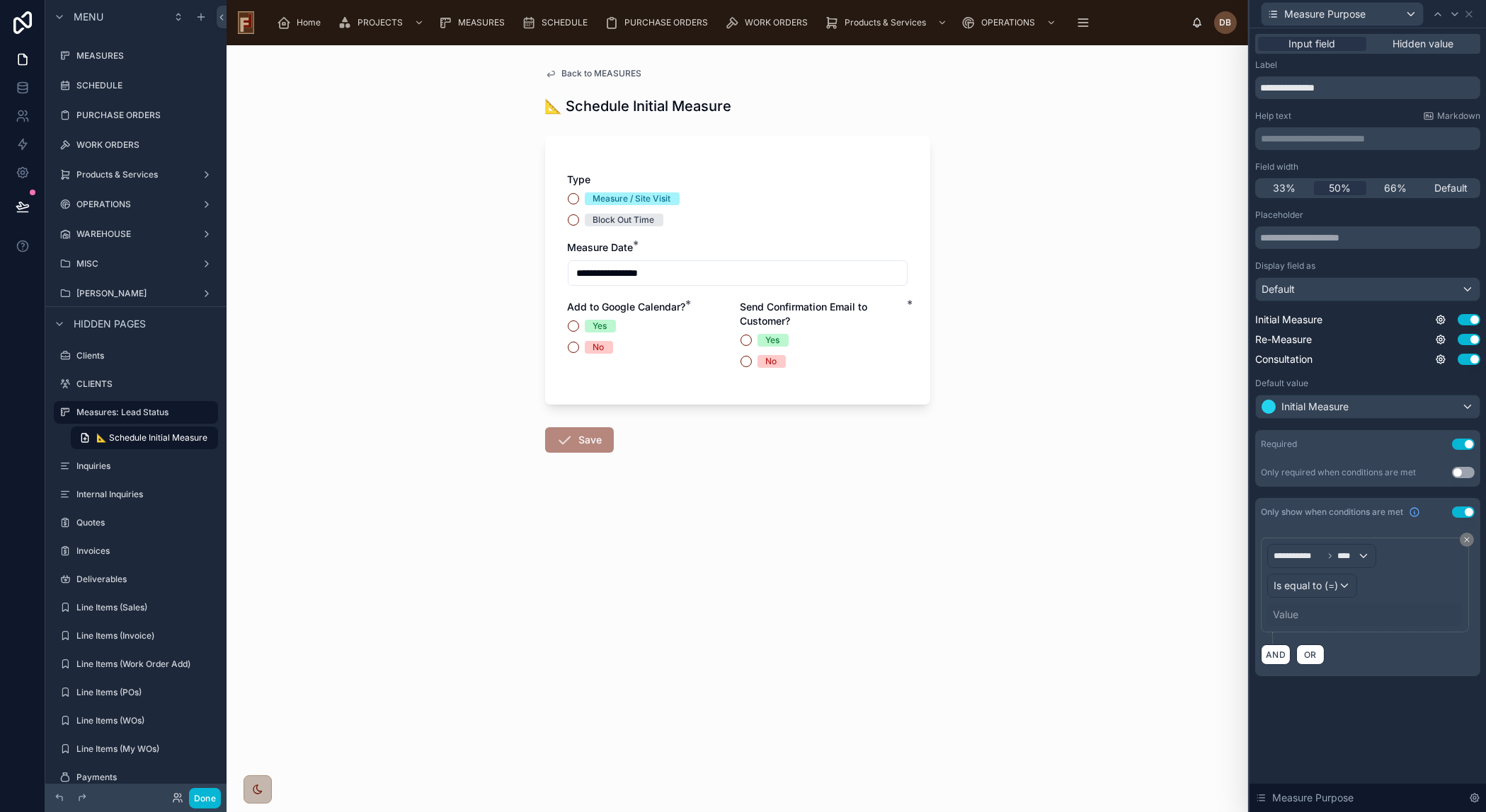
click at [1290, 620] on div "Value" at bounding box center [1285, 614] width 26 height 14
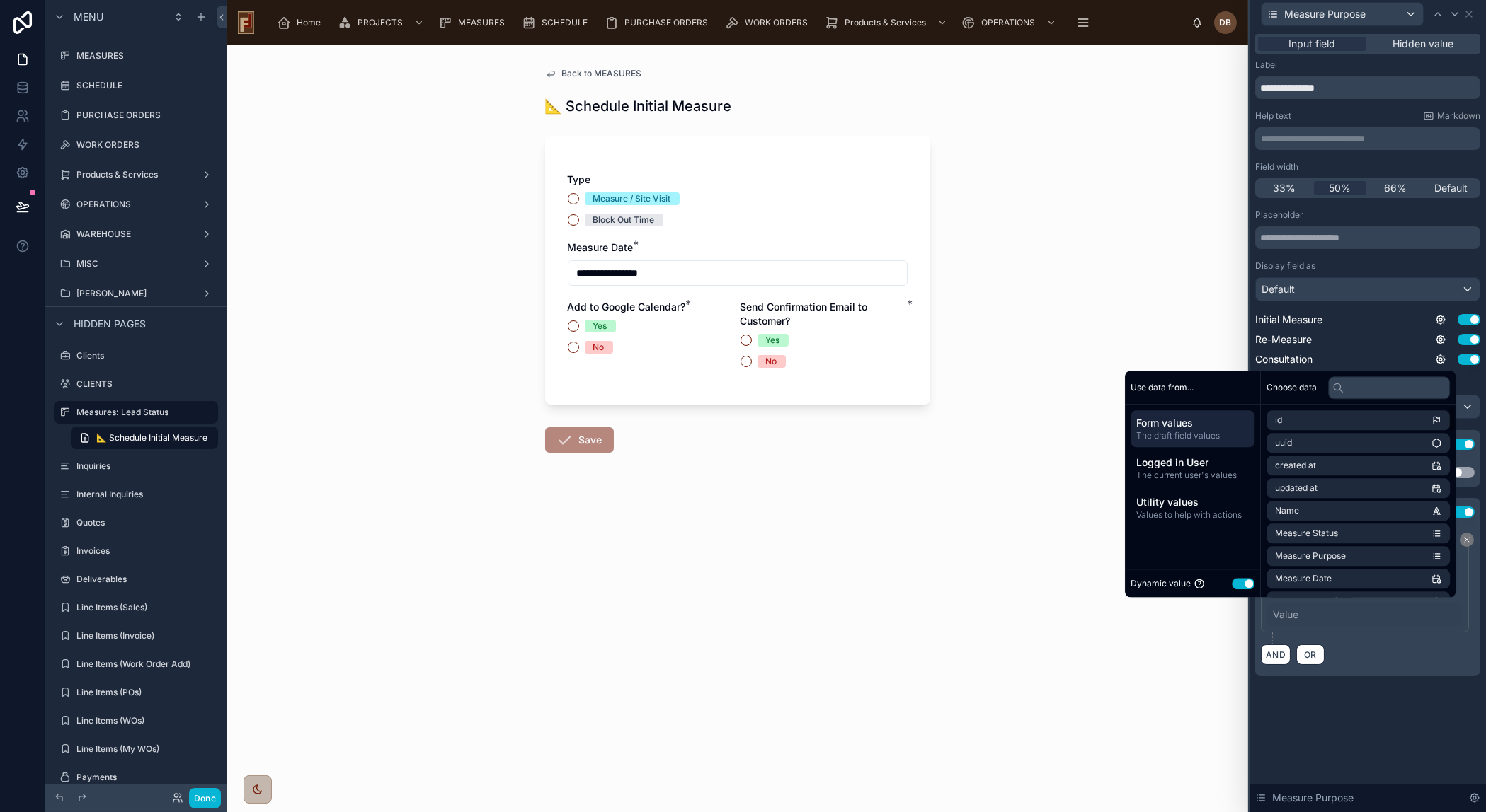
click at [1234, 584] on button "Use setting" at bounding box center [1243, 583] width 23 height 11
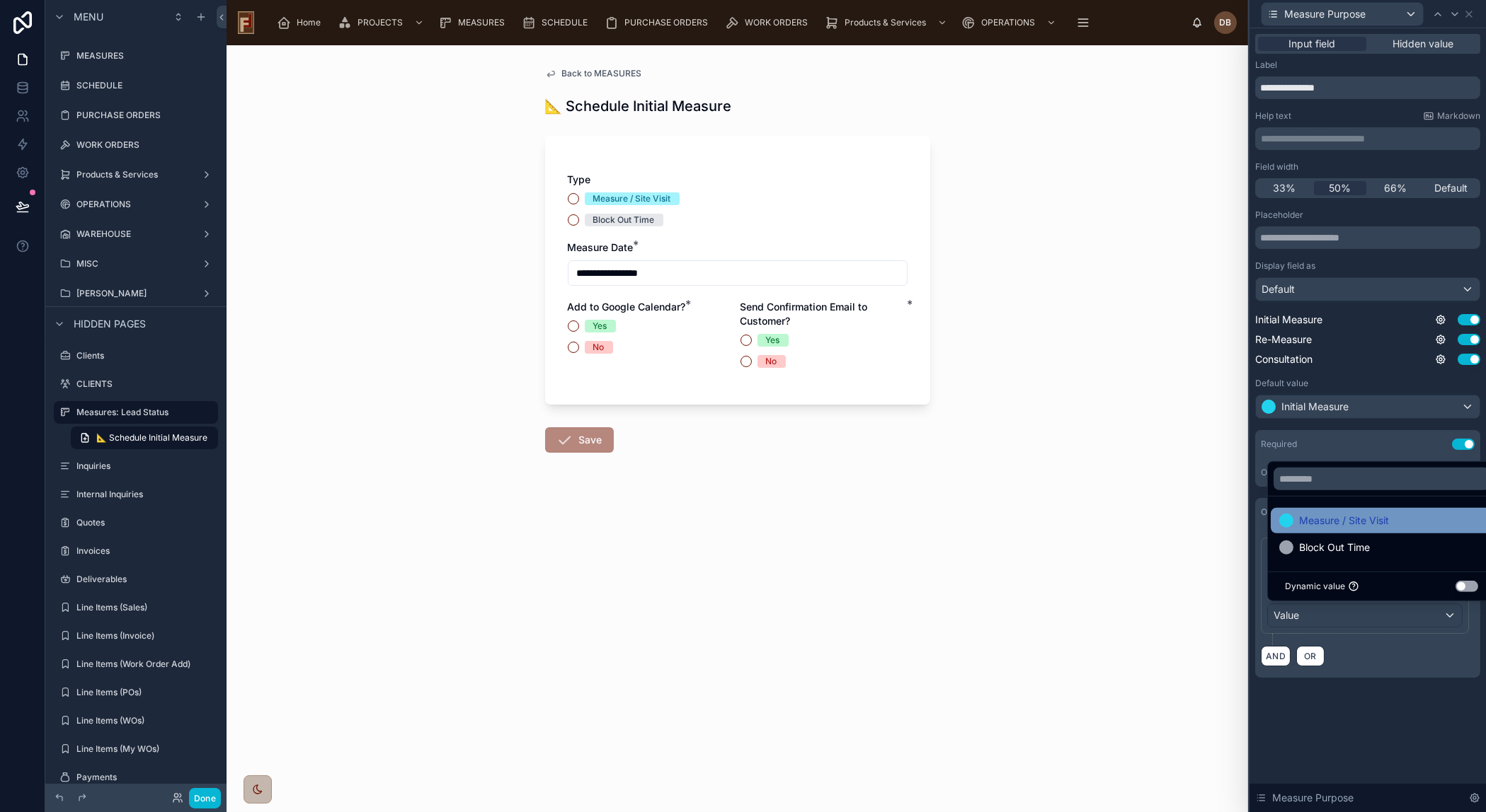
click at [1389, 515] on span "Measure / Site Visit" at bounding box center [1344, 520] width 90 height 17
click at [1372, 743] on div "**********" at bounding box center [1368, 420] width 236 height 784
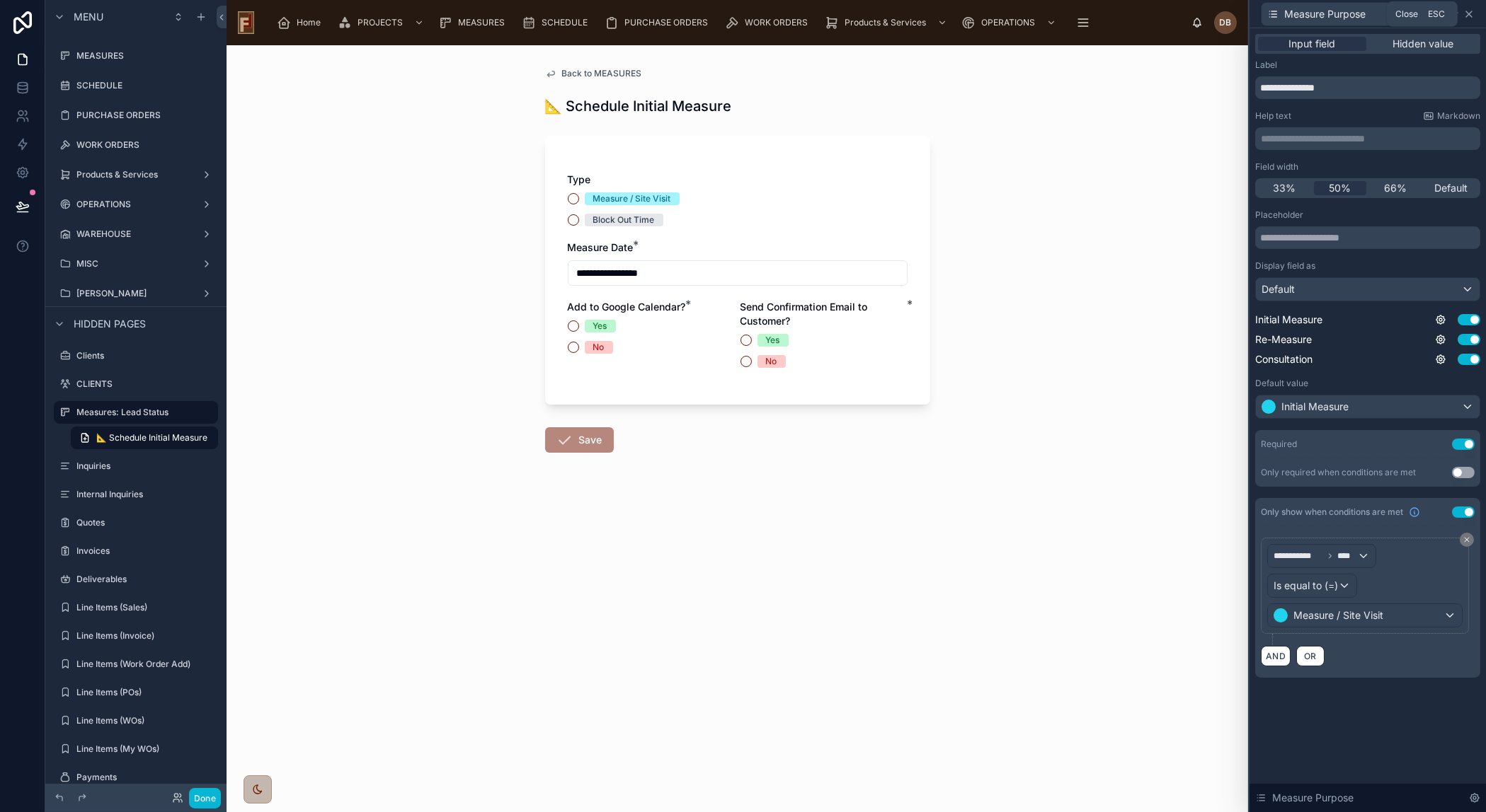
click at [1470, 15] on icon at bounding box center [1469, 14] width 6 height 6
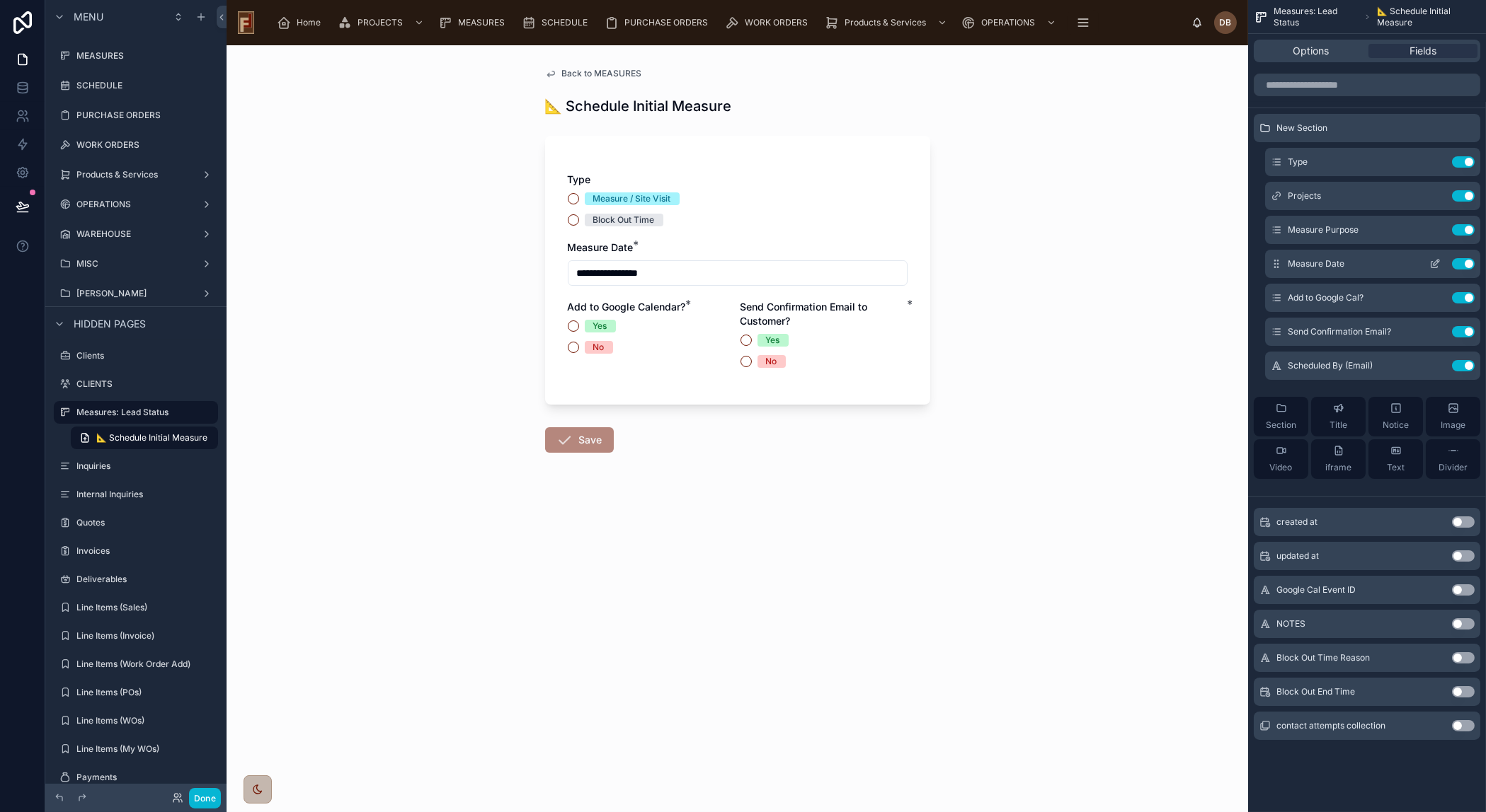
click at [1429, 261] on icon "scrollable content" at bounding box center [1434, 264] width 11 height 11
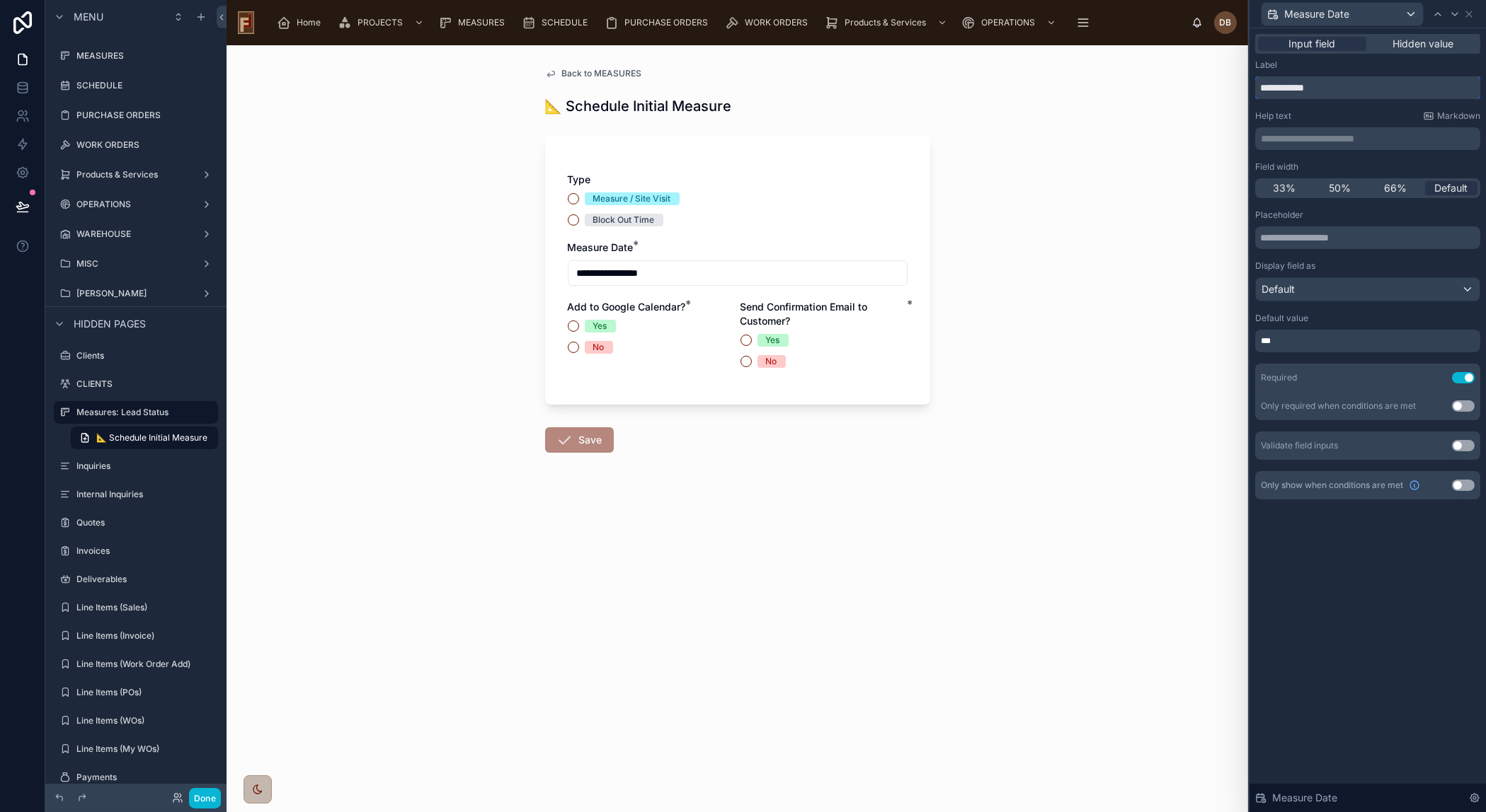
click at [1287, 84] on input "**********" at bounding box center [1367, 88] width 225 height 23
drag, startPoint x: 1302, startPoint y: 87, endPoint x: 1253, endPoint y: 89, distance: 49.0
click at [1253, 89] on div "**********" at bounding box center [1368, 281] width 236 height 505
type input "****"
click at [1378, 13] on div "Measure Date" at bounding box center [1342, 14] width 162 height 23
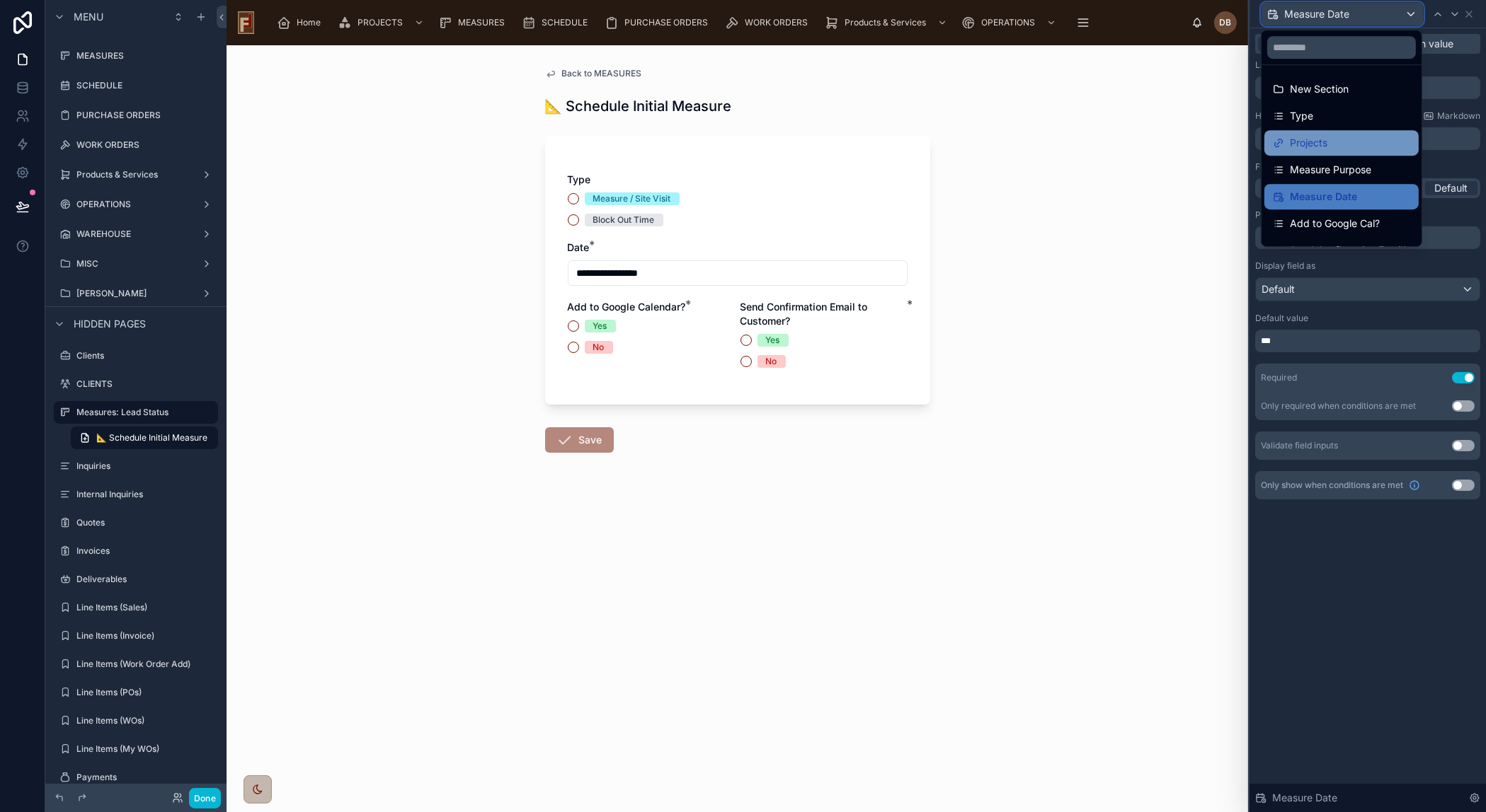
scroll to position [46, 0]
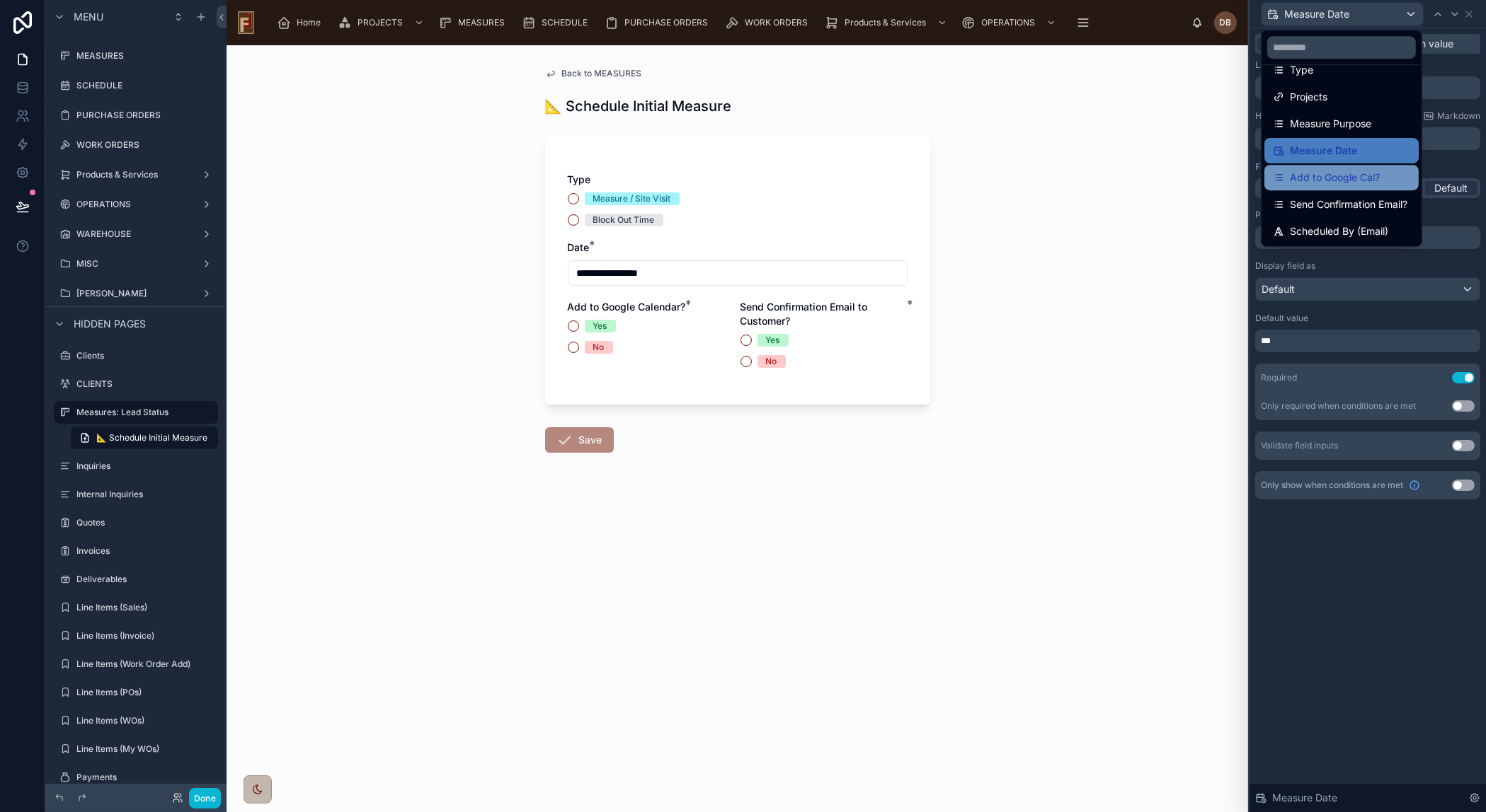
click at [1347, 176] on span "Add to Google Cal?" at bounding box center [1335, 177] width 90 height 17
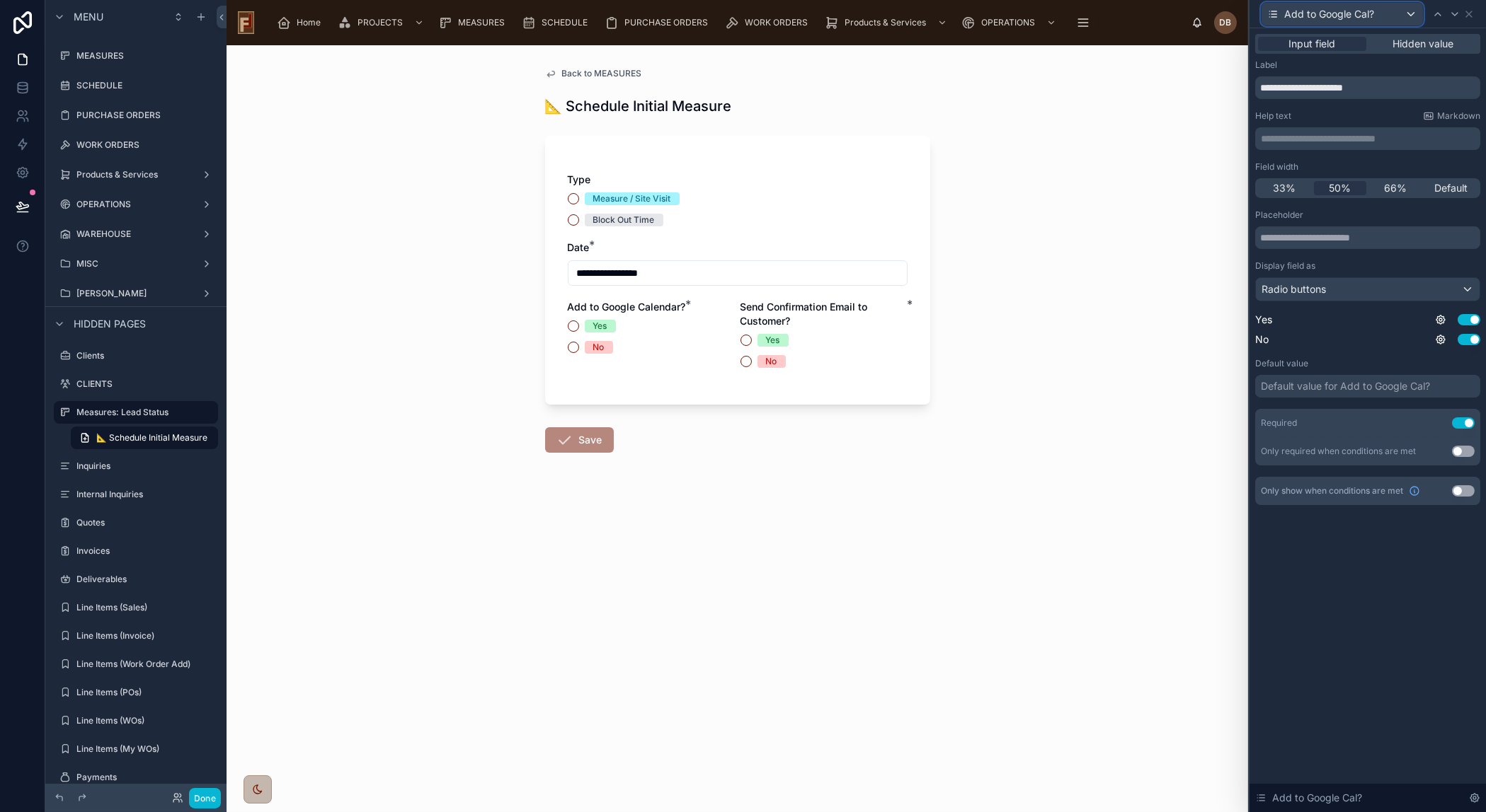
click at [1375, 14] on div "Add to Google Cal?" at bounding box center [1342, 14] width 162 height 23
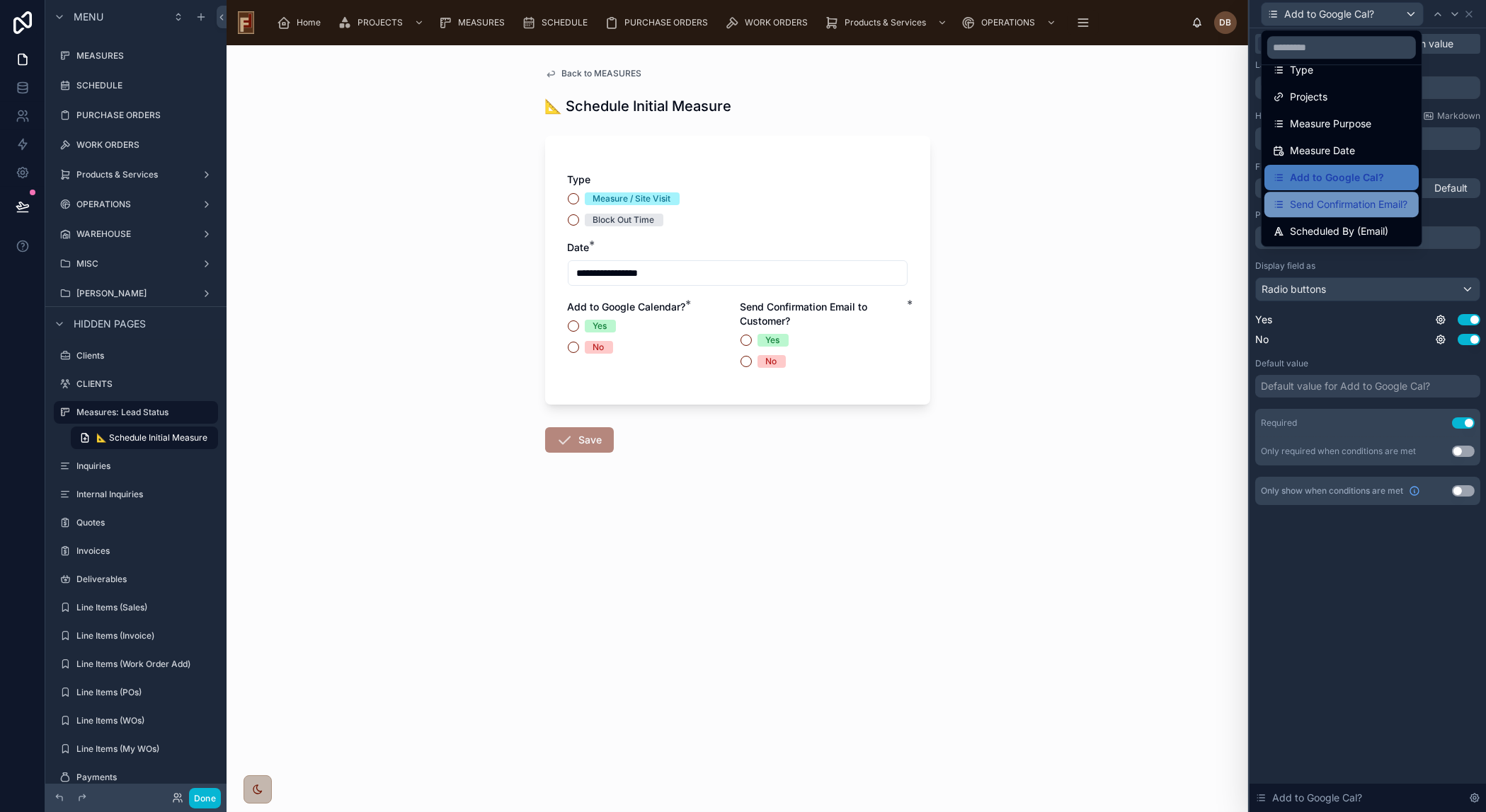
click at [1355, 199] on span "Send Confirmation Email?" at bounding box center [1348, 204] width 117 height 17
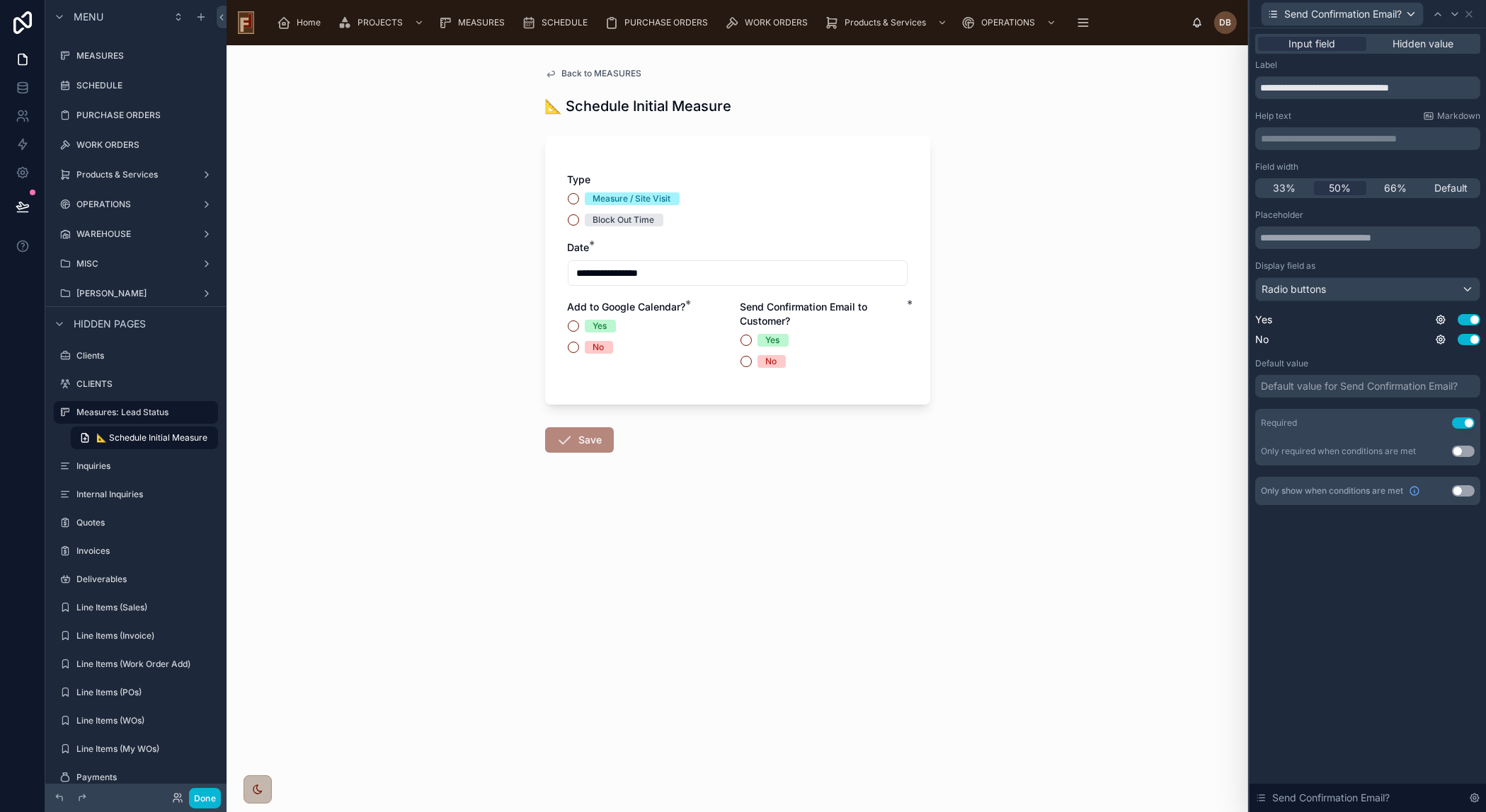
click at [1465, 490] on button "Use setting" at bounding box center [1463, 490] width 23 height 11
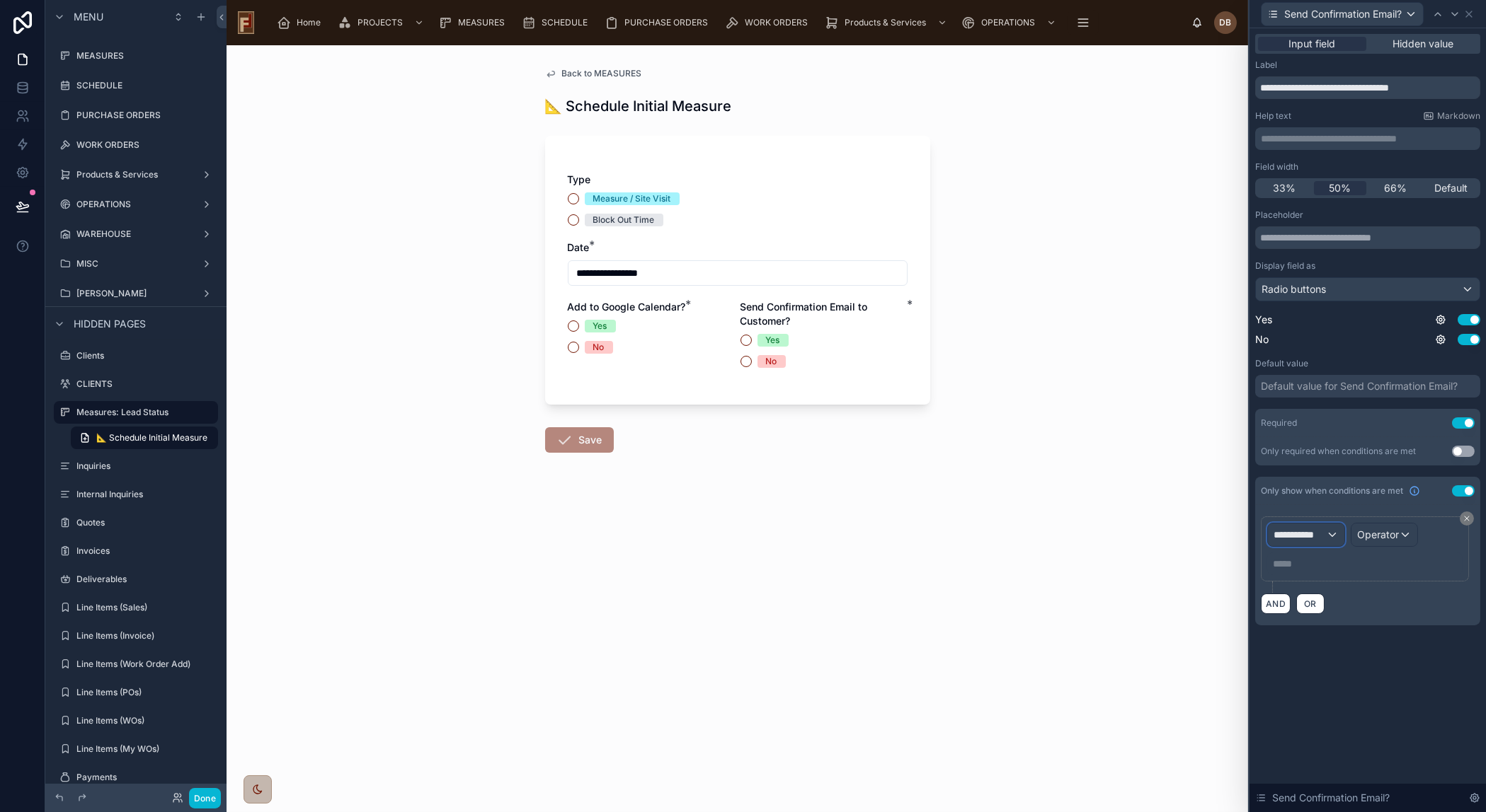
click at [1314, 540] on span "**********" at bounding box center [1299, 534] width 52 height 14
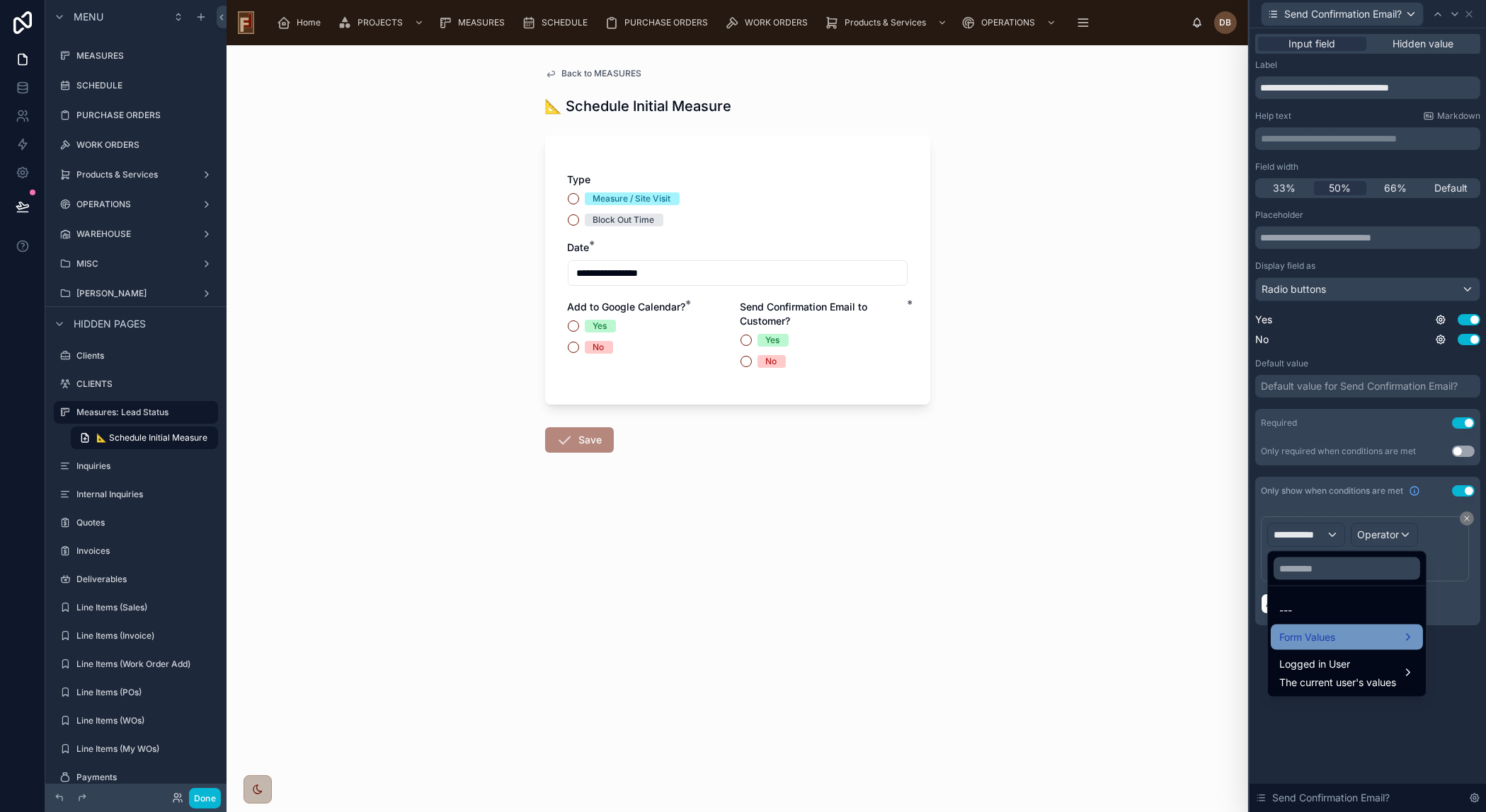
click at [1347, 640] on div "Form Values" at bounding box center [1346, 637] width 135 height 17
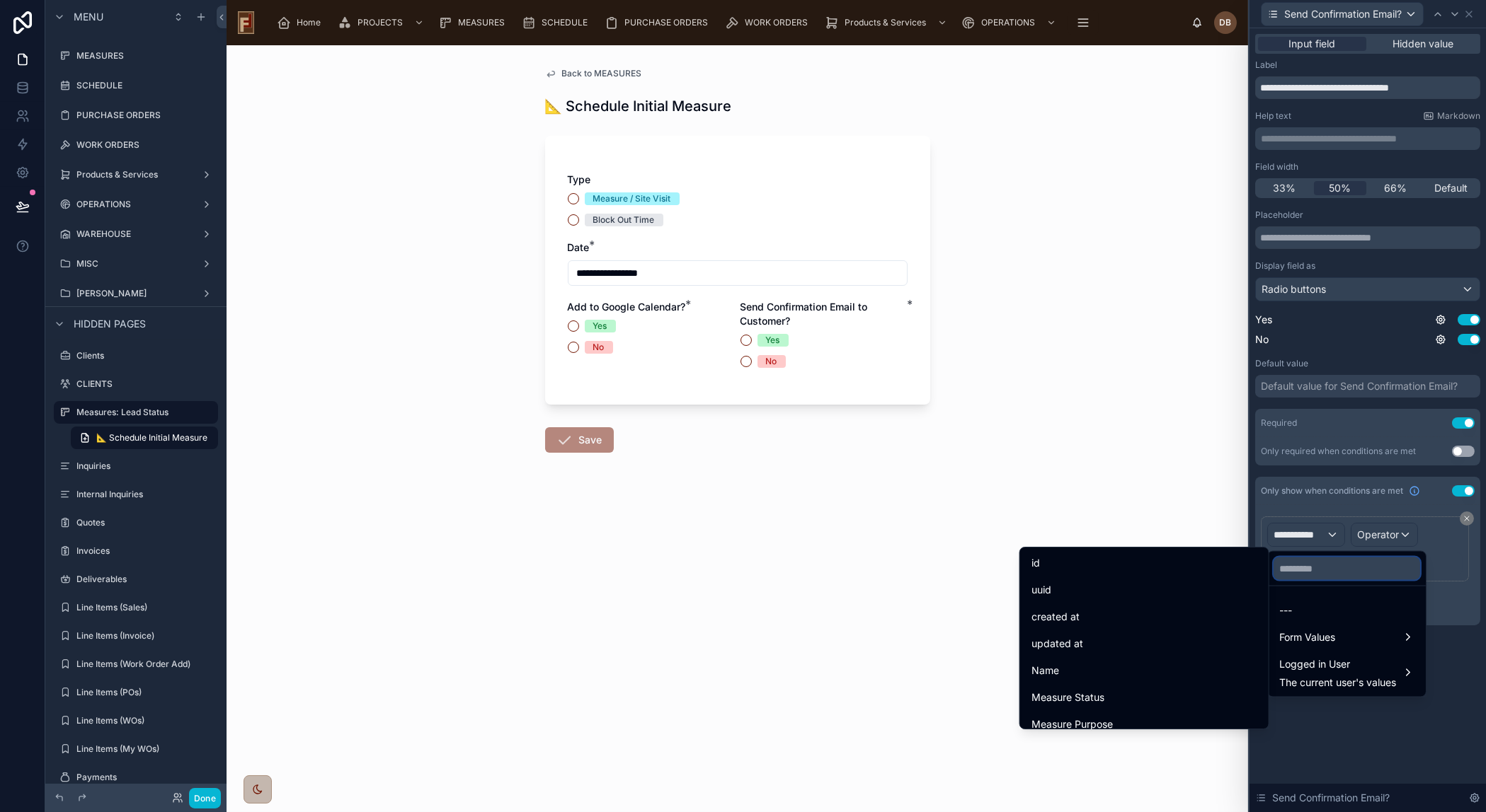
click at [1329, 565] on input "text" at bounding box center [1346, 568] width 146 height 23
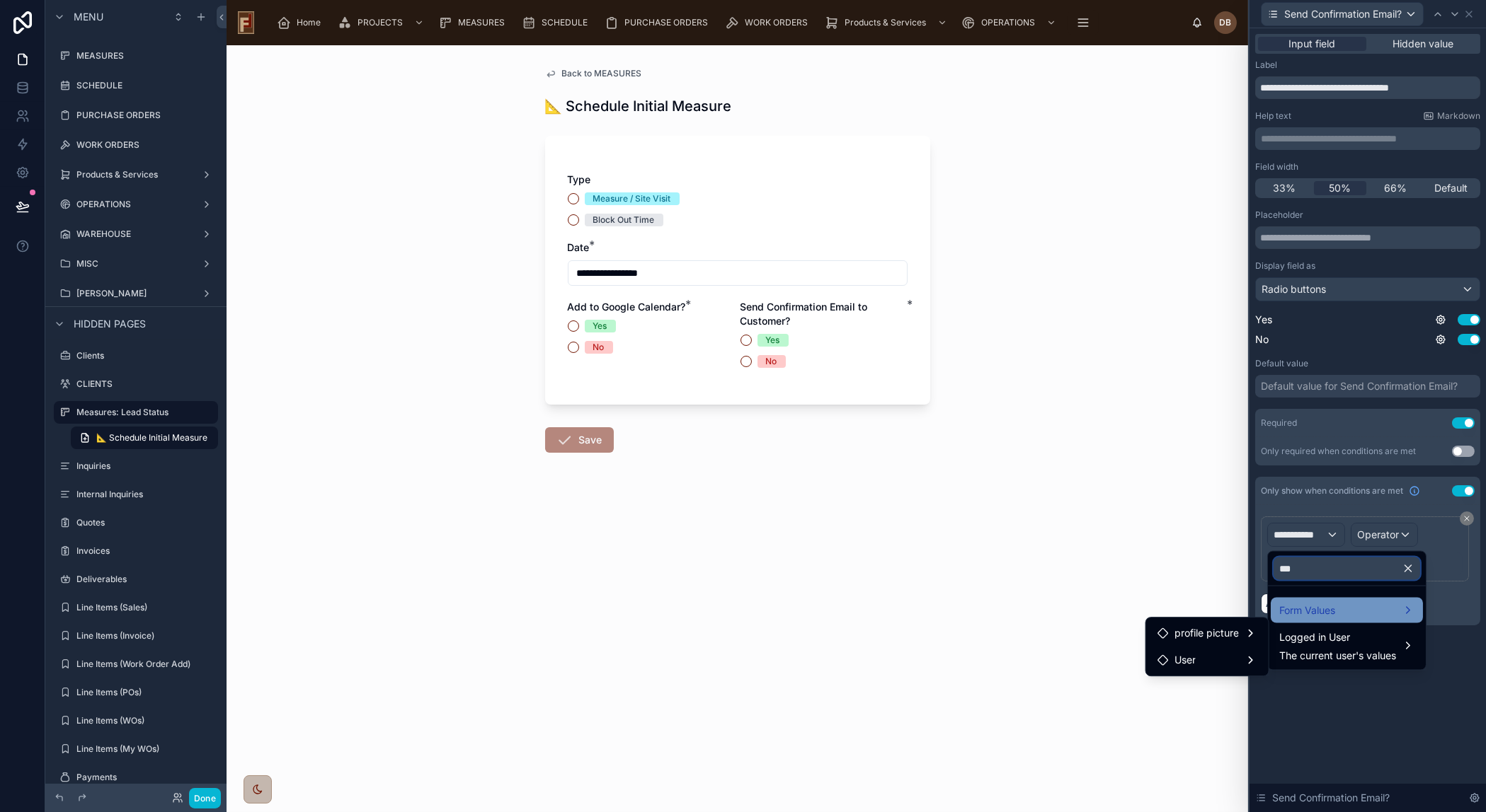
type input "***"
click at [1331, 609] on span "Form Values" at bounding box center [1307, 610] width 56 height 17
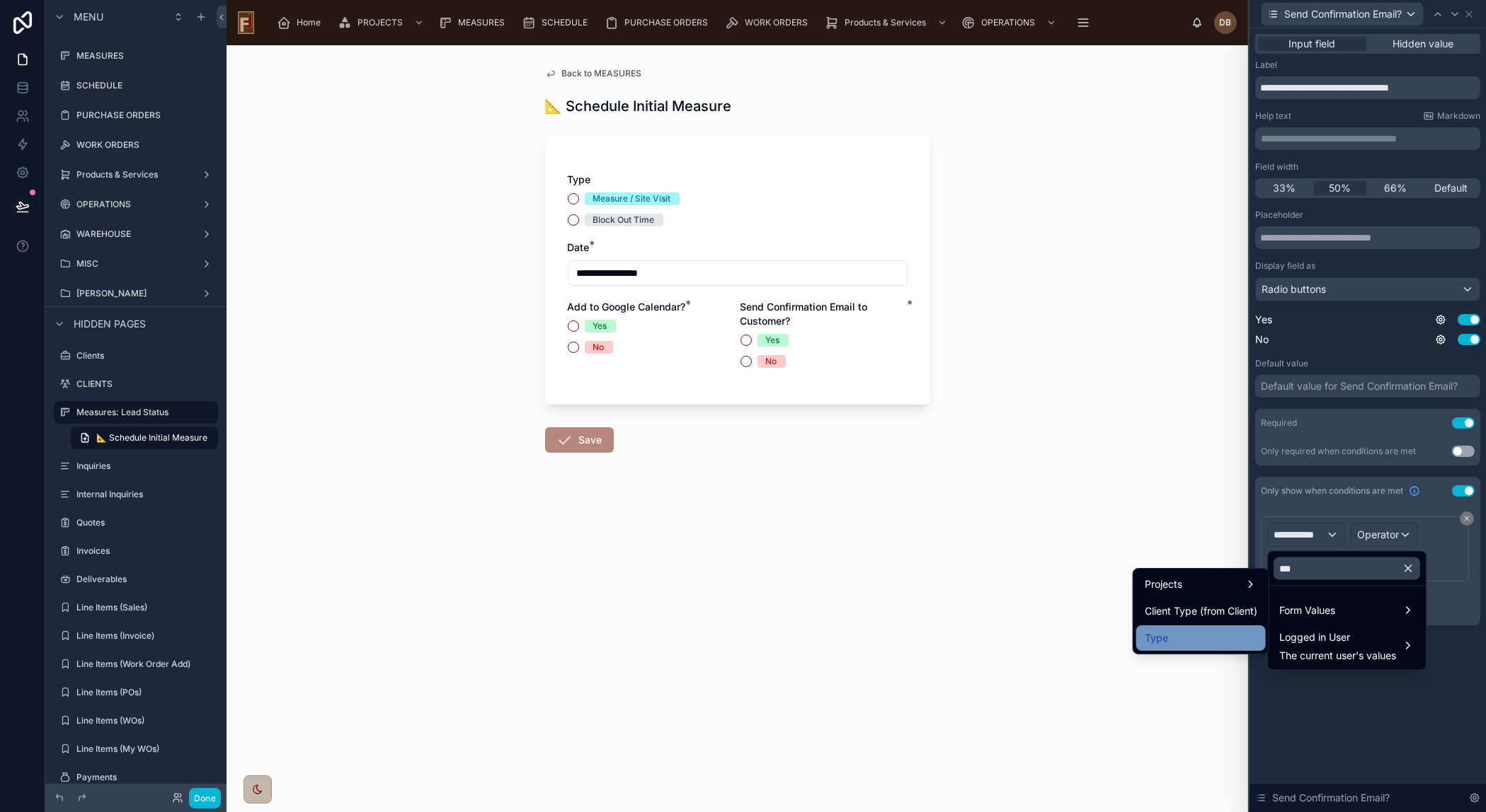
click at [1182, 636] on div "Type" at bounding box center [1201, 638] width 112 height 17
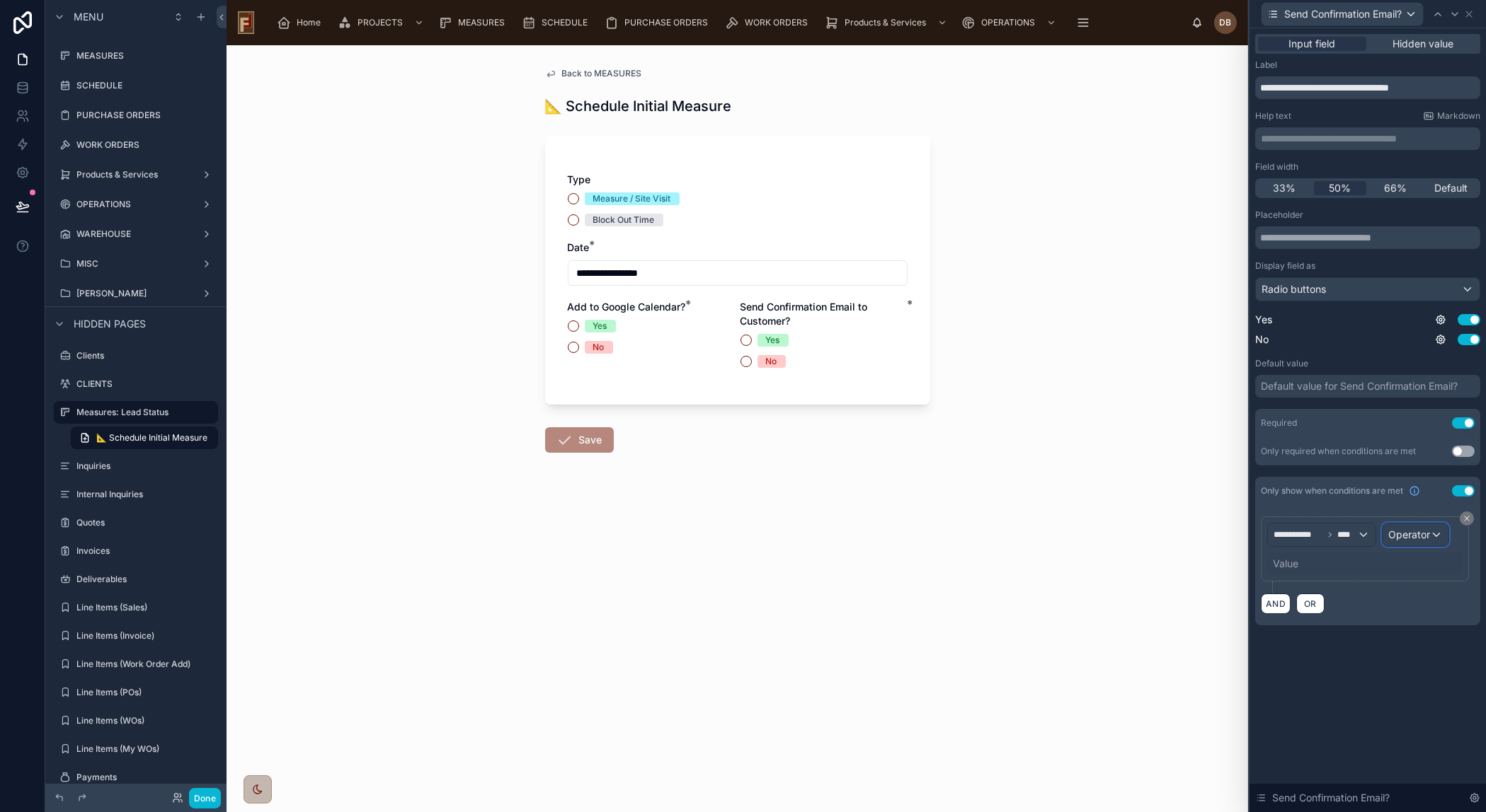
click at [1422, 533] on span "Operator" at bounding box center [1408, 534] width 42 height 12
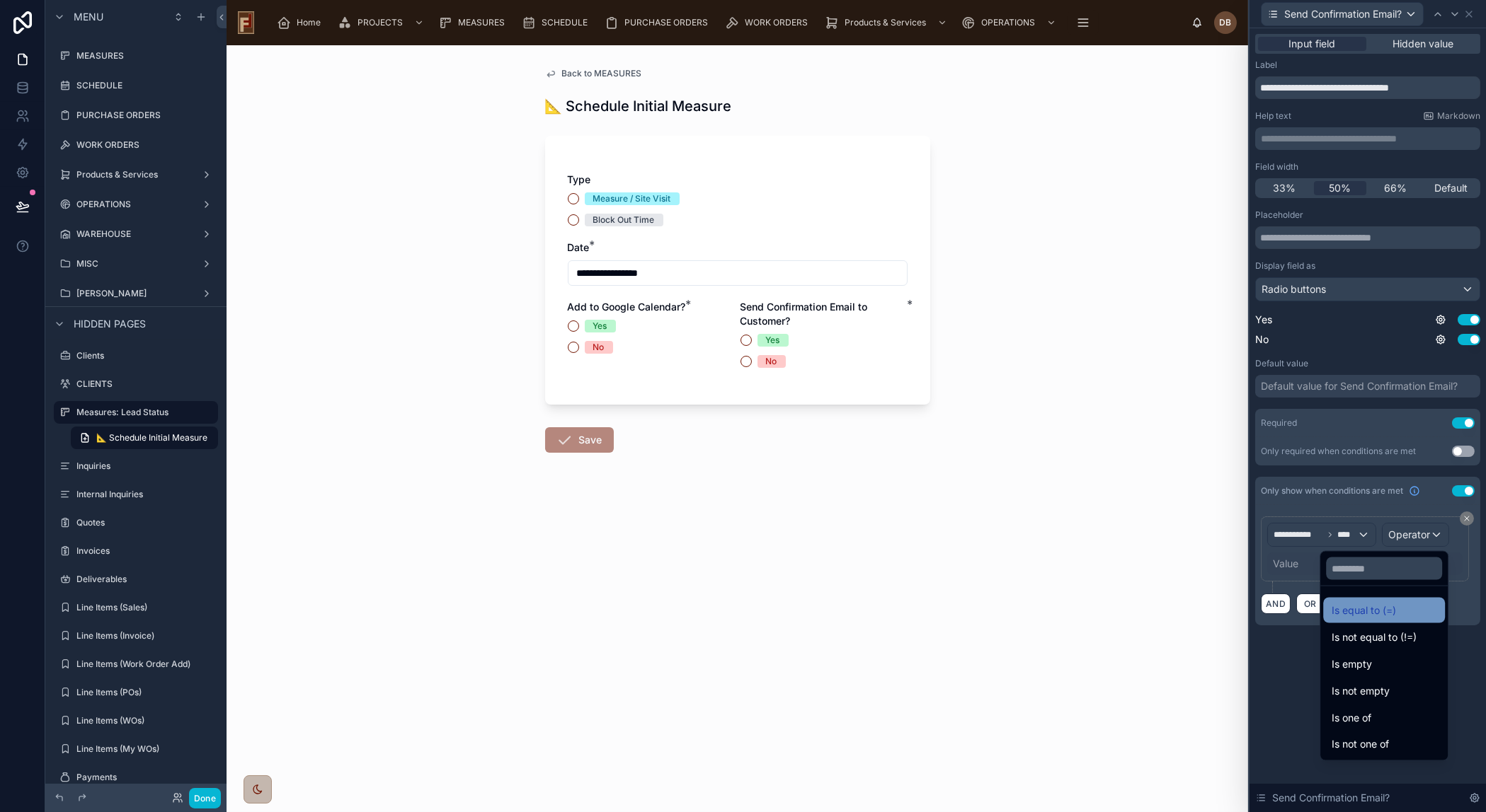
click at [1351, 608] on span "Is equal to (=)" at bounding box center [1363, 610] width 64 height 17
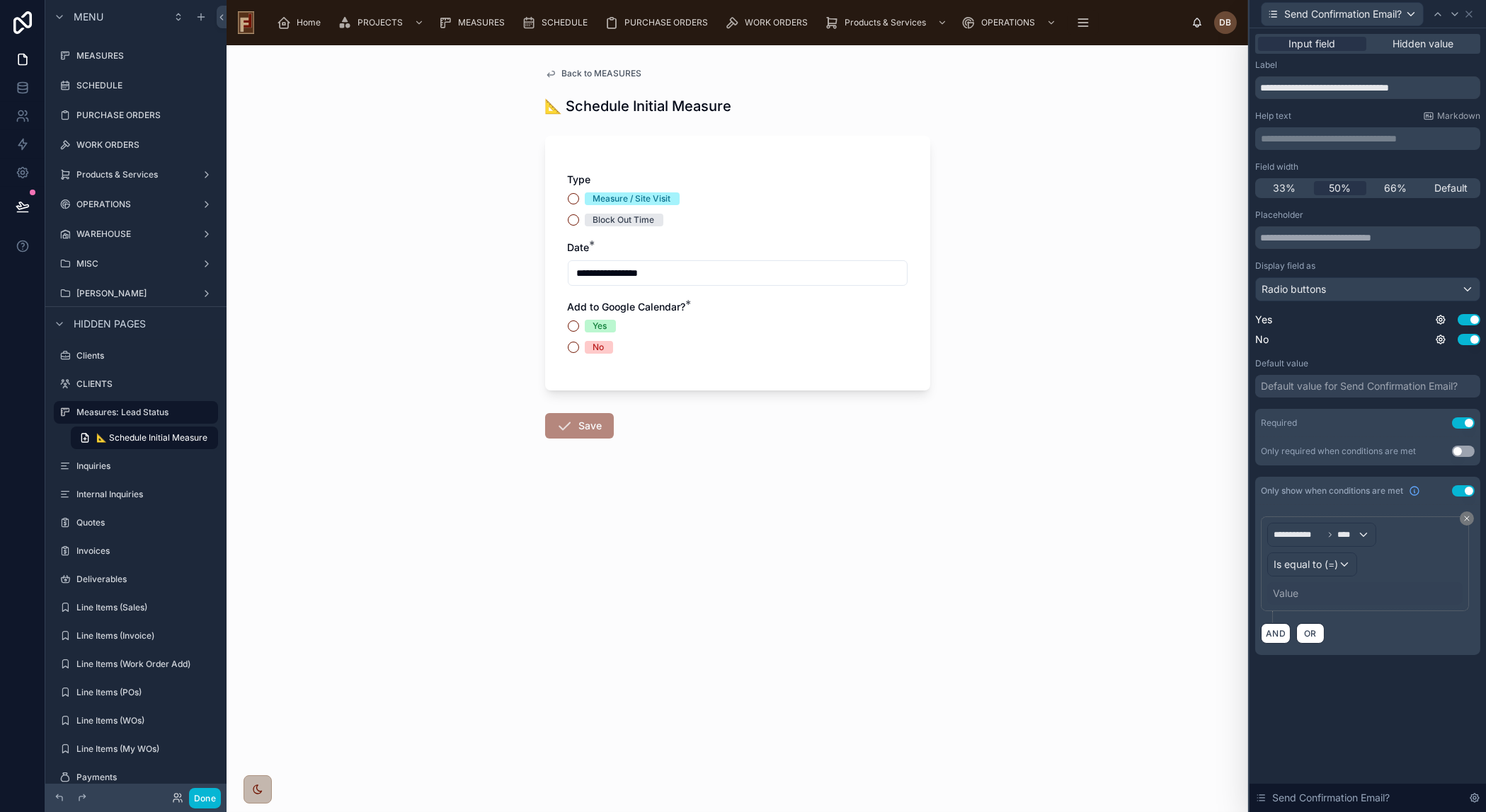
click at [1297, 593] on div "Value" at bounding box center [1285, 593] width 26 height 14
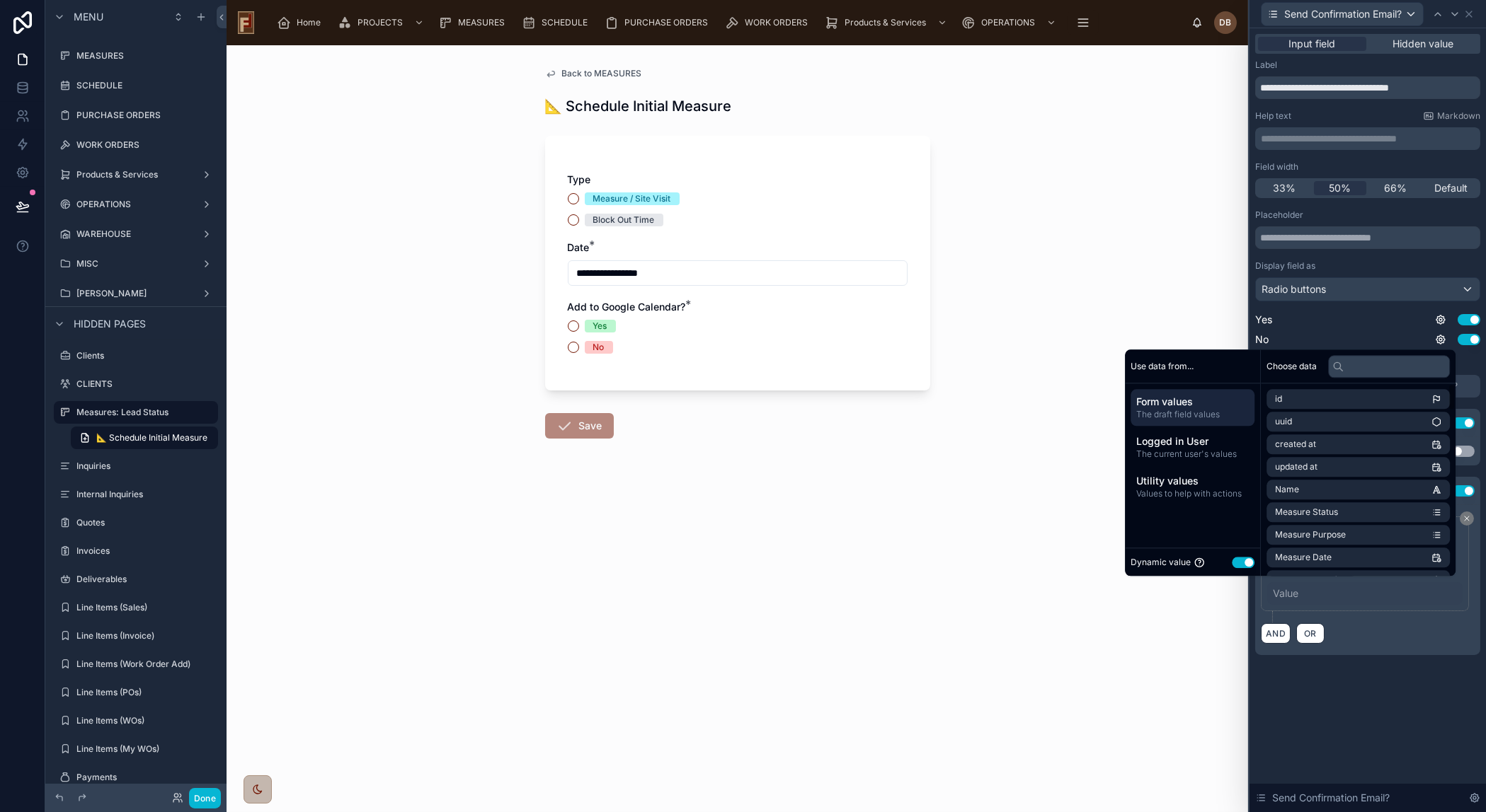
click at [1233, 561] on button "Use setting" at bounding box center [1243, 562] width 23 height 11
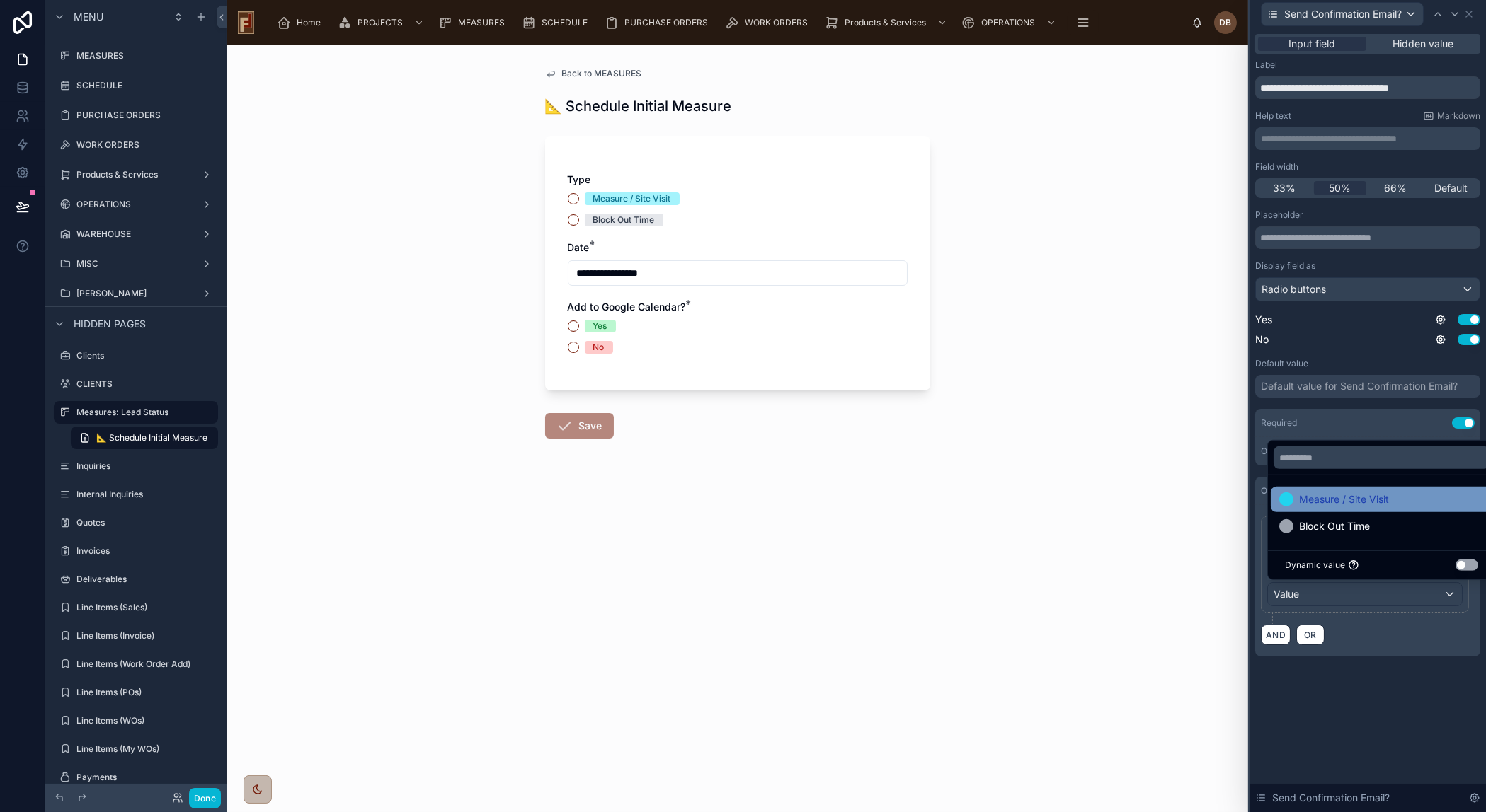
click at [1389, 502] on span "Measure / Site Visit" at bounding box center [1344, 499] width 90 height 17
click at [1380, 701] on div "**********" at bounding box center [1368, 420] width 236 height 784
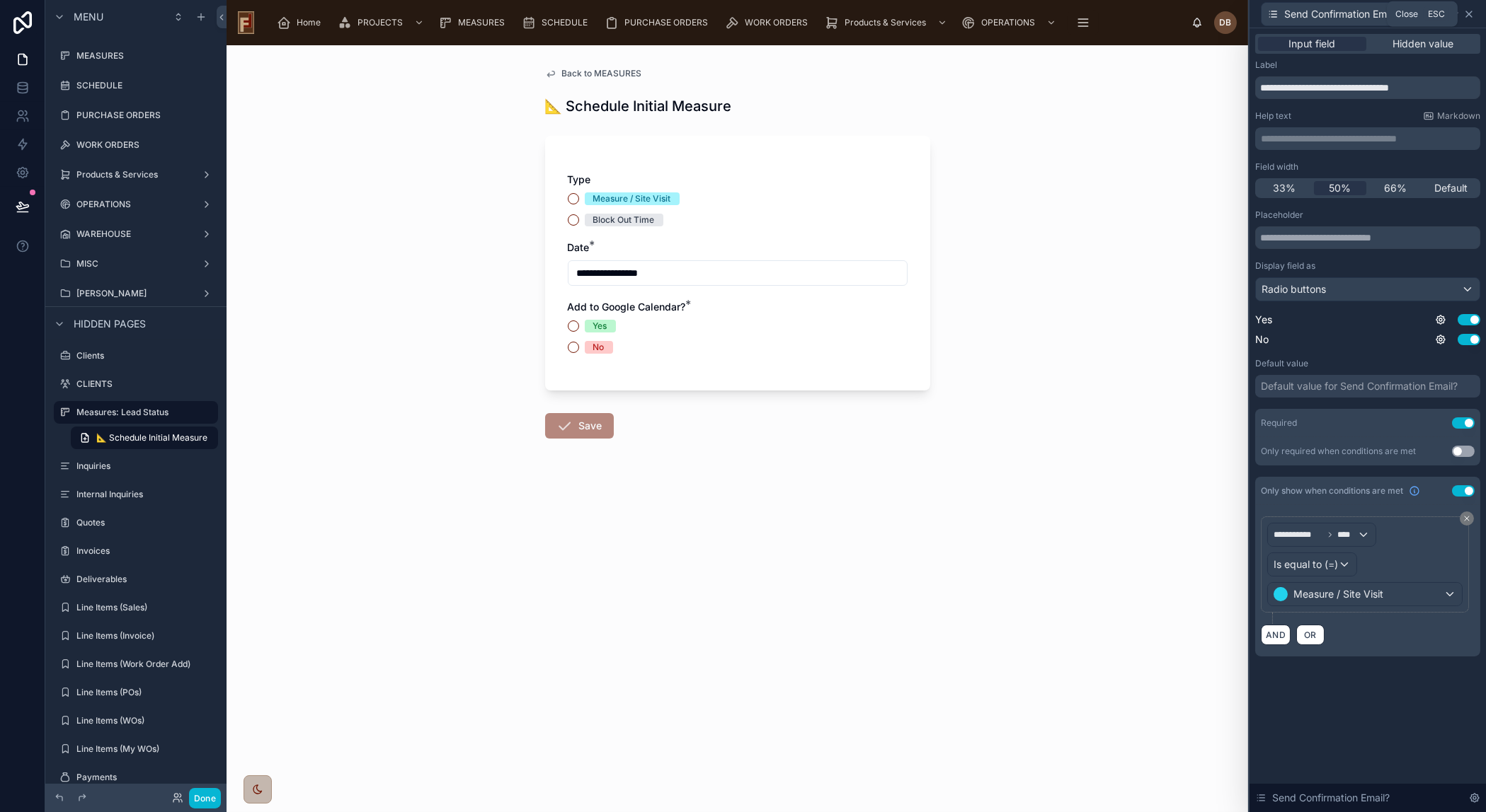
click at [1468, 11] on icon at bounding box center [1468, 14] width 11 height 11
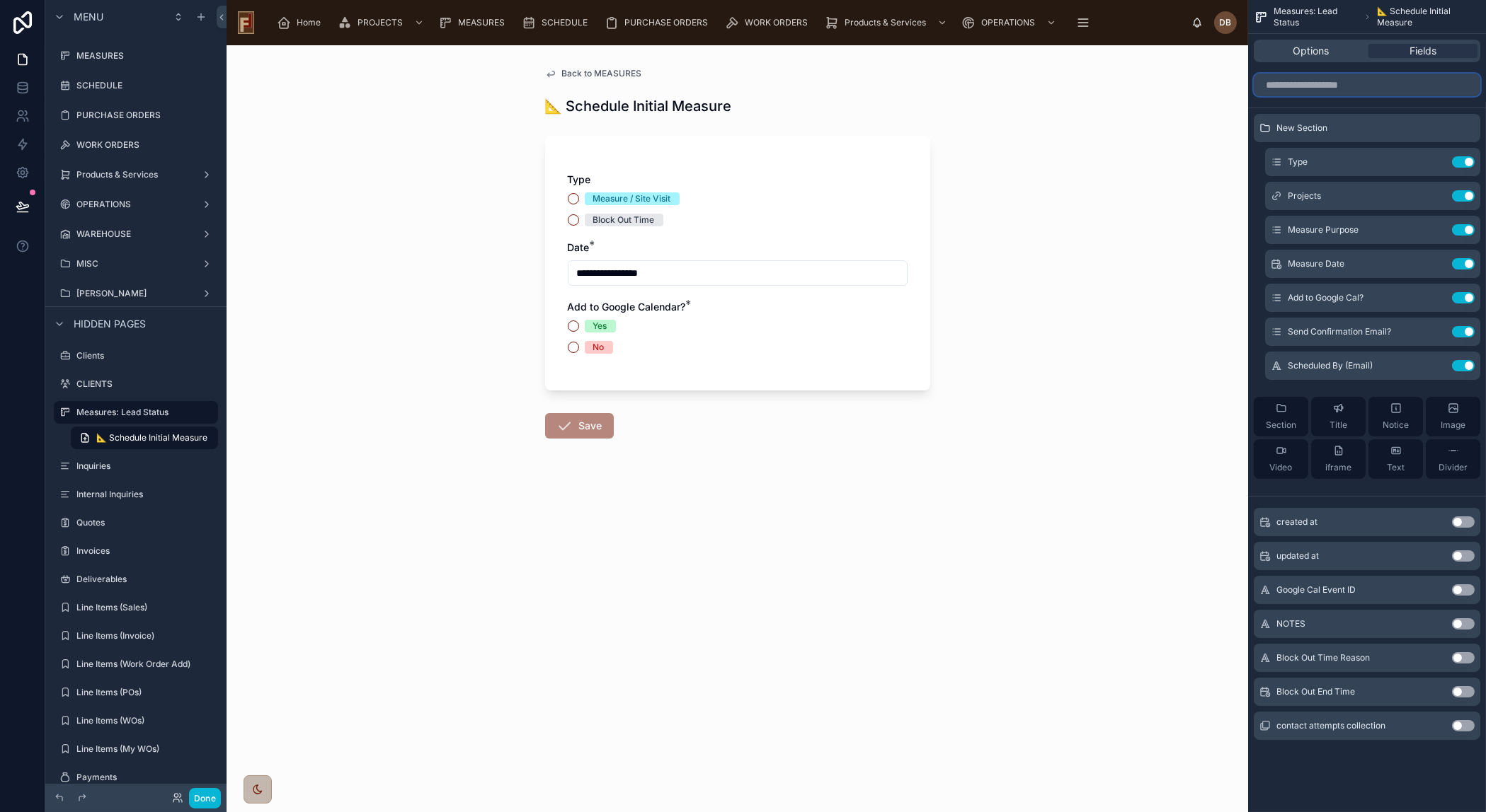
click at [1333, 84] on input "scrollable content" at bounding box center [1366, 85] width 227 height 23
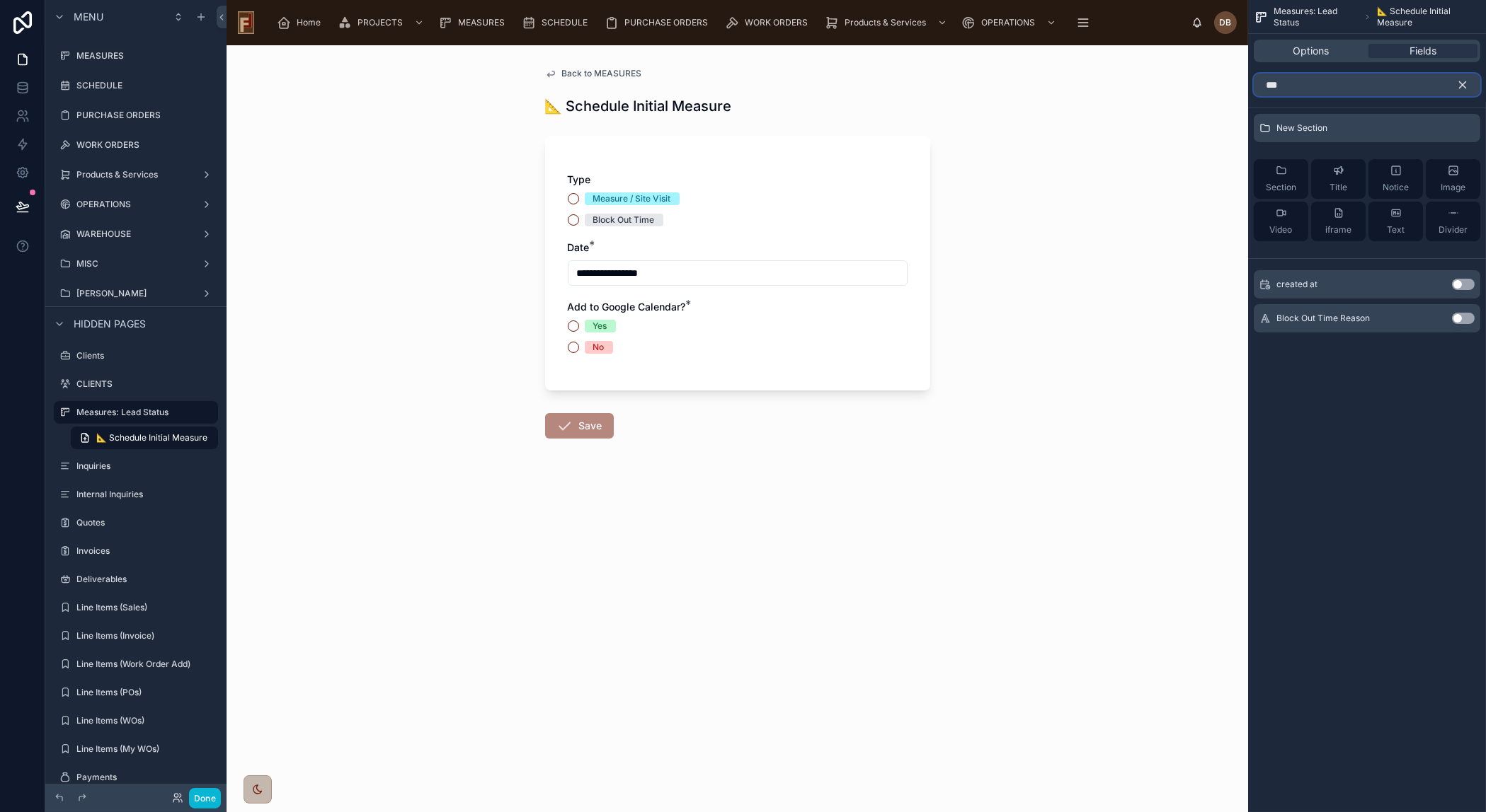
type input "***"
click at [1461, 316] on button "Use setting" at bounding box center [1463, 318] width 23 height 11
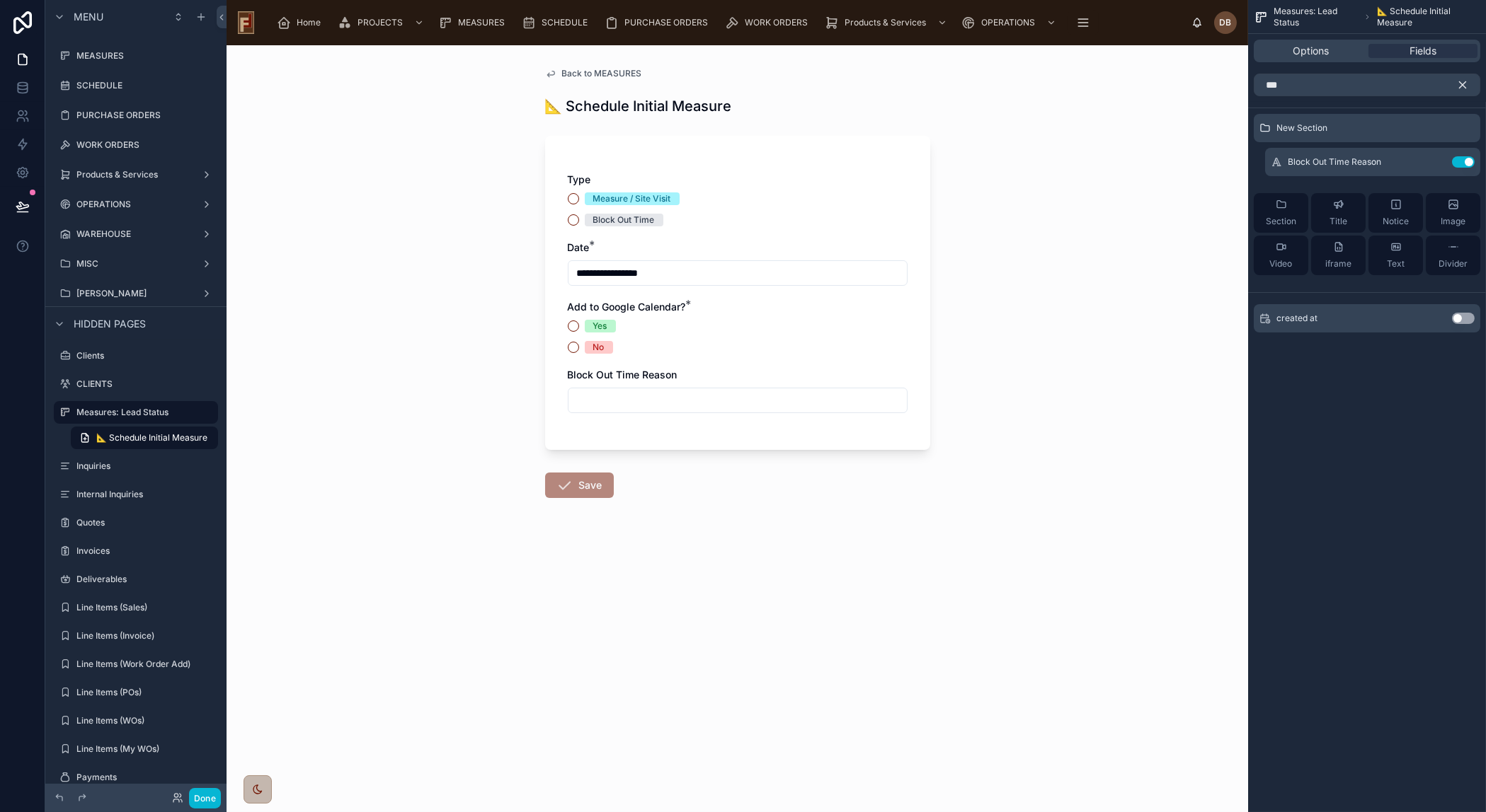
click at [1463, 80] on icon "scrollable content" at bounding box center [1462, 84] width 13 height 13
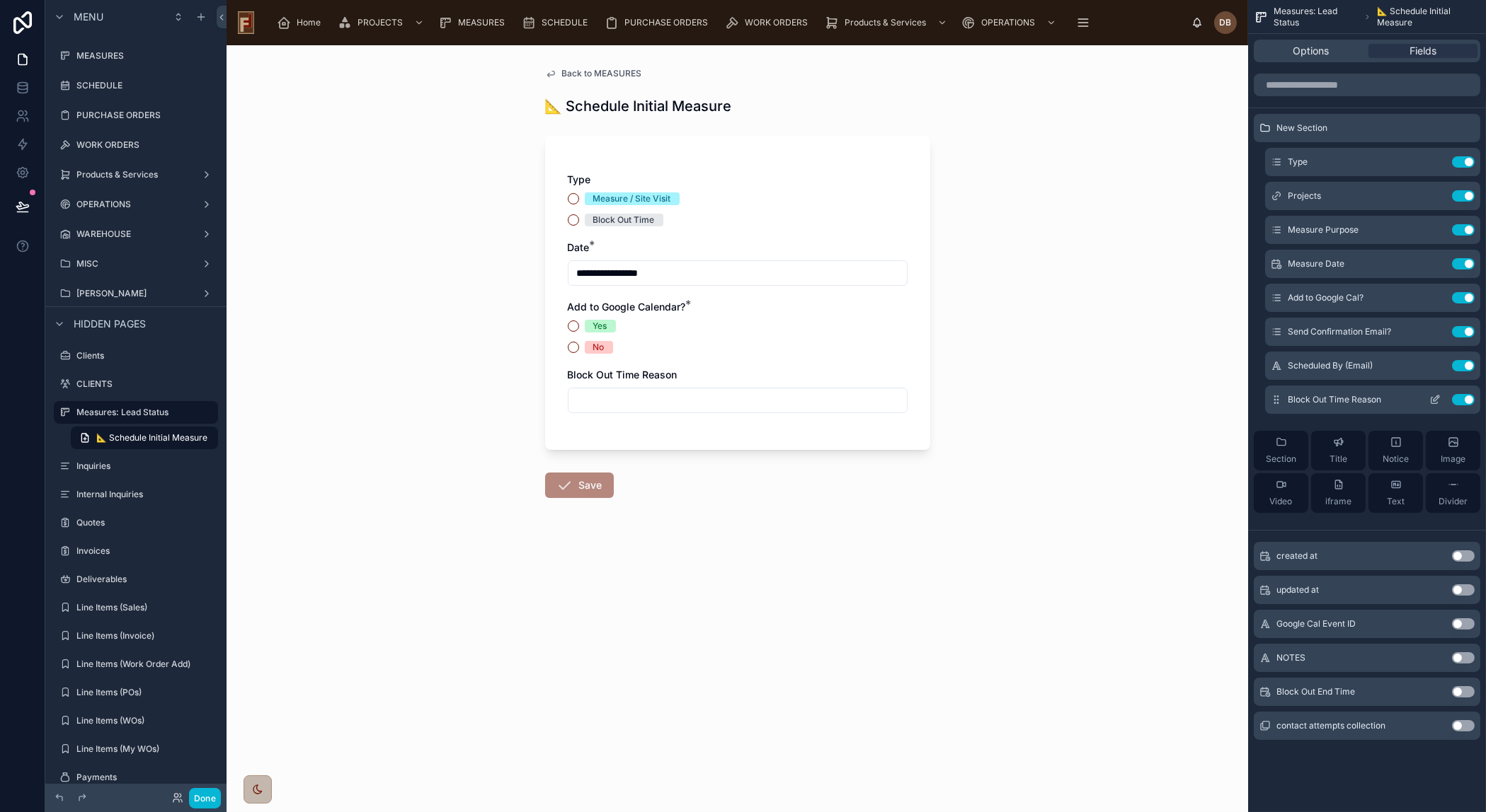
click at [1437, 399] on icon "scrollable content" at bounding box center [1437, 399] width 6 height 6
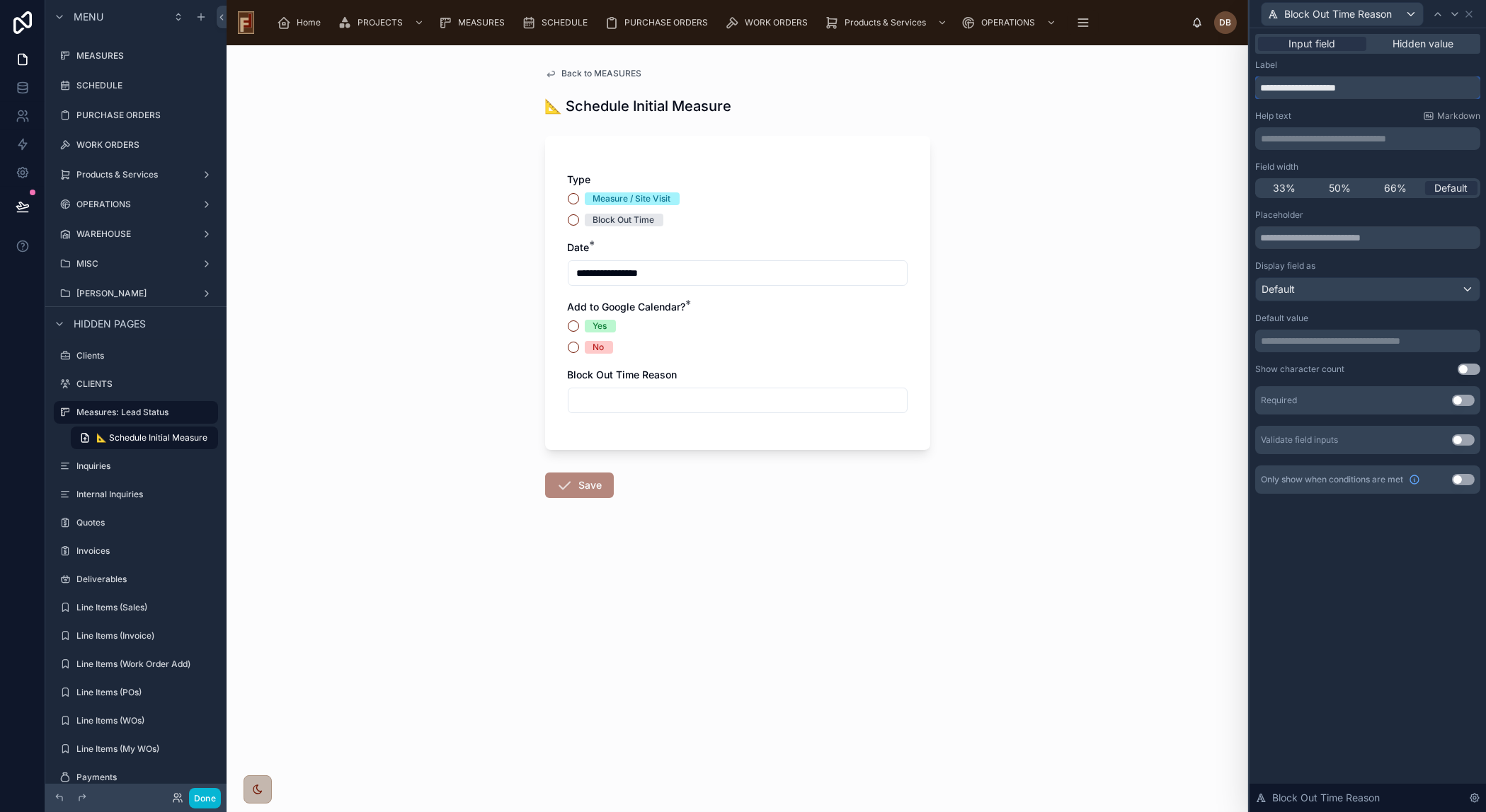
click at [1312, 84] on input "**********" at bounding box center [1367, 88] width 225 height 23
type input "******"
click at [1462, 476] on button "Use setting" at bounding box center [1463, 479] width 23 height 11
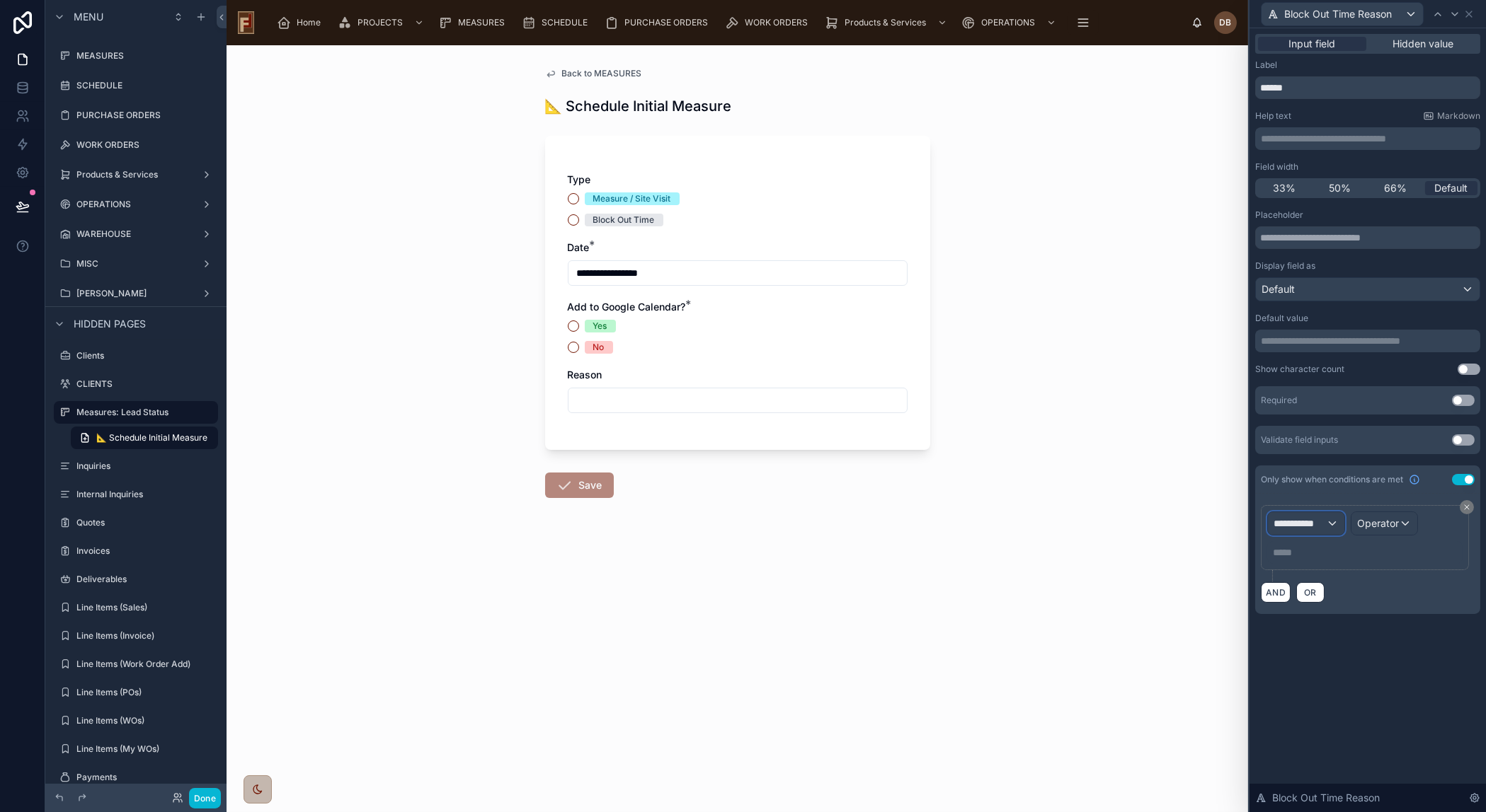
click at [1308, 523] on span "**********" at bounding box center [1299, 523] width 52 height 14
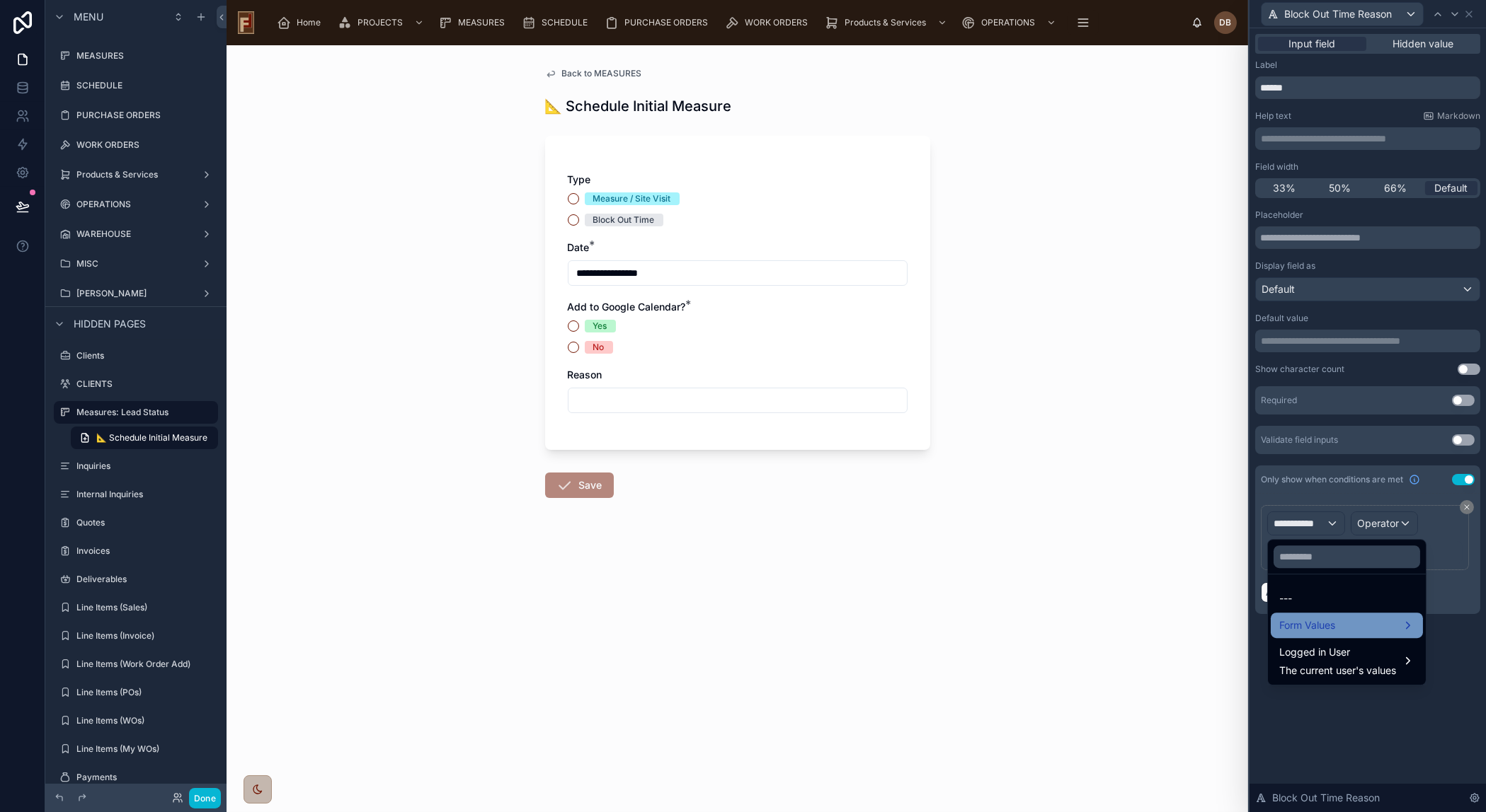
click at [1325, 622] on span "Form Values" at bounding box center [1307, 625] width 56 height 17
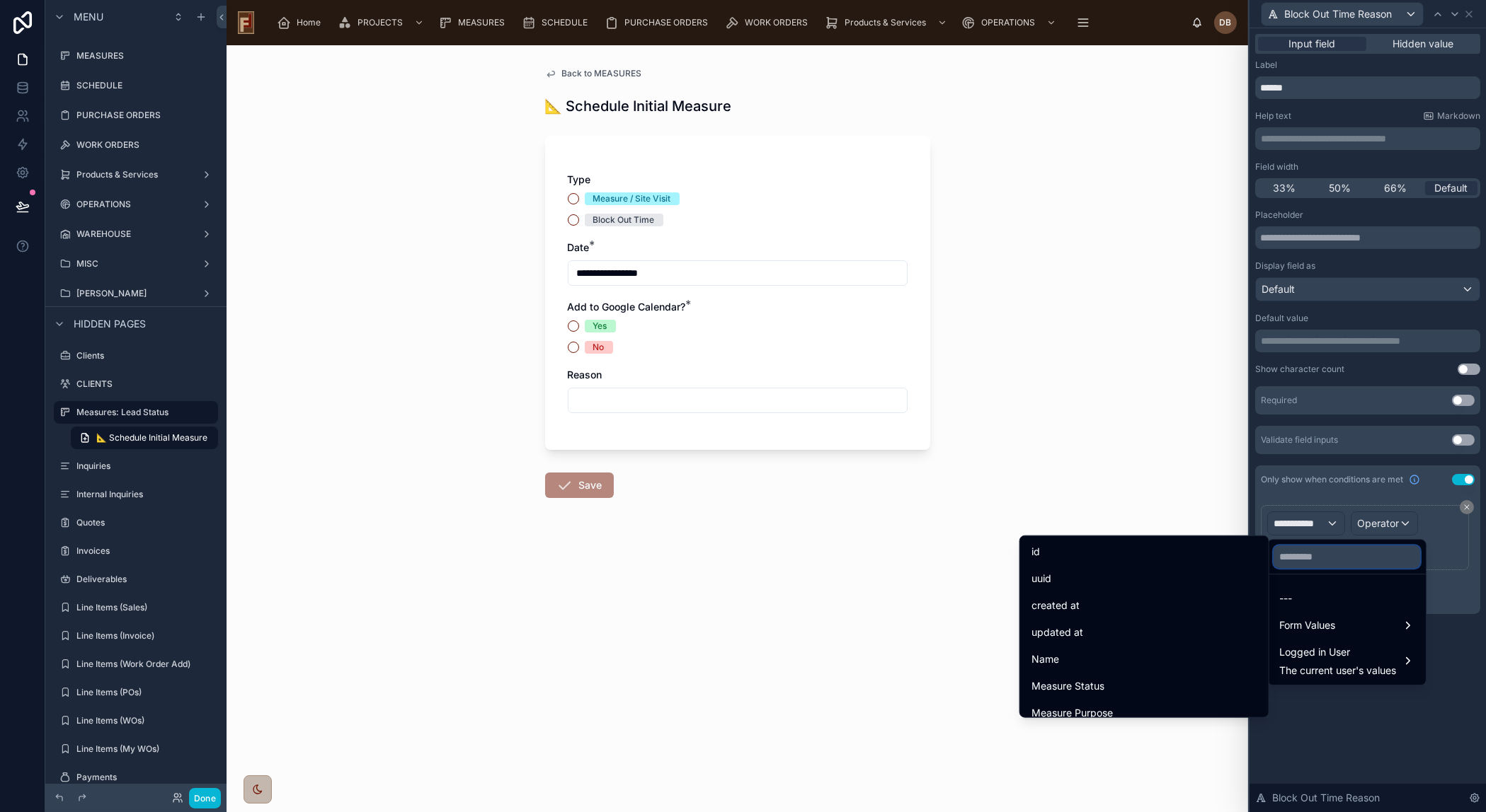
click at [1316, 552] on input "text" at bounding box center [1346, 557] width 146 height 23
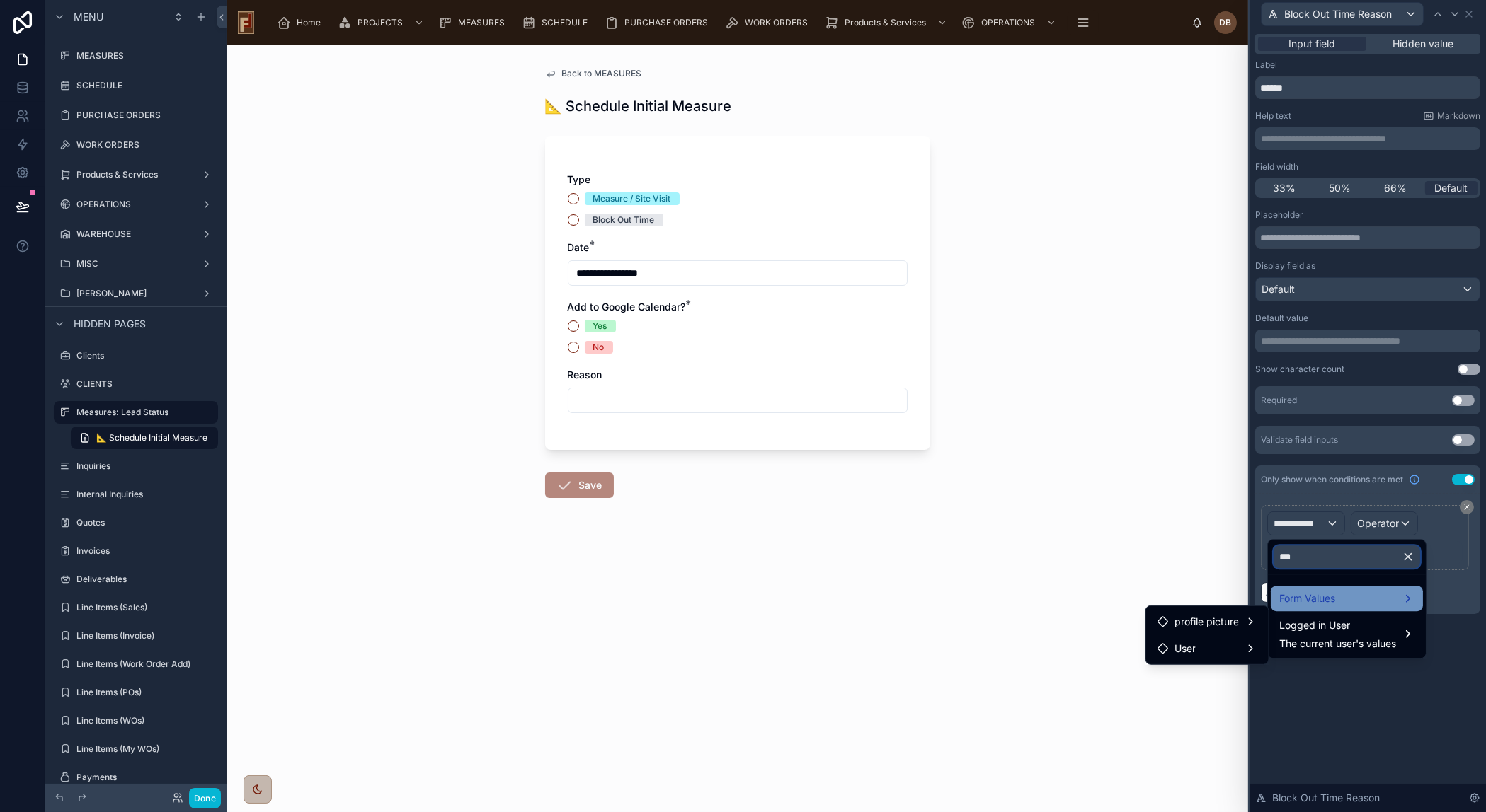
type input "***"
click at [1323, 607] on div "Form Values" at bounding box center [1346, 599] width 152 height 26
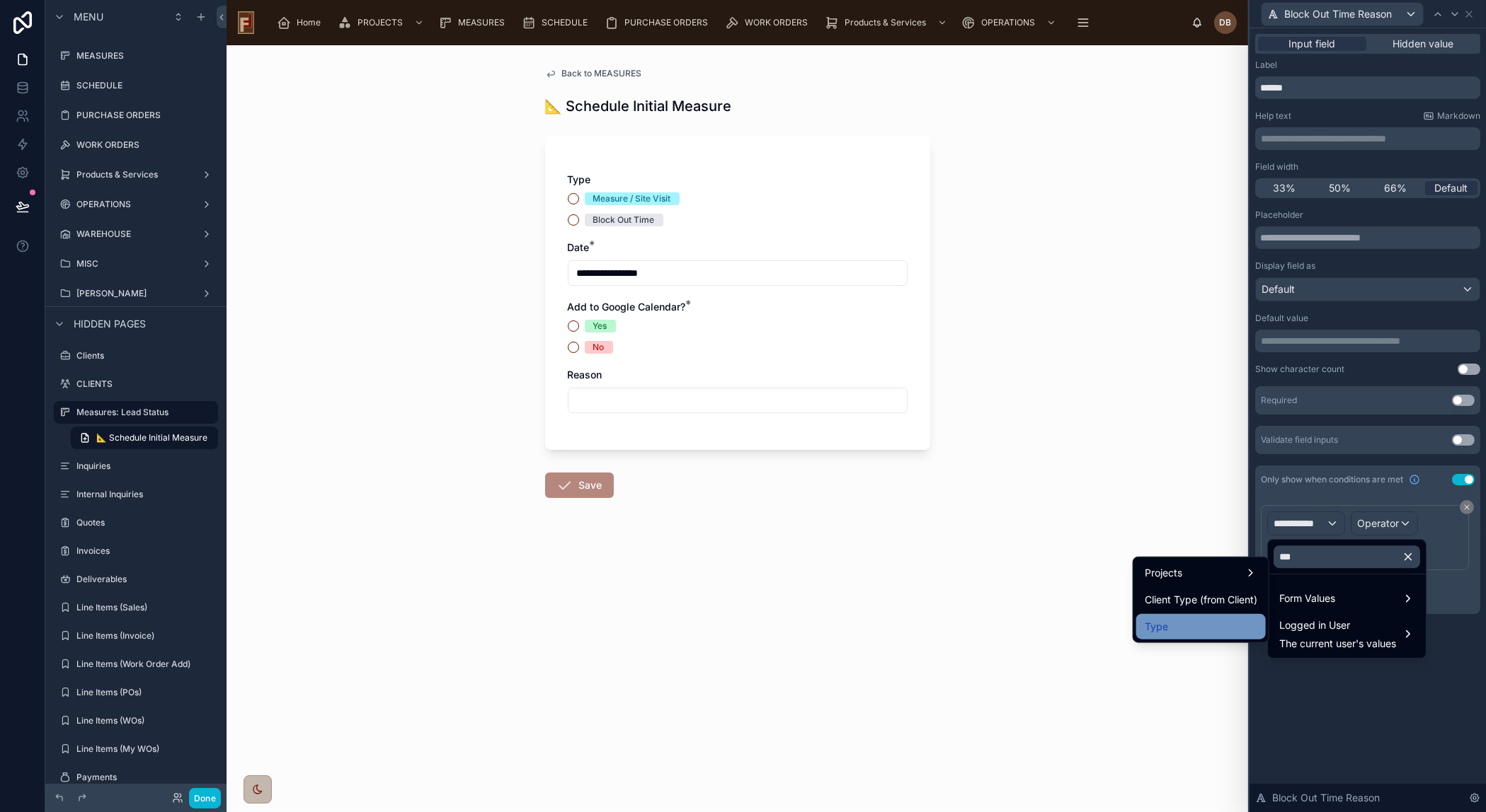
click at [1189, 622] on div "Type" at bounding box center [1201, 627] width 112 height 17
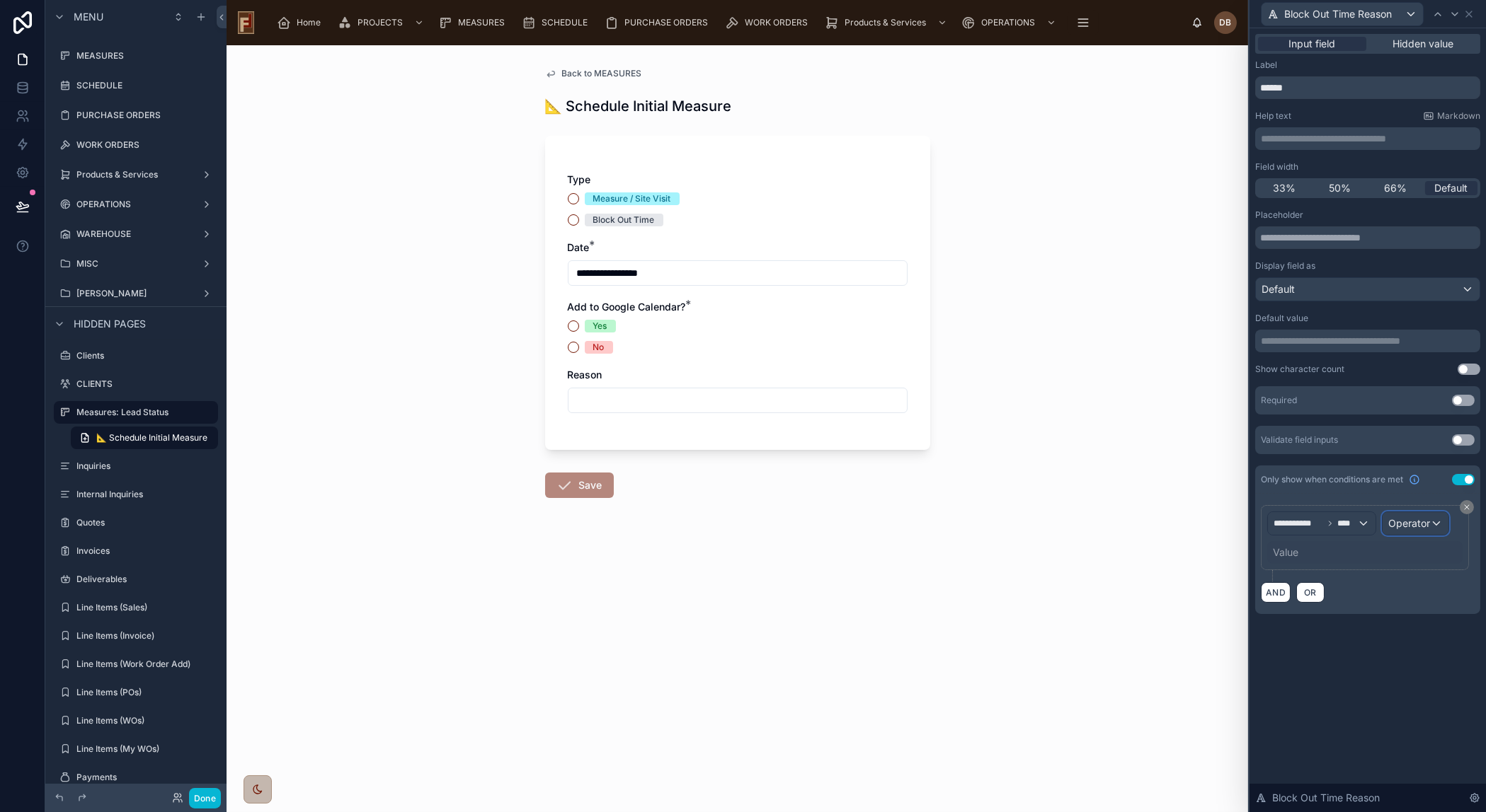
click at [1412, 522] on span "Operator" at bounding box center [1408, 523] width 42 height 12
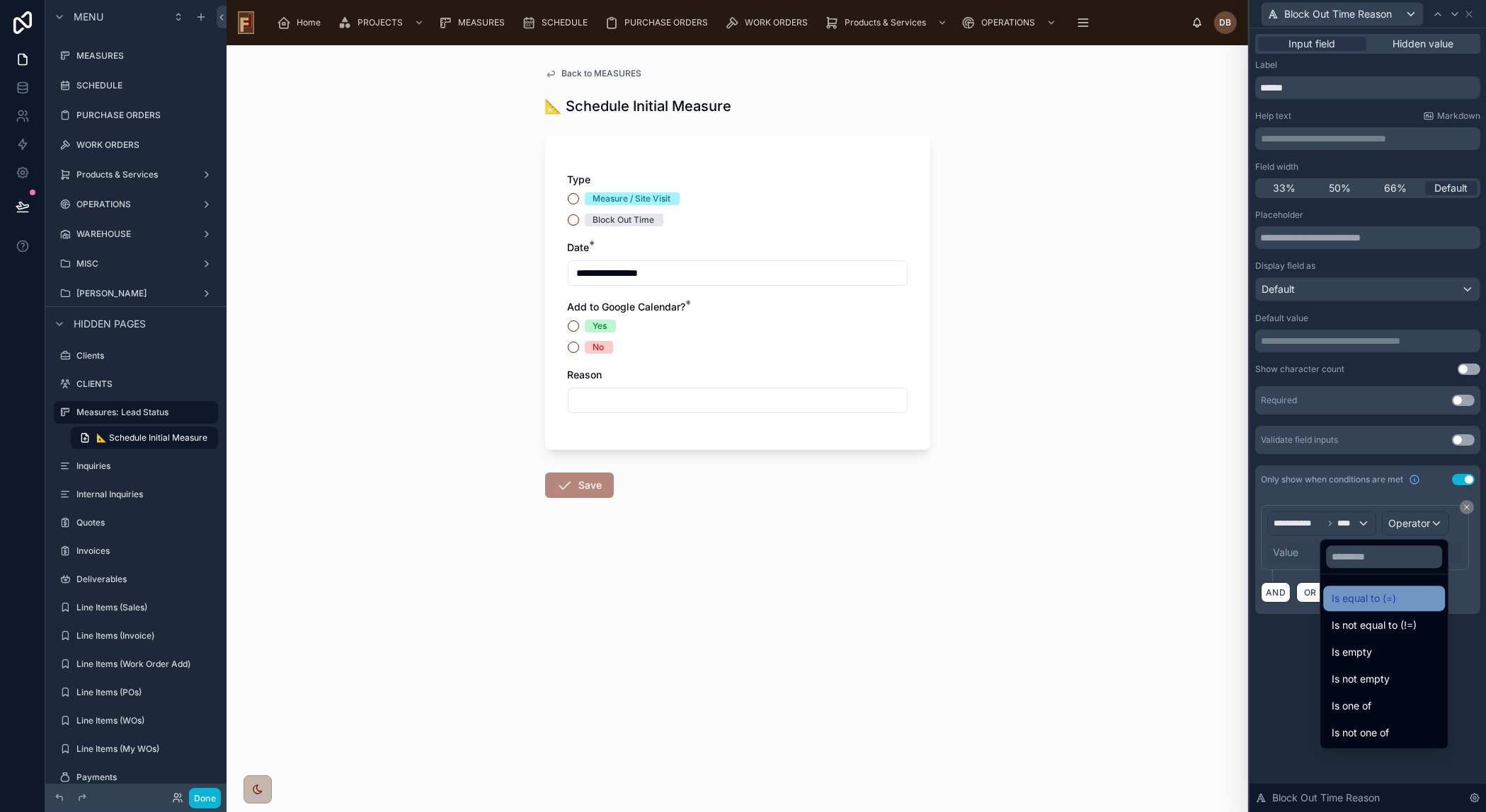
click at [1345, 603] on span "Is equal to (=)" at bounding box center [1363, 598] width 64 height 17
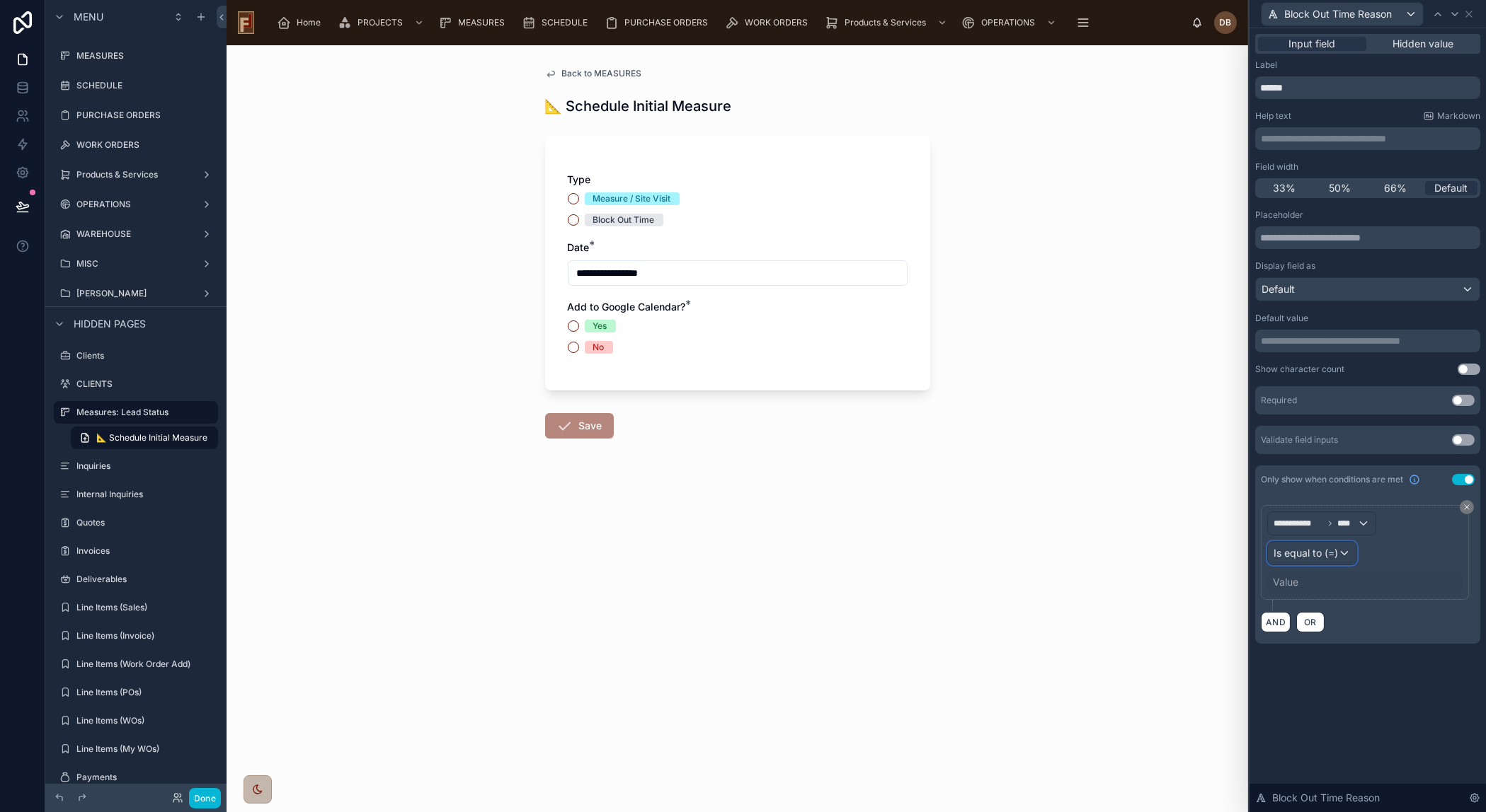
click at [1303, 552] on span "Is equal to (=)" at bounding box center [1305, 553] width 64 height 14
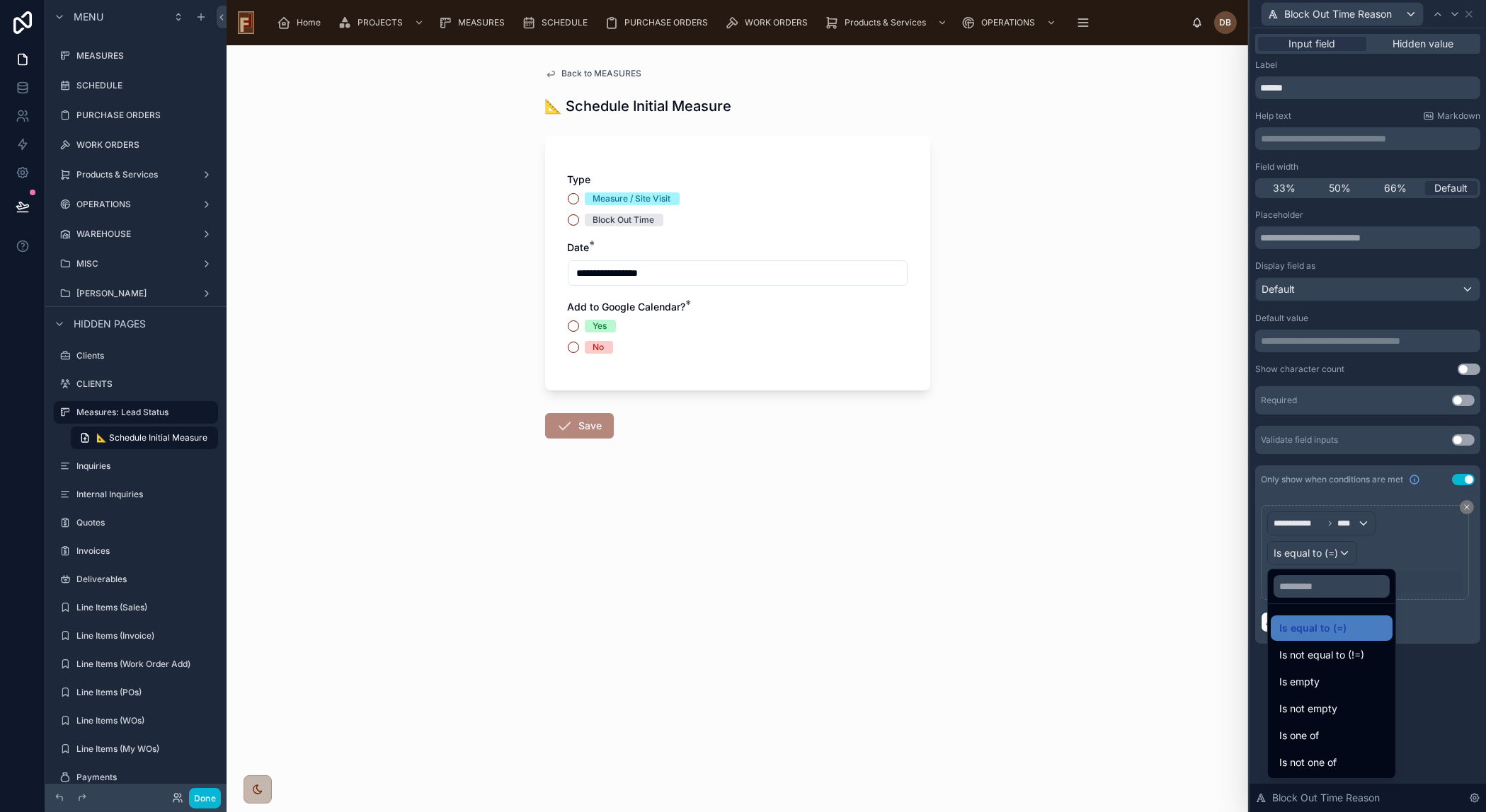
click at [1303, 554] on div at bounding box center [1368, 406] width 236 height 812
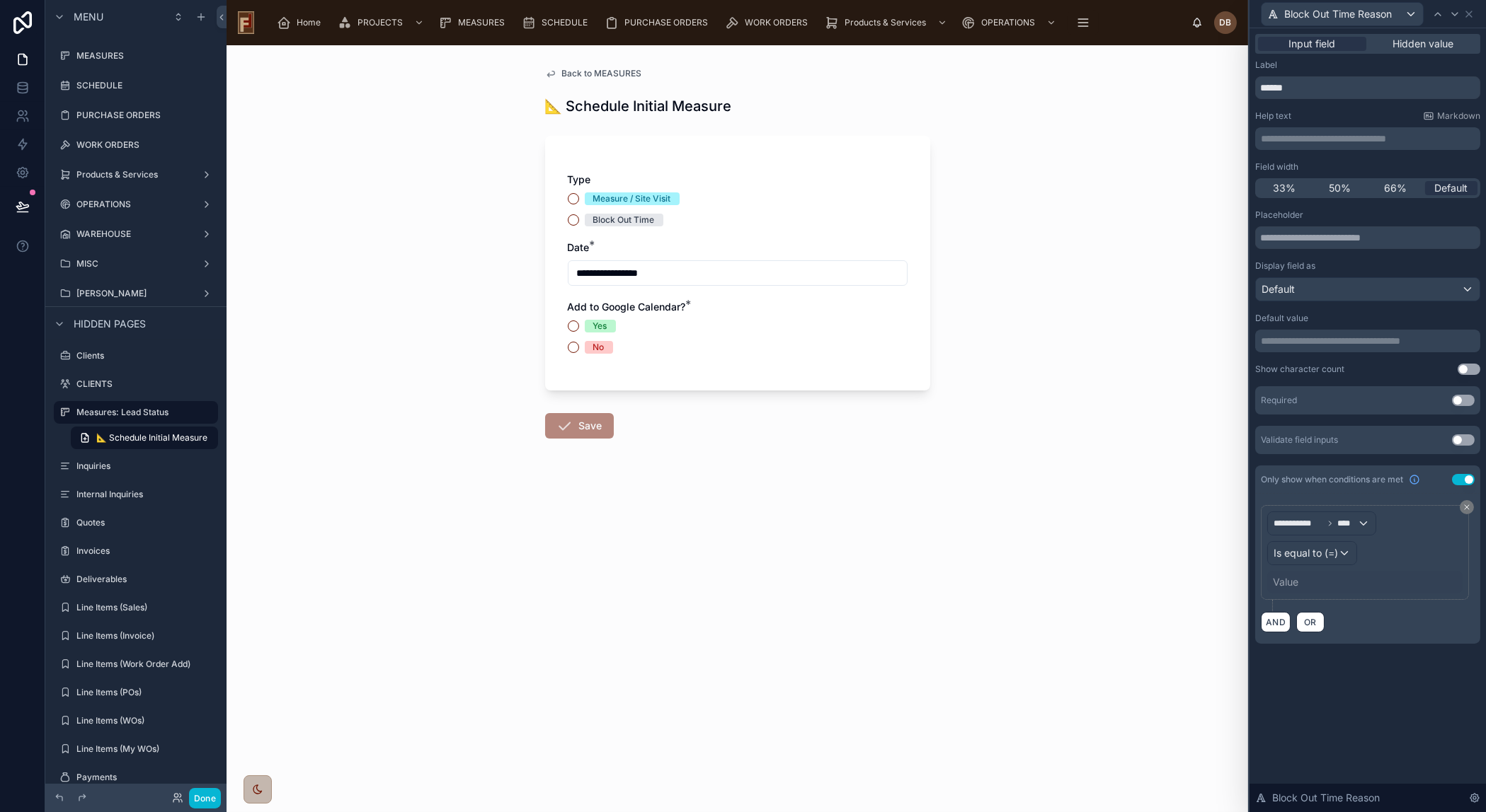
click at [1301, 579] on div "Value" at bounding box center [1364, 582] width 196 height 23
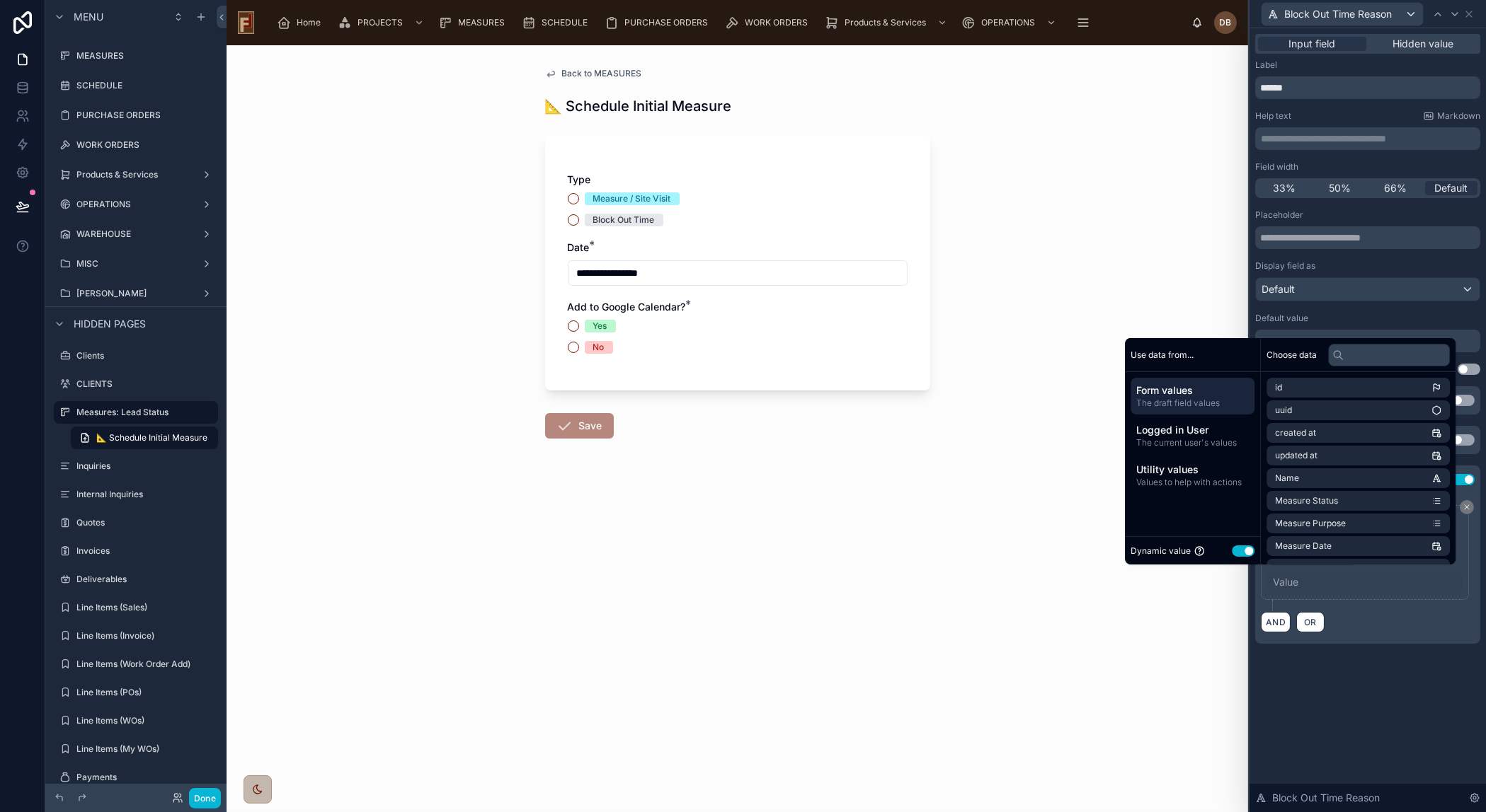
click at [1233, 548] on button "Use setting" at bounding box center [1243, 551] width 23 height 11
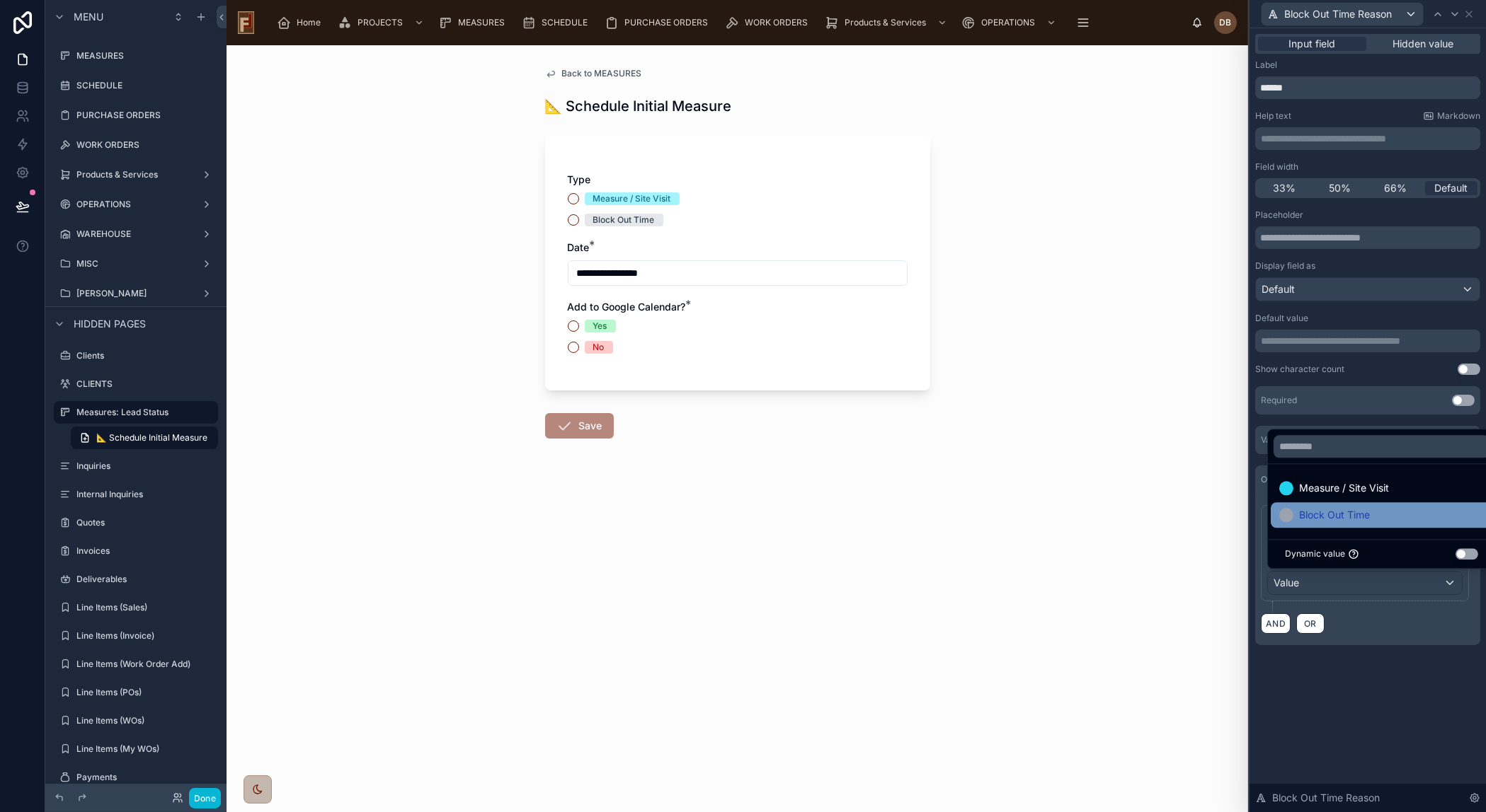
click at [1357, 514] on span "Block Out Time" at bounding box center [1335, 515] width 71 height 17
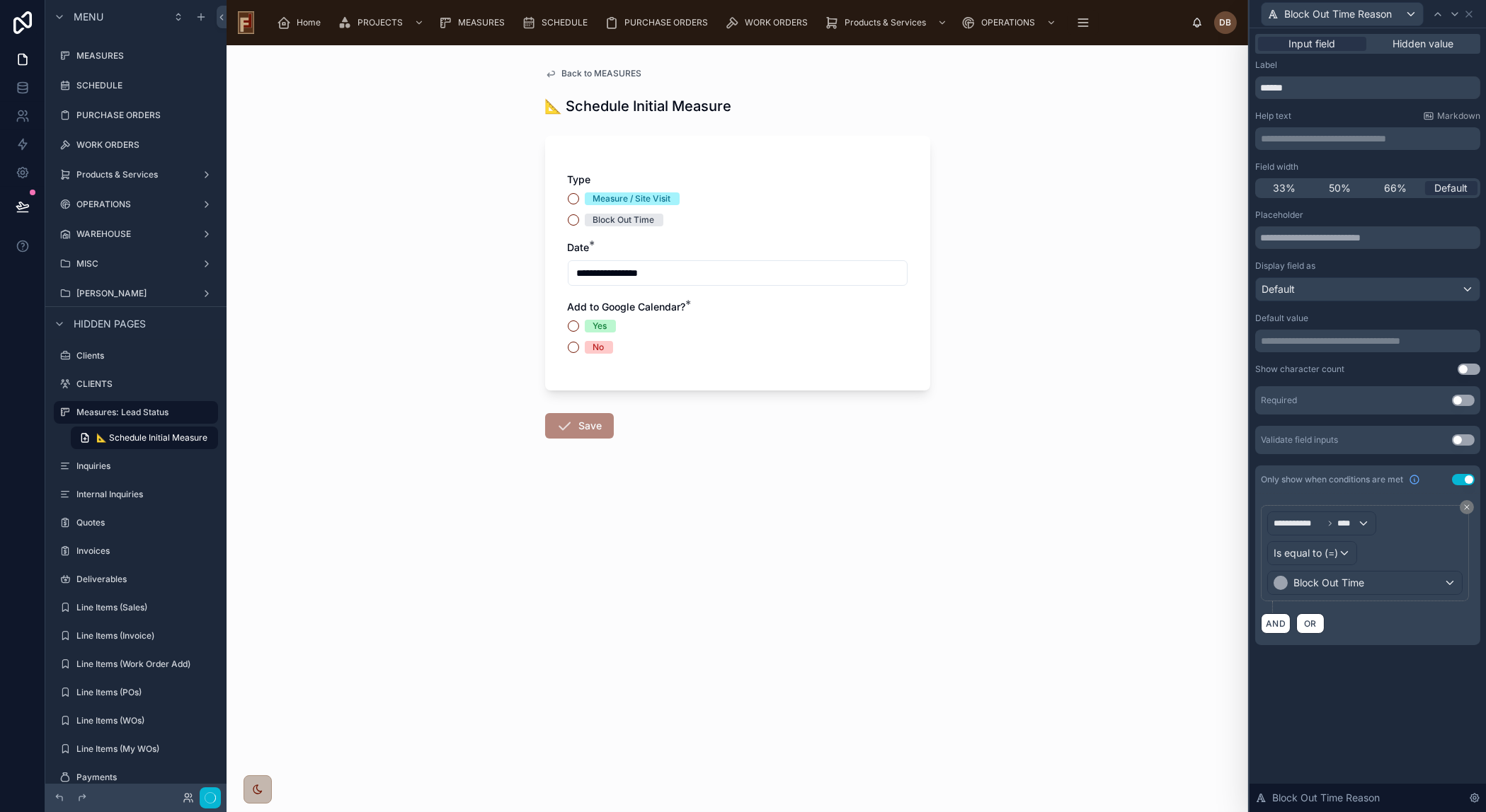
drag, startPoint x: 1381, startPoint y: 692, endPoint x: 1420, endPoint y: 215, distance: 478.6
click at [1382, 692] on div "**********" at bounding box center [1368, 420] width 236 height 784
click at [1468, 13] on icon at bounding box center [1469, 14] width 6 height 6
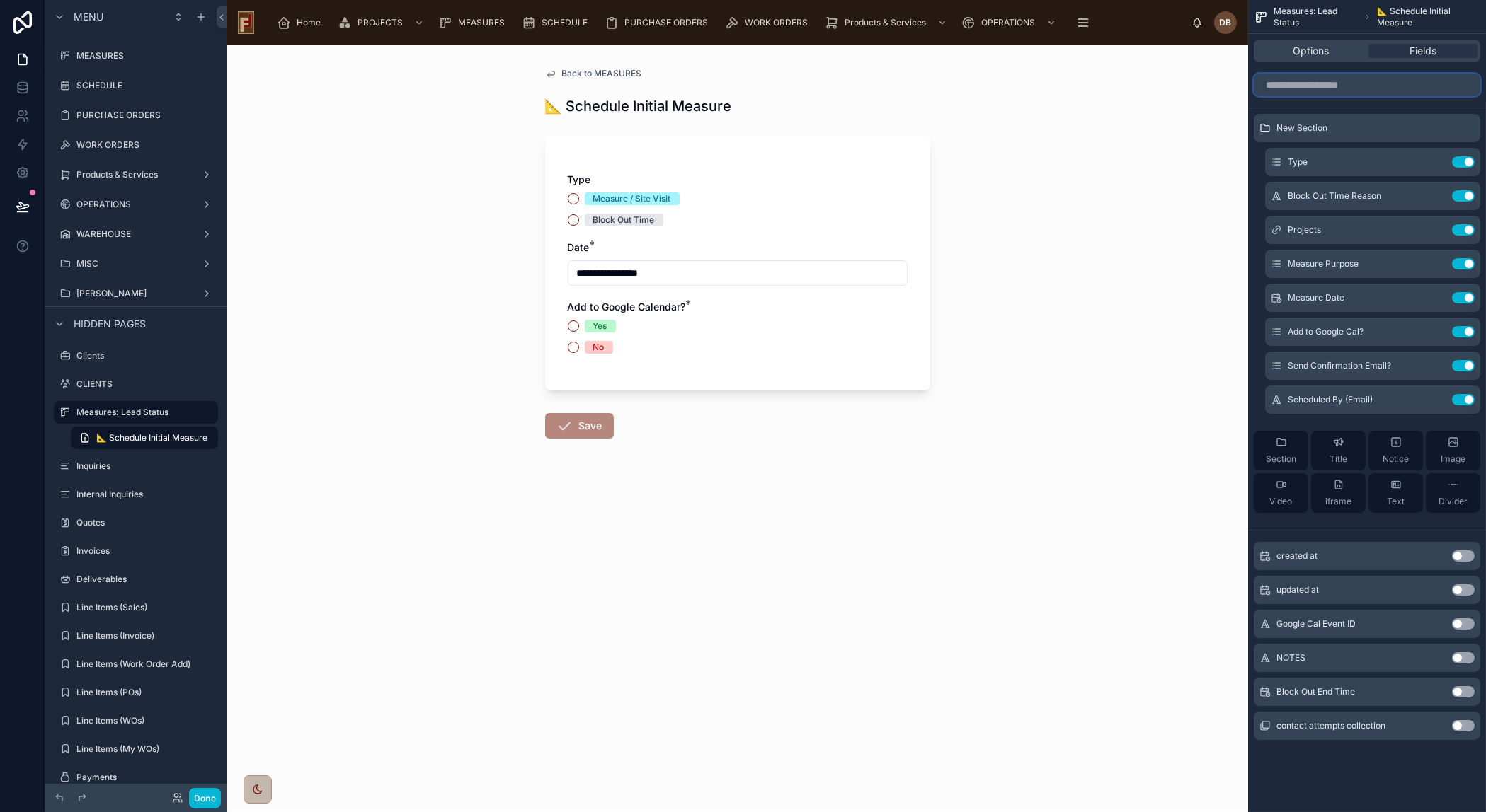
click at [1320, 86] on input "scrollable content" at bounding box center [1366, 85] width 227 height 23
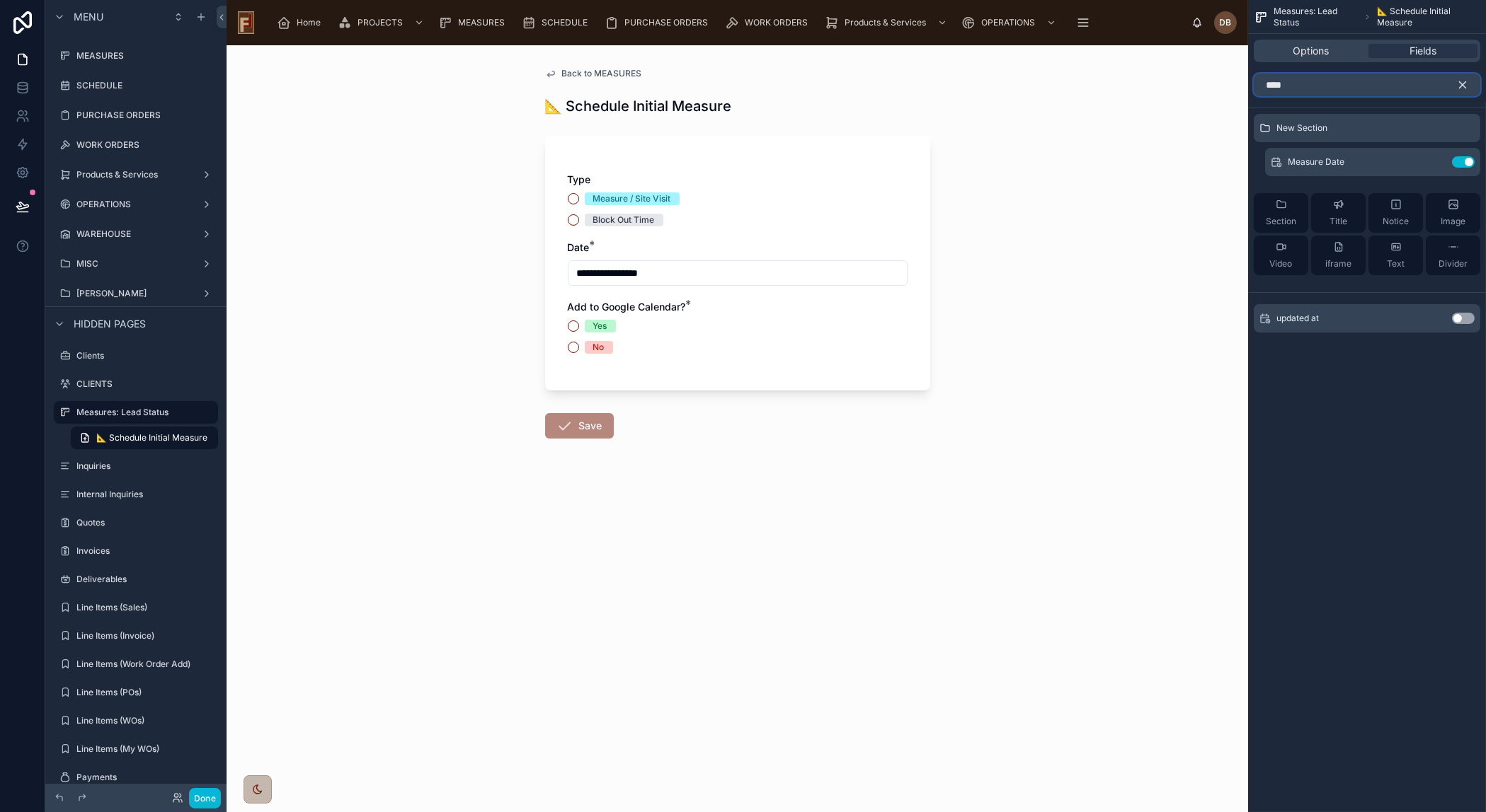
drag, startPoint x: 1304, startPoint y: 85, endPoint x: 1243, endPoint y: 89, distance: 61.1
click at [1243, 89] on div "**********" at bounding box center [856, 406] width 1259 height 812
type input "***"
click at [1458, 317] on button "Use setting" at bounding box center [1463, 318] width 23 height 11
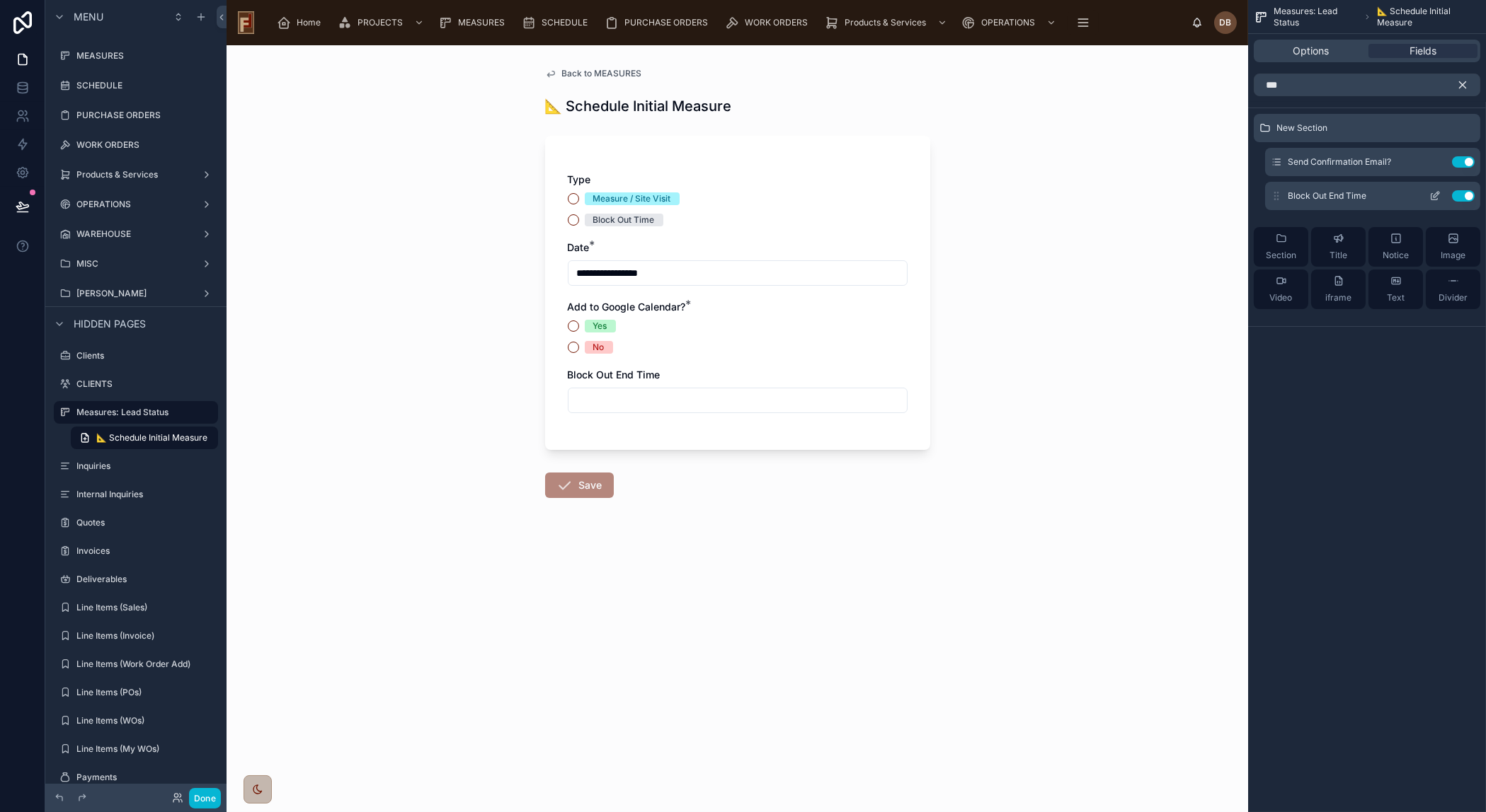
click at [1434, 191] on icon "scrollable content" at bounding box center [1434, 196] width 11 height 11
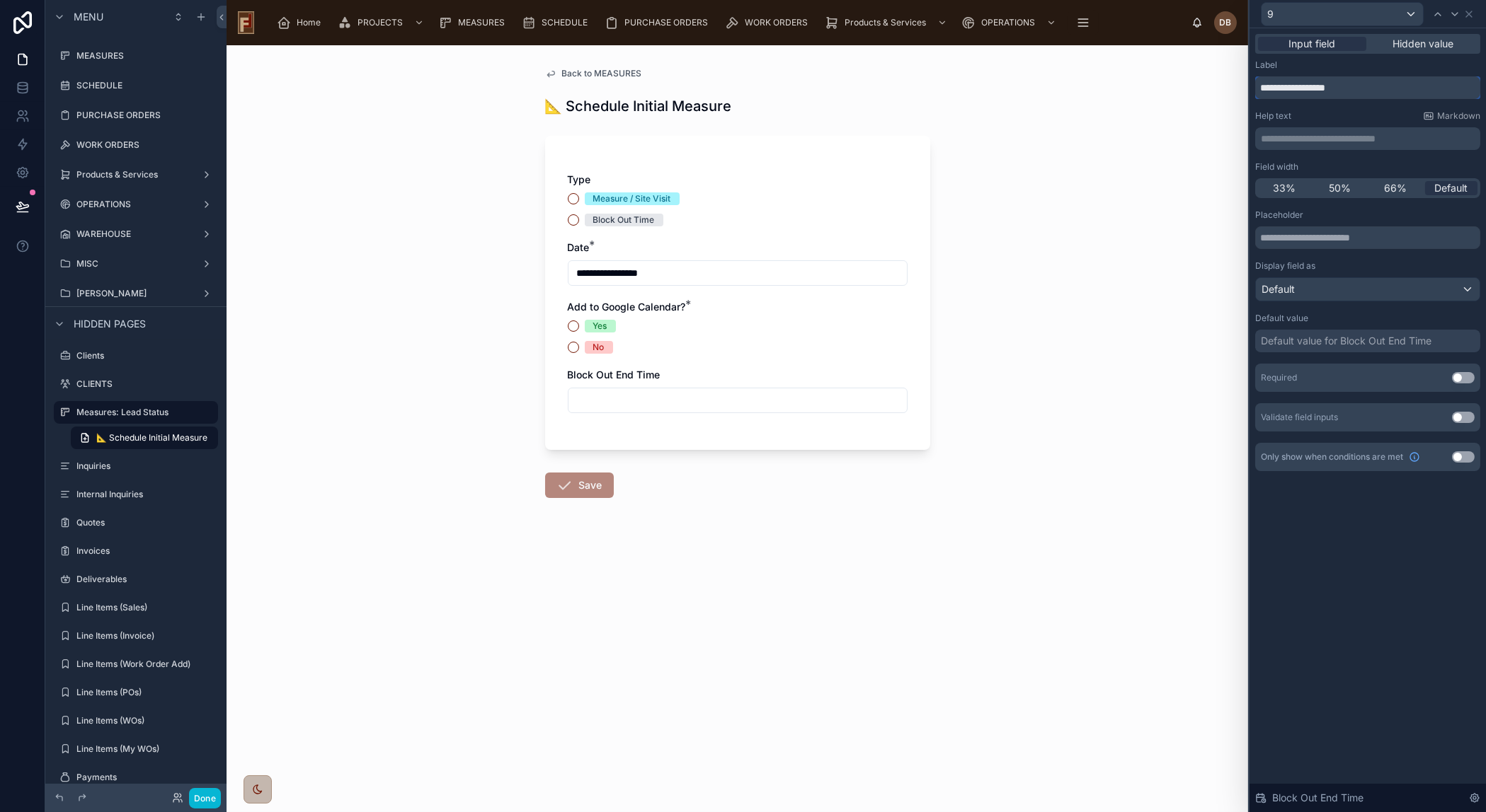
drag, startPoint x: 1307, startPoint y: 88, endPoint x: 1250, endPoint y: 94, distance: 57.3
click at [1250, 94] on div "**********" at bounding box center [1368, 266] width 236 height 477
type input "**********"
click at [1465, 374] on button "Use setting" at bounding box center [1463, 377] width 23 height 11
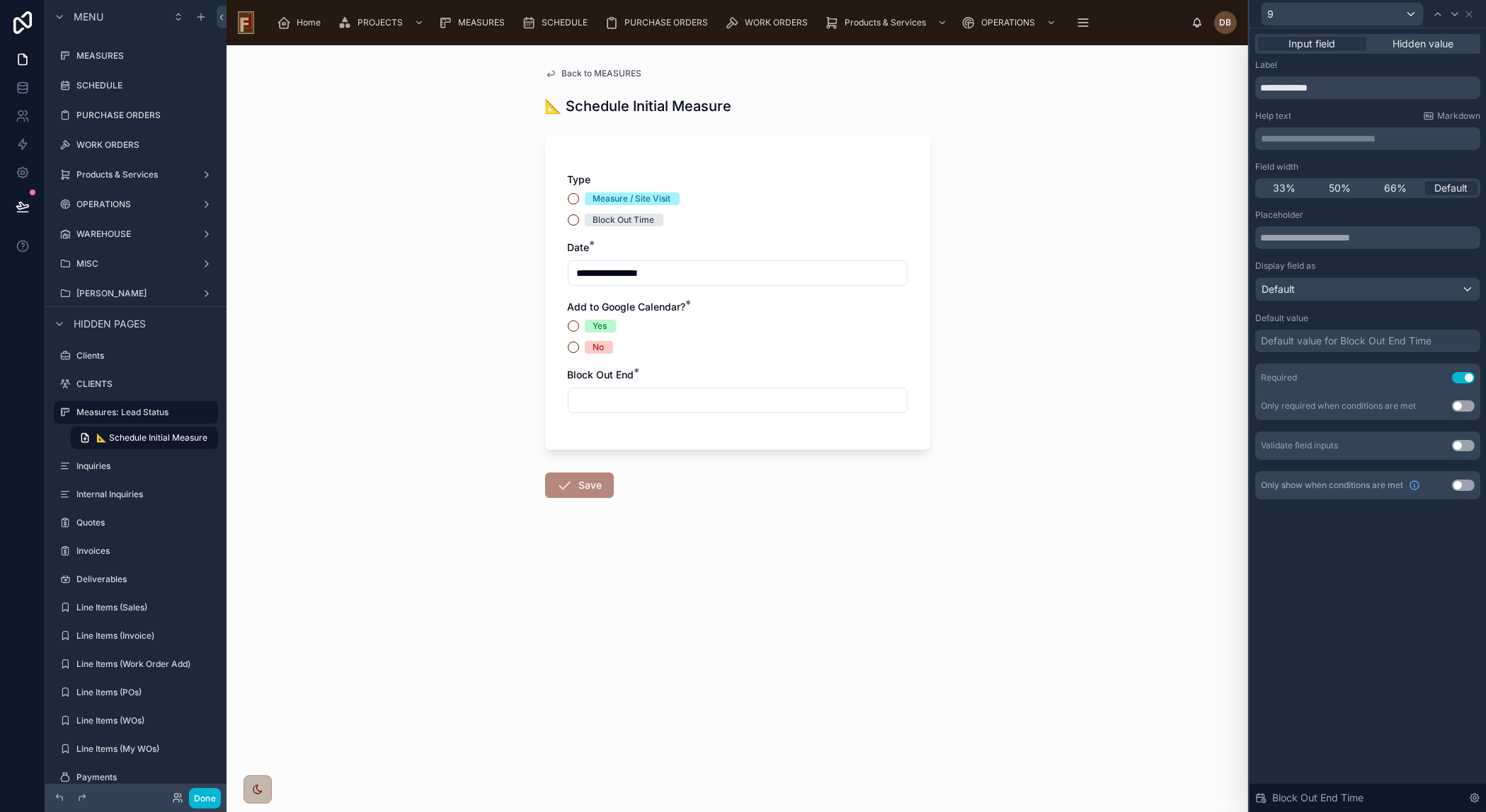
click at [1466, 482] on button "Use setting" at bounding box center [1463, 485] width 23 height 11
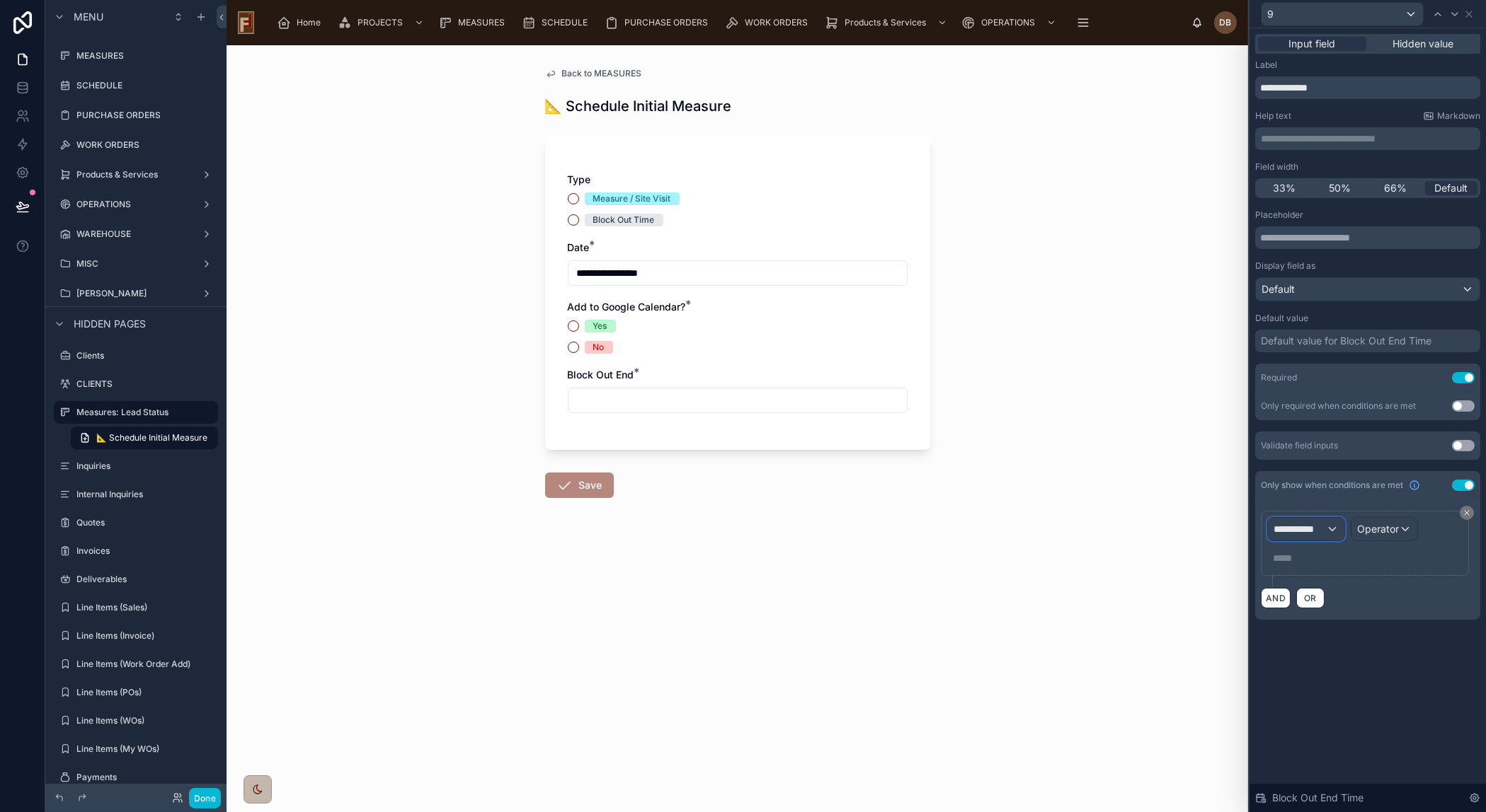
click at [1312, 523] on span "**********" at bounding box center [1299, 529] width 52 height 14
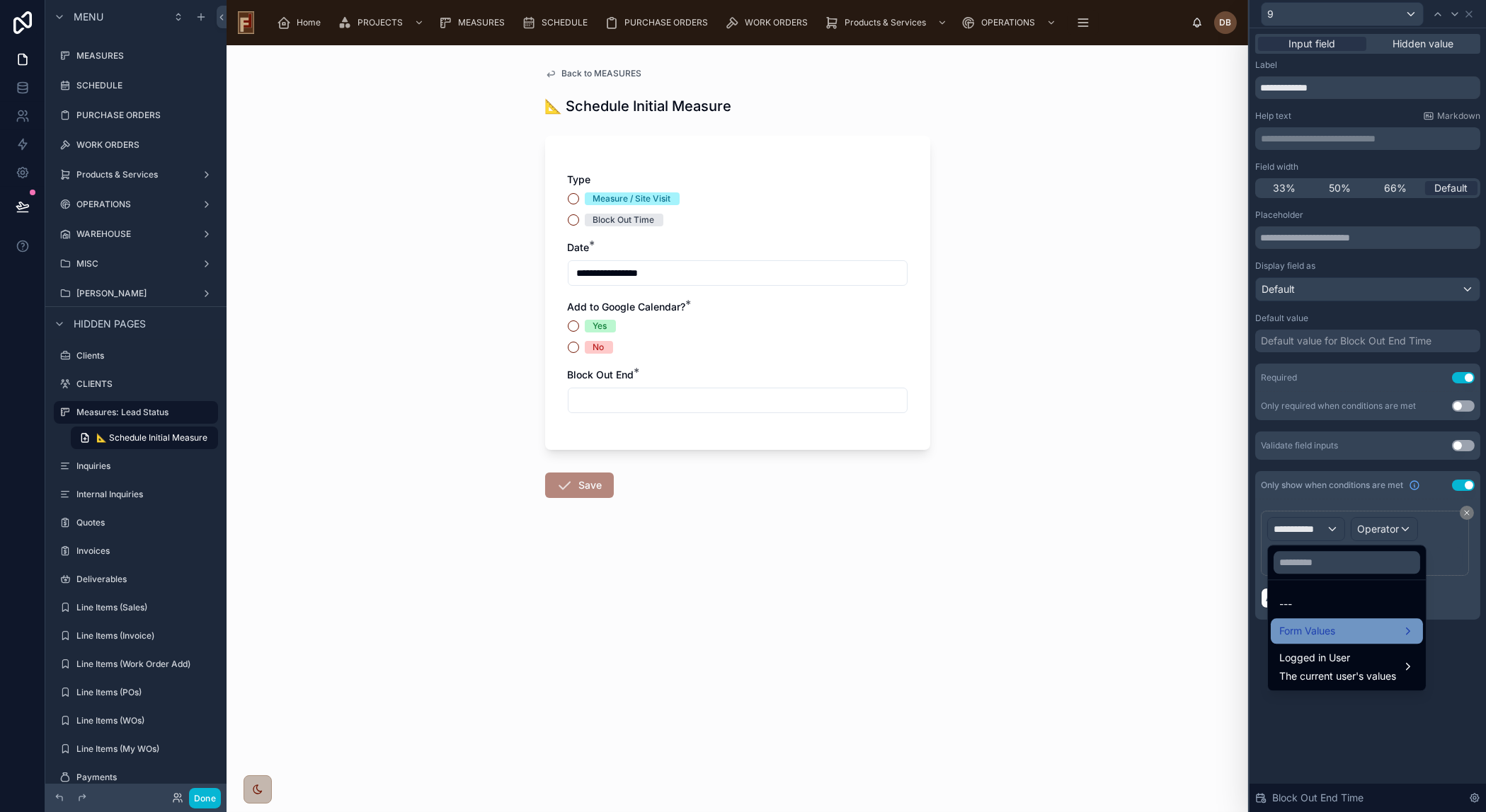
click at [1341, 636] on div "Form Values" at bounding box center [1346, 630] width 135 height 17
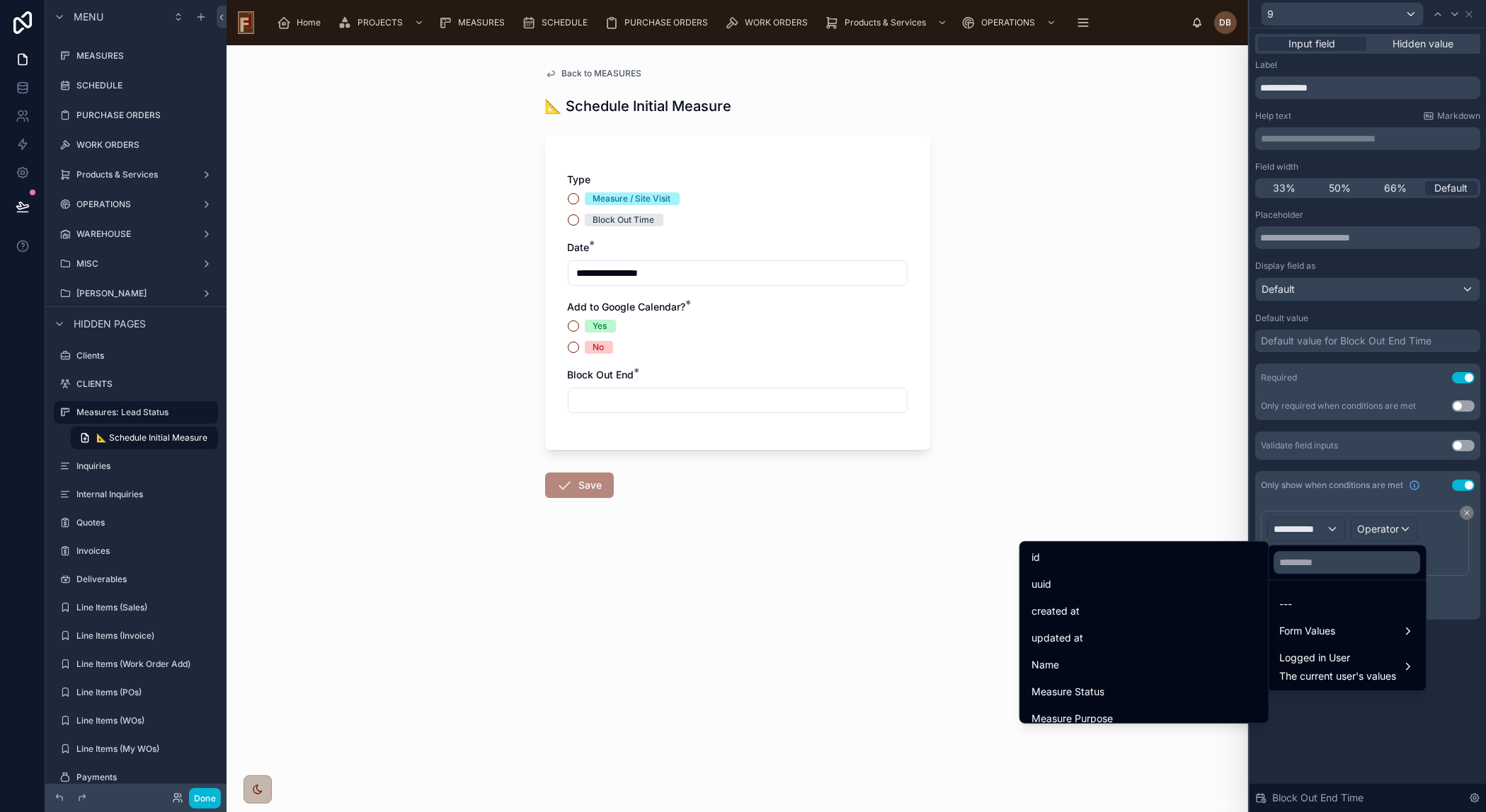
drag, startPoint x: 1334, startPoint y: 636, endPoint x: 1336, endPoint y: 549, distance: 87.0
click at [1334, 631] on span "Form Values" at bounding box center [1307, 630] width 56 height 17
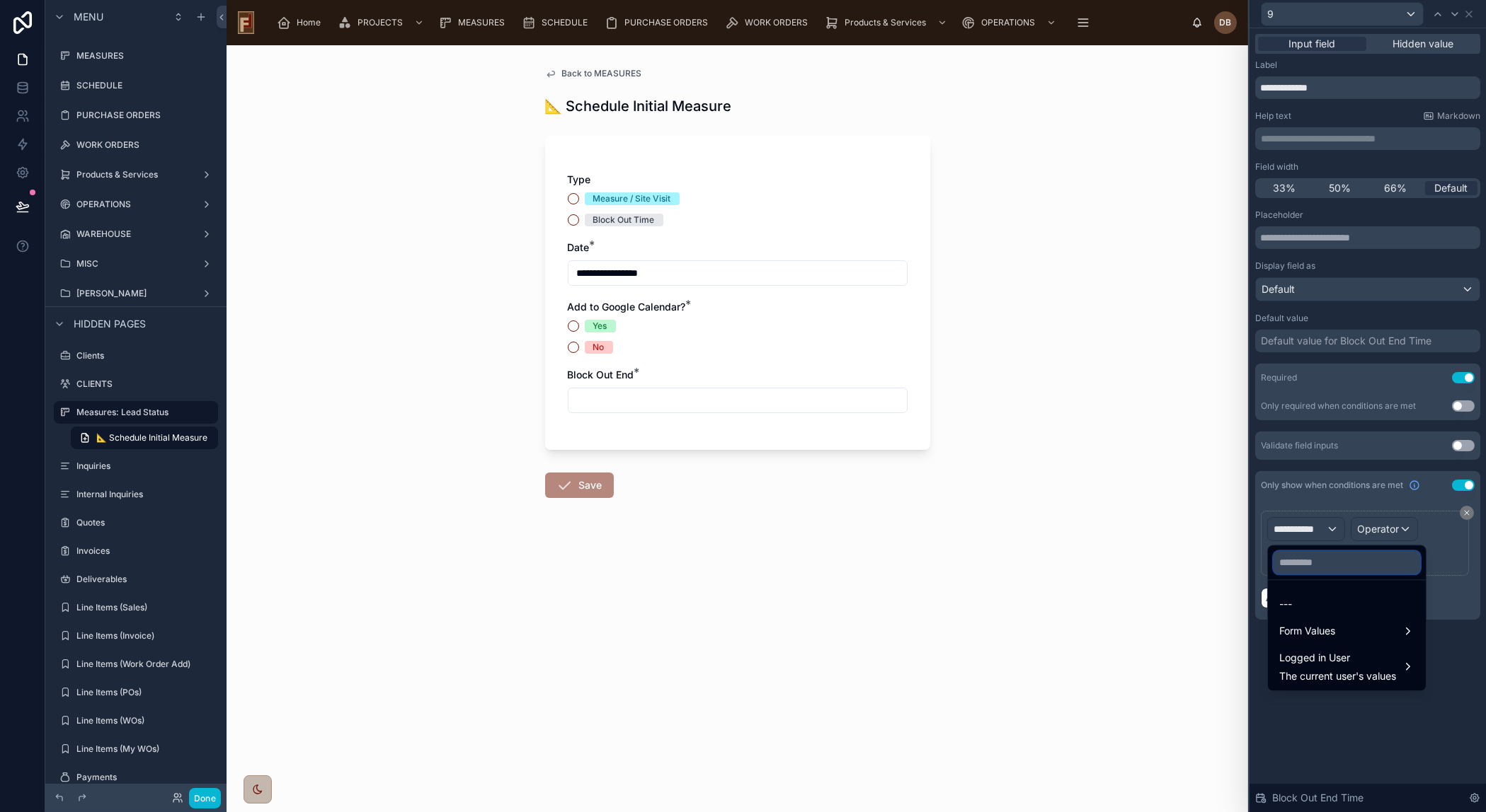
click at [1333, 556] on input "text" at bounding box center [1346, 562] width 146 height 23
type input "***"
click at [1333, 602] on span "Form Values" at bounding box center [1307, 604] width 56 height 17
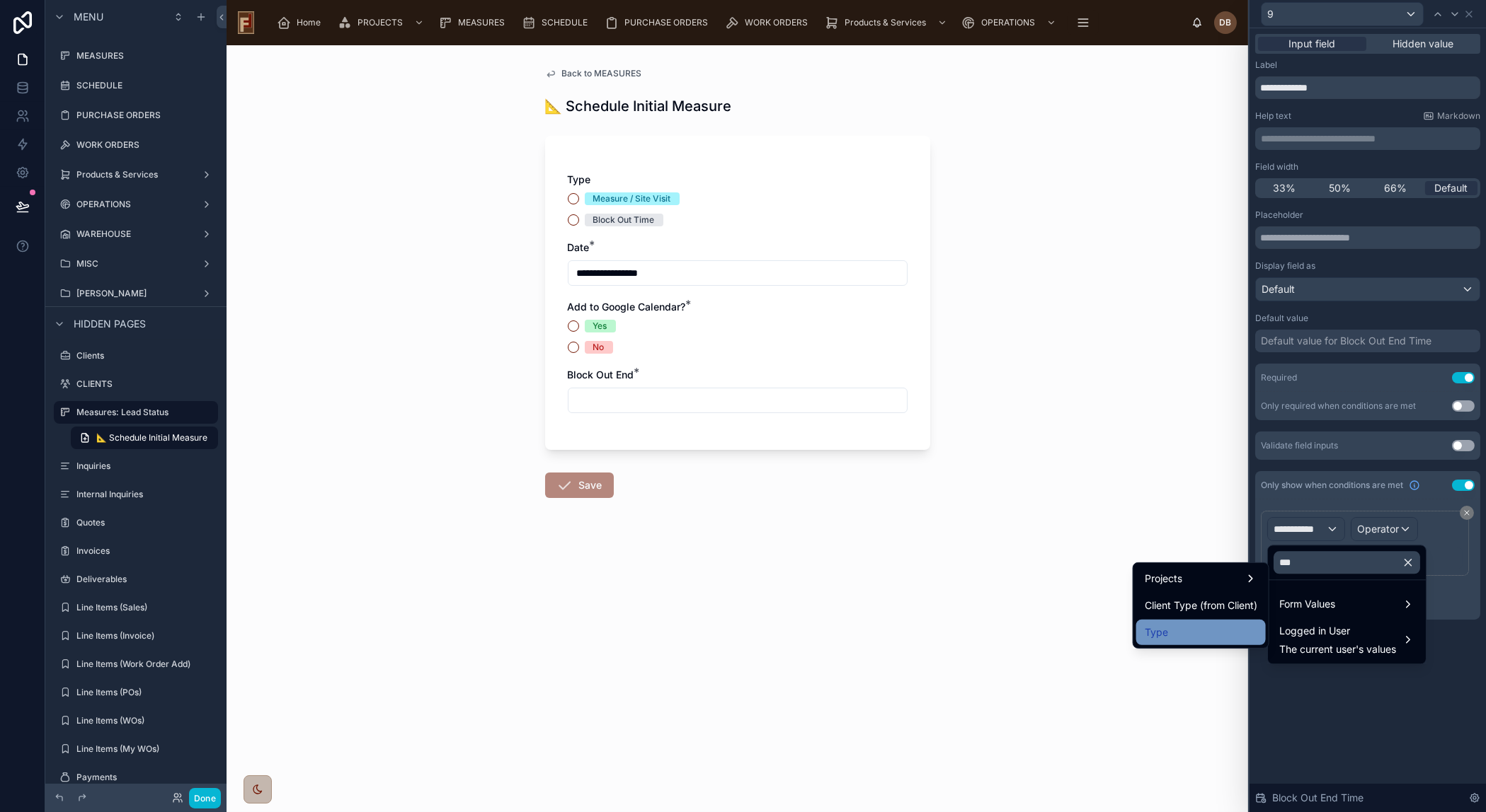
click at [1209, 624] on div "Type" at bounding box center [1201, 632] width 112 height 17
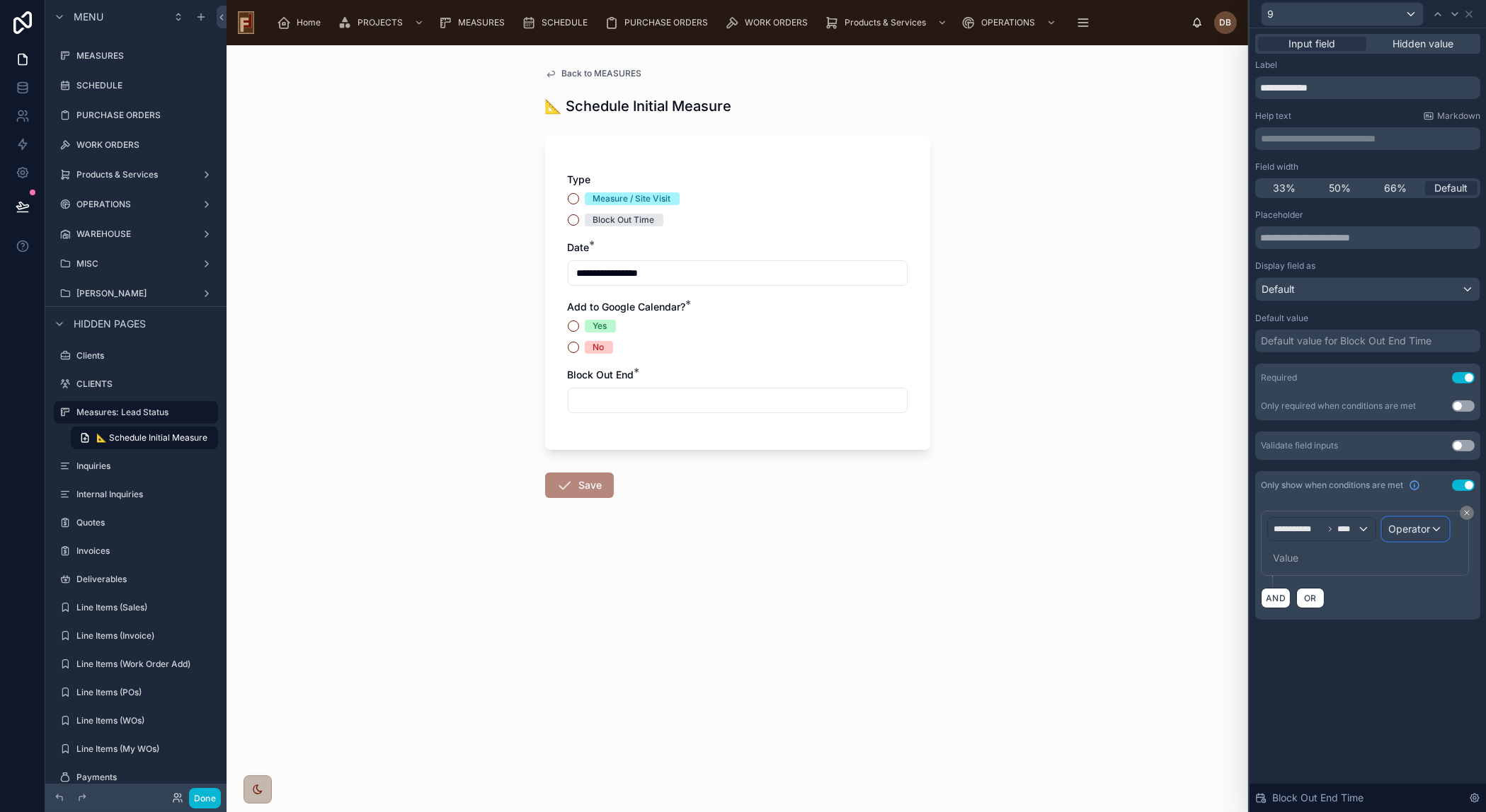
click at [1413, 527] on span "Operator" at bounding box center [1408, 529] width 42 height 12
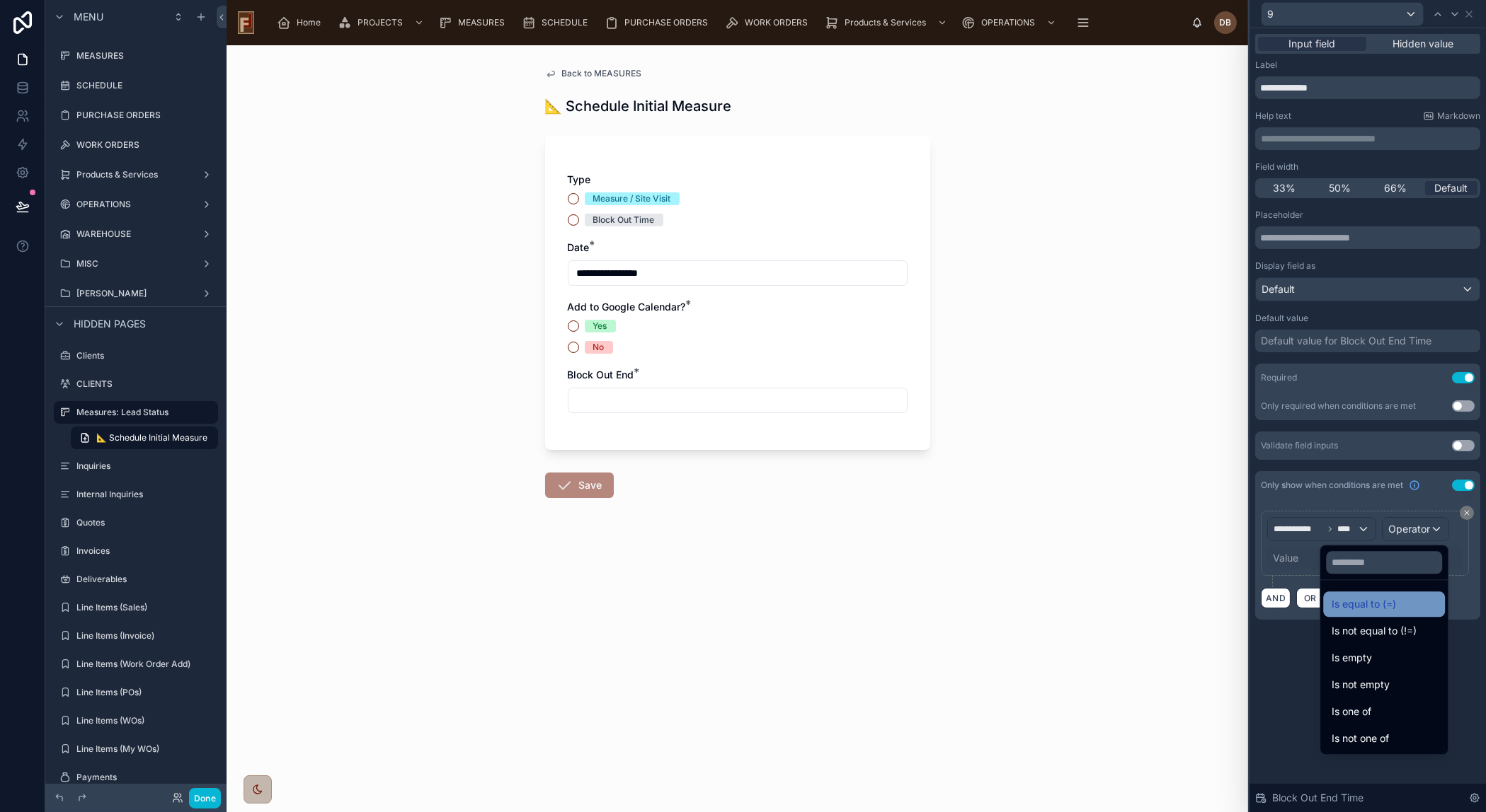
click at [1378, 602] on div "Is equal to (=)" at bounding box center [1384, 604] width 105 height 17
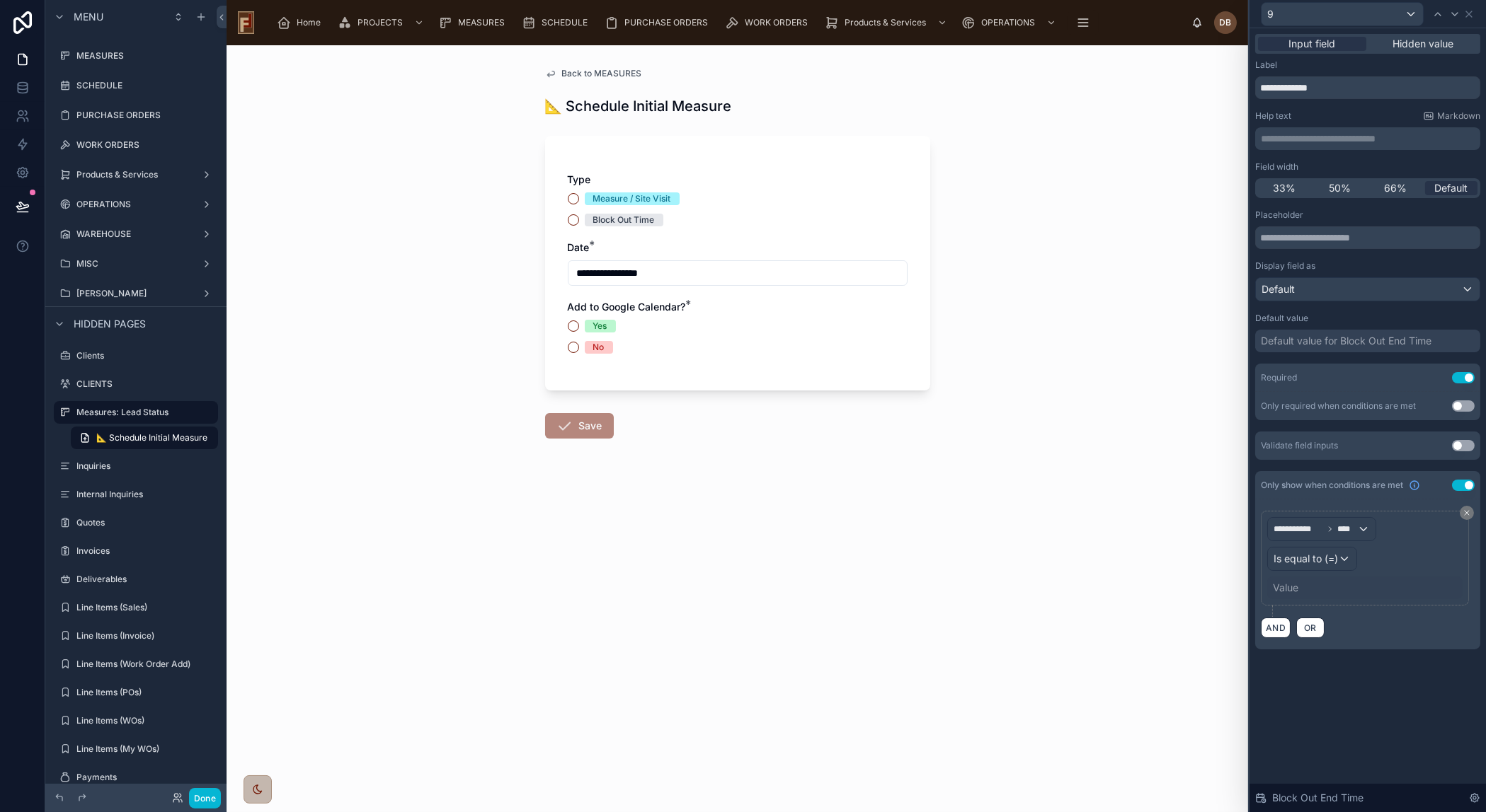
click at [1298, 582] on div "Value" at bounding box center [1285, 588] width 26 height 14
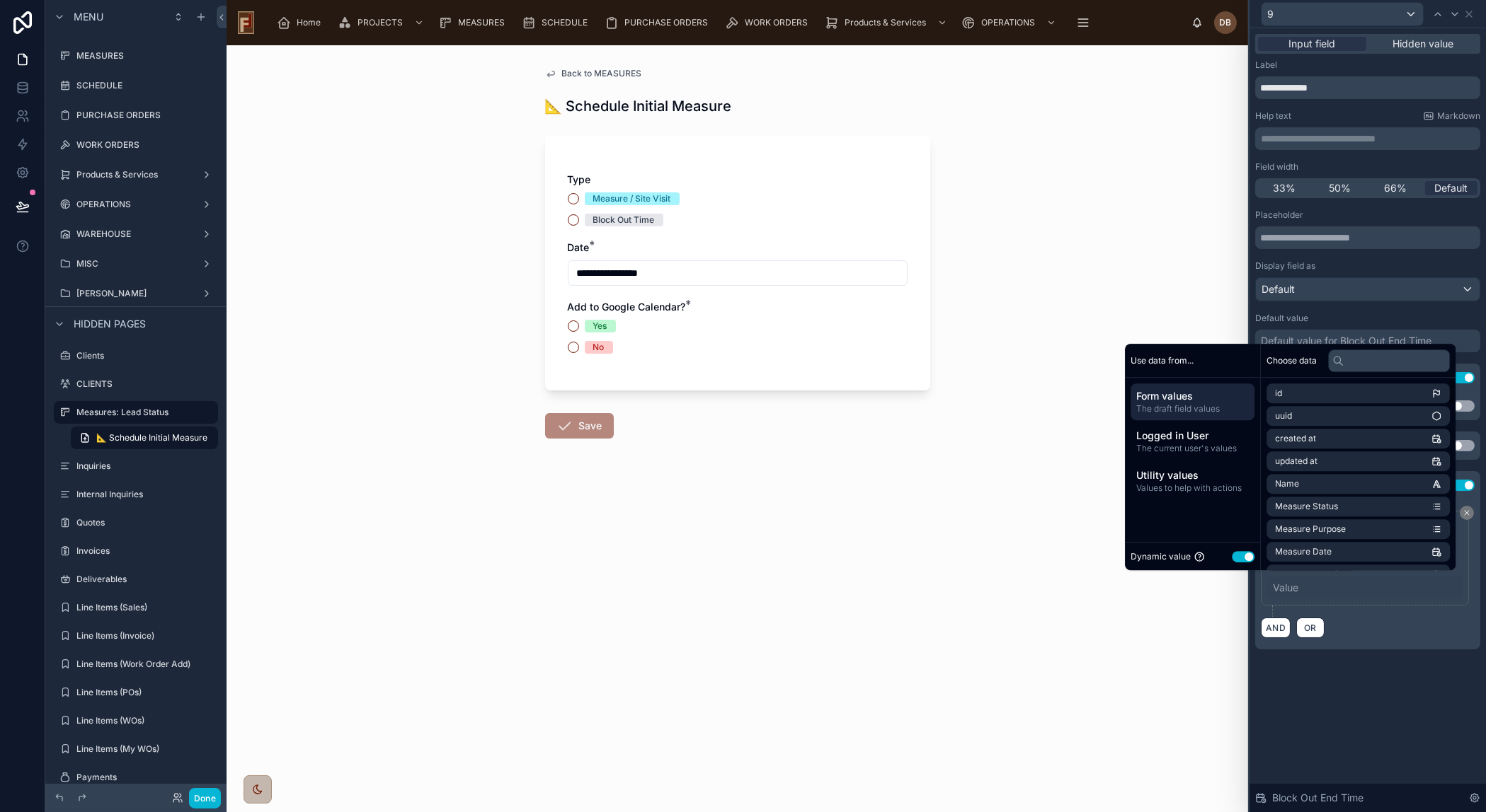
click at [1237, 556] on button "Use setting" at bounding box center [1243, 557] width 23 height 11
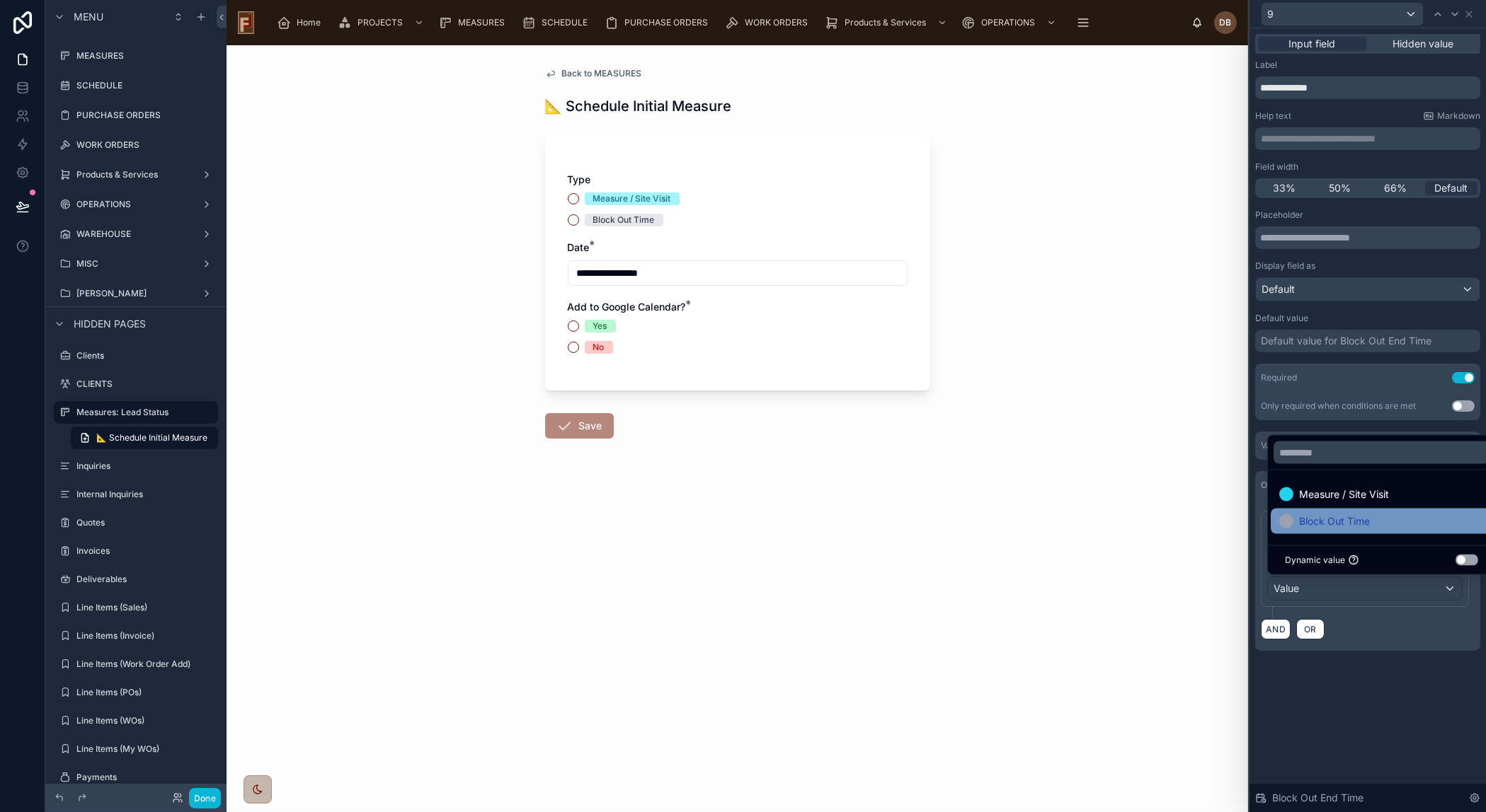
click at [1366, 520] on span "Block Out Time" at bounding box center [1335, 521] width 71 height 17
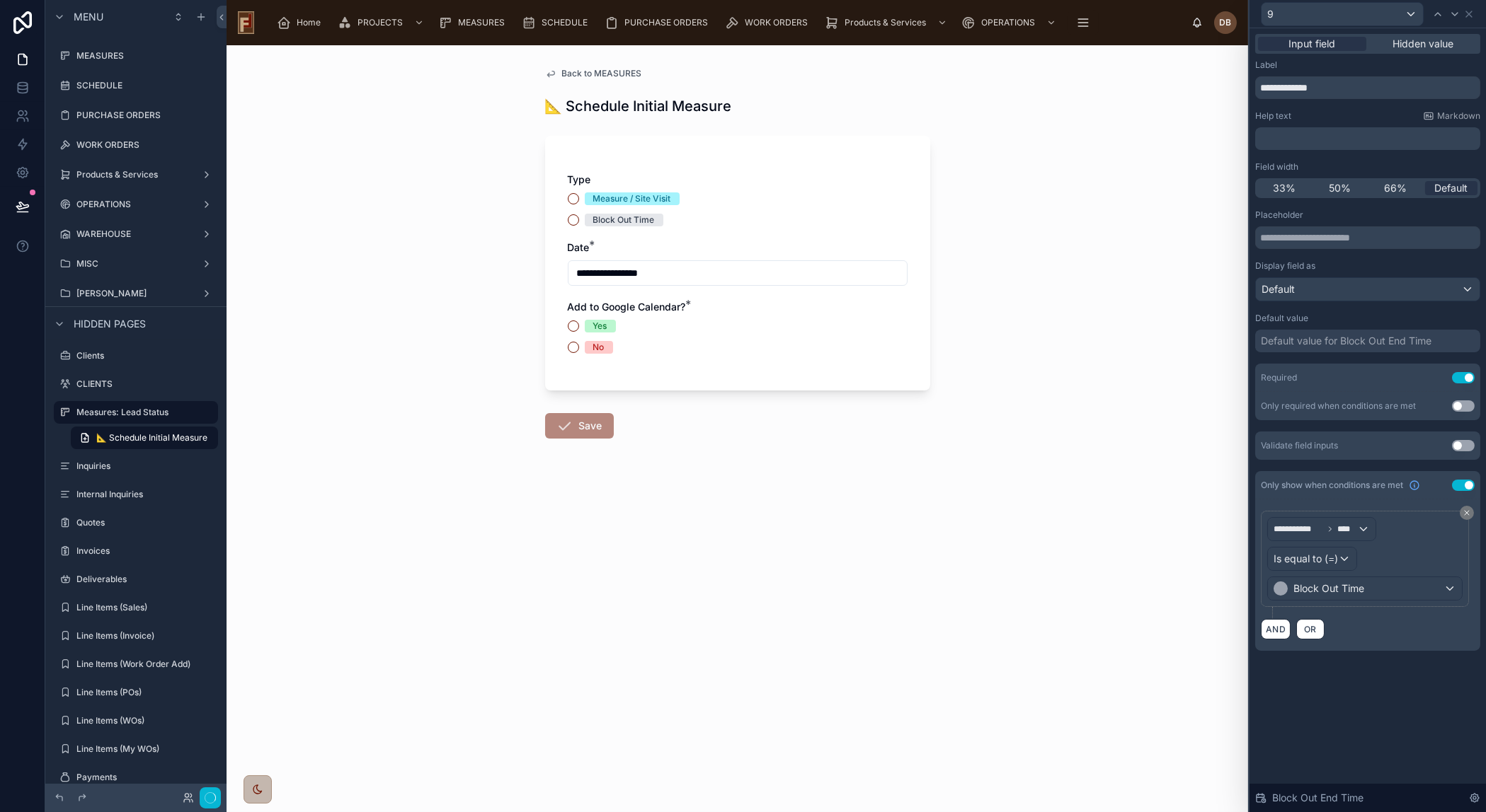
click at [1394, 712] on div "**********" at bounding box center [1368, 420] width 236 height 784
click at [1470, 10] on icon at bounding box center [1468, 14] width 11 height 11
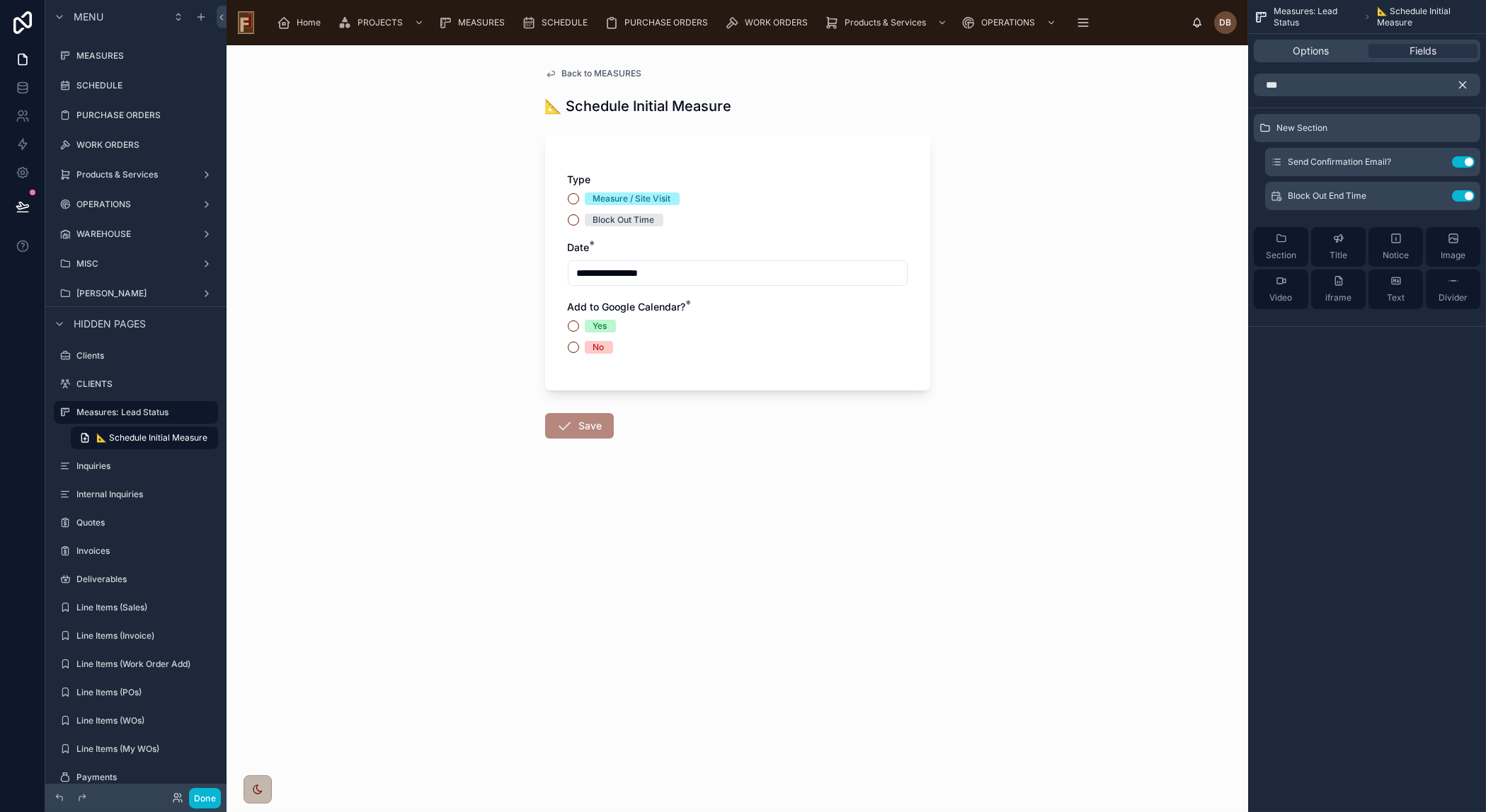
click at [1465, 82] on icon "scrollable content" at bounding box center [1462, 84] width 13 height 13
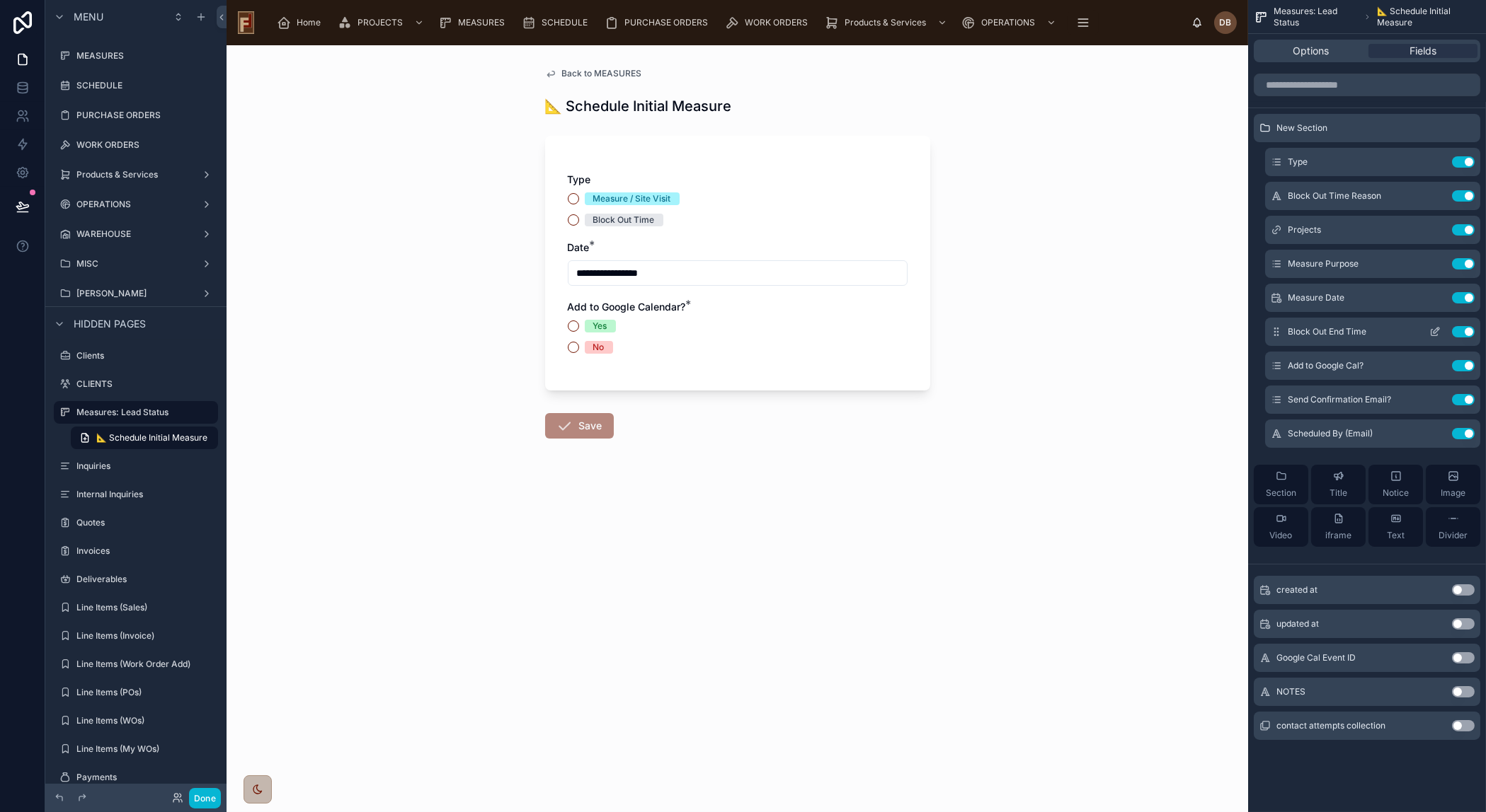
click at [1437, 331] on icon "scrollable content" at bounding box center [1437, 331] width 6 height 6
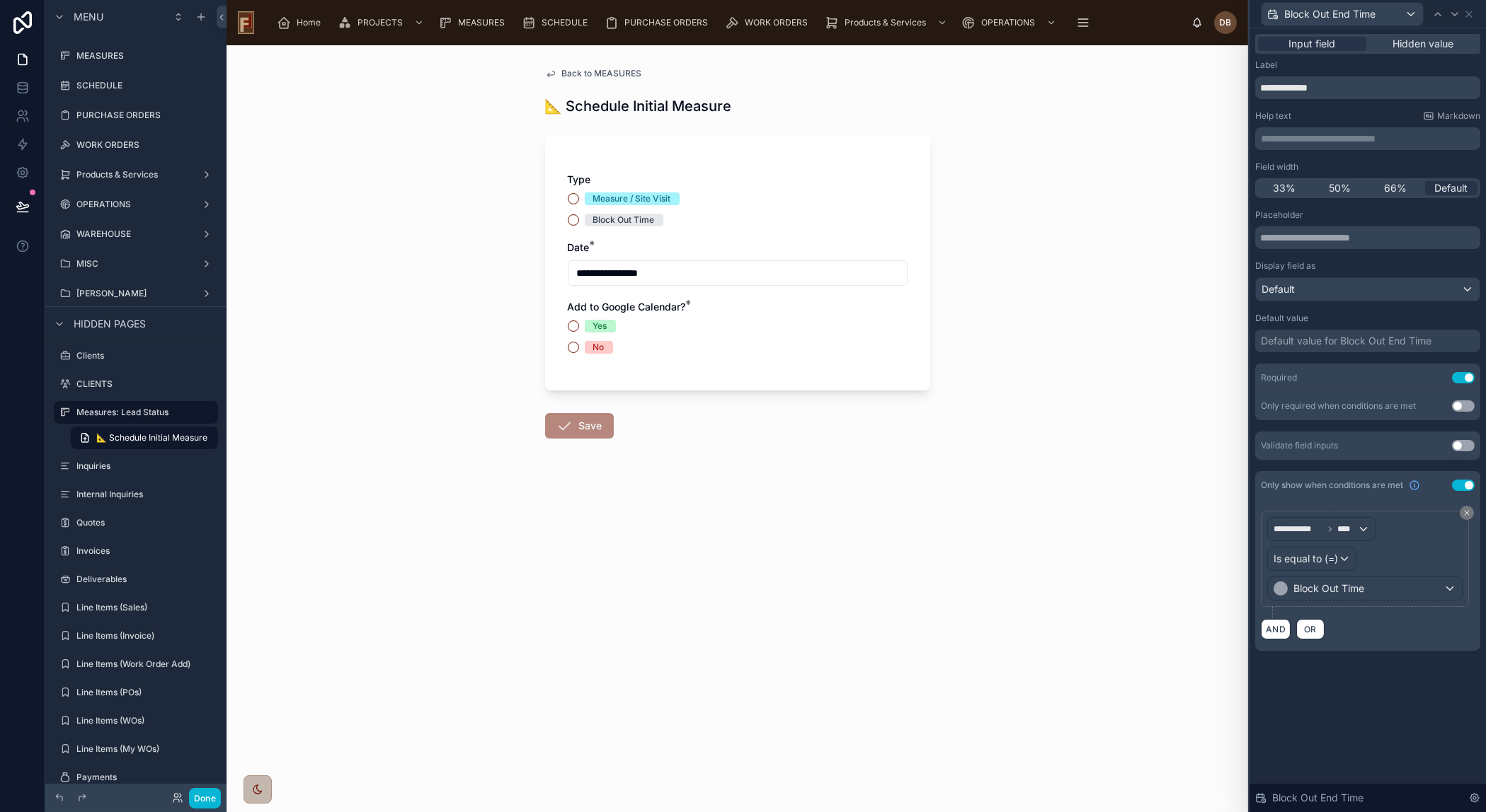
drag, startPoint x: 1372, startPoint y: 726, endPoint x: 1315, endPoint y: 709, distance: 59.5
click at [1372, 723] on div "**********" at bounding box center [1368, 420] width 236 height 784
click at [201, 800] on button "Done" at bounding box center [205, 799] width 32 height 21
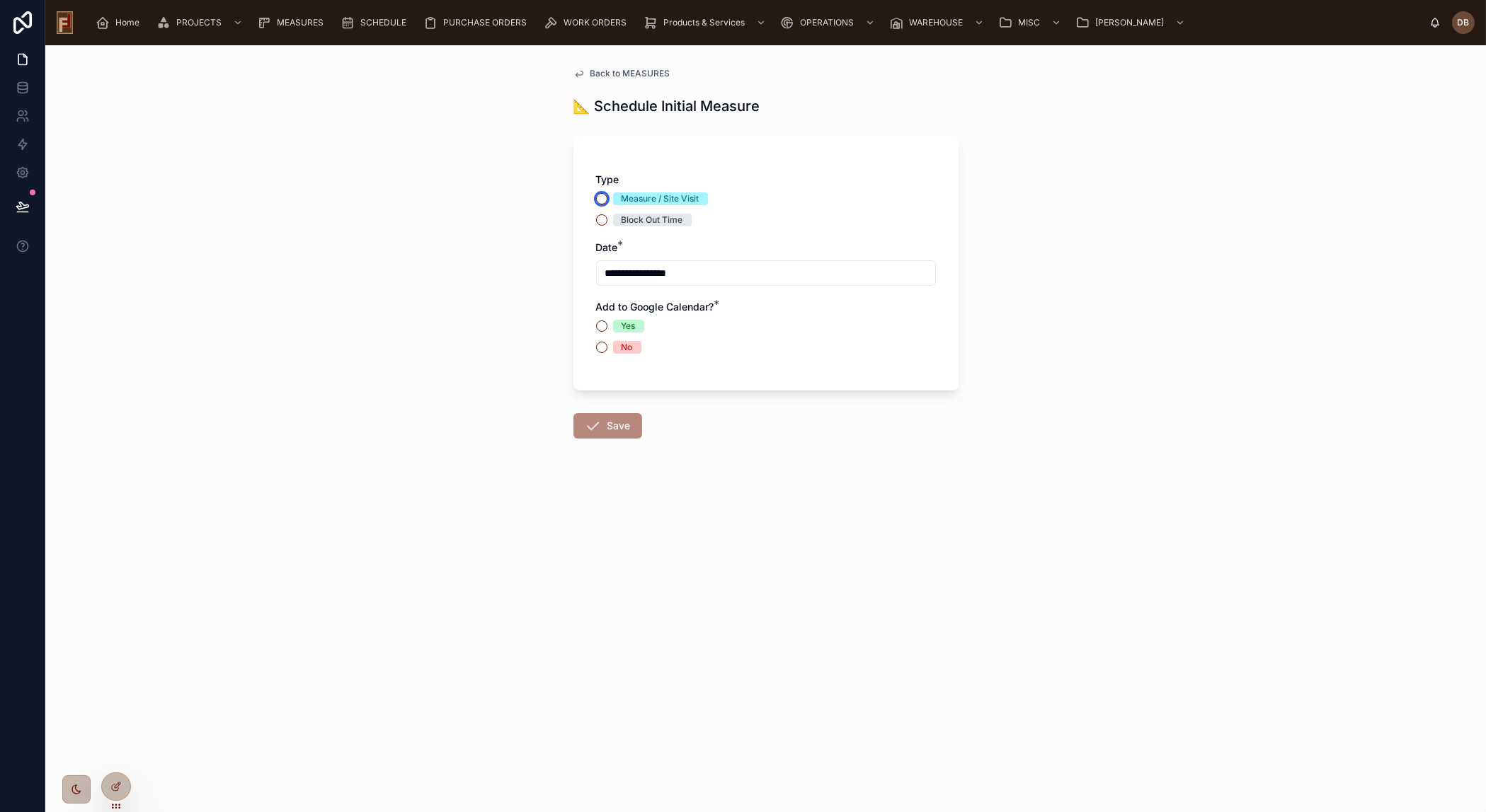
click at [601, 198] on button "Measure / Site Visit" at bounding box center [601, 199] width 11 height 11
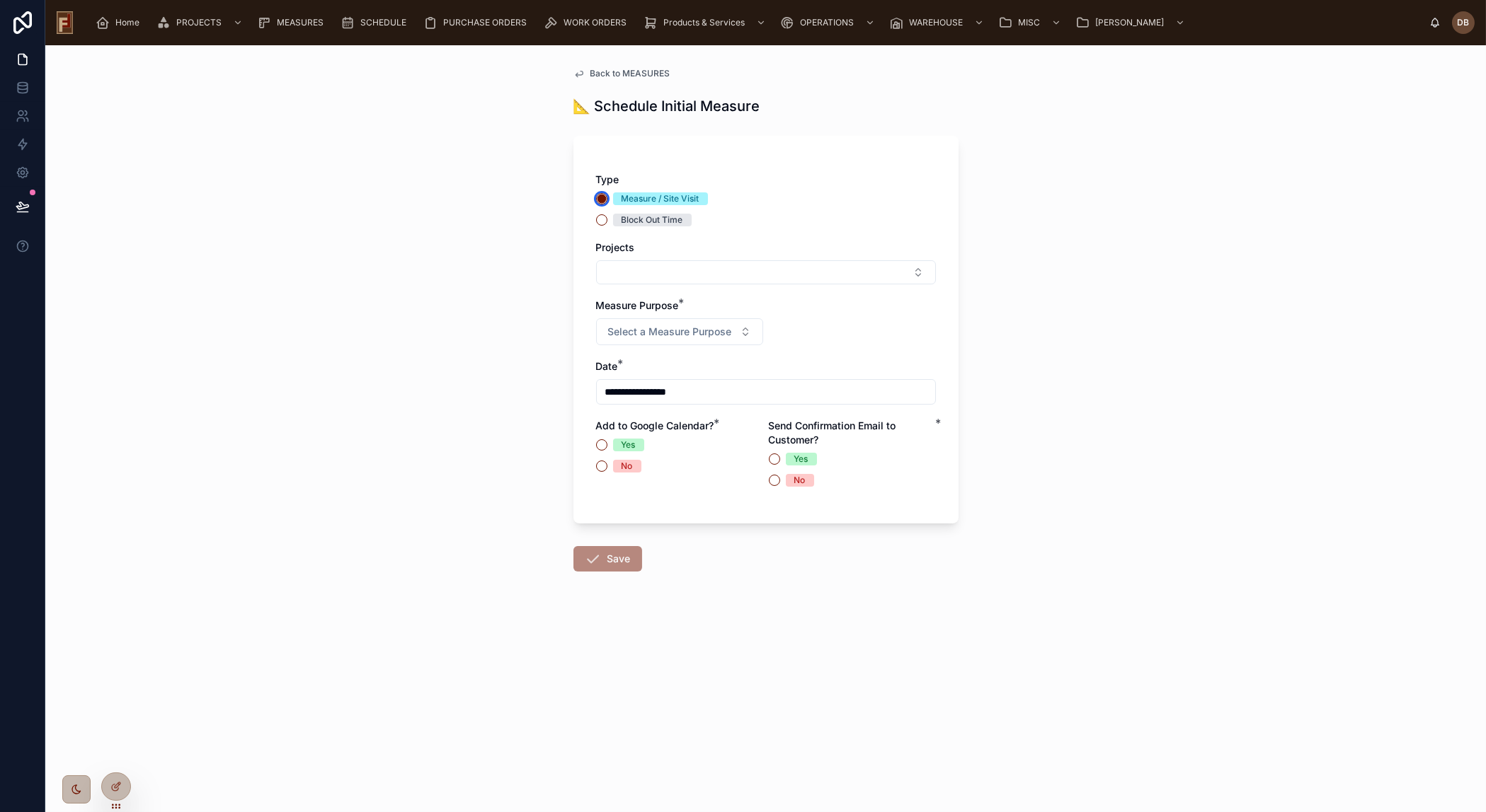
click at [601, 198] on circle "button" at bounding box center [602, 199] width 9 height 9
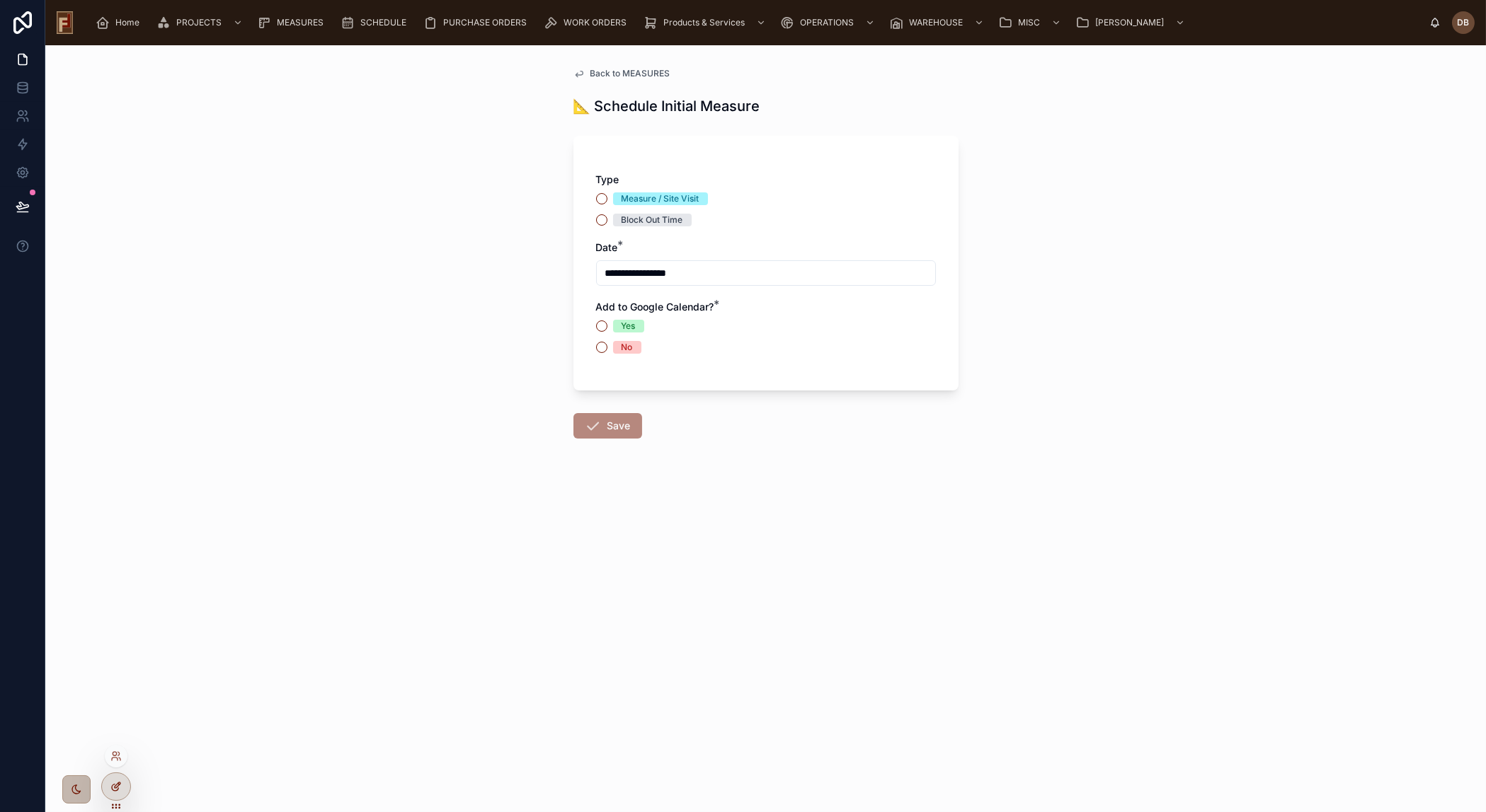
drag, startPoint x: 112, startPoint y: 790, endPoint x: 164, endPoint y: 712, distance: 93.7
click at [112, 790] on icon at bounding box center [114, 788] width 7 height 7
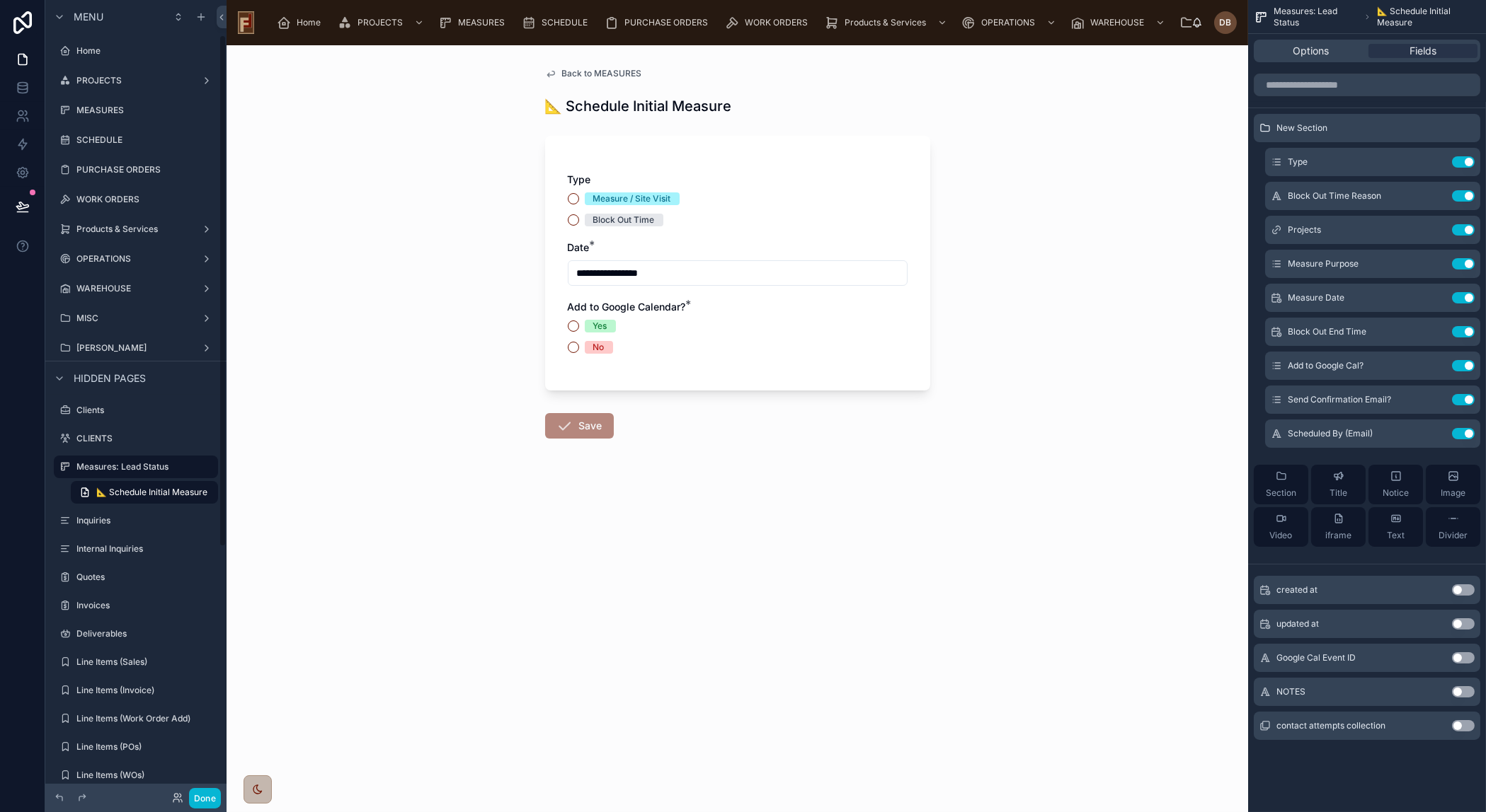
scroll to position [55, 0]
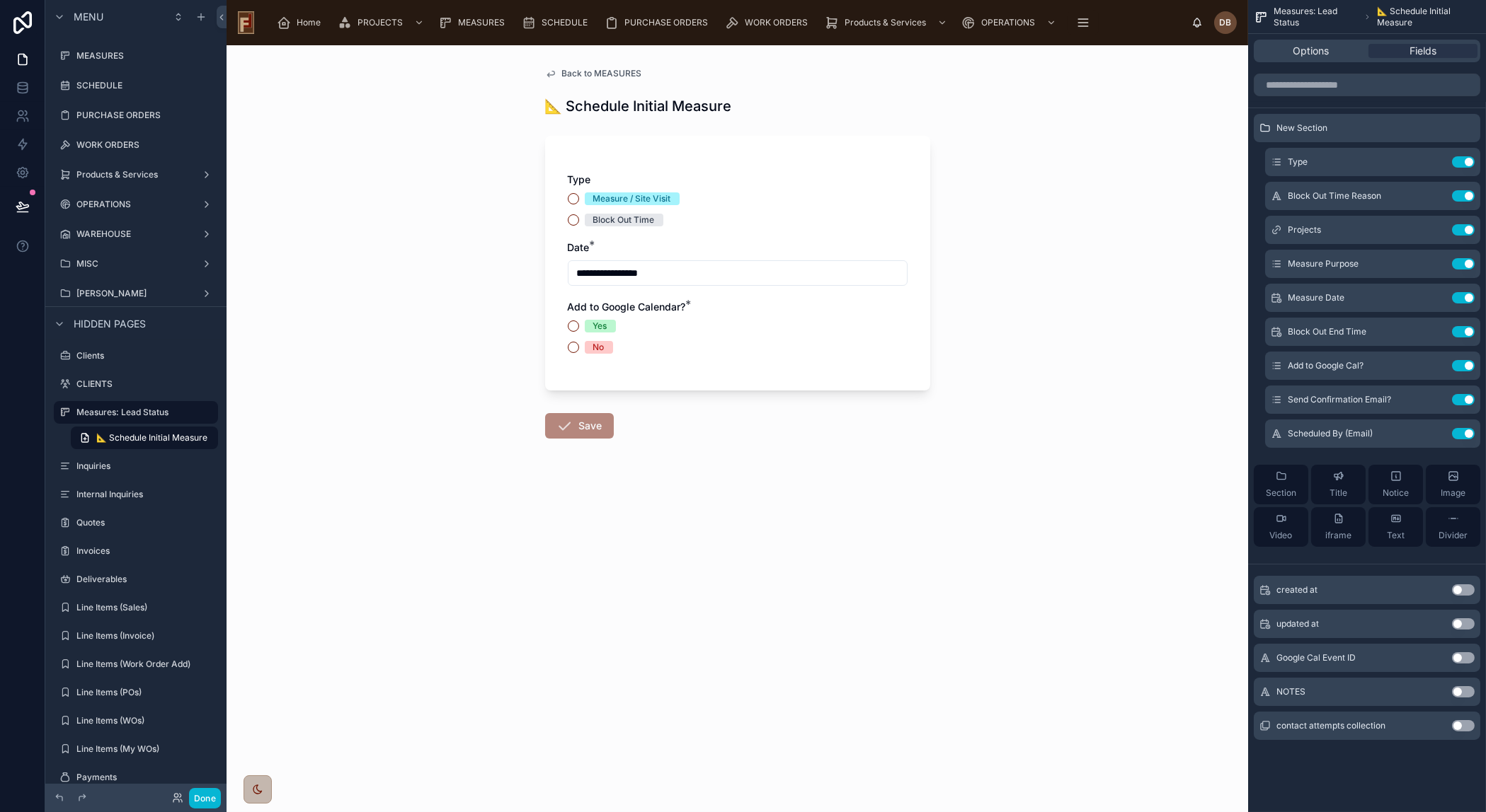
click at [770, 193] on div "Measure / Site Visit" at bounding box center [738, 199] width 340 height 13
click at [1434, 160] on icon "scrollable content" at bounding box center [1434, 162] width 11 height 11
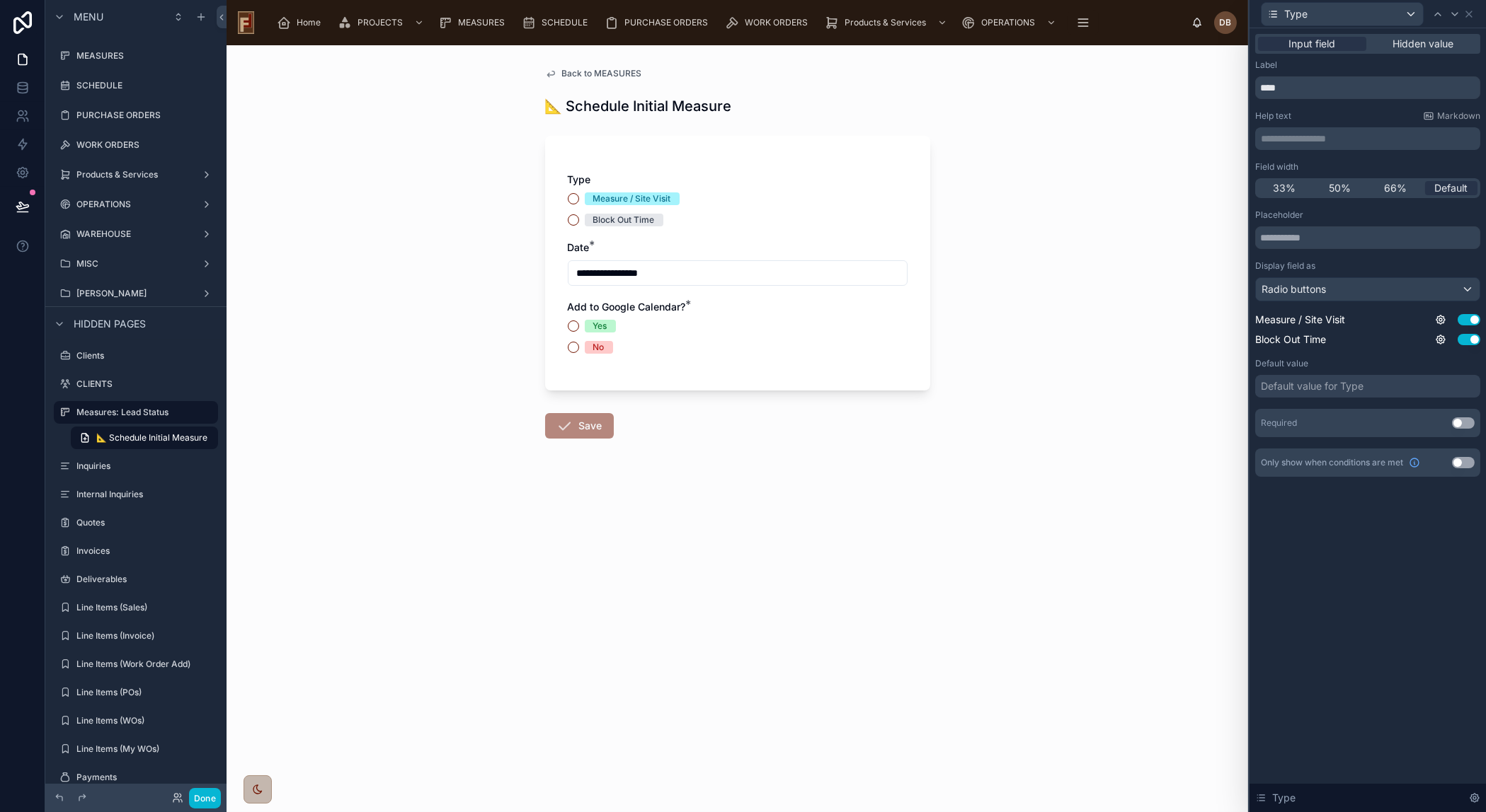
click at [1461, 422] on button "Use setting" at bounding box center [1463, 422] width 23 height 11
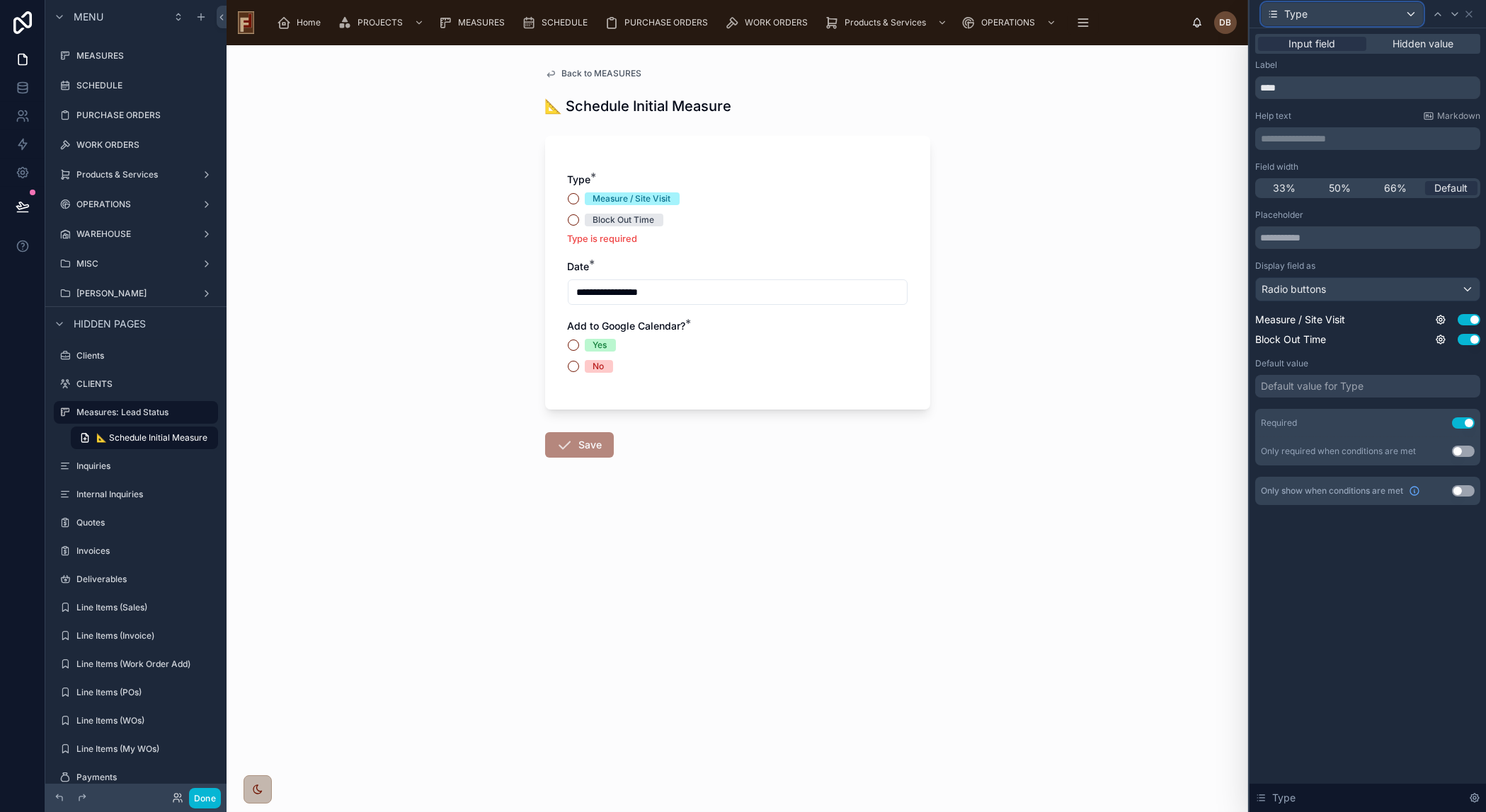
click at [1396, 17] on div "Type" at bounding box center [1342, 14] width 162 height 23
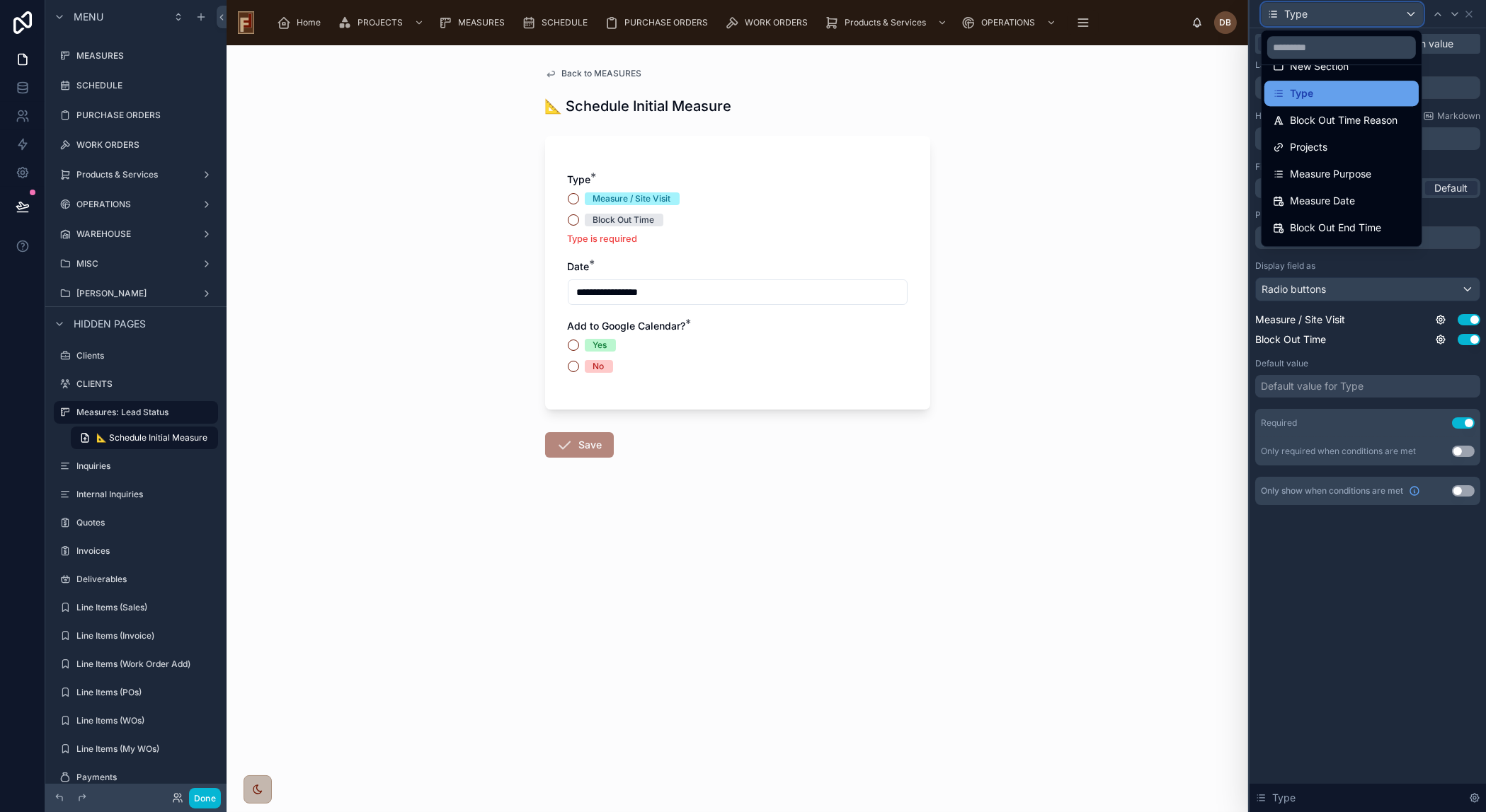
scroll to position [63, 0]
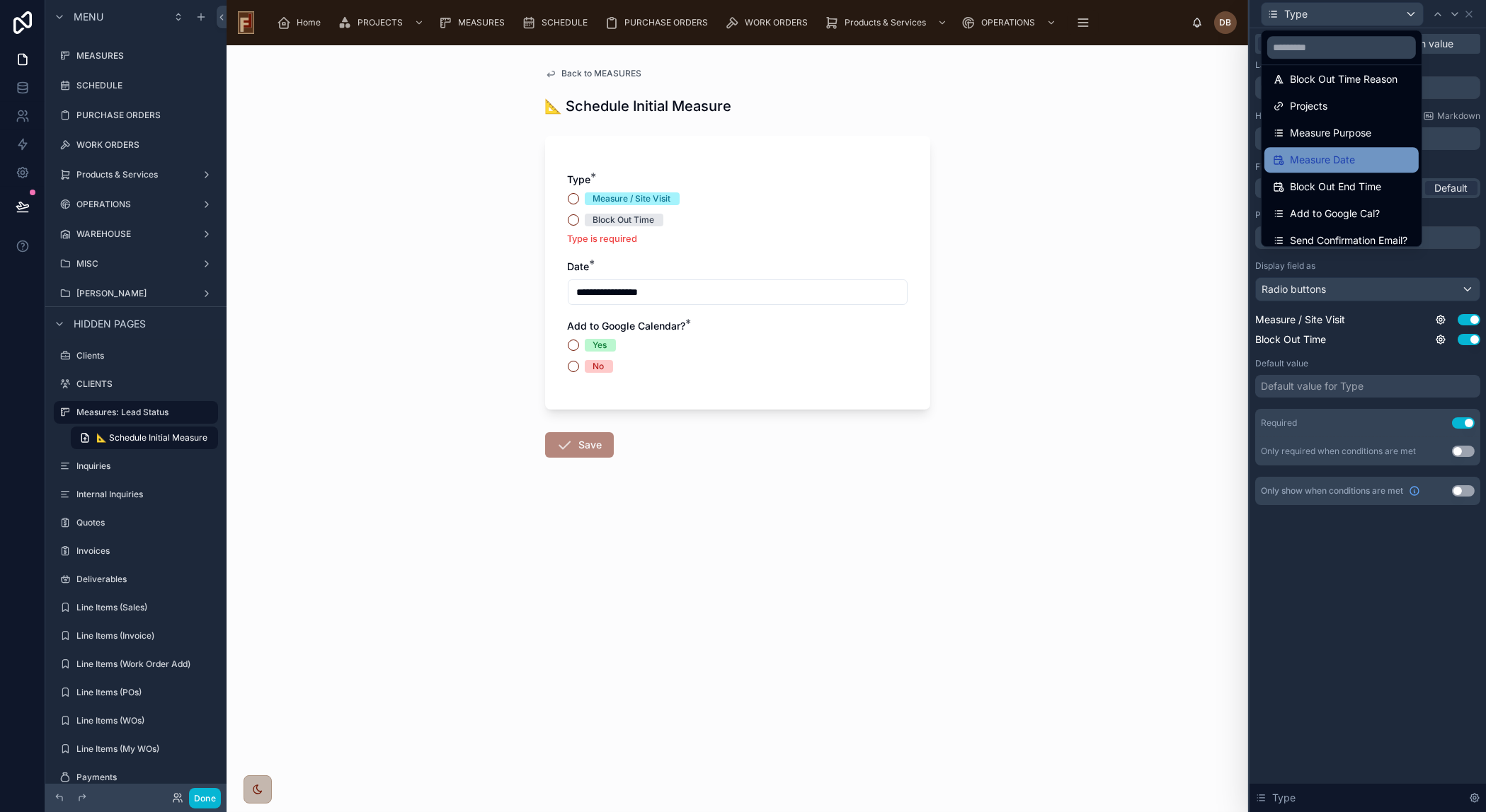
click at [1337, 159] on span "Measure Date" at bounding box center [1322, 159] width 65 height 17
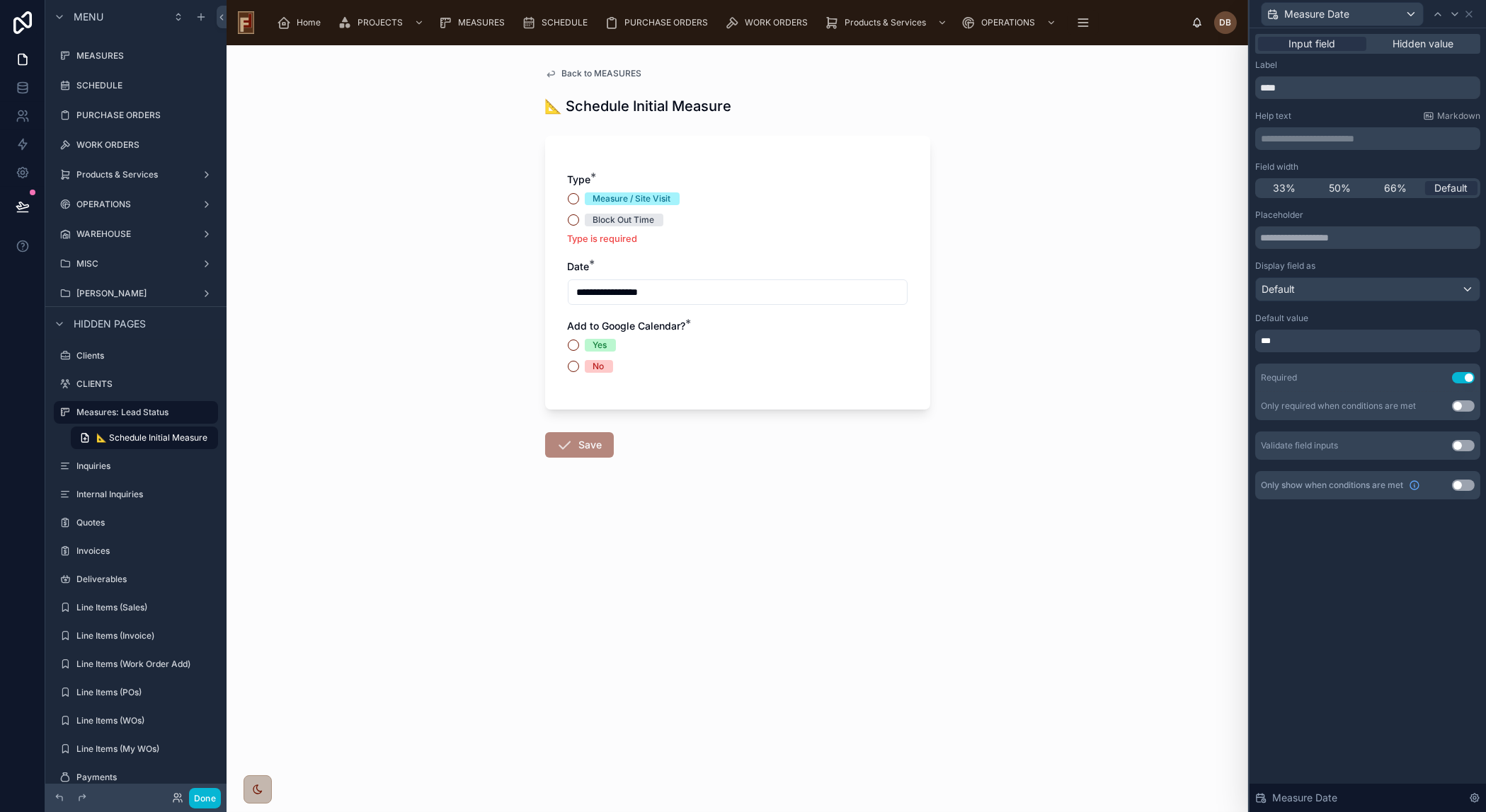
click at [1462, 484] on button "Use setting" at bounding box center [1463, 485] width 23 height 11
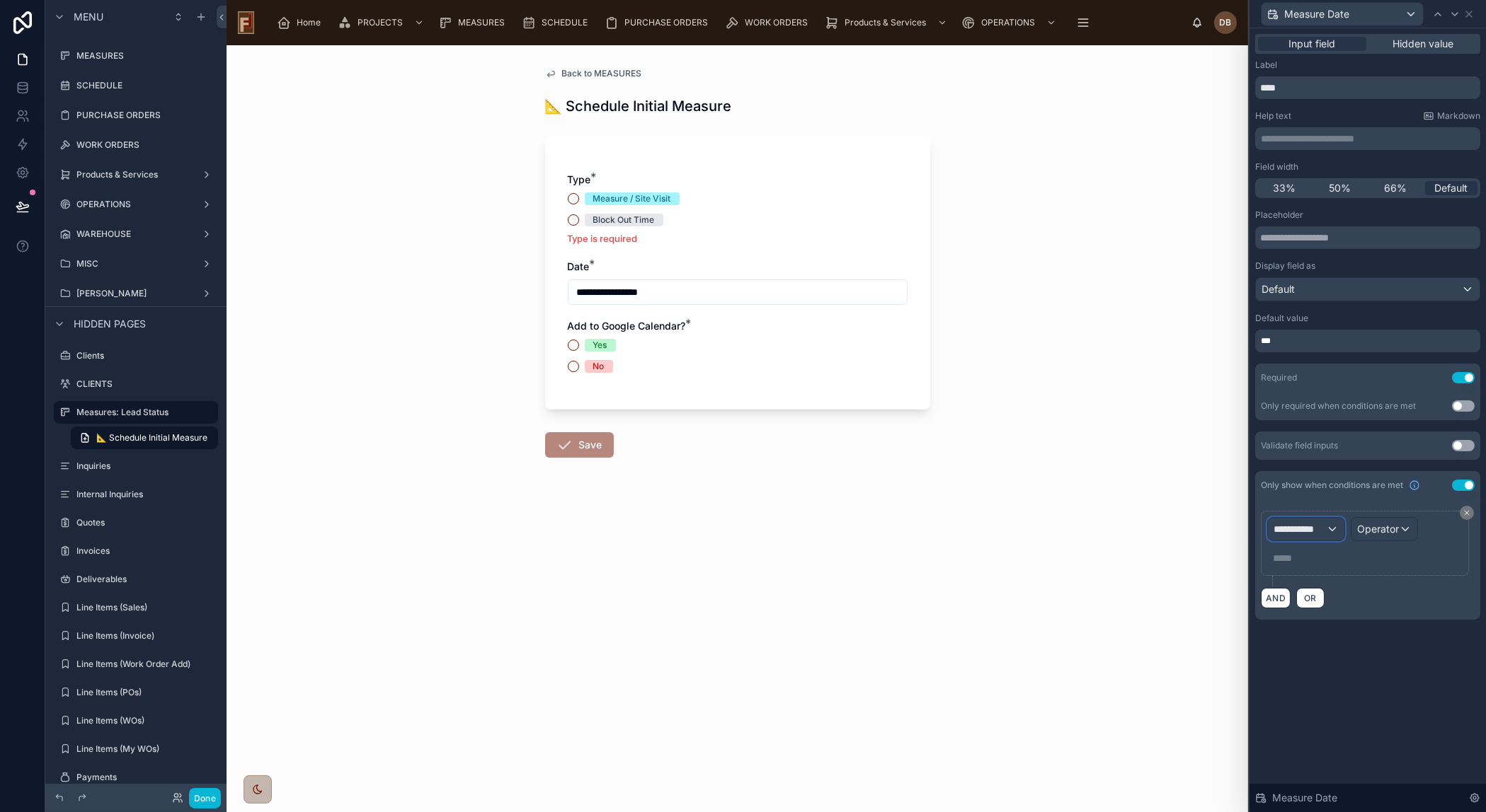
click at [1318, 524] on span "**********" at bounding box center [1299, 529] width 52 height 14
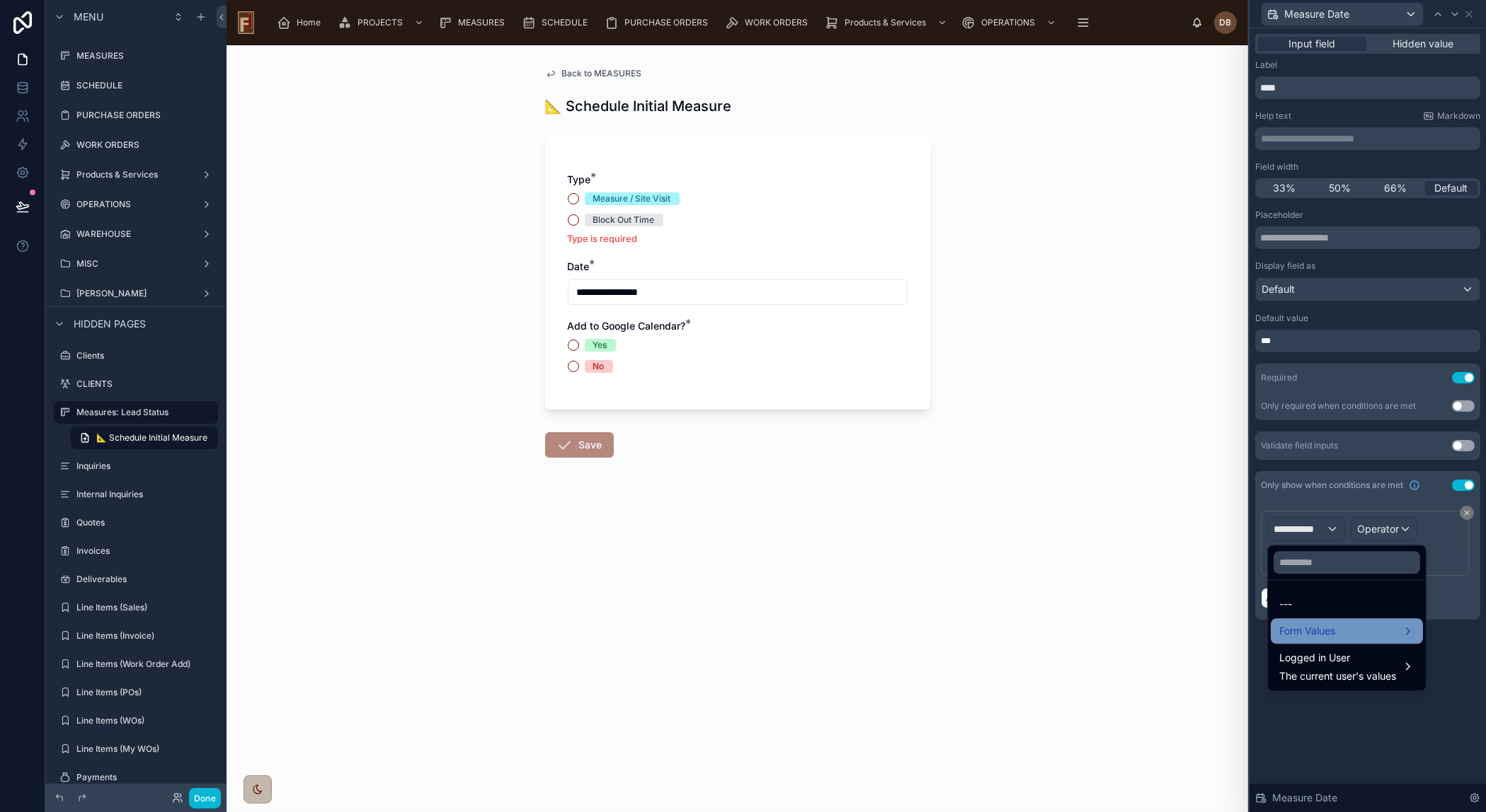
click at [1330, 620] on div "Form Values" at bounding box center [1346, 631] width 152 height 26
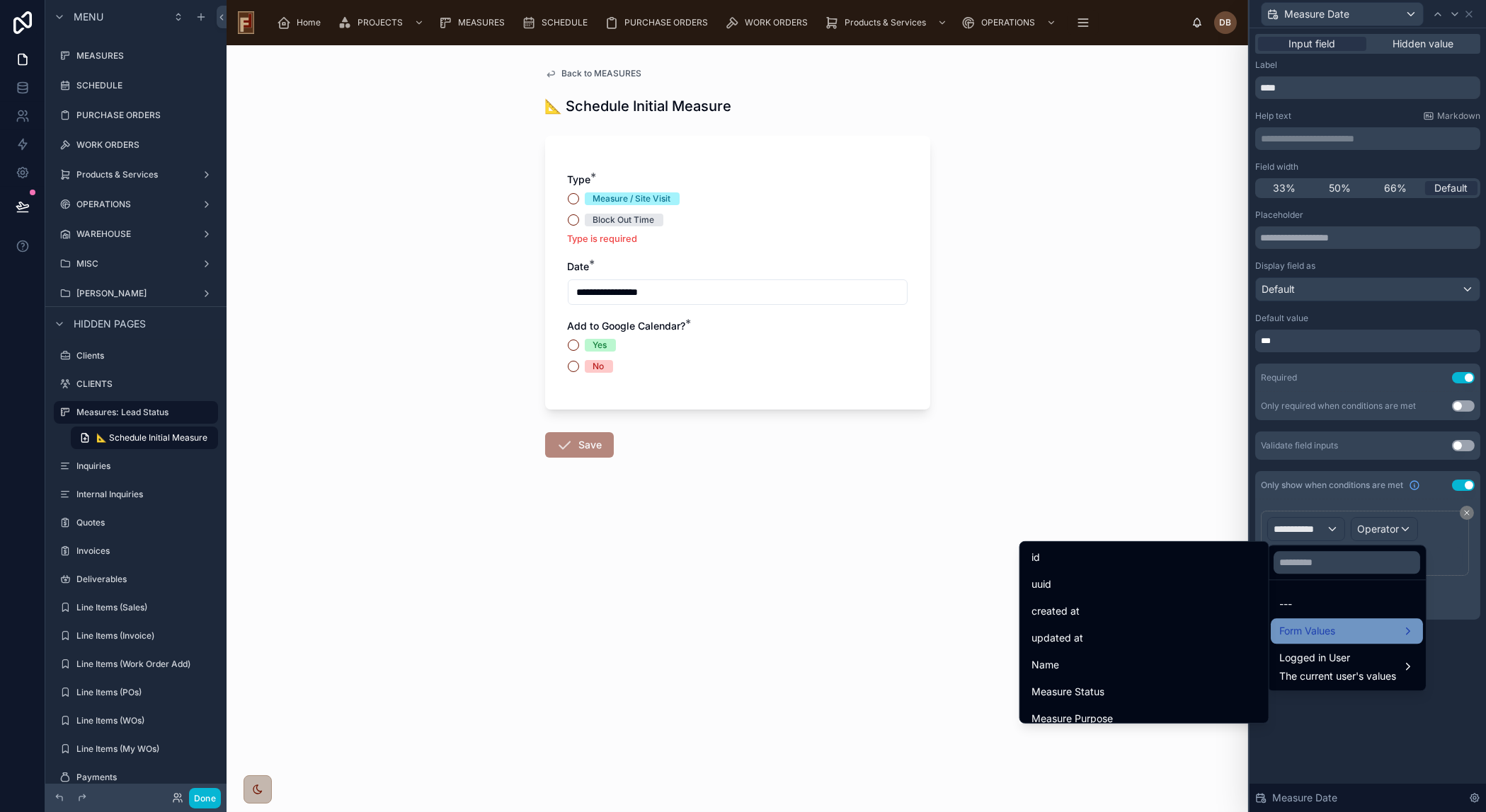
click at [1324, 625] on span "Form Values" at bounding box center [1307, 630] width 56 height 17
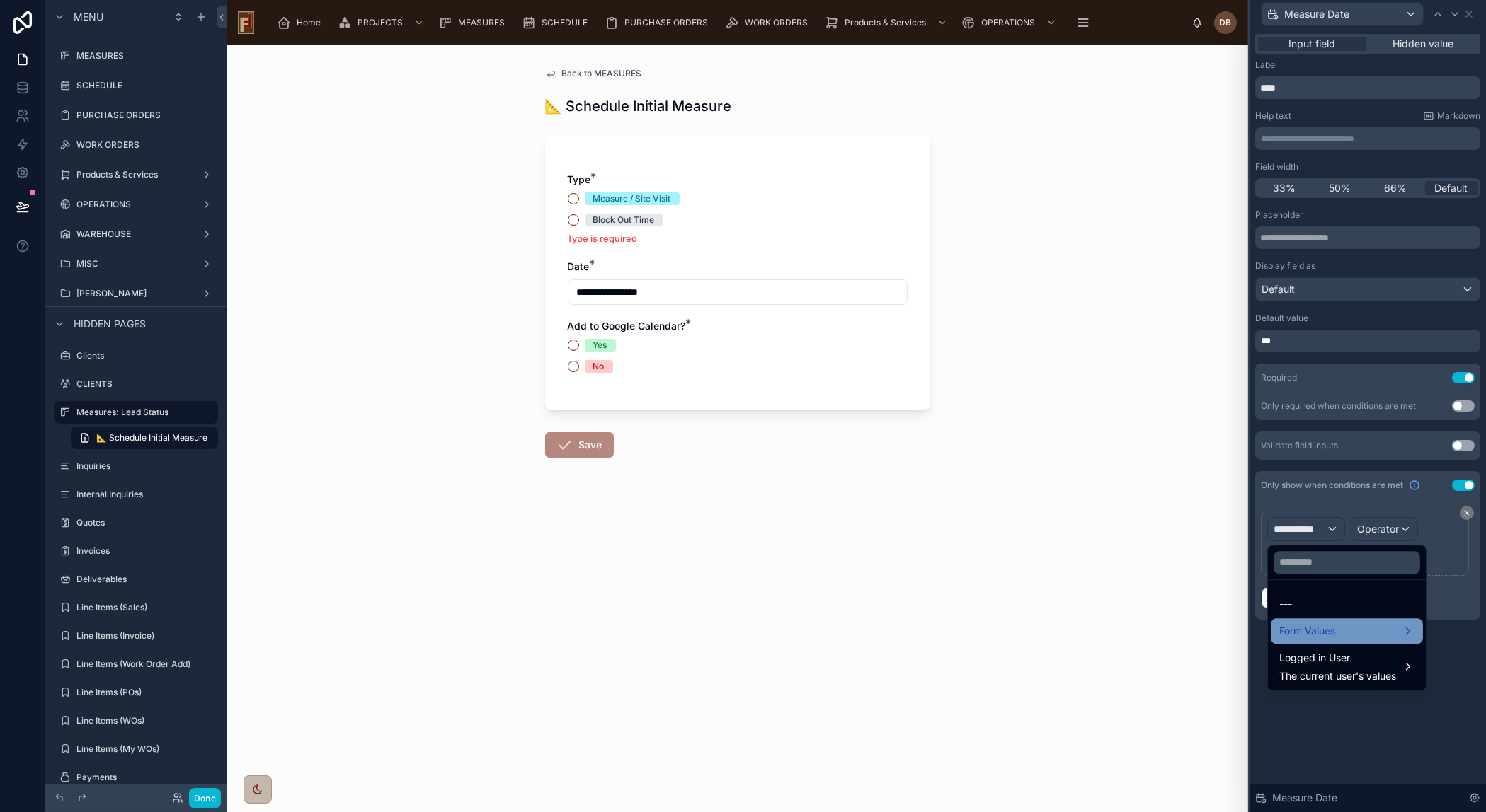
click at [1324, 625] on span "Form Values" at bounding box center [1307, 630] width 56 height 17
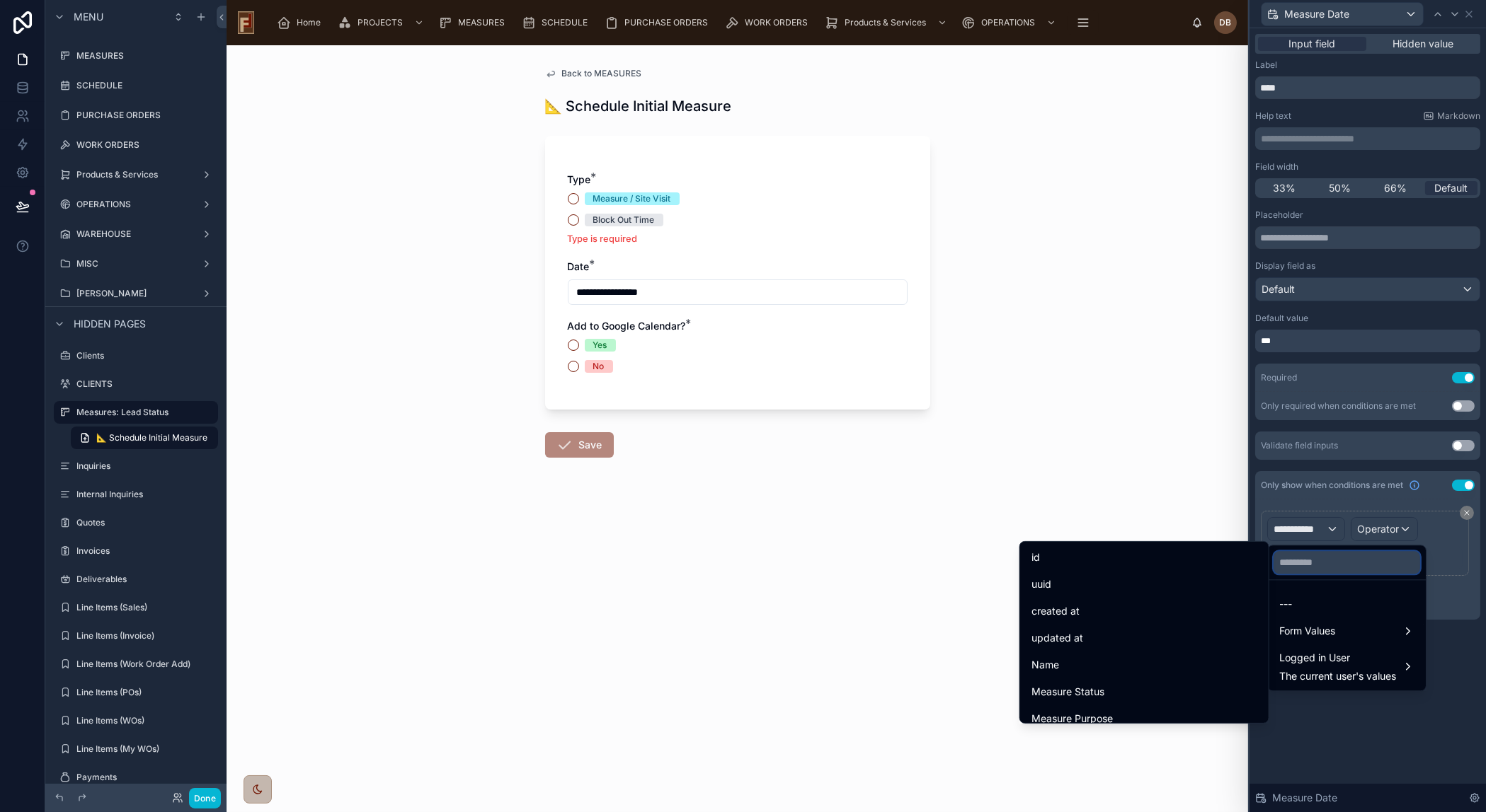
click at [1322, 570] on input "text" at bounding box center [1346, 562] width 146 height 23
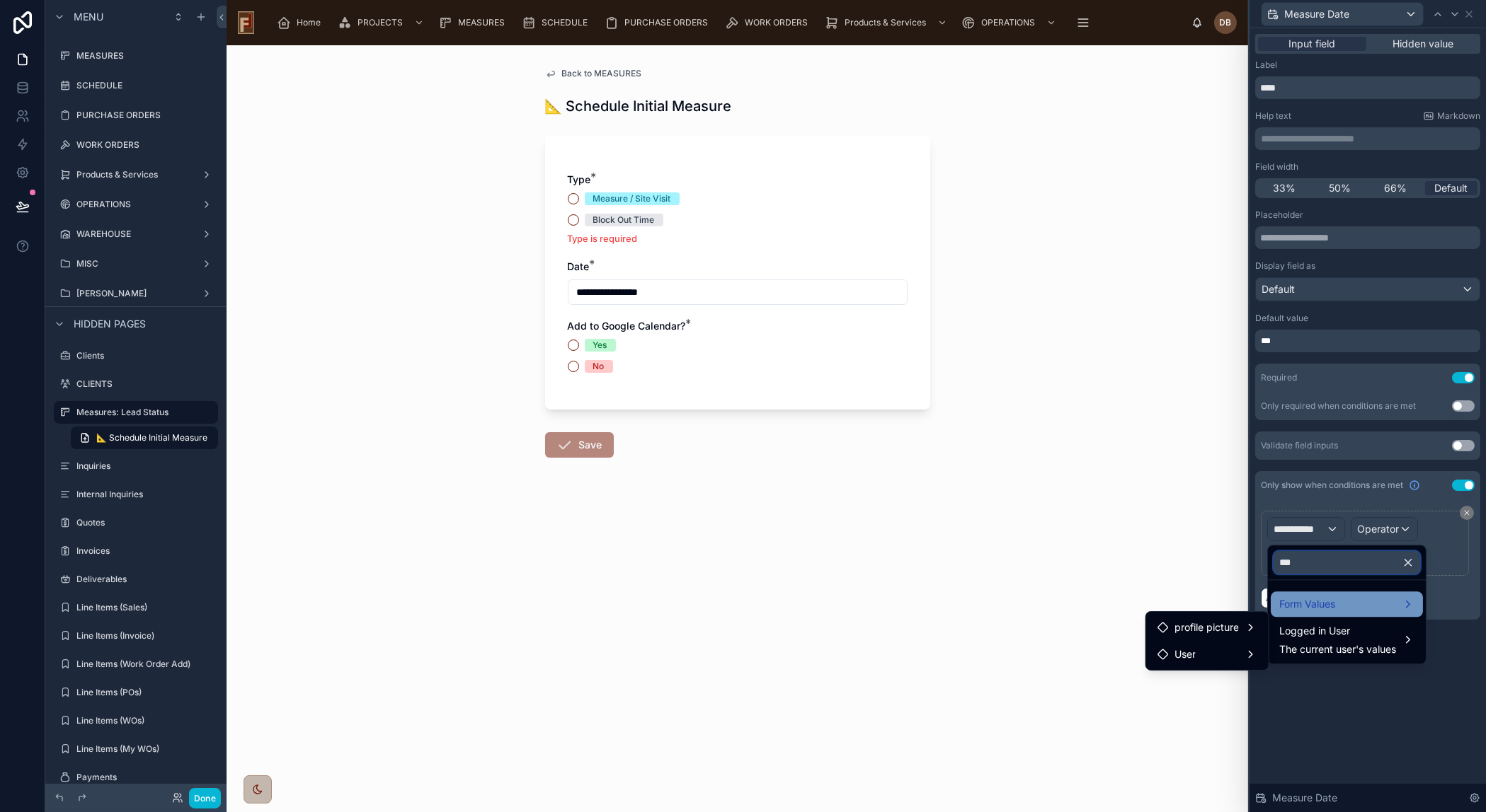
type input "***"
click at [1346, 608] on div "Form Values" at bounding box center [1346, 604] width 135 height 17
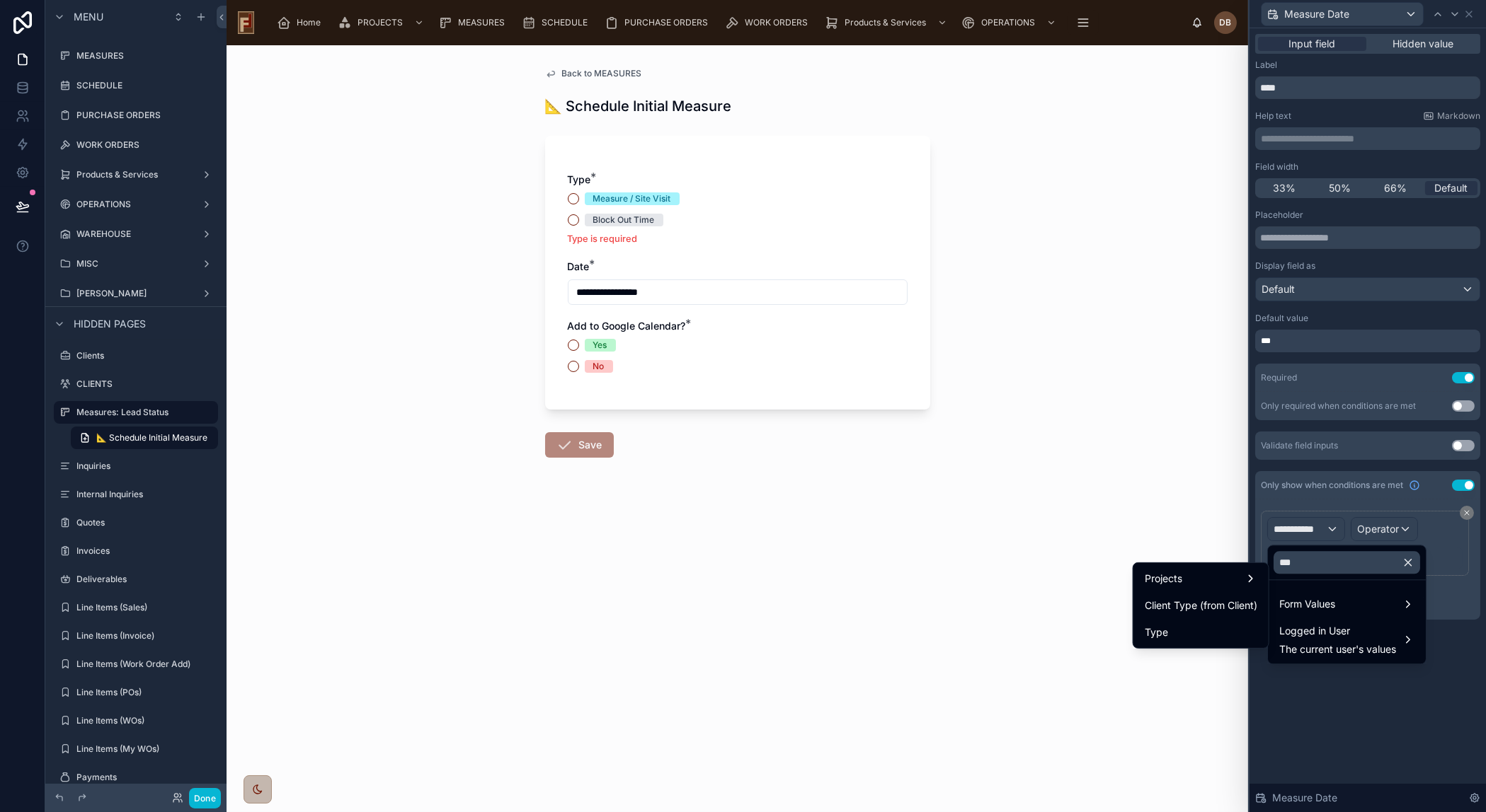
click at [1202, 633] on div "Type" at bounding box center [1201, 632] width 112 height 17
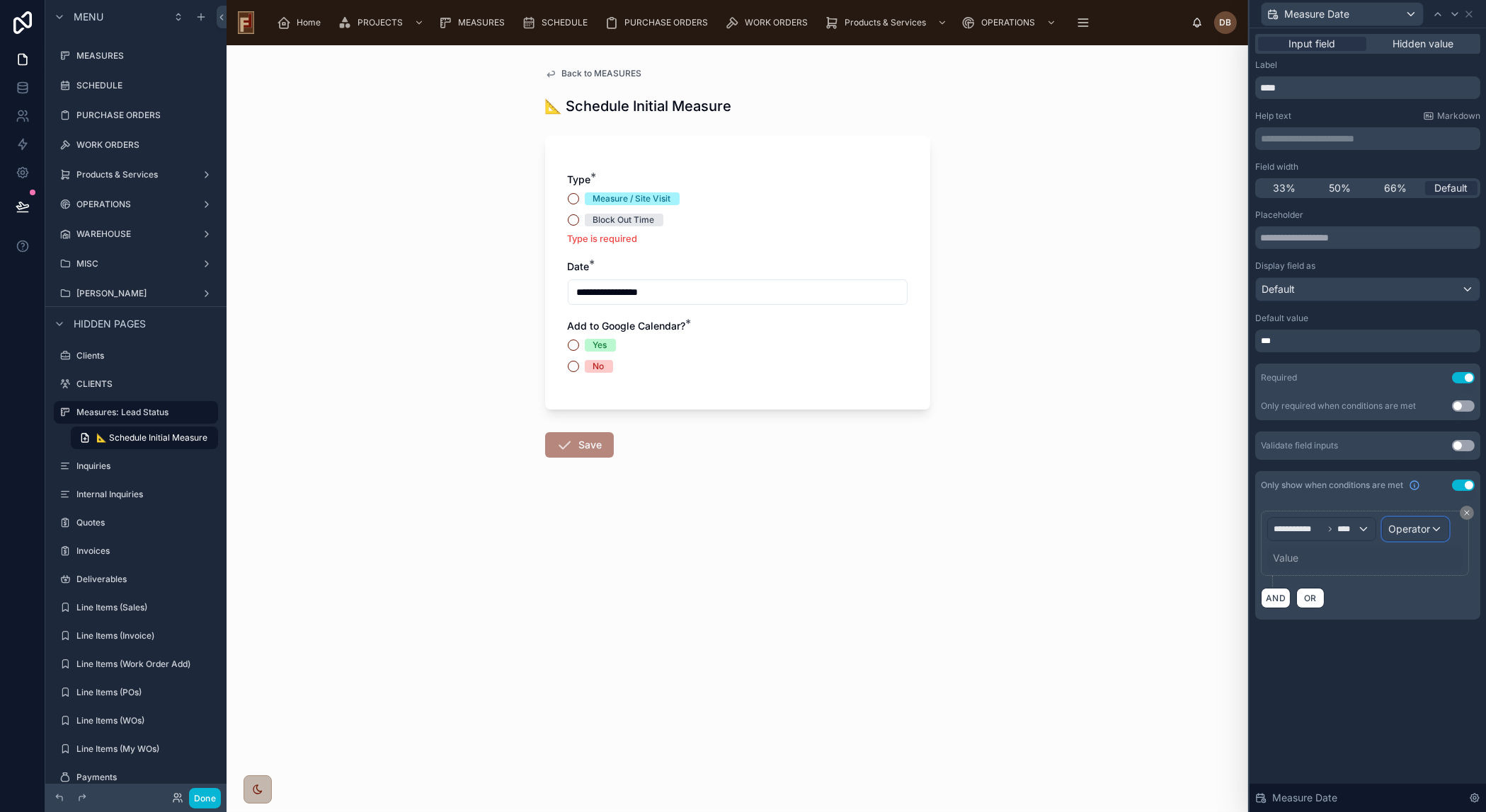
click at [1415, 531] on span "Operator" at bounding box center [1408, 529] width 42 height 12
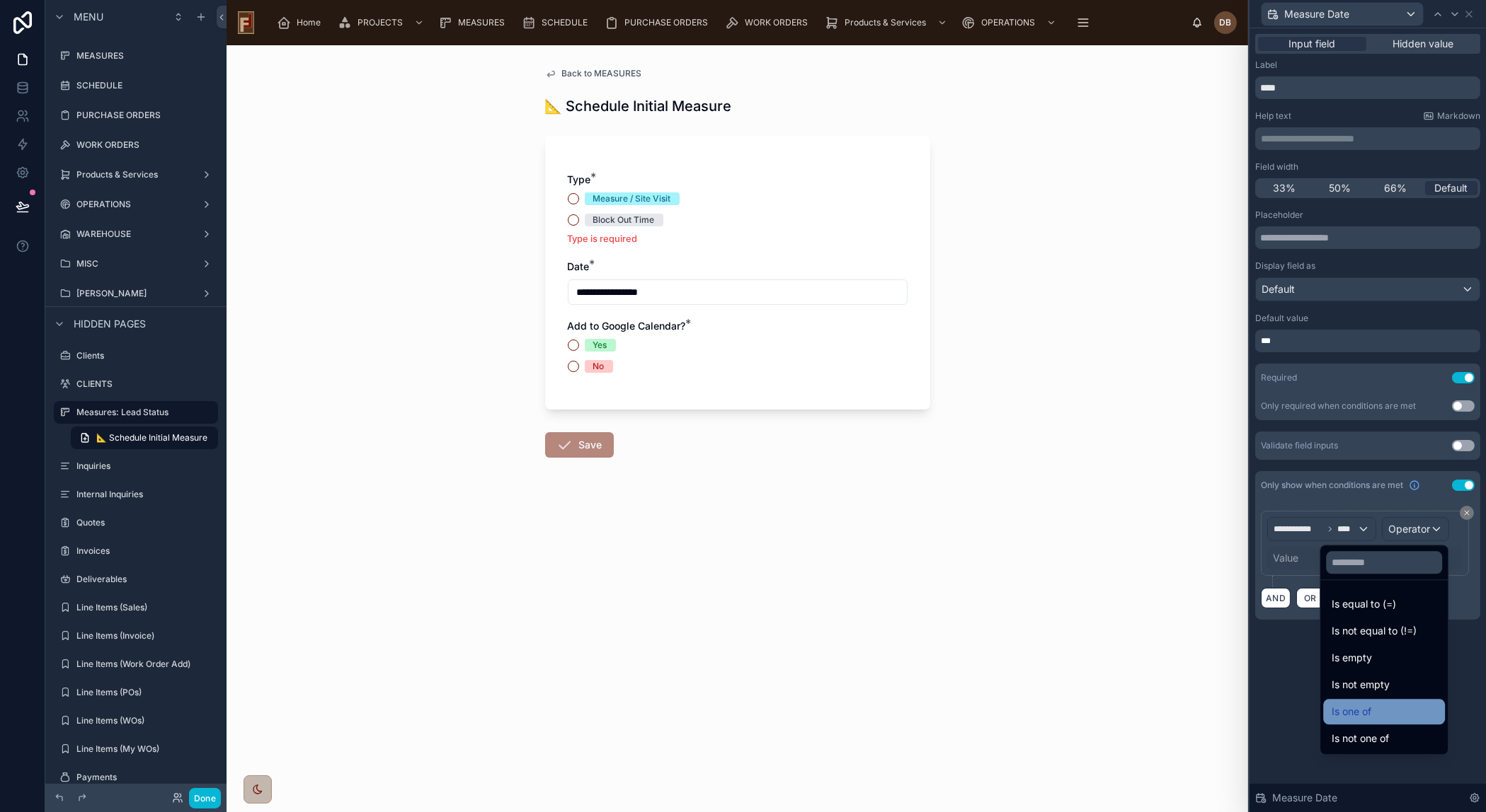
click at [1352, 715] on div "Is one of" at bounding box center [1384, 712] width 105 height 17
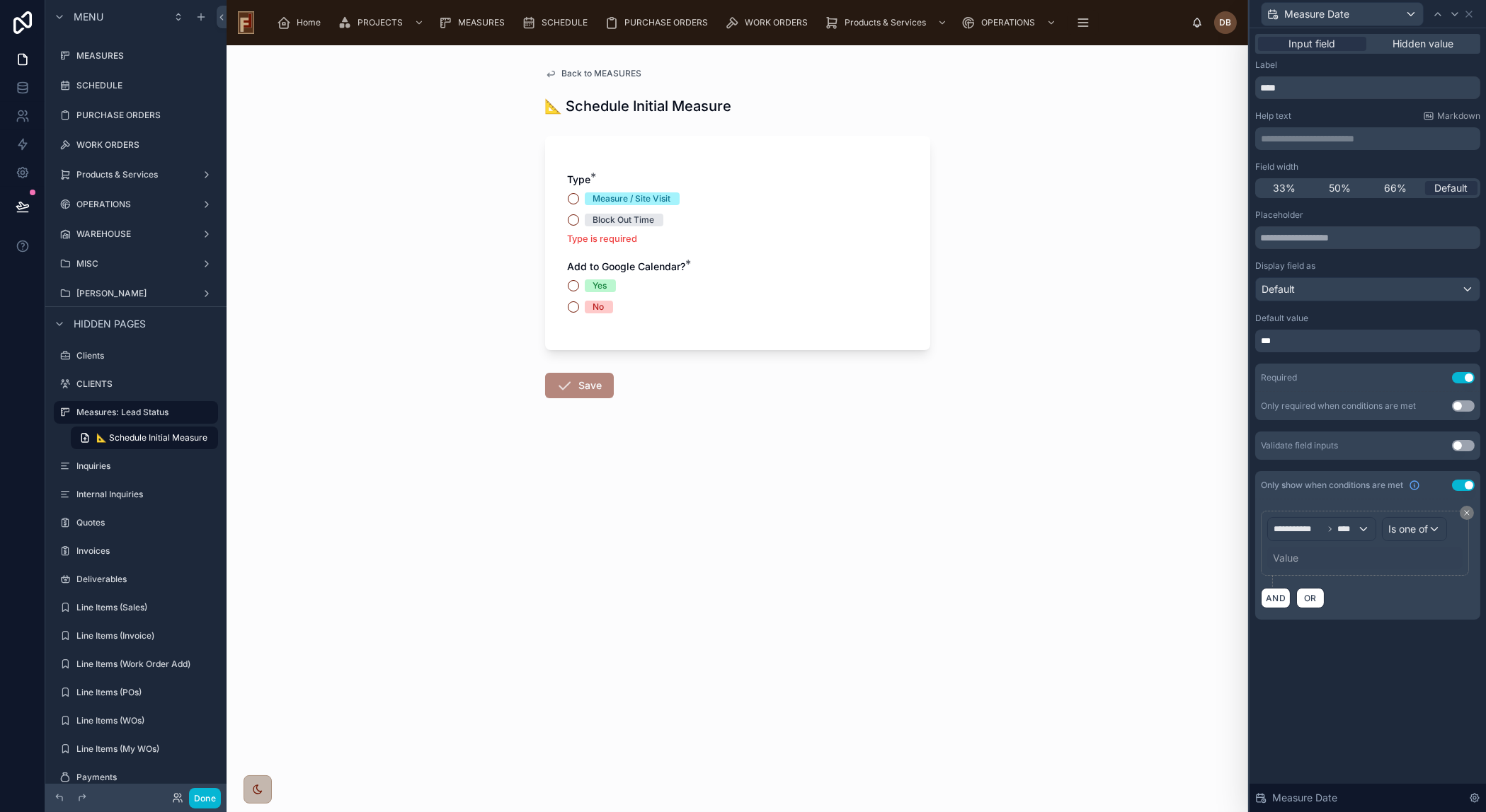
click at [1319, 557] on div "Value" at bounding box center [1364, 558] width 196 height 23
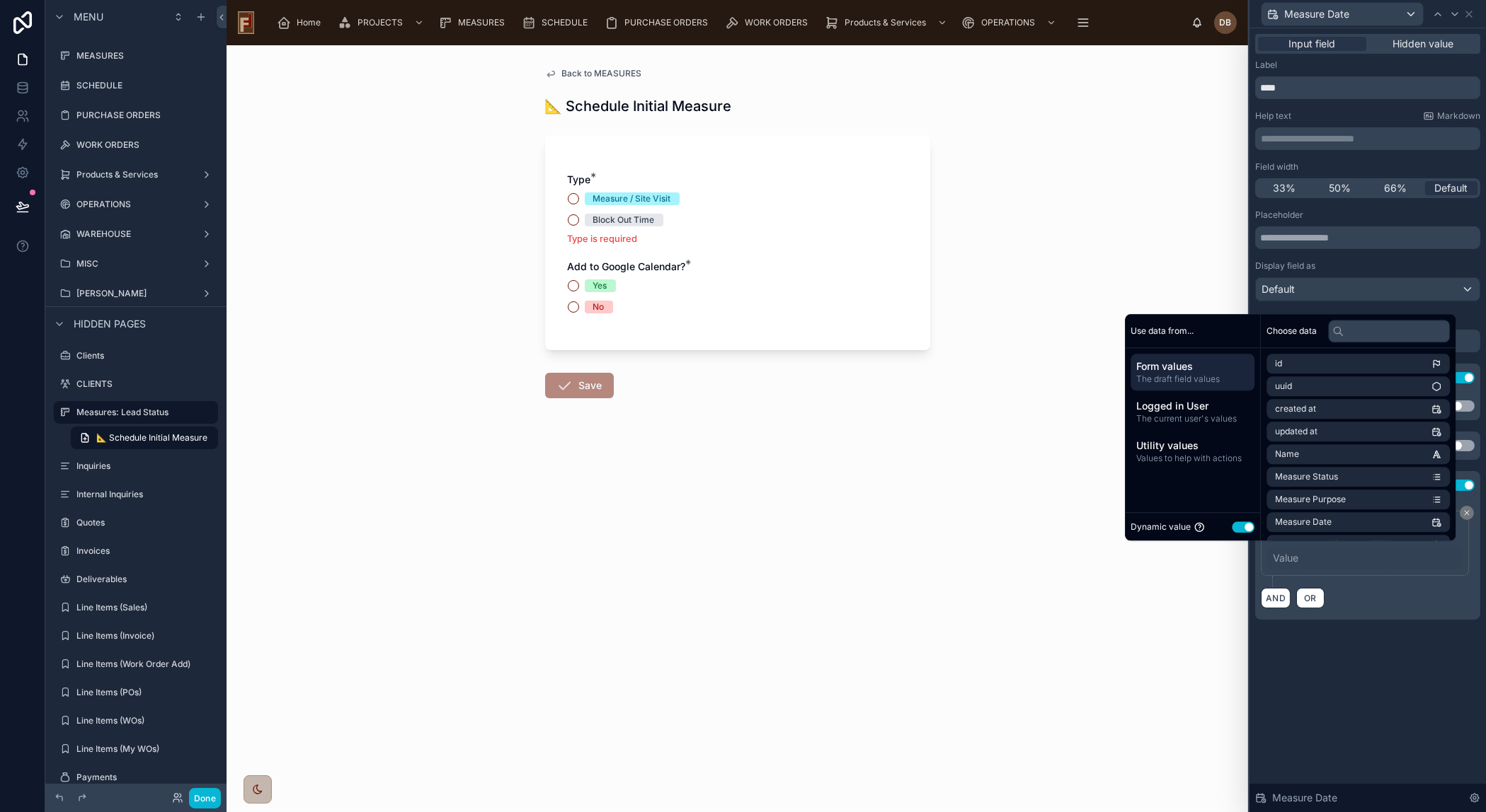
click at [1233, 522] on button "Use setting" at bounding box center [1243, 526] width 23 height 11
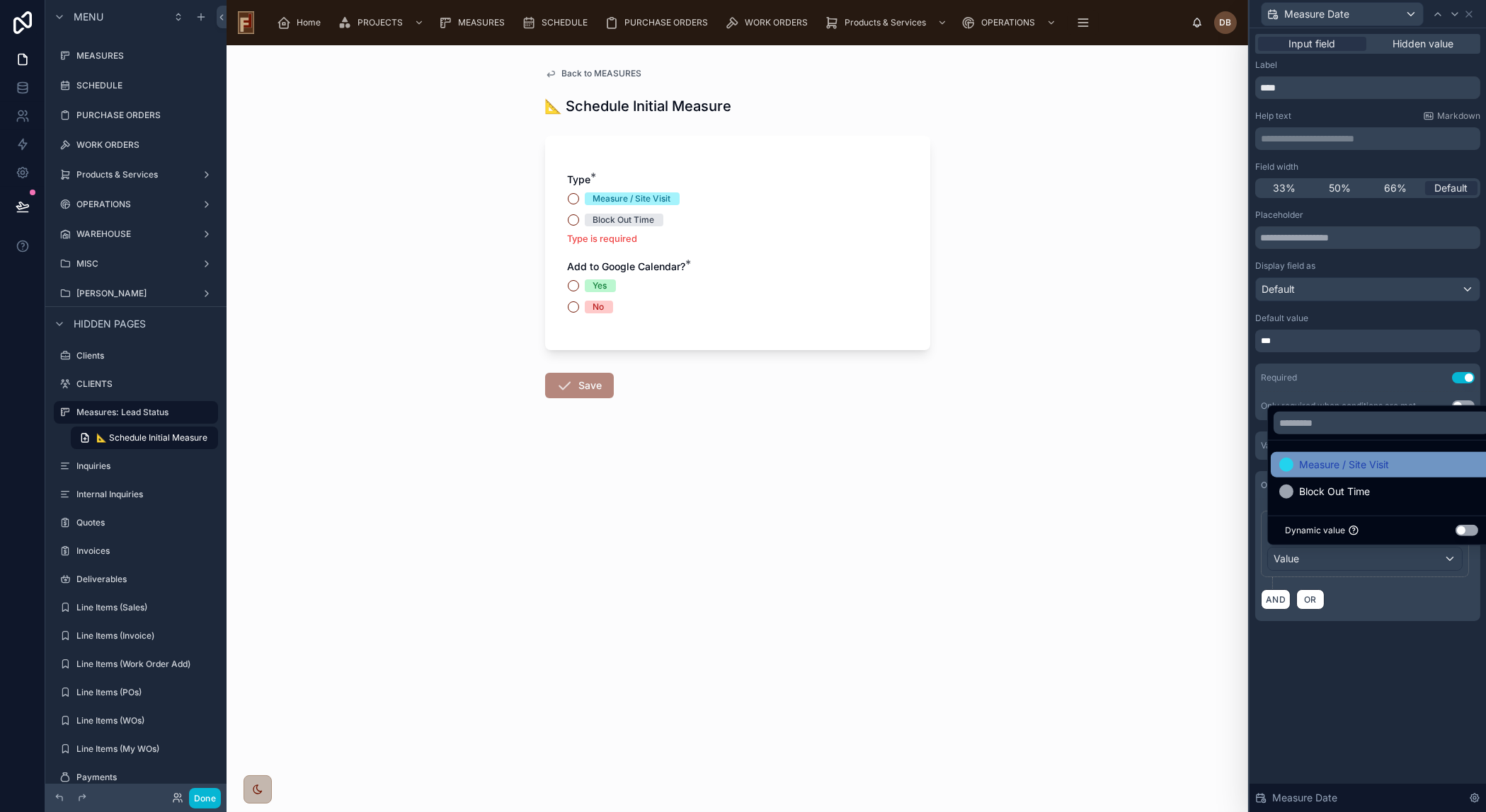
click at [1358, 466] on span "Measure / Site Visit" at bounding box center [1344, 464] width 90 height 17
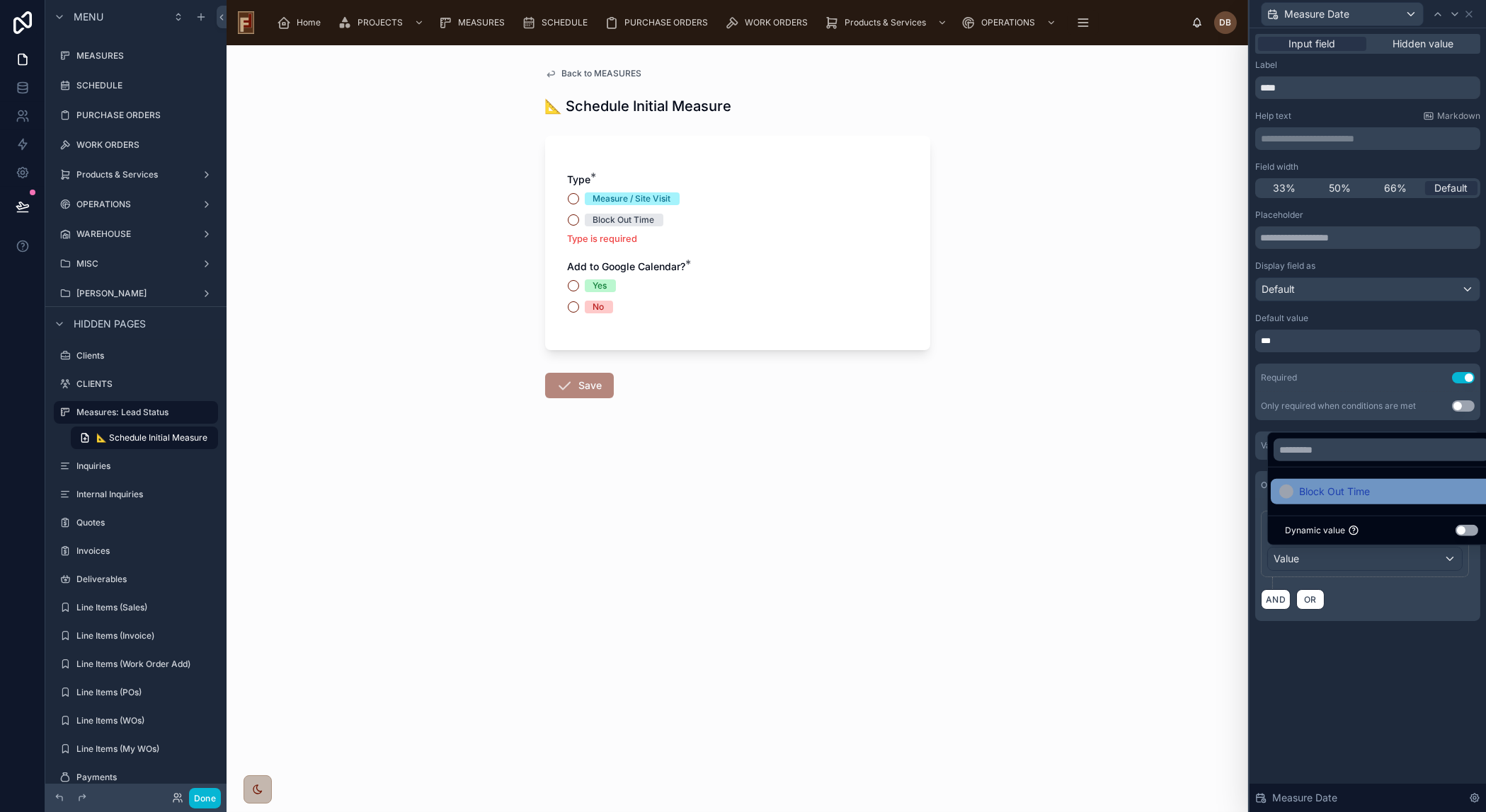
click at [1349, 491] on span "Block Out Time" at bounding box center [1335, 492] width 71 height 17
click at [1360, 718] on div "**********" at bounding box center [1368, 420] width 236 height 784
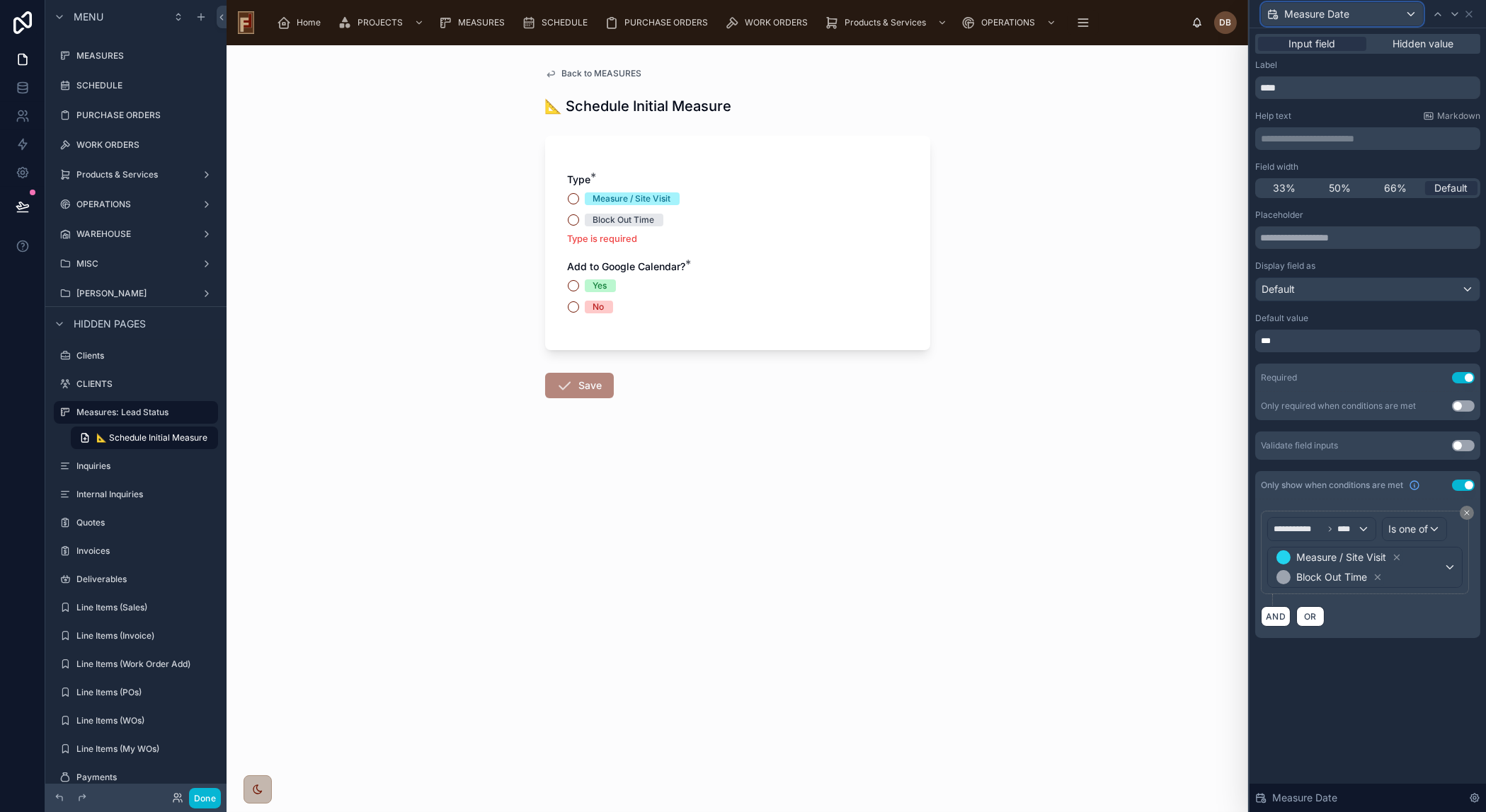
click at [1408, 14] on div "Measure Date" at bounding box center [1342, 14] width 162 height 23
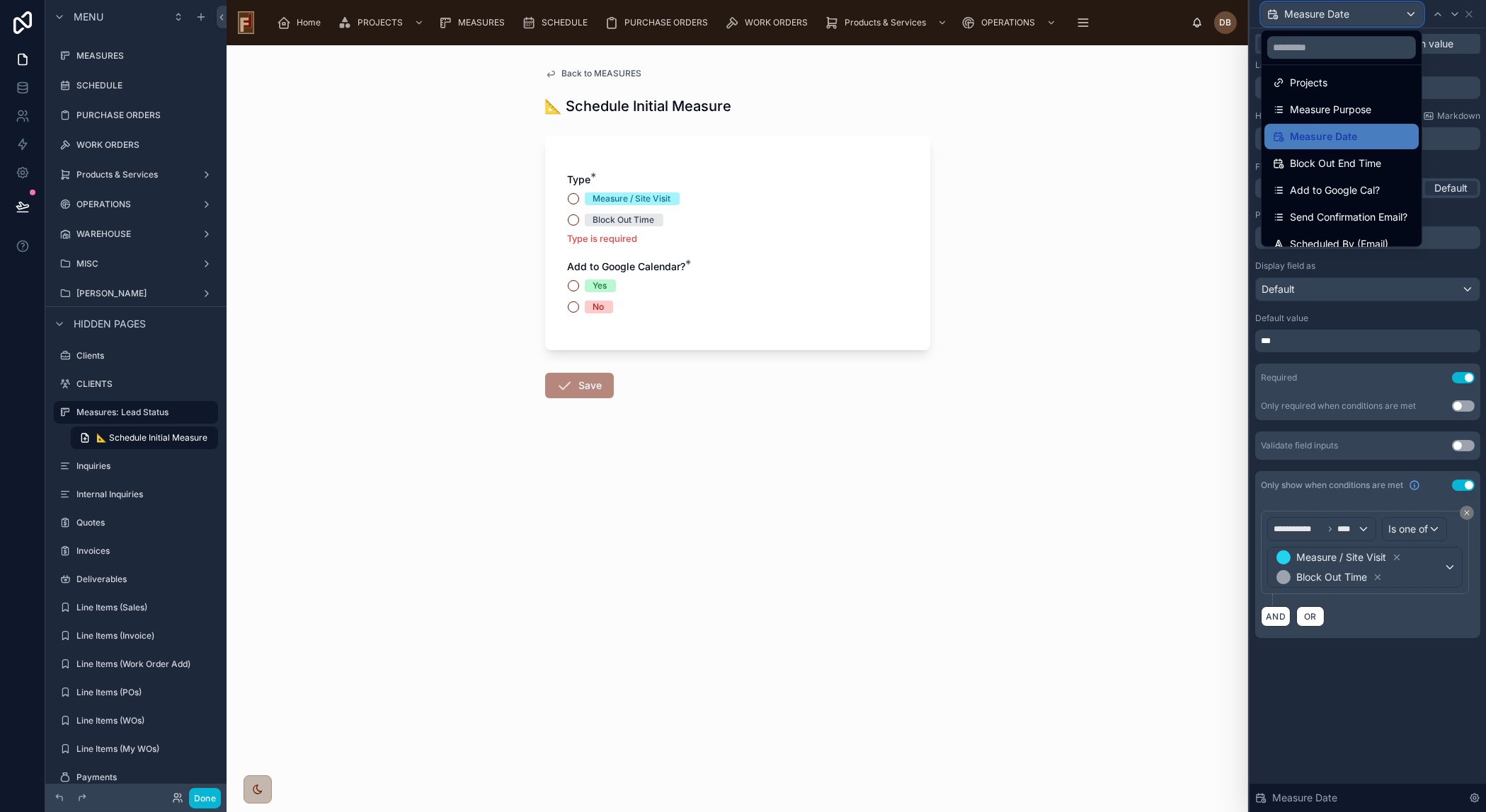
scroll to position [100, 0]
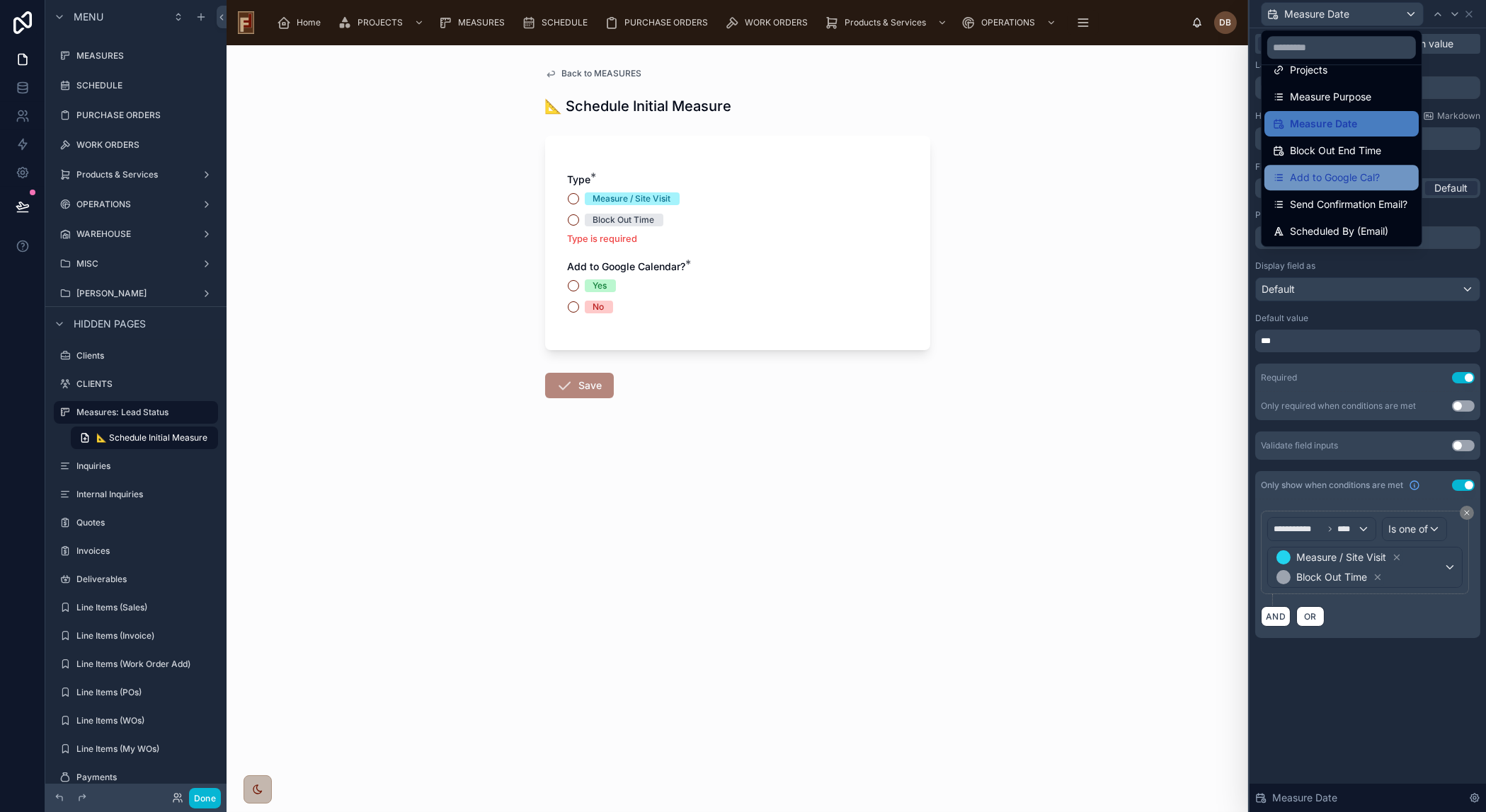
click at [1370, 176] on span "Add to Google Cal?" at bounding box center [1335, 177] width 90 height 17
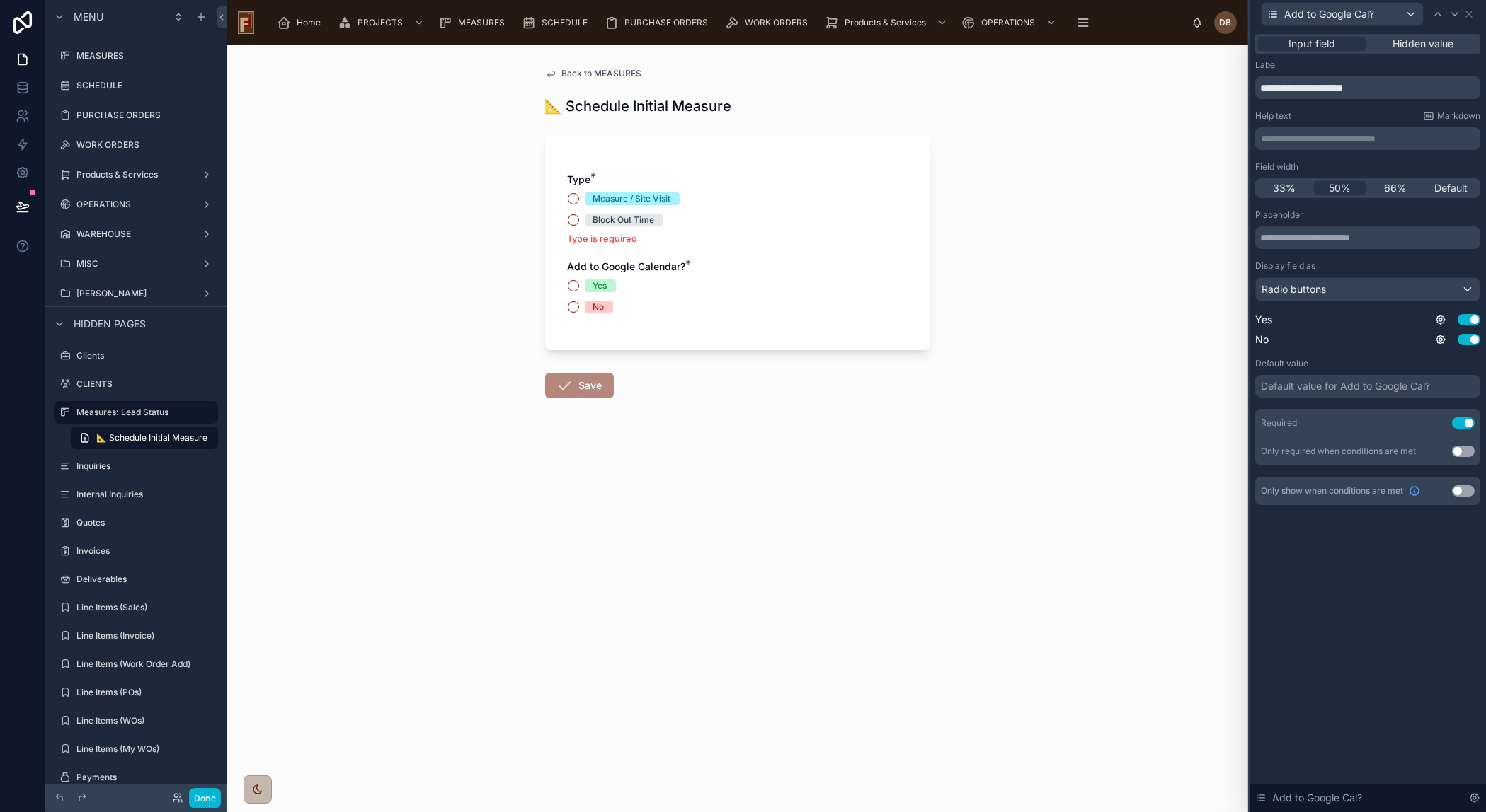
click at [1460, 489] on button "Use setting" at bounding box center [1463, 490] width 23 height 11
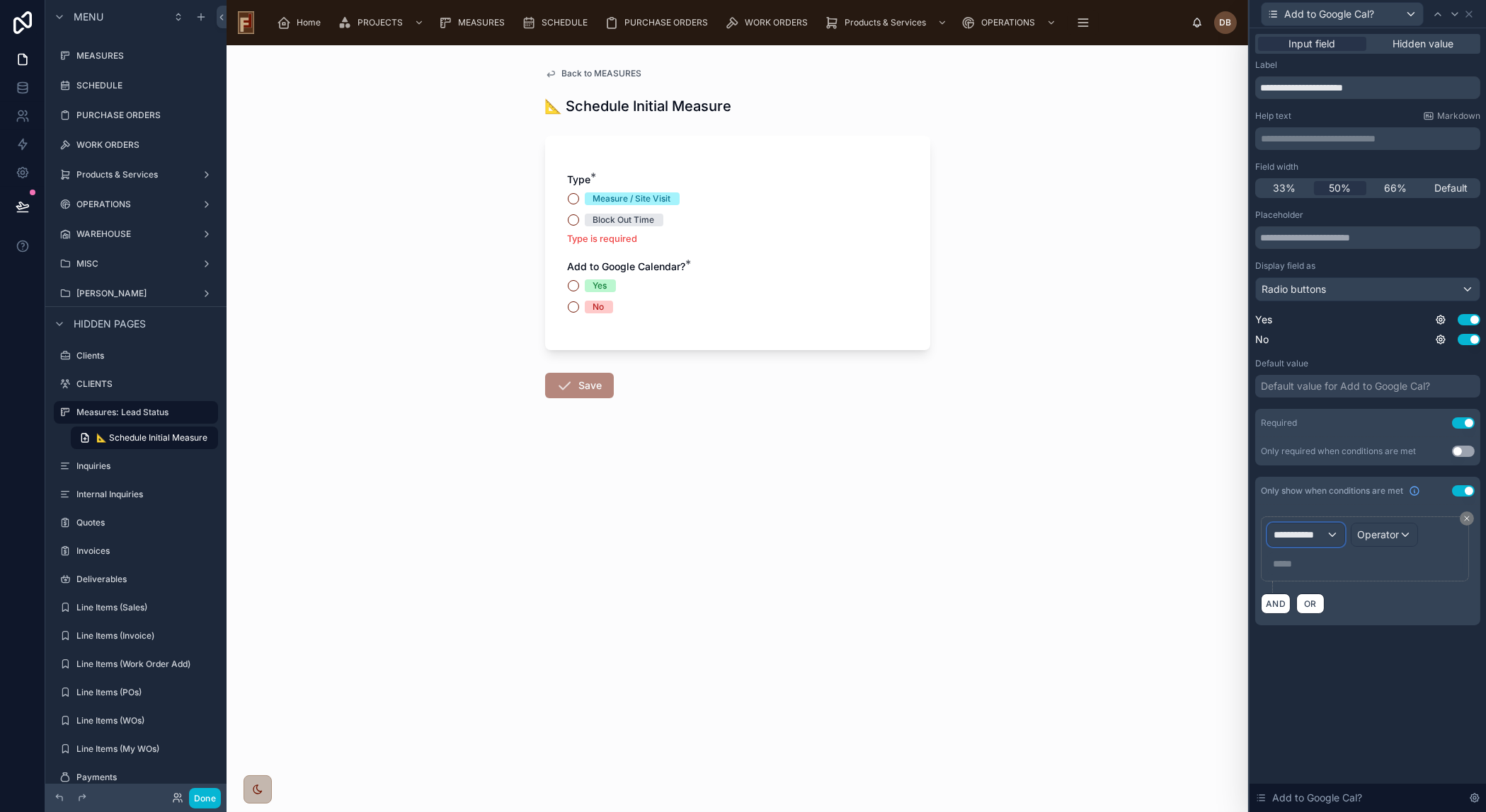
click at [1302, 531] on span "**********" at bounding box center [1299, 534] width 52 height 14
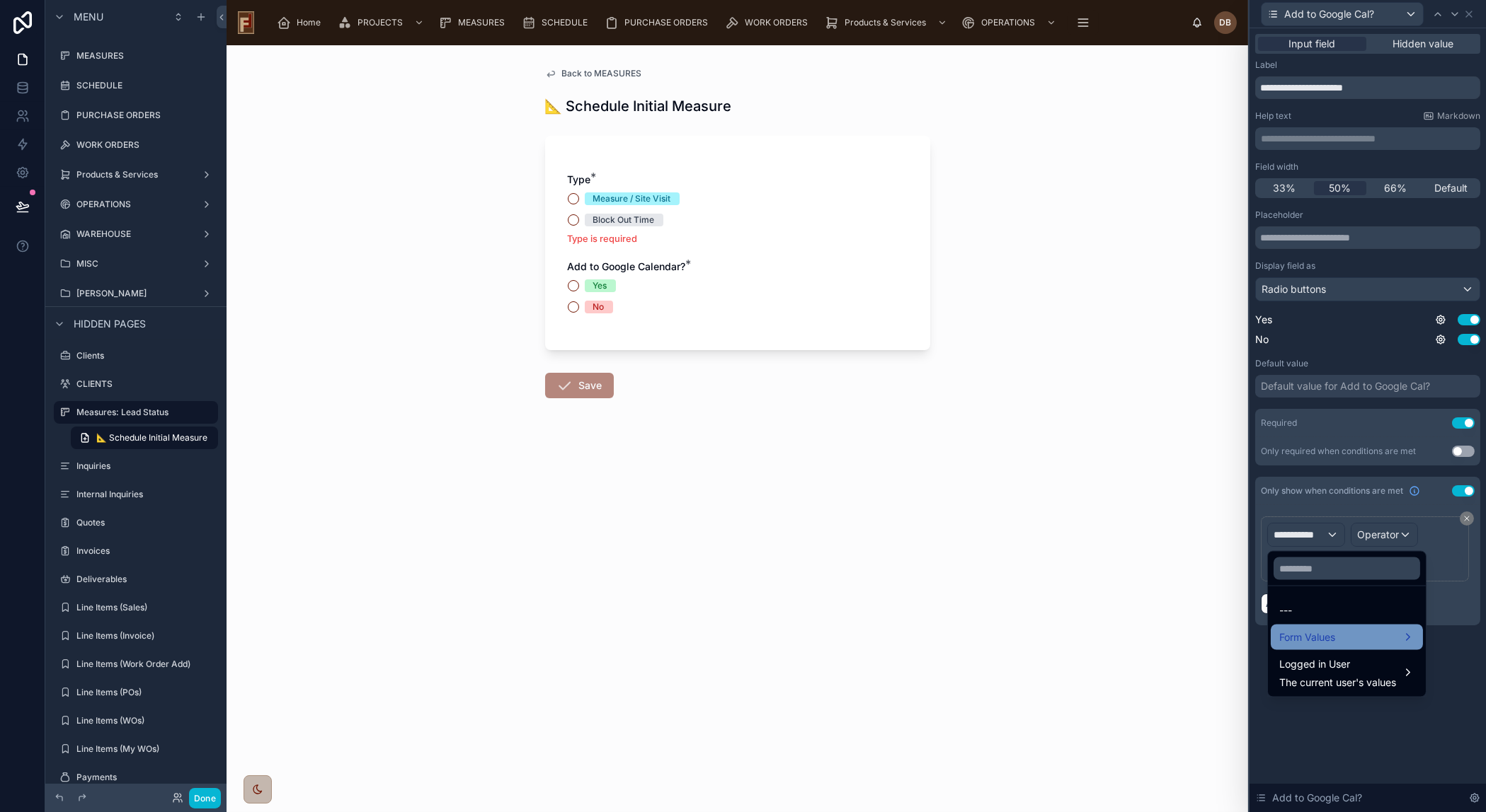
click at [1335, 637] on span "Form Values" at bounding box center [1307, 637] width 56 height 17
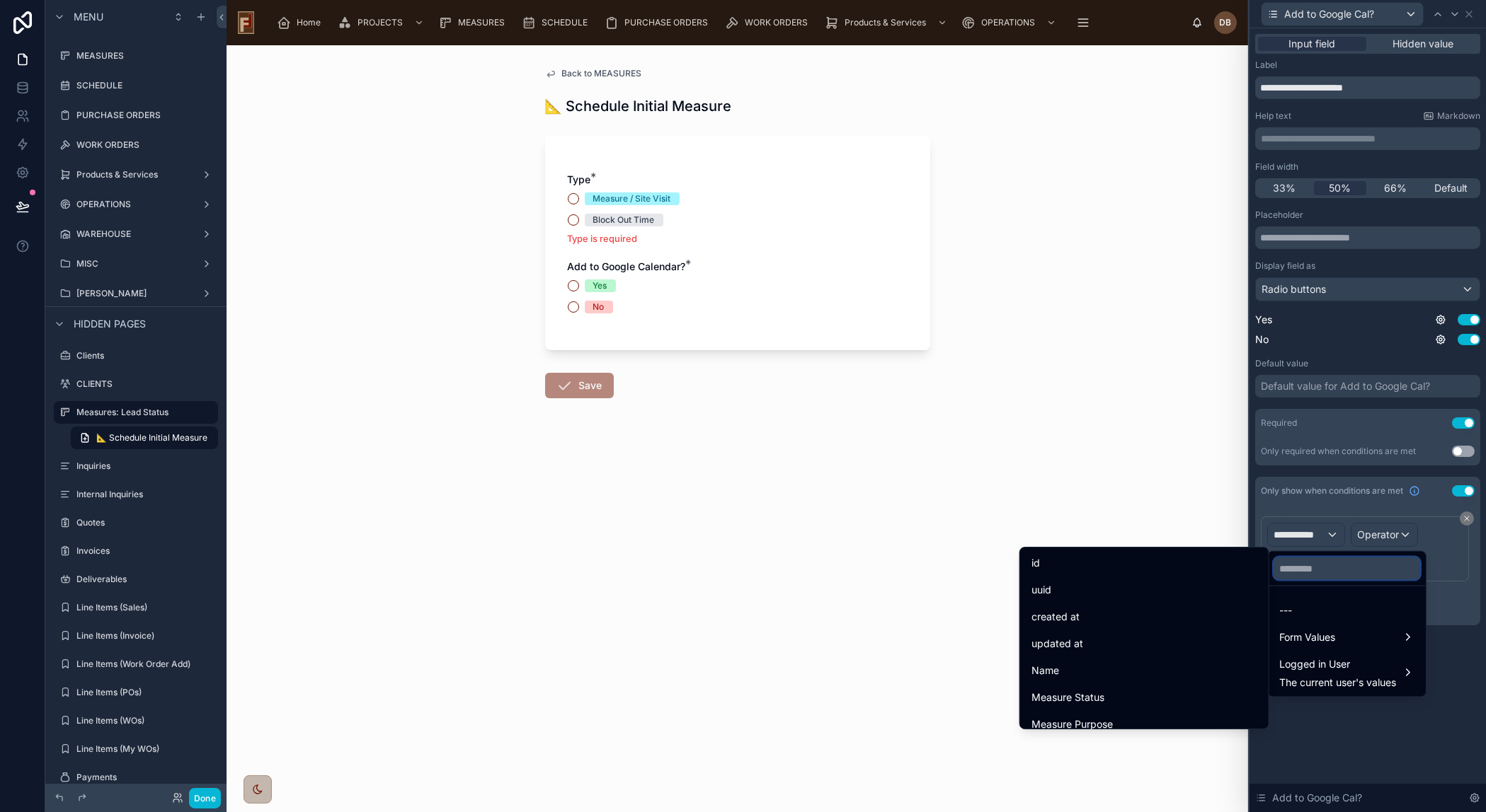
click at [1324, 565] on input "text" at bounding box center [1346, 568] width 146 height 23
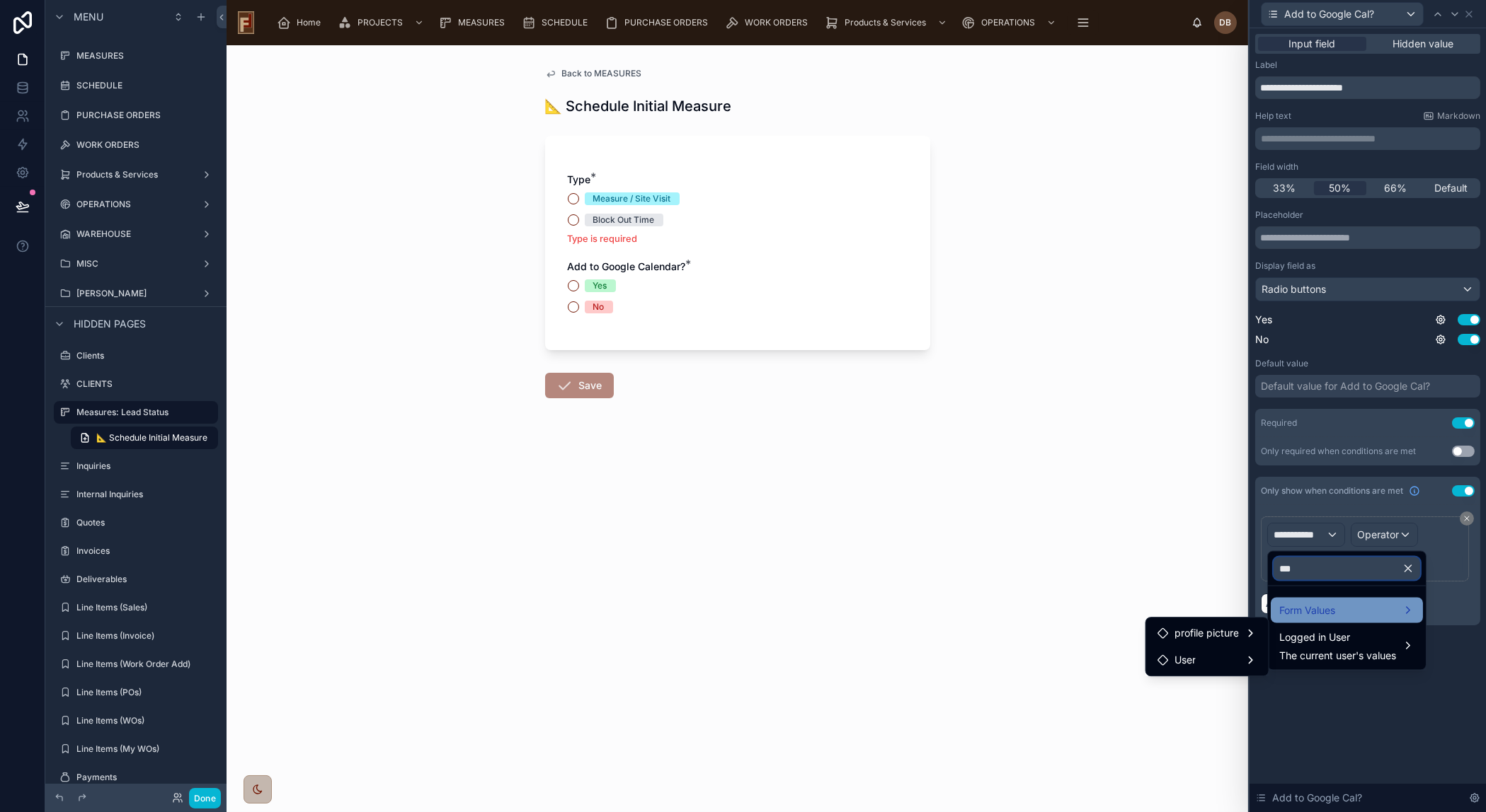
type input "***"
click at [1329, 610] on span "Form Values" at bounding box center [1307, 610] width 56 height 17
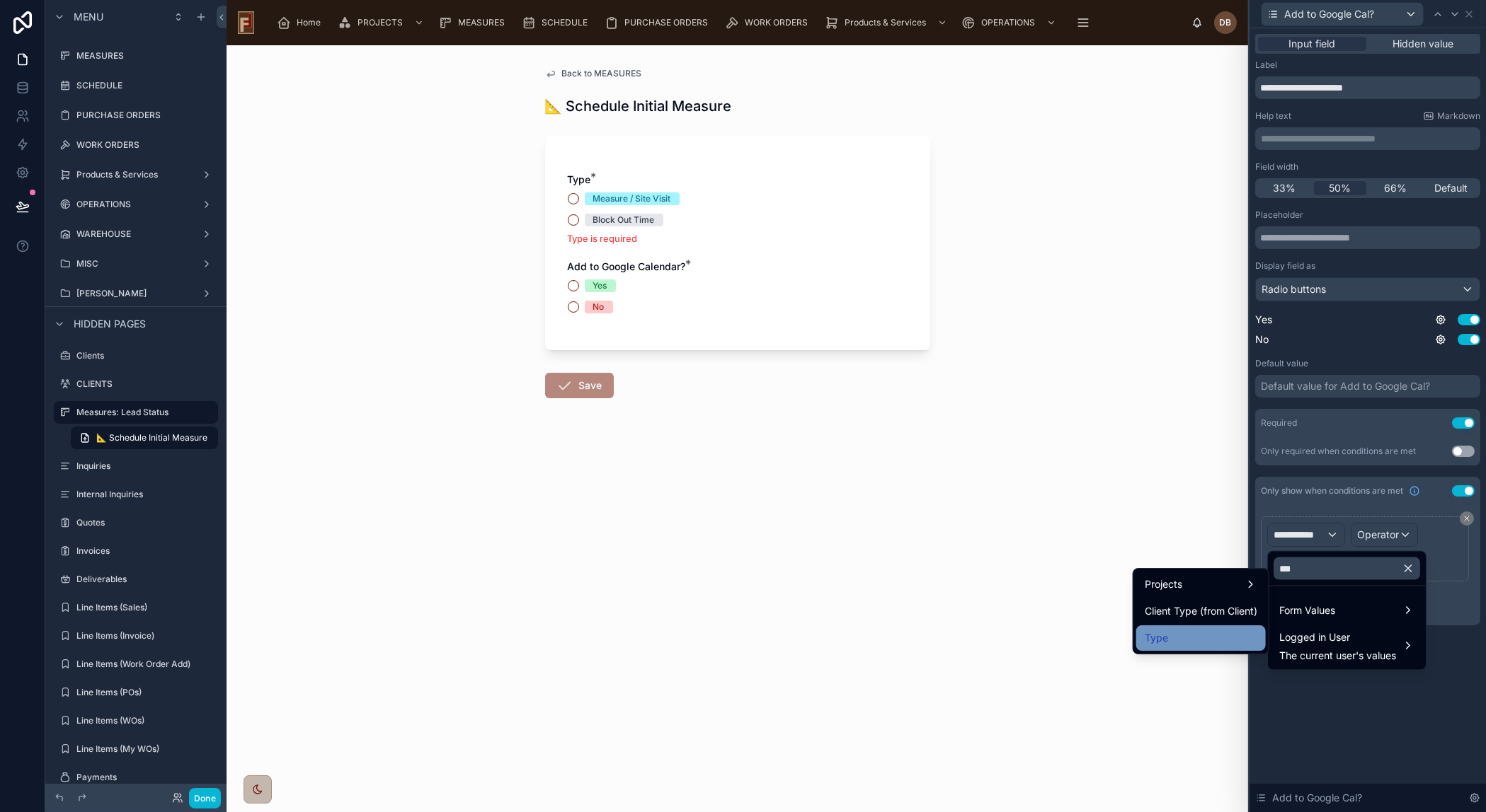
click at [1184, 632] on div "Type" at bounding box center [1201, 638] width 112 height 17
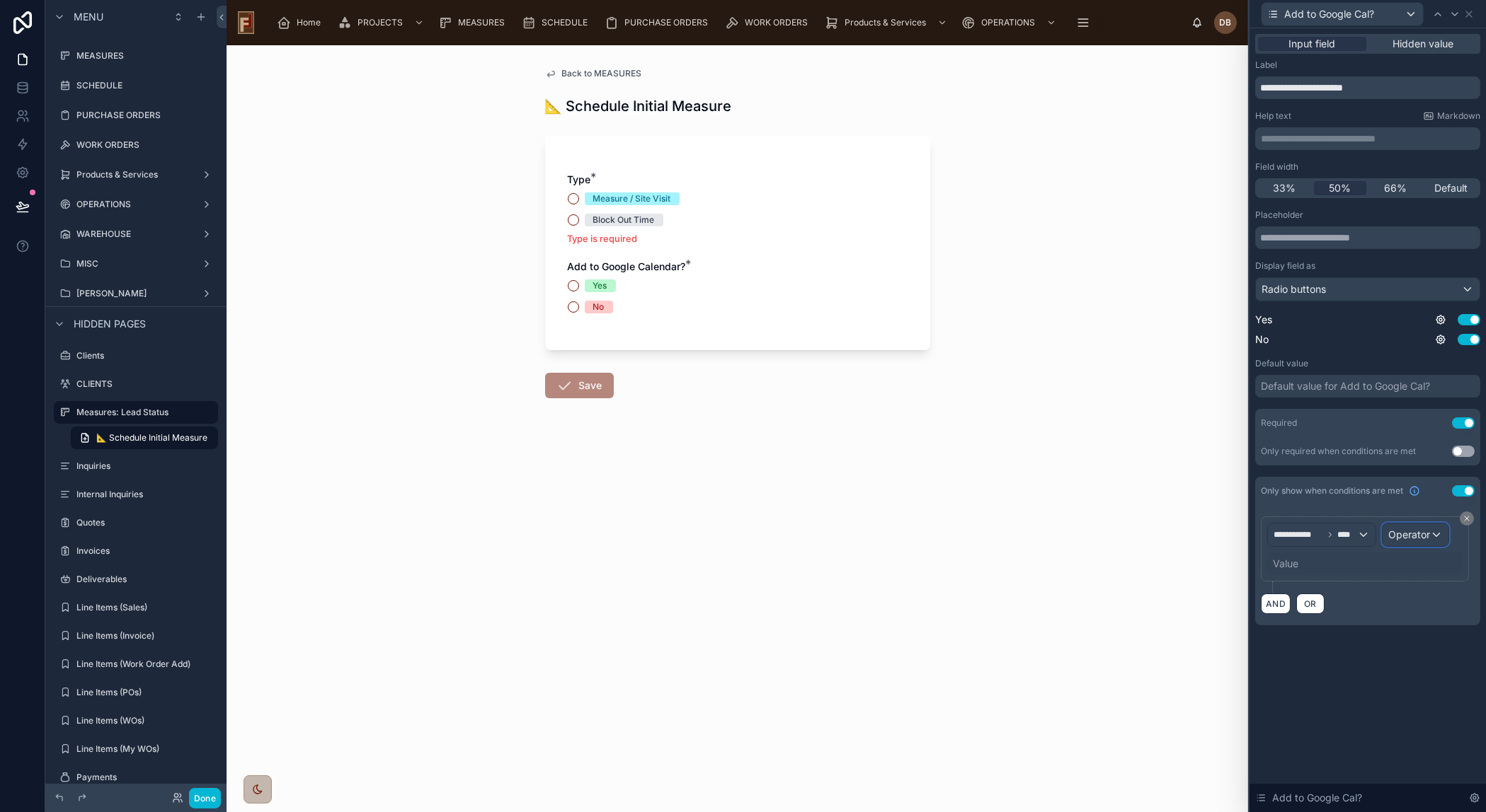
click at [1403, 533] on span "Operator" at bounding box center [1408, 534] width 42 height 12
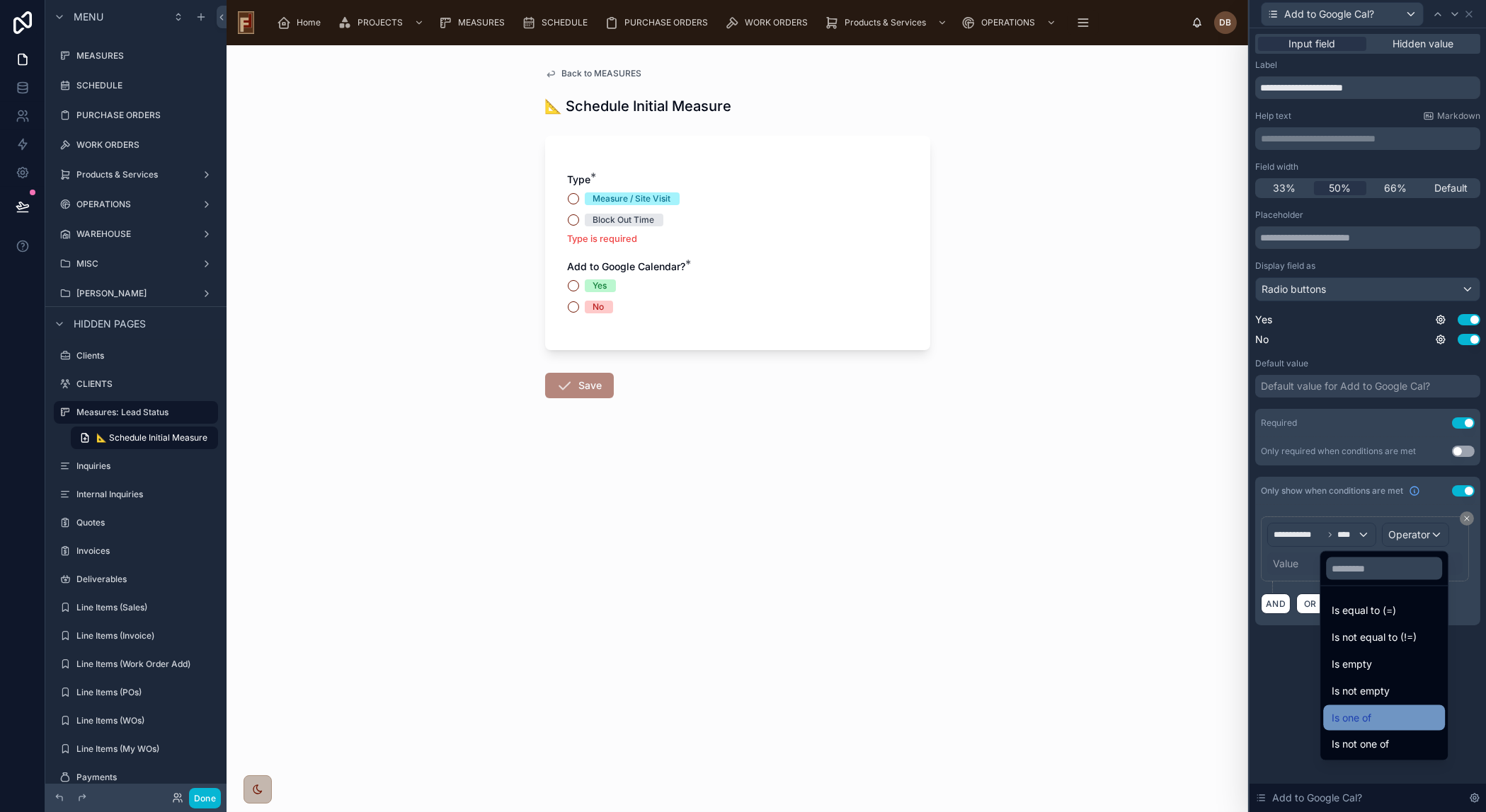
click at [1372, 711] on div "Is one of" at bounding box center [1384, 718] width 105 height 17
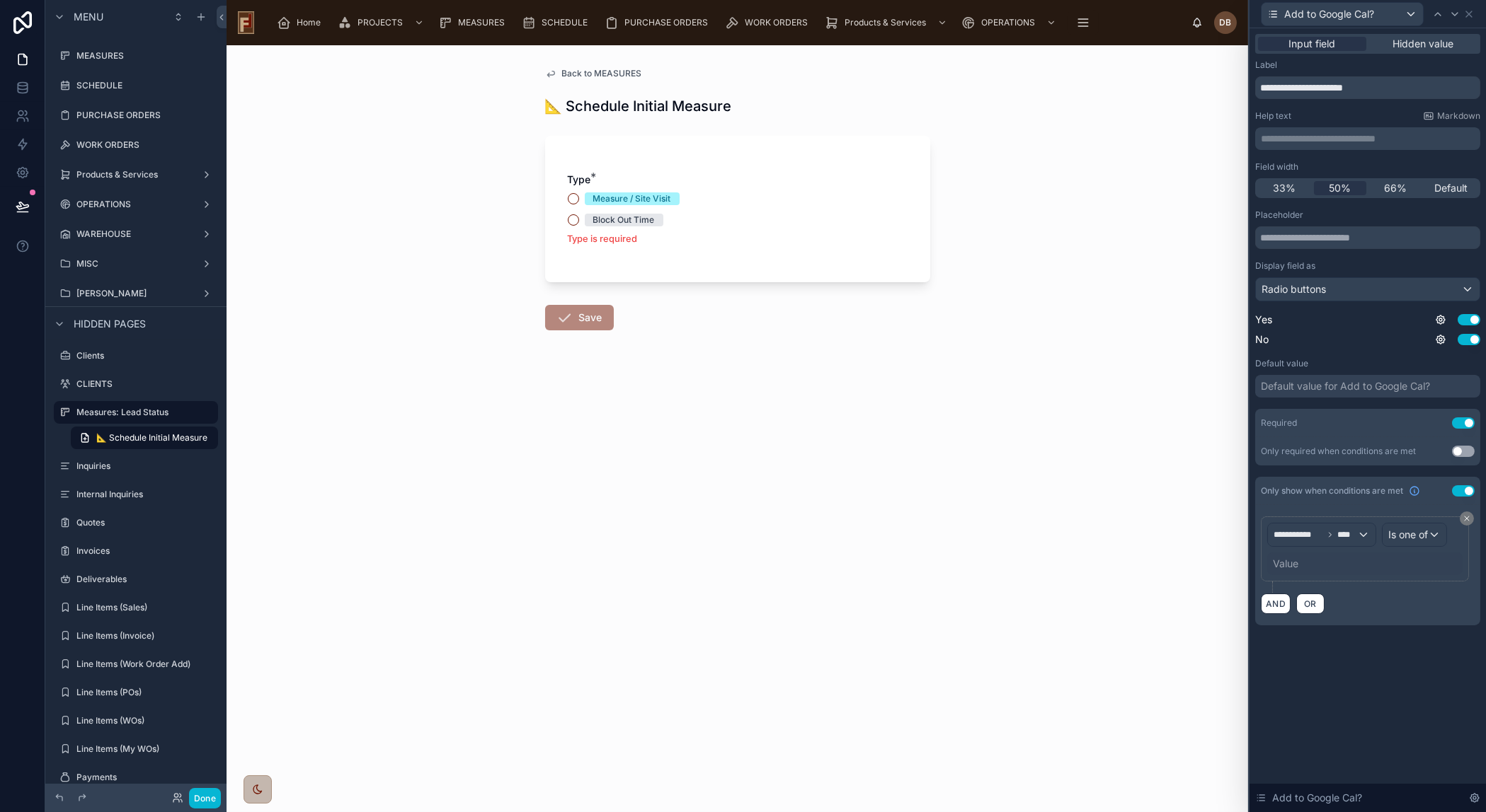
click at [1321, 563] on div "Value" at bounding box center [1364, 563] width 196 height 23
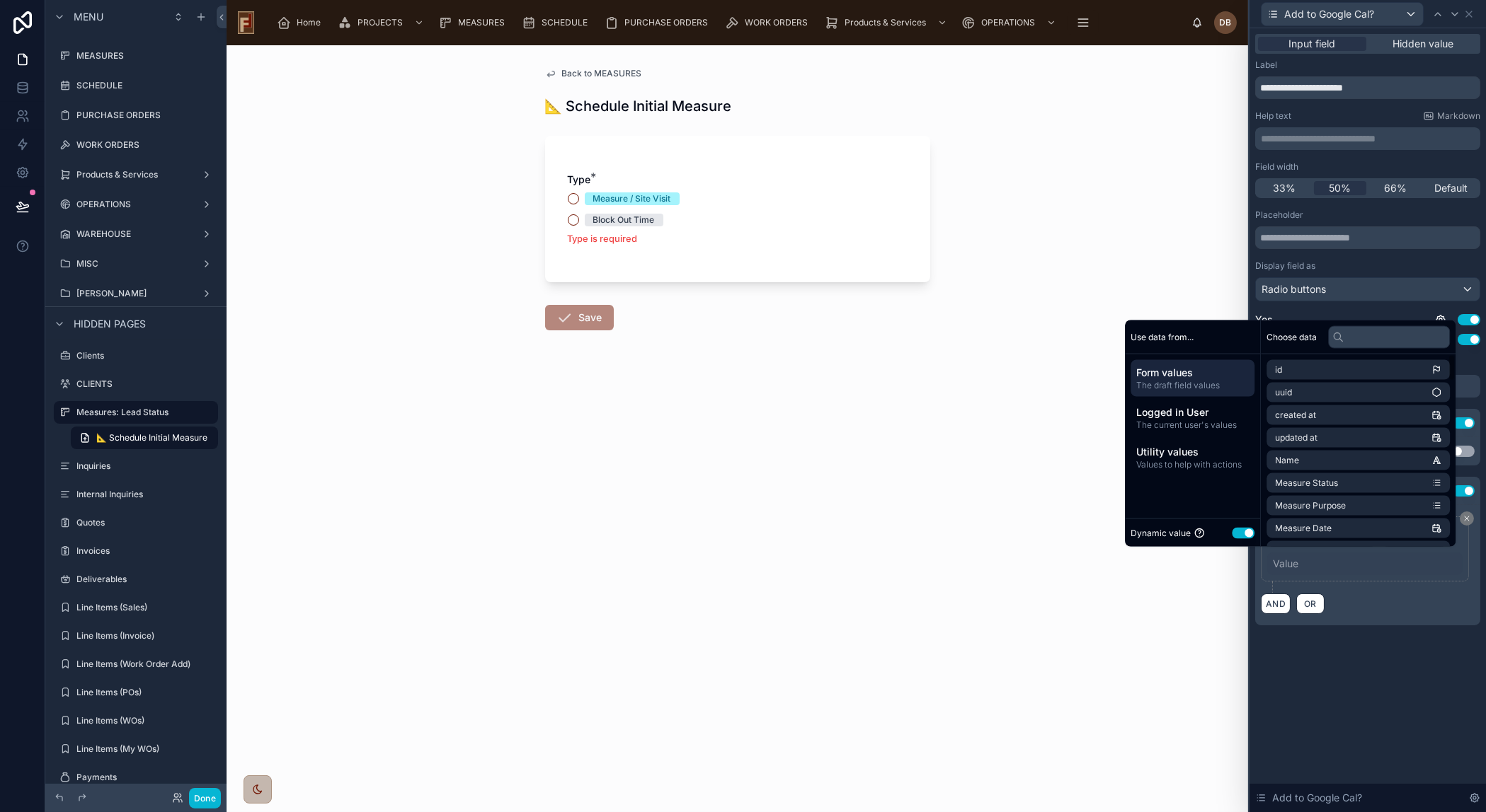
click at [1239, 532] on button "Use setting" at bounding box center [1243, 532] width 23 height 11
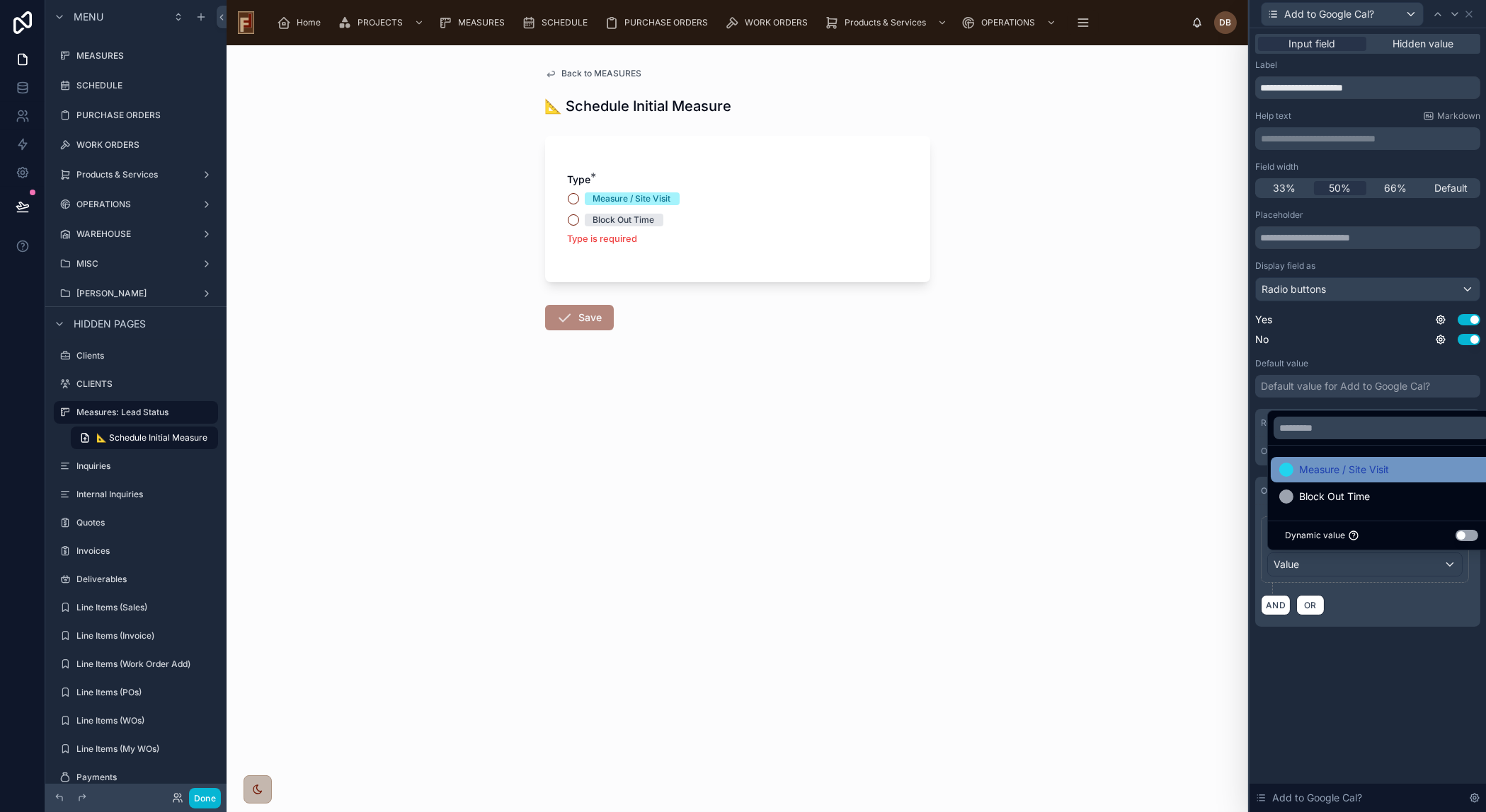
click at [1355, 475] on span "Measure / Site Visit" at bounding box center [1344, 469] width 90 height 17
click at [1360, 495] on span "Block Out Time" at bounding box center [1335, 496] width 71 height 17
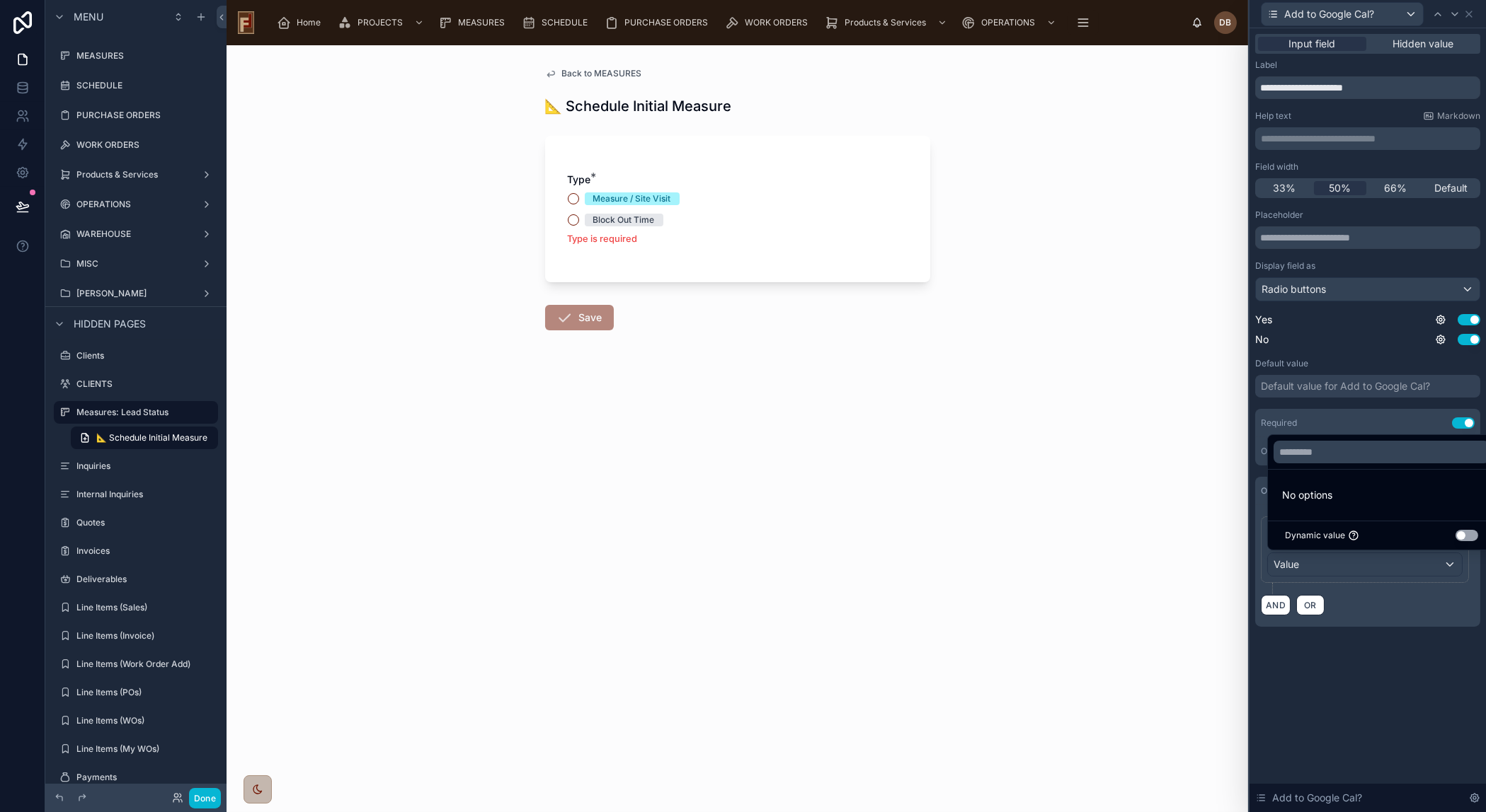
click at [1381, 703] on div "**********" at bounding box center [1368, 420] width 236 height 784
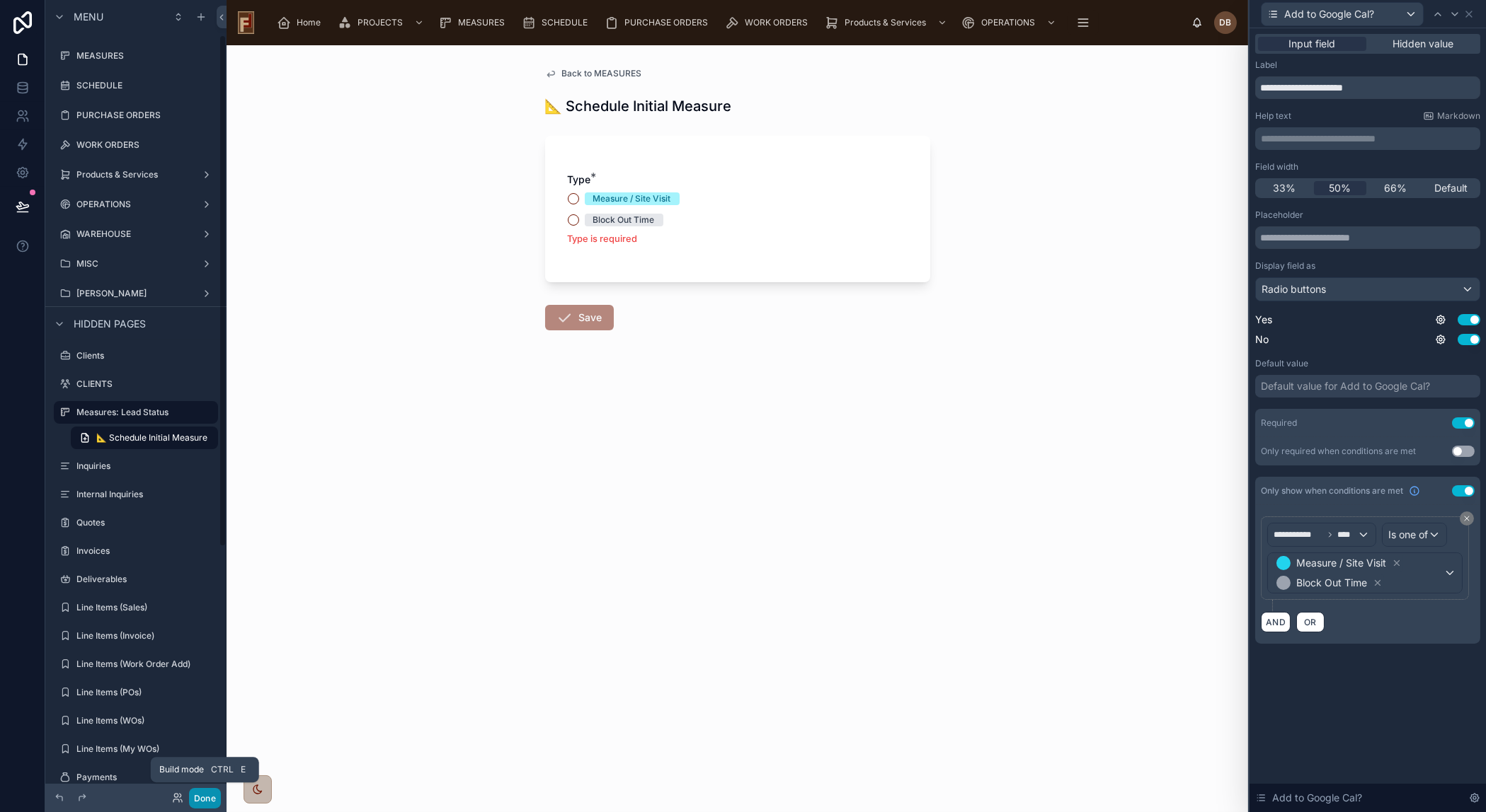
drag, startPoint x: 210, startPoint y: 799, endPoint x: 142, endPoint y: 317, distance: 486.8
click at [210, 797] on button "Done" at bounding box center [205, 799] width 32 height 21
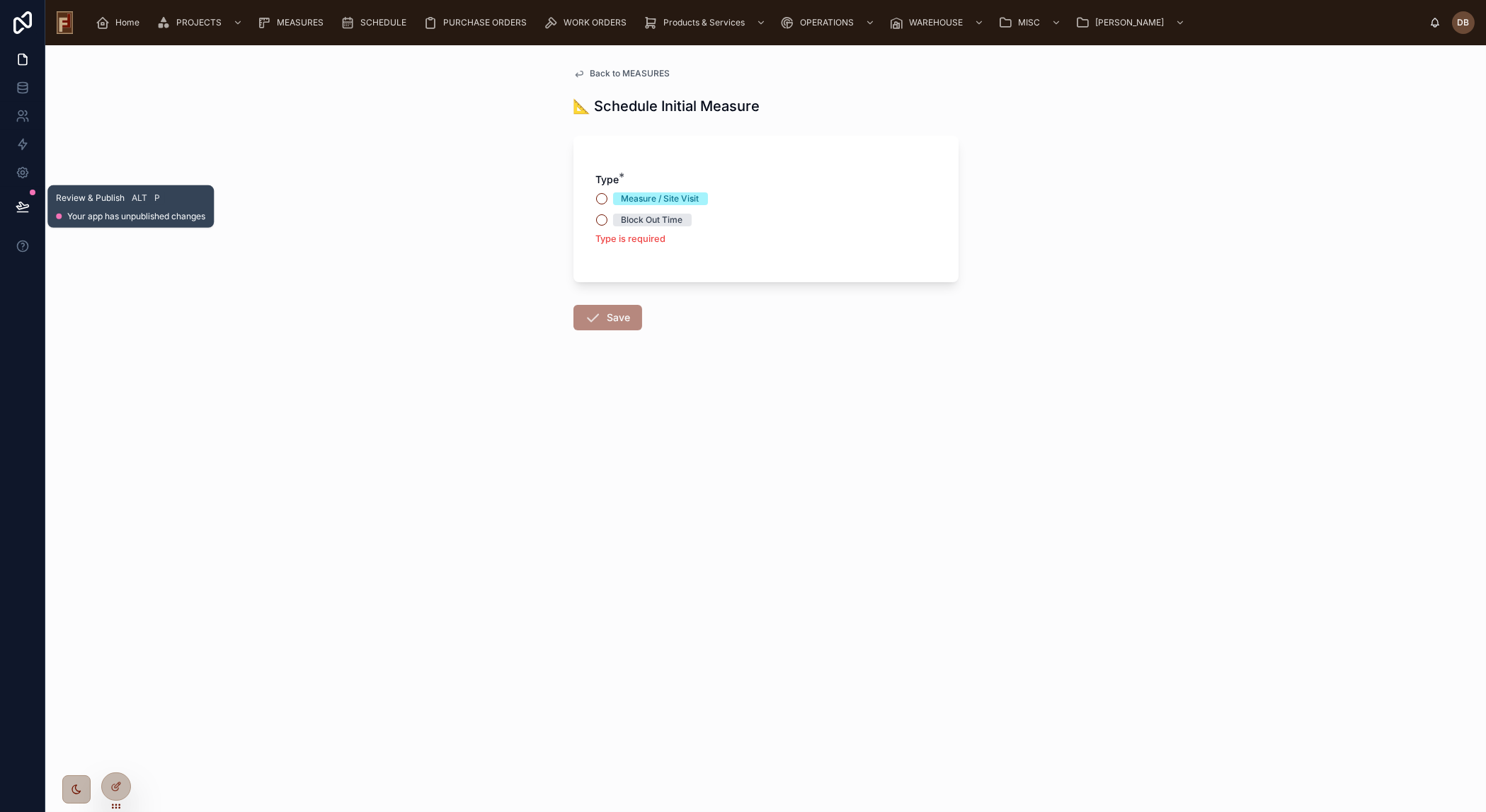
click at [21, 208] on icon at bounding box center [22, 206] width 12 height 7
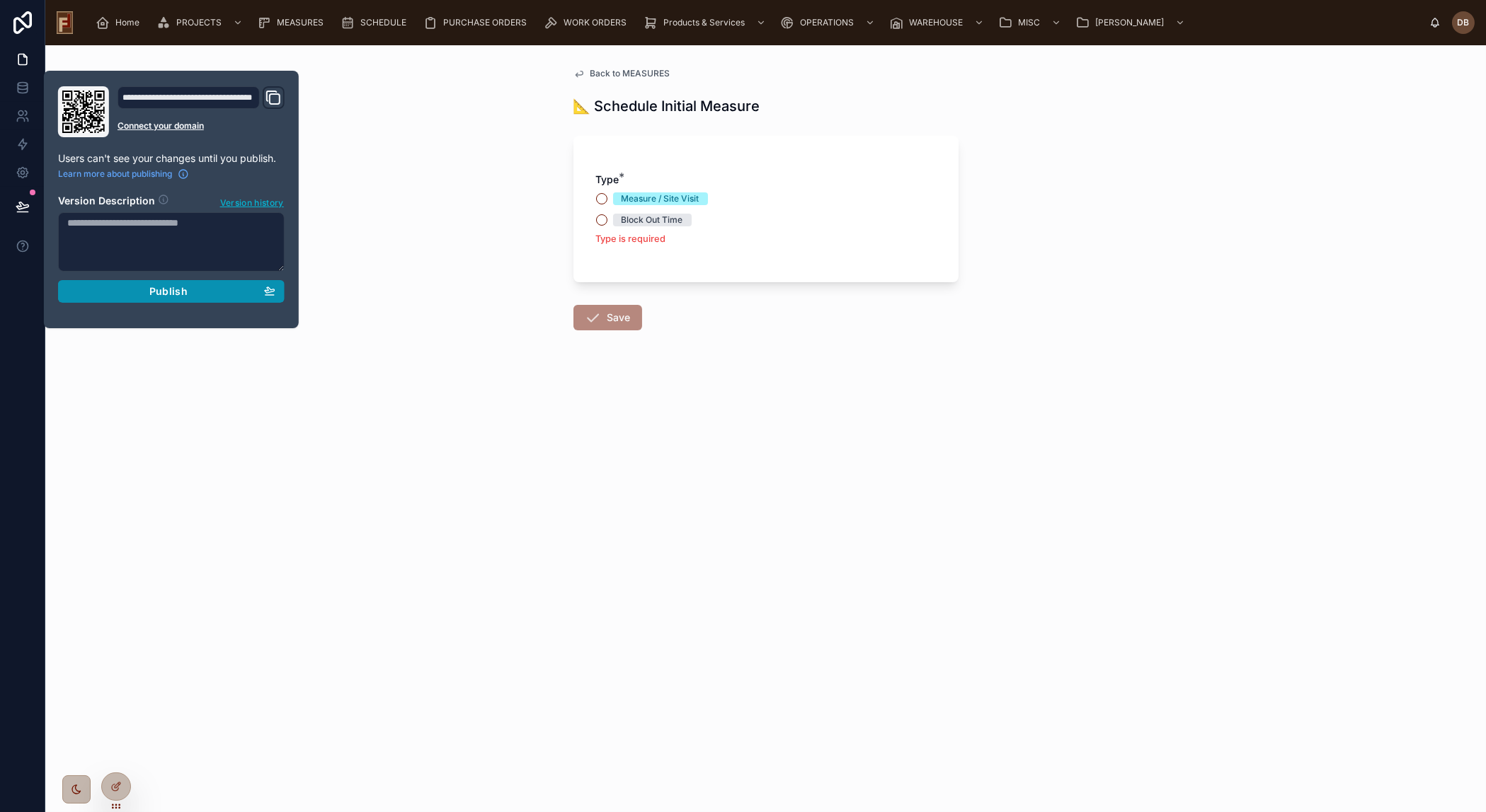
click at [195, 286] on div "Publish" at bounding box center [171, 291] width 208 height 13
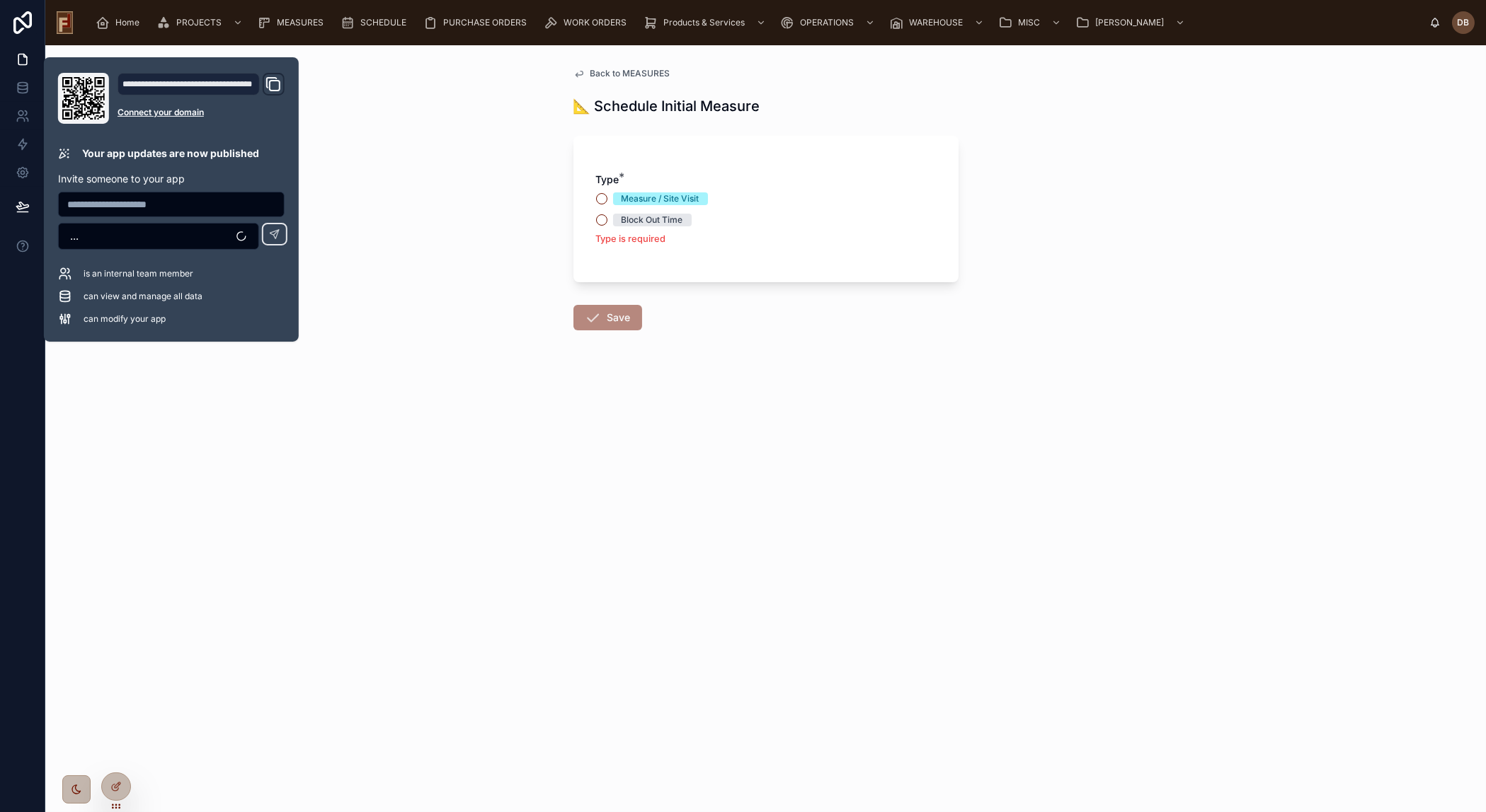
click at [599, 73] on span "Back to MEASURES" at bounding box center [630, 73] width 80 height 11
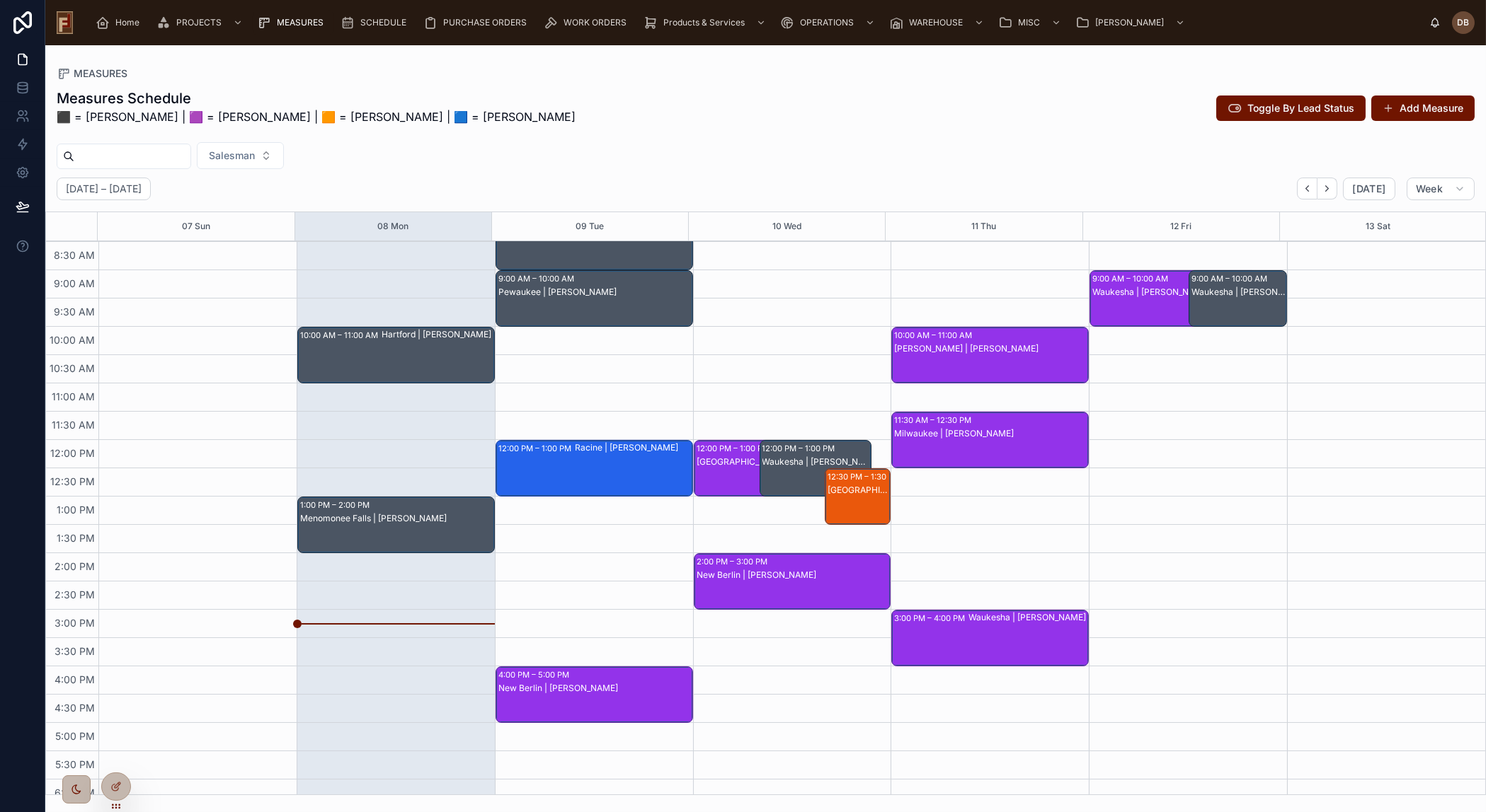
scroll to position [61, 0]
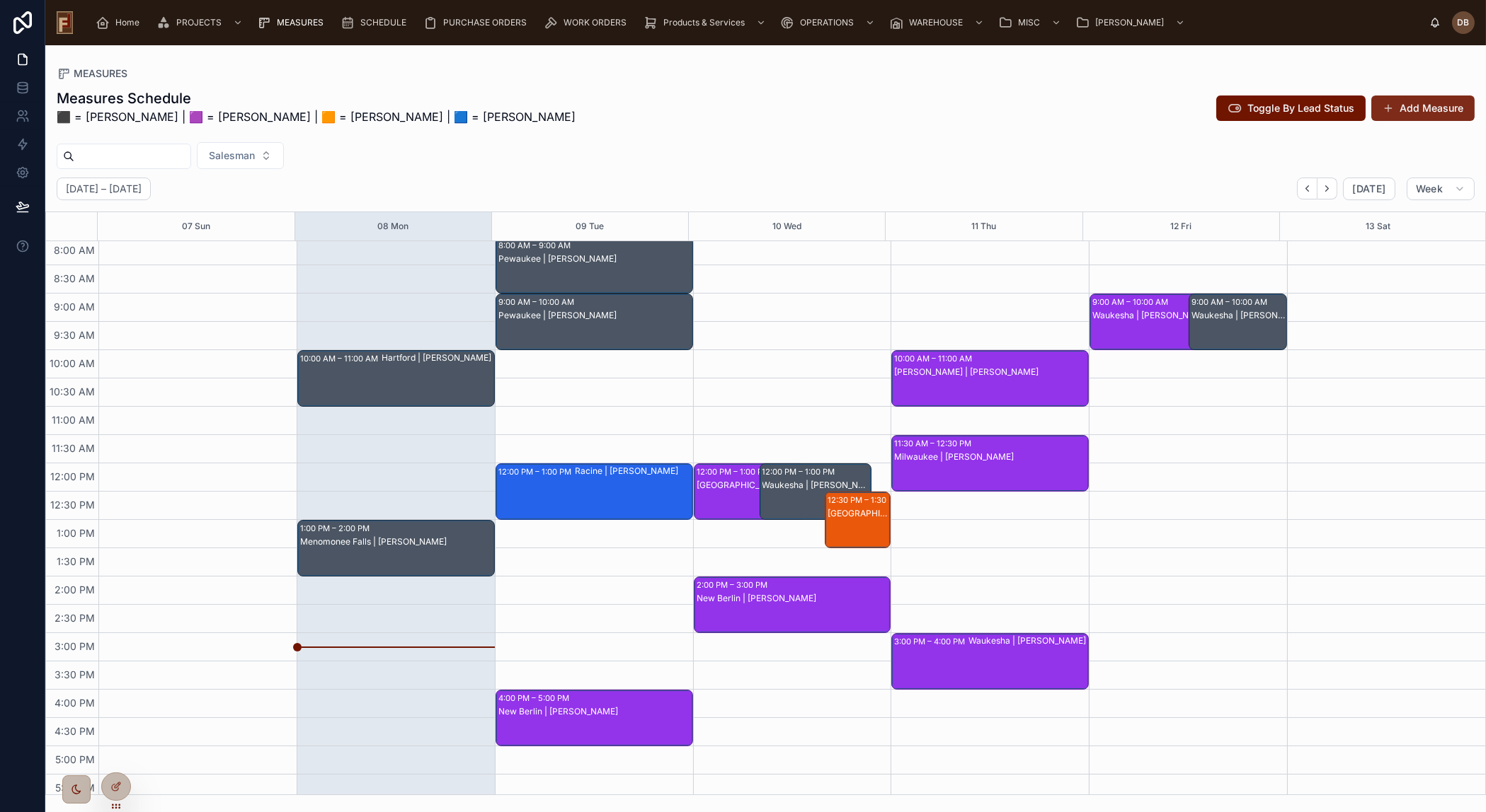
click at [1428, 108] on button "Add Measure" at bounding box center [1422, 108] width 103 height 26
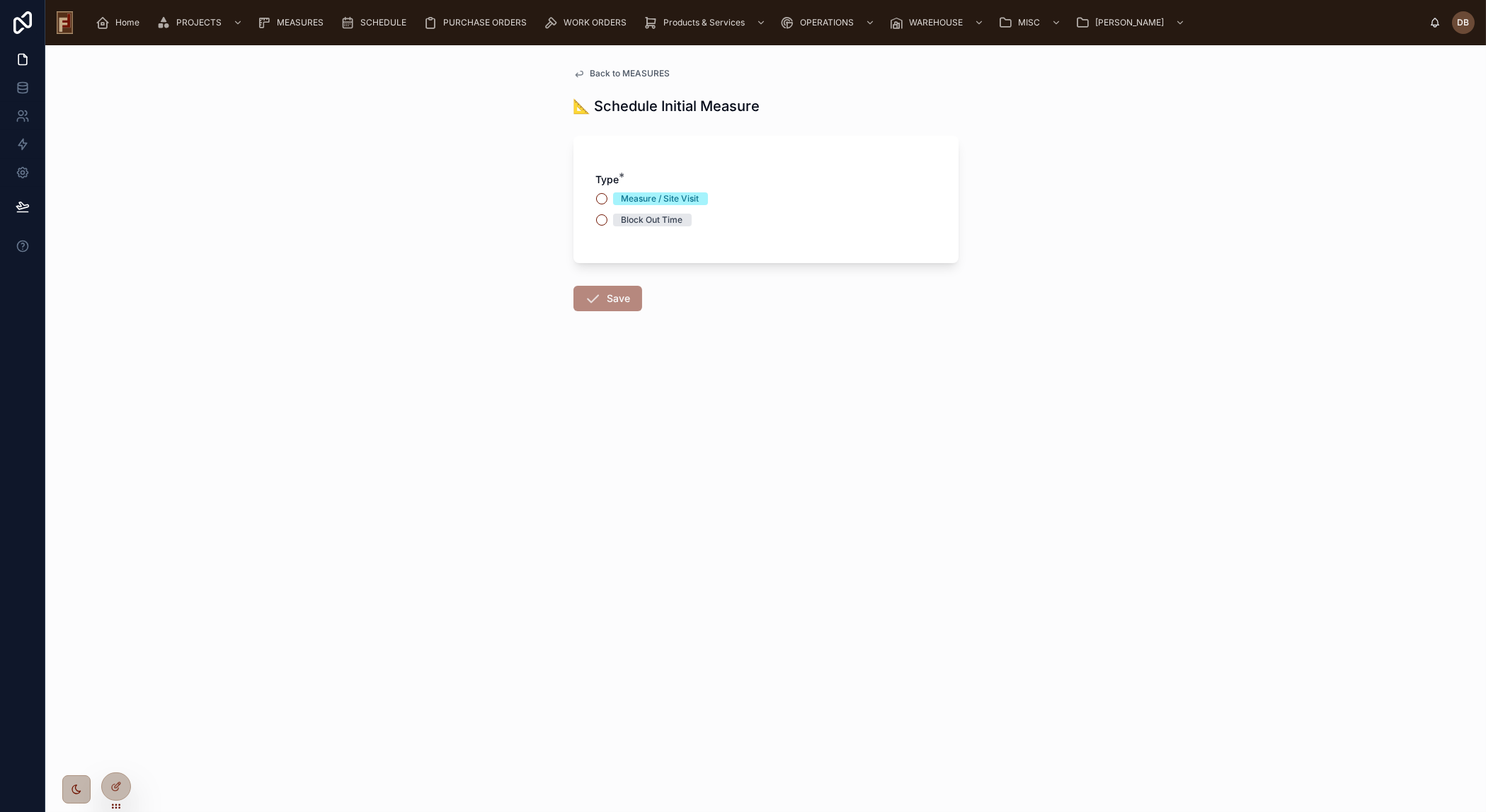
click at [671, 221] on div "Block Out Time" at bounding box center [651, 219] width 61 height 13
click at [607, 221] on button "Block Out Time" at bounding box center [601, 219] width 11 height 11
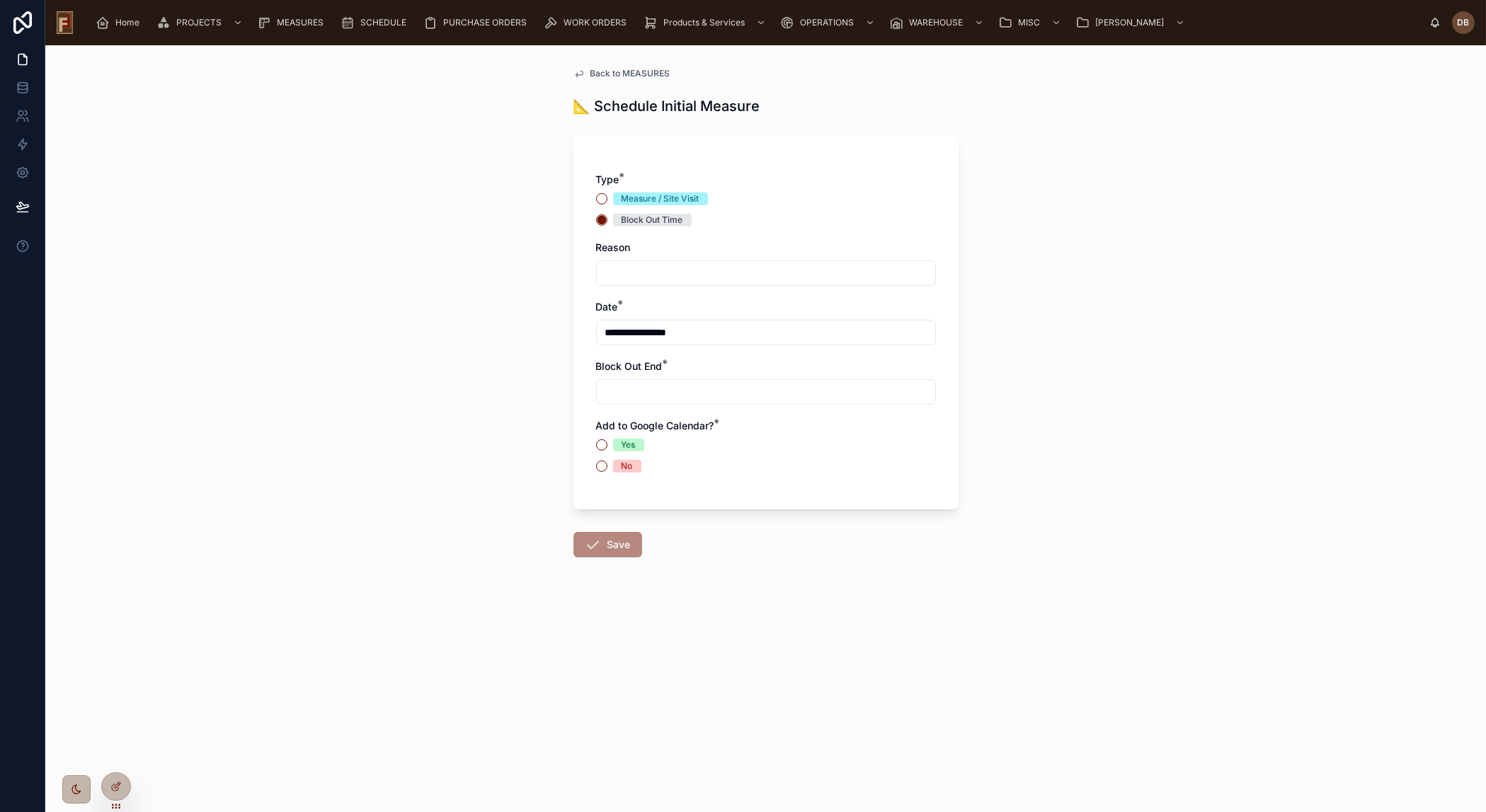
click at [662, 200] on div "Measure / Site Visit" at bounding box center [660, 199] width 78 height 13
click at [607, 200] on button "Measure / Site Visit" at bounding box center [601, 199] width 11 height 11
type input "**********"
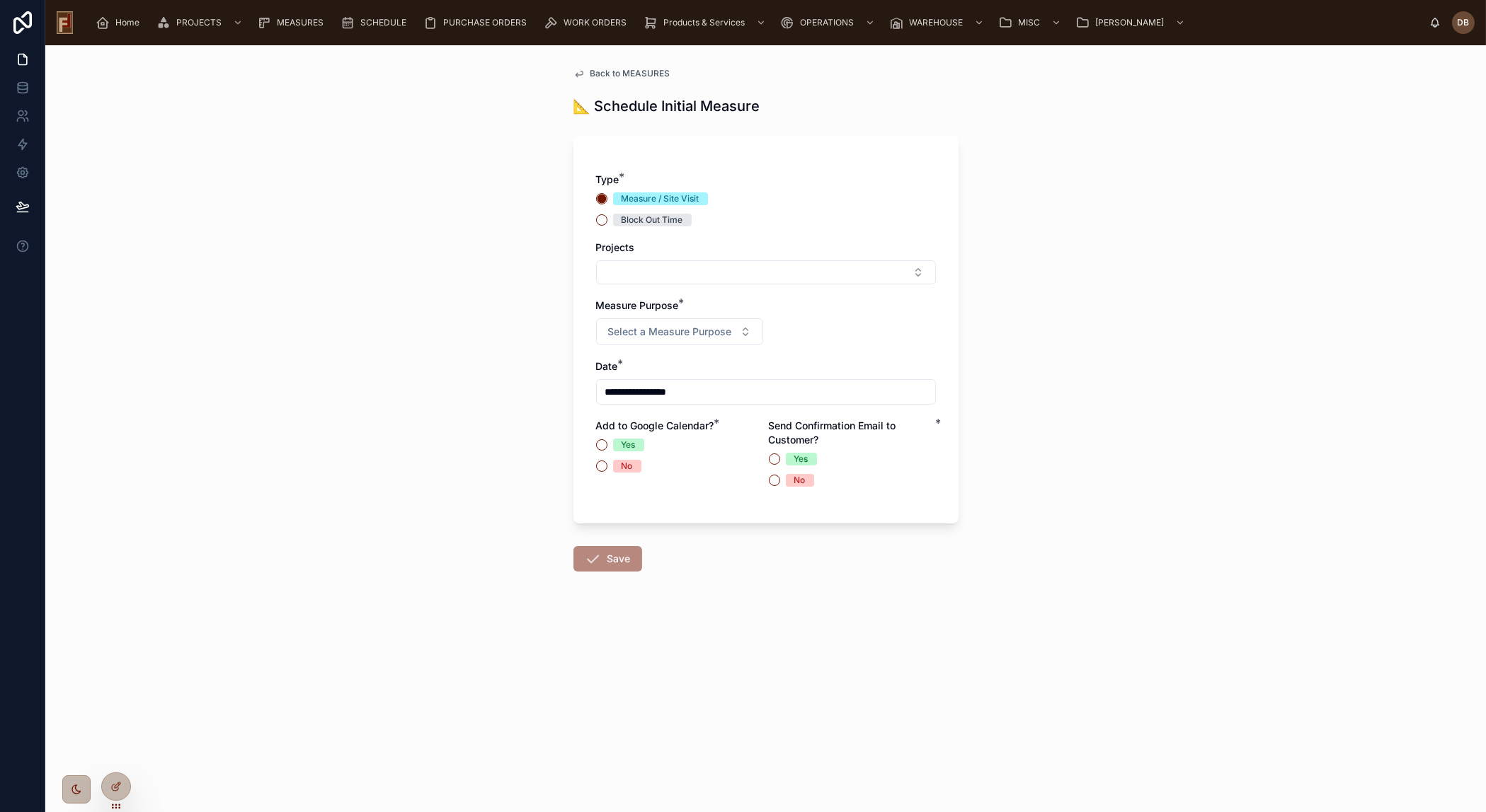
click at [659, 219] on div "Block Out Time" at bounding box center [651, 219] width 61 height 13
click at [607, 219] on button "Block Out Time" at bounding box center [601, 219] width 11 height 11
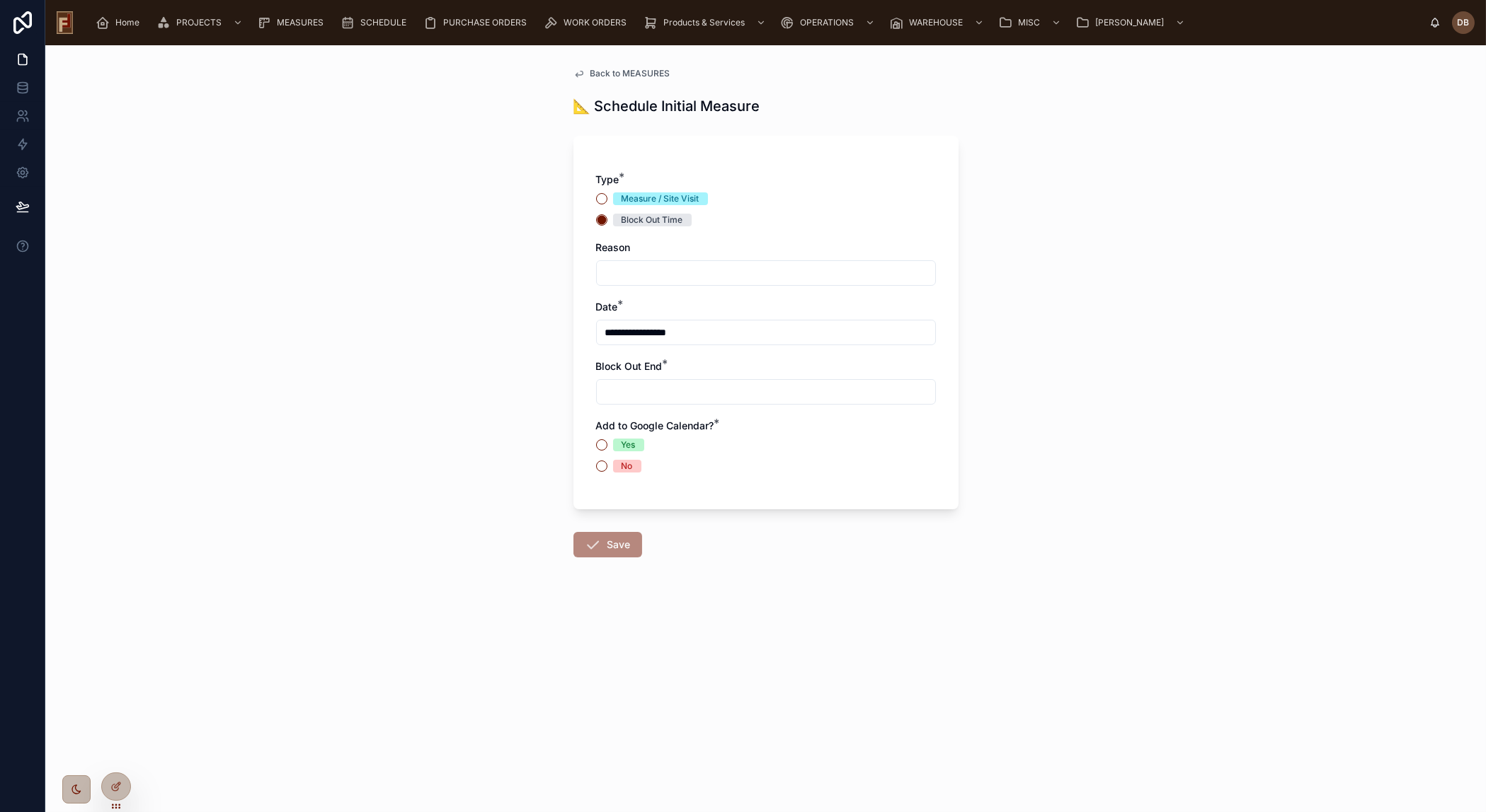
click at [674, 269] on input "text" at bounding box center [766, 273] width 338 height 20
type input "**********"
click at [713, 331] on input "**********" at bounding box center [766, 332] width 338 height 20
click at [714, 478] on button "8" at bounding box center [715, 481] width 26 height 26
drag, startPoint x: 784, startPoint y: 620, endPoint x: 767, endPoint y: 620, distance: 17.0
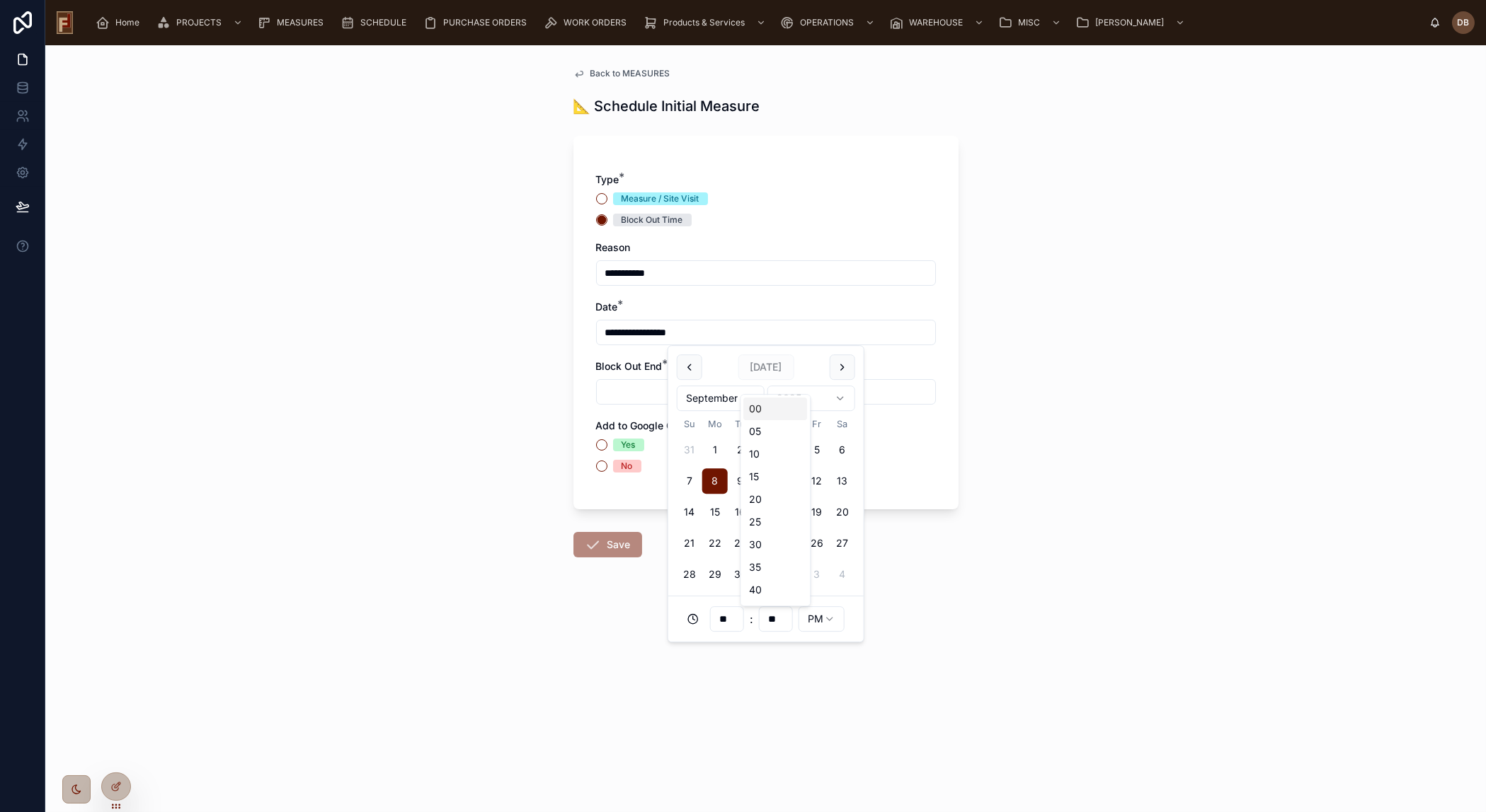
click at [767, 620] on input "**" at bounding box center [775, 619] width 32 height 20
type input "**"
type input "**********"
click at [641, 394] on input "text" at bounding box center [766, 392] width 338 height 20
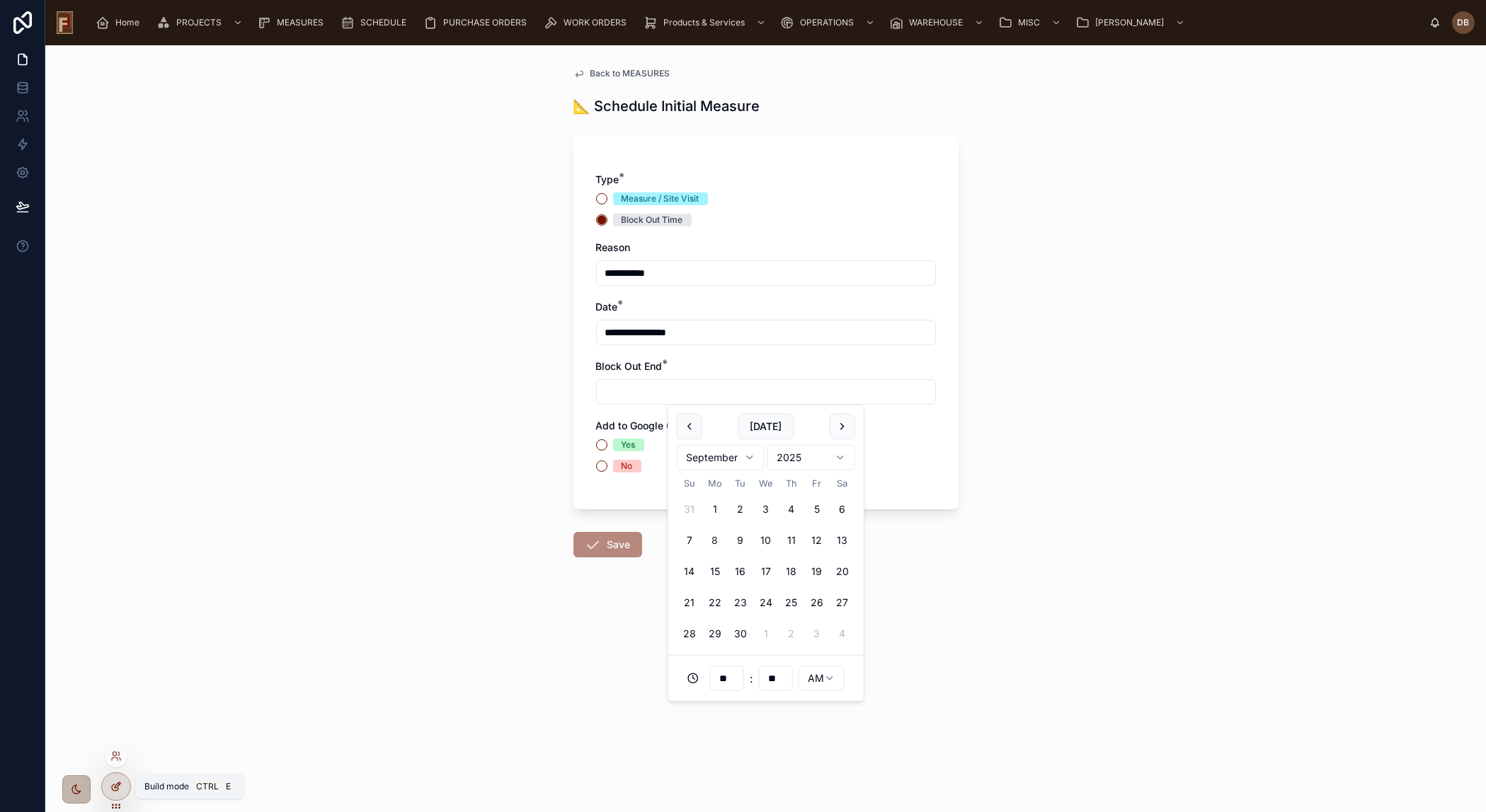
click at [120, 785] on icon at bounding box center [116, 786] width 11 height 11
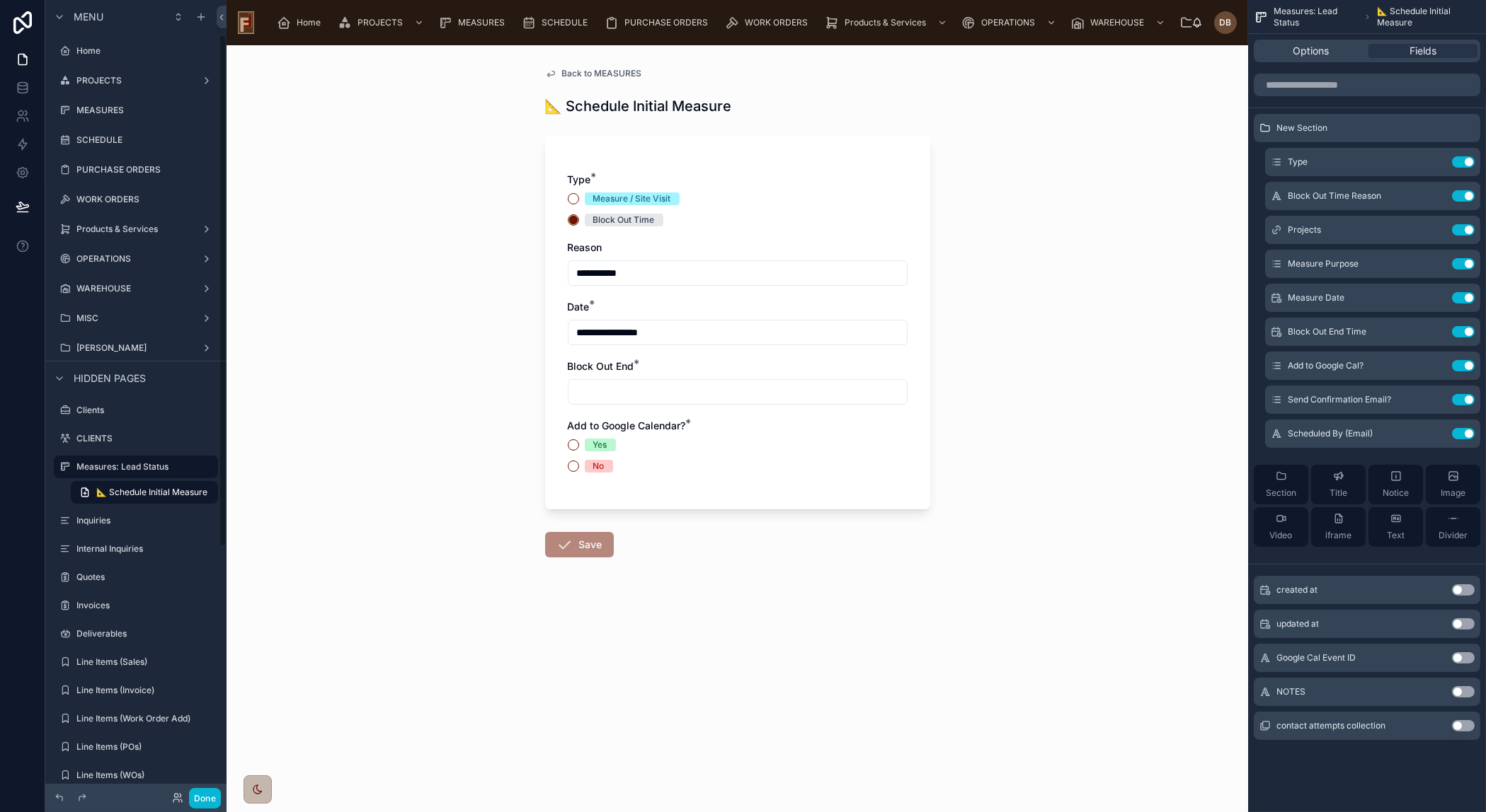
scroll to position [55, 0]
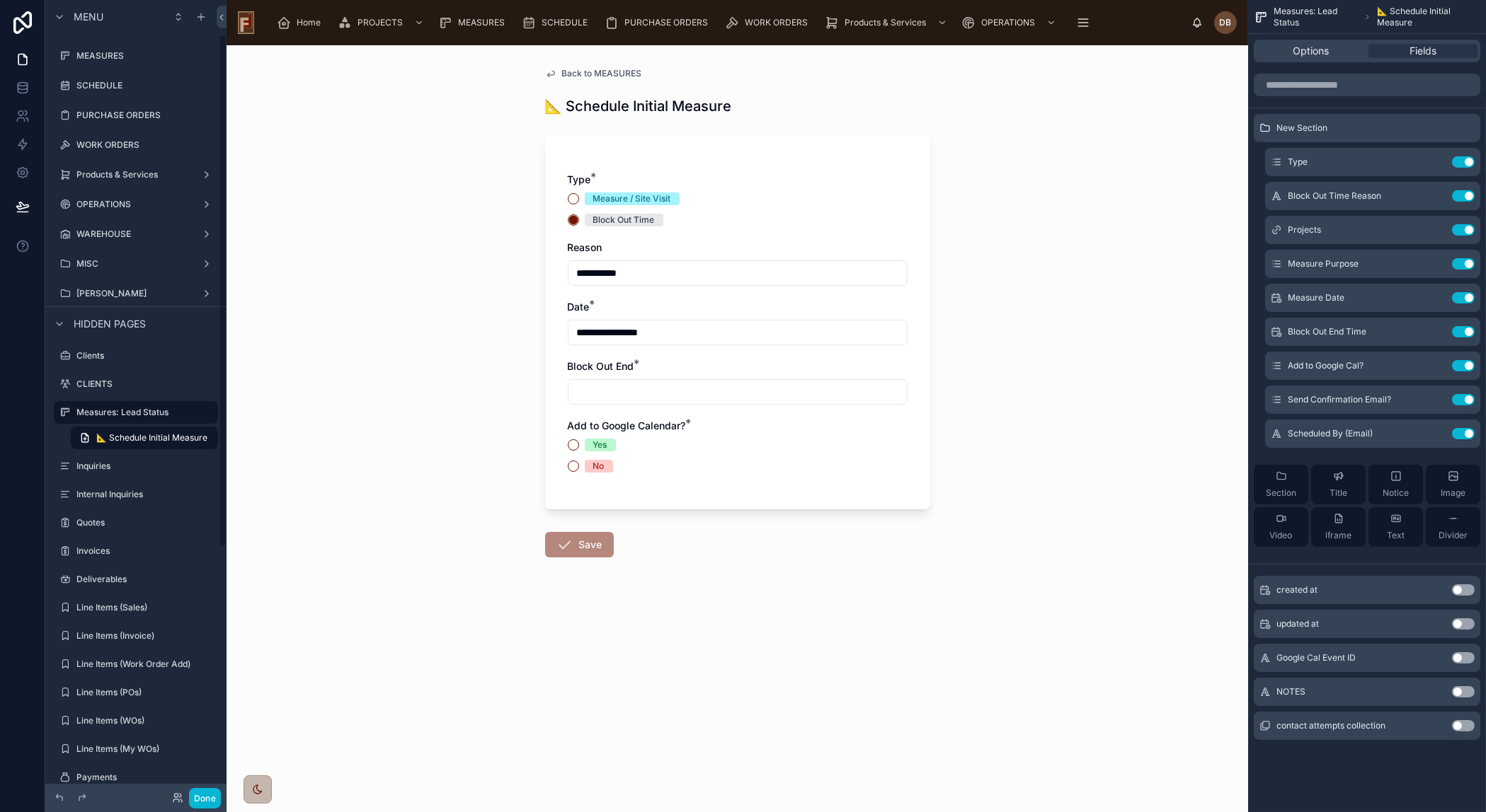
click at [804, 390] on input "text" at bounding box center [738, 392] width 338 height 20
click at [1437, 331] on icon "scrollable content" at bounding box center [1434, 331] width 11 height 11
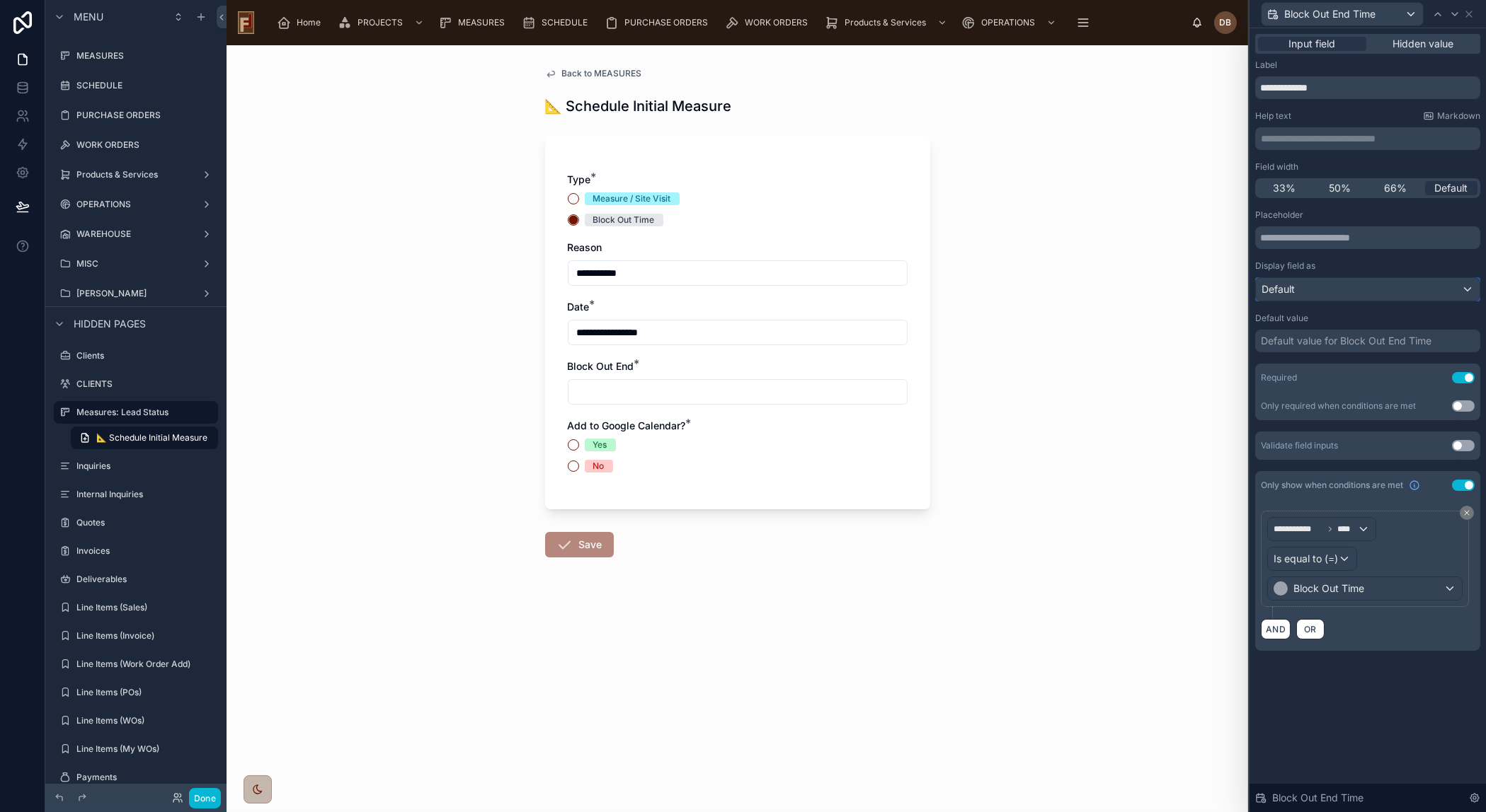
click at [1334, 288] on div "Default" at bounding box center [1367, 289] width 224 height 23
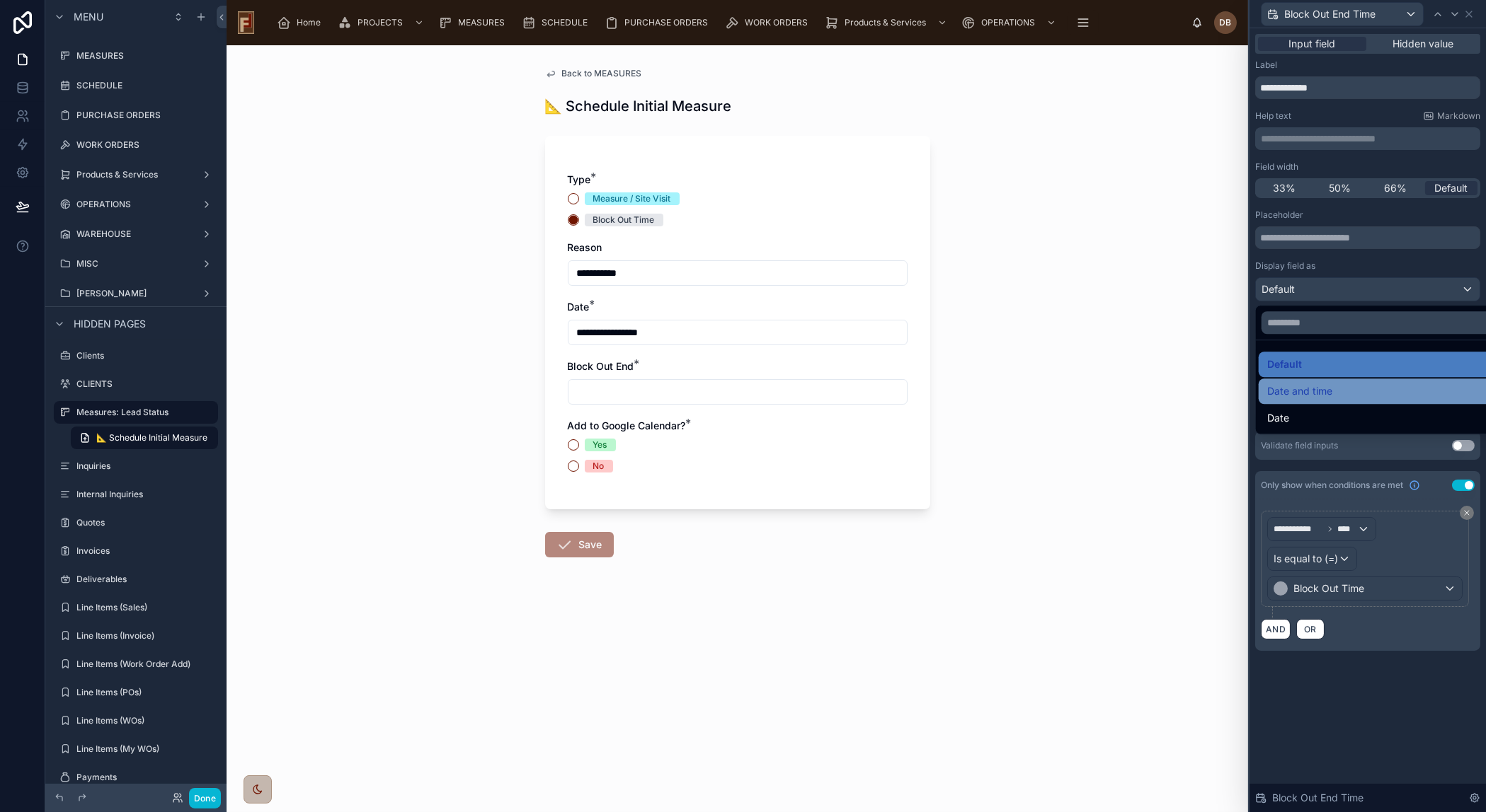
click at [1363, 389] on div "Date and time" at bounding box center [1383, 390] width 233 height 17
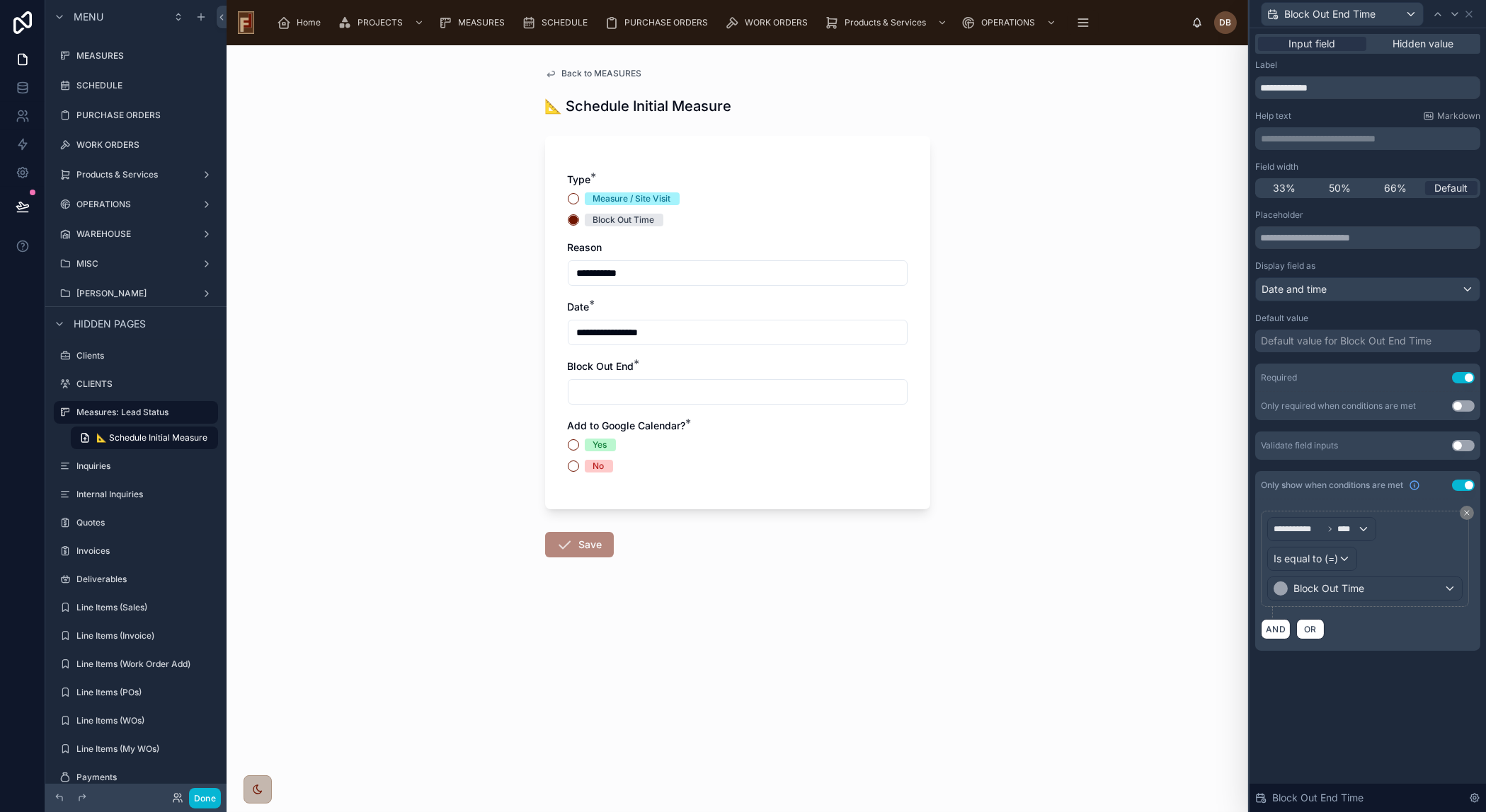
click at [1397, 337] on div "Default value for Block Out End Time" at bounding box center [1346, 340] width 171 height 14
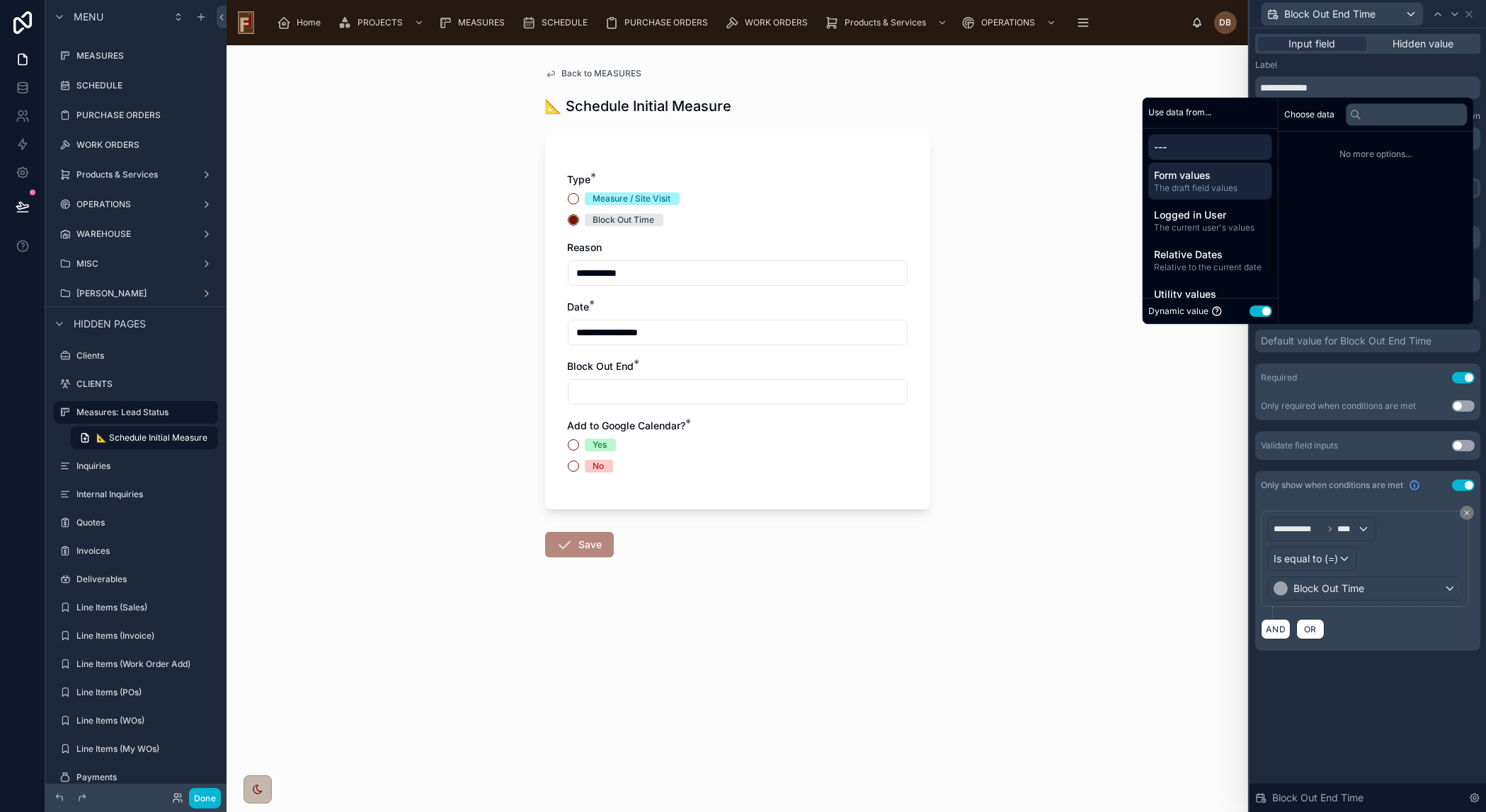
click at [1217, 179] on span "Form values" at bounding box center [1210, 175] width 112 height 14
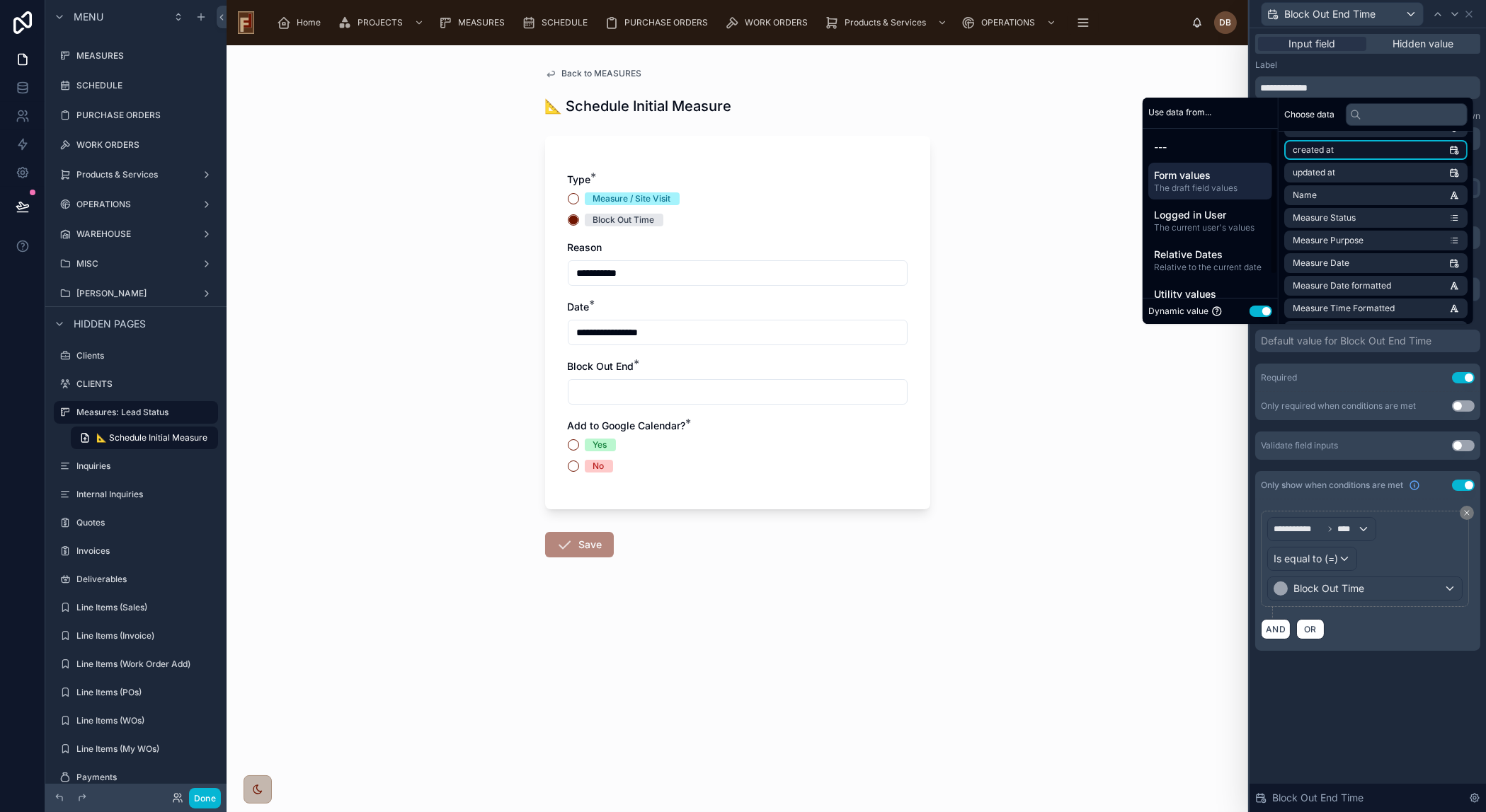
scroll to position [63, 0]
click at [1372, 240] on li "Measure Date" at bounding box center [1375, 241] width 183 height 20
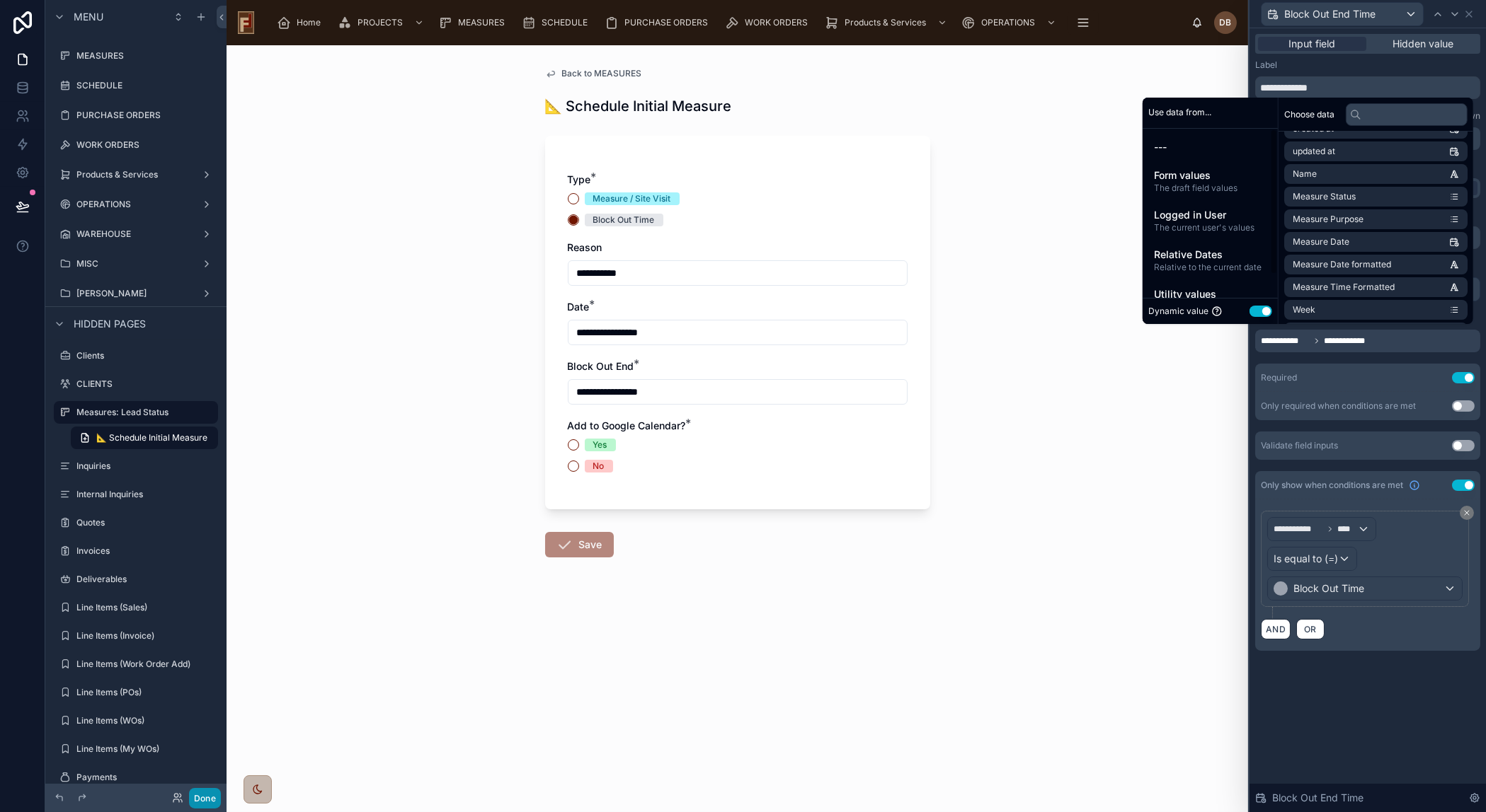
click at [205, 798] on button "Done" at bounding box center [205, 799] width 32 height 21
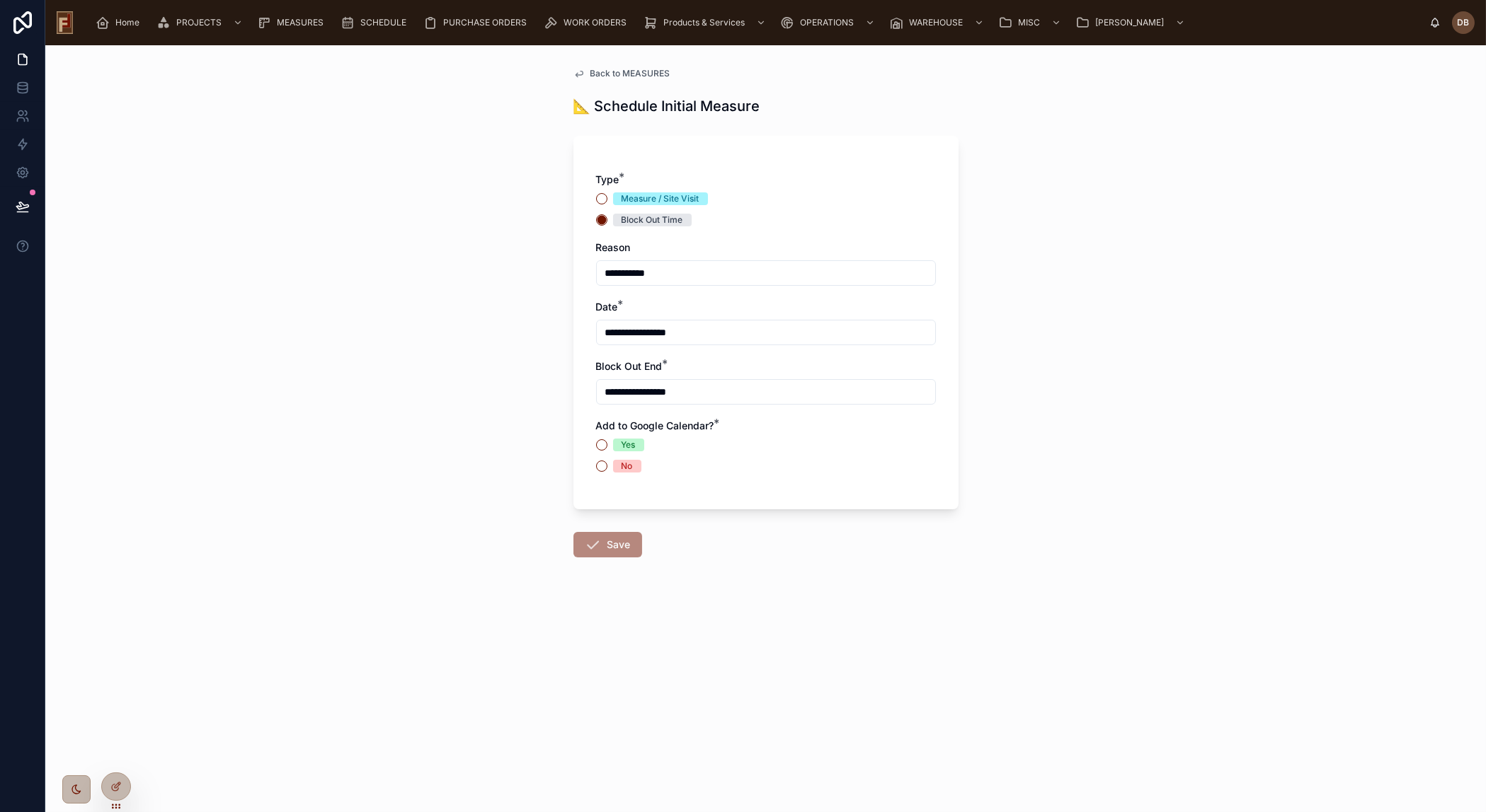
click at [714, 388] on input "**********" at bounding box center [766, 392] width 338 height 20
drag, startPoint x: 737, startPoint y: 679, endPoint x: 711, endPoint y: 679, distance: 26.0
click at [711, 679] on input "**" at bounding box center [727, 678] width 32 height 20
type input "**"
type input "**********"
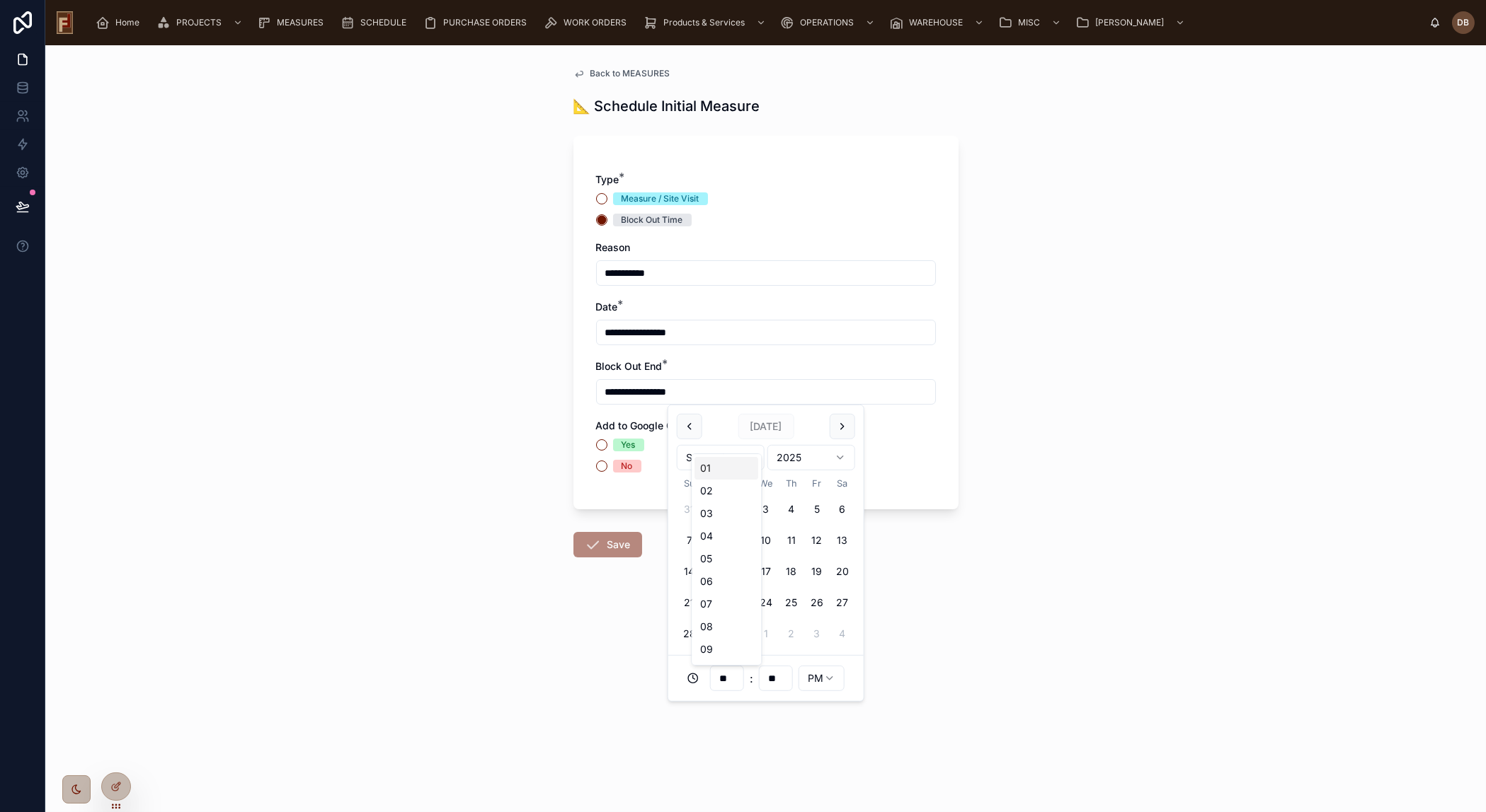
click at [597, 713] on div "**********" at bounding box center [765, 428] width 1440 height 767
click at [629, 464] on div "No" at bounding box center [626, 466] width 11 height 13
click at [607, 464] on button "No" at bounding box center [601, 466] width 11 height 11
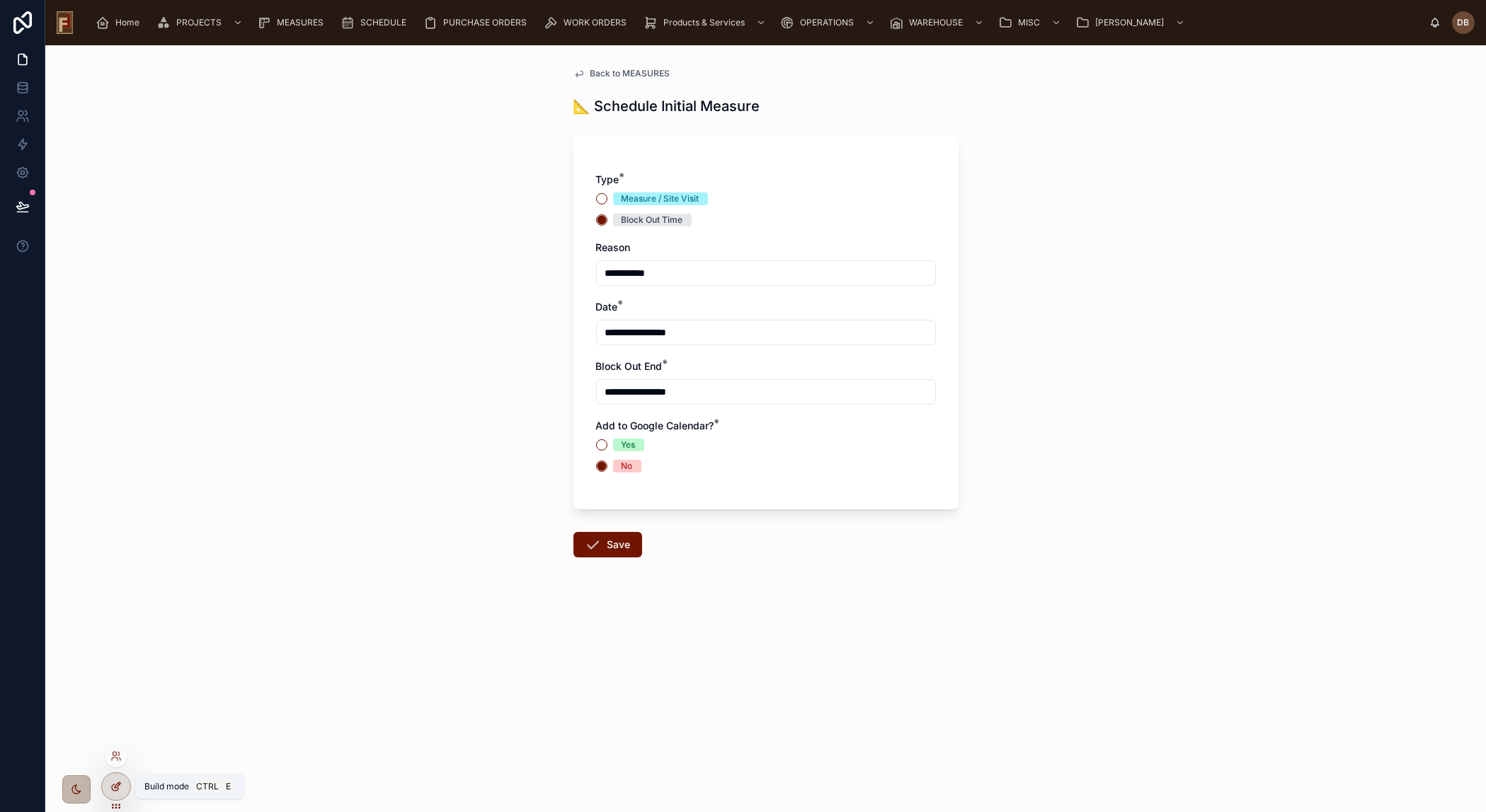
click at [115, 781] on icon at bounding box center [116, 786] width 11 height 11
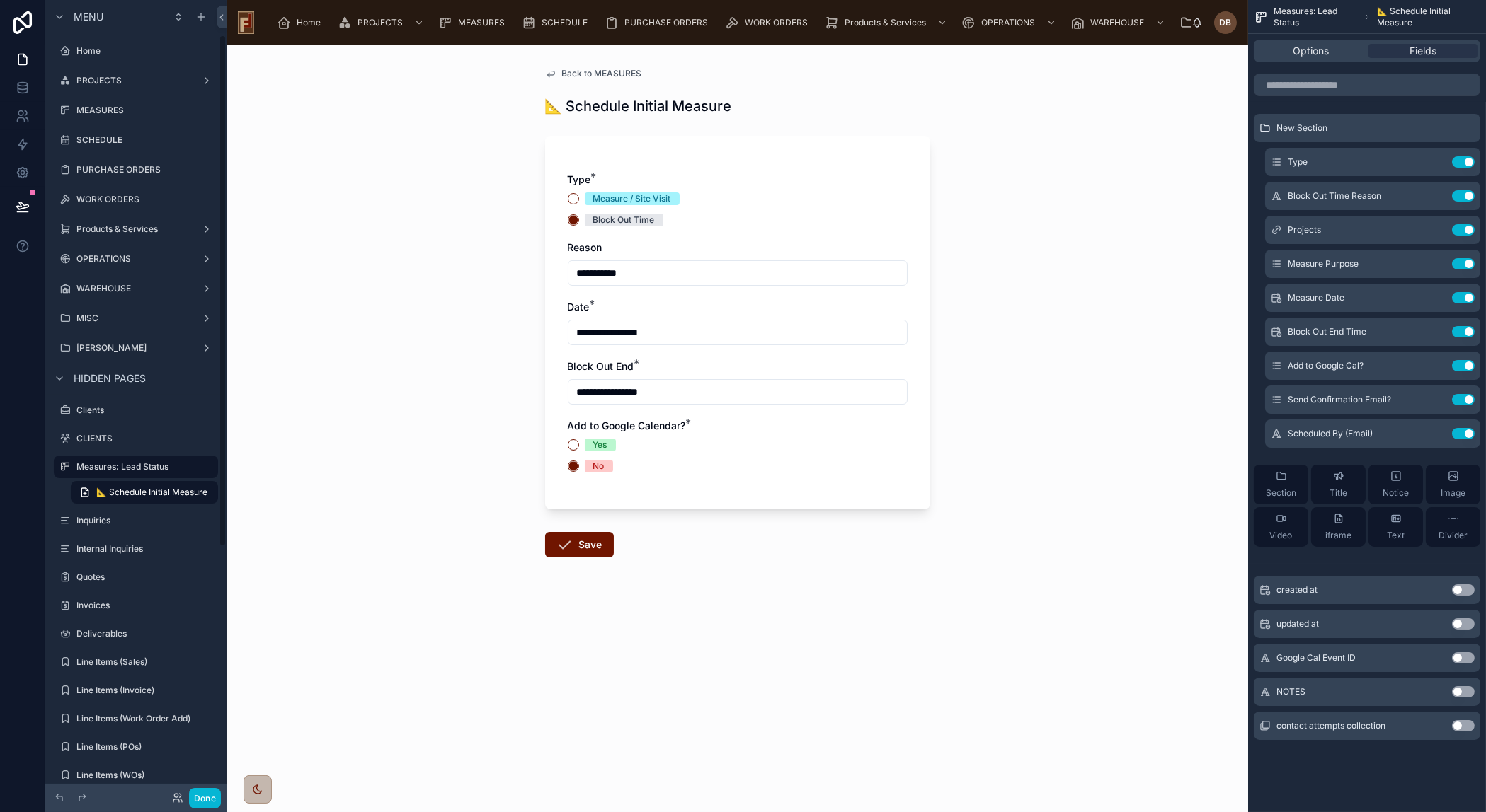
scroll to position [55, 0]
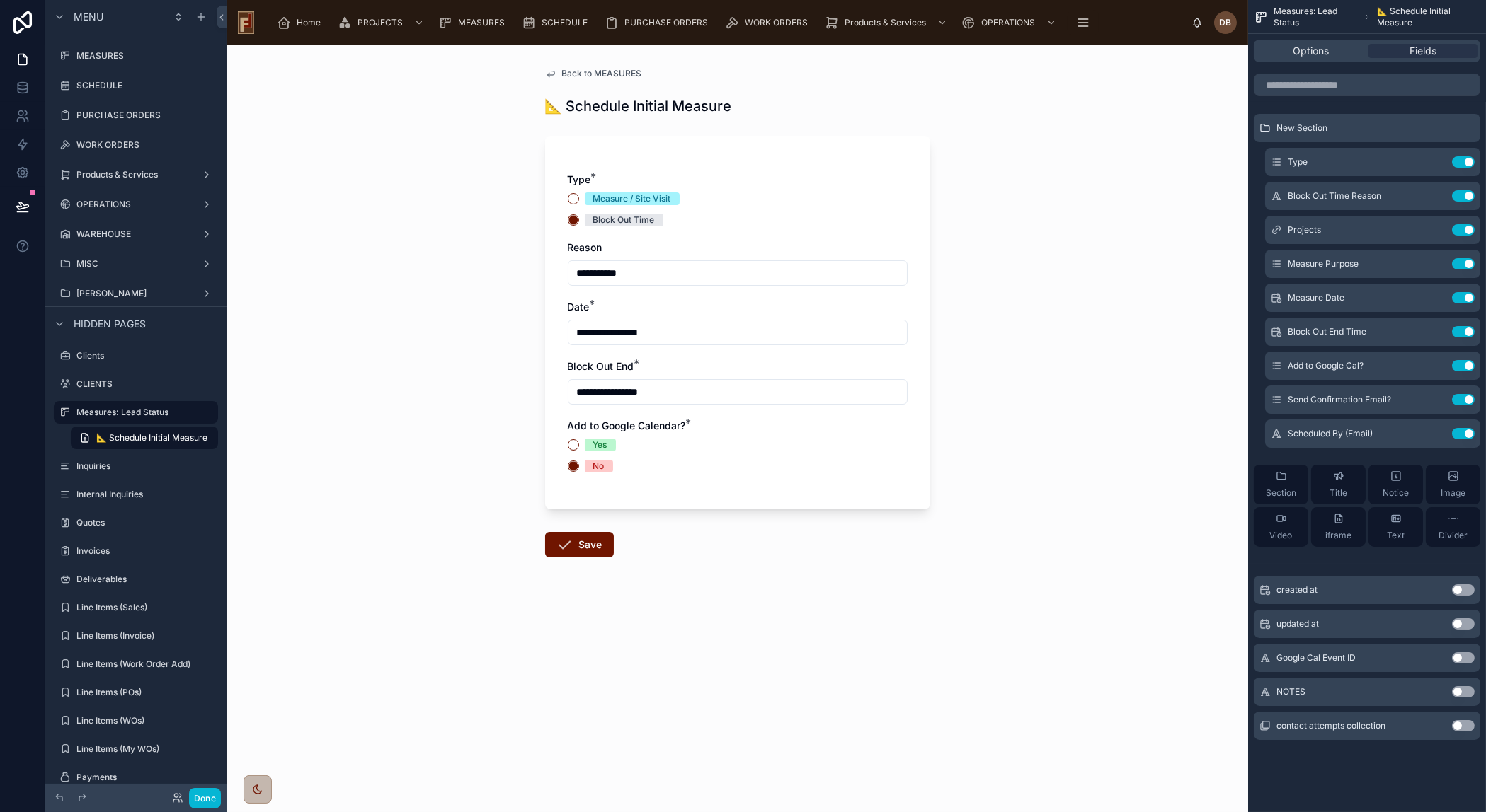
click at [702, 432] on div "Add to Google Calendar? *" at bounding box center [651, 425] width 167 height 14
click at [1439, 363] on icon "scrollable content" at bounding box center [1434, 365] width 11 height 11
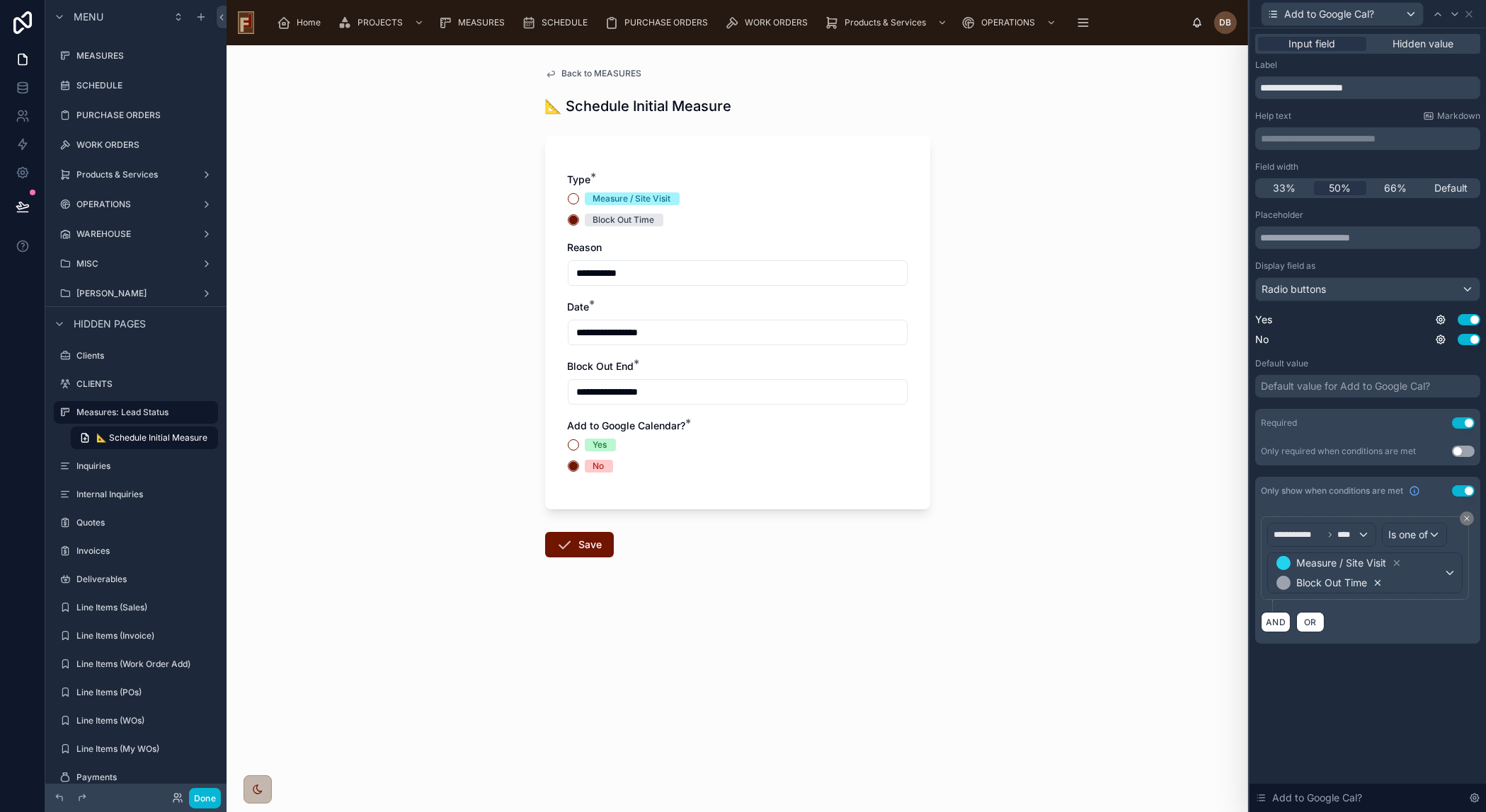
click at [1380, 581] on icon at bounding box center [1377, 582] width 10 height 10
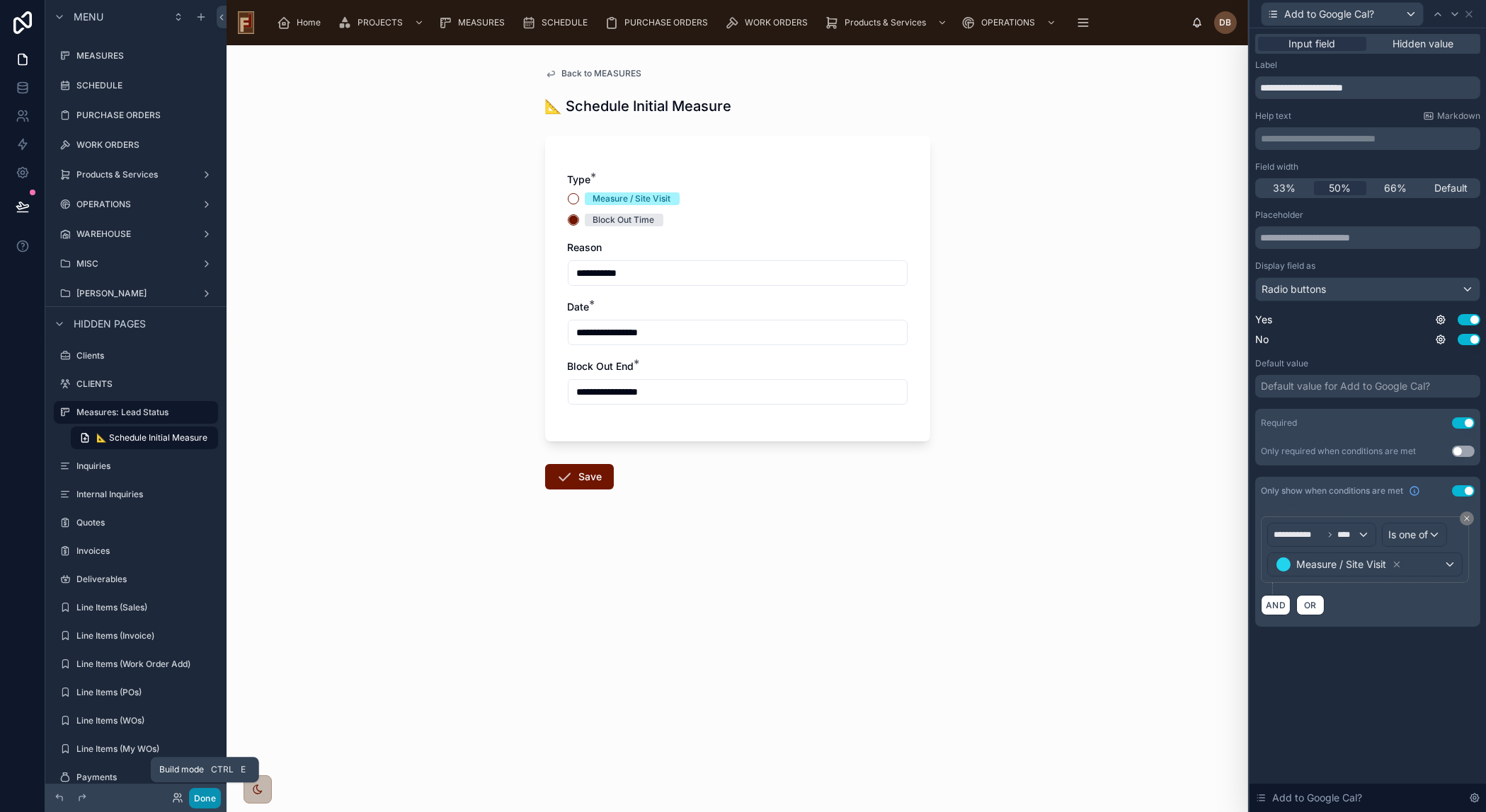
click at [206, 796] on button "Done" at bounding box center [205, 799] width 32 height 21
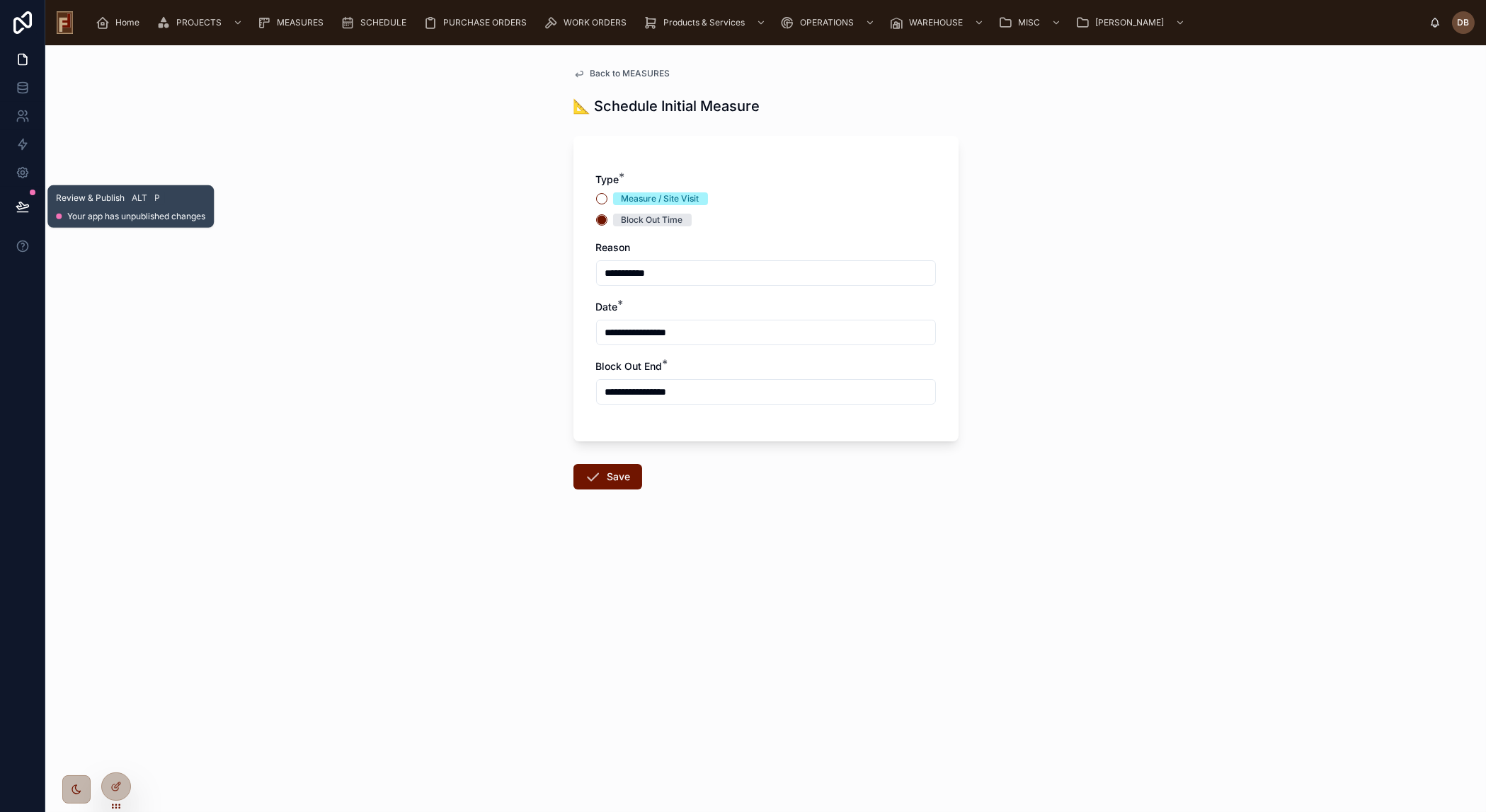
click at [23, 204] on icon at bounding box center [22, 206] width 14 height 14
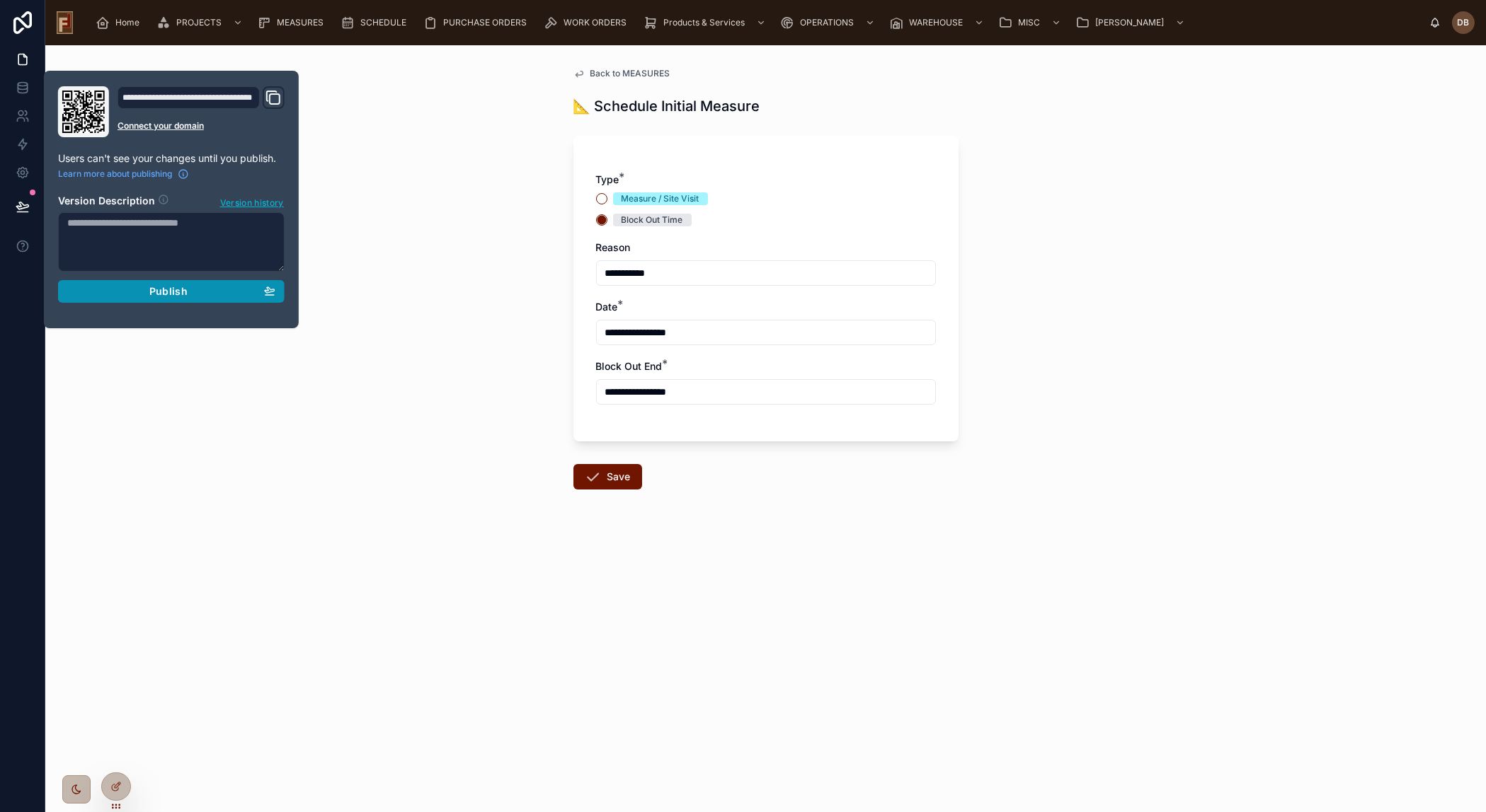
click at [165, 287] on span "Publish" at bounding box center [168, 291] width 38 height 13
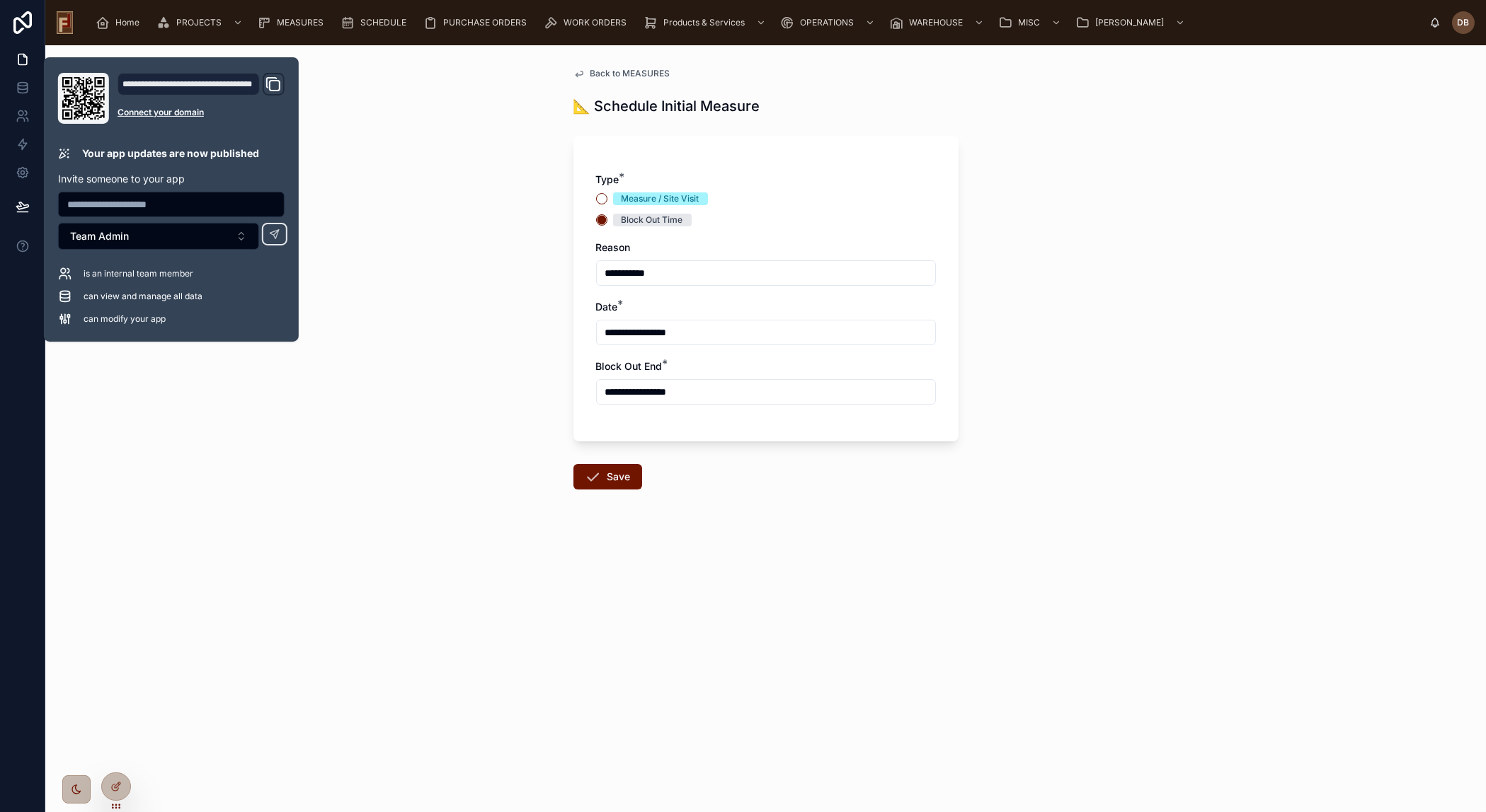
click at [701, 450] on form "**********" at bounding box center [765, 354] width 385 height 453
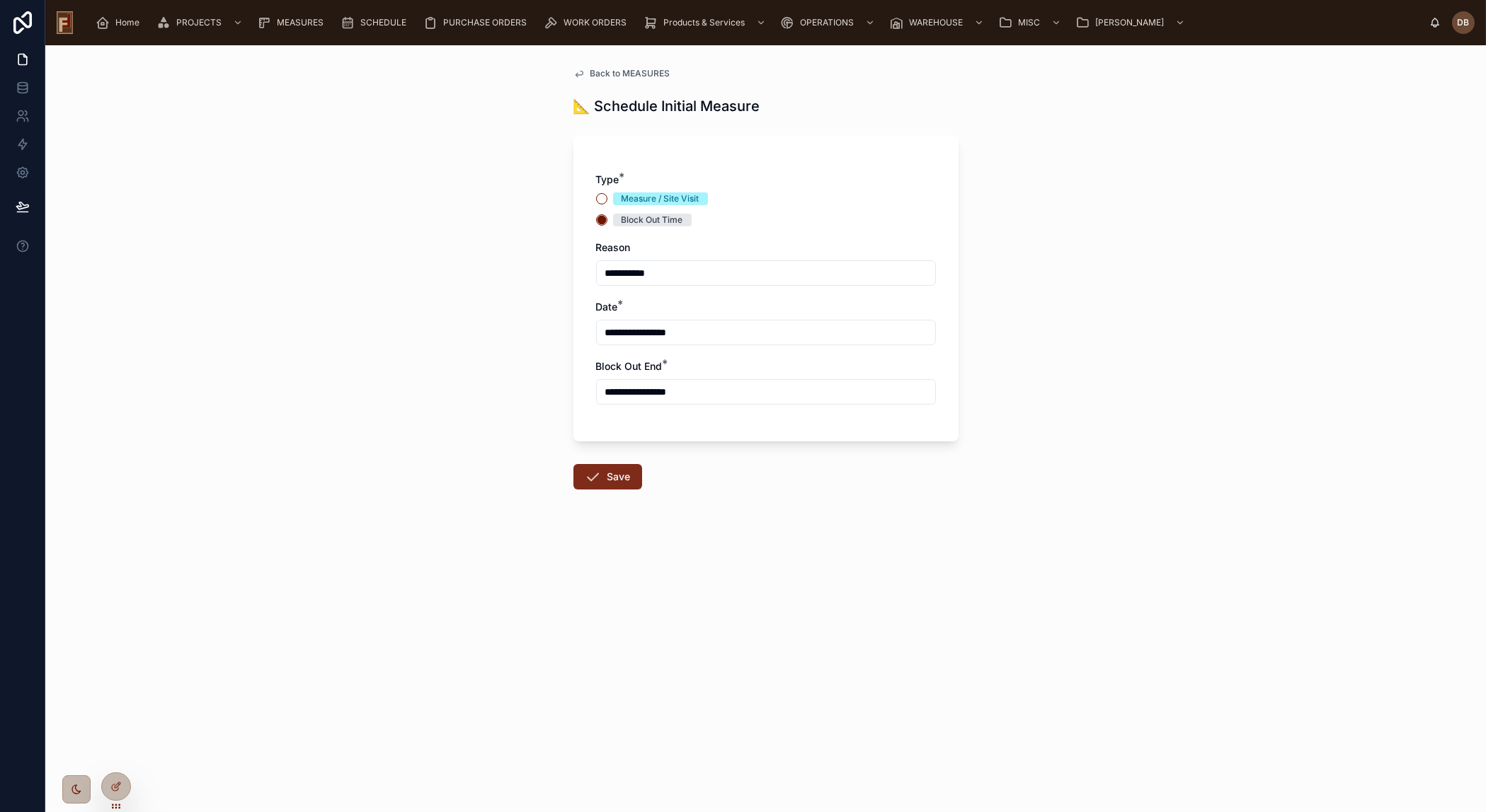
click at [602, 472] on button "Save" at bounding box center [607, 477] width 69 height 26
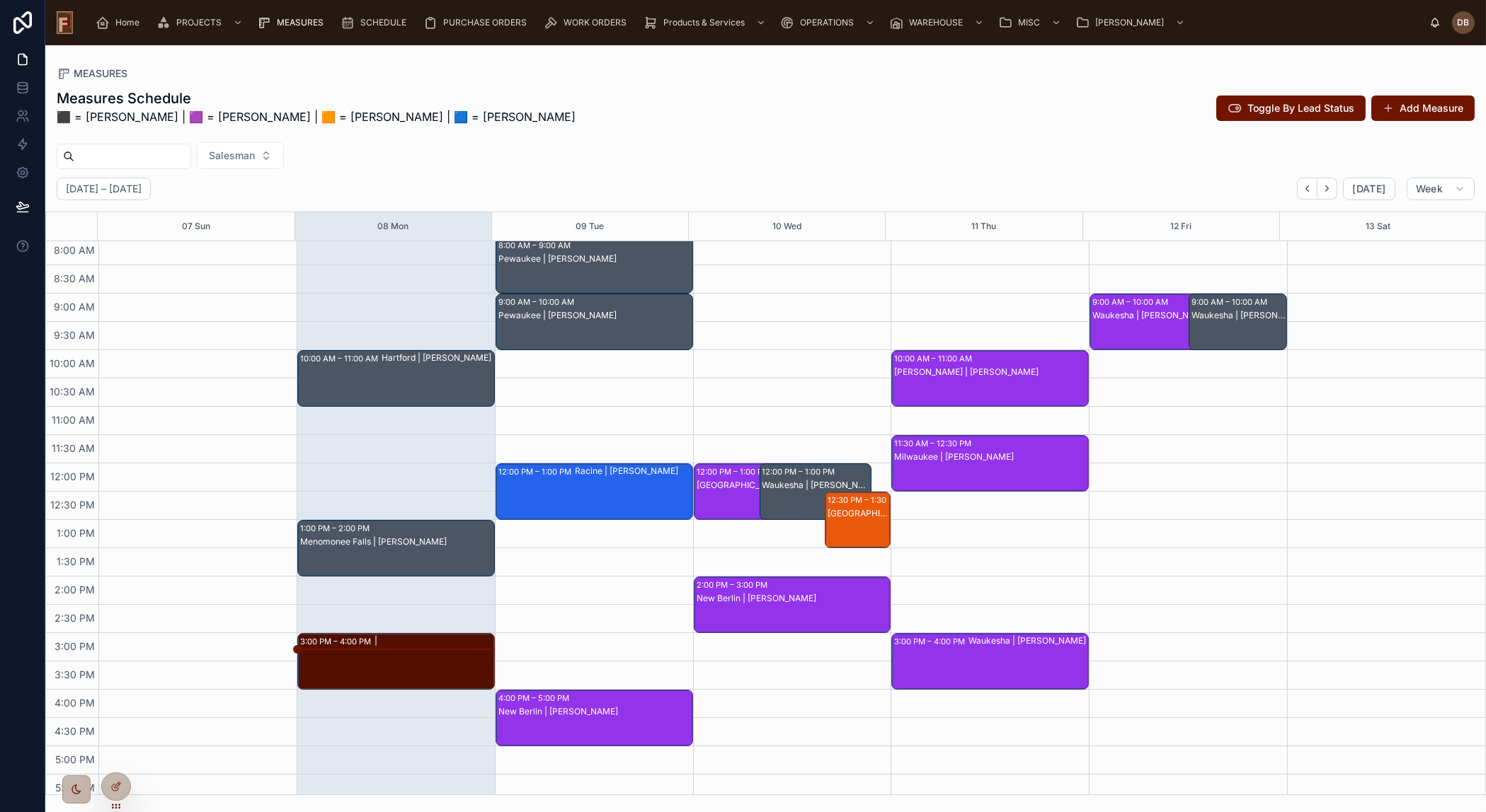
scroll to position [125, 0]
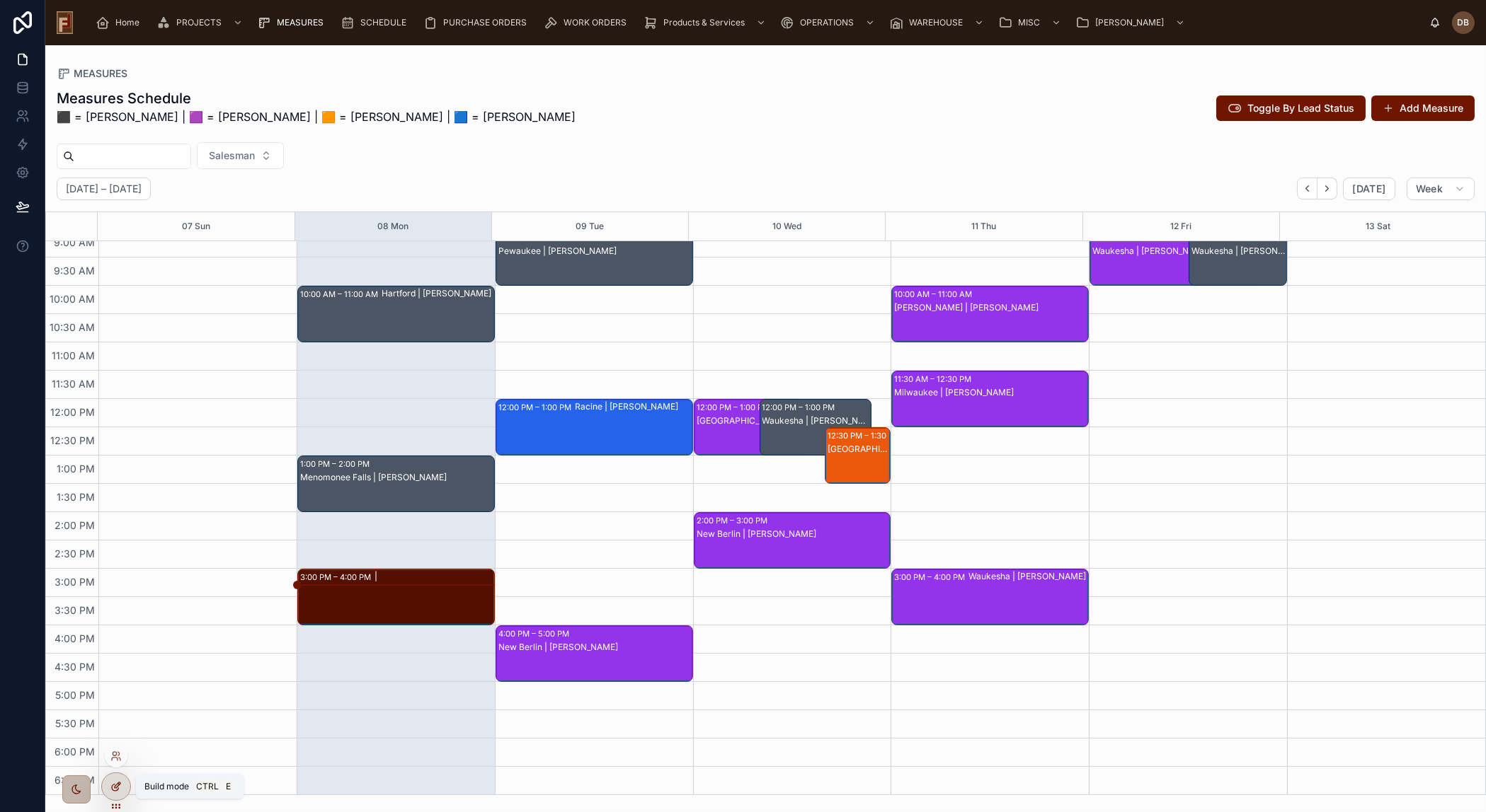
click at [114, 783] on icon at bounding box center [116, 786] width 11 height 11
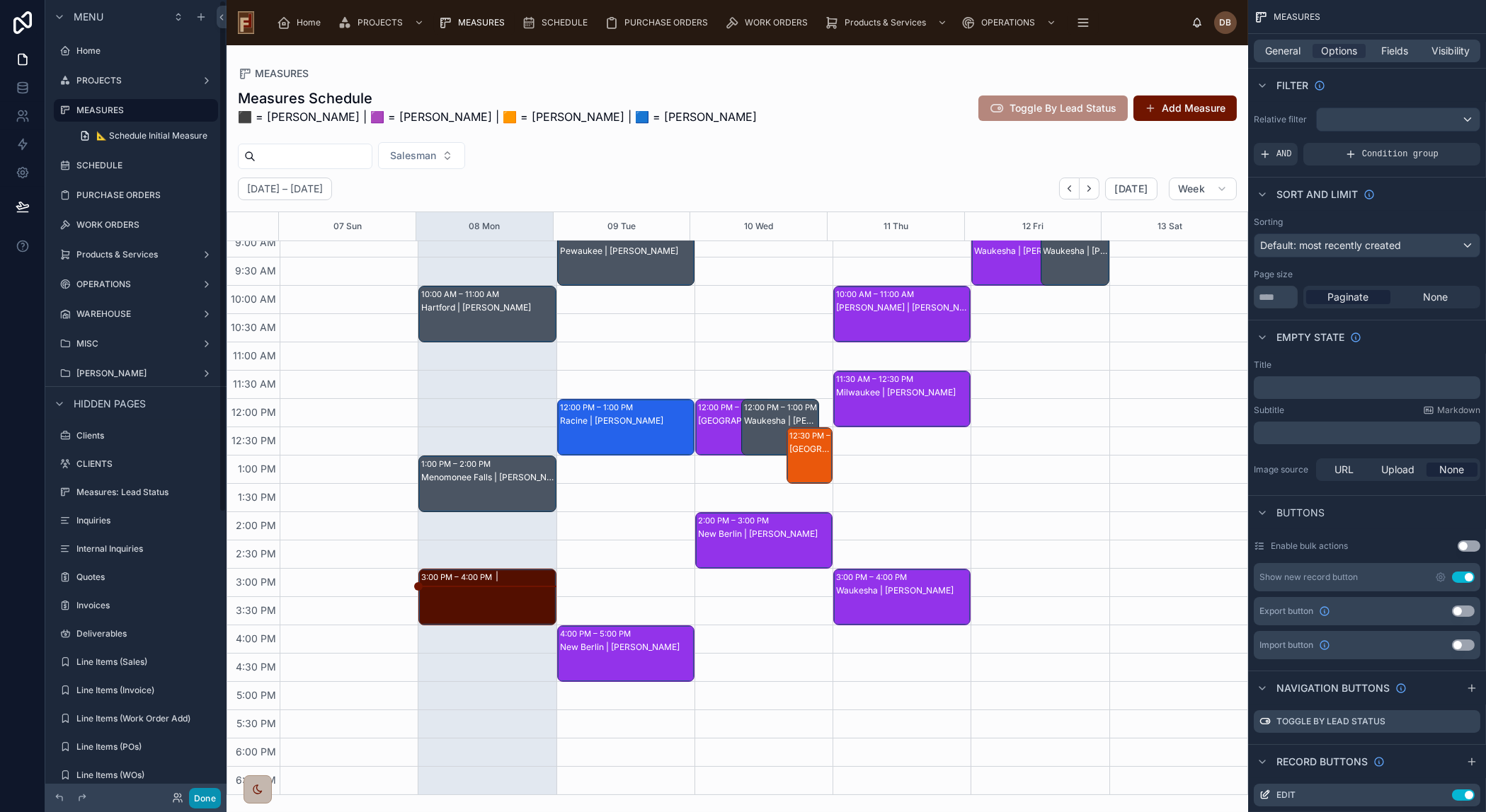
click at [205, 797] on button "Done" at bounding box center [205, 799] width 32 height 21
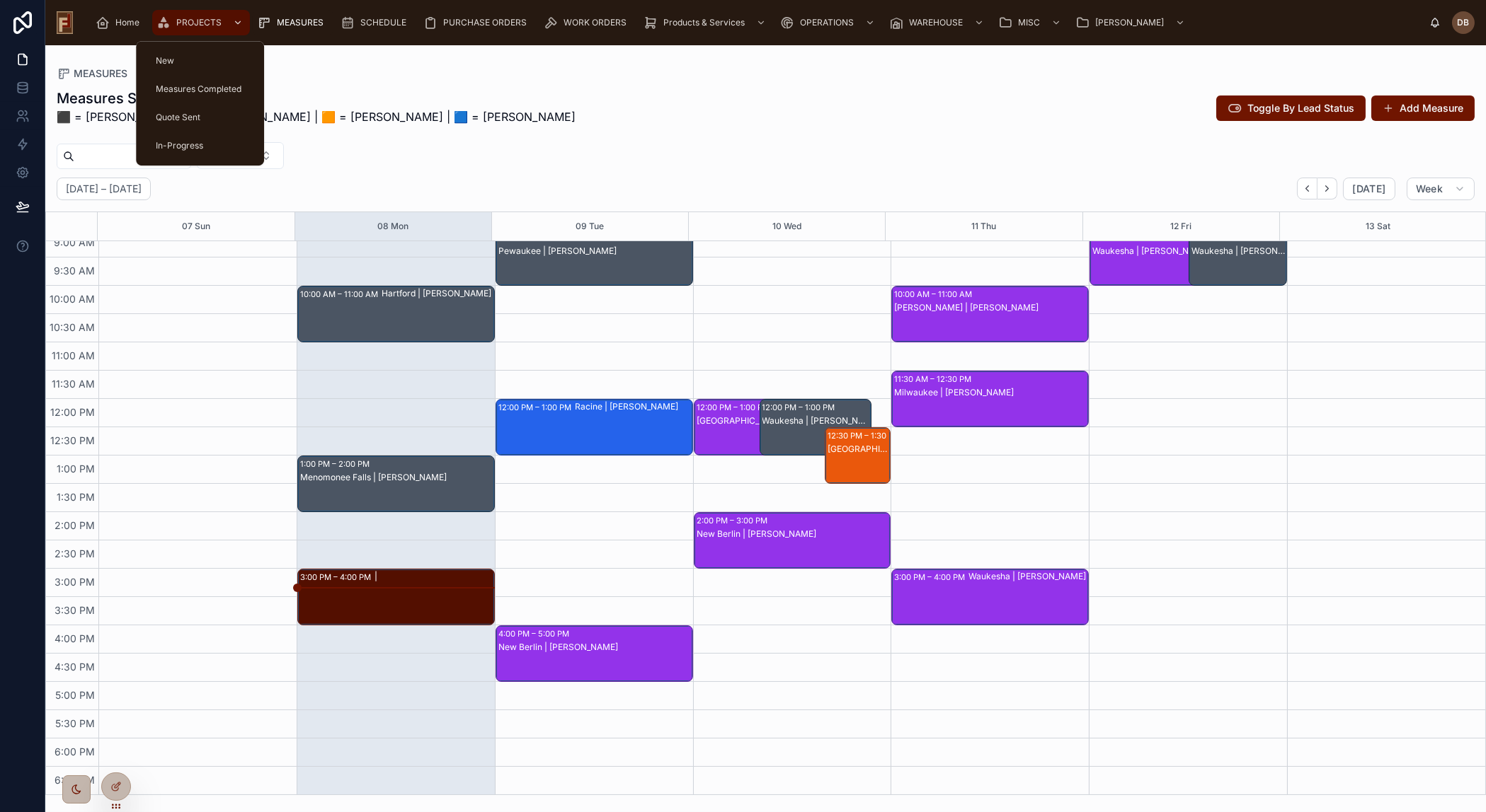
click at [194, 17] on span "PROJECTS" at bounding box center [199, 22] width 45 height 11
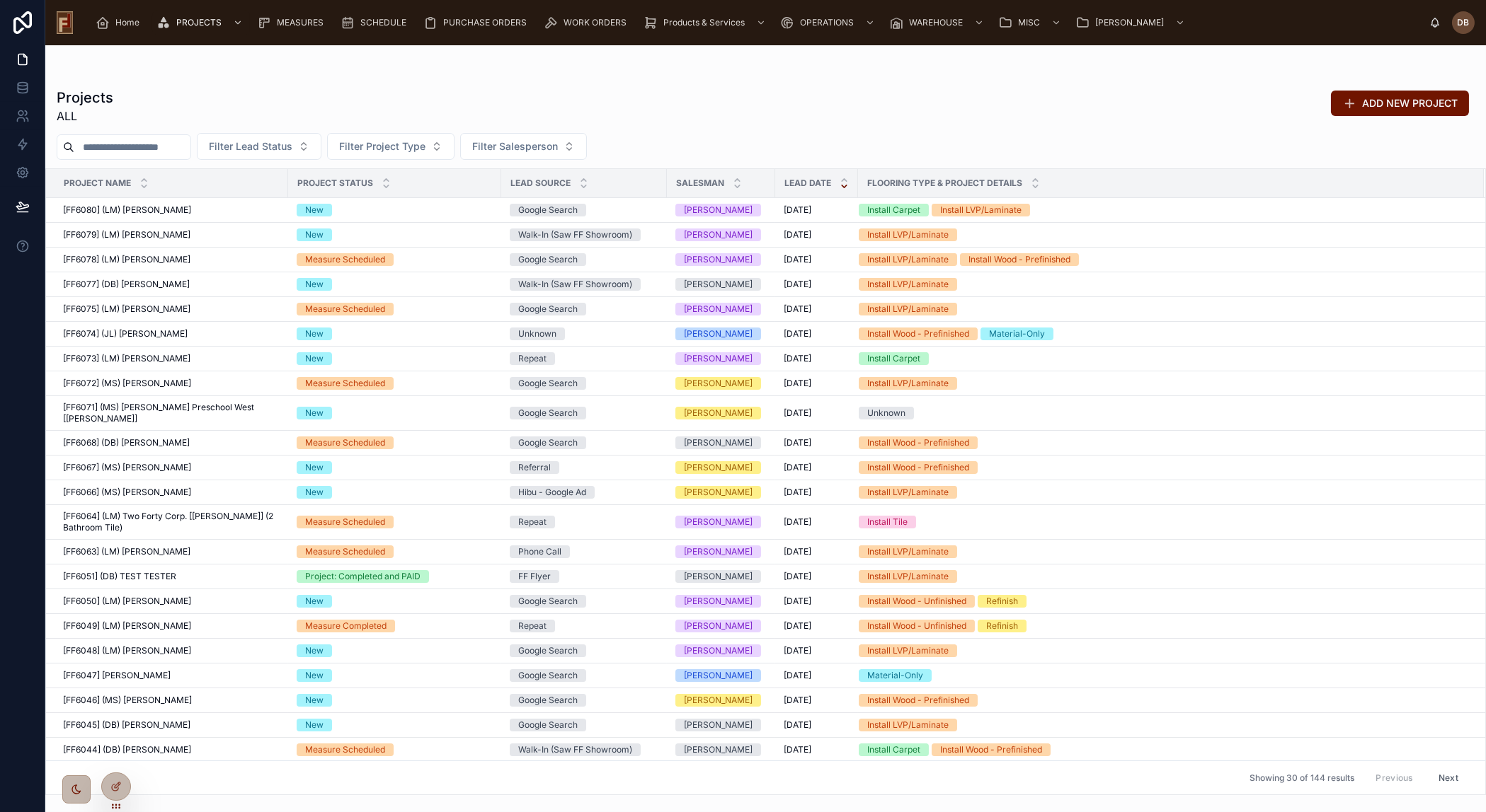
click at [109, 144] on input "text" at bounding box center [132, 147] width 116 height 20
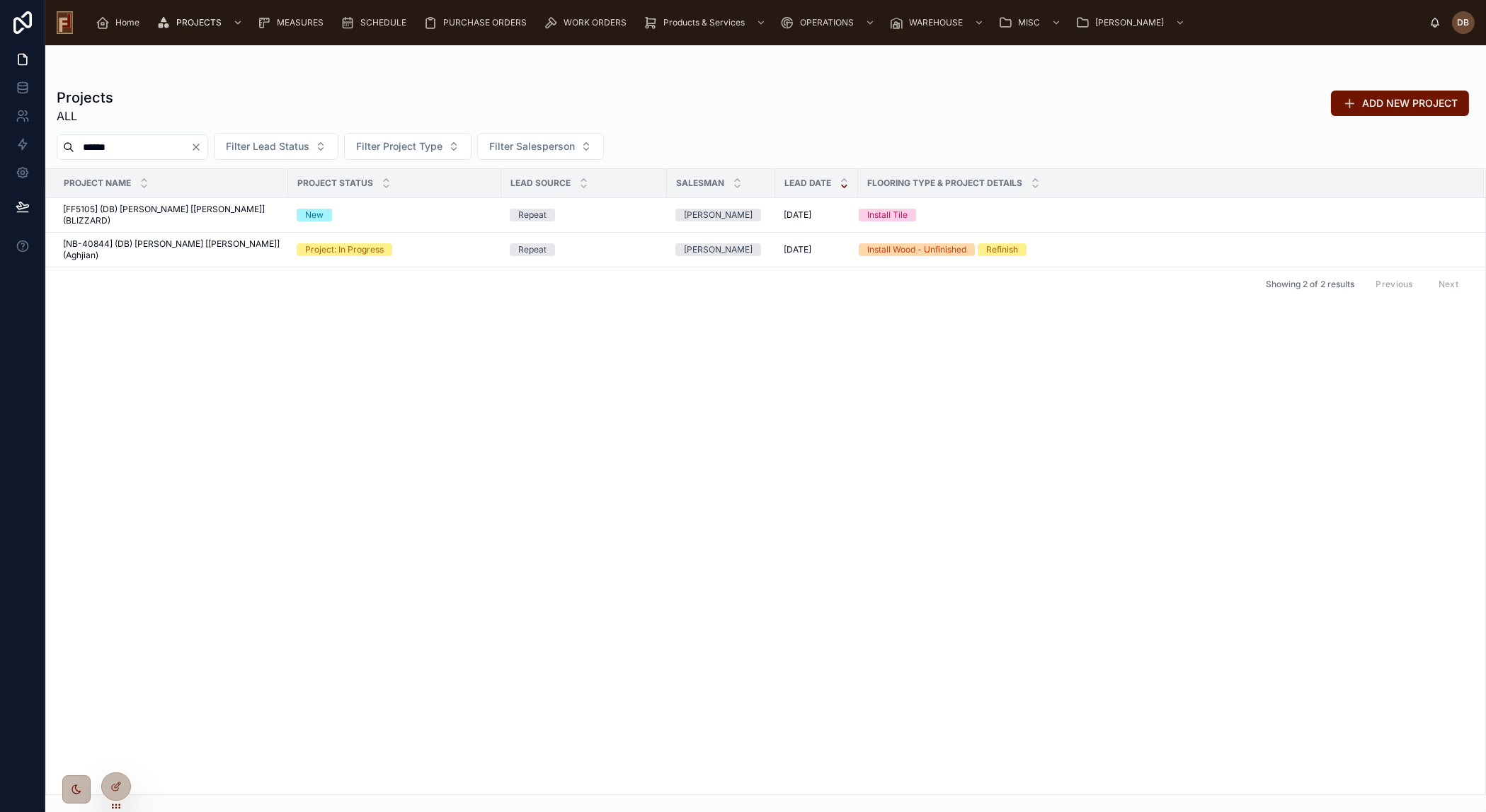
type input "******"
click at [184, 86] on div "Projects ALL ADD NEW PROJECT ****** Filter Lead Status Filter Project Type Filt…" at bounding box center [765, 437] width 1440 height 716
drag, startPoint x: 120, startPoint y: 22, endPoint x: 164, endPoint y: 43, distance: 48.8
click at [120, 21] on span "Home" at bounding box center [127, 22] width 24 height 11
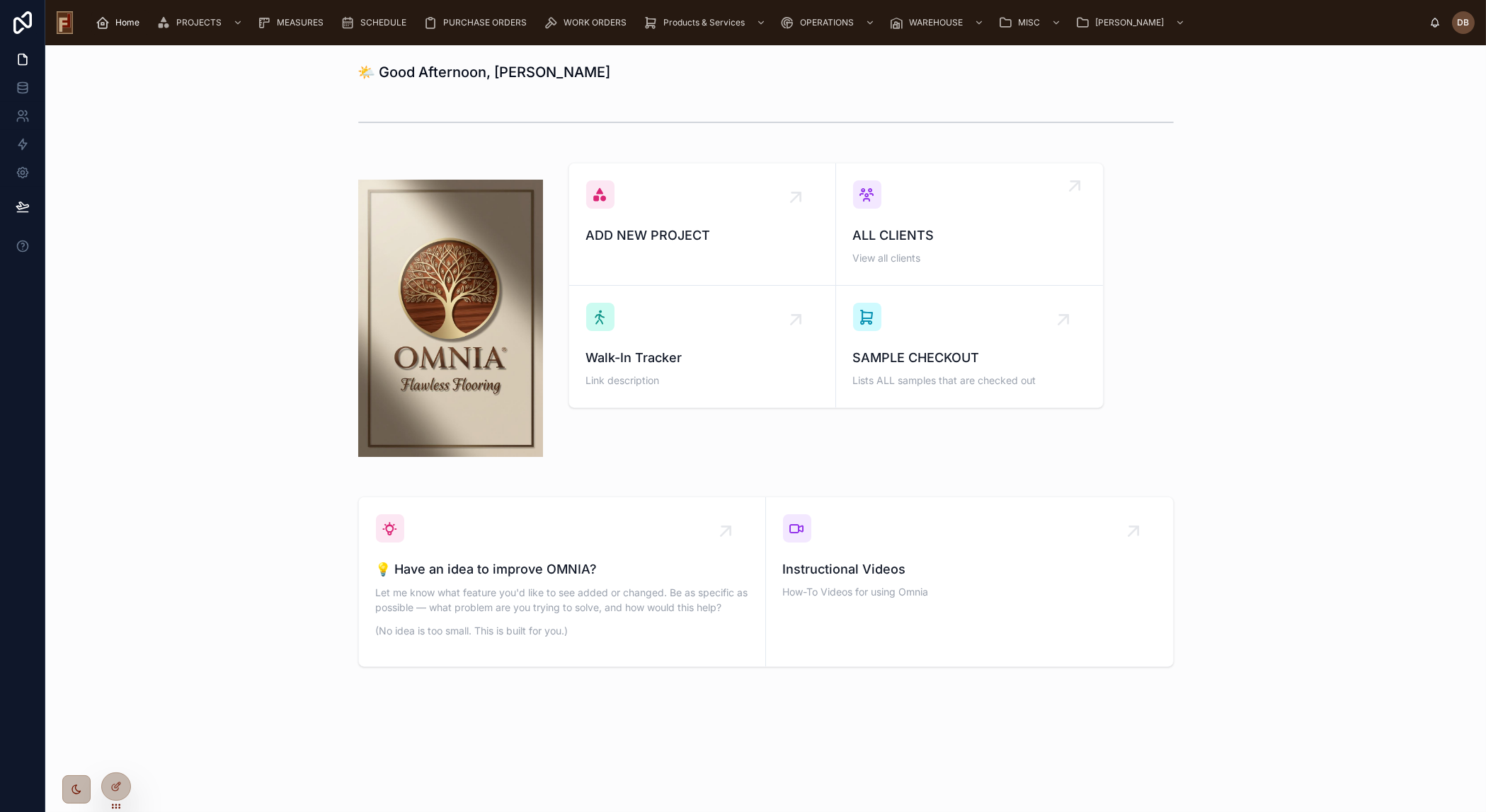
click at [995, 201] on div "ALL CLIENTS View all clients" at bounding box center [969, 224] width 233 height 88
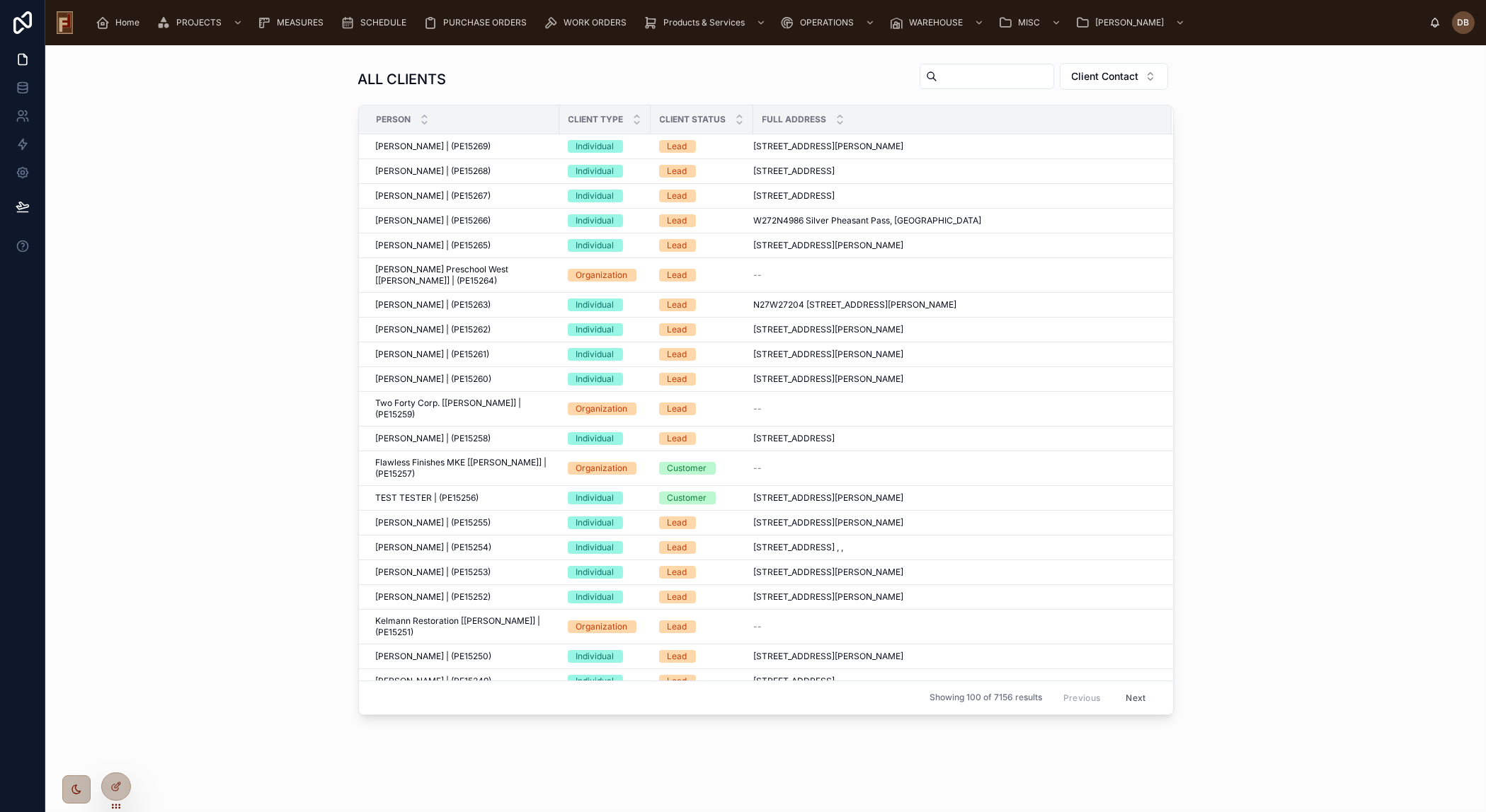
click at [950, 78] on input "text" at bounding box center [995, 76] width 116 height 20
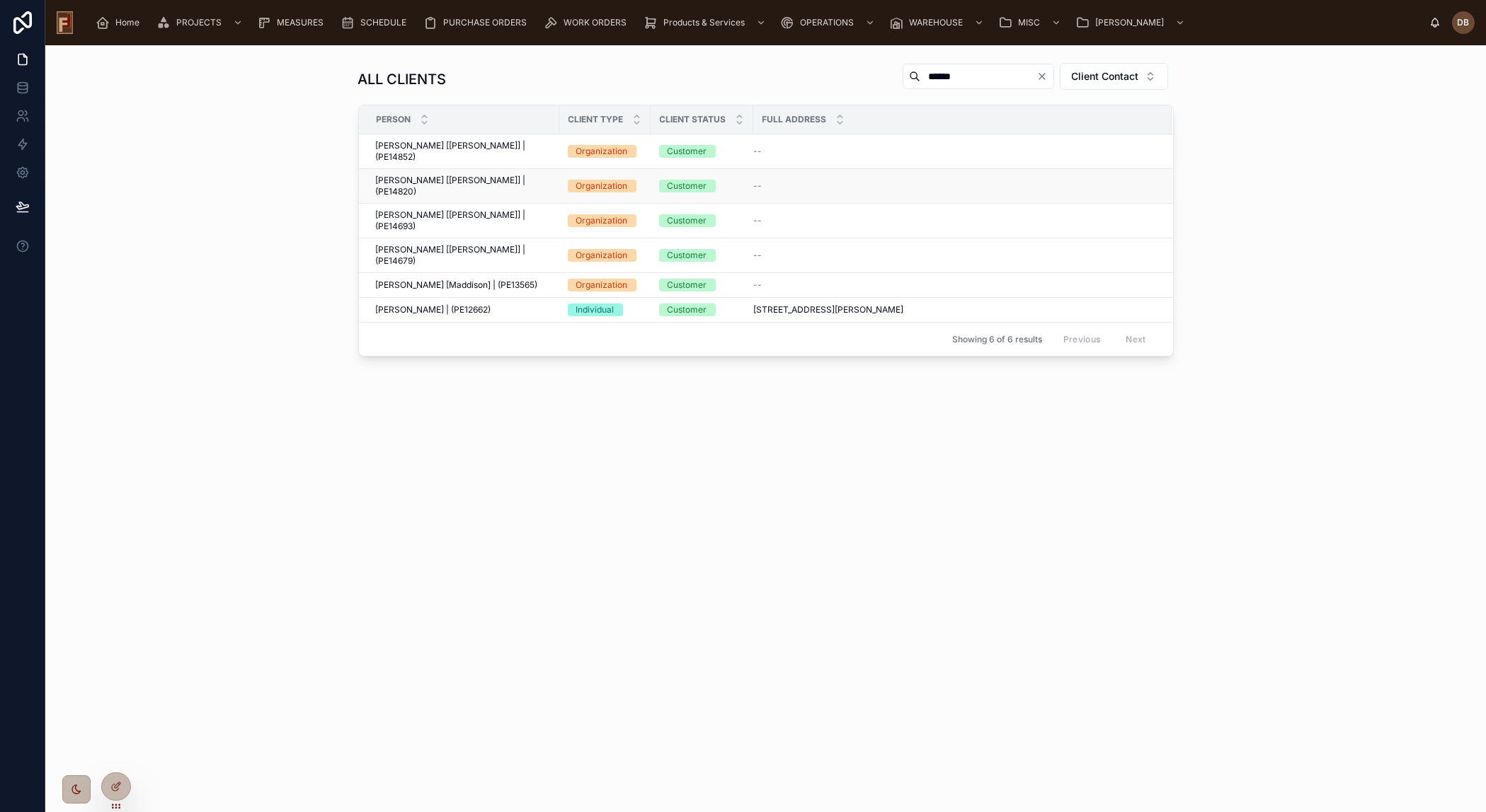
type input "******"
click at [432, 175] on span "Callen [Sodemann] | (PE14820)" at bounding box center [463, 186] width 175 height 23
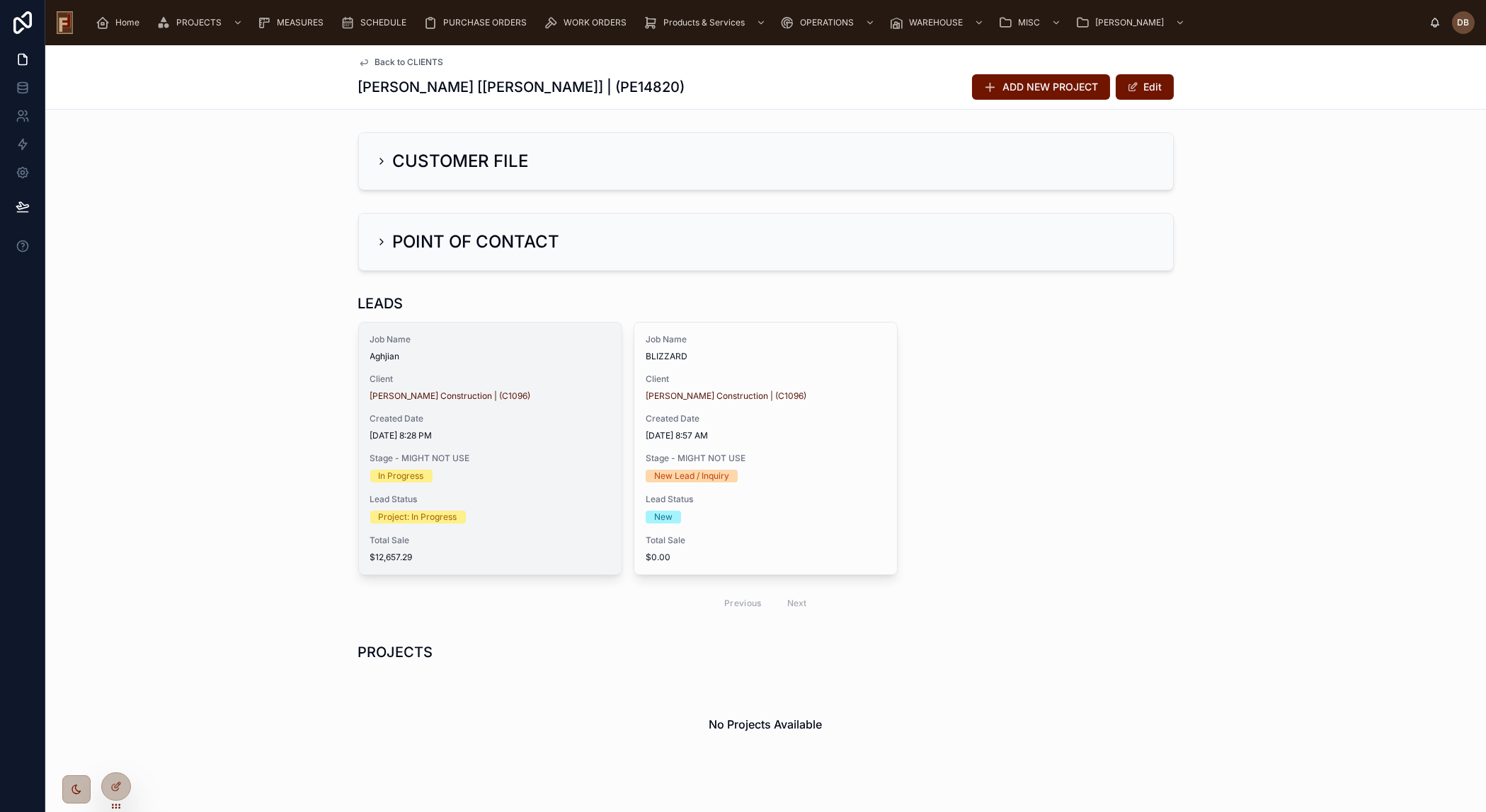
drag, startPoint x: 1036, startPoint y: 84, endPoint x: 482, endPoint y: 358, distance: 618.1
click at [1036, 84] on span "ADD NEW PROJECT" at bounding box center [1050, 86] width 95 height 14
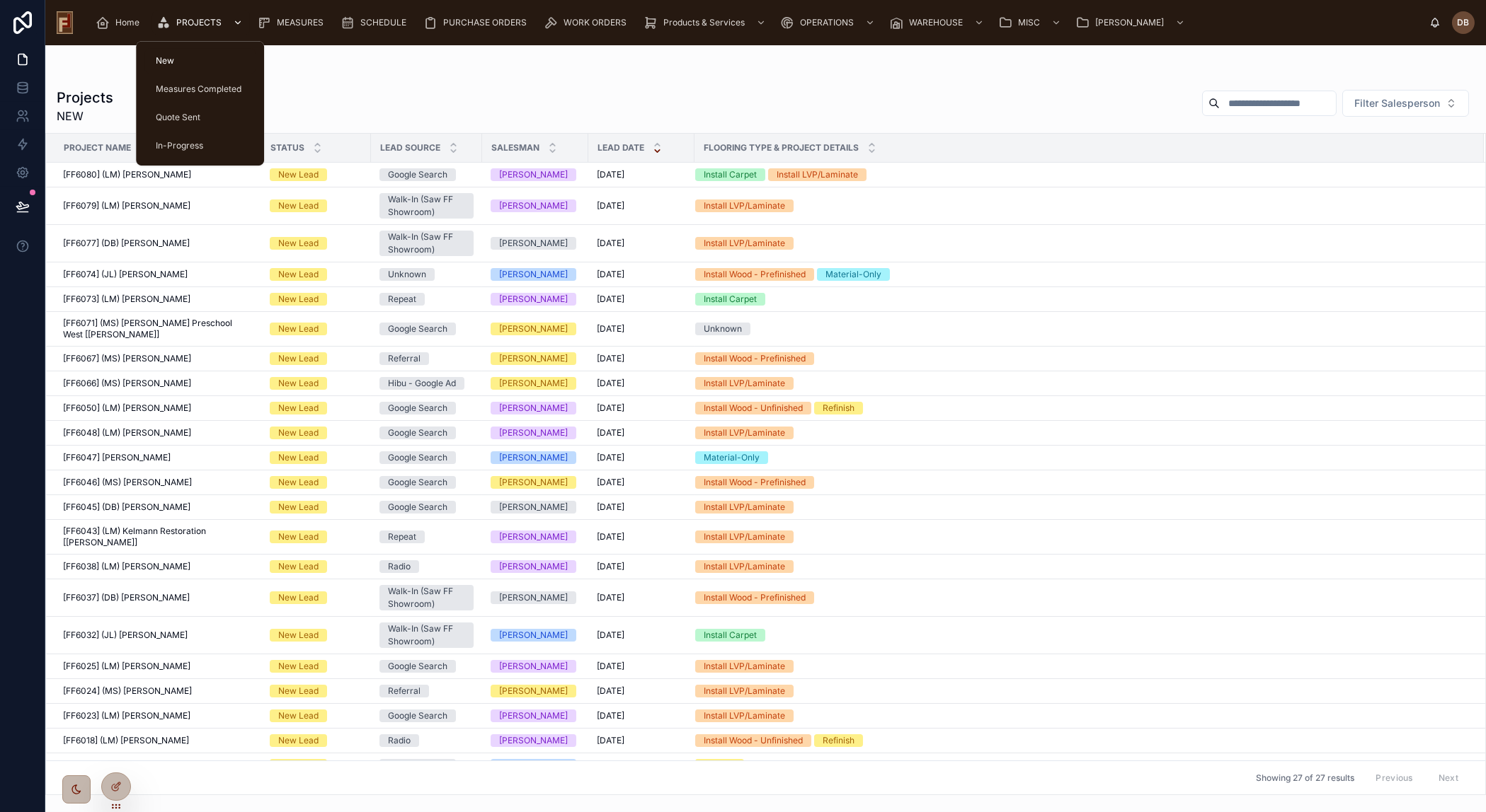
click at [197, 17] on span "PROJECTS" at bounding box center [199, 22] width 45 height 11
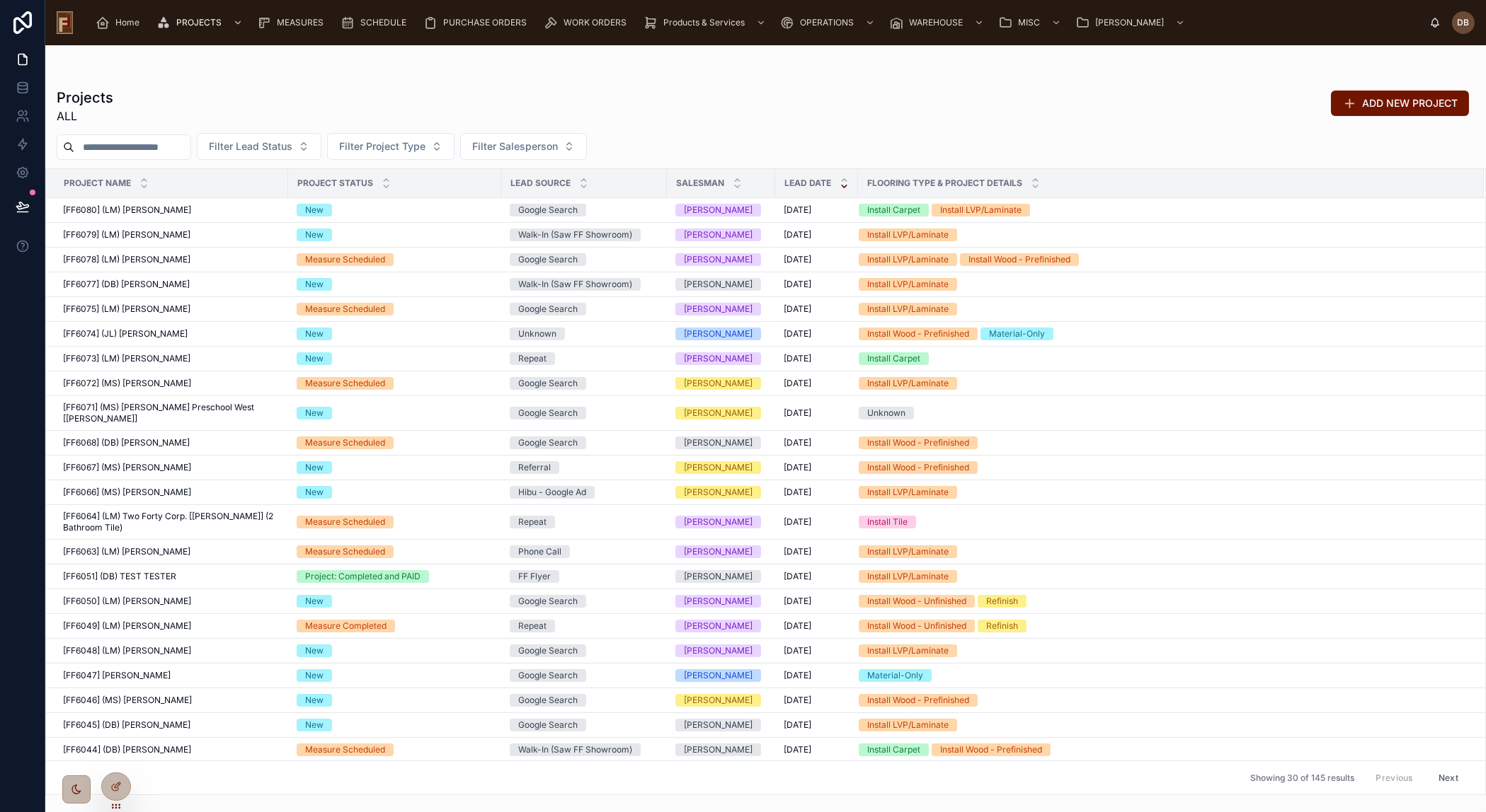
click at [148, 145] on input "text" at bounding box center [132, 147] width 116 height 20
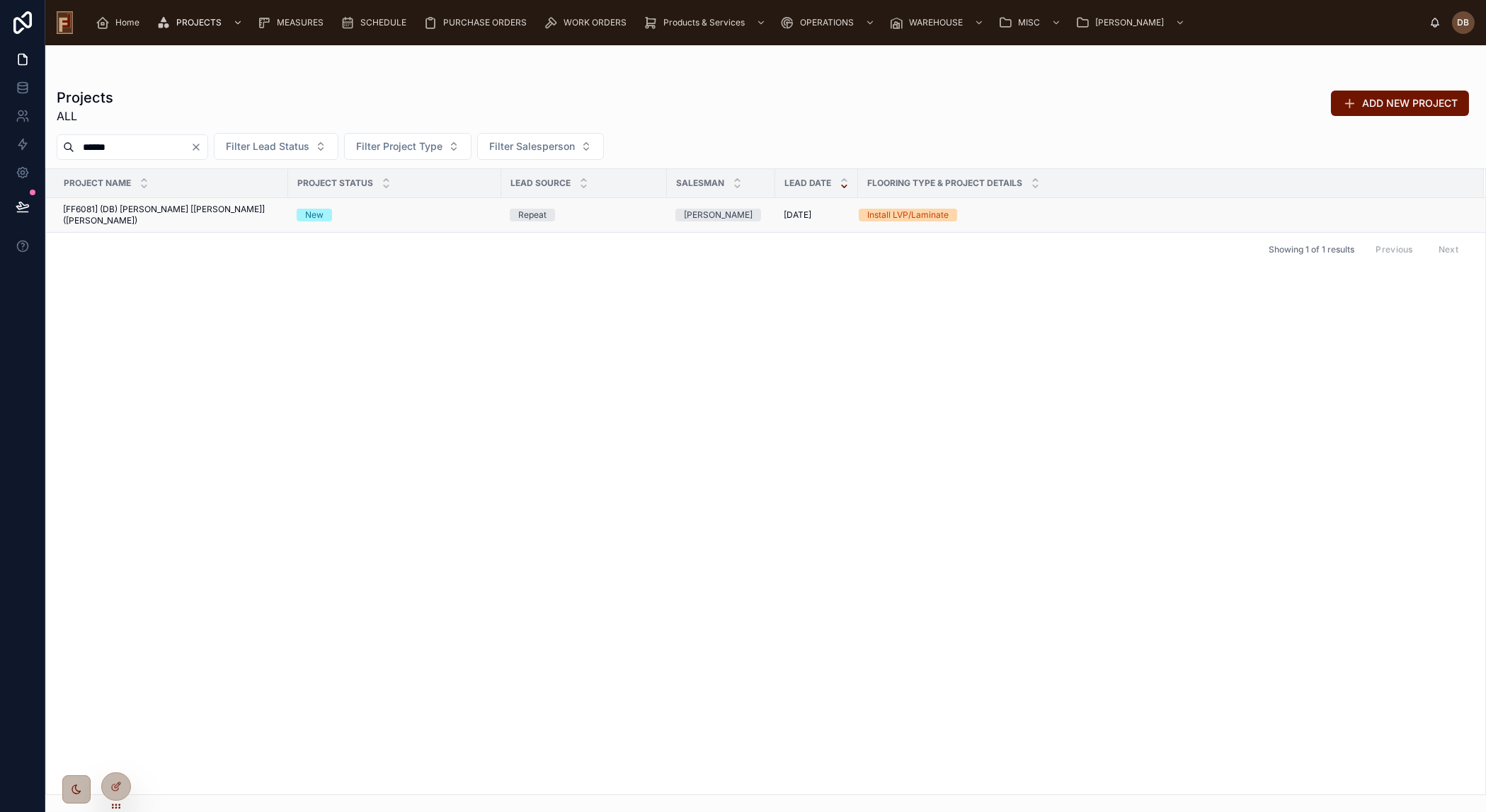
type input "******"
click at [173, 213] on span "[FF6081] (DB) [PERSON_NAME] [[PERSON_NAME]] ([PERSON_NAME])" at bounding box center [171, 215] width 216 height 23
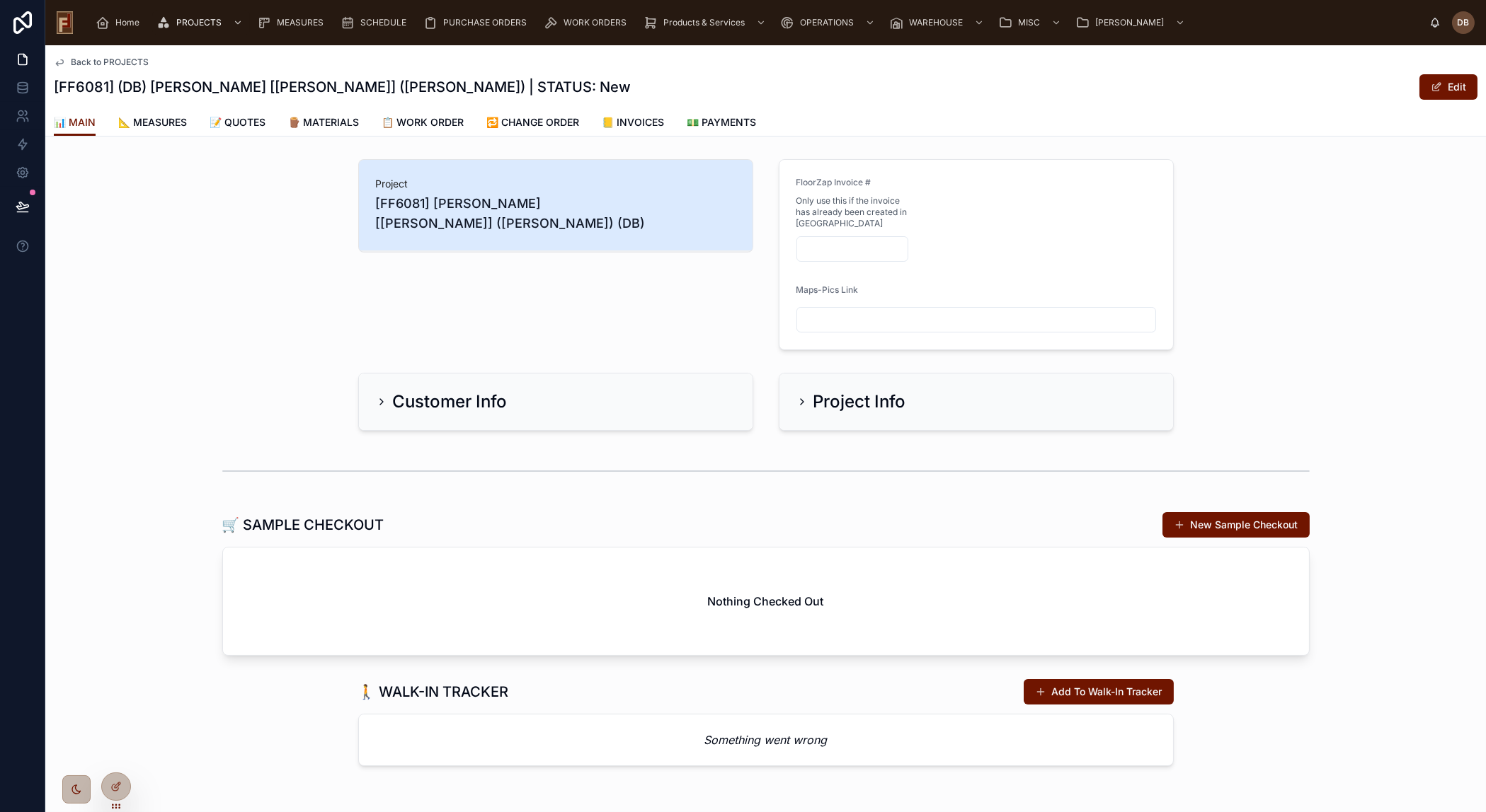
drag, startPoint x: 987, startPoint y: 501, endPoint x: 856, endPoint y: 413, distance: 157.8
click at [986, 500] on div "Project [FF6081] [PERSON_NAME] [[PERSON_NAME]] ([PERSON_NAME]) (DB) FloorZap In…" at bounding box center [765, 463] width 1440 height 619
click at [1236, 523] on button "New Sample Checkout" at bounding box center [1236, 525] width 147 height 26
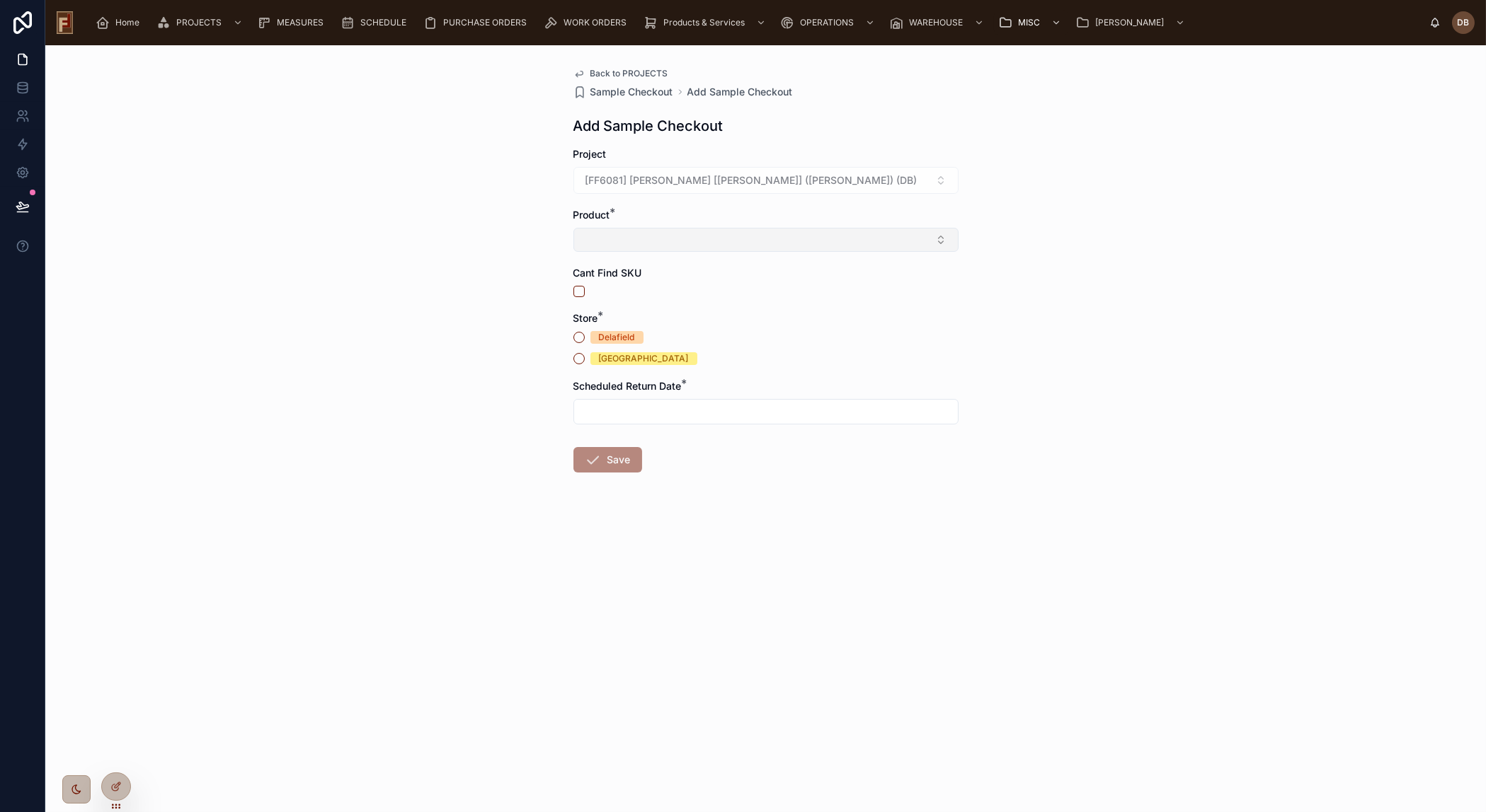
click at [671, 239] on button "Select Button" at bounding box center [765, 240] width 385 height 24
type input "*******"
drag, startPoint x: 654, startPoint y: 269, endPoint x: 591, endPoint y: 269, distance: 63.0
click at [591, 269] on div "*******" at bounding box center [764, 268] width 383 height 26
drag, startPoint x: 652, startPoint y: 271, endPoint x: 569, endPoint y: 276, distance: 83.2
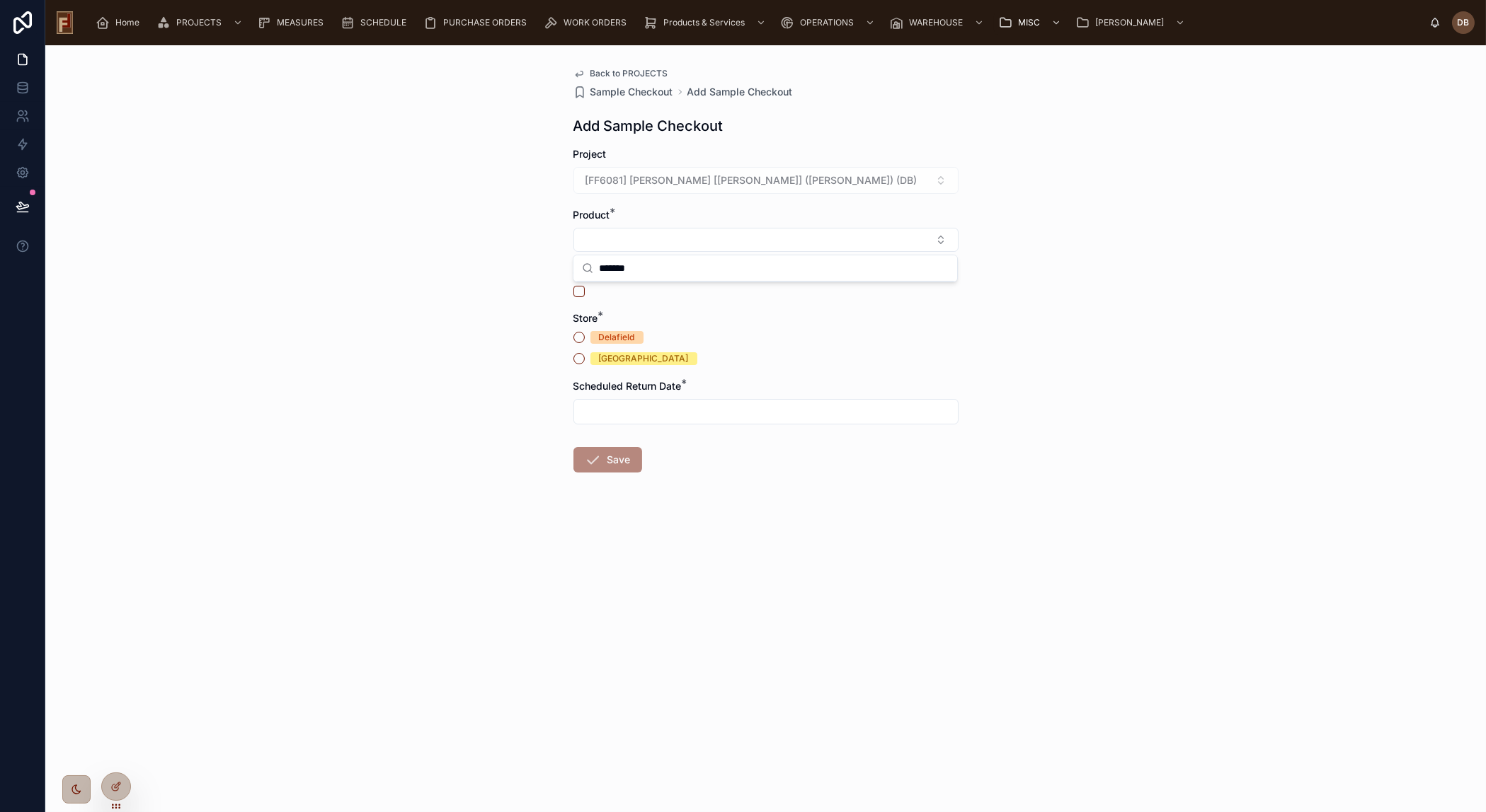
click at [569, 276] on div "Home PROJECTS MEASURES SCHEDULE PURCHASE ORDERS WORK ORDERS Products & Services…" at bounding box center [765, 406] width 1440 height 812
click at [615, 269] on input "*******" at bounding box center [773, 268] width 349 height 26
click at [614, 269] on input "*******" at bounding box center [773, 268] width 349 height 26
click at [614, 270] on input "*******" at bounding box center [773, 268] width 349 height 26
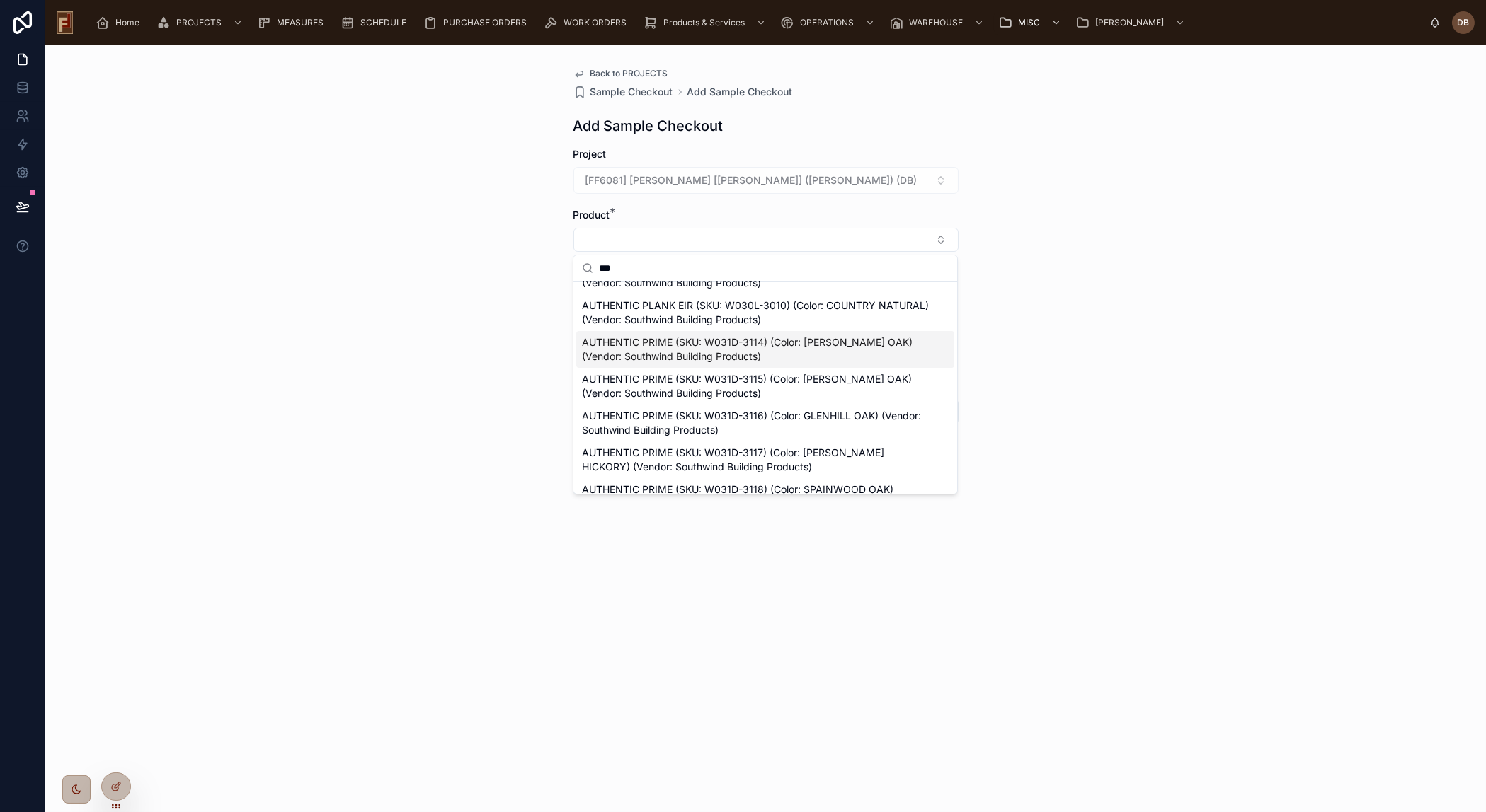
type input "***"
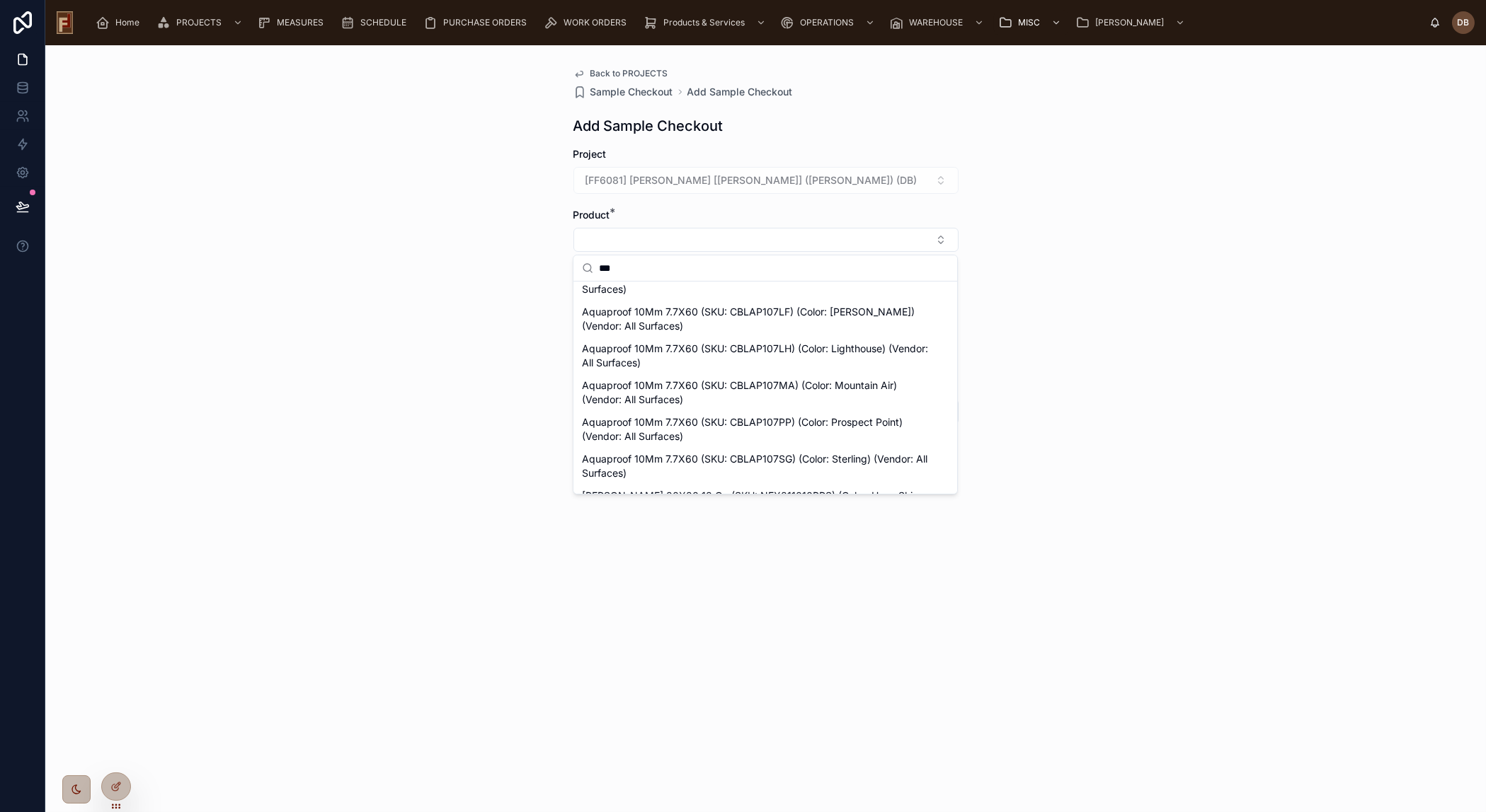
scroll to position [1666, 0]
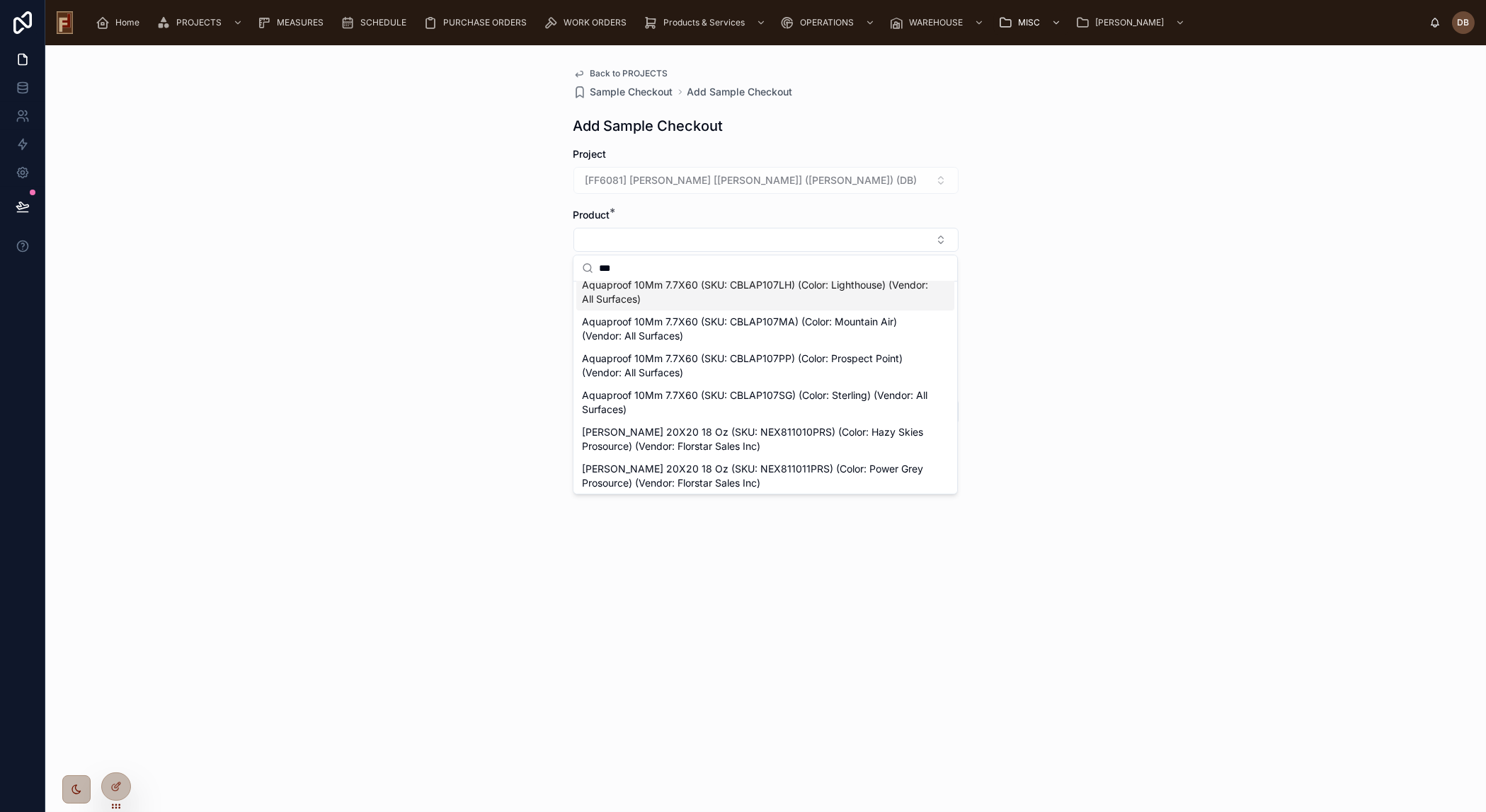
click at [455, 309] on div "Back to PROJECTS Sample Checkout Add Sample Checkout Add Sample Checkout Projec…" at bounding box center [765, 428] width 1440 height 767
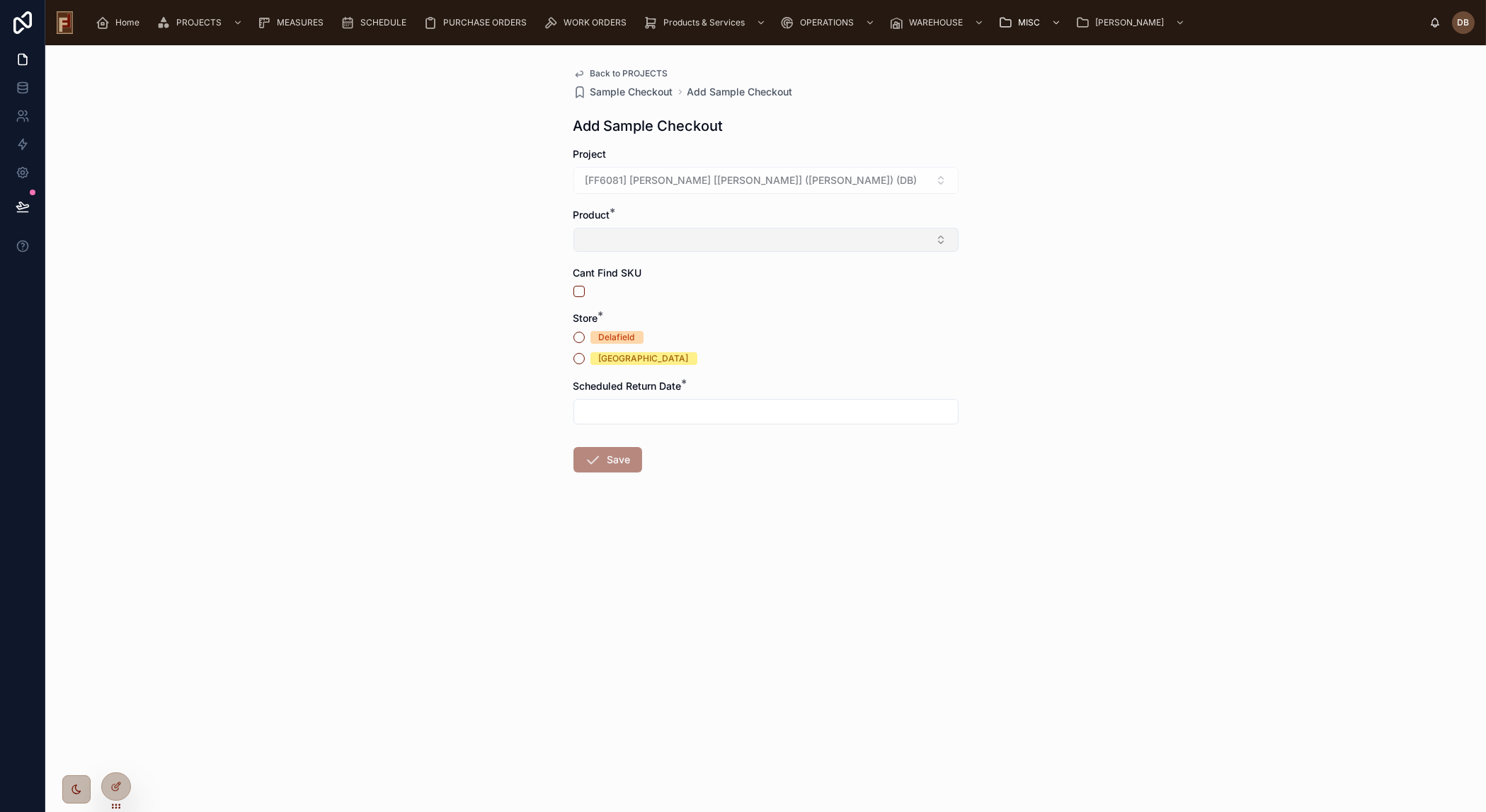
click at [678, 241] on button "Select Button" at bounding box center [765, 240] width 385 height 24
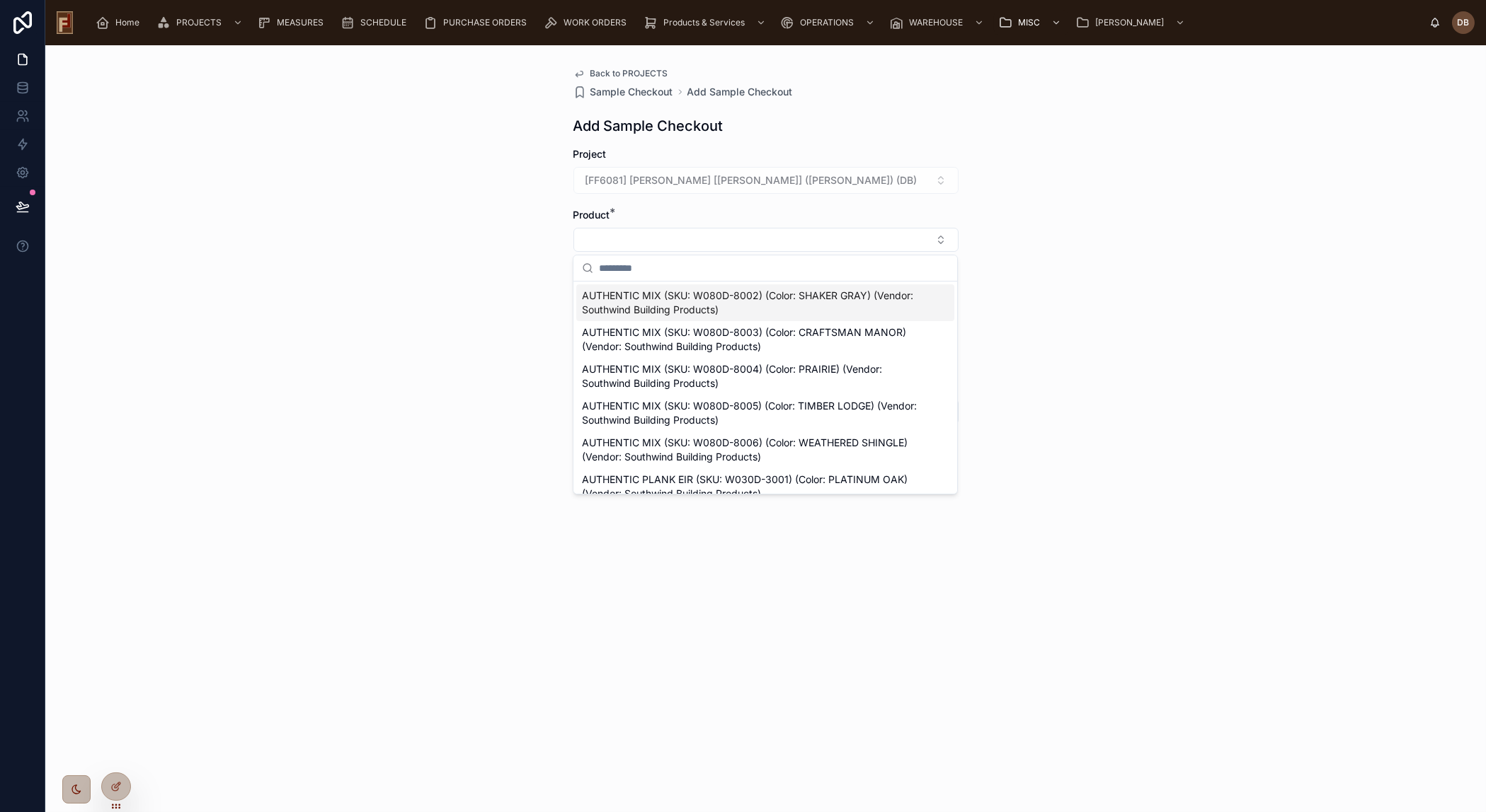
click at [452, 258] on div "Back to PROJECTS Sample Checkout Add Sample Checkout Add Sample Checkout Projec…" at bounding box center [765, 428] width 1440 height 767
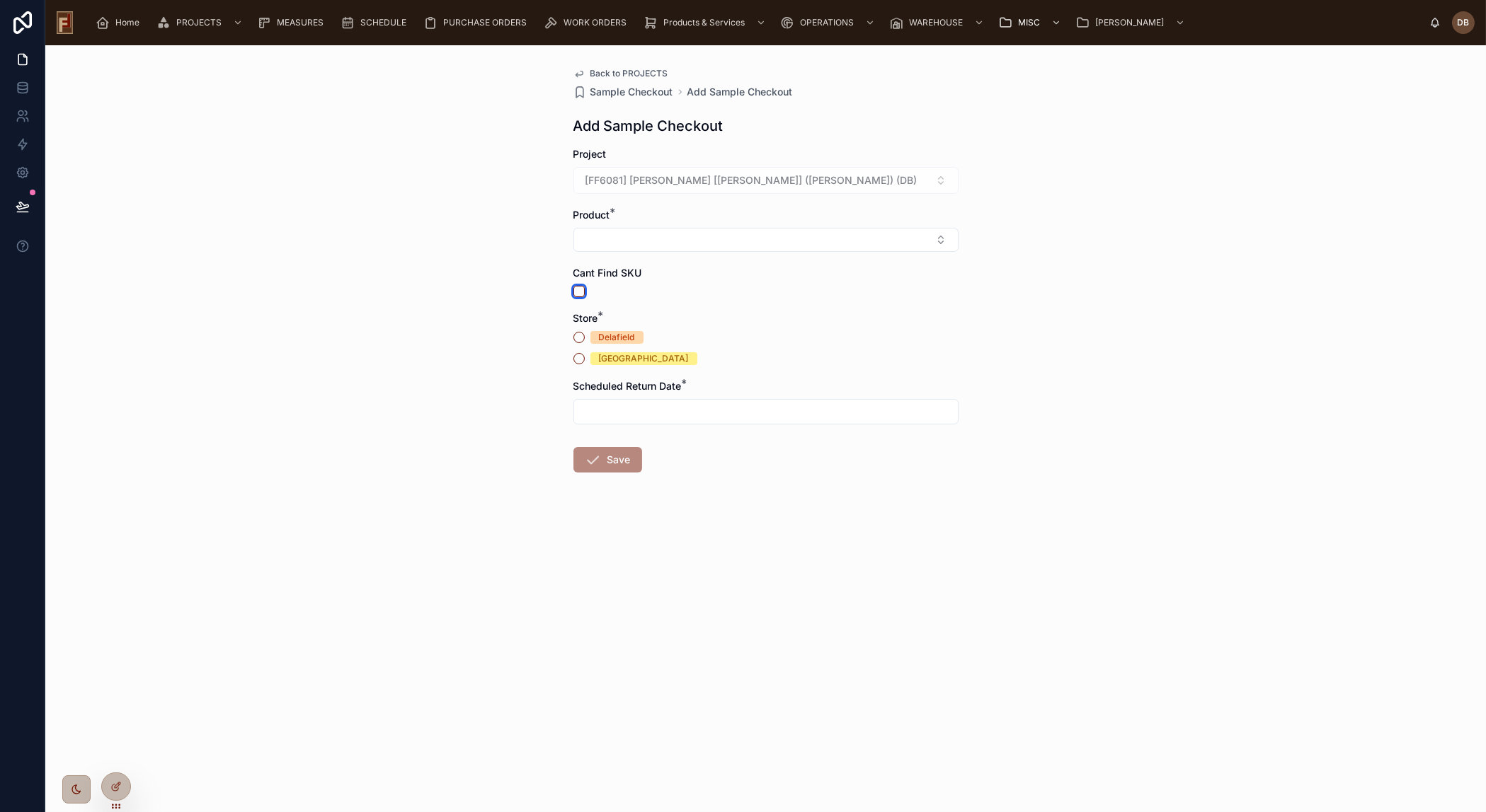
click at [580, 292] on button "button" at bounding box center [578, 291] width 11 height 11
click at [795, 296] on input "text" at bounding box center [831, 298] width 253 height 20
type input "*"
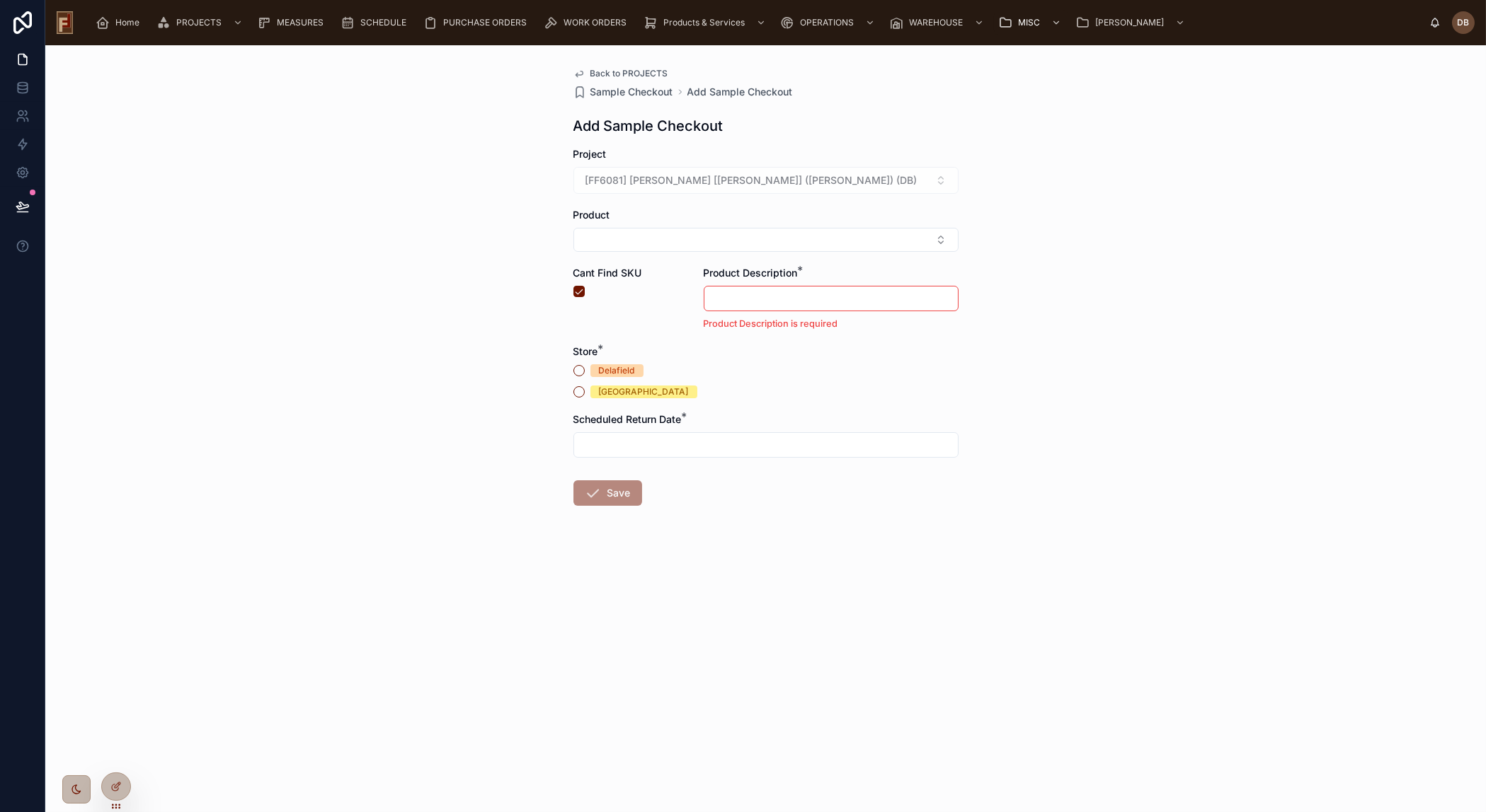
type input "*"
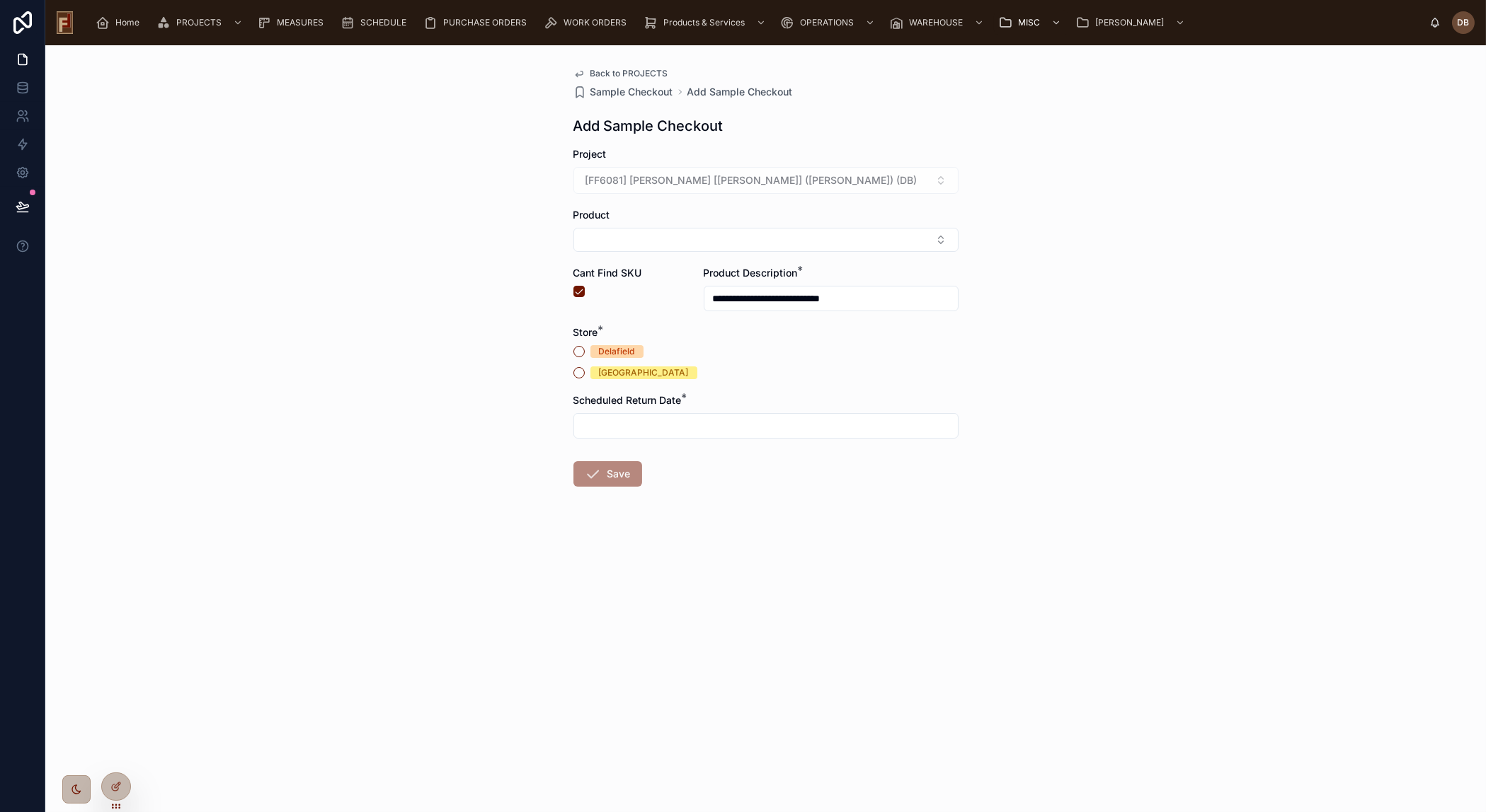
type input "**********"
click at [637, 368] on div "New Berlin" at bounding box center [644, 372] width 90 height 13
click at [585, 368] on button "New Berlin" at bounding box center [578, 372] width 11 height 11
click at [696, 422] on input "text" at bounding box center [765, 426] width 383 height 20
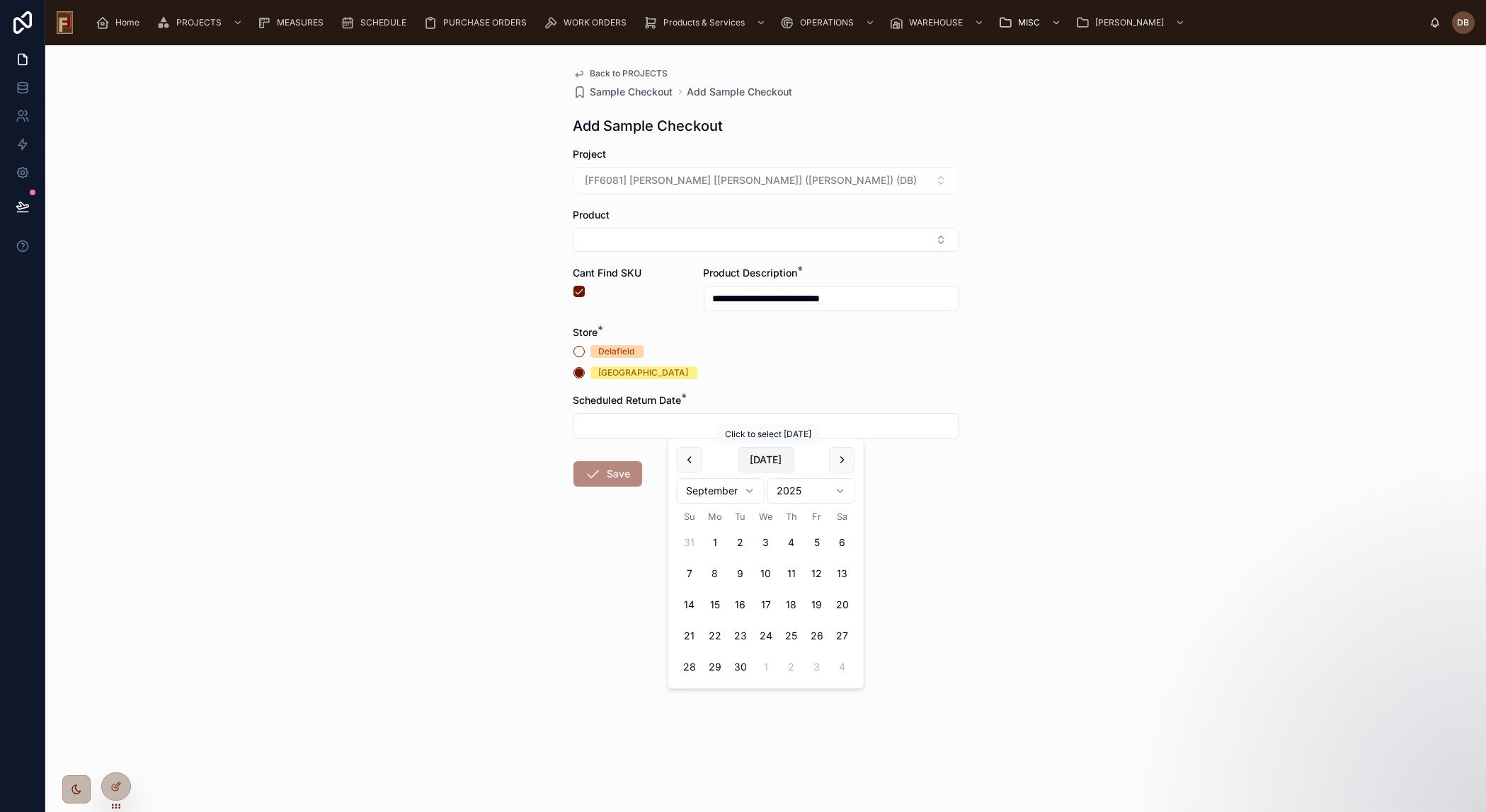
click at [785, 455] on button "[DATE]" at bounding box center [766, 460] width 56 height 26
type input "********"
drag, startPoint x: 720, startPoint y: 565, endPoint x: 607, endPoint y: 500, distance: 130.4
click at [719, 565] on button "8" at bounding box center [715, 574] width 26 height 26
click at [608, 478] on button "Save" at bounding box center [607, 474] width 69 height 26
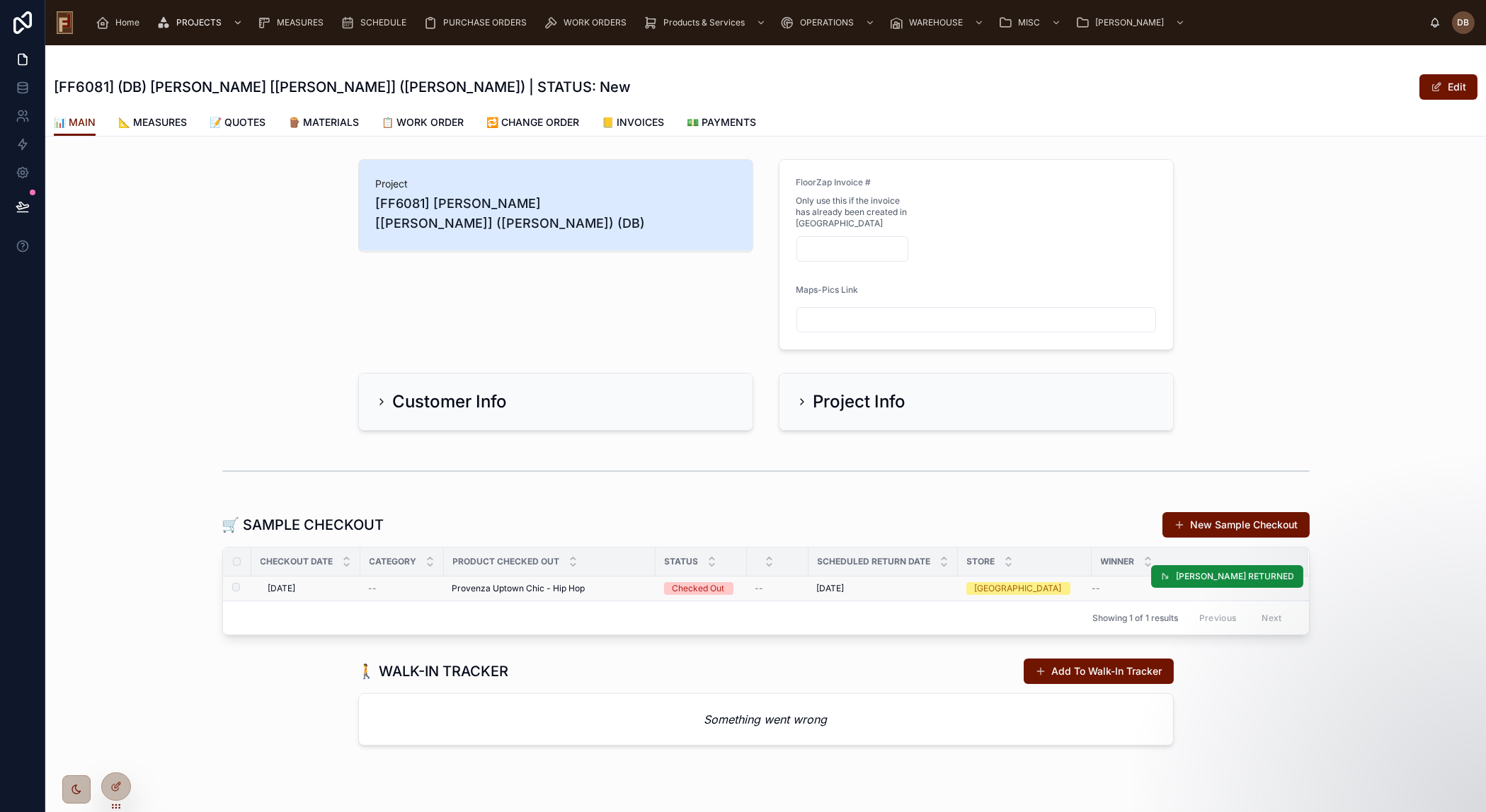
click at [1094, 589] on div "--" at bounding box center [1191, 588] width 198 height 11
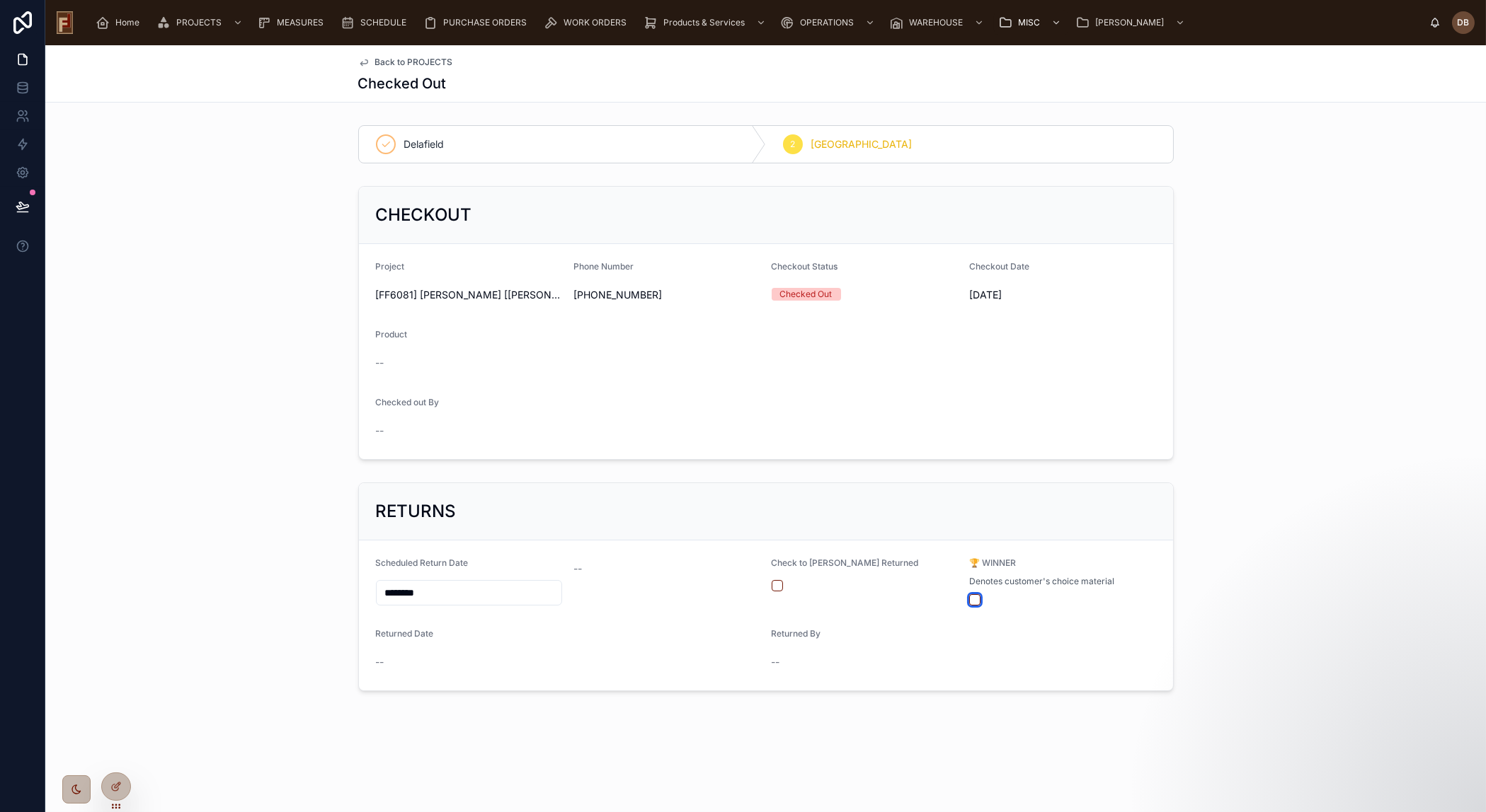
click at [976, 599] on button "button" at bounding box center [974, 599] width 11 height 11
click at [778, 586] on button "button" at bounding box center [777, 585] width 11 height 11
click at [428, 57] on span "Back to PROJECTS" at bounding box center [414, 62] width 78 height 11
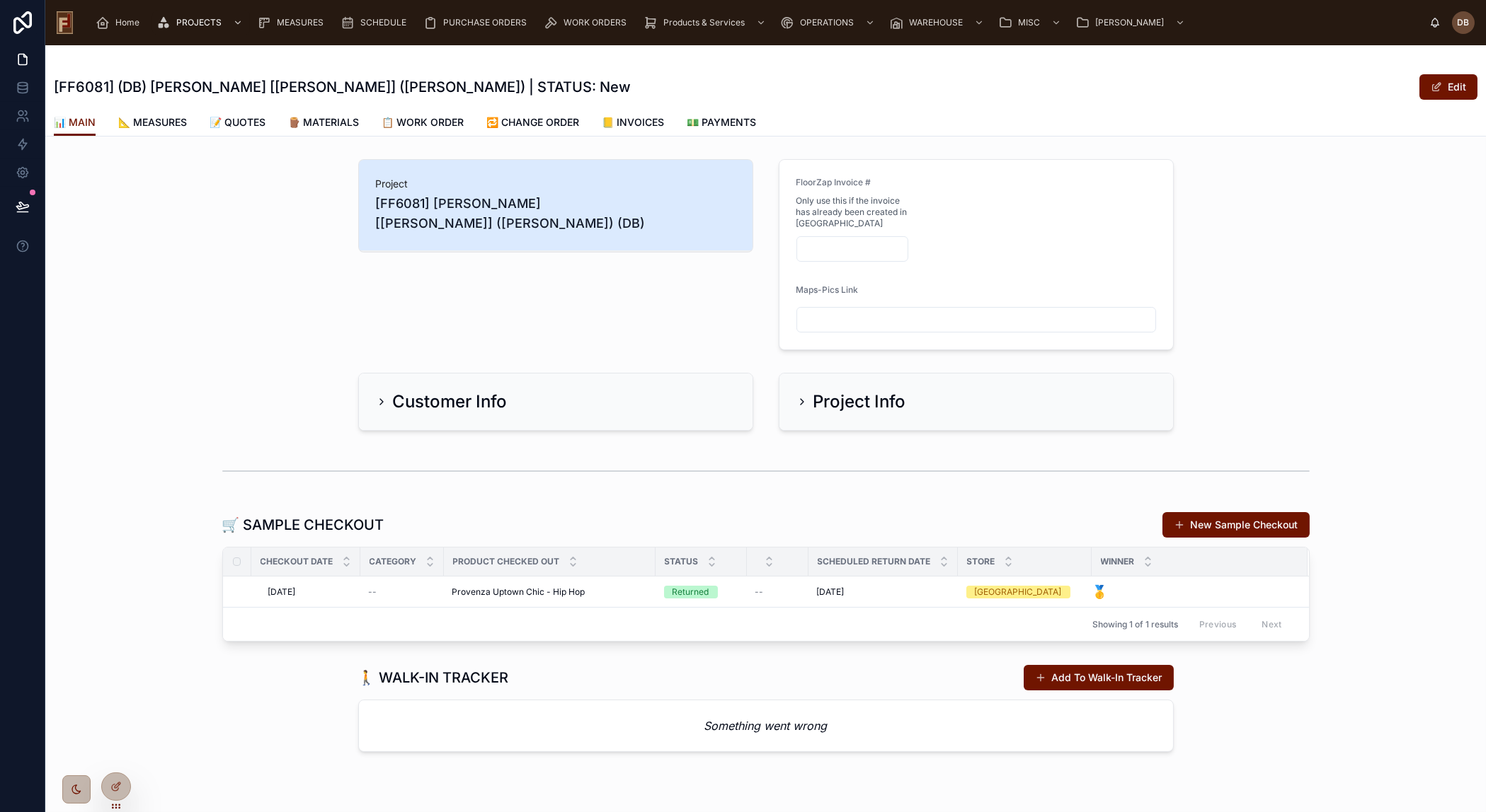
click at [498, 317] on div "Project [FF6081] Callen [Sodemann] (Stoner) (DB)" at bounding box center [555, 255] width 412 height 202
click at [506, 203] on span "[FF6081] Callen [Sodemann] (Stoner) (DB)" at bounding box center [555, 214] width 360 height 40
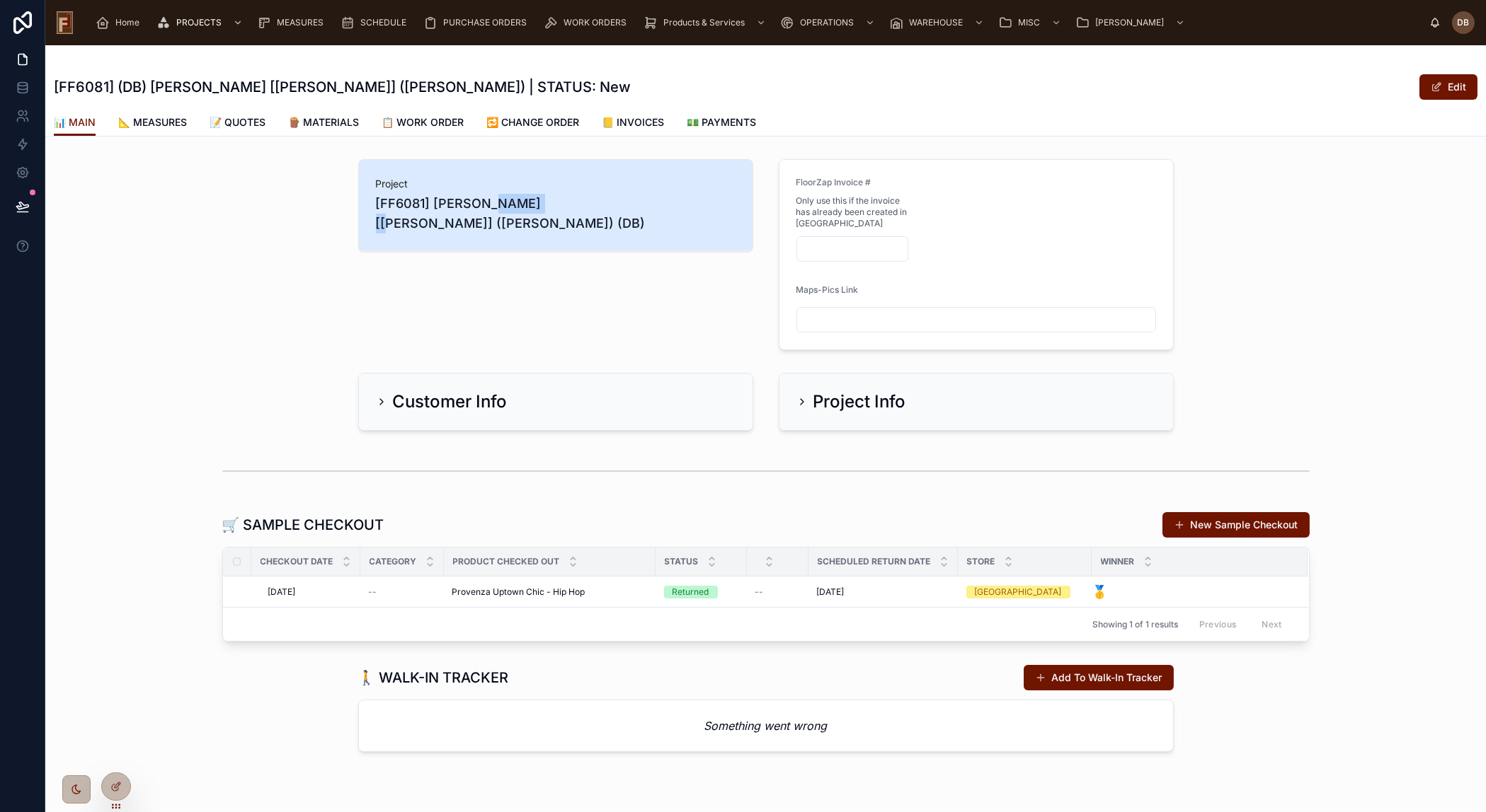
drag, startPoint x: 476, startPoint y: 202, endPoint x: 536, endPoint y: 205, distance: 60.1
click at [536, 205] on span "[FF6081] Callen [Sodemann] (Stoner) (DB)" at bounding box center [555, 214] width 360 height 40
click at [506, 202] on span "[FF6081] Callen [Sodemann] (Stoner) (DB)" at bounding box center [555, 214] width 360 height 40
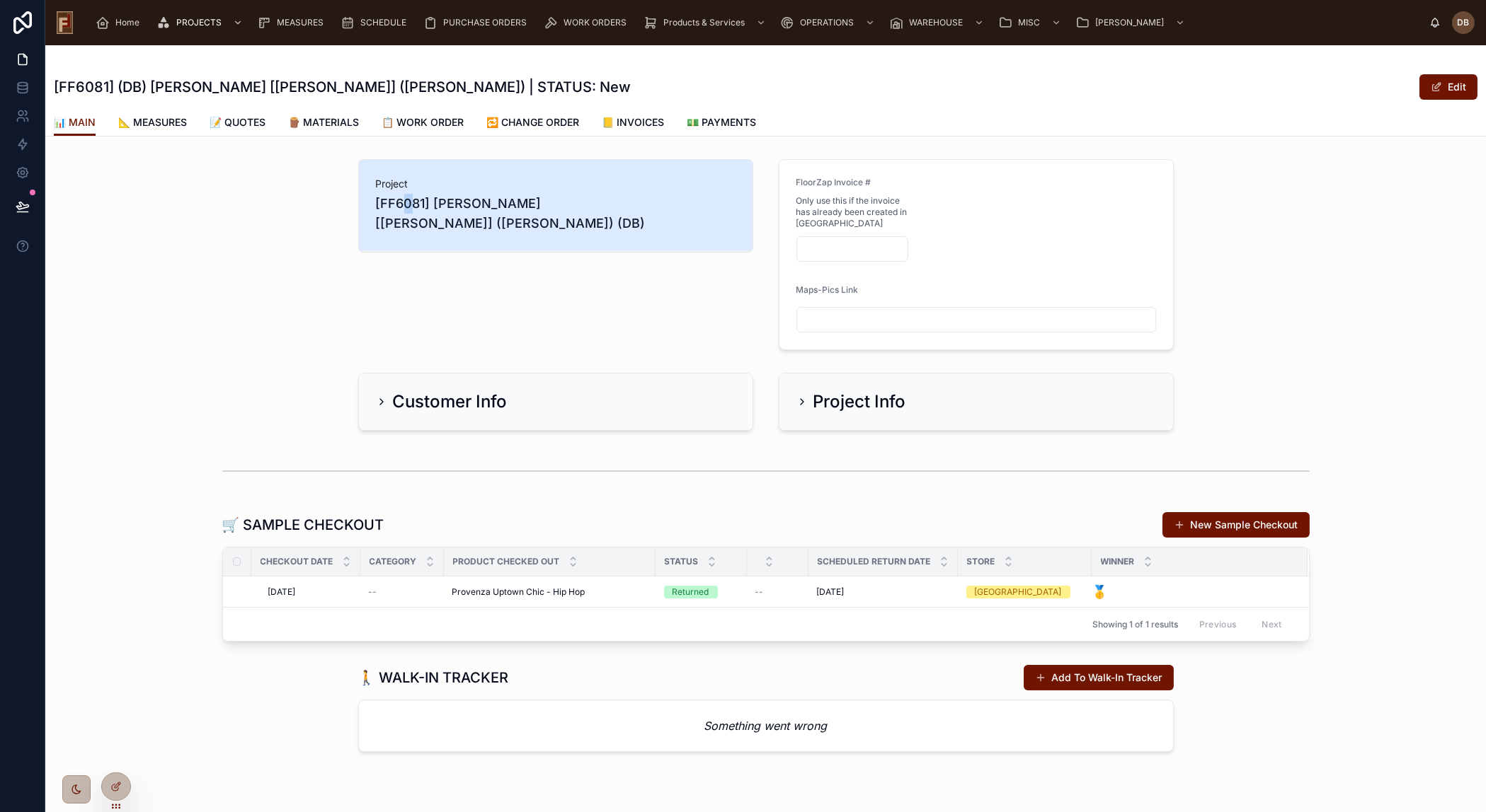
click at [403, 202] on span "[FF6081] Callen [Sodemann] (Stoner) (DB)" at bounding box center [555, 214] width 360 height 40
drag, startPoint x: 391, startPoint y: 202, endPoint x: 420, endPoint y: 202, distance: 29.0
click at [420, 202] on span "[FF6081] Callen [Sodemann] (Stoner) (DB)" at bounding box center [555, 214] width 360 height 40
click at [415, 246] on div "Project [FF6081] Callen [Sodemann] (Stoner) (DB)" at bounding box center [555, 255] width 412 height 202
drag, startPoint x: 376, startPoint y: 202, endPoint x: 422, endPoint y: 204, distance: 46.0
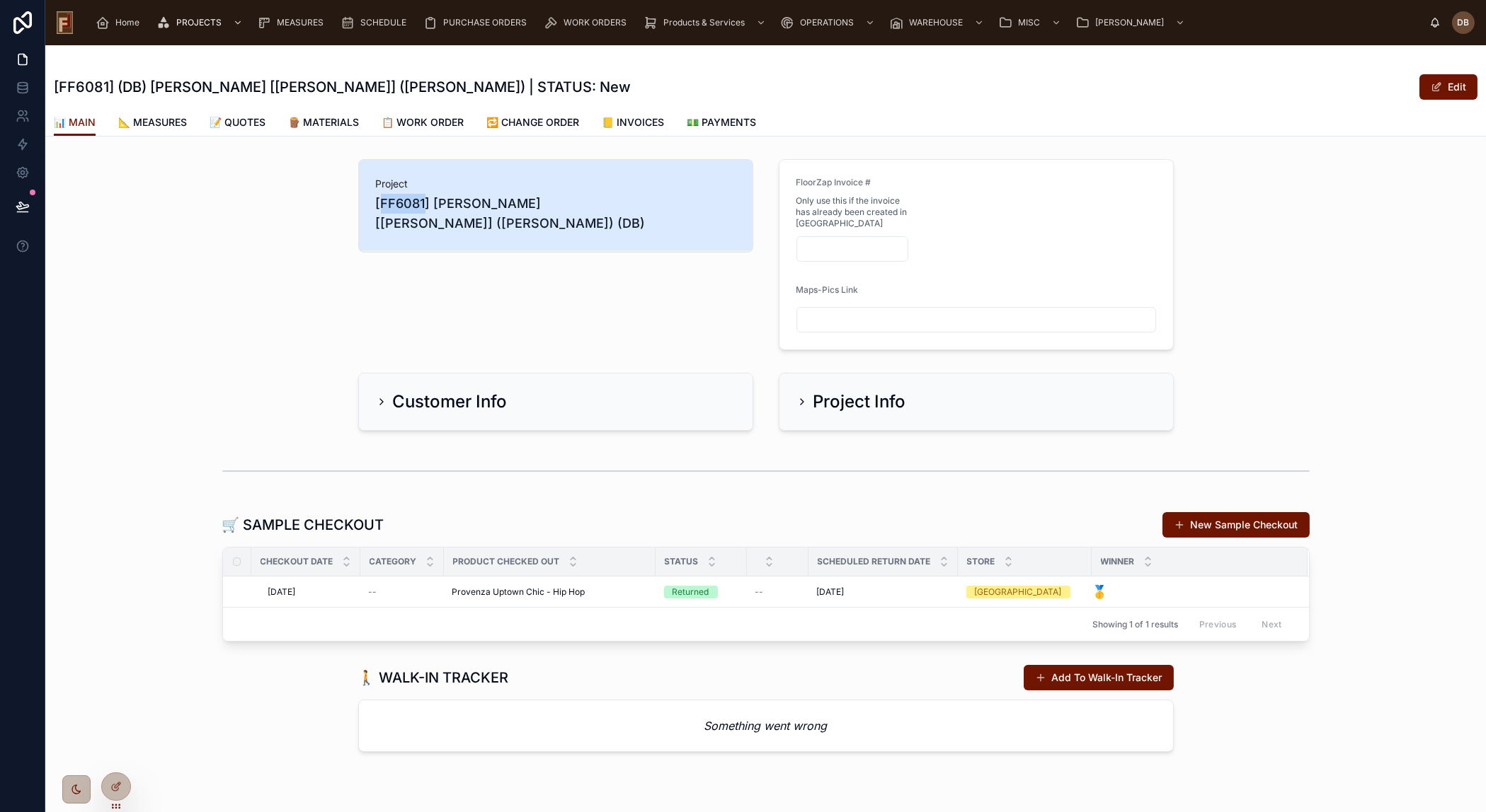
click at [422, 204] on span "[FF6081] Callen [Sodemann] (Stoner) (DB)" at bounding box center [555, 214] width 360 height 40
click at [300, 20] on span "MEASURES" at bounding box center [300, 22] width 47 height 11
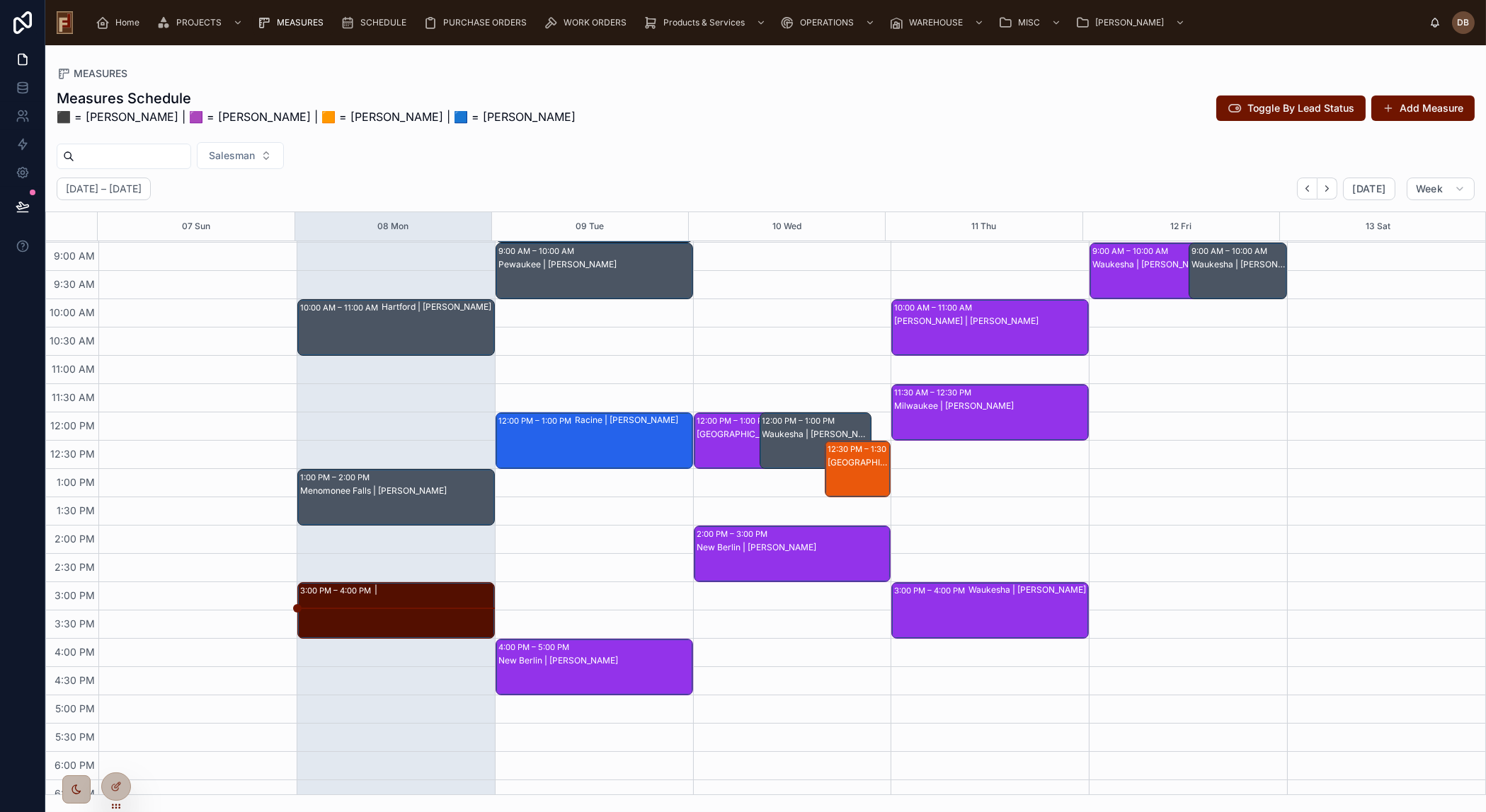
scroll to position [125, 0]
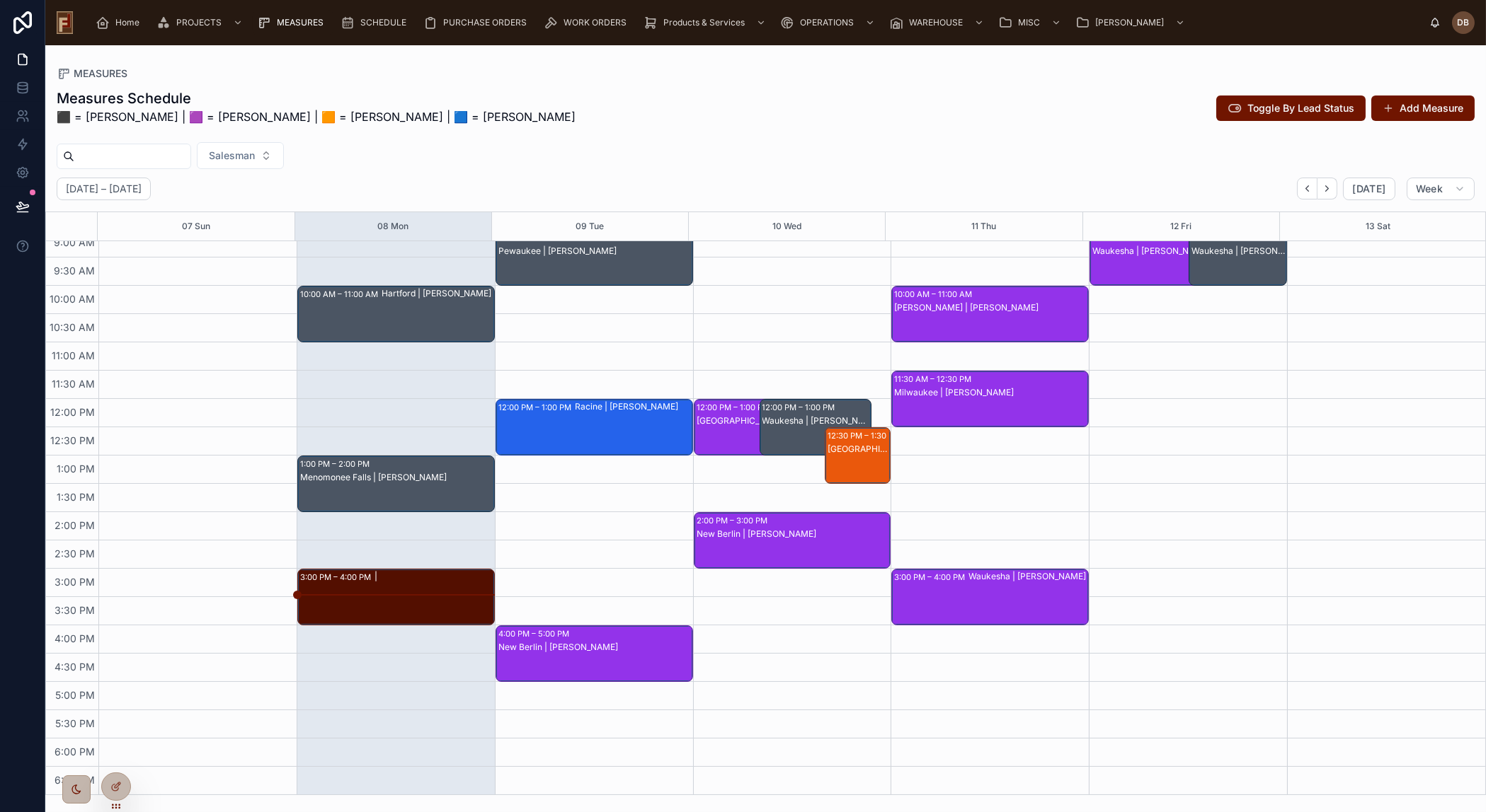
drag, startPoint x: 618, startPoint y: 99, endPoint x: 592, endPoint y: 94, distance: 26.5
click at [620, 97] on div "Measures Schedule ⬛ = David B | 🟪 = Lance | 🟧 = Marcus | 🟦 = Justin Toggle By L…" at bounding box center [766, 111] width 1418 height 45
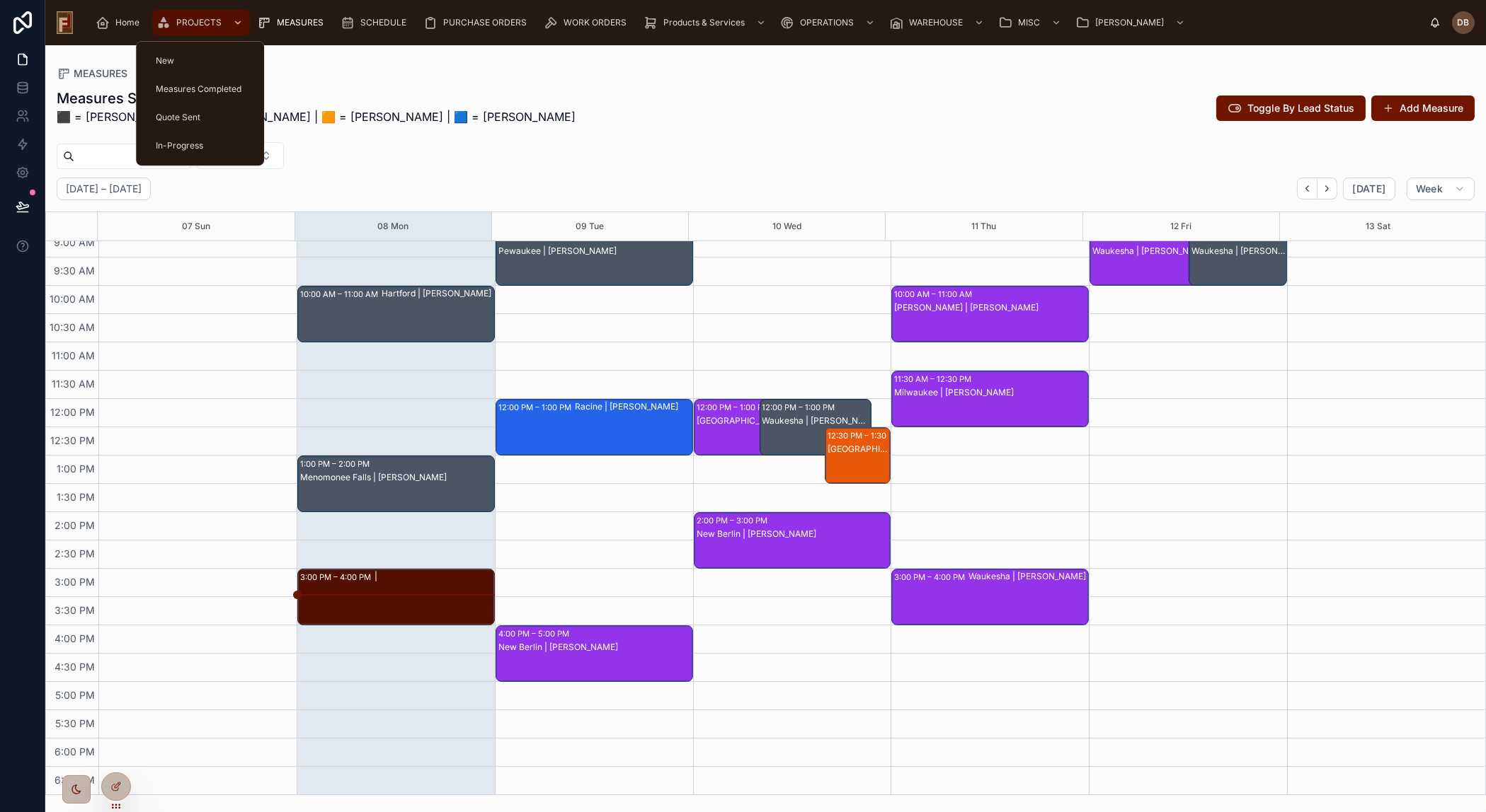
click at [195, 20] on span "PROJECTS" at bounding box center [199, 22] width 45 height 11
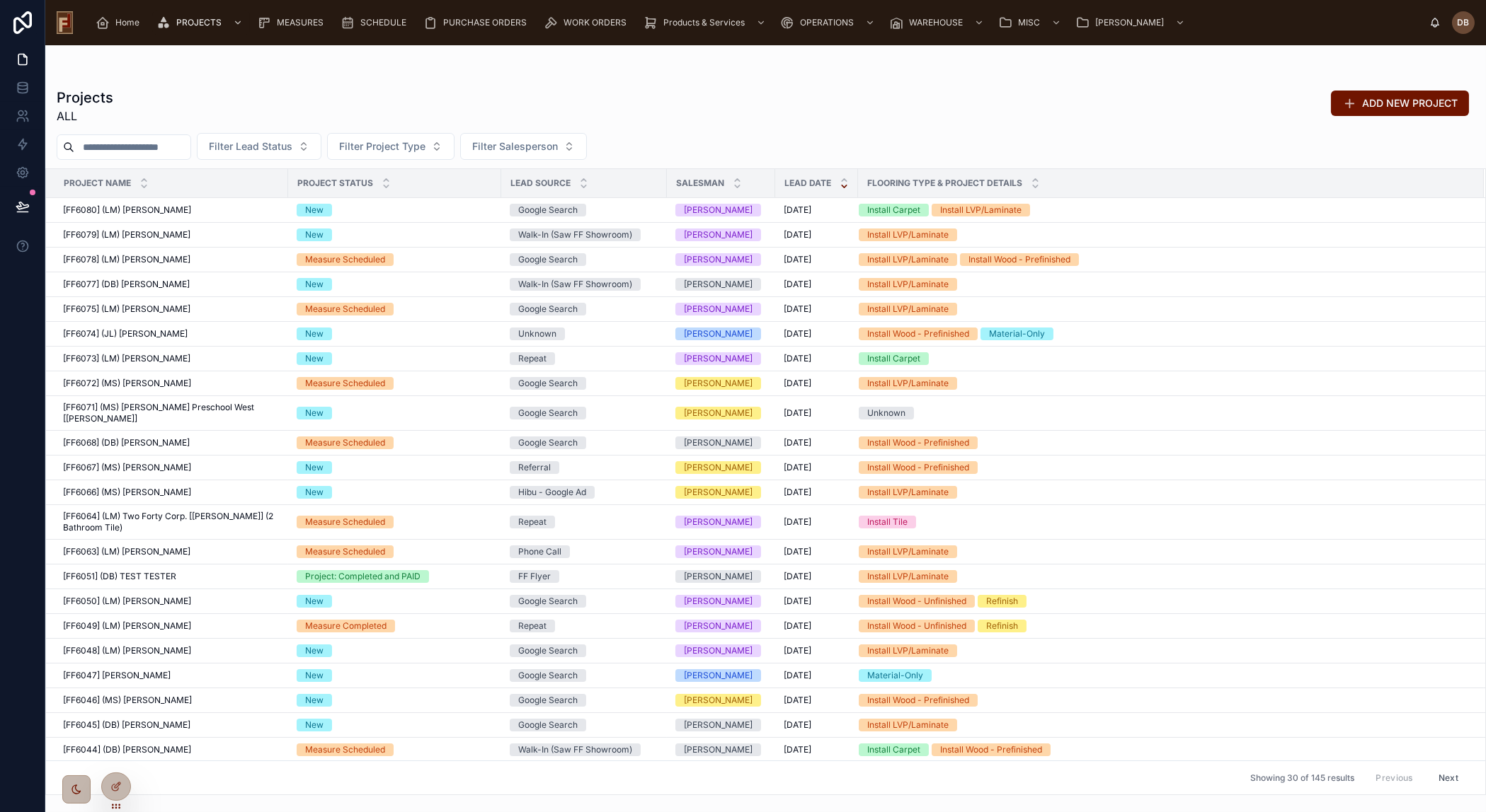
click at [442, 96] on div "Projects ALL ADD NEW PROJECT" at bounding box center [766, 106] width 1418 height 37
click at [146, 145] on input "text" at bounding box center [132, 147] width 116 height 20
click at [145, 145] on input "text" at bounding box center [132, 147] width 116 height 20
click at [182, 94] on div "Projects ALL ADD NEW PROJECT" at bounding box center [766, 106] width 1418 height 37
click at [141, 145] on input "text" at bounding box center [132, 147] width 116 height 20
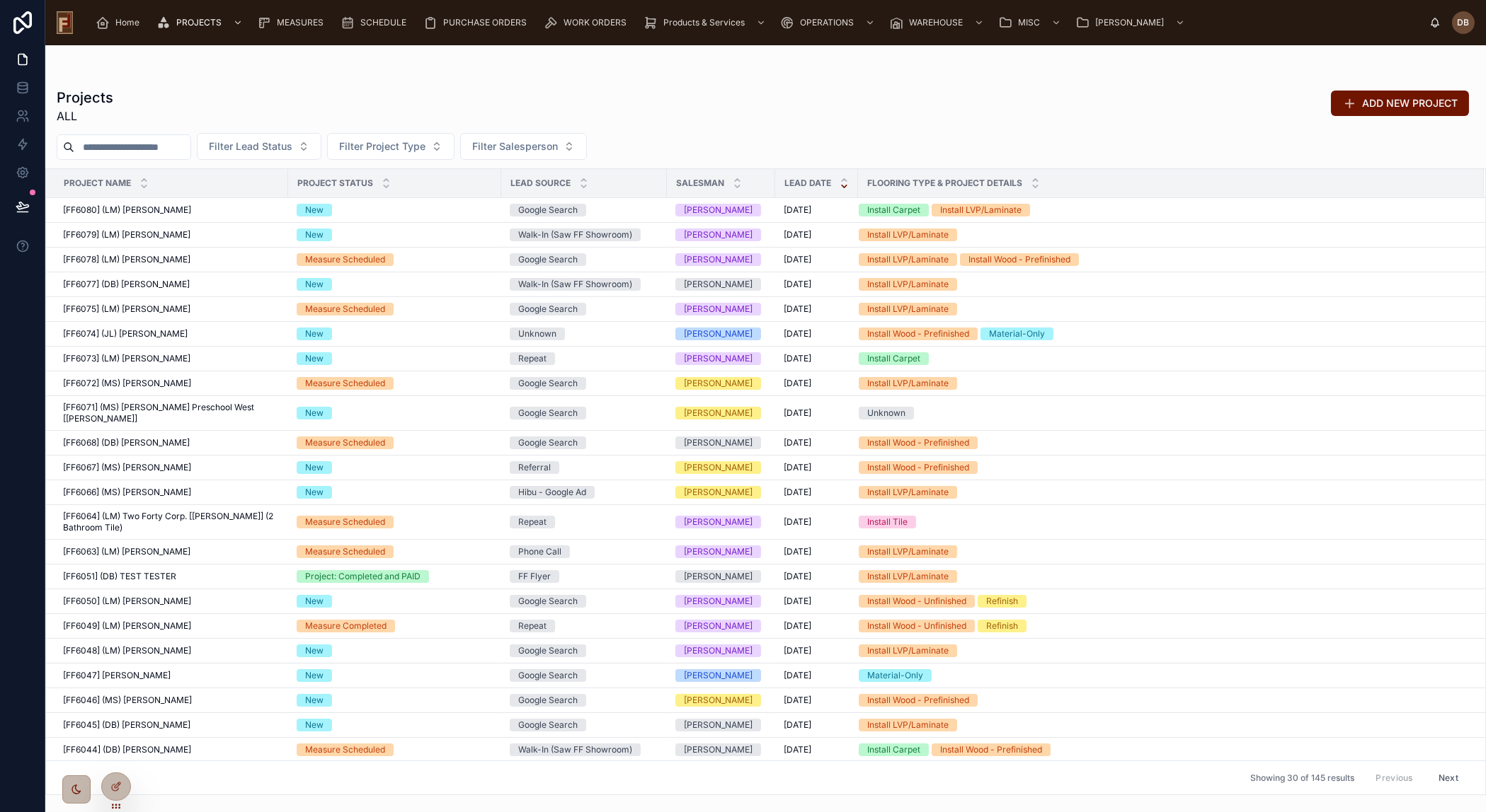
drag, startPoint x: 121, startPoint y: 145, endPoint x: 161, endPoint y: 149, distance: 40.2
click at [161, 149] on input "text" at bounding box center [132, 147] width 116 height 20
click at [301, 18] on span "MEASURES" at bounding box center [300, 22] width 47 height 11
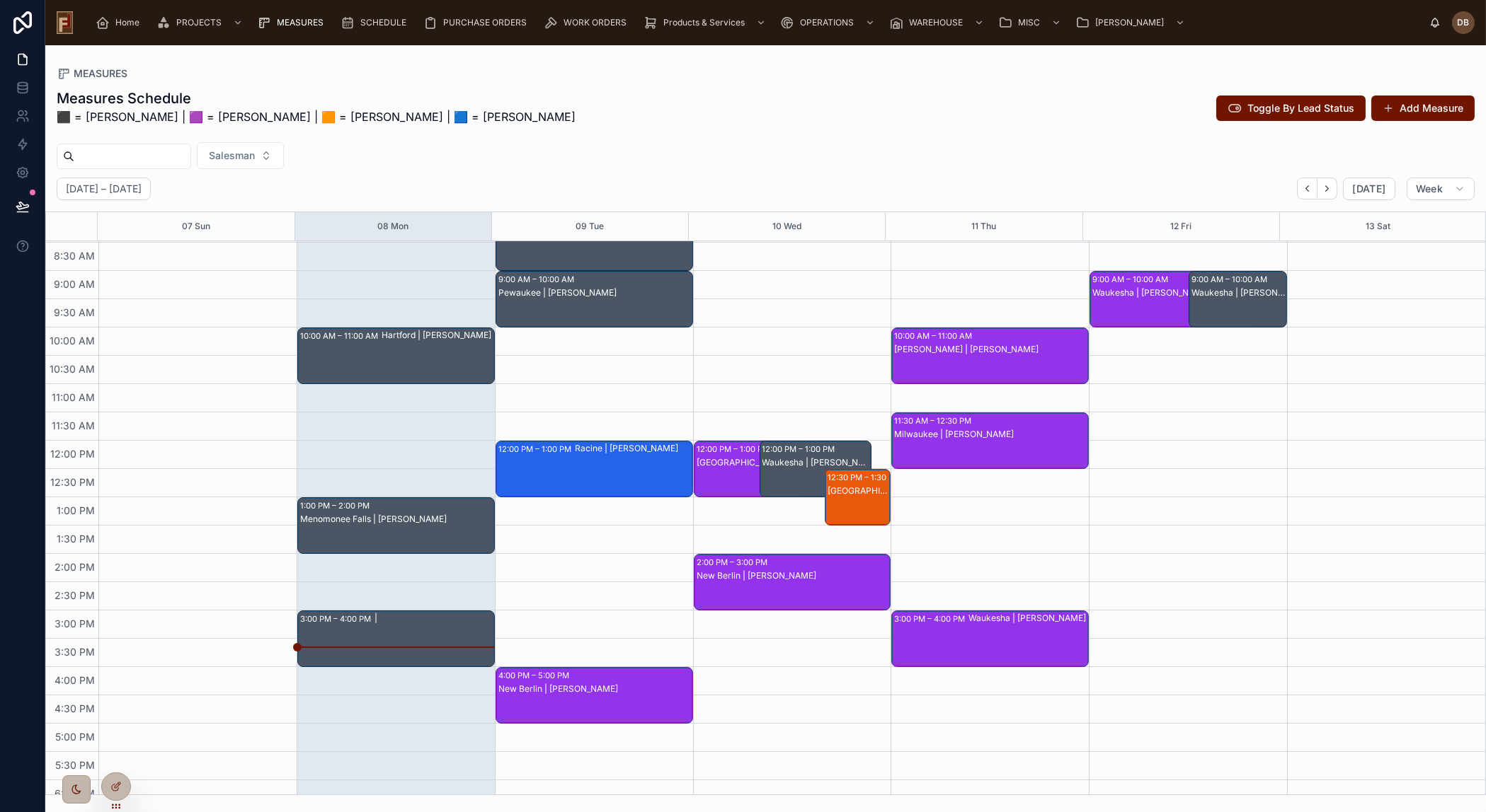
scroll to position [61, 0]
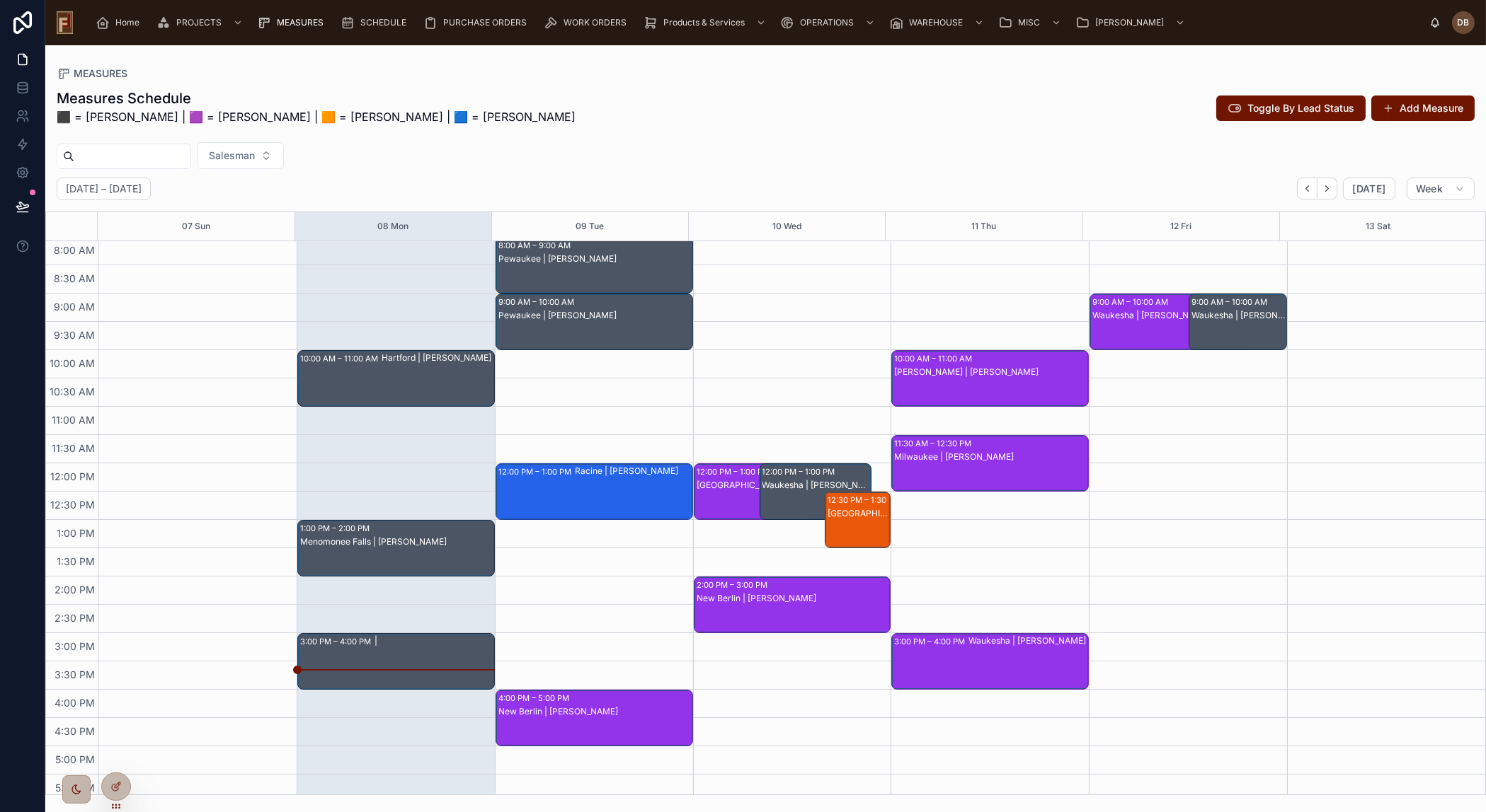
click at [401, 639] on div "|" at bounding box center [434, 641] width 119 height 11
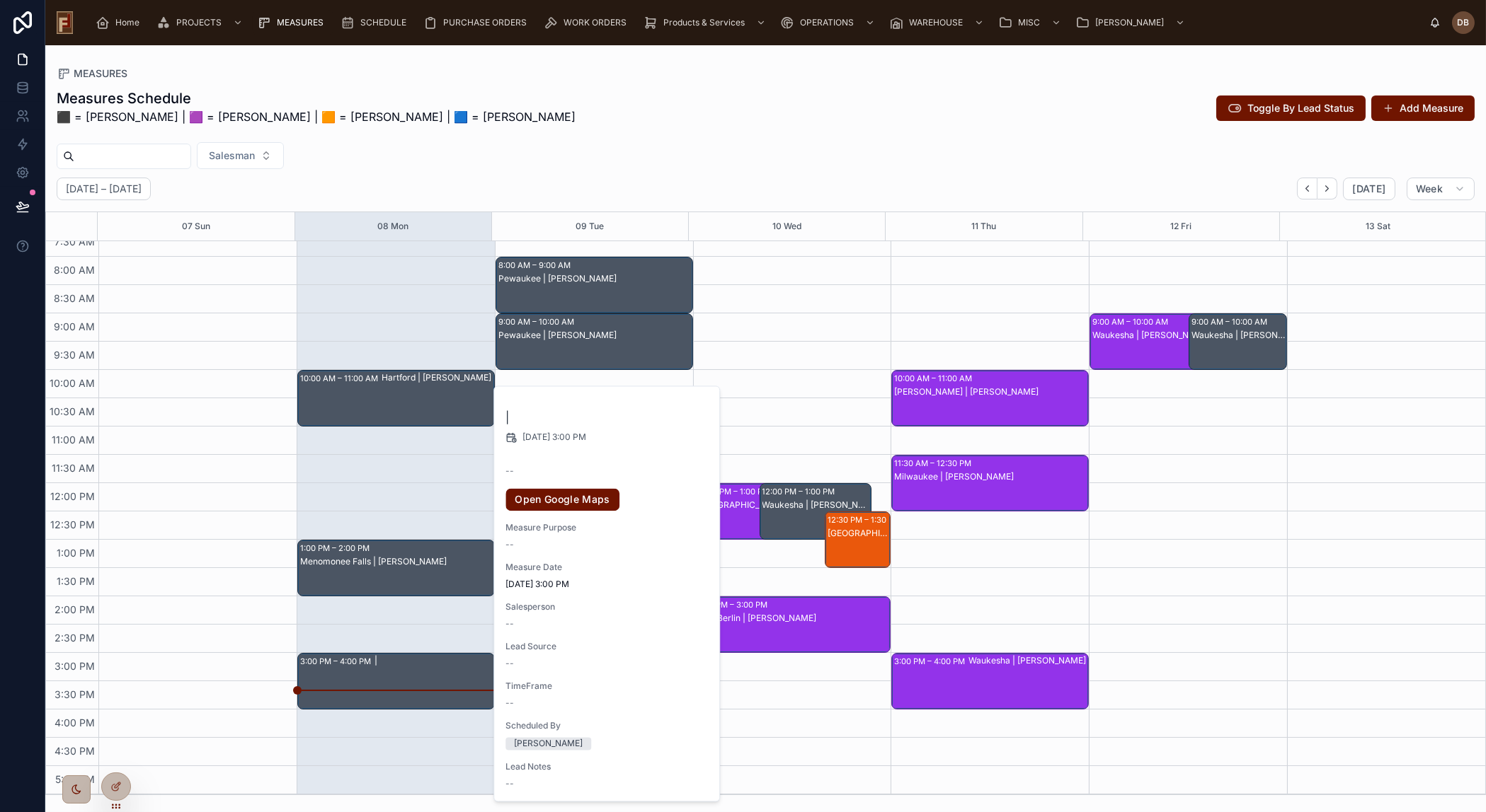
scroll to position [63, 0]
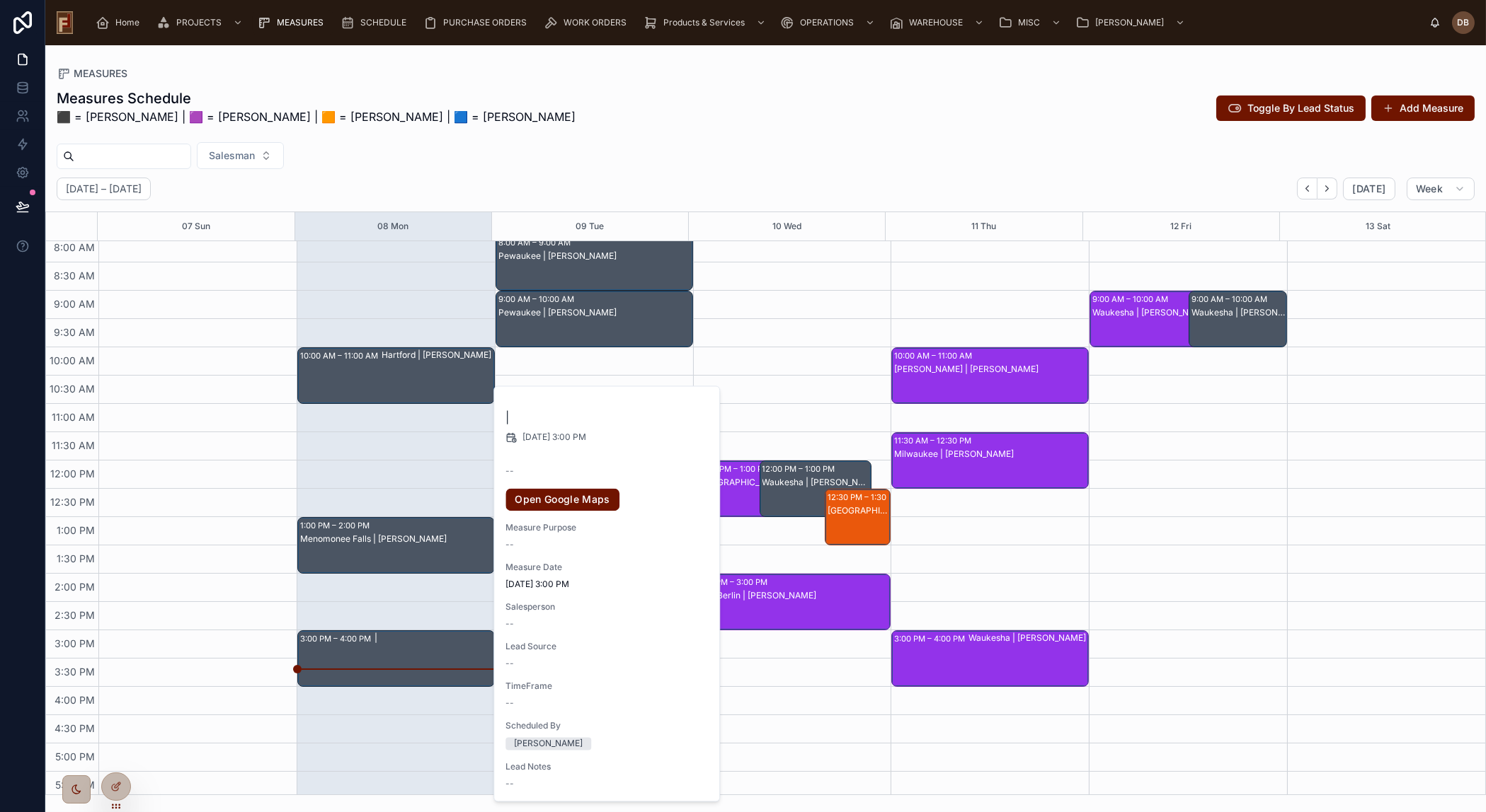
click at [849, 313] on div "12:00 PM – 1:00 PM Milwaukee | Two Forty Corp. 2:00 PM – 3:00 PM New Berlin | J…" at bounding box center [792, 517] width 198 height 679
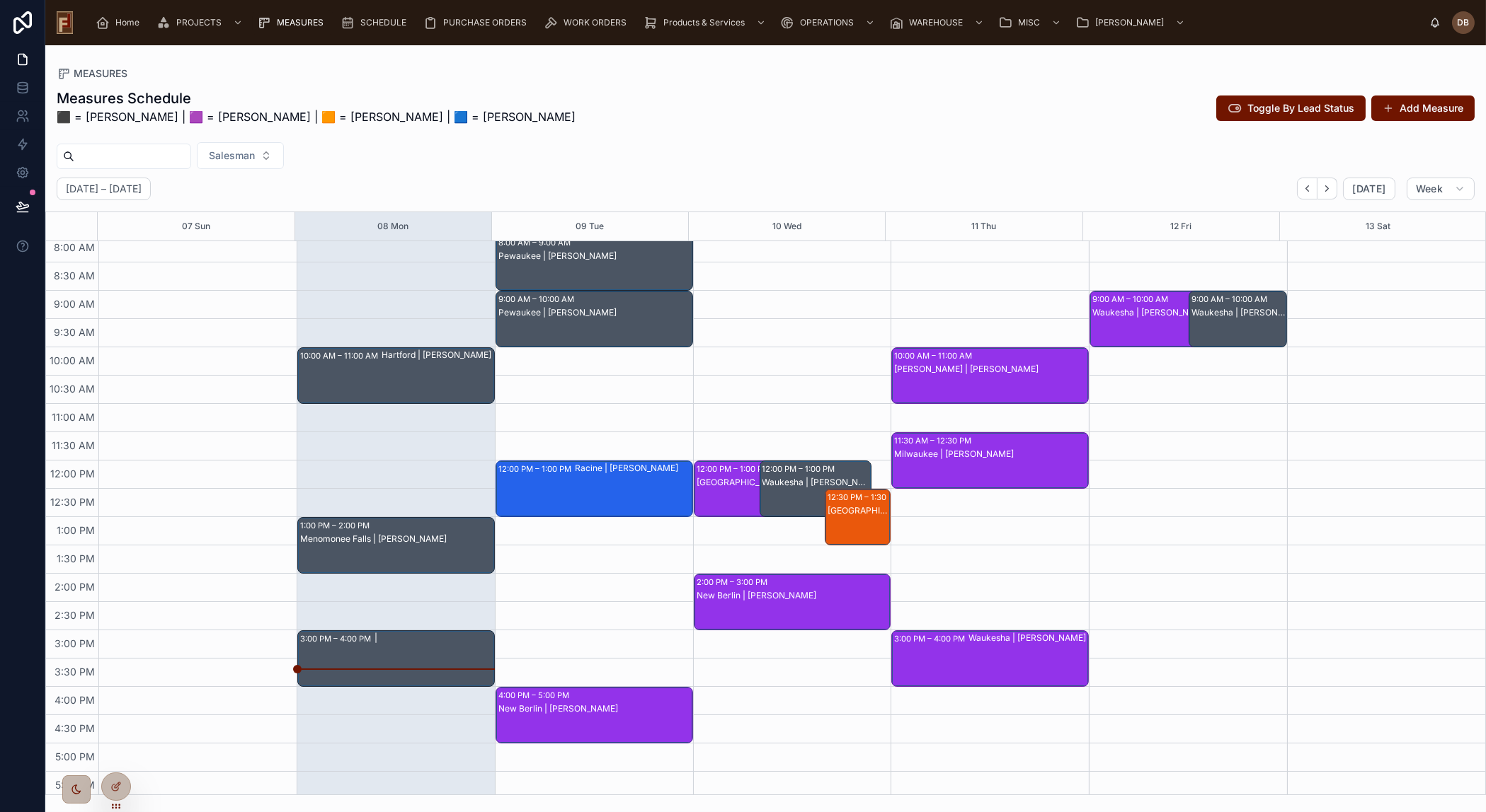
scroll to position [0, 0]
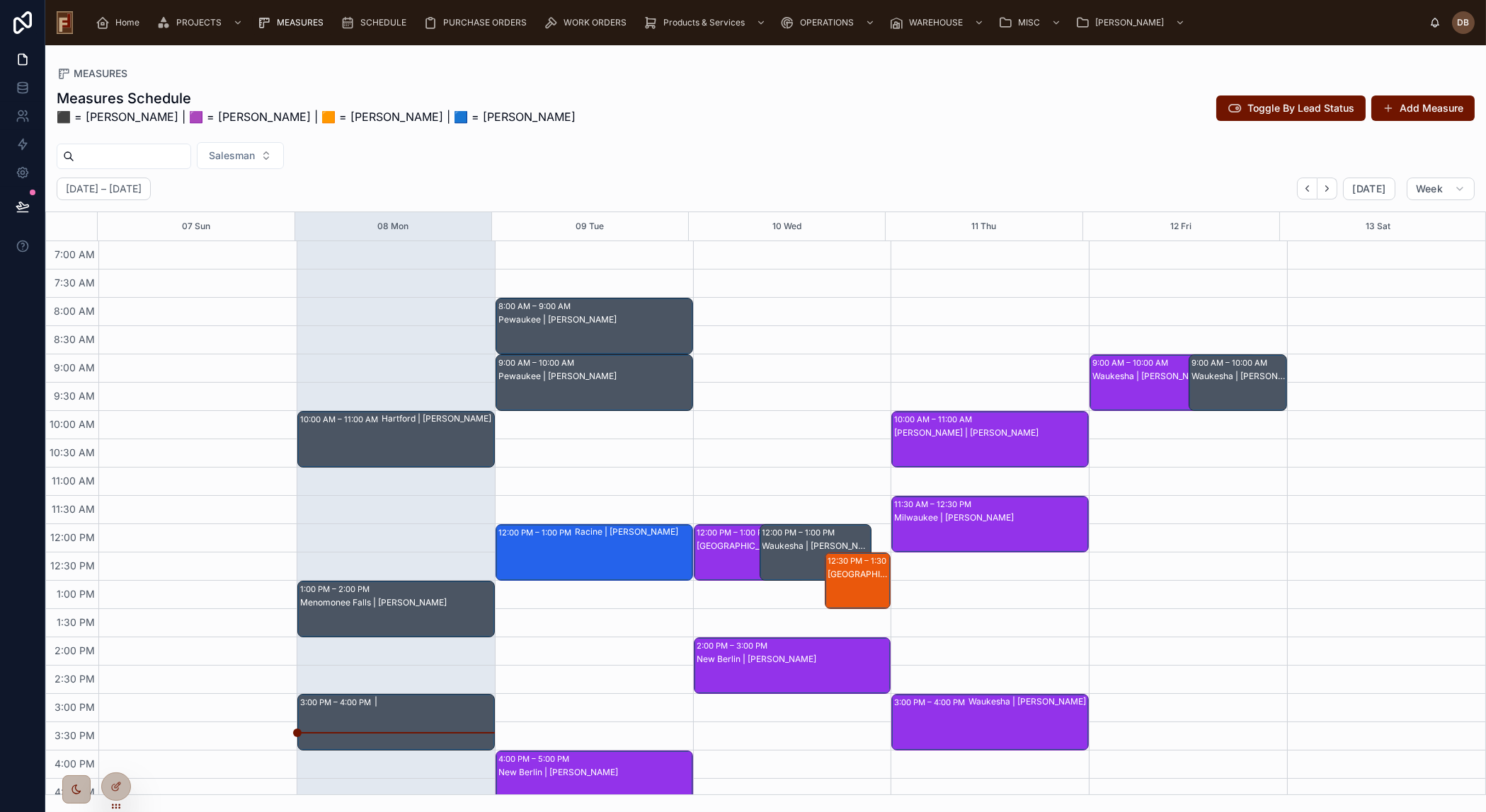
click at [587, 549] on div "Racine | [PERSON_NAME]" at bounding box center [633, 552] width 117 height 54
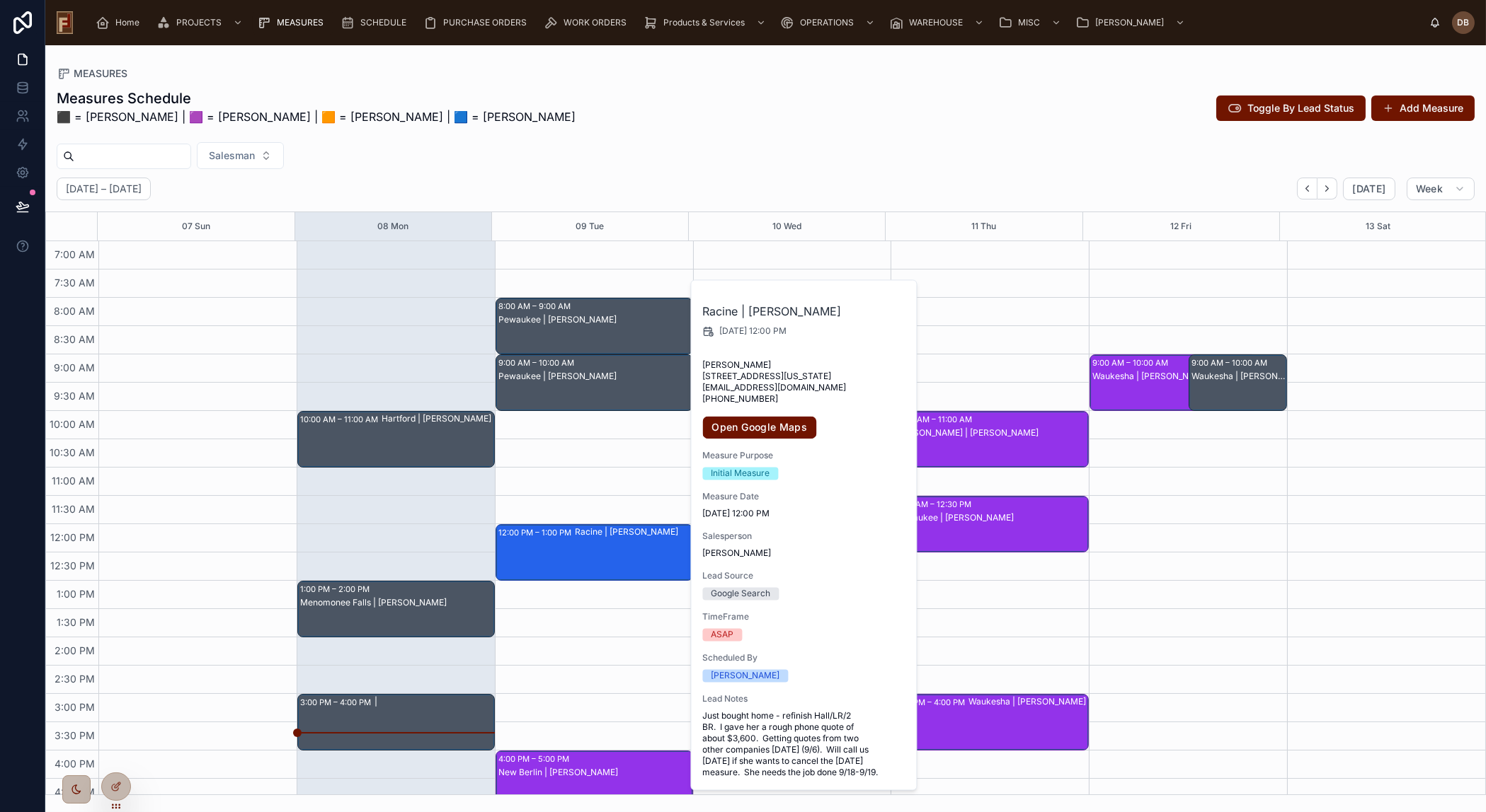
click at [580, 140] on div "Measures Schedule ⬛ = David B | 🟪 = Lance | 🟧 = Marcus | 🟦 = Justin Toggle By L…" at bounding box center [765, 437] width 1440 height 715
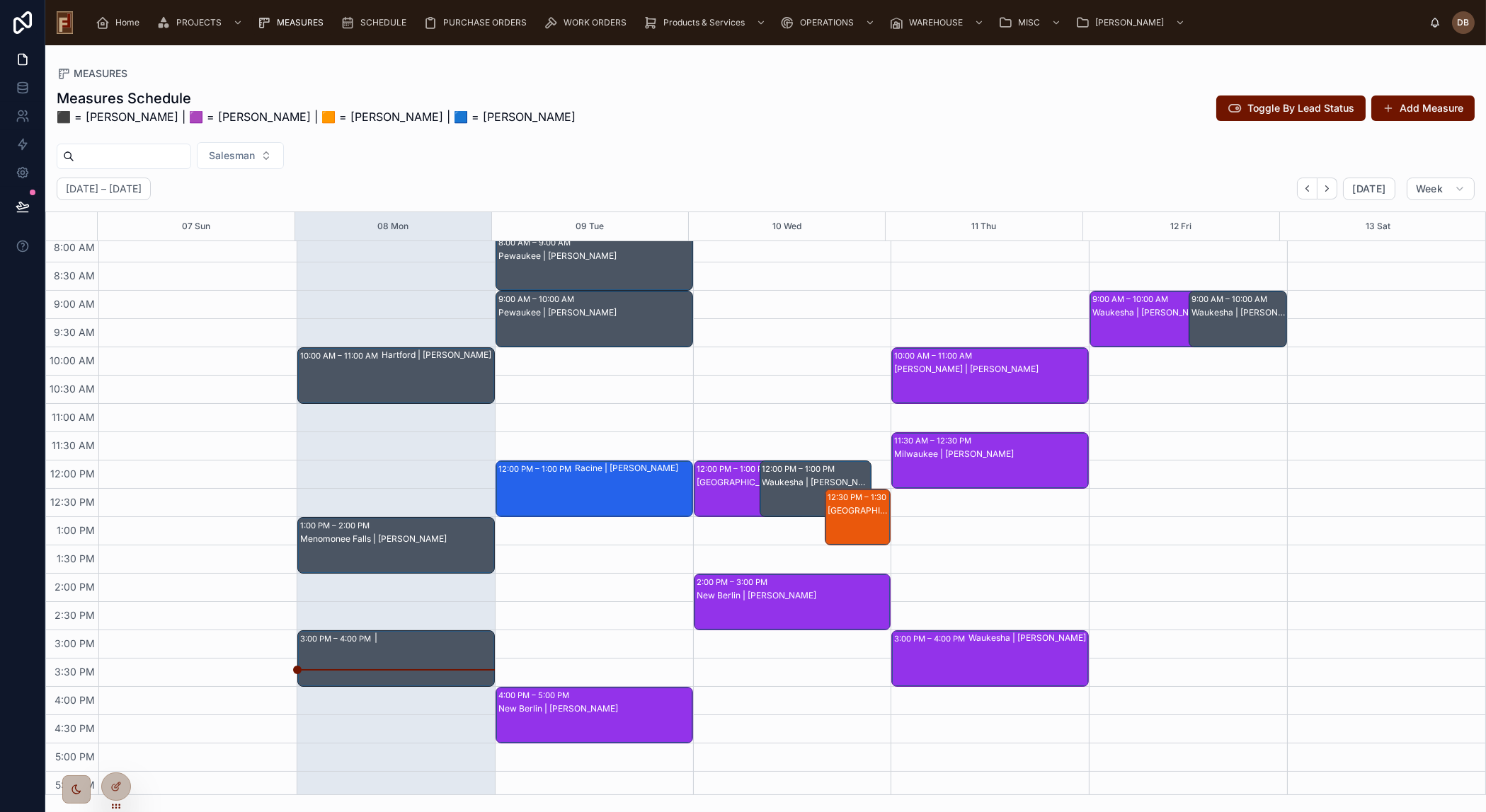
scroll to position [63, 0]
click at [117, 788] on icon at bounding box center [116, 786] width 11 height 11
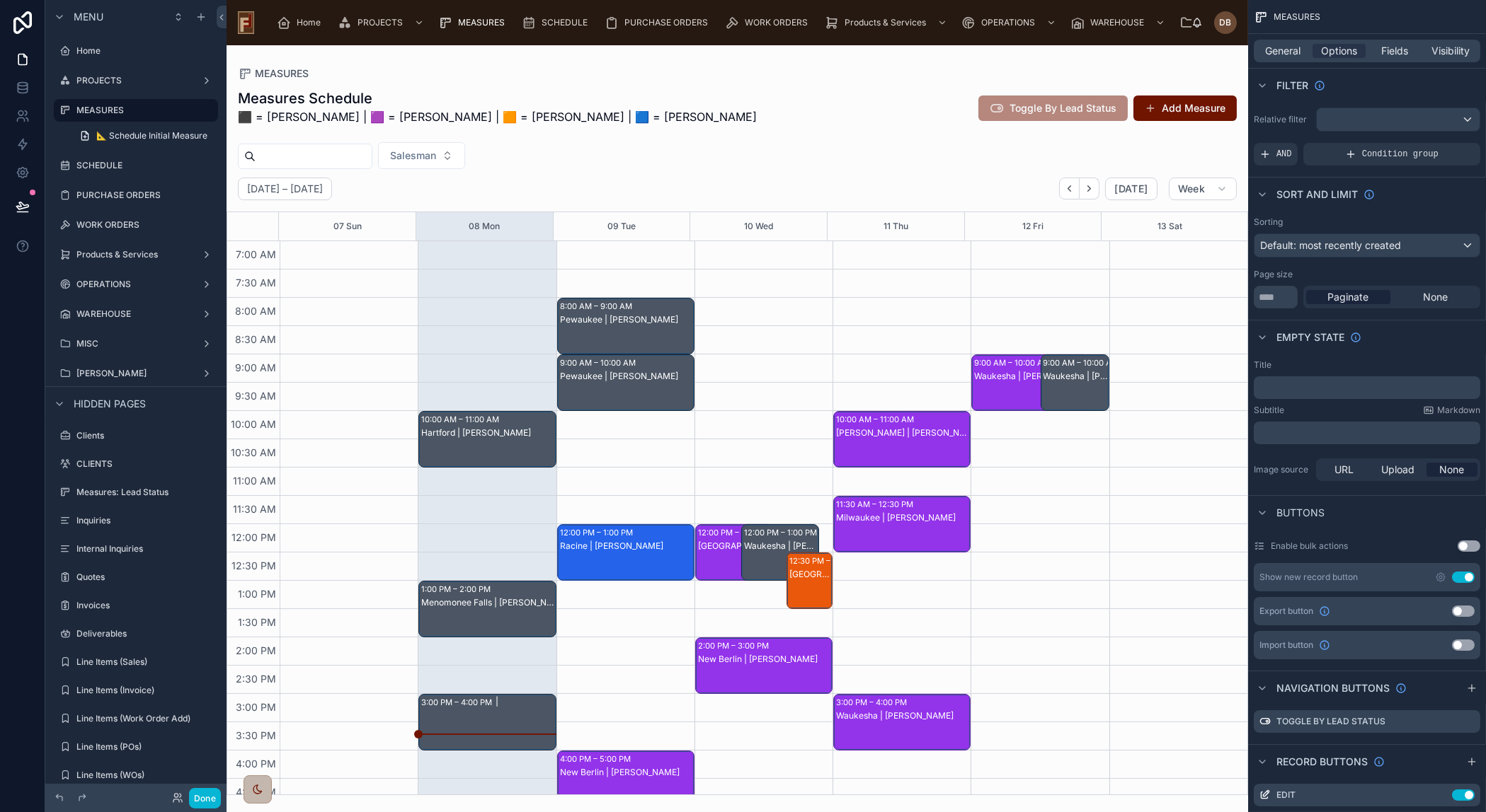
scroll to position [125, 0]
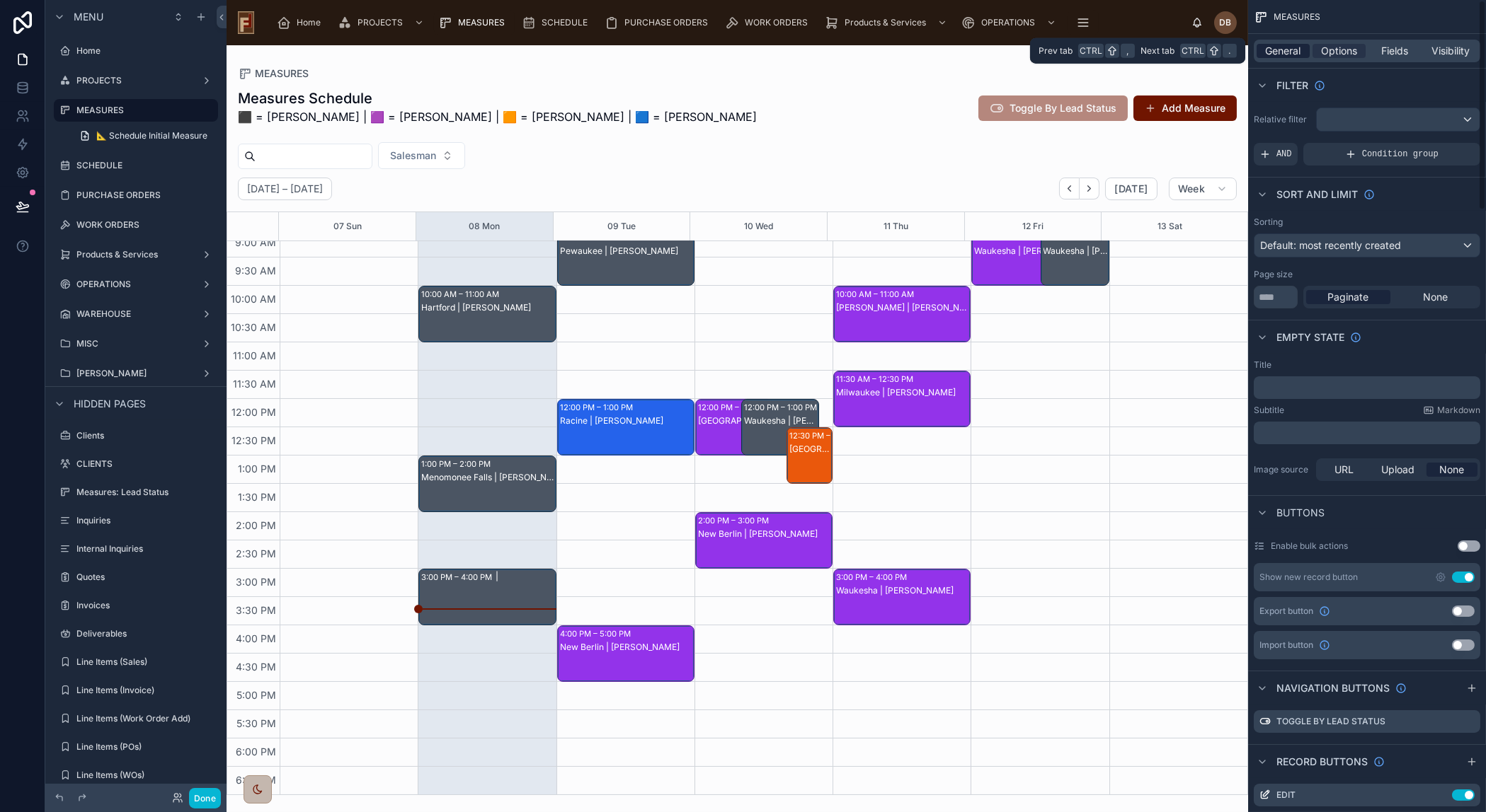
click at [1283, 50] on span "General" at bounding box center [1284, 50] width 35 height 14
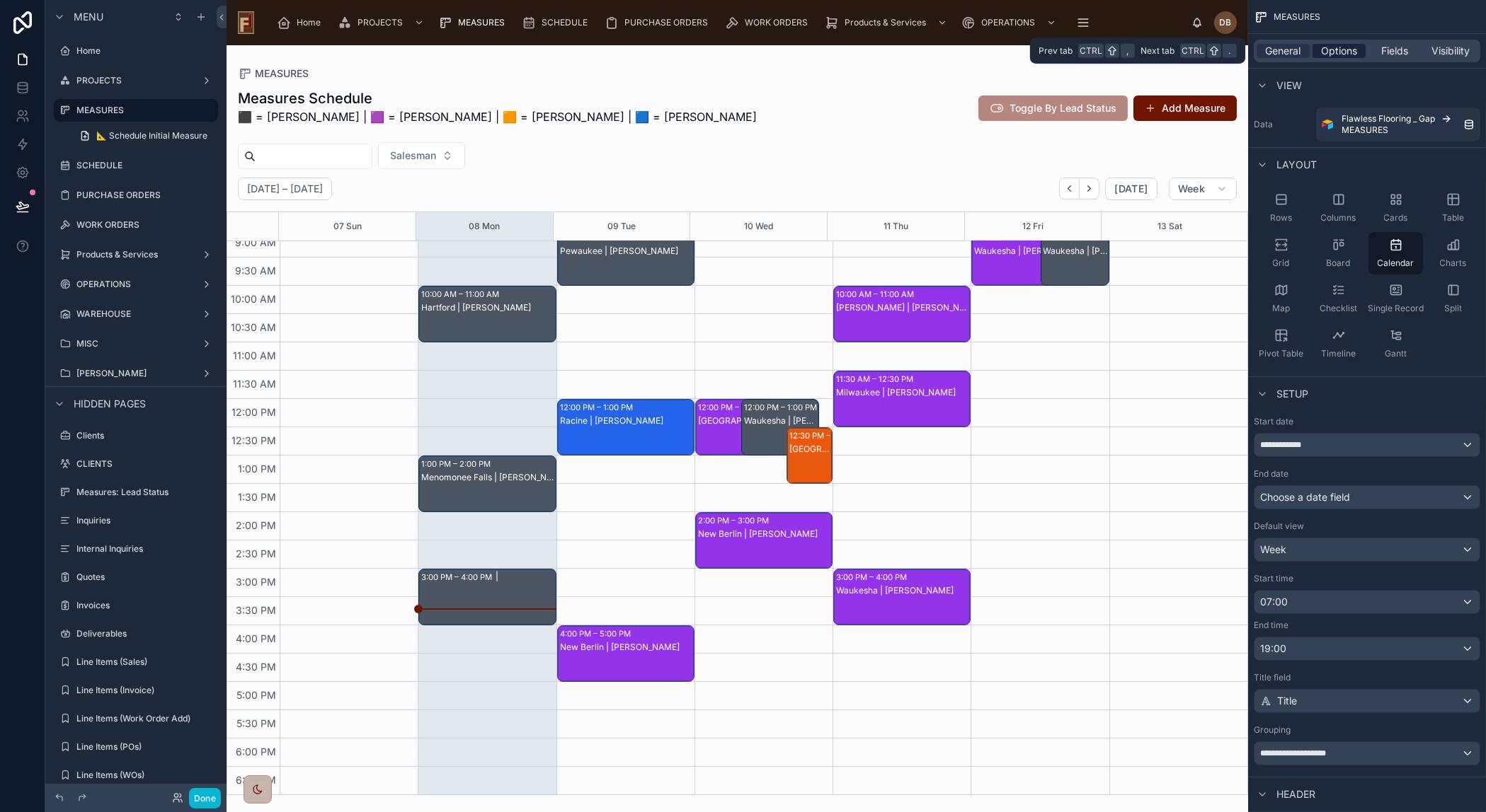
click at [1338, 50] on span "Options" at bounding box center [1338, 50] width 36 height 14
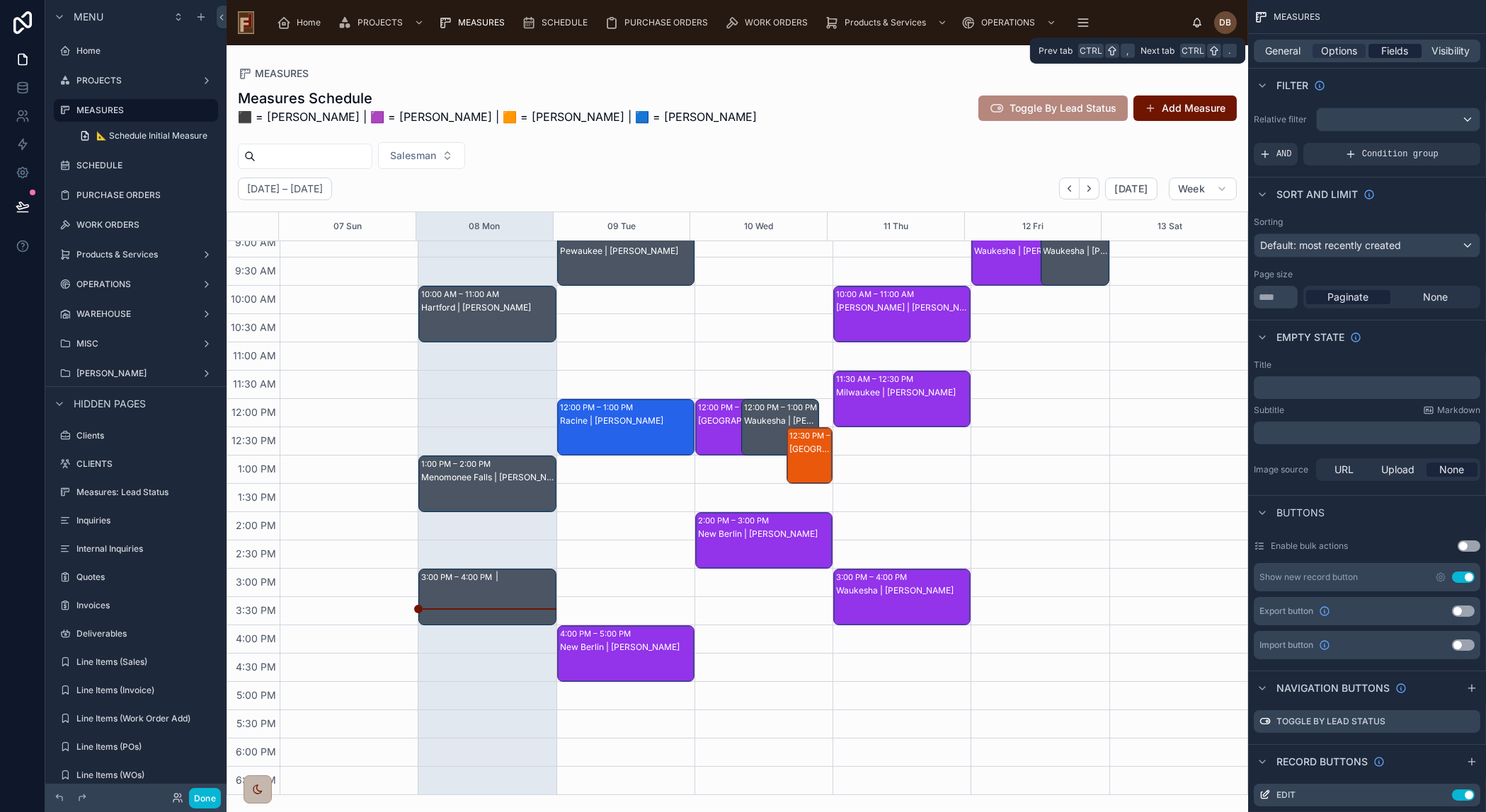
click at [1398, 49] on span "Fields" at bounding box center [1395, 50] width 27 height 14
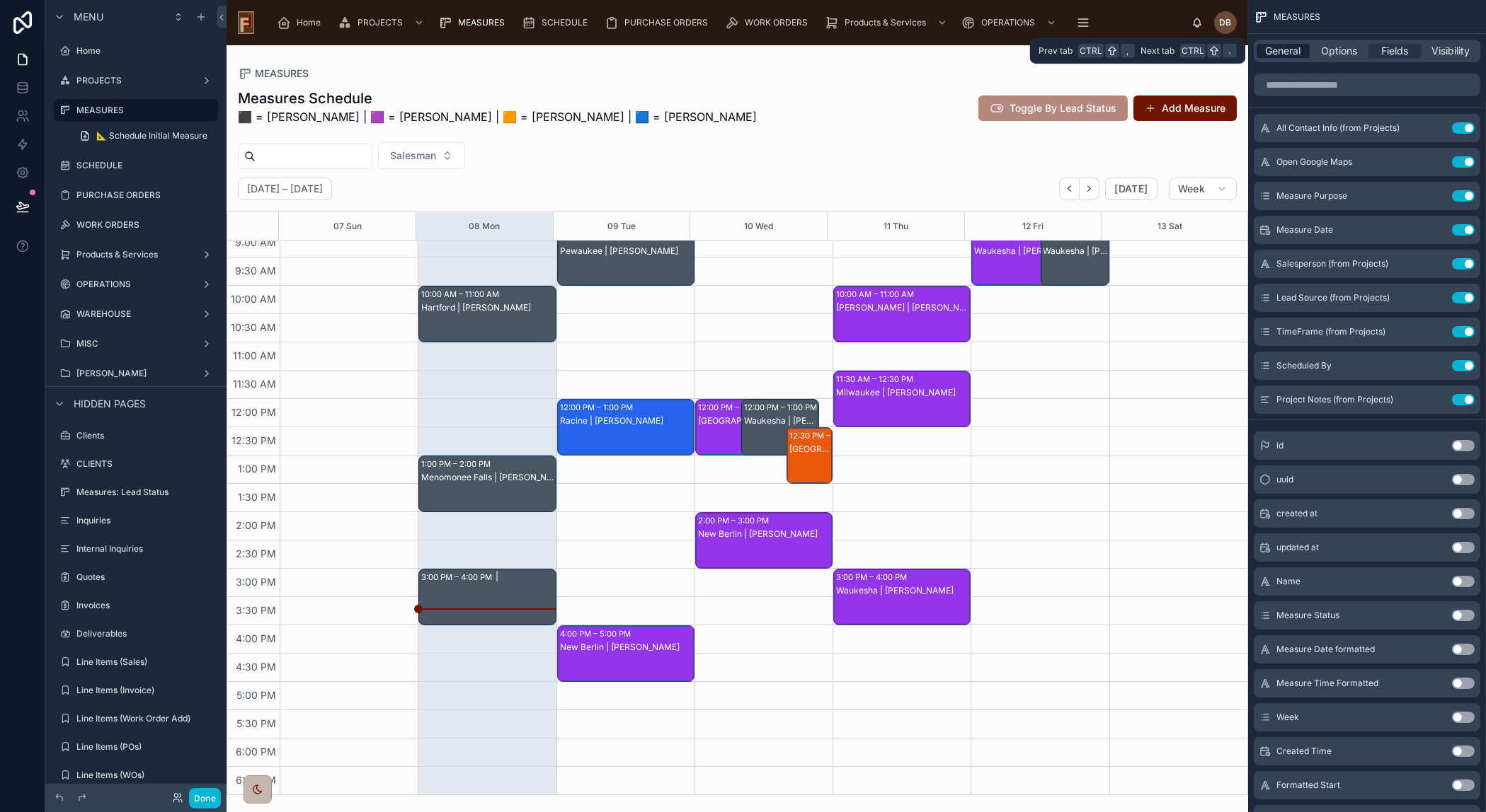
click at [1287, 49] on span "General" at bounding box center [1284, 50] width 35 height 14
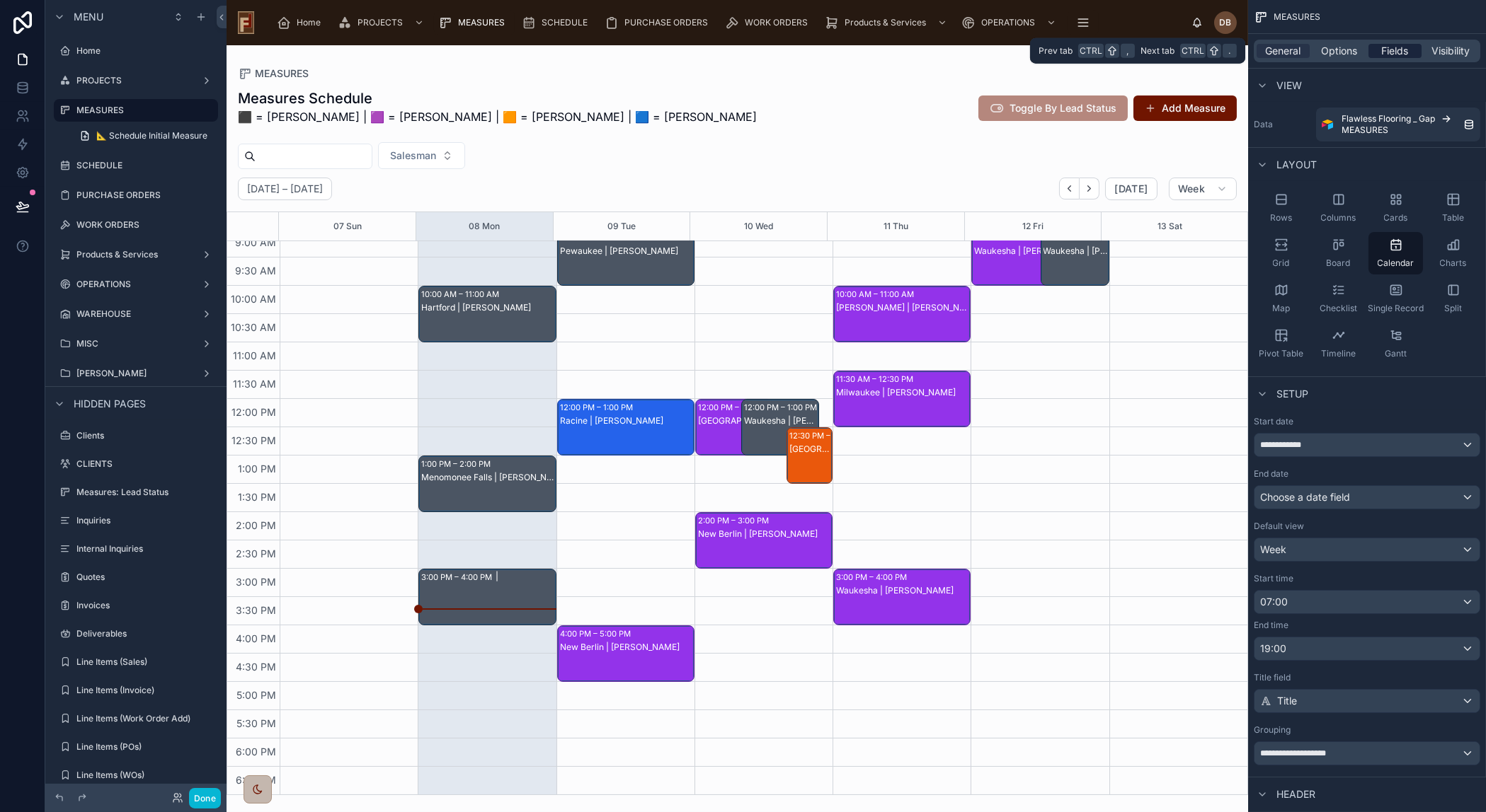
click at [1393, 49] on span "Fields" at bounding box center [1395, 50] width 27 height 14
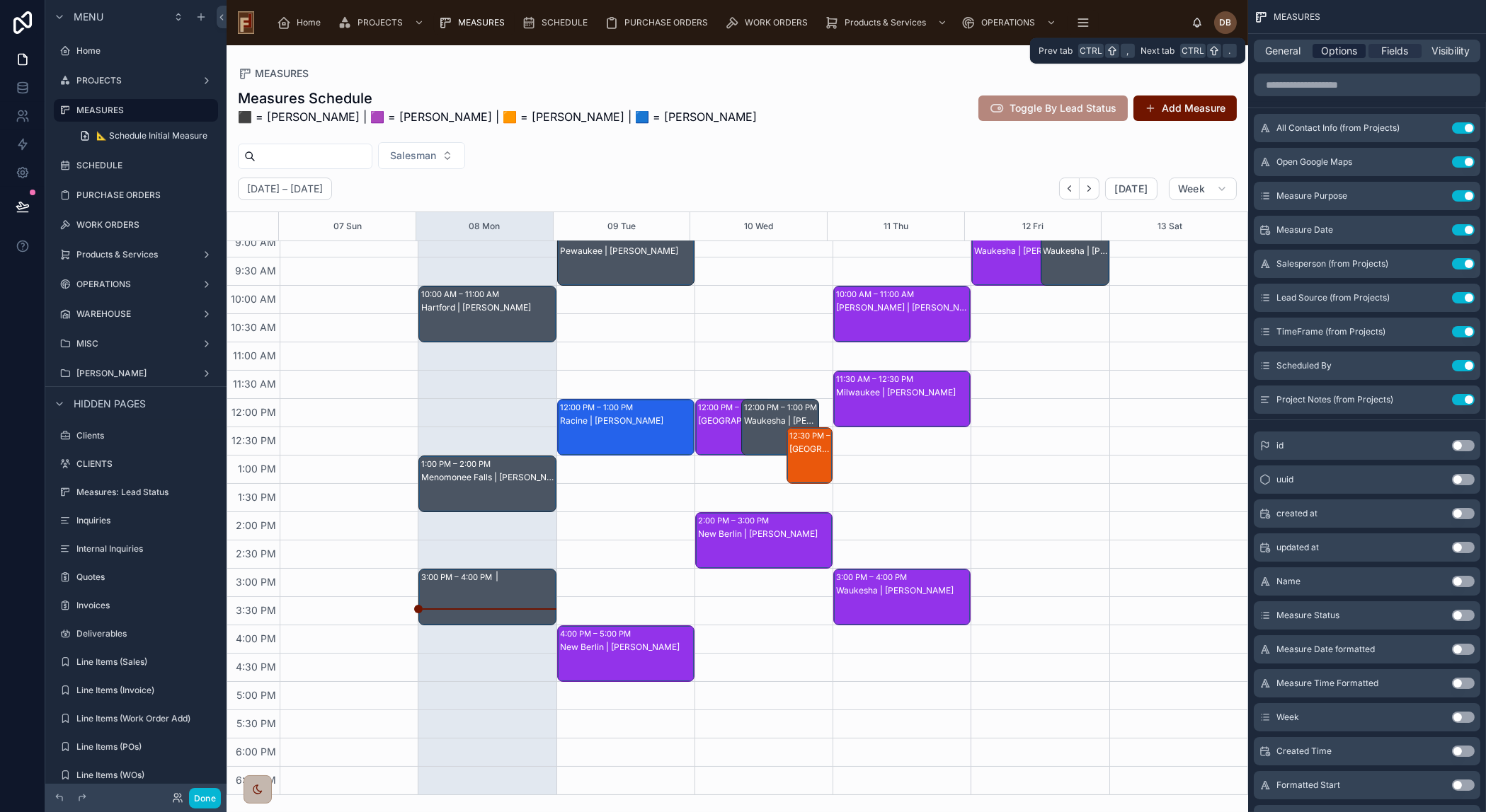
click at [1337, 49] on span "Options" at bounding box center [1338, 50] width 36 height 14
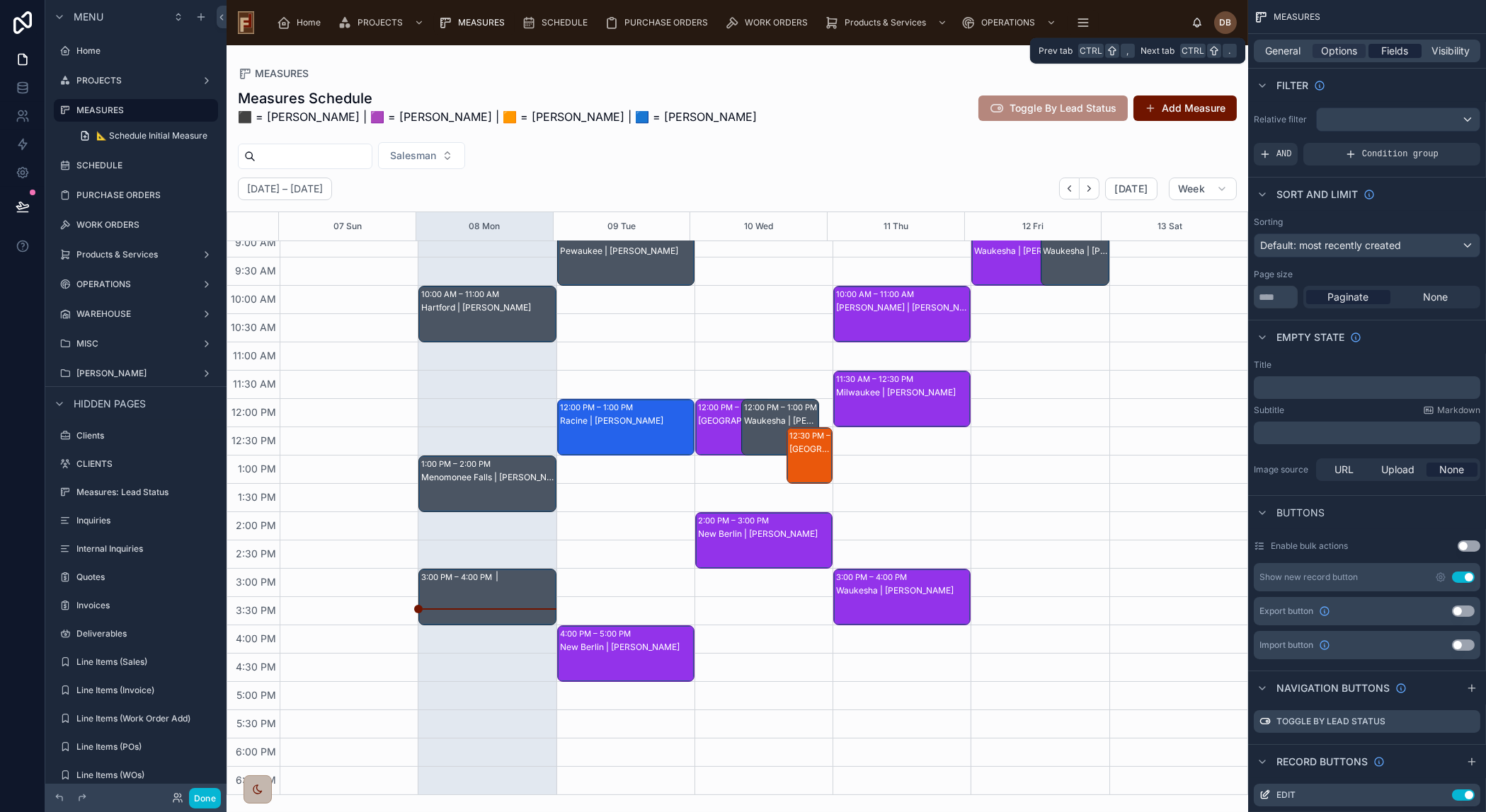
click at [1392, 50] on span "Fields" at bounding box center [1395, 50] width 27 height 14
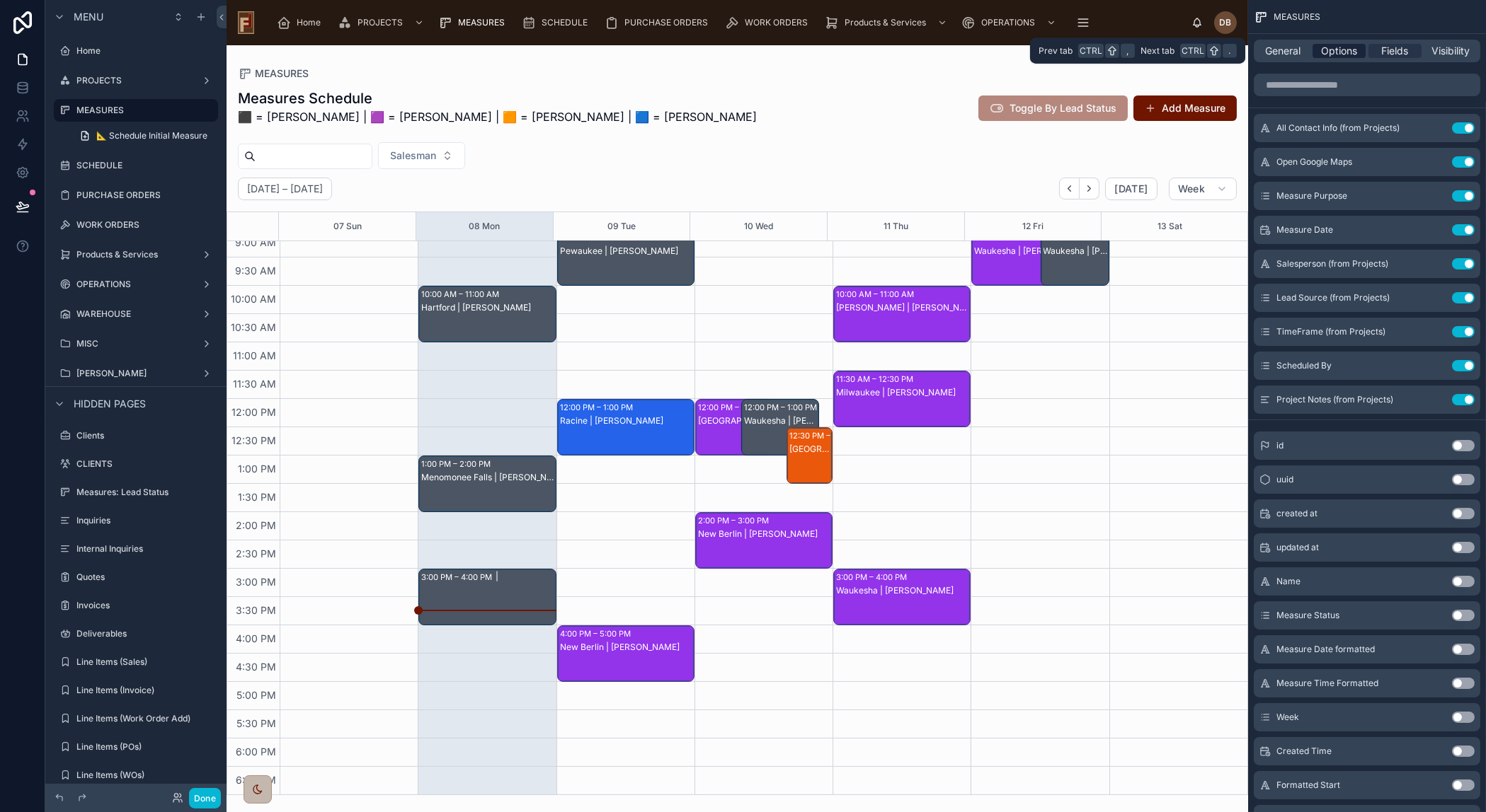
click at [1338, 49] on span "Options" at bounding box center [1338, 50] width 36 height 14
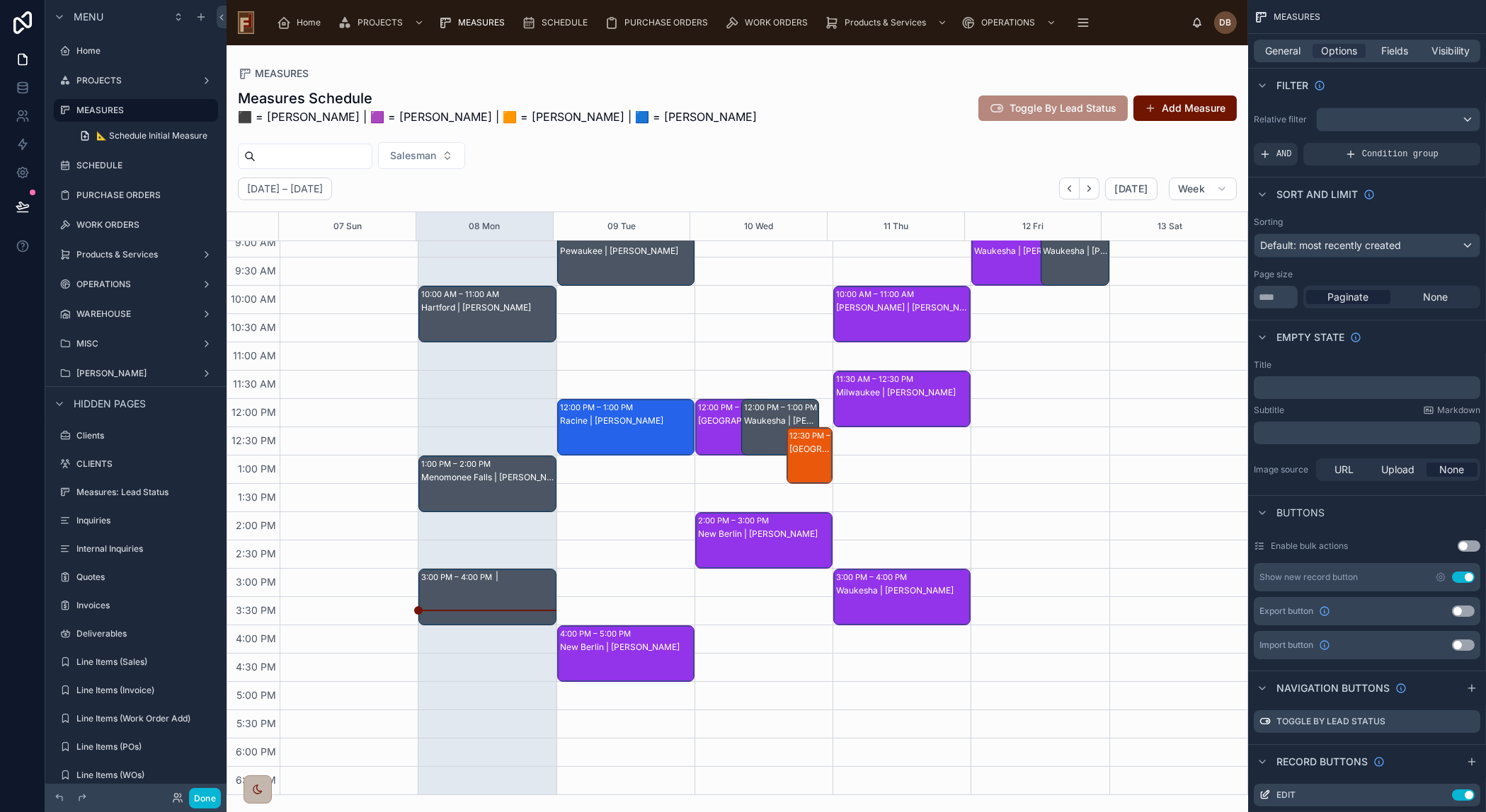
click at [1245, 430] on div at bounding box center [737, 428] width 1021 height 767
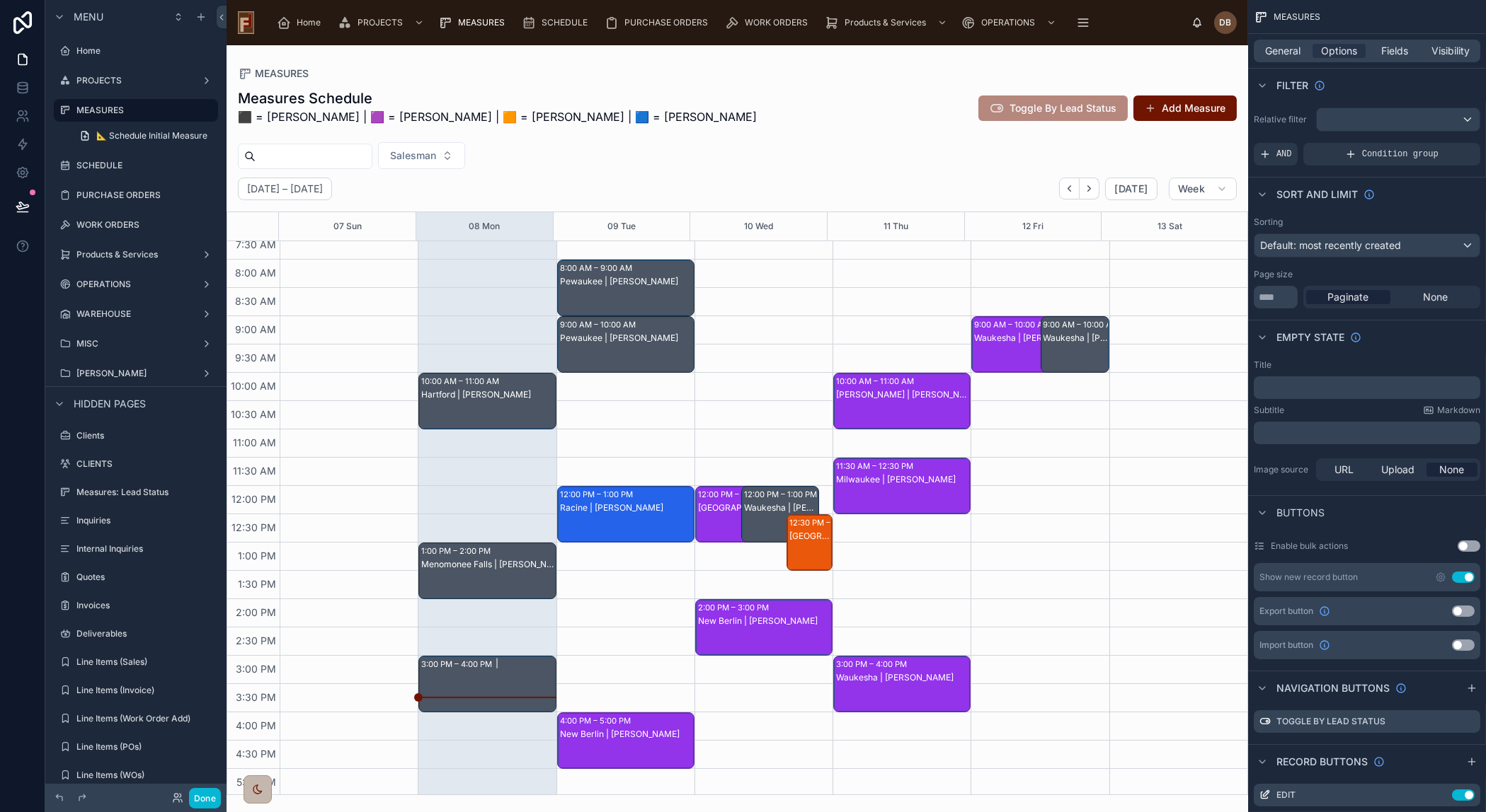
scroll to position [37, 0]
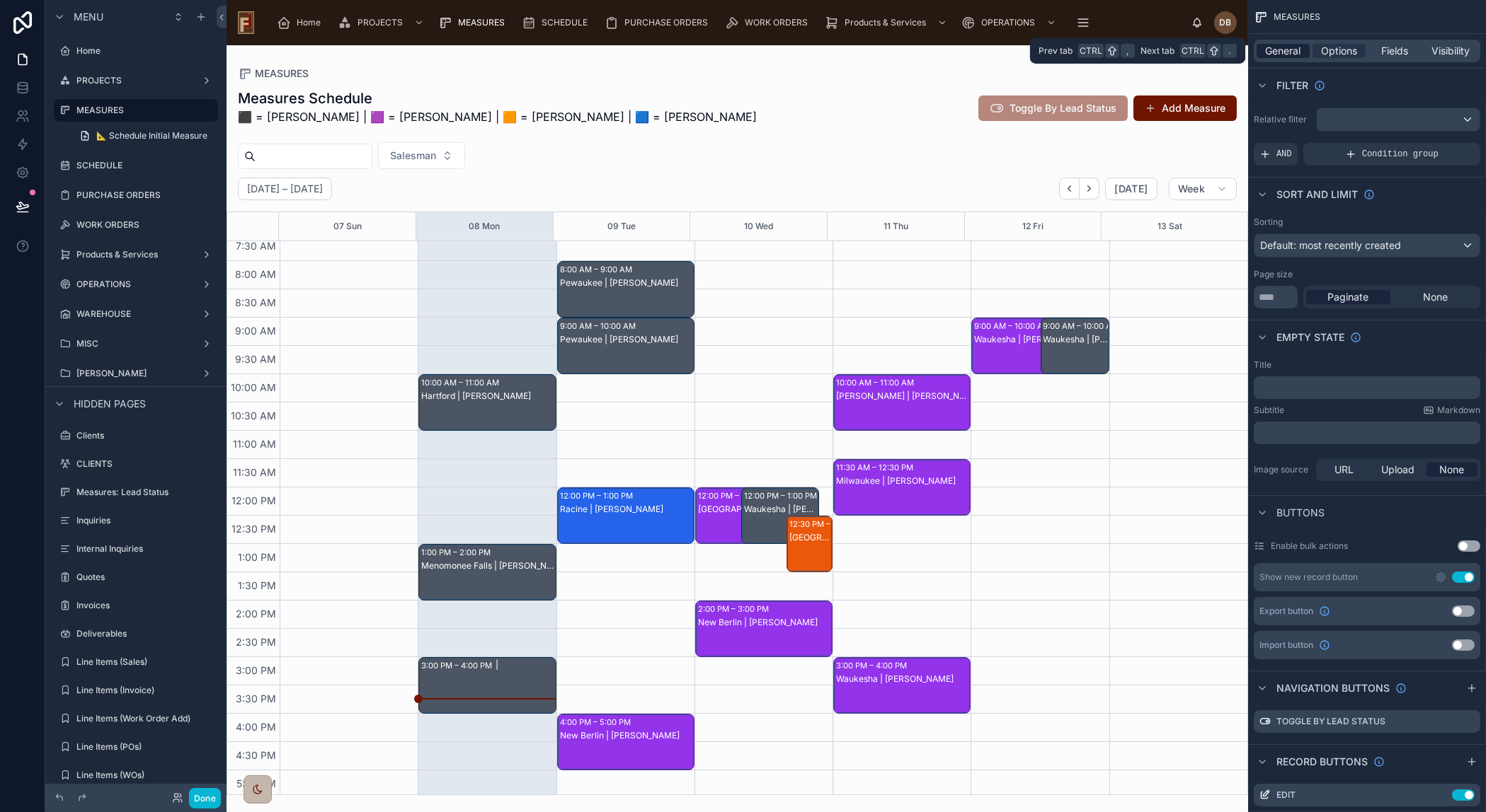
click at [1288, 51] on span "General" at bounding box center [1284, 50] width 35 height 14
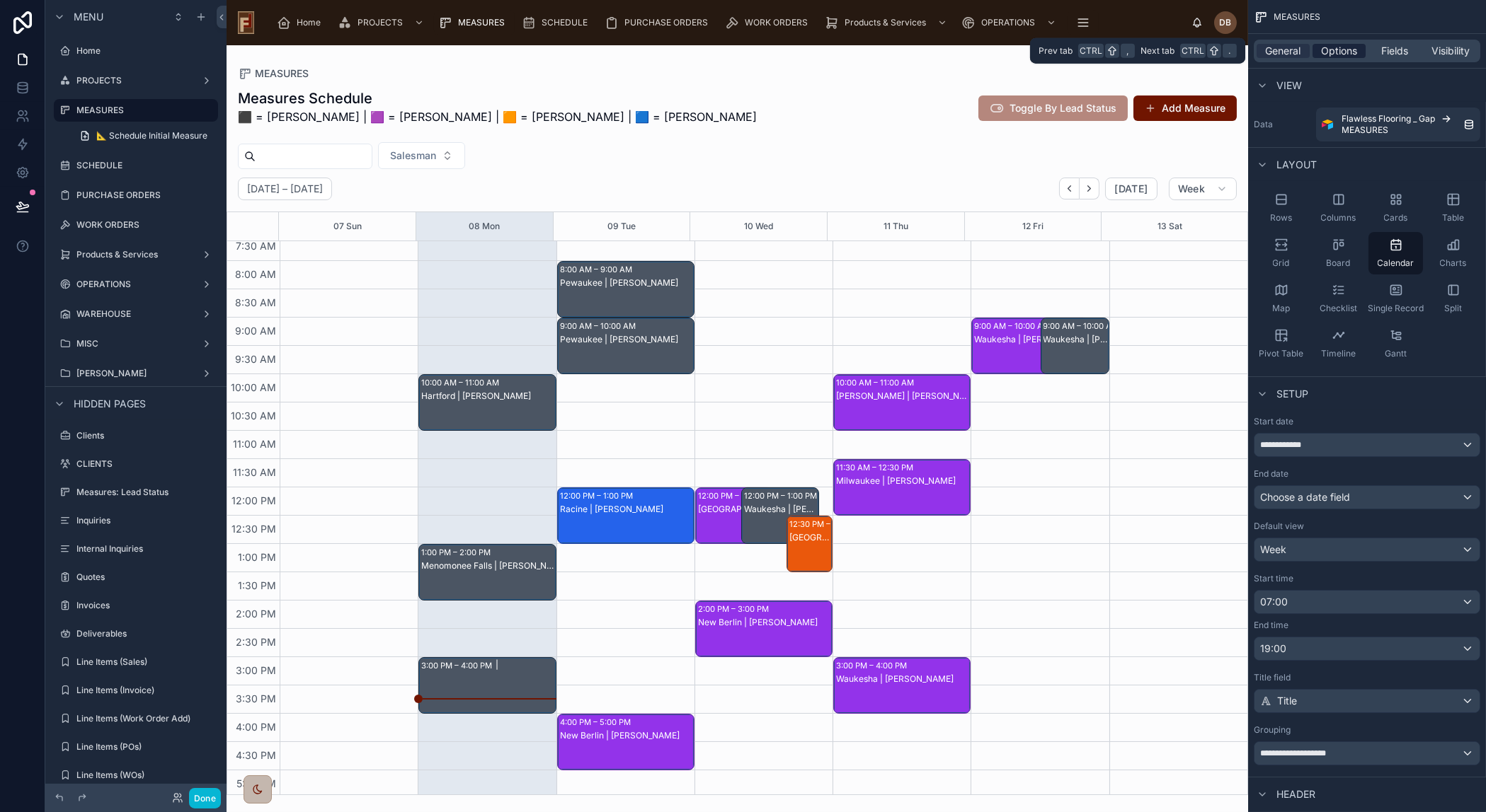
click at [1338, 49] on span "Options" at bounding box center [1338, 50] width 36 height 14
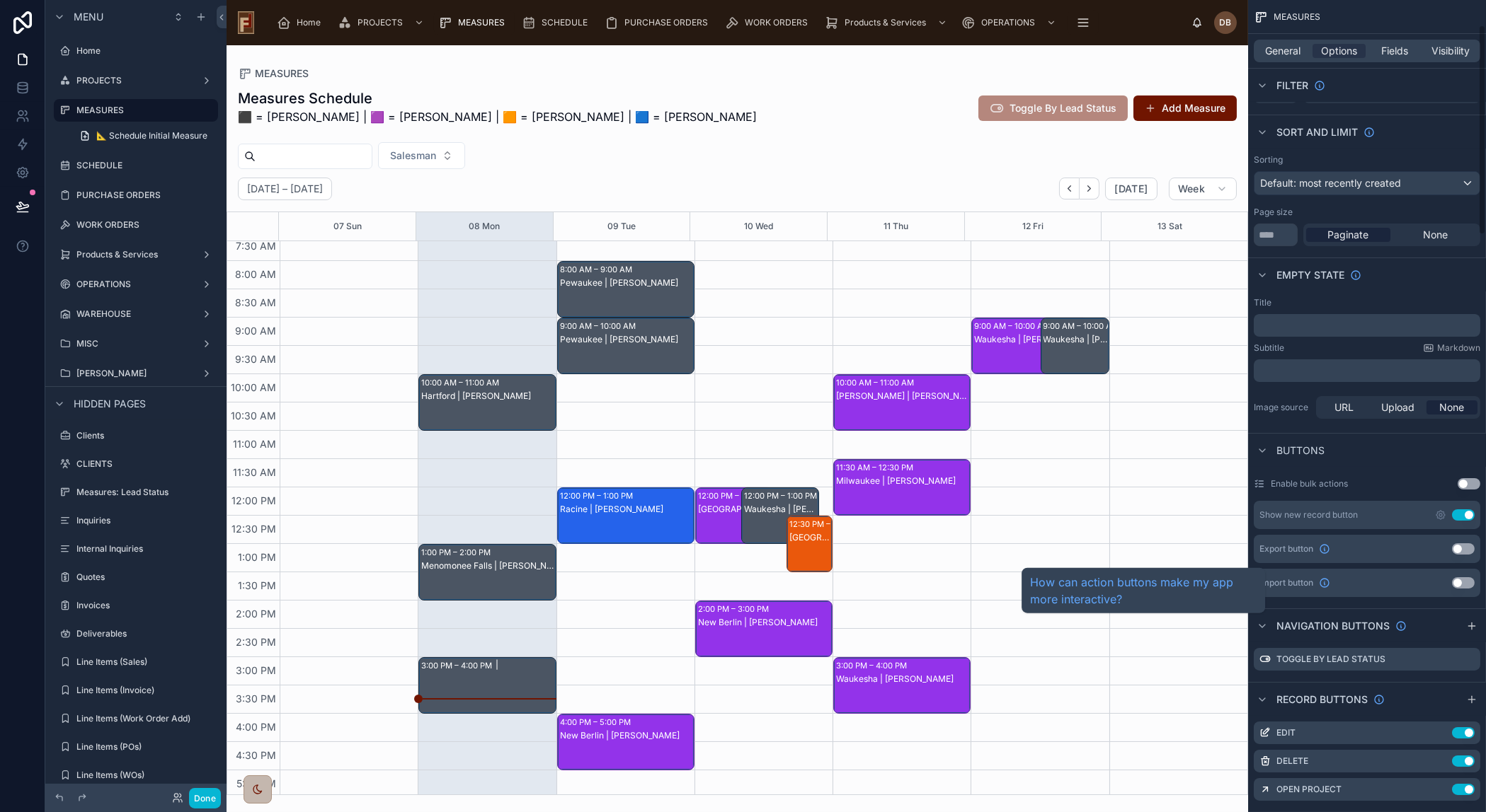
scroll to position [0, 0]
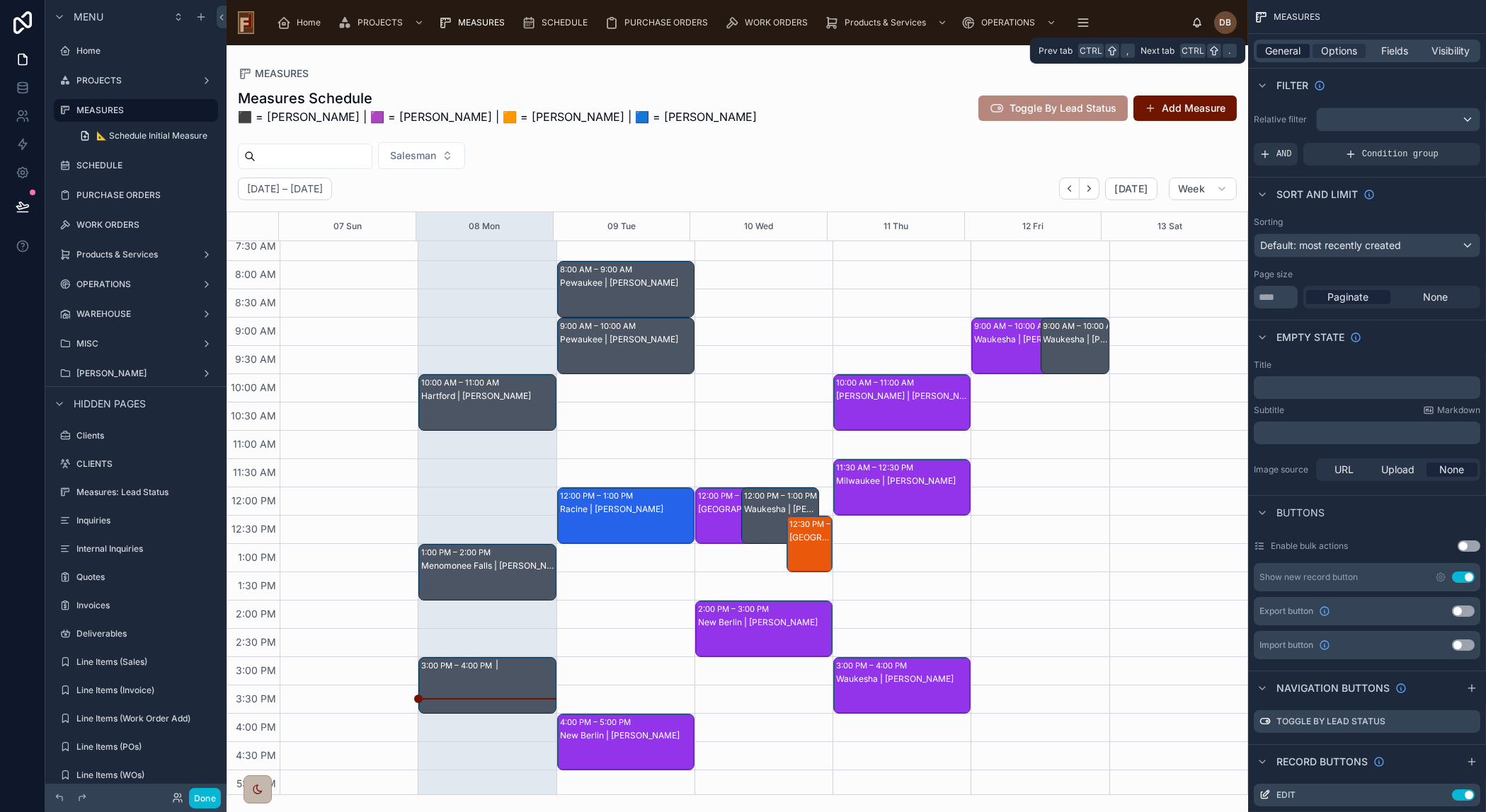
click at [1290, 47] on span "General" at bounding box center [1284, 50] width 35 height 14
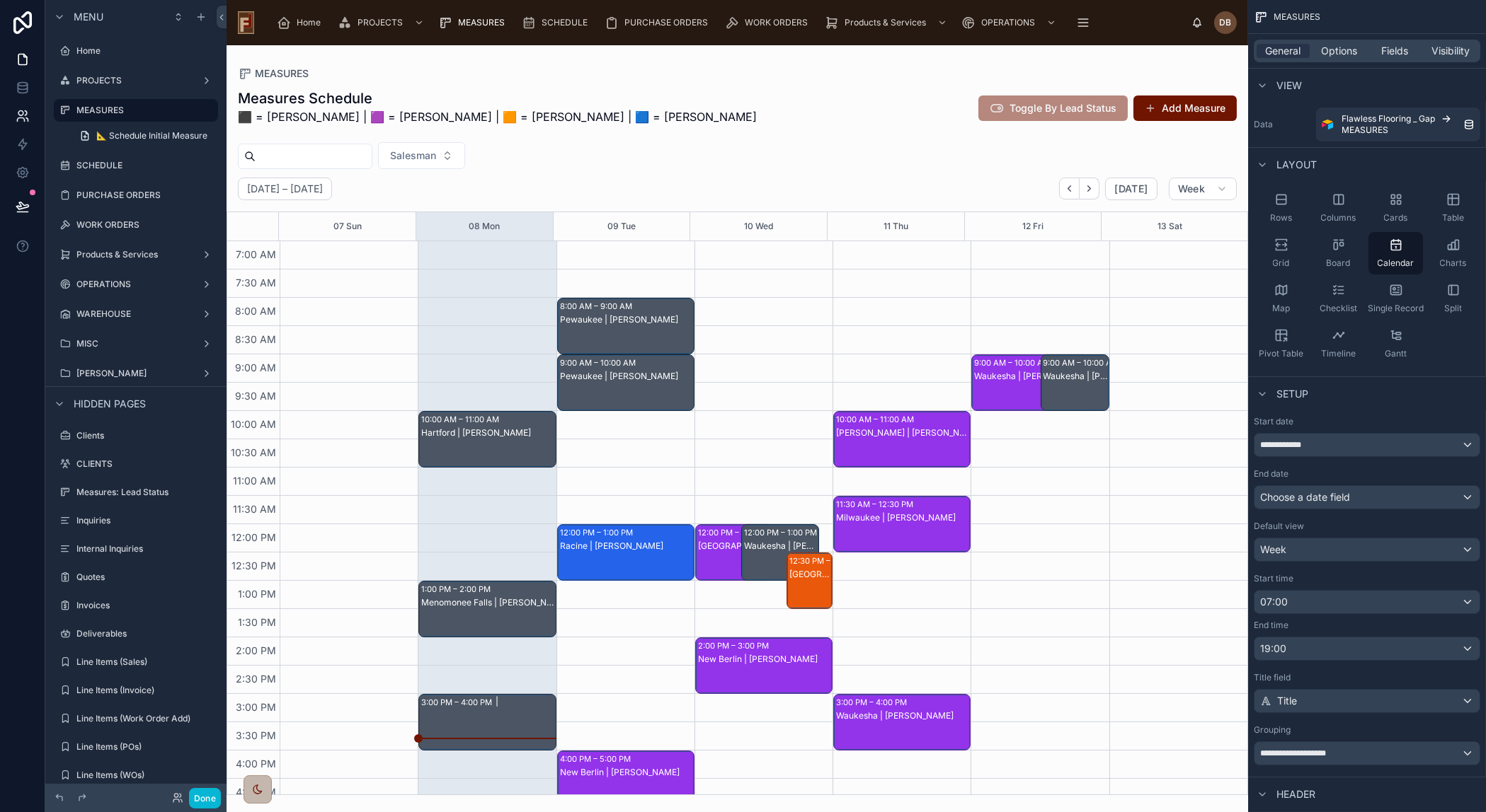
scroll to position [125, 0]
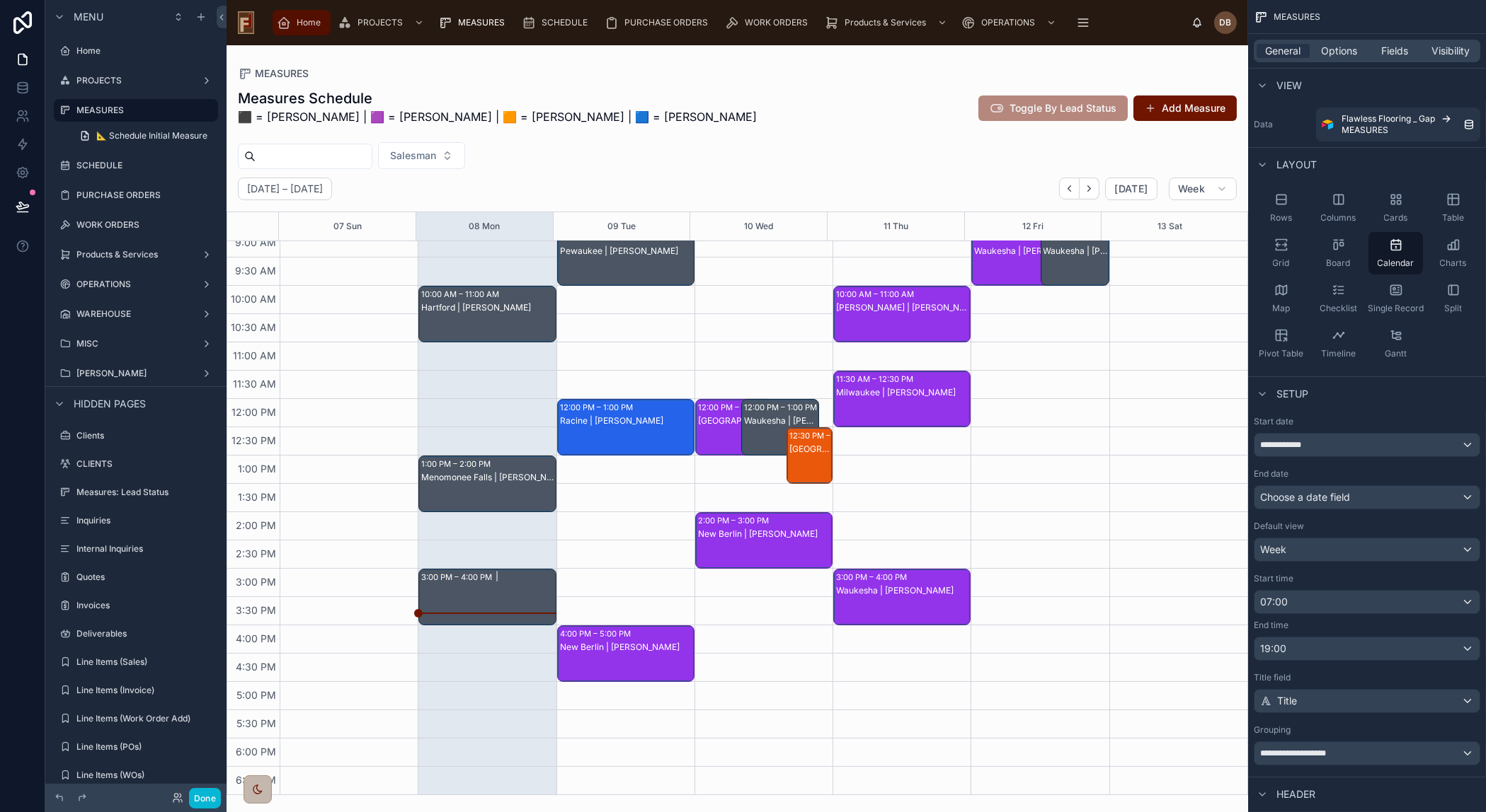
click at [303, 22] on span "Home" at bounding box center [309, 22] width 24 height 11
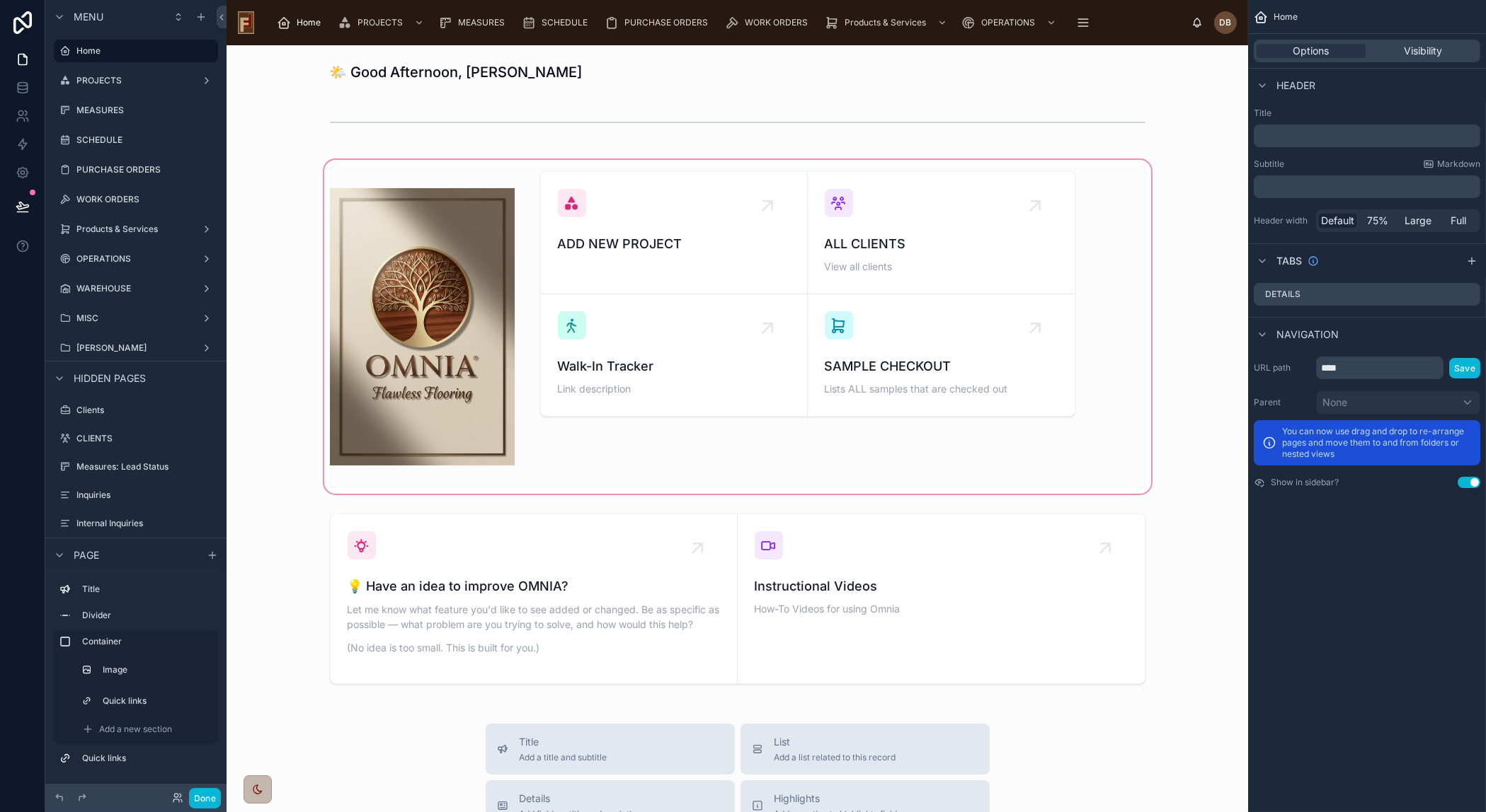
click at [775, 454] on div at bounding box center [737, 327] width 999 height 340
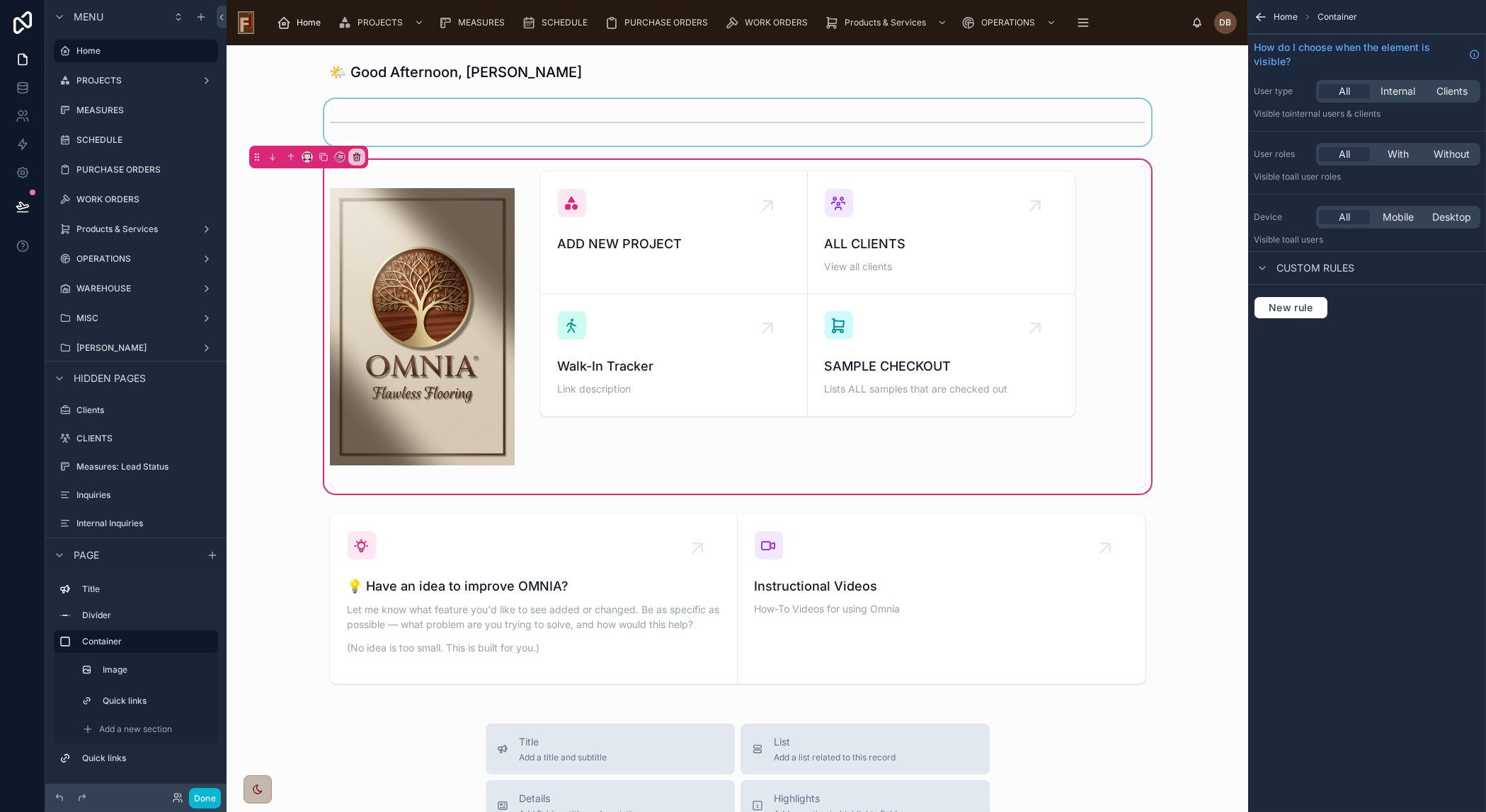
click at [518, 128] on div at bounding box center [737, 122] width 999 height 47
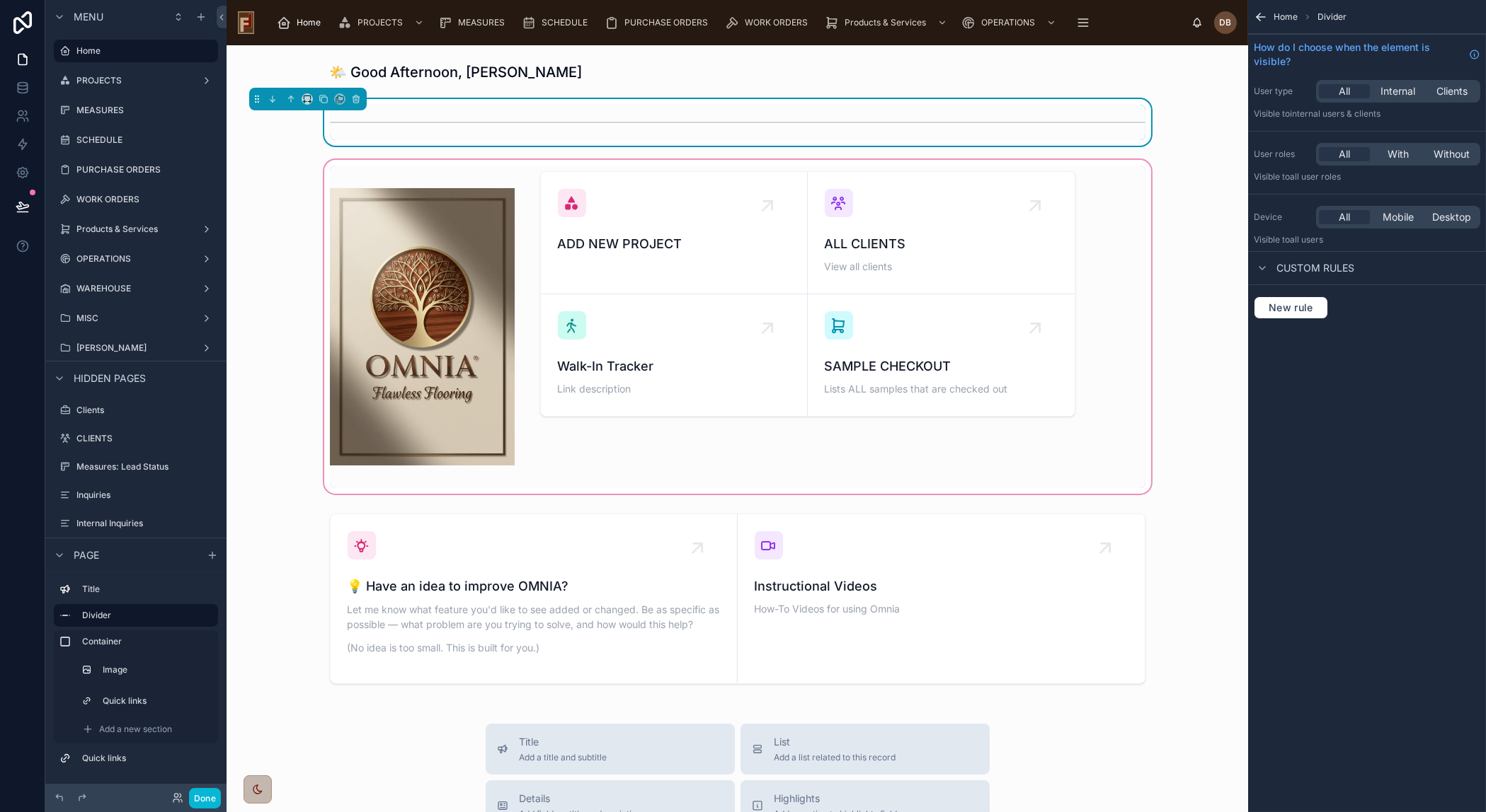
click at [530, 187] on div at bounding box center [737, 327] width 999 height 340
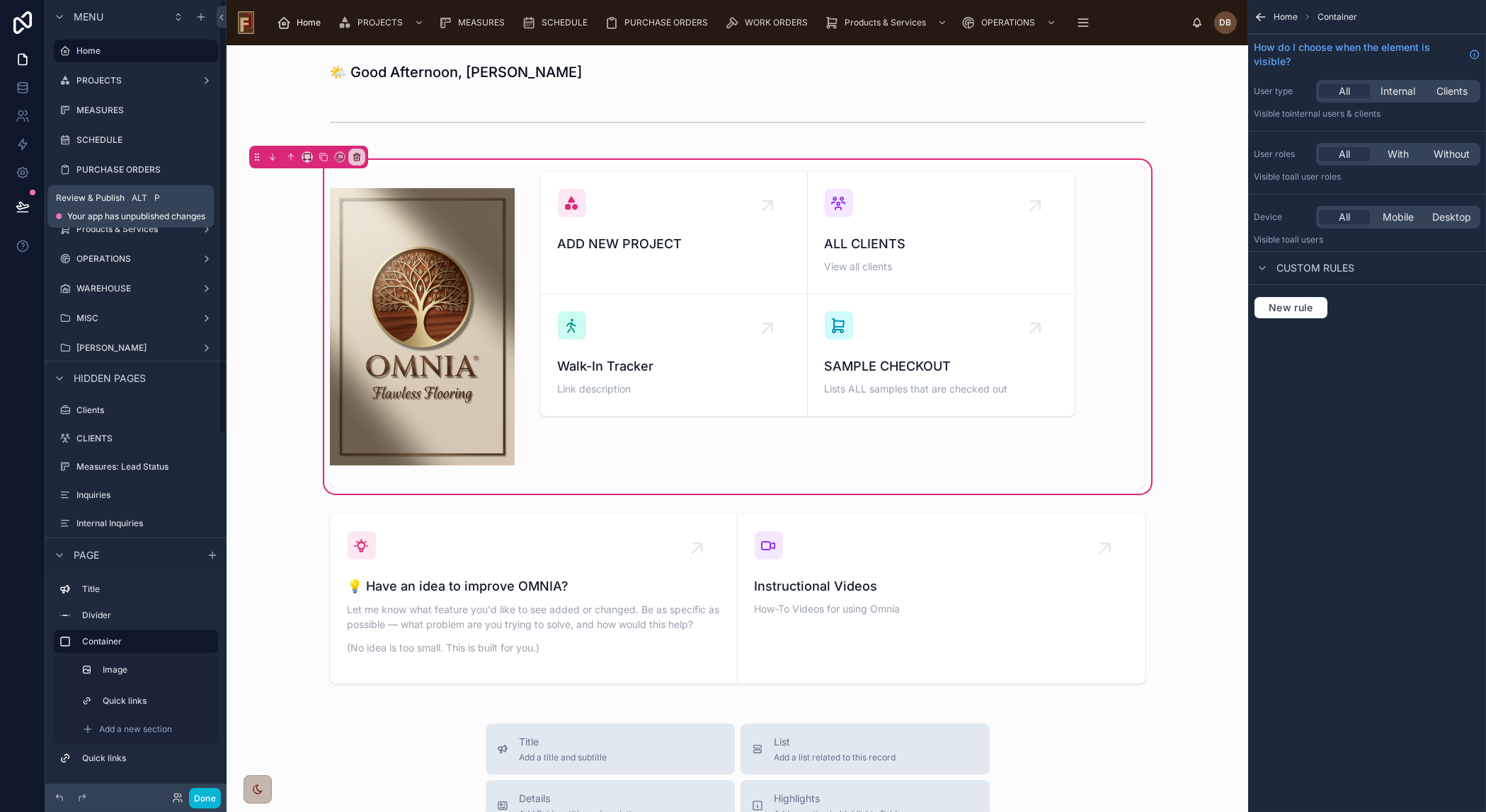
click at [22, 207] on icon at bounding box center [22, 206] width 14 height 14
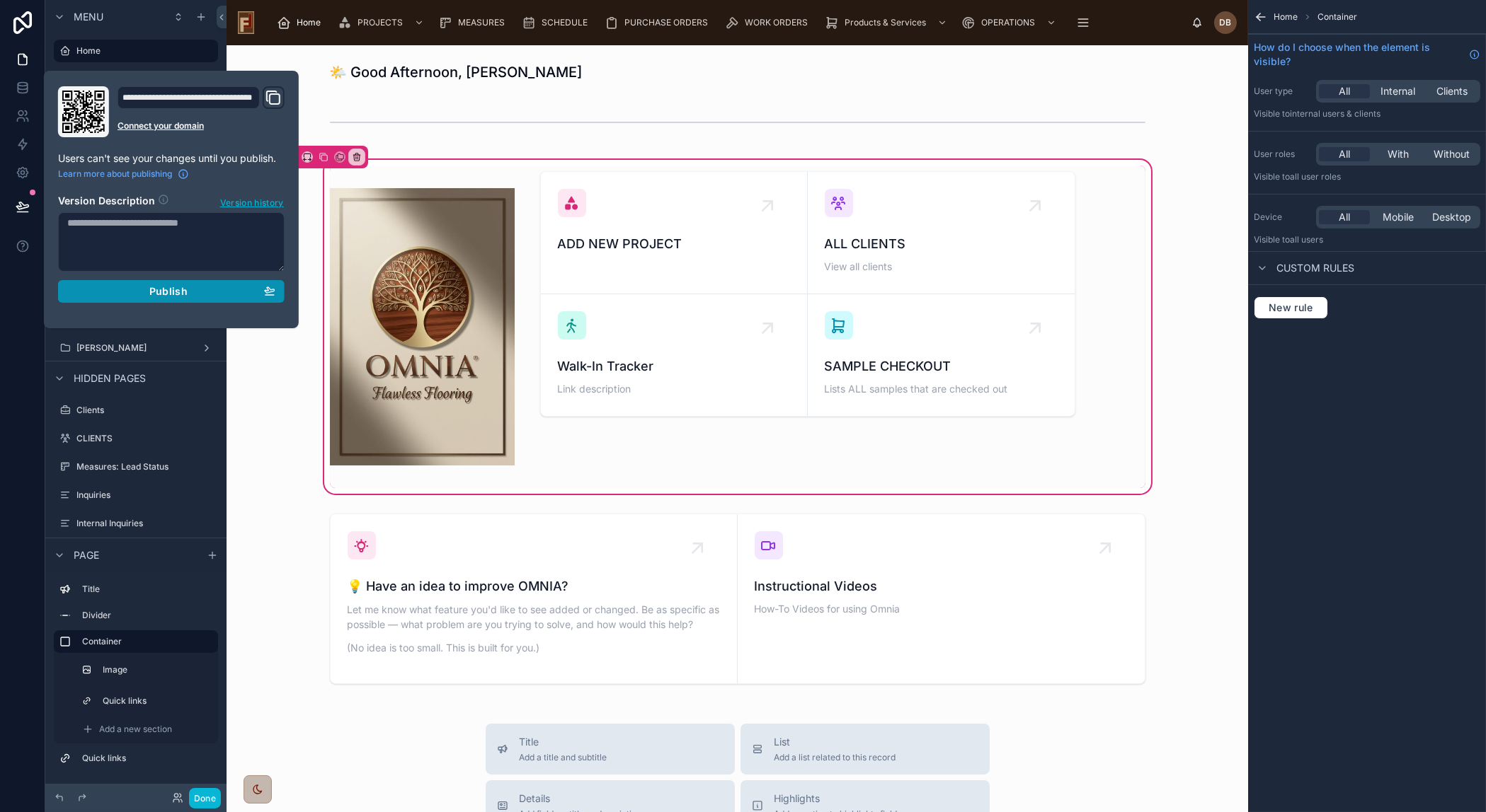
click at [162, 291] on span "Publish" at bounding box center [168, 291] width 38 height 13
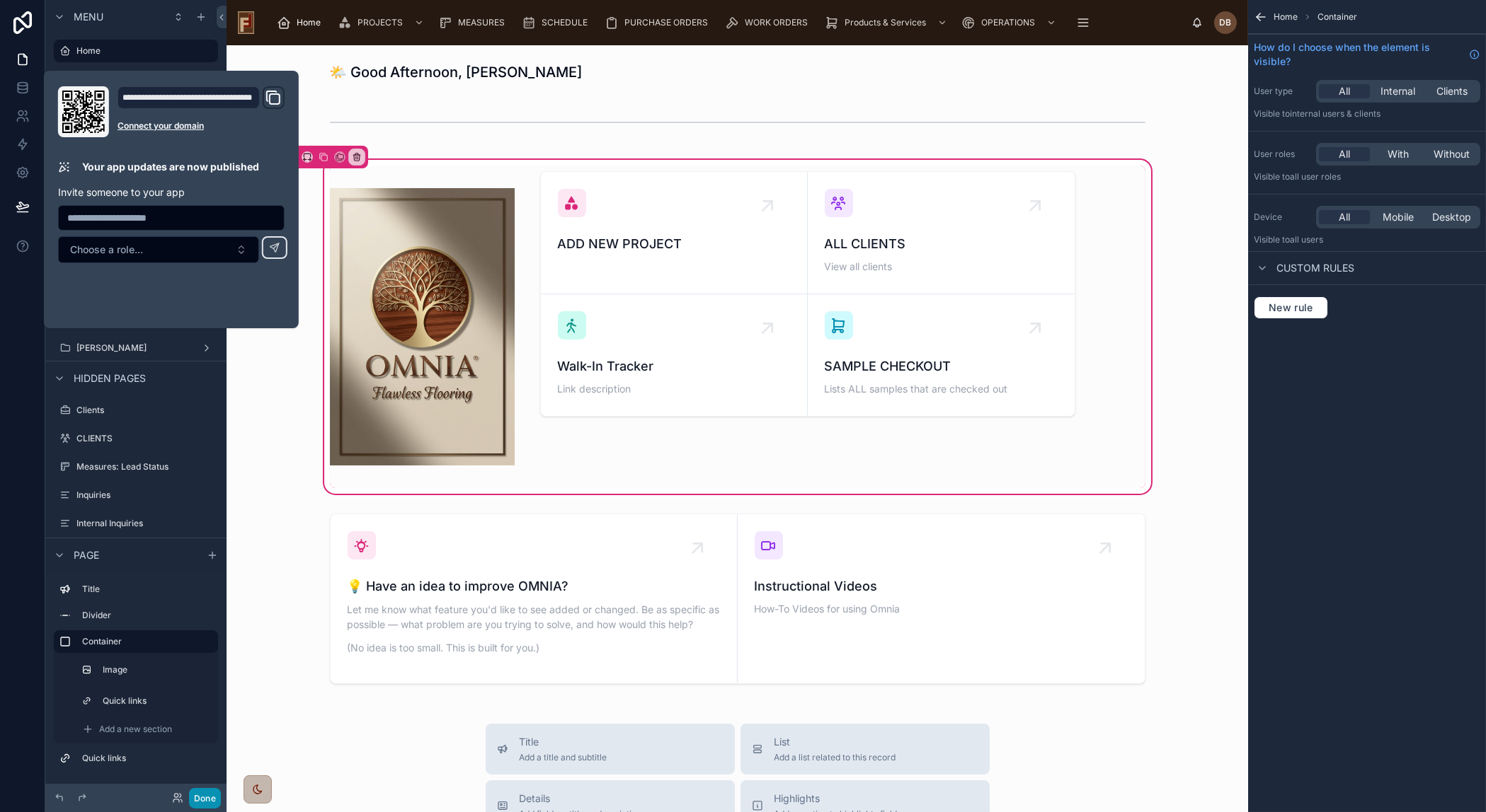
click at [206, 795] on button "Done" at bounding box center [205, 799] width 32 height 21
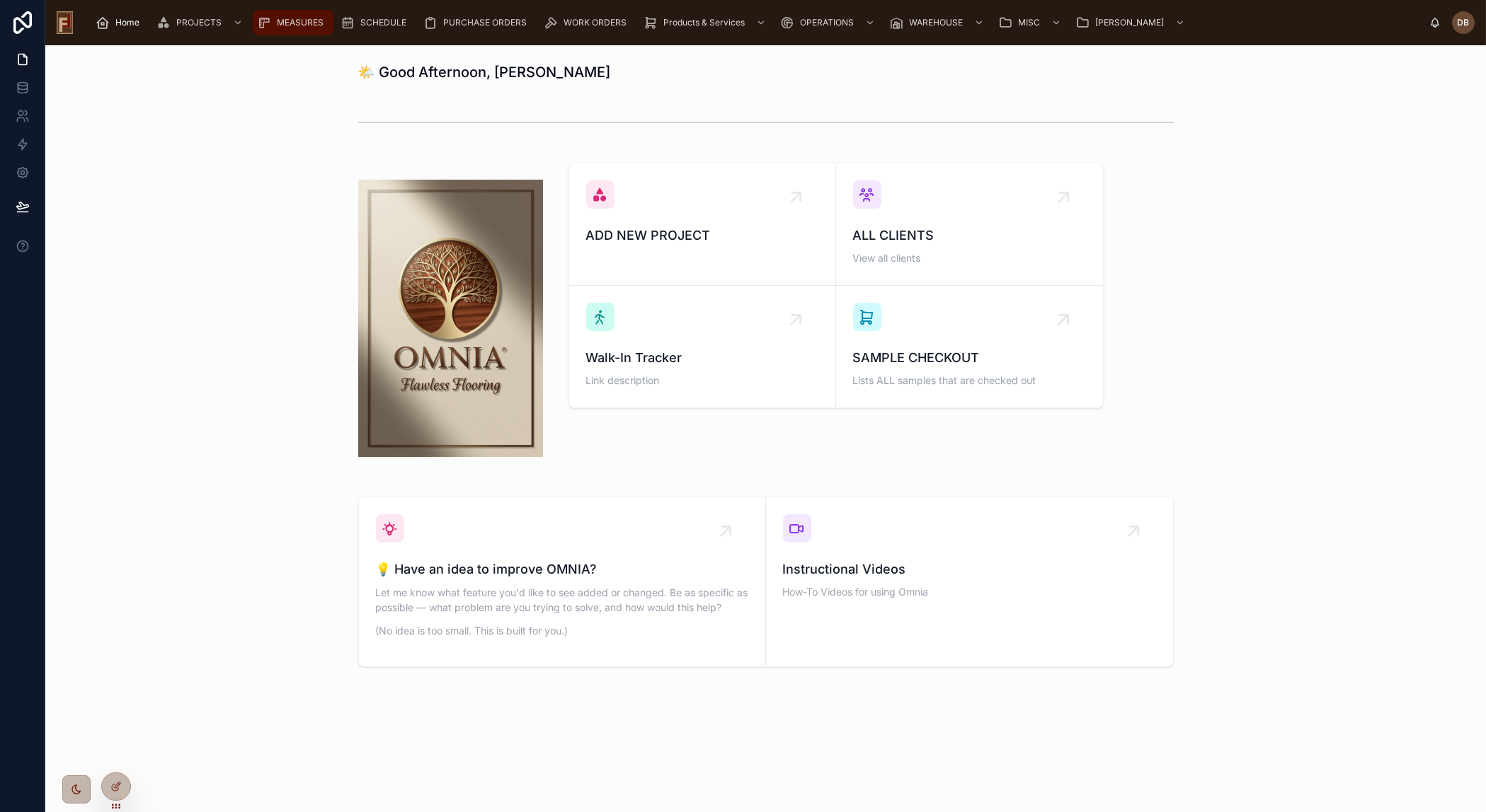
drag, startPoint x: 298, startPoint y: 19, endPoint x: 311, endPoint y: 39, distance: 23.9
click at [298, 19] on span "MEASURES" at bounding box center [300, 22] width 47 height 11
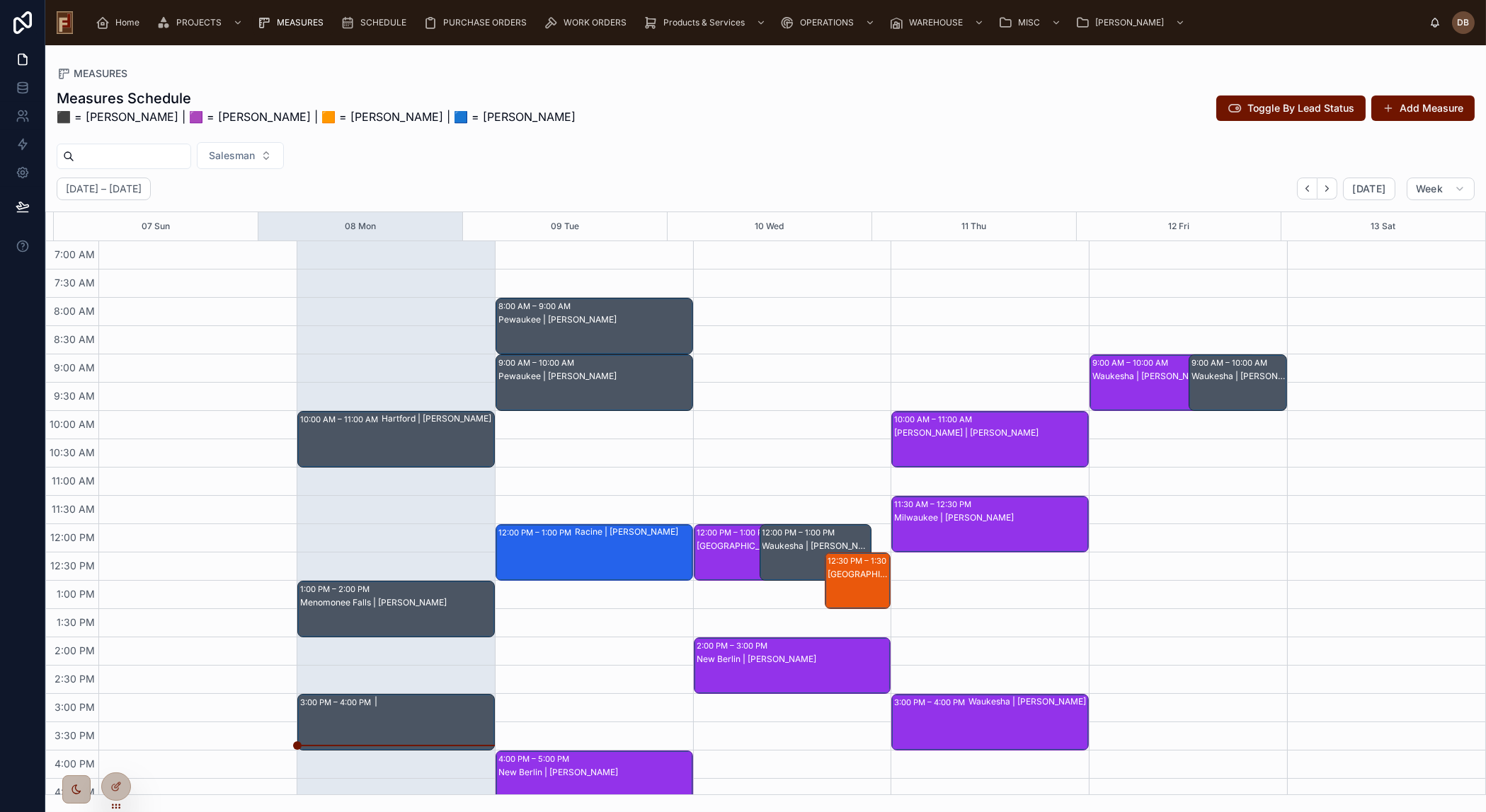
scroll to position [125, 0]
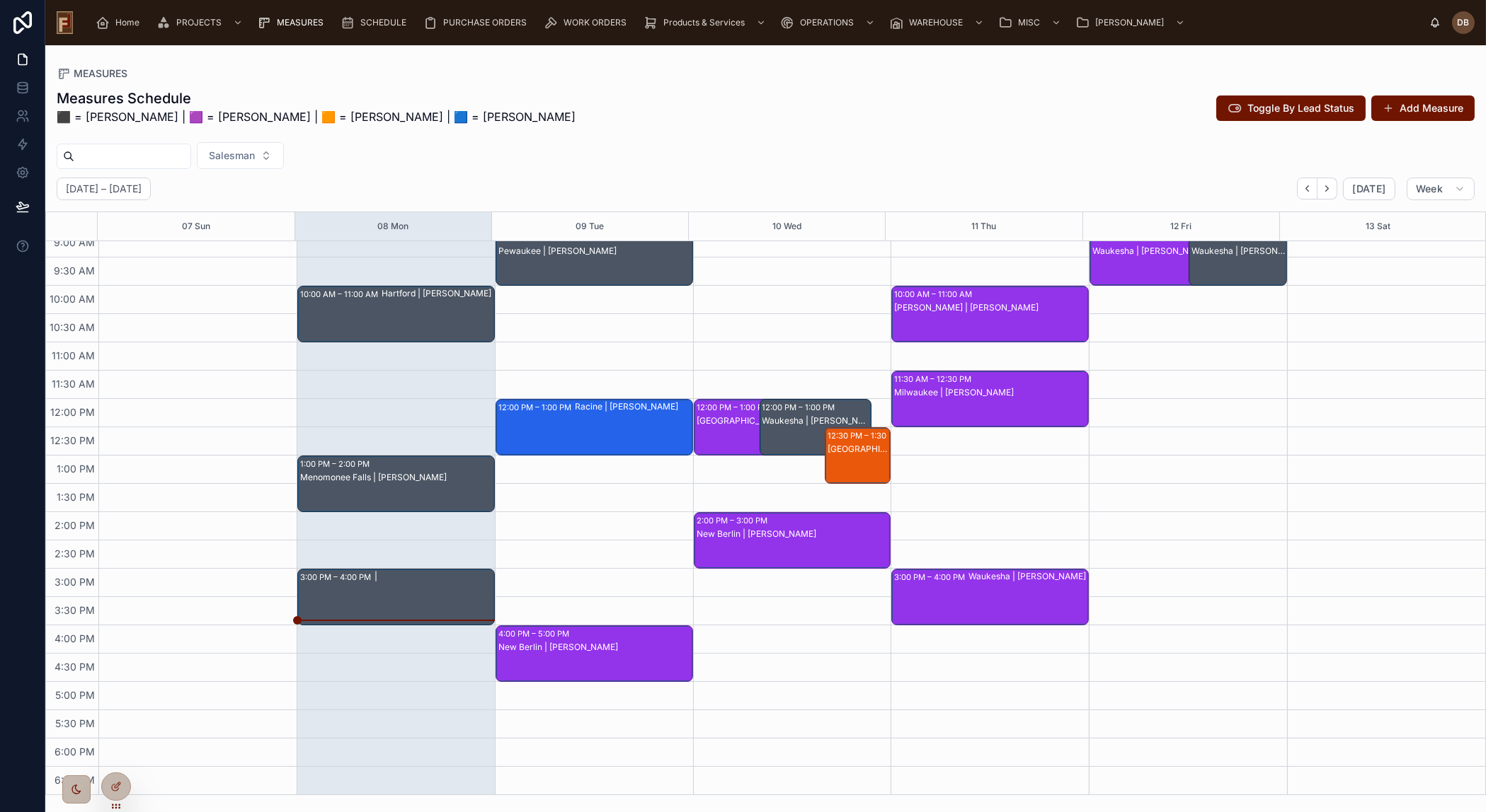
click at [400, 599] on div "|" at bounding box center [434, 596] width 119 height 54
click at [413, 595] on div "Office Work" at bounding box center [434, 596] width 119 height 54
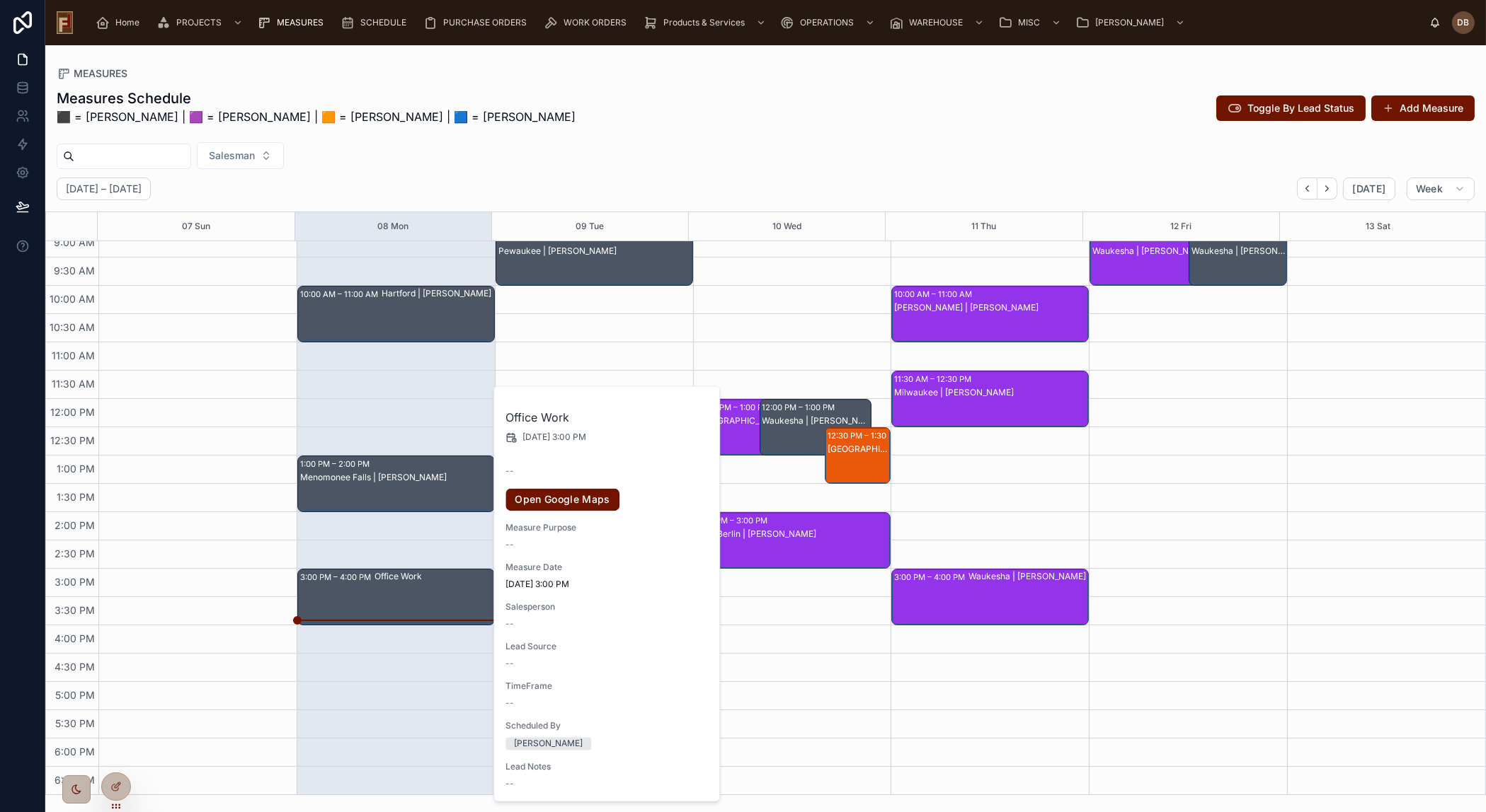
click at [410, 164] on div "Salesman" at bounding box center [765, 156] width 1440 height 27
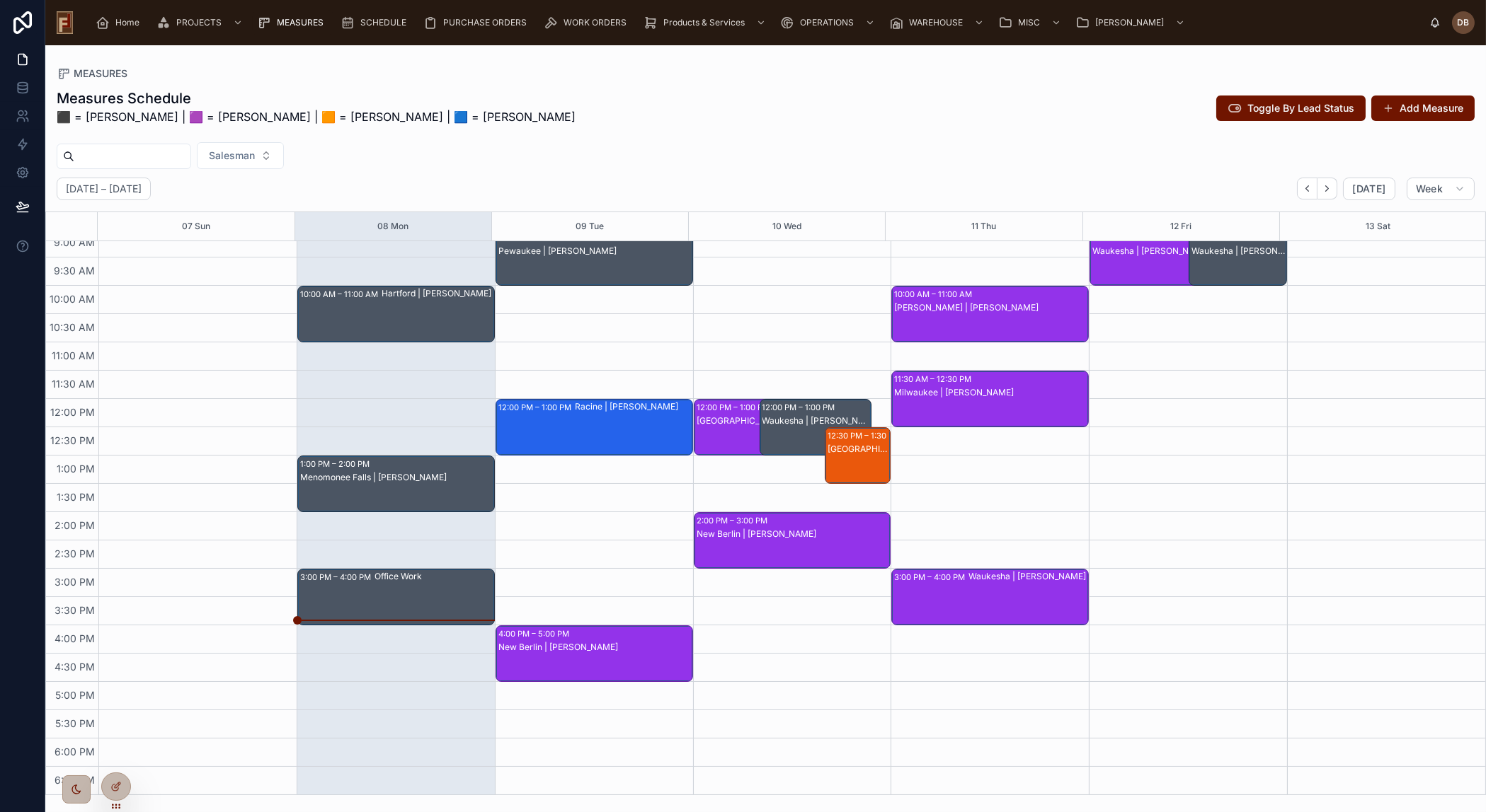
click at [499, 111] on div "Measures Schedule ⬛ = David B | 🟪 = Lance | 🟧 = Marcus | 🟦 = Justin Toggle By L…" at bounding box center [766, 111] width 1418 height 45
click at [199, 118] on p "⬛ = [PERSON_NAME] | 🟪 = [PERSON_NAME] | 🟧 = [PERSON_NAME] | 🟦 = [PERSON_NAME]" at bounding box center [316, 117] width 518 height 17
click at [218, 86] on div "Measures Schedule ⬛ = David B | 🟪 = Lance | 🟧 = Marcus | 🟦 = Justin Toggle By L…" at bounding box center [765, 437] width 1440 height 715
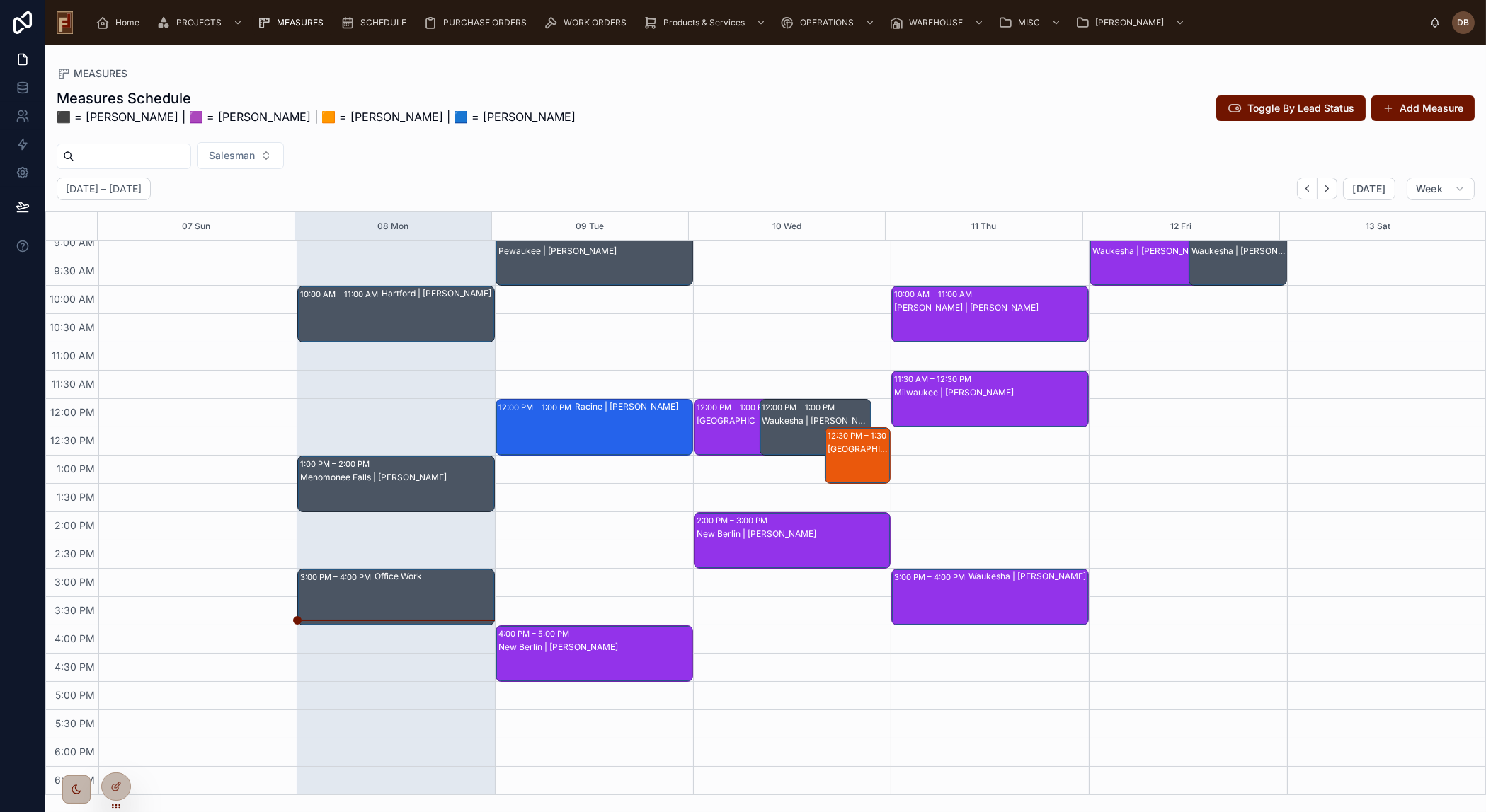
click at [202, 115] on p "⬛ = [PERSON_NAME] | 🟪 = [PERSON_NAME] | 🟧 = [PERSON_NAME] | 🟦 = [PERSON_NAME]" at bounding box center [316, 117] width 518 height 17
click at [482, 144] on div "Salesman" at bounding box center [765, 156] width 1440 height 27
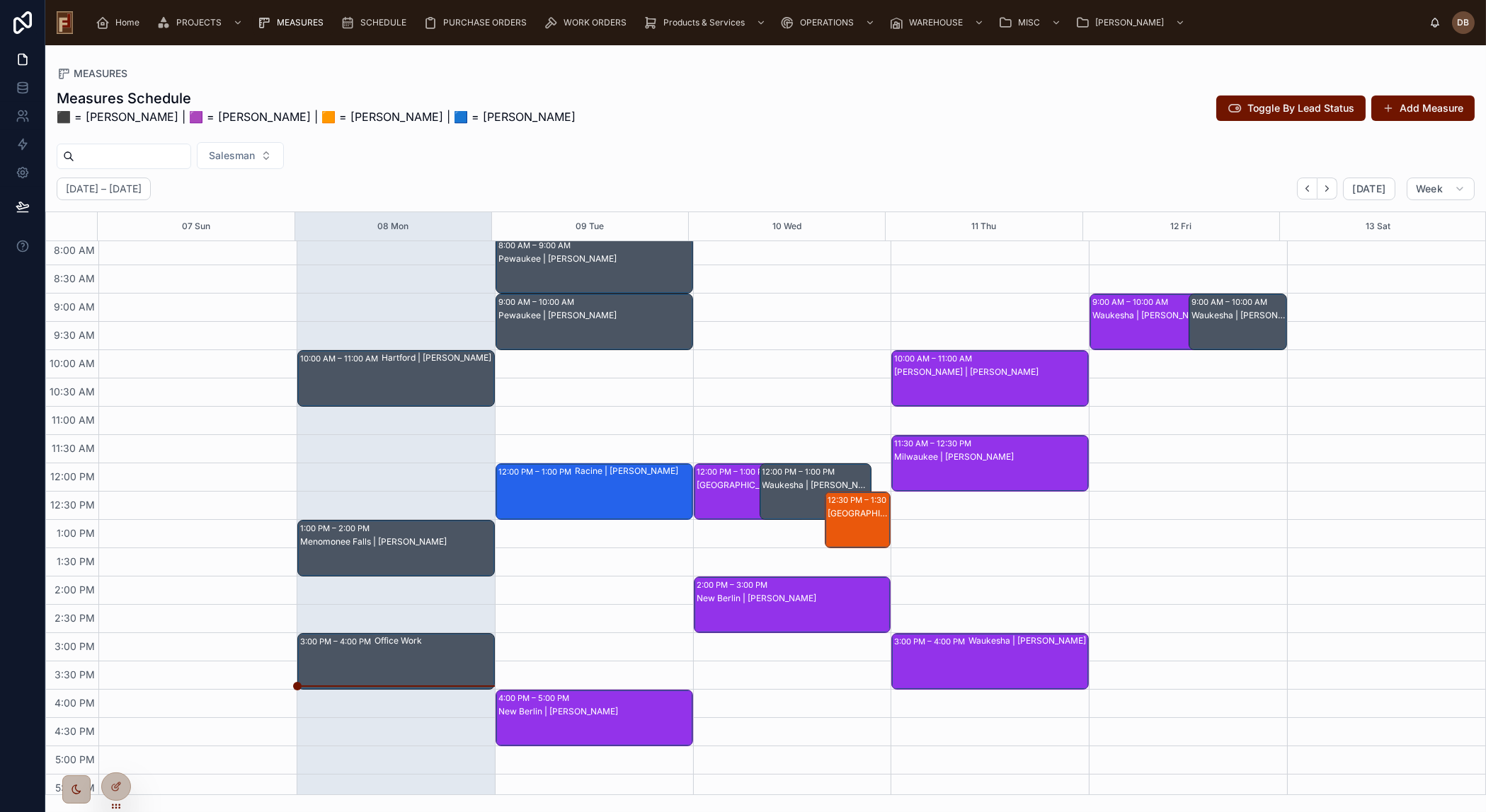
click at [377, 656] on div "Office Work" at bounding box center [434, 661] width 119 height 54
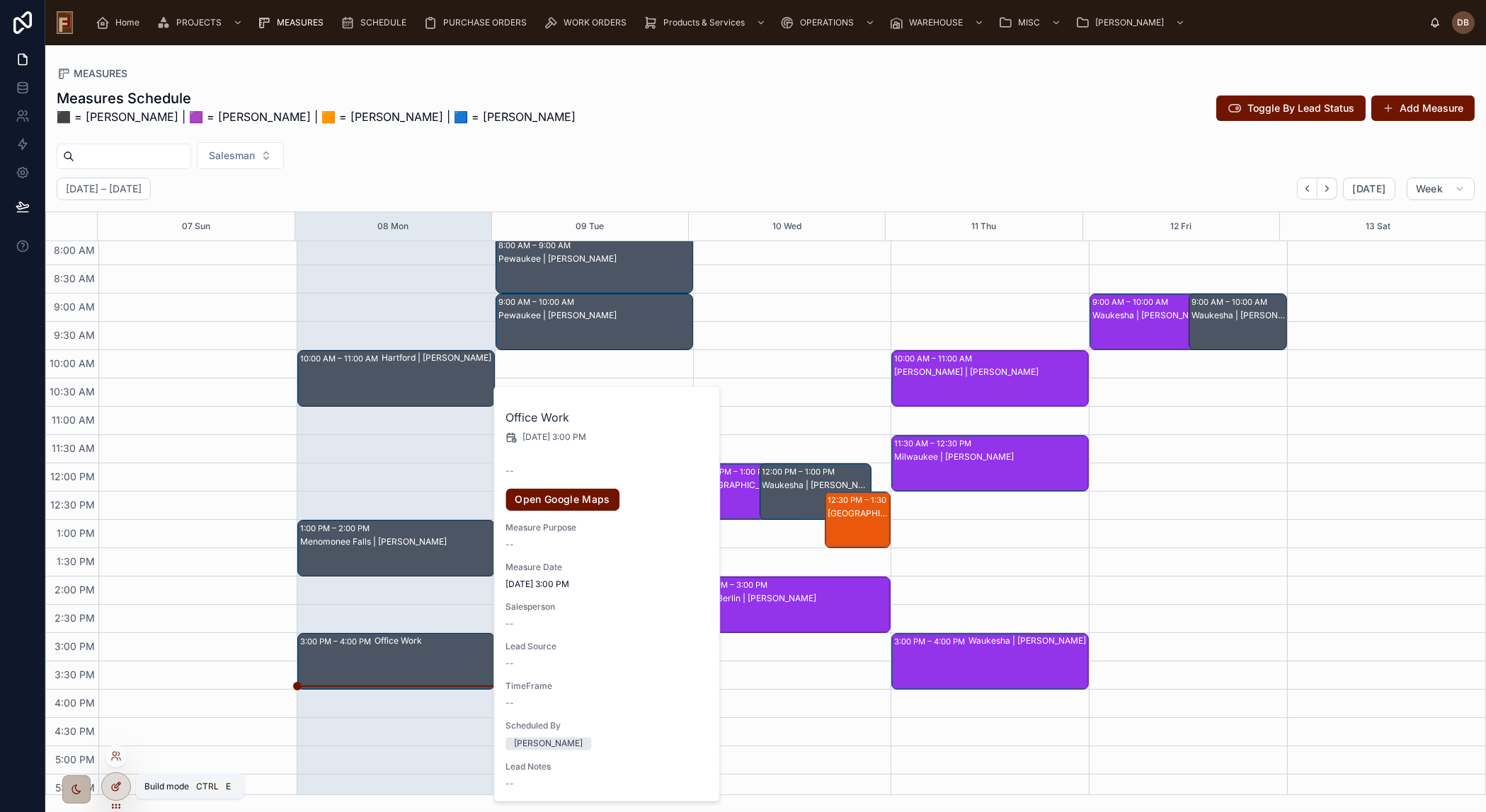
click at [115, 788] on icon at bounding box center [117, 785] width 6 height 6
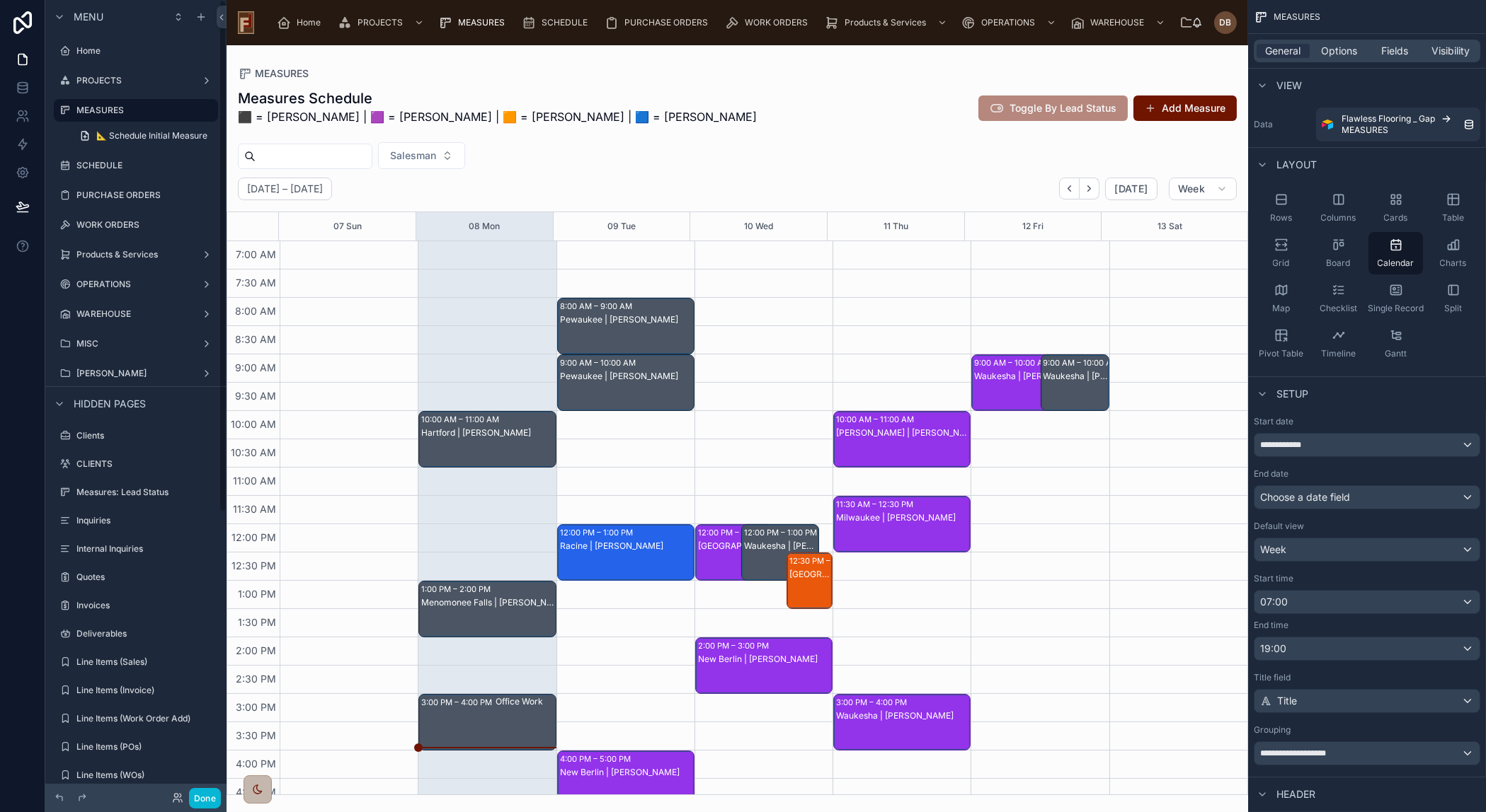
scroll to position [125, 0]
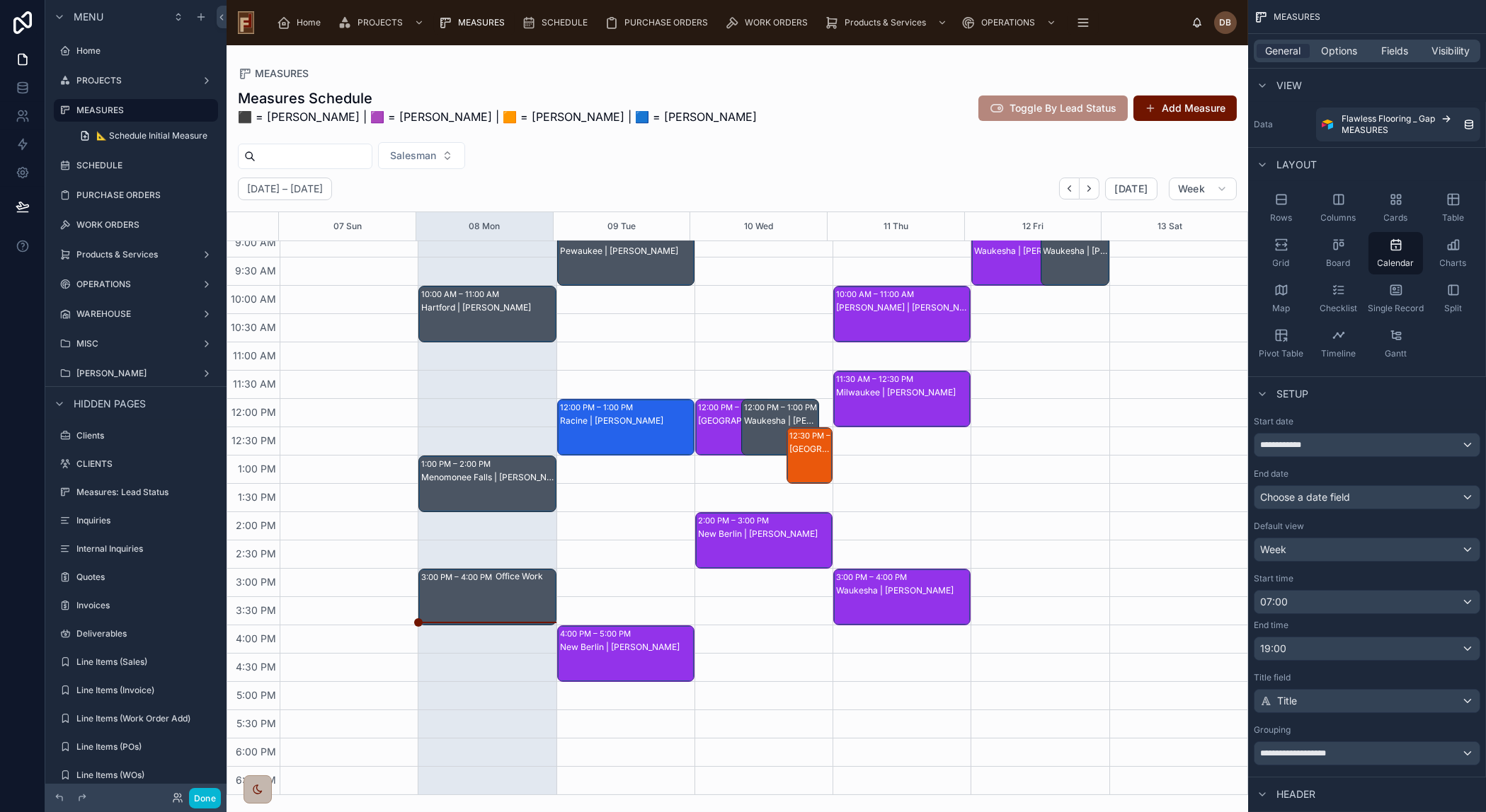
click at [1166, 110] on div at bounding box center [737, 428] width 1021 height 767
click at [1166, 110] on button "Add Measure" at bounding box center [1185, 108] width 103 height 26
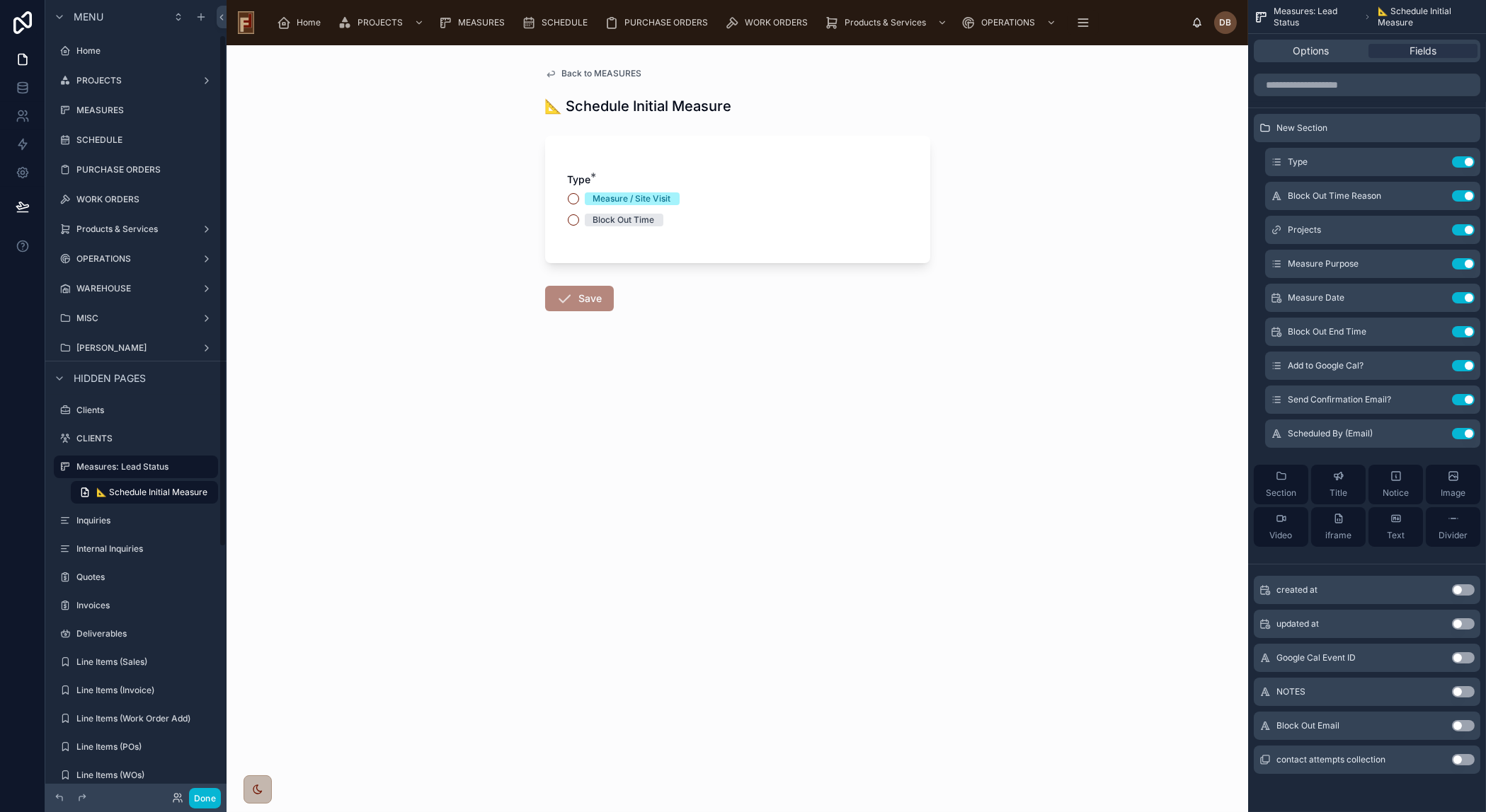
scroll to position [55, 0]
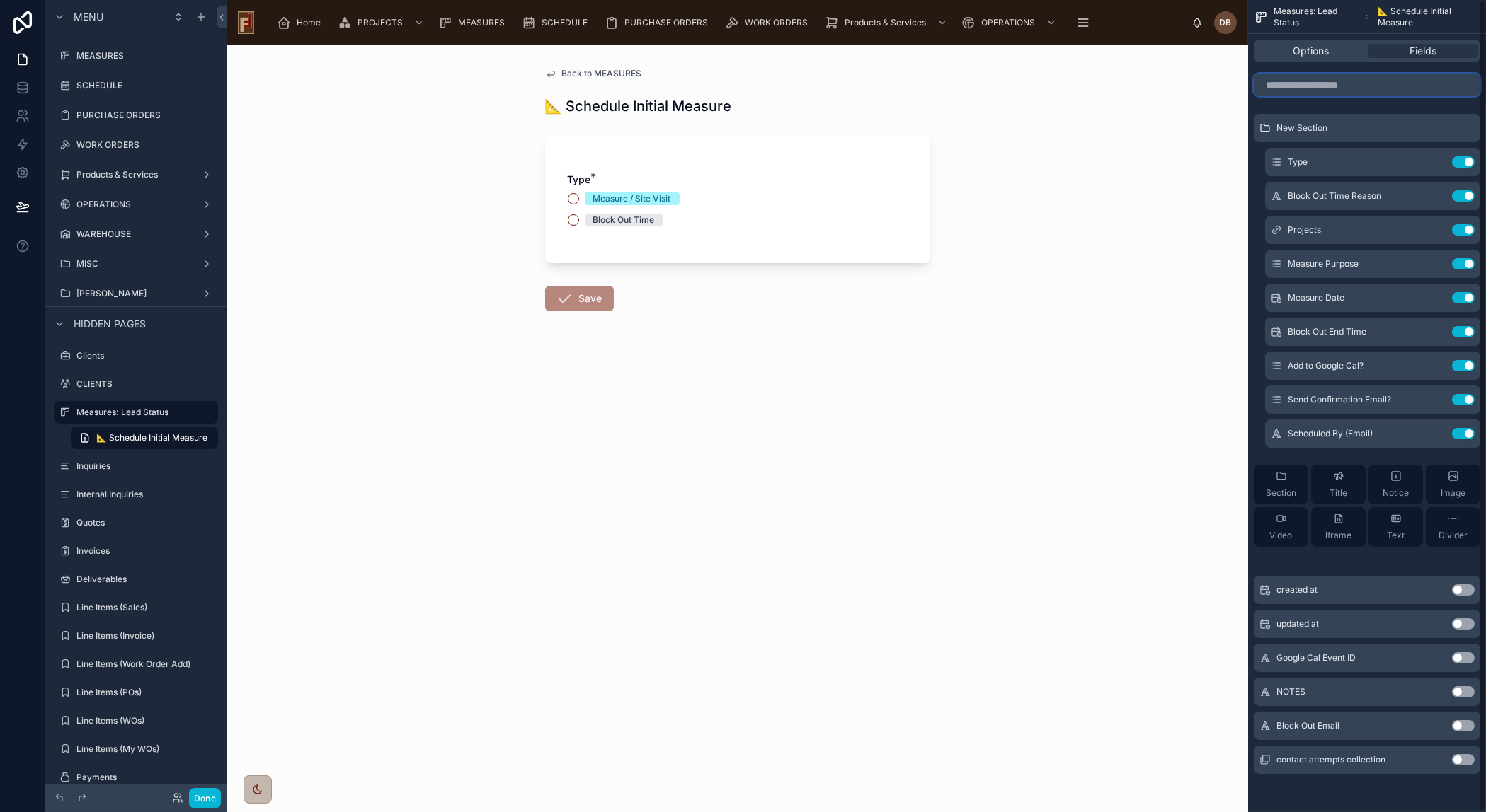
click at [1344, 83] on input "scrollable content" at bounding box center [1366, 85] width 227 height 23
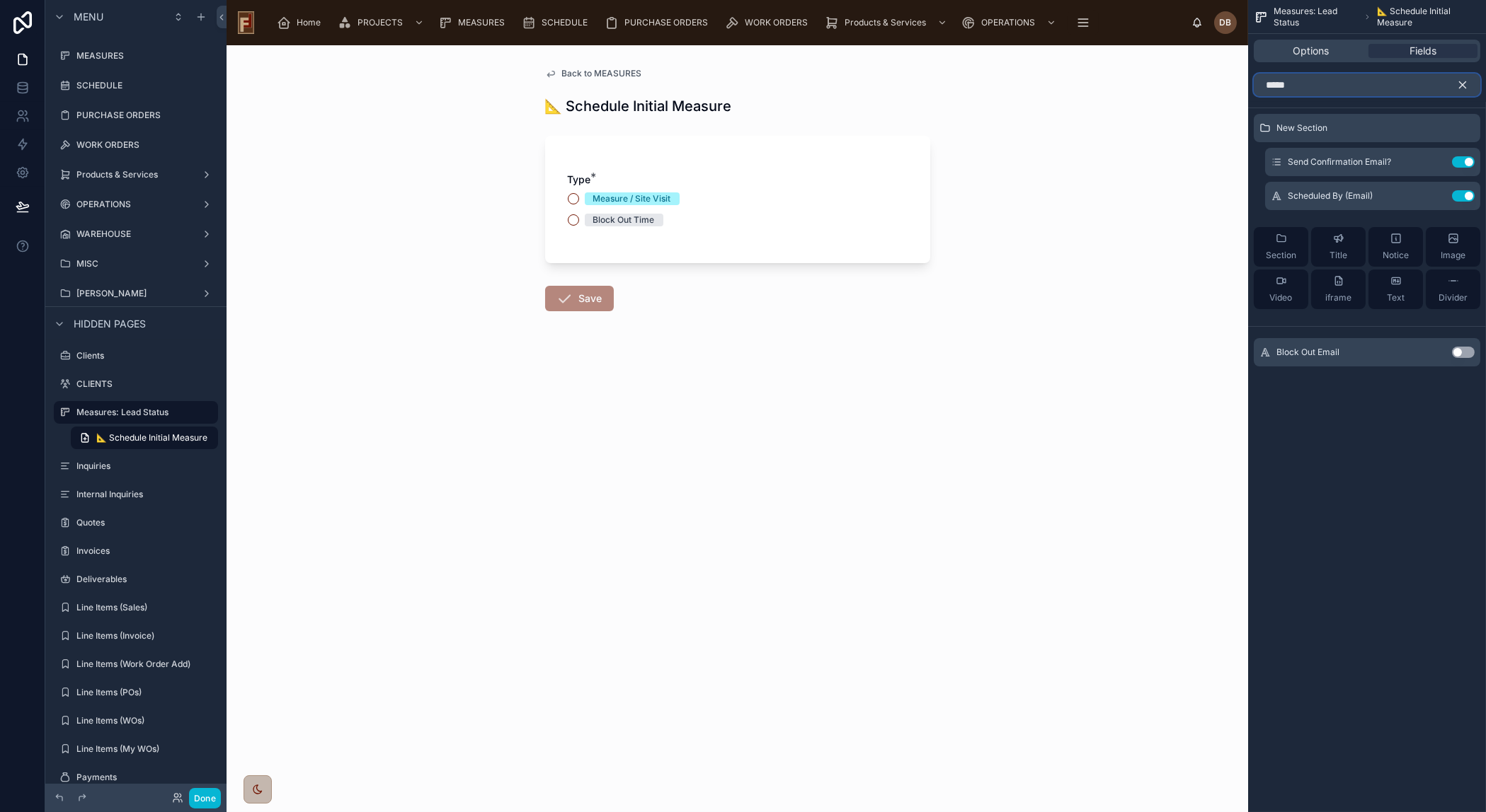
type input "*****"
click at [1465, 348] on button "Use setting" at bounding box center [1463, 352] width 23 height 11
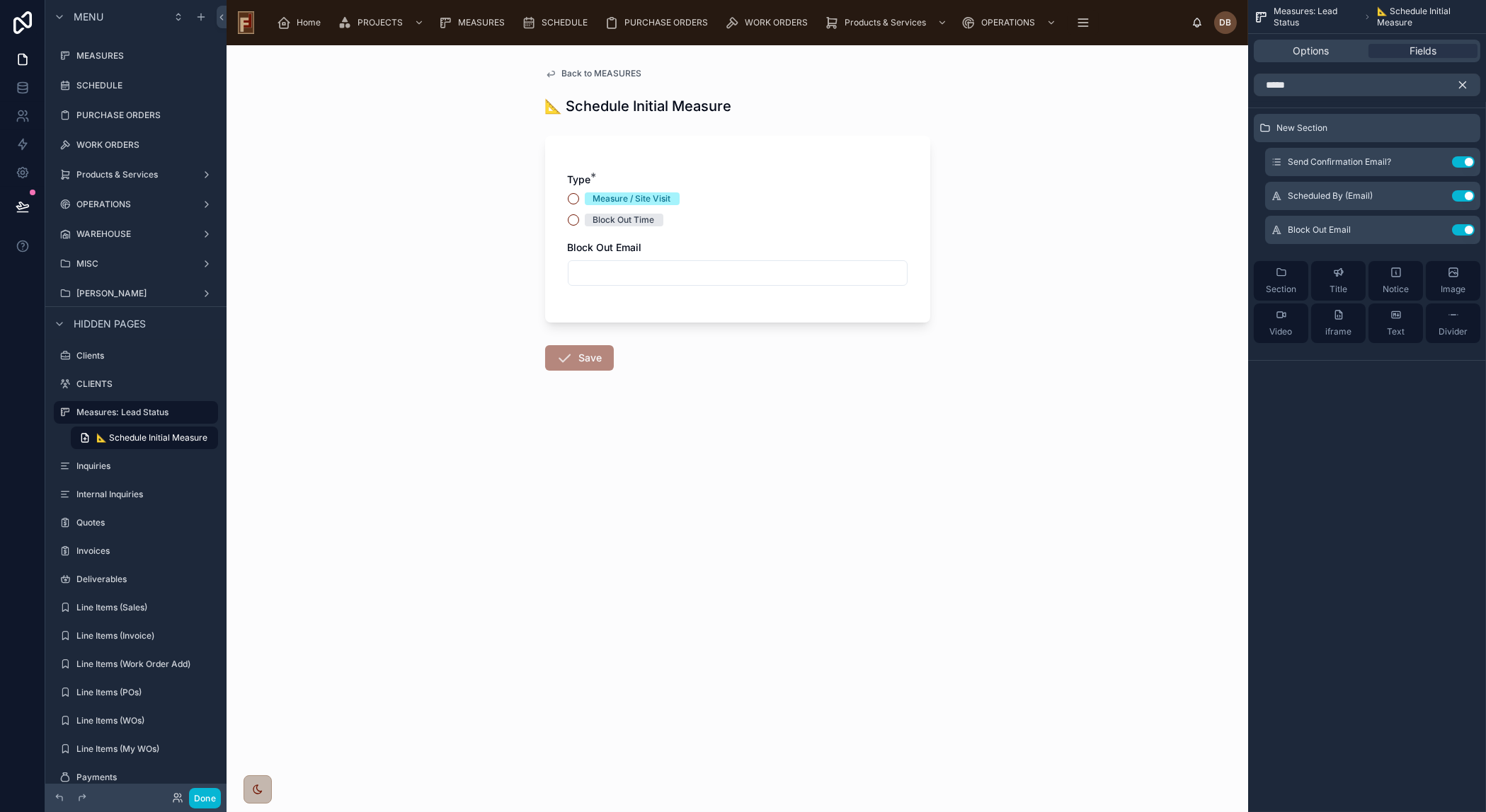
click at [1463, 81] on icon "scrollable content" at bounding box center [1462, 84] width 13 height 13
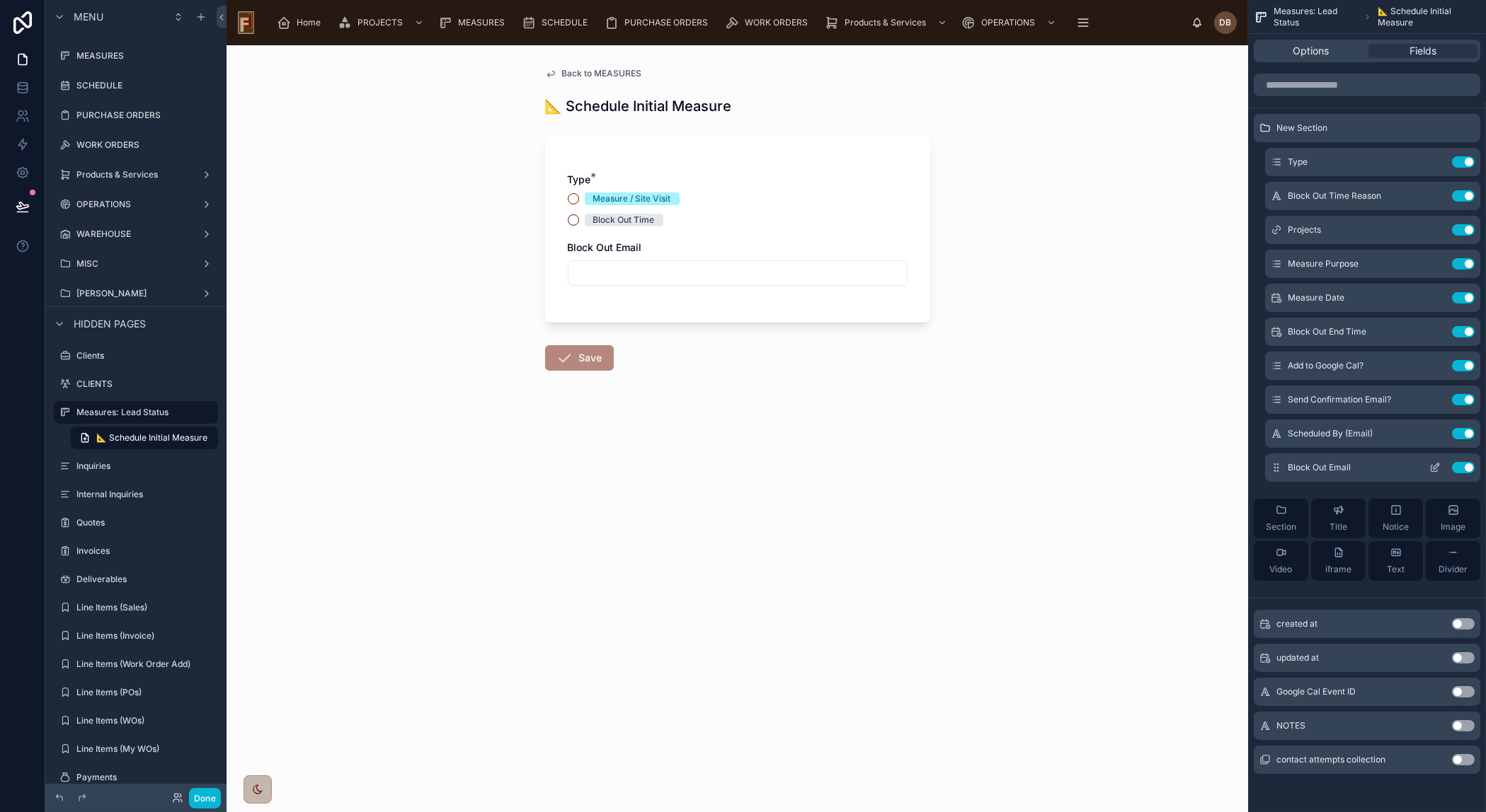
click at [1437, 465] on icon "scrollable content" at bounding box center [1434, 467] width 11 height 11
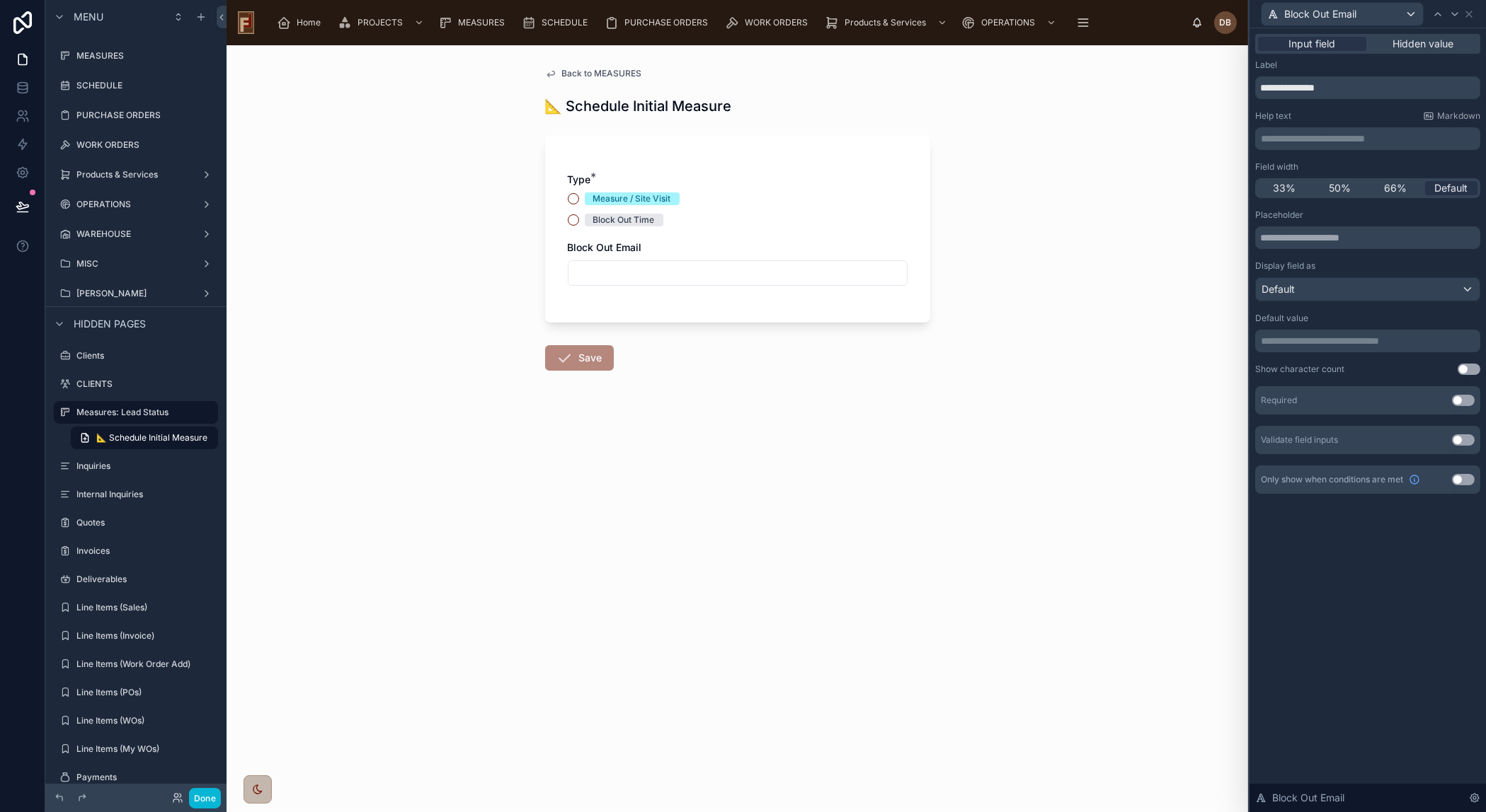
click at [1330, 339] on p "**********" at bounding box center [1369, 340] width 216 height 14
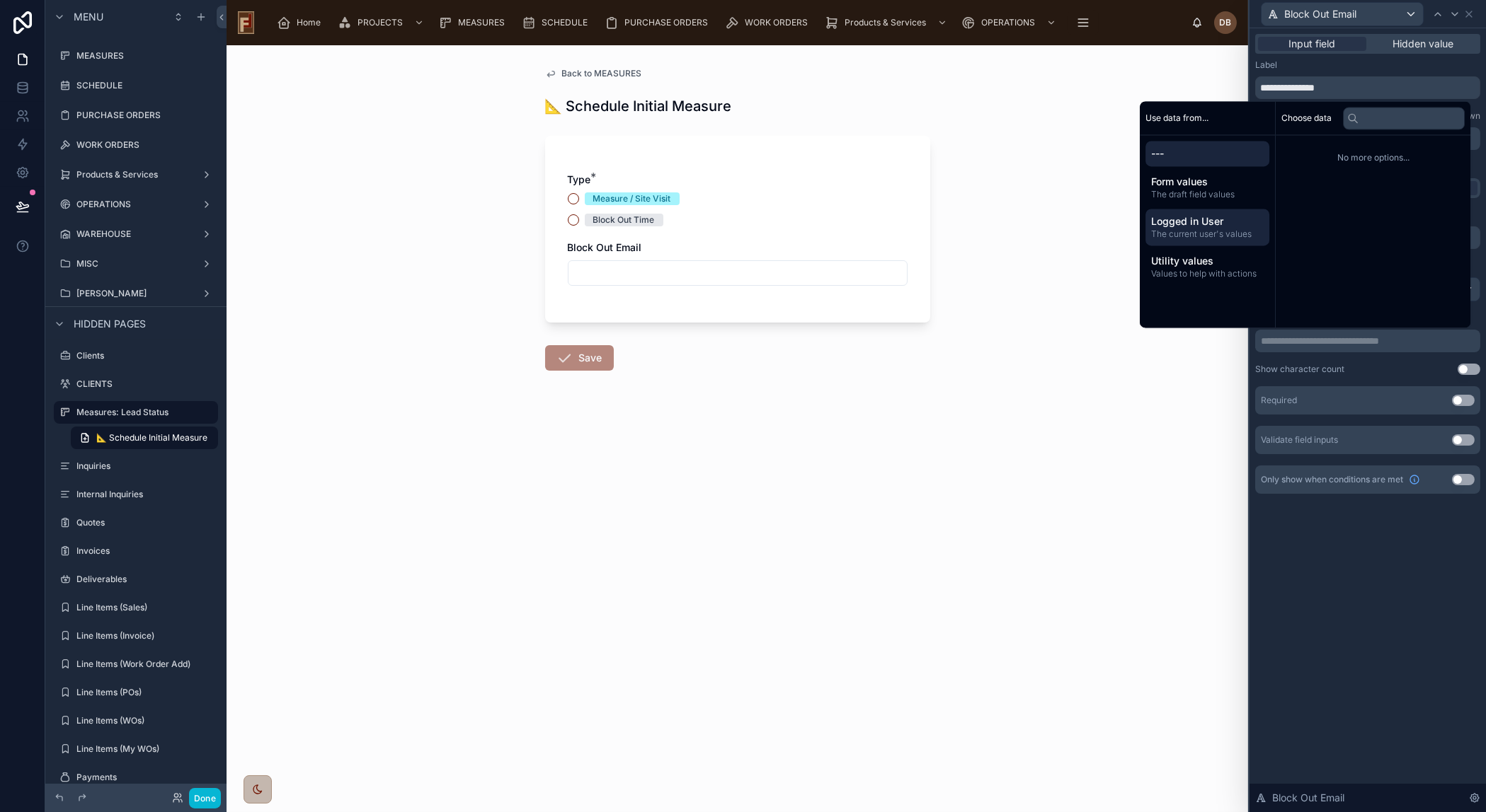
click at [1216, 231] on span "The current user's values" at bounding box center [1207, 234] width 112 height 11
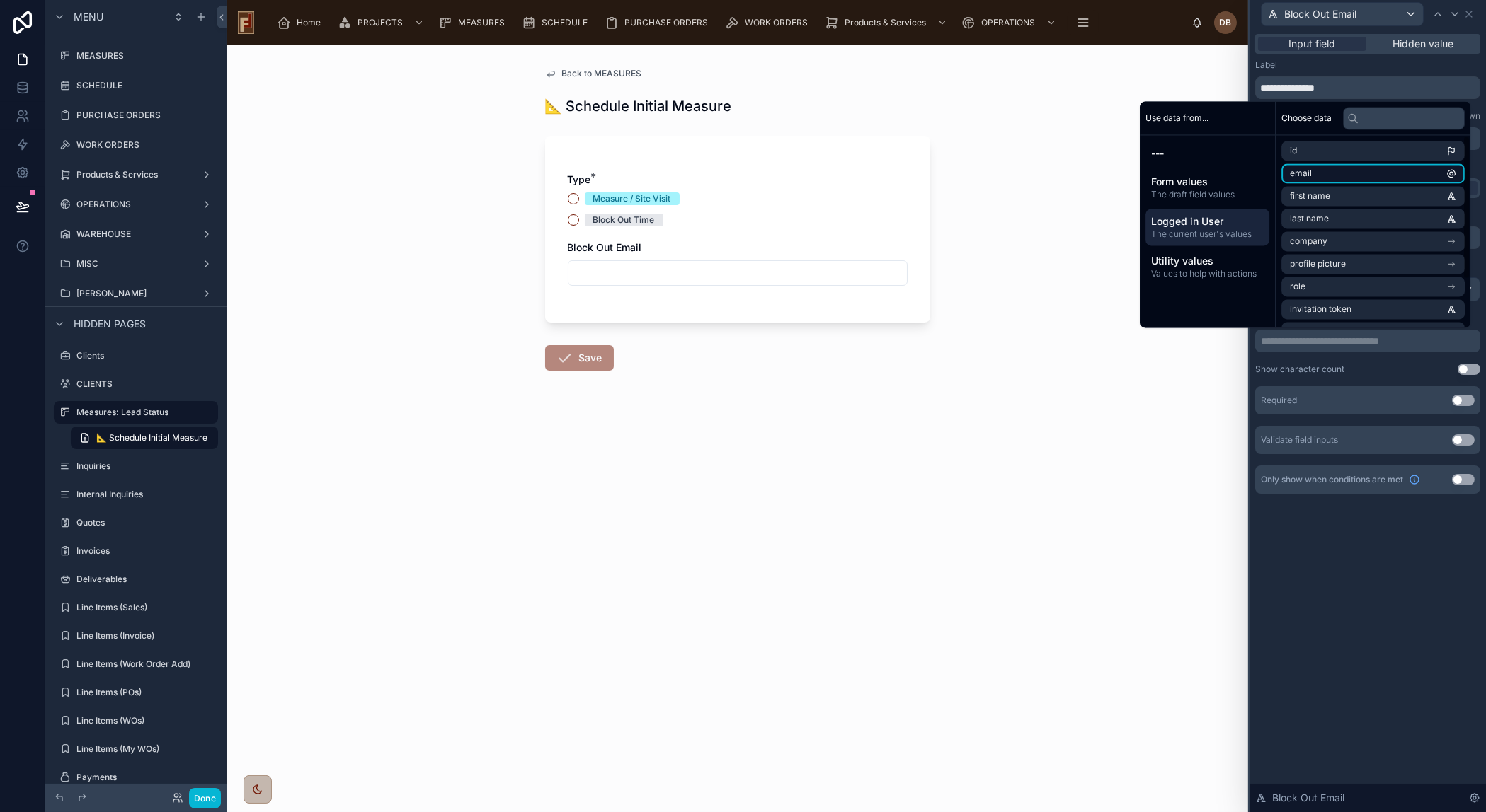
click at [1349, 174] on li "email" at bounding box center [1373, 173] width 183 height 20
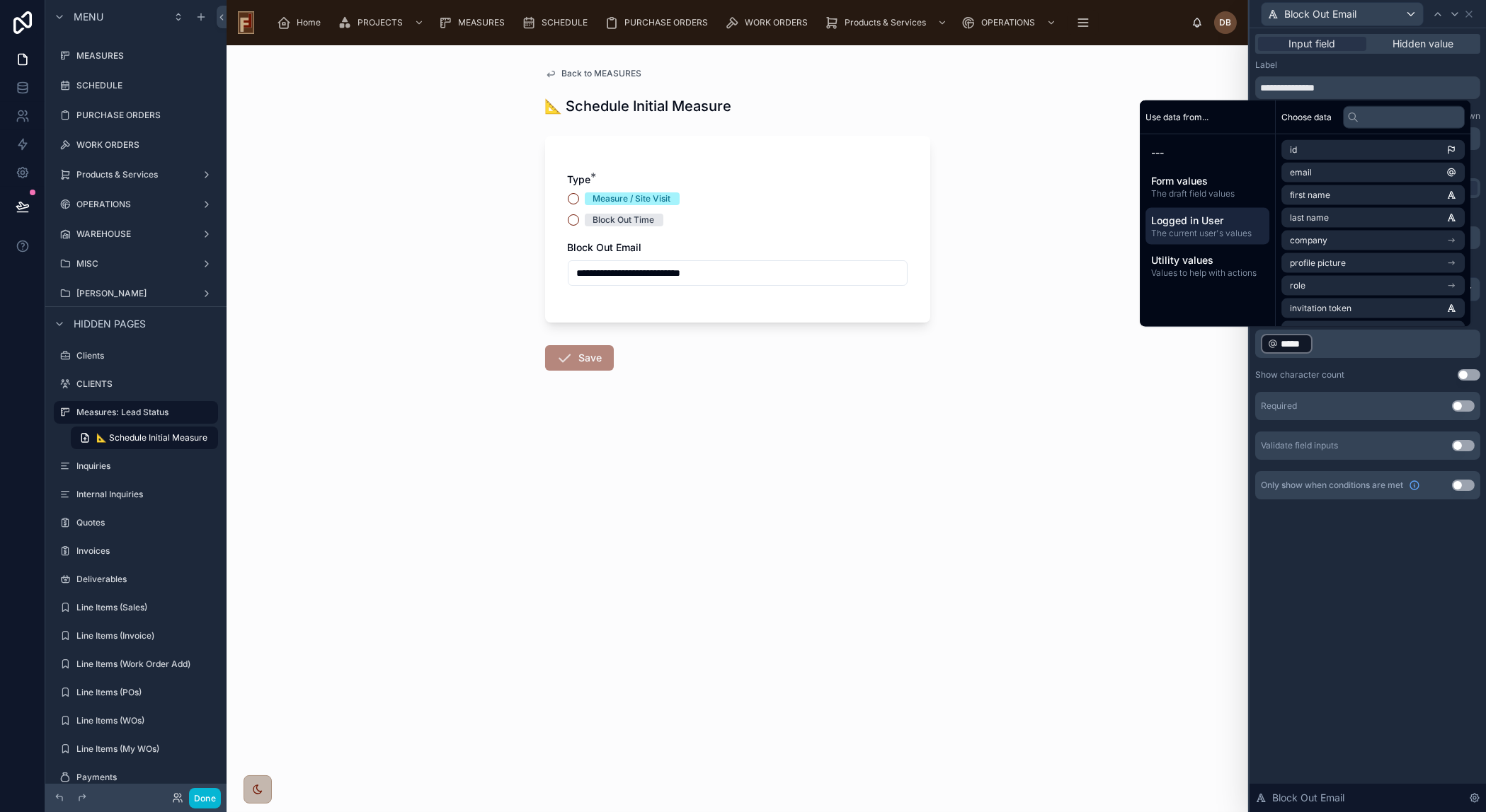
click at [1386, 574] on div "**********" at bounding box center [1368, 420] width 236 height 784
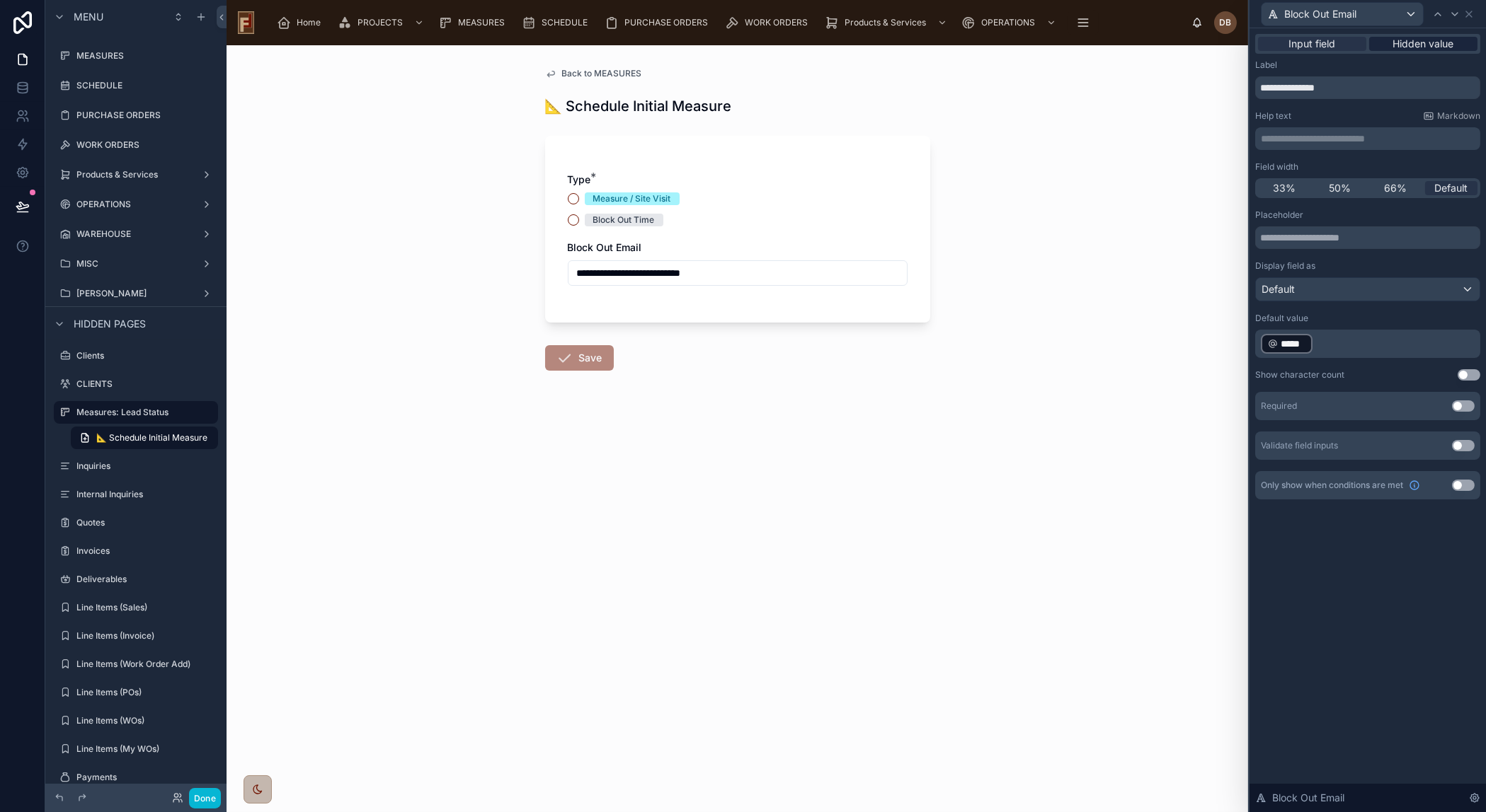
click at [1422, 42] on span "Hidden value" at bounding box center [1423, 44] width 61 height 14
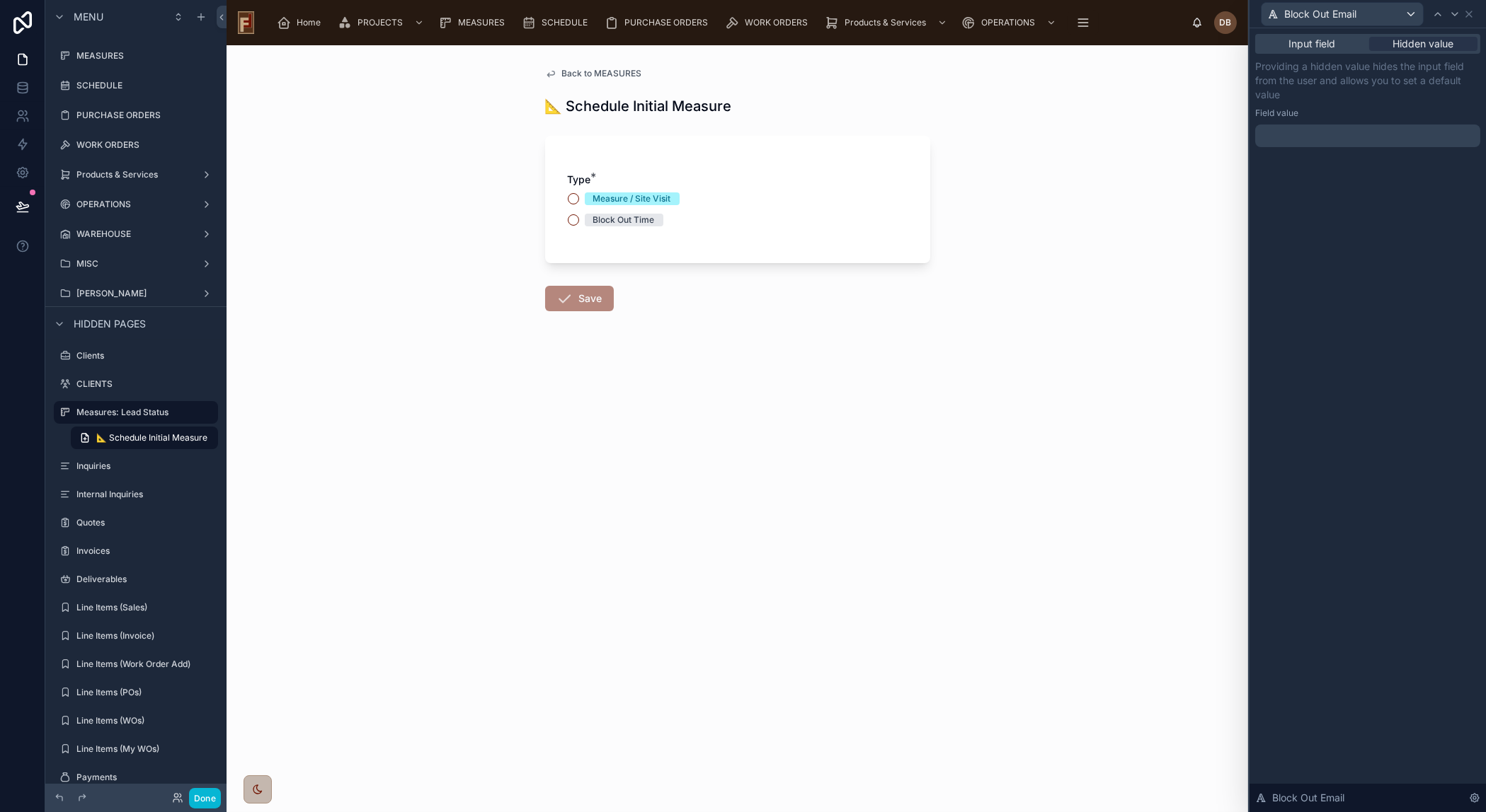
click at [1372, 142] on p "﻿" at bounding box center [1369, 135] width 216 height 14
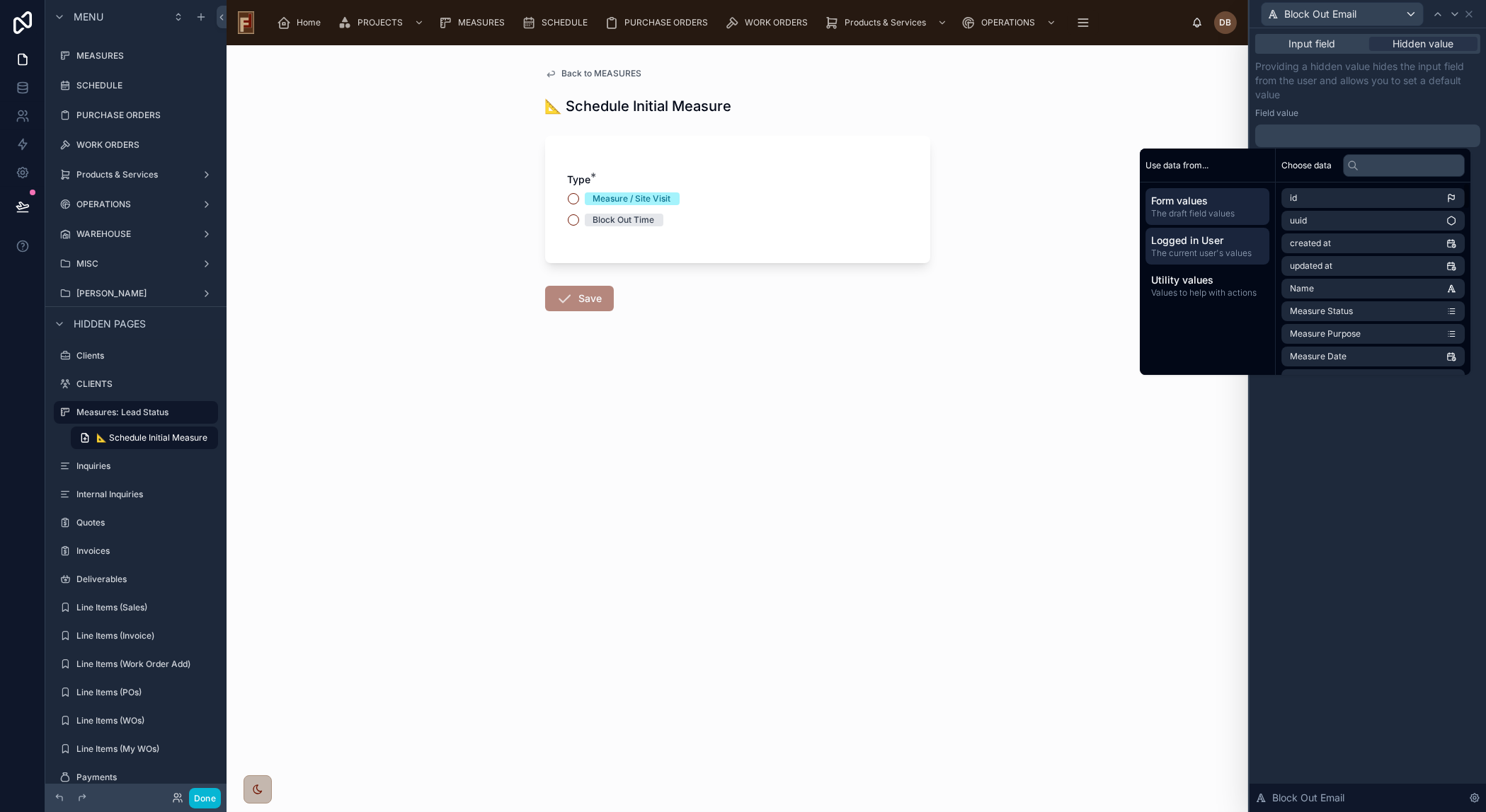
click at [1212, 241] on span "Logged in User" at bounding box center [1207, 240] width 112 height 14
click at [1335, 216] on li "email" at bounding box center [1373, 221] width 183 height 20
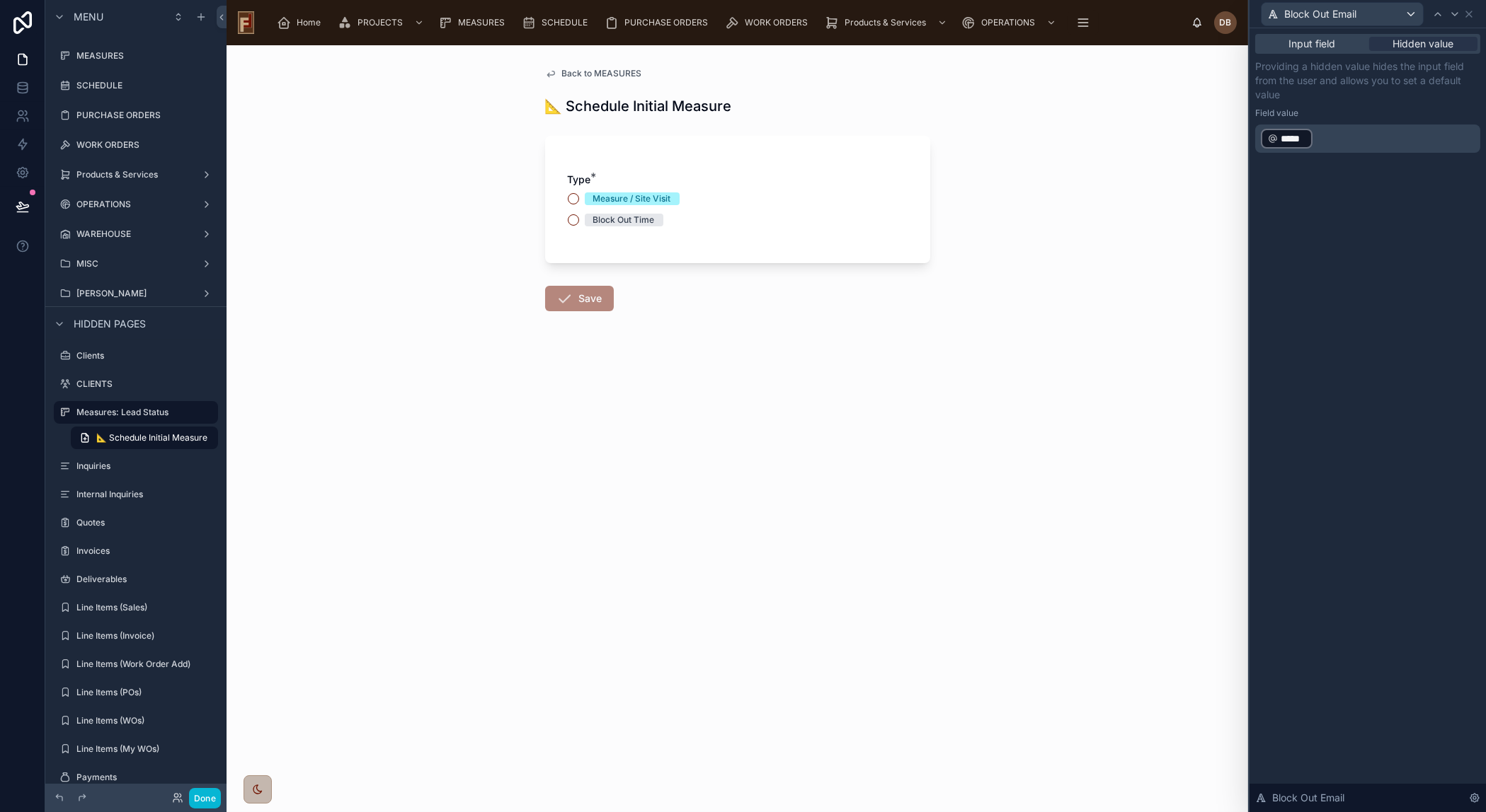
click at [1394, 512] on div "Input field Hidden value Providing a hidden value hides the input field from th…" at bounding box center [1368, 420] width 236 height 784
click at [22, 202] on icon at bounding box center [22, 206] width 14 height 14
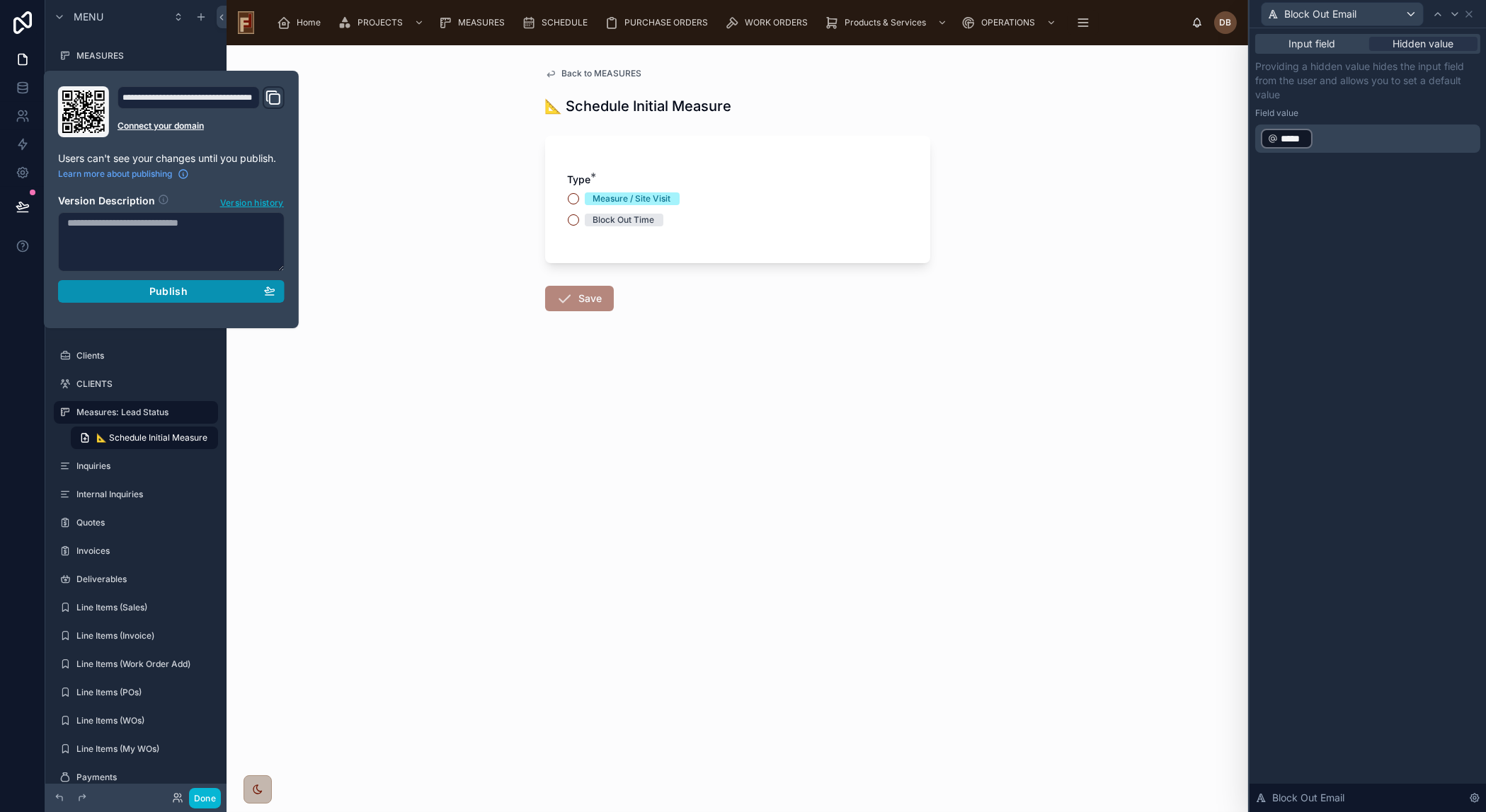
click at [192, 295] on div "Publish" at bounding box center [171, 291] width 208 height 13
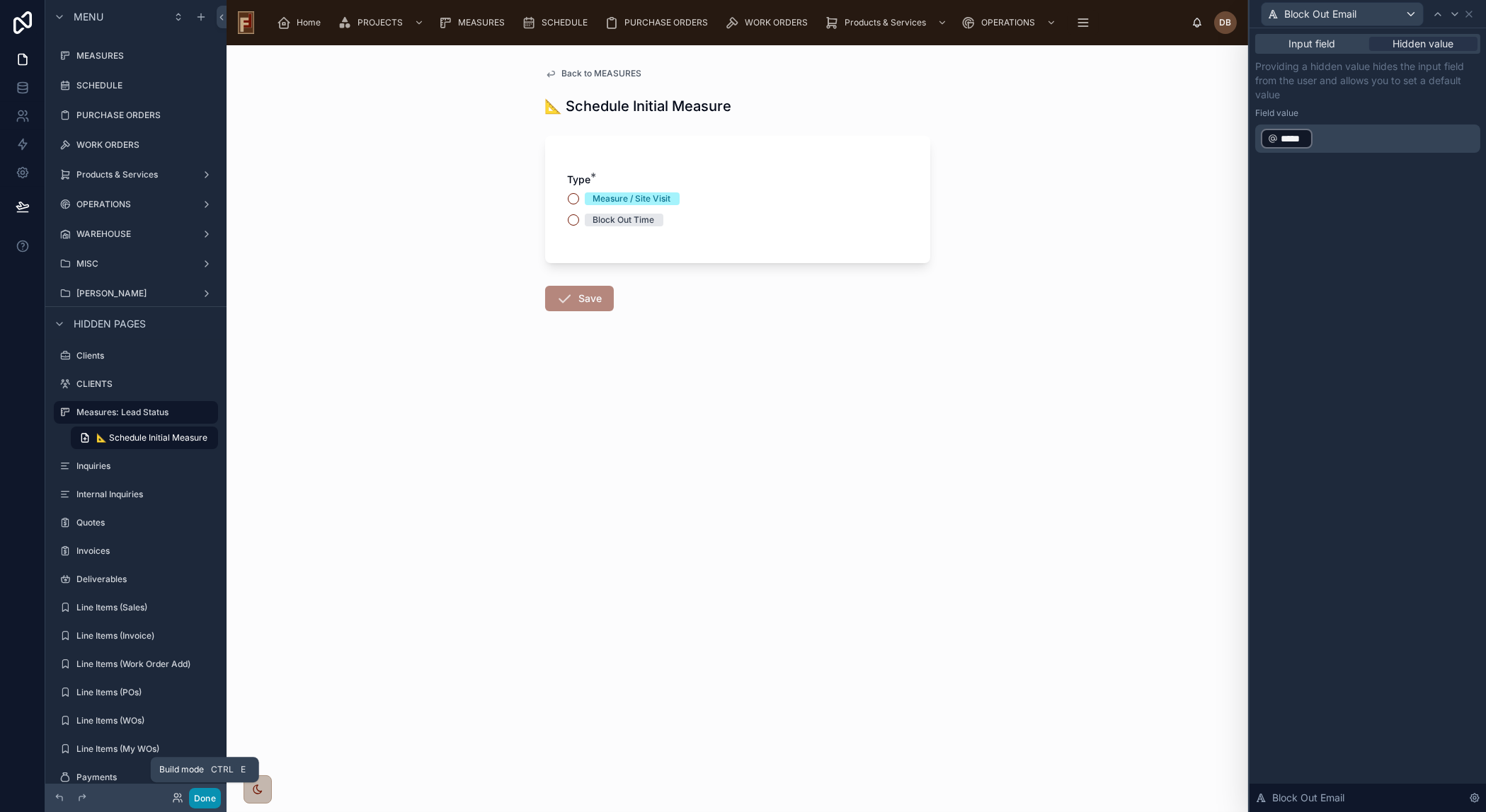
click at [199, 797] on button "Done" at bounding box center [205, 799] width 32 height 21
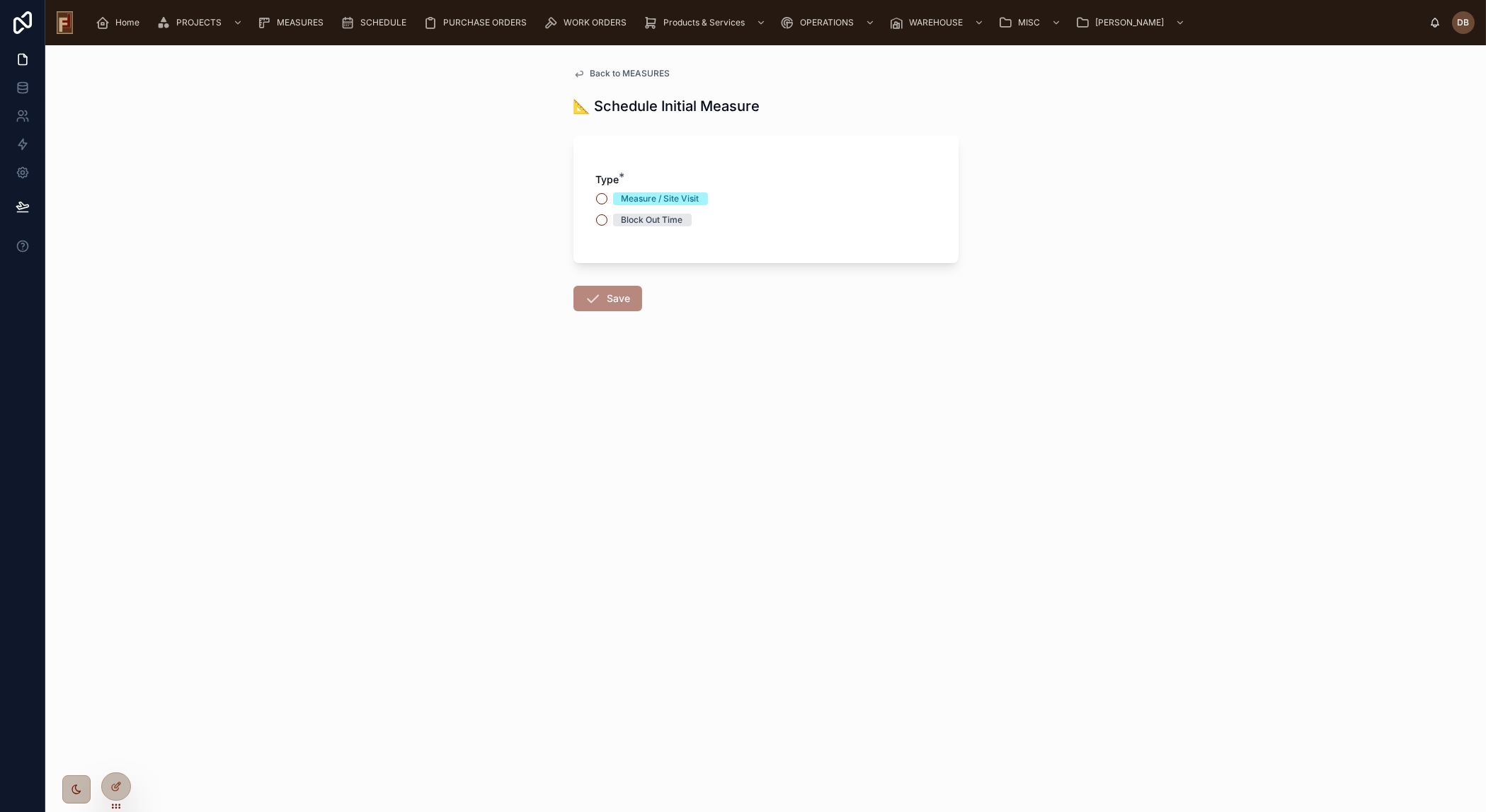
click at [640, 71] on span "Back to MEASURES" at bounding box center [630, 73] width 80 height 11
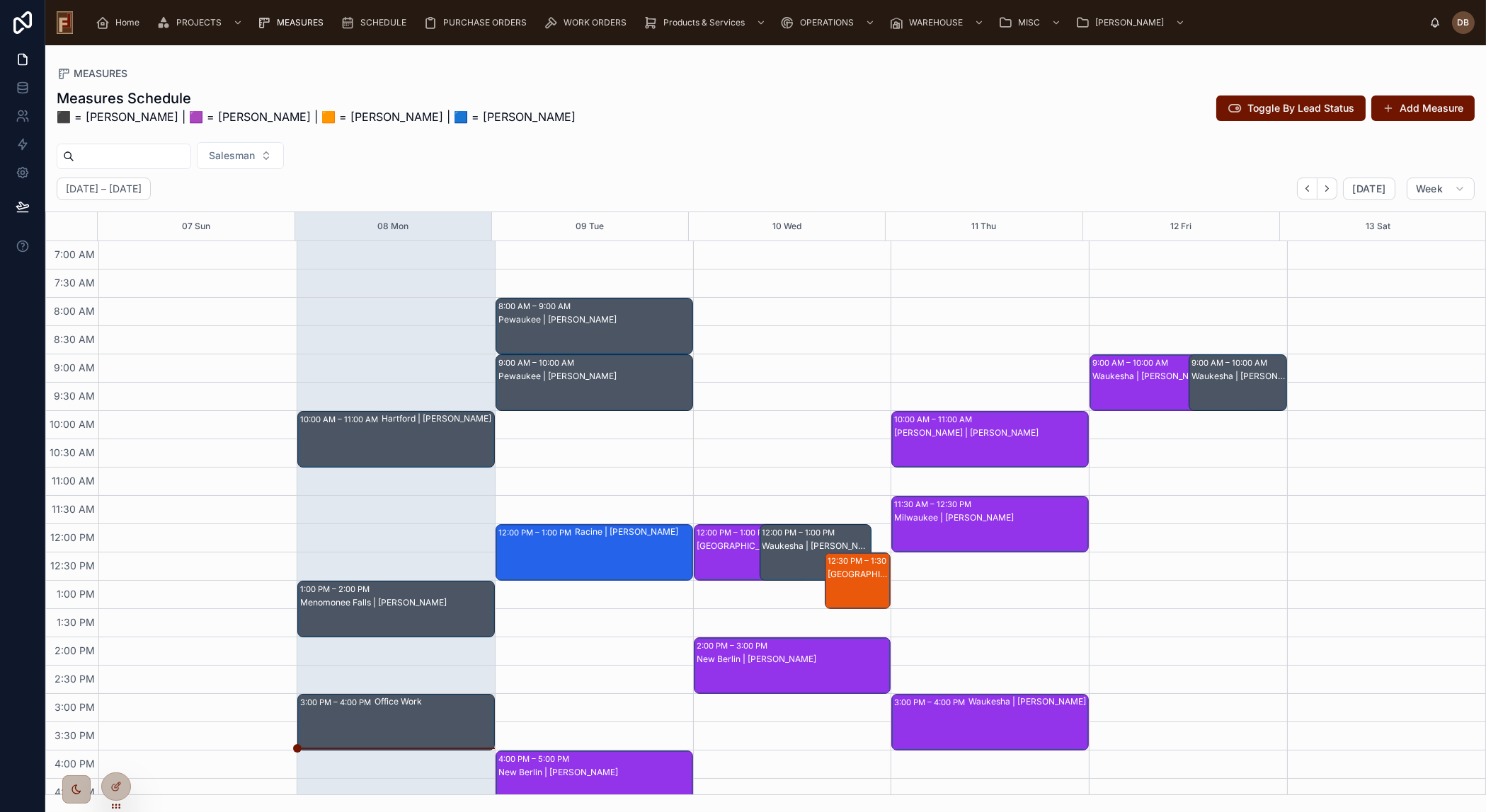
scroll to position [125, 0]
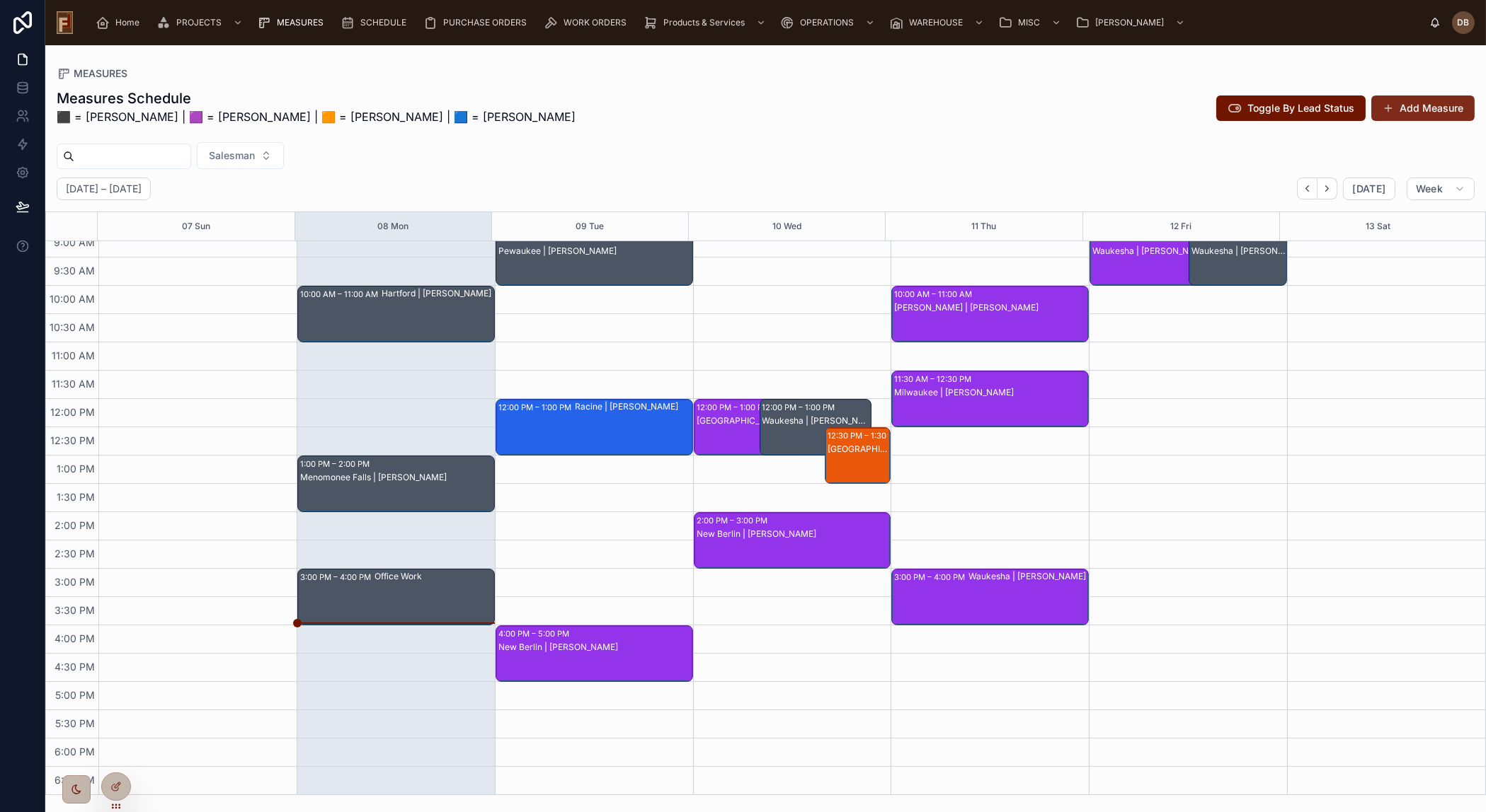
click at [1403, 113] on button "Add Measure" at bounding box center [1422, 108] width 103 height 26
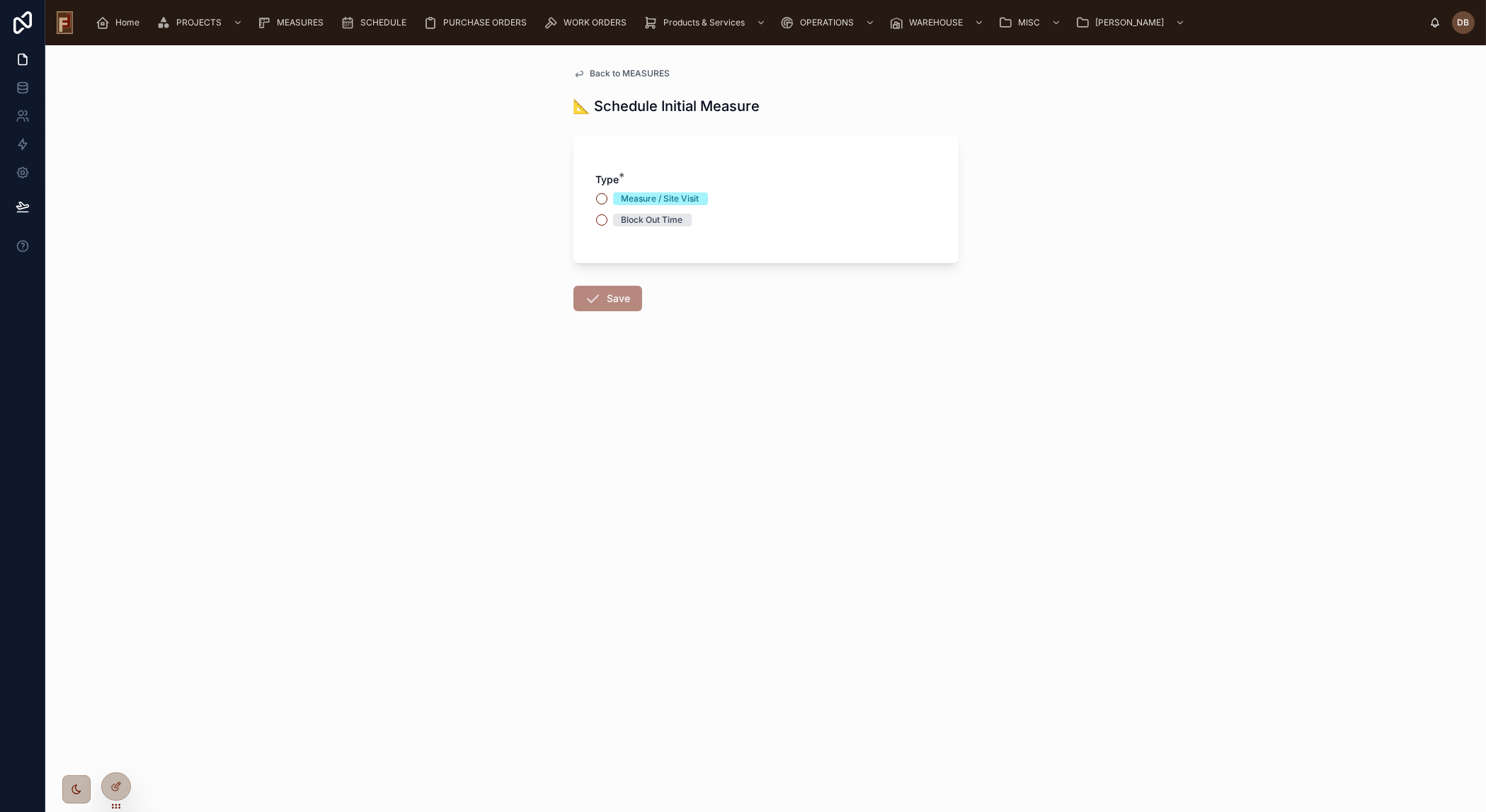
click at [634, 69] on span "Back to MEASURES" at bounding box center [630, 73] width 80 height 11
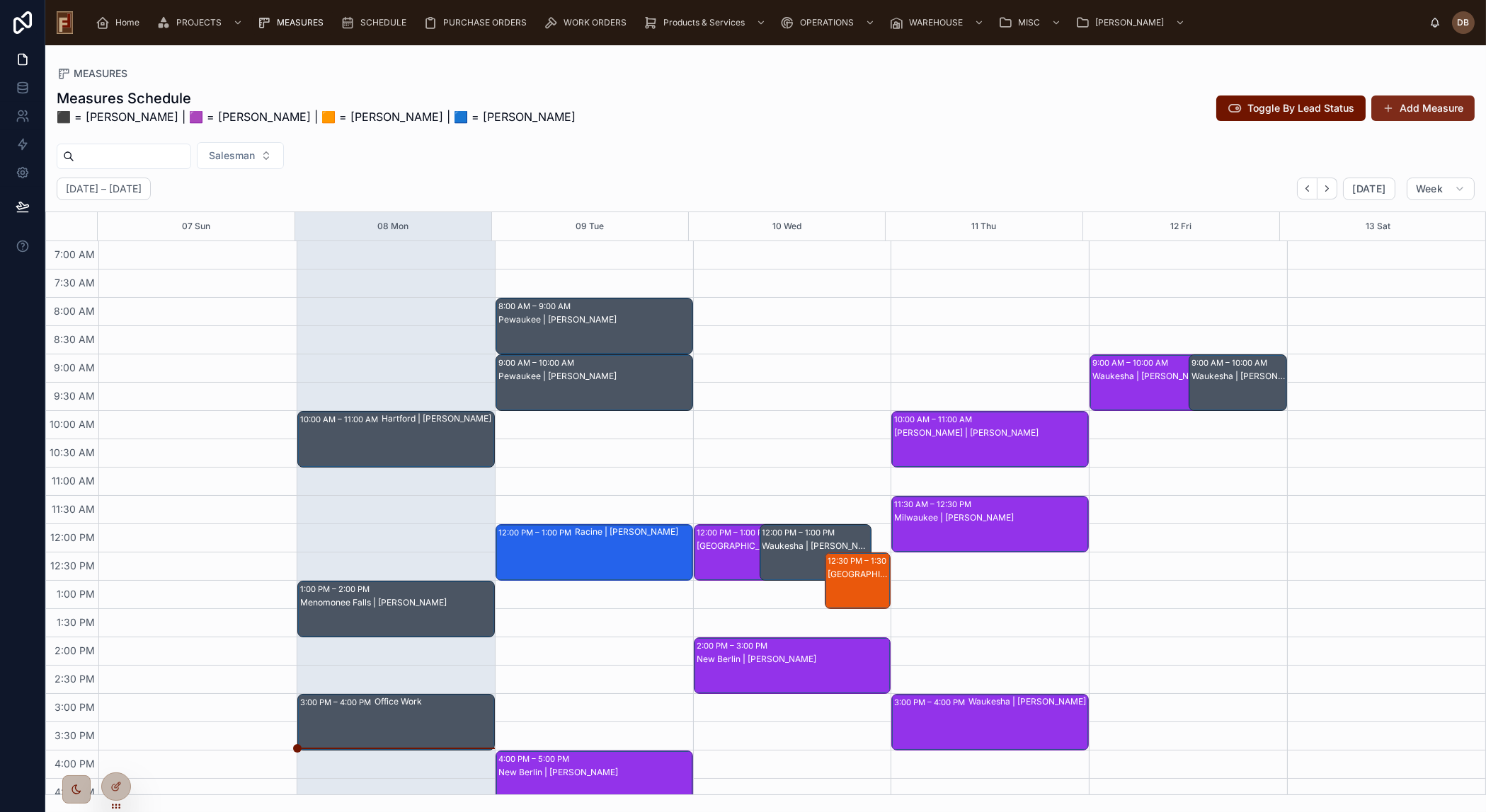
scroll to position [125, 0]
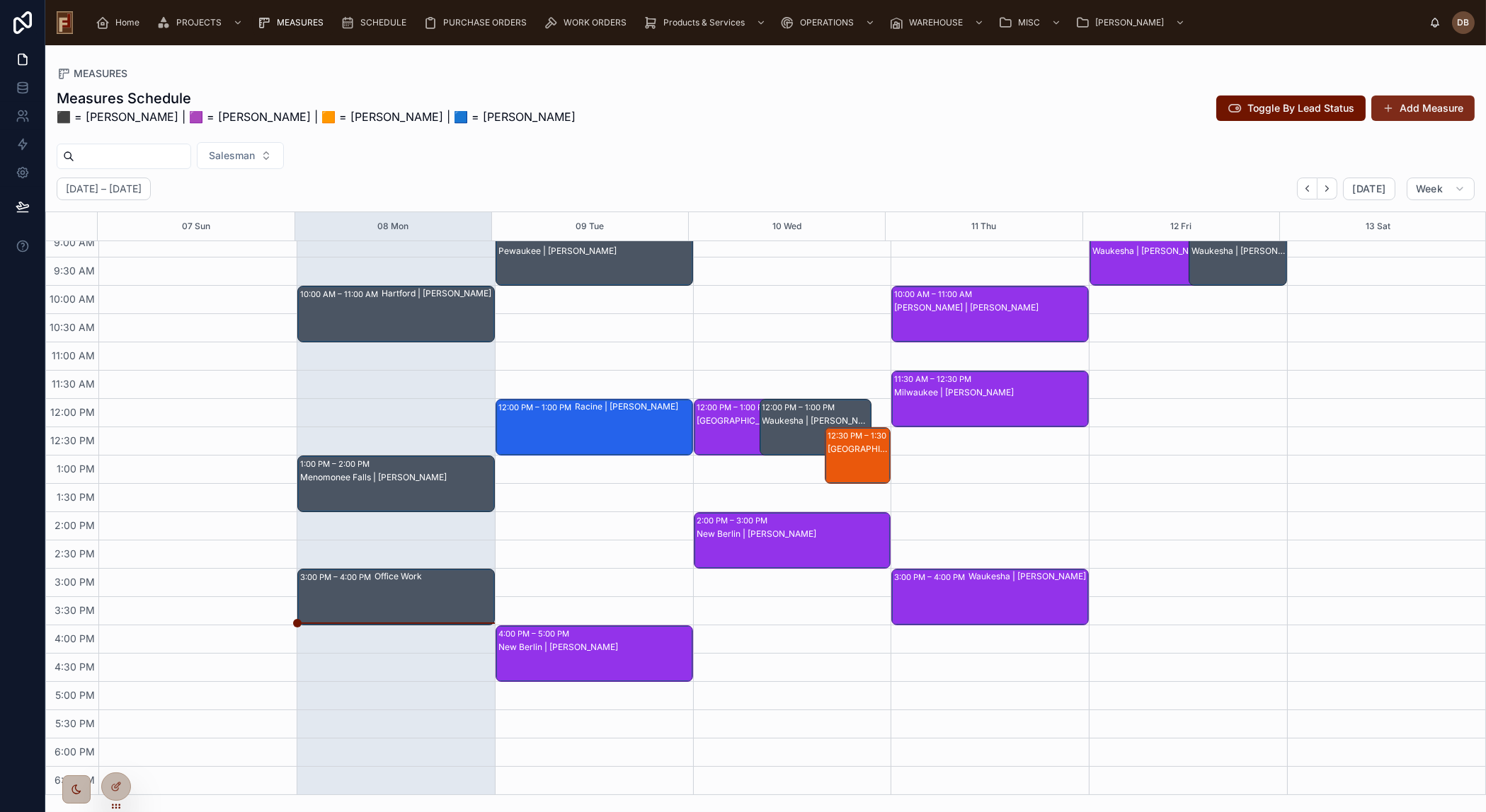
click at [1419, 106] on button "Add Measure" at bounding box center [1422, 108] width 103 height 26
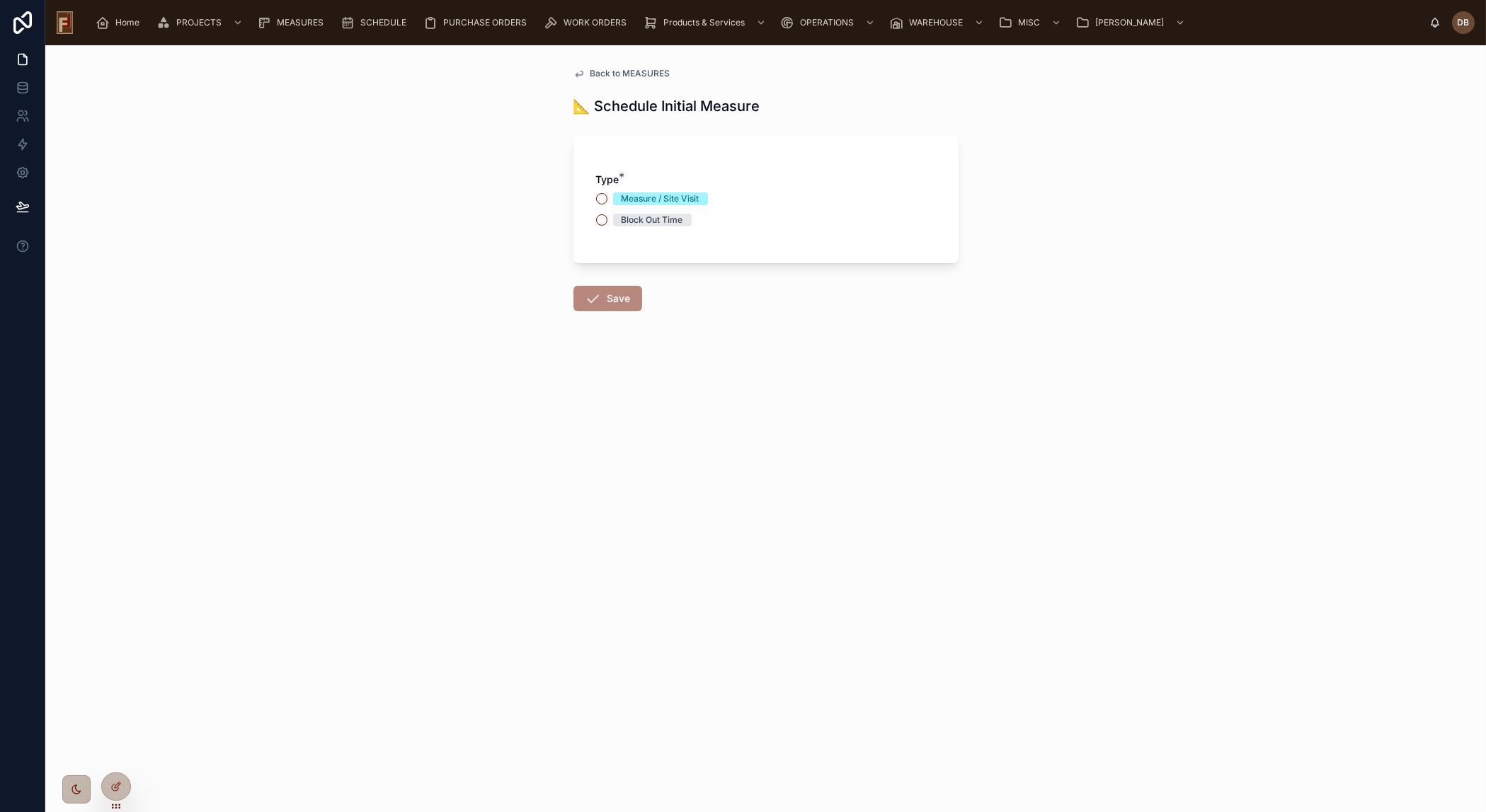
click at [647, 219] on div "Block Out Time" at bounding box center [651, 219] width 61 height 13
click at [607, 219] on button "Block Out Time" at bounding box center [601, 219] width 11 height 11
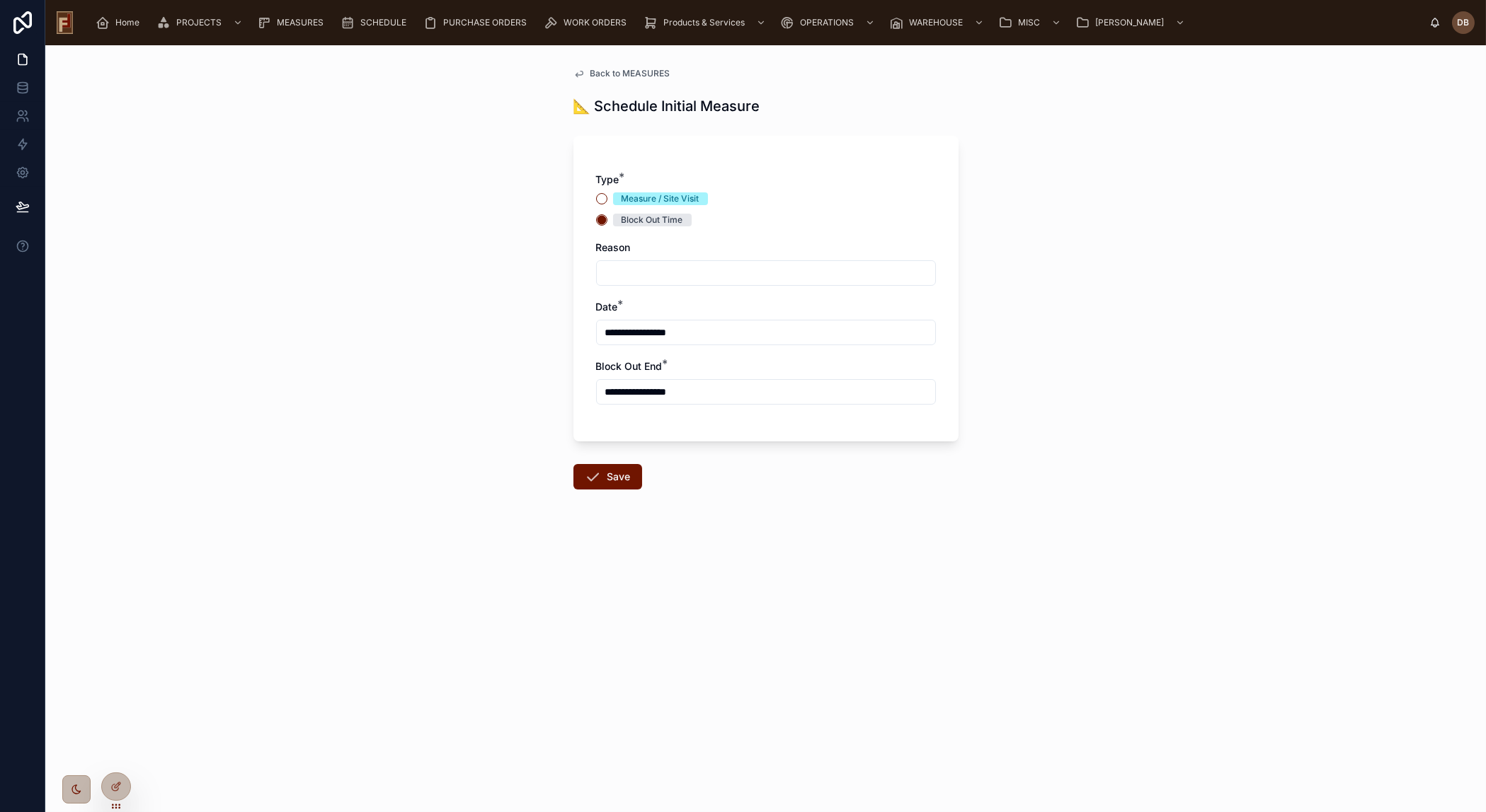
click at [640, 276] on input "text" at bounding box center [766, 273] width 338 height 20
type input "*****"
click at [683, 331] on input "**********" at bounding box center [766, 332] width 338 height 20
click at [733, 620] on input "**" at bounding box center [727, 619] width 32 height 20
click at [730, 505] on div "05" at bounding box center [726, 499] width 64 height 23
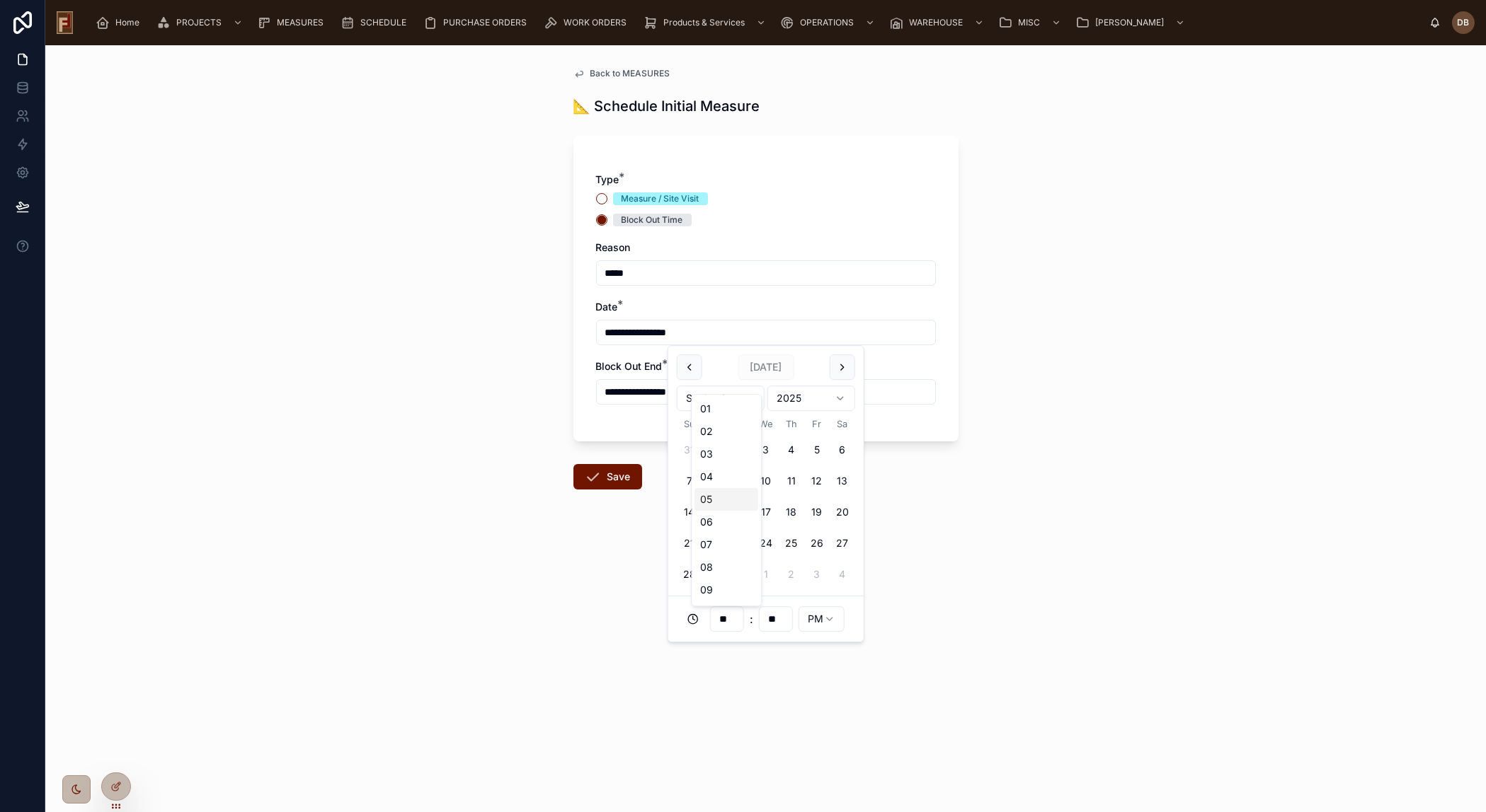
type input "**********"
type input "**"
type input "**********"
click at [778, 619] on input "**" at bounding box center [775, 619] width 32 height 20
click at [784, 619] on input "**" at bounding box center [775, 619] width 32 height 20
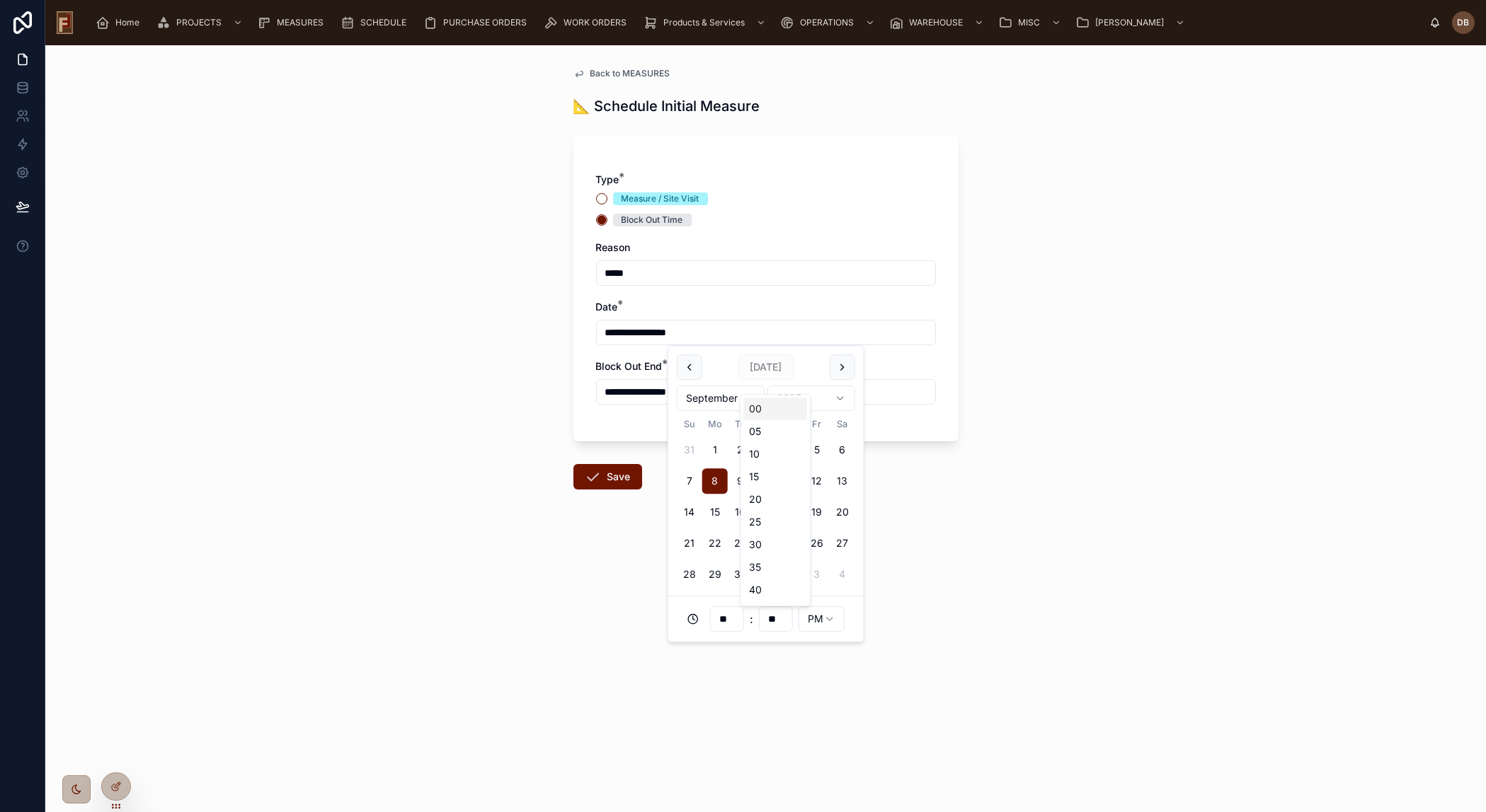
click at [784, 619] on input "**" at bounding box center [775, 619] width 32 height 20
type input "**"
type input "**********"
drag, startPoint x: 639, startPoint y: 585, endPoint x: 640, endPoint y: 563, distance: 22.0
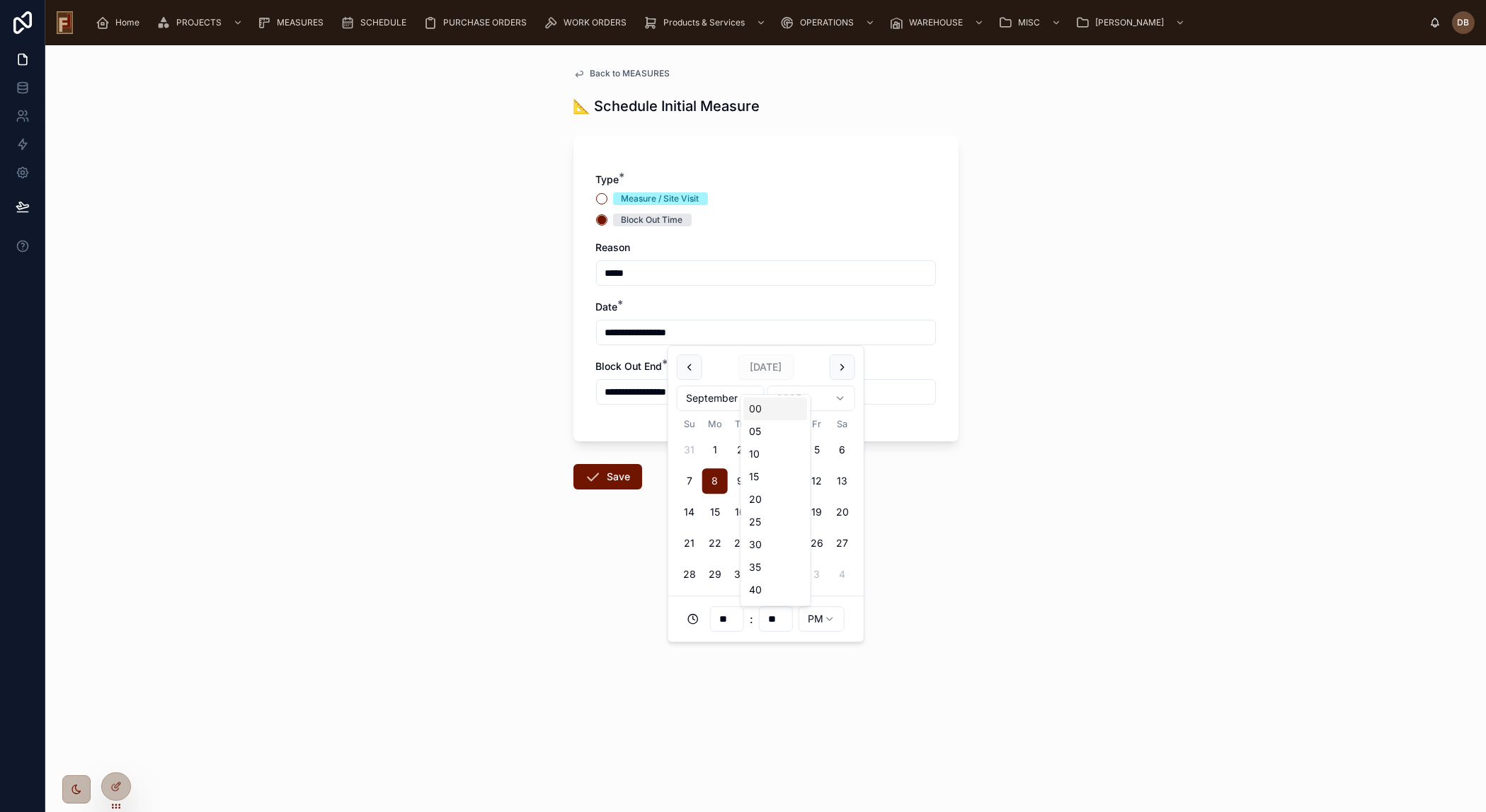
click at [639, 580] on div "**********" at bounding box center [765, 428] width 1440 height 767
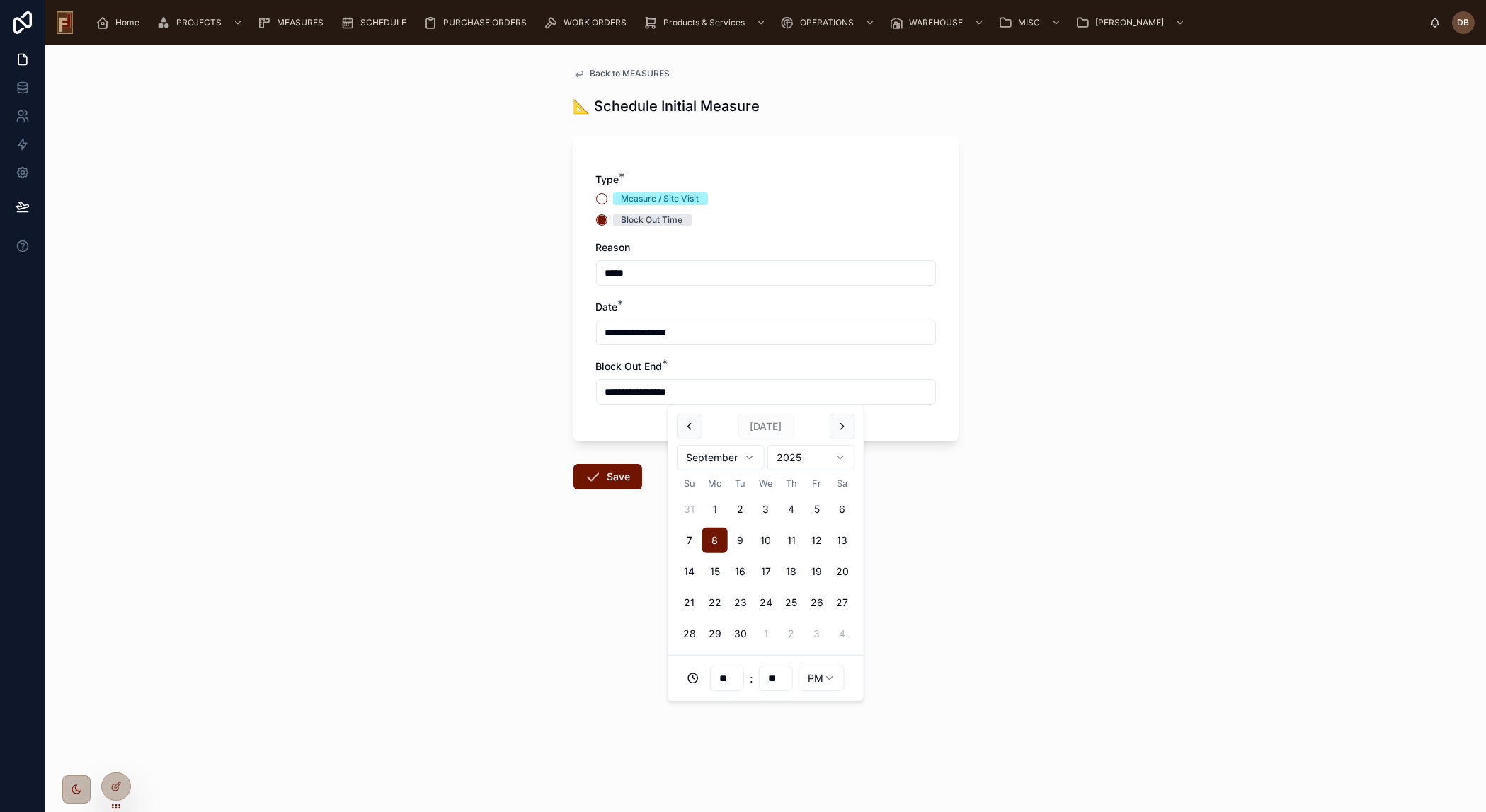
click at [665, 389] on input "**********" at bounding box center [766, 392] width 338 height 20
drag, startPoint x: 734, startPoint y: 678, endPoint x: 720, endPoint y: 678, distance: 14.0
click at [720, 678] on input "**" at bounding box center [727, 678] width 32 height 20
click at [732, 680] on input "**" at bounding box center [727, 678] width 32 height 20
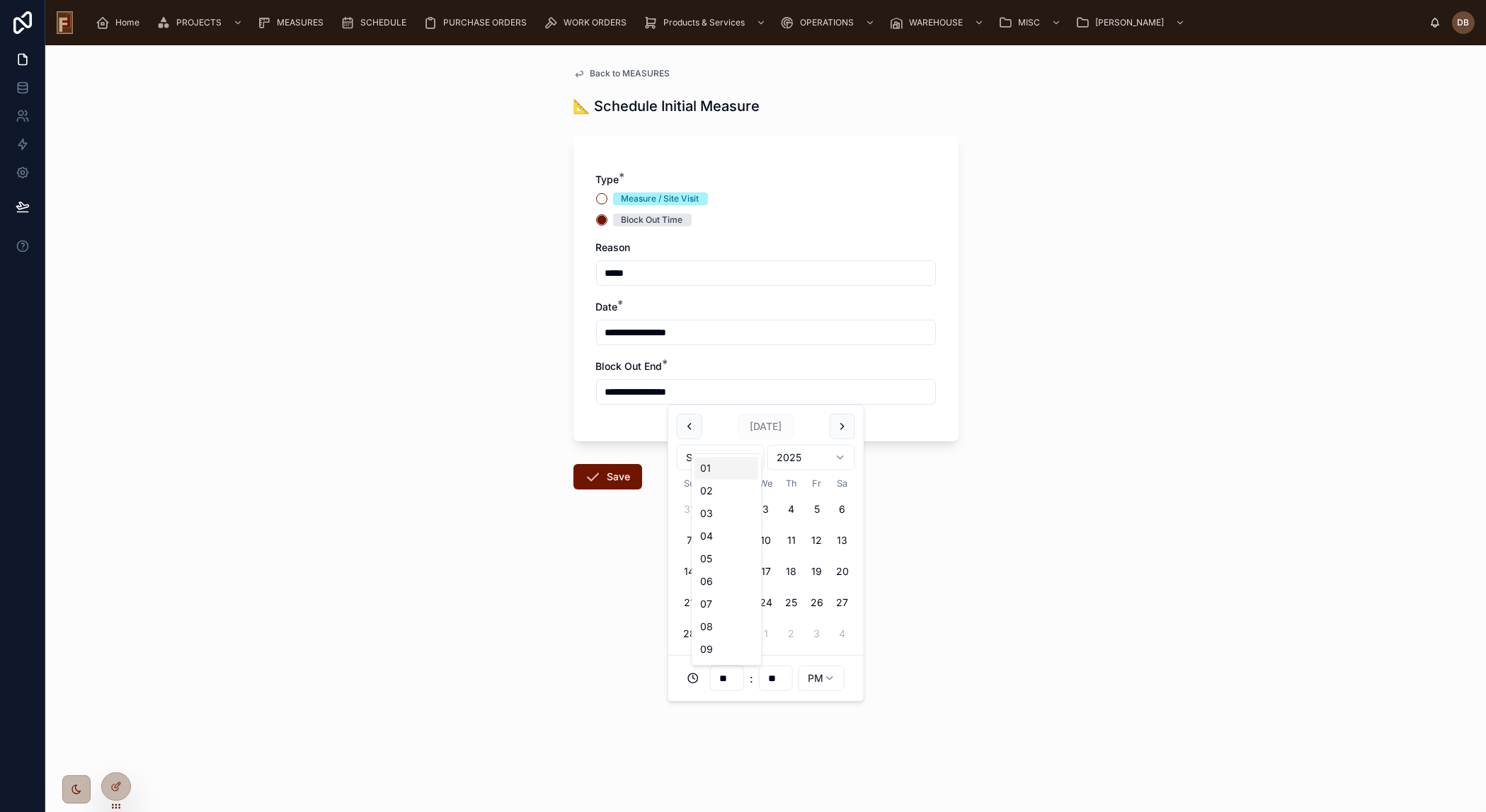
click at [732, 680] on input "**" at bounding box center [727, 678] width 32 height 20
type input "**********"
type input "**"
click at [735, 670] on input "**" at bounding box center [727, 678] width 32 height 20
click at [708, 579] on div "06" at bounding box center [726, 581] width 64 height 23
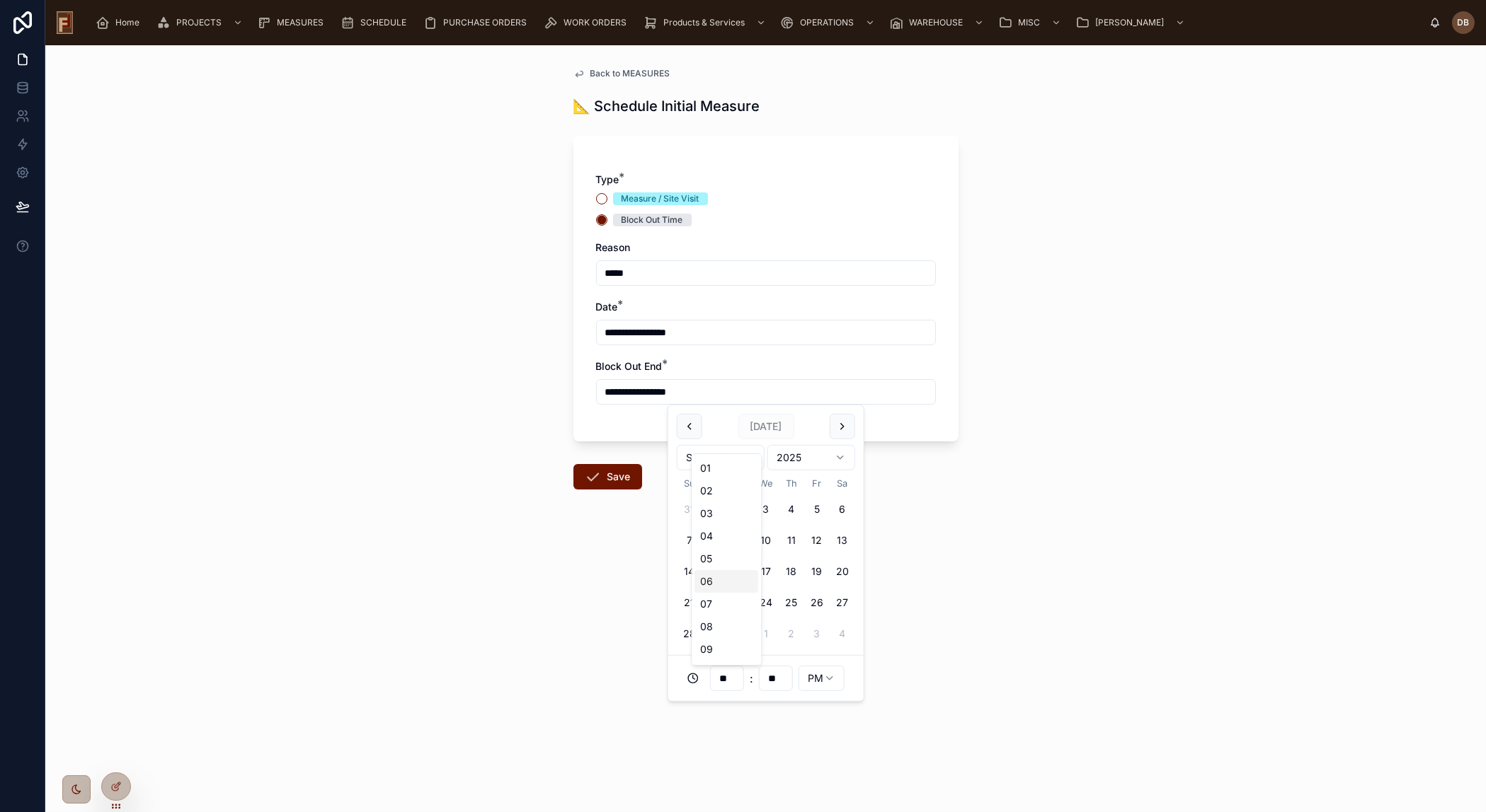
type input "**********"
type input "**"
click at [576, 613] on div "**********" at bounding box center [765, 428] width 1440 height 767
click at [672, 395] on input "**********" at bounding box center [766, 392] width 338 height 20
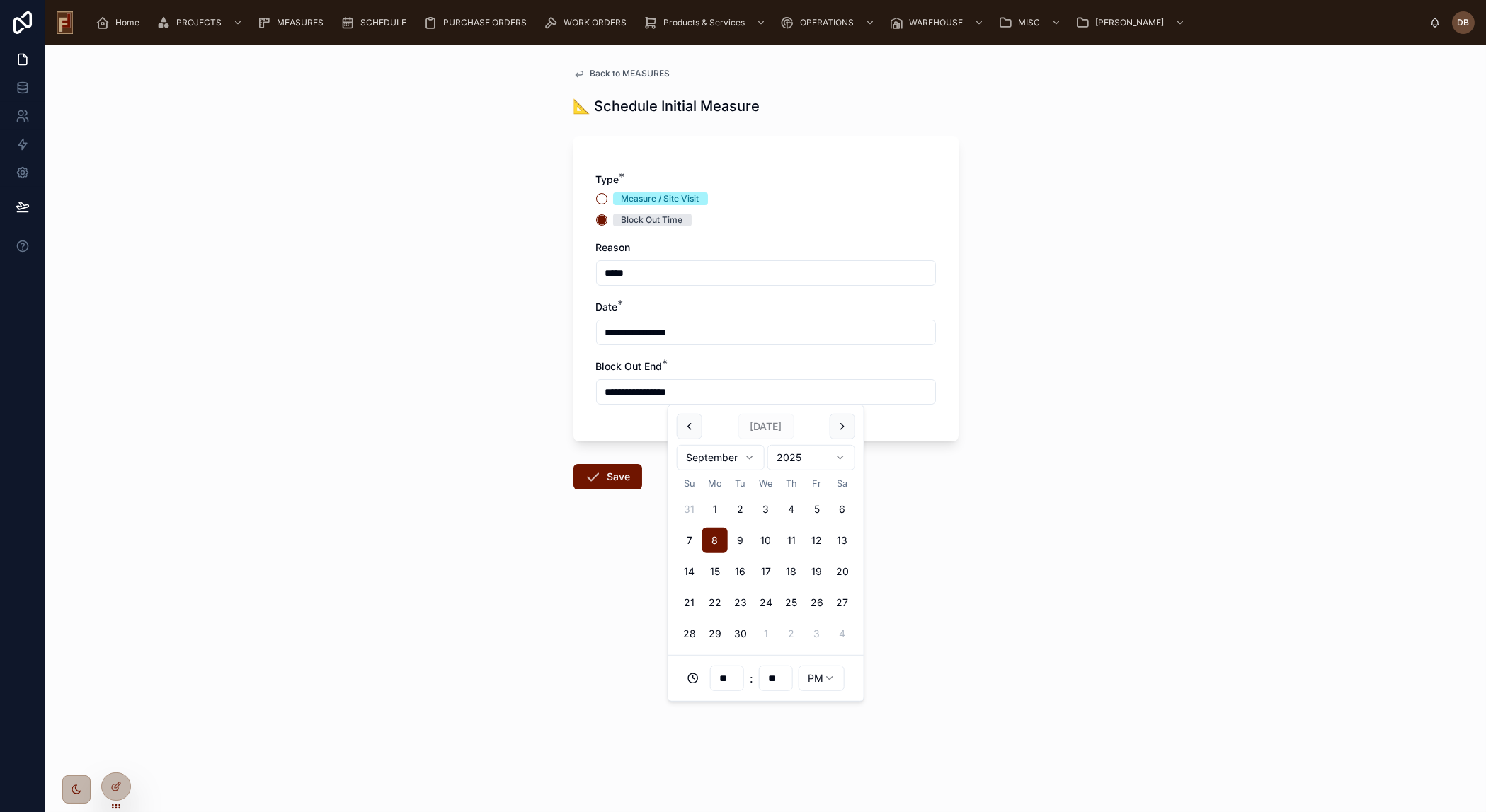
click at [778, 686] on input "**" at bounding box center [775, 678] width 32 height 20
click at [784, 679] on input "**" at bounding box center [775, 678] width 32 height 20
click at [766, 464] on div "00" at bounding box center [775, 468] width 64 height 23
type input "**********"
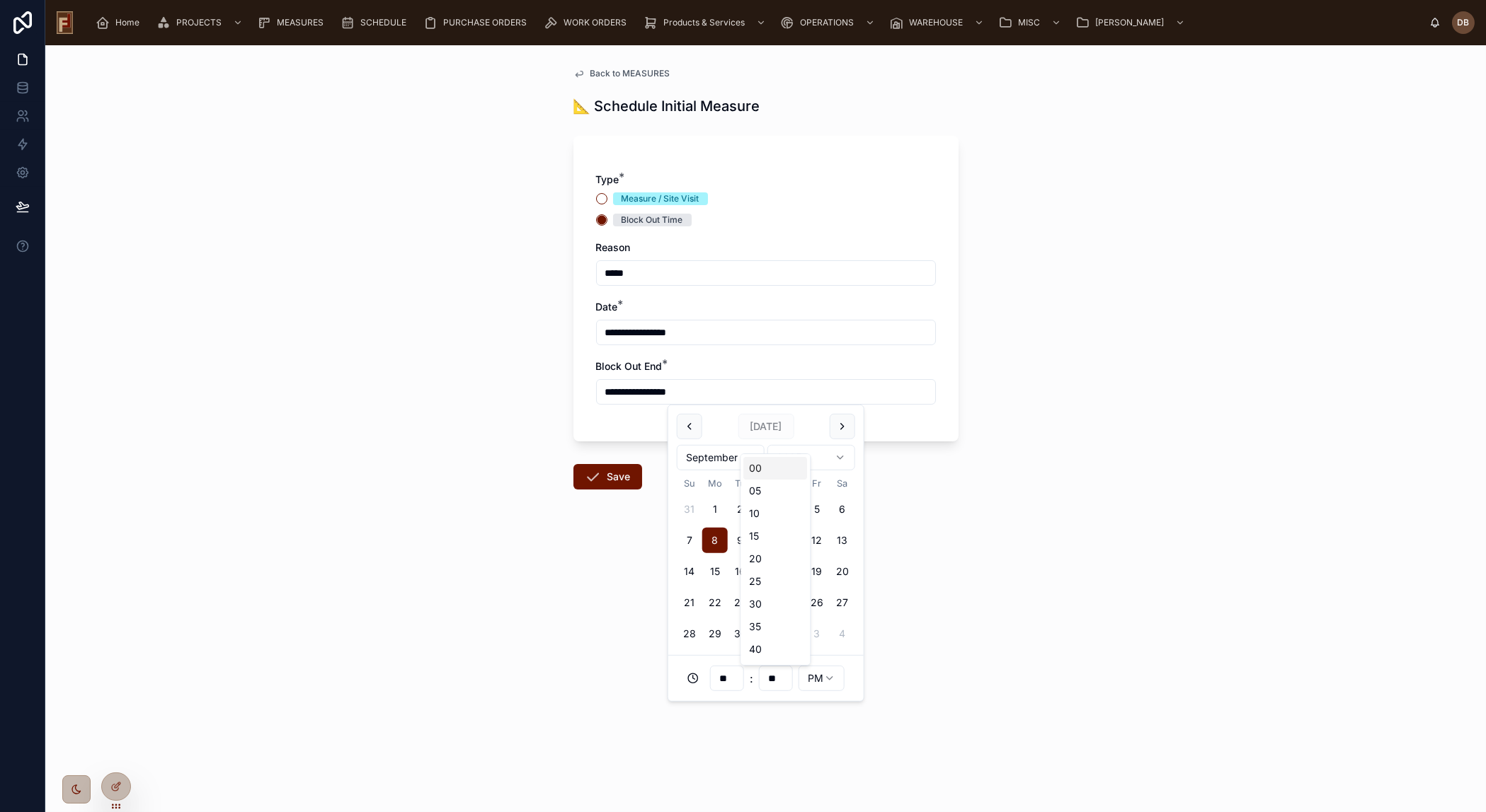
type input "**"
click at [624, 509] on form "**********" at bounding box center [765, 354] width 385 height 453
click at [617, 476] on button "Save" at bounding box center [607, 477] width 69 height 26
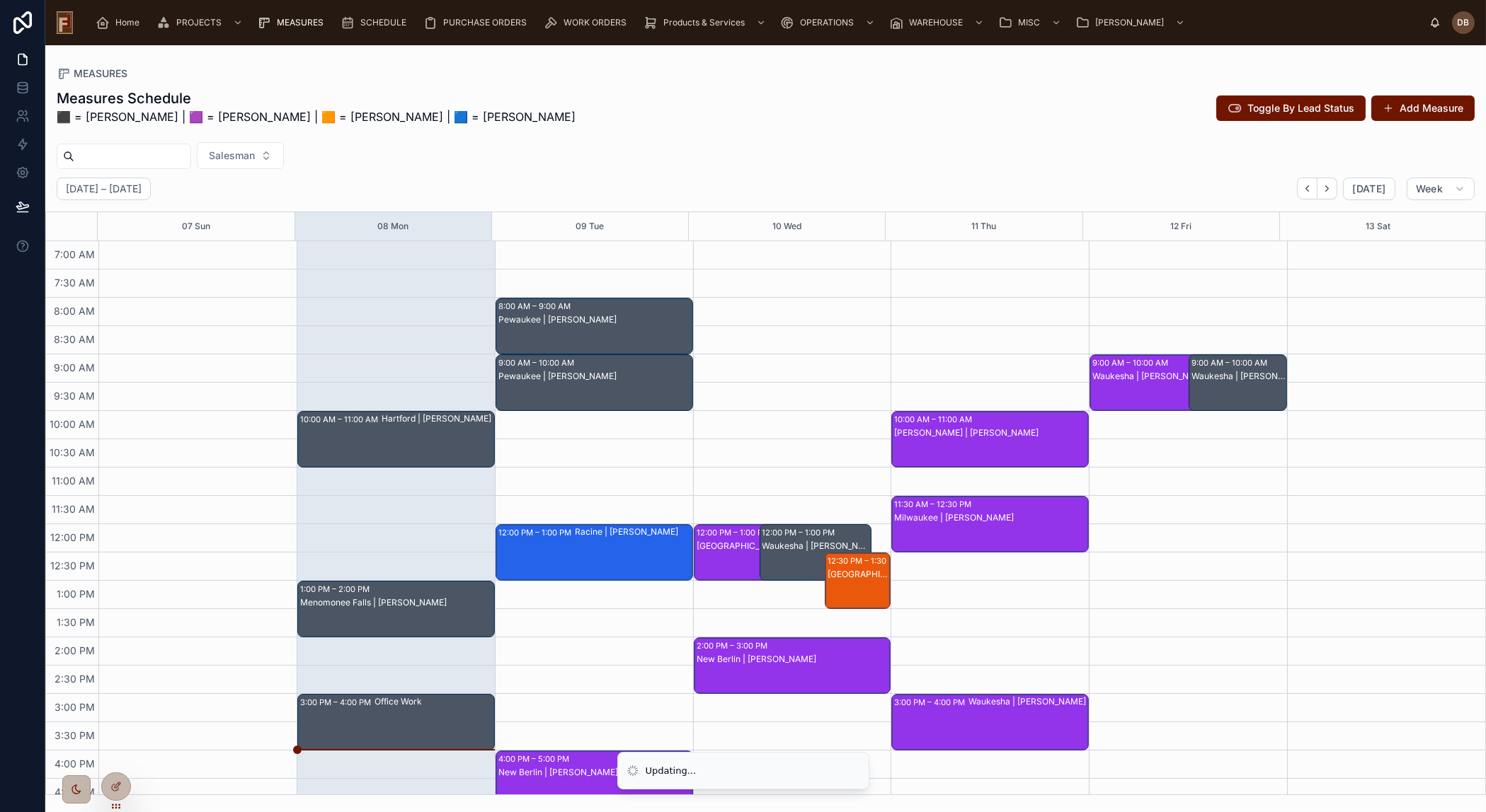
scroll to position [125, 0]
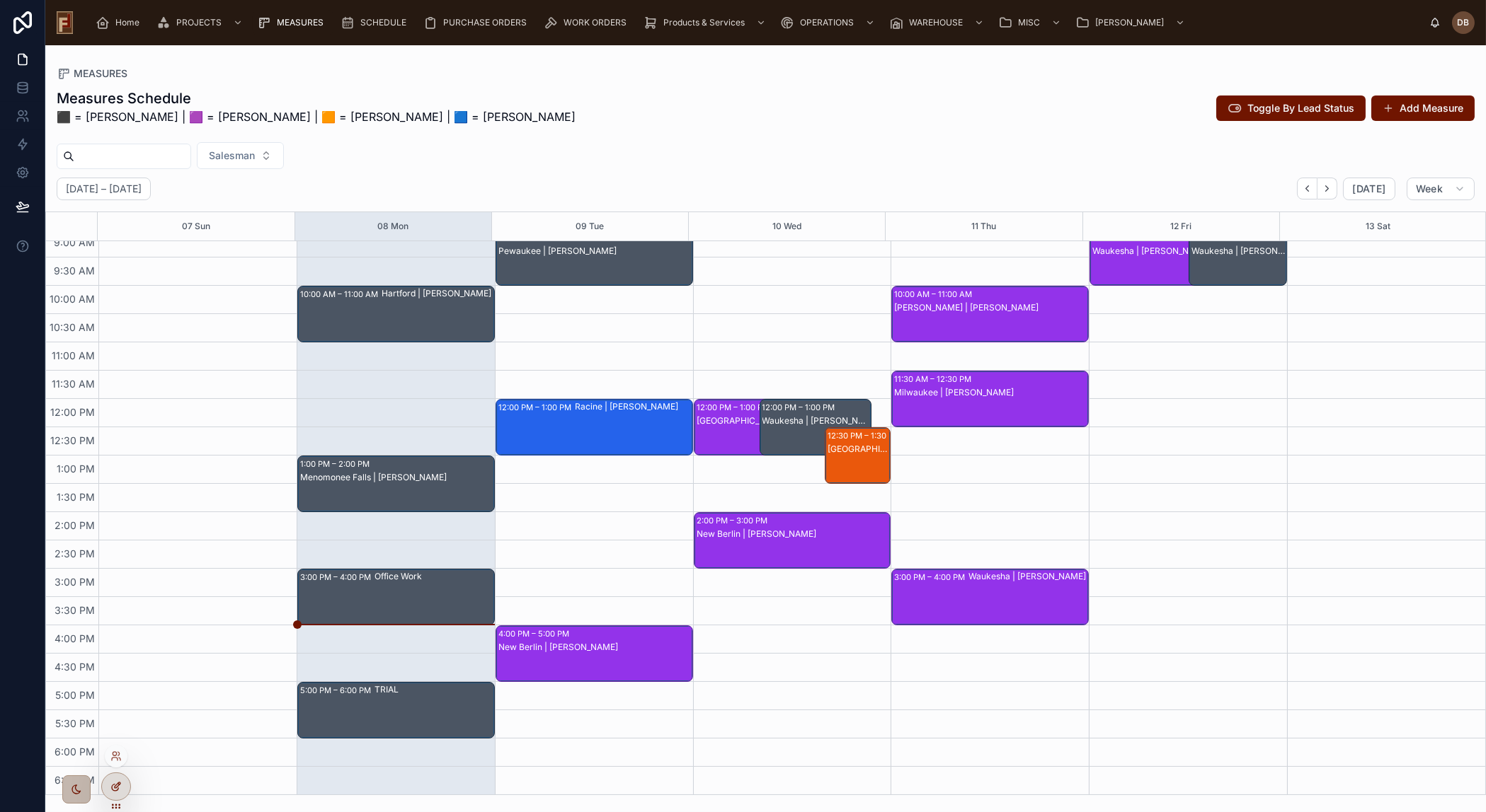
click at [120, 786] on icon at bounding box center [116, 786] width 11 height 11
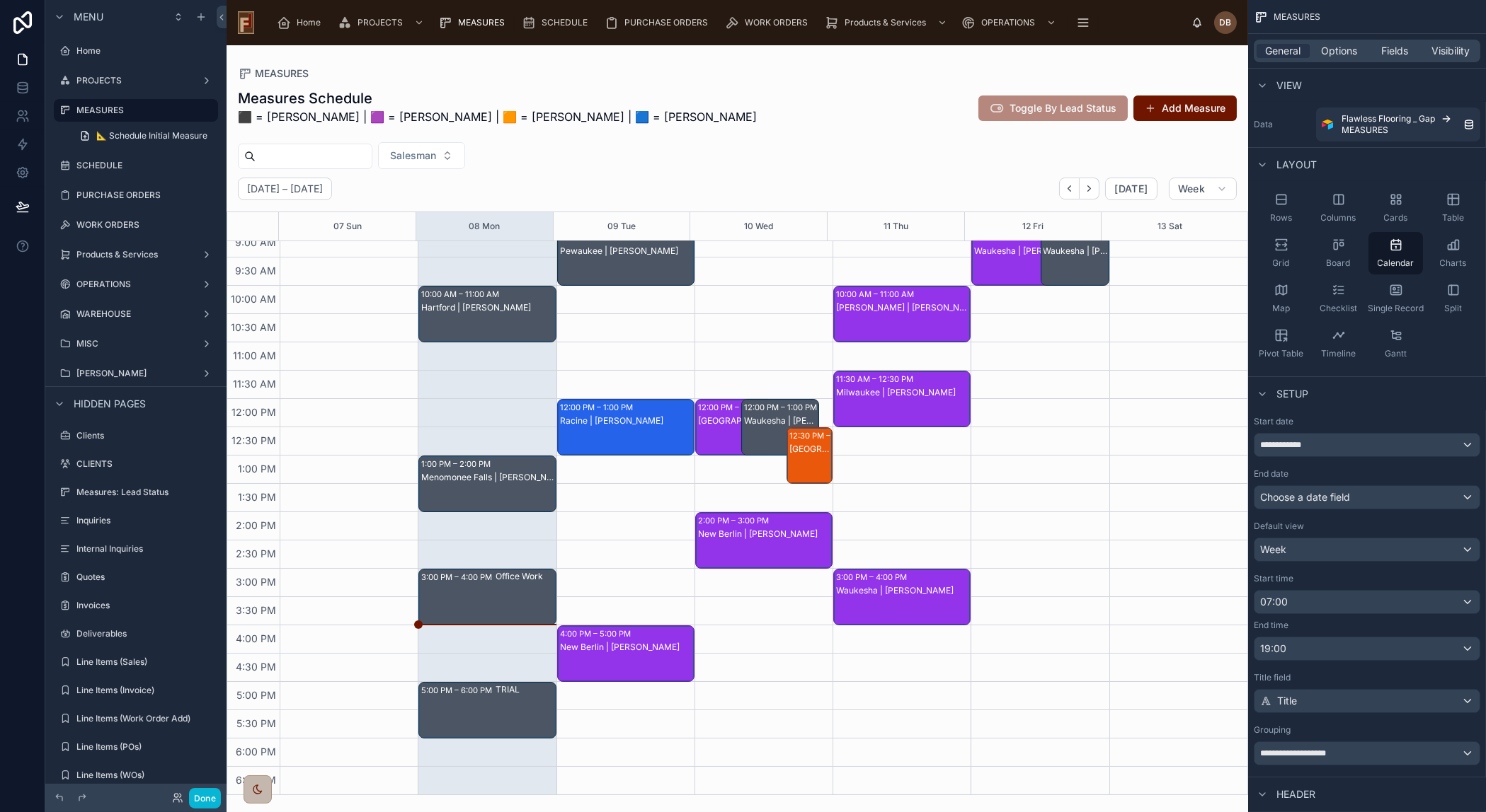
click at [529, 596] on div at bounding box center [737, 428] width 1021 height 767
click at [1352, 498] on div "Choose a date field" at bounding box center [1366, 497] width 225 height 23
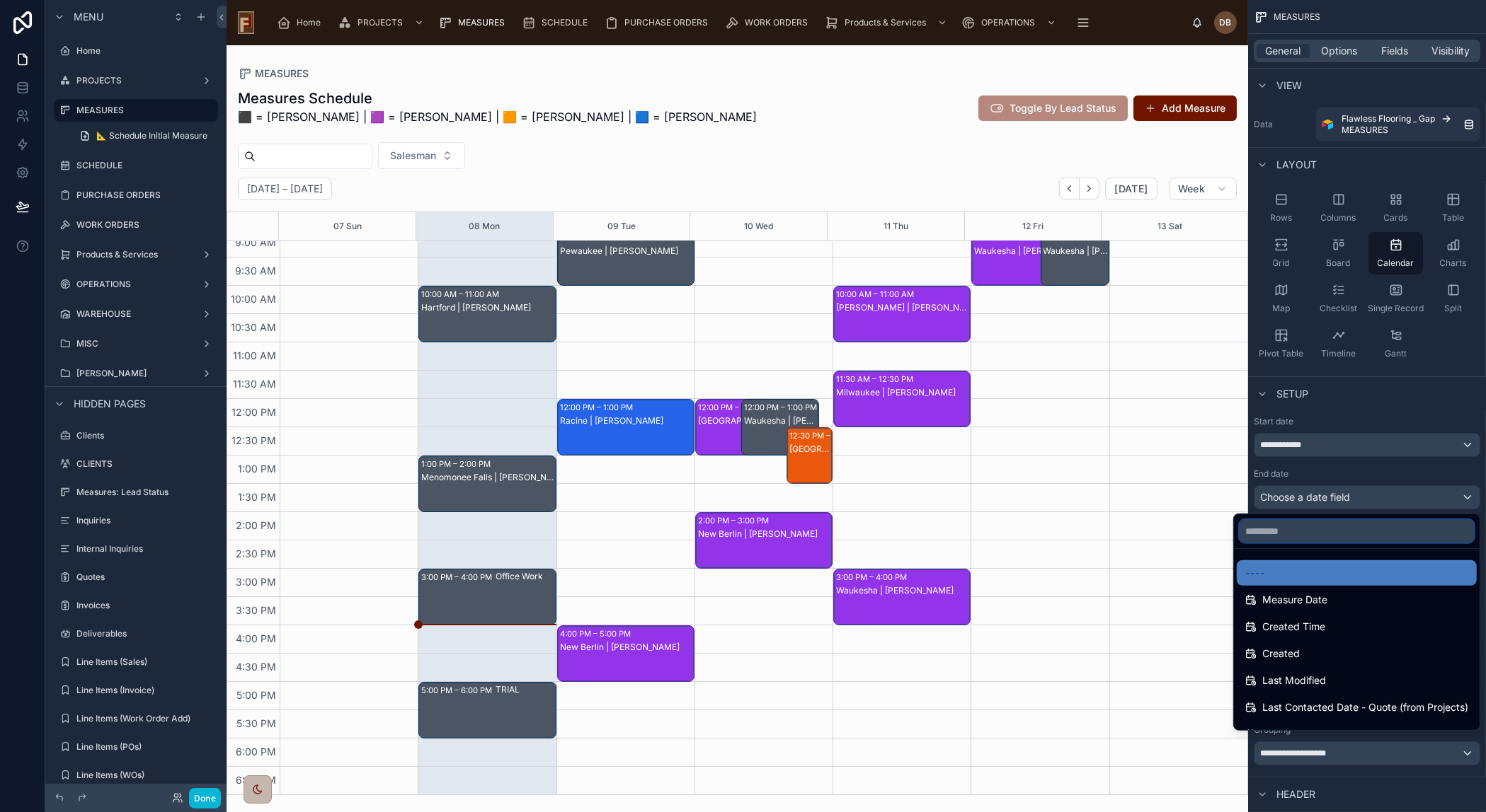
click at [1329, 531] on input "text" at bounding box center [1356, 531] width 234 height 23
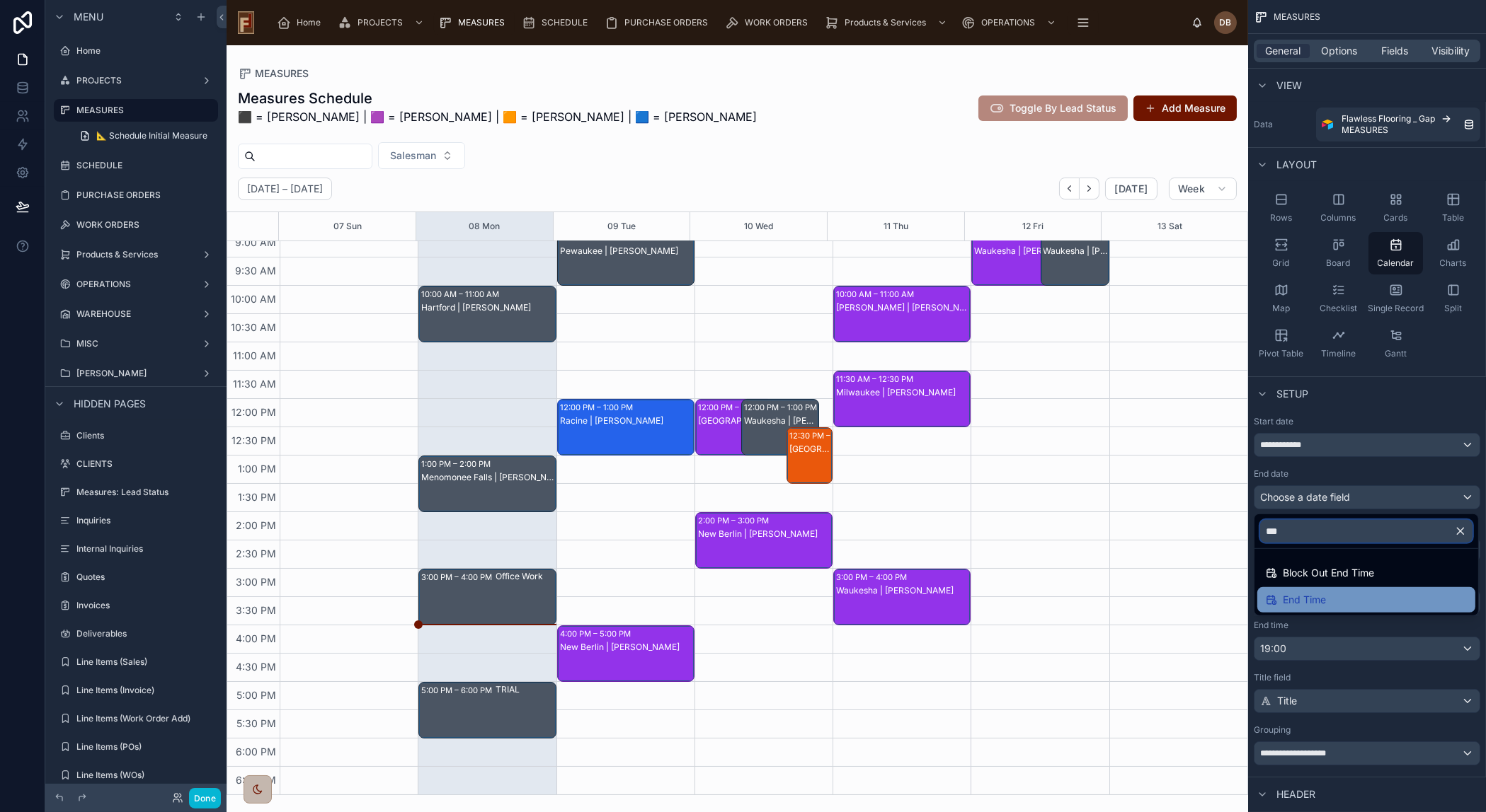
type input "***"
click at [1346, 598] on div "End Time" at bounding box center [1366, 599] width 201 height 17
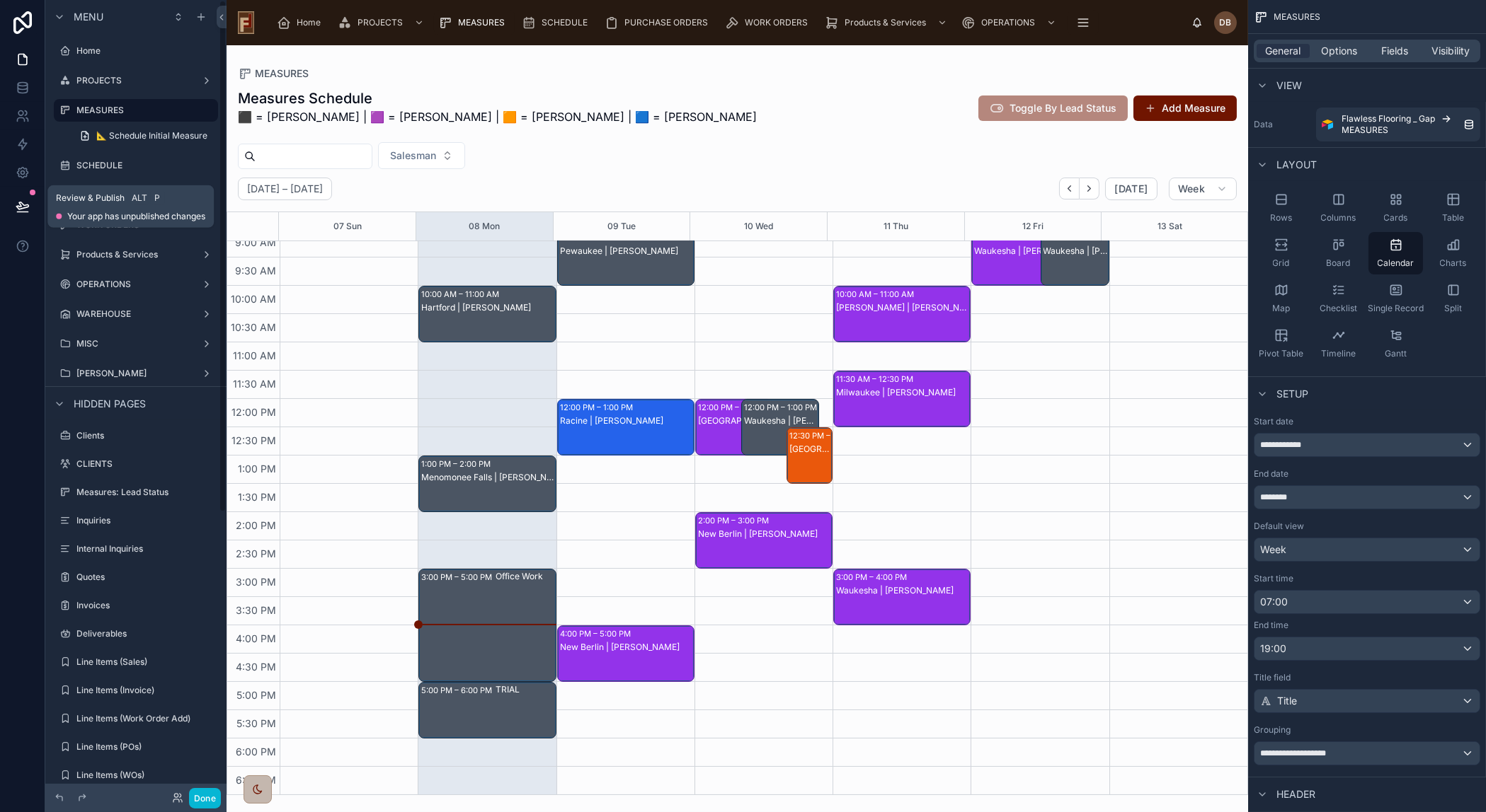
click at [19, 206] on icon at bounding box center [22, 206] width 12 height 7
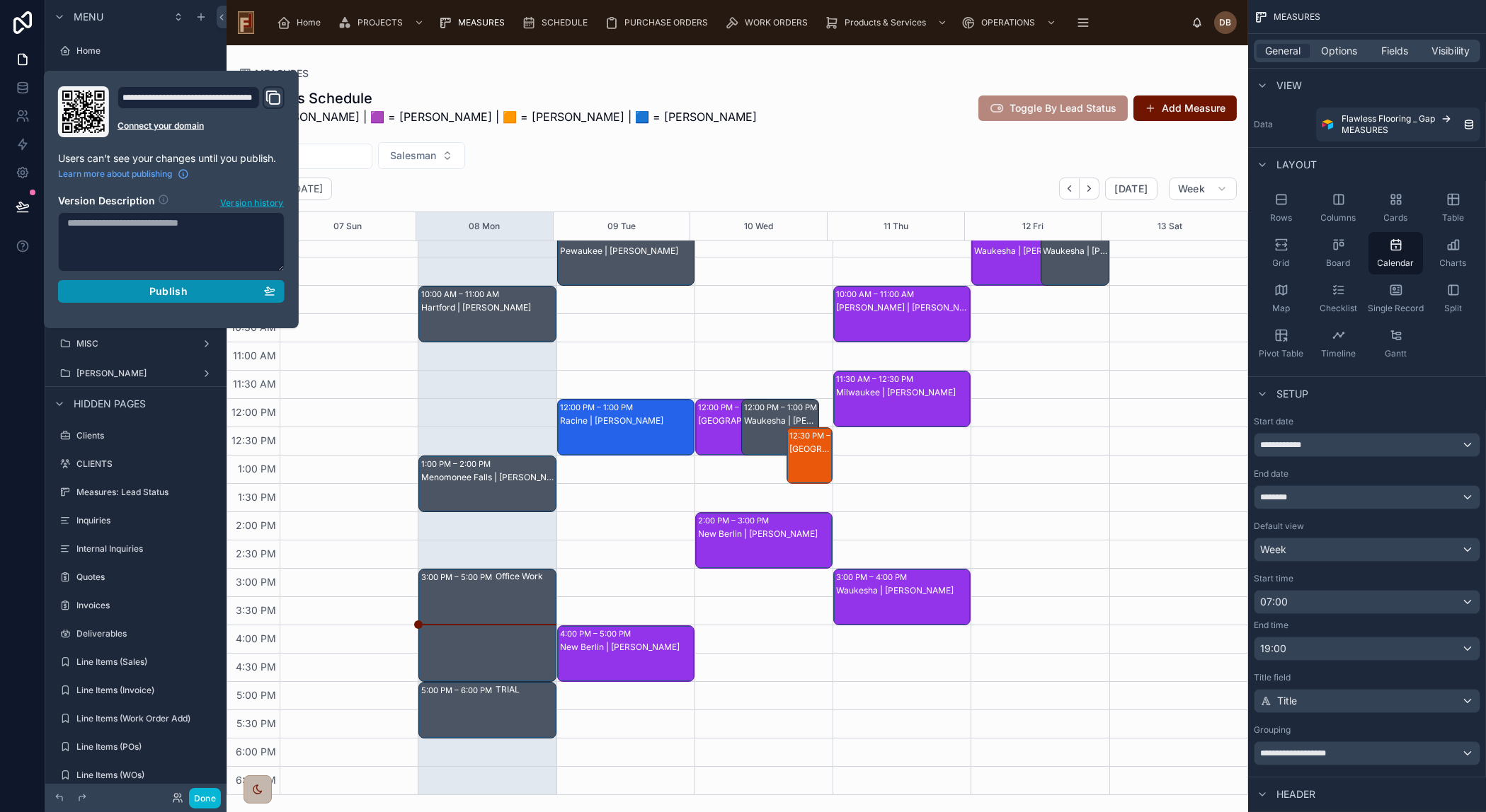
click at [167, 292] on span "Publish" at bounding box center [168, 291] width 38 height 13
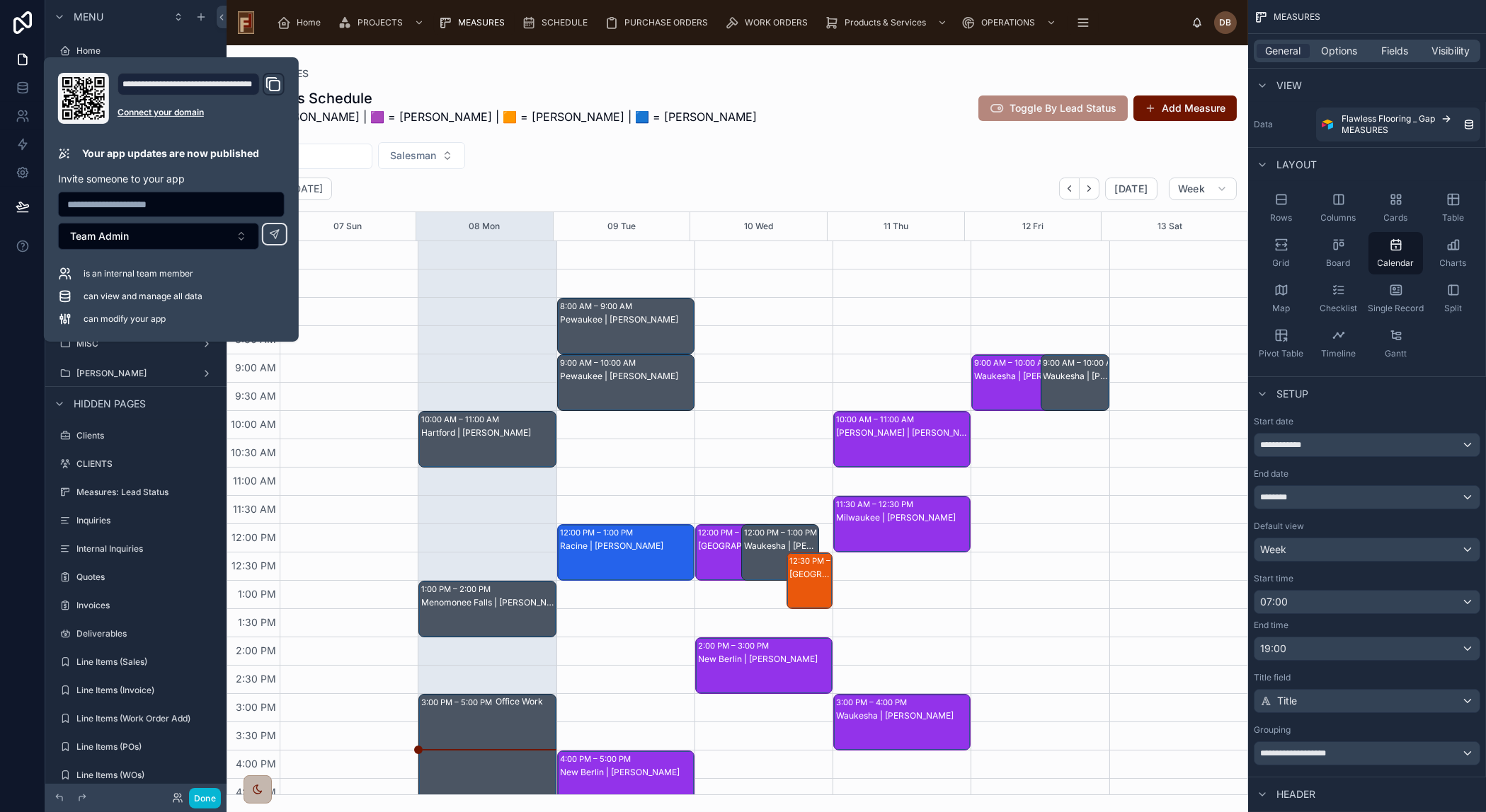
scroll to position [125, 0]
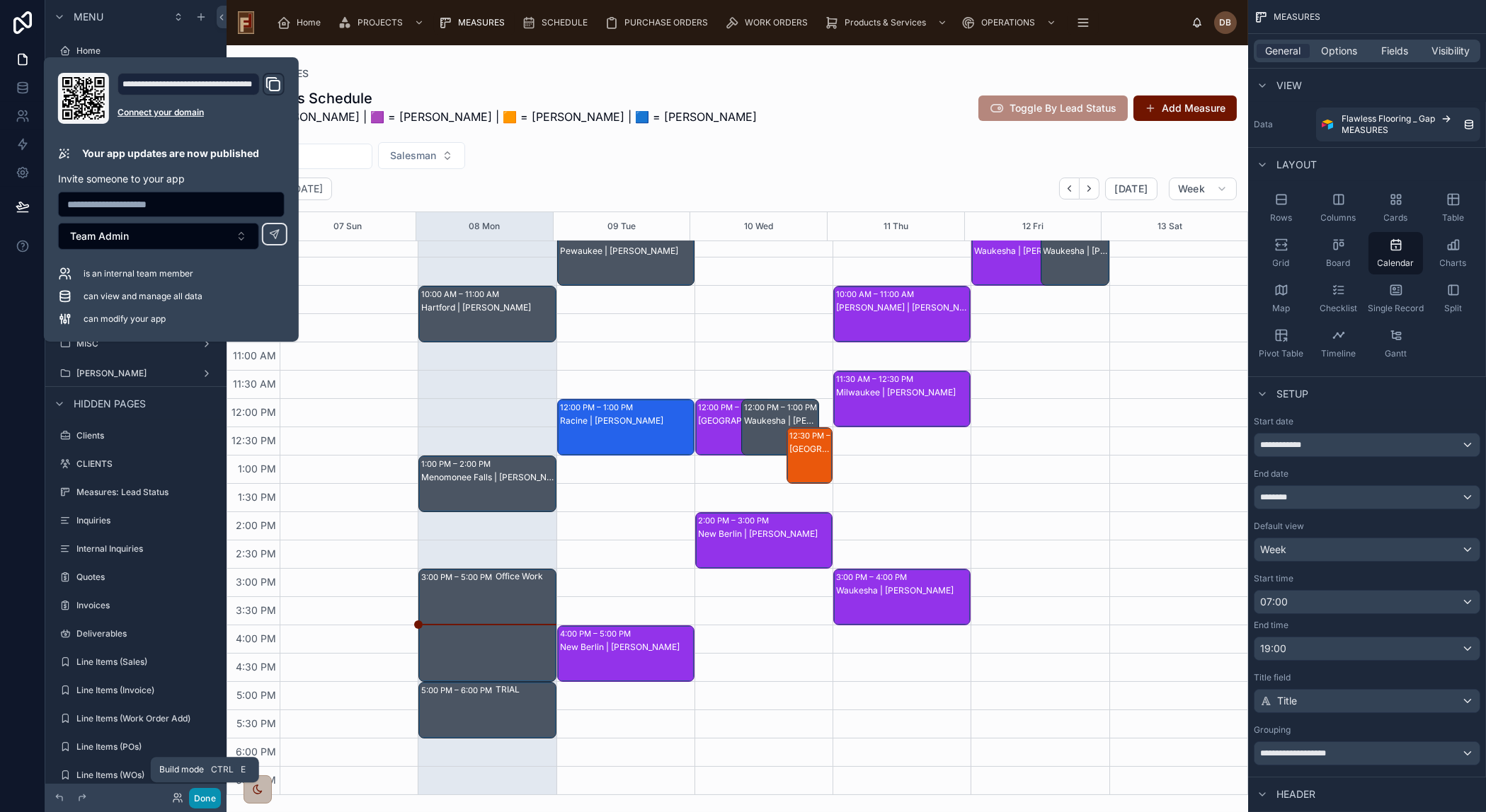
click at [202, 797] on button "Done" at bounding box center [205, 799] width 32 height 21
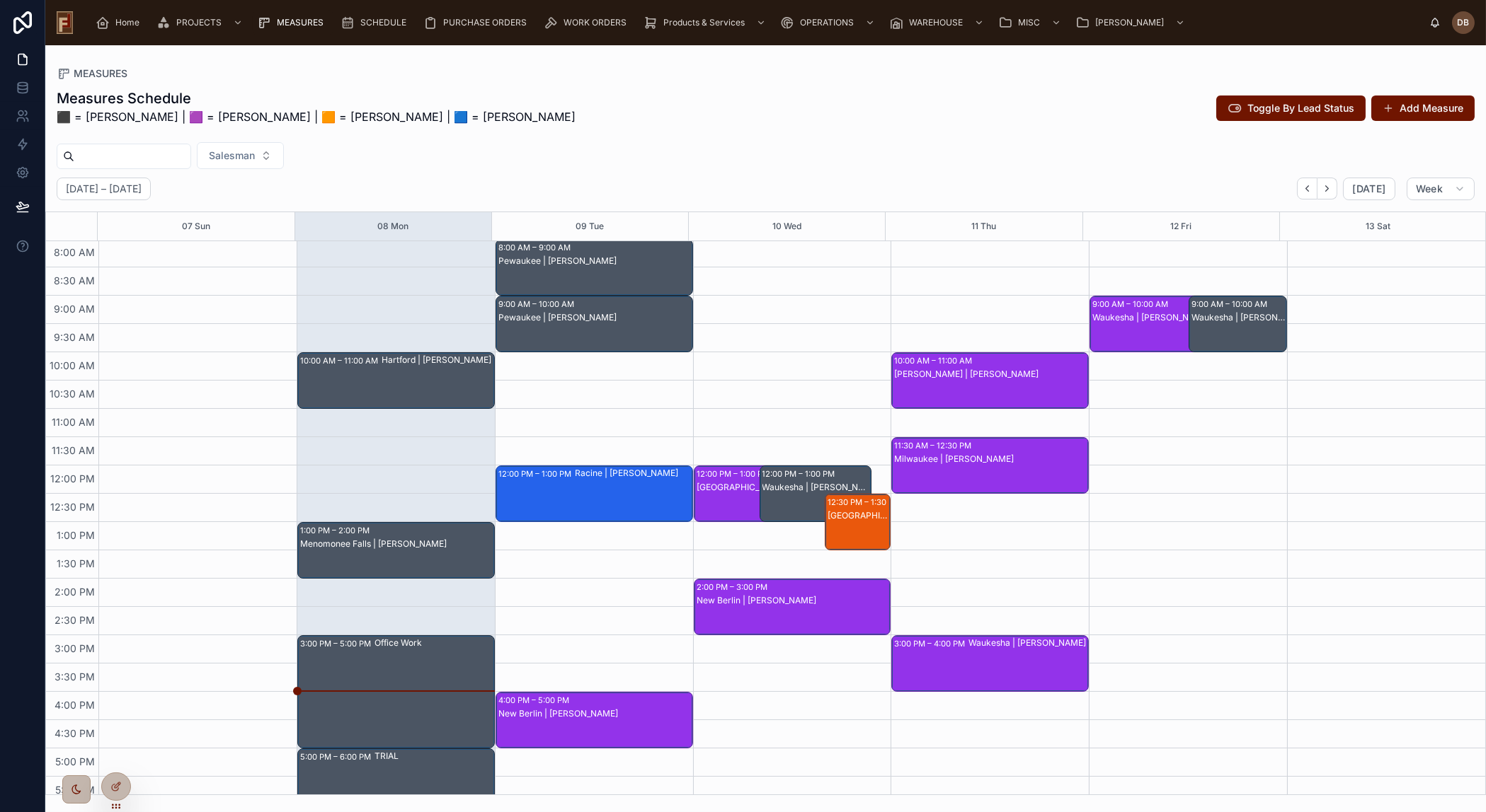
scroll to position [125, 0]
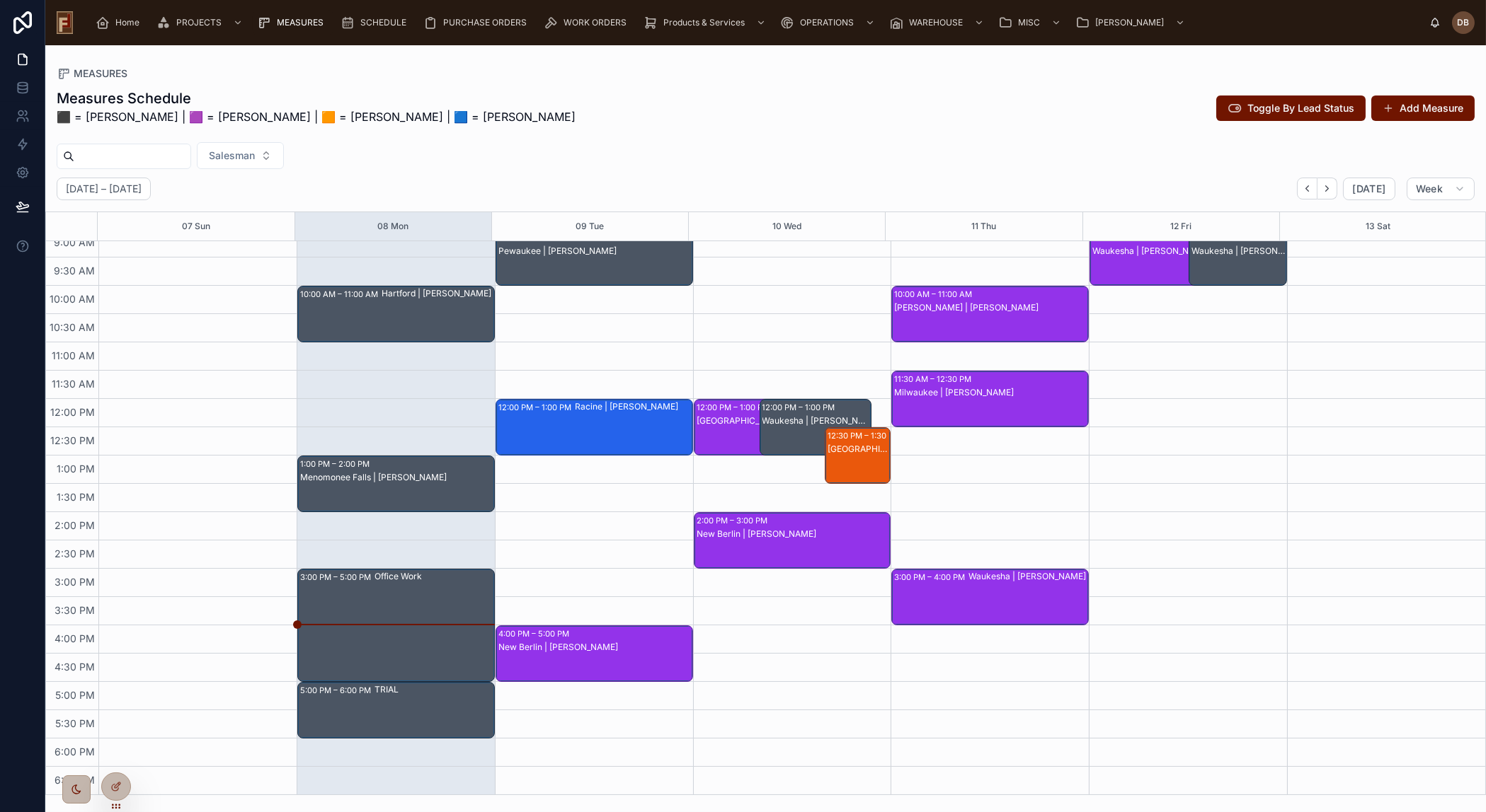
click at [422, 594] on div "Office Work" at bounding box center [434, 625] width 119 height 111
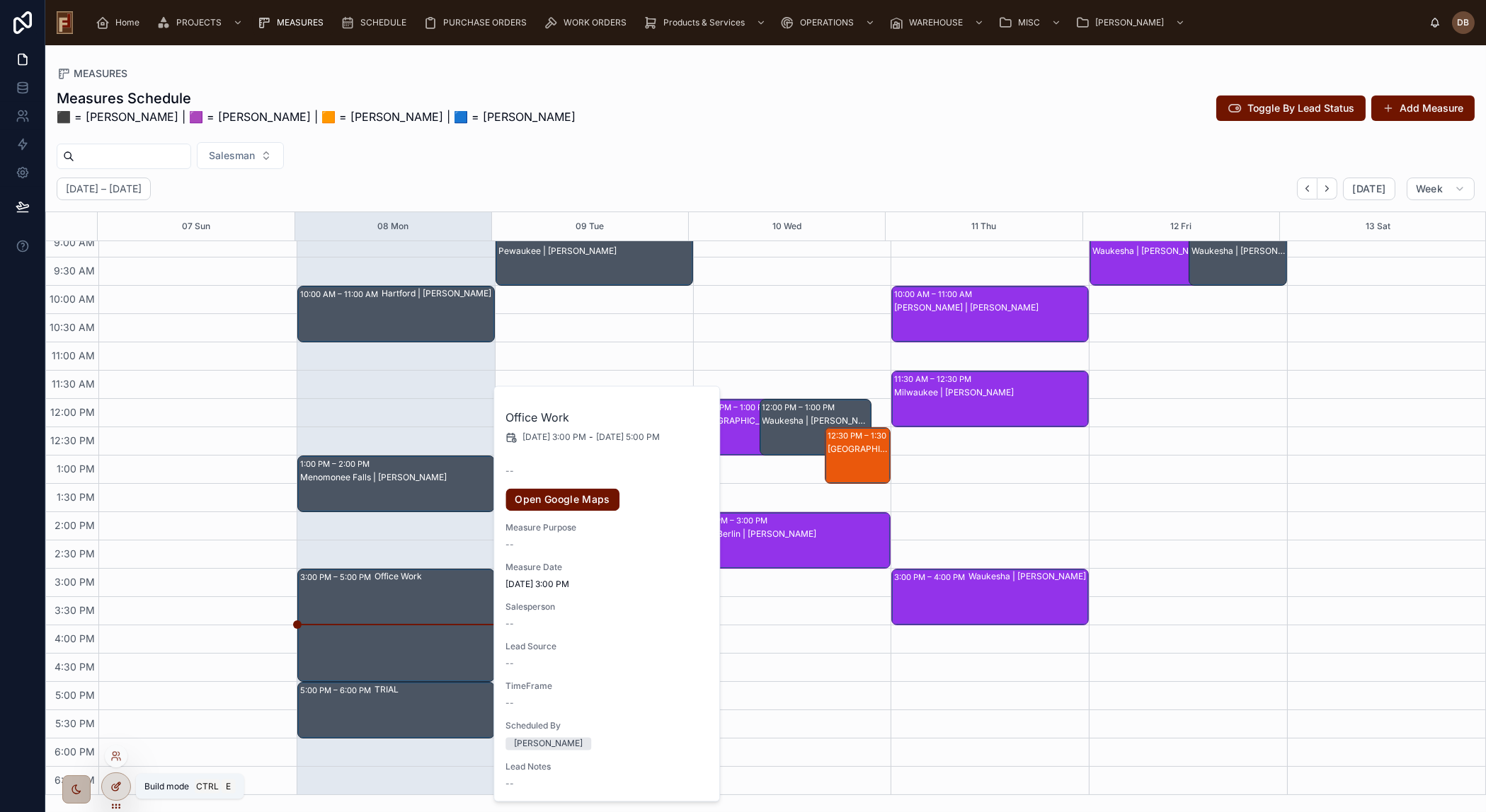
click at [117, 785] on icon at bounding box center [116, 786] width 11 height 11
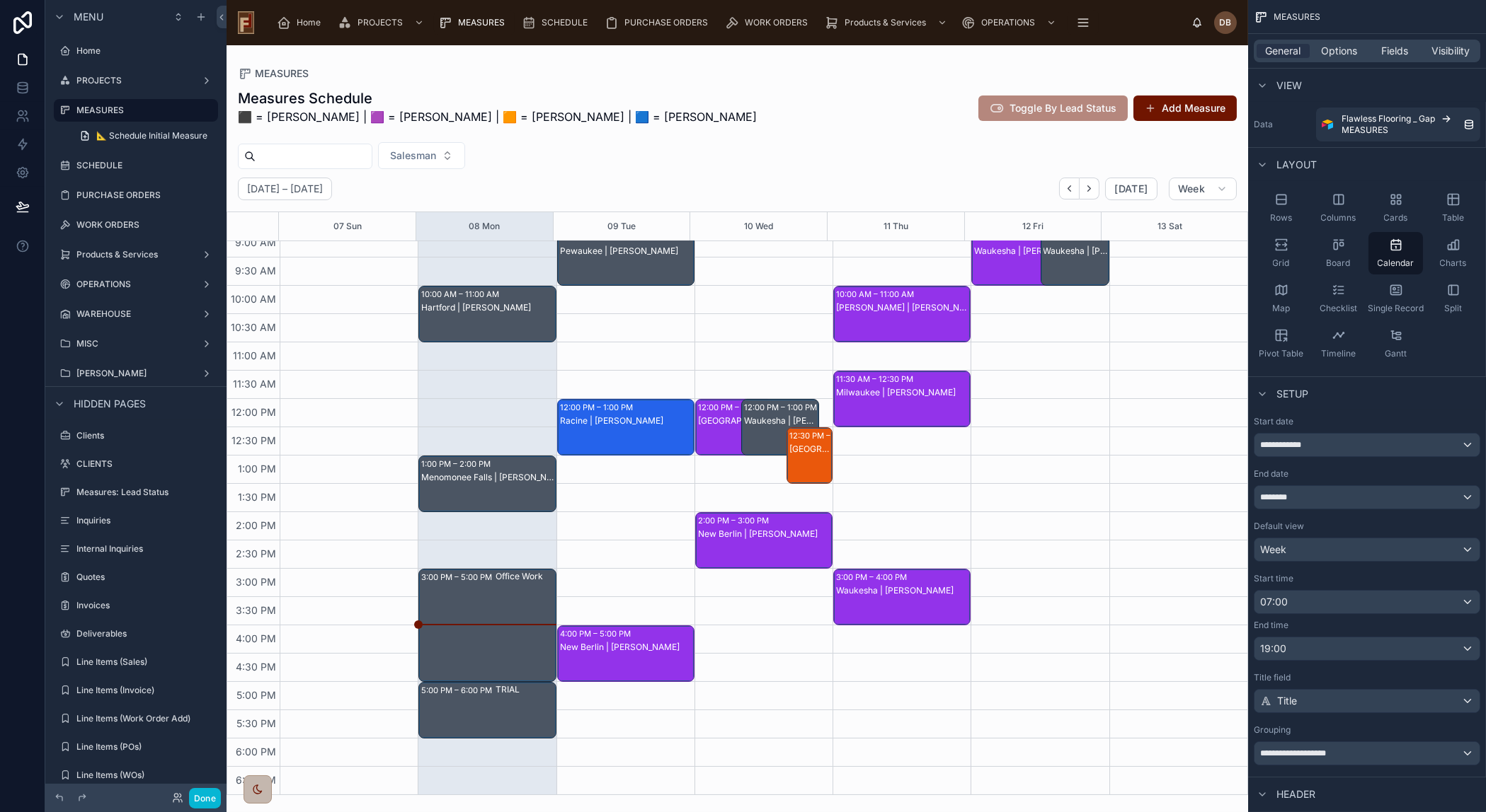
click at [504, 613] on div at bounding box center [737, 428] width 1021 height 767
click at [1398, 48] on span "Fields" at bounding box center [1395, 50] width 27 height 14
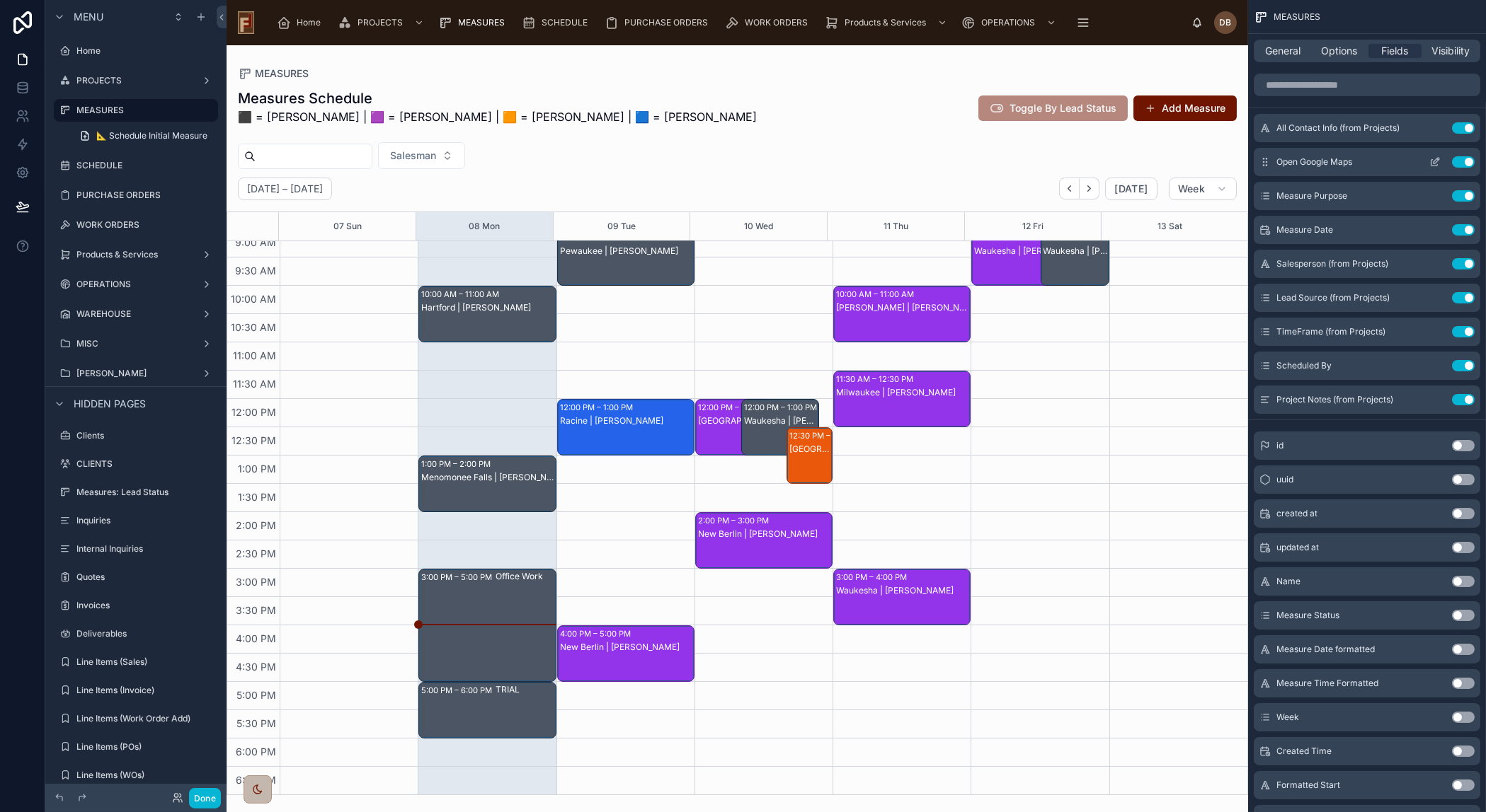
click at [1437, 161] on icon "scrollable content" at bounding box center [1437, 161] width 6 height 6
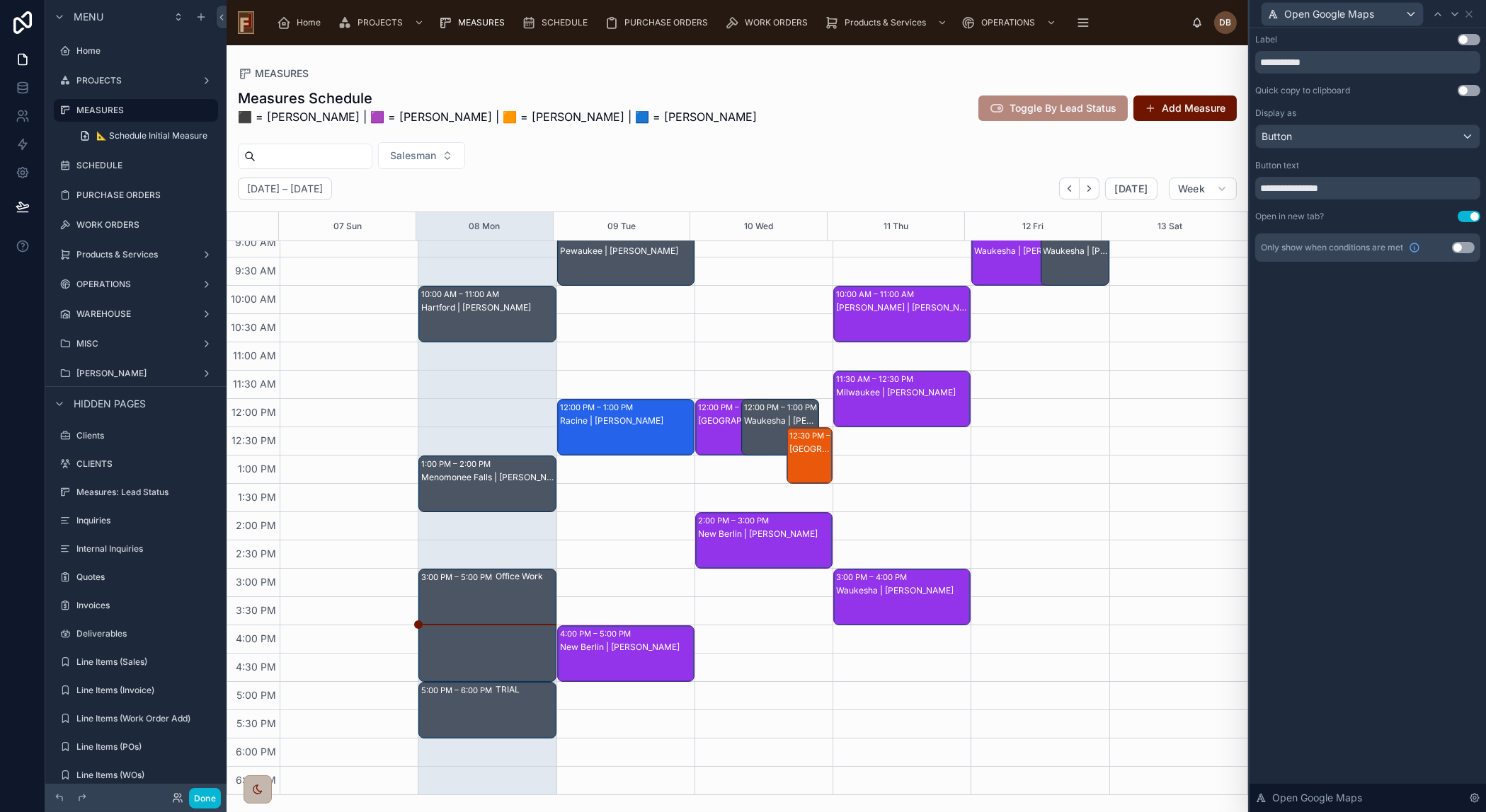
click at [1459, 247] on button "Use setting" at bounding box center [1463, 247] width 23 height 11
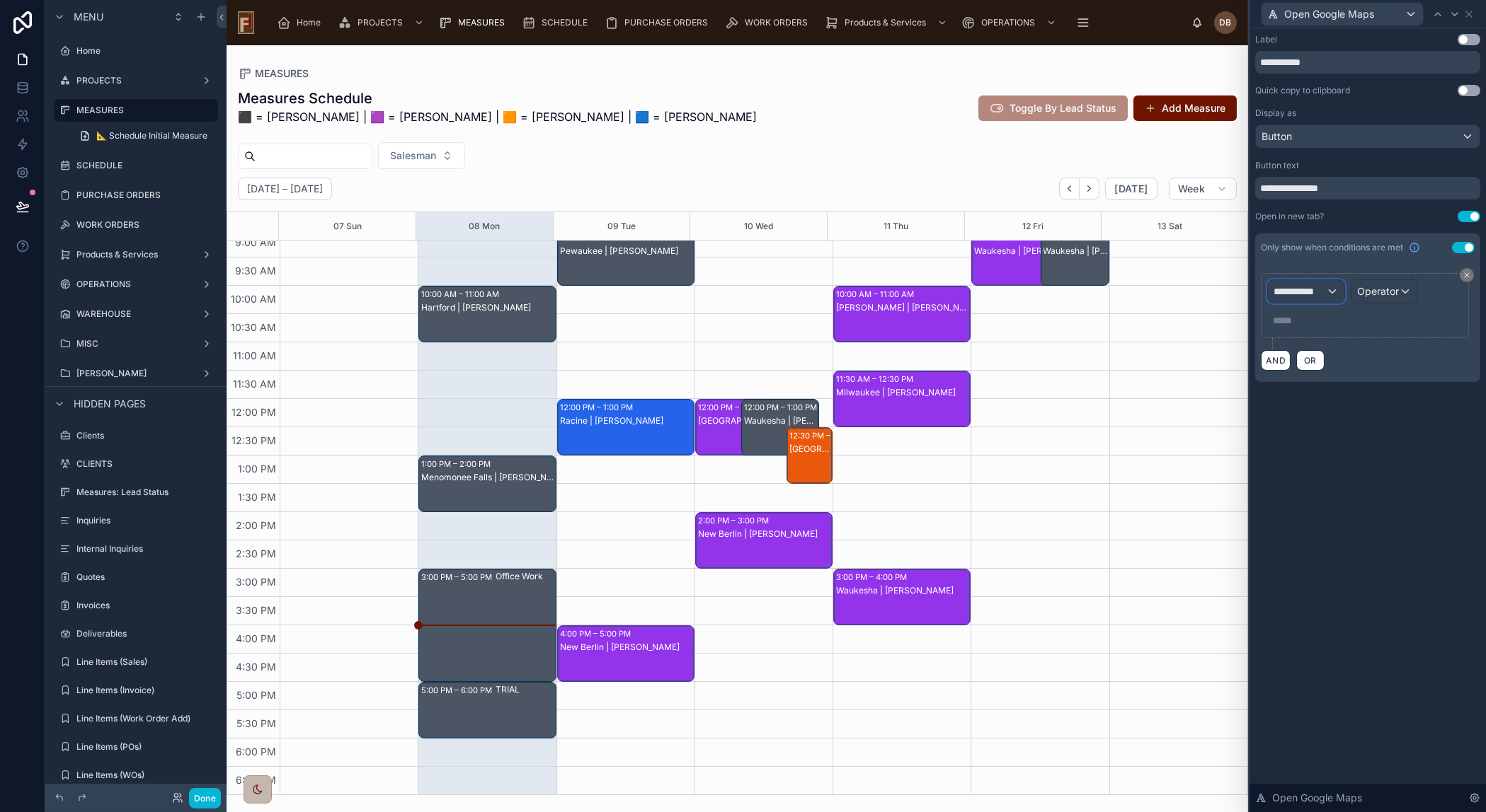
click at [1309, 292] on span "**********" at bounding box center [1299, 291] width 52 height 14
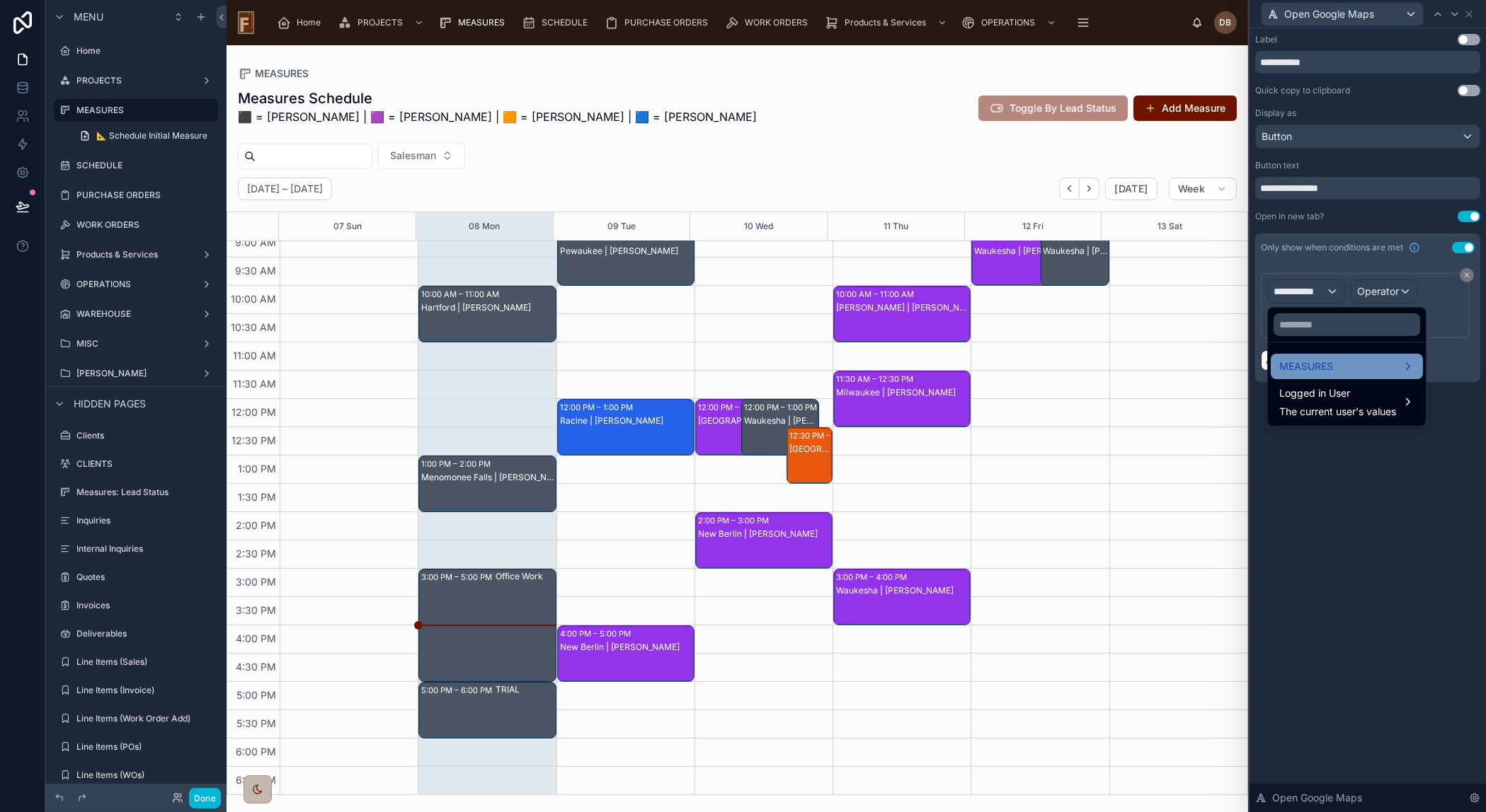
click at [1345, 367] on div "MEASURES" at bounding box center [1346, 366] width 135 height 17
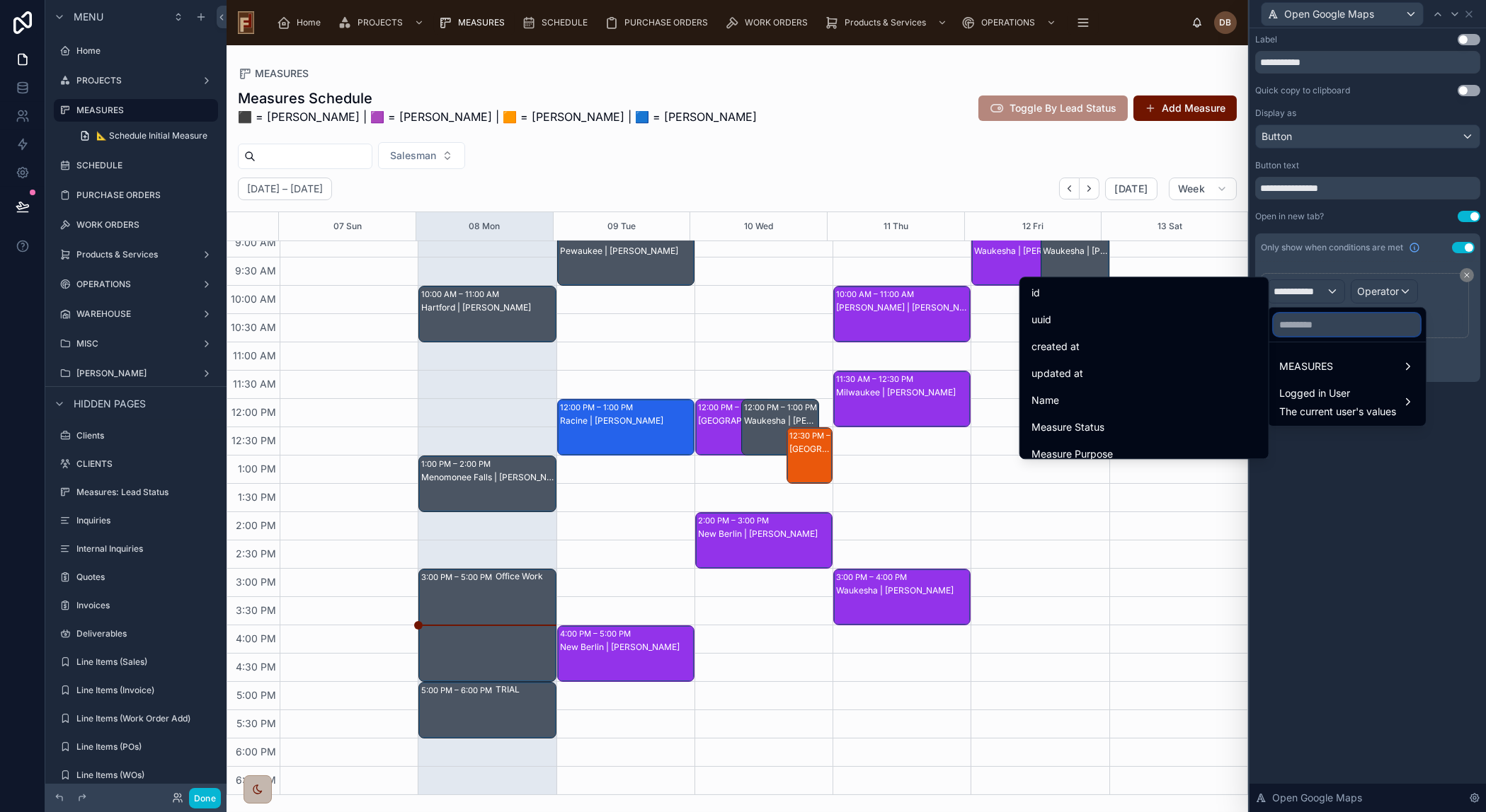
click at [1330, 321] on input "text" at bounding box center [1346, 325] width 146 height 23
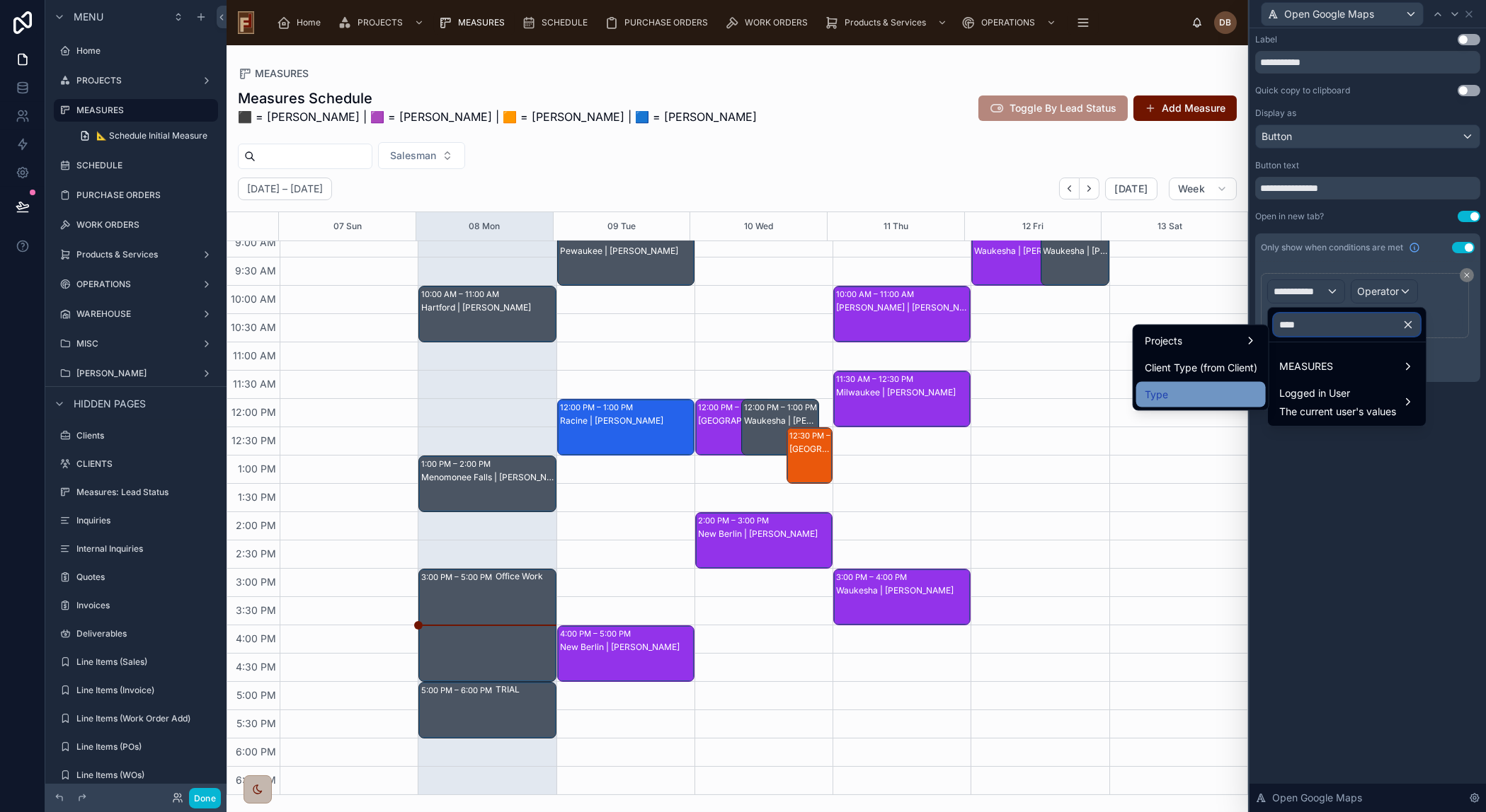
type input "****"
click at [1216, 392] on div "Type" at bounding box center [1201, 394] width 112 height 17
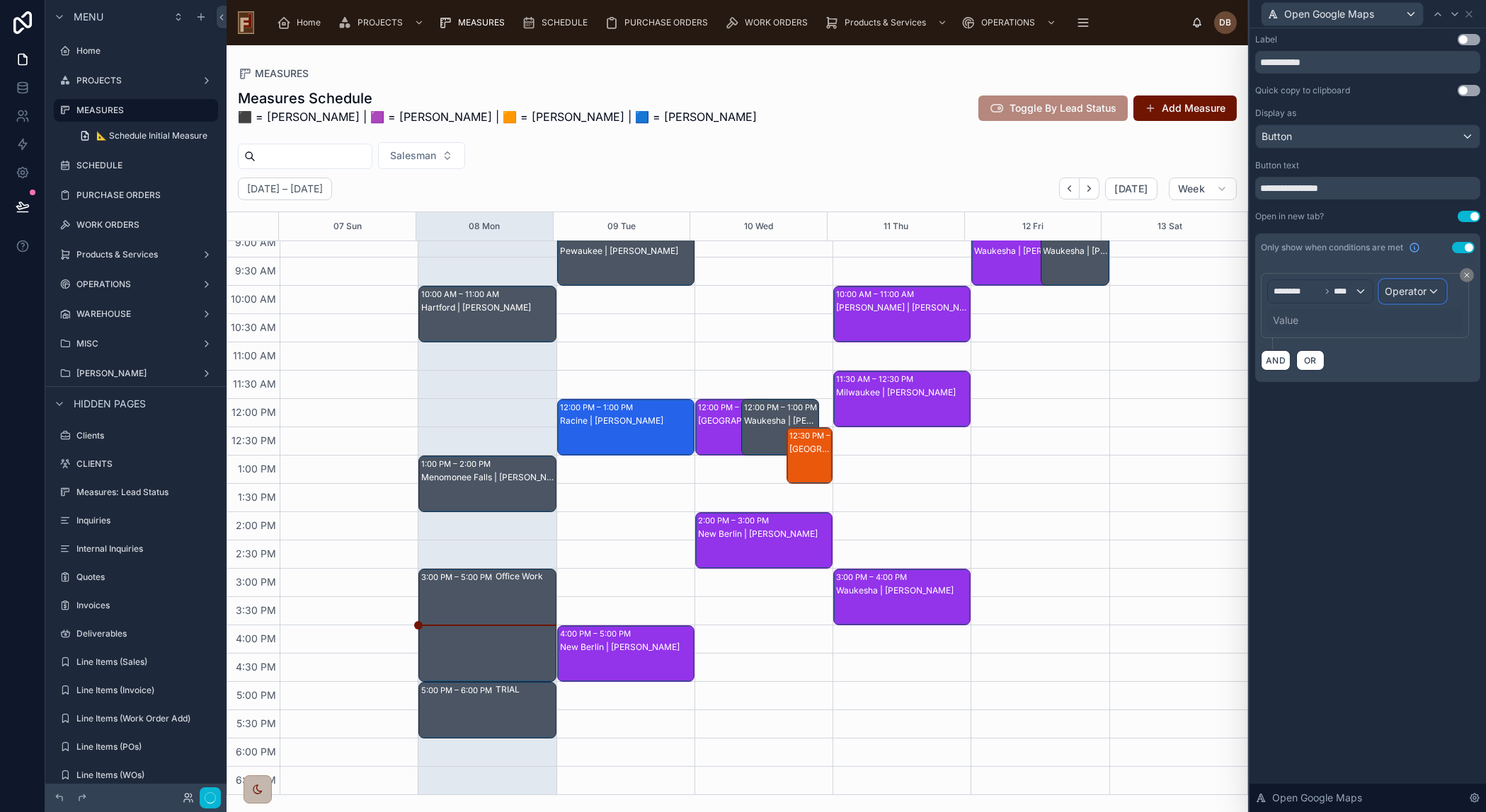
click at [1416, 288] on span "Operator" at bounding box center [1406, 291] width 42 height 12
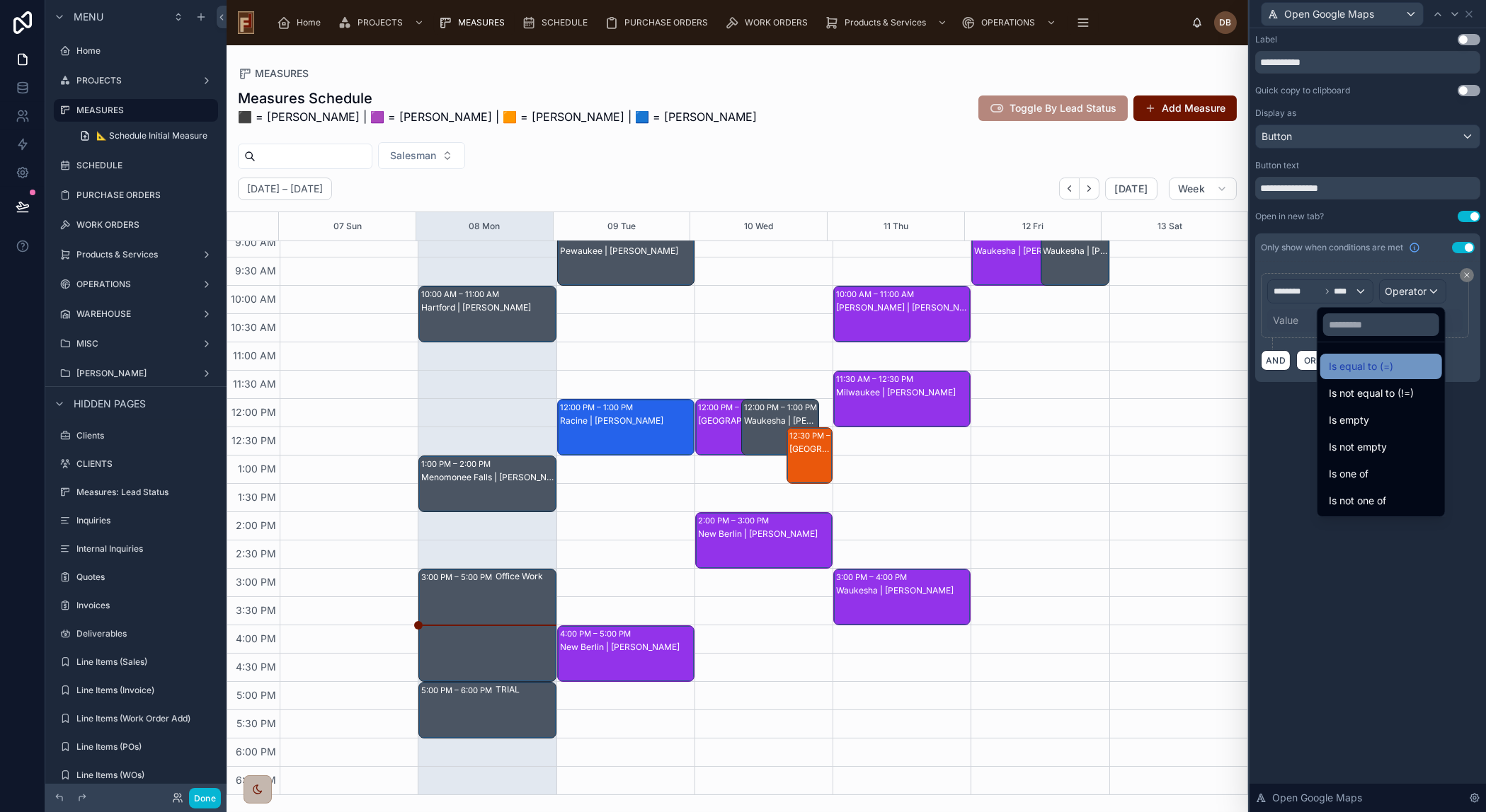
click at [1383, 368] on div "Is equal to (=)" at bounding box center [1381, 366] width 105 height 17
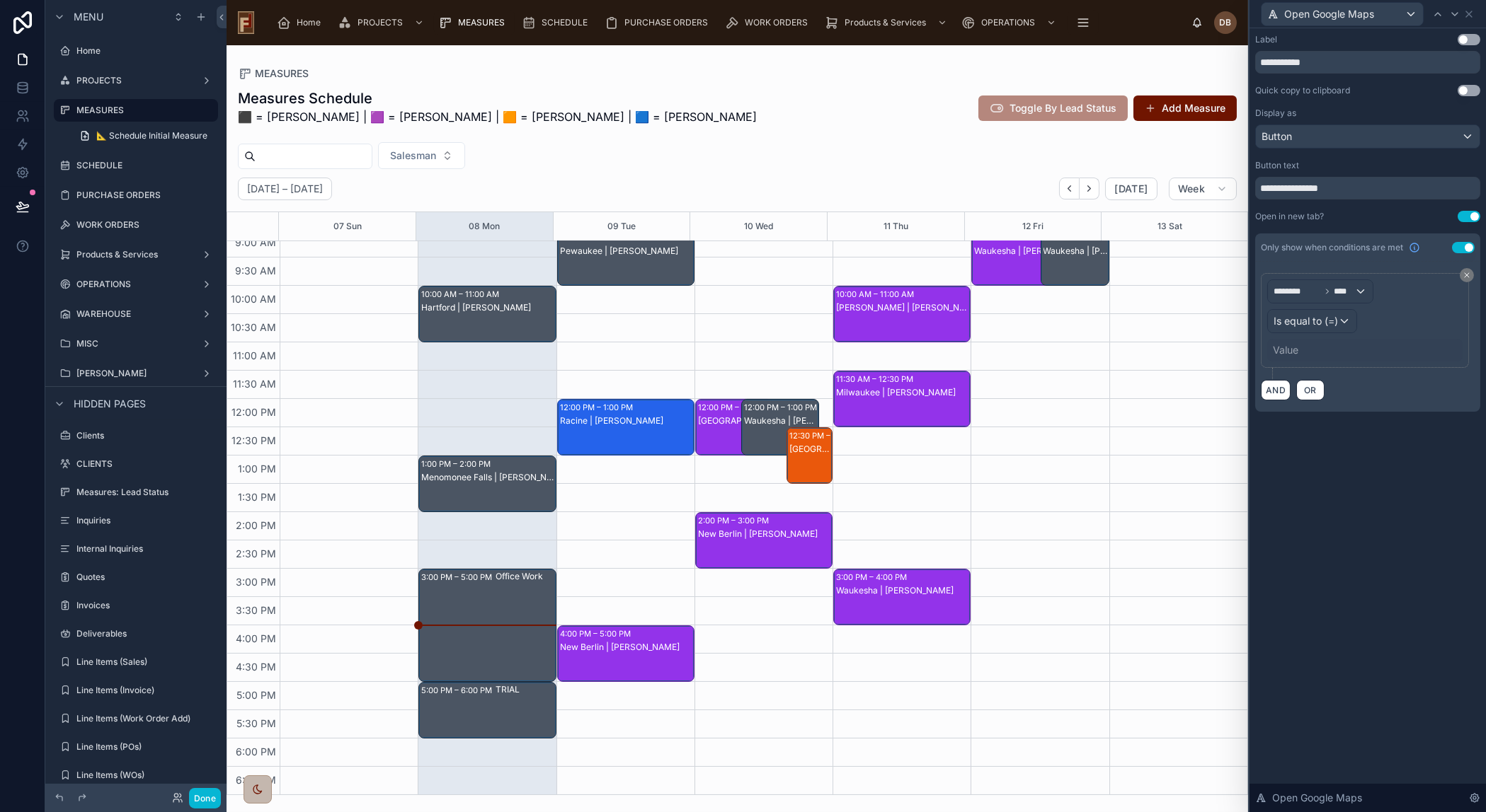
click at [1305, 344] on div "Value" at bounding box center [1364, 350] width 196 height 23
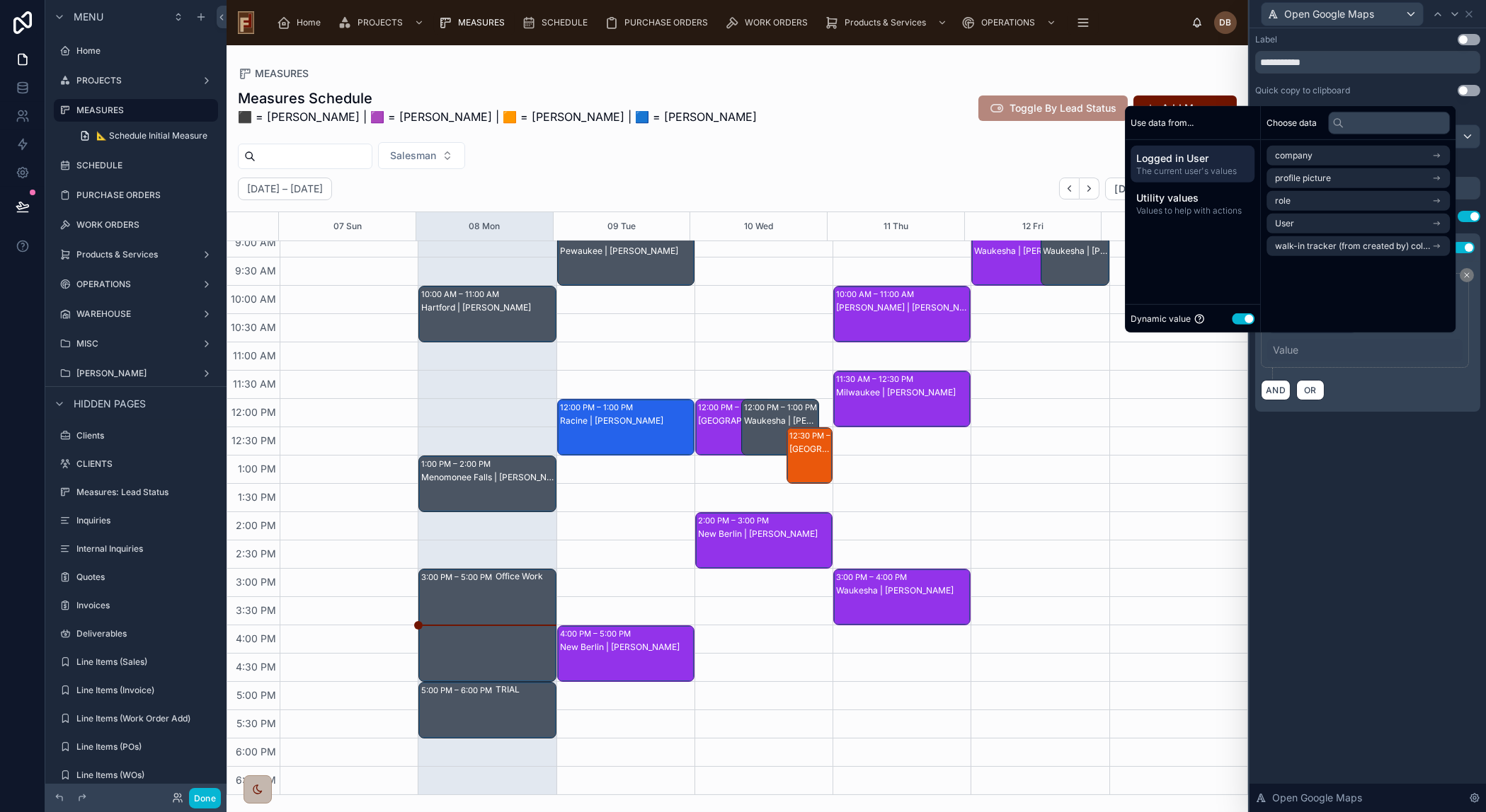
click at [1232, 314] on button "Use setting" at bounding box center [1243, 318] width 23 height 11
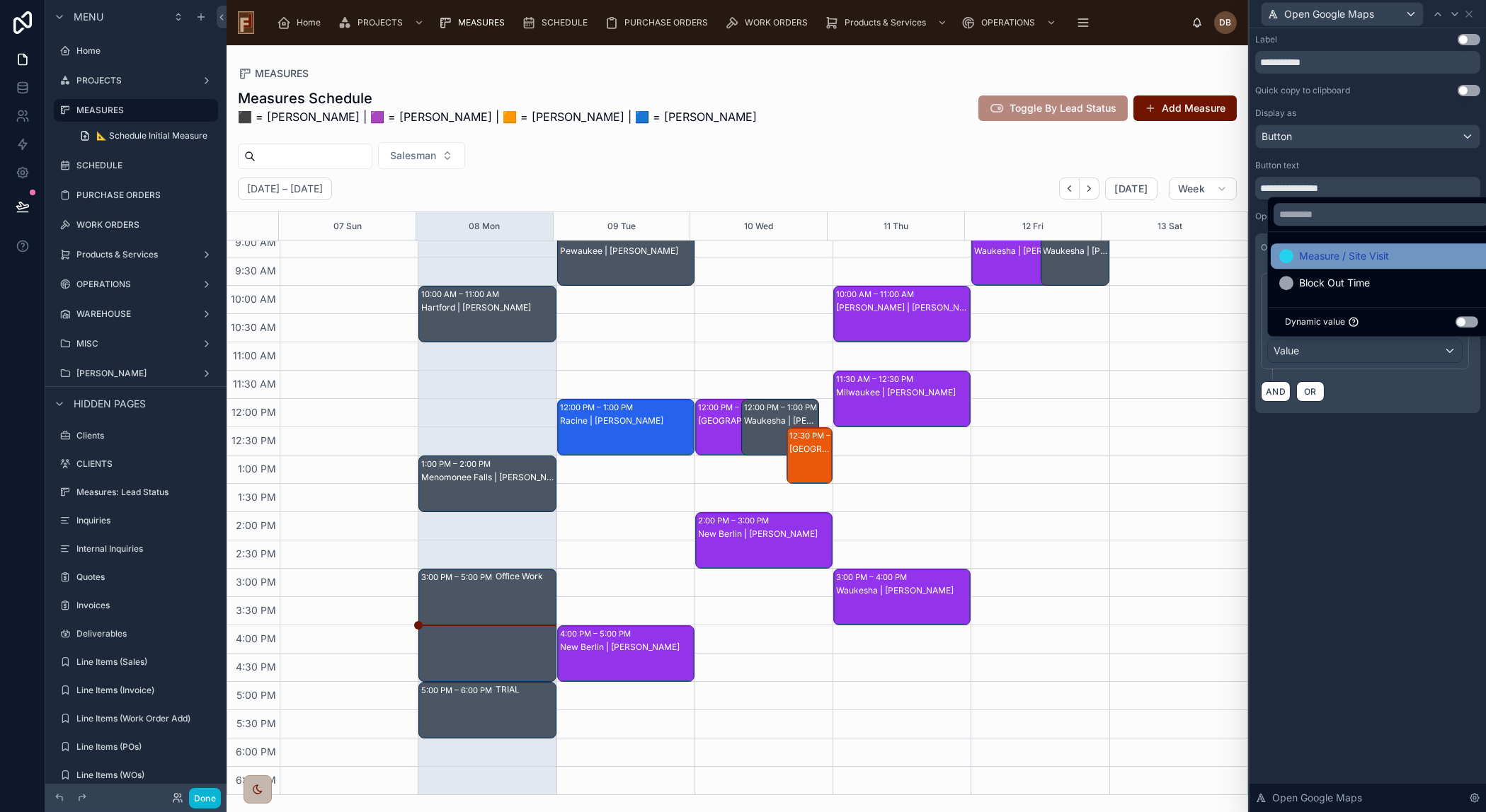
click at [1392, 252] on div "Measure / Site Visit" at bounding box center [1381, 255] width 205 height 17
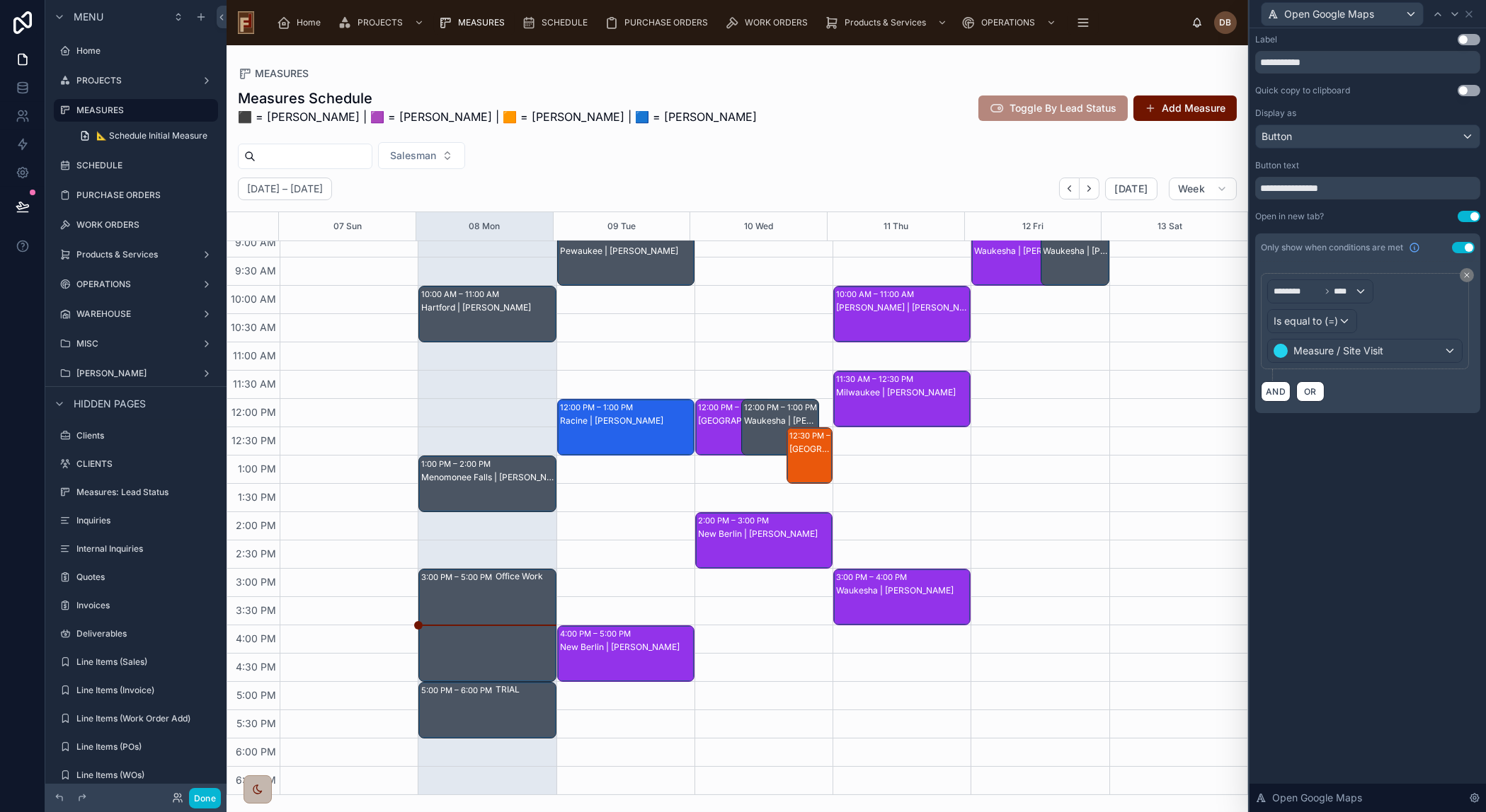
click at [1329, 529] on div "**********" at bounding box center [1368, 420] width 236 height 784
click at [1351, 20] on span "Open Google Maps" at bounding box center [1329, 14] width 90 height 14
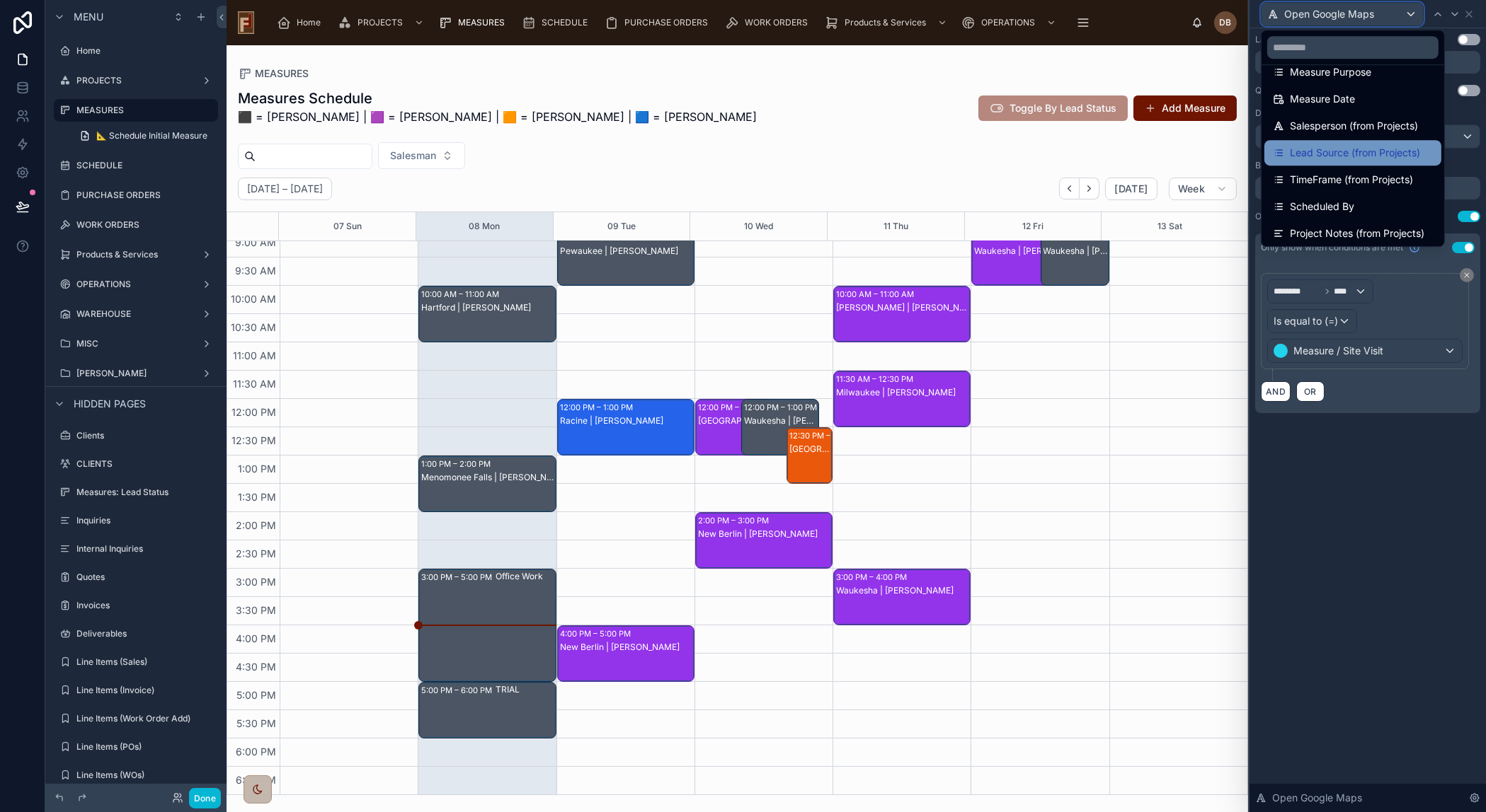
scroll to position [73, 0]
click at [1360, 531] on div at bounding box center [1368, 406] width 236 height 812
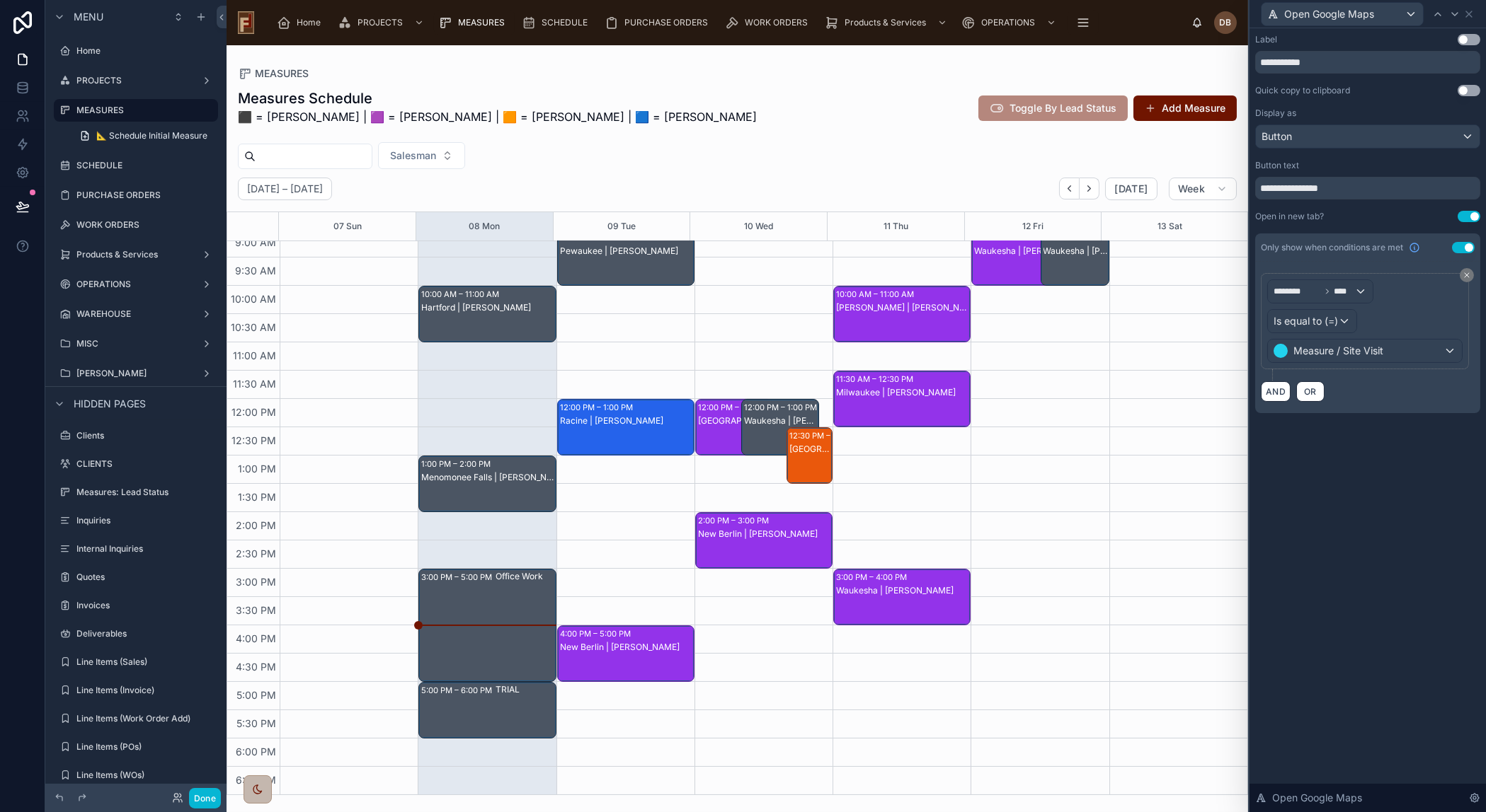
click at [455, 639] on div "3:00 PM – 5:00 PM Office Work" at bounding box center [487, 625] width 136 height 111
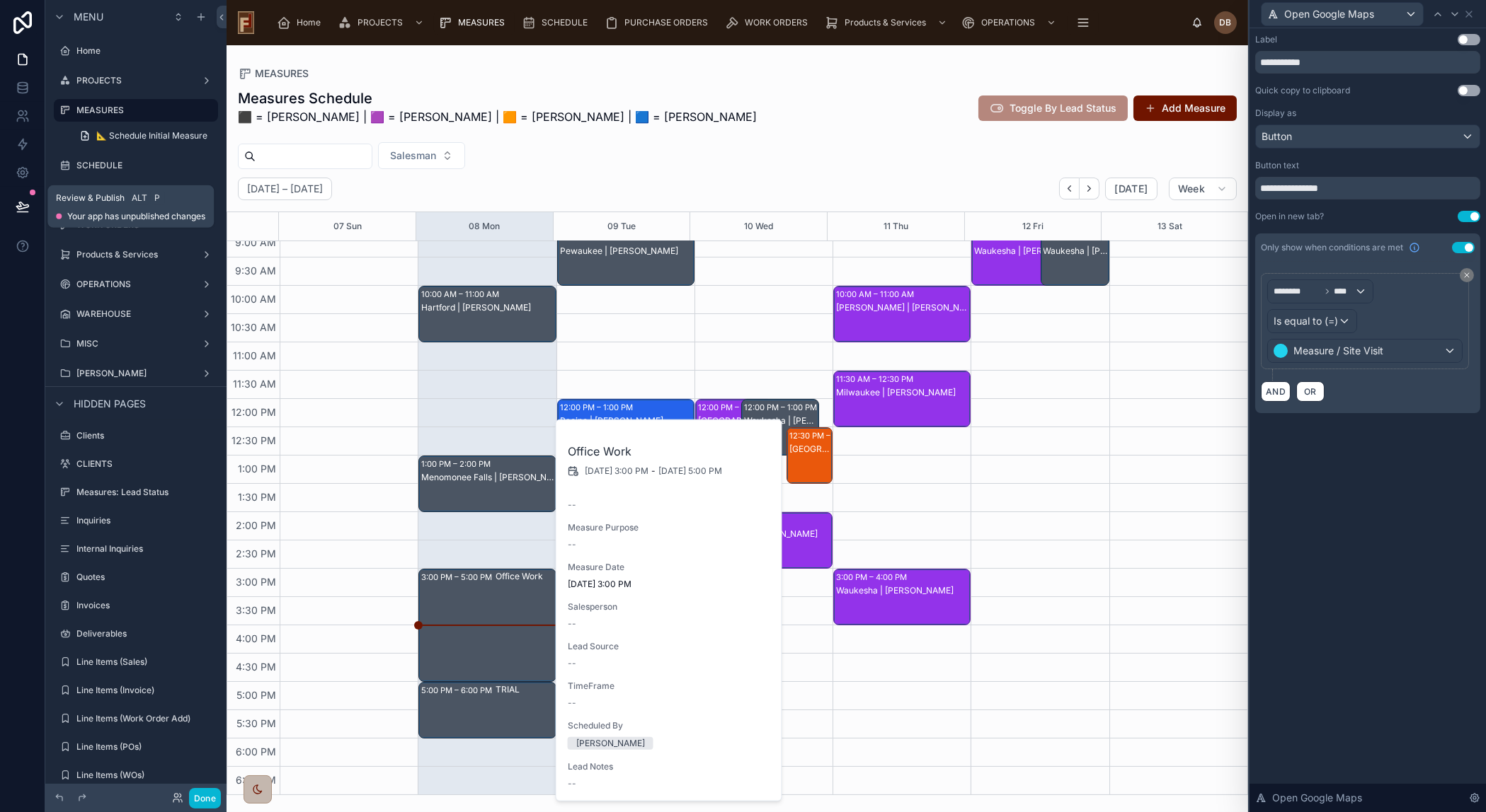
click at [24, 202] on icon at bounding box center [22, 206] width 14 height 14
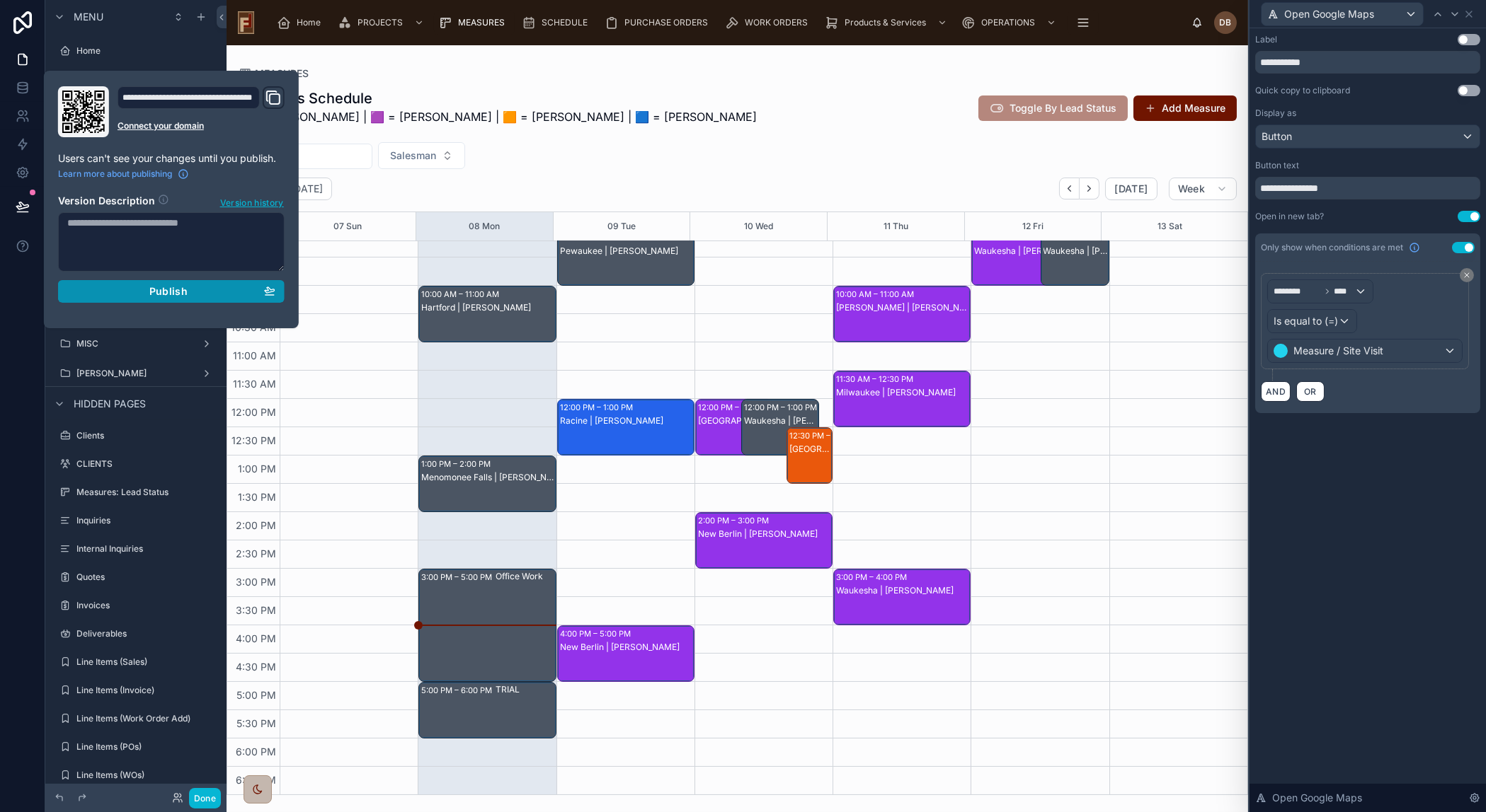
click at [162, 291] on span "Publish" at bounding box center [168, 291] width 38 height 13
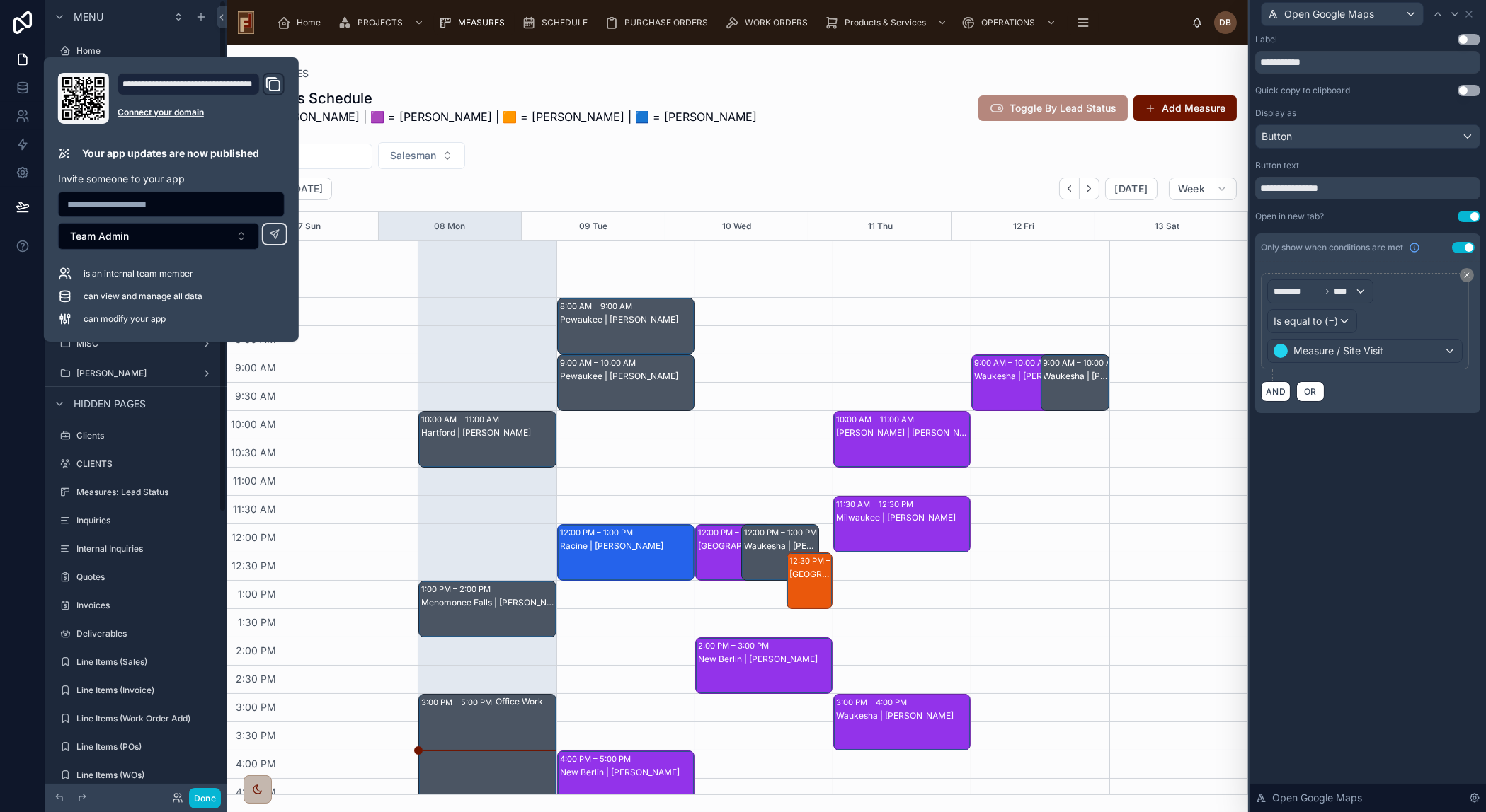
scroll to position [125, 0]
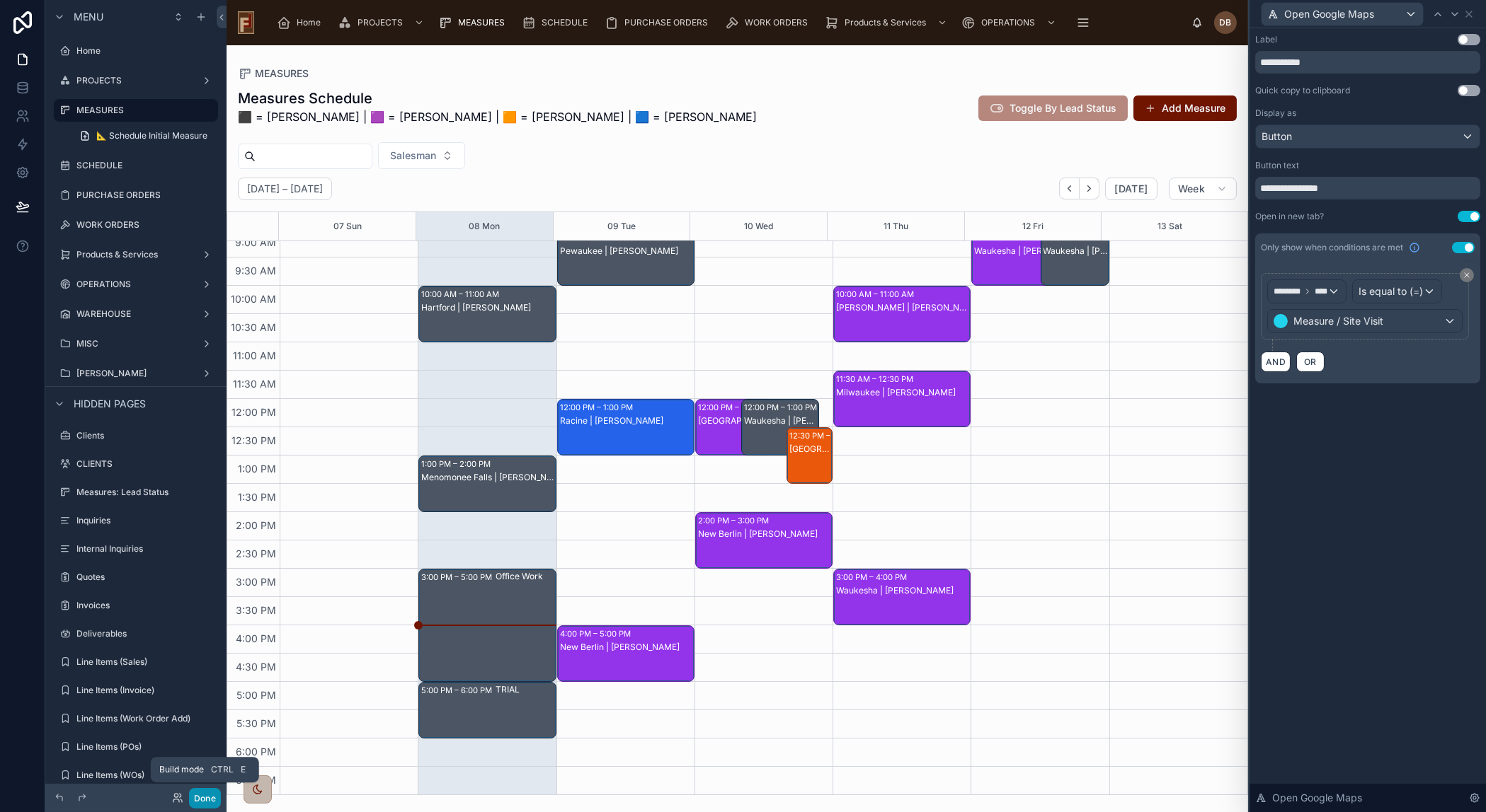
click at [205, 799] on button "Done" at bounding box center [205, 799] width 32 height 21
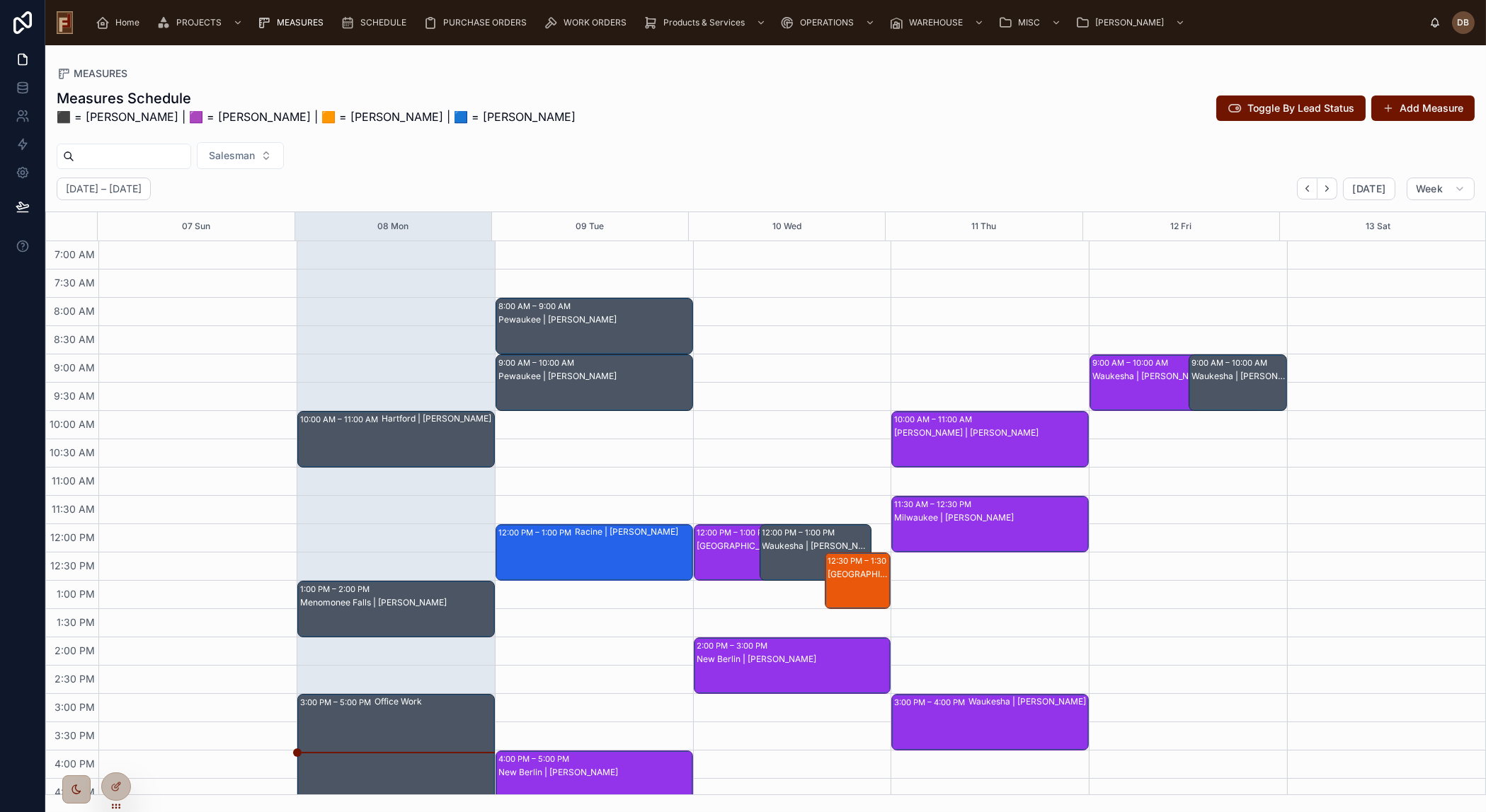
scroll to position [125, 0]
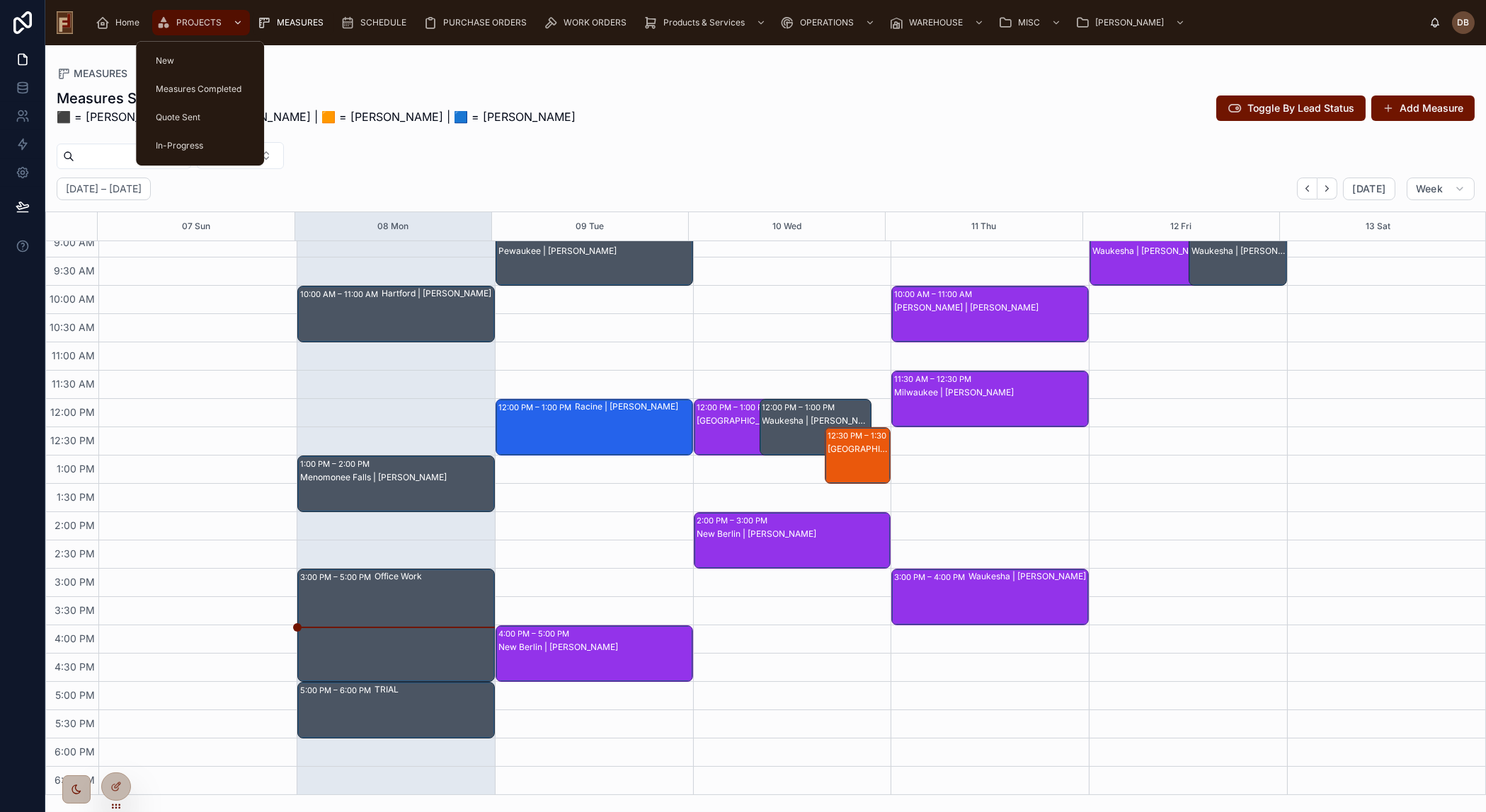
click at [195, 21] on span "PROJECTS" at bounding box center [199, 22] width 45 height 11
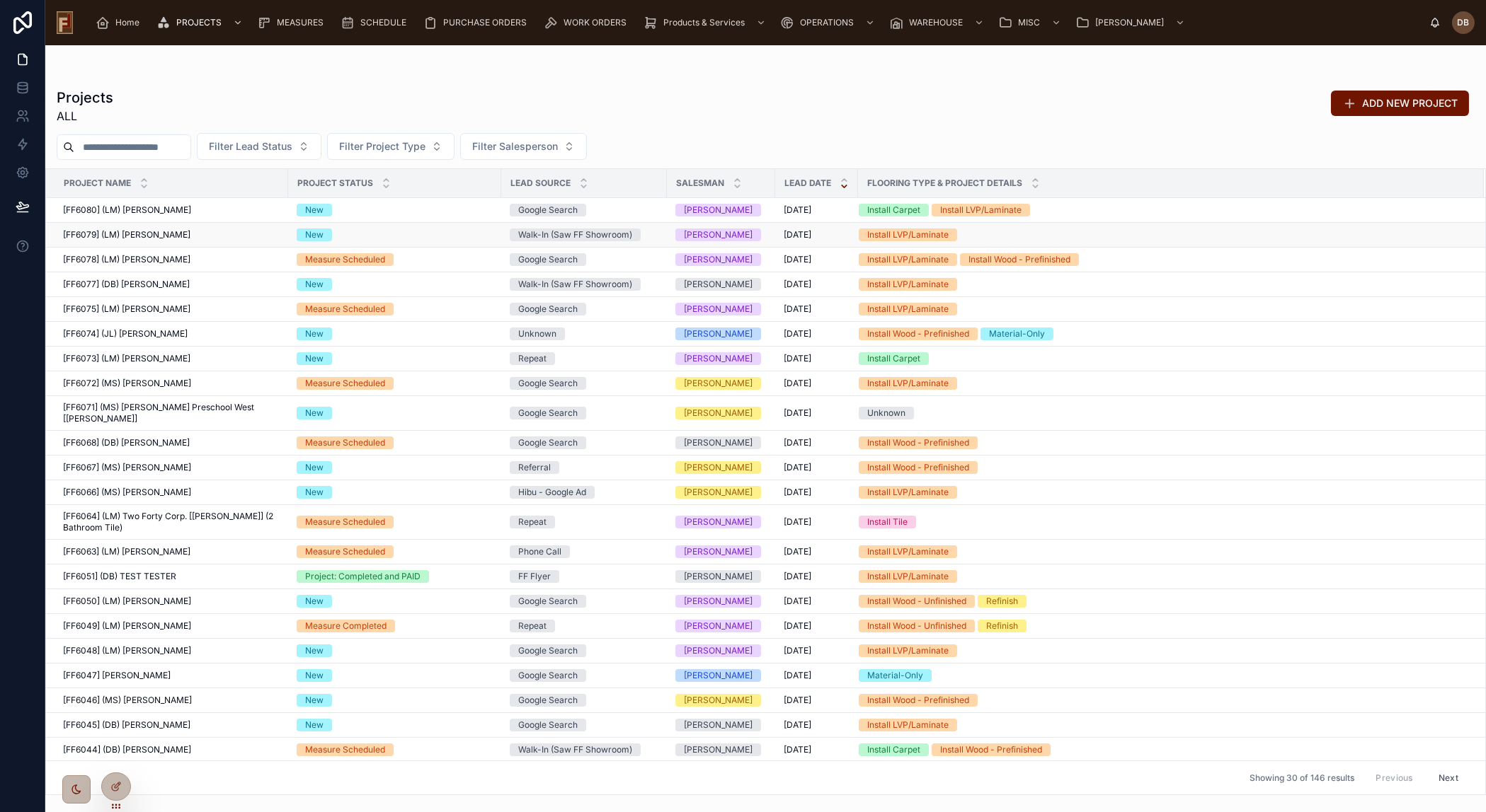
click at [160, 233] on span "[FF6079] (LM) Linda Papenfuss" at bounding box center [126, 235] width 128 height 11
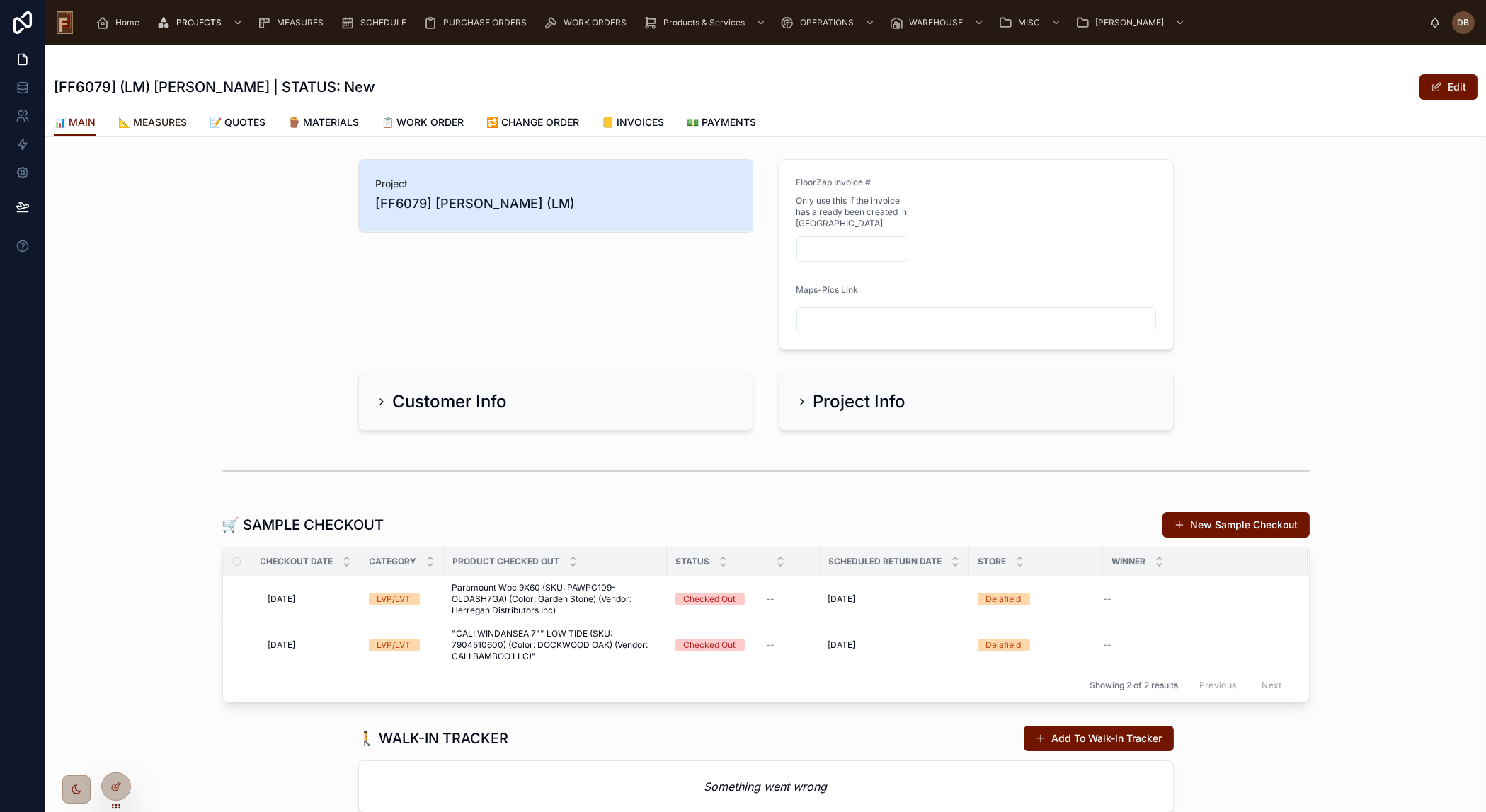
click at [171, 121] on span "📐 MEASURES" at bounding box center [152, 122] width 69 height 14
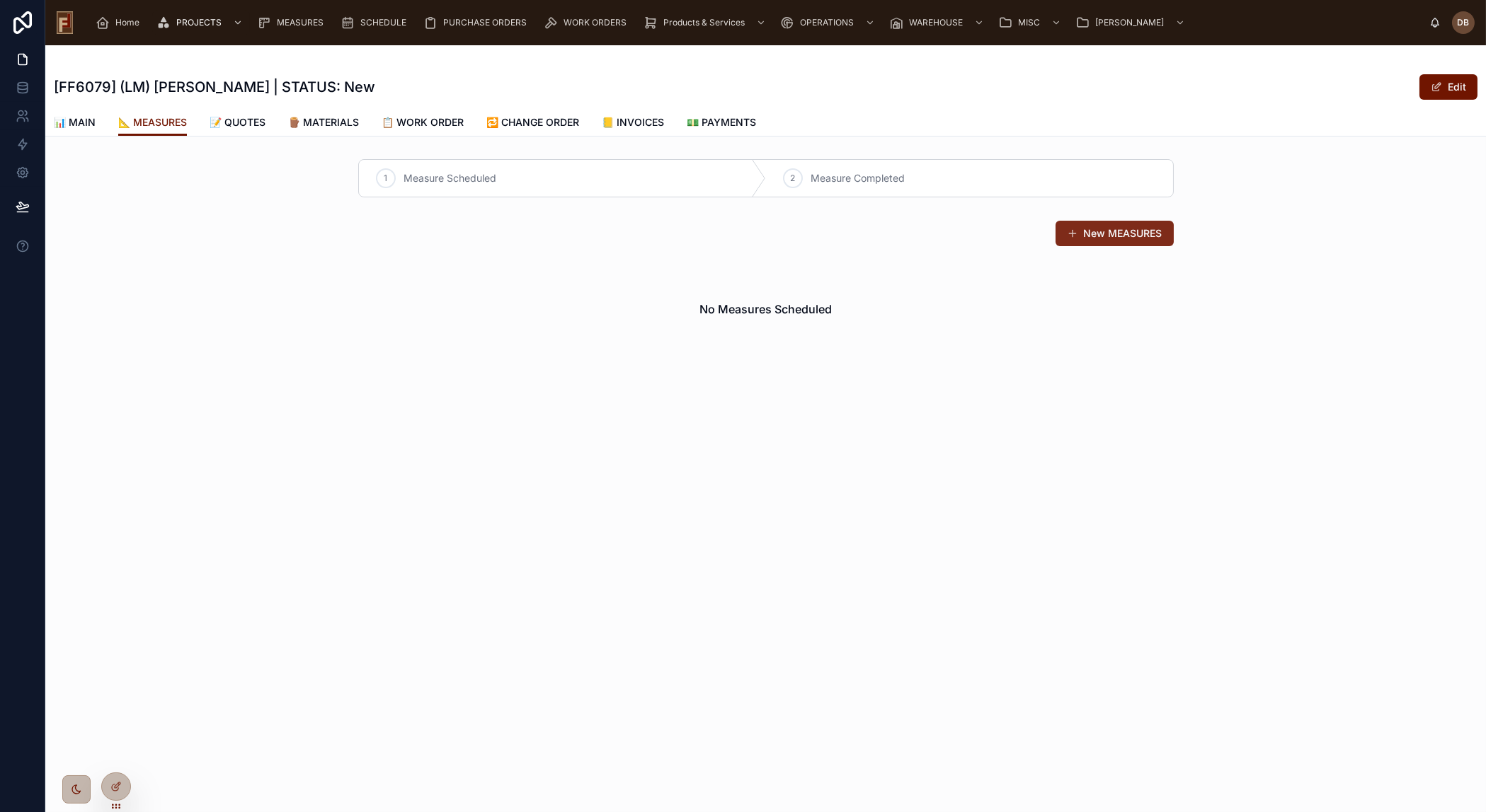
click at [1103, 233] on button "New MEASURES" at bounding box center [1114, 233] width 118 height 26
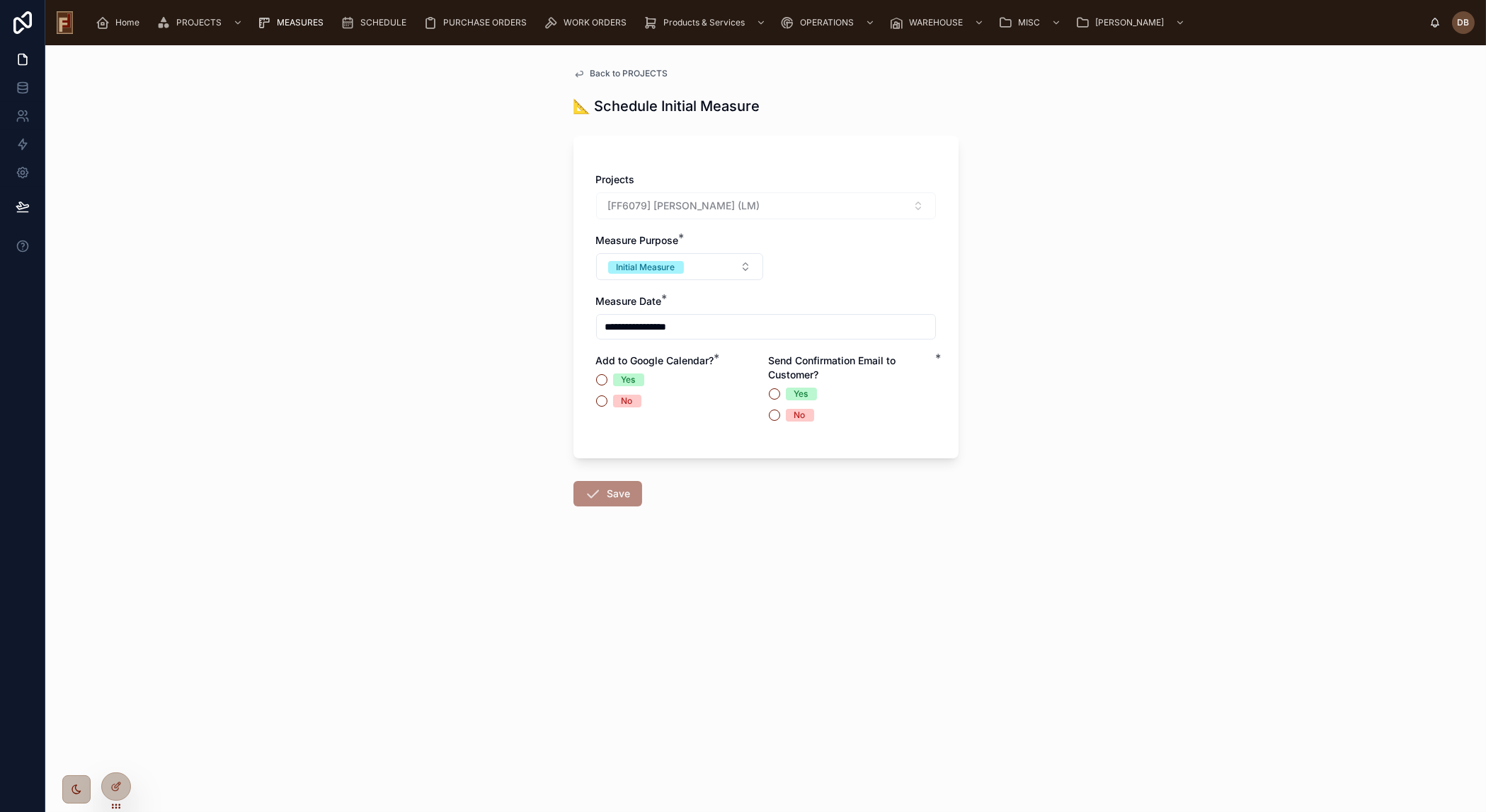
click at [638, 72] on span "Back to PROJECTS" at bounding box center [629, 73] width 78 height 11
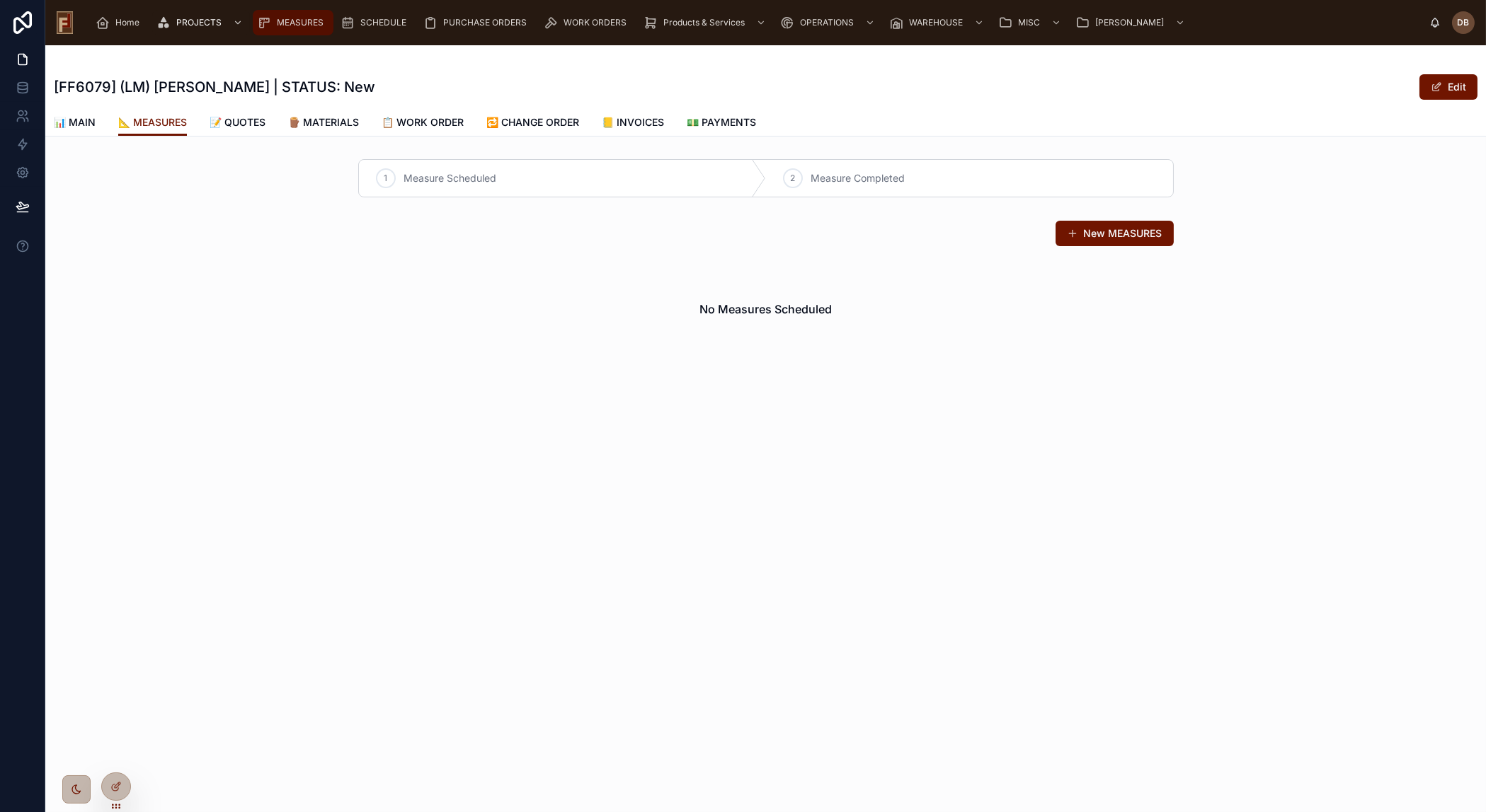
click at [290, 22] on span "MEASURES" at bounding box center [300, 22] width 47 height 11
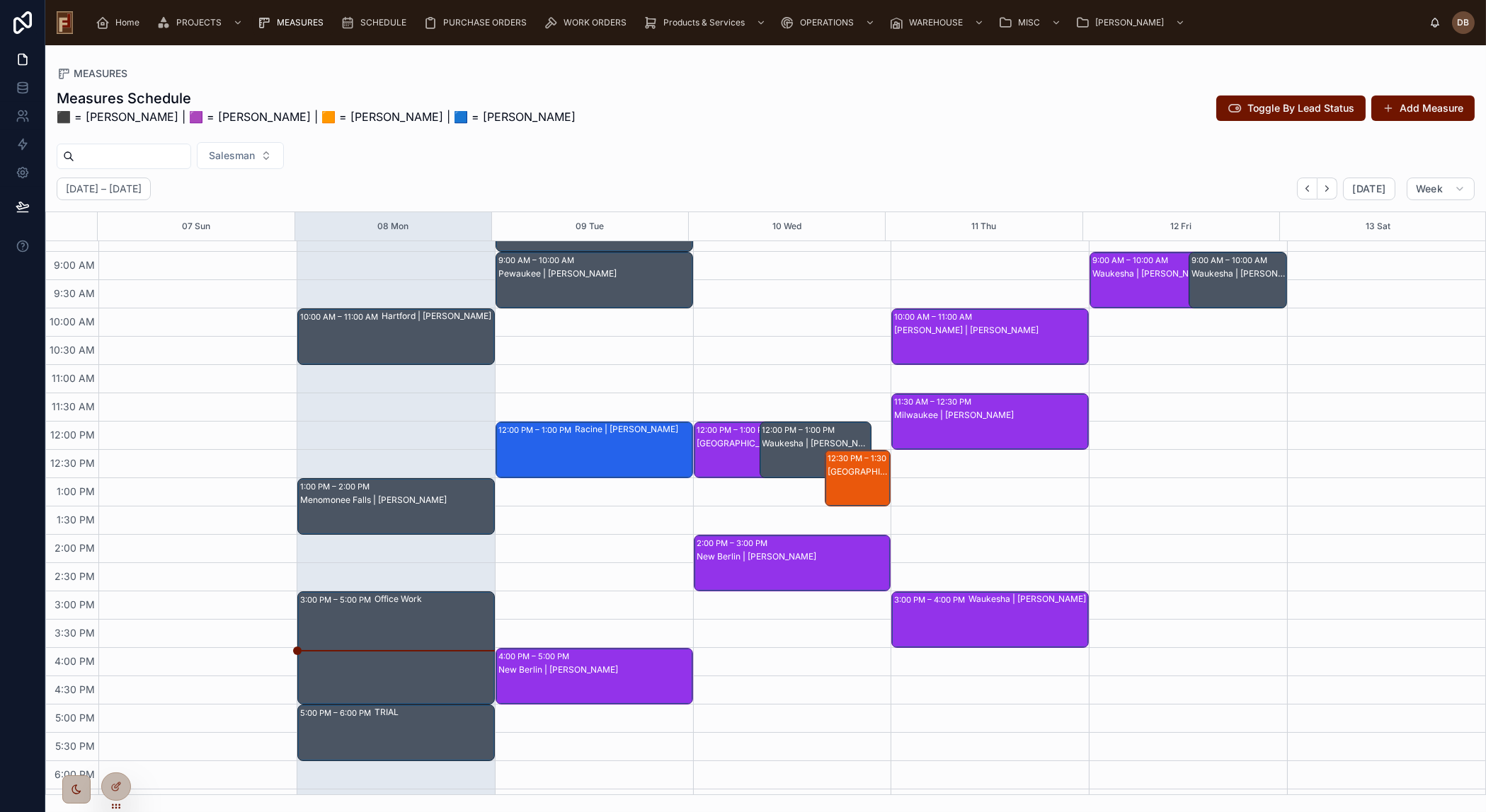
scroll to position [125, 0]
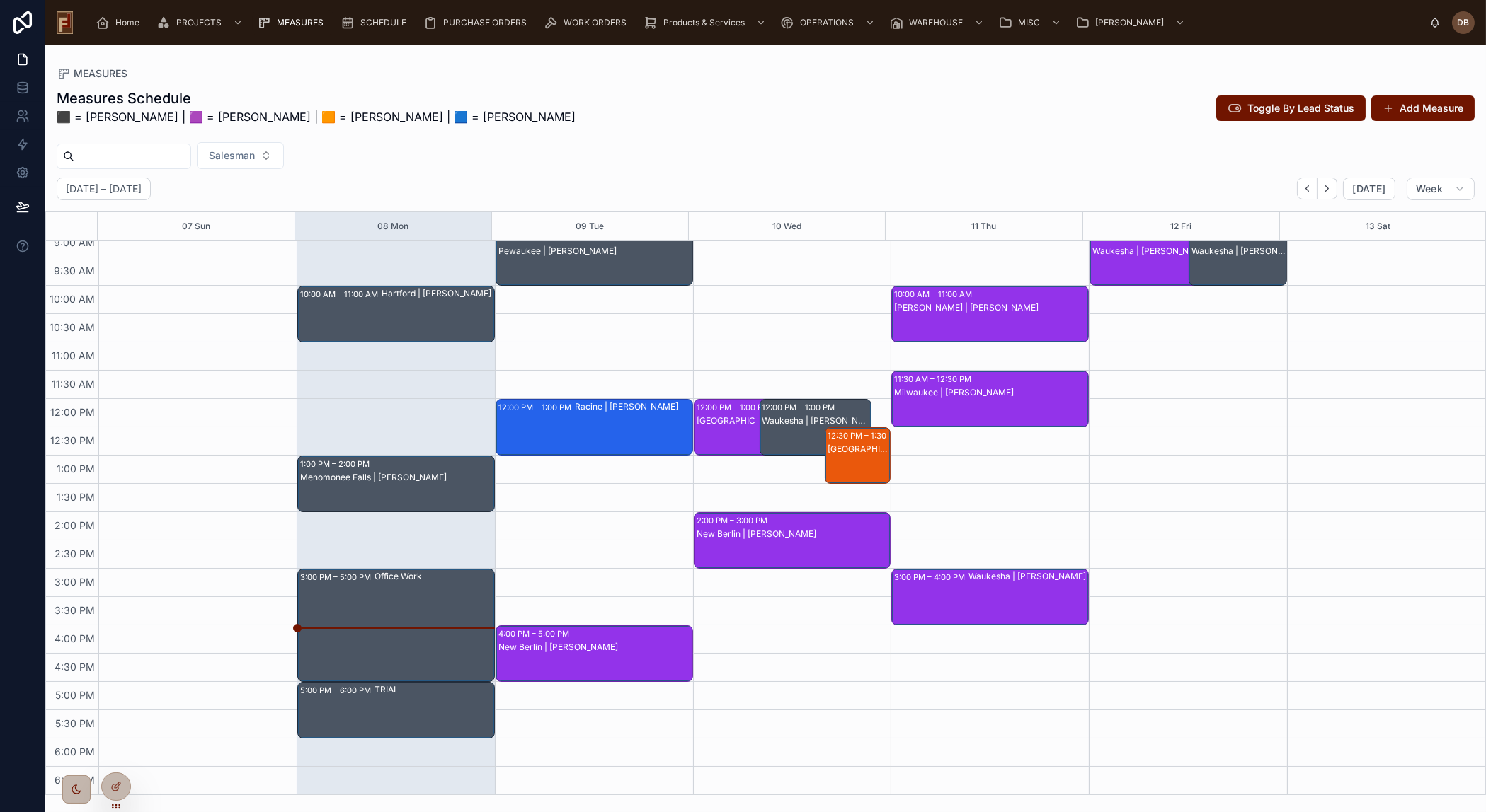
click at [408, 486] on div "Menomonee Falls | [PERSON_NAME]" at bounding box center [397, 498] width 194 height 54
click at [428, 498] on div "Menomonee Falls | [PERSON_NAME]" at bounding box center [397, 498] width 194 height 54
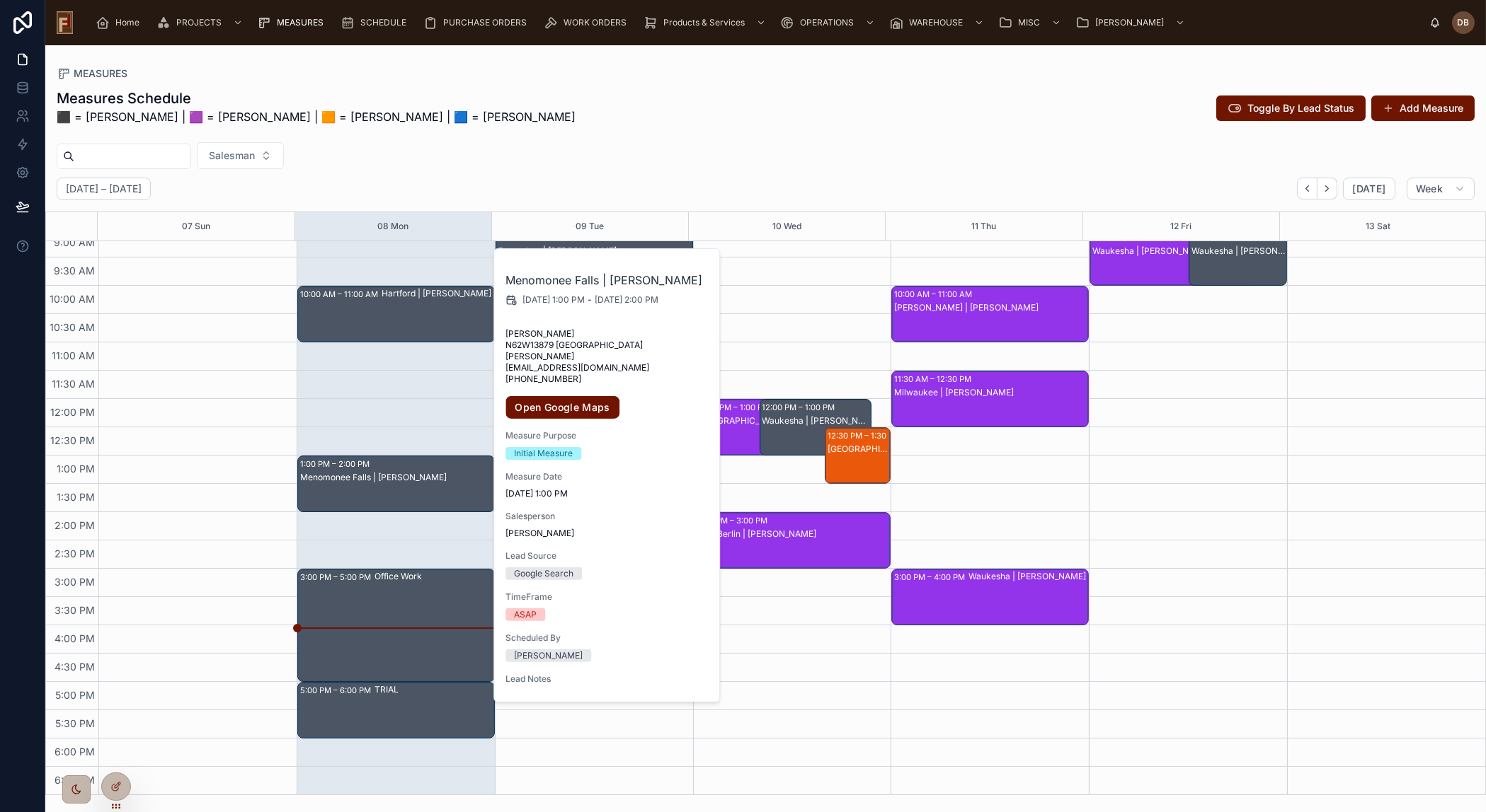
click at [405, 620] on div "Office Work" at bounding box center [434, 625] width 119 height 111
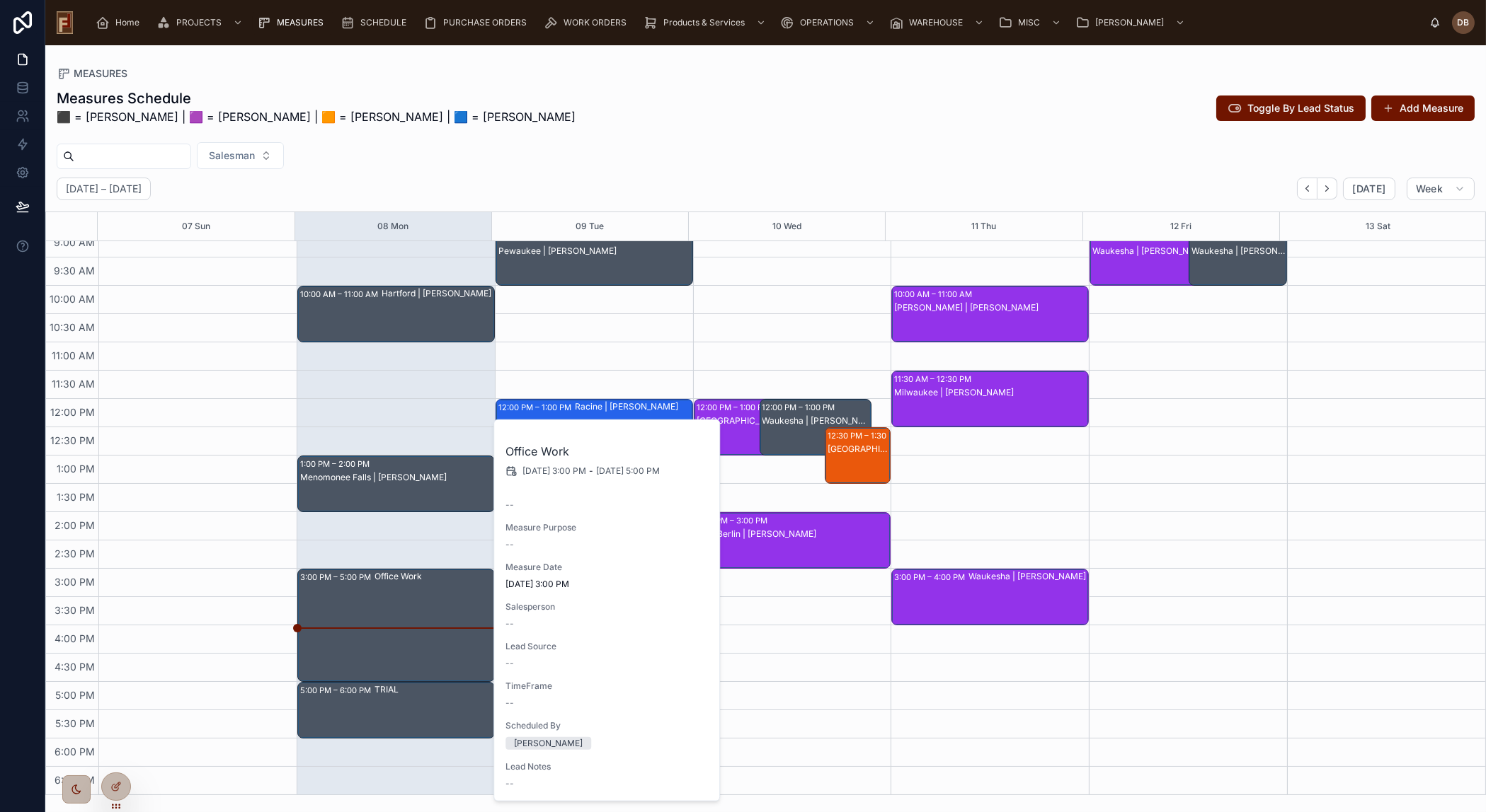
click at [395, 521] on div "10:00 AM – 11:00 AM Hartford | Noah Peschel 1:00 PM – 2:00 PM Menomonee Falls |…" at bounding box center [396, 455] width 198 height 679
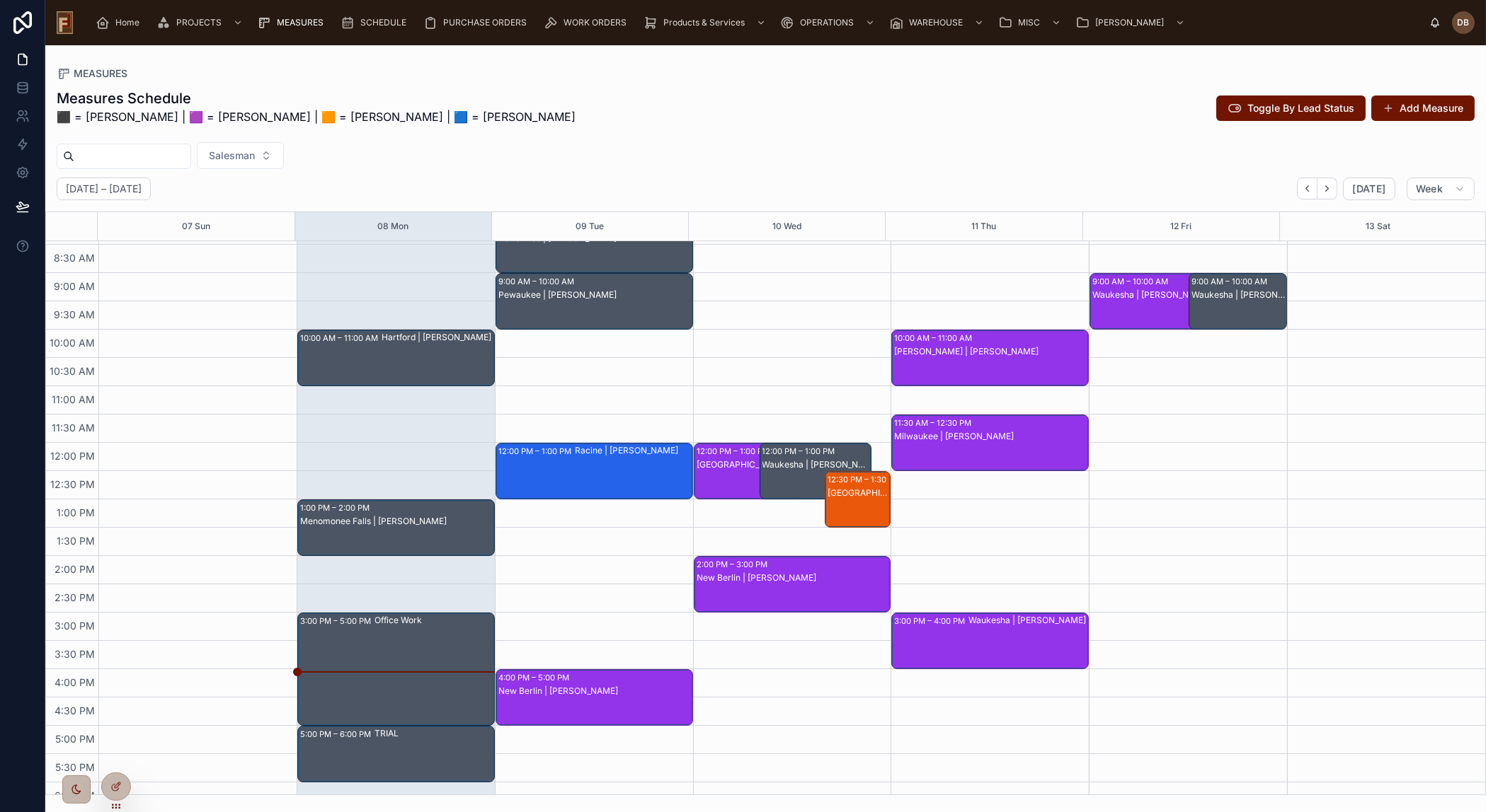
scroll to position [61, 0]
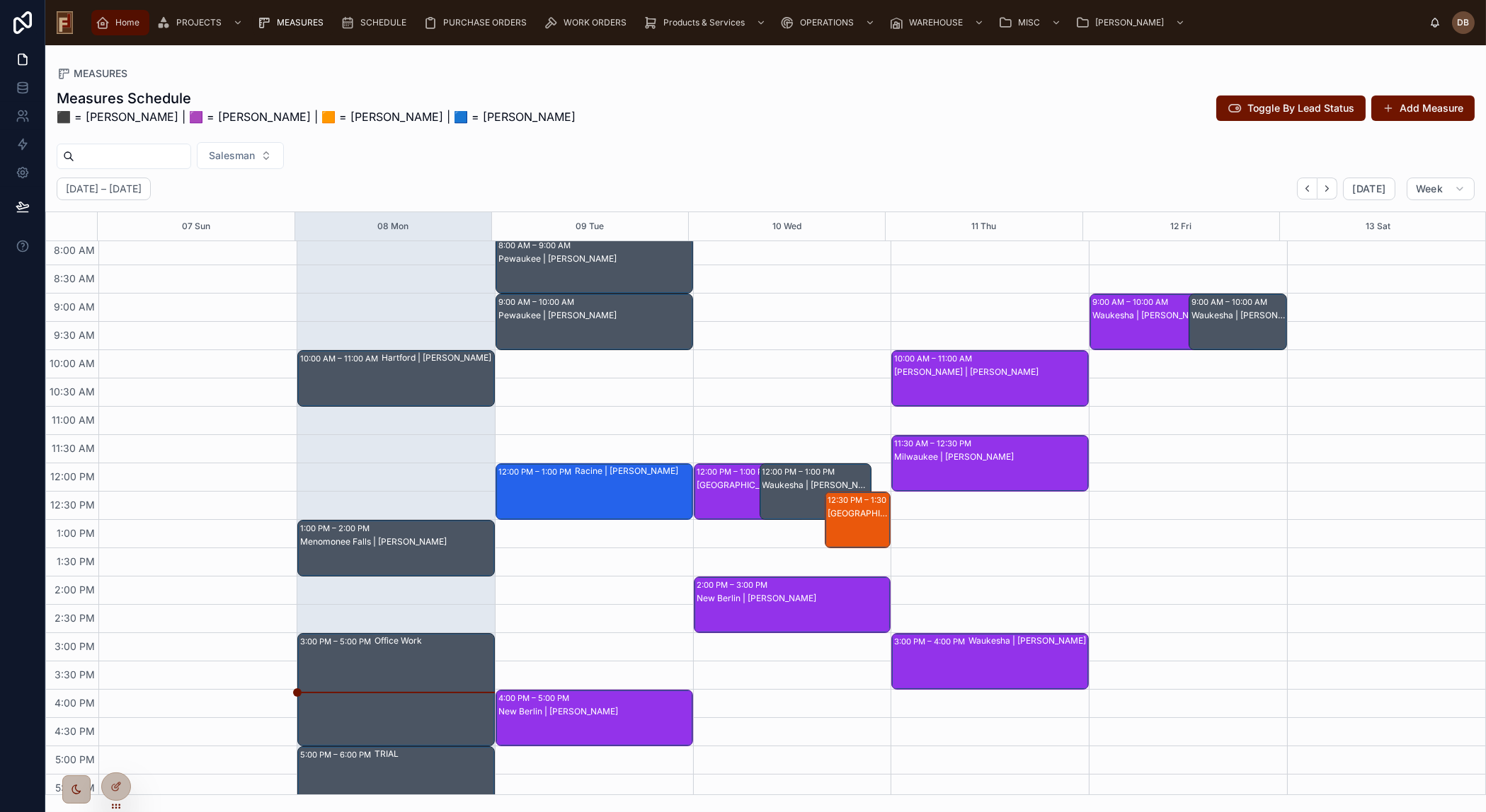
click at [126, 22] on span "Home" at bounding box center [127, 22] width 24 height 11
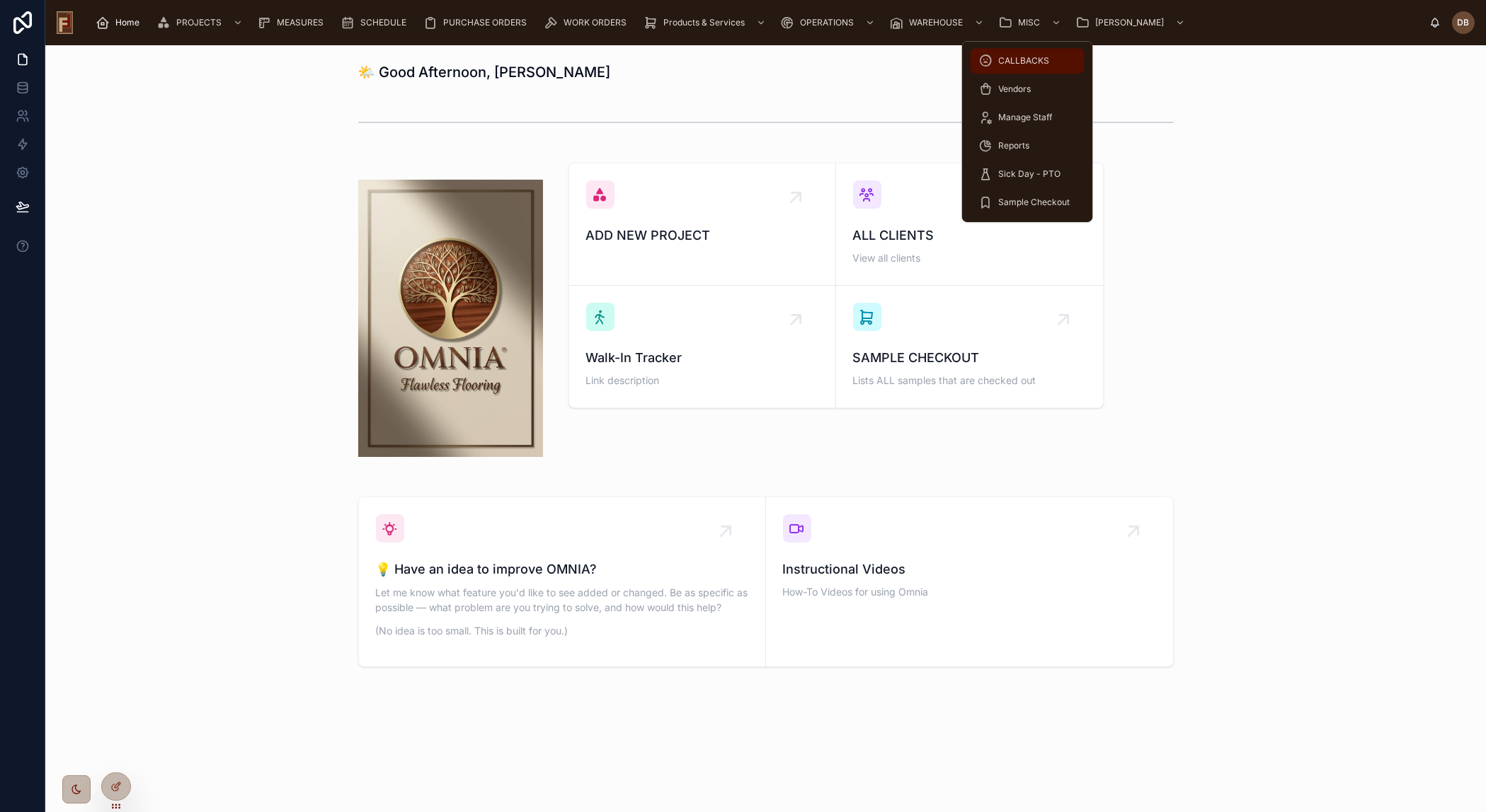
click at [1021, 58] on span "CALLBACKS" at bounding box center [1024, 61] width 51 height 11
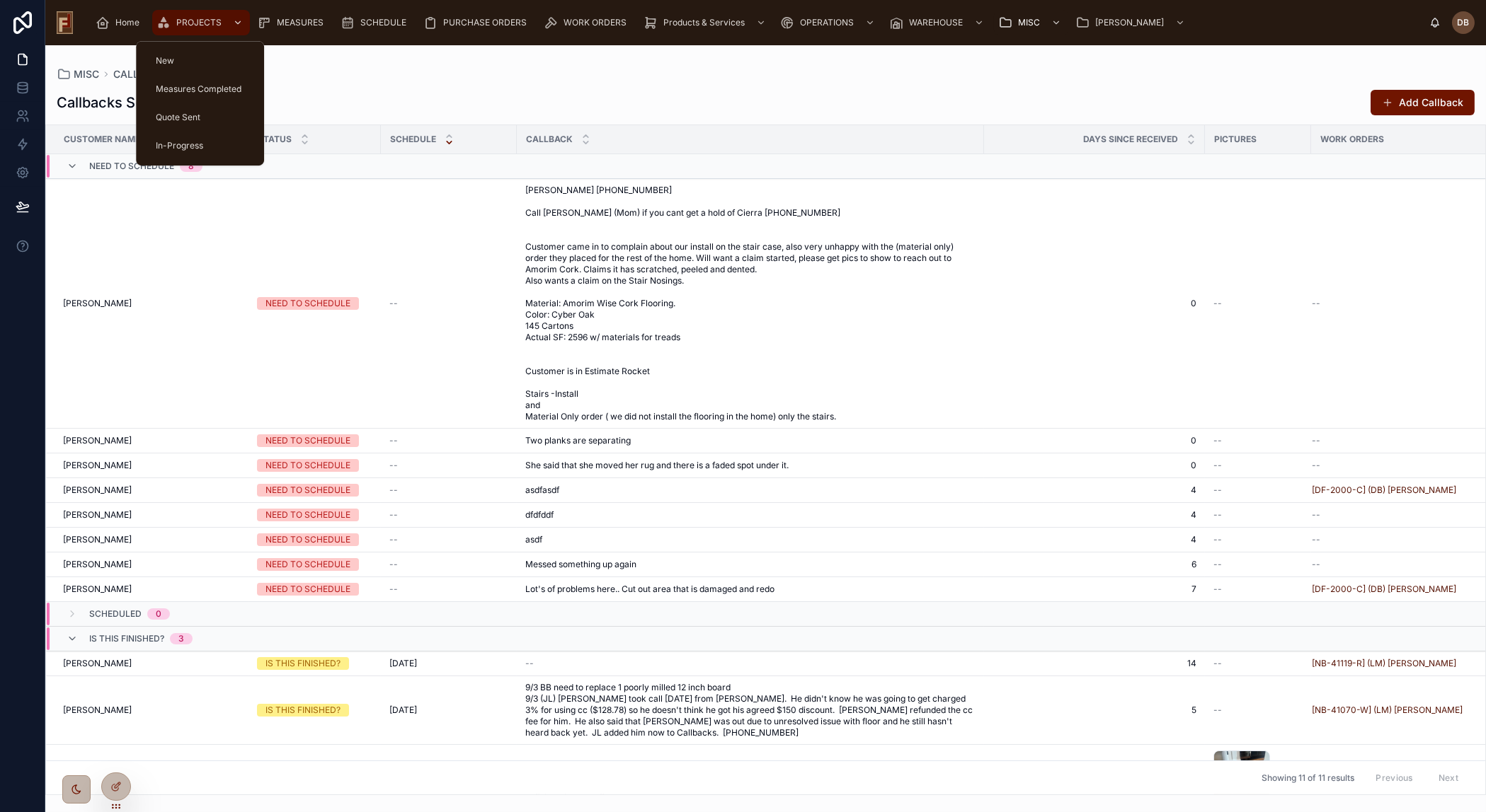
click at [188, 18] on span "PROJECTS" at bounding box center [199, 22] width 45 height 11
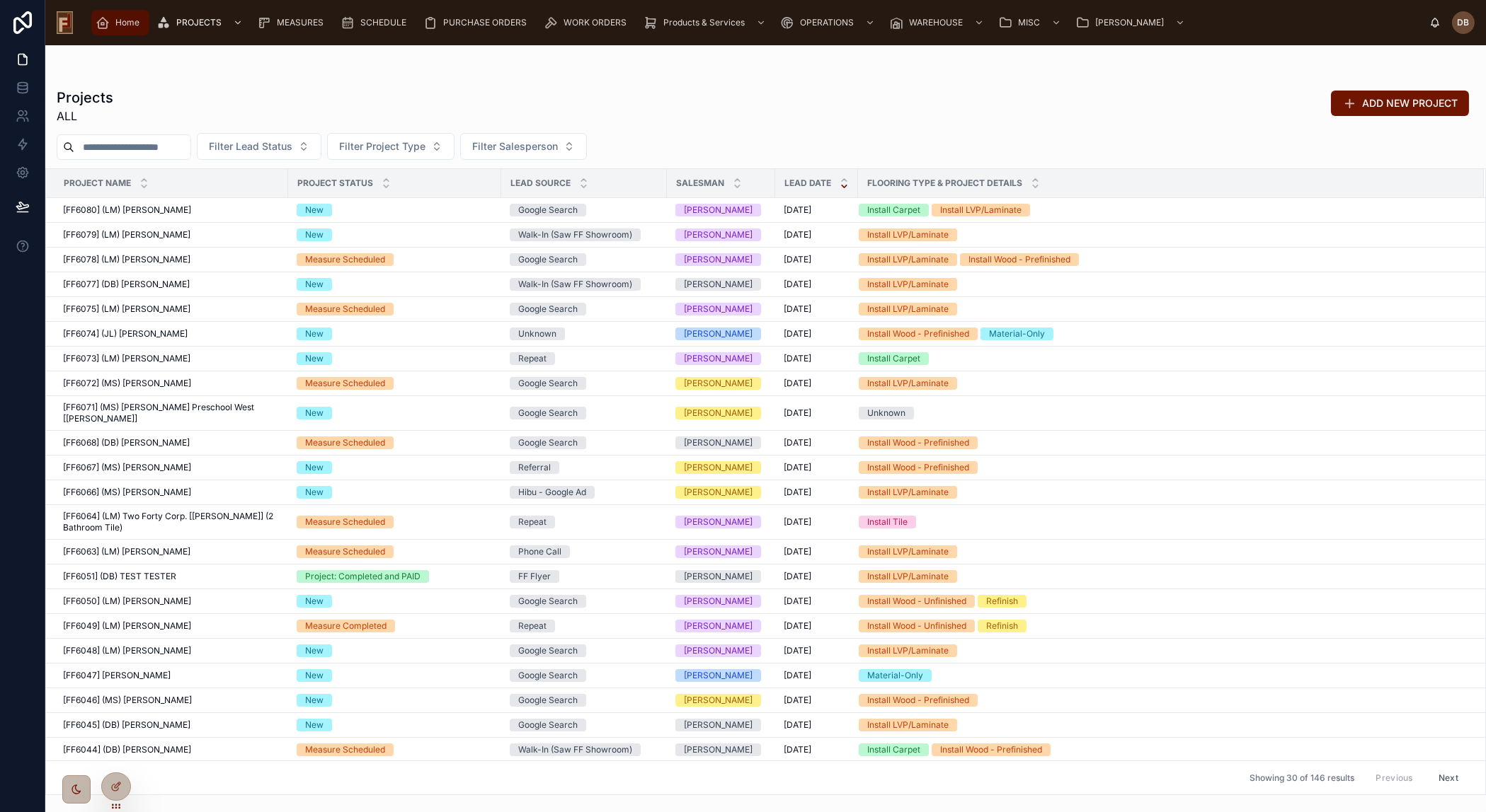
click at [120, 26] on span "Home" at bounding box center [127, 22] width 24 height 11
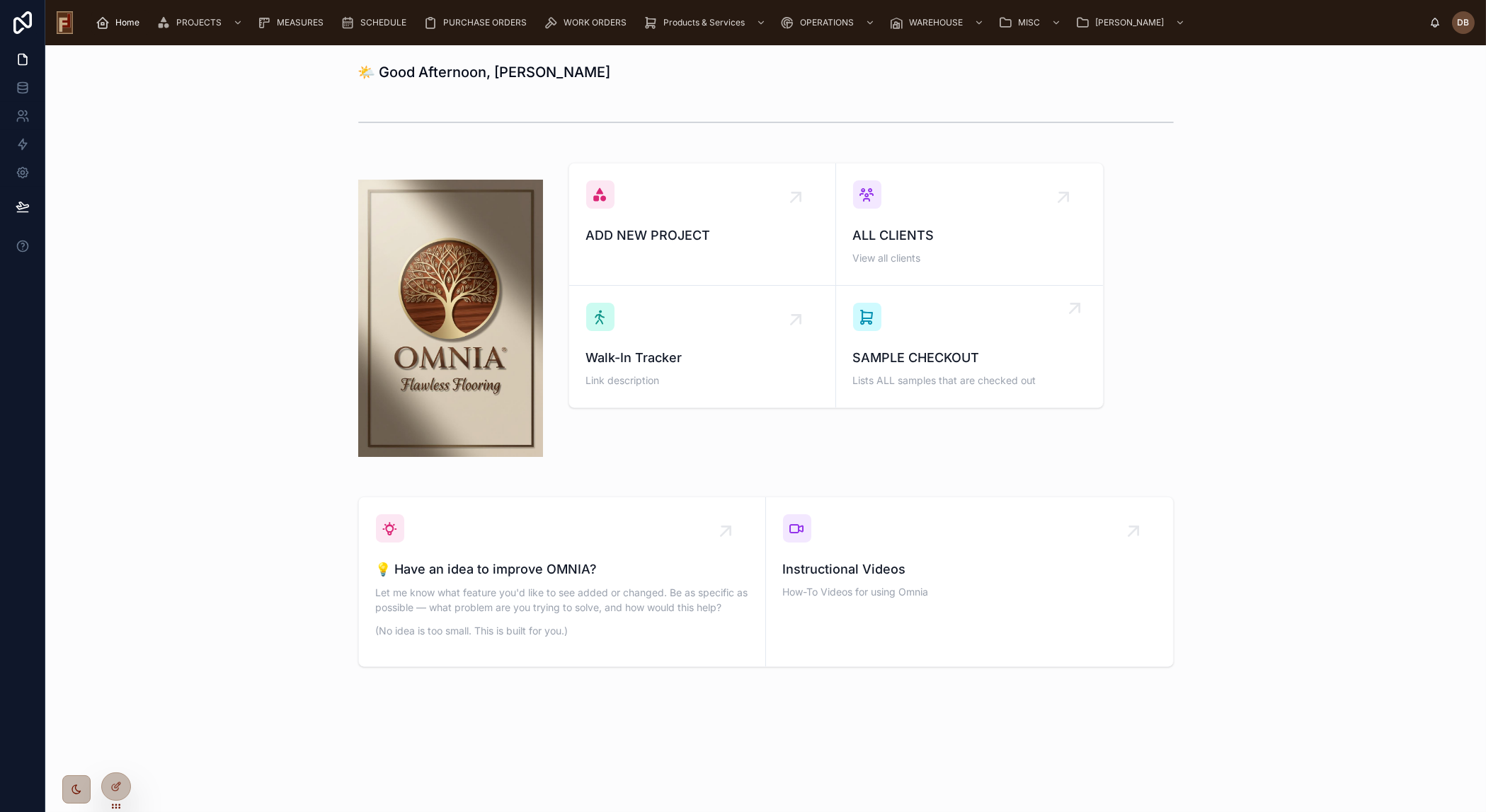
click at [934, 343] on div "SAMPLE CHECKOUT Lists ALL samples that are checked out" at bounding box center [969, 346] width 233 height 88
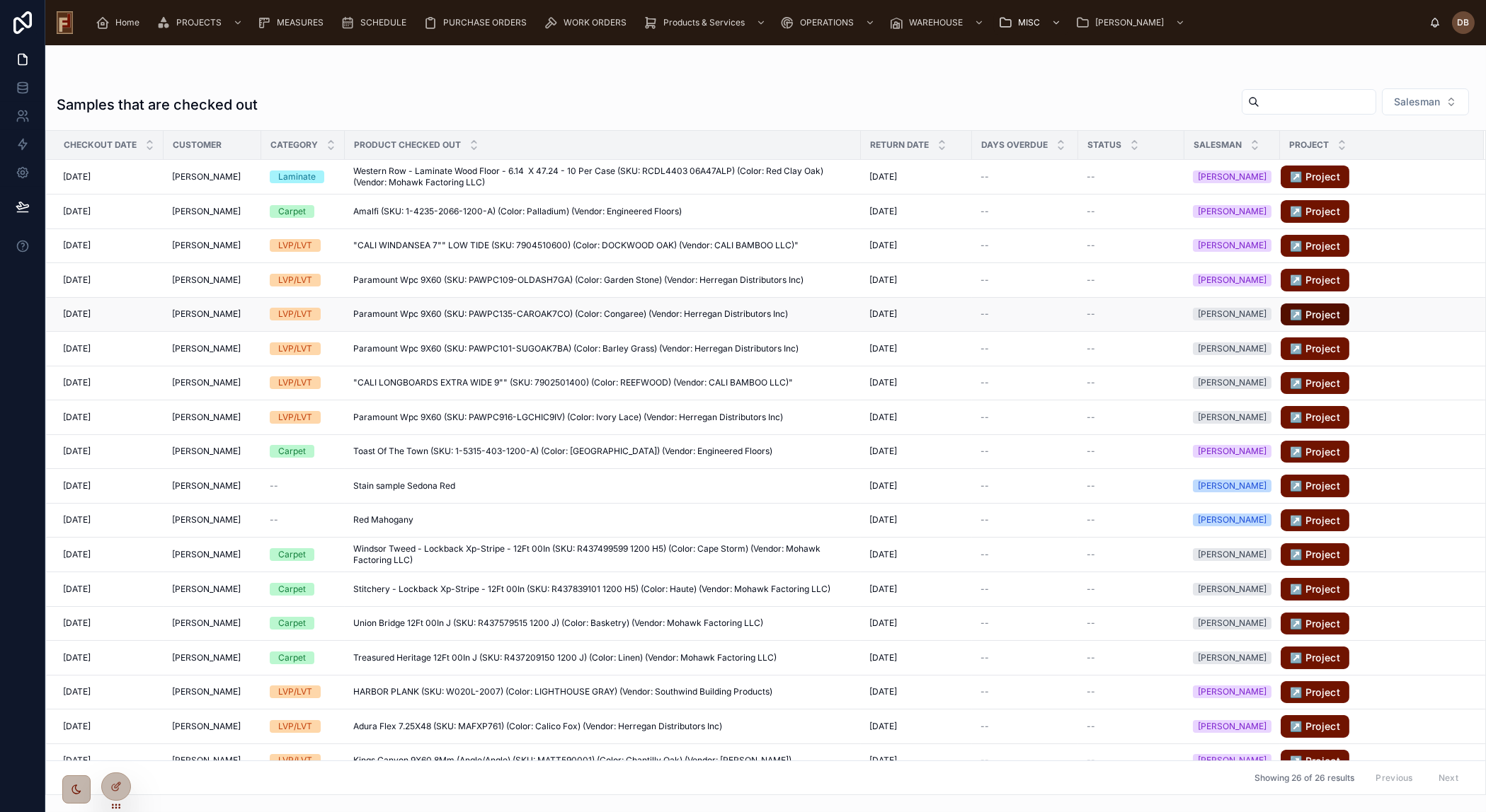
click at [1310, 314] on link "↗️ Project" at bounding box center [1315, 314] width 69 height 23
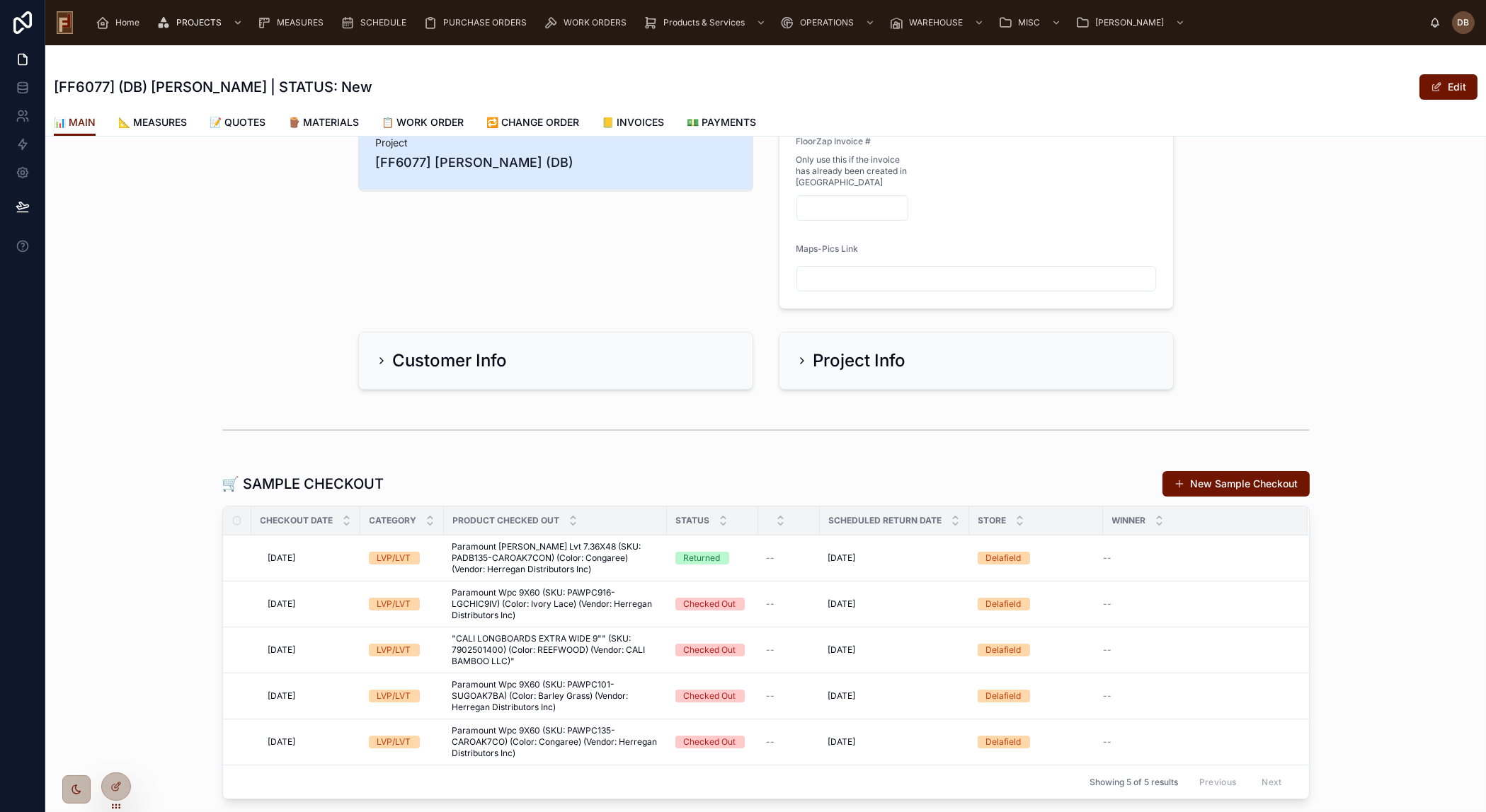
scroll to position [63, 0]
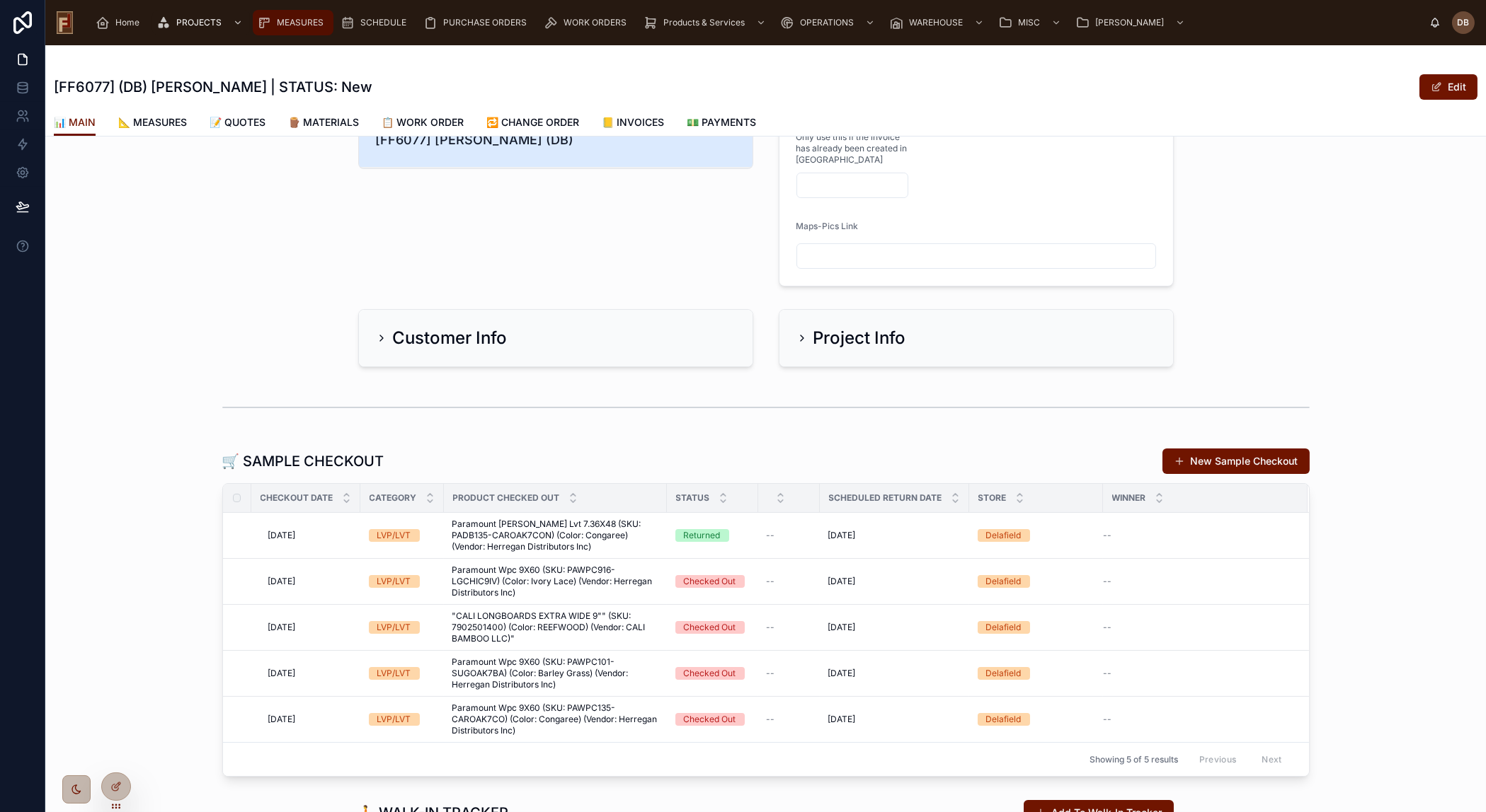
click at [304, 22] on span "MEASURES" at bounding box center [300, 22] width 47 height 11
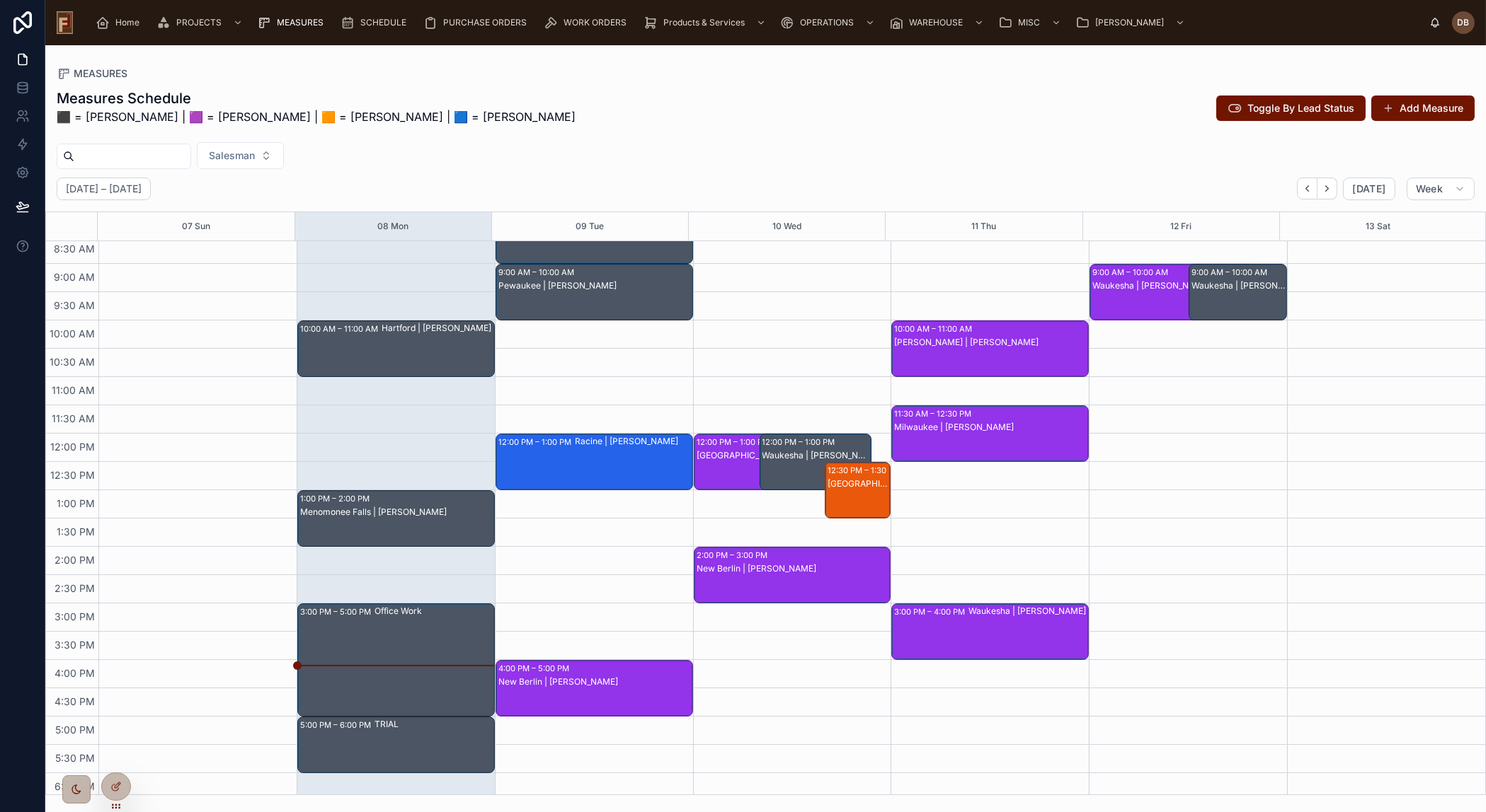
scroll to position [61, 0]
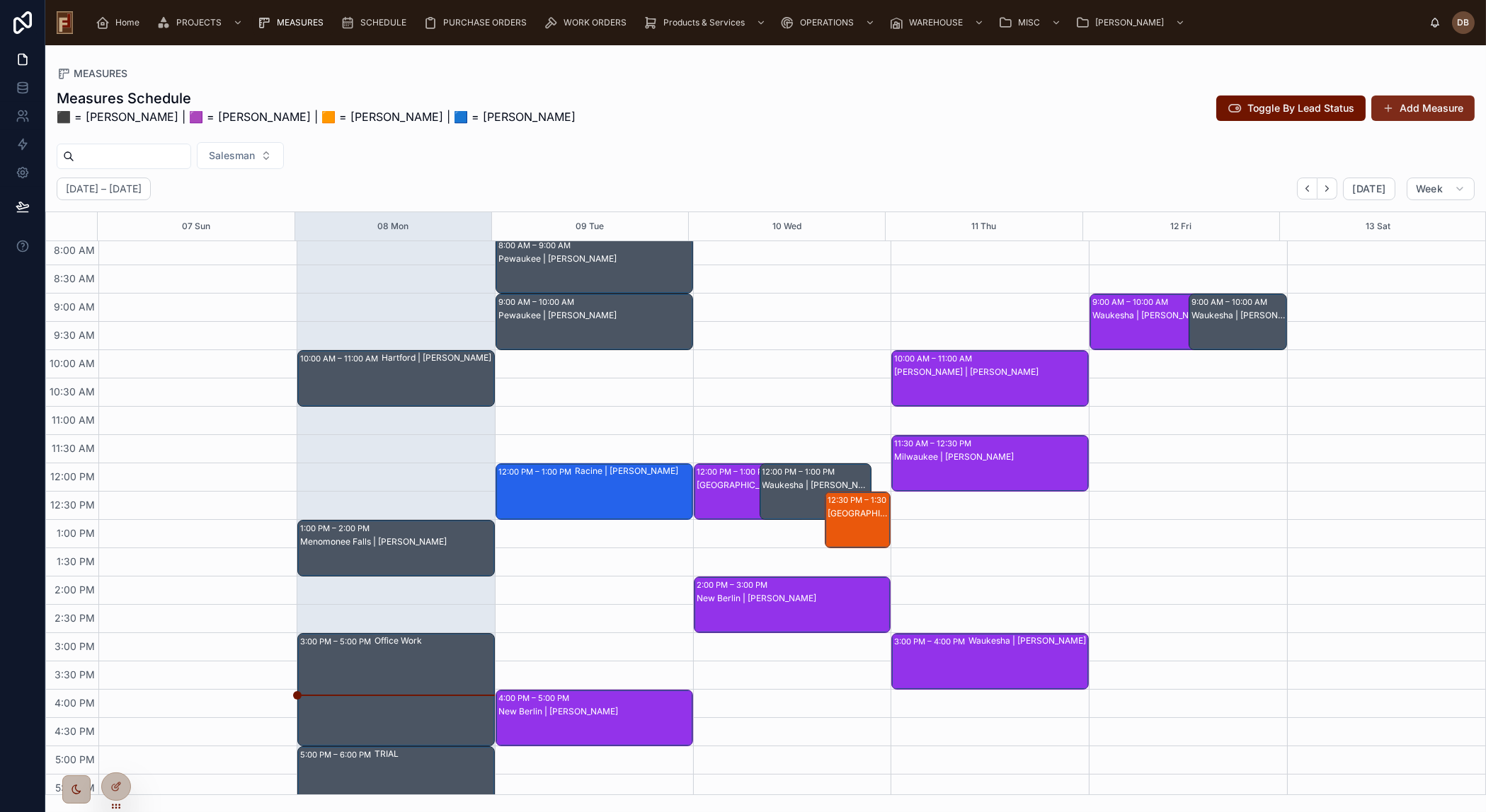
click at [1429, 107] on button "Add Measure" at bounding box center [1422, 108] width 103 height 26
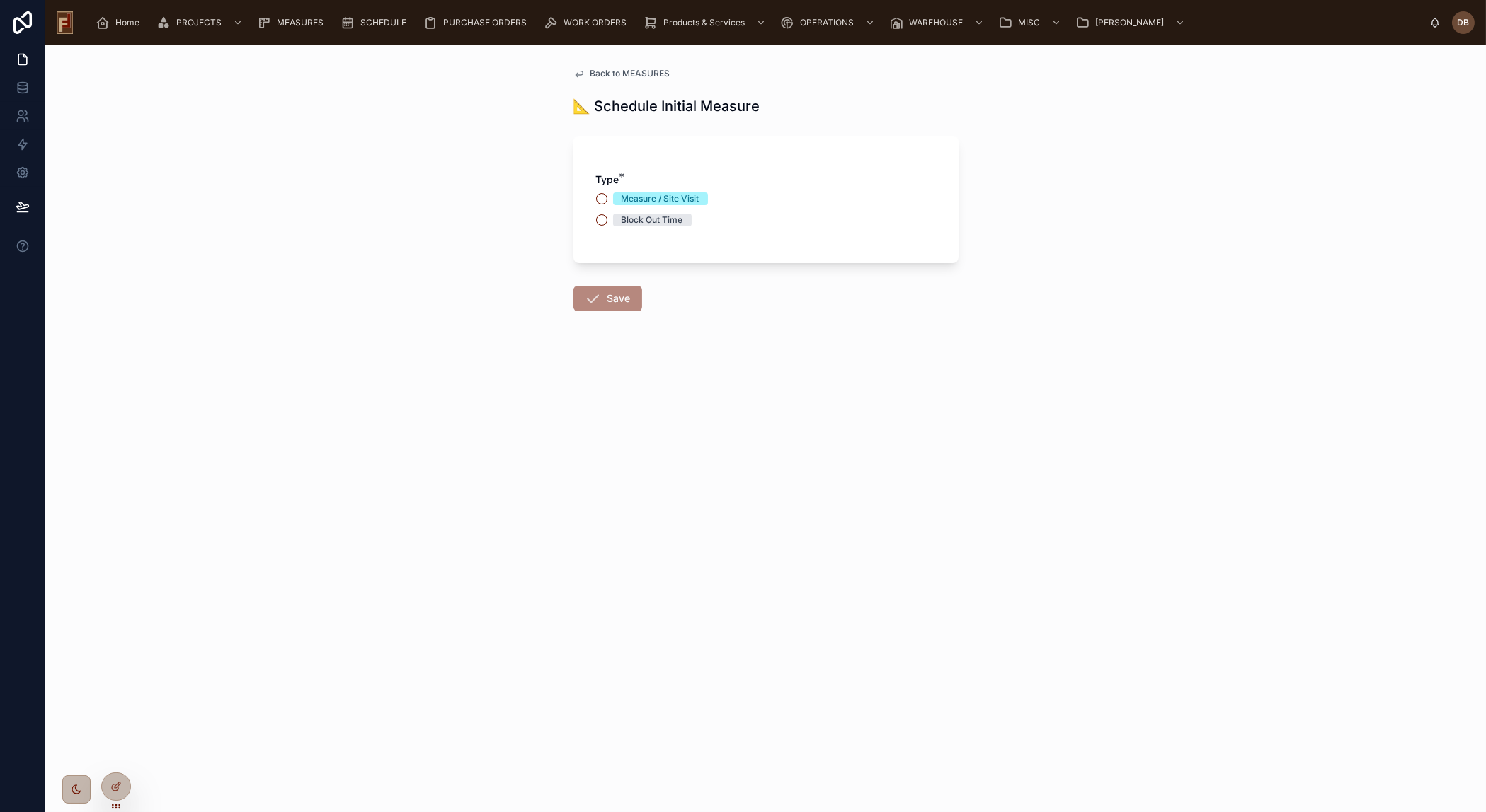
click at [652, 219] on div "Block Out Time" at bounding box center [651, 219] width 61 height 13
click at [607, 219] on button "Block Out Time" at bounding box center [601, 219] width 11 height 11
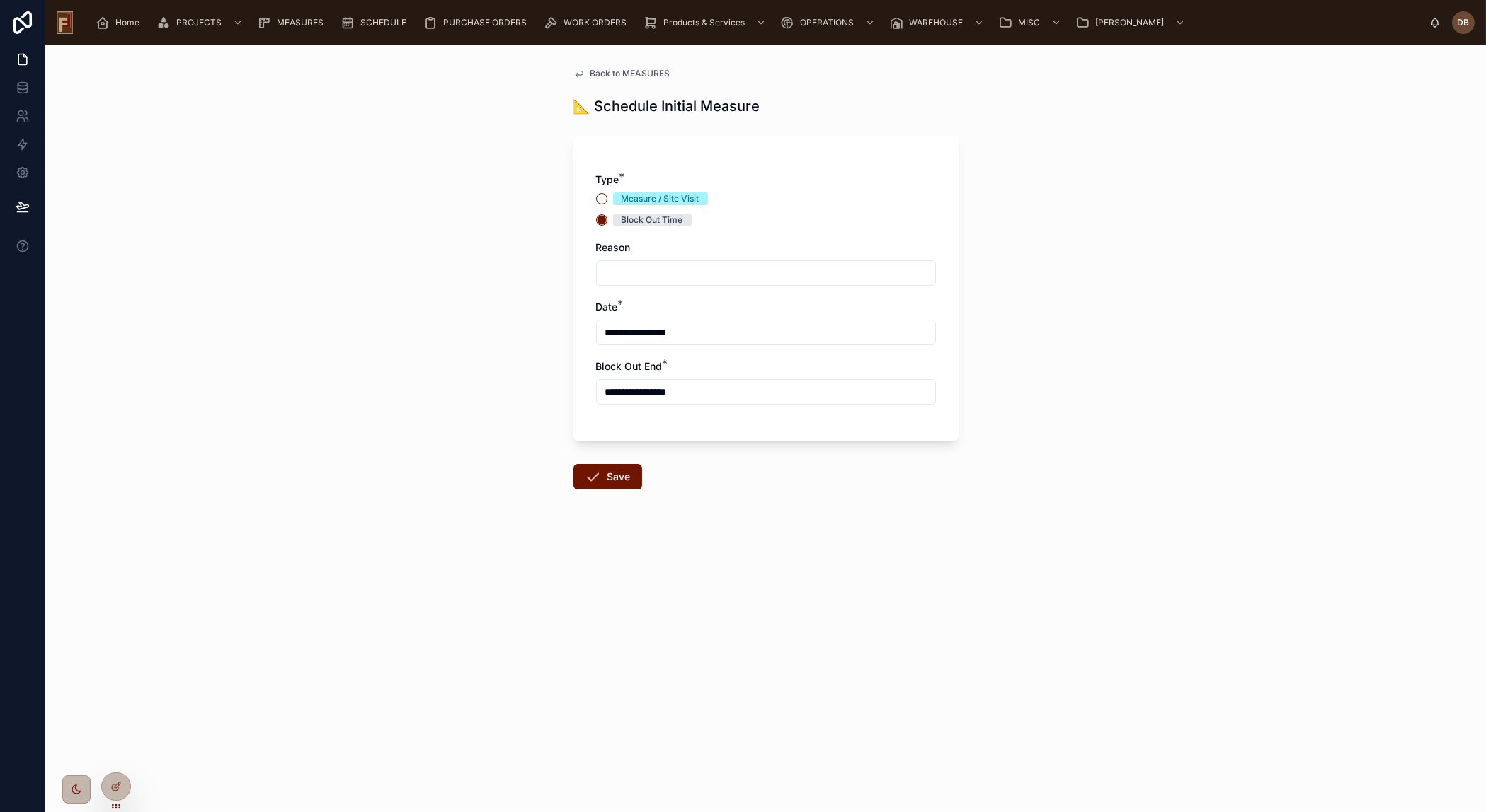
click at [650, 274] on input "text" at bounding box center [766, 273] width 338 height 20
type input "********"
click at [696, 334] on input "**********" at bounding box center [766, 332] width 338 height 20
click at [819, 482] on button "12" at bounding box center [817, 481] width 26 height 26
type input "**********"
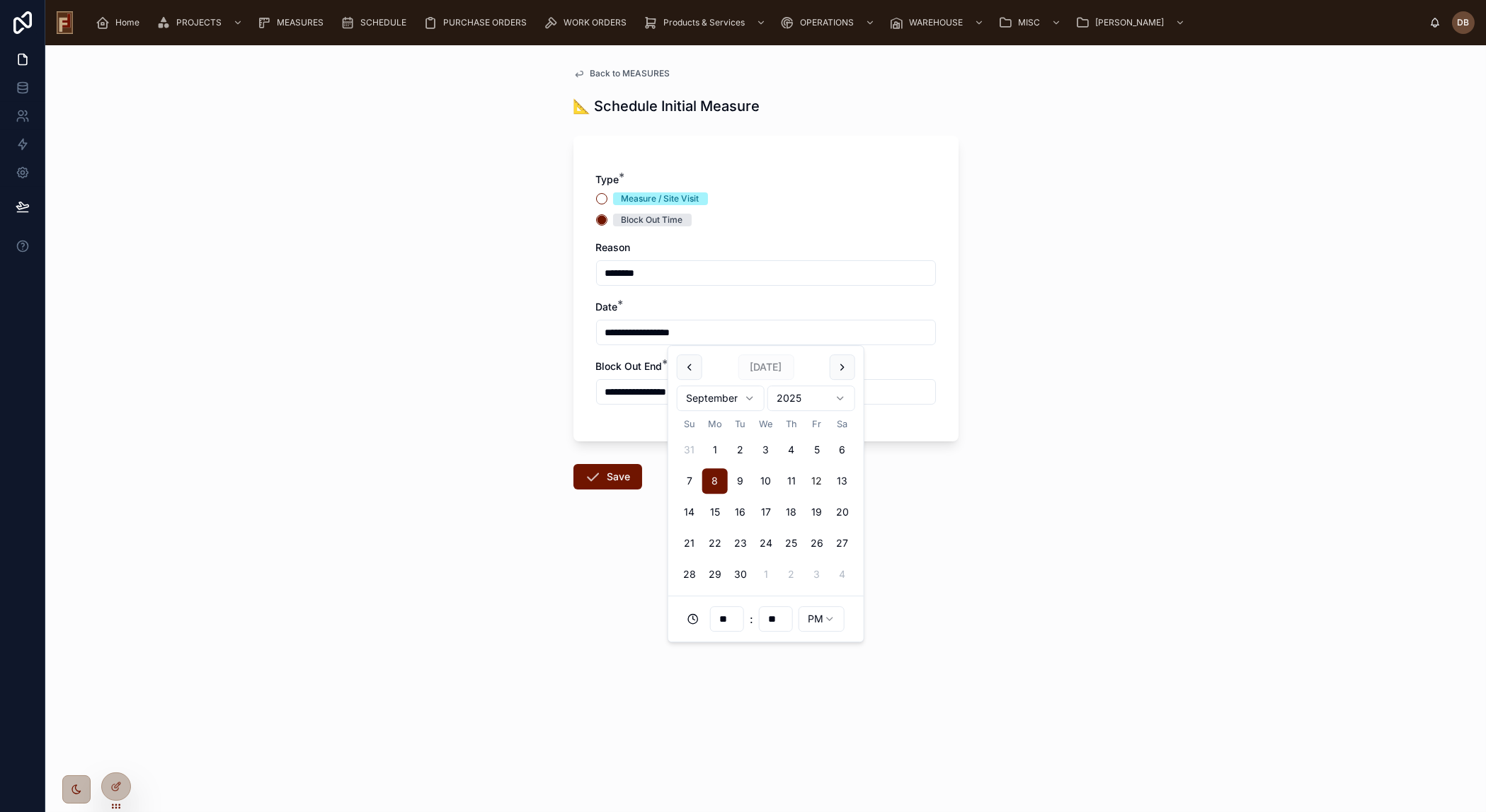
type input "**********"
click at [665, 330] on input "**********" at bounding box center [766, 332] width 338 height 20
type input "**********"
type input "**"
type input "**********"
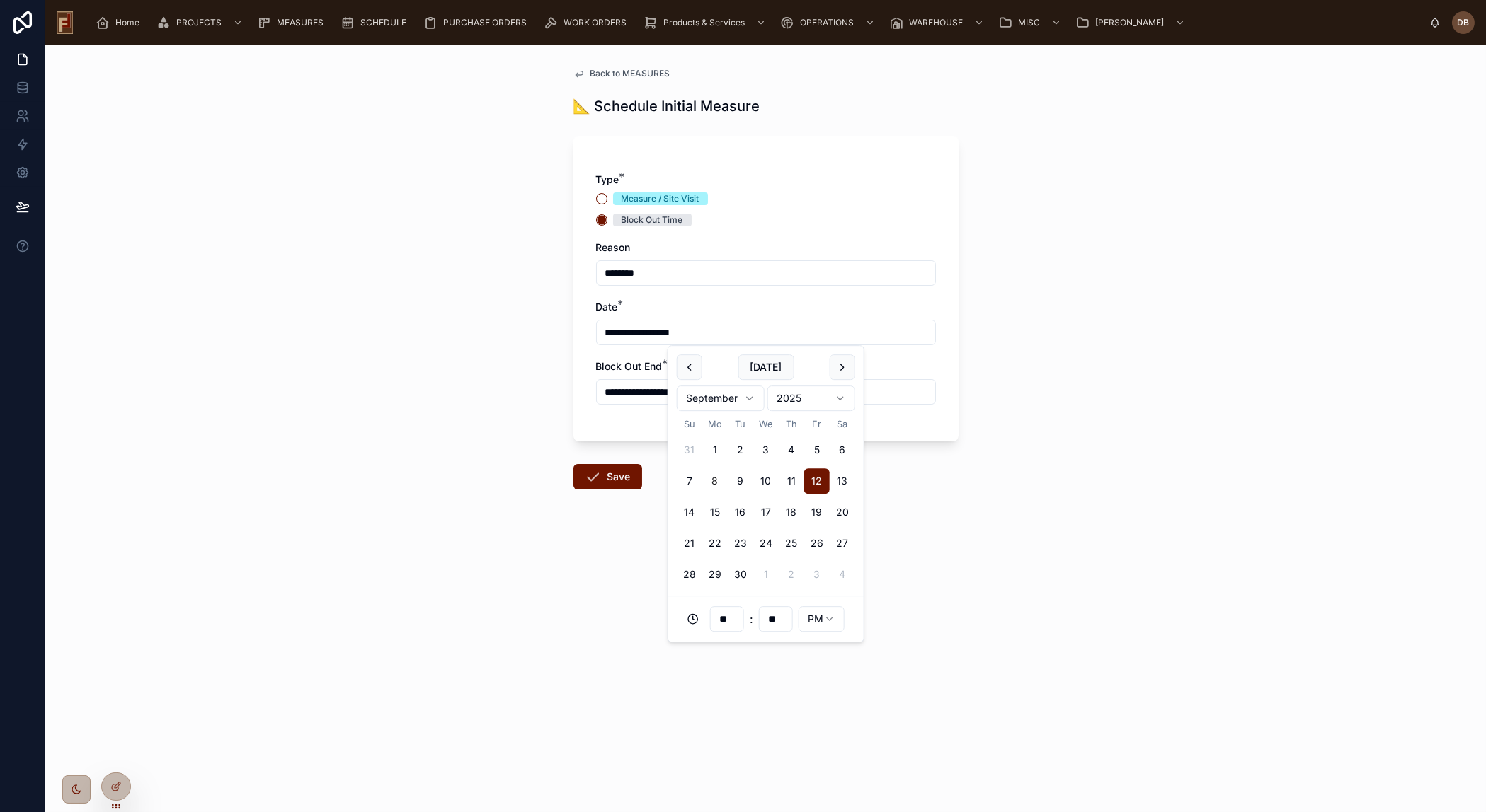
type input "**********"
type input "**"
type input "**********"
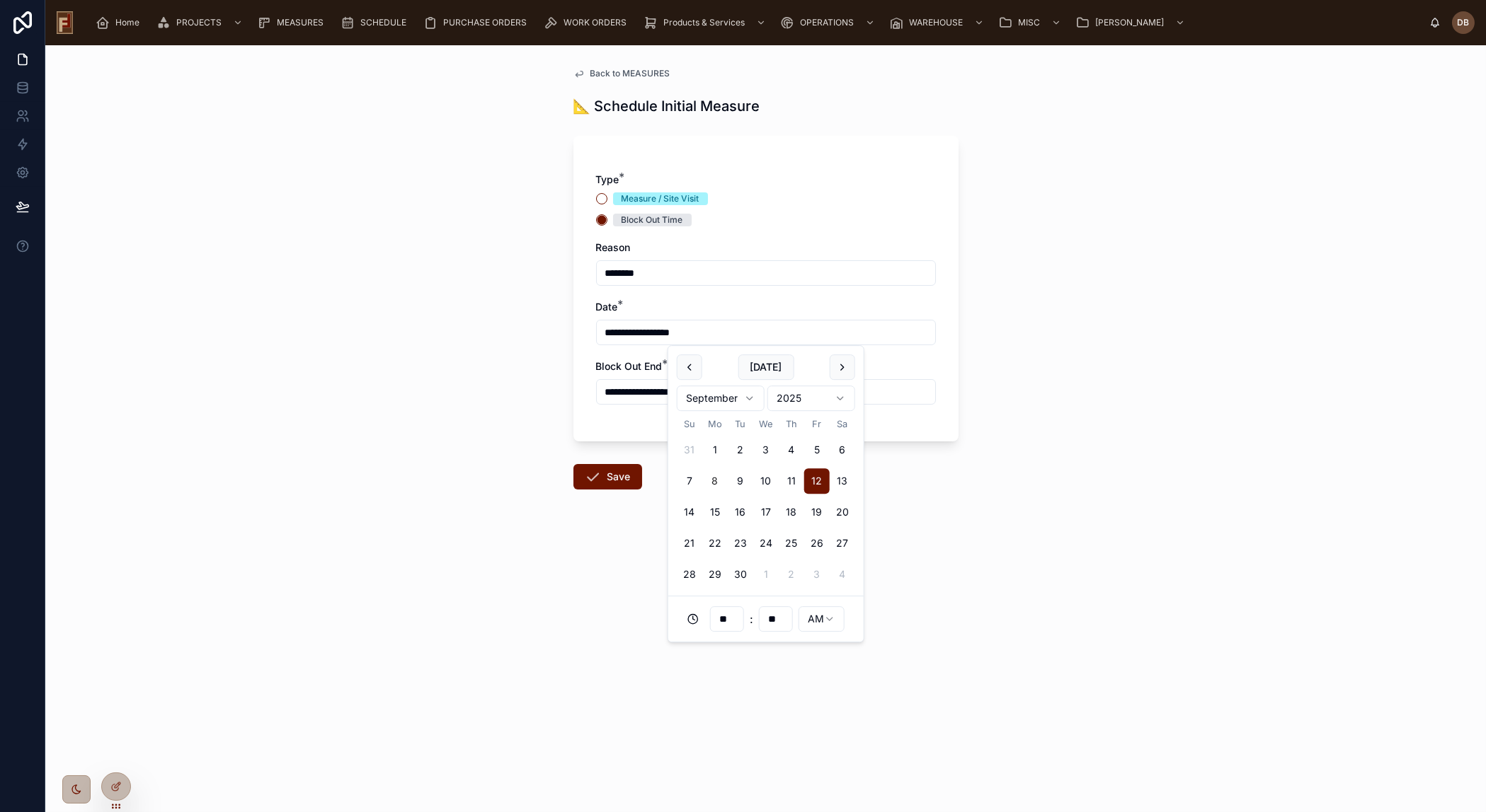
type input "**********"
click at [646, 387] on input "**********" at bounding box center [766, 392] width 338 height 20
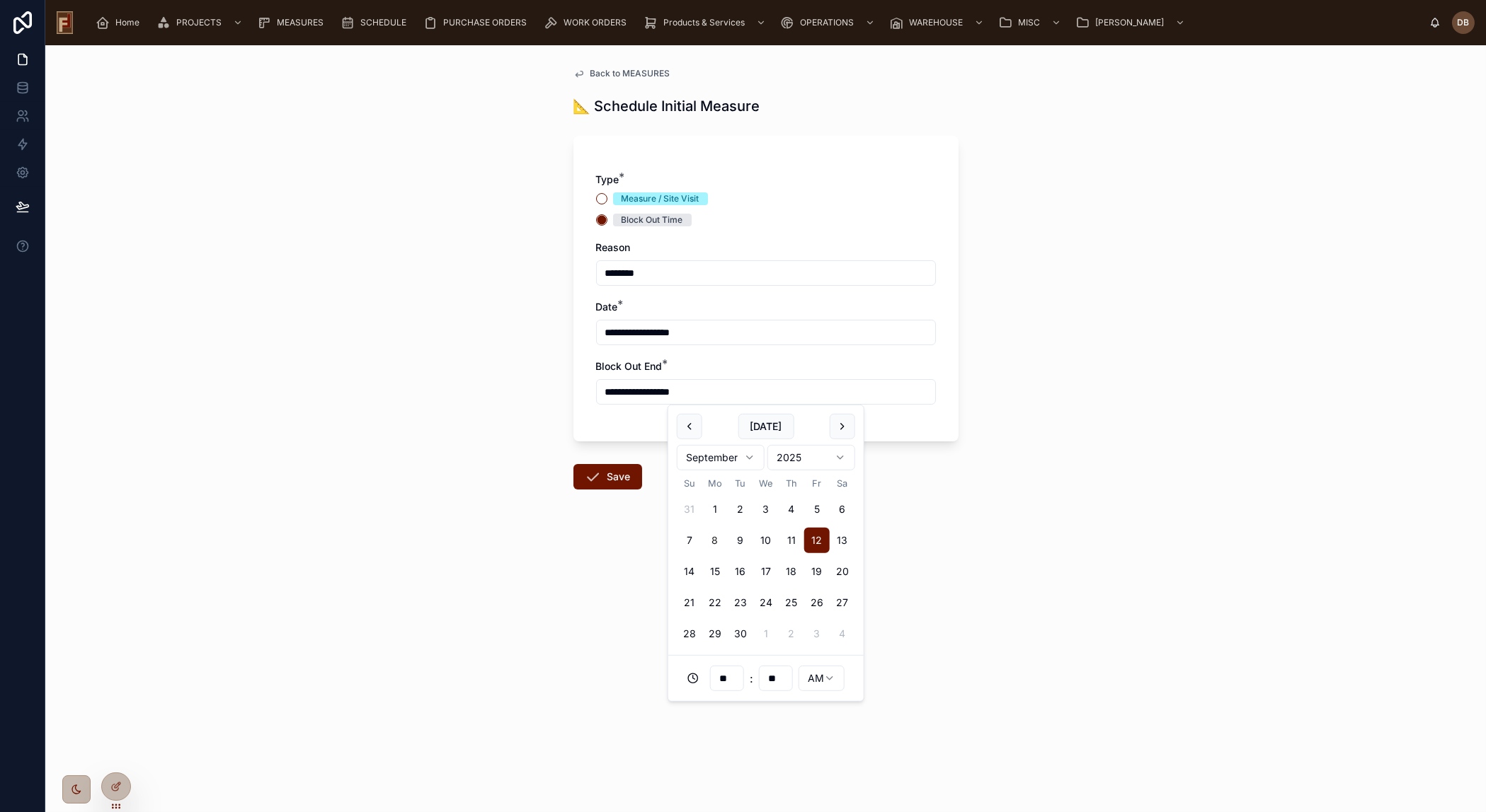
click at [665, 390] on input "**********" at bounding box center [766, 392] width 338 height 20
type input "**********"
type input "**"
type input "**********"
click at [622, 419] on div "**********" at bounding box center [765, 289] width 385 height 306
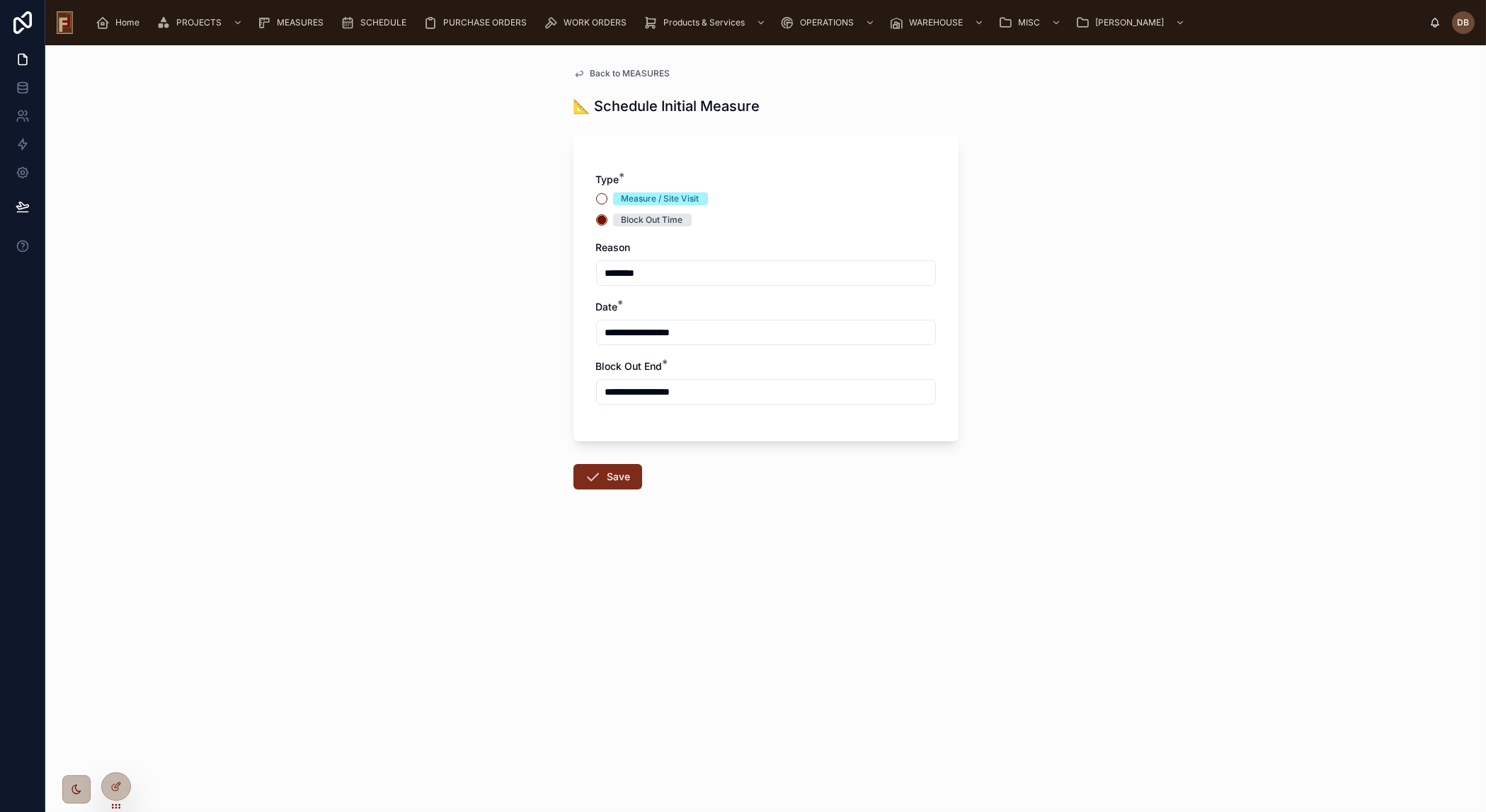
click at [617, 482] on button "Save" at bounding box center [607, 477] width 69 height 26
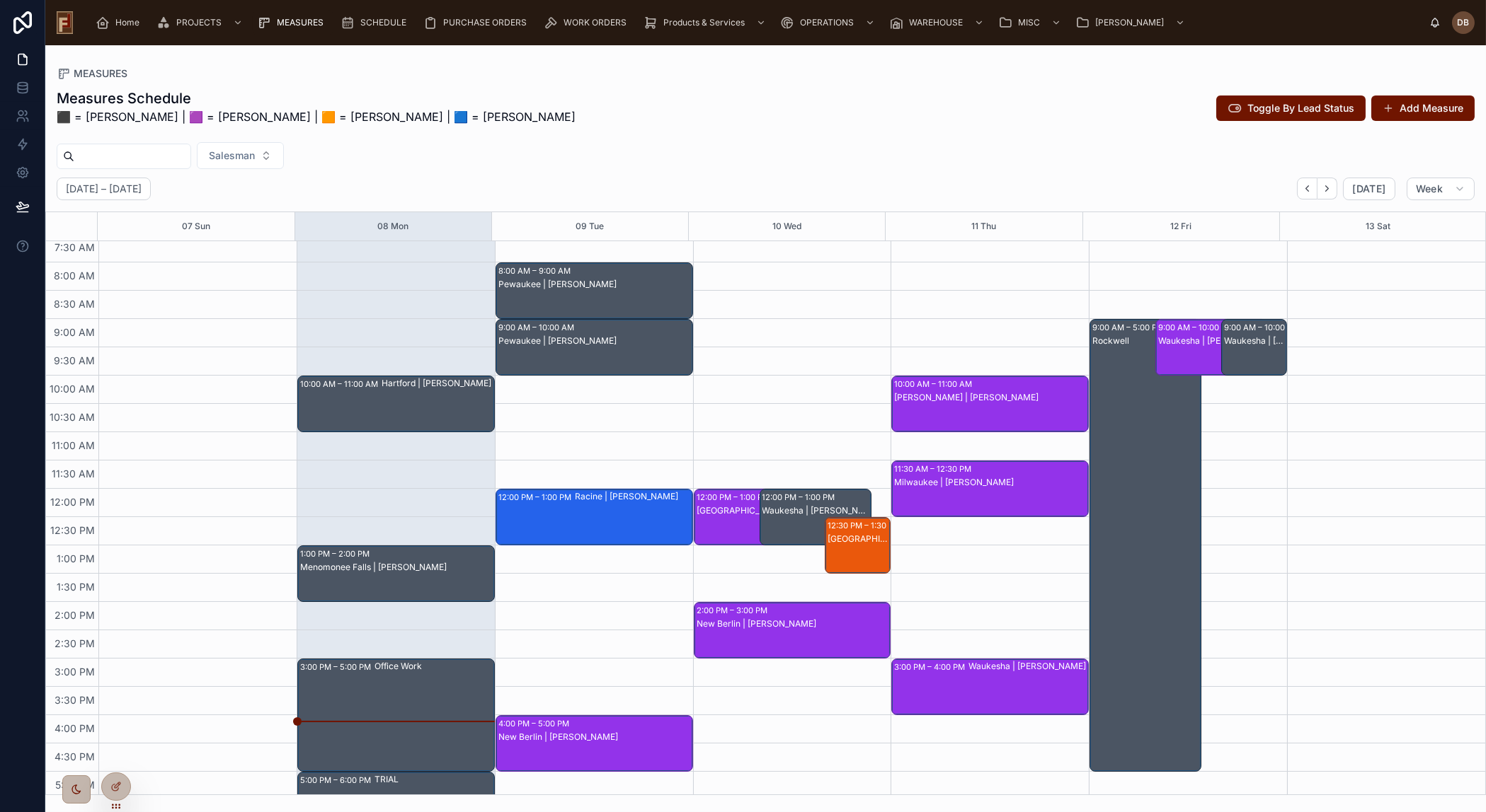
scroll to position [63, 0]
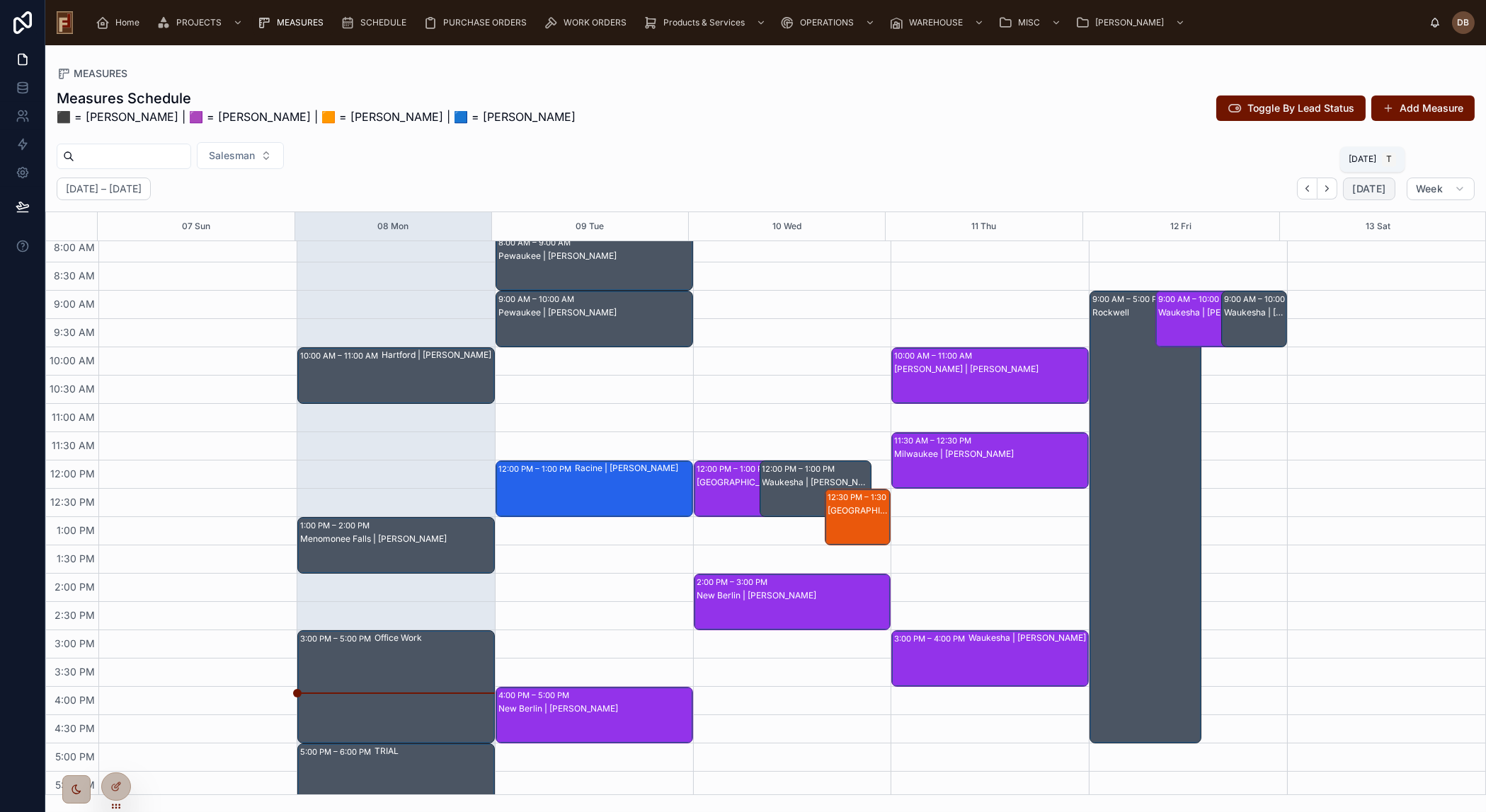
click at [1378, 187] on span "[DATE]" at bounding box center [1368, 188] width 33 height 13
click at [1329, 193] on icon "Next" at bounding box center [1326, 188] width 10 height 10
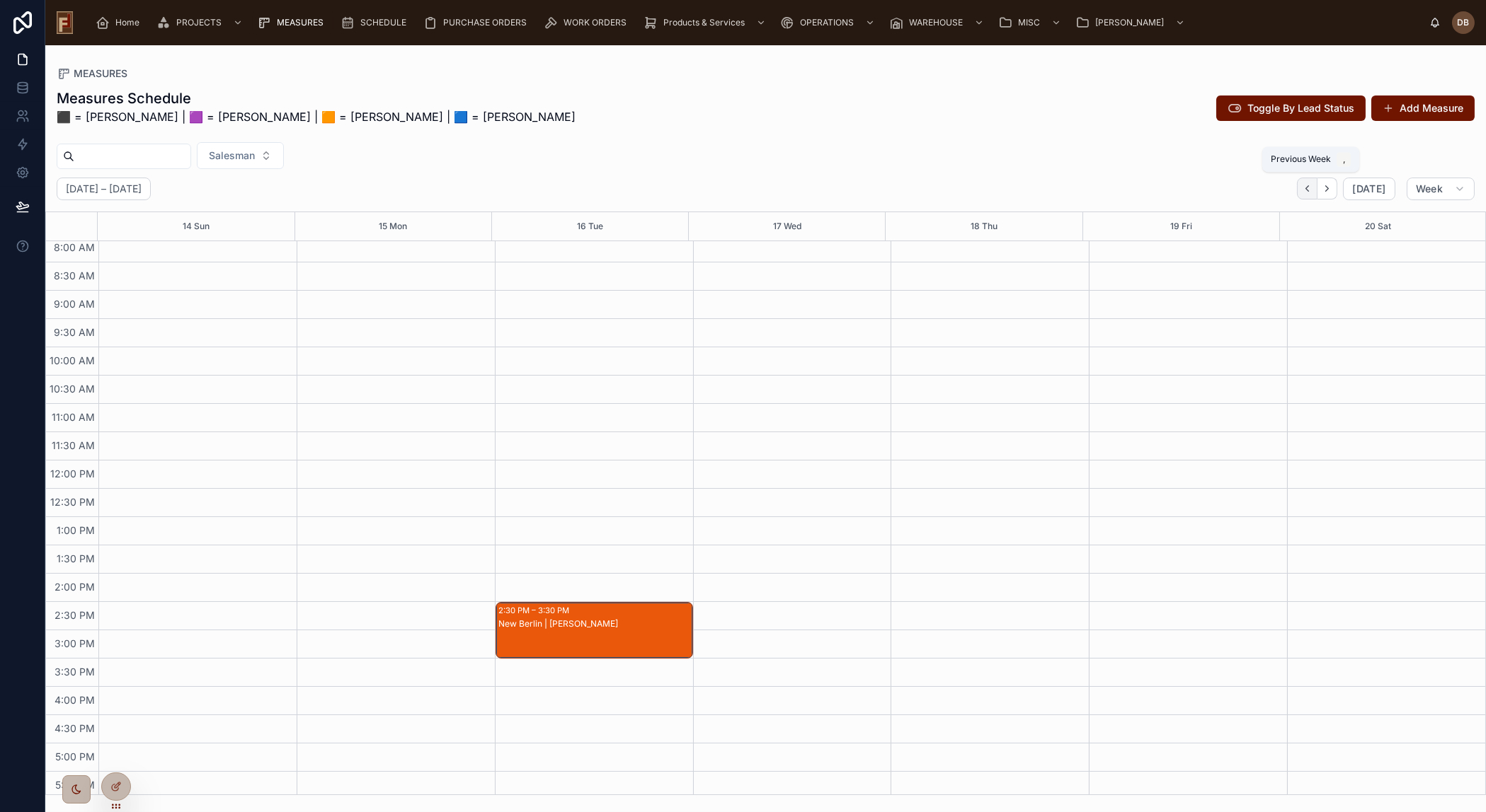
click at [1305, 189] on icon "Back" at bounding box center [1307, 188] width 10 height 10
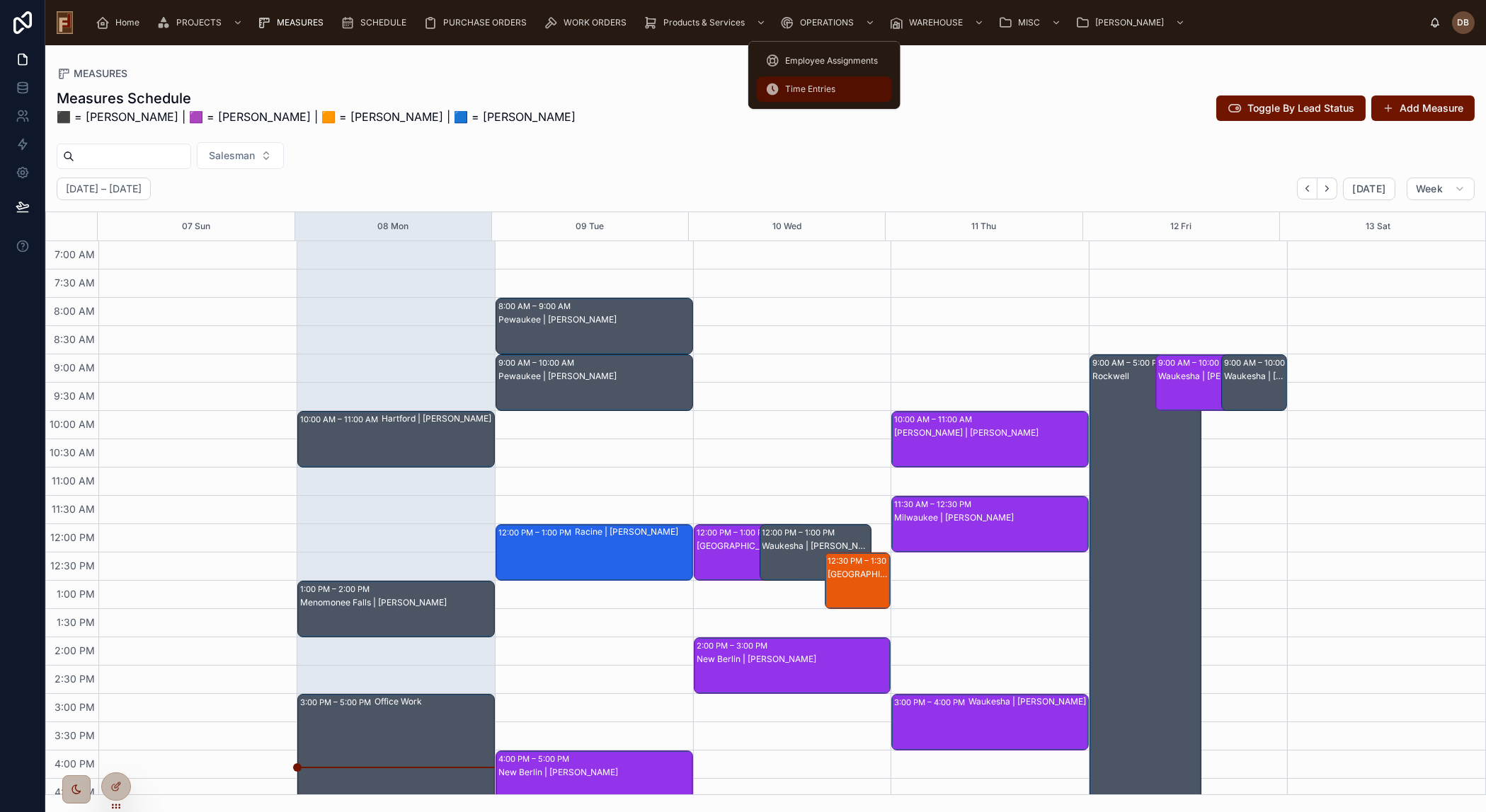
click at [830, 86] on span "Time Entries" at bounding box center [810, 89] width 50 height 11
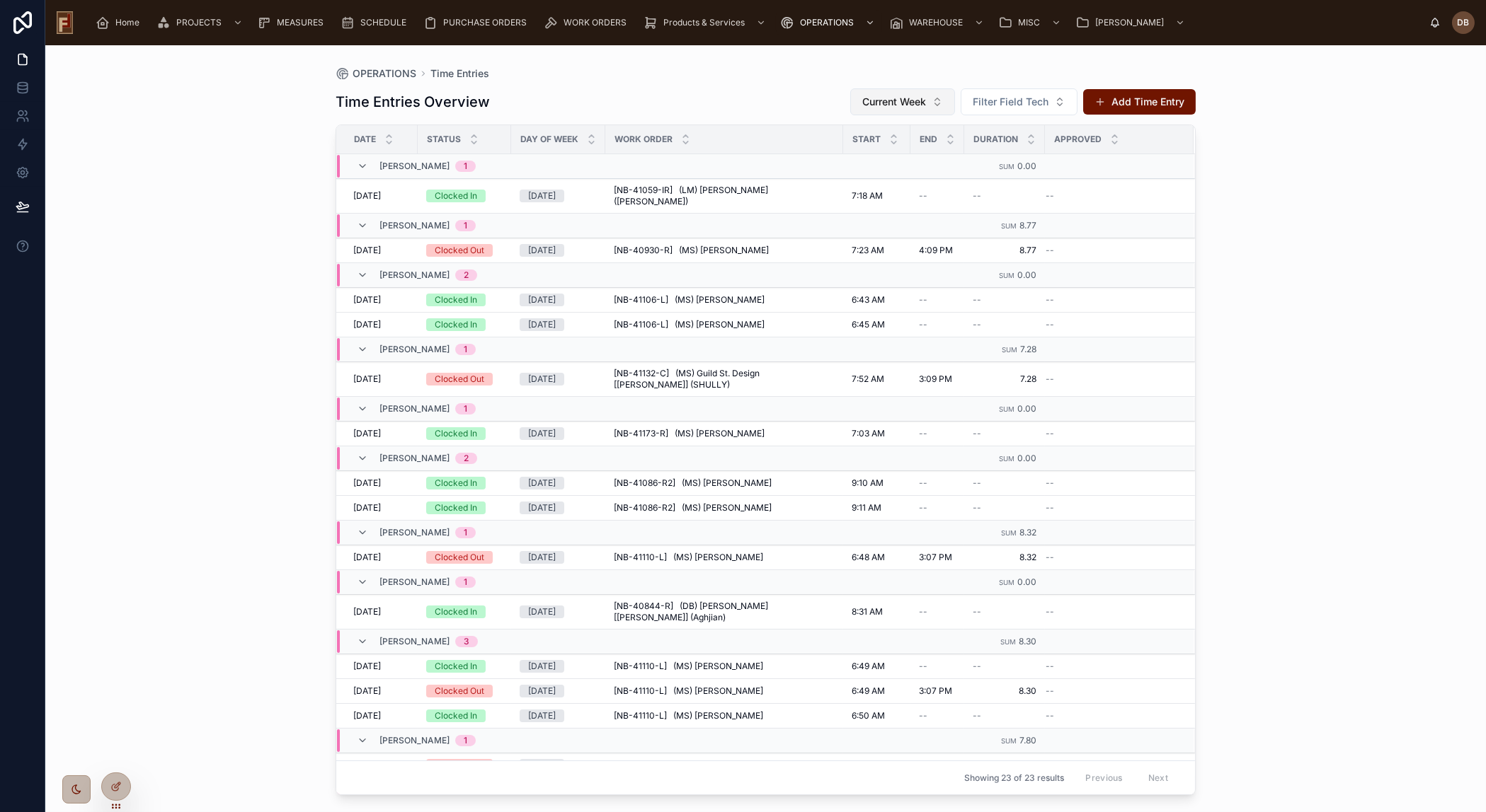
click at [911, 106] on span "Current Week" at bounding box center [894, 101] width 64 height 14
click at [879, 206] on div "Last Week" at bounding box center [903, 204] width 170 height 23
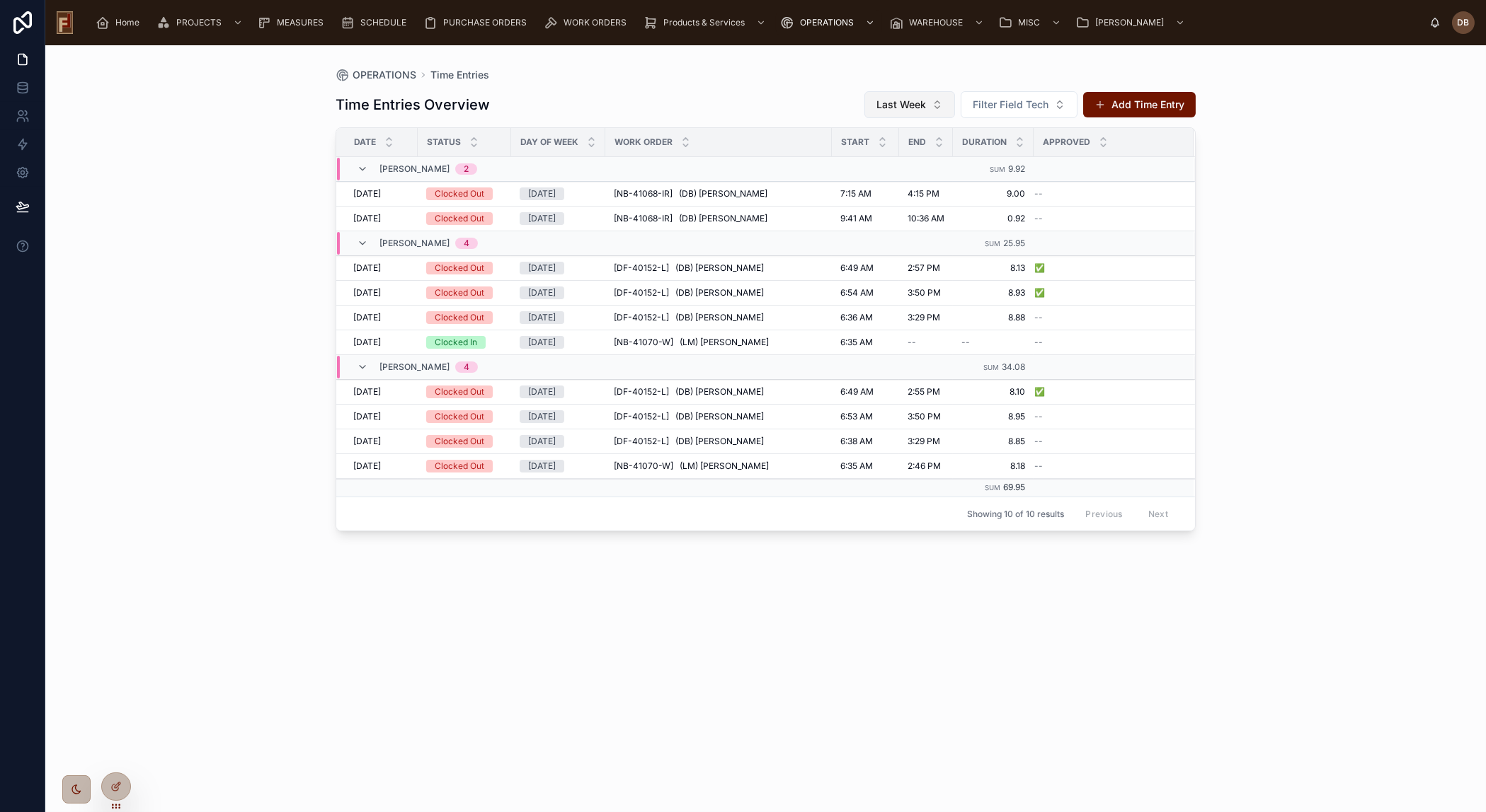
click at [931, 99] on button "Last Week" at bounding box center [909, 105] width 91 height 27
click at [897, 189] on div "Current Week" at bounding box center [910, 185] width 170 height 23
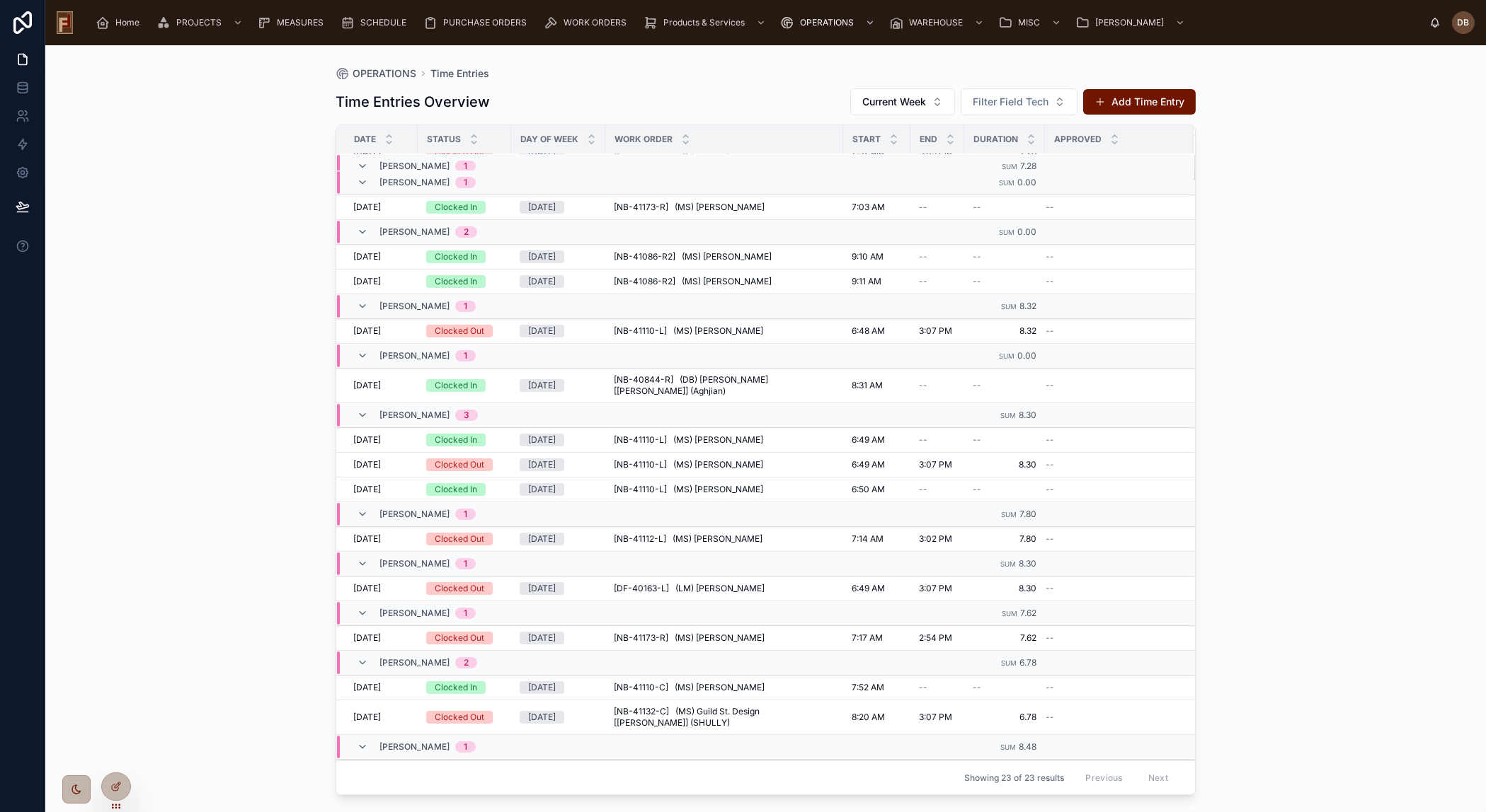
scroll to position [257, 0]
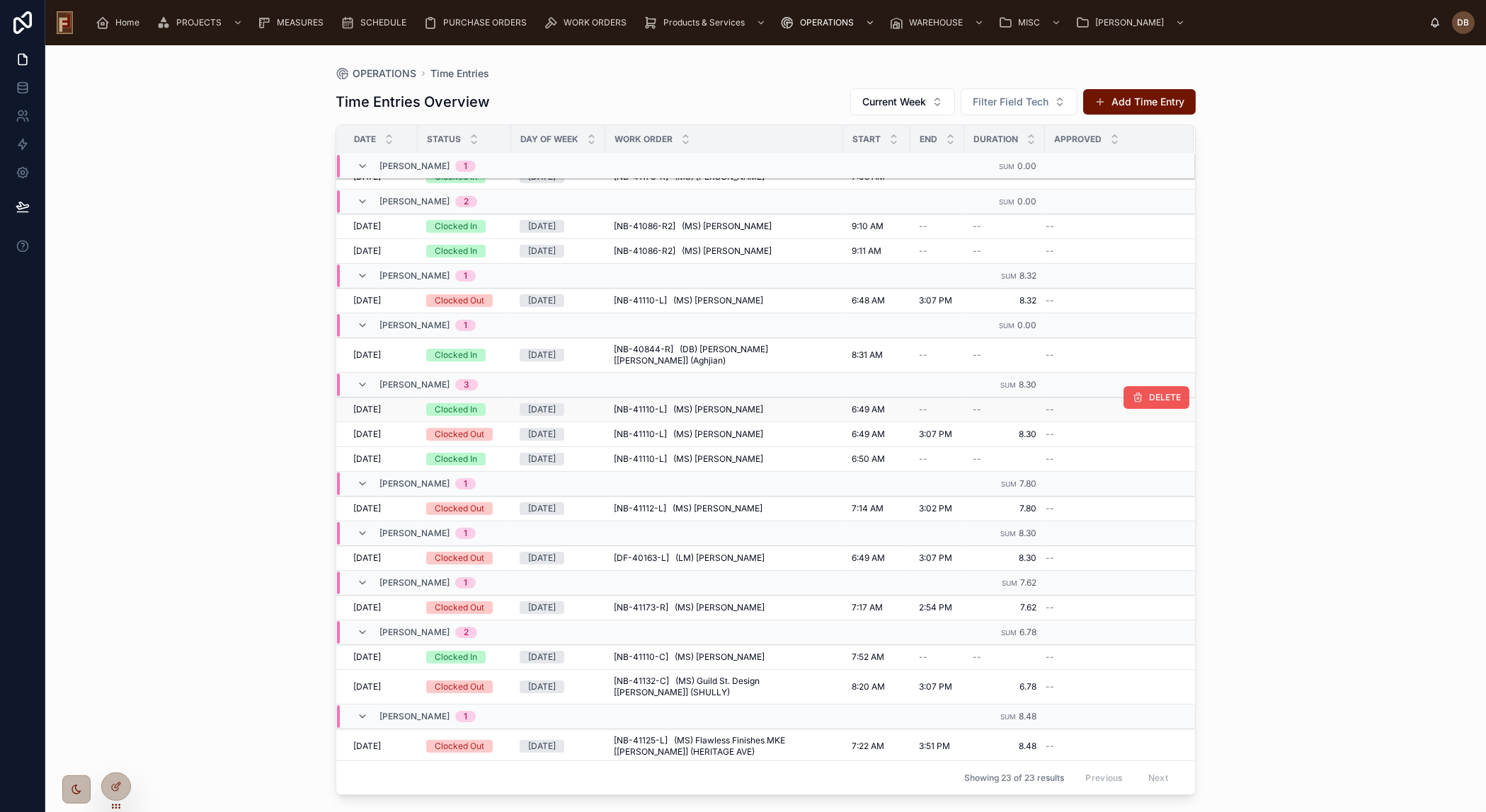
click at [1148, 392] on span "DELETE" at bounding box center [1164, 397] width 32 height 11
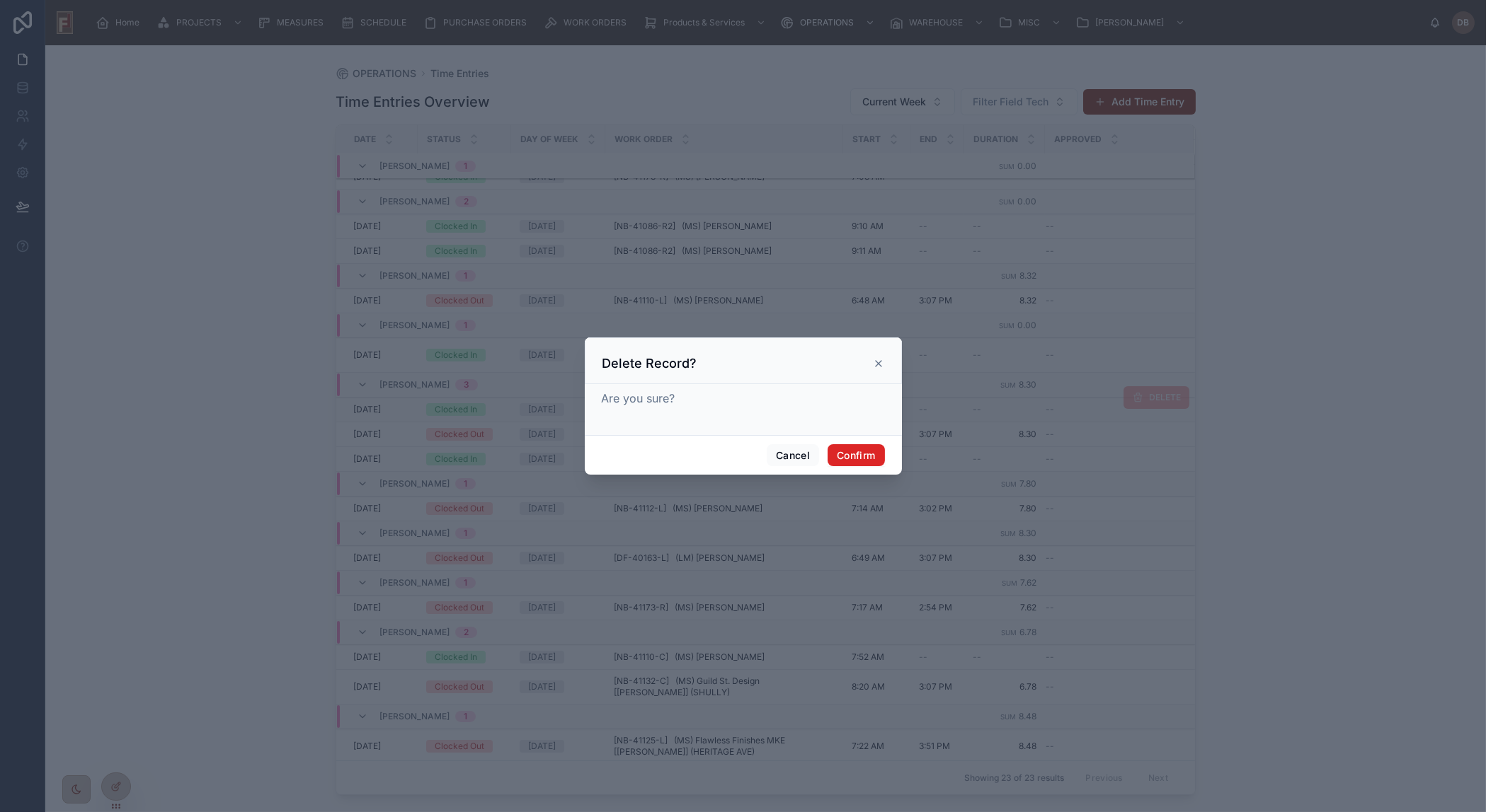
click at [875, 450] on button "Confirm" at bounding box center [855, 455] width 57 height 23
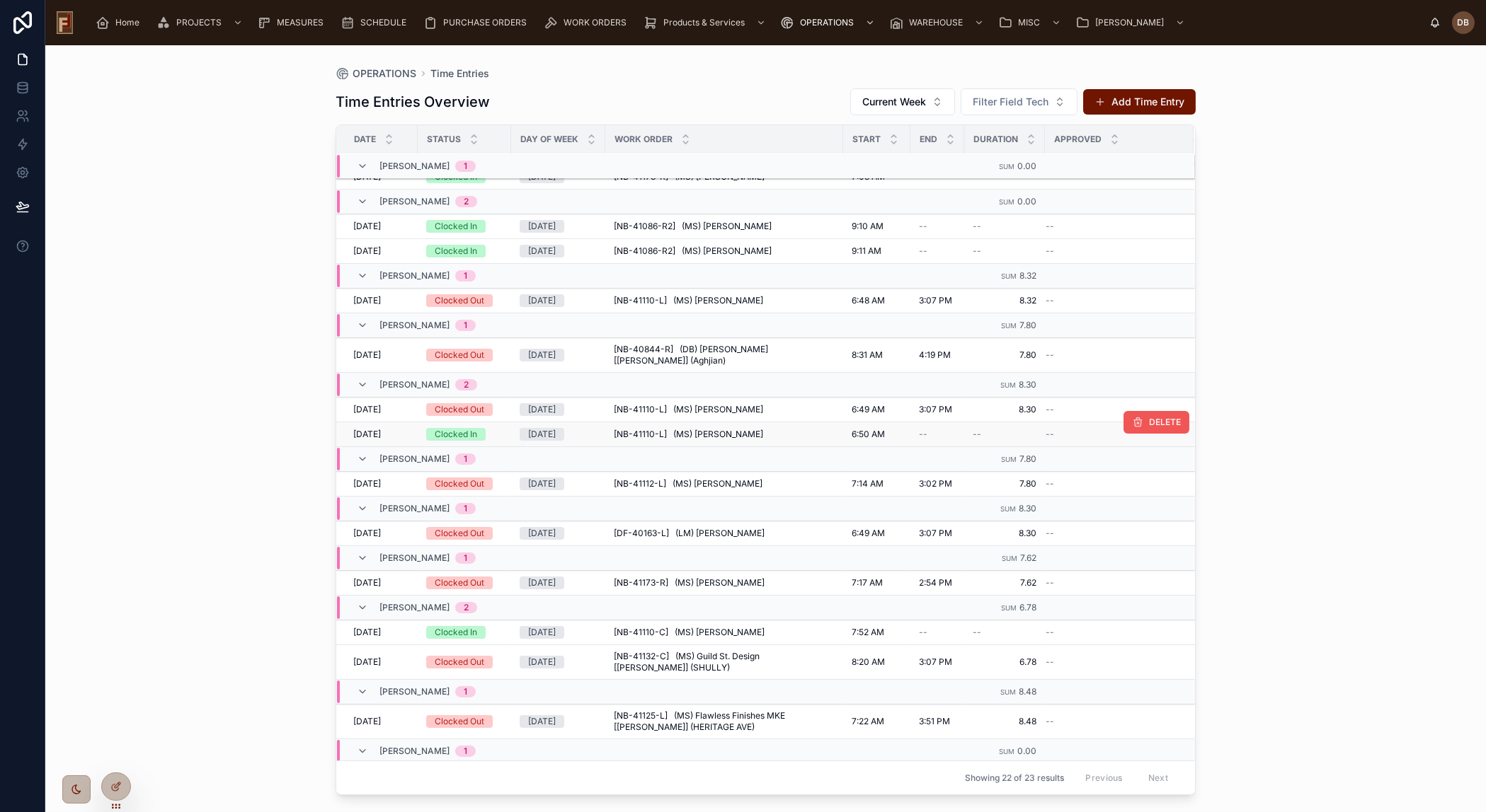
click at [1132, 416] on icon at bounding box center [1137, 422] width 11 height 11
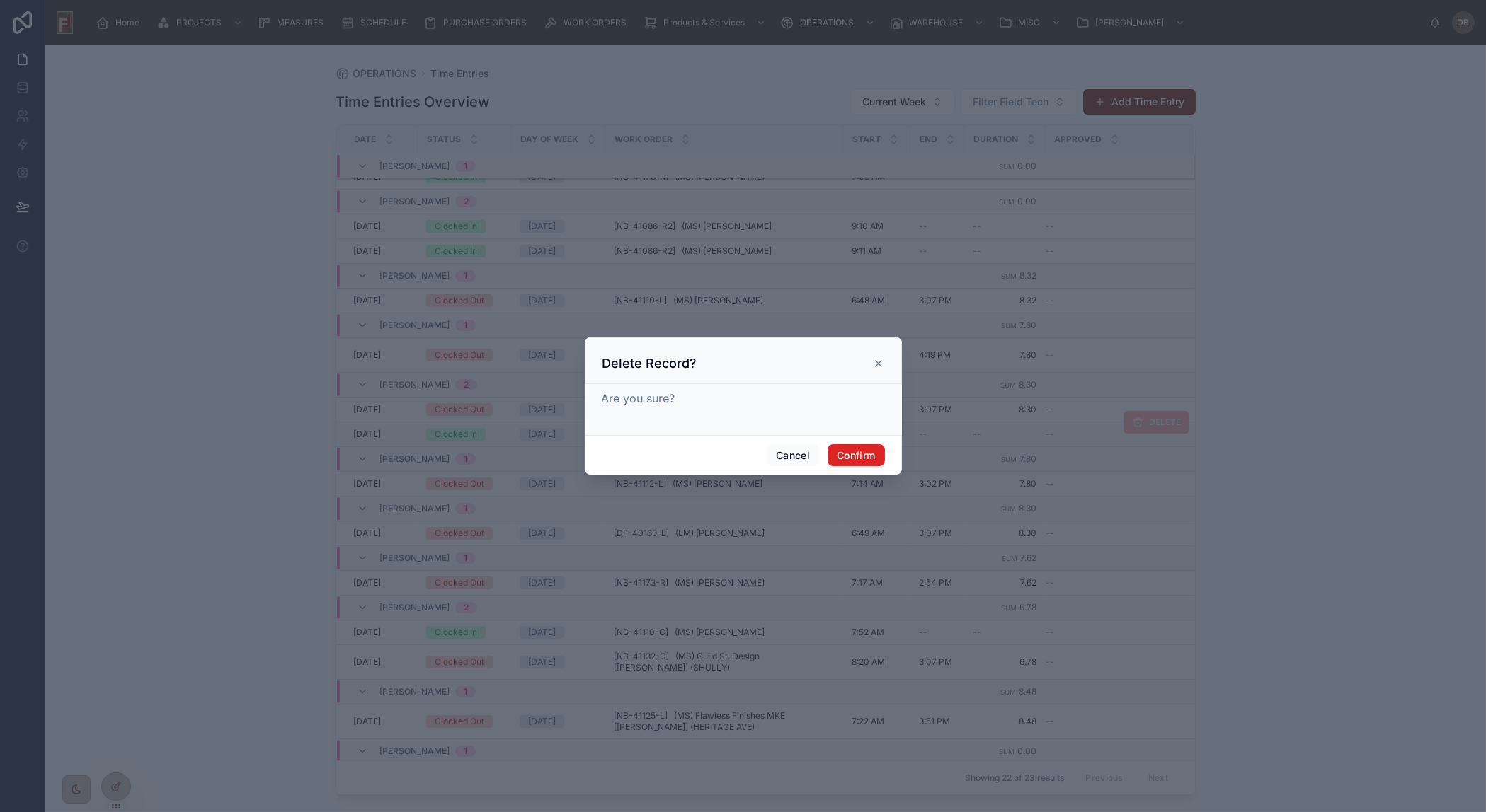
click at [863, 458] on button "Confirm" at bounding box center [855, 455] width 57 height 23
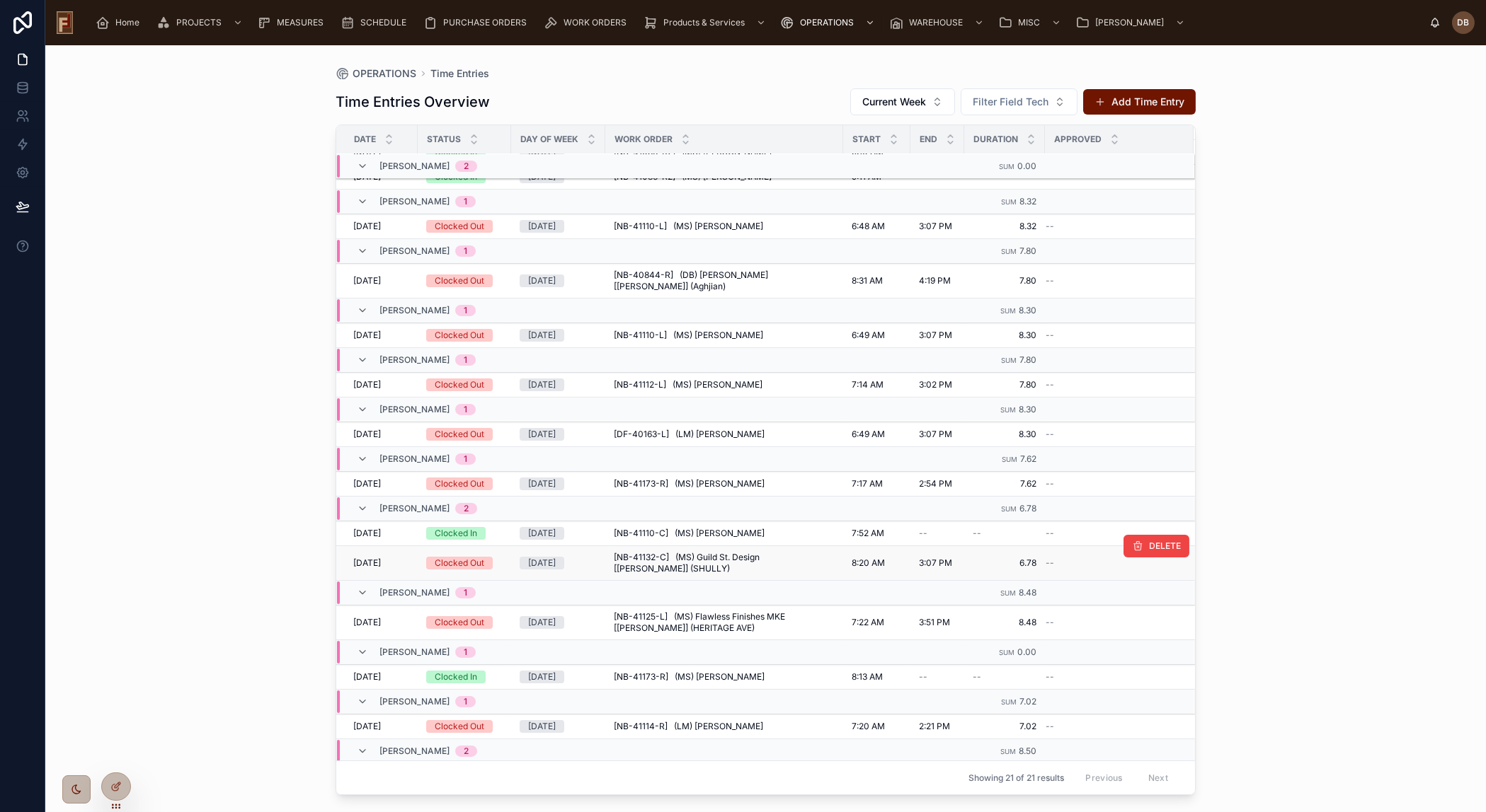
scroll to position [312, 0]
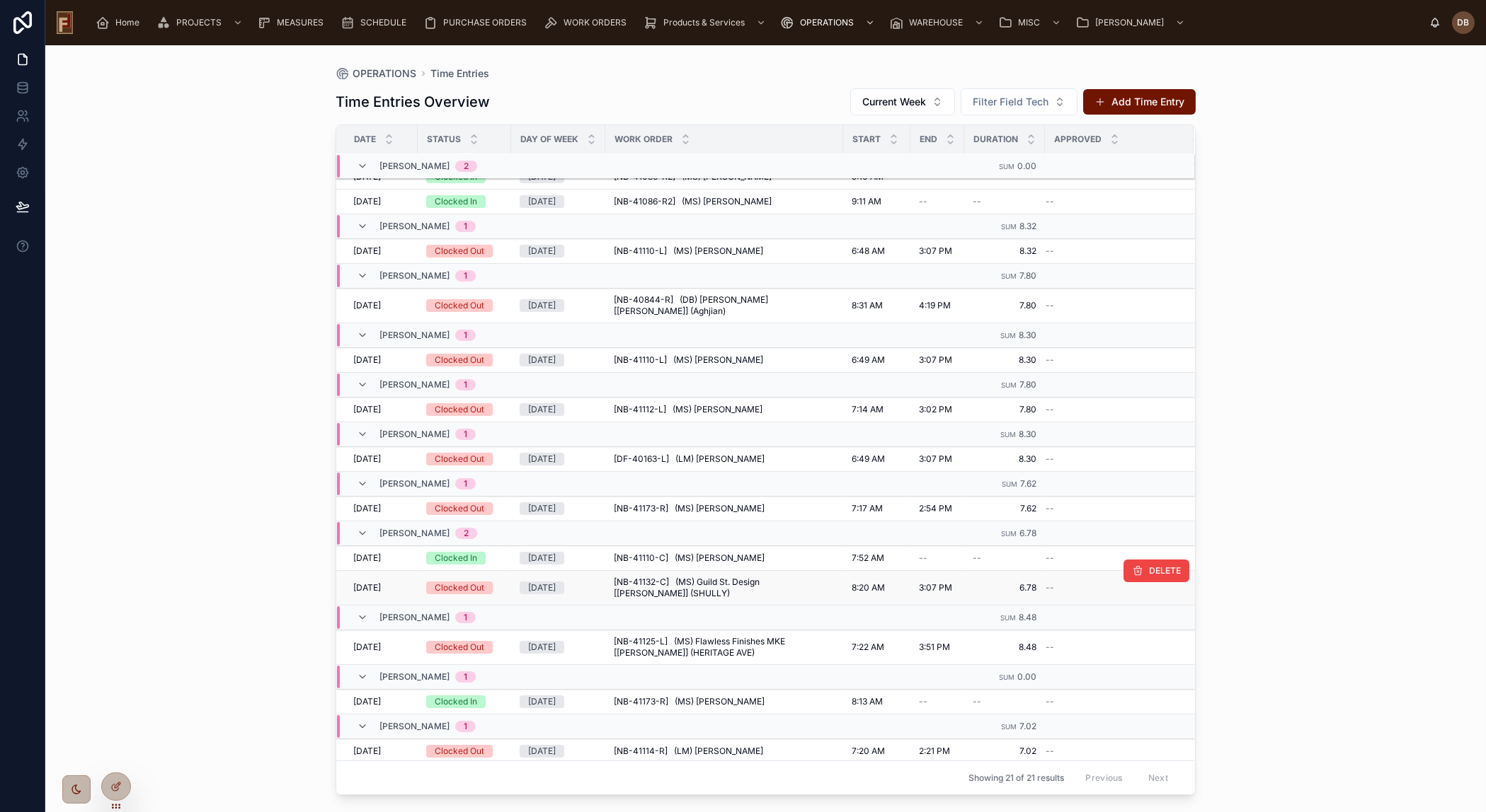
click at [871, 582] on span "8:20 AM" at bounding box center [868, 588] width 33 height 11
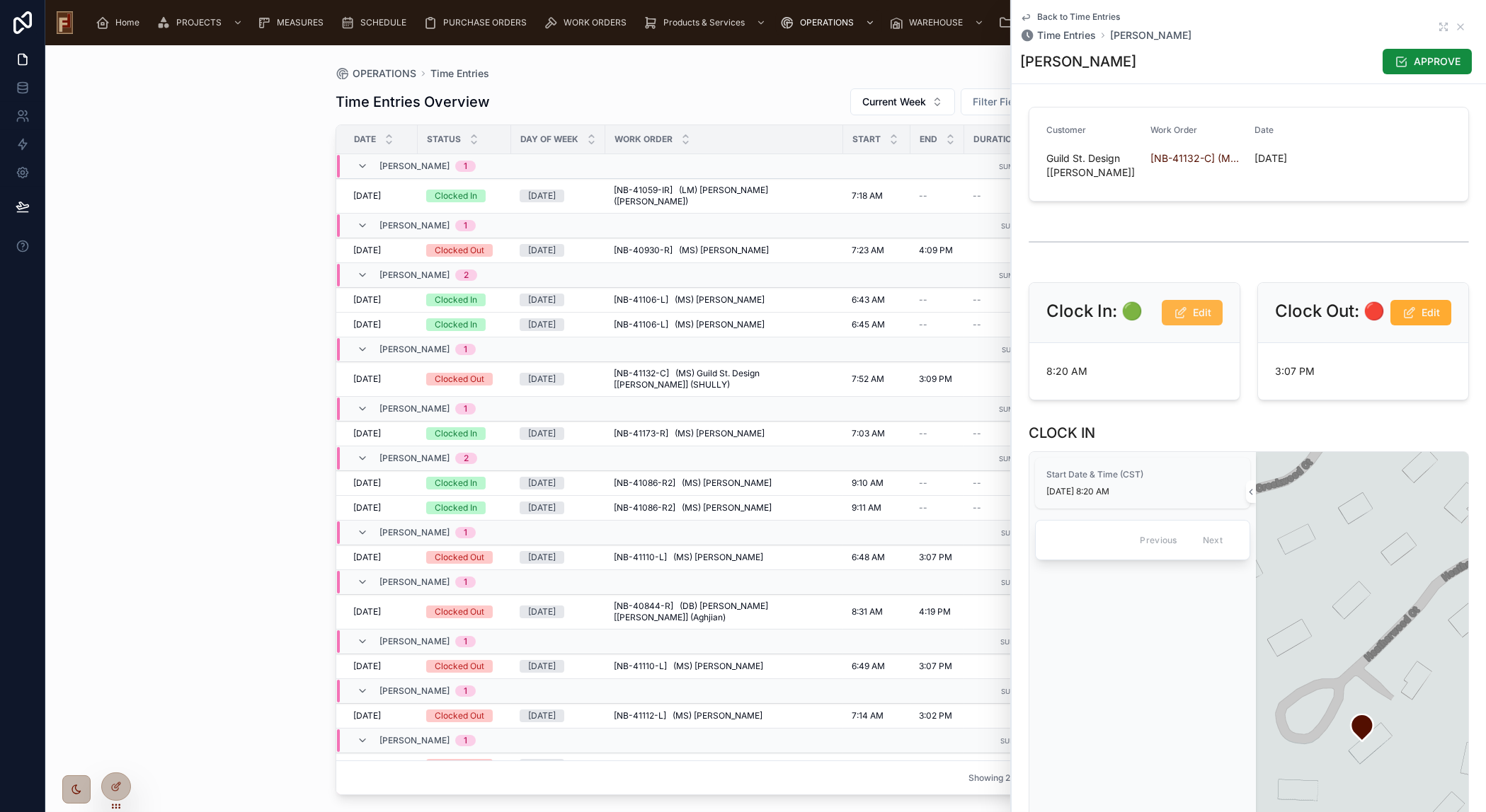
click at [1183, 318] on button "Edit" at bounding box center [1192, 312] width 61 height 26
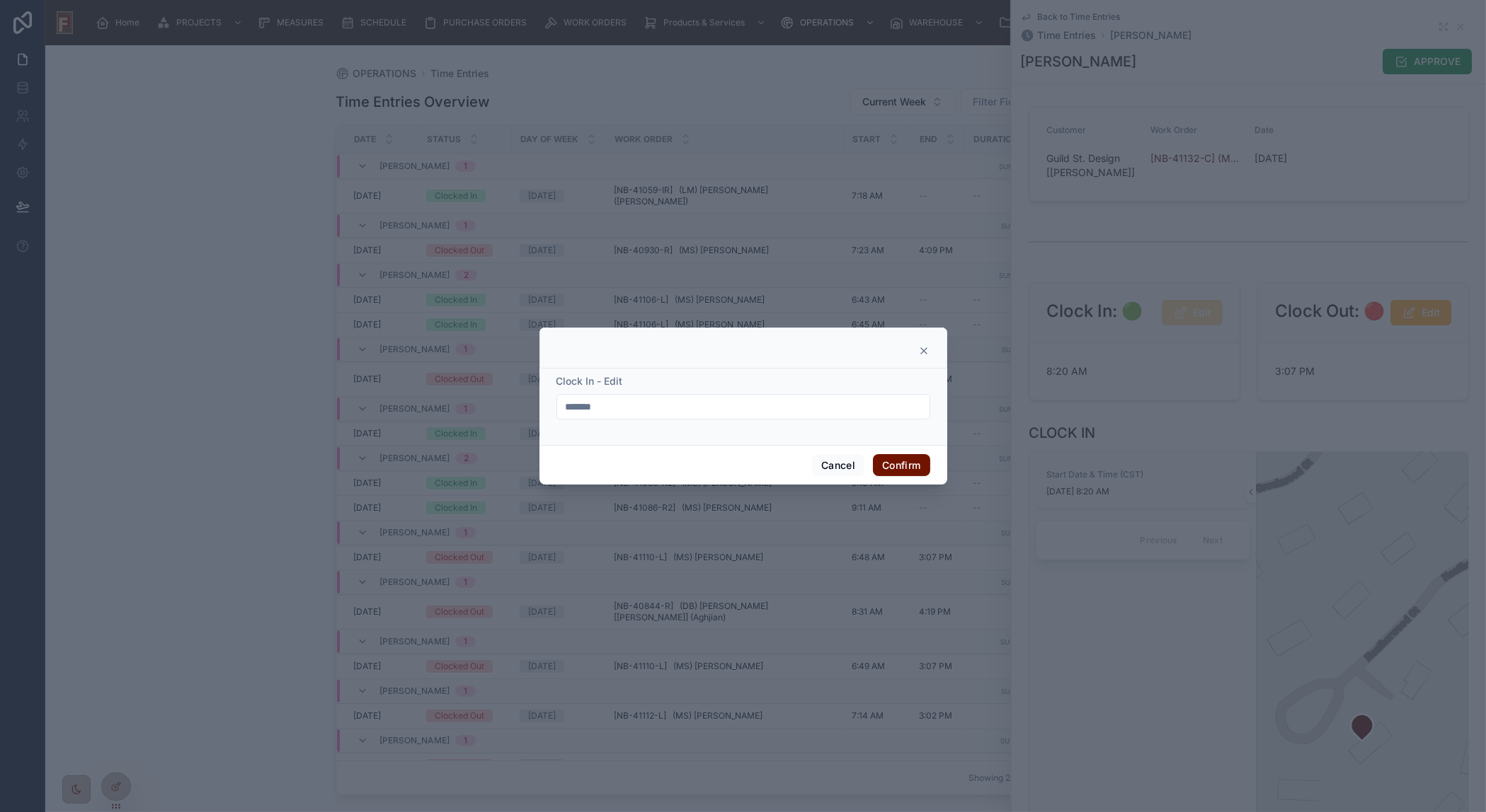
click at [566, 405] on input "*******" at bounding box center [743, 407] width 372 height 20
type input "*******"
click at [906, 467] on button "Confirm" at bounding box center [901, 465] width 57 height 23
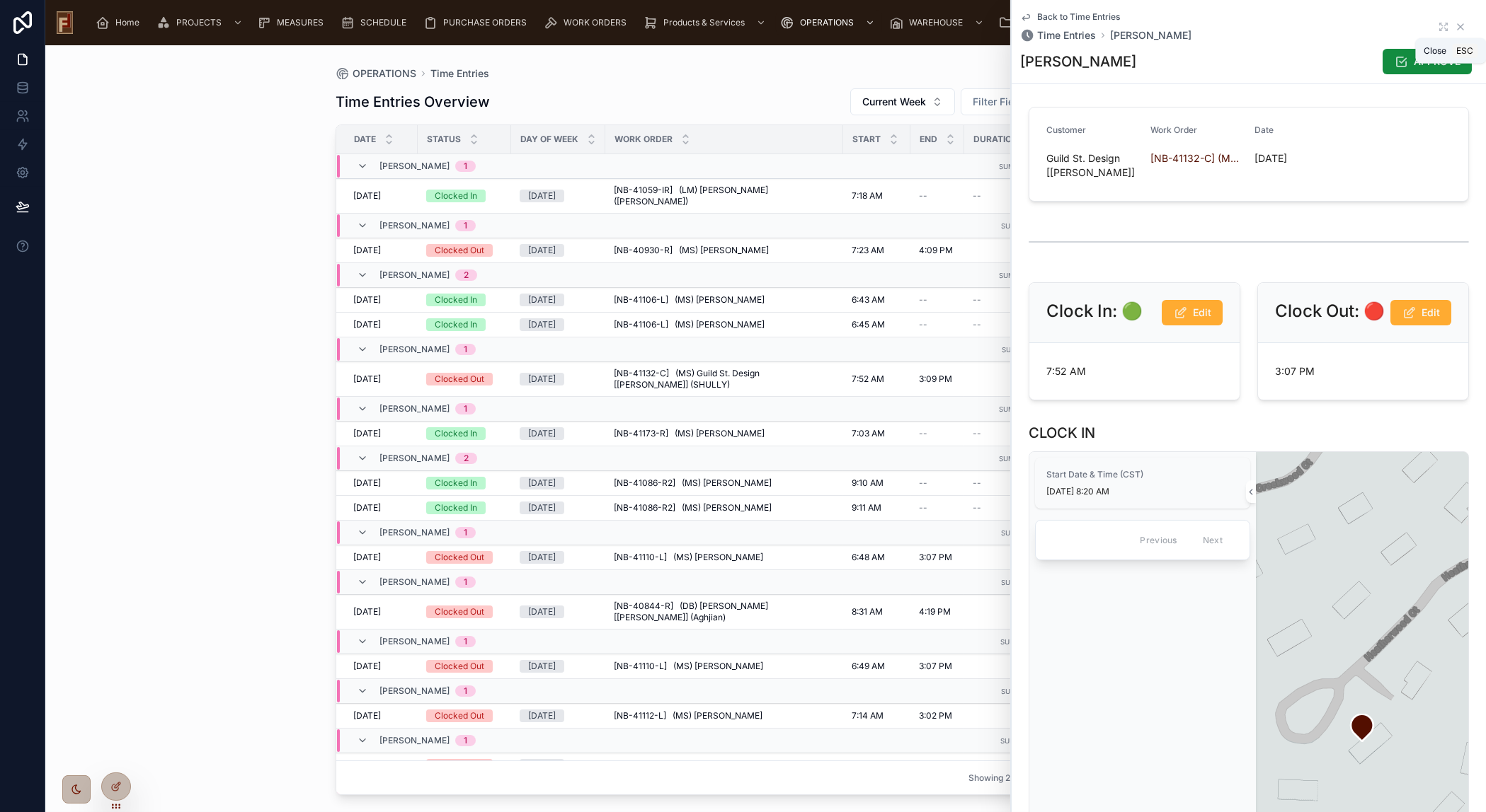
click at [1454, 26] on icon at bounding box center [1459, 27] width 11 height 11
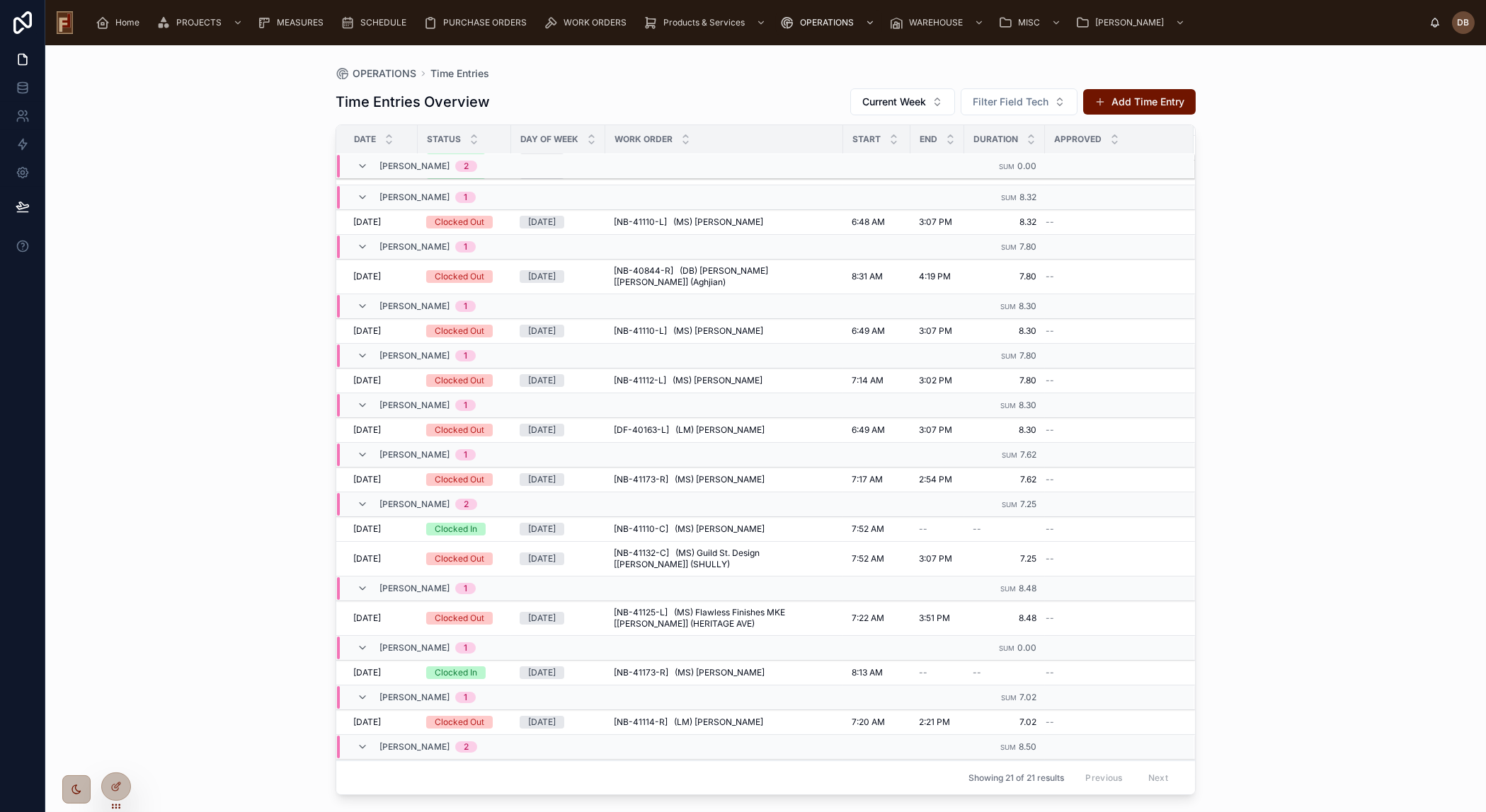
scroll to position [344, 0]
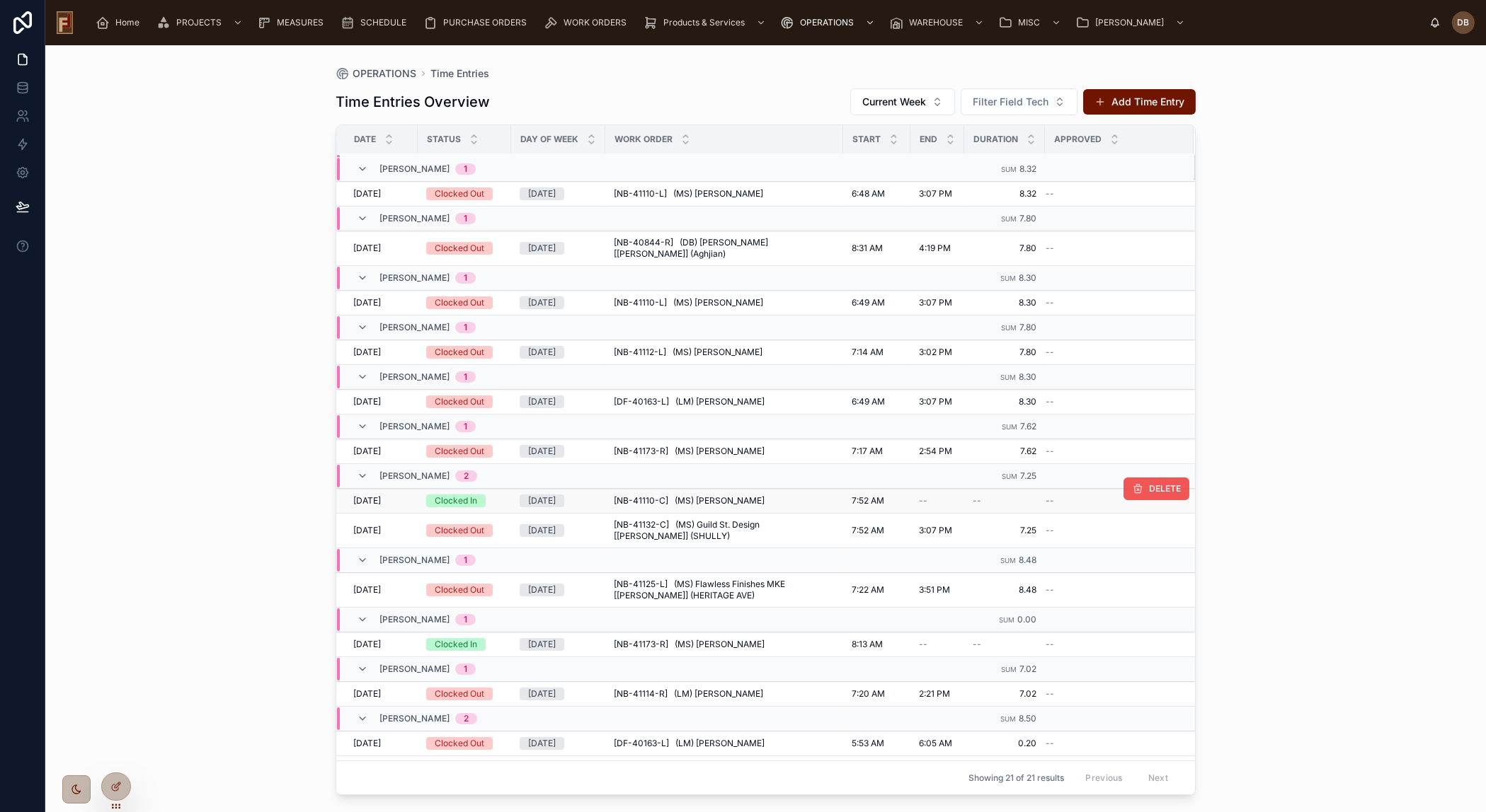
click at [1133, 478] on button "DELETE" at bounding box center [1156, 489] width 66 height 23
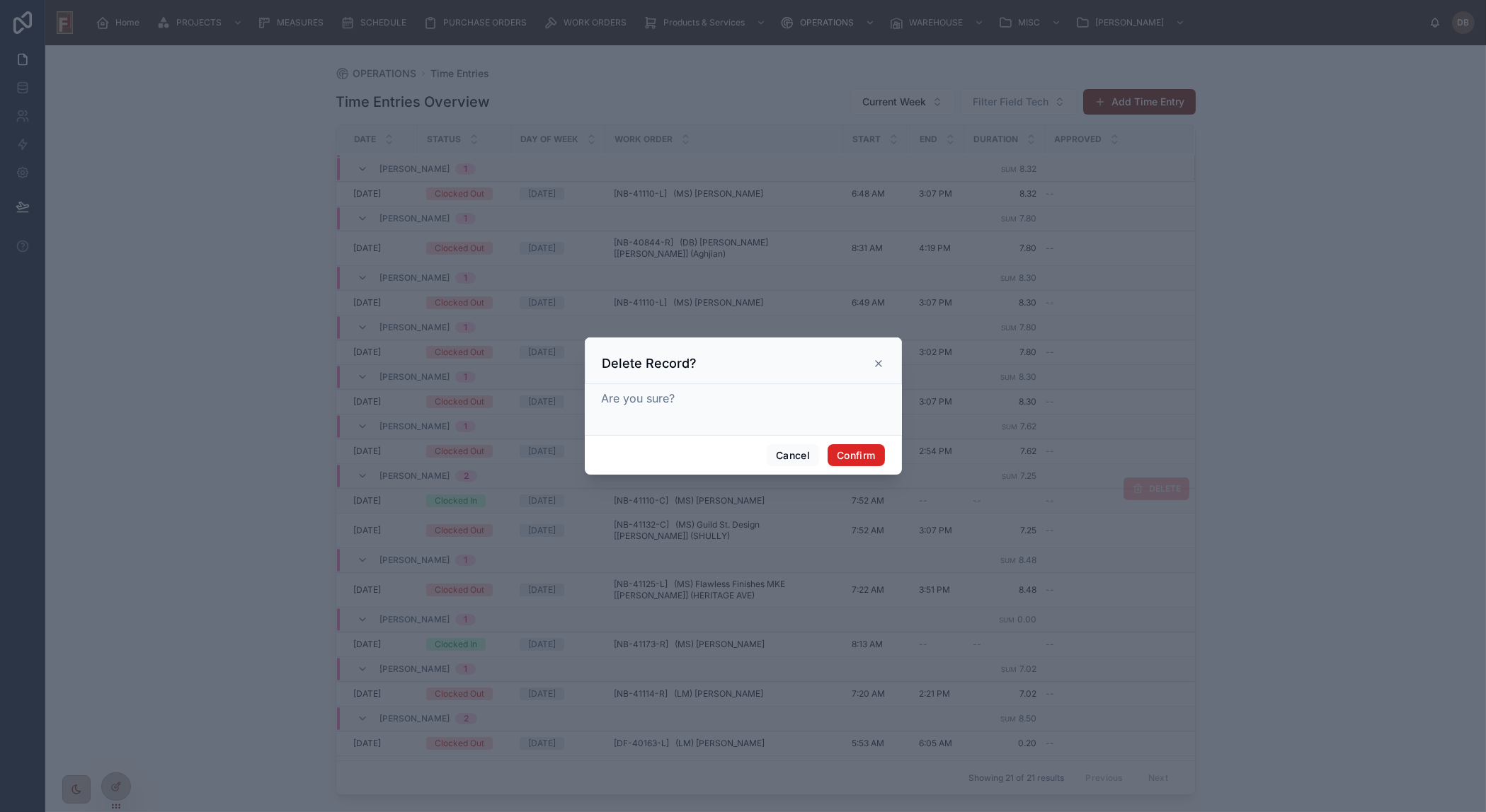
click at [839, 460] on button "Confirm" at bounding box center [855, 455] width 57 height 23
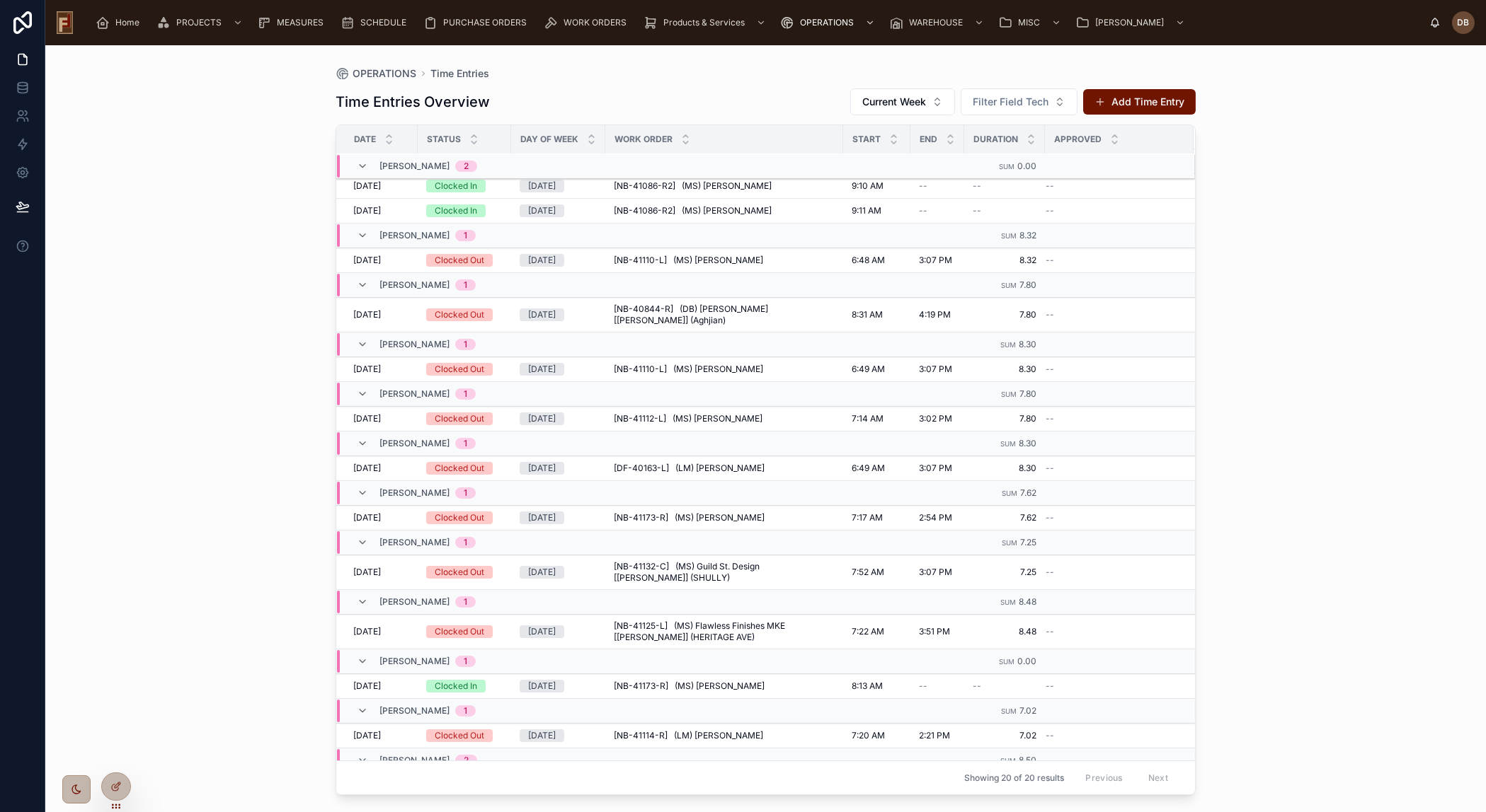
scroll to position [343, 0]
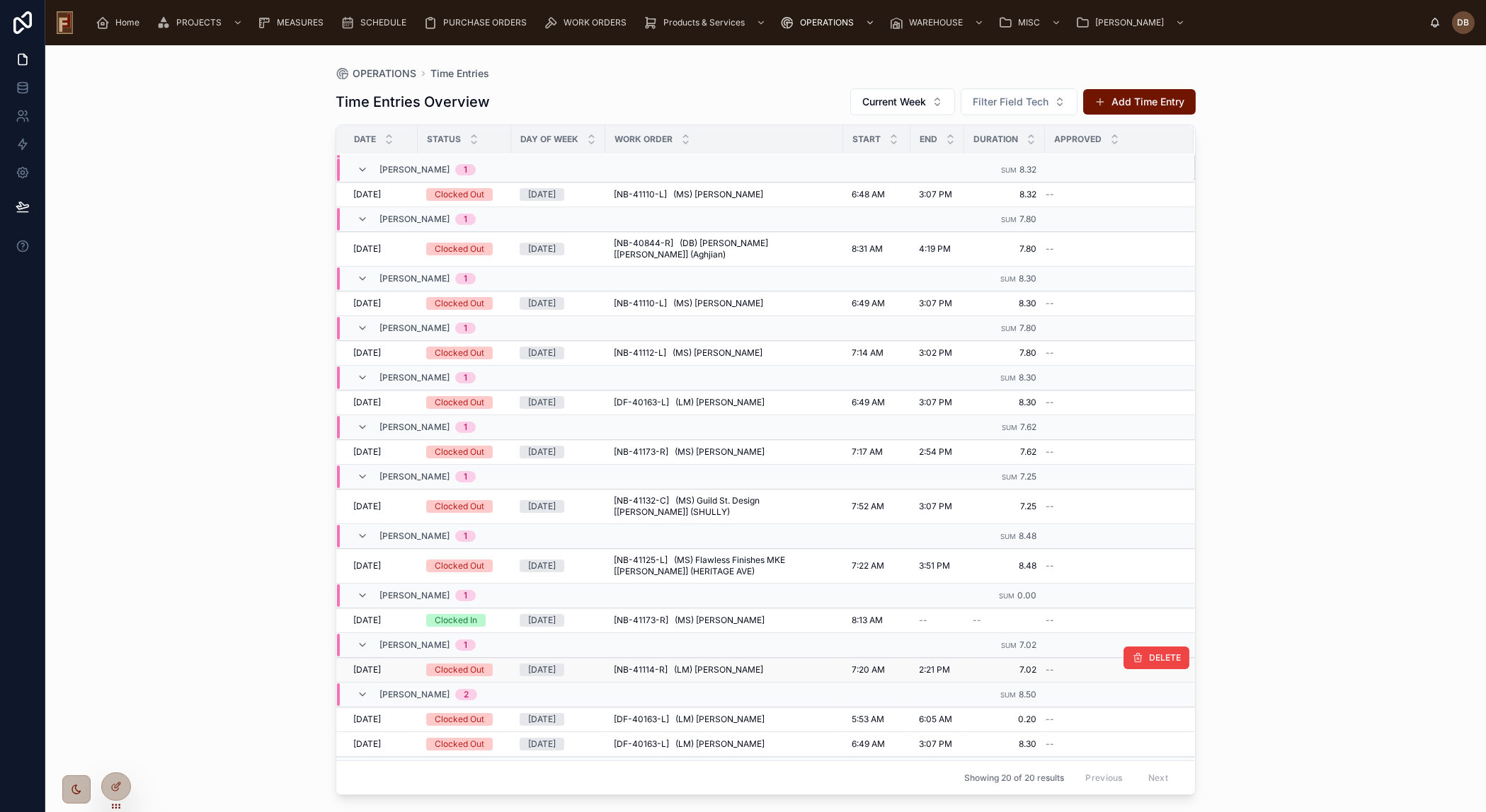
click at [700, 658] on td "[NB-41114-R] (LM) [PERSON_NAME] [NB-41114-R] (LM) [PERSON_NAME]" at bounding box center [724, 670] width 238 height 25
click at [703, 664] on span "[NB-41114-R] (LM) [PERSON_NAME]" at bounding box center [688, 670] width 149 height 11
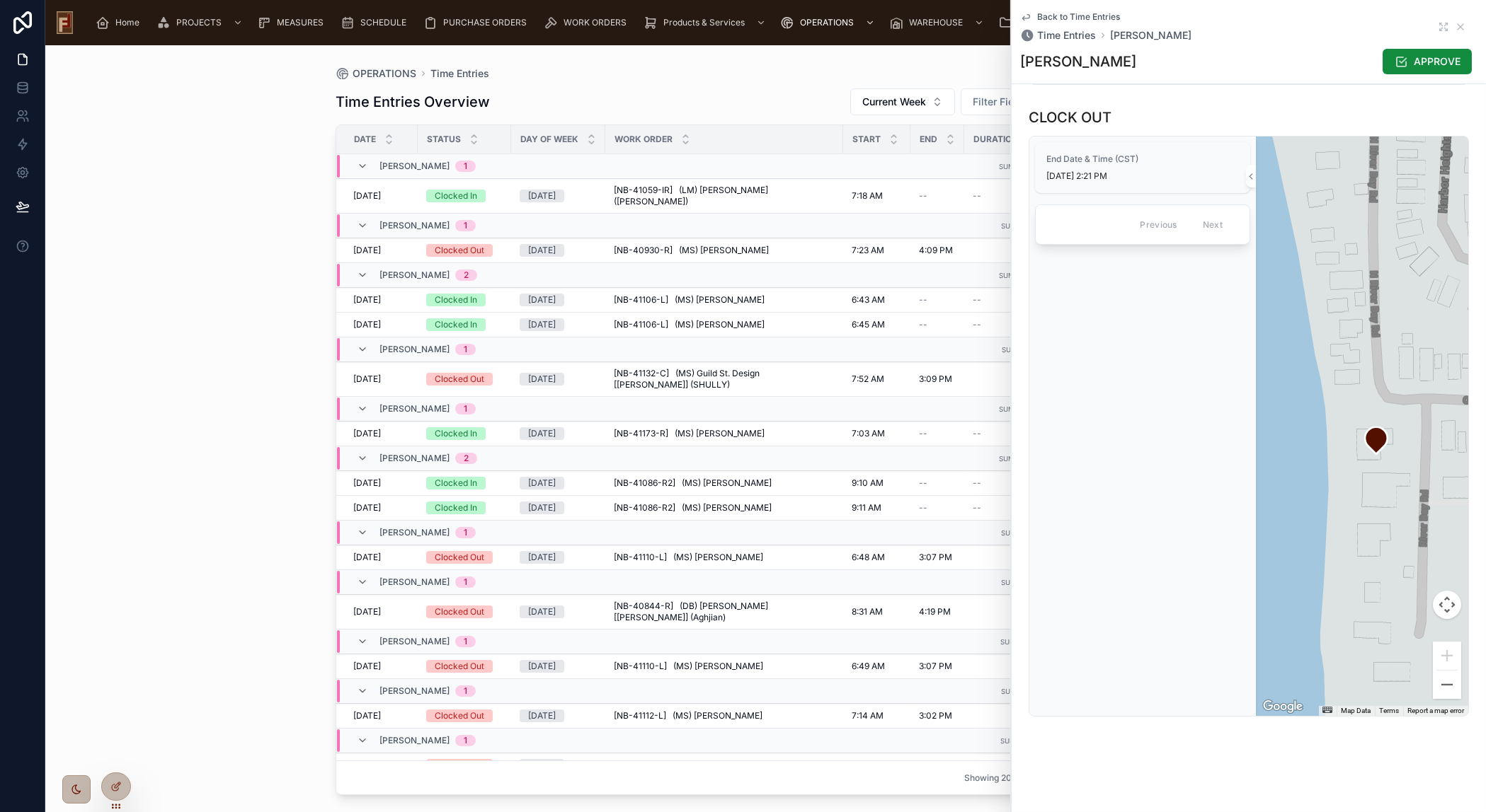
scroll to position [953, 0]
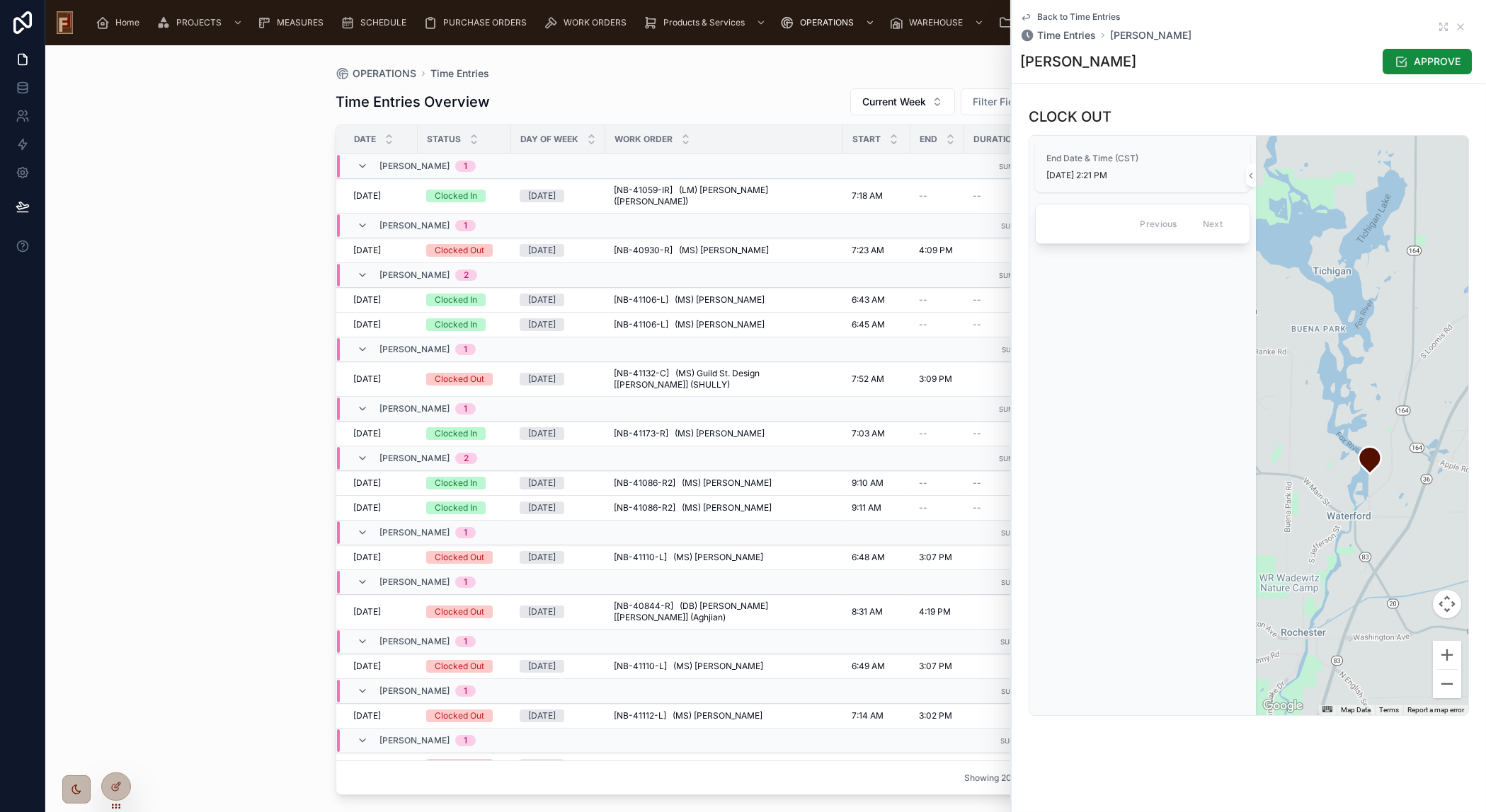
drag, startPoint x: 1403, startPoint y: 455, endPoint x: 1400, endPoint y: 492, distance: 37.1
click at [1400, 492] on div at bounding box center [1362, 425] width 213 height 579
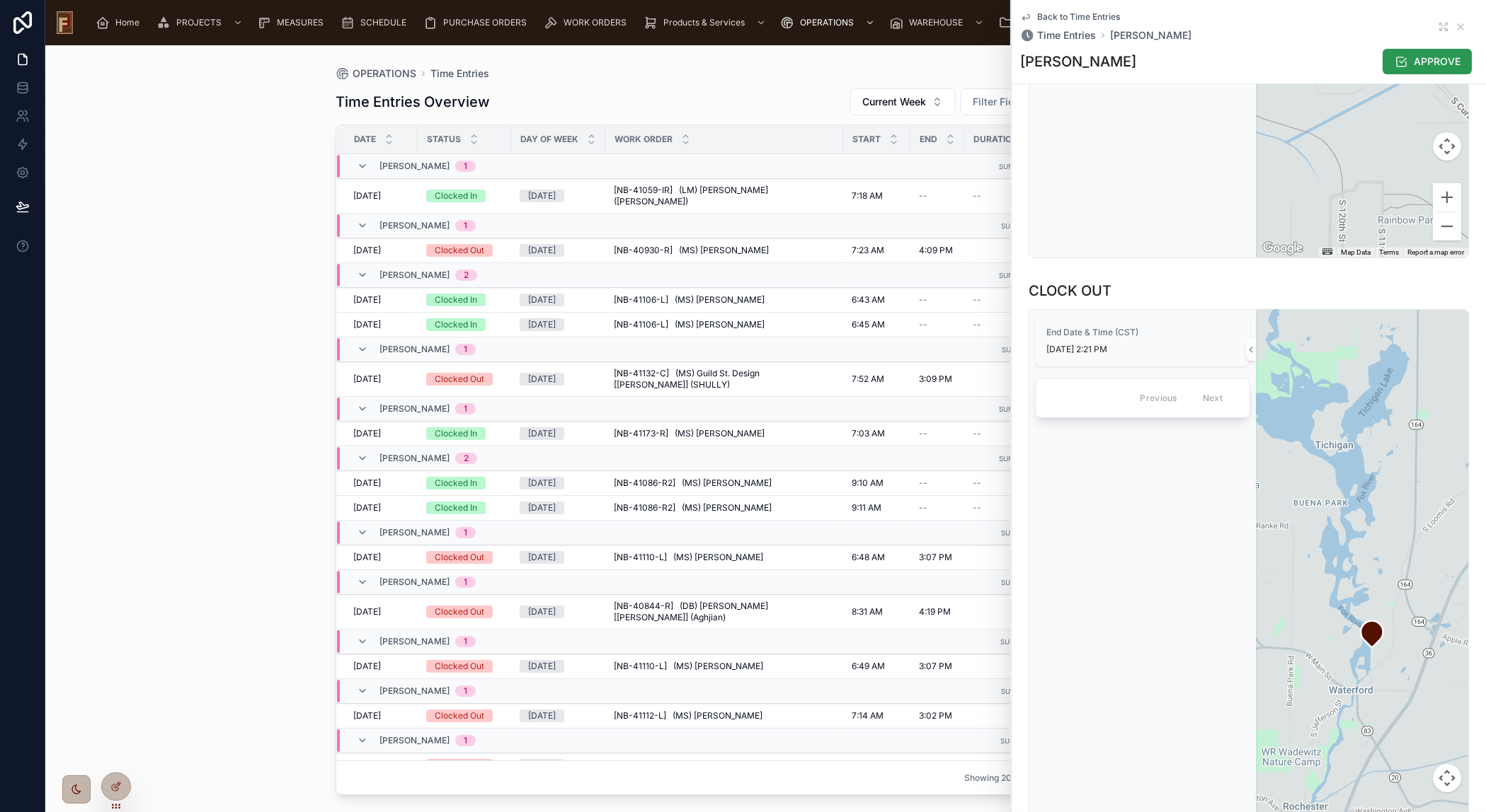
click at [1425, 60] on span "APPROVE" at bounding box center [1437, 61] width 47 height 14
click at [1457, 24] on icon at bounding box center [1460, 27] width 6 height 6
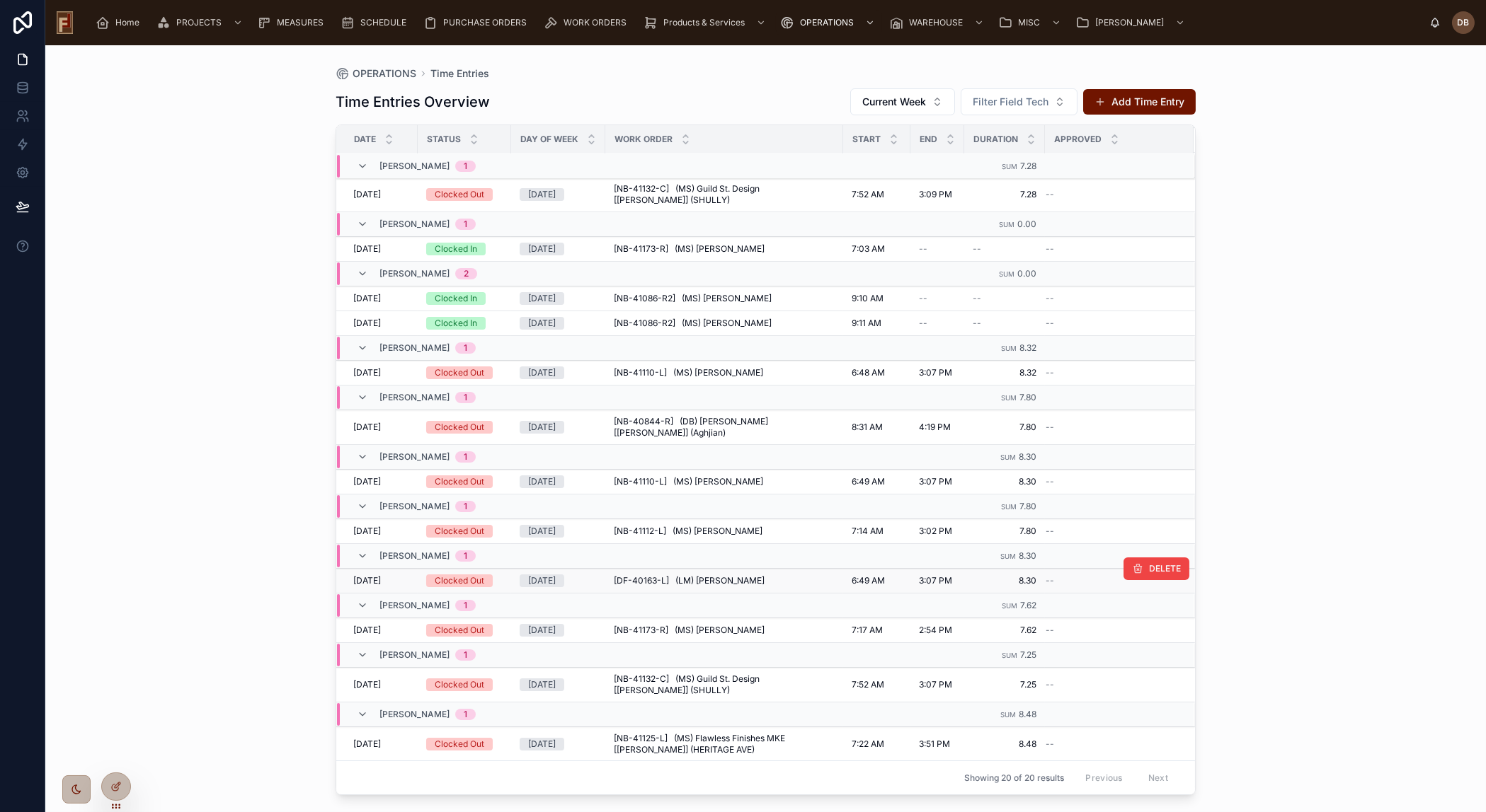
scroll to position [363, 0]
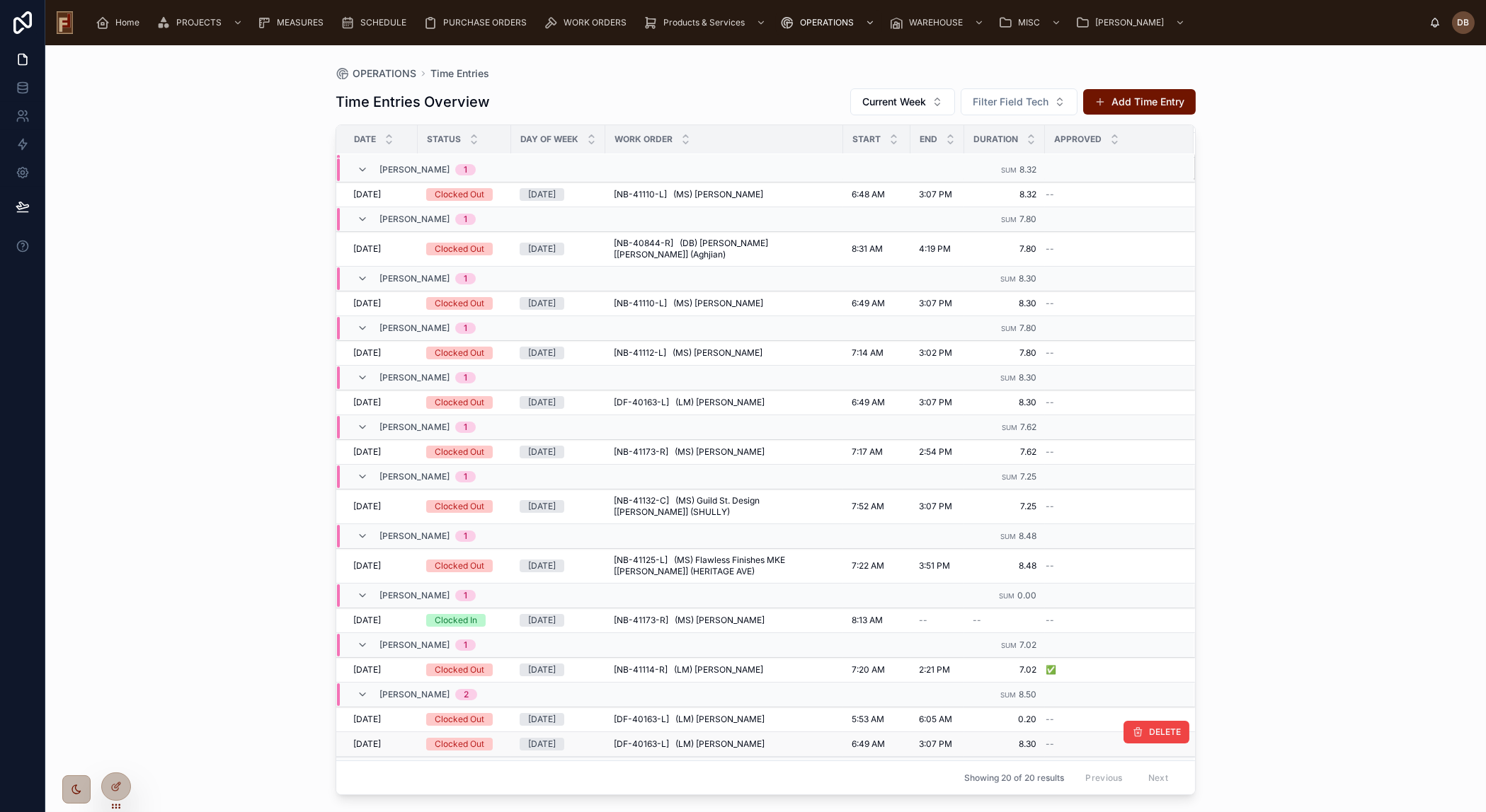
click at [932, 739] on span "3:07 PM" at bounding box center [935, 744] width 33 height 11
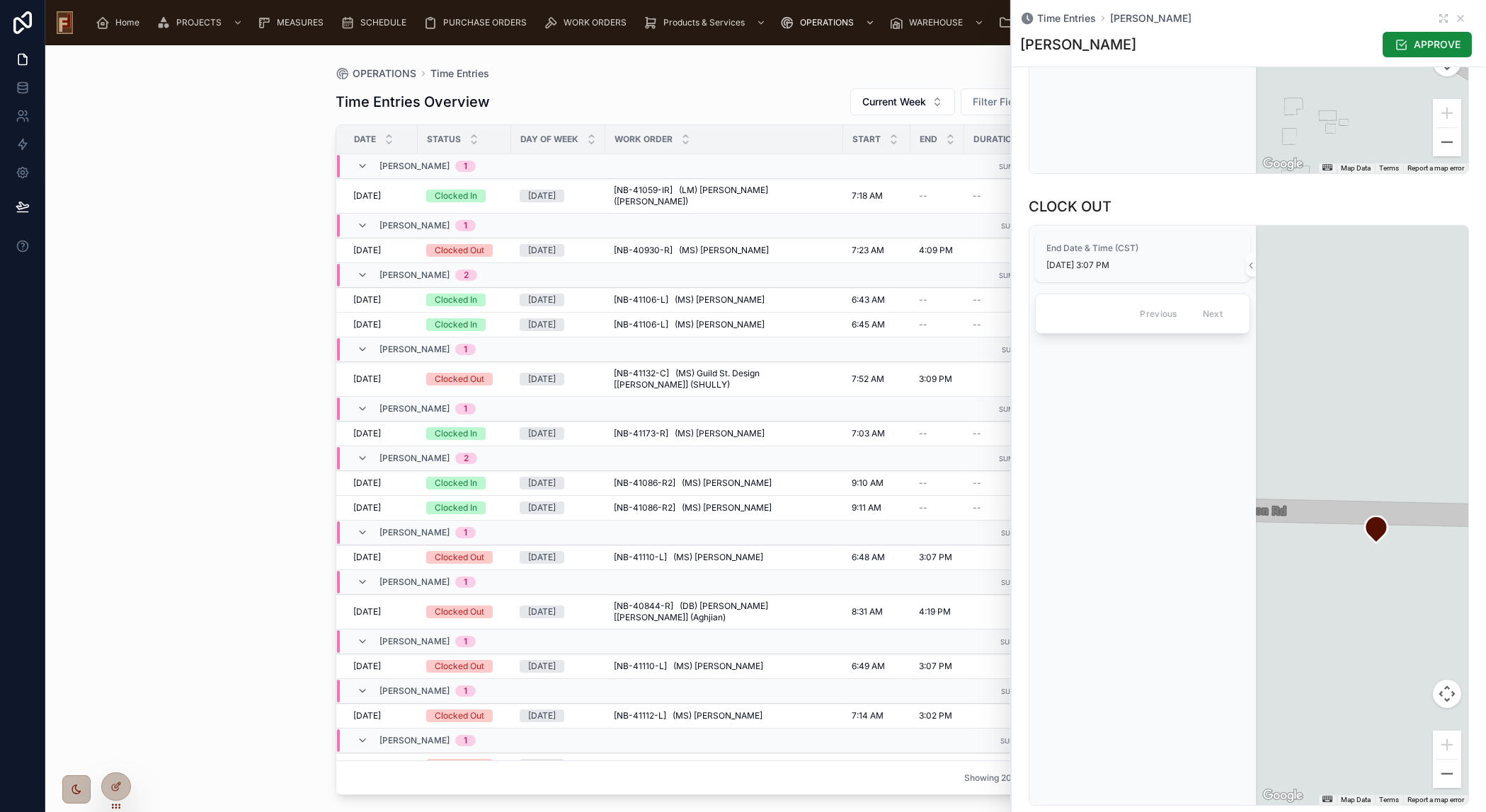
scroll to position [836, 0]
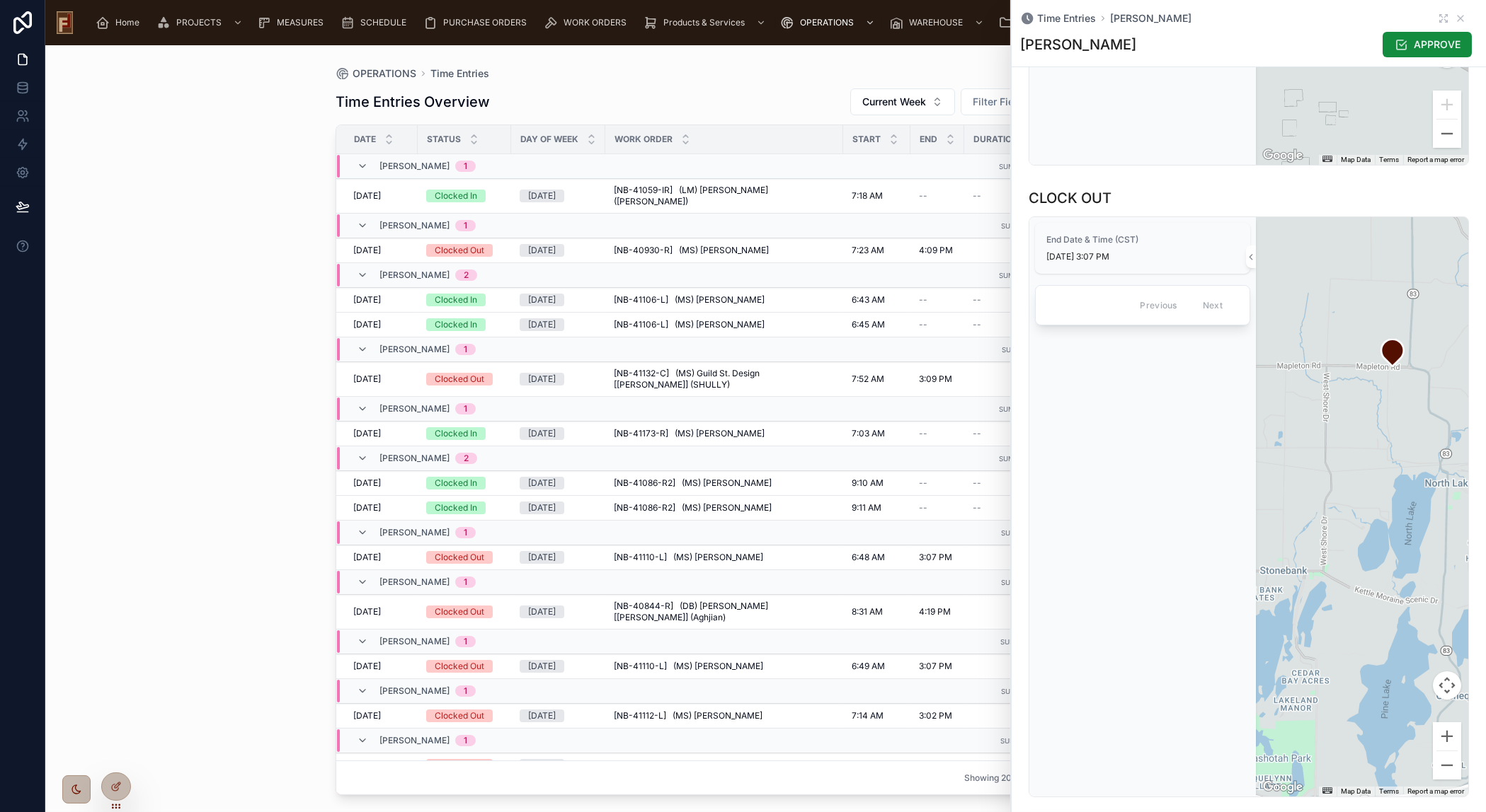
drag, startPoint x: 1314, startPoint y: 610, endPoint x: 1386, endPoint y: 405, distance: 217.3
click at [1386, 405] on div at bounding box center [1362, 506] width 213 height 579
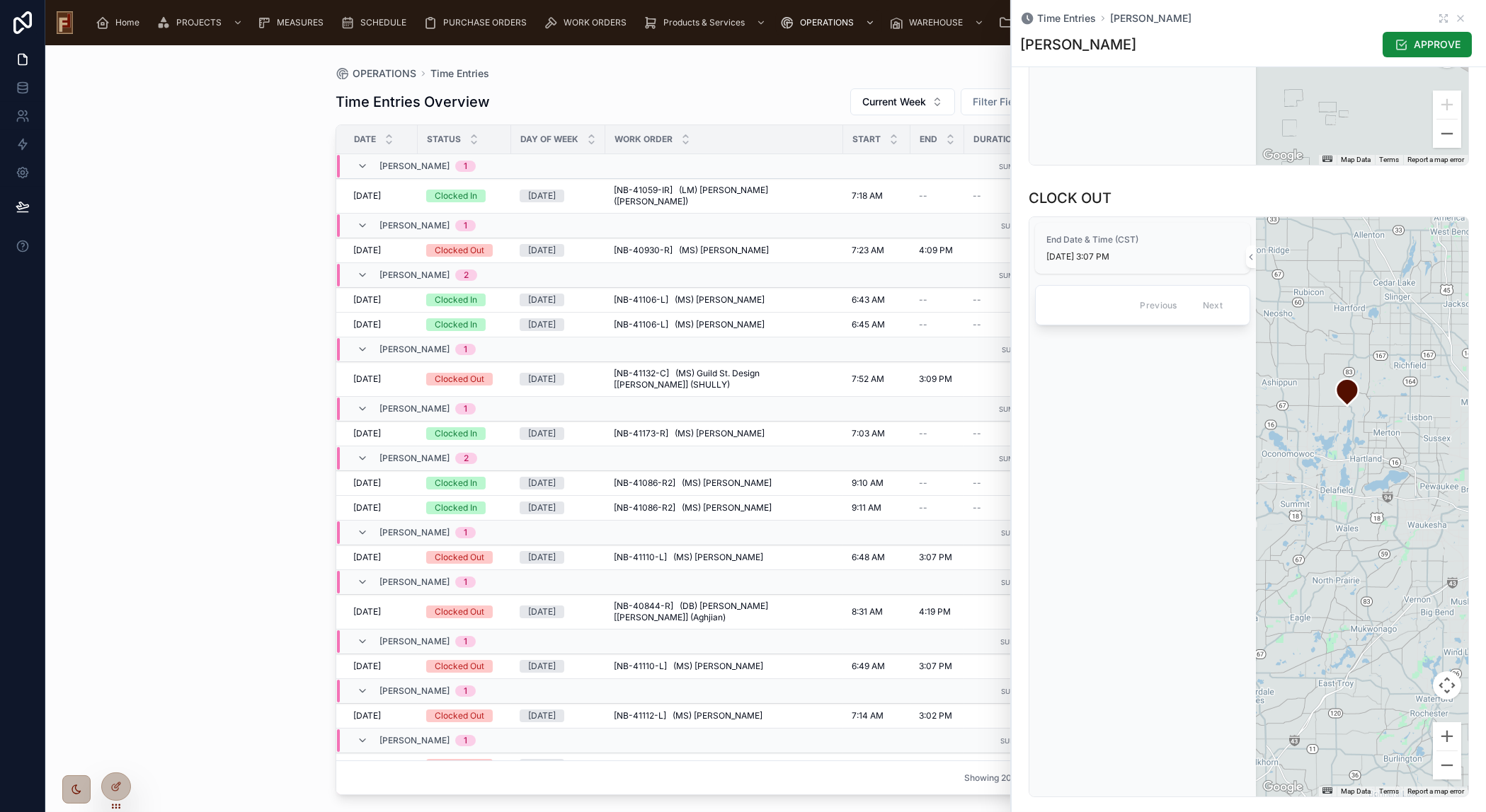
drag, startPoint x: 1394, startPoint y: 444, endPoint x: 1352, endPoint y: 452, distance: 42.8
click at [1352, 452] on div at bounding box center [1362, 506] width 213 height 579
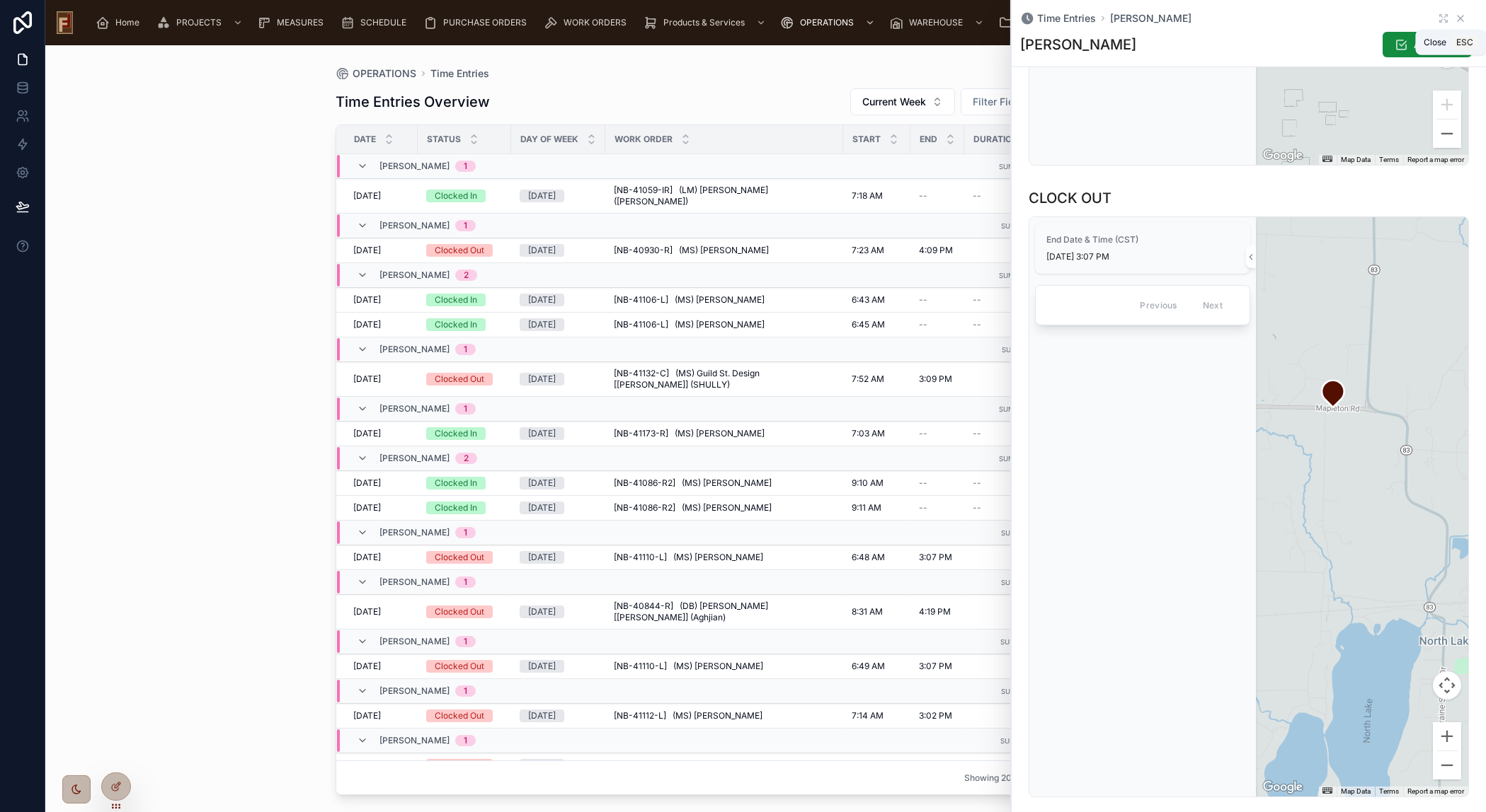
click at [1457, 16] on icon at bounding box center [1460, 18] width 6 height 6
